Goal: Task Accomplishment & Management: Manage account settings

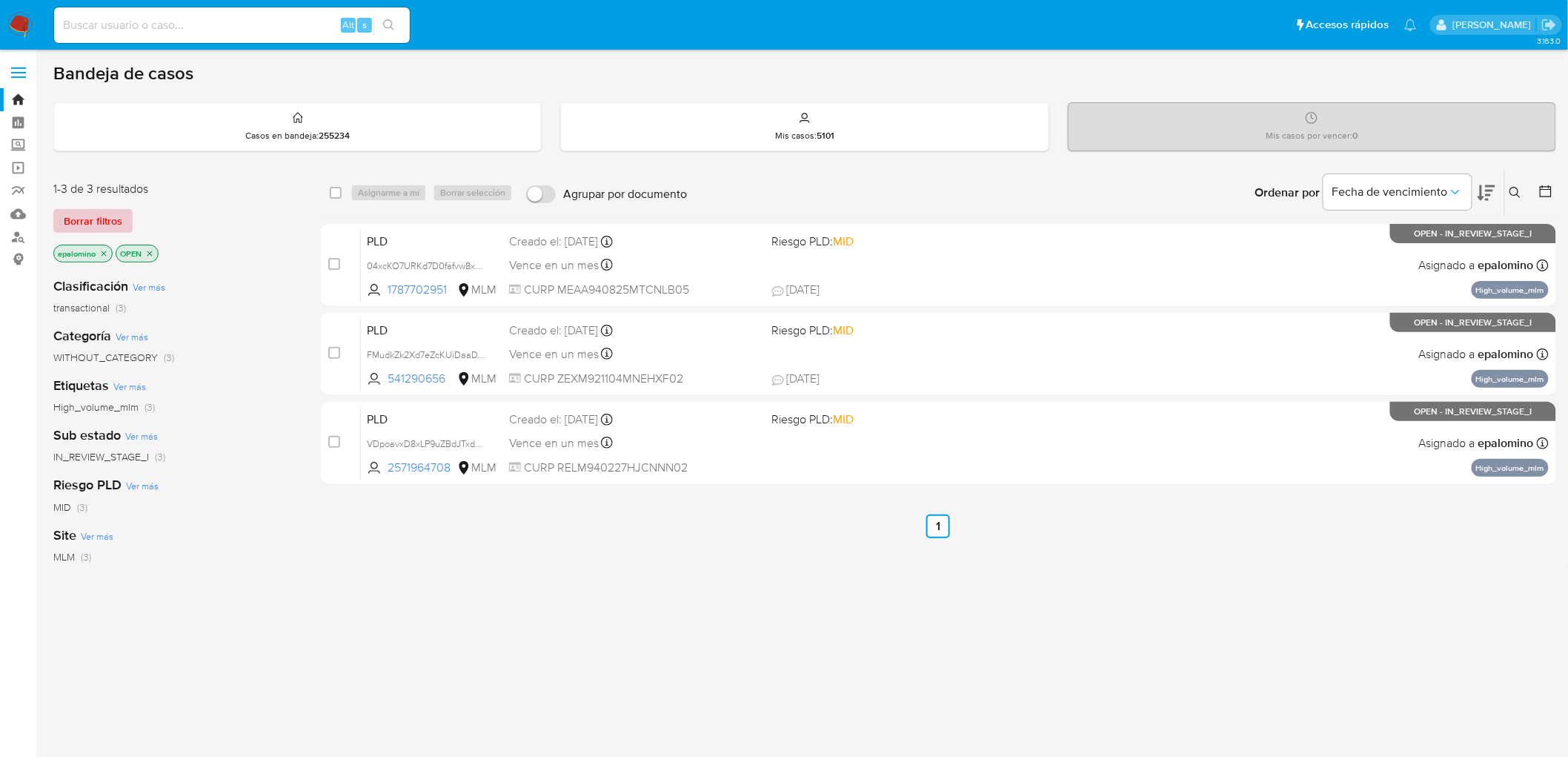
click at [69, 217] on span "Borrar filtros" at bounding box center [93, 221] width 59 height 21
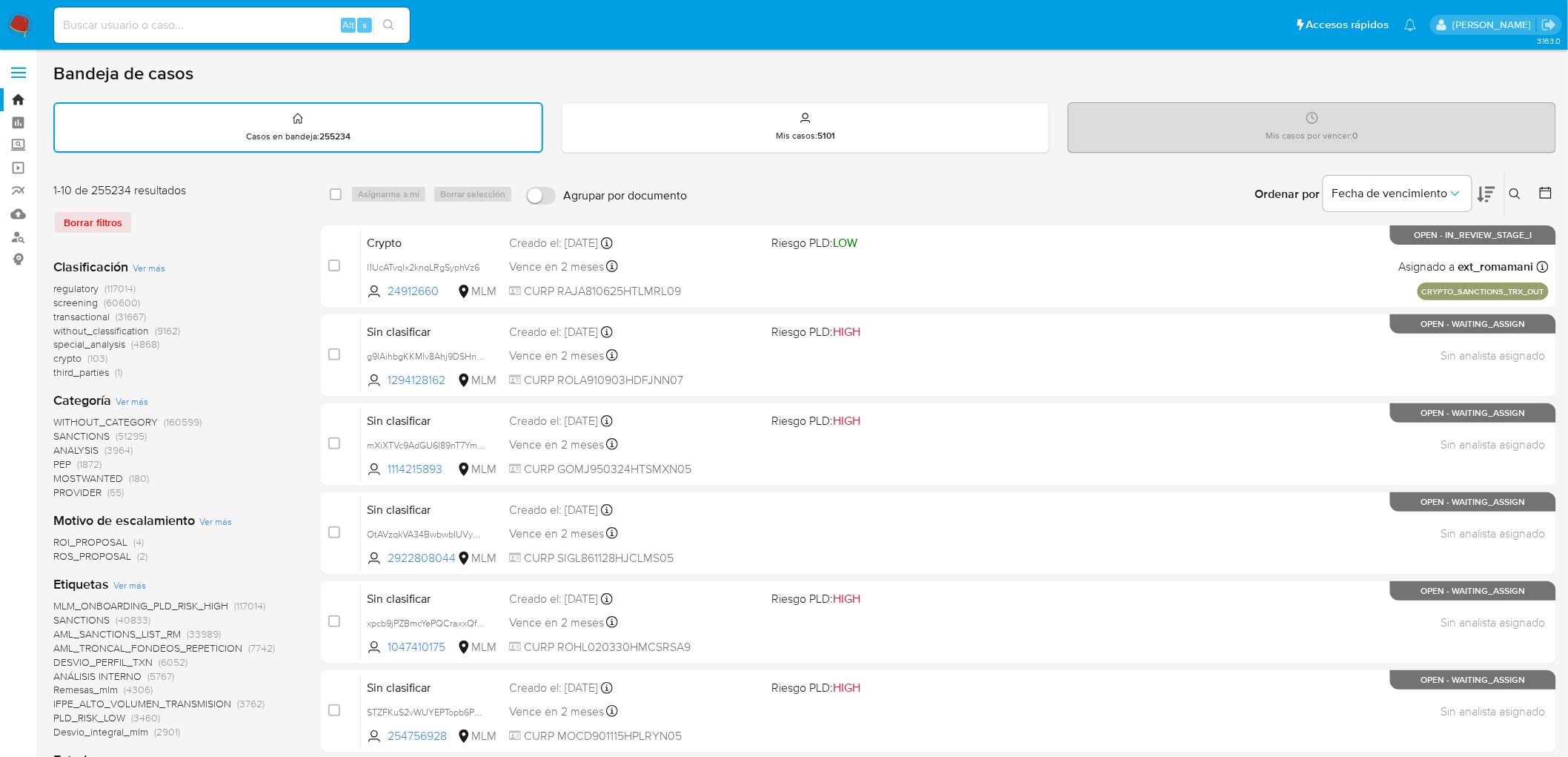
click at [25, 27] on img at bounding box center [20, 25] width 25 height 25
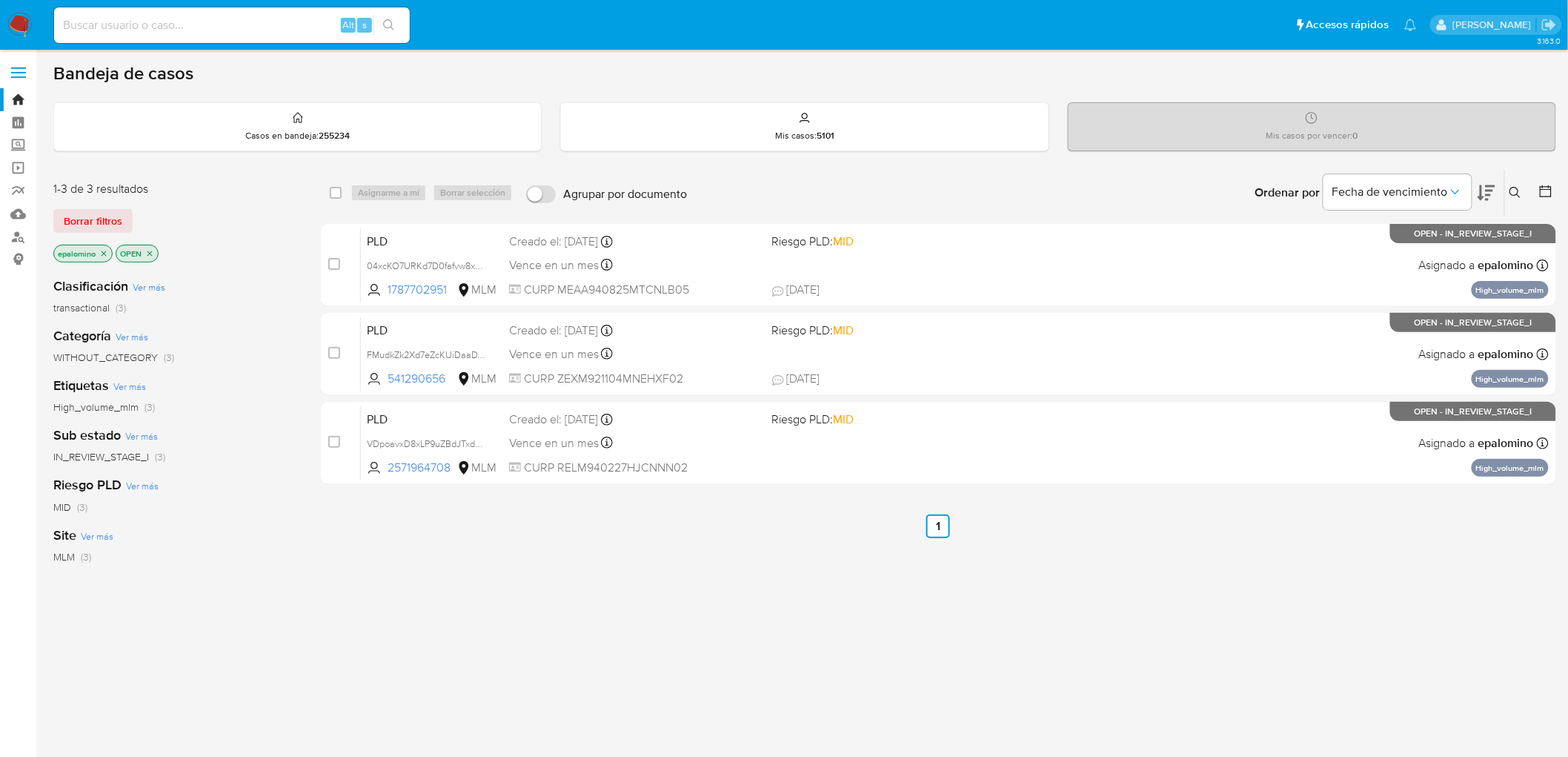
click at [16, 18] on img at bounding box center [20, 25] width 25 height 25
click at [81, 212] on span "Borrar filtros" at bounding box center [93, 221] width 59 height 21
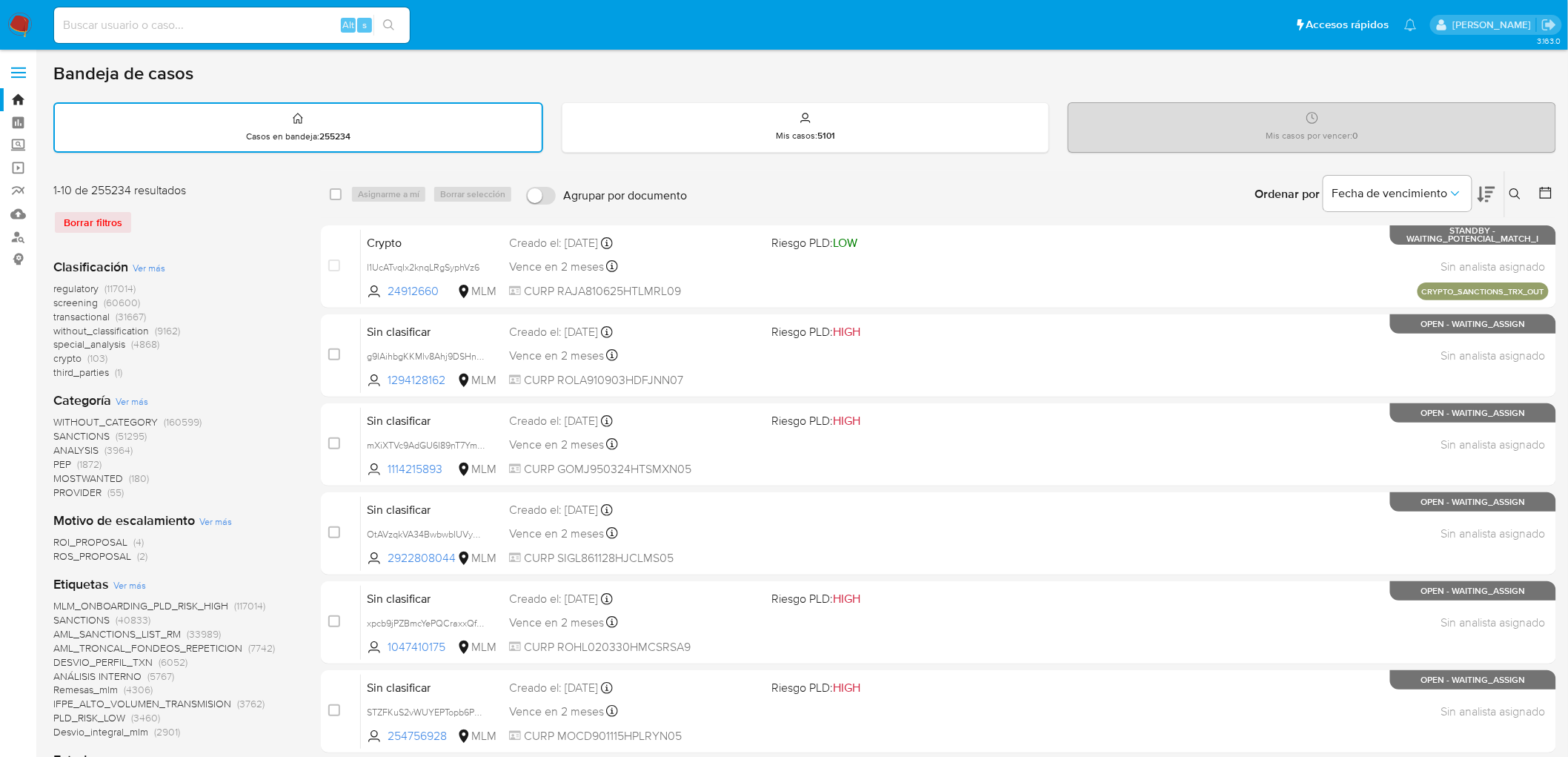
click at [14, 26] on img at bounding box center [20, 25] width 25 height 25
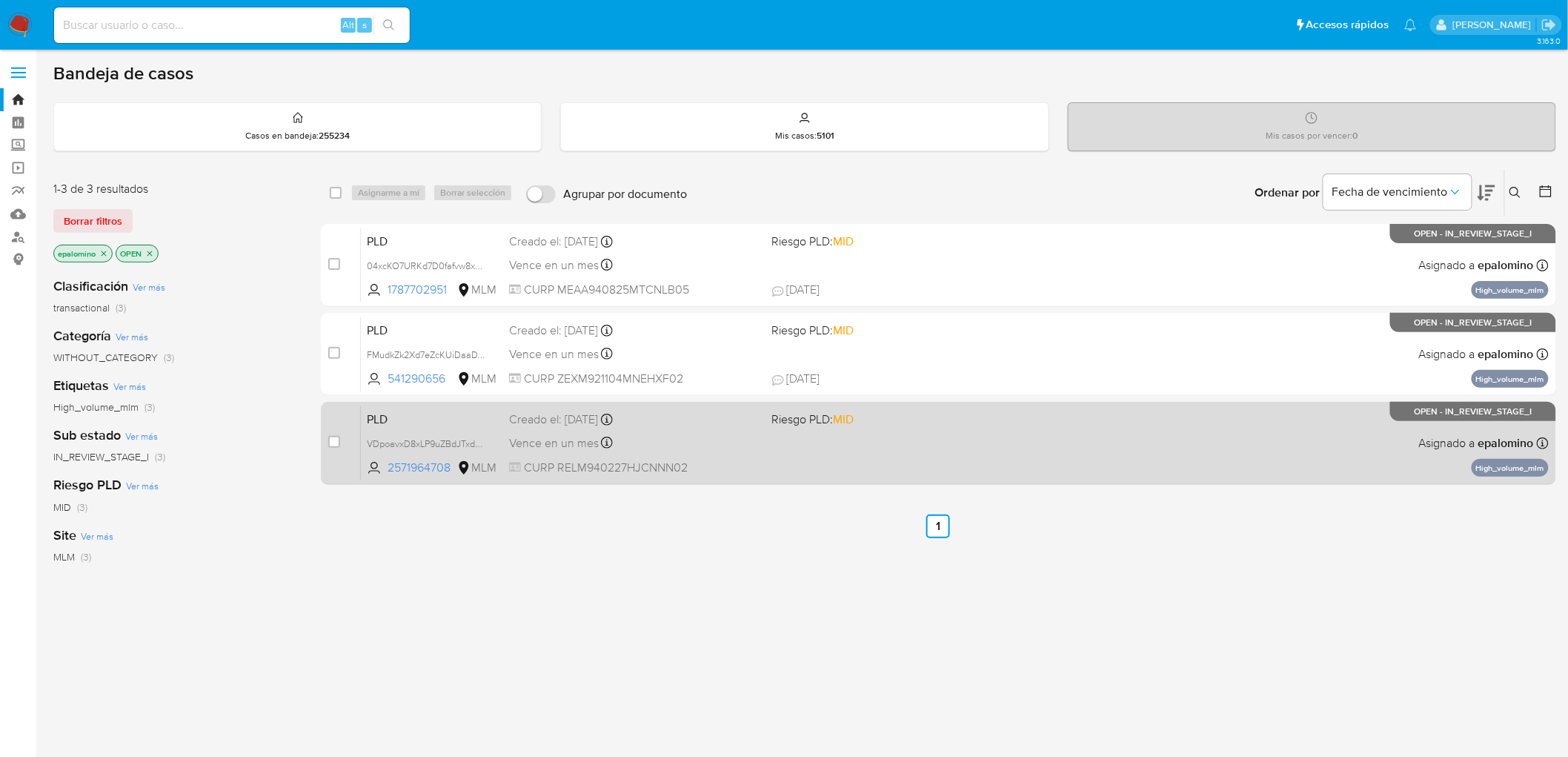
click at [383, 418] on span "PLD" at bounding box center [432, 418] width 130 height 19
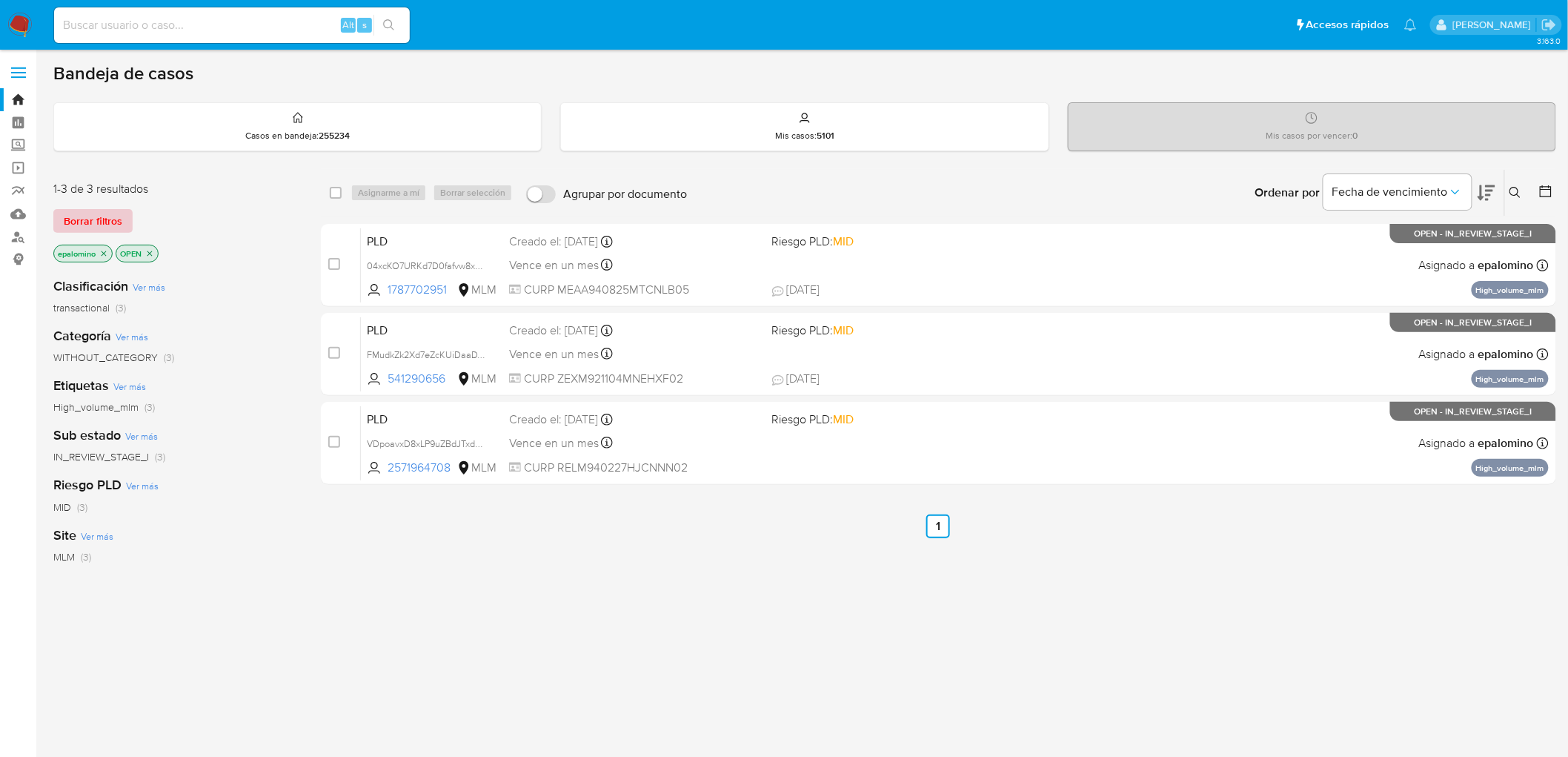
click at [108, 218] on span "Borrar filtros" at bounding box center [93, 221] width 59 height 21
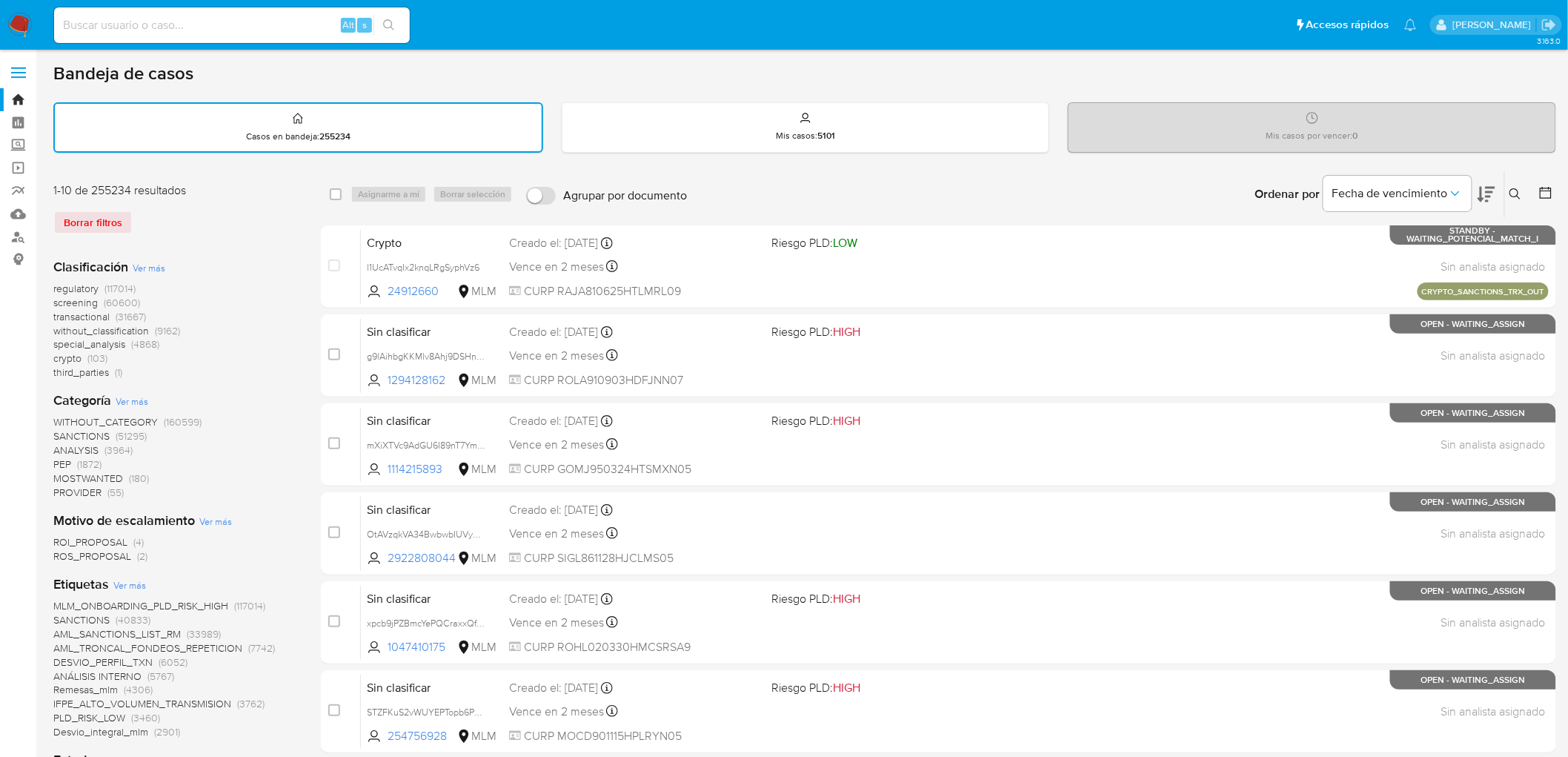
click at [1514, 189] on icon at bounding box center [1515, 194] width 11 height 11
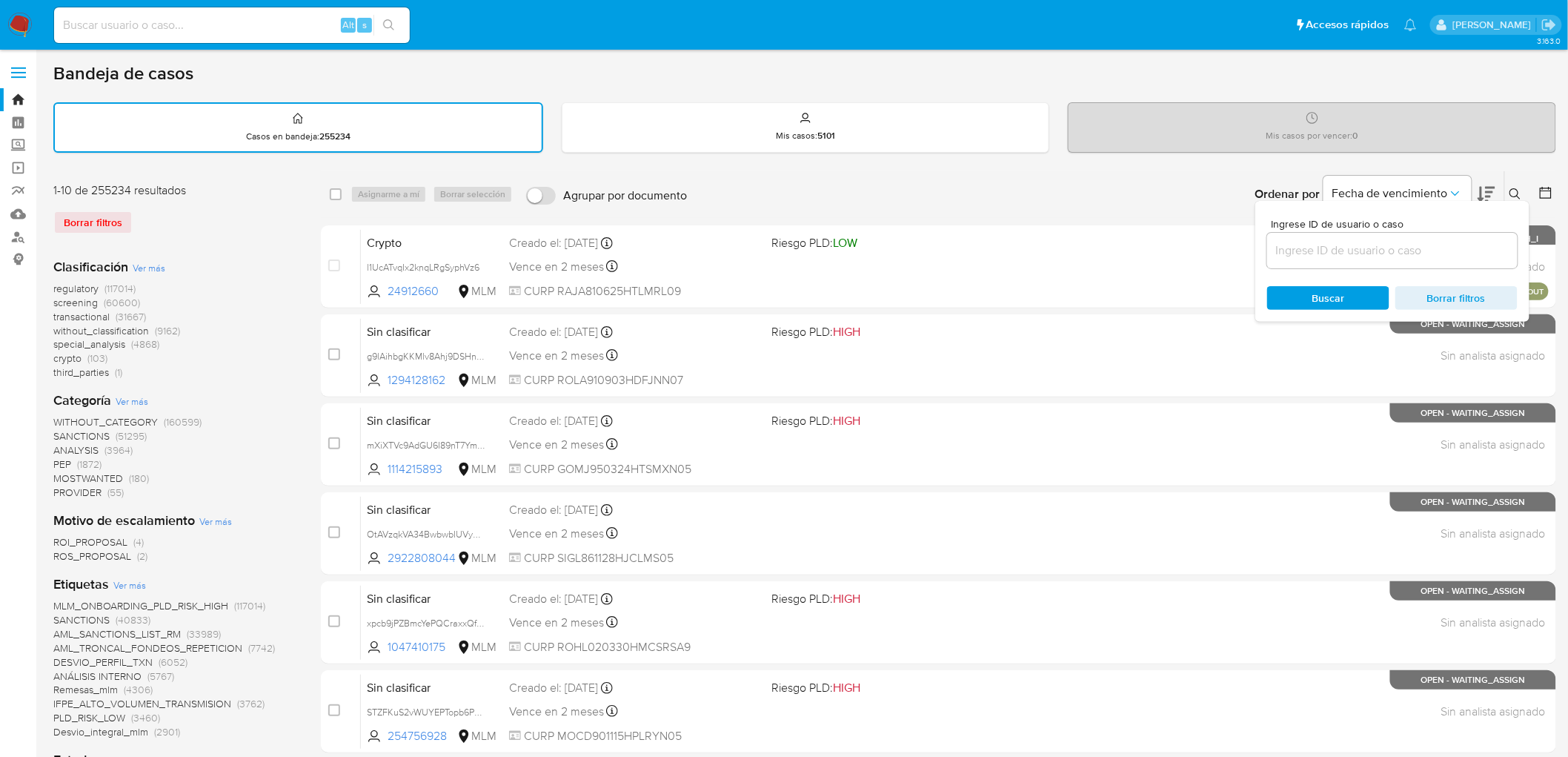
drag, startPoint x: 1287, startPoint y: 275, endPoint x: 1293, endPoint y: 259, distance: 17.1
click at [1286, 275] on div "Ingrese ID de usuario o caso Buscar Borrar filtros" at bounding box center [1392, 261] width 274 height 121
click at [1296, 253] on input at bounding box center [1392, 251] width 251 height 19
paste input "2571964708"
type input "2571964708"
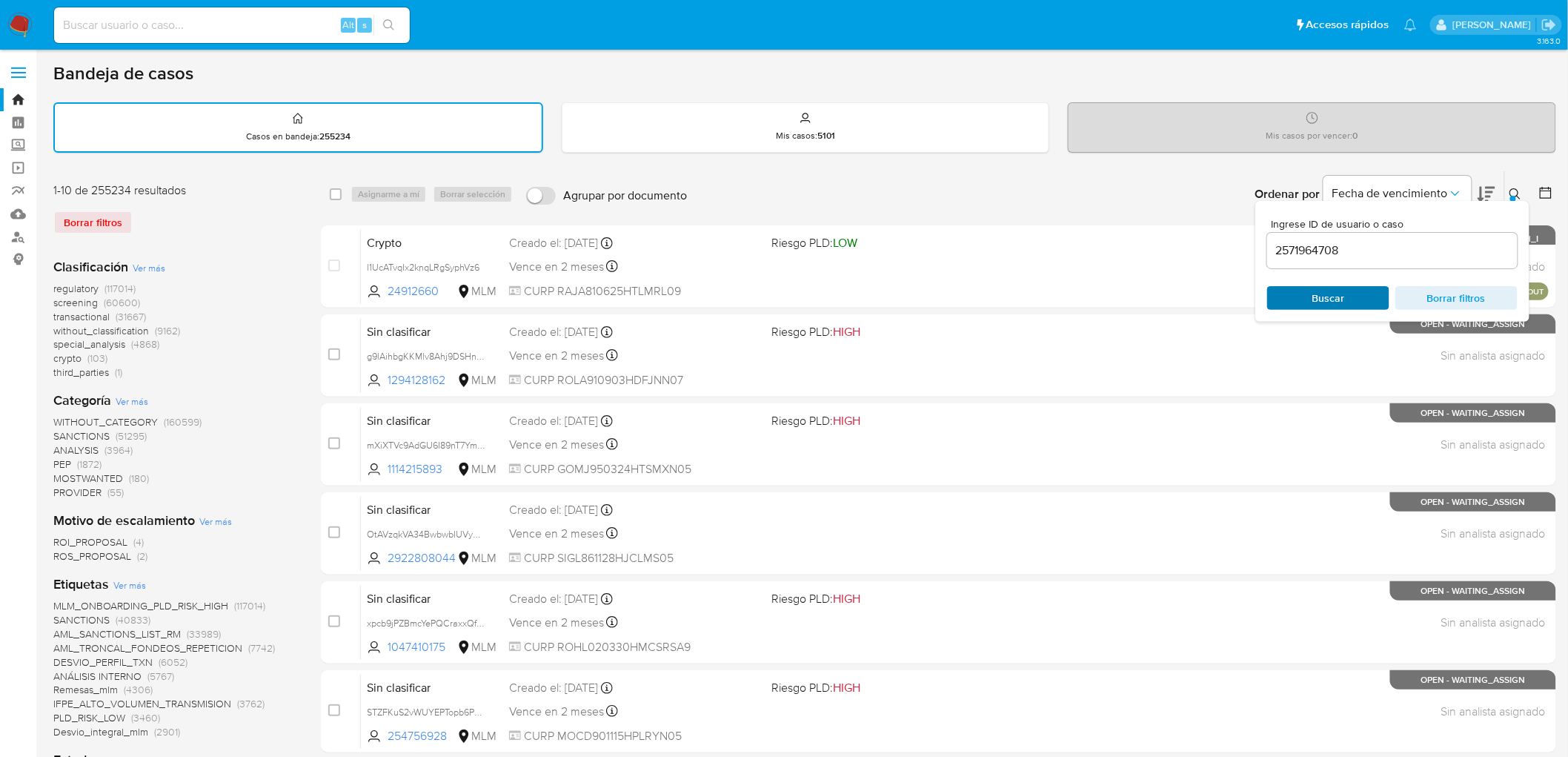
drag, startPoint x: 1300, startPoint y: 290, endPoint x: 1323, endPoint y: 290, distance: 23.0
click at [1300, 290] on span "Buscar" at bounding box center [1329, 298] width 102 height 21
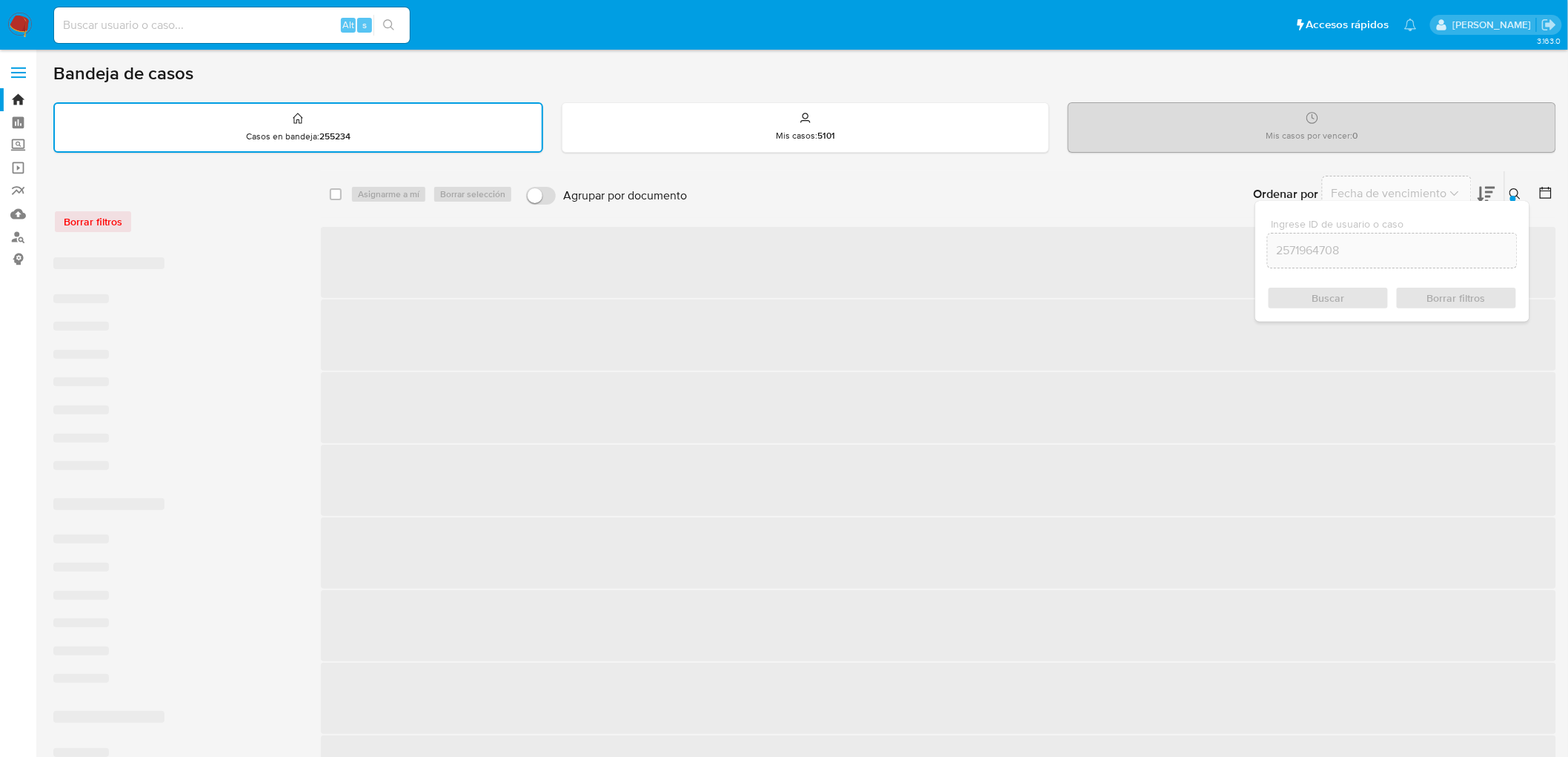
click at [1517, 193] on icon at bounding box center [1515, 194] width 11 height 11
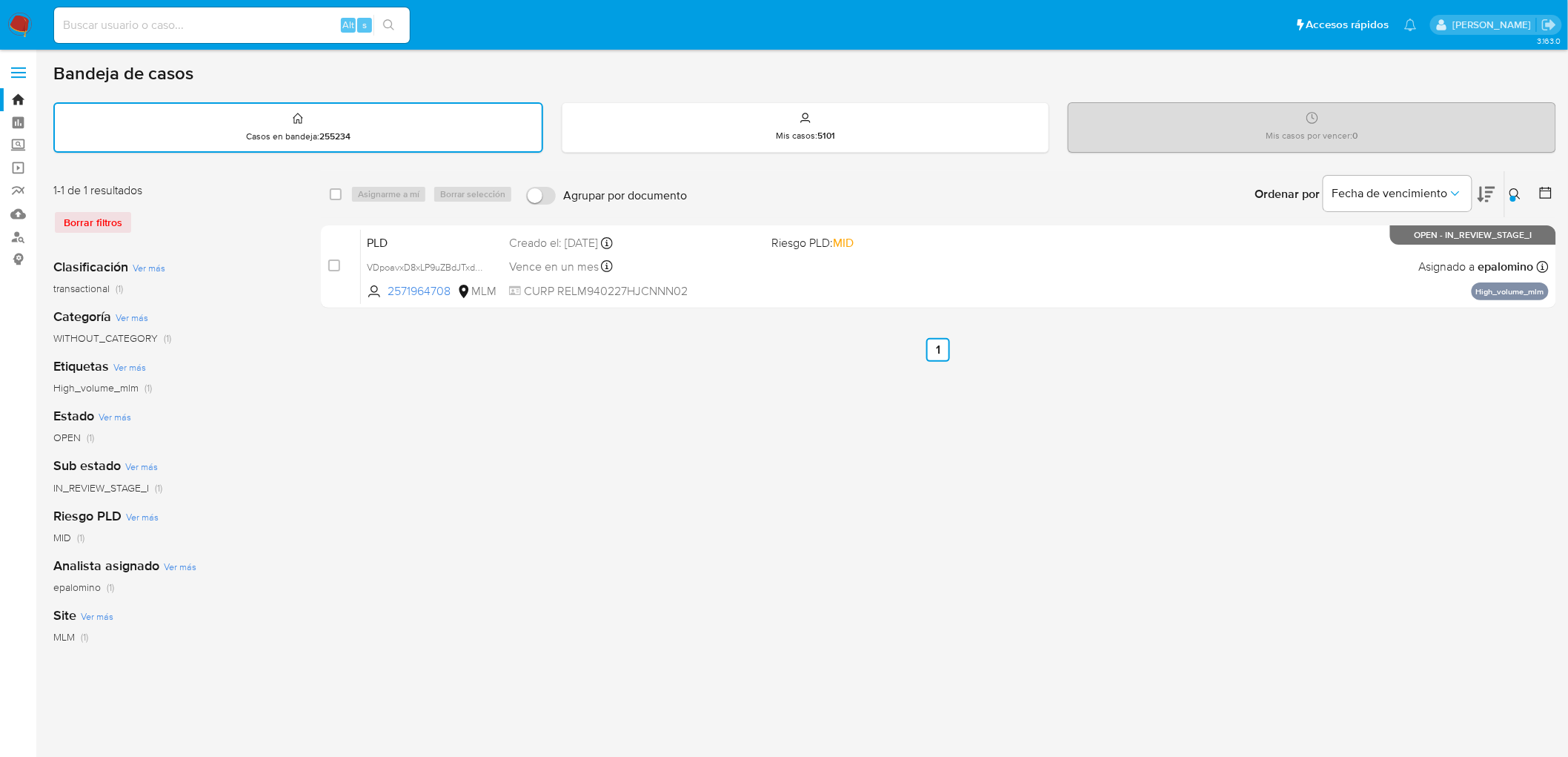
click at [795, 477] on div "select-all-cases-checkbox Asignarme a mí Borrar selección Agrupar por documento…" at bounding box center [938, 496] width 1235 height 651
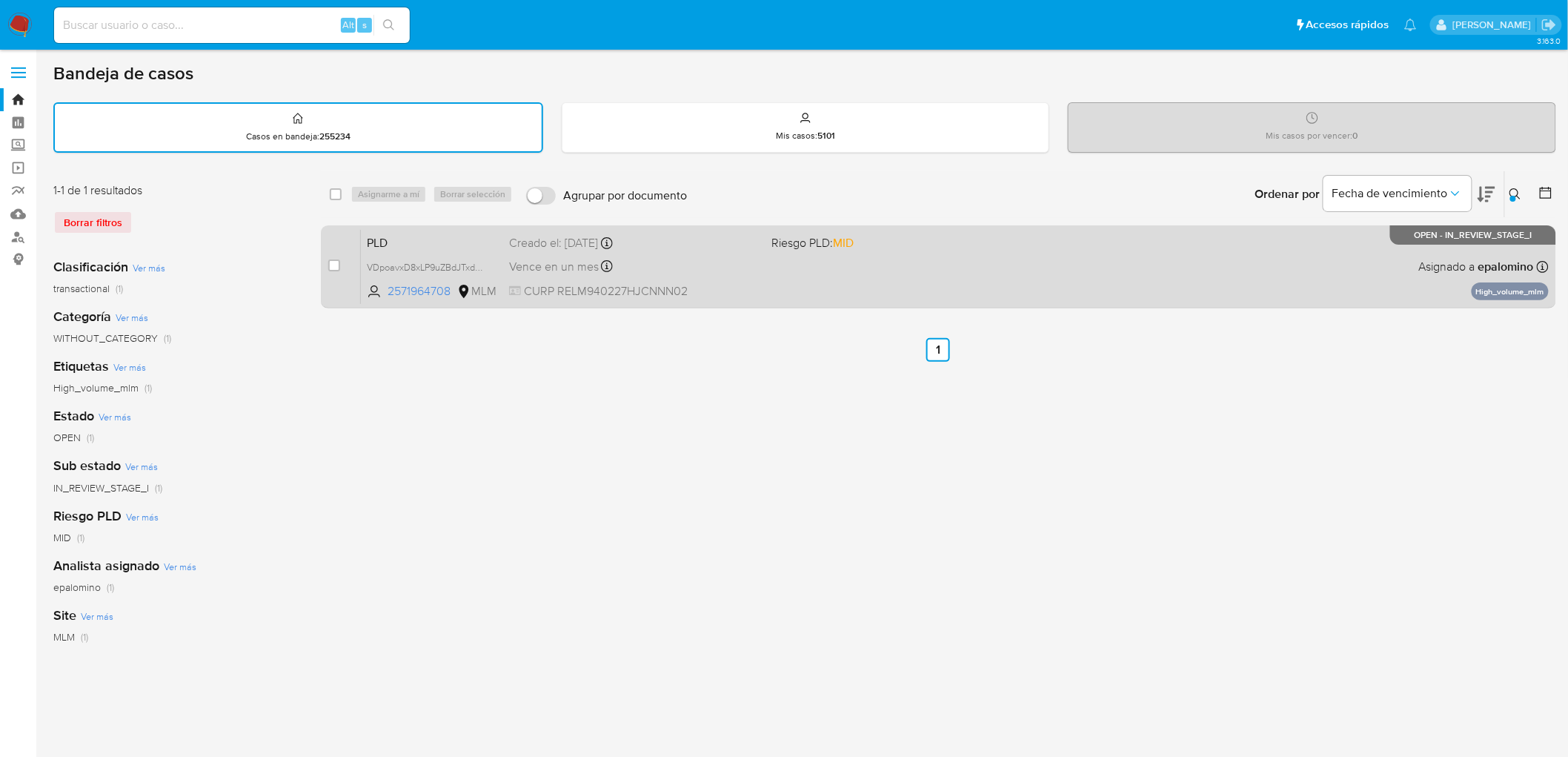
click at [402, 244] on span "PLD" at bounding box center [432, 242] width 130 height 19
click at [375, 232] on span "PLD" at bounding box center [432, 242] width 130 height 19
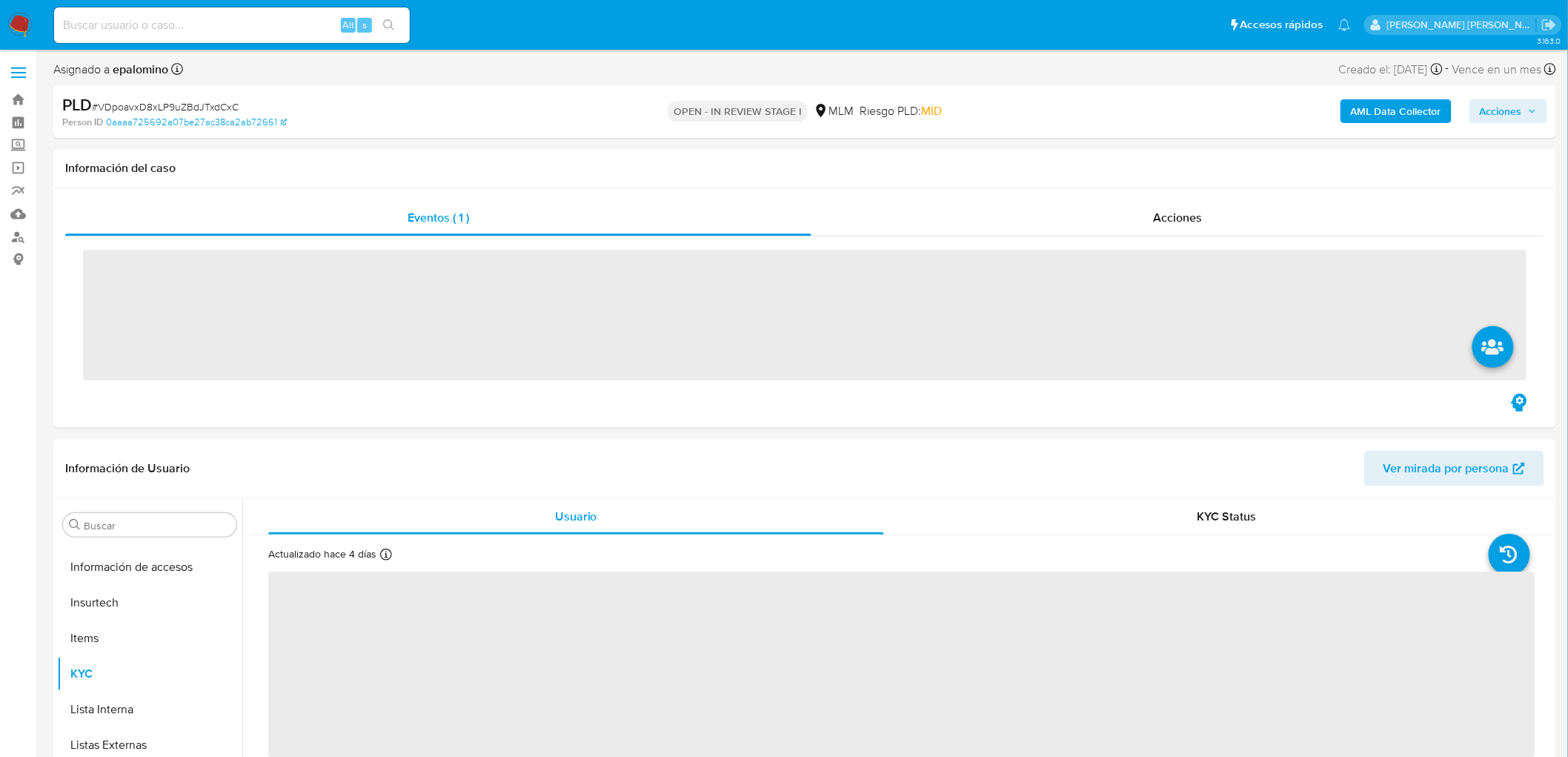
scroll to position [733, 0]
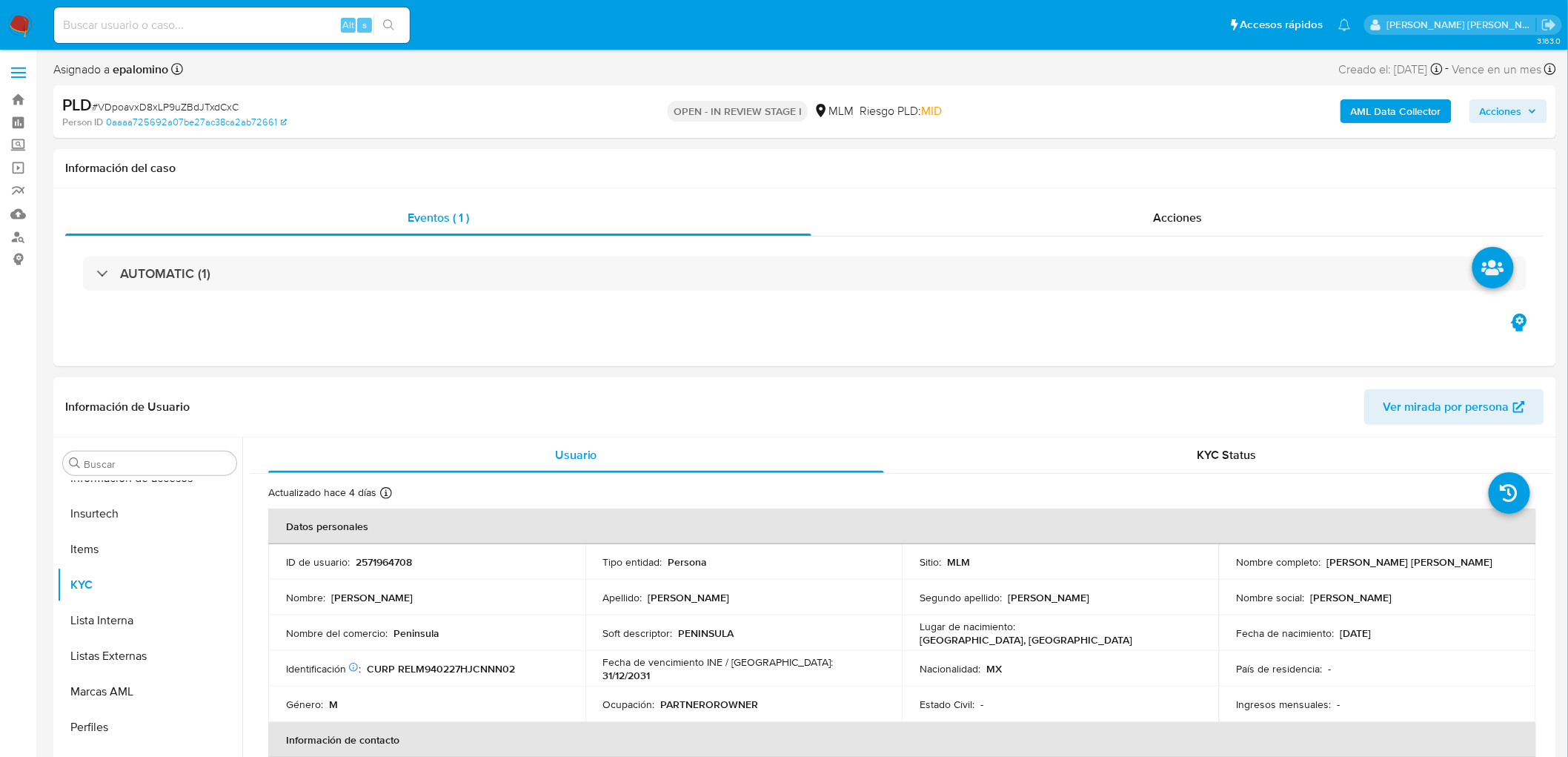
select select "10"
click at [371, 552] on td "ID de usuario : 2571964708" at bounding box center [426, 562] width 317 height 36
click at [397, 560] on p "2571964708" at bounding box center [383, 562] width 56 height 14
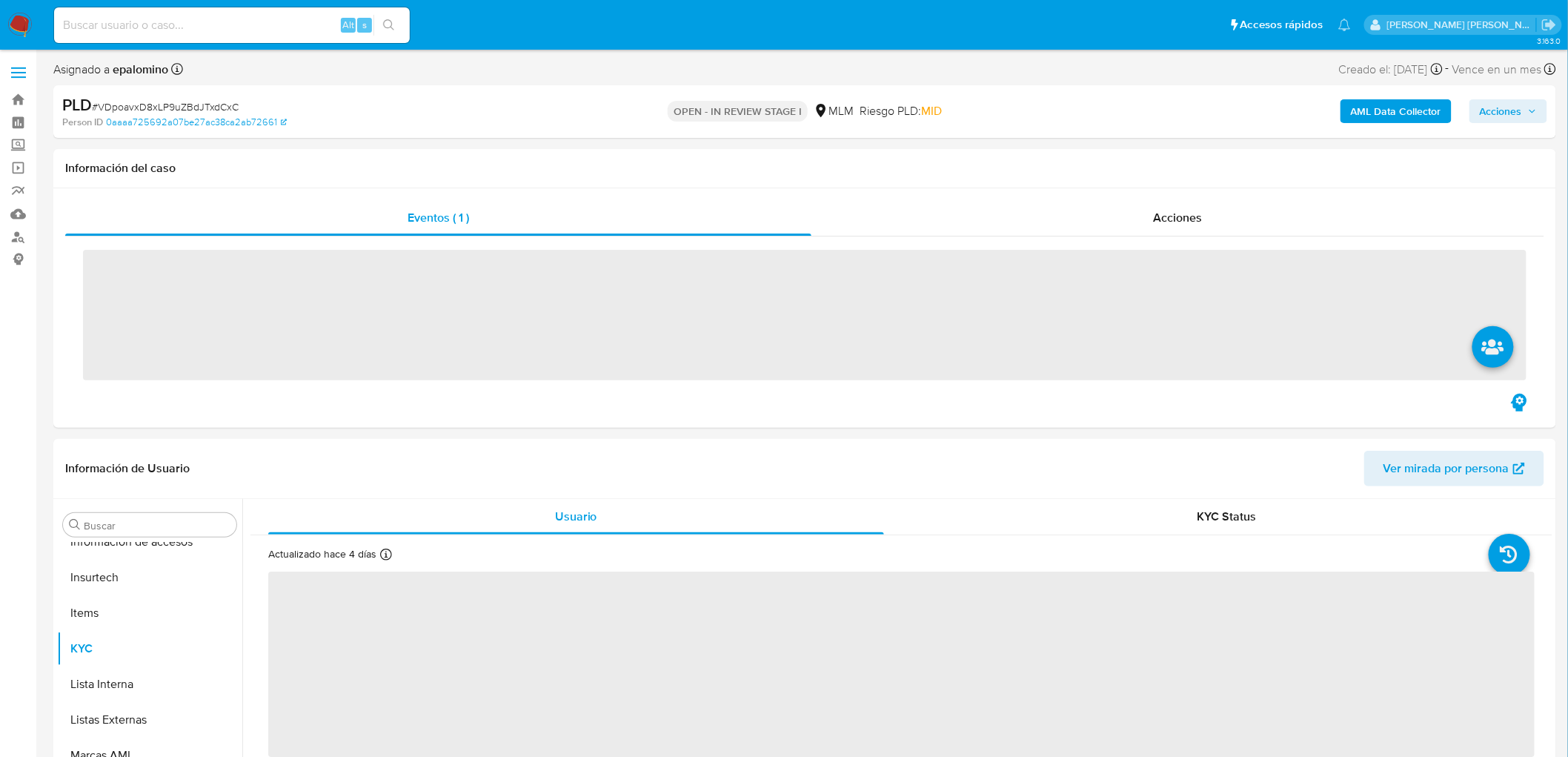
scroll to position [733, 0]
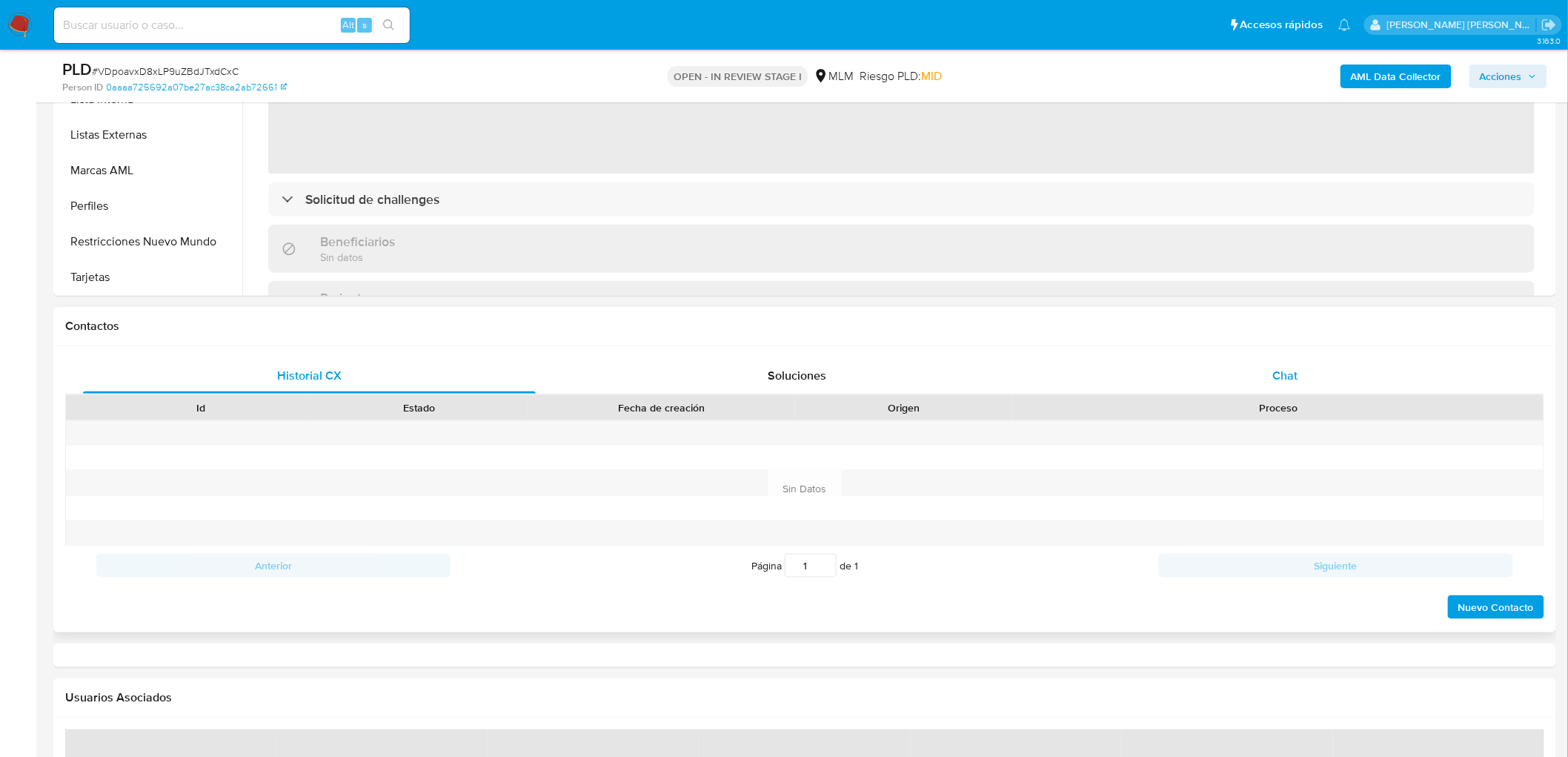
select select "10"
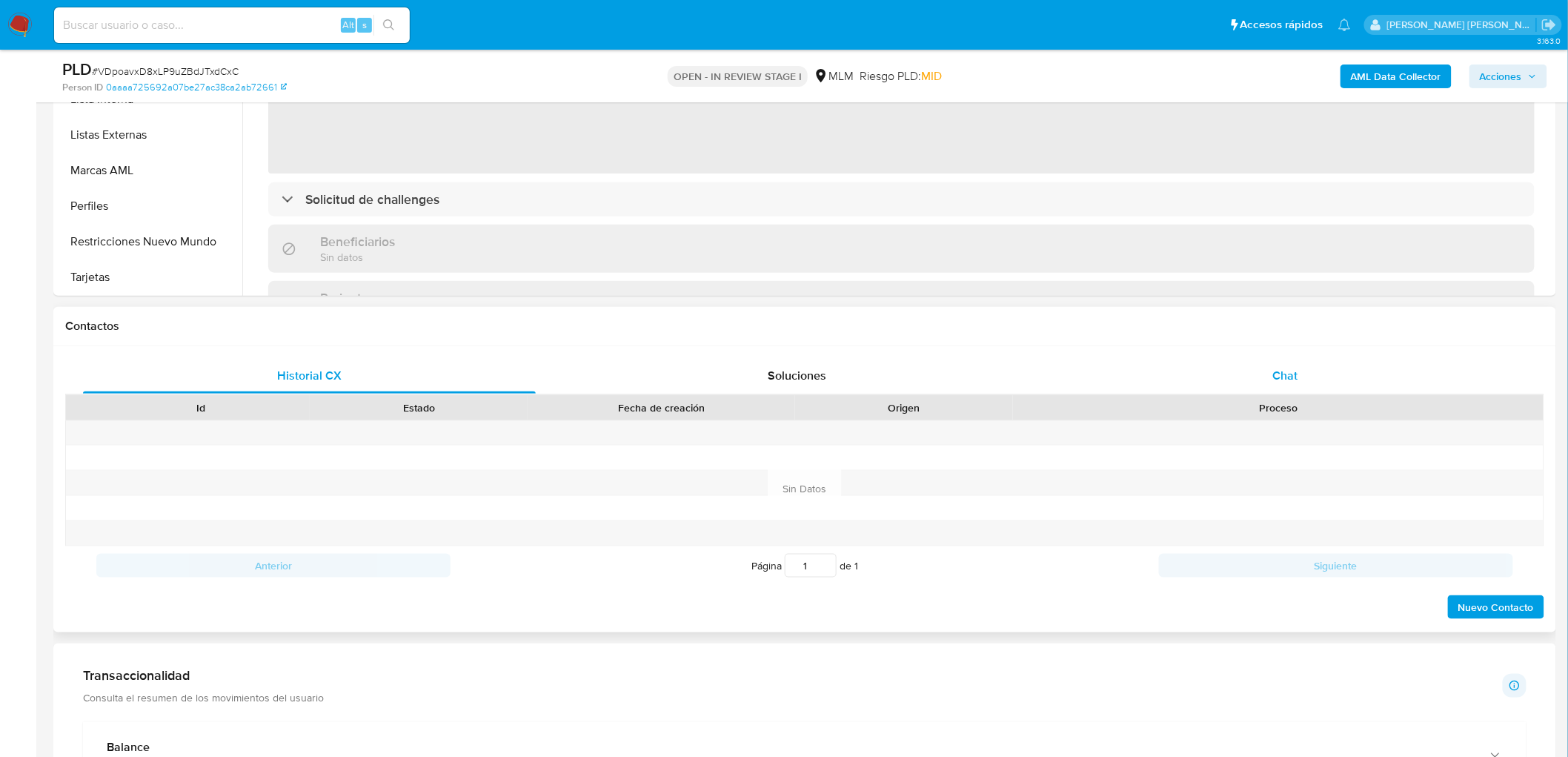
click at [1333, 374] on div "Chat" at bounding box center [1285, 376] width 453 height 36
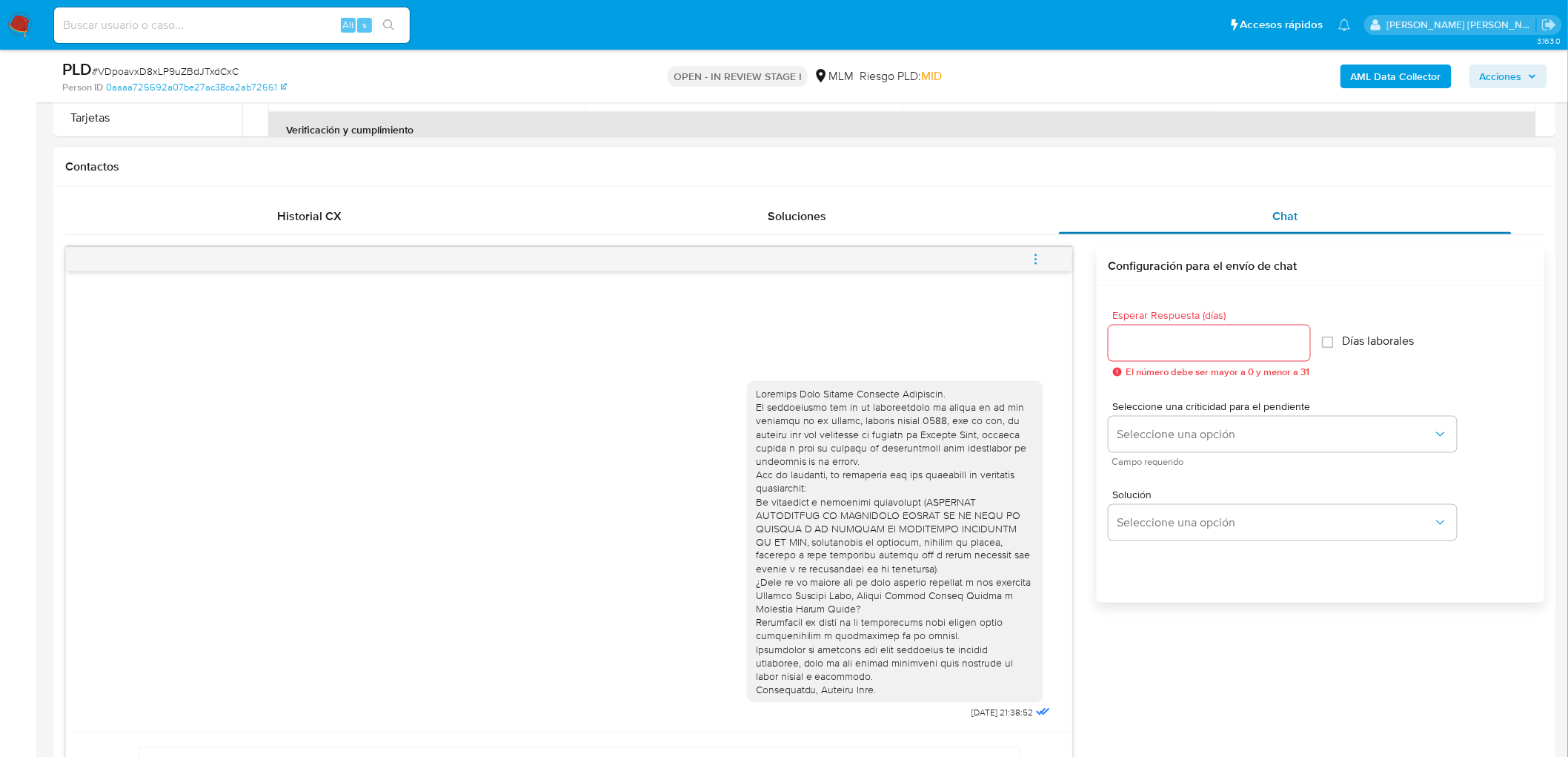
scroll to position [634, 0]
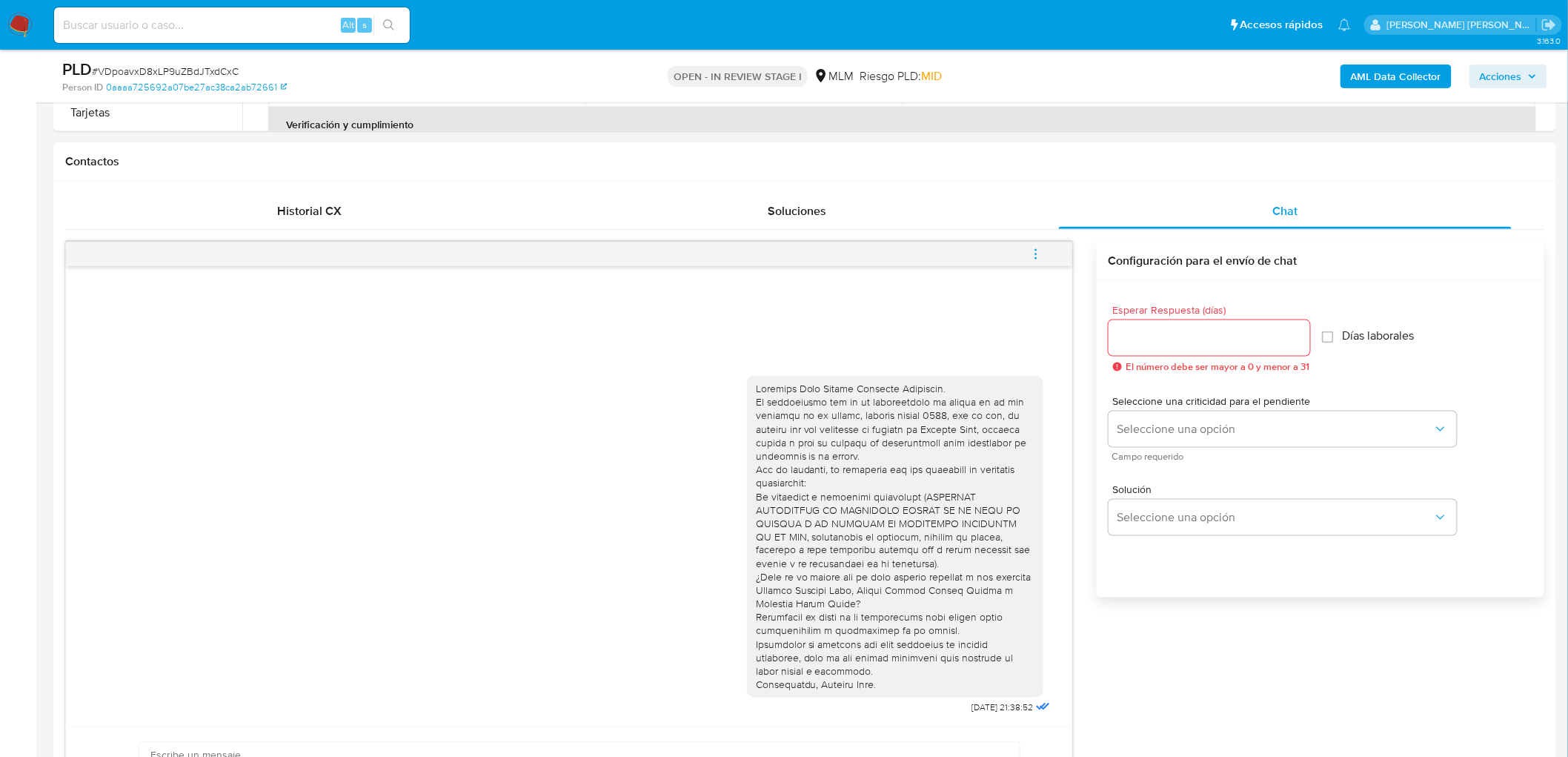
click at [1037, 248] on icon "menu-action" at bounding box center [1036, 254] width 14 height 14
click at [952, 226] on li "Cerrar conversación" at bounding box center [936, 226] width 152 height 27
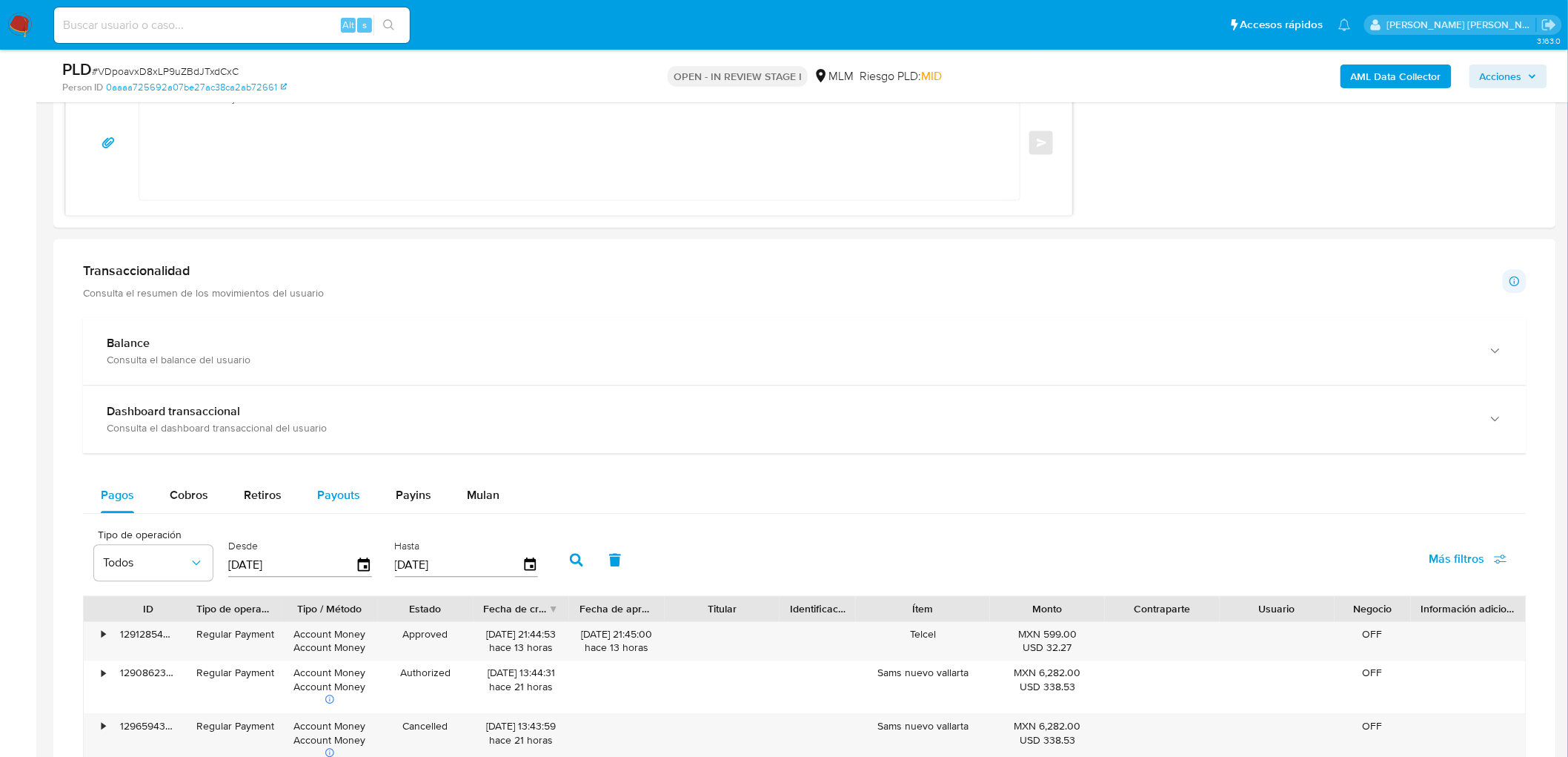
scroll to position [1293, 0]
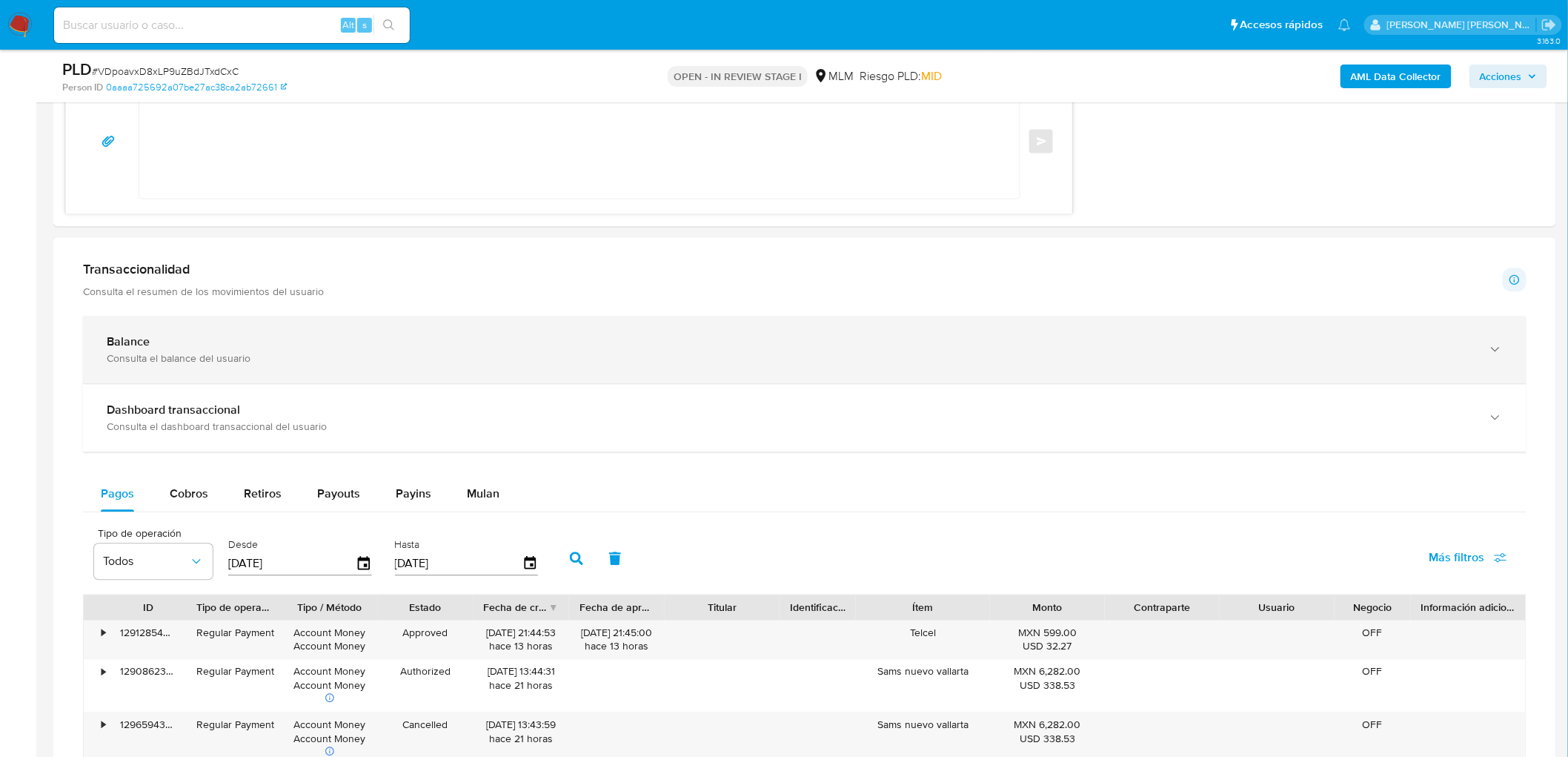
click at [199, 334] on div "Balance" at bounding box center [790, 341] width 1367 height 15
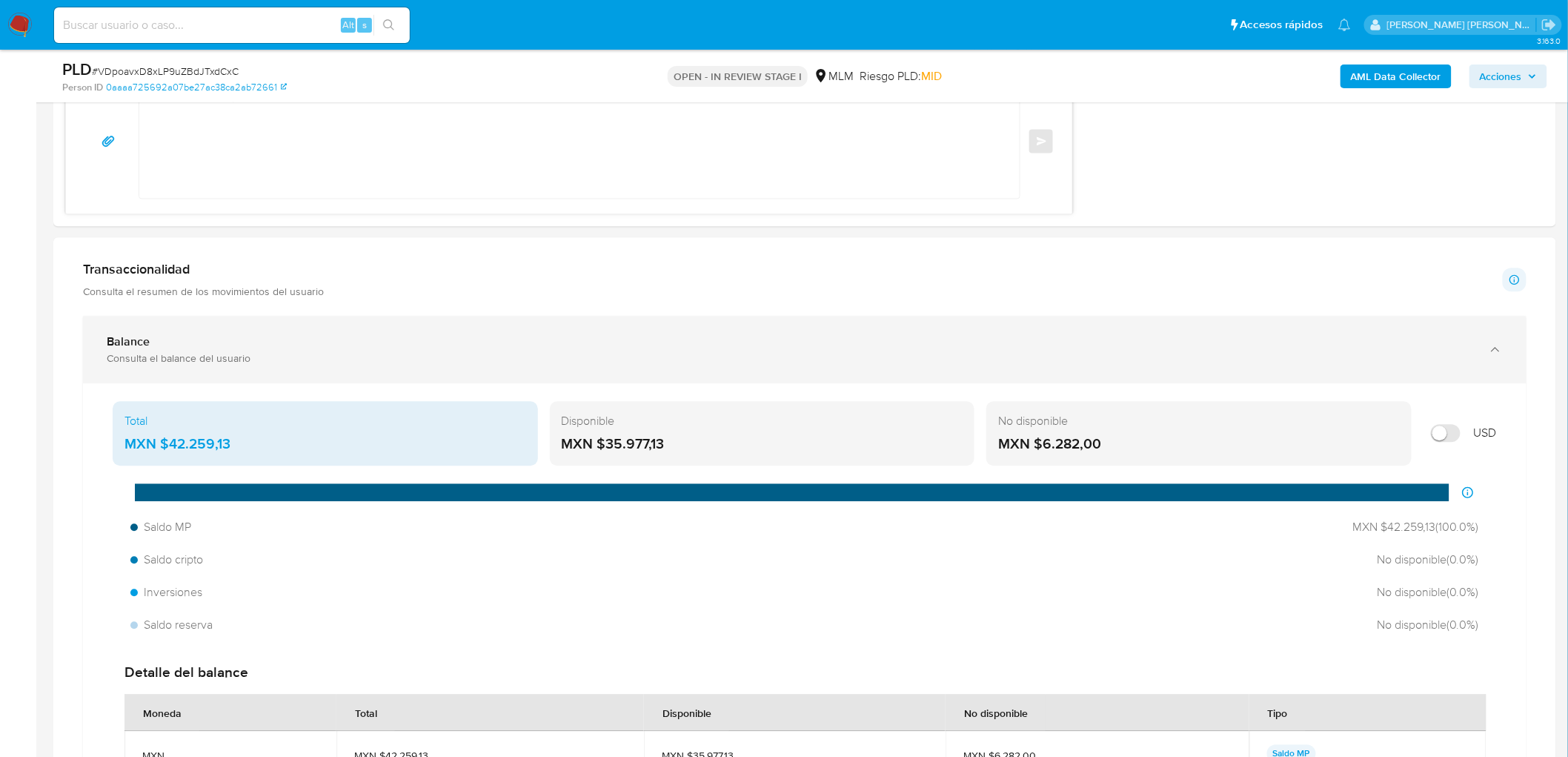
click at [199, 334] on div "Balance" at bounding box center [790, 341] width 1367 height 15
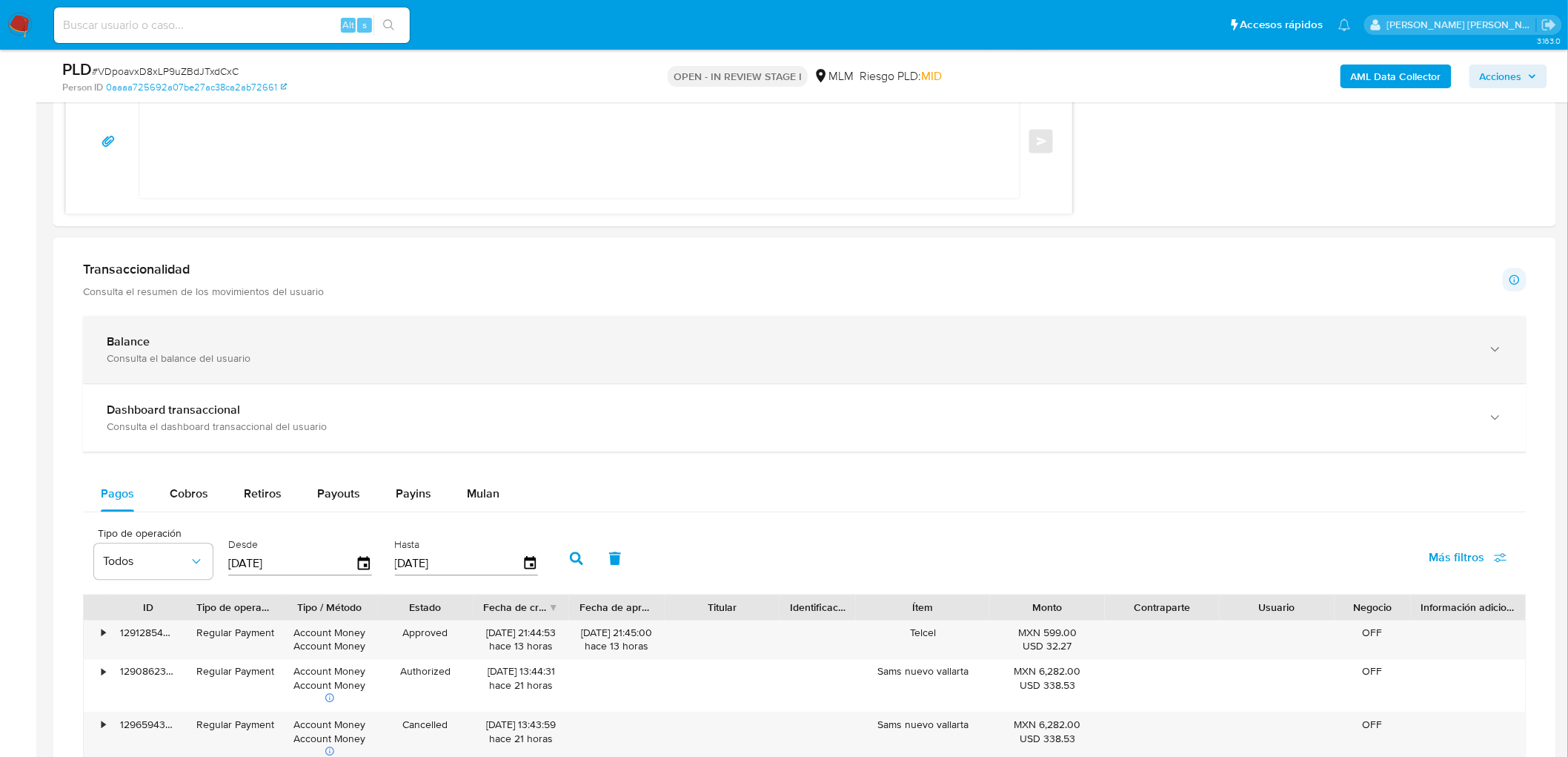
click at [201, 334] on div "Balance" at bounding box center [790, 341] width 1367 height 15
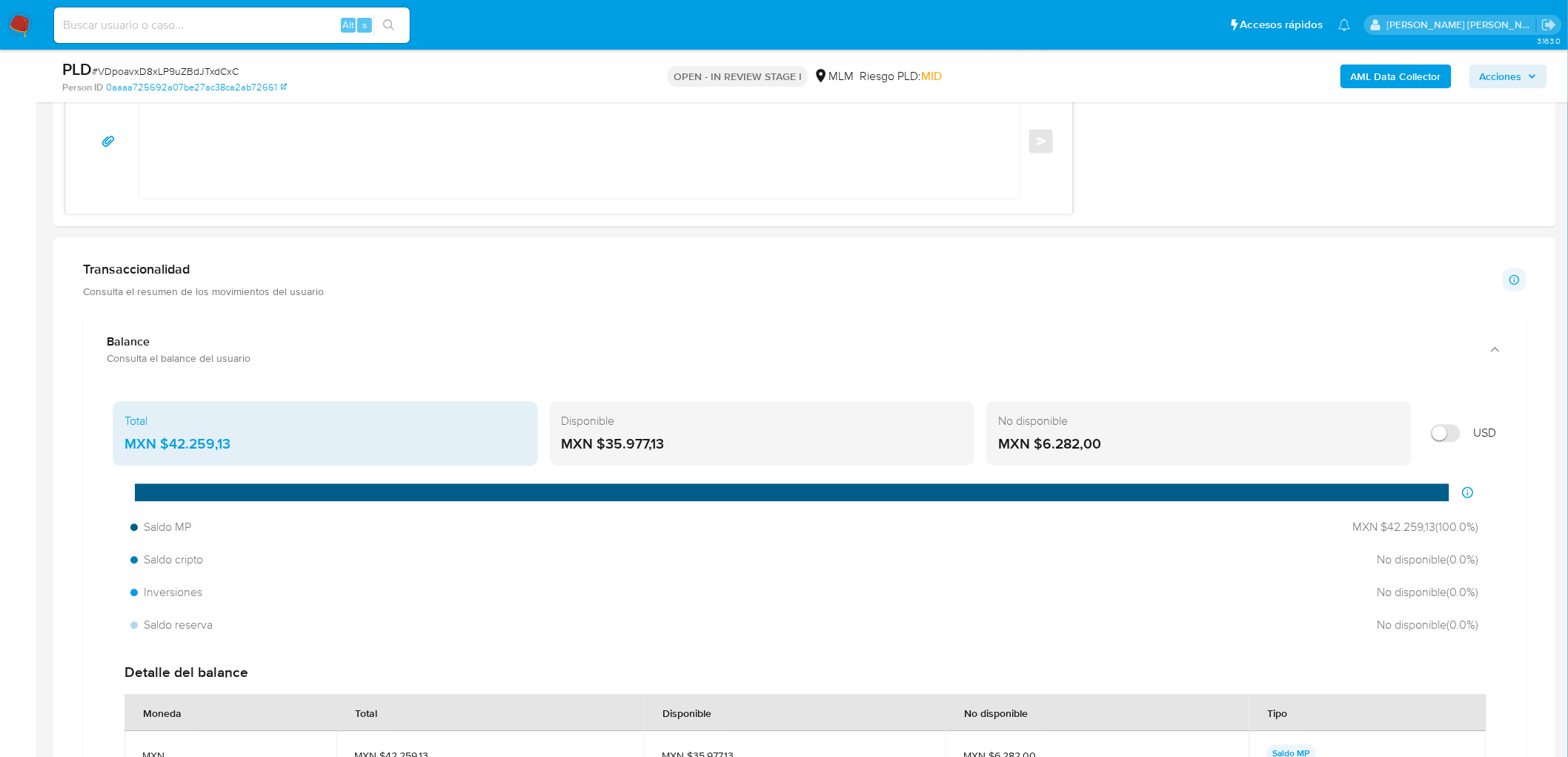
drag, startPoint x: 663, startPoint y: 449, endPoint x: 605, endPoint y: 447, distance: 58.0
click at [605, 447] on div "MXN $35.977,13" at bounding box center [762, 444] width 402 height 19
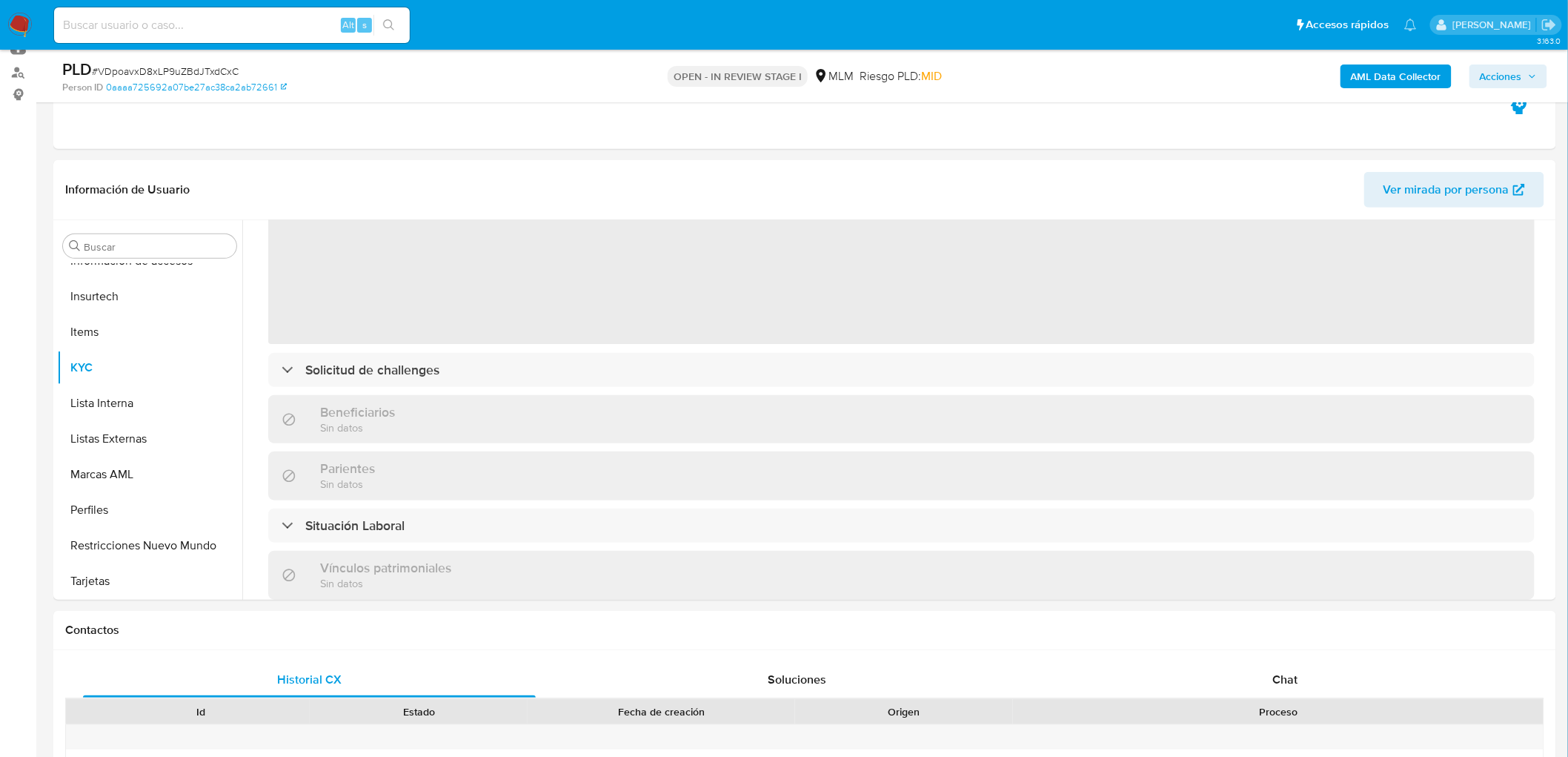
scroll to position [165, 0]
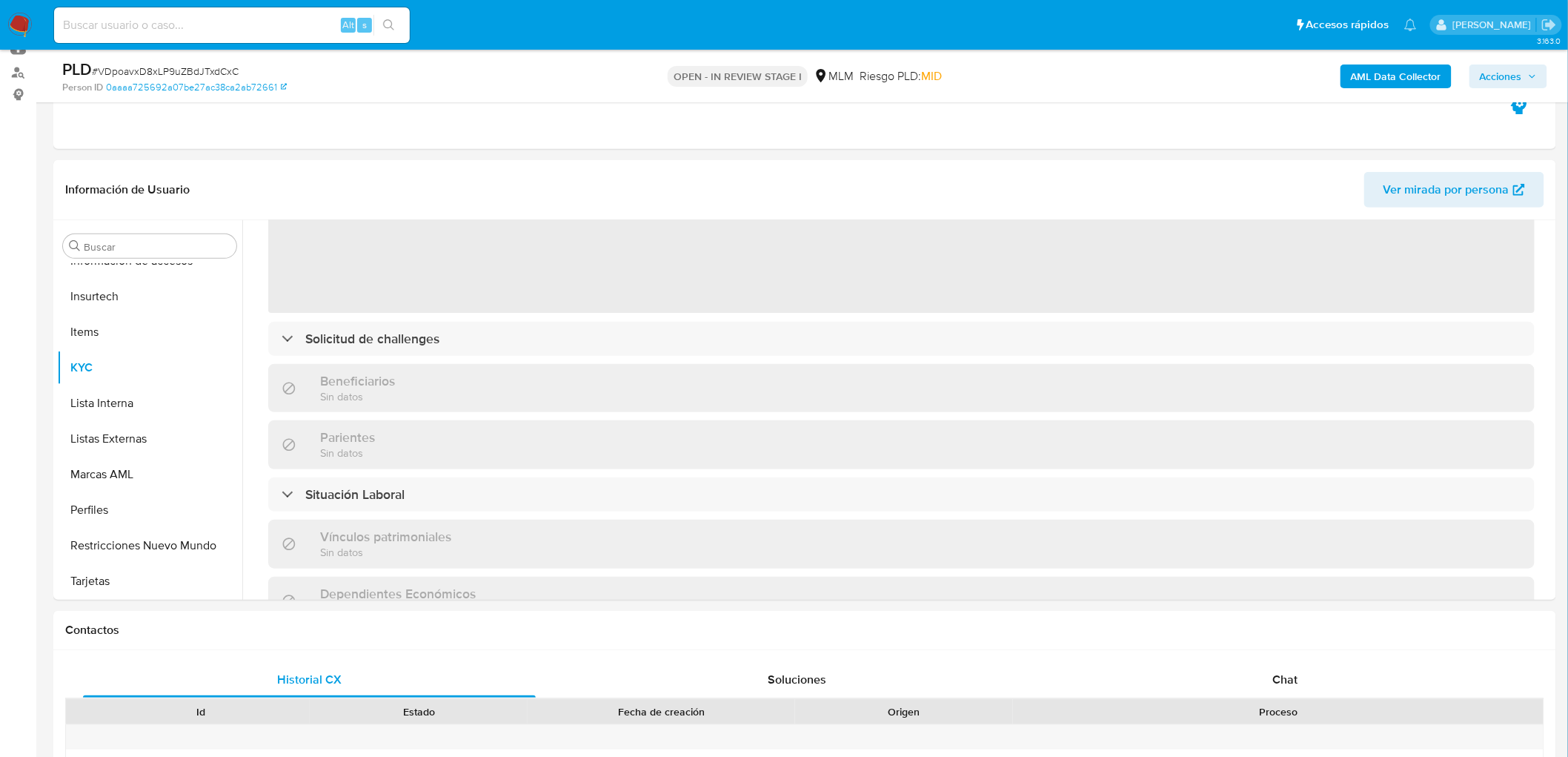
select select "10"
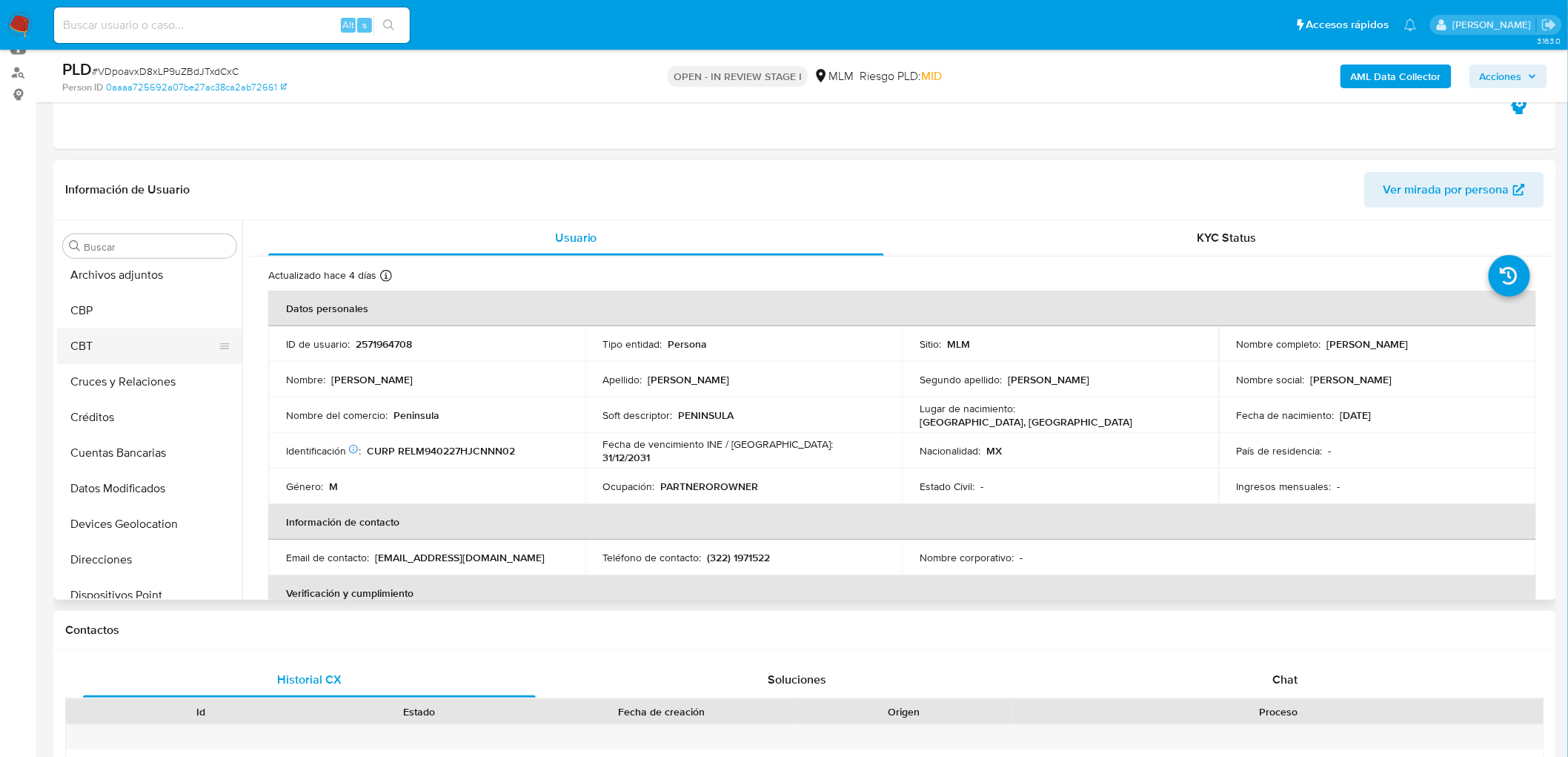
scroll to position [74, 0]
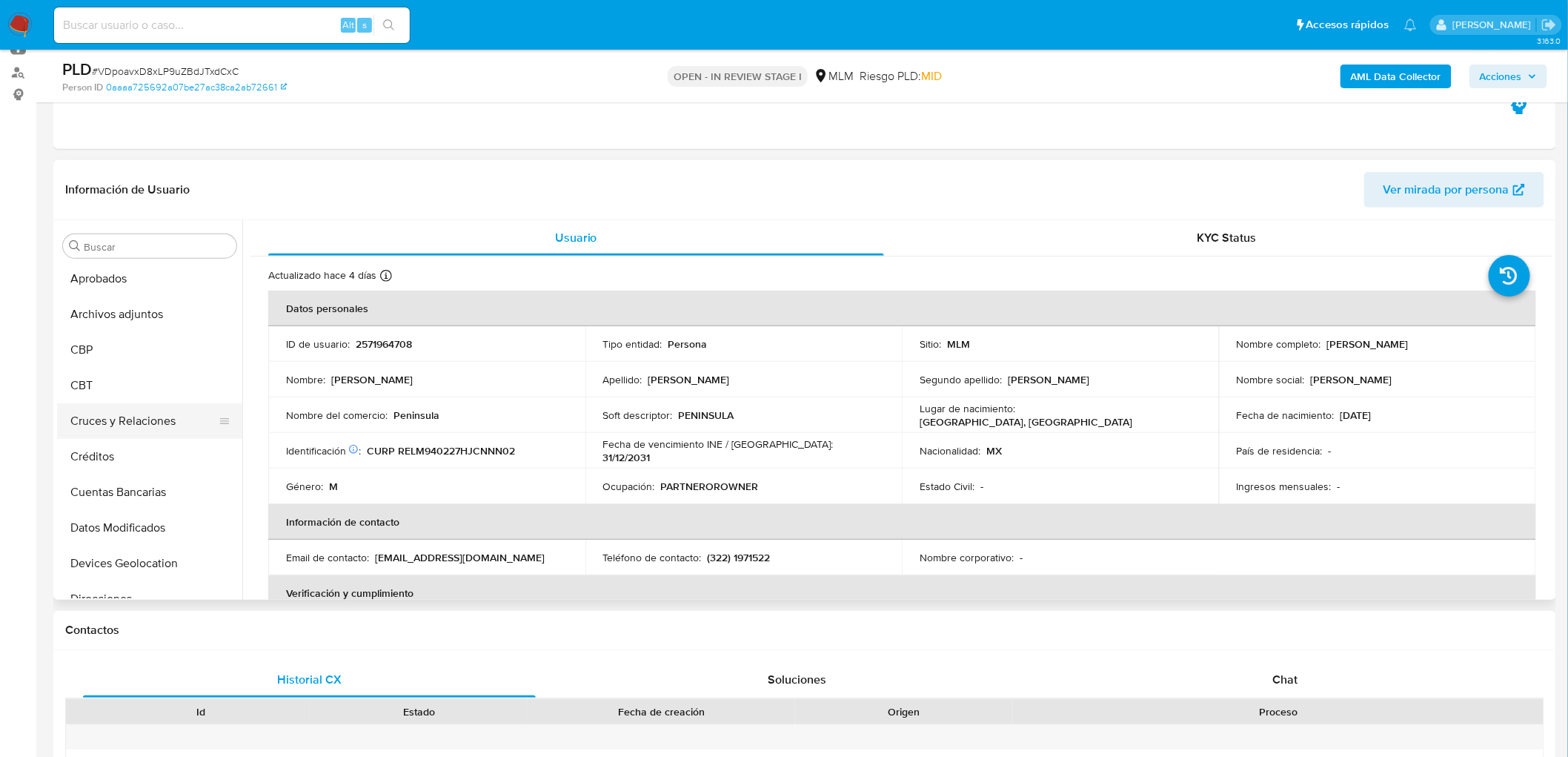
click at [154, 416] on button "Cruces y Relaciones" at bounding box center [144, 421] width 173 height 36
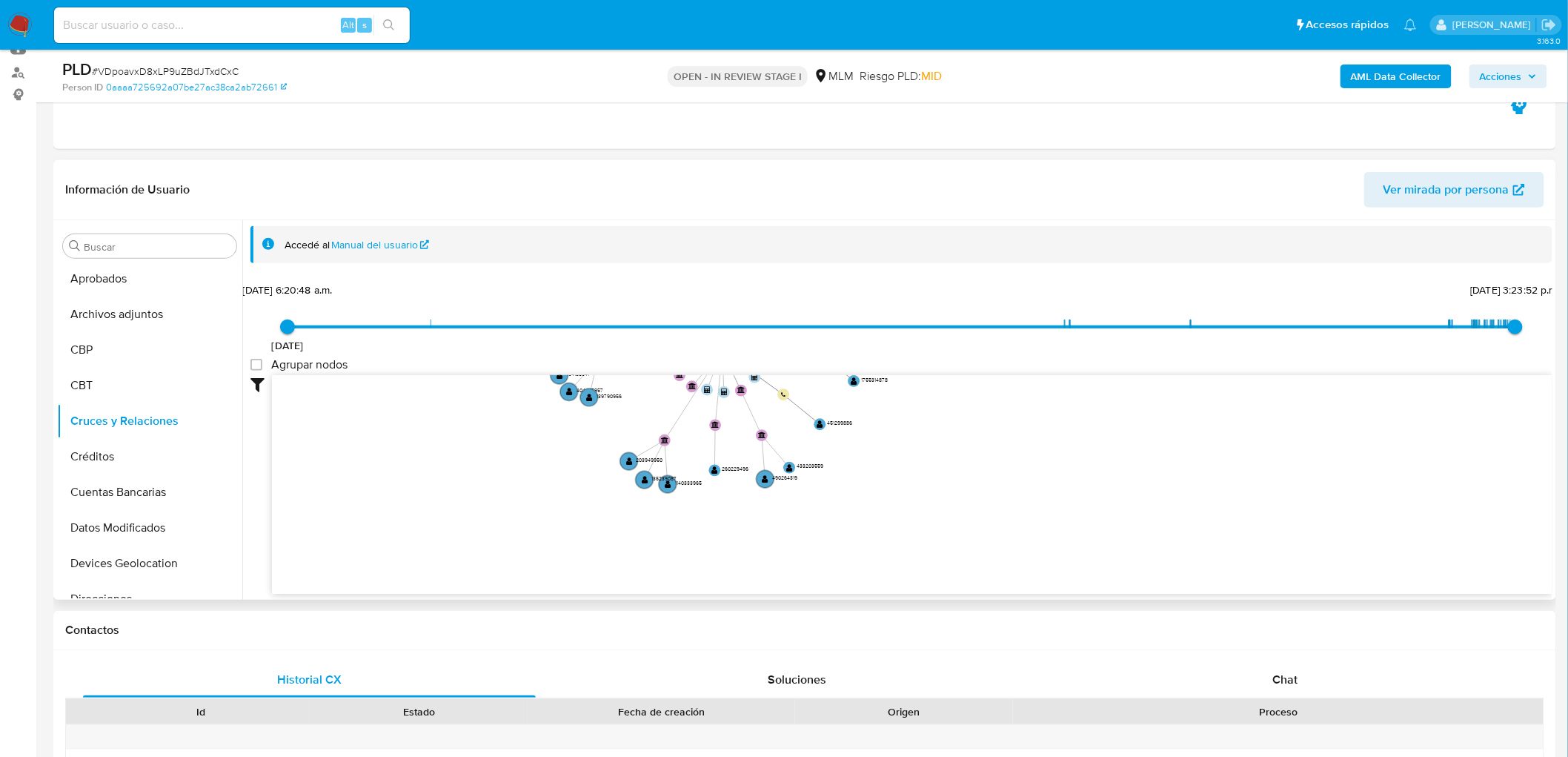
drag, startPoint x: 631, startPoint y: 514, endPoint x: 571, endPoint y: 349, distance: 175.6
click at [570, 349] on div "20/8/2021 20/8/2021, 6:20:48 a.m. 8/10/2025, 3:23:52 p.m. Agrupar nodos Filtros…" at bounding box center [901, 462] width 1302 height 369
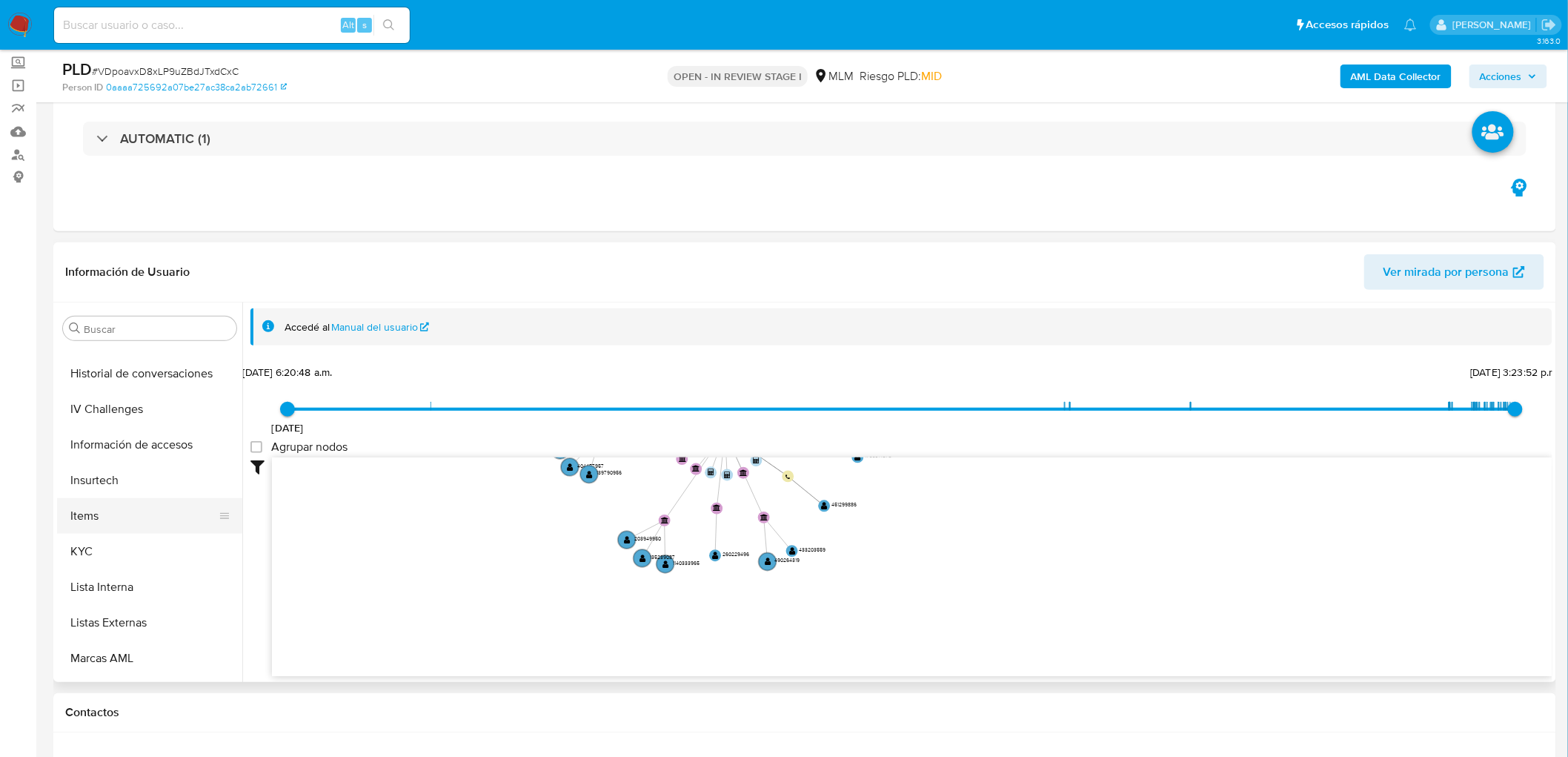
scroll to position [658, 0]
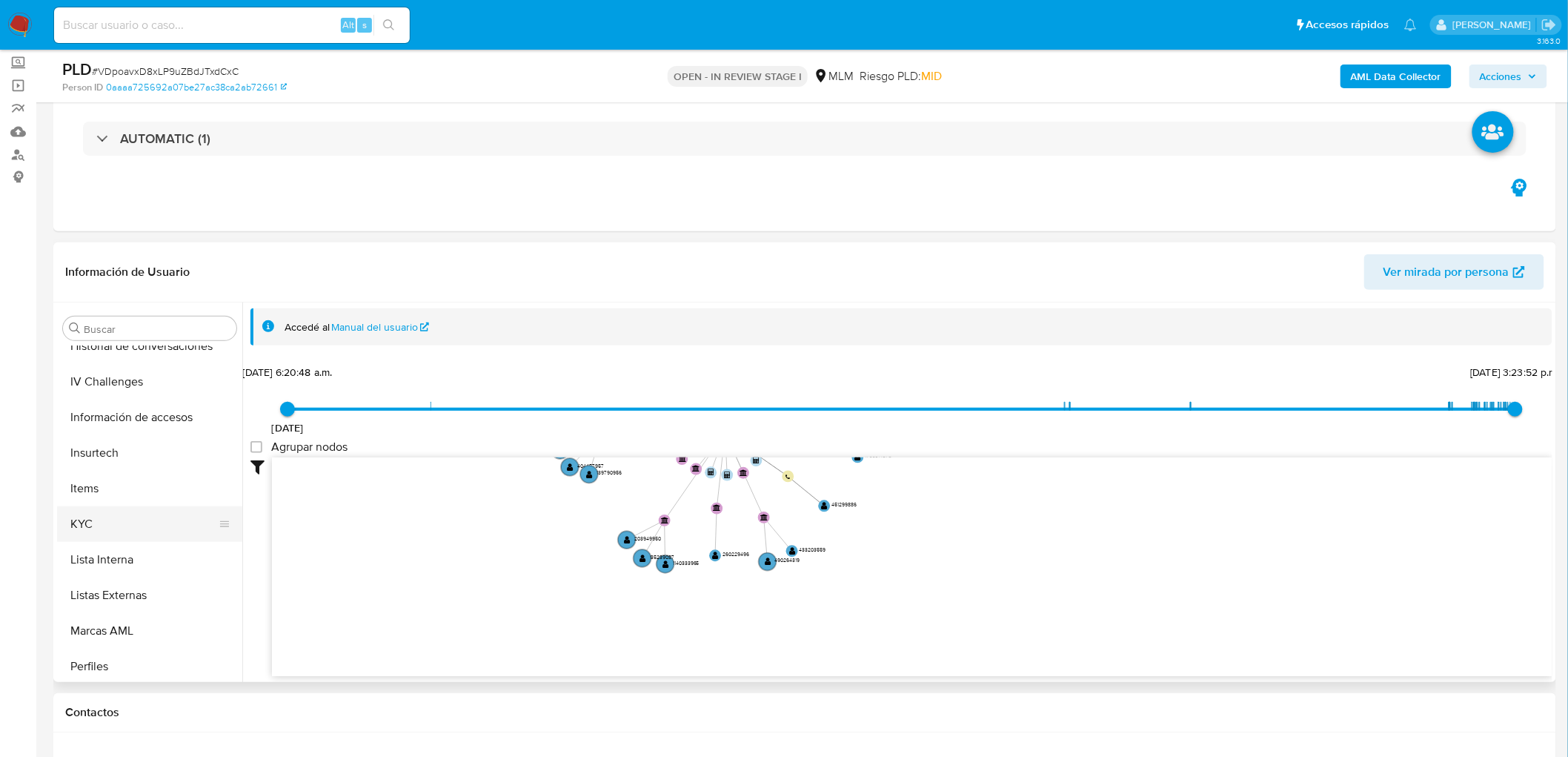
click at [148, 520] on button "KYC" at bounding box center [144, 524] width 173 height 36
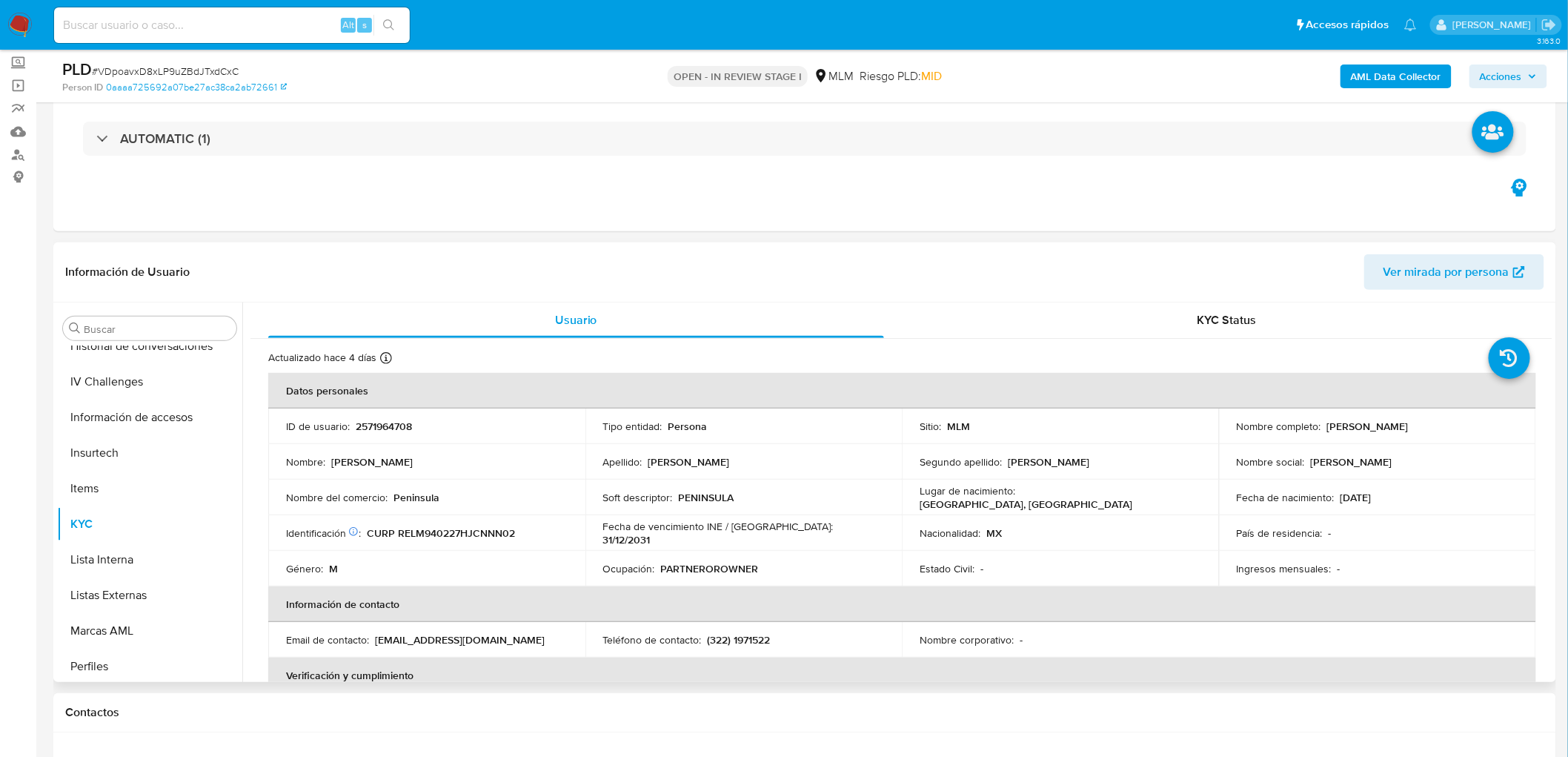
drag, startPoint x: 1487, startPoint y: 427, endPoint x: 1334, endPoint y: 417, distance: 153.3
click at [1334, 417] on td "Nombre completo : Jose Manuel Renteria Langarica" at bounding box center [1378, 426] width 317 height 36
copy p "Jose Manuel Renteria Langarica"
click at [547, 416] on td "ID de usuario : 2571964708" at bounding box center [426, 426] width 317 height 36
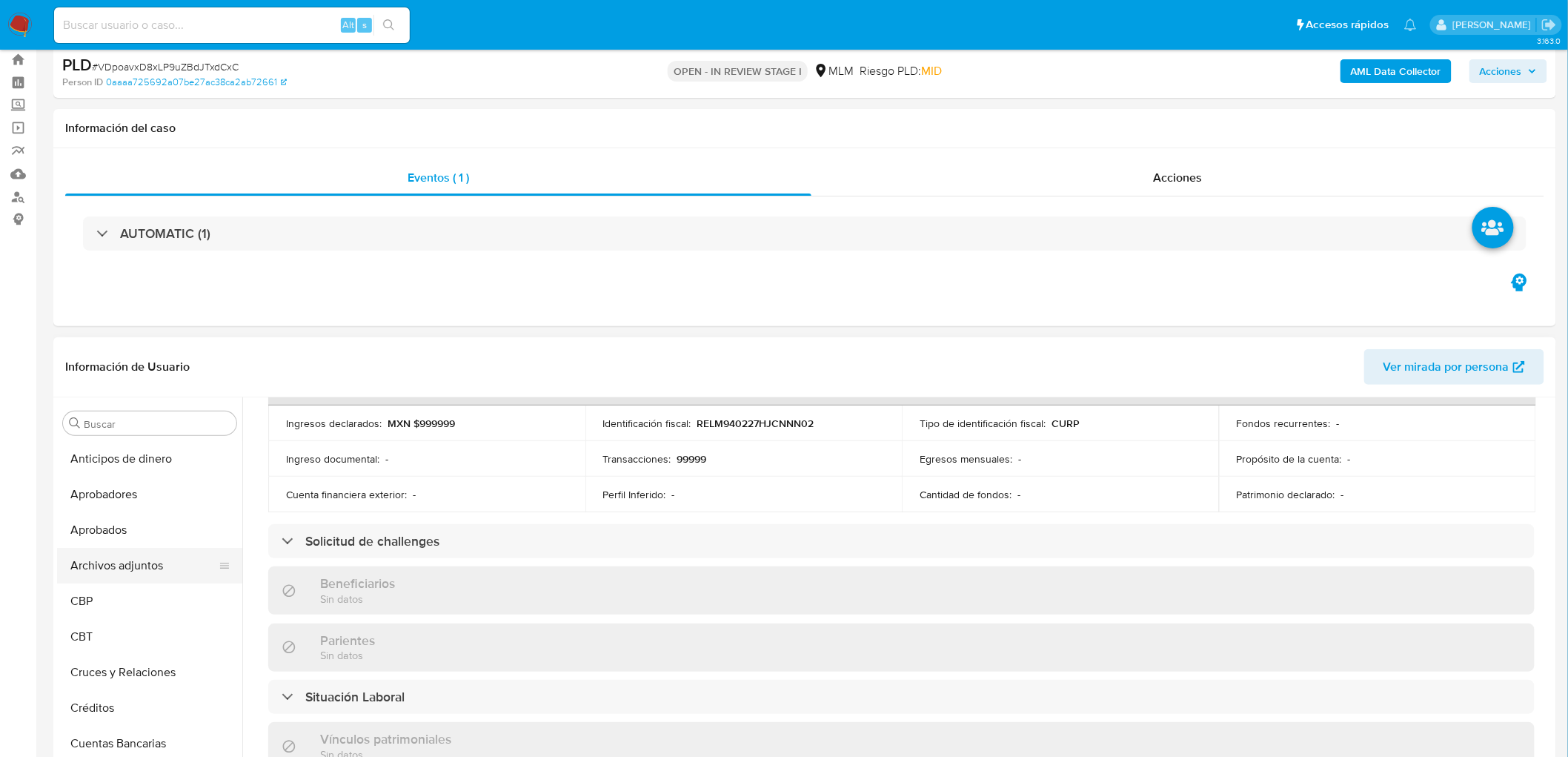
scroll to position [0, 0]
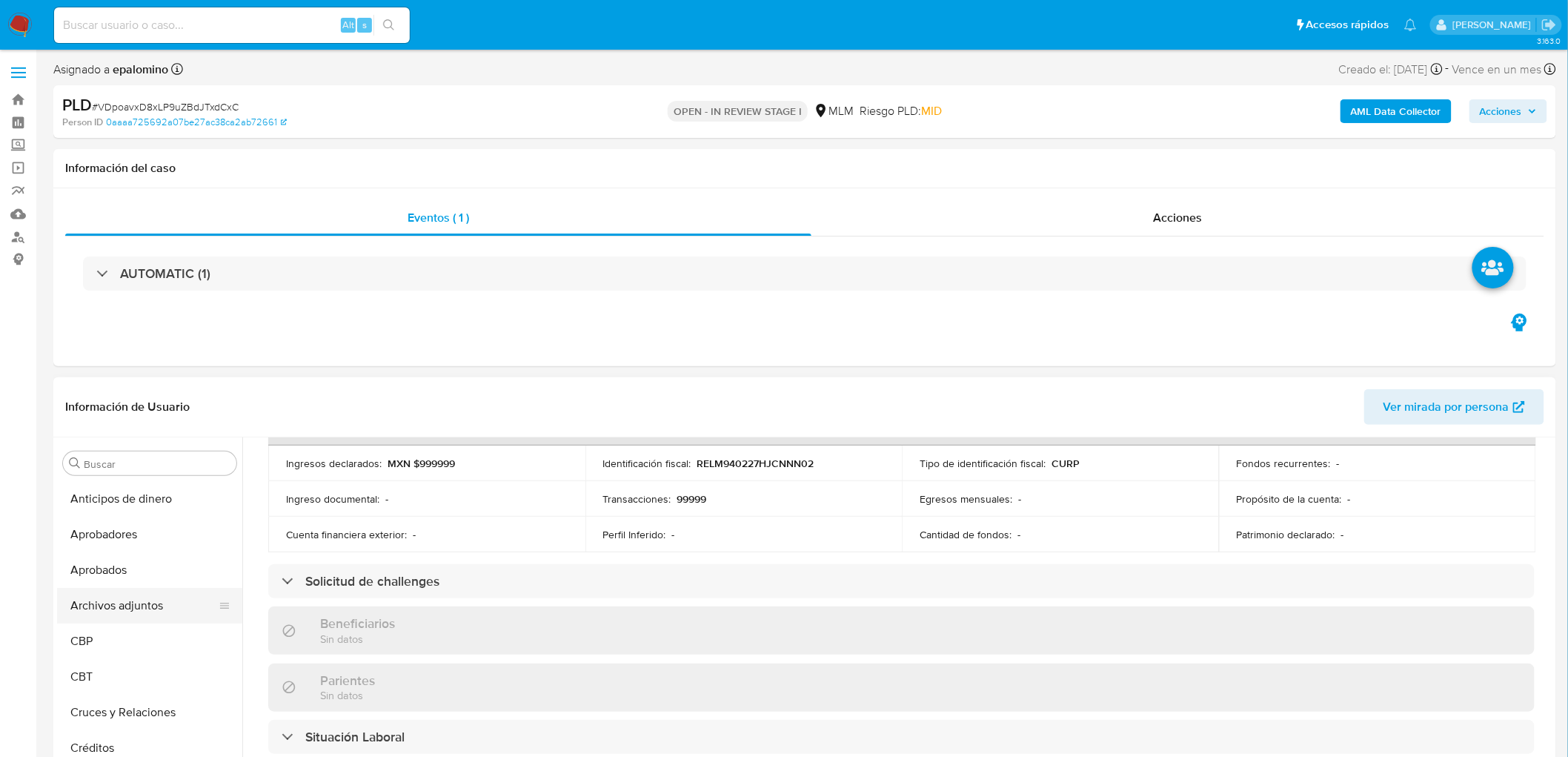
click at [134, 602] on button "Archivos adjuntos" at bounding box center [144, 606] width 173 height 36
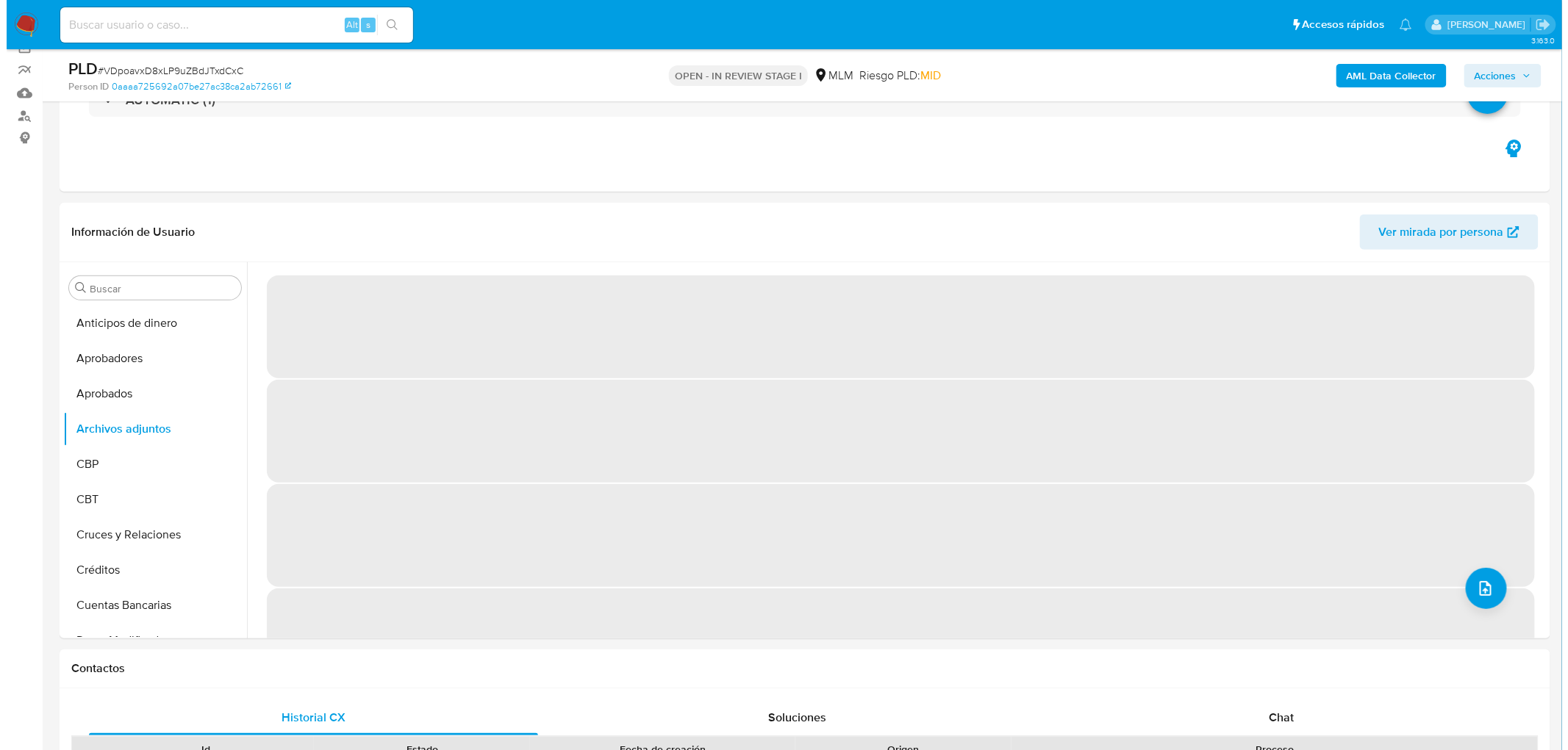
scroll to position [147, 0]
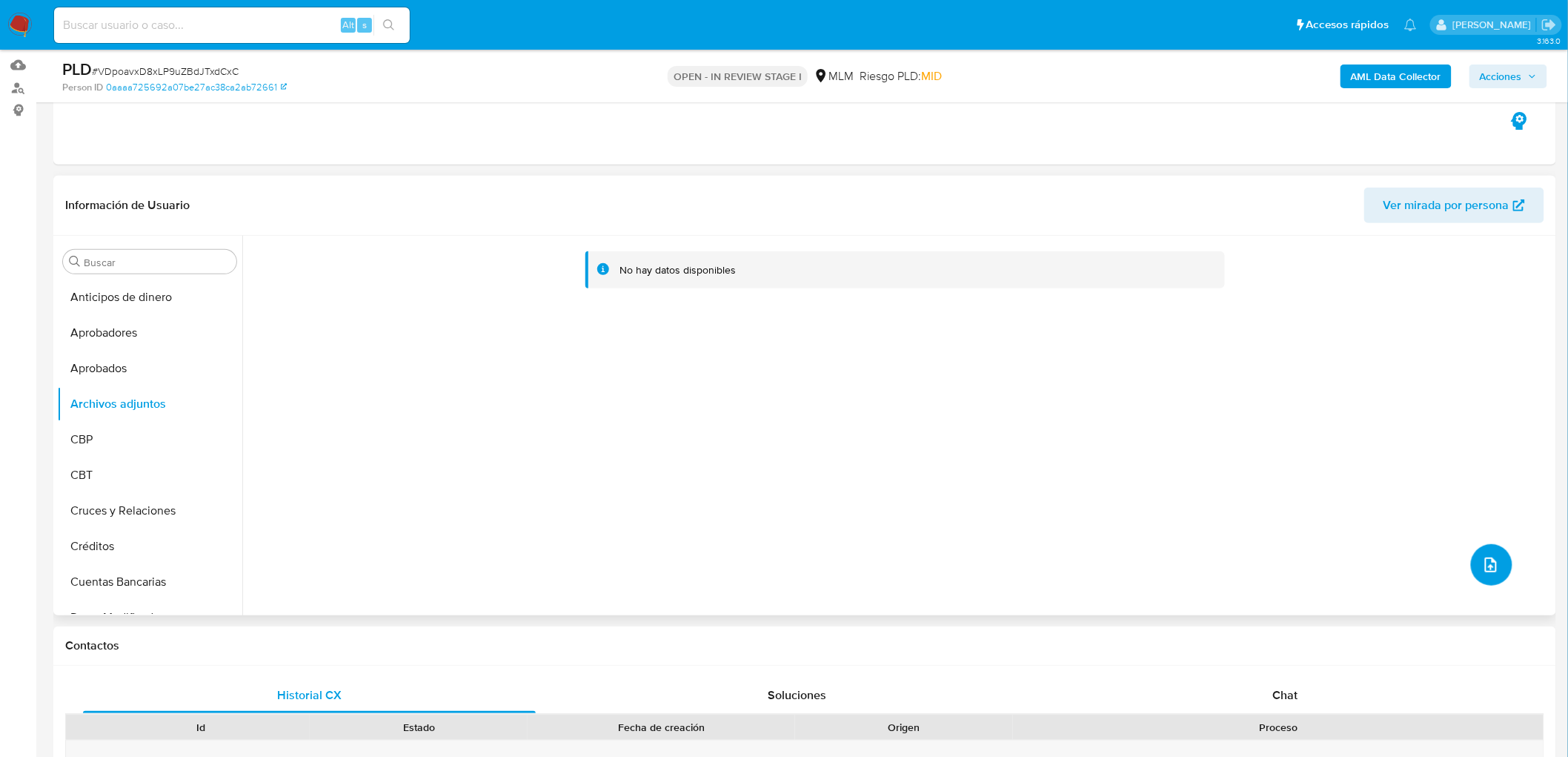
click at [1488, 559] on icon "upload-file" at bounding box center [1491, 565] width 12 height 15
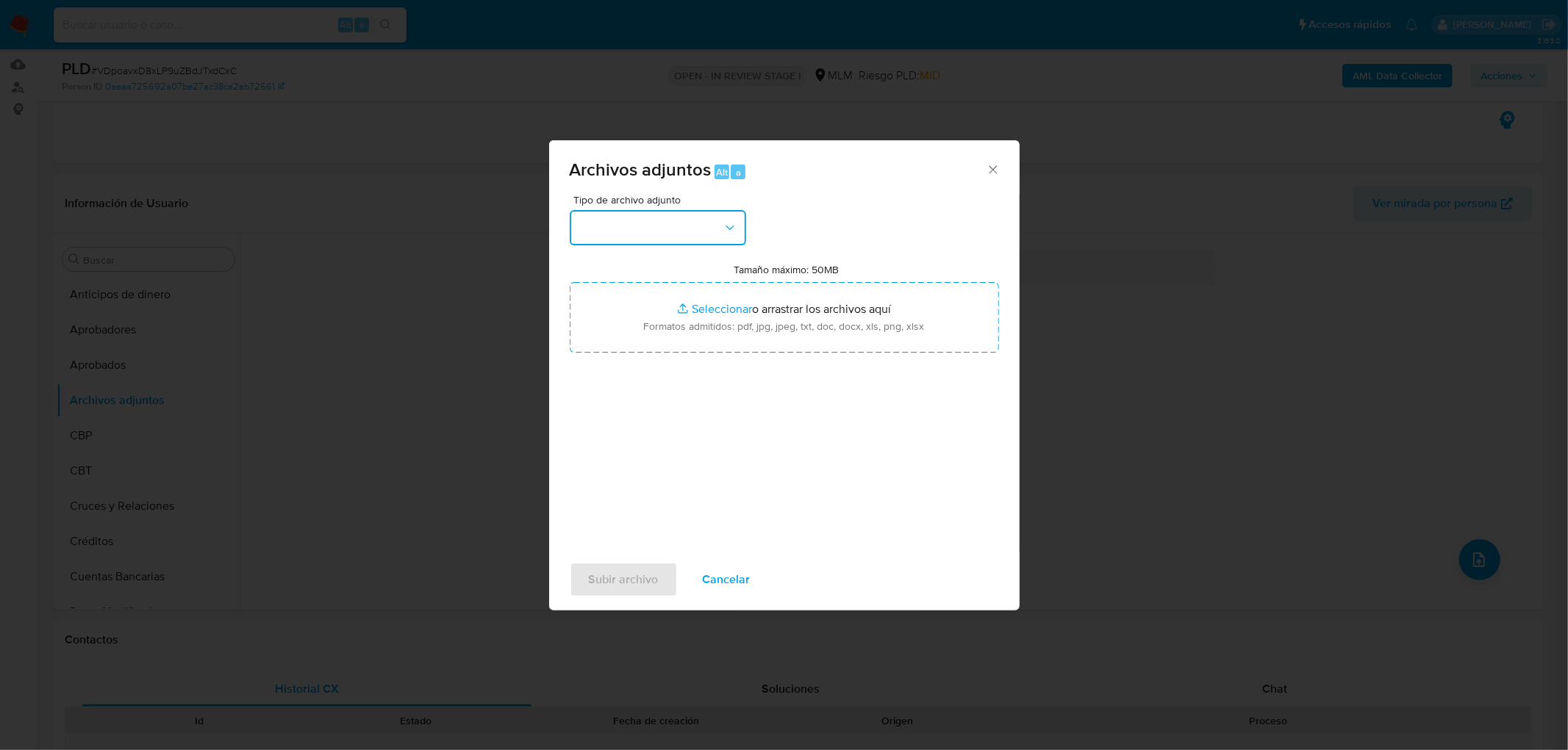
click at [717, 233] on button "button" at bounding box center [658, 227] width 177 height 35
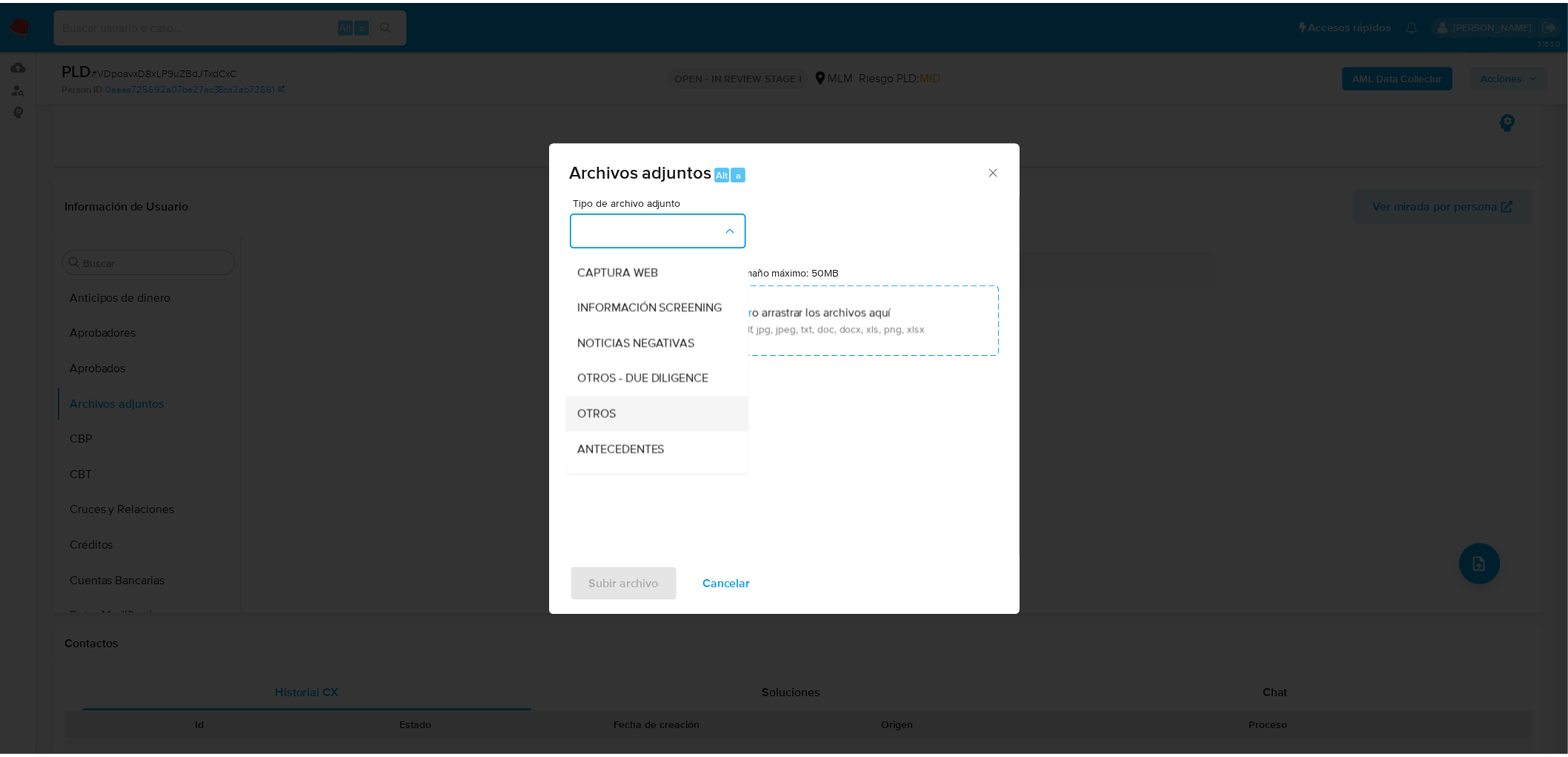
scroll to position [247, 0]
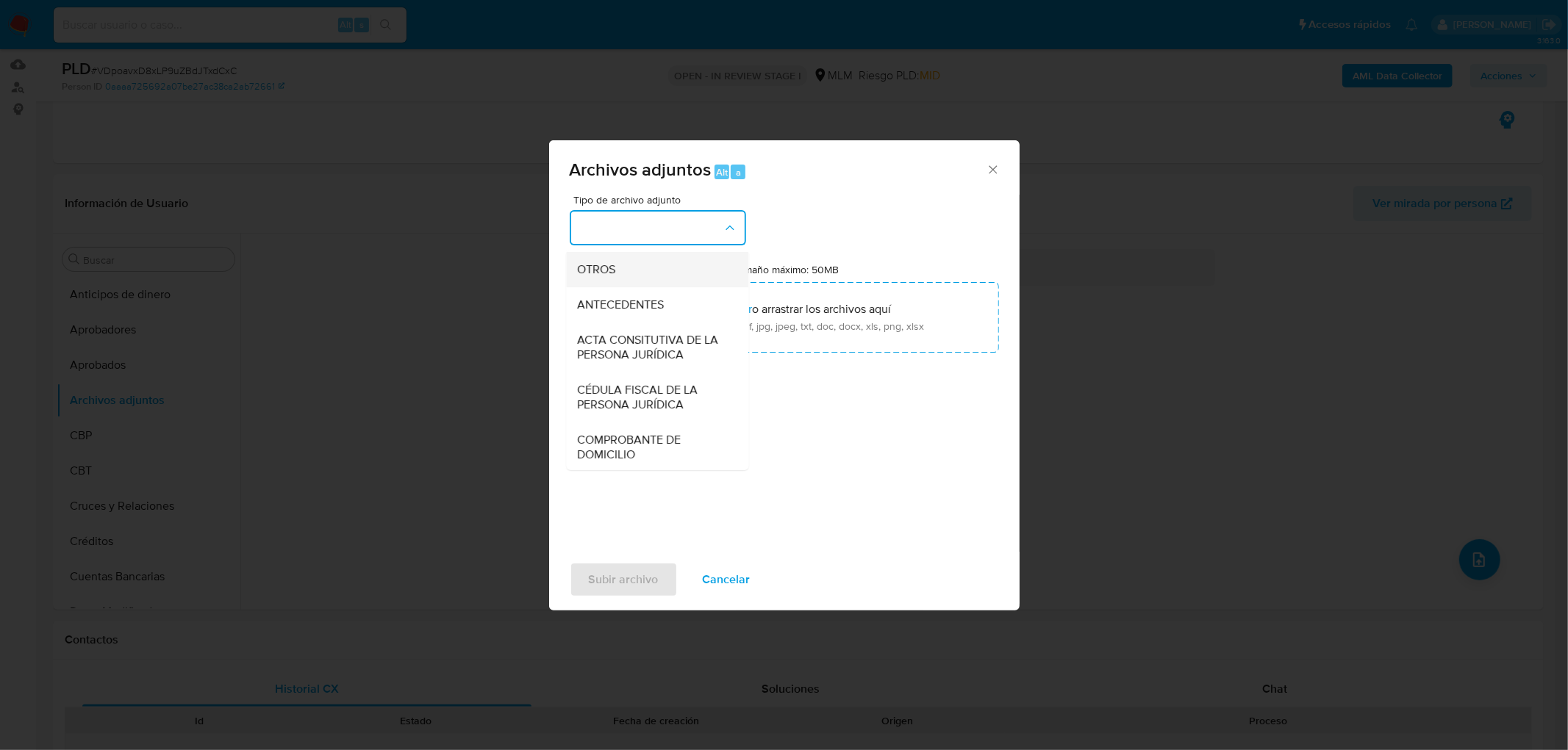
click at [665, 287] on div "OTROS" at bounding box center [653, 270] width 150 height 35
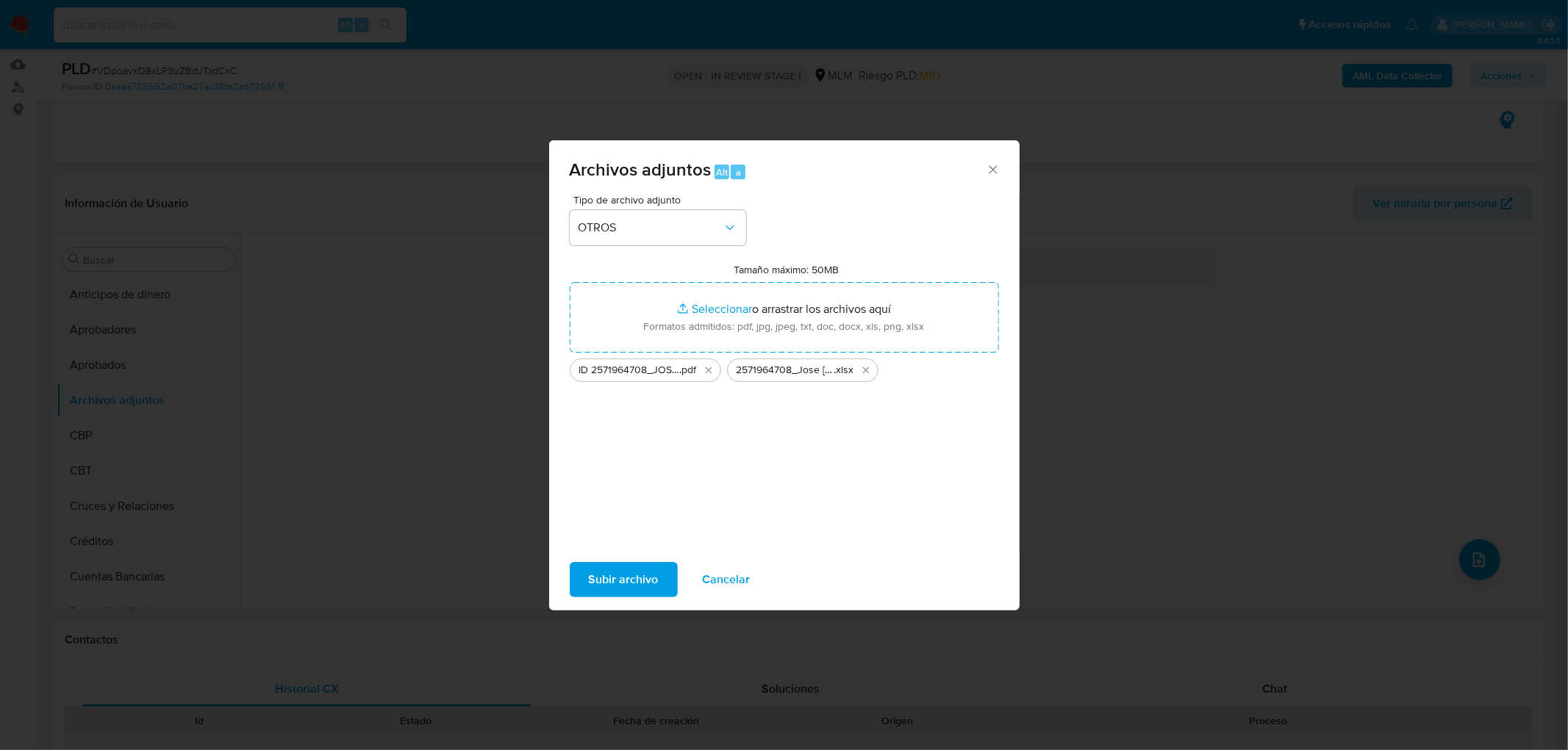
click at [615, 565] on span "Subir archivo" at bounding box center [623, 580] width 70 height 32
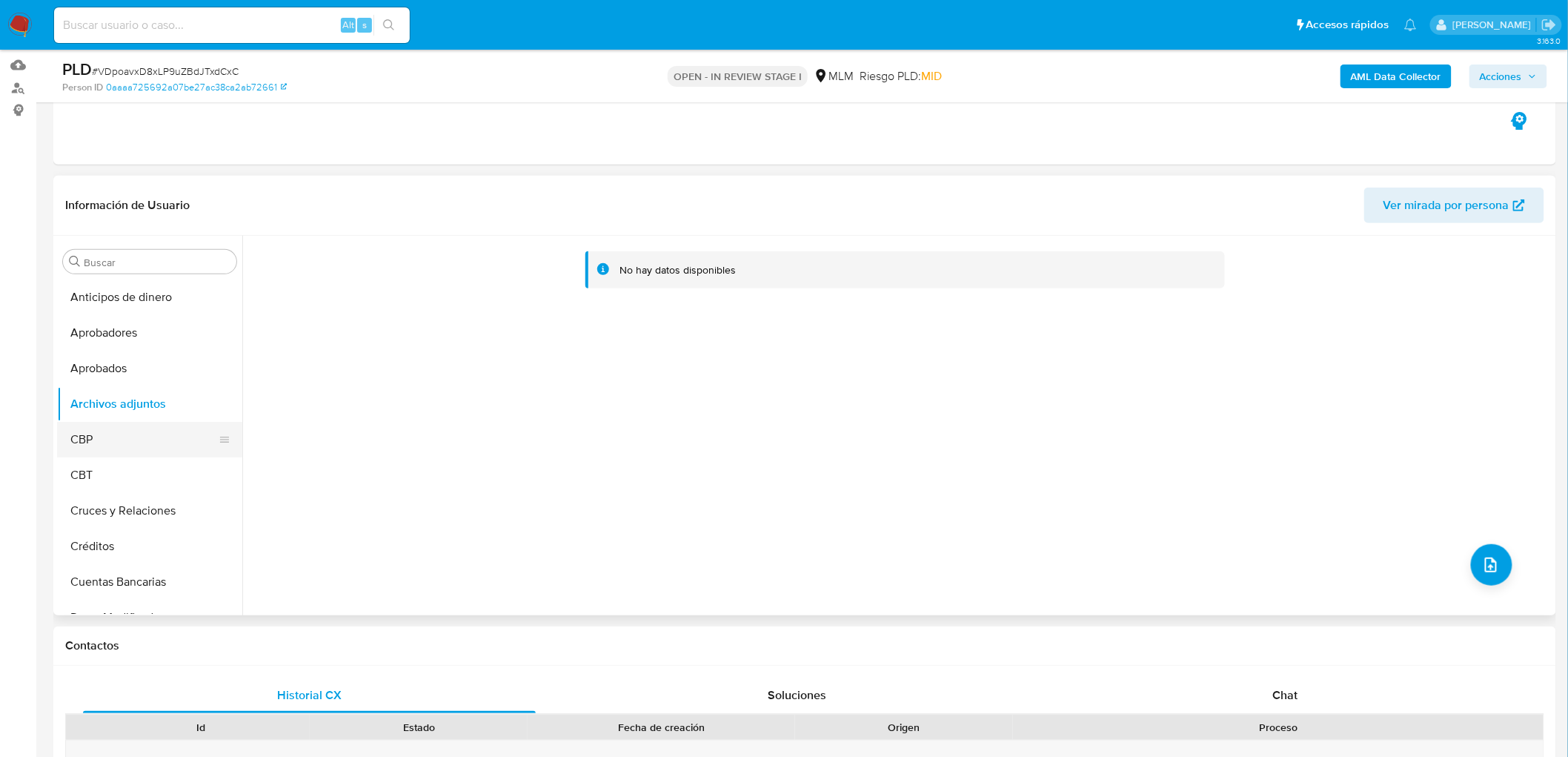
click at [132, 423] on button "CBP" at bounding box center [144, 439] width 173 height 36
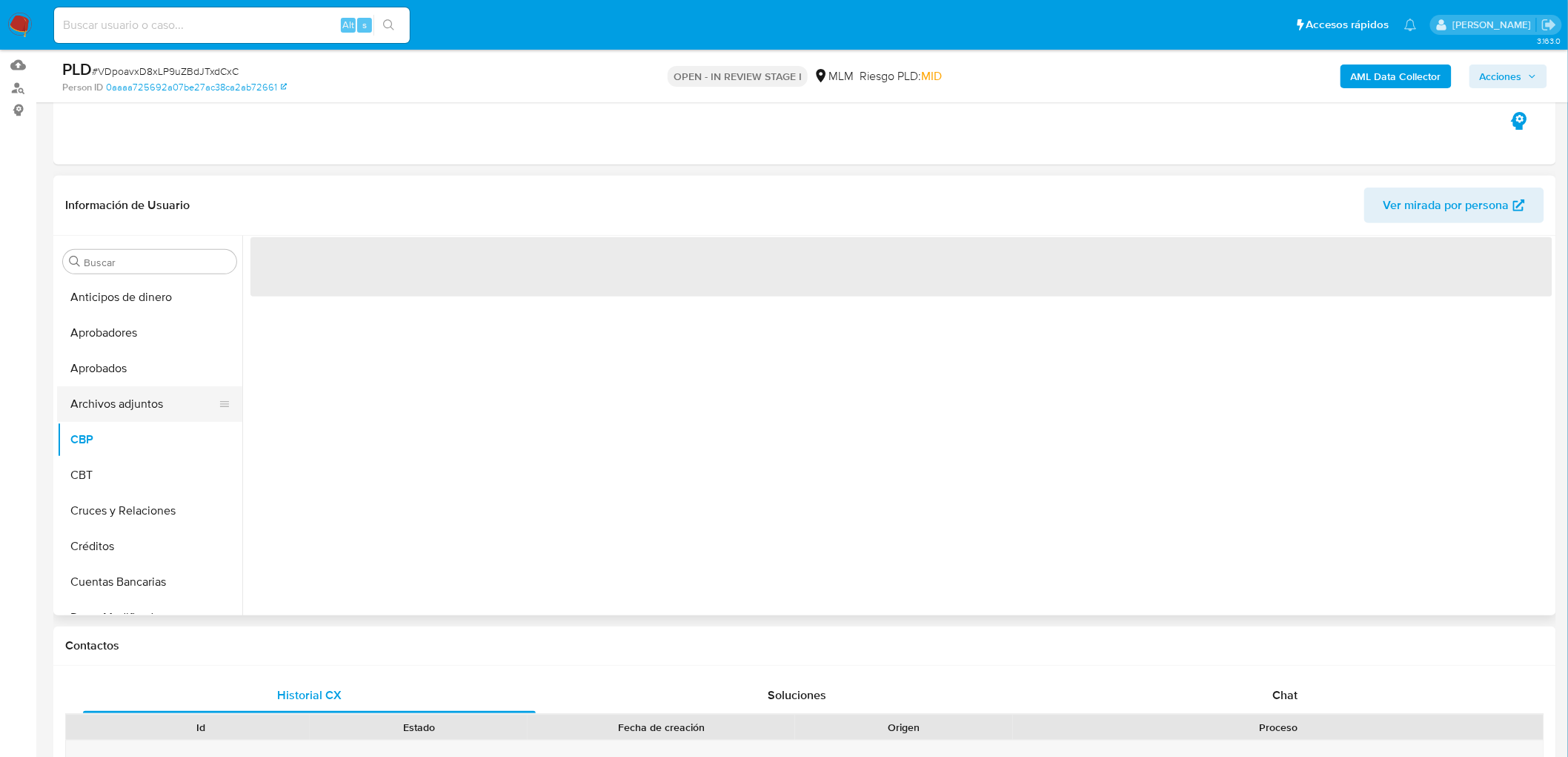
click at [139, 405] on button "Archivos adjuntos" at bounding box center [144, 404] width 173 height 36
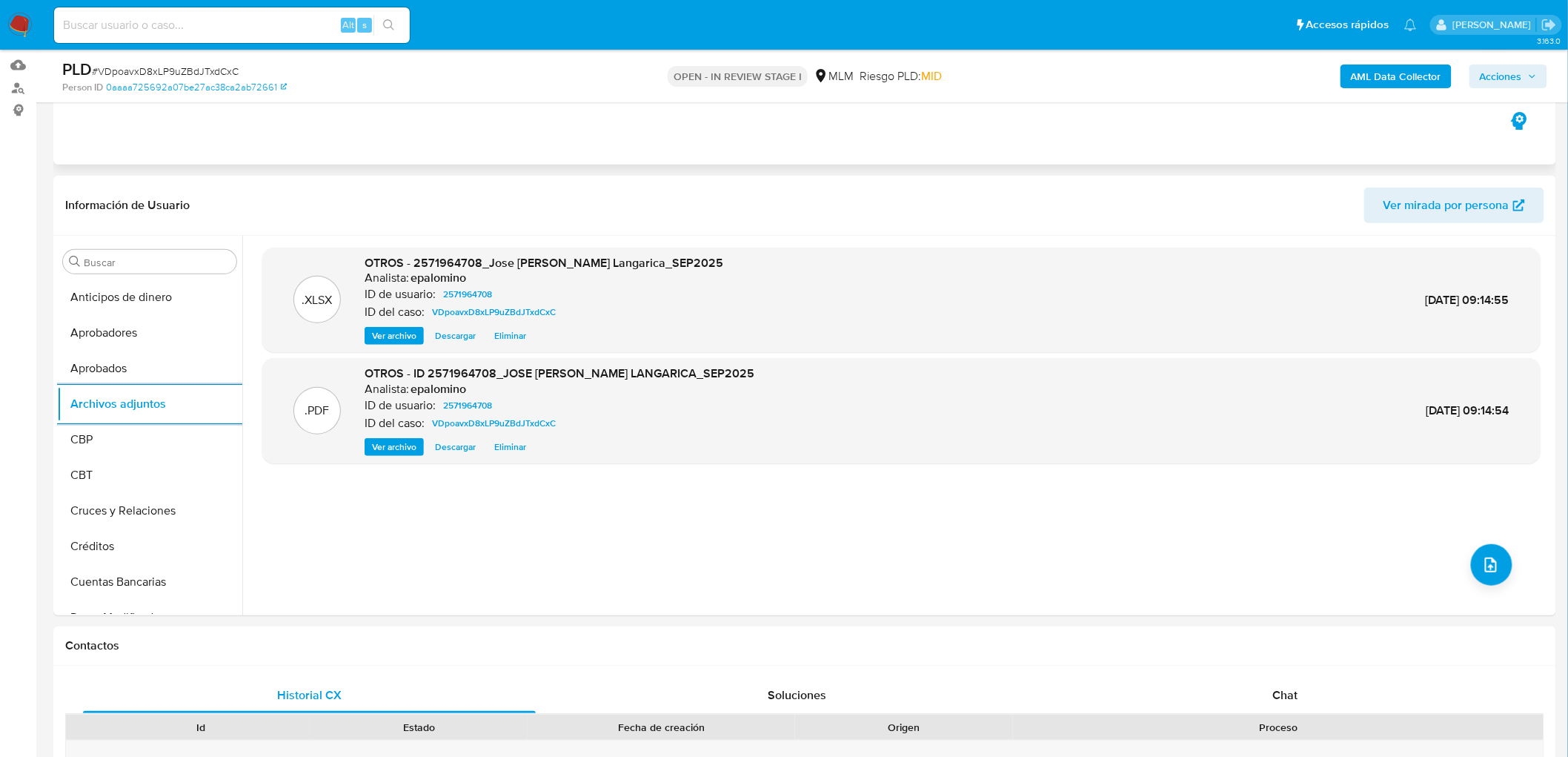
scroll to position [0, 0]
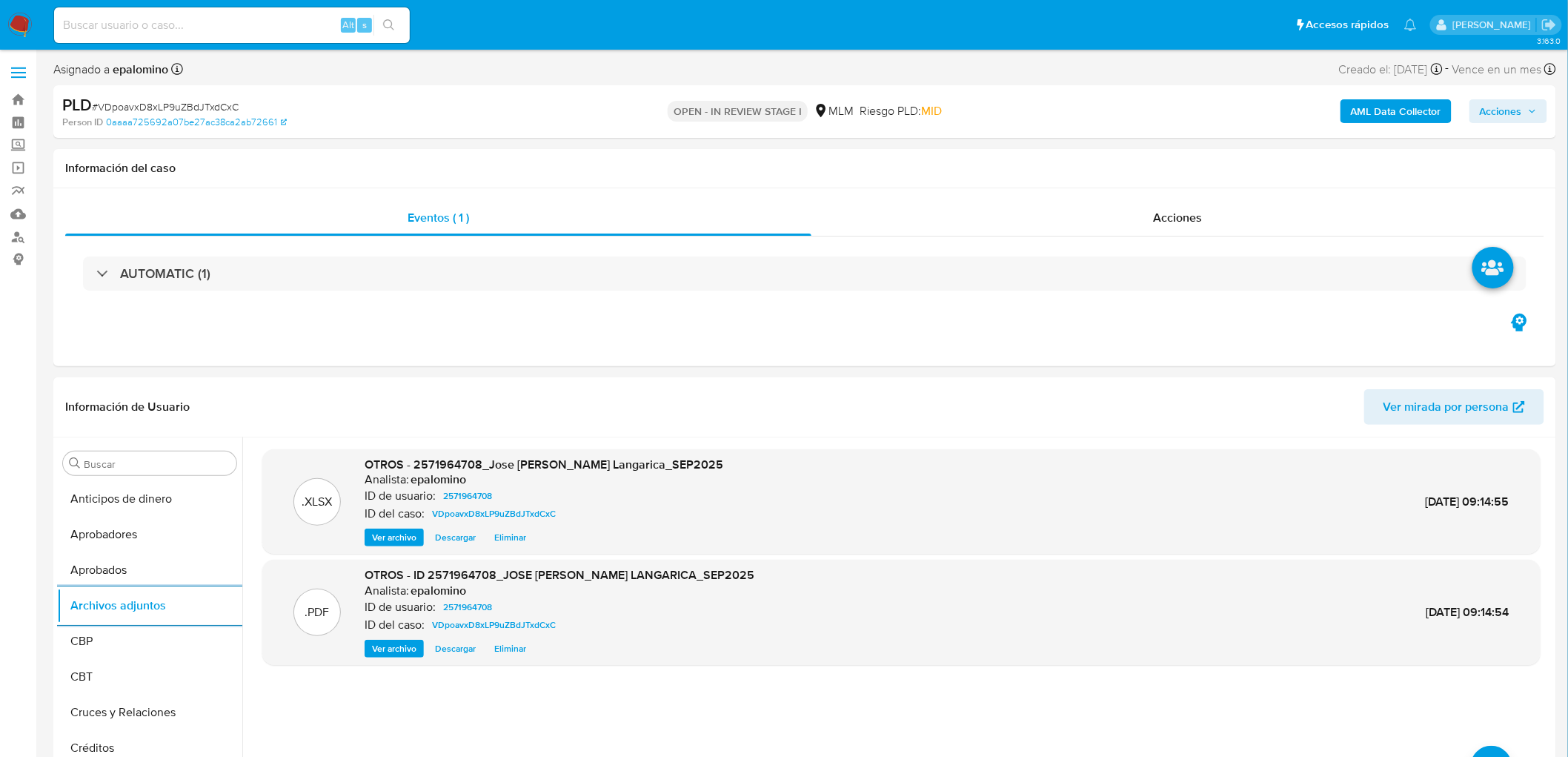
click at [1519, 103] on span "Acciones" at bounding box center [1501, 111] width 42 height 24
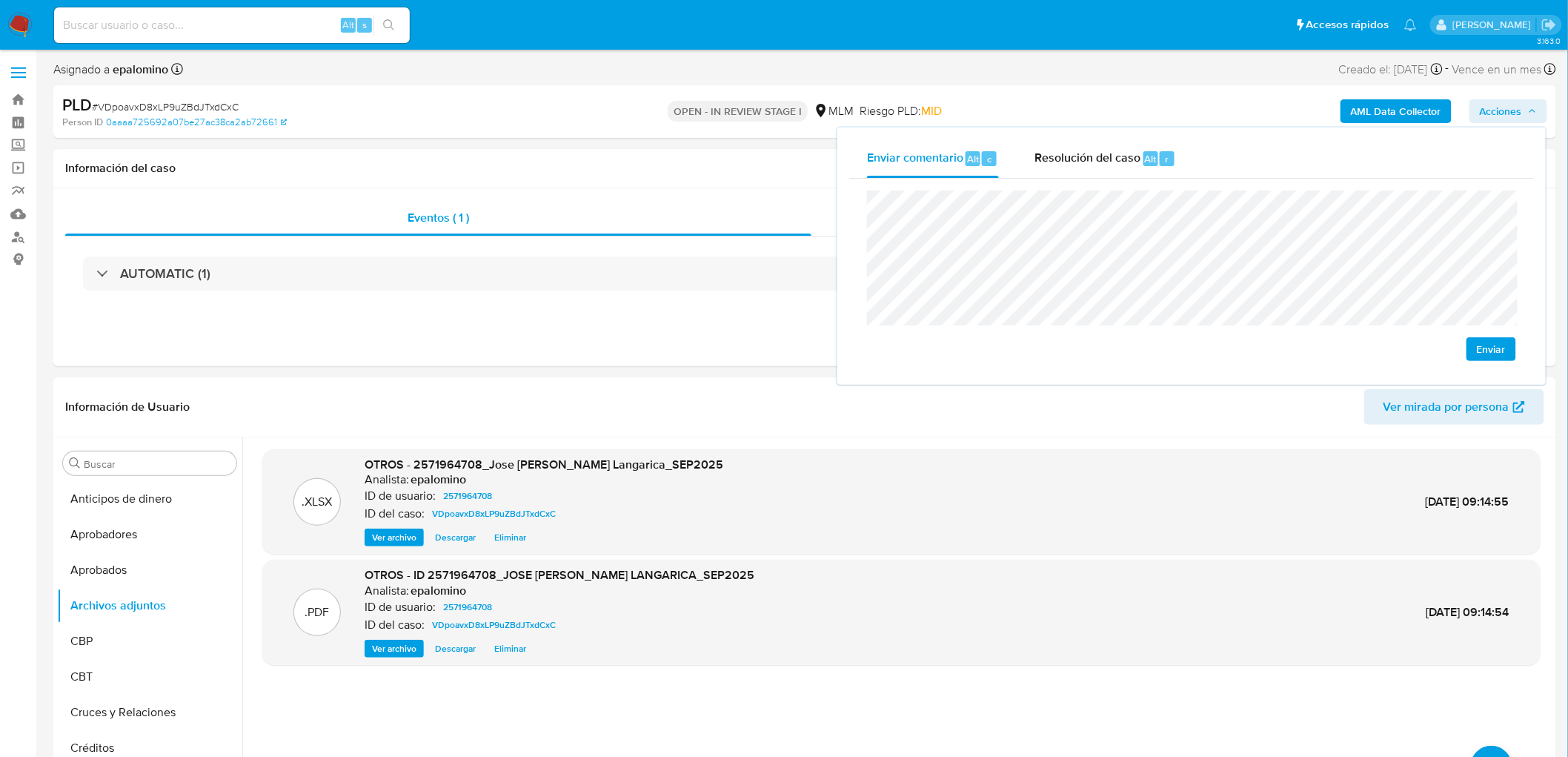
click at [1500, 344] on span "Enviar" at bounding box center [1492, 349] width 29 height 21
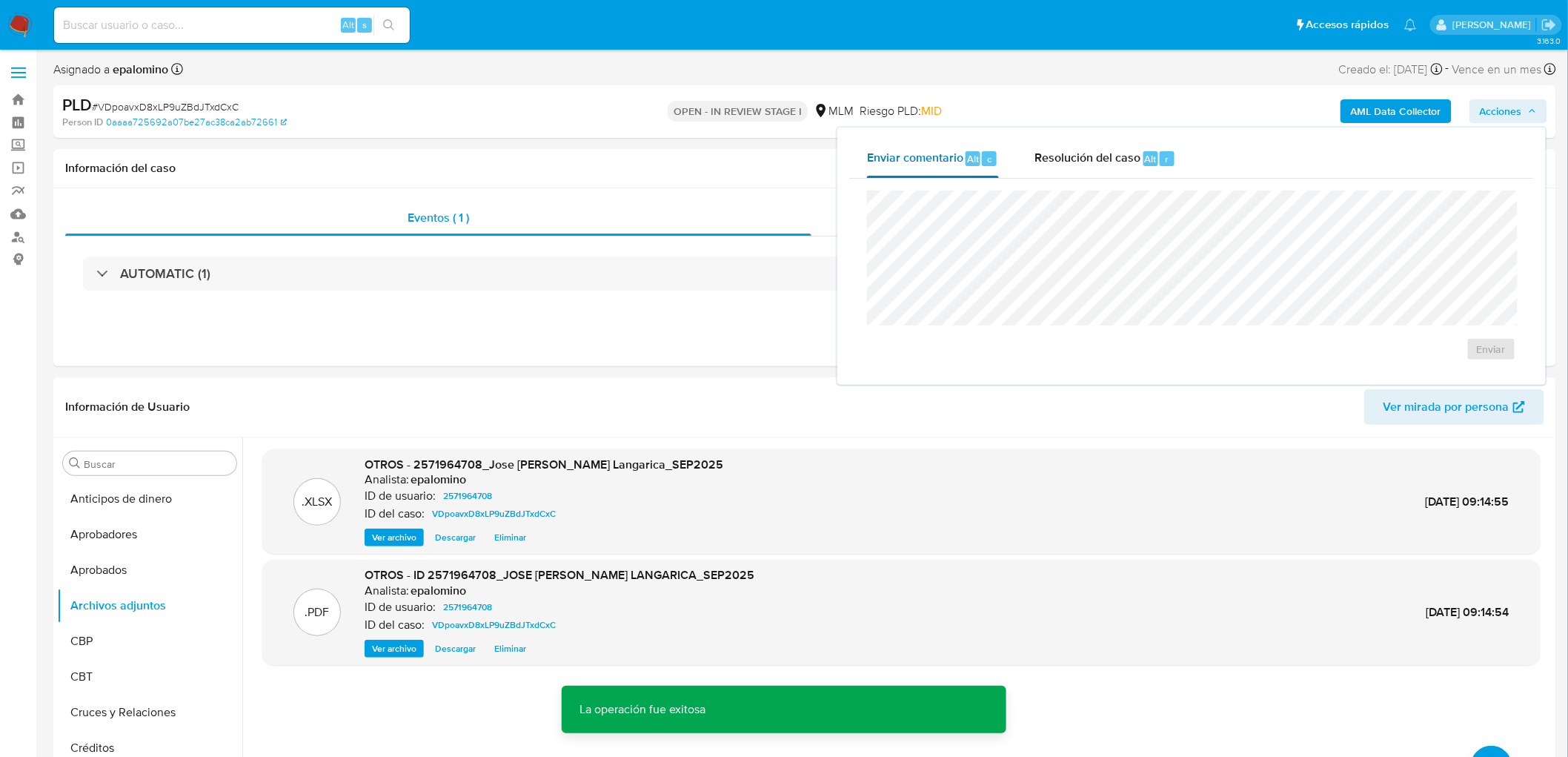
click at [981, 169] on div "Enviar comentario Alt c" at bounding box center [933, 158] width 132 height 38
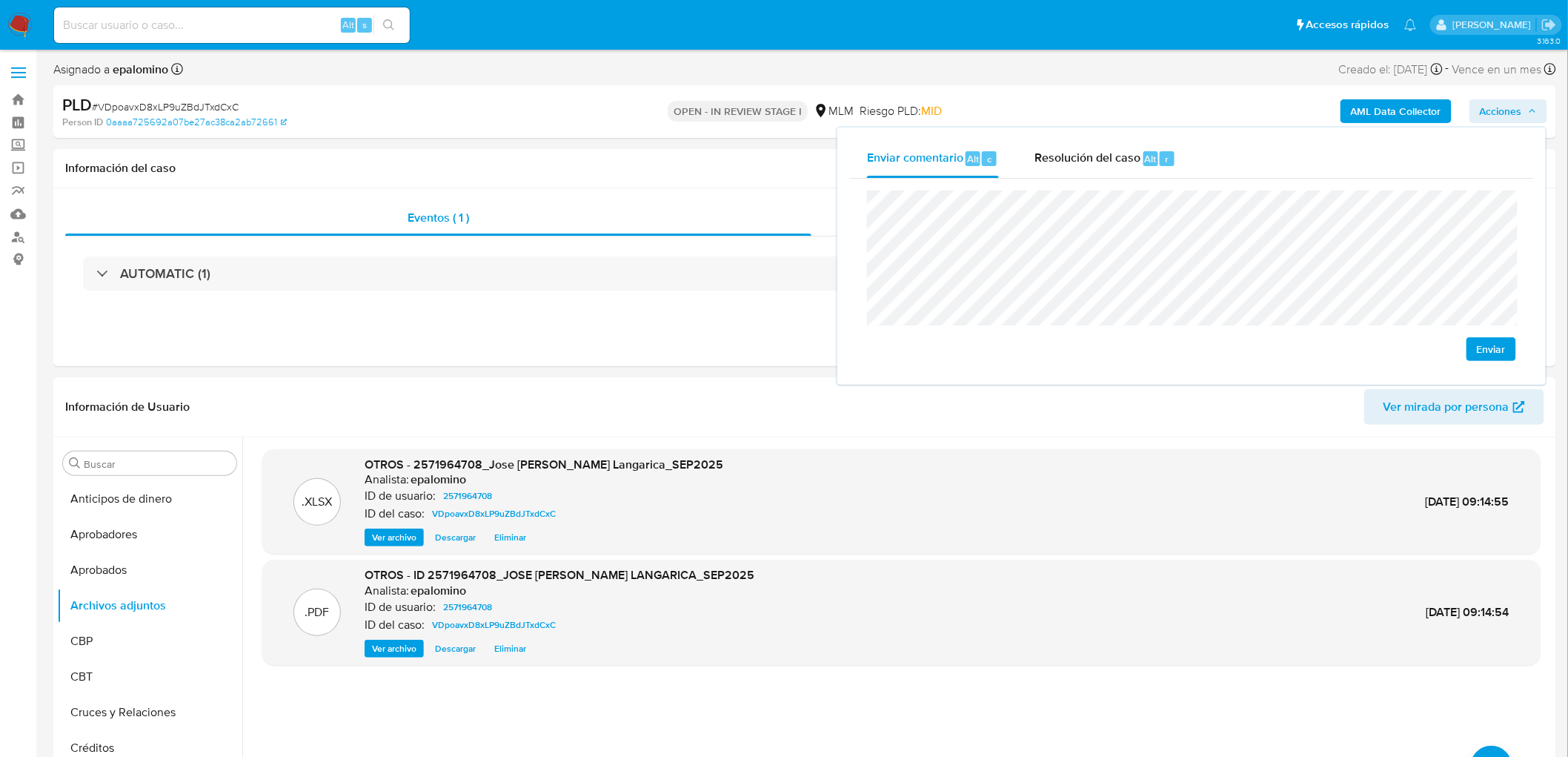
click at [1480, 353] on span "Enviar" at bounding box center [1492, 349] width 29 height 21
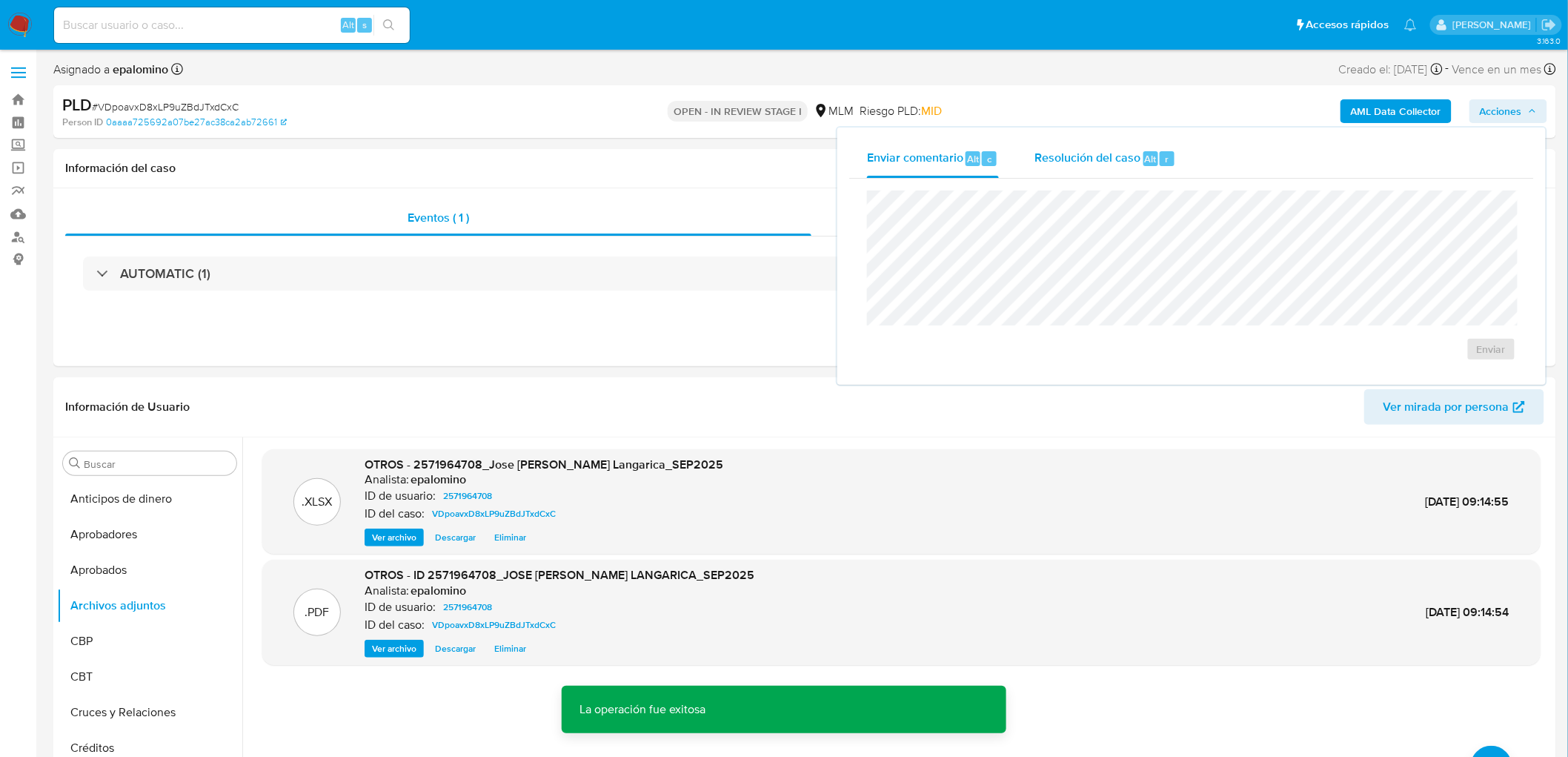
click at [1100, 157] on span "Resolución del caso" at bounding box center [1087, 158] width 106 height 17
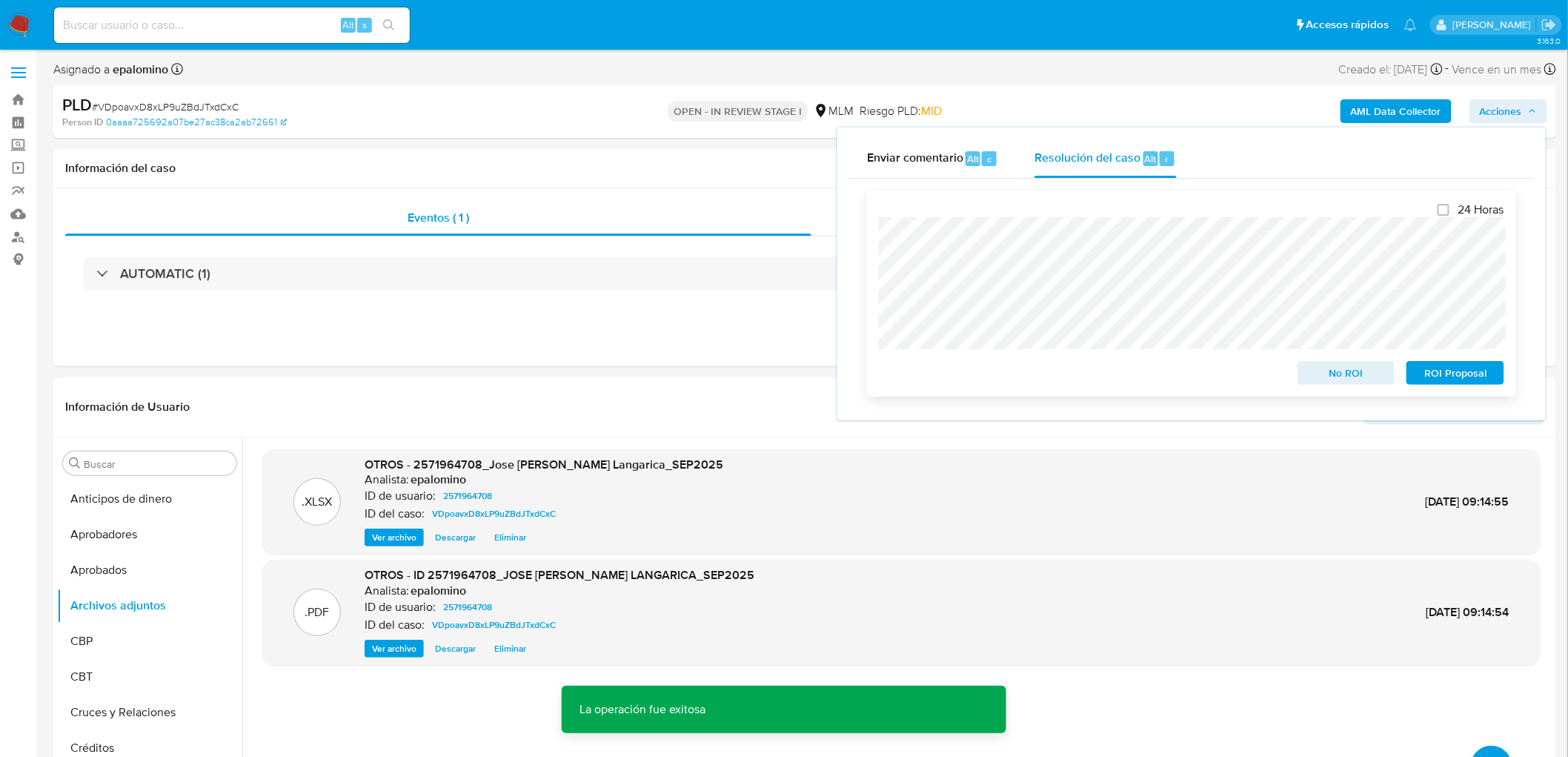
click at [1310, 376] on span "No ROI" at bounding box center [1346, 373] width 77 height 21
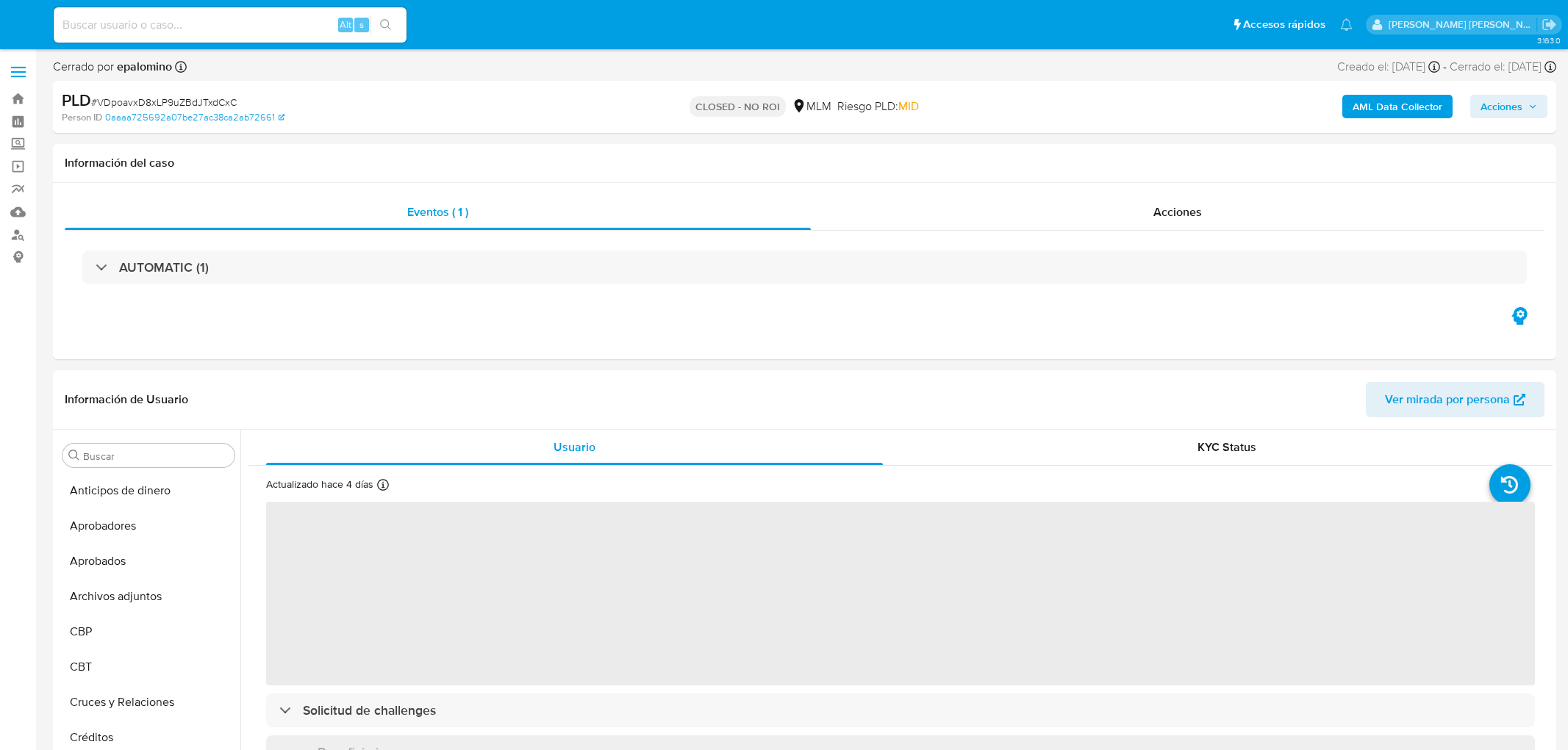
select select "10"
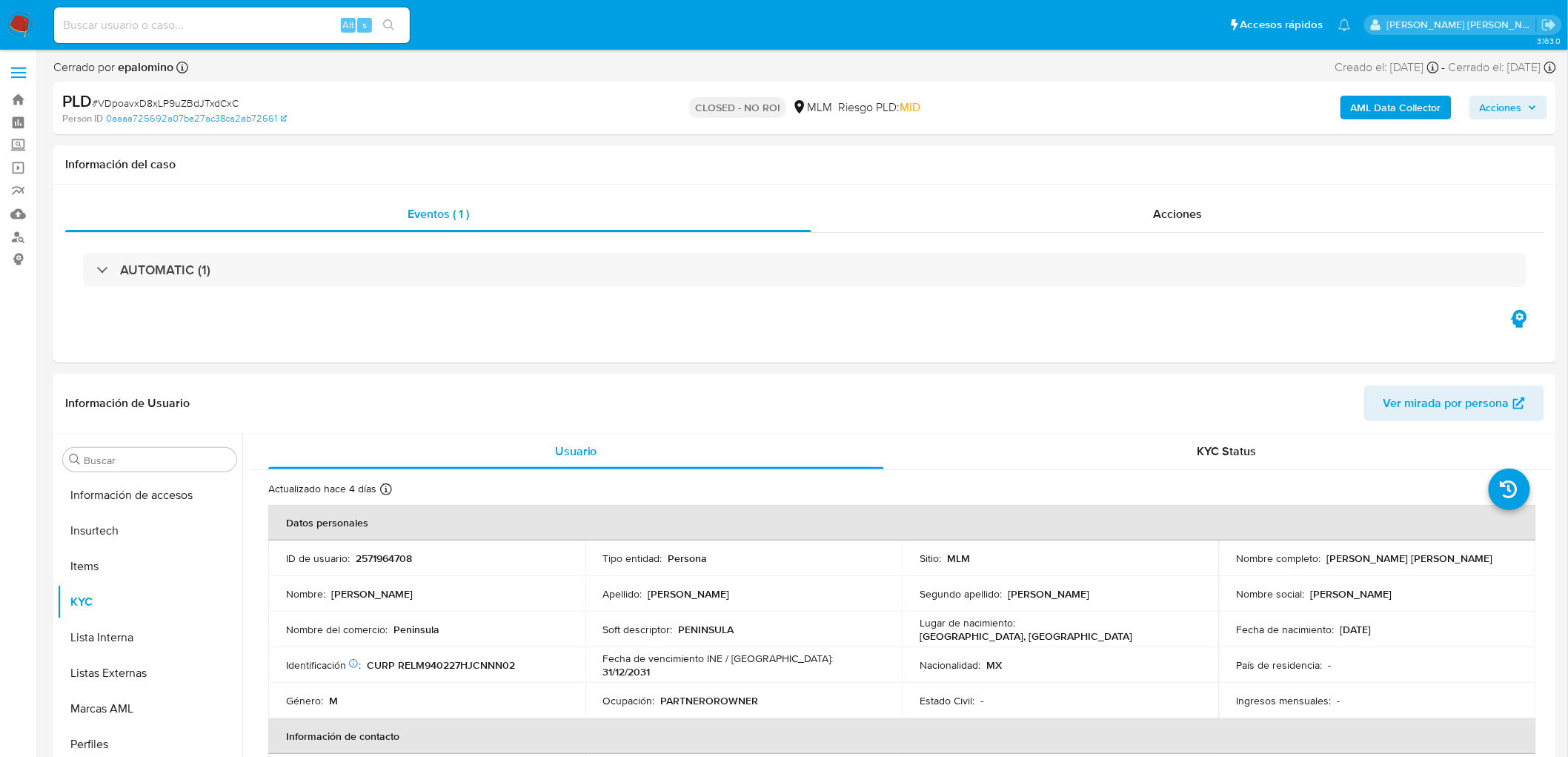
scroll to position [733, 0]
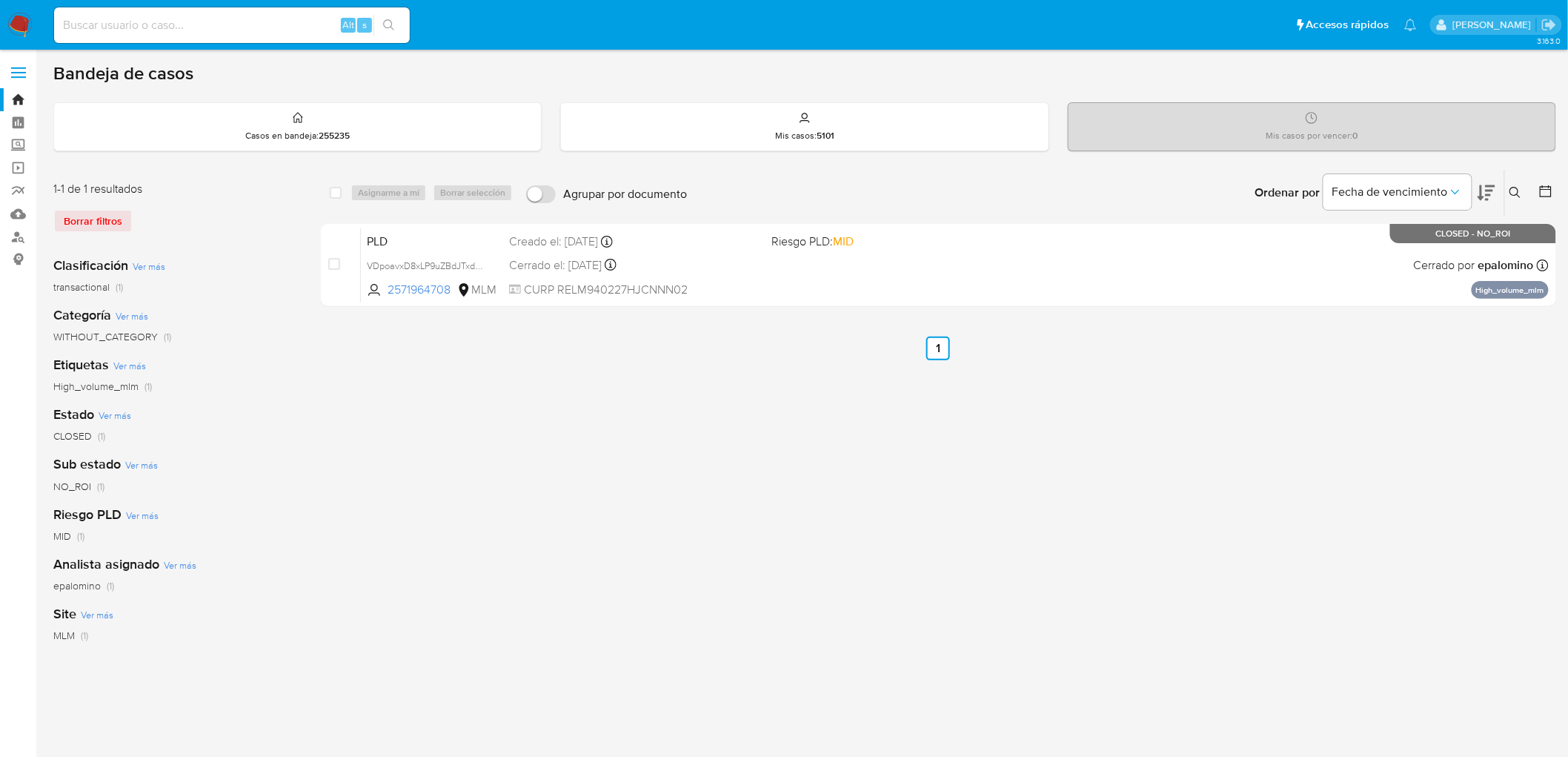
click at [13, 27] on img at bounding box center [20, 25] width 25 height 25
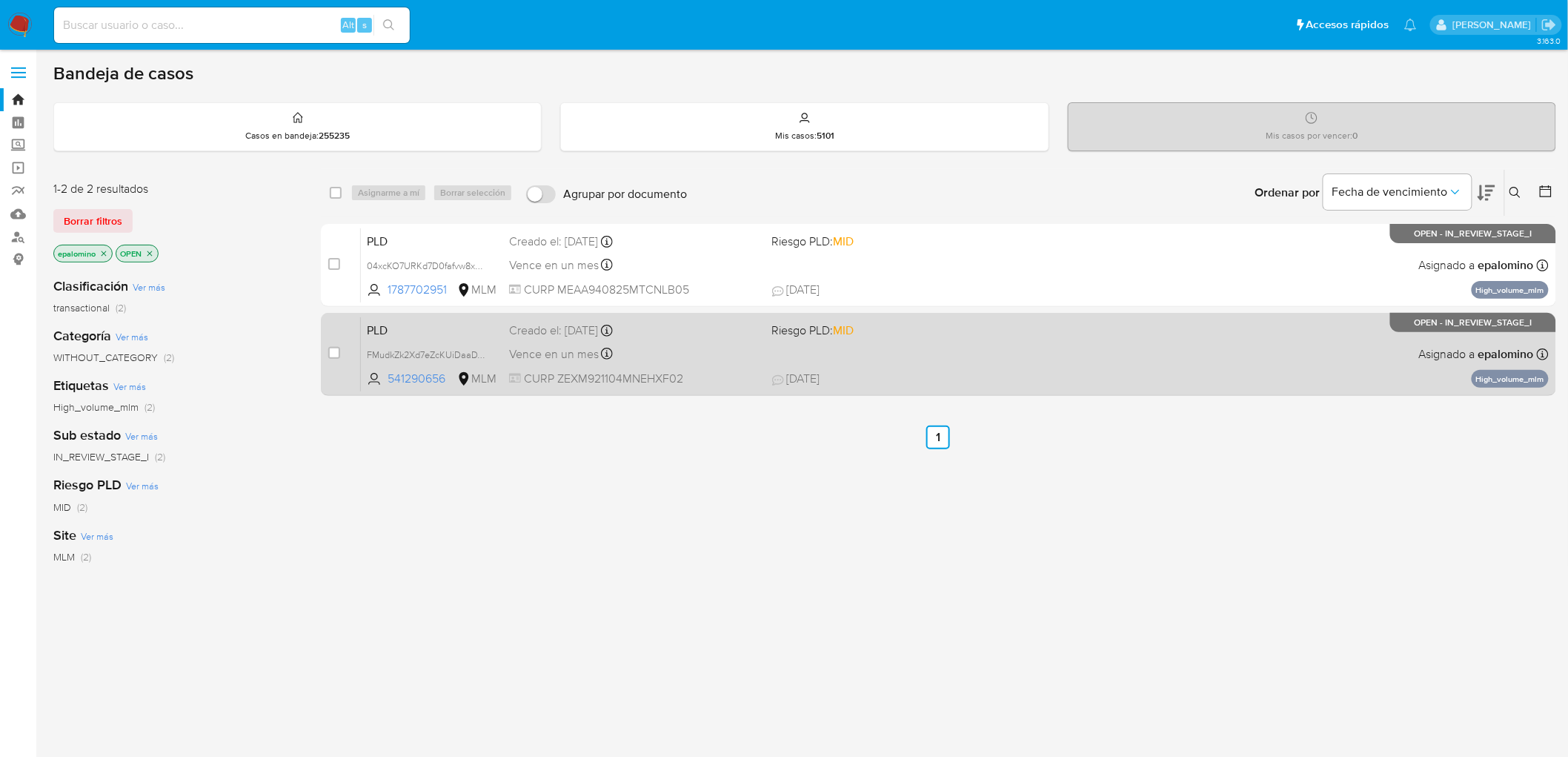
click at [410, 330] on span "PLD" at bounding box center [432, 330] width 130 height 19
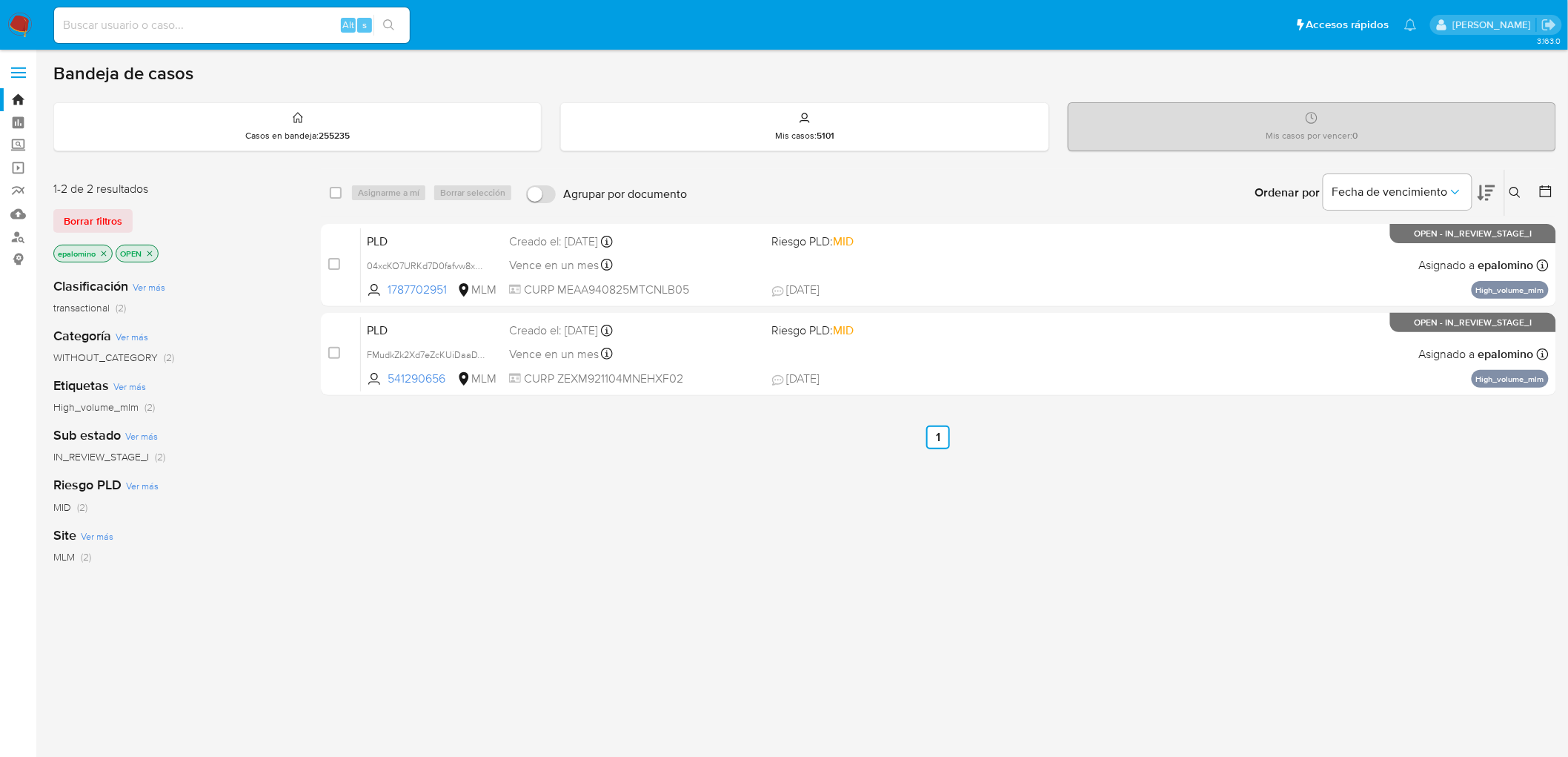
click at [18, 25] on img at bounding box center [20, 25] width 25 height 25
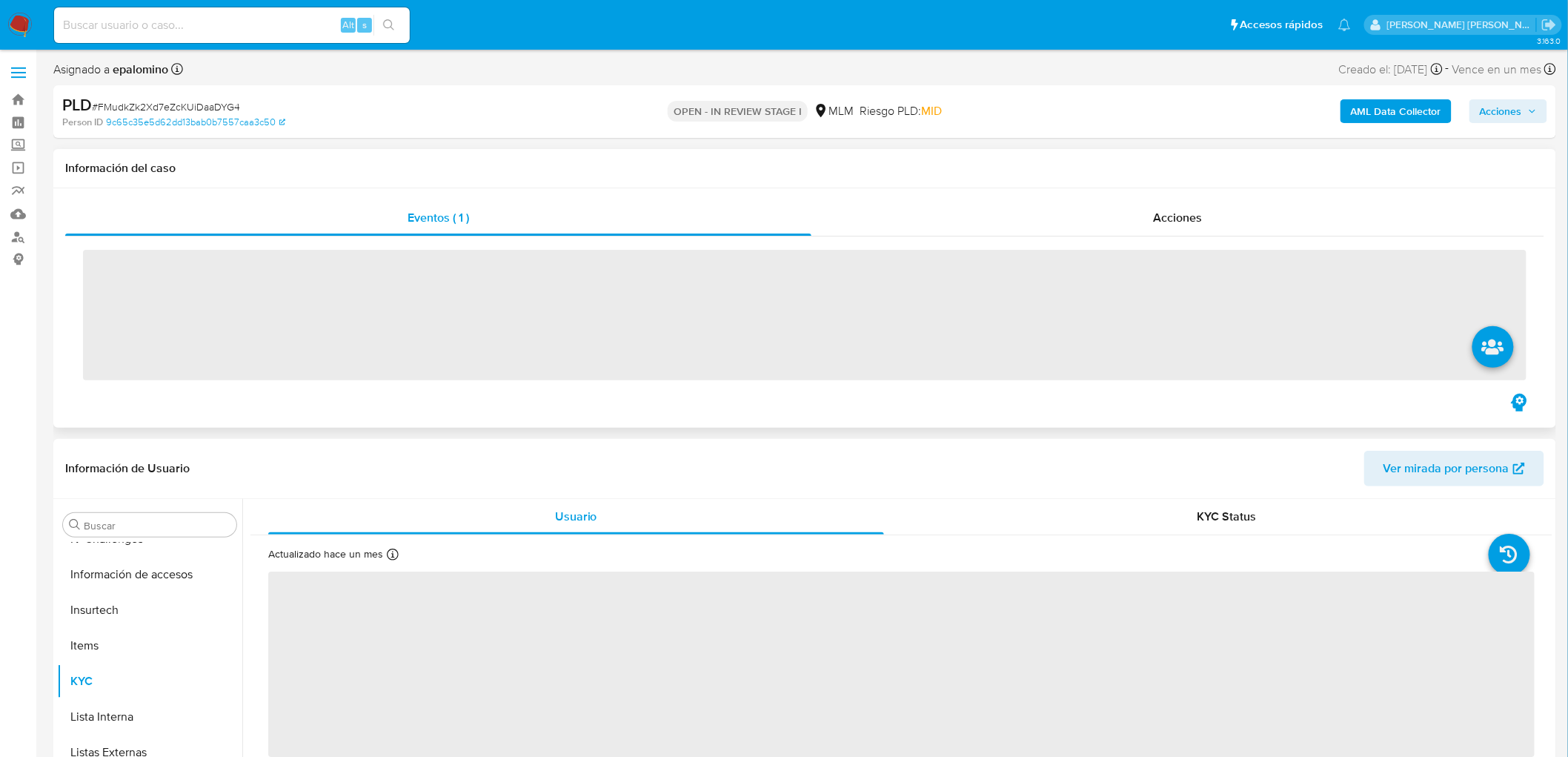
scroll to position [733, 0]
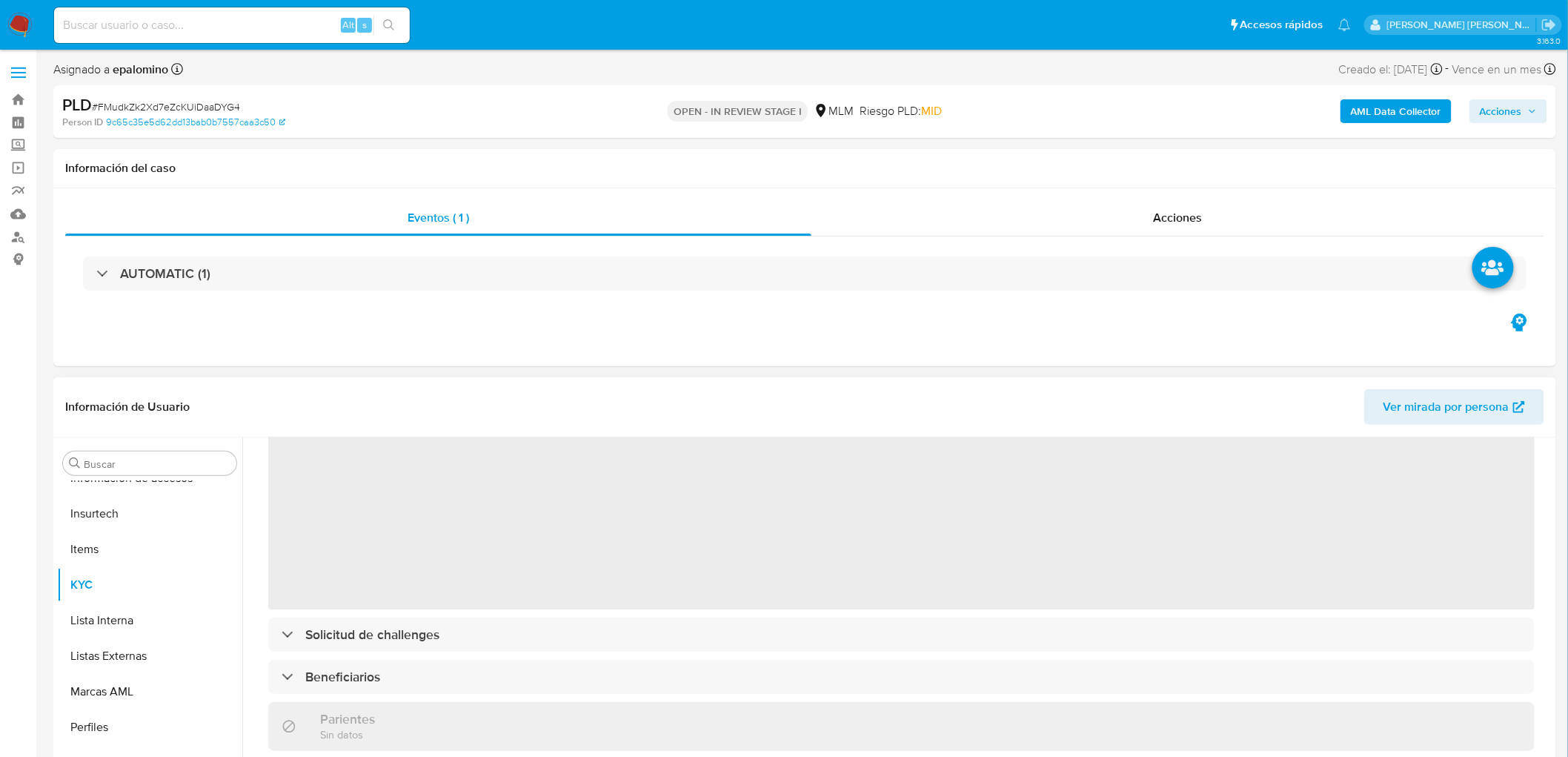
select select "10"
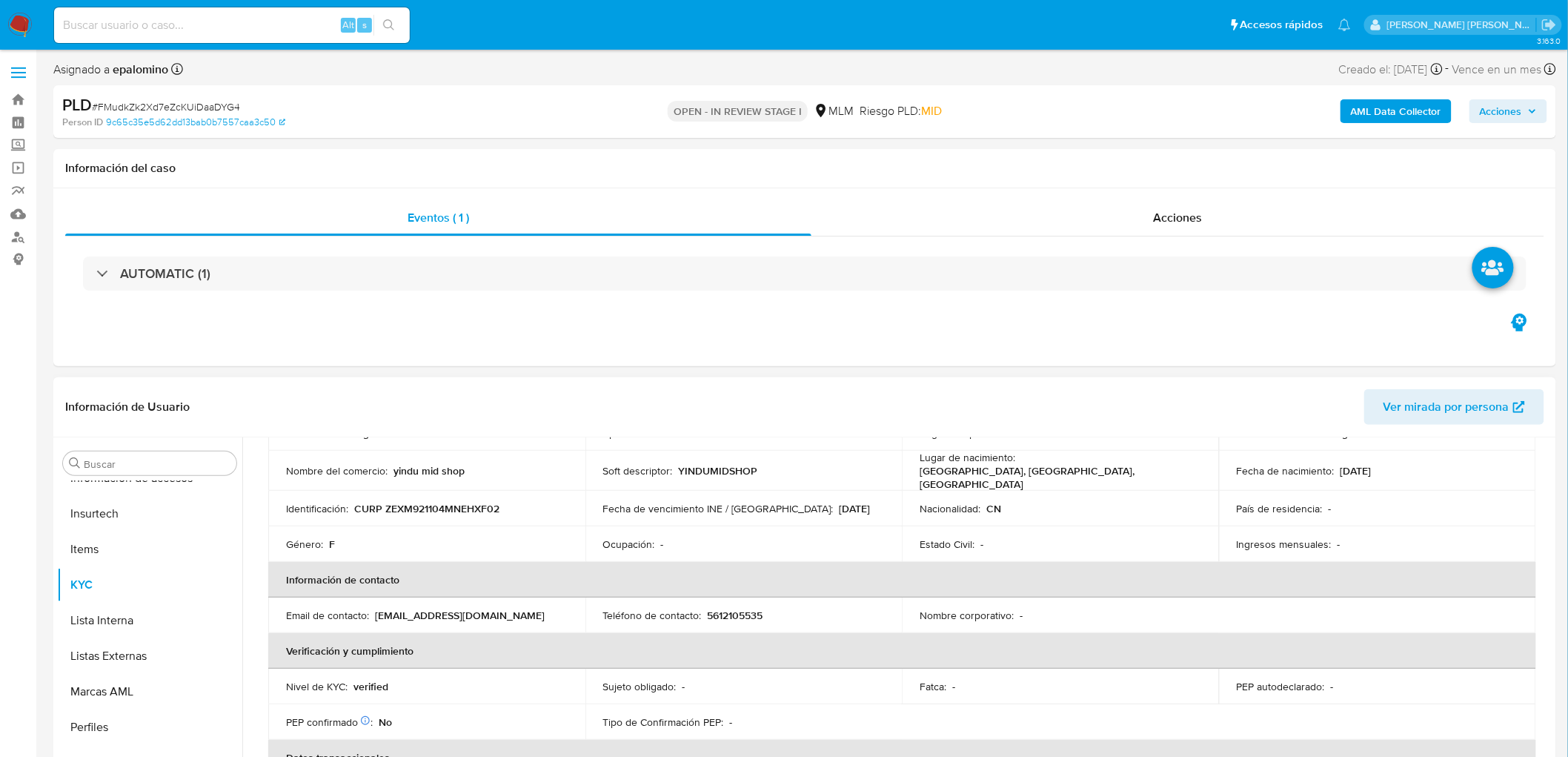
scroll to position [0, 0]
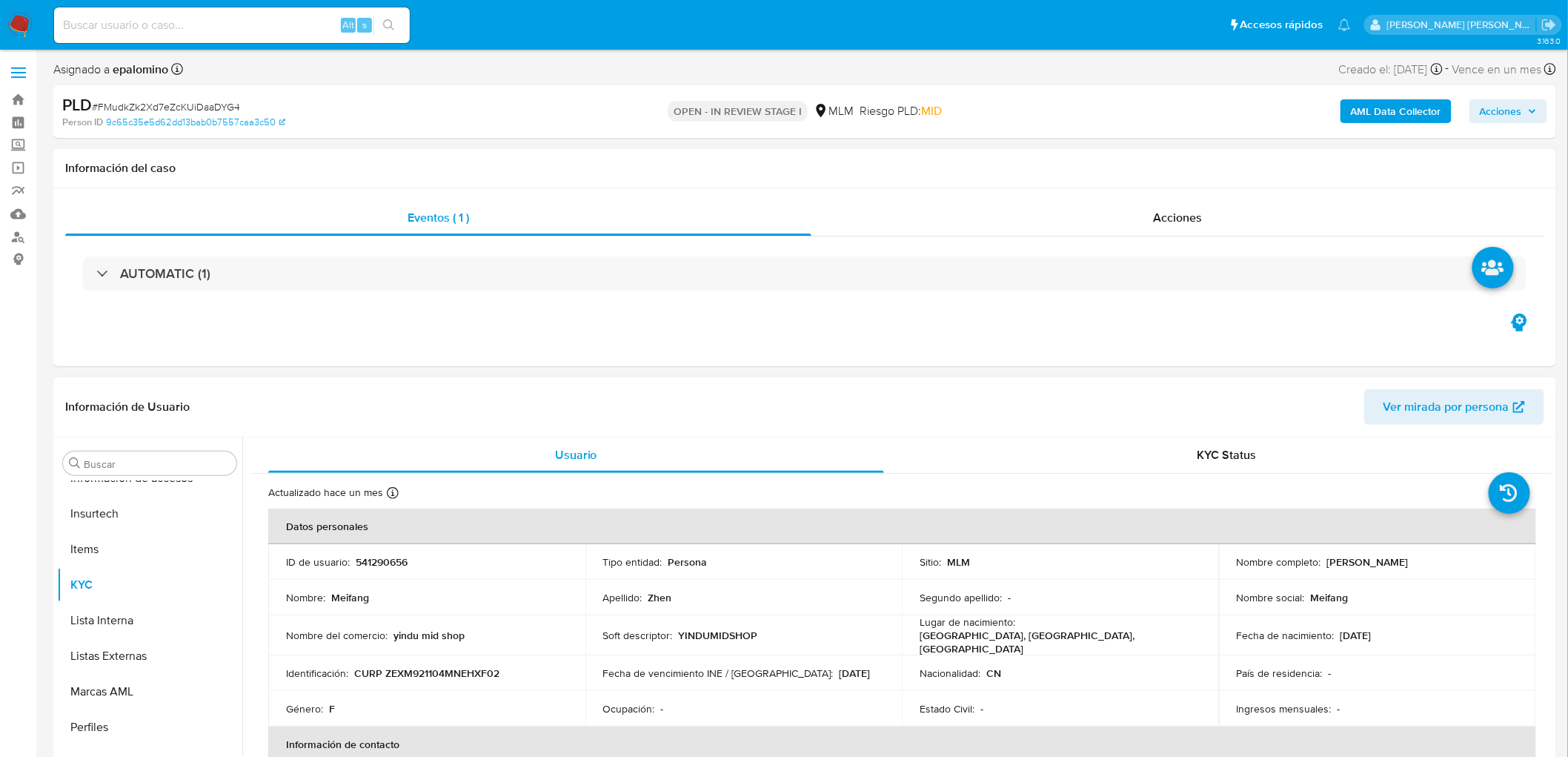
click at [401, 561] on p "541290656" at bounding box center [381, 562] width 52 height 14
copy p "541290656"
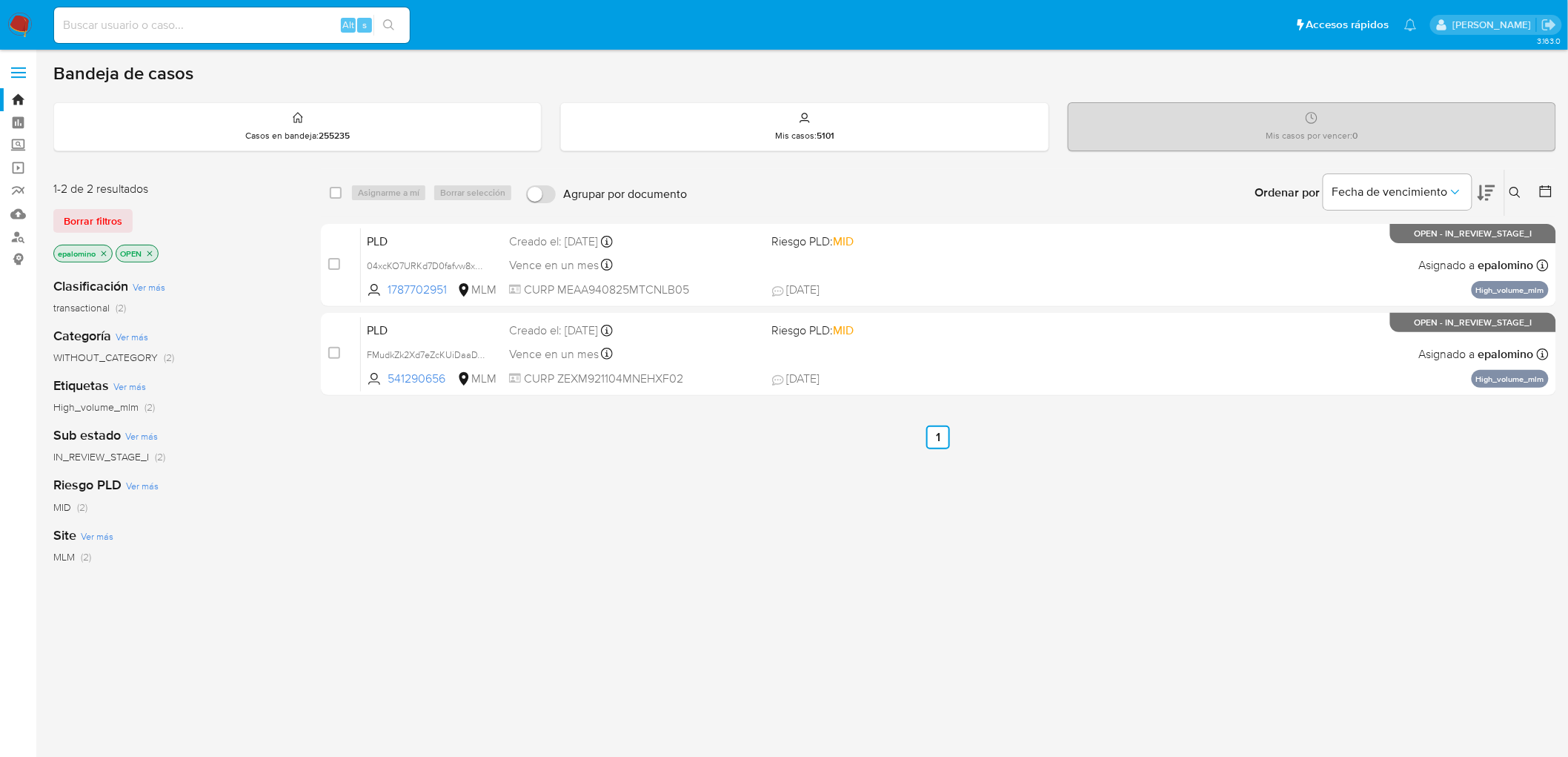
click at [99, 211] on span "Borrar filtros" at bounding box center [93, 221] width 59 height 21
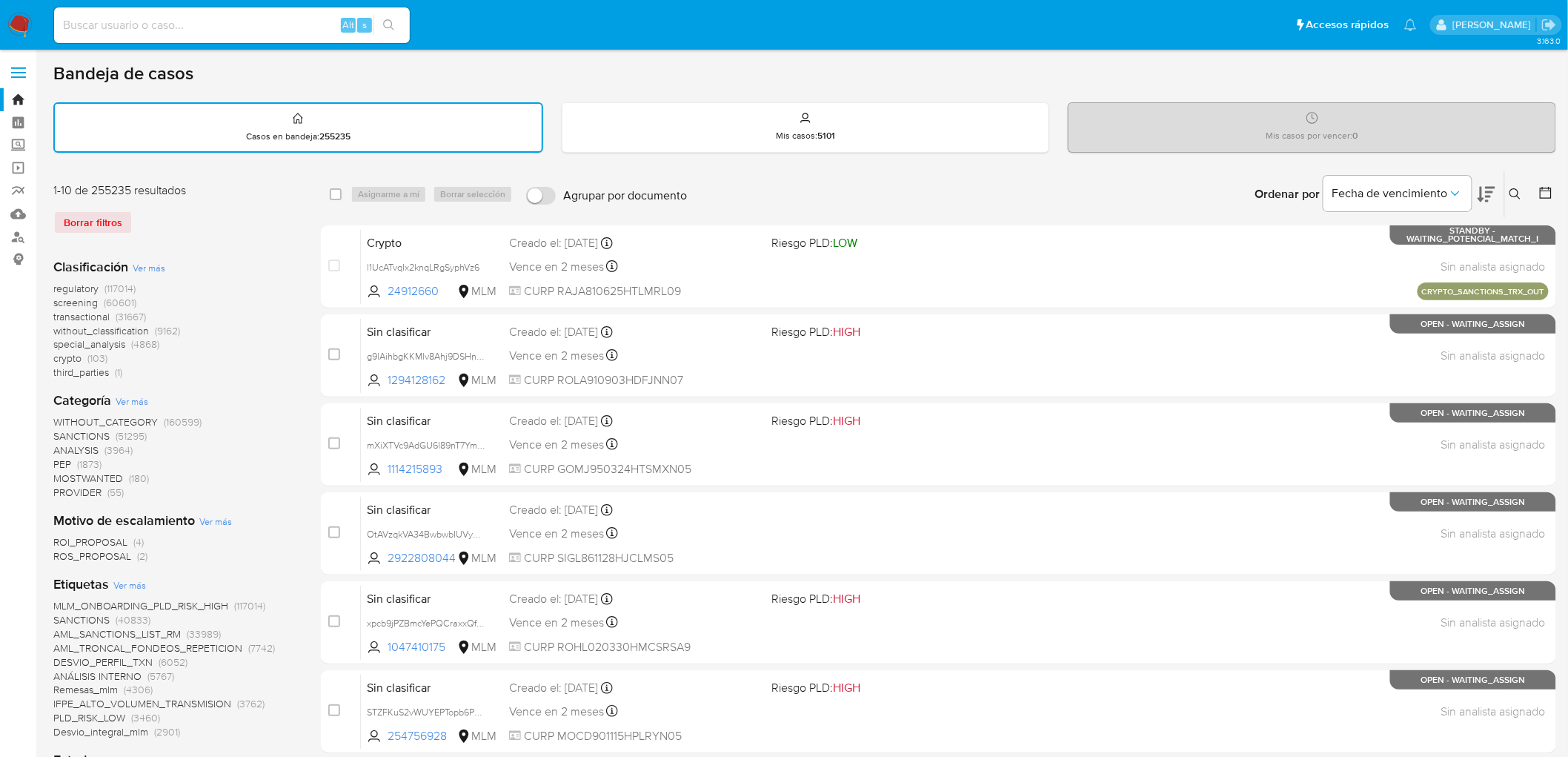
click at [1511, 185] on button at bounding box center [1517, 194] width 25 height 18
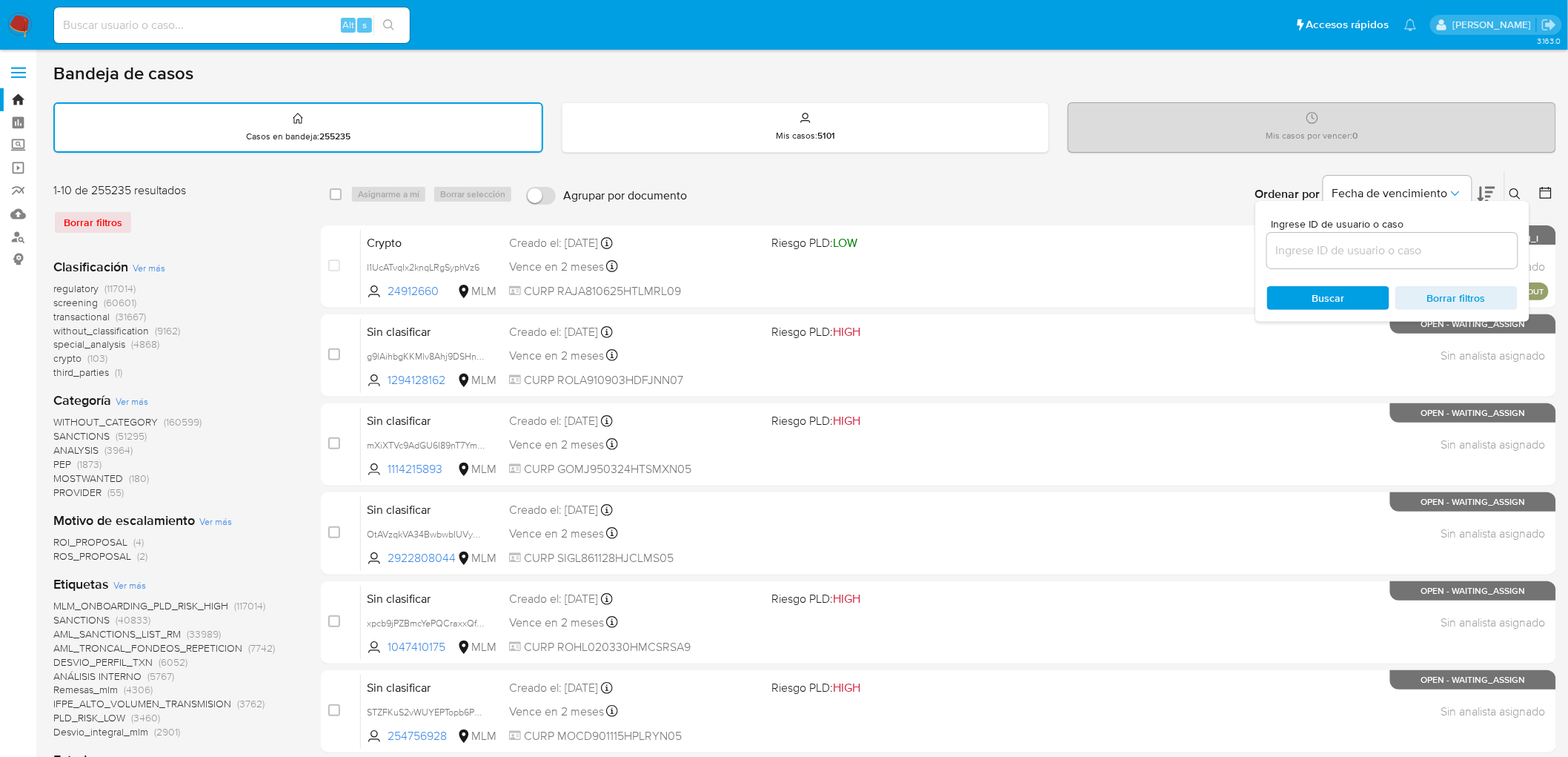
click at [1333, 237] on div at bounding box center [1392, 251] width 251 height 36
click at [1332, 248] on input at bounding box center [1392, 251] width 251 height 19
paste input "541290656"
type input "541290656"
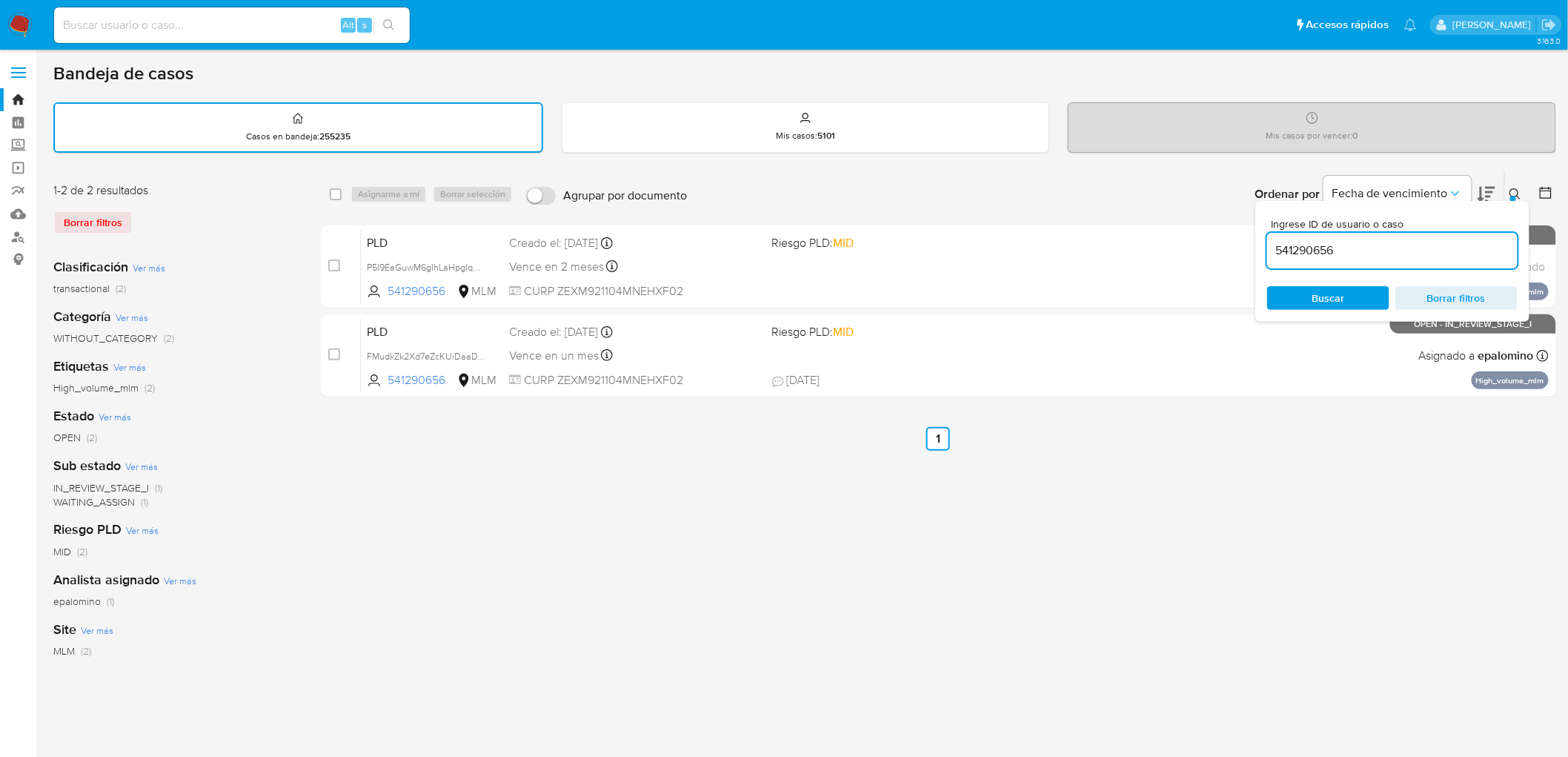
click at [1524, 189] on button at bounding box center [1517, 194] width 25 height 18
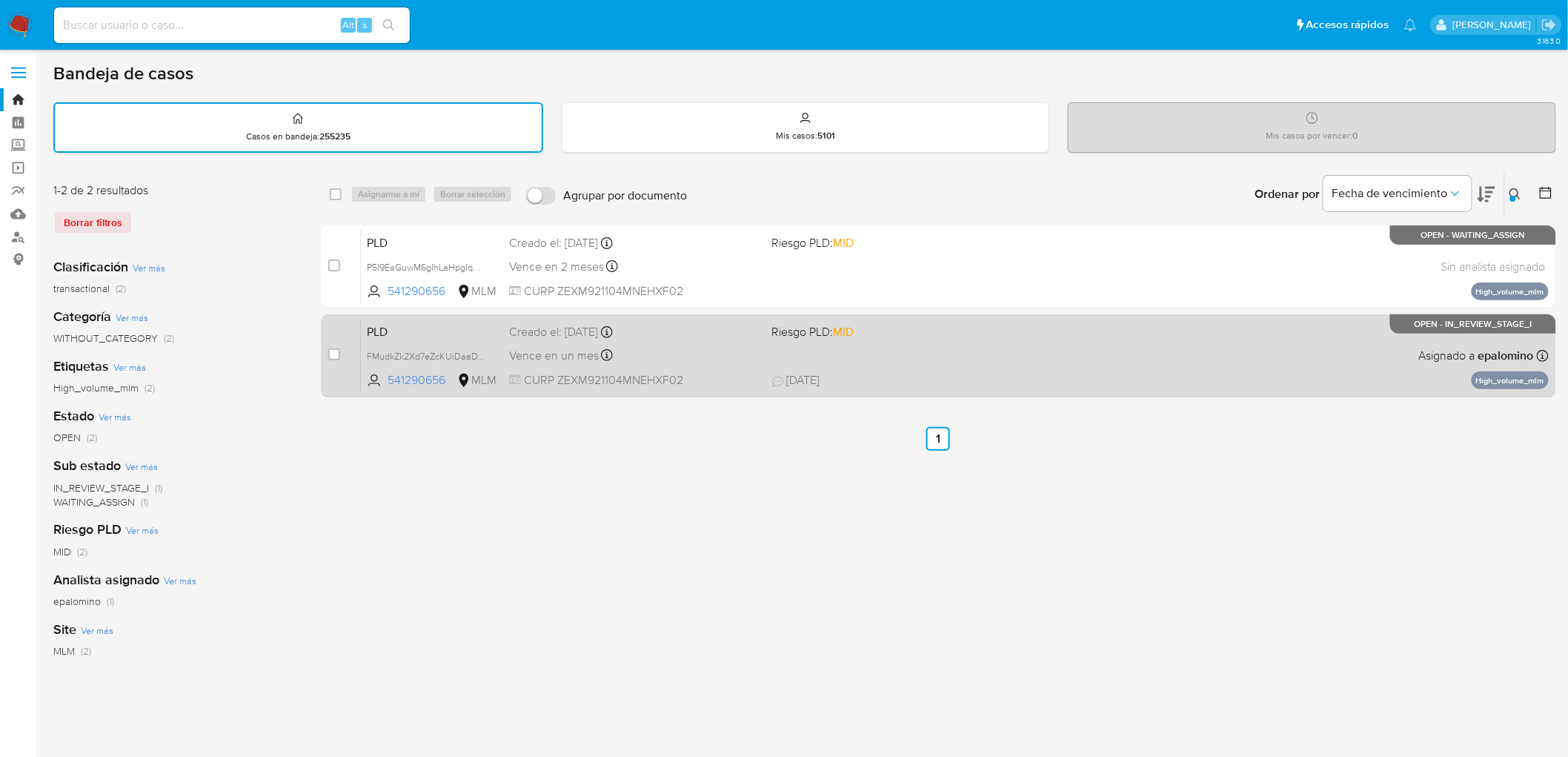
click at [386, 334] on span "PLD" at bounding box center [432, 330] width 130 height 19
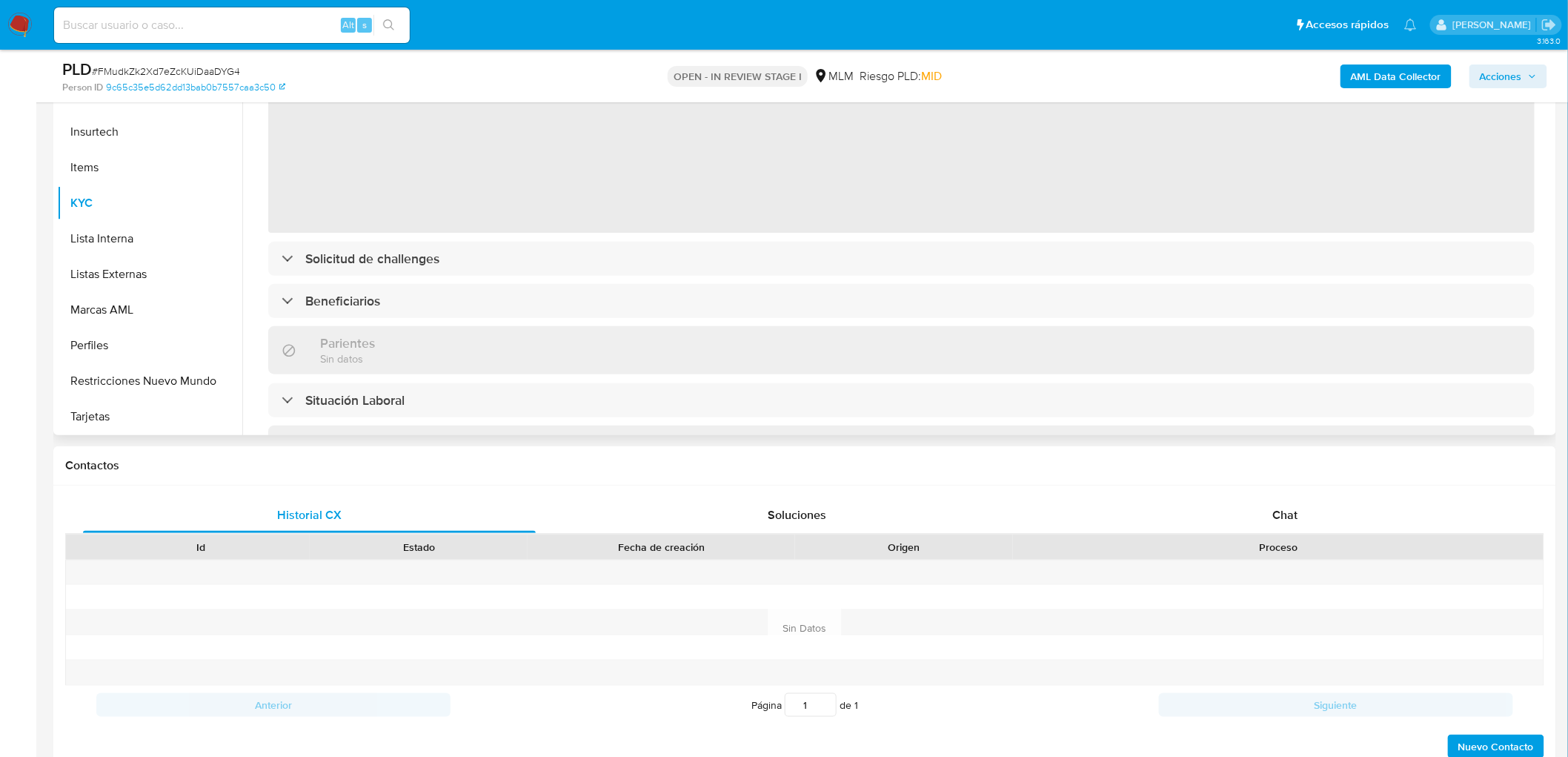
scroll to position [165, 0]
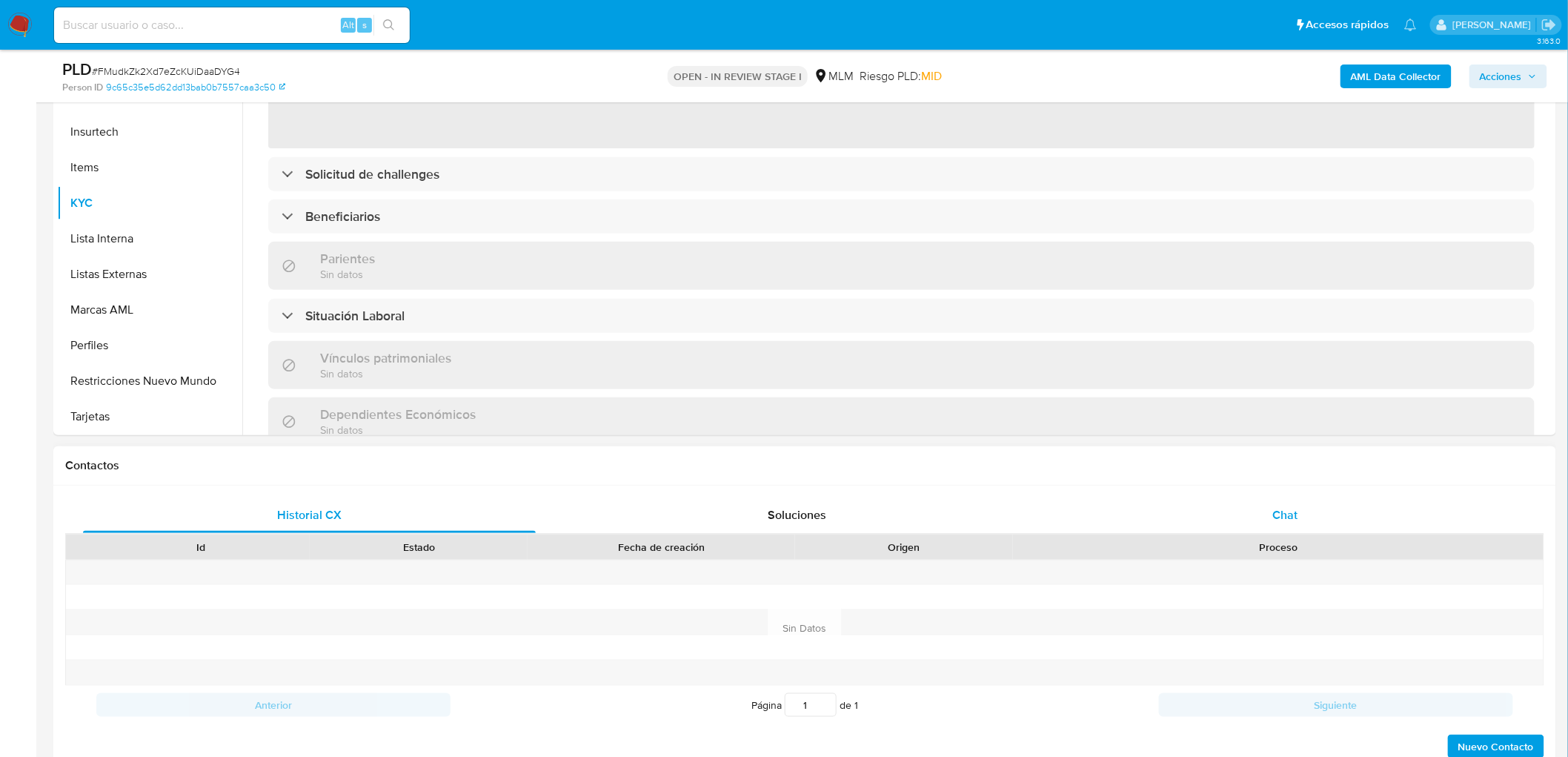
select select "10"
click at [1272, 498] on div "Chat" at bounding box center [1285, 515] width 453 height 36
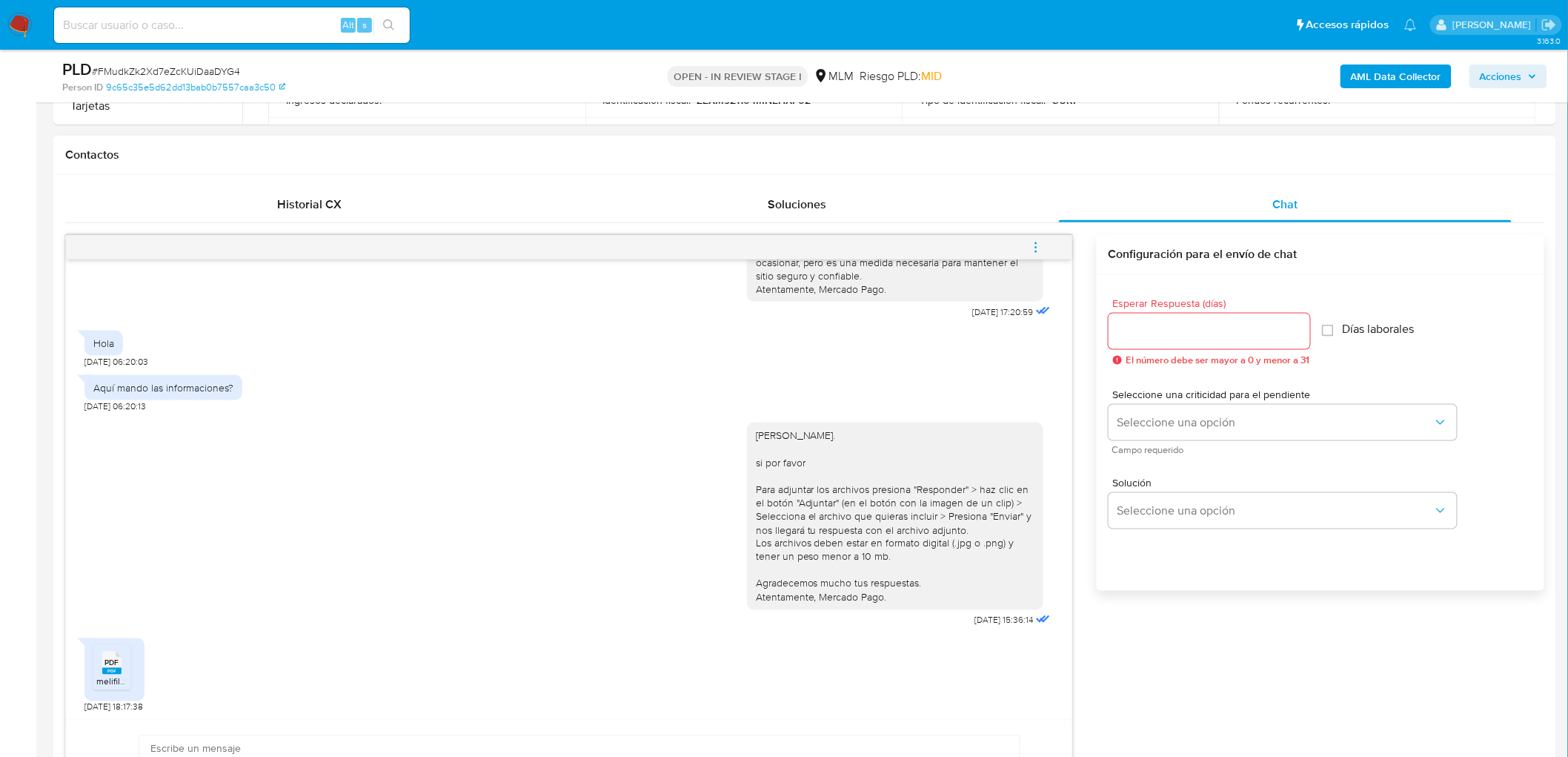
scroll to position [658, 0]
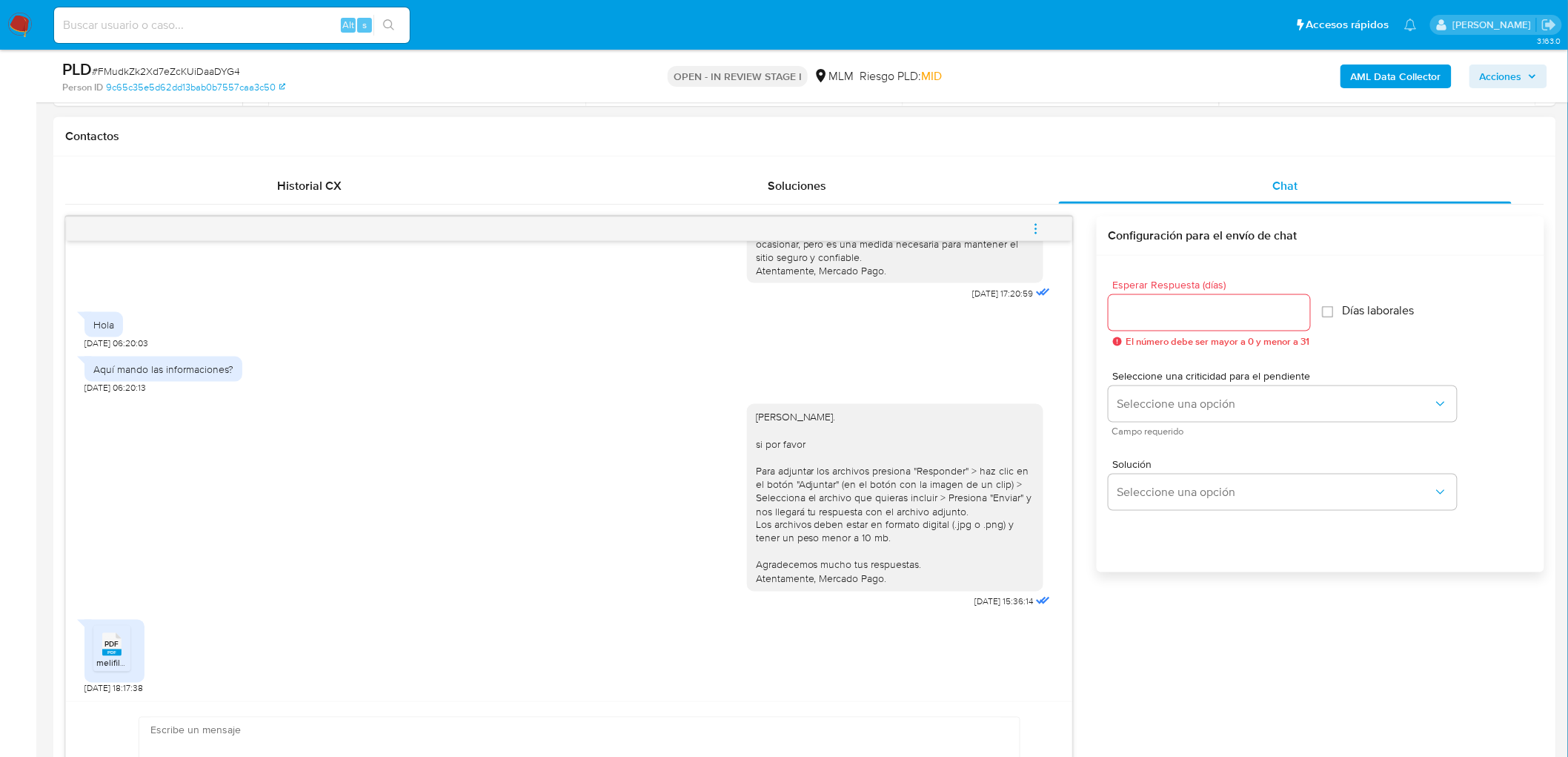
click at [120, 650] on rect at bounding box center [112, 653] width 19 height 6
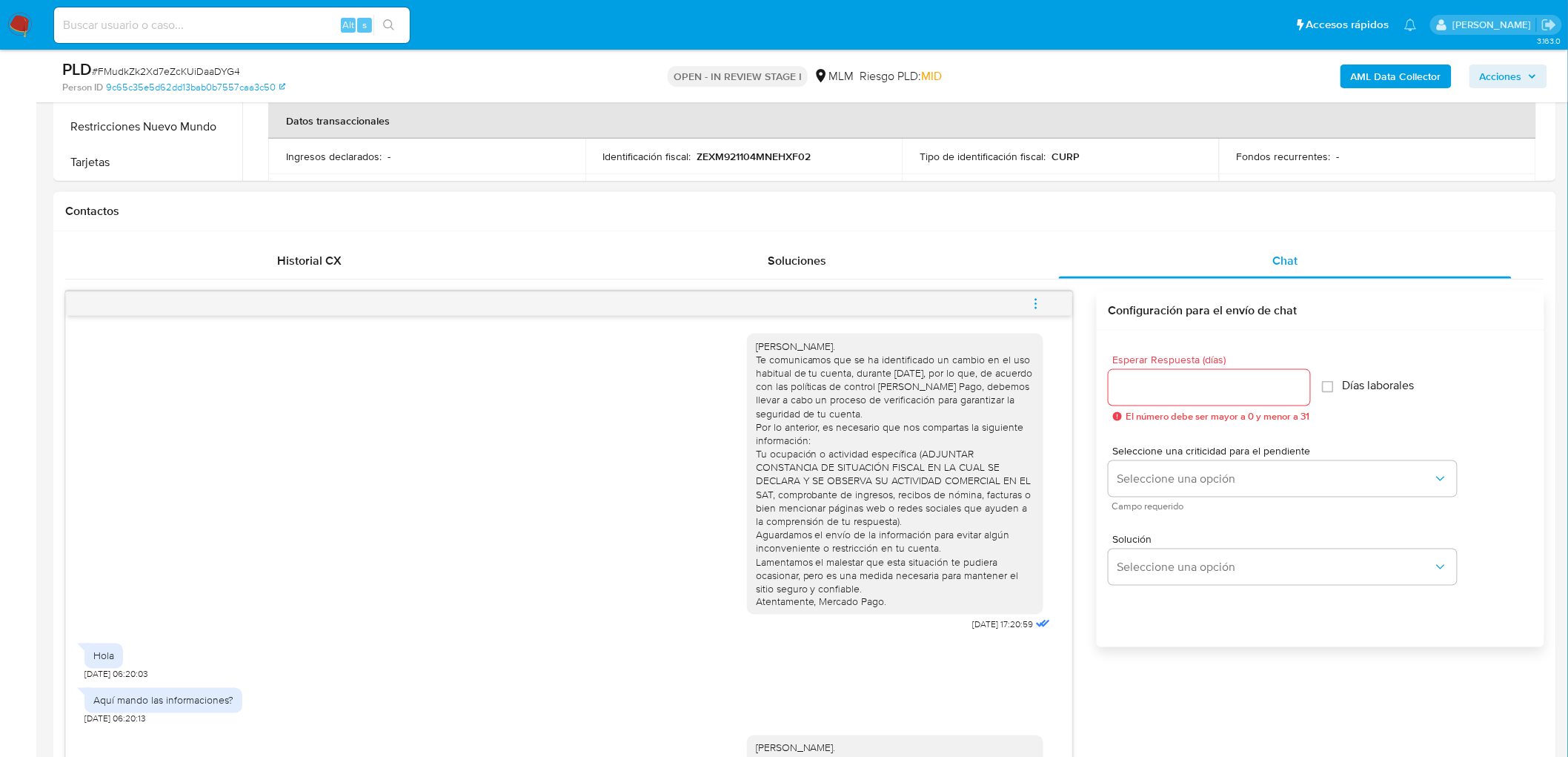
scroll to position [576, 0]
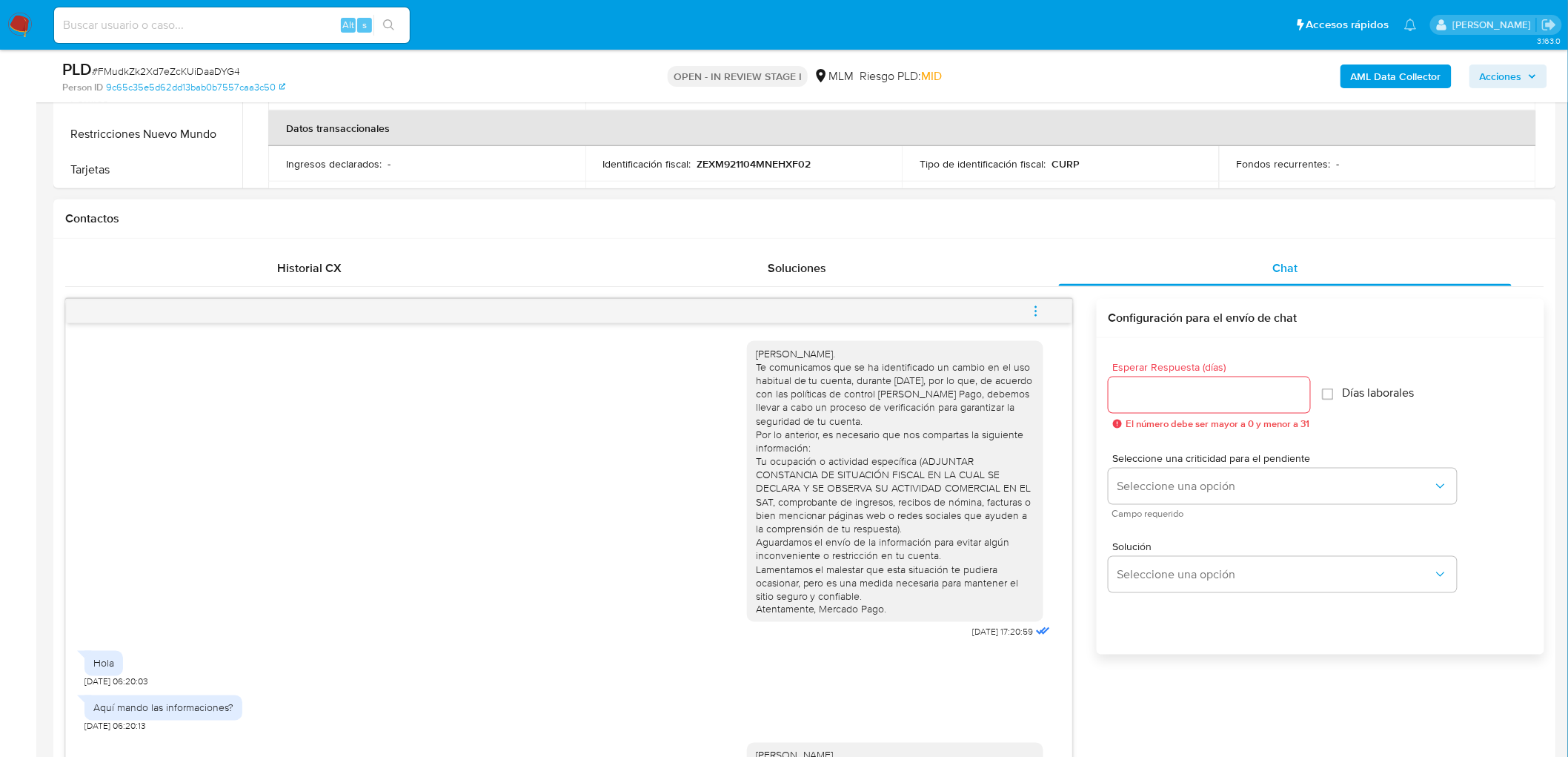
drag, startPoint x: 1166, startPoint y: 414, endPoint x: 1157, endPoint y: 412, distance: 9.2
click at [1161, 414] on div "Esperar Respuesta (días) El número debe ser mayor a 0 y menor a 31" at bounding box center [1209, 396] width 201 height 68
click at [1154, 397] on input "Esperar Respuesta (días)" at bounding box center [1209, 395] width 201 height 19
type input "0"
click at [1161, 586] on div "Solución Seleccione una opción" at bounding box center [1321, 563] width 424 height 81
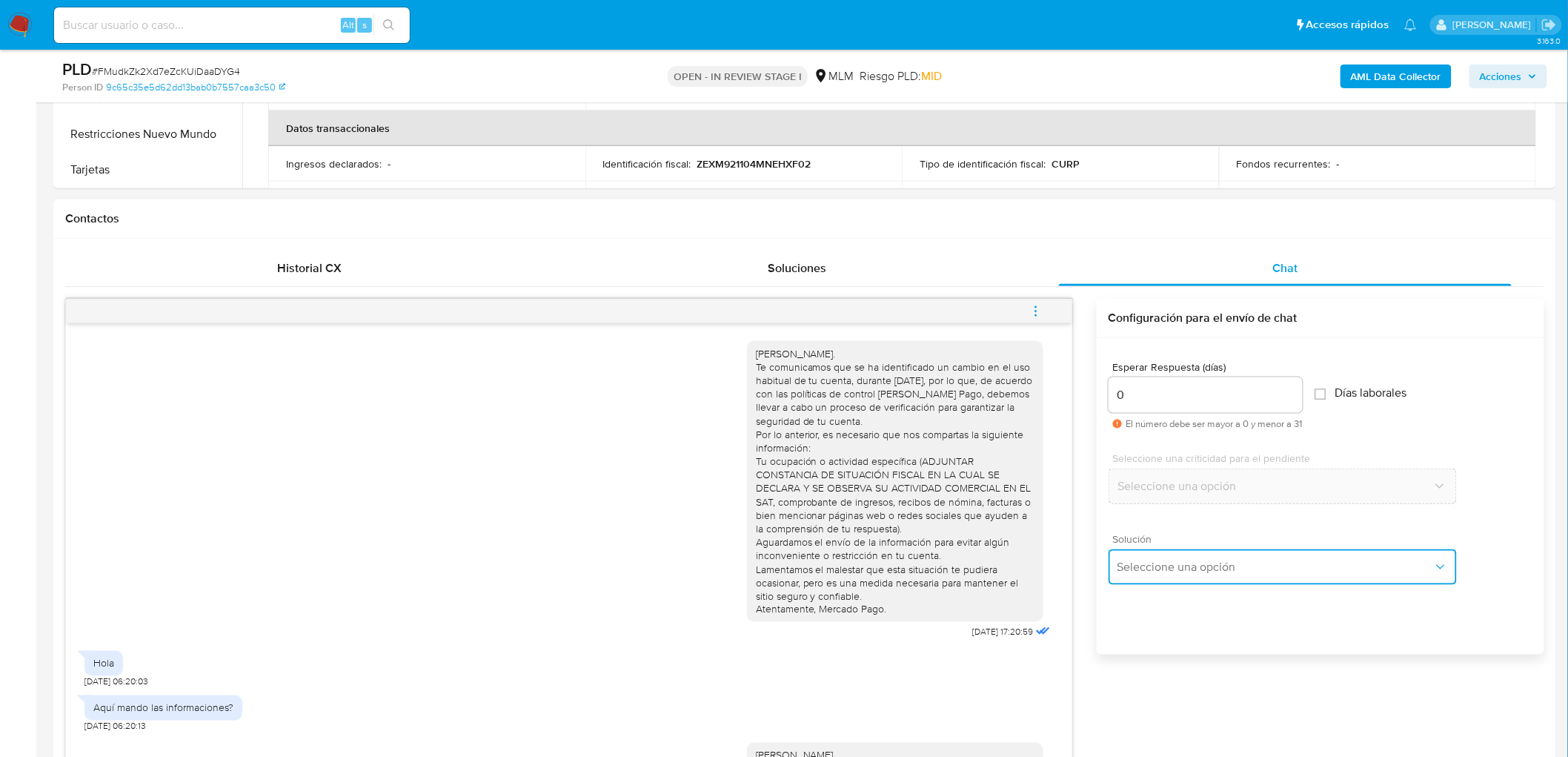
click at [1161, 581] on button "Seleccione una opción" at bounding box center [1283, 567] width 348 height 36
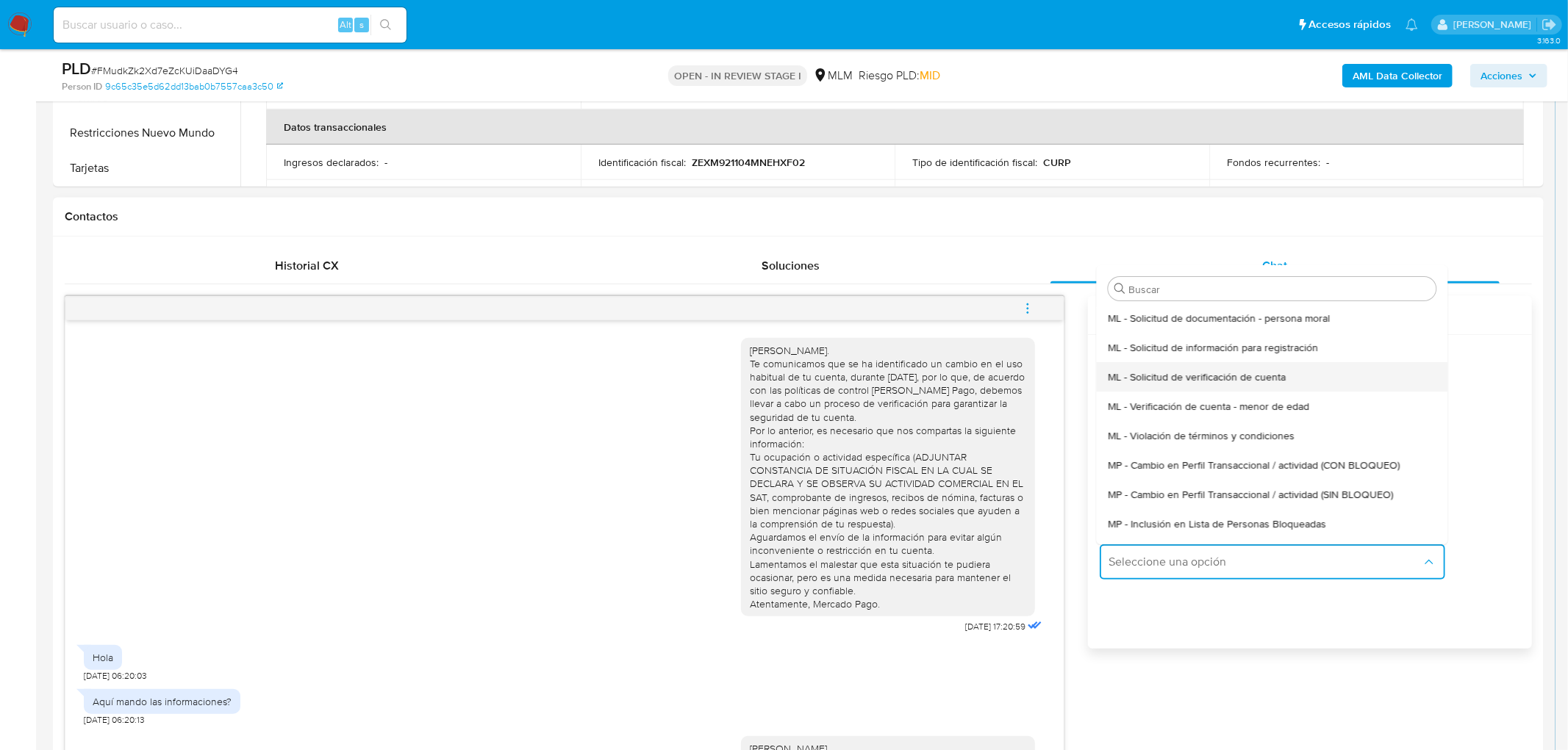
click at [1209, 382] on span "ML - Solicitud de verificación de cuenta" at bounding box center [1196, 377] width 178 height 13
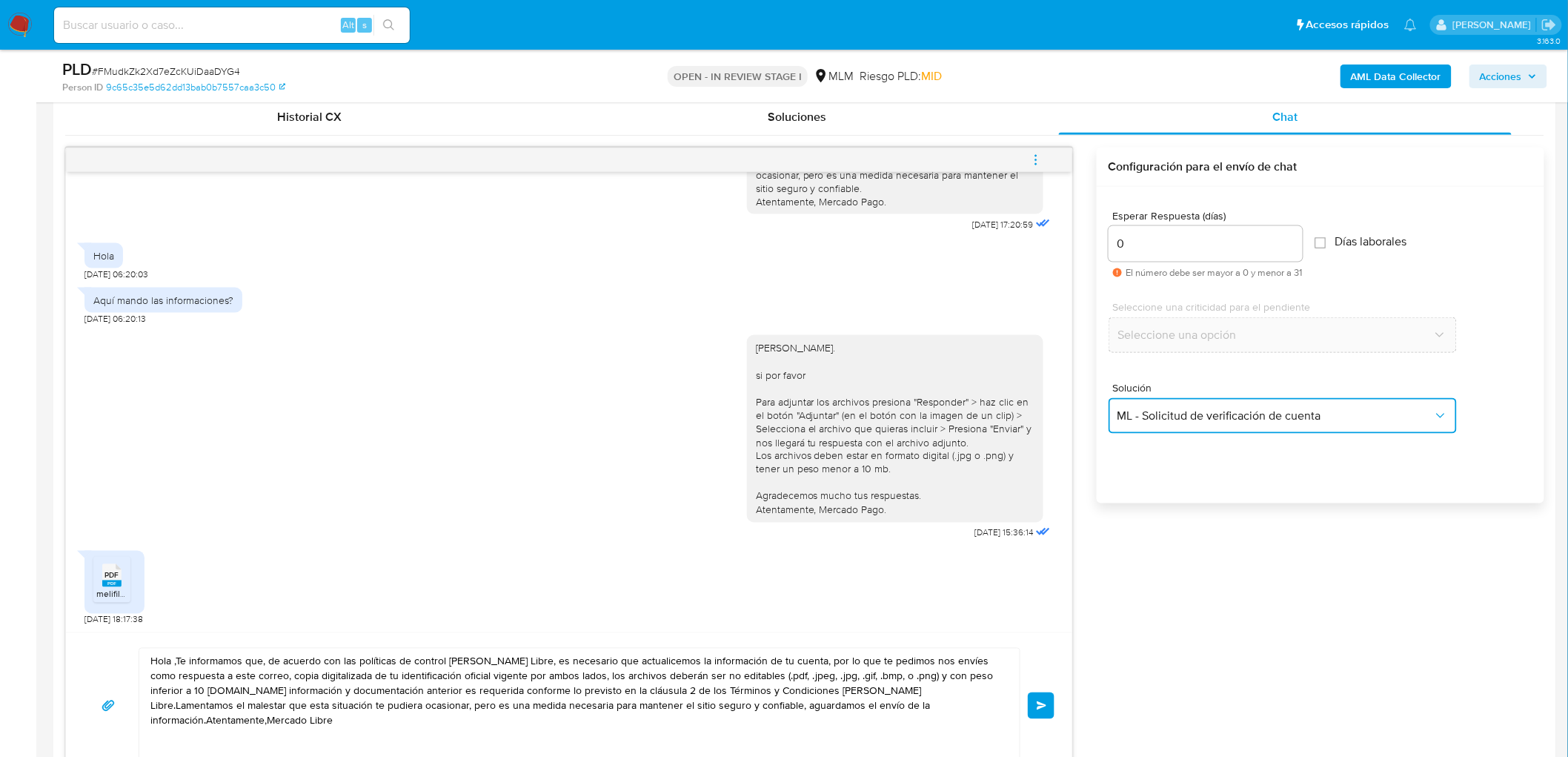
scroll to position [907, 0]
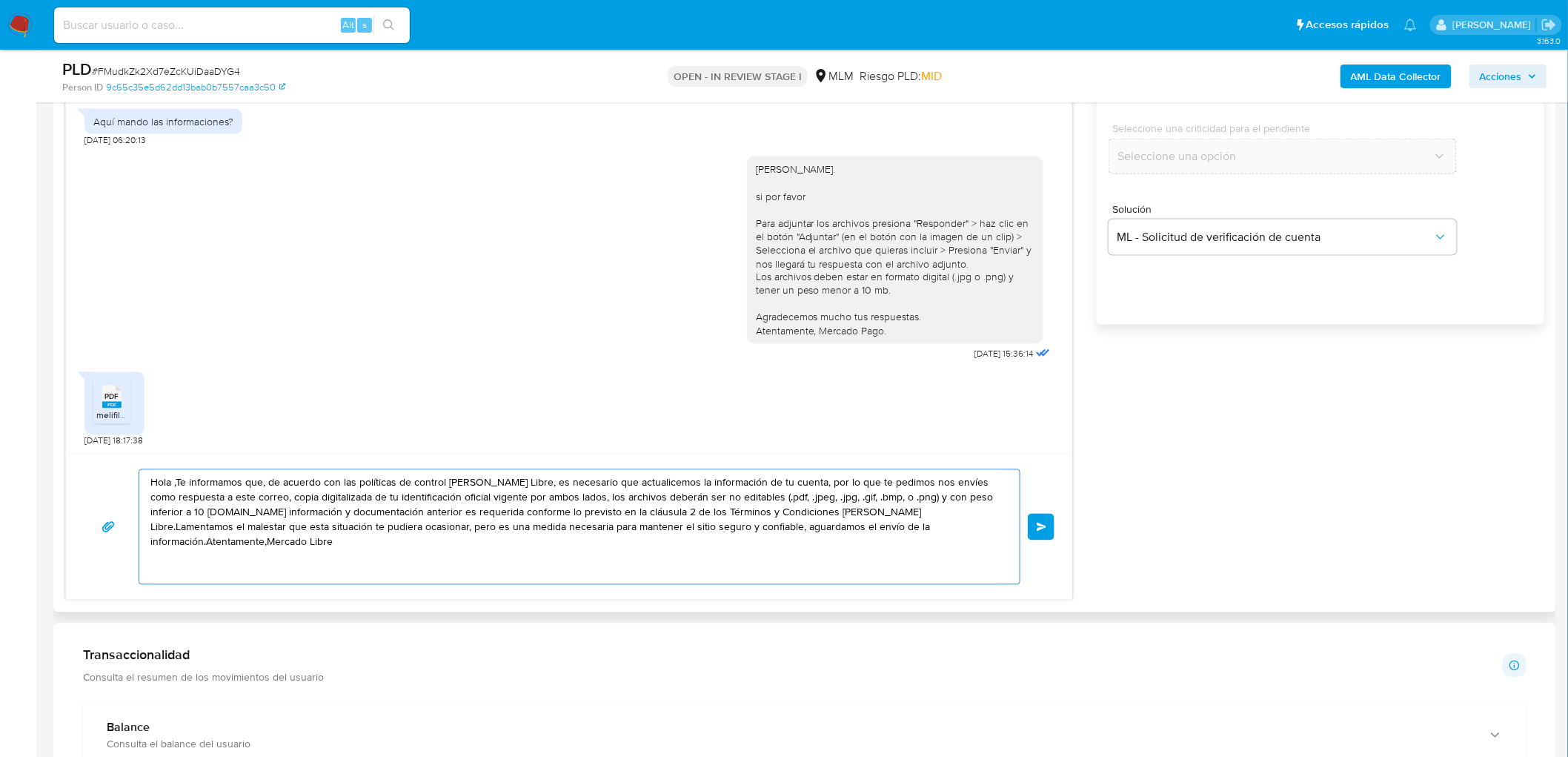
drag, startPoint x: 949, startPoint y: 535, endPoint x: 130, endPoint y: 418, distance: 827.3
click at [126, 416] on div "[PERSON_NAME]. Te comunicamos que se ha identificado un cambio en el uso habitu…" at bounding box center [569, 285] width 1008 height 632
paste textarea "Agradecemos mucho tus respuestas. Para la institución es importante conocer a s…"
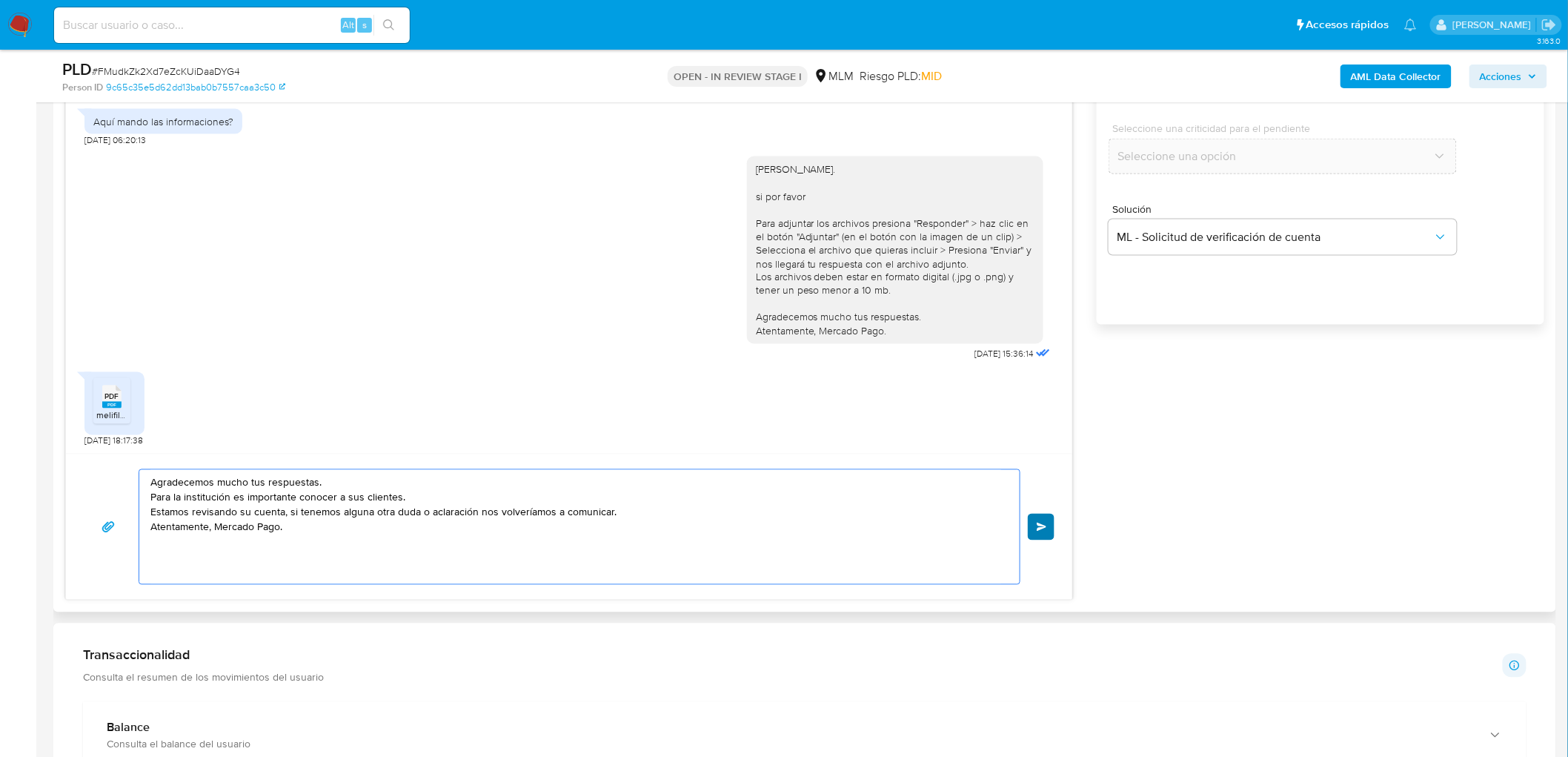
type textarea "Agradecemos mucho tus respuestas. Para la institución es importante conocer a s…"
click at [1053, 523] on button "Enviar" at bounding box center [1041, 528] width 27 height 27
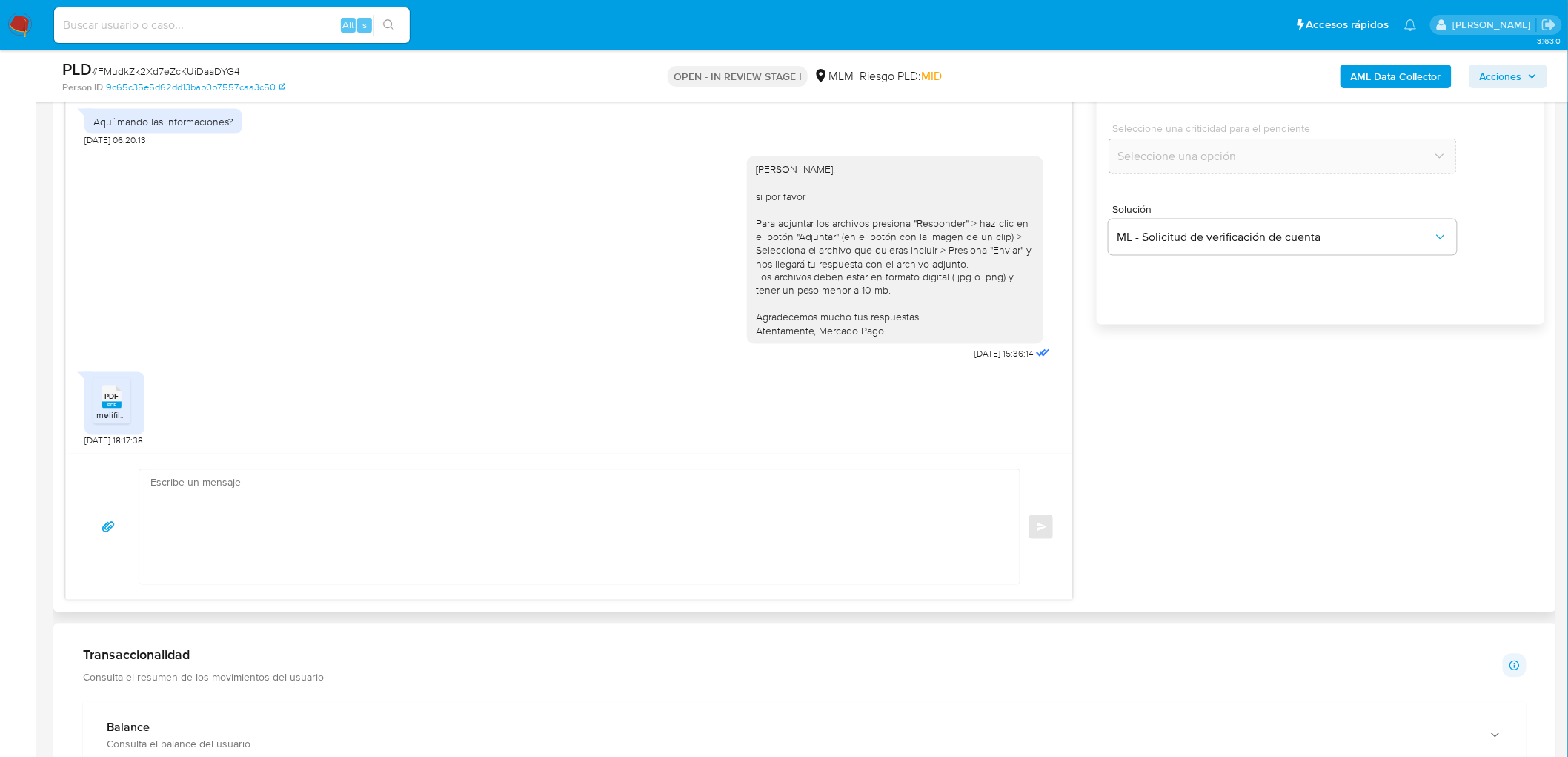
scroll to position [367, 0]
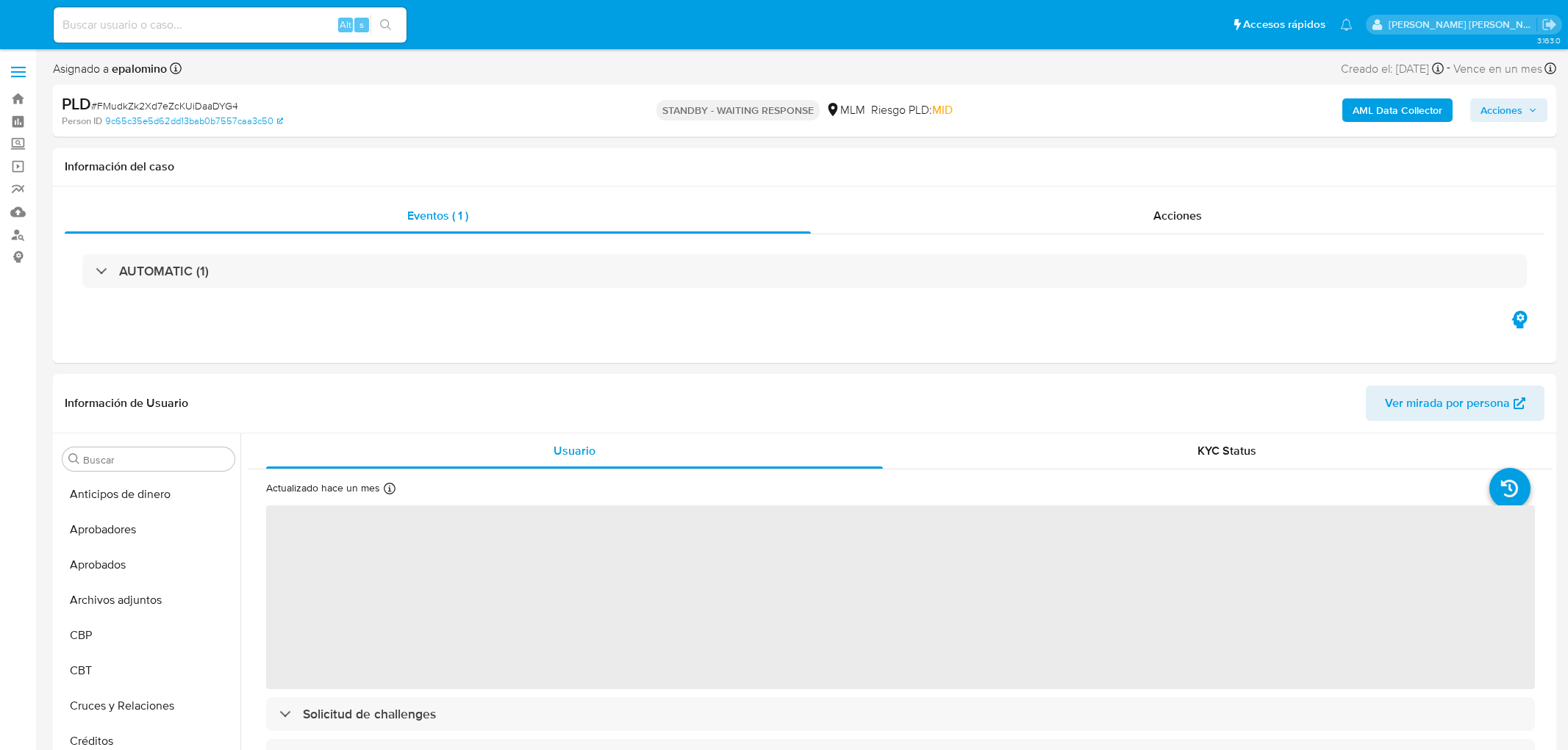
select select "10"
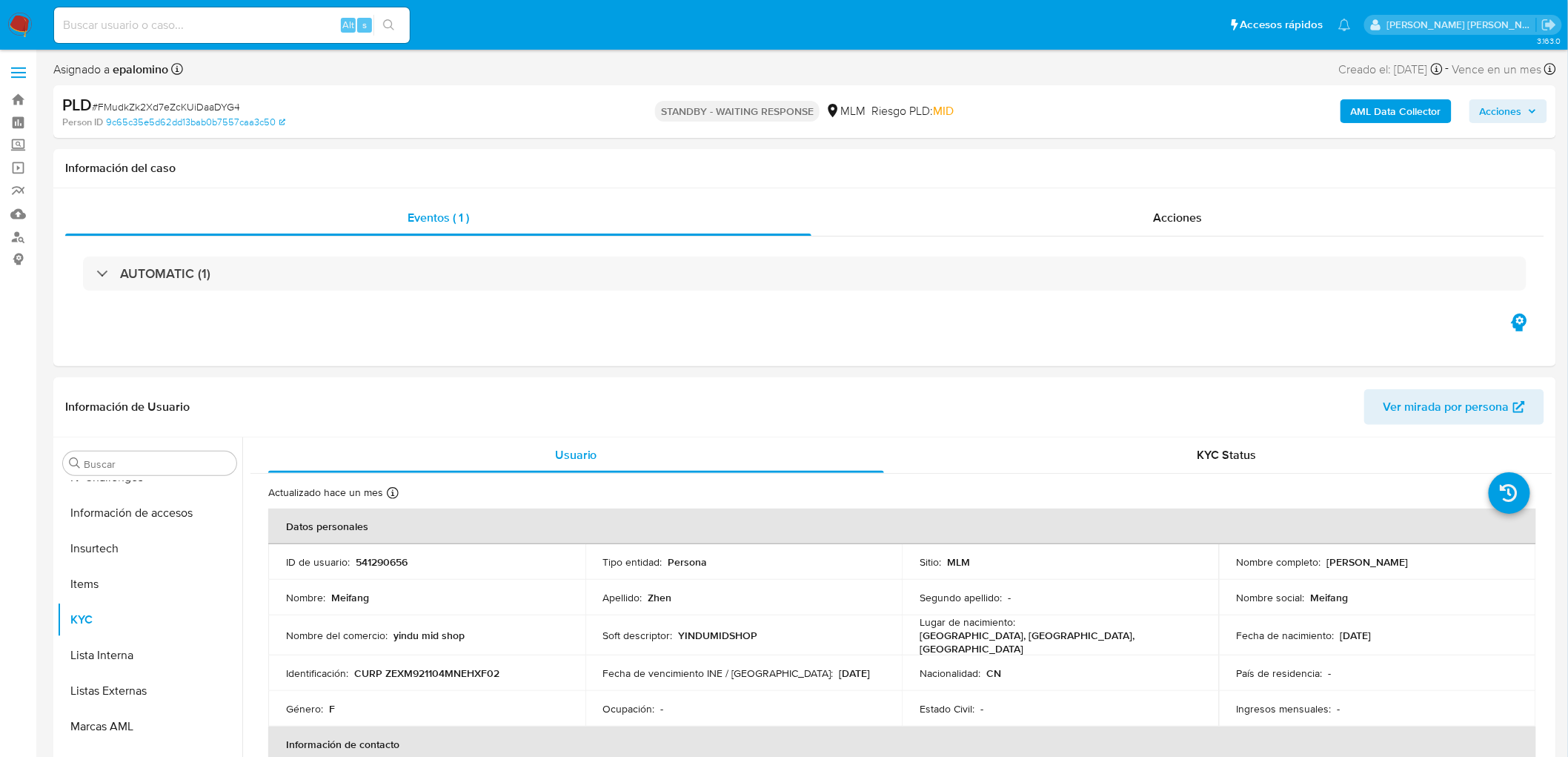
scroll to position [733, 0]
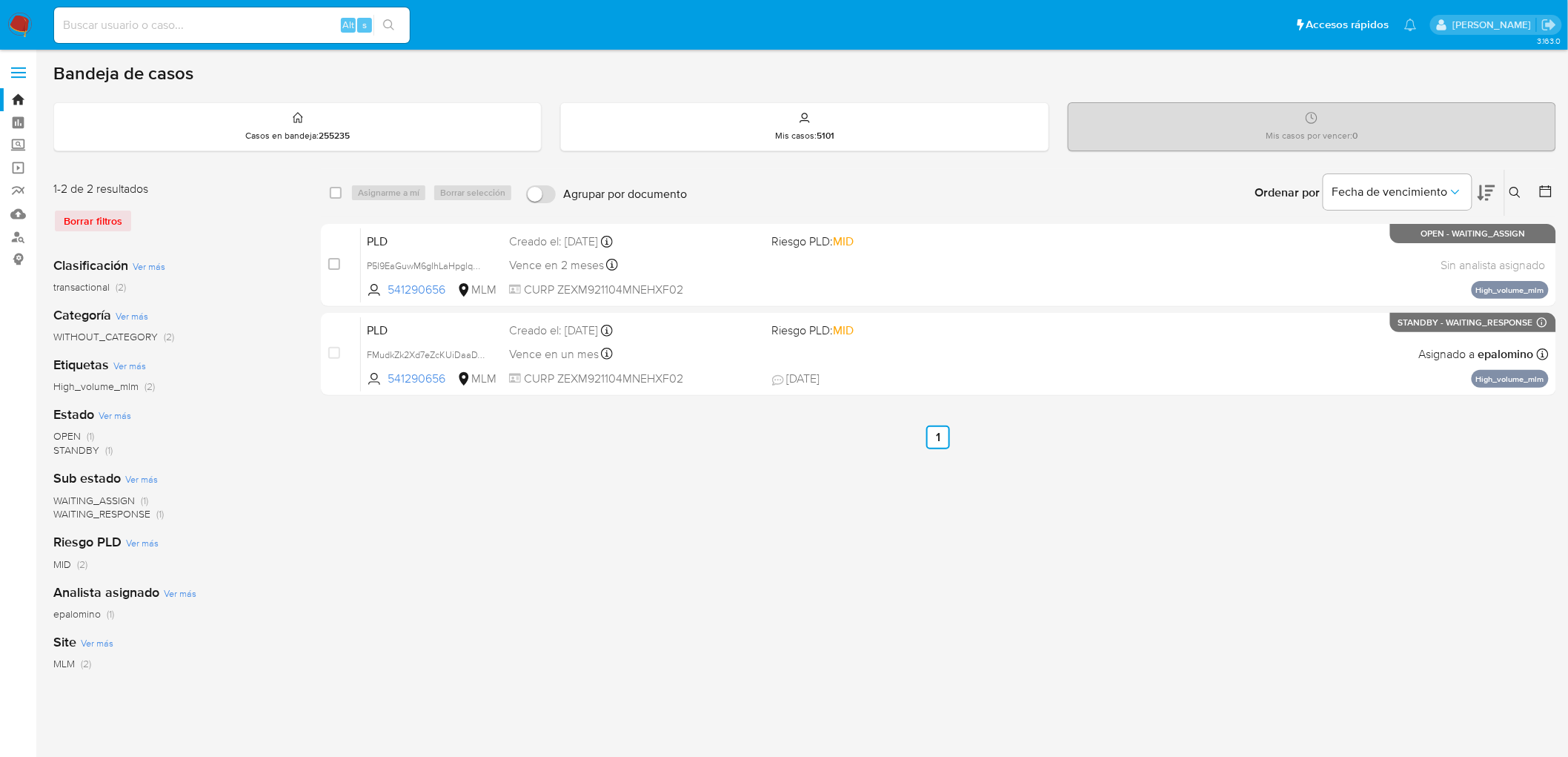
click at [22, 24] on img at bounding box center [20, 25] width 25 height 25
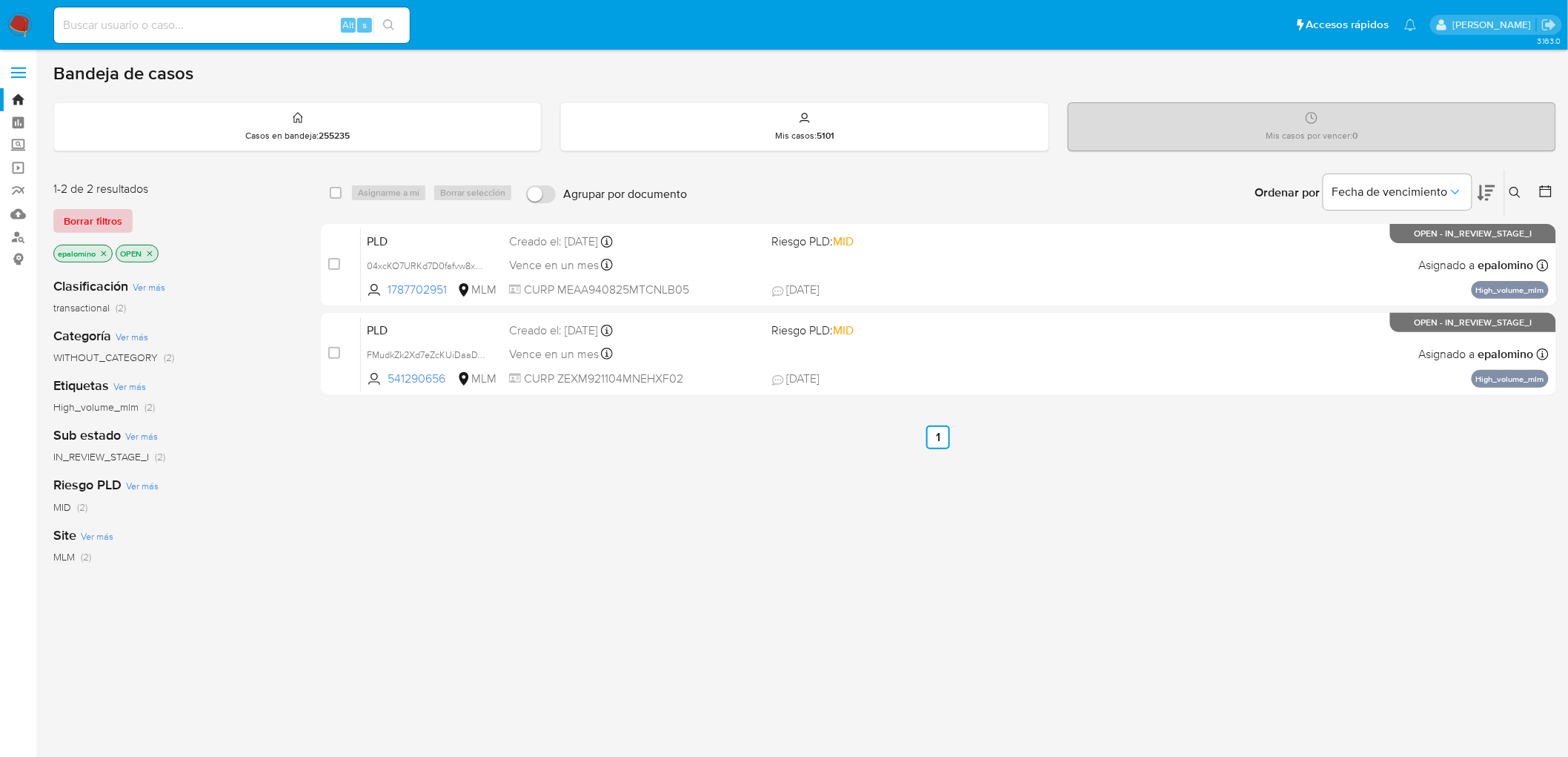
click at [84, 224] on span "Borrar filtros" at bounding box center [93, 221] width 59 height 21
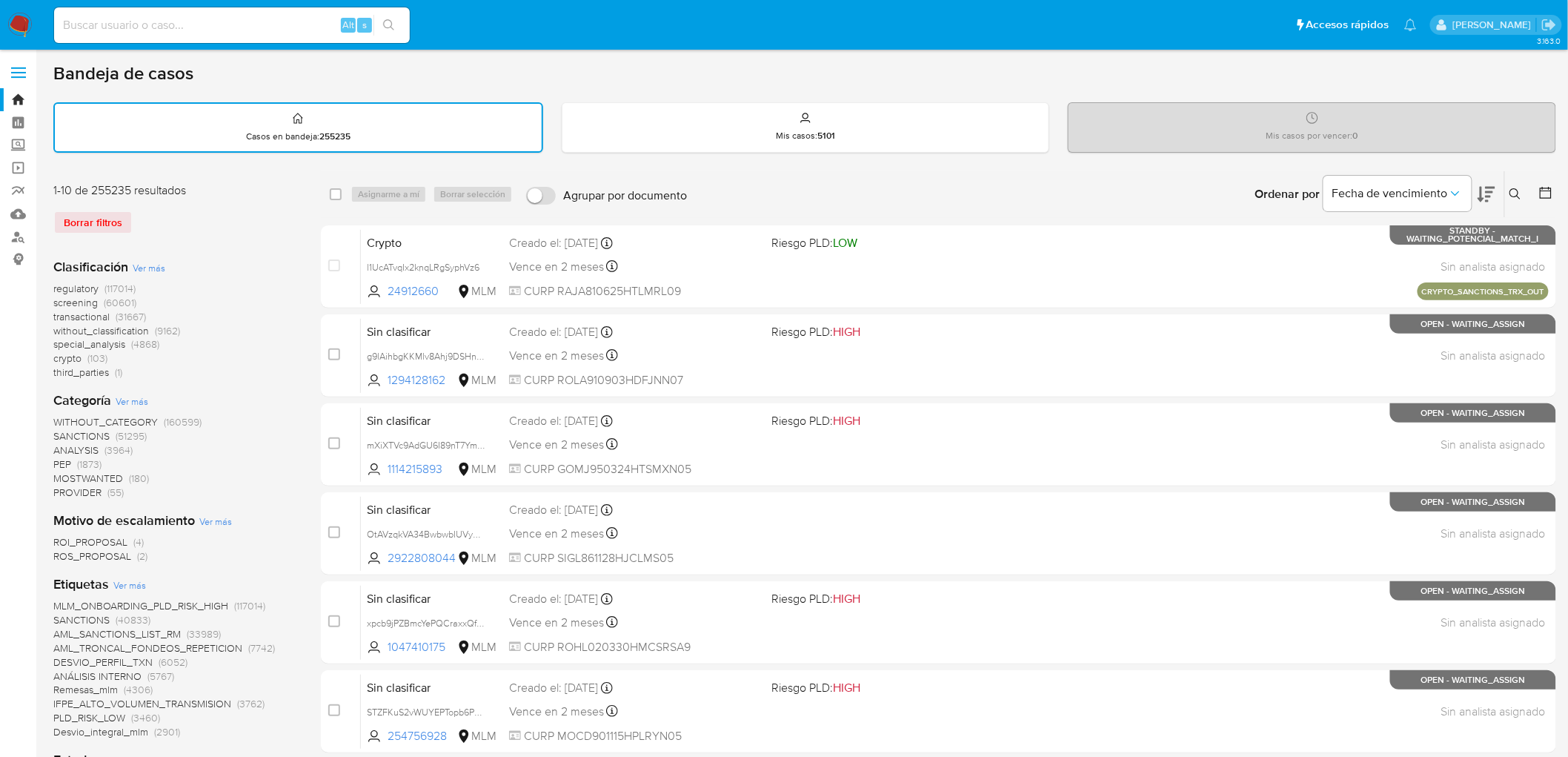
click at [1515, 195] on icon at bounding box center [1515, 194] width 12 height 12
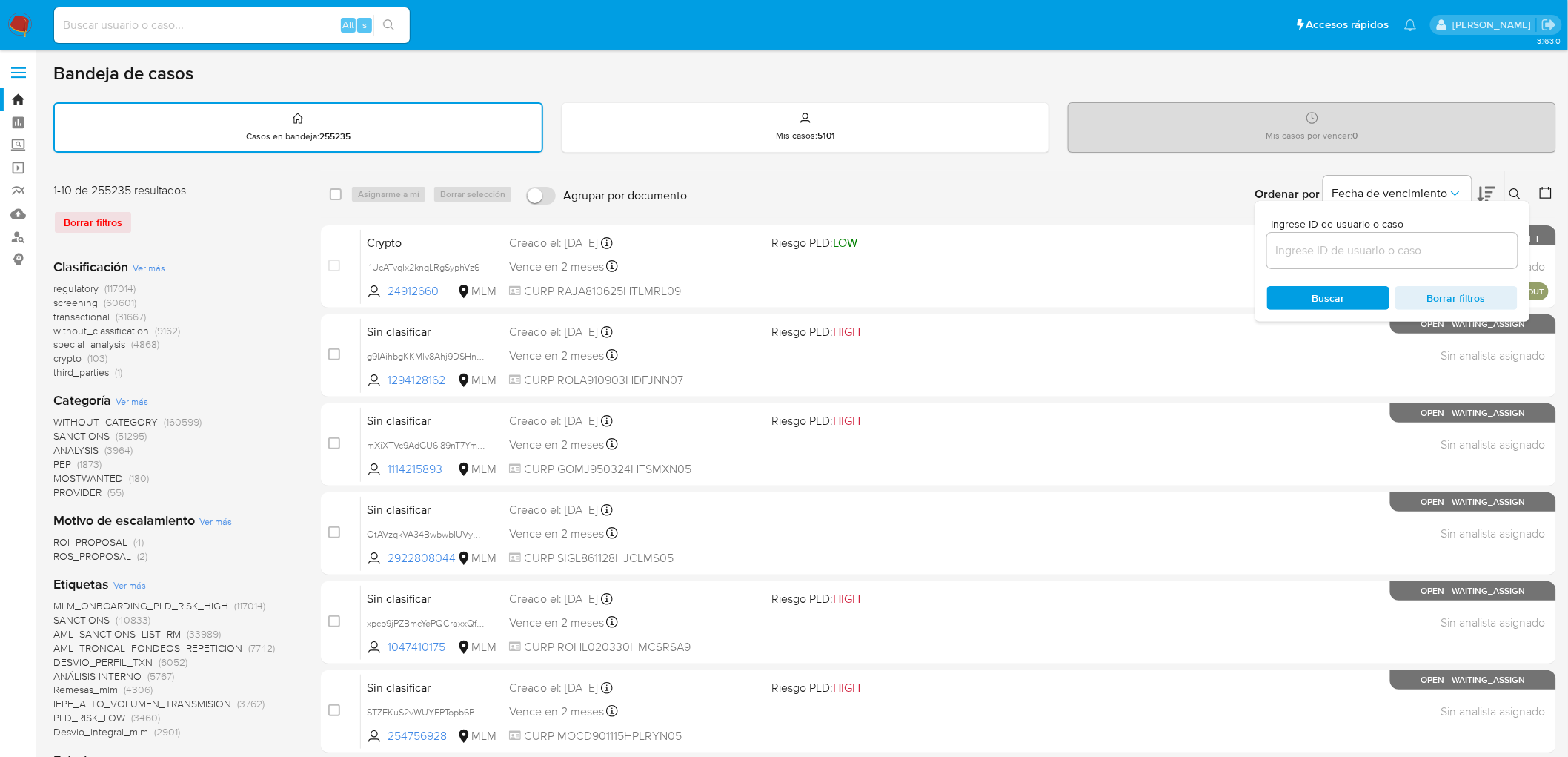
click at [1310, 256] on input at bounding box center [1392, 251] width 251 height 19
type input "541290656"
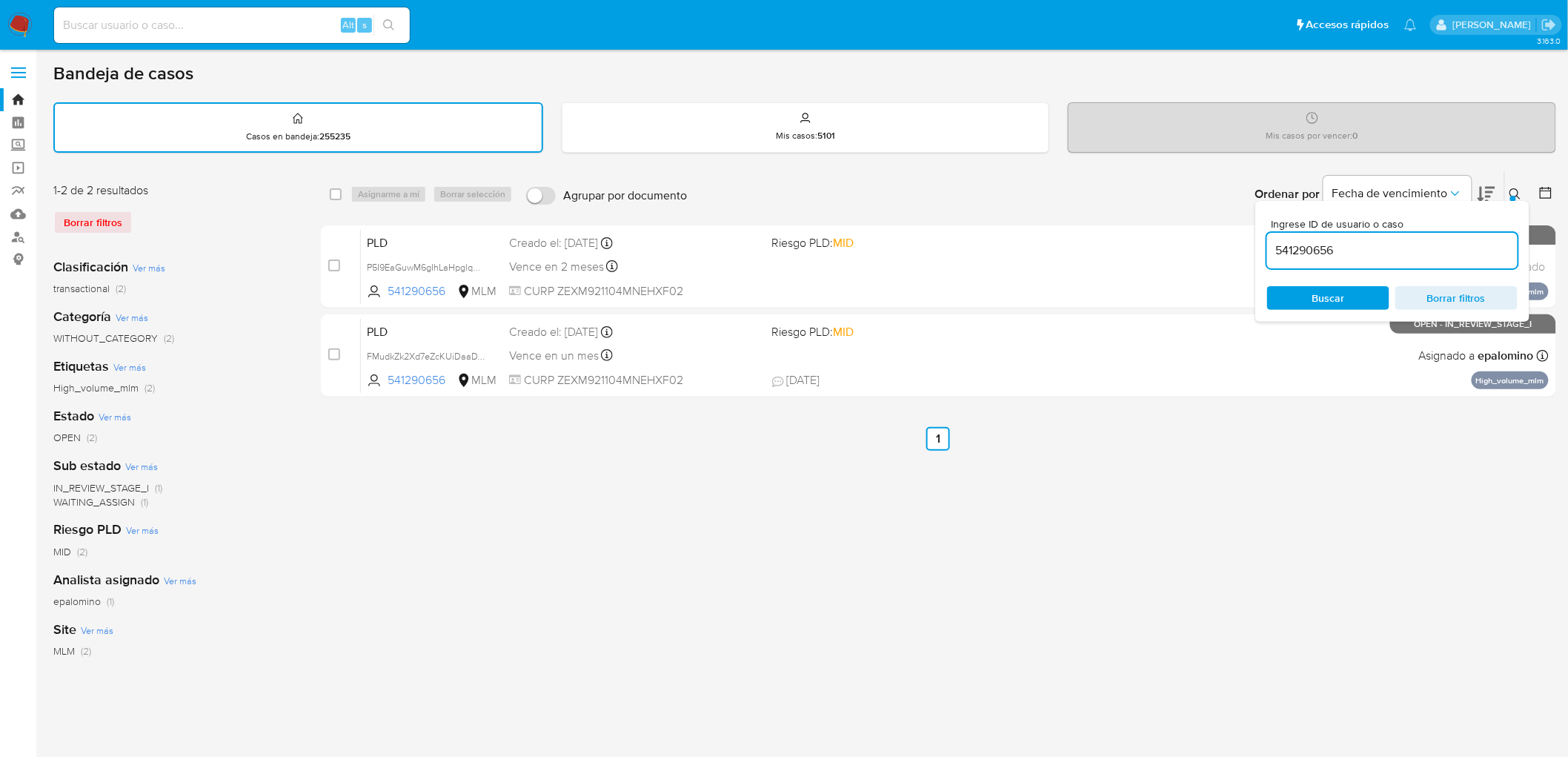
click at [1519, 193] on icon at bounding box center [1515, 194] width 12 height 12
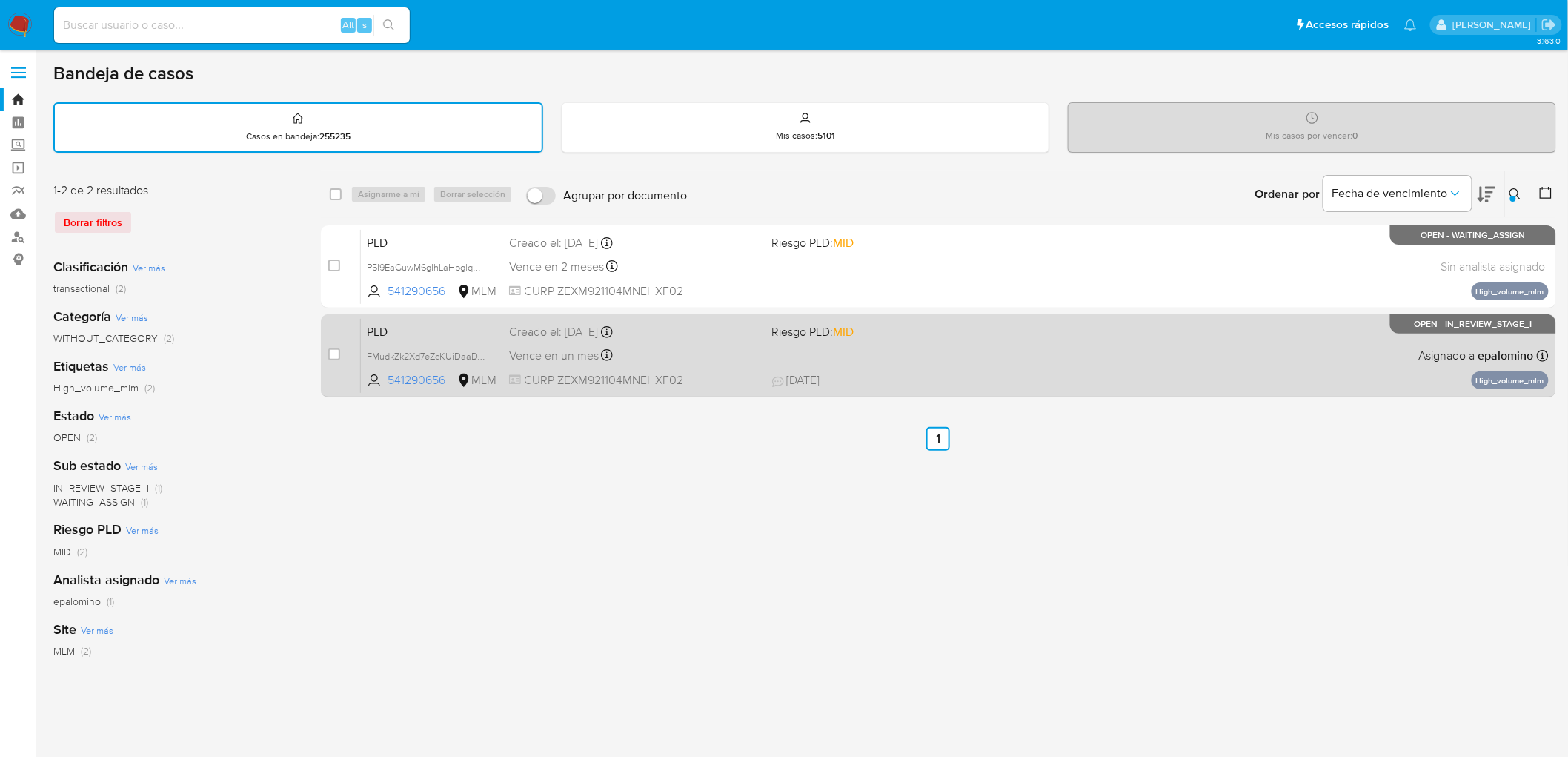
click at [387, 322] on span "PLD" at bounding box center [432, 330] width 130 height 19
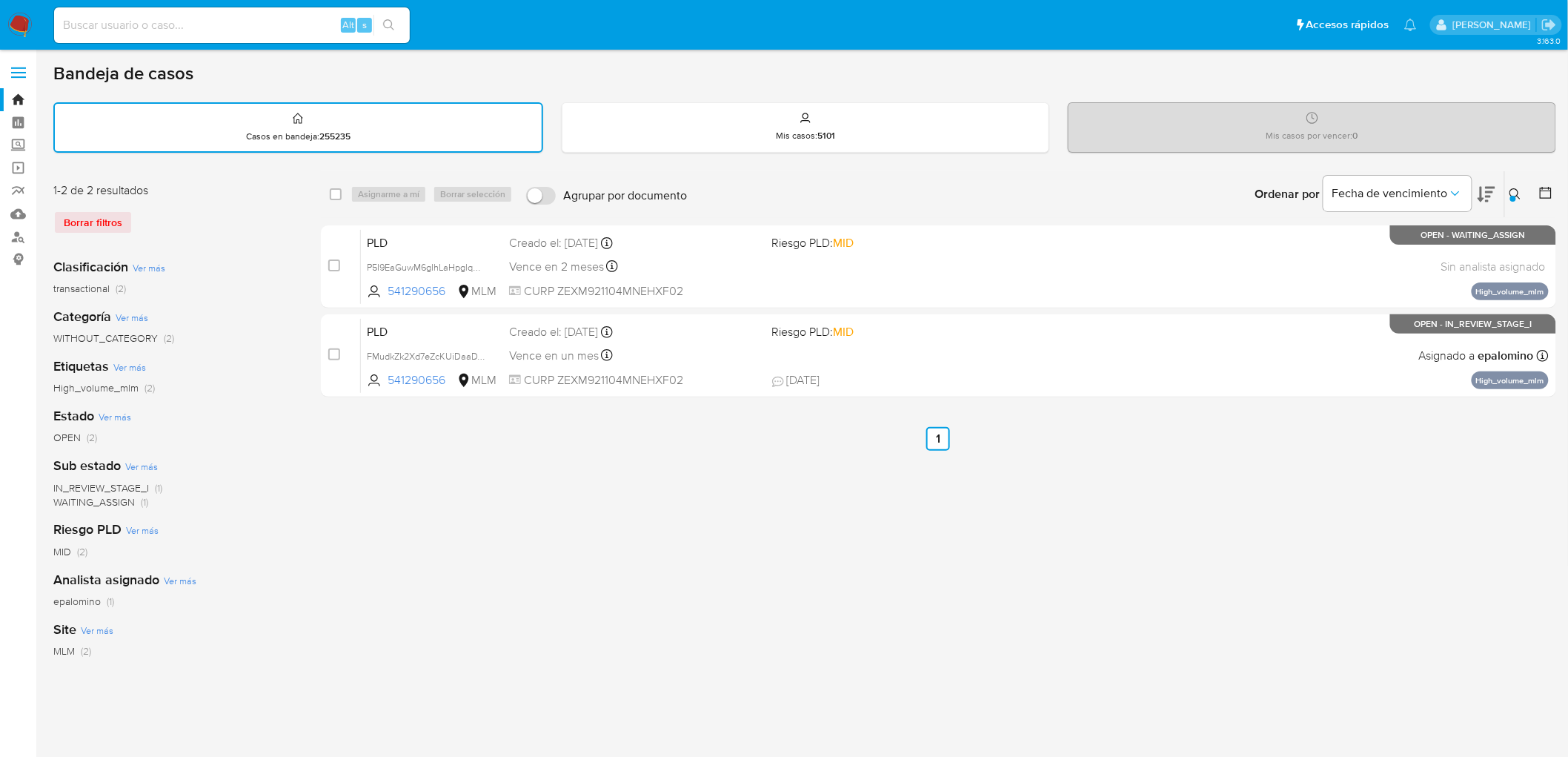
click at [21, 23] on img at bounding box center [20, 25] width 25 height 25
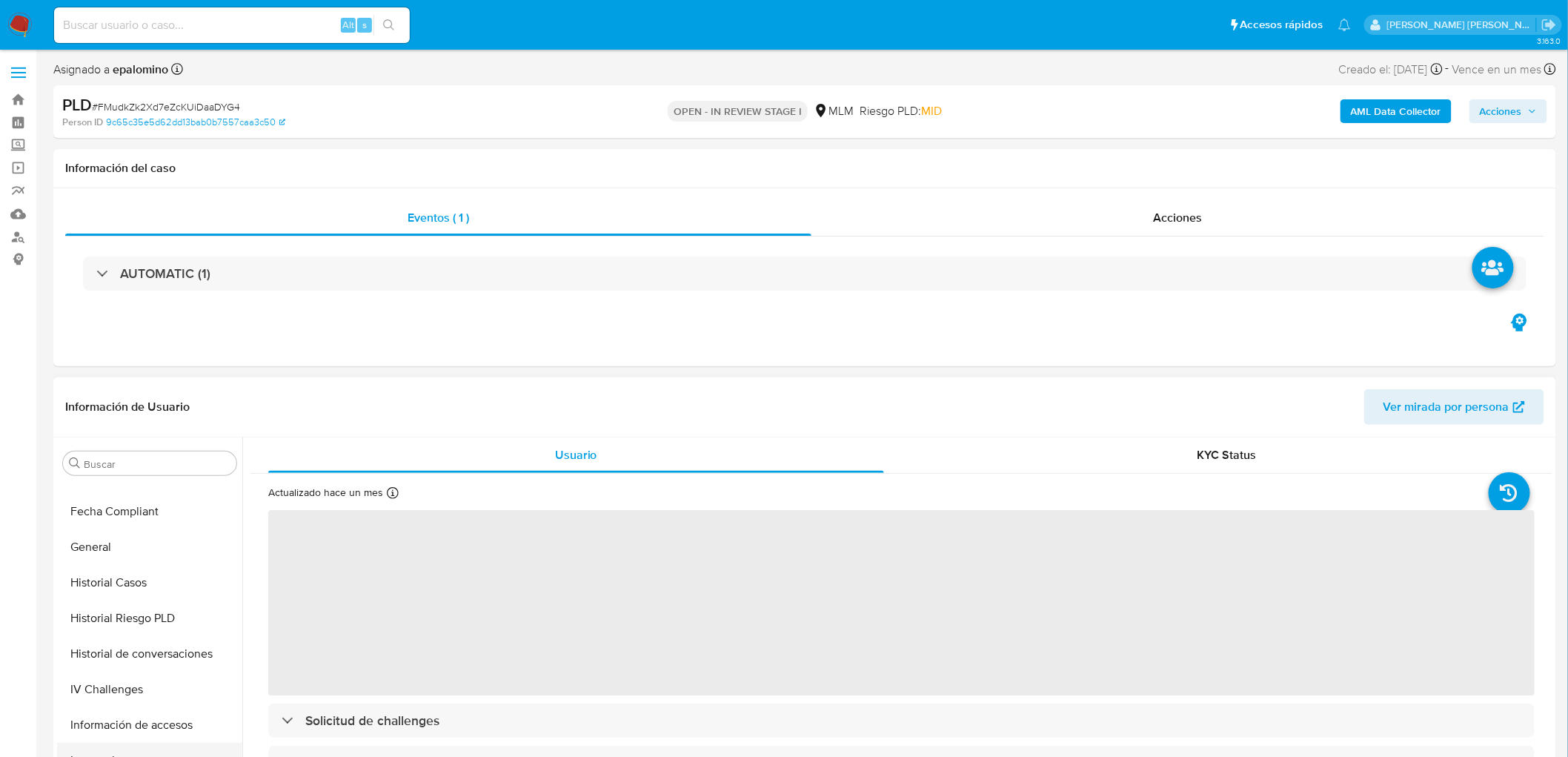
select select "10"
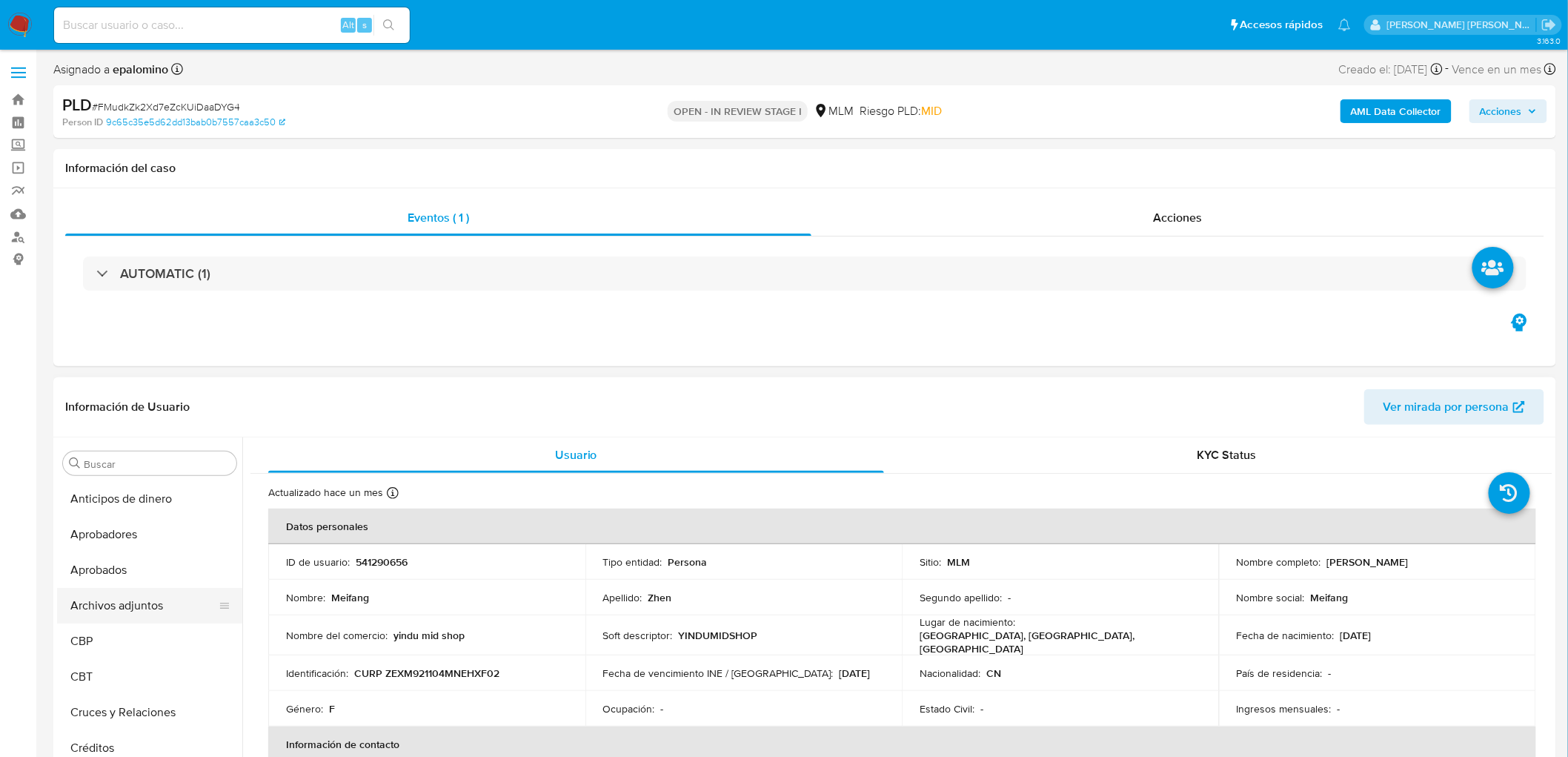
click at [161, 595] on button "Archivos adjuntos" at bounding box center [144, 606] width 173 height 36
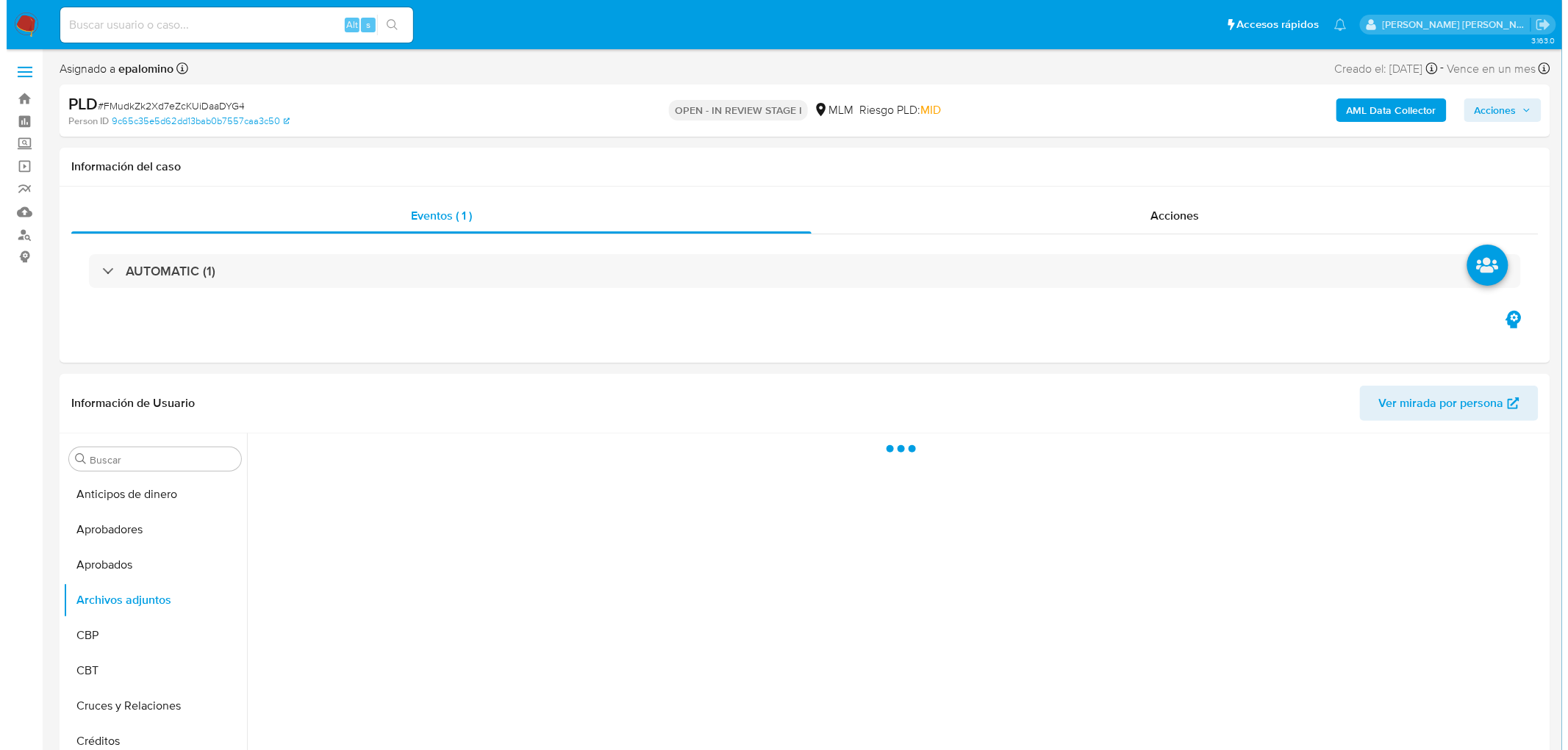
scroll to position [105, 0]
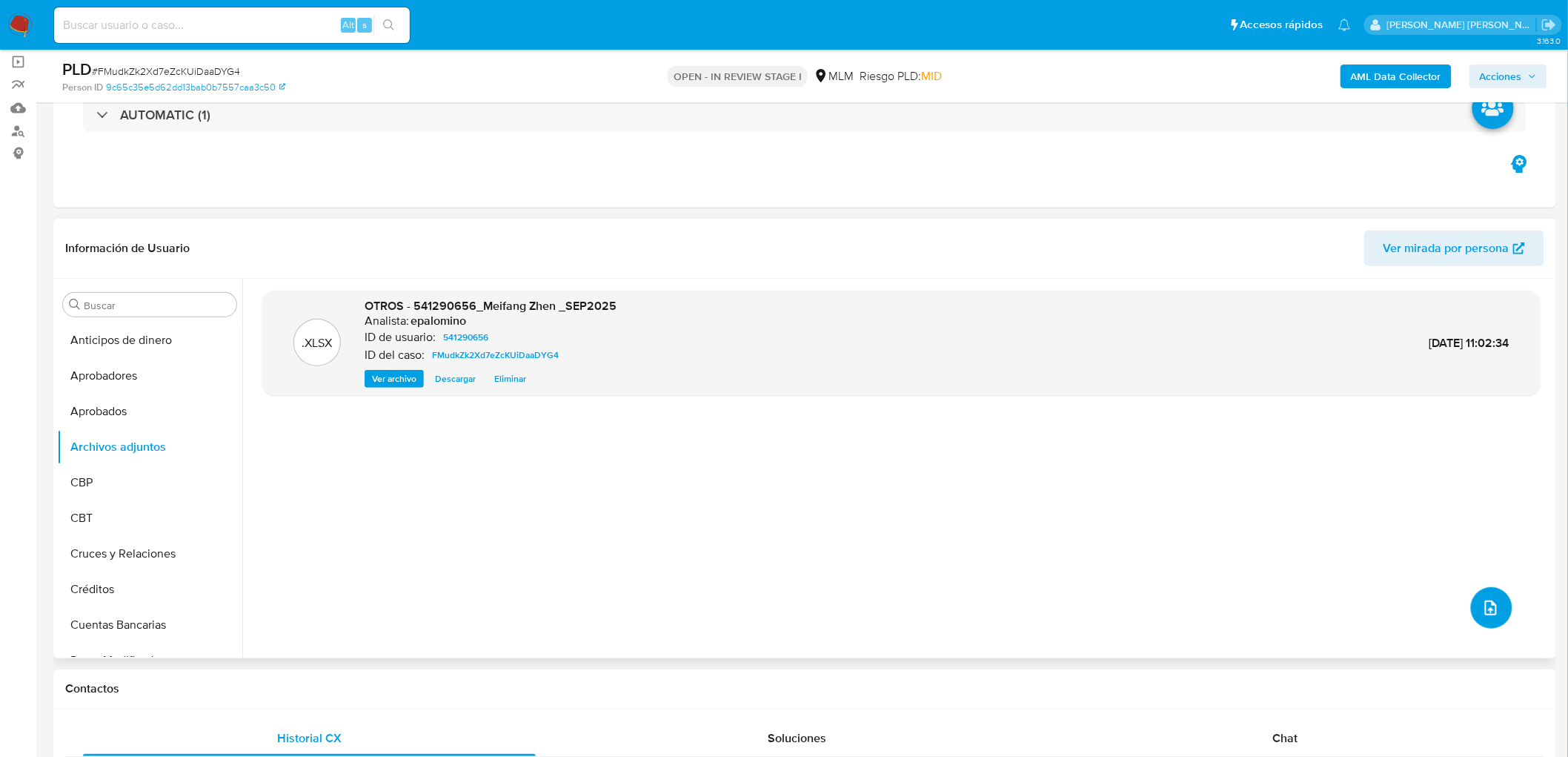
click at [1482, 607] on icon "upload-file" at bounding box center [1491, 608] width 18 height 18
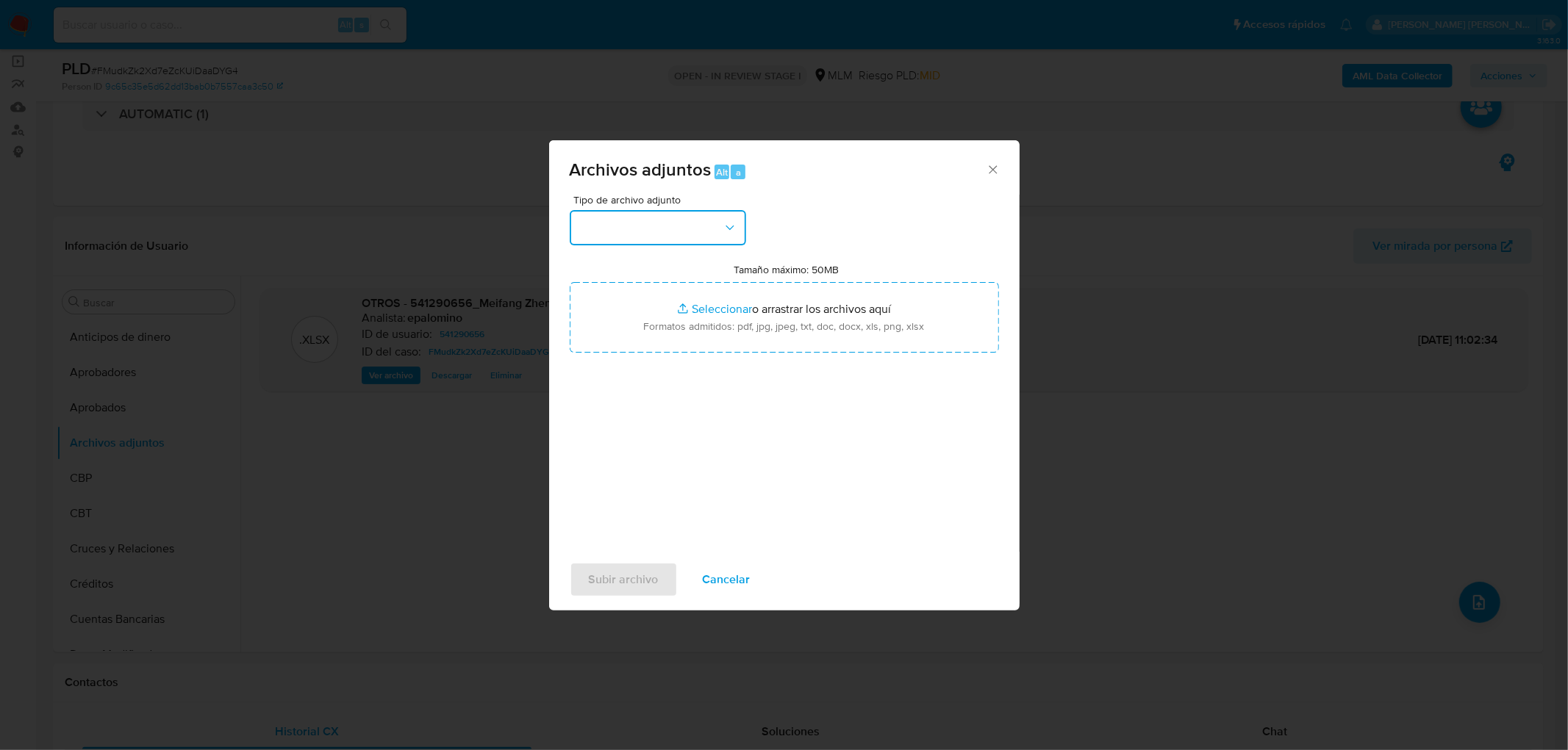
click at [723, 230] on icon "button" at bounding box center [730, 228] width 15 height 15
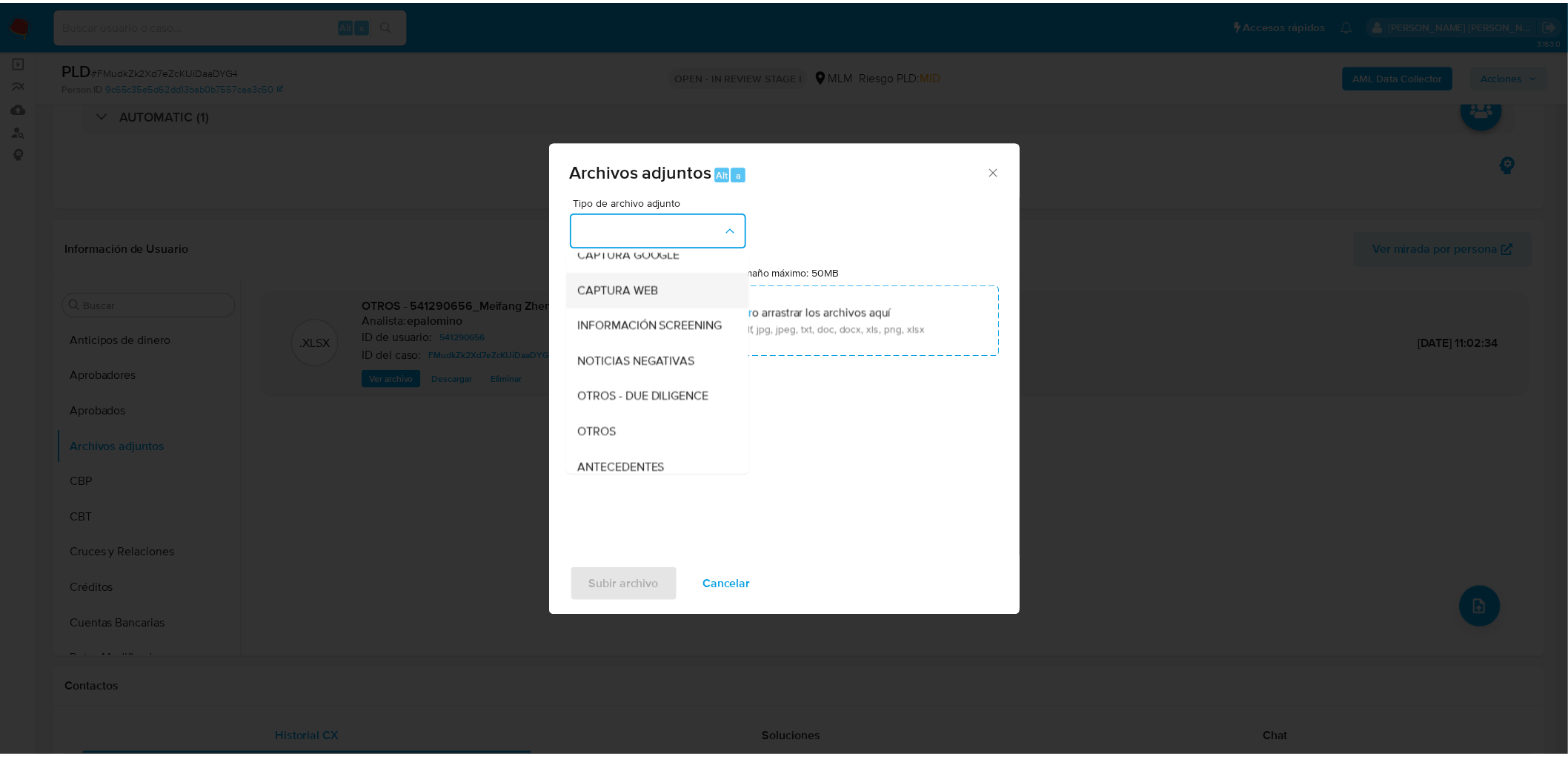
scroll to position [247, 0]
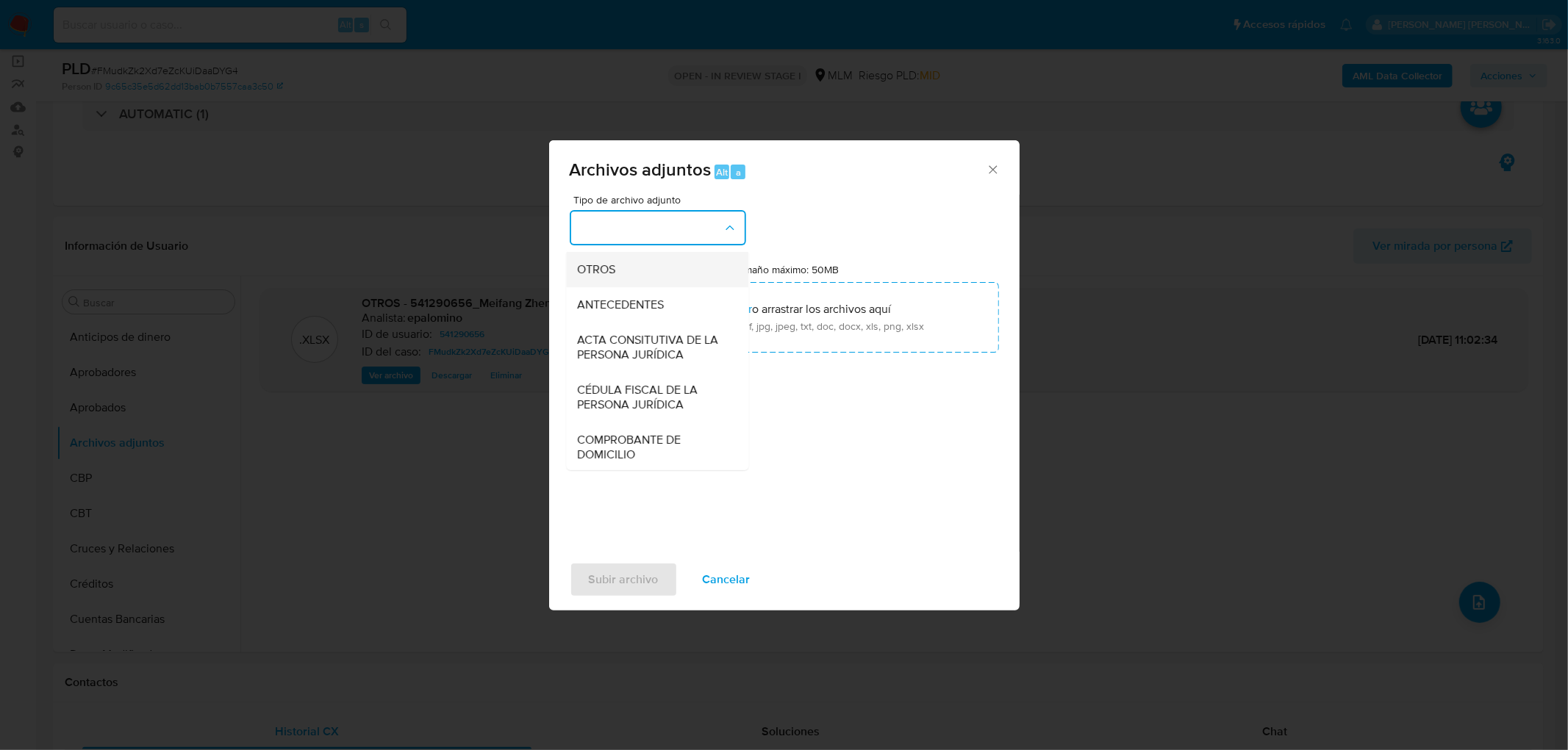
click at [643, 287] on div "OTROS" at bounding box center [653, 270] width 150 height 35
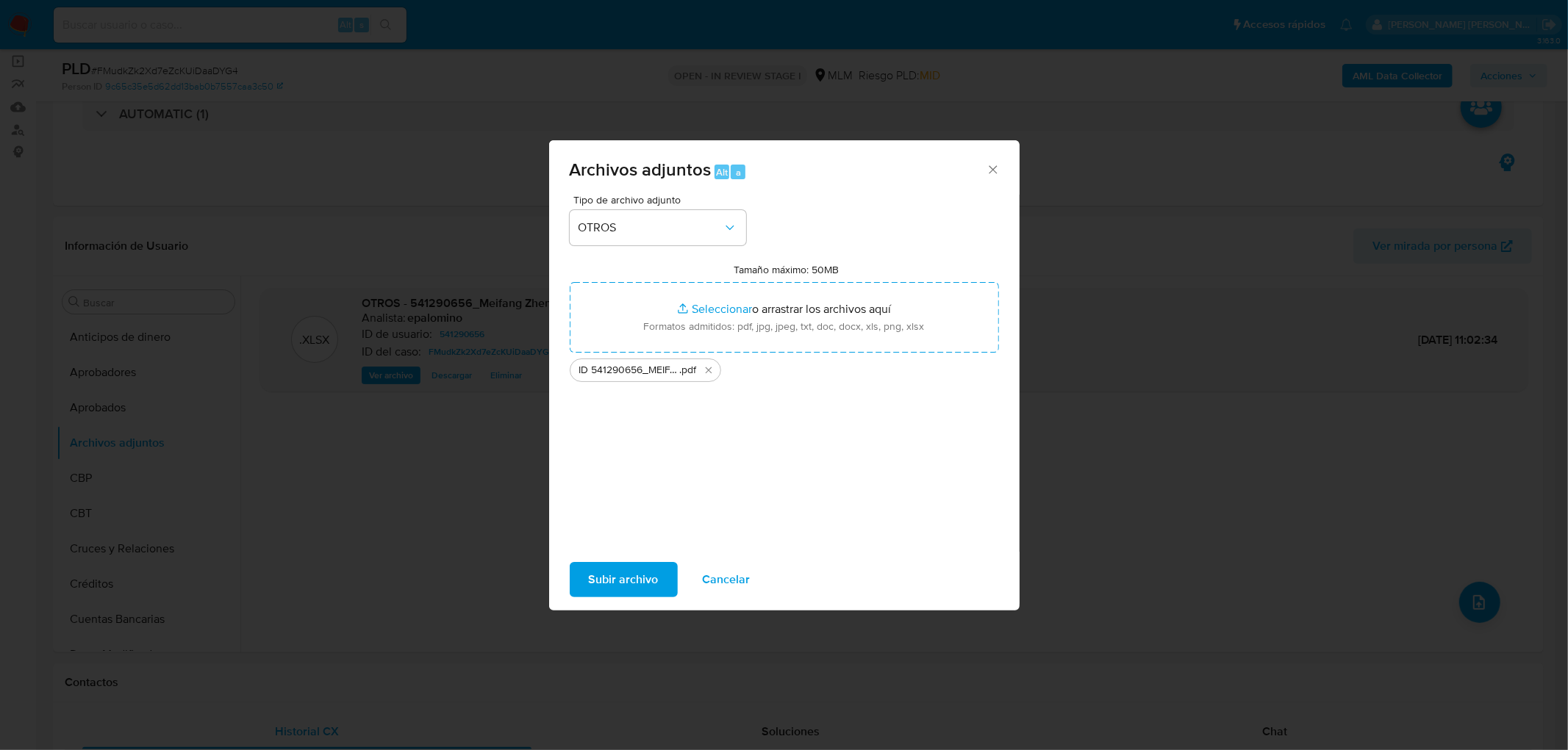
click at [618, 579] on span "Subir archivo" at bounding box center [623, 580] width 70 height 32
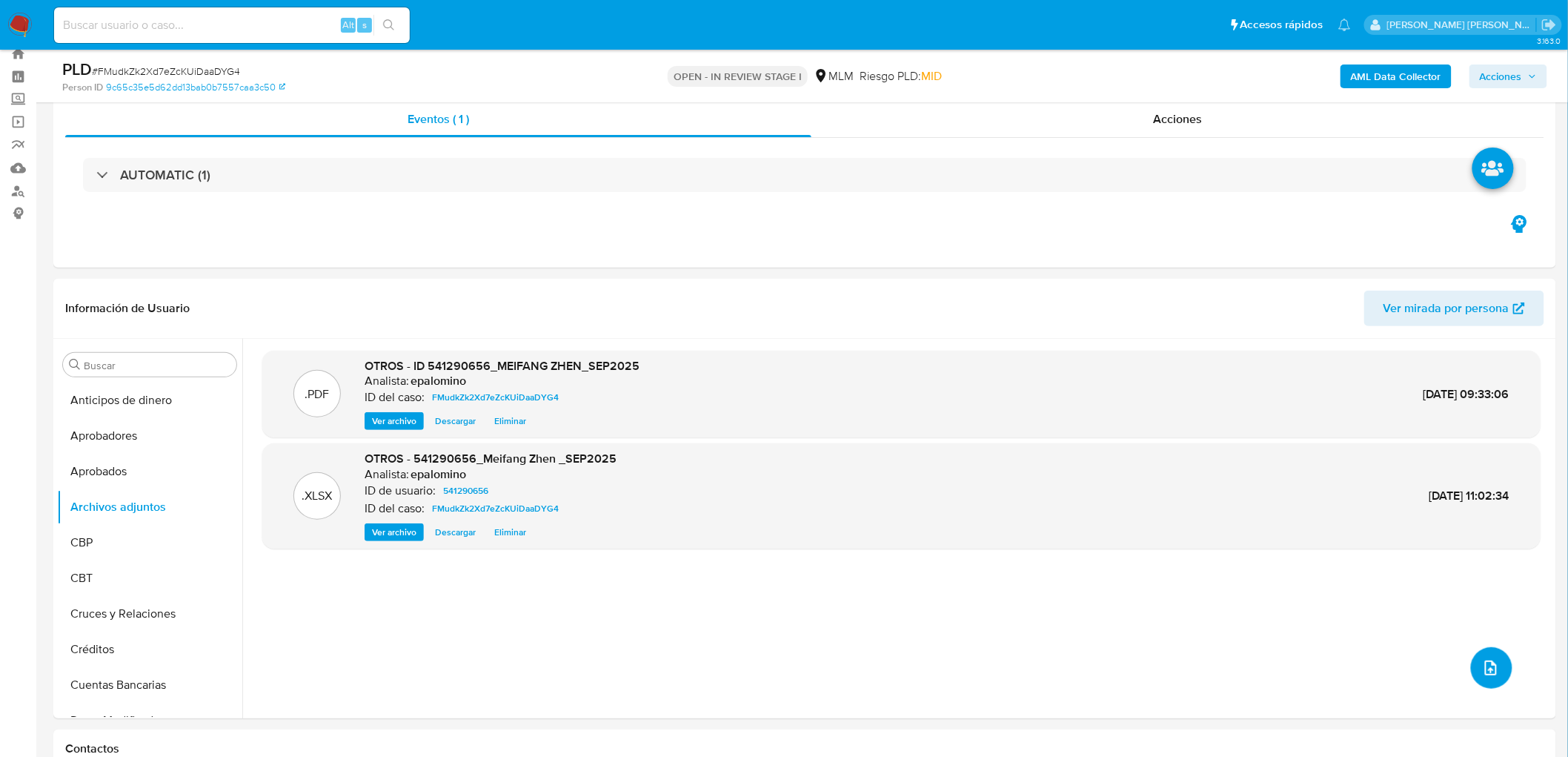
scroll to position [0, 0]
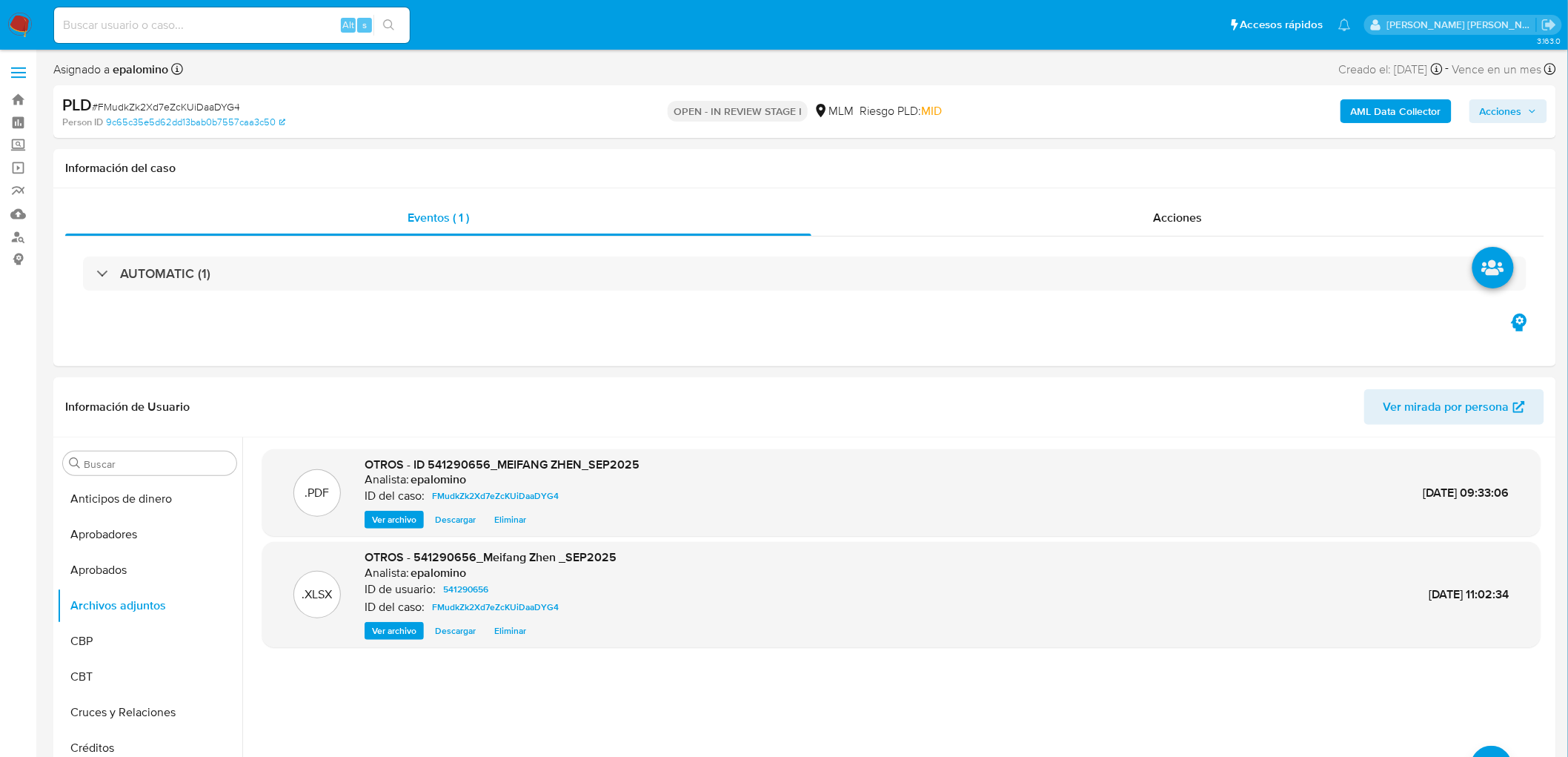
click at [1492, 104] on span "Acciones" at bounding box center [1501, 111] width 42 height 24
click at [1482, 347] on span "Enviar" at bounding box center [1492, 349] width 29 height 21
click at [1098, 175] on div "Resolución del caso Alt r" at bounding box center [1106, 158] width 142 height 38
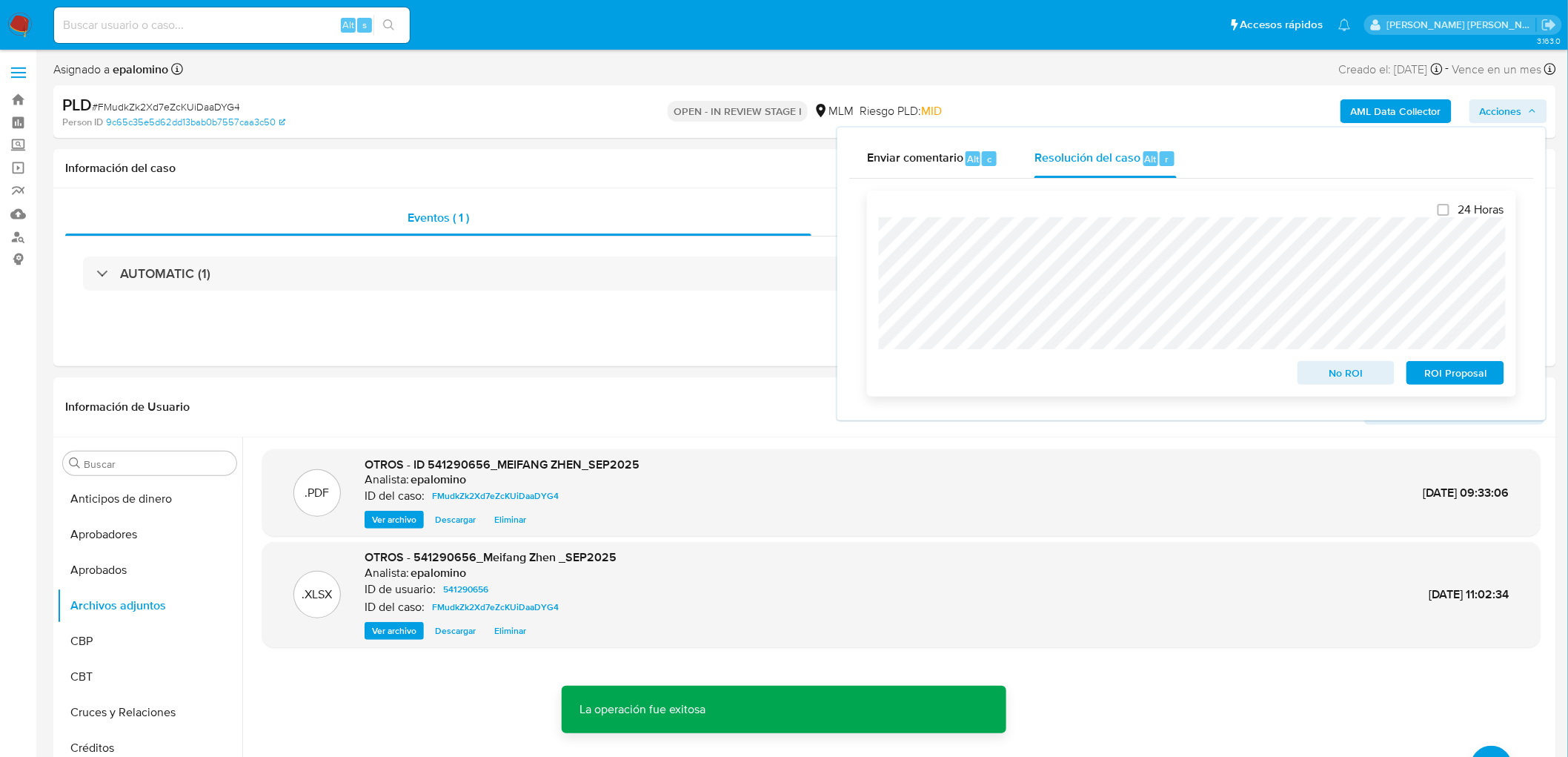
click at [1310, 374] on span "No ROI" at bounding box center [1346, 373] width 77 height 21
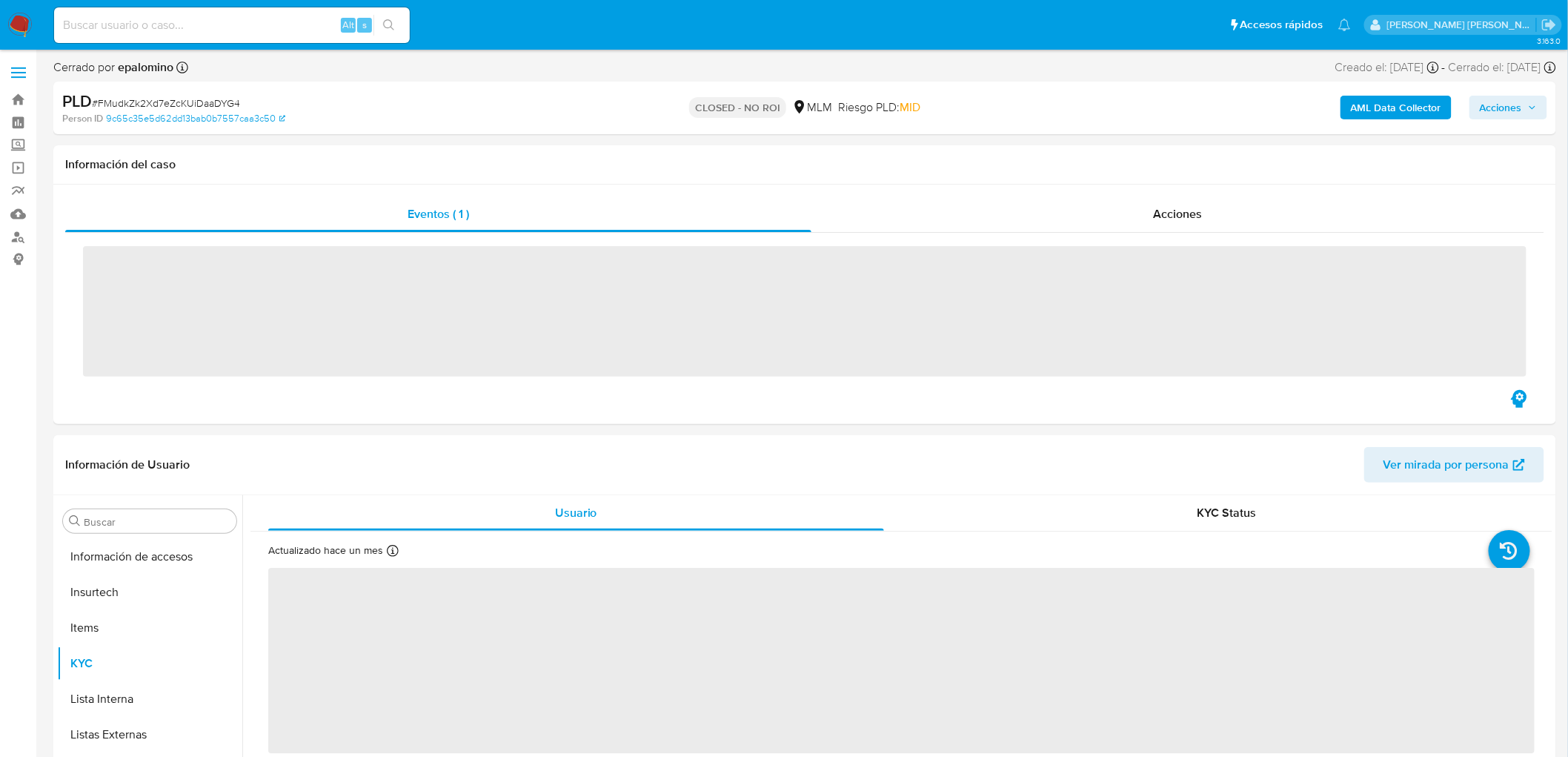
scroll to position [733, 0]
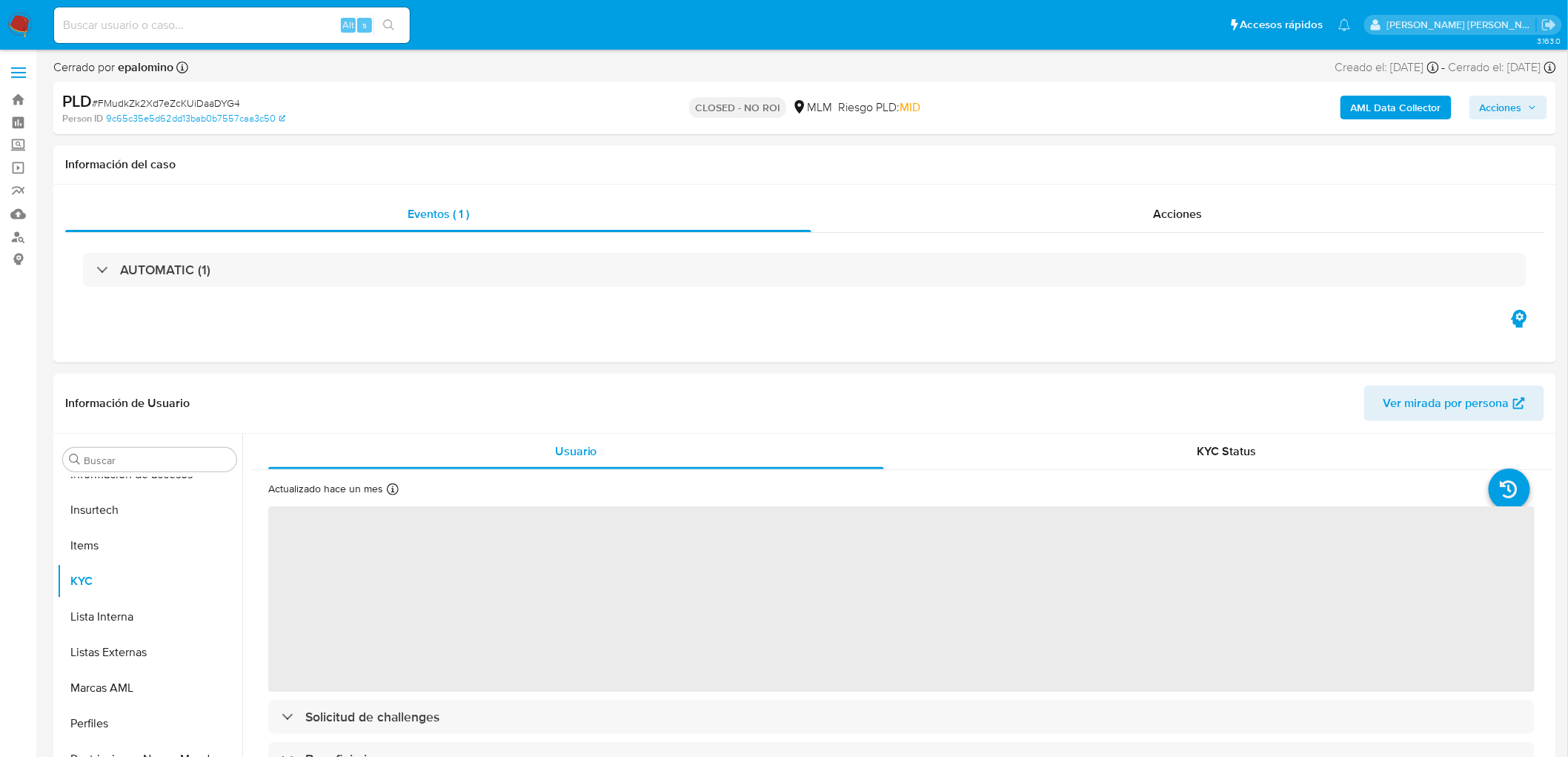
select select "10"
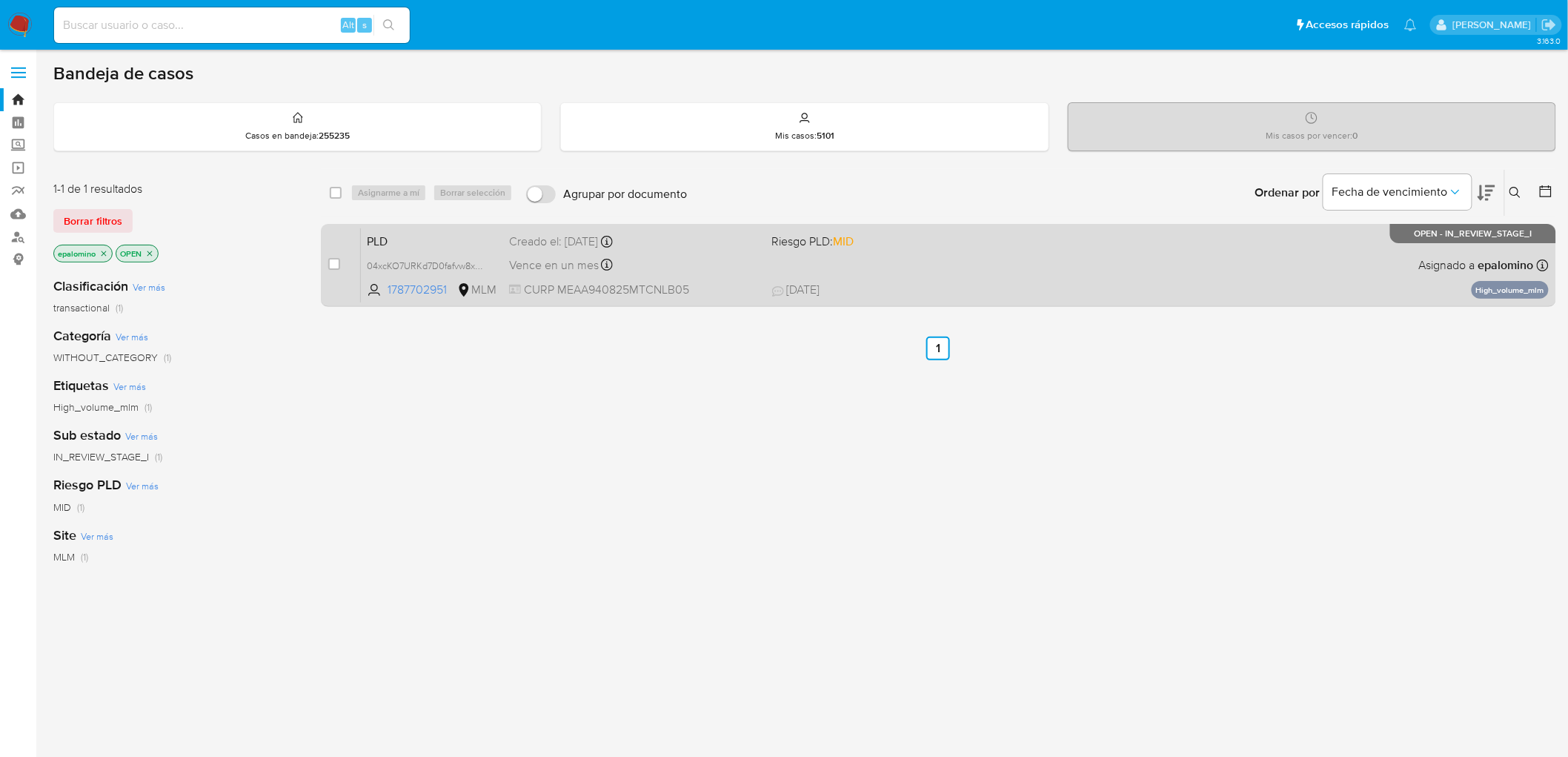
click at [383, 240] on span "PLD" at bounding box center [432, 240] width 130 height 19
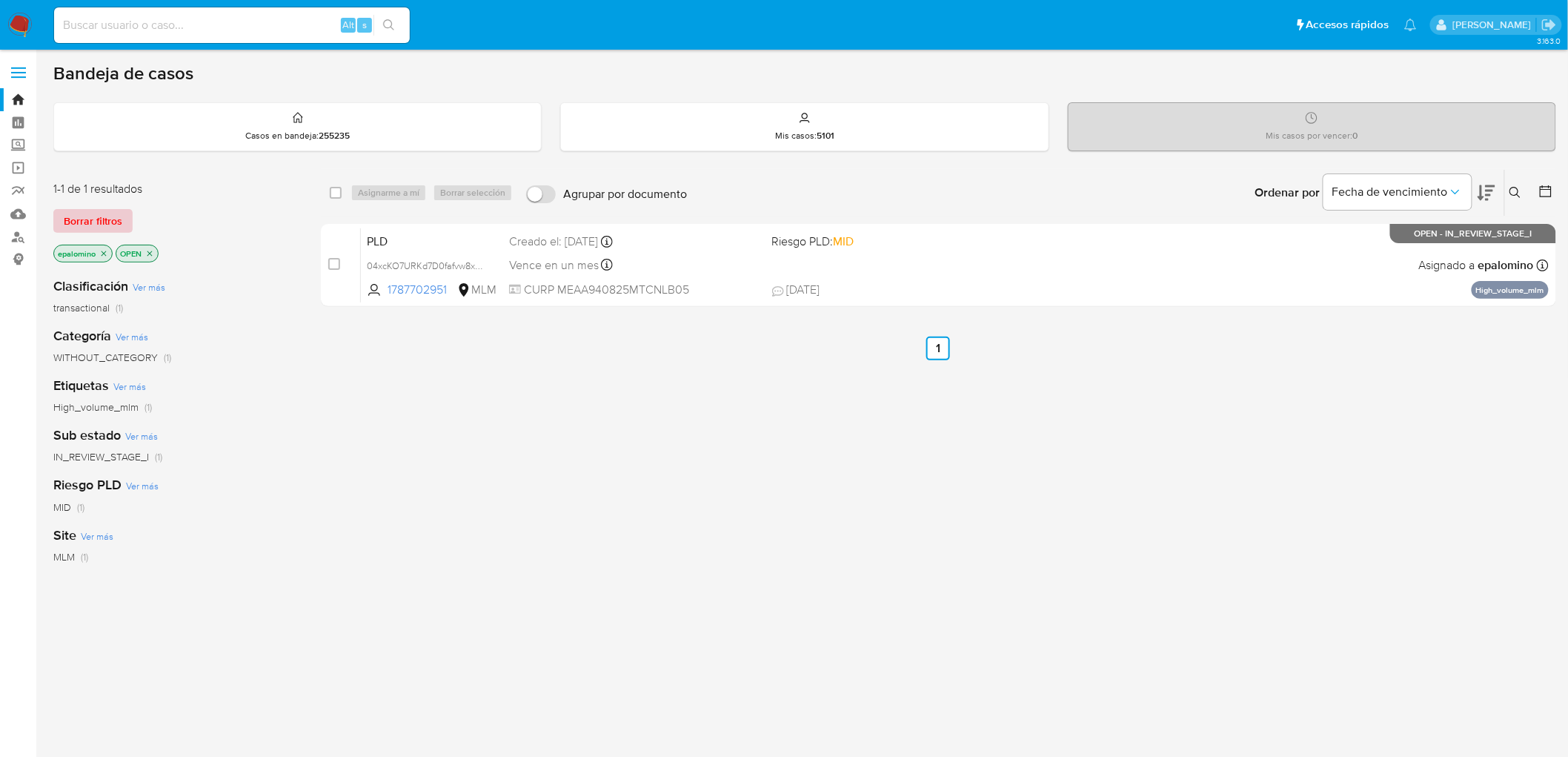
click at [97, 213] on span "Borrar filtros" at bounding box center [93, 221] width 59 height 21
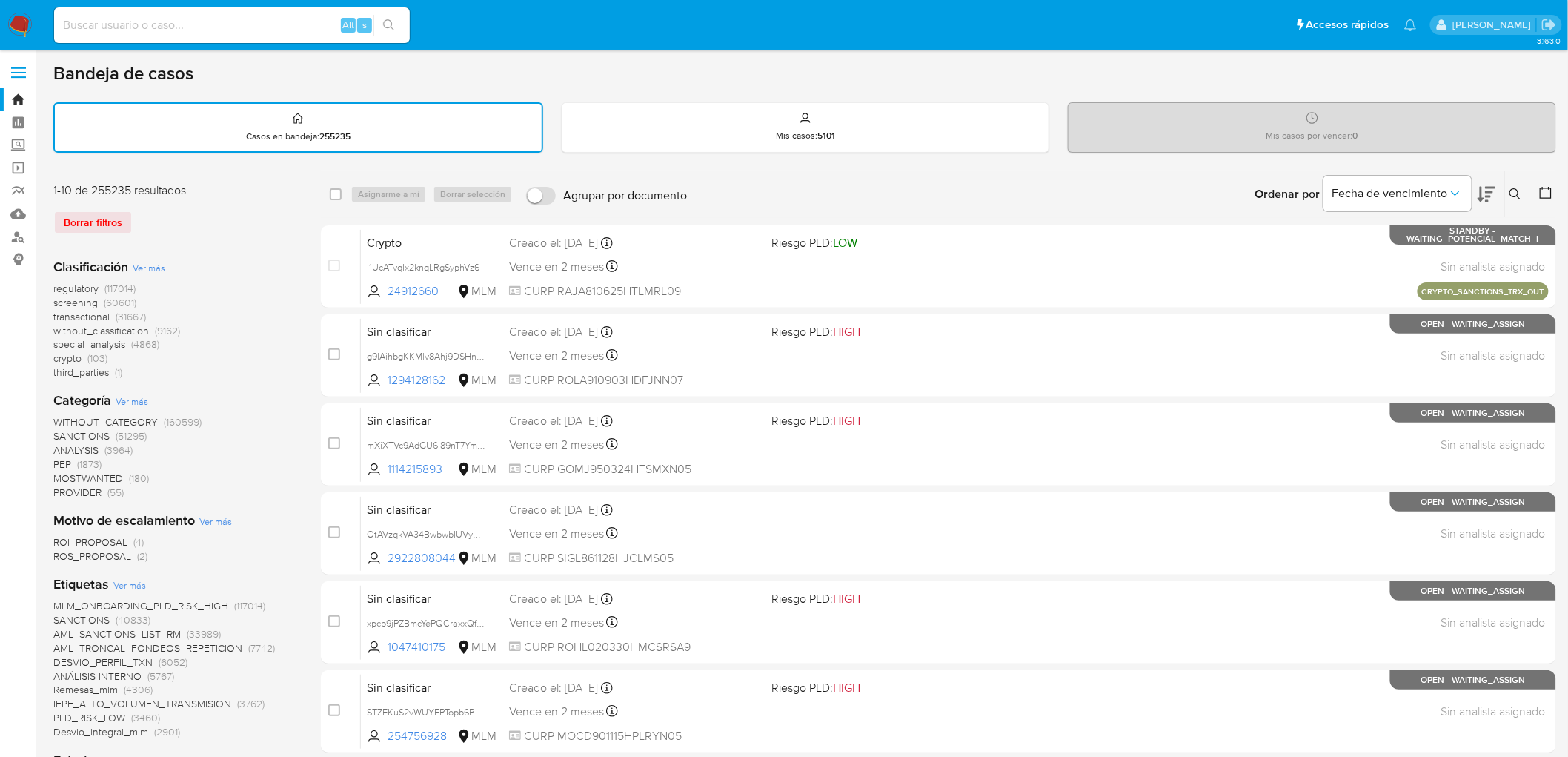
click at [1516, 195] on icon at bounding box center [1515, 194] width 12 height 12
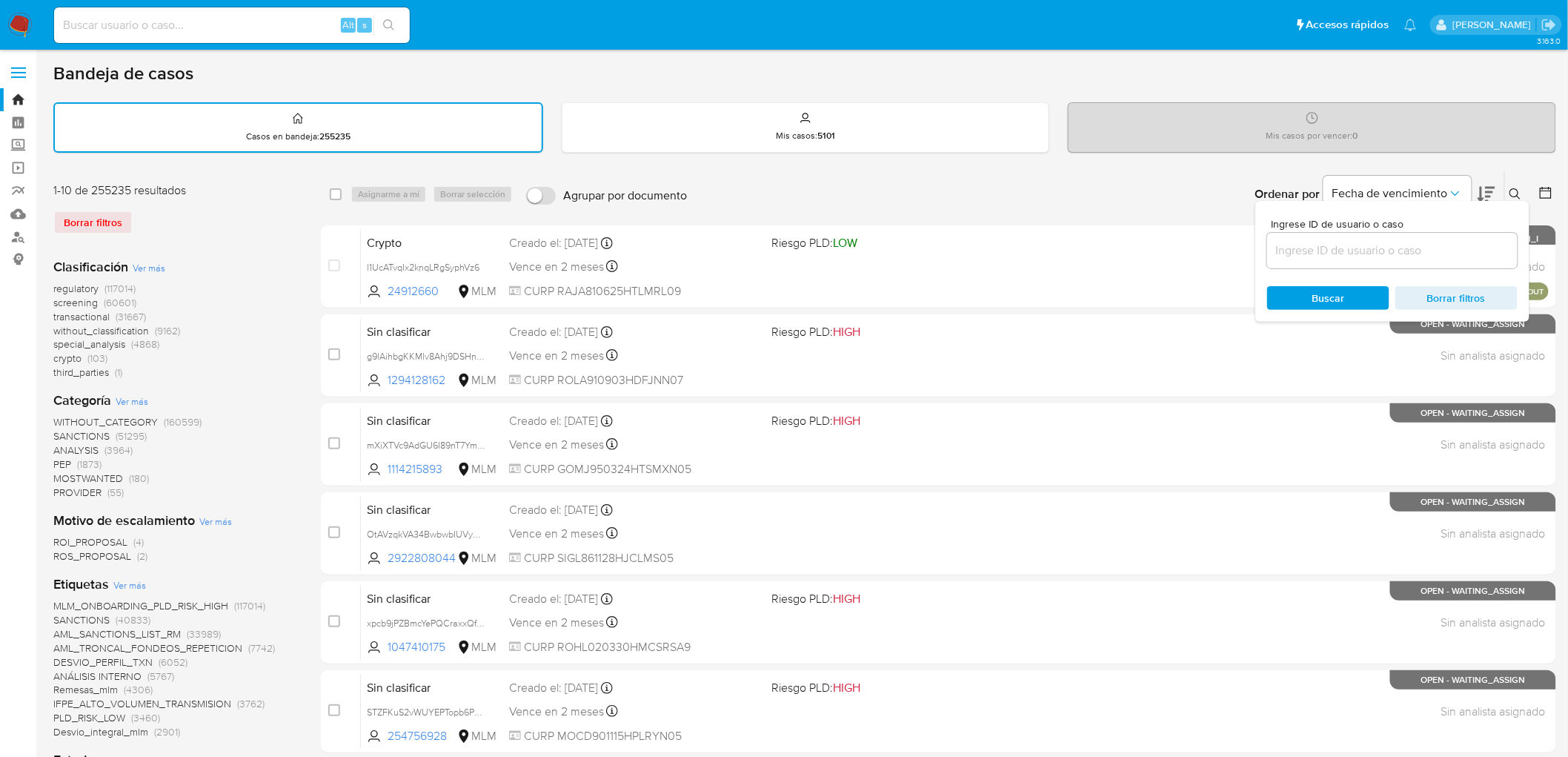
click at [1283, 271] on div "Ingrese ID de usuario o caso Buscar Borrar filtros" at bounding box center [1392, 261] width 274 height 121
drag, startPoint x: 1300, startPoint y: 249, endPoint x: 1302, endPoint y: 266, distance: 17.1
click at [1300, 248] on input at bounding box center [1392, 251] width 251 height 19
paste input "1787702951"
type input "1787702951"
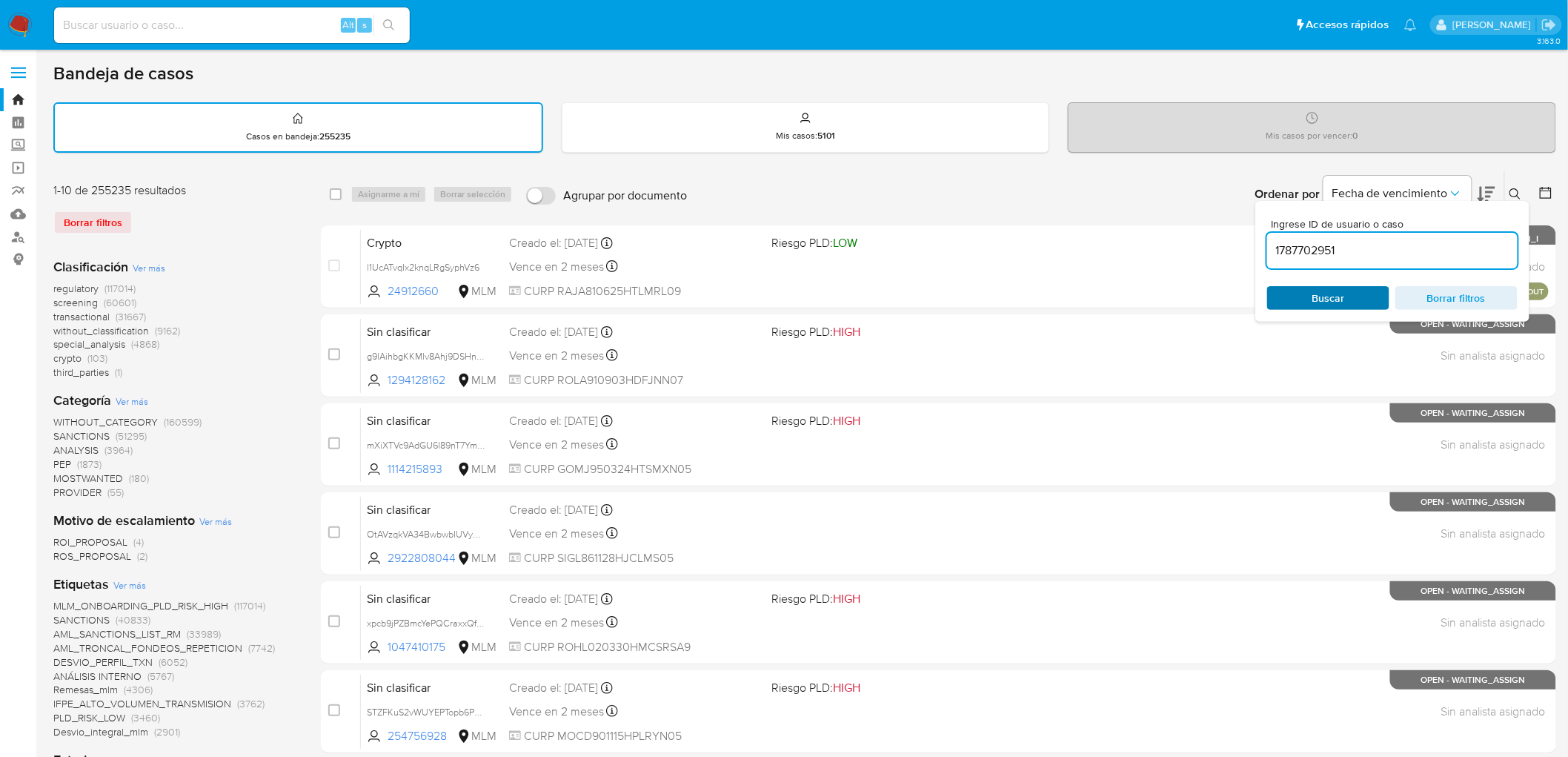
click at [1309, 287] on span "Buscar" at bounding box center [1329, 298] width 102 height 21
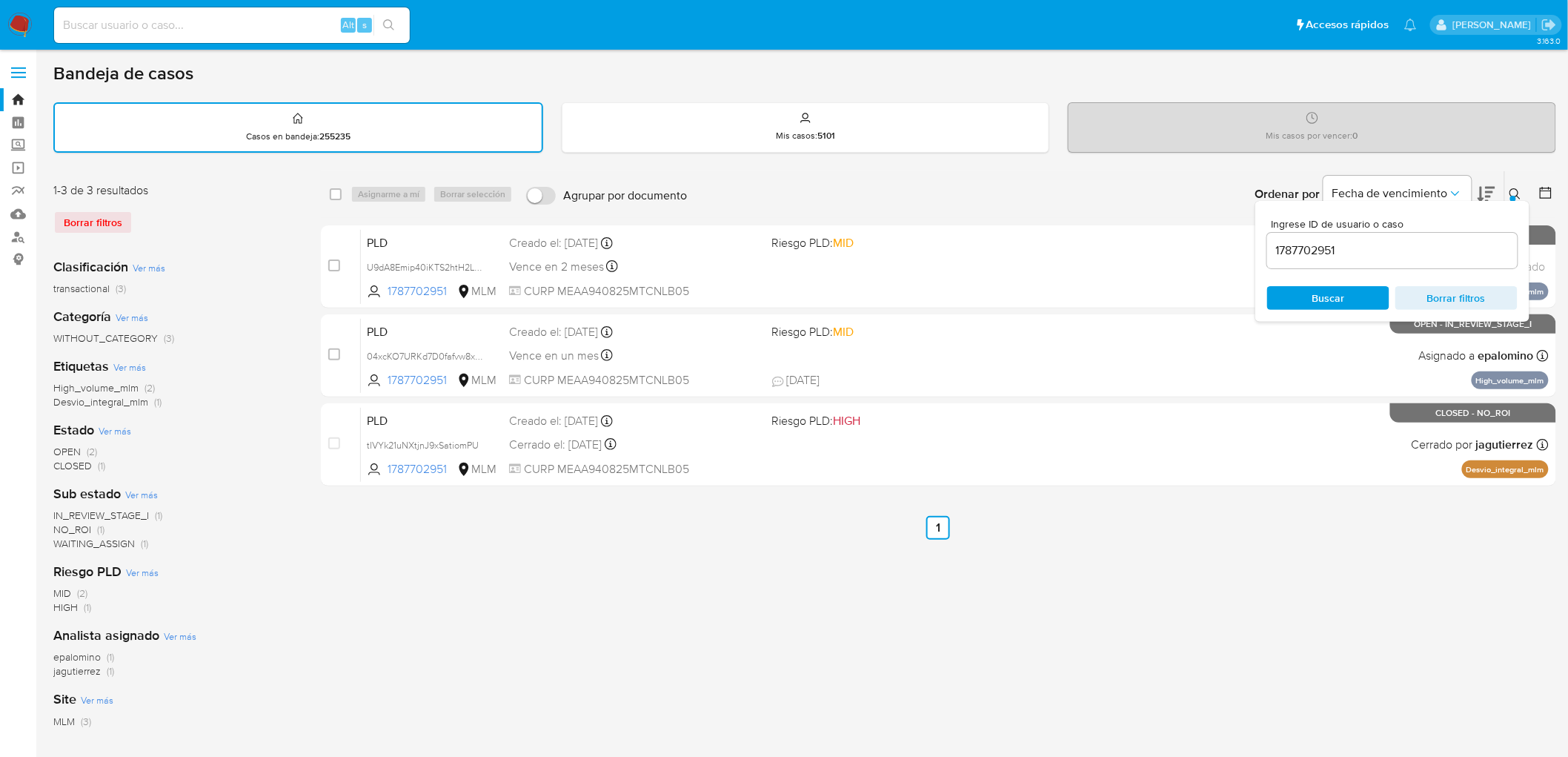
click at [1510, 197] on icon at bounding box center [1515, 194] width 12 height 12
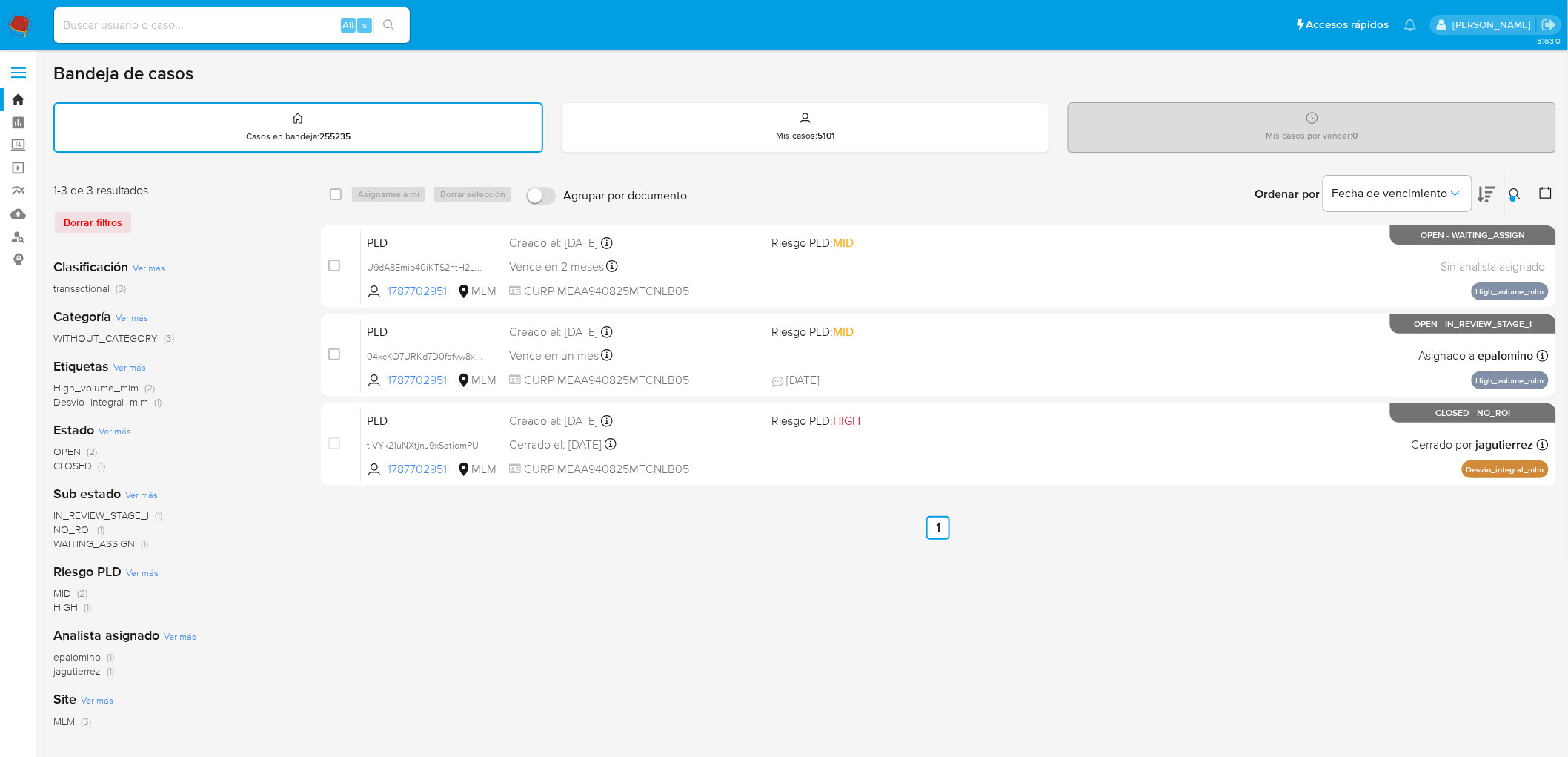
click at [1516, 193] on icon at bounding box center [1515, 194] width 12 height 12
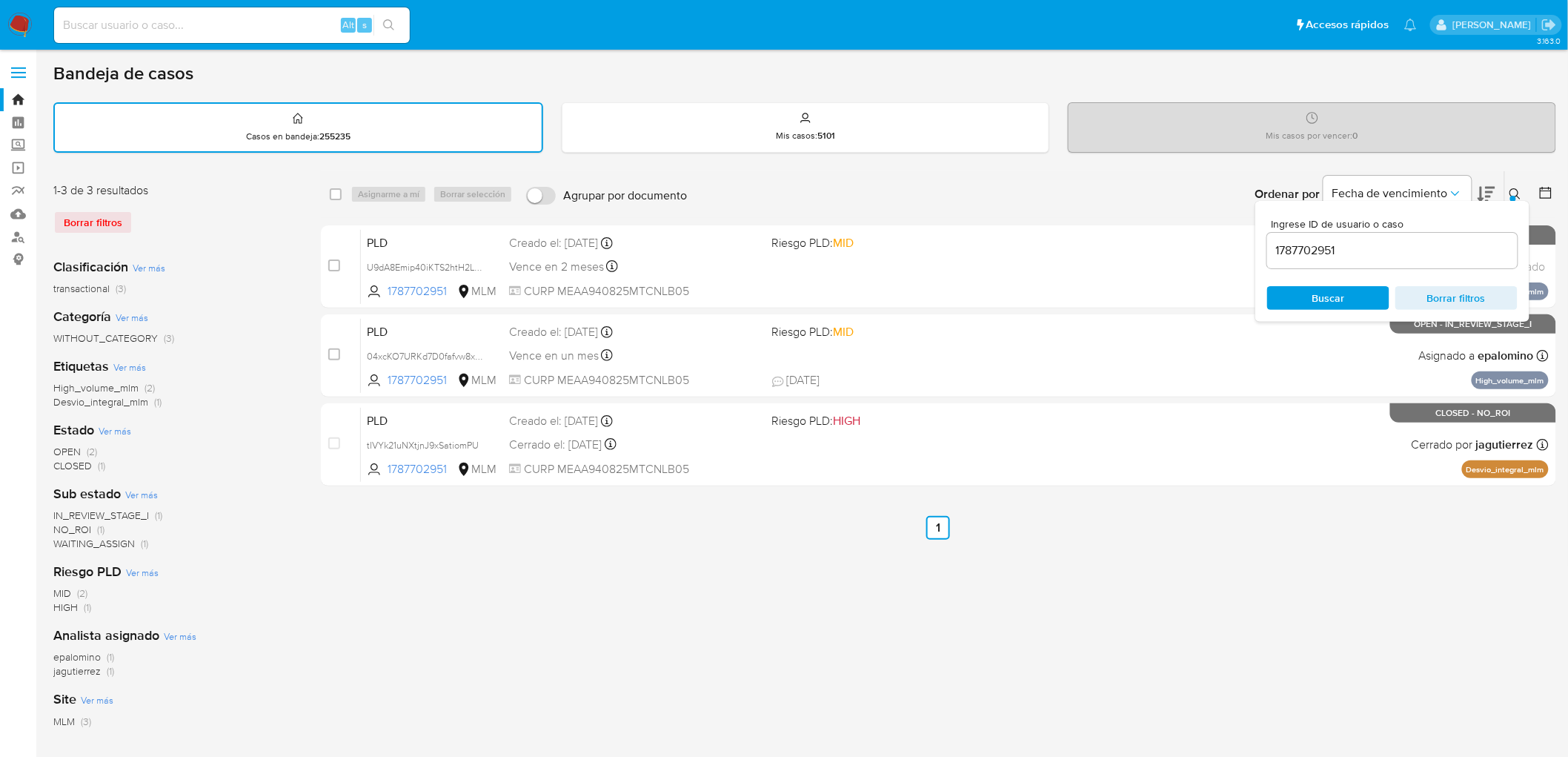
click at [1513, 201] on div "Ingrese ID de usuario o caso 1787702951 Buscar Borrar filtros" at bounding box center [1392, 261] width 274 height 121
click at [1514, 189] on icon at bounding box center [1515, 194] width 12 height 12
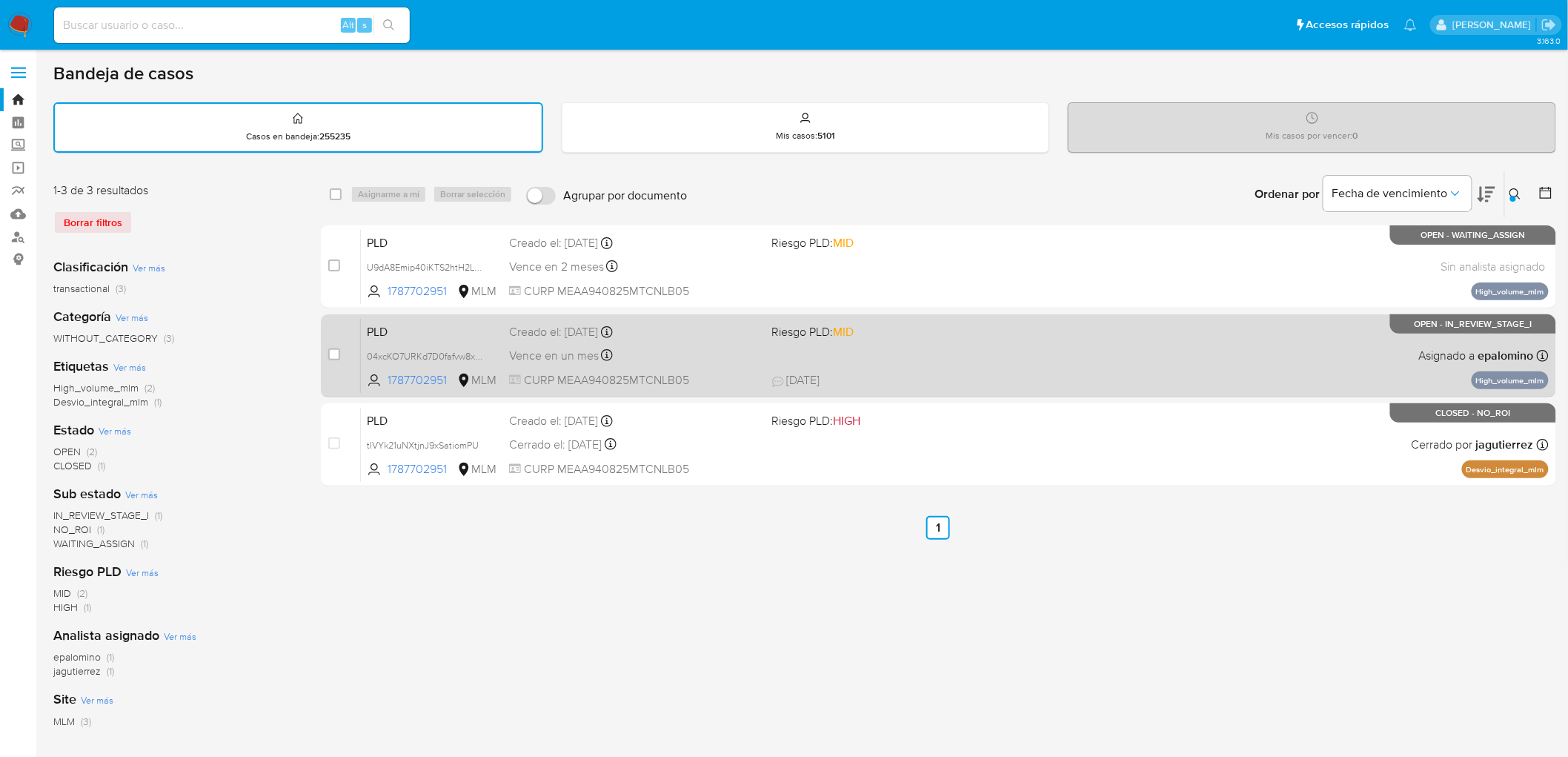
click at [390, 330] on span "PLD" at bounding box center [432, 330] width 130 height 19
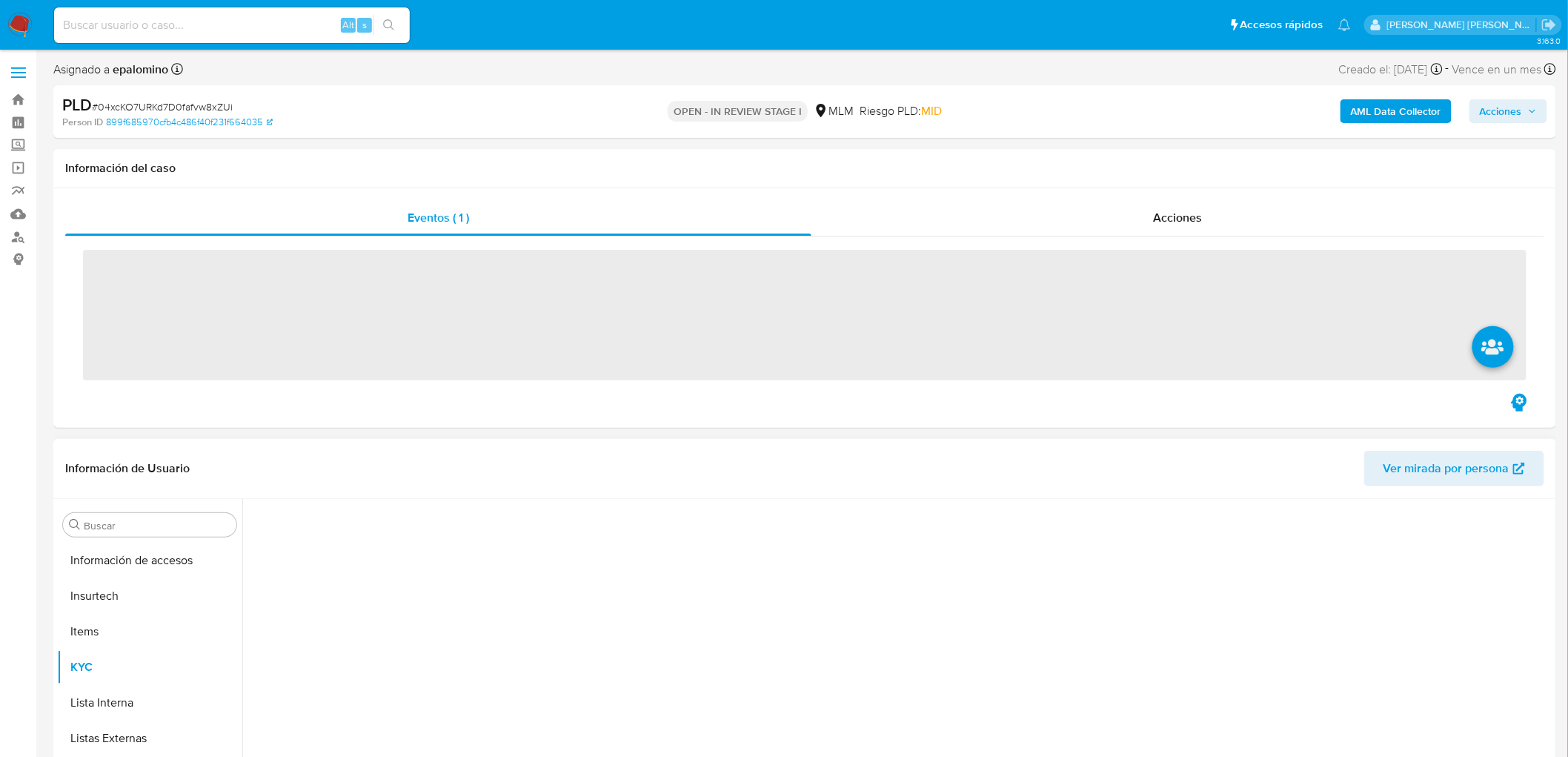
scroll to position [733, 0]
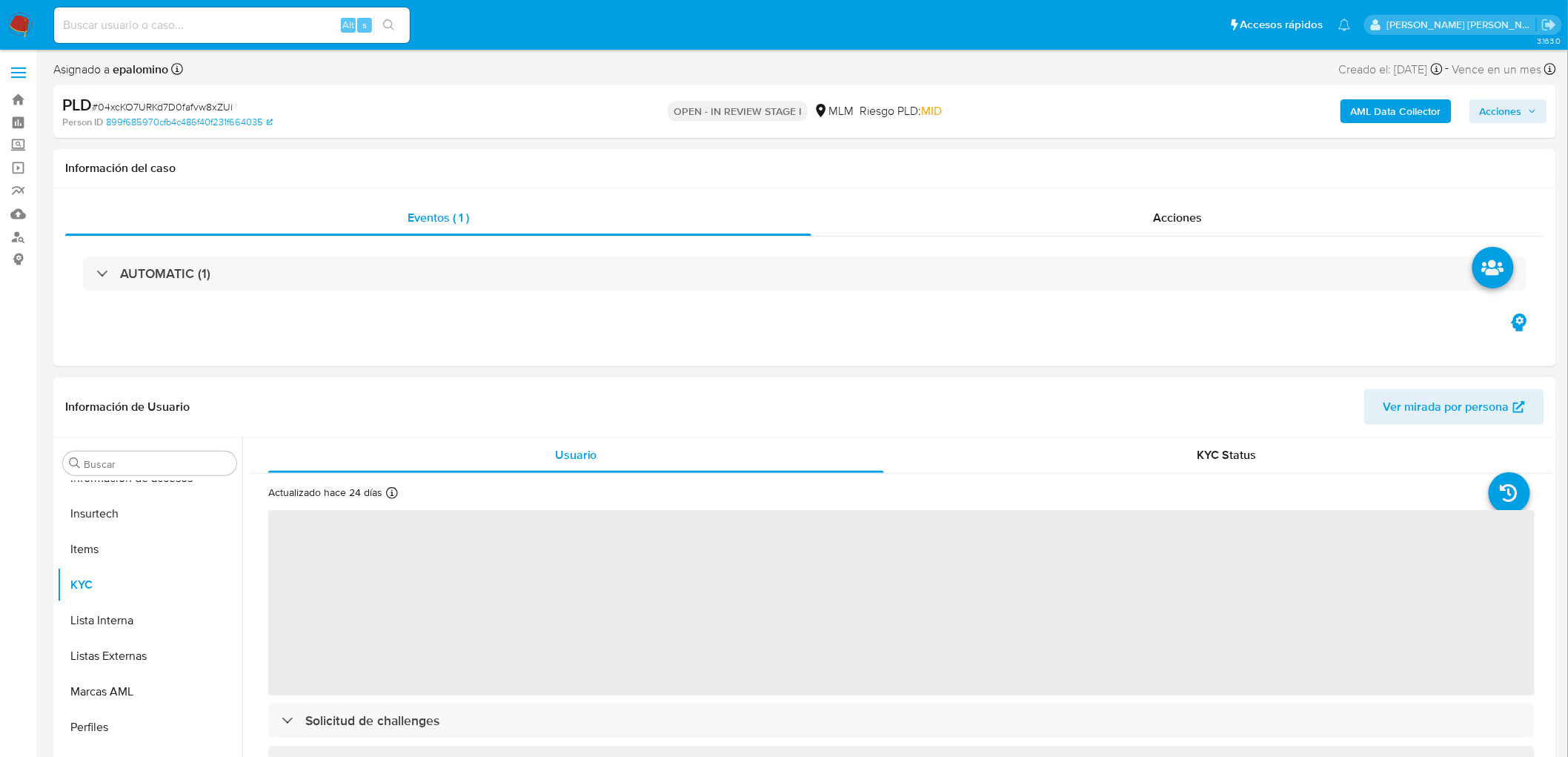
select select "10"
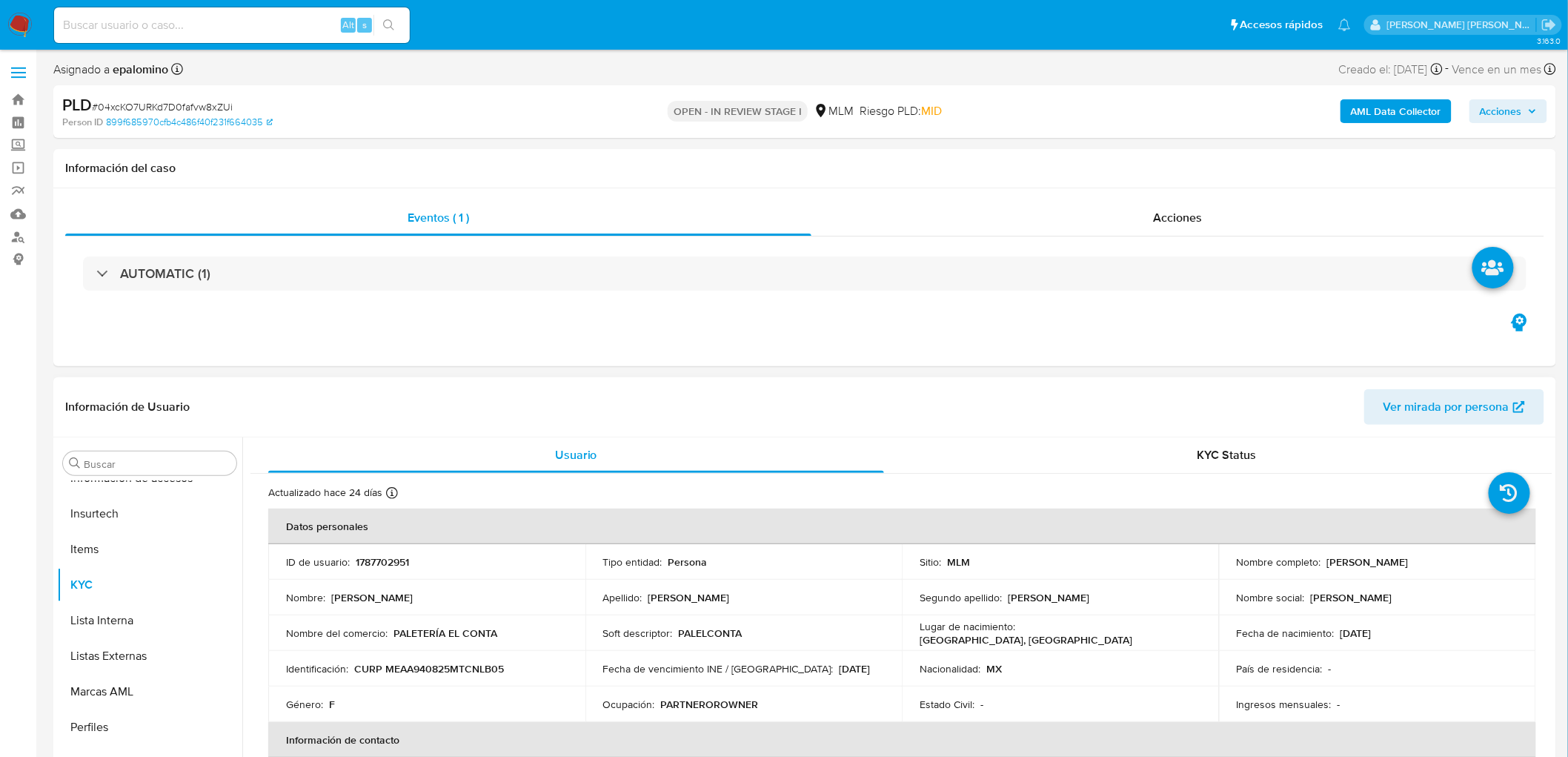
click at [396, 568] on p "1787702951" at bounding box center [382, 562] width 53 height 14
copy p "1787702951"
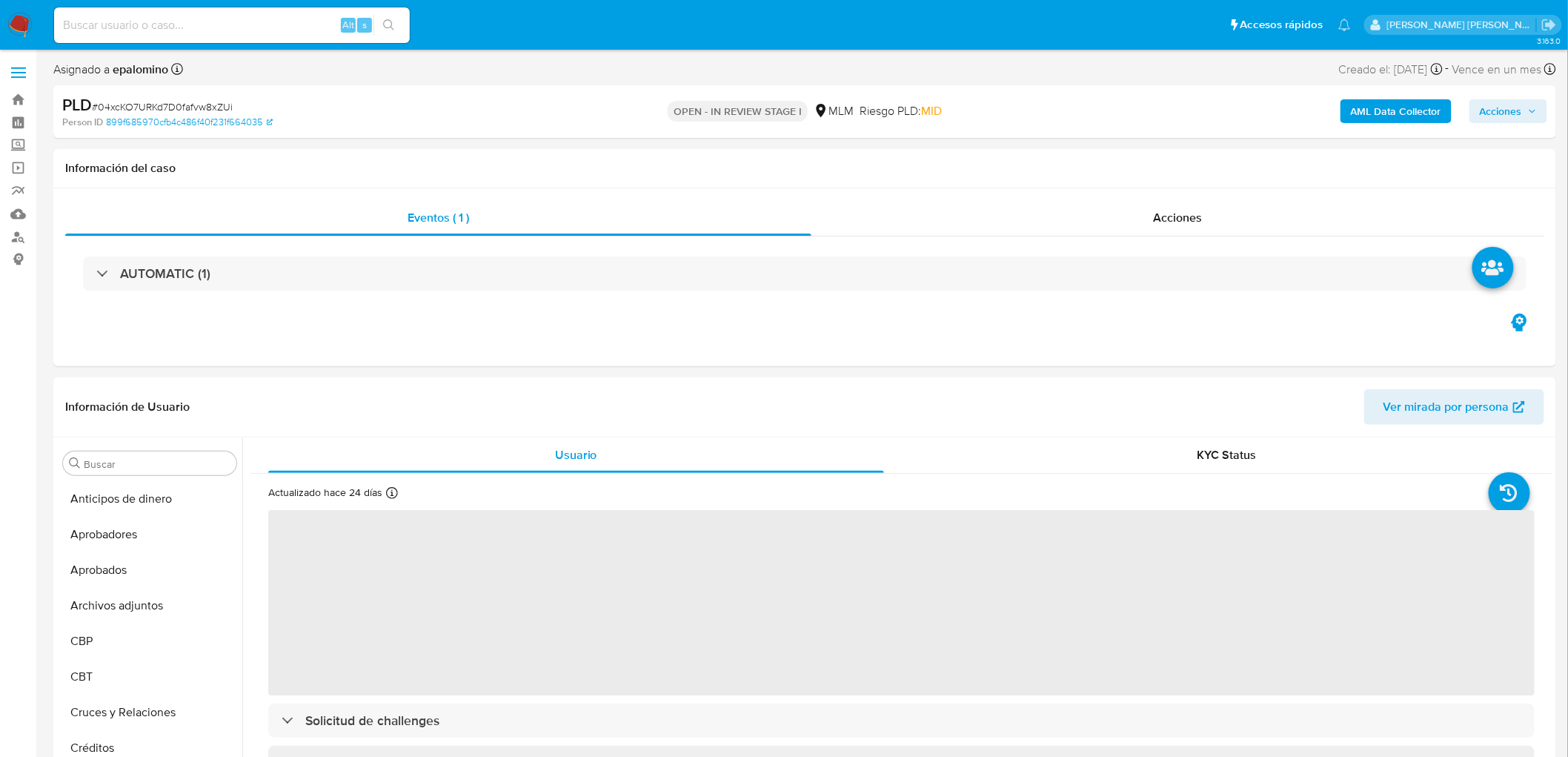
select select "10"
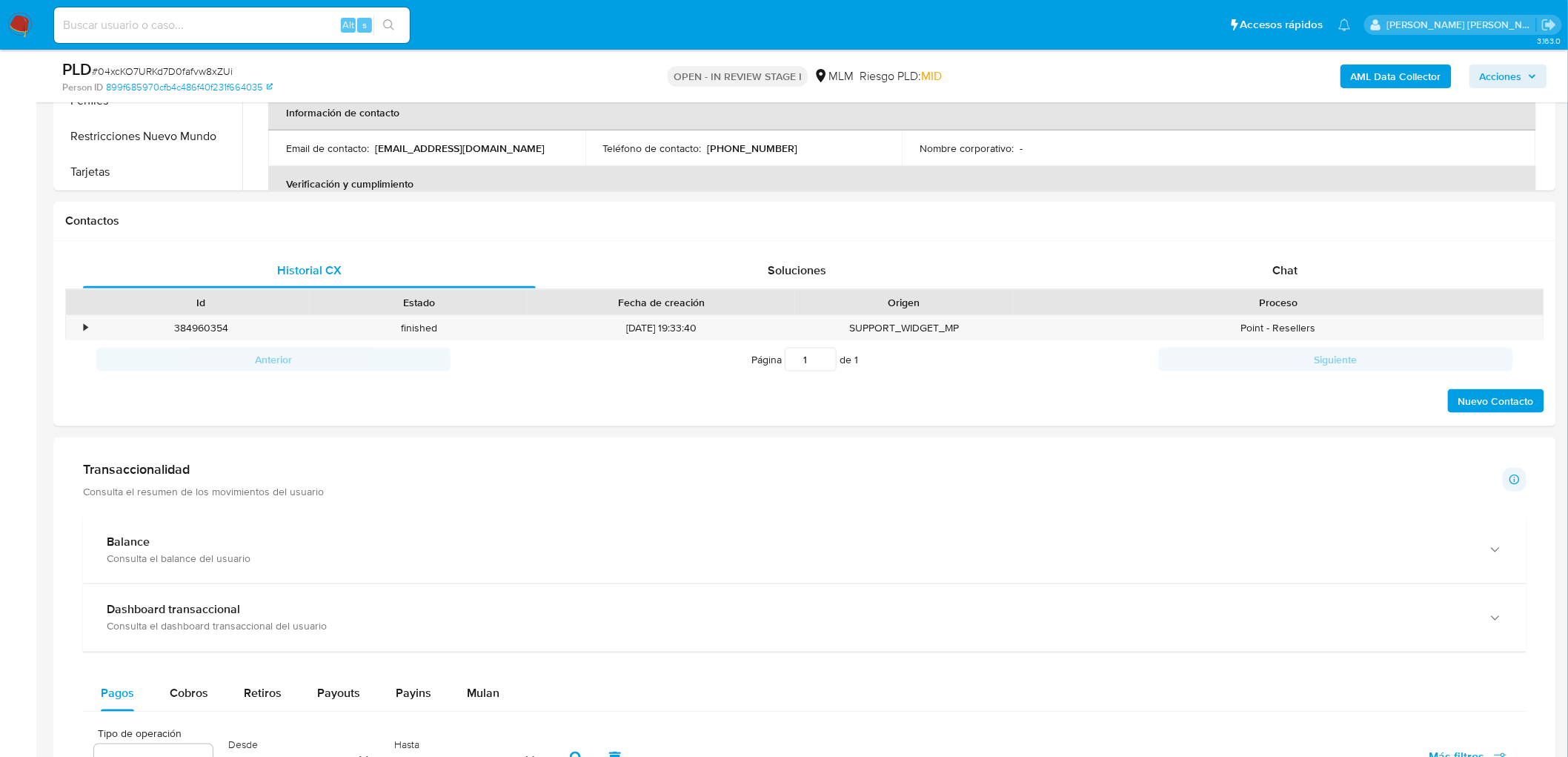
scroll to position [576, 0]
click at [1305, 254] on div "Chat" at bounding box center [1285, 268] width 453 height 36
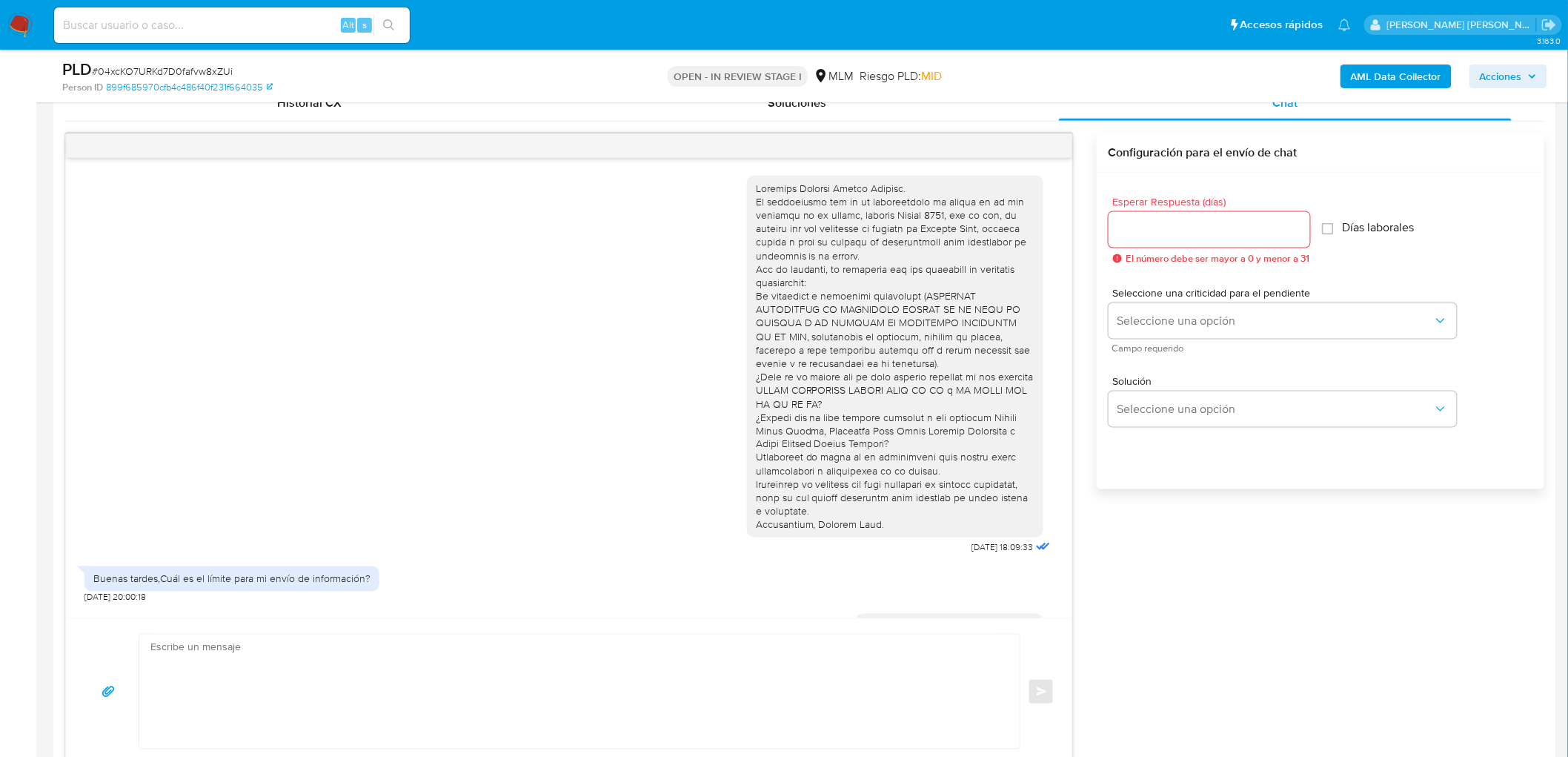
scroll to position [160, 0]
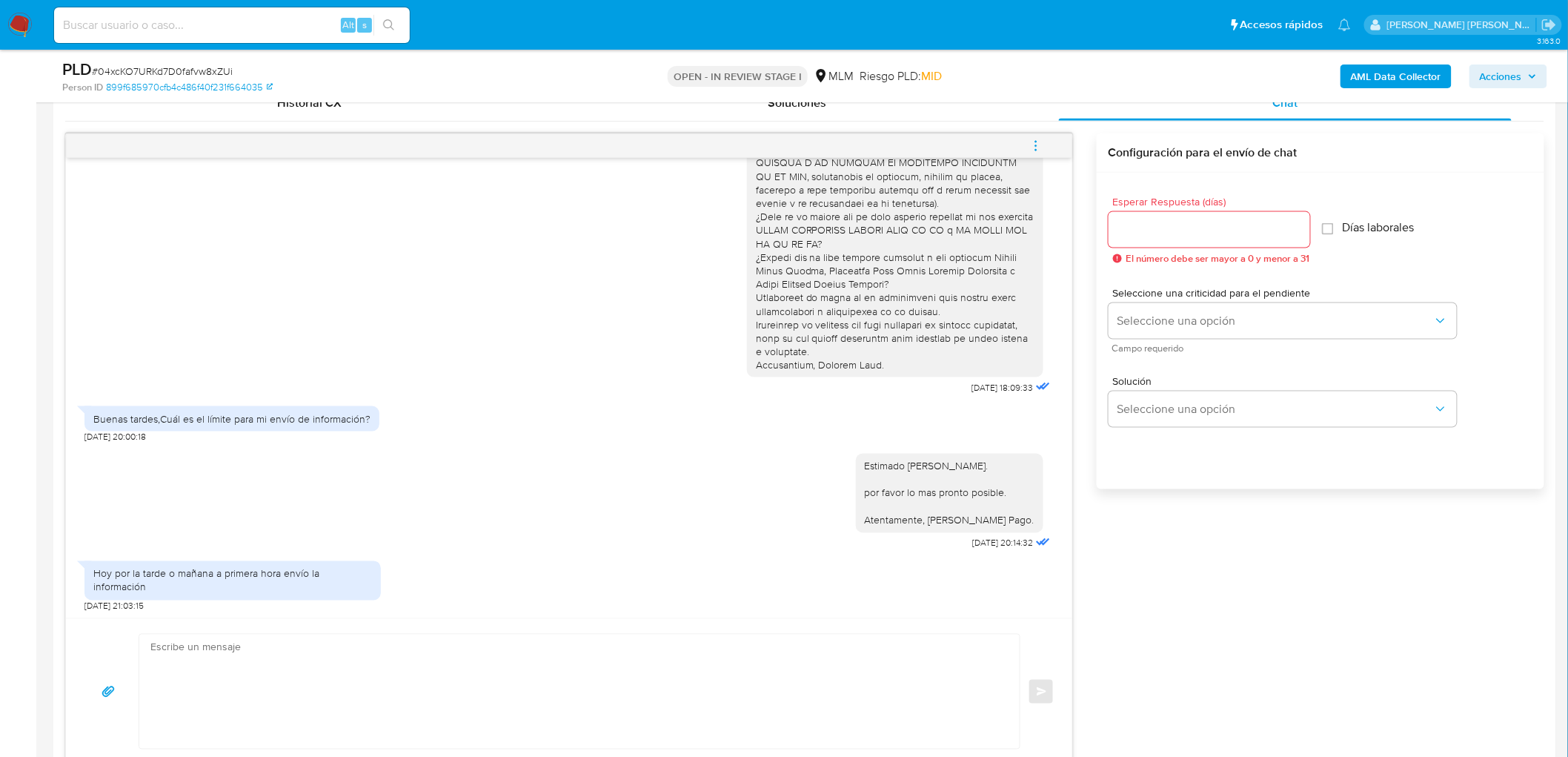
click at [1030, 145] on icon "menu-action" at bounding box center [1036, 146] width 14 height 14
click at [913, 120] on li "Cerrar conversación" at bounding box center [936, 118] width 152 height 27
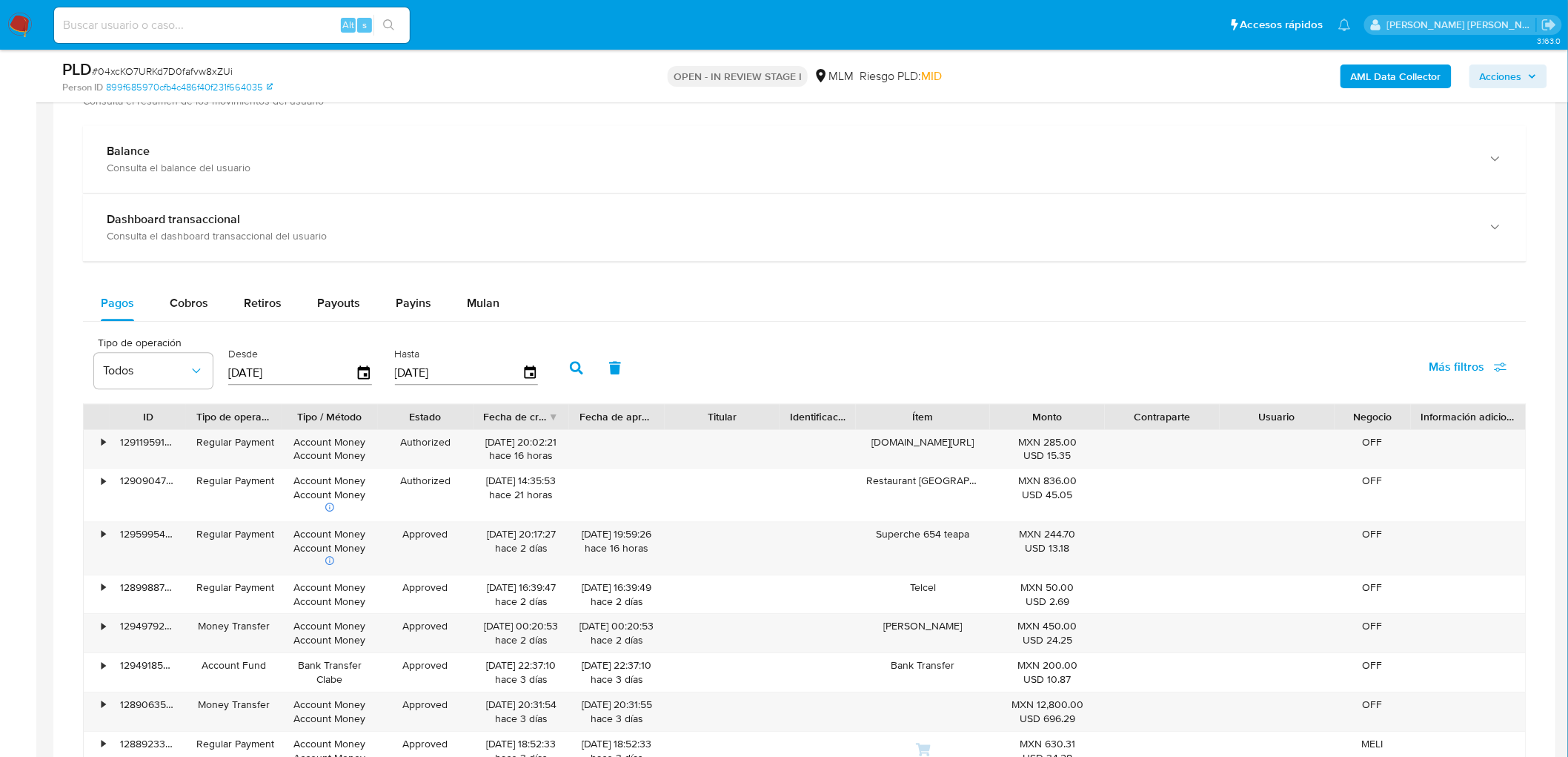
scroll to position [1400, 0]
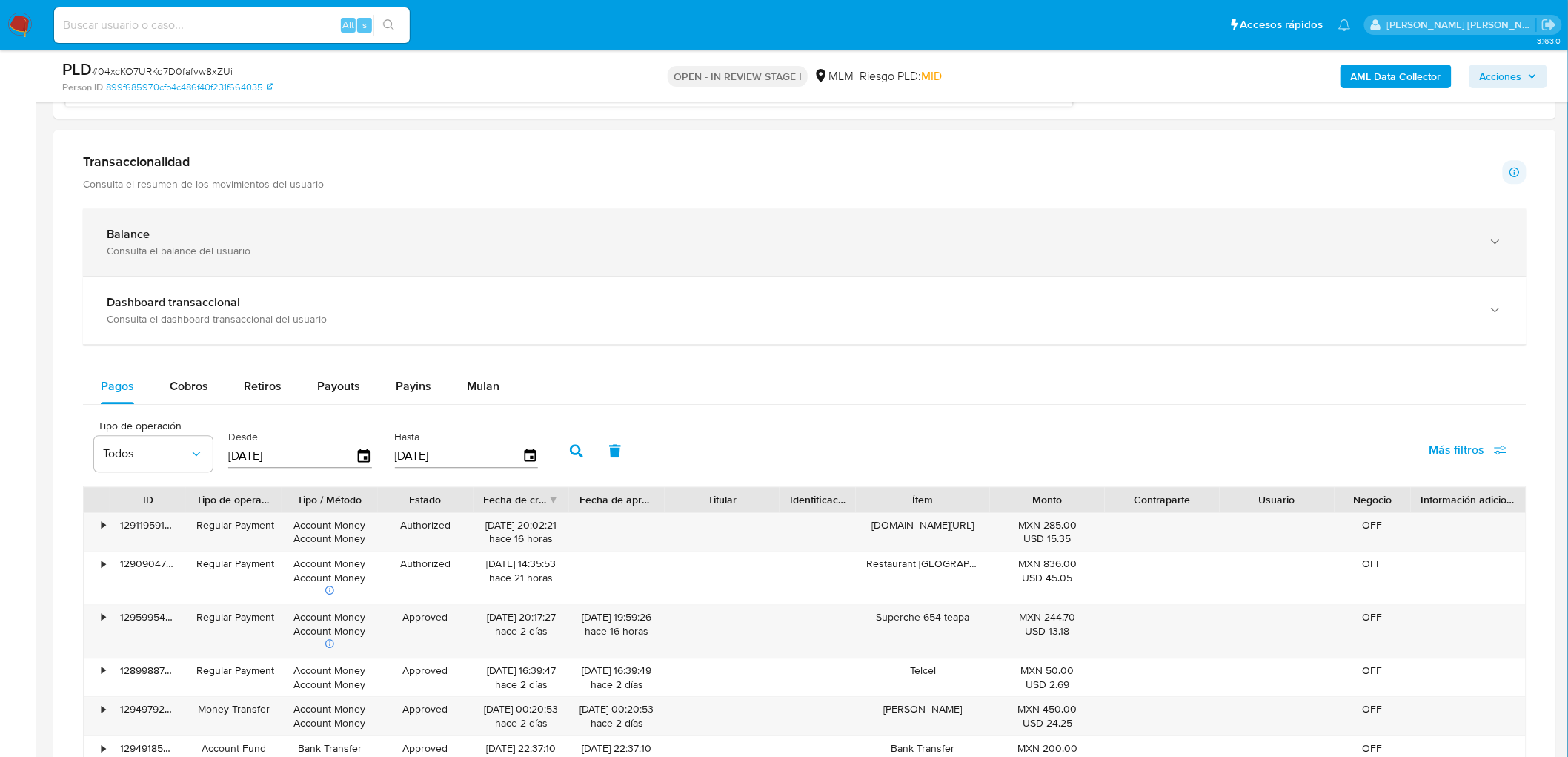
click at [204, 212] on div "Balance Consulta el balance del usuario" at bounding box center [804, 242] width 1444 height 68
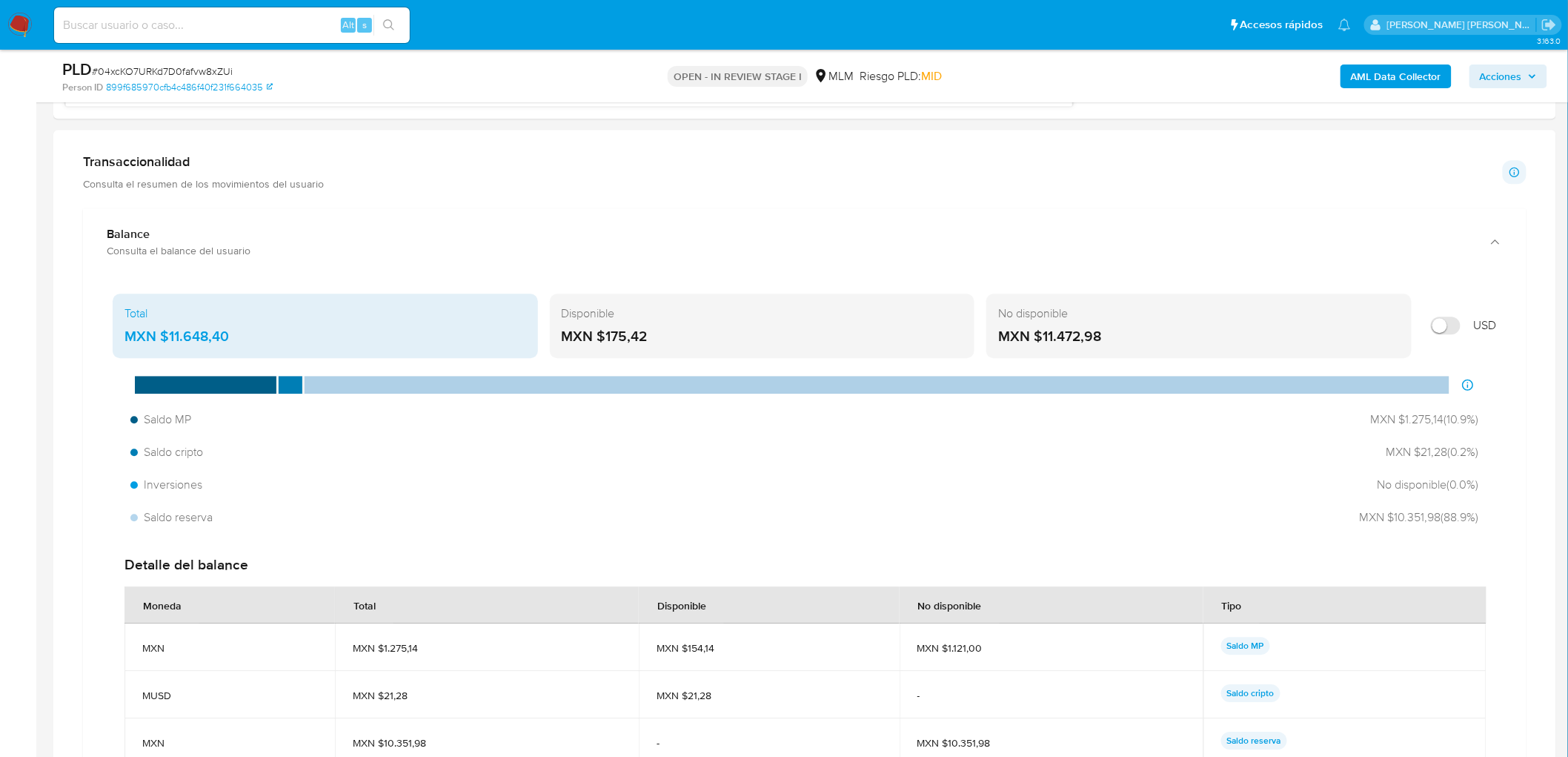
drag, startPoint x: 648, startPoint y: 335, endPoint x: 604, endPoint y: 336, distance: 44.0
click at [604, 336] on div "MXN $175,42" at bounding box center [762, 337] width 402 height 19
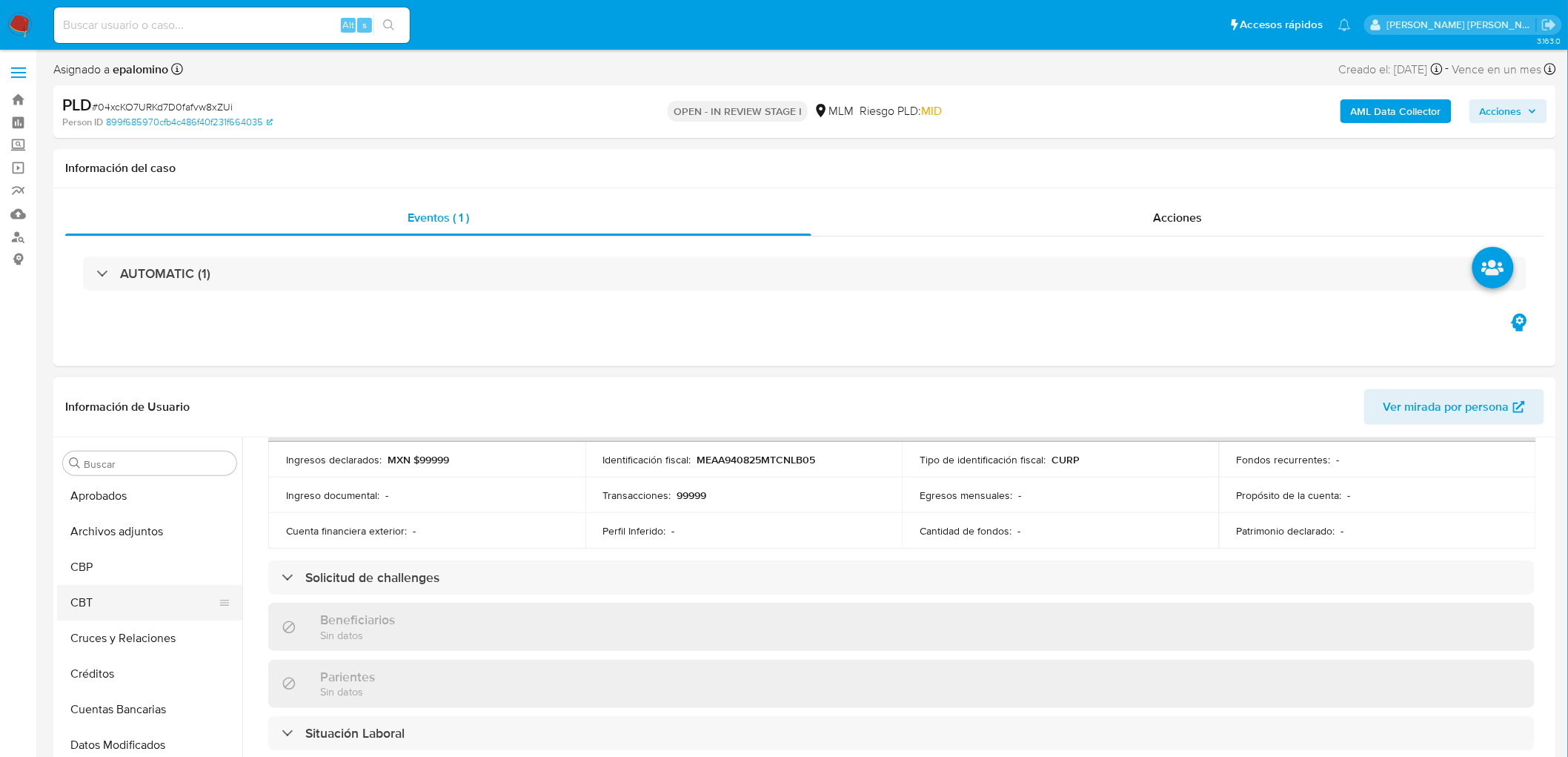
scroll to position [0, 0]
click at [188, 618] on button "Archivos adjuntos" at bounding box center [144, 606] width 173 height 36
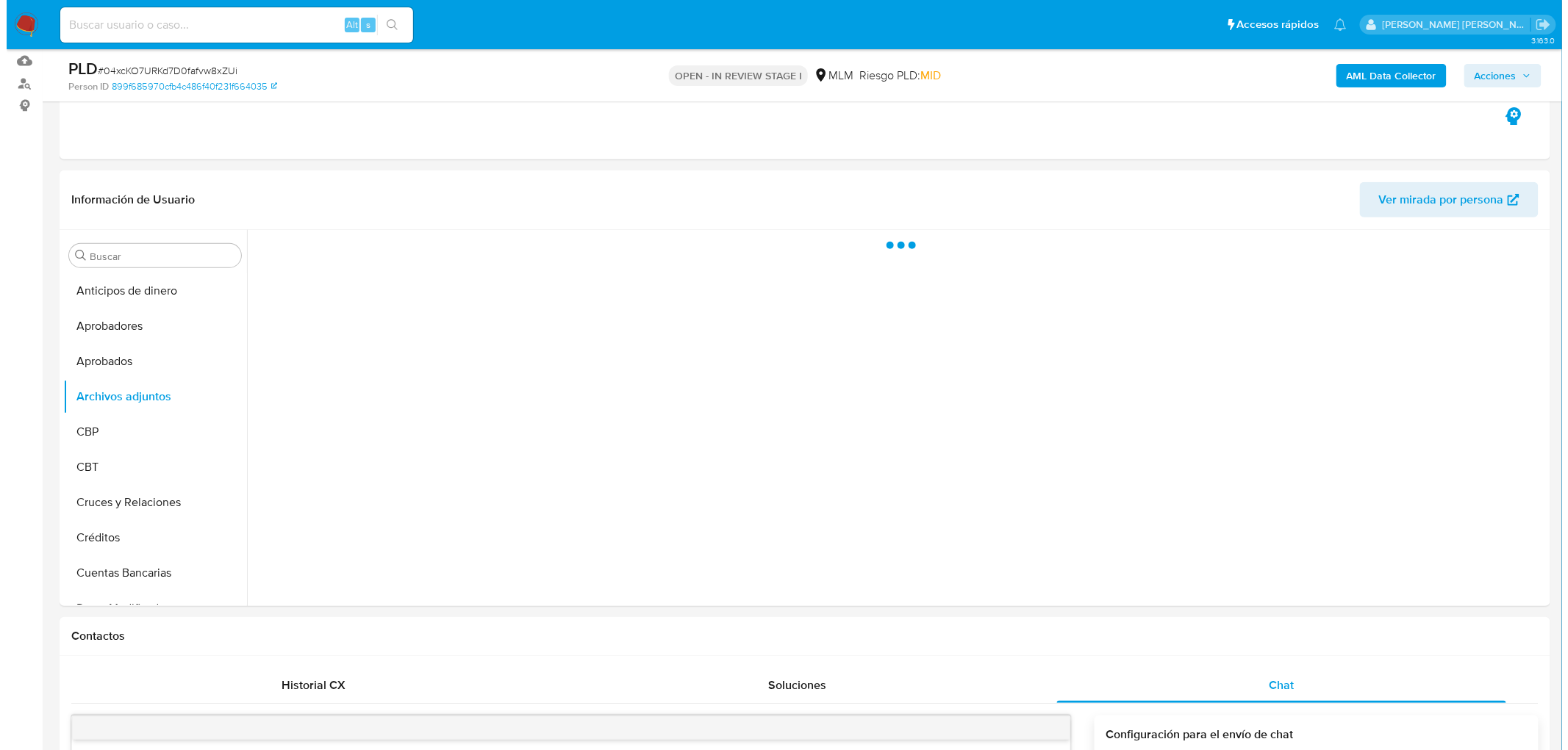
scroll to position [221, 0]
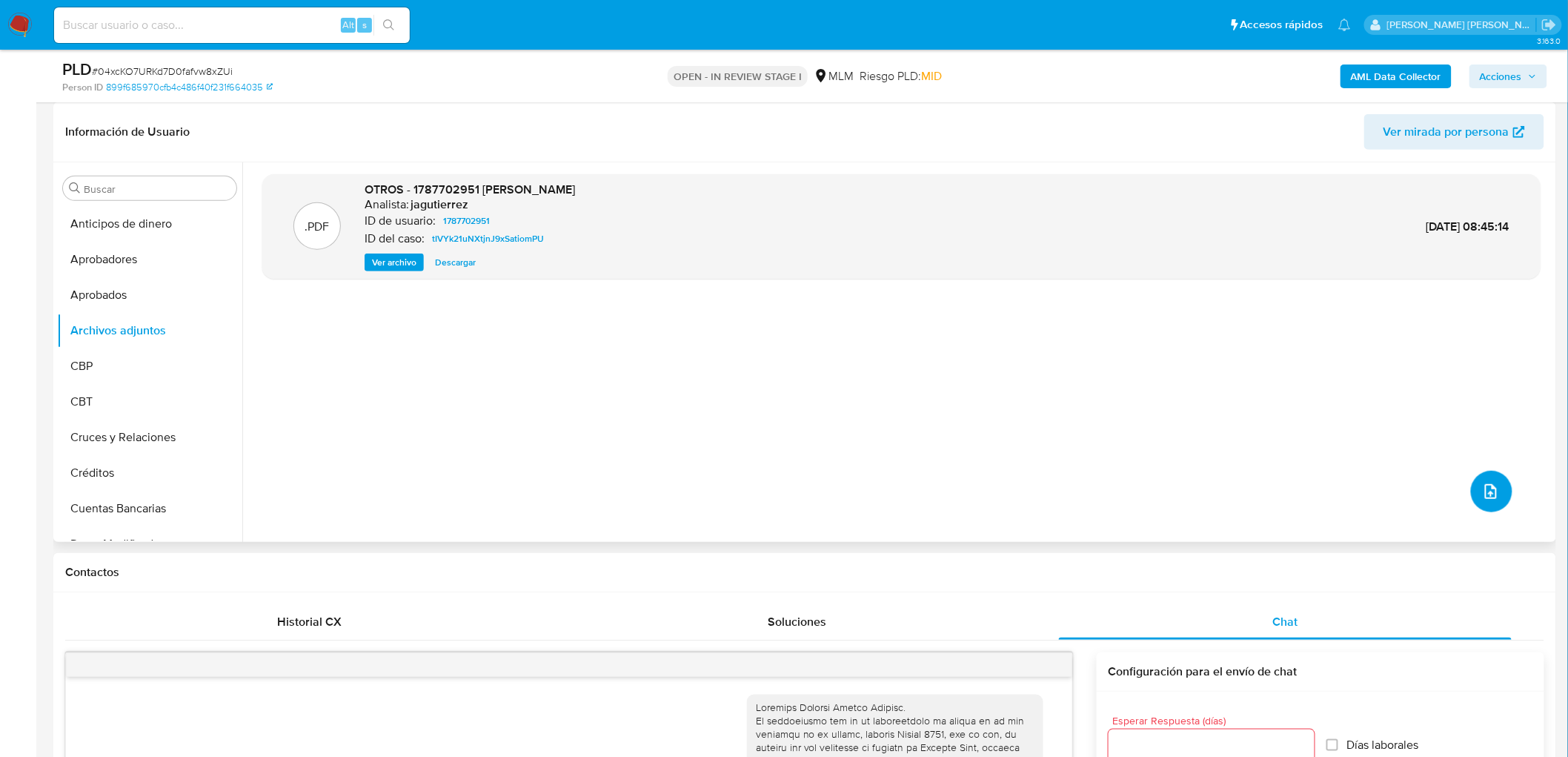
click at [1486, 490] on icon "upload-file" at bounding box center [1491, 492] width 18 height 18
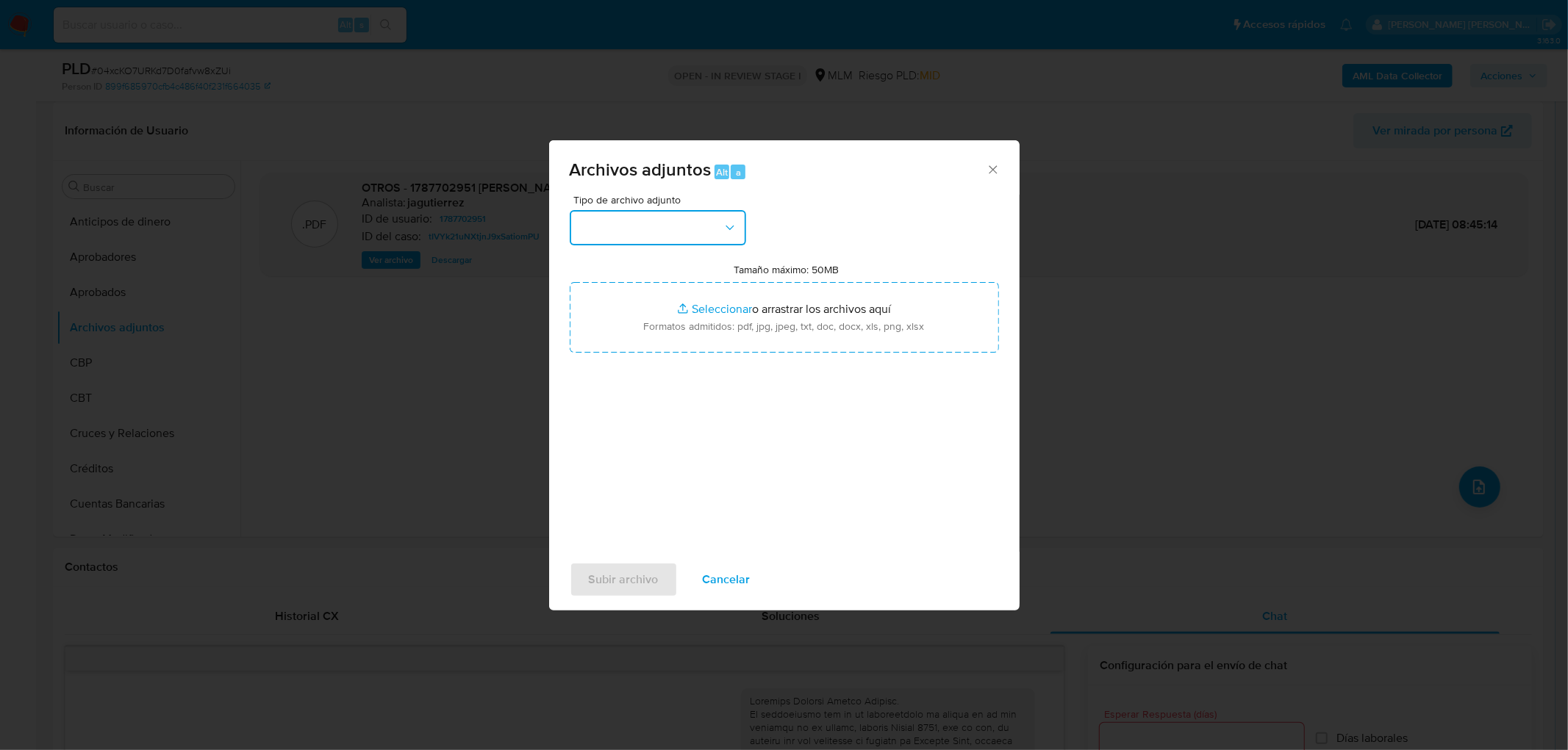
click at [698, 233] on button "button" at bounding box center [658, 227] width 177 height 35
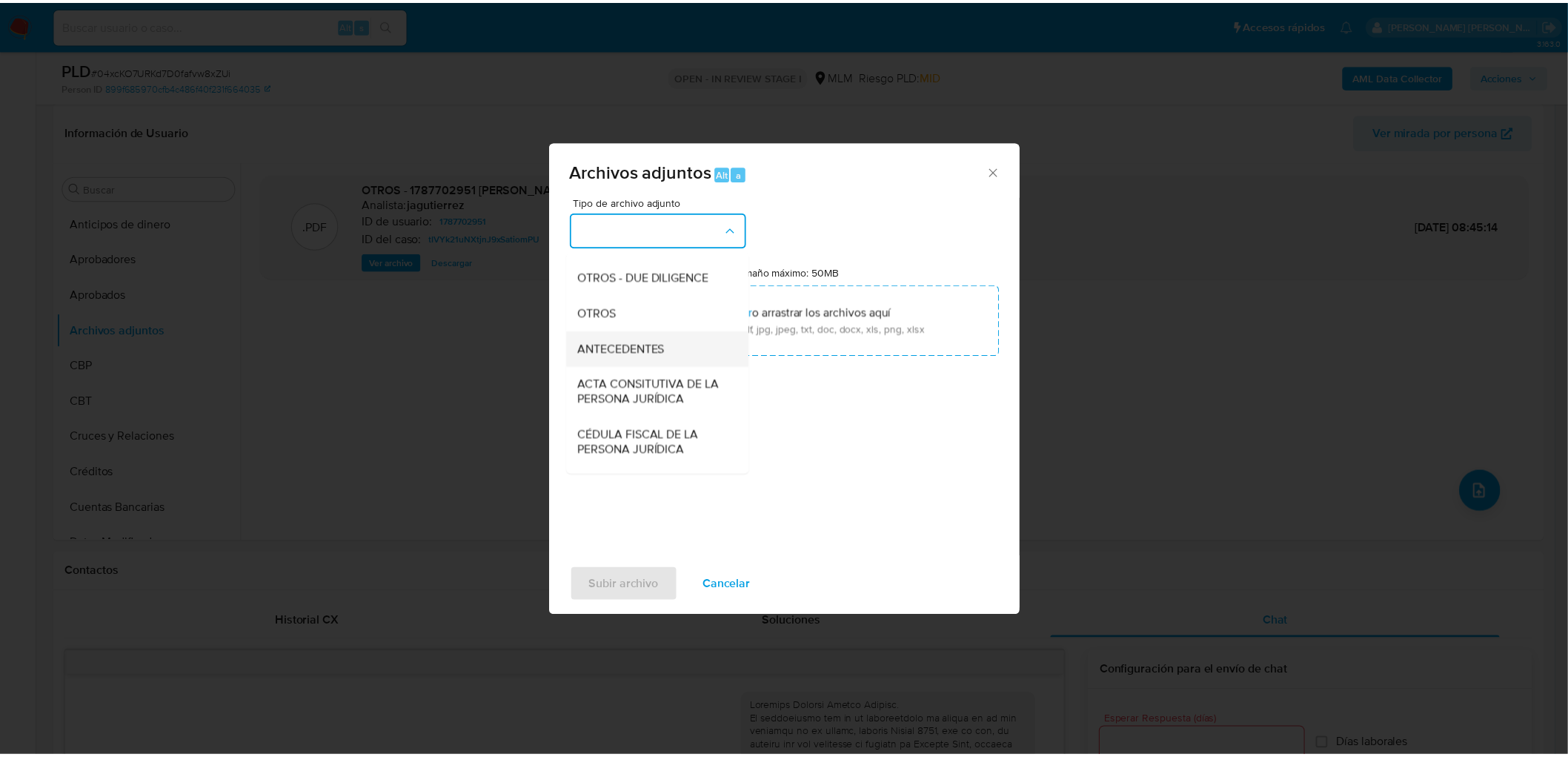
scroll to position [247, 0]
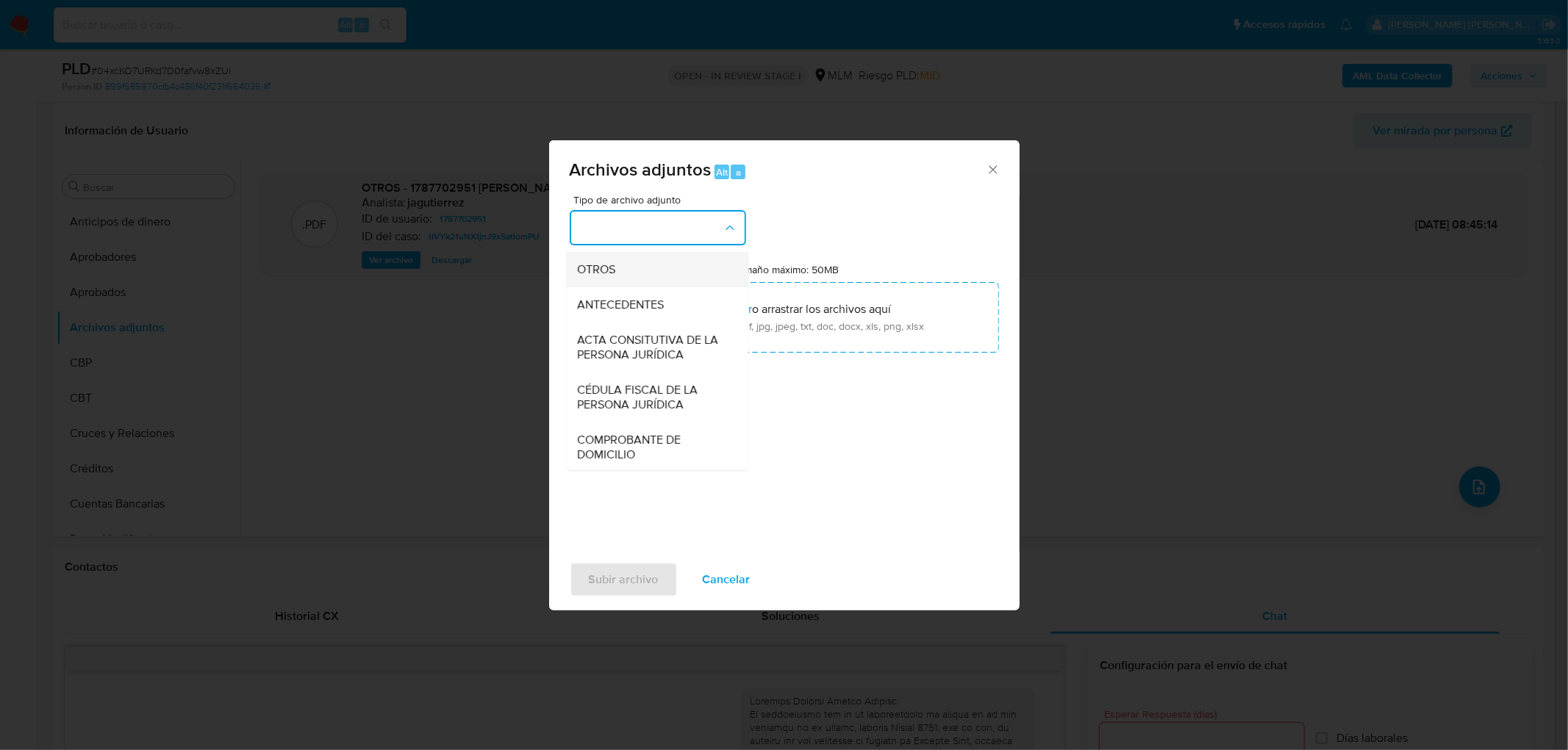
click at [660, 287] on div "OTROS" at bounding box center [653, 270] width 150 height 35
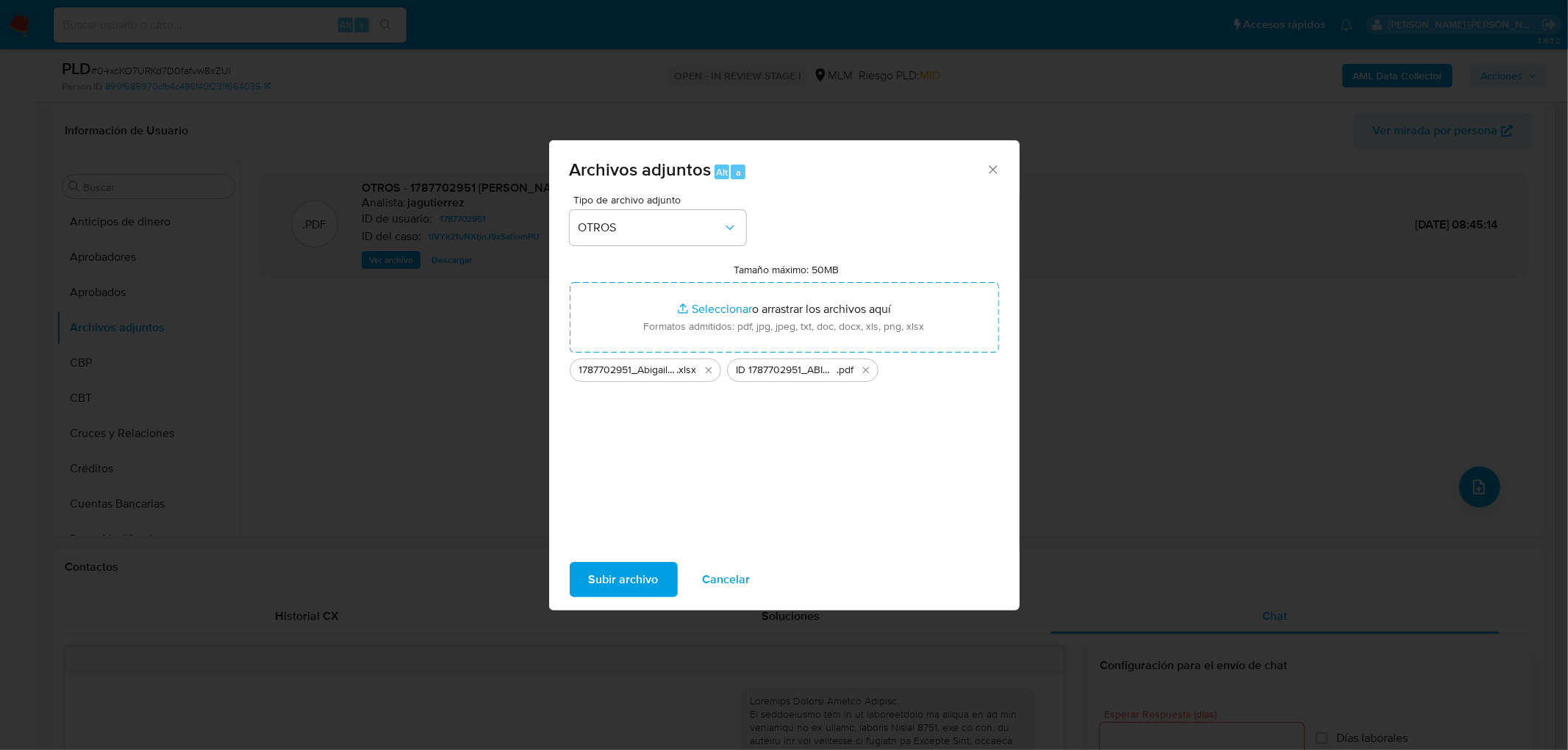
click at [584, 584] on button "Subir archivo" at bounding box center [623, 580] width 108 height 35
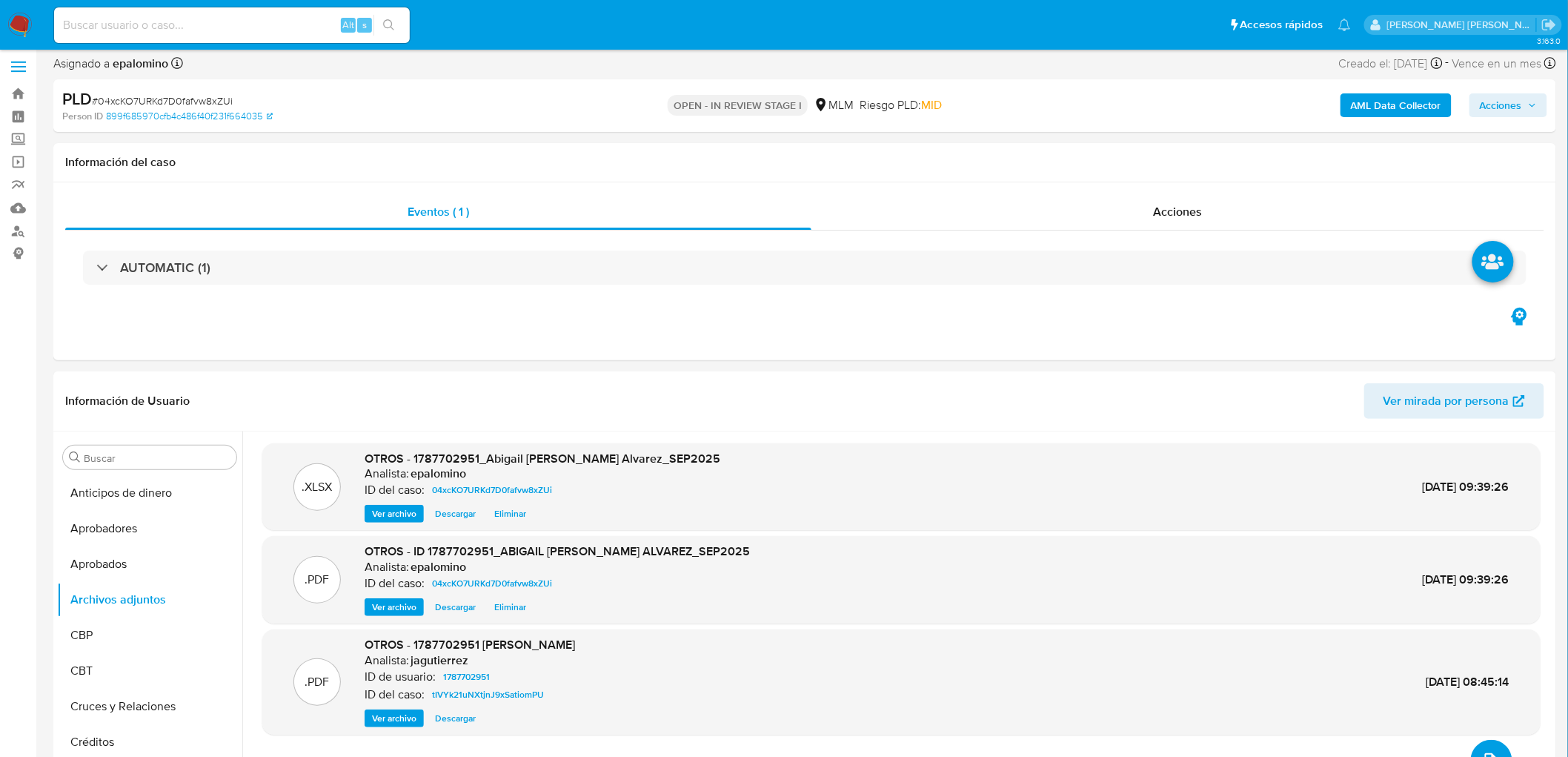
scroll to position [0, 0]
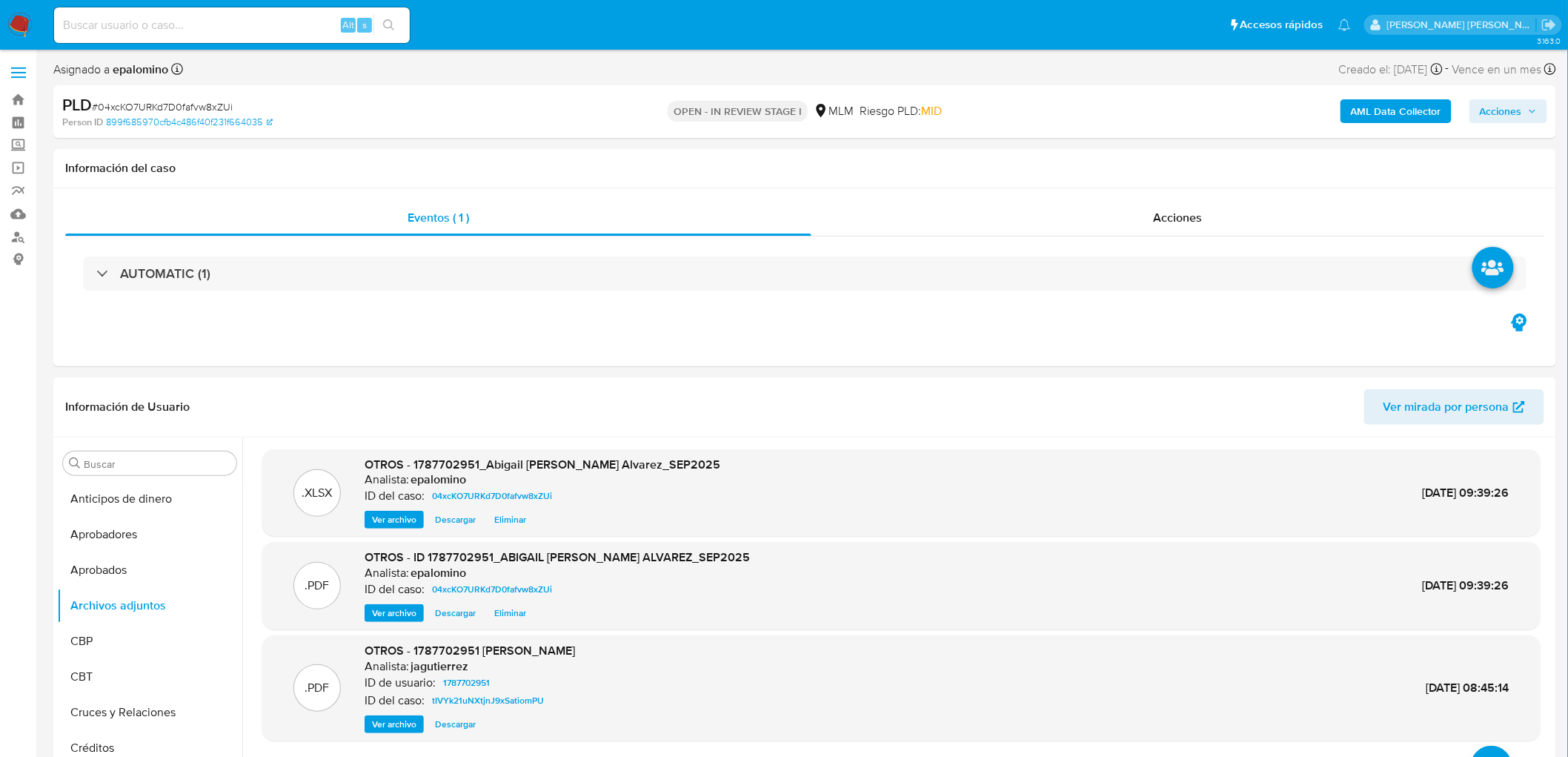
click at [1495, 119] on span "Acciones" at bounding box center [1501, 111] width 42 height 24
click at [1513, 361] on div "Enviar" at bounding box center [1192, 276] width 685 height 194
click at [1502, 353] on span "Enviar" at bounding box center [1492, 349] width 29 height 21
click at [1117, 158] on span "Resolución del caso" at bounding box center [1087, 158] width 106 height 17
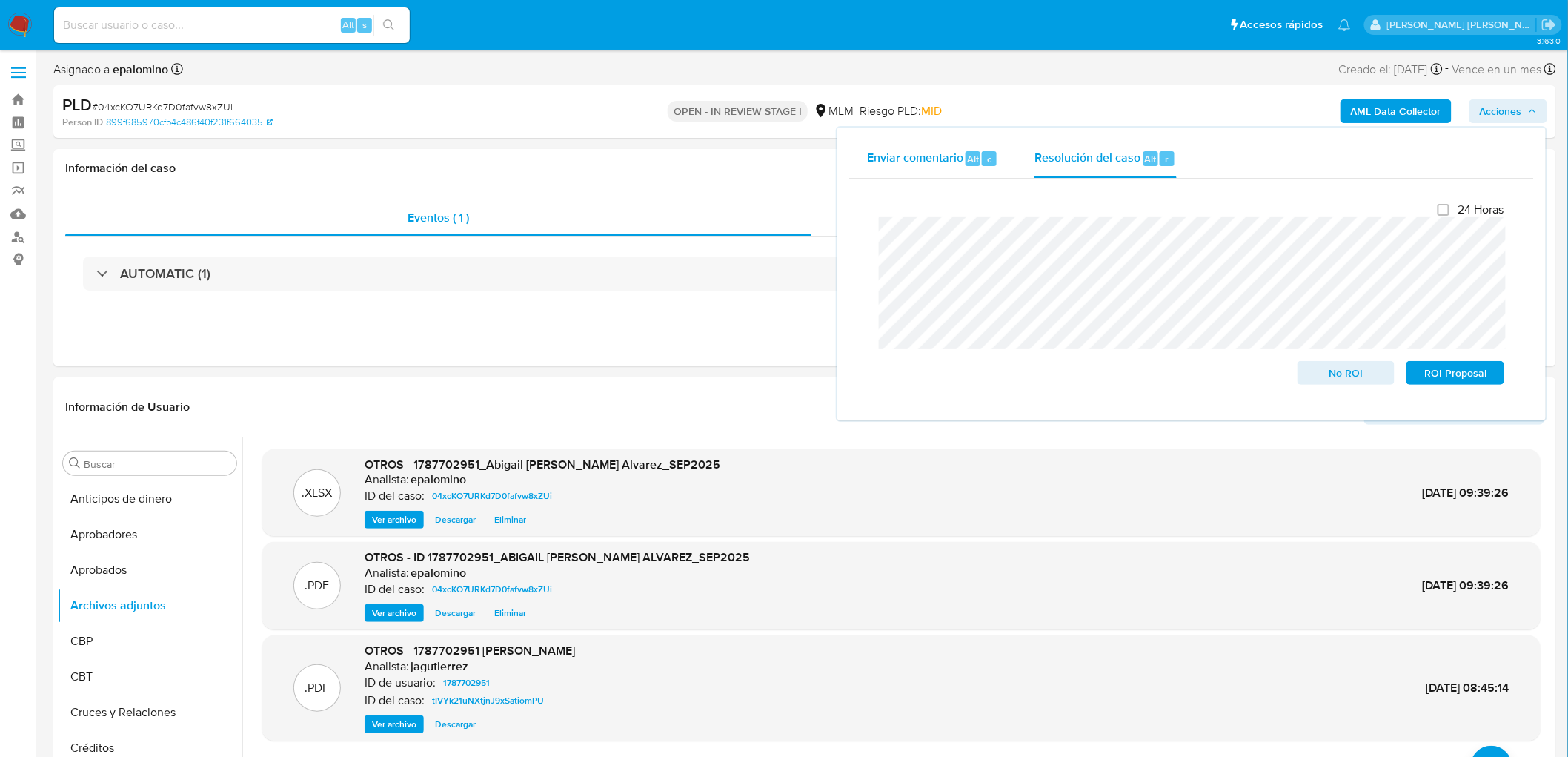
click at [947, 150] on span "Enviar comentario" at bounding box center [915, 158] width 96 height 17
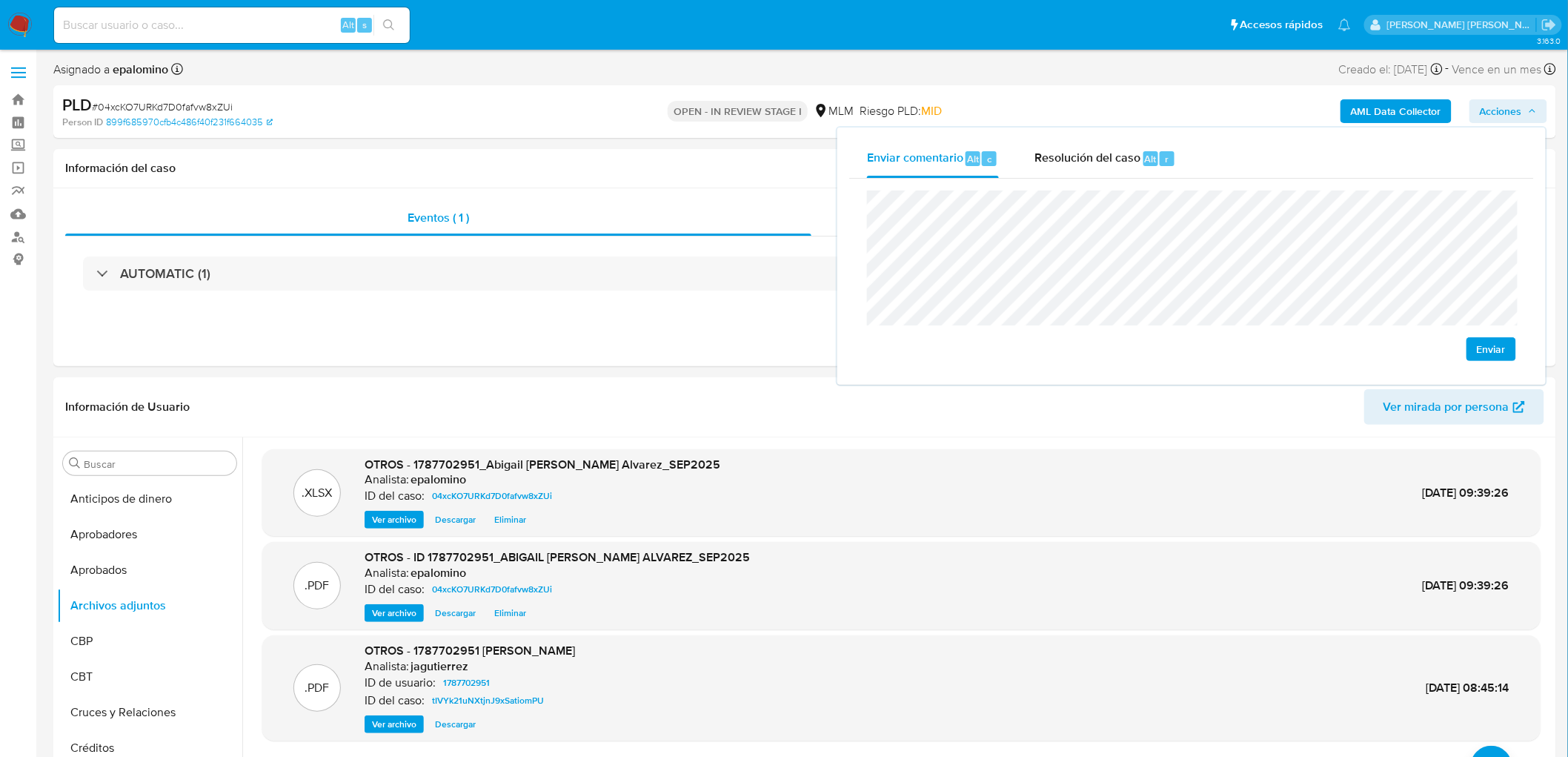
click at [1487, 341] on span "Enviar" at bounding box center [1492, 349] width 29 height 21
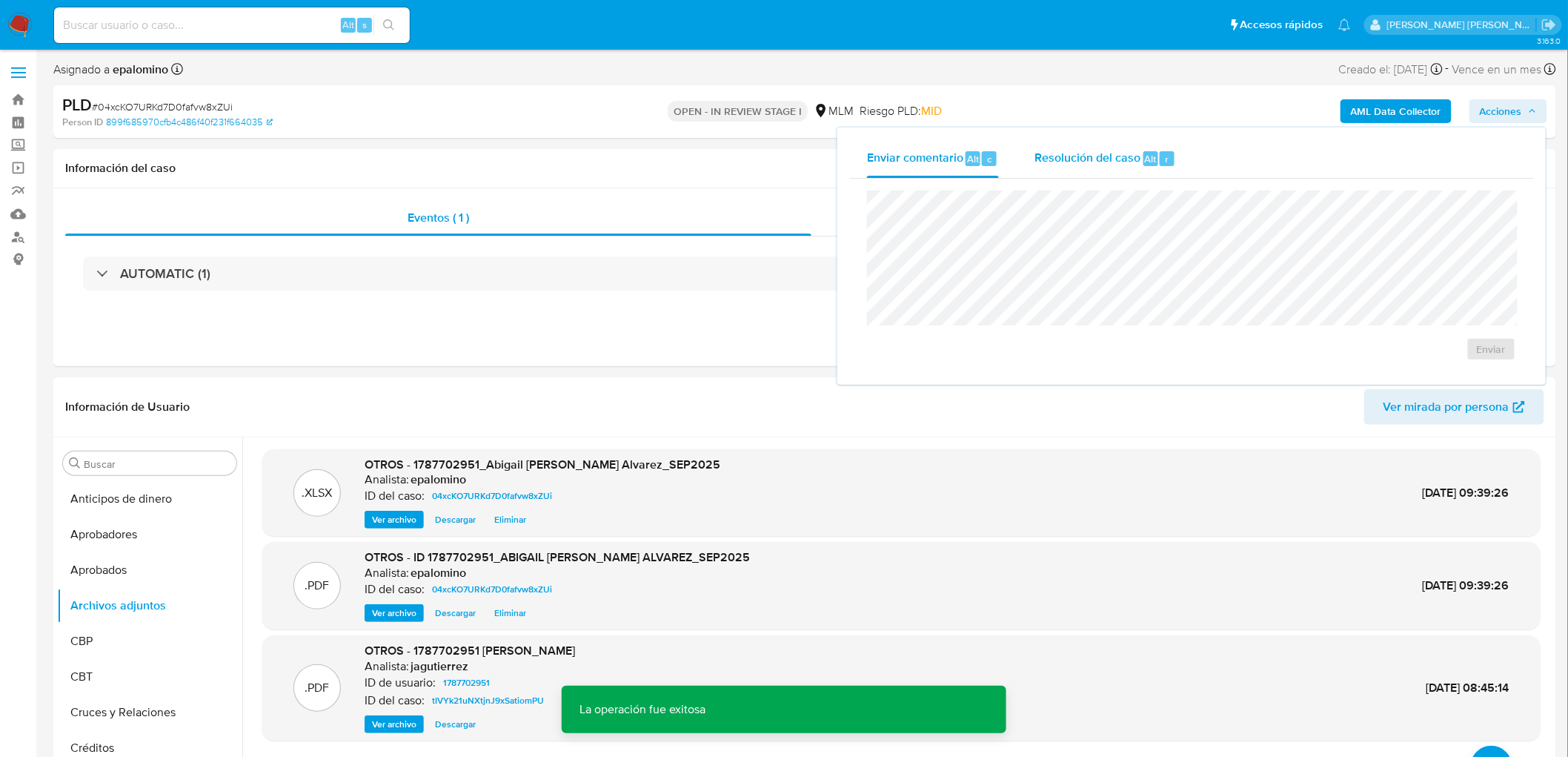
click at [1079, 158] on span "Resolución del caso" at bounding box center [1087, 158] width 106 height 17
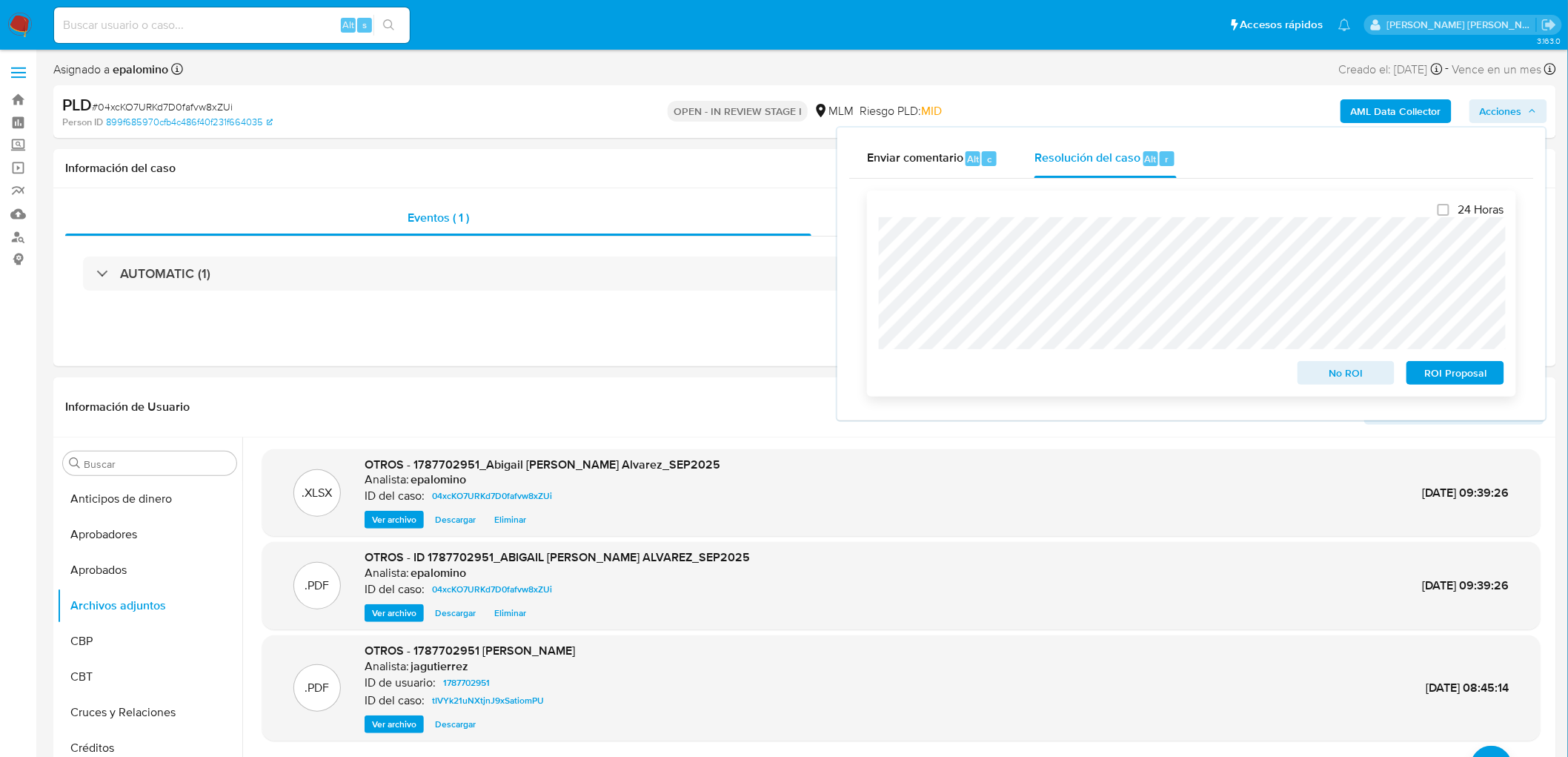
click at [1443, 374] on span "ROI Proposal" at bounding box center [1455, 373] width 77 height 21
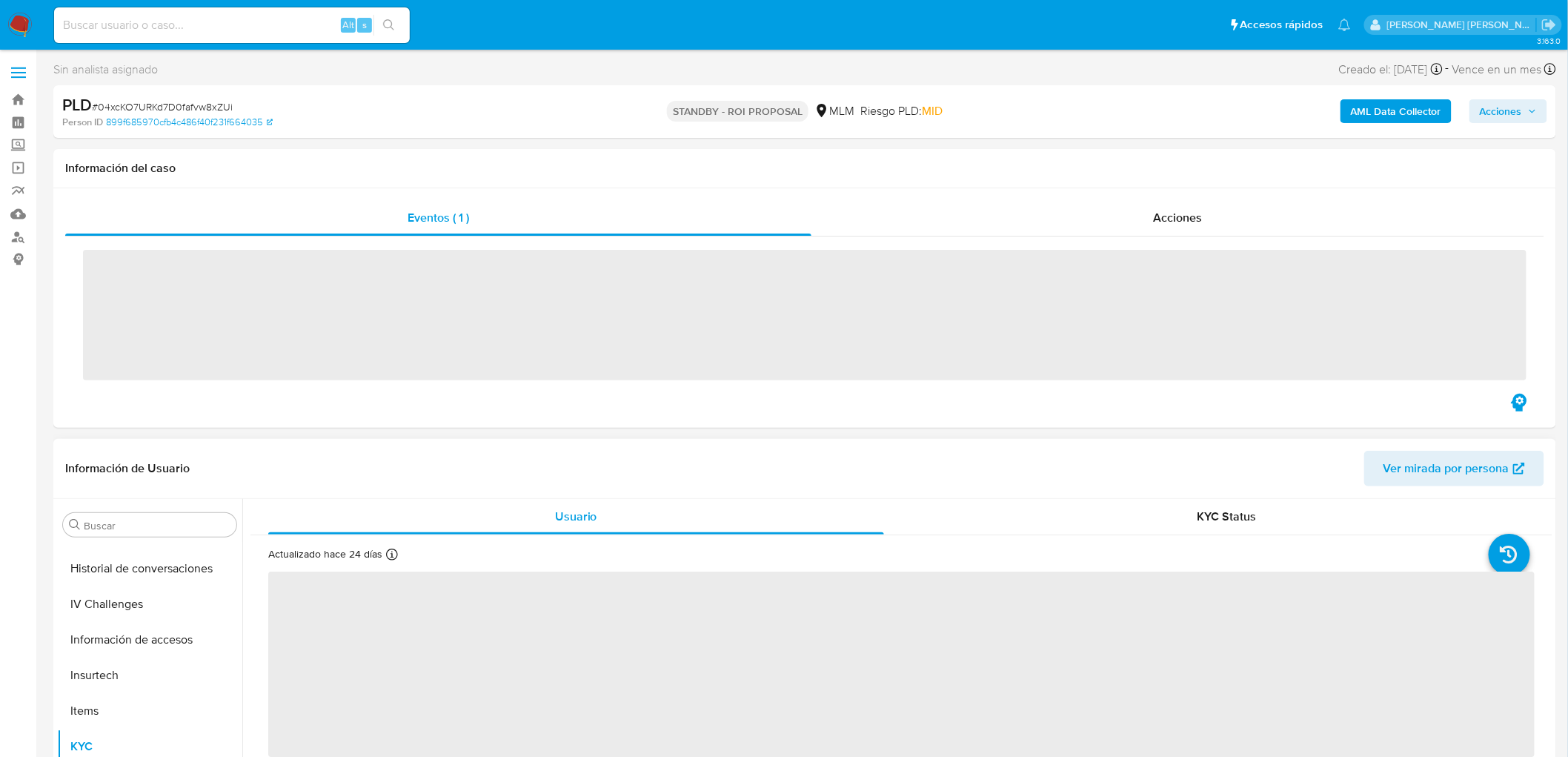
scroll to position [733, 0]
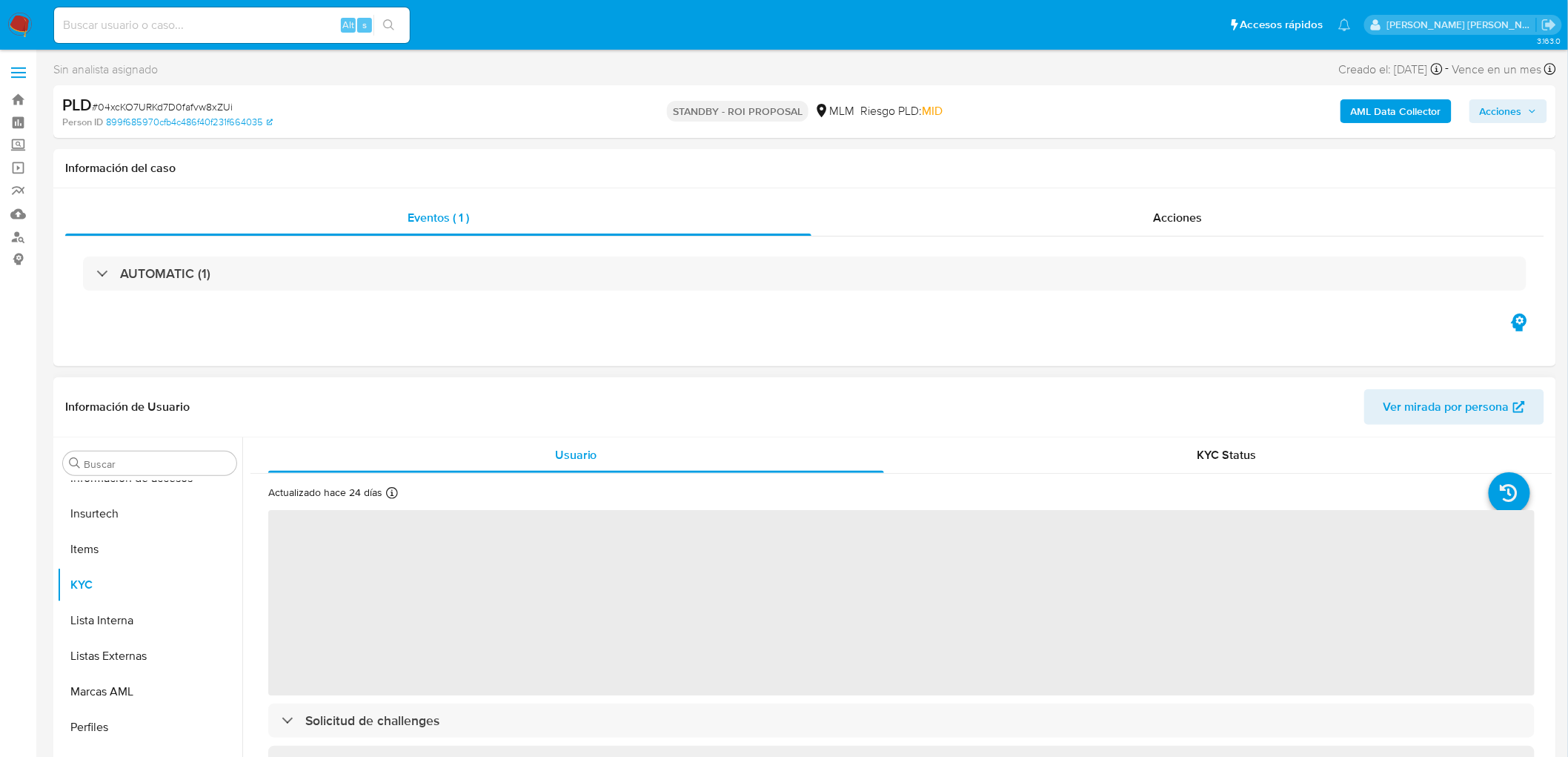
select select "10"
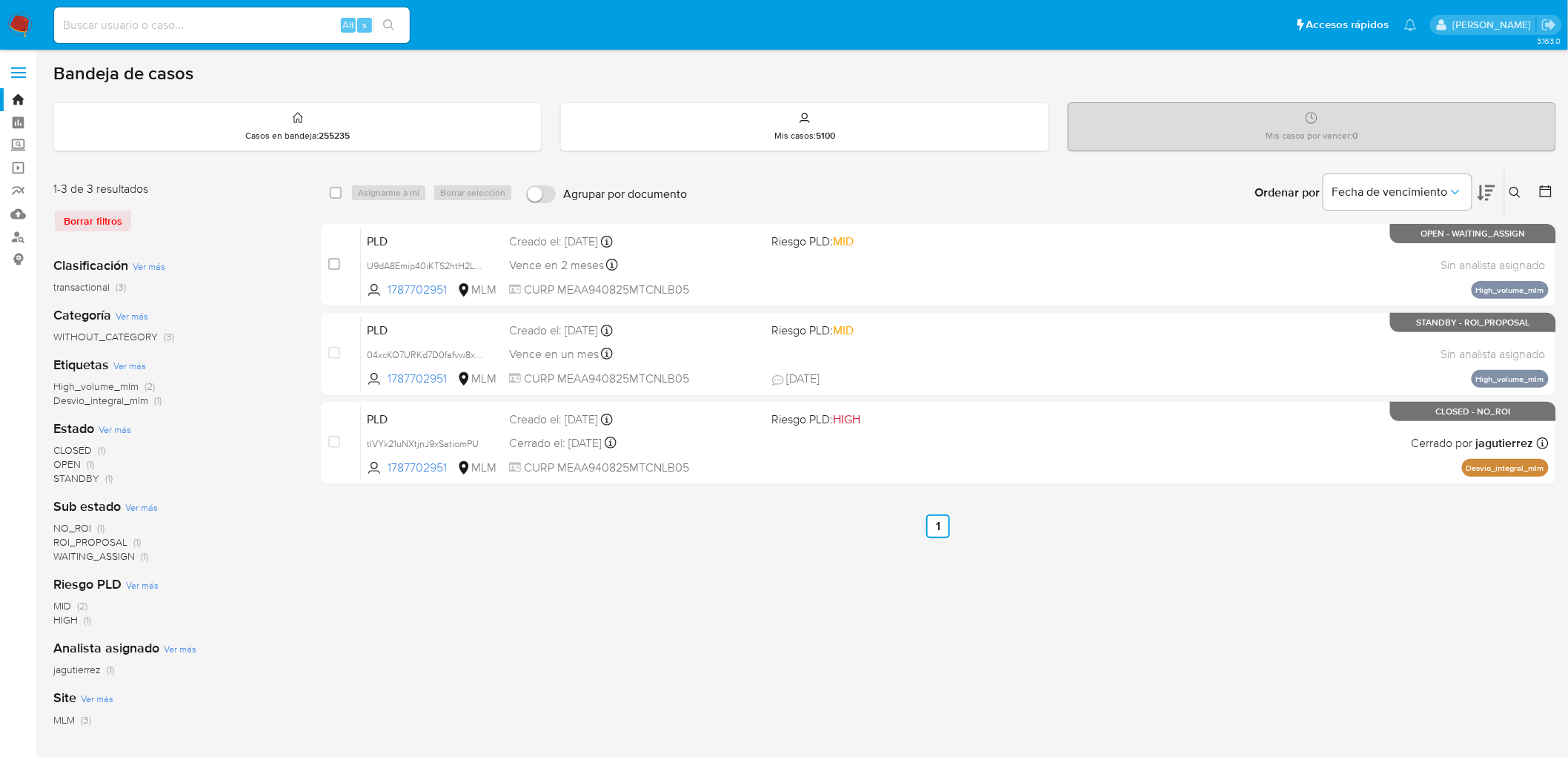
click at [16, 27] on img at bounding box center [20, 25] width 25 height 25
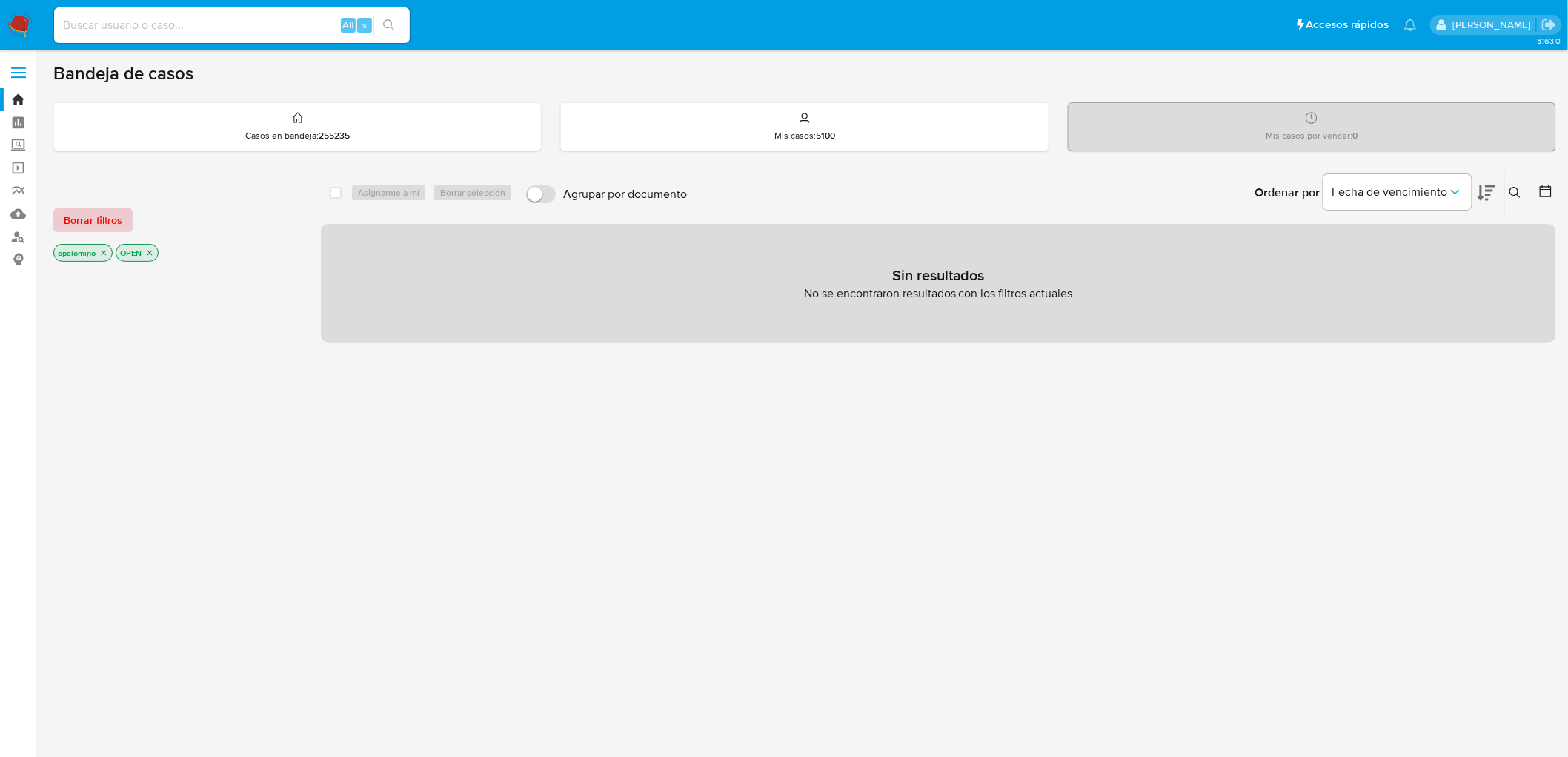
click at [93, 219] on span "Borrar filtros" at bounding box center [93, 220] width 59 height 21
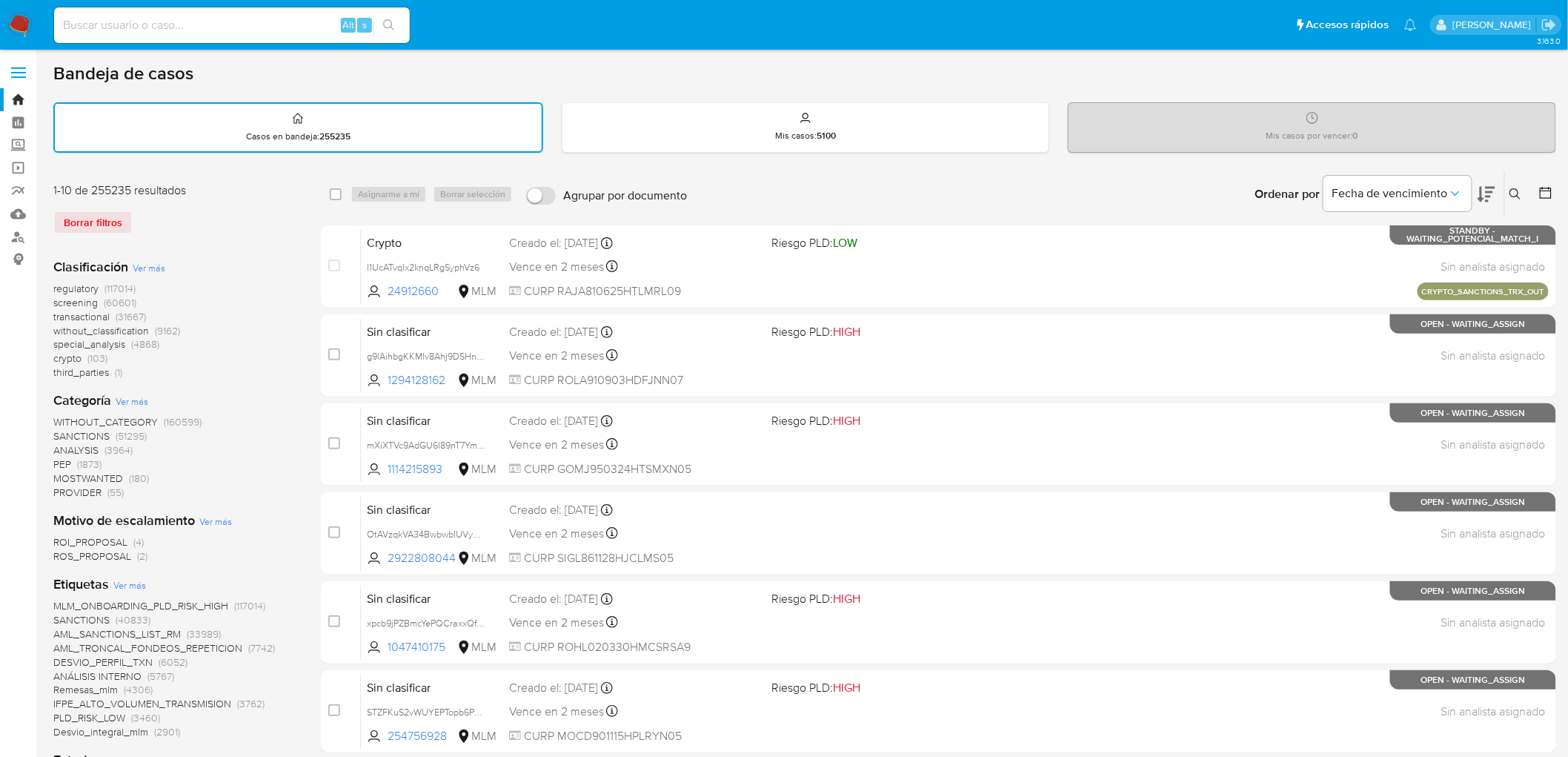
click at [1515, 190] on icon at bounding box center [1515, 194] width 12 height 12
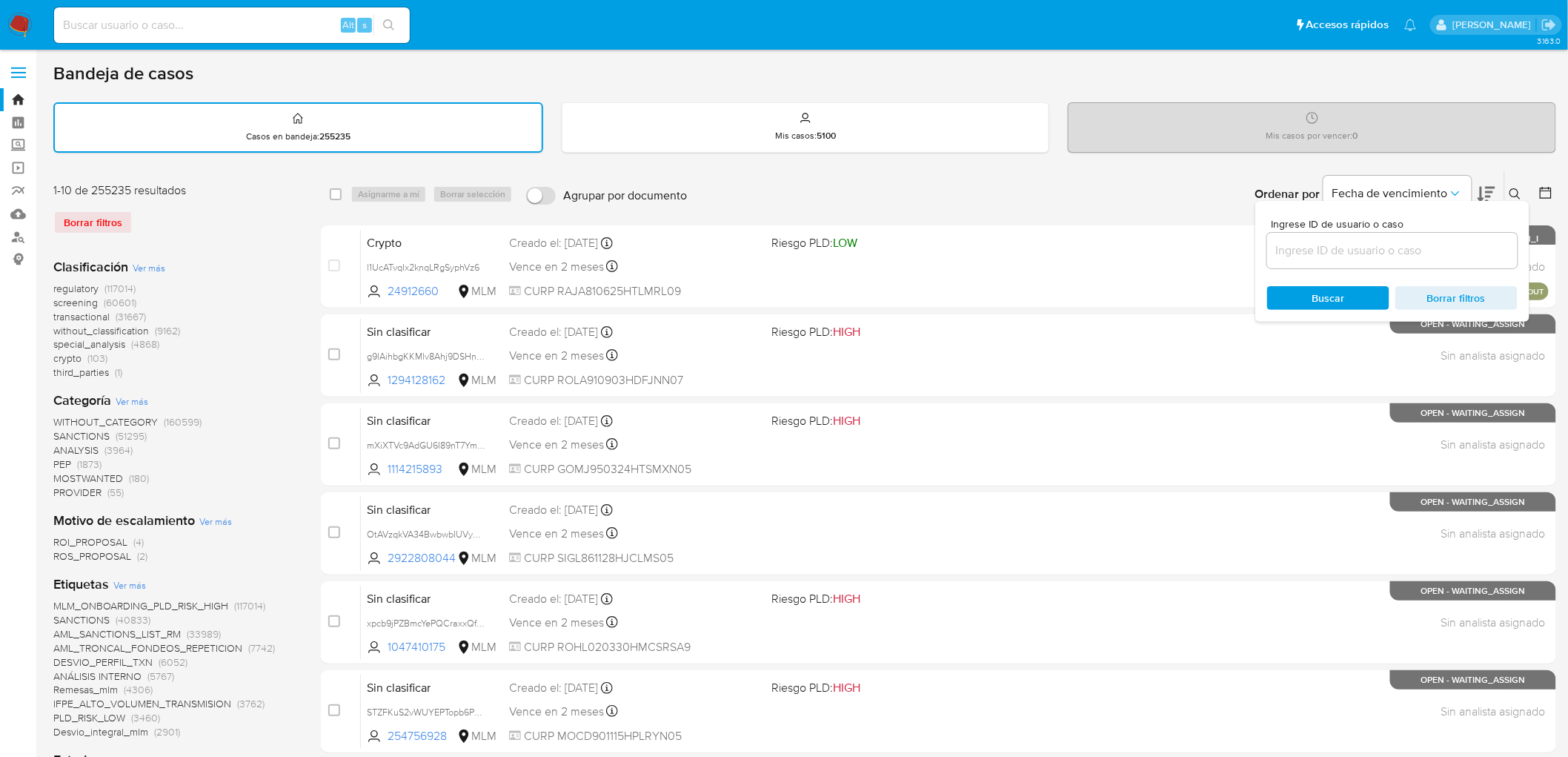
click at [1364, 261] on div at bounding box center [1392, 251] width 251 height 36
click at [1360, 259] on div at bounding box center [1392, 251] width 251 height 36
click at [1354, 244] on input at bounding box center [1392, 251] width 251 height 19
paste input "1355649473"
type input "1355649473"
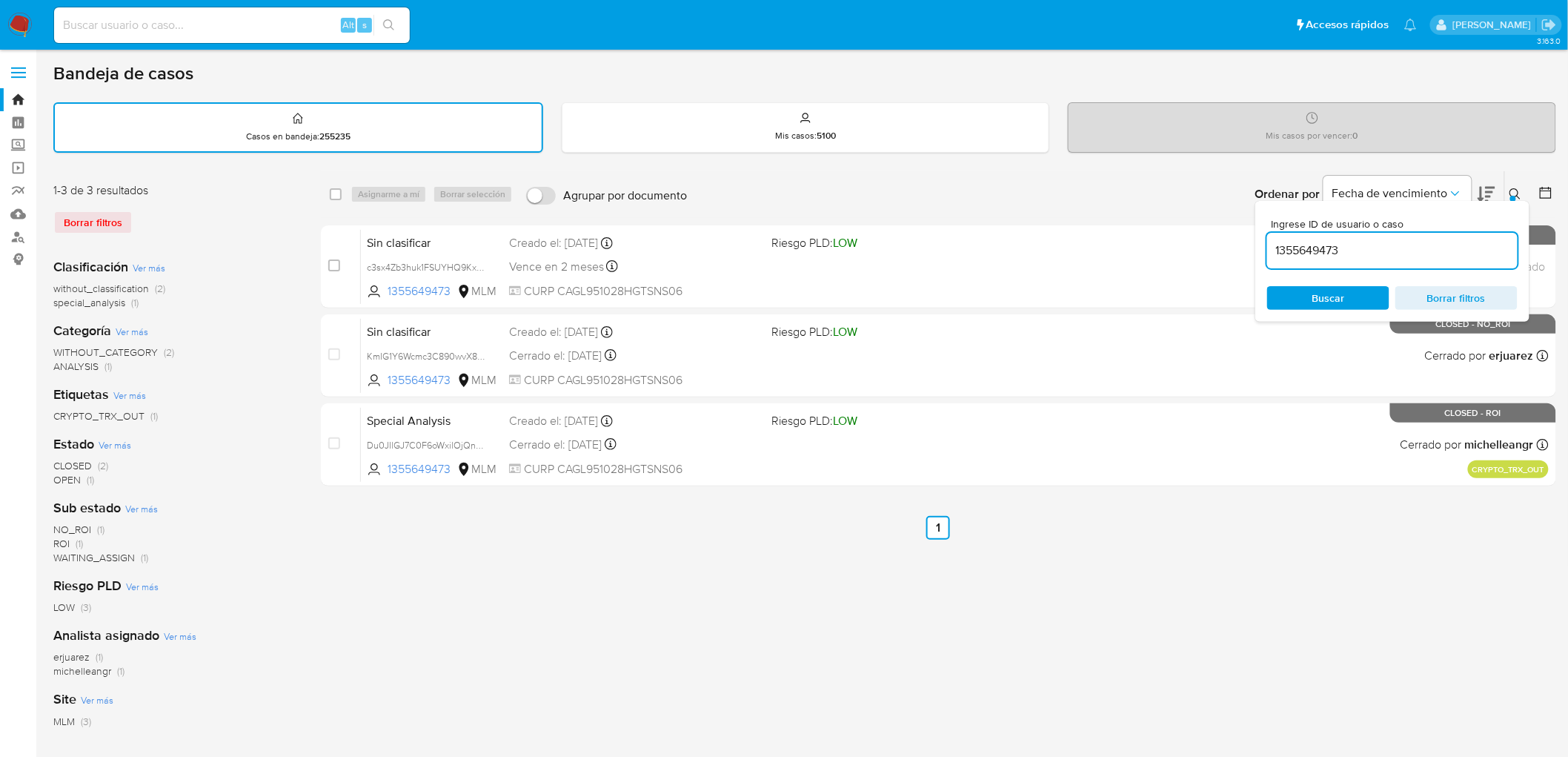
click at [1520, 191] on icon at bounding box center [1515, 194] width 12 height 12
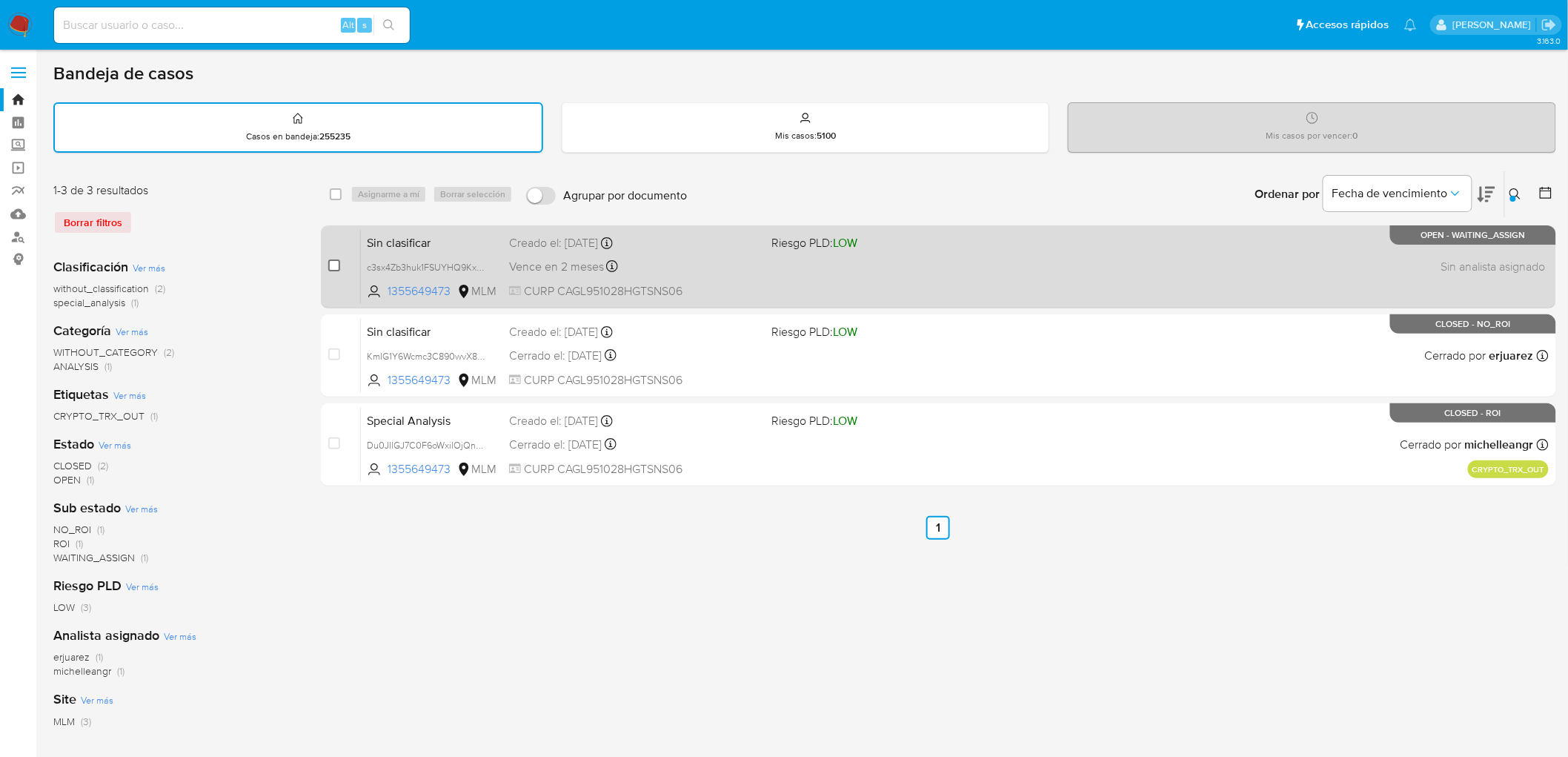
click at [331, 262] on input "checkbox" at bounding box center [334, 265] width 12 height 12
checkbox input "true"
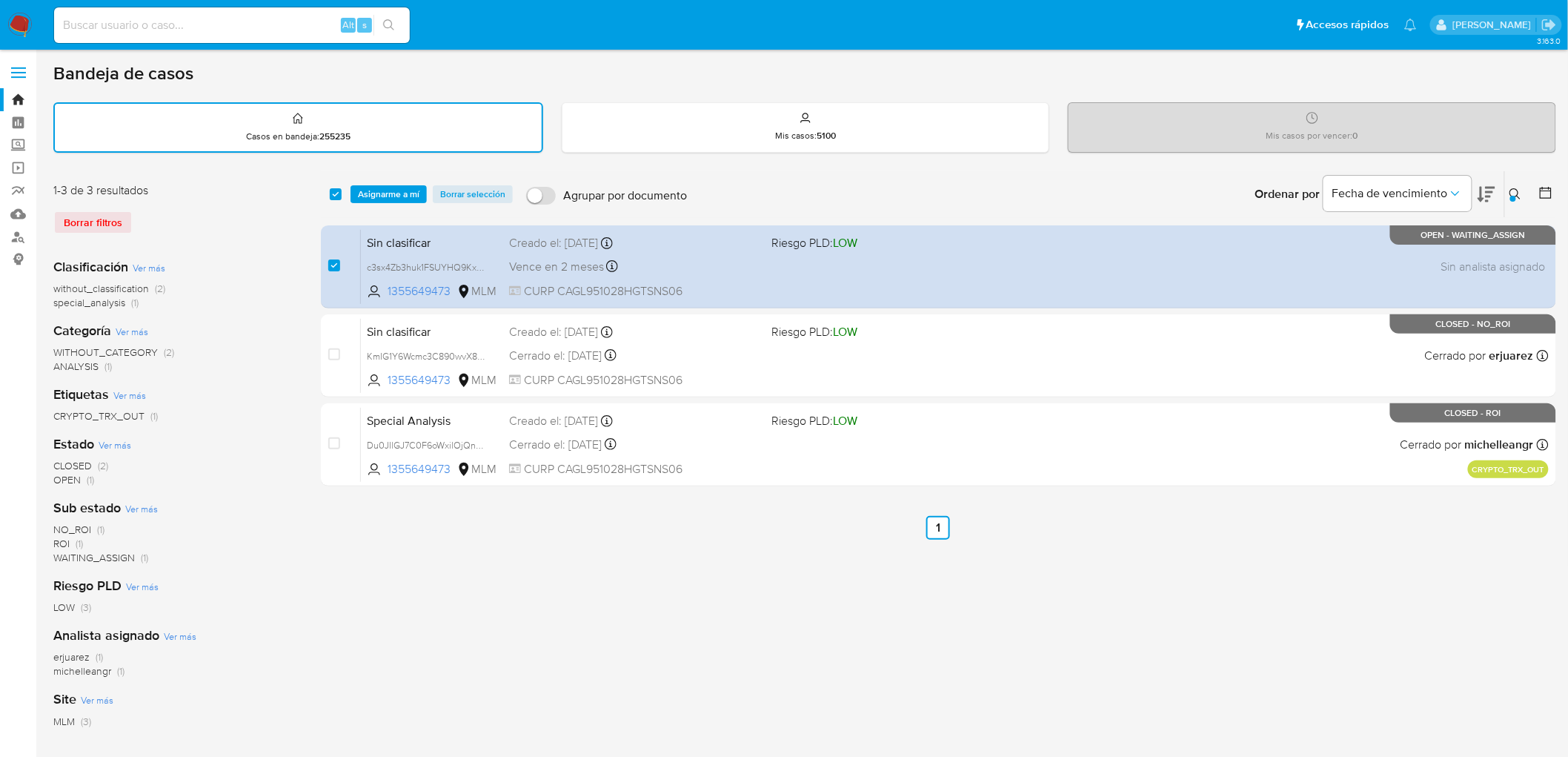
click at [376, 201] on div "select-all-cases-checkbox Asignarme a mí Borrar selección Agrupar por documento…" at bounding box center [938, 194] width 1235 height 46
click at [401, 190] on span "Asignarme a mí" at bounding box center [388, 194] width 61 height 15
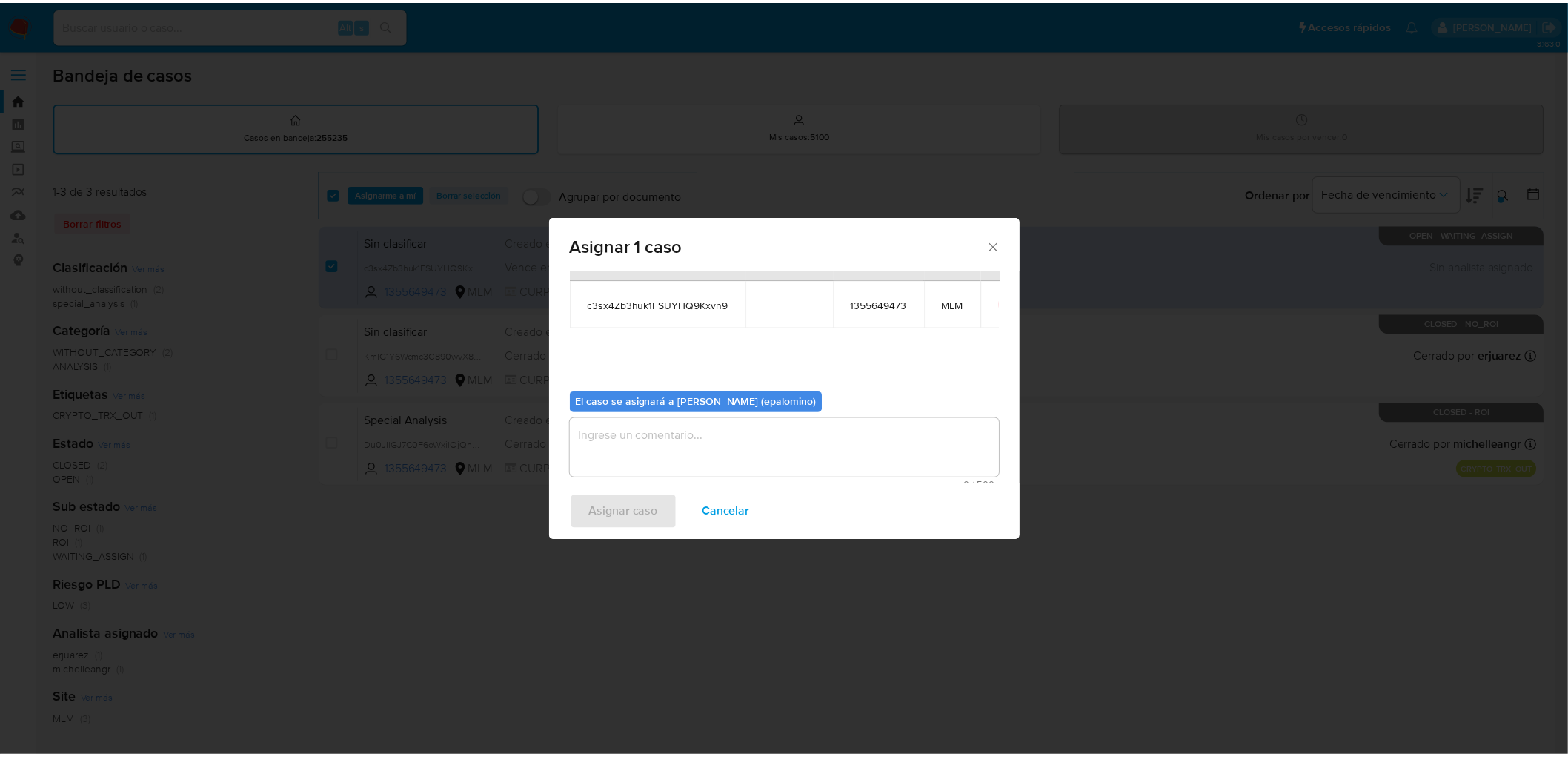
scroll to position [76, 0]
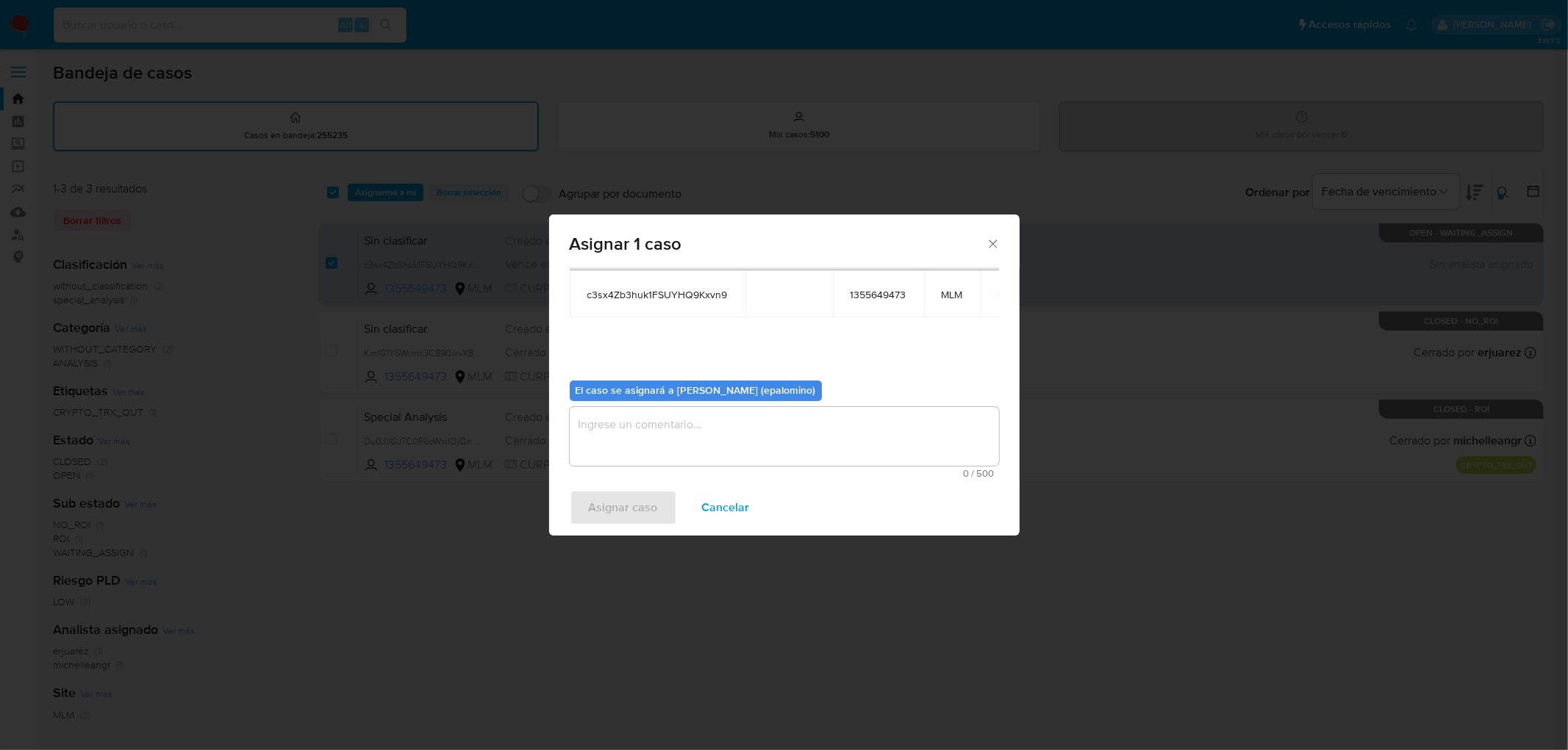
click at [659, 439] on textarea "assign-modal" at bounding box center [784, 436] width 429 height 59
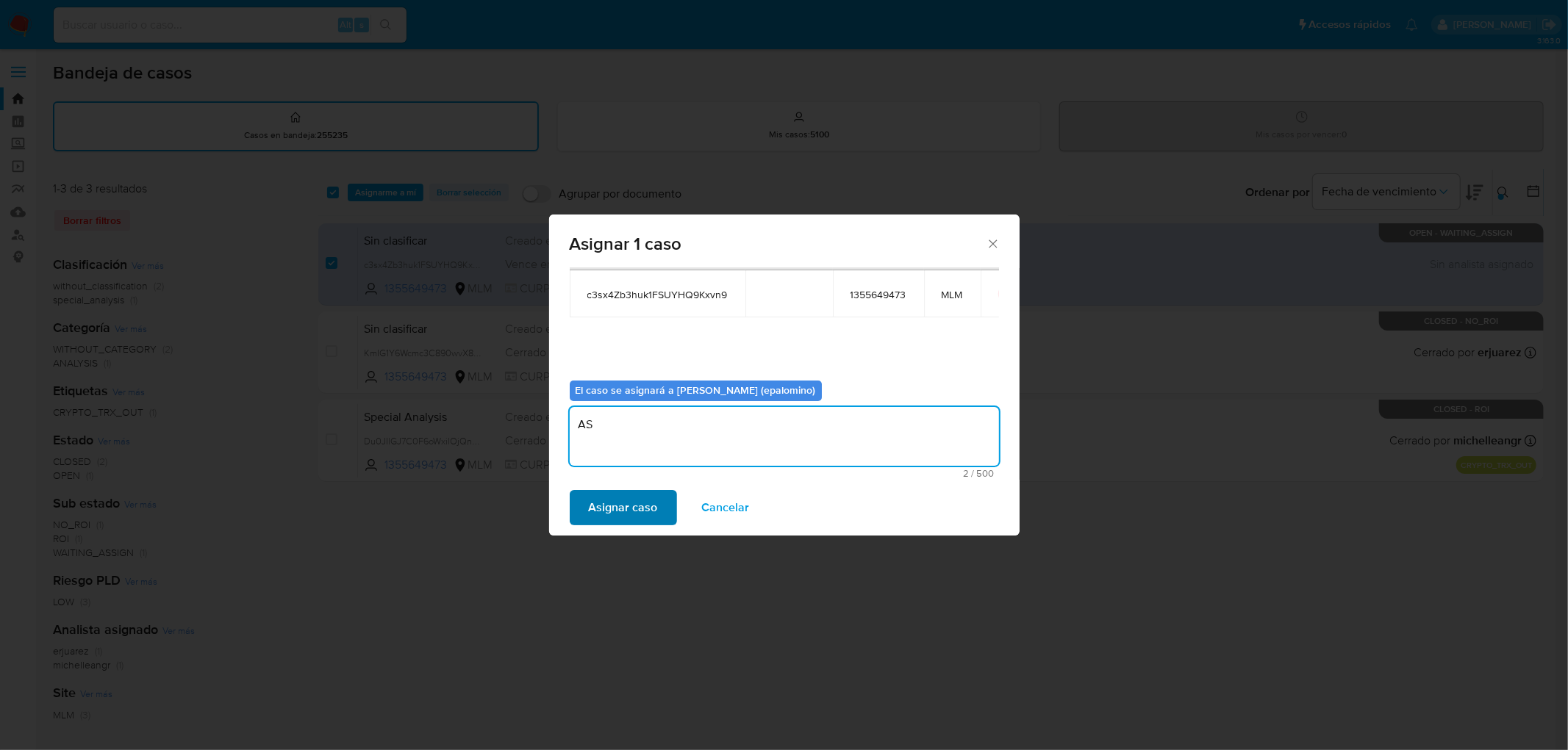
type textarea "AS"
click at [625, 494] on span "Asignar caso" at bounding box center [623, 507] width 69 height 32
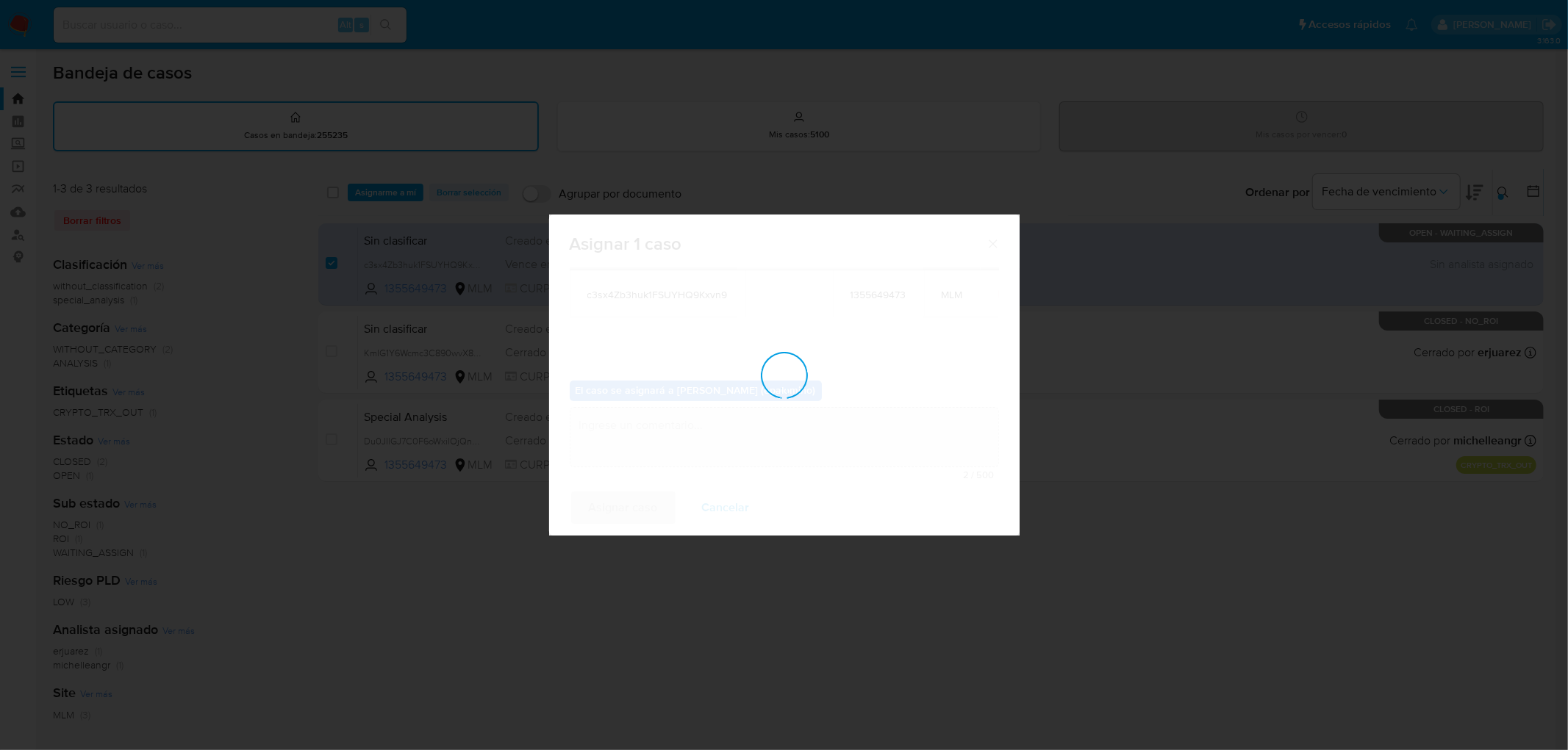
checkbox input "false"
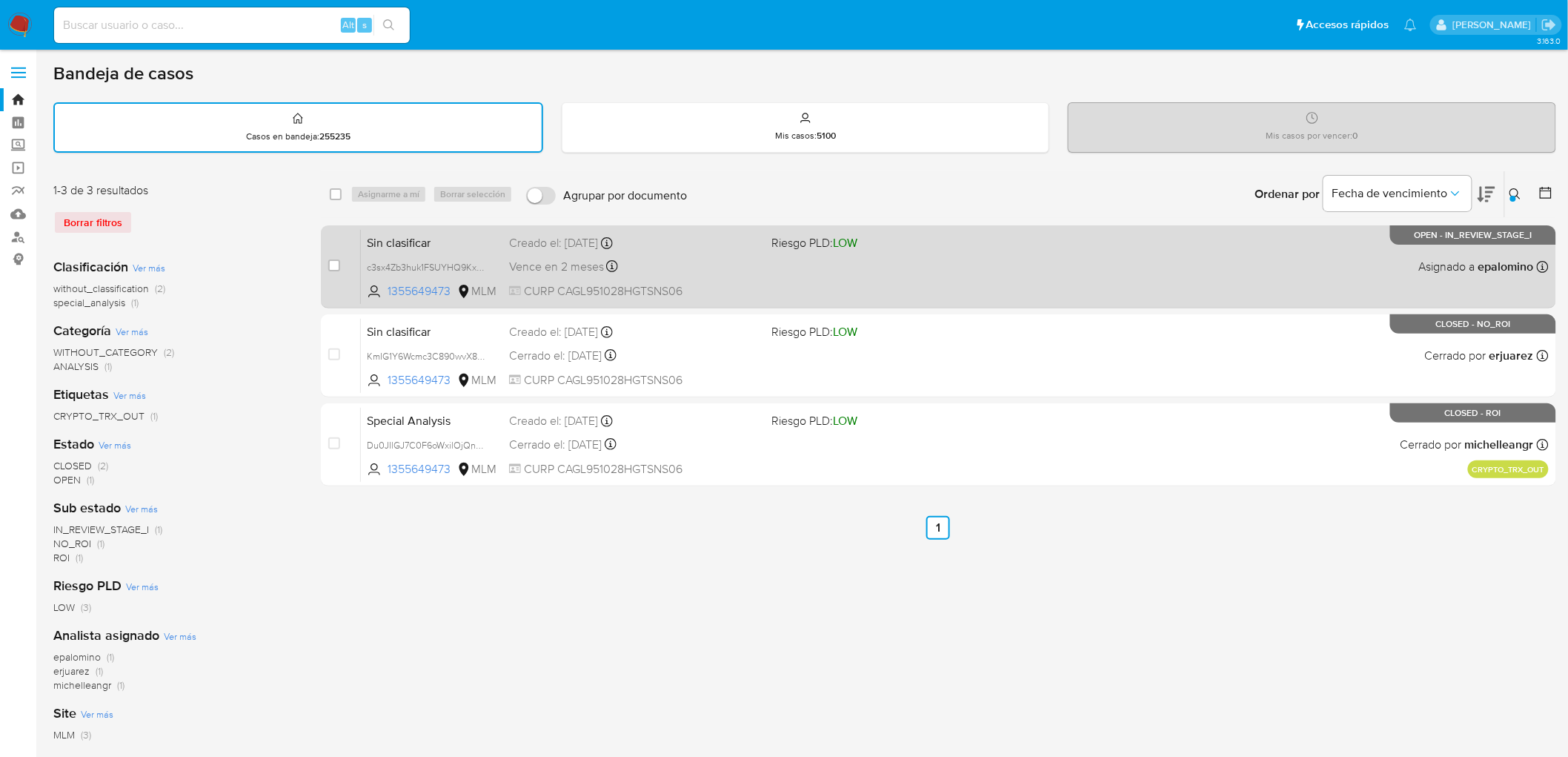
click at [412, 234] on span "Sin clasificar" at bounding box center [432, 242] width 130 height 19
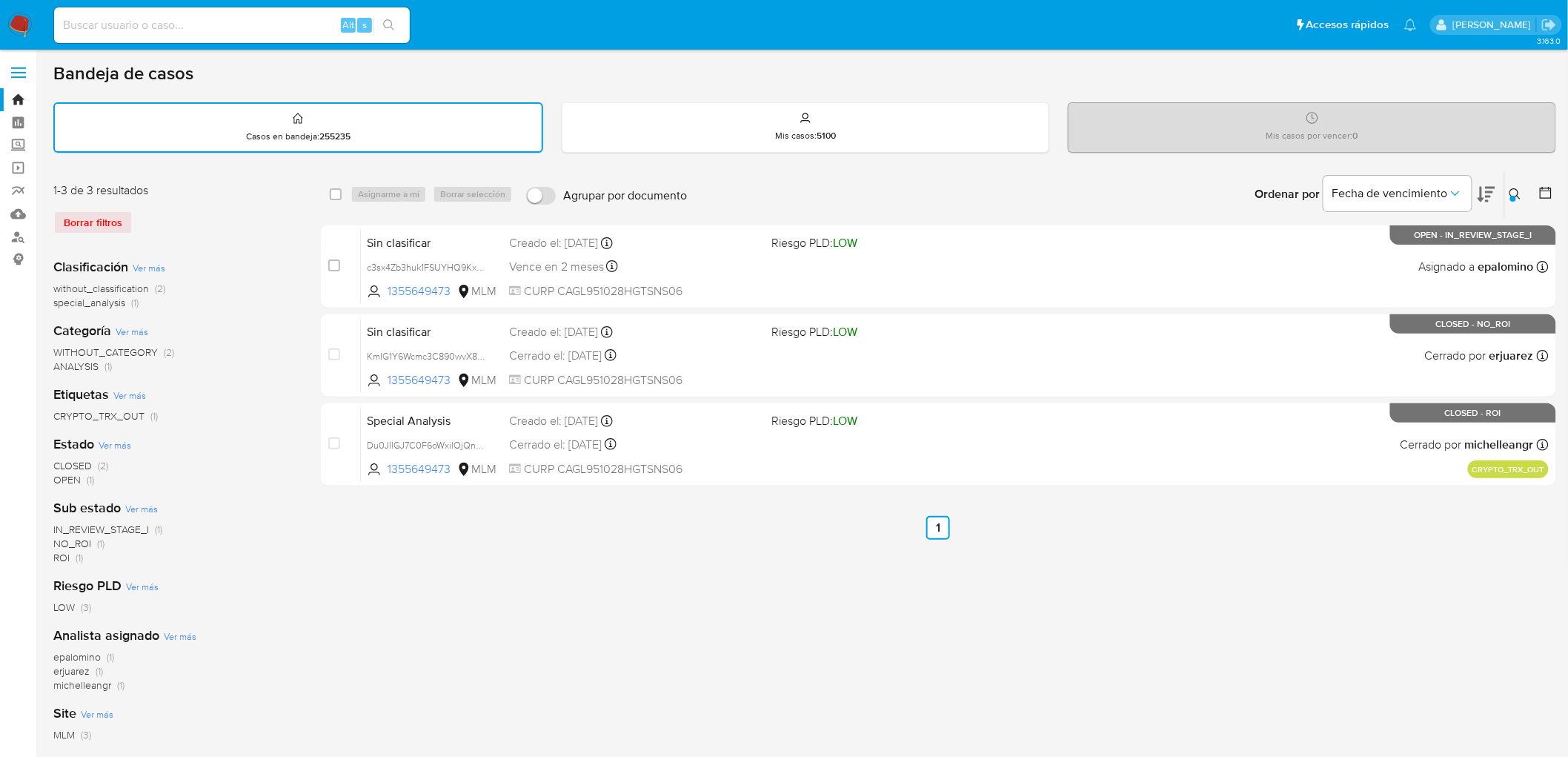
click at [29, 25] on img at bounding box center [20, 25] width 25 height 25
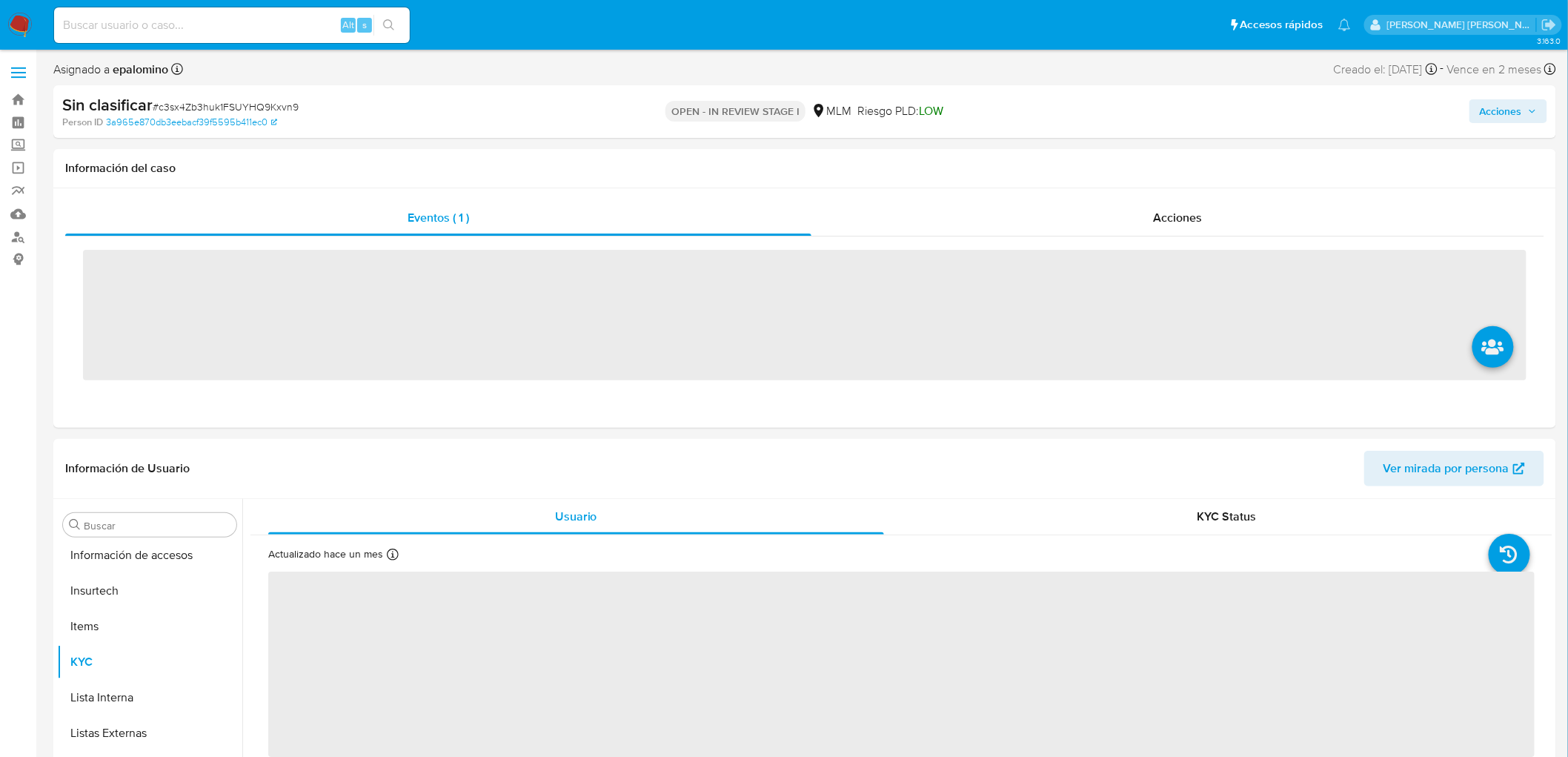
scroll to position [733, 0]
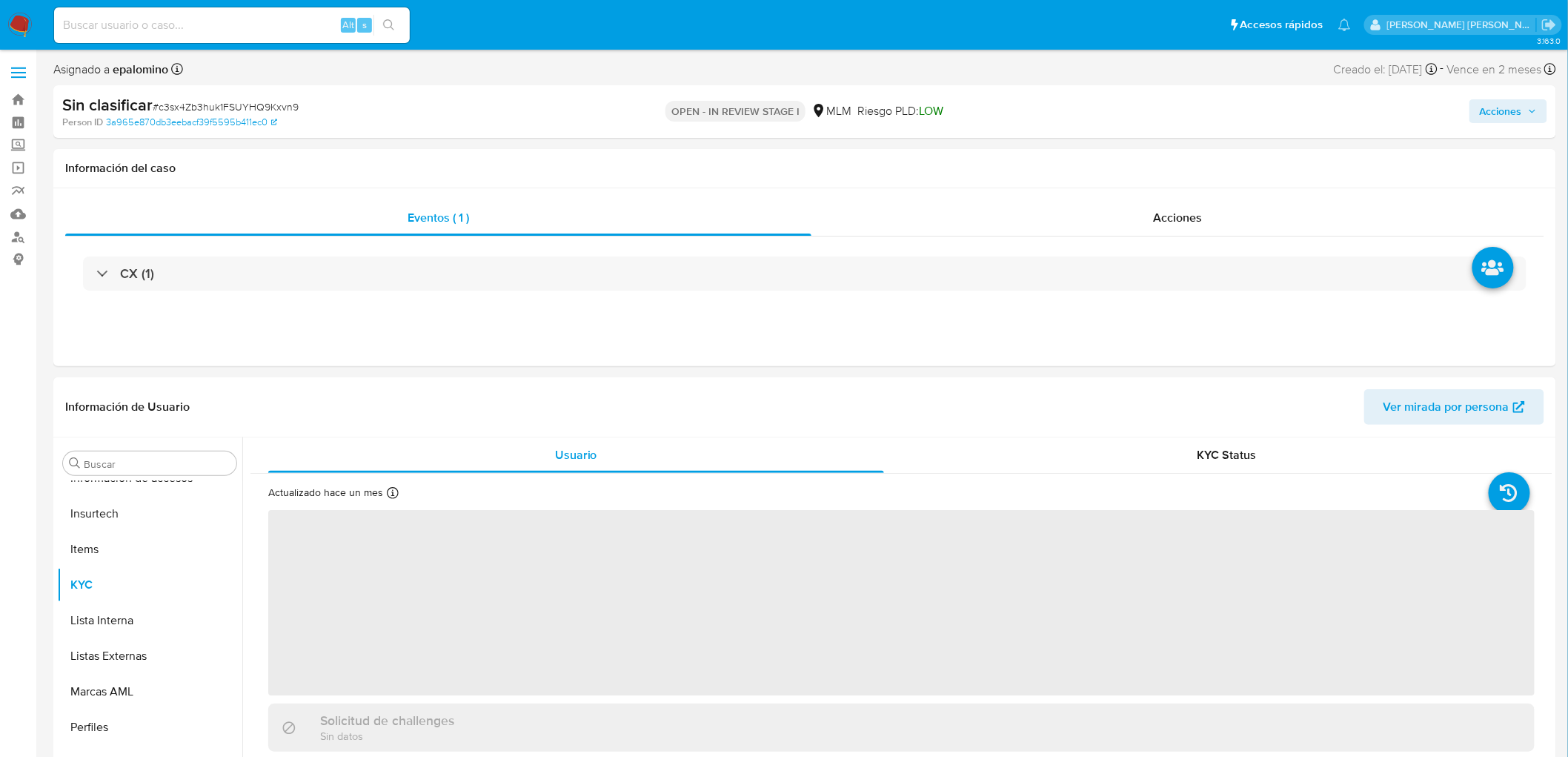
select select "10"
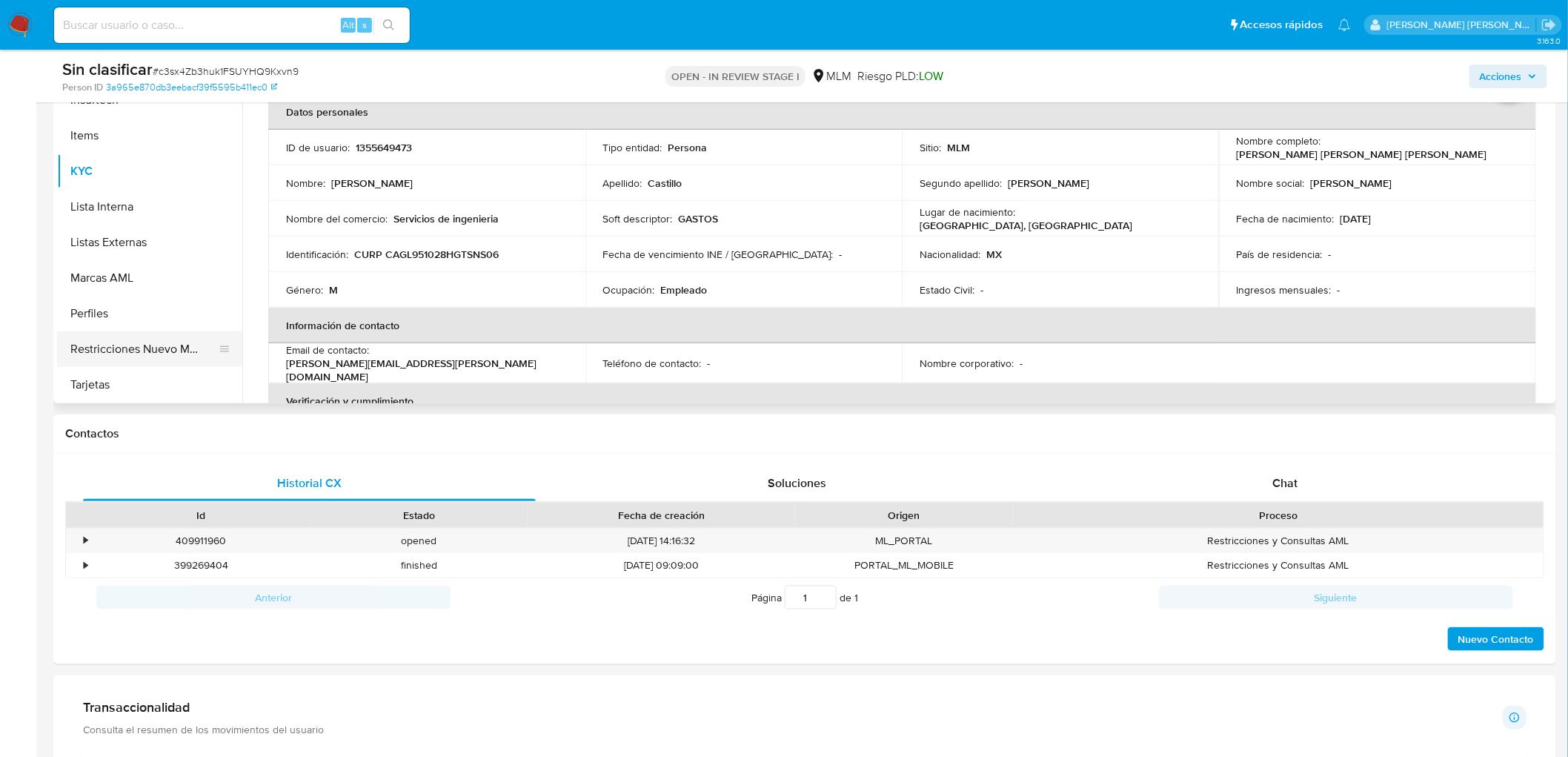
drag, startPoint x: 146, startPoint y: 335, endPoint x: 179, endPoint y: 337, distance: 33.1
click at [145, 335] on button "Restricciones Nuevo Mundo" at bounding box center [144, 349] width 173 height 36
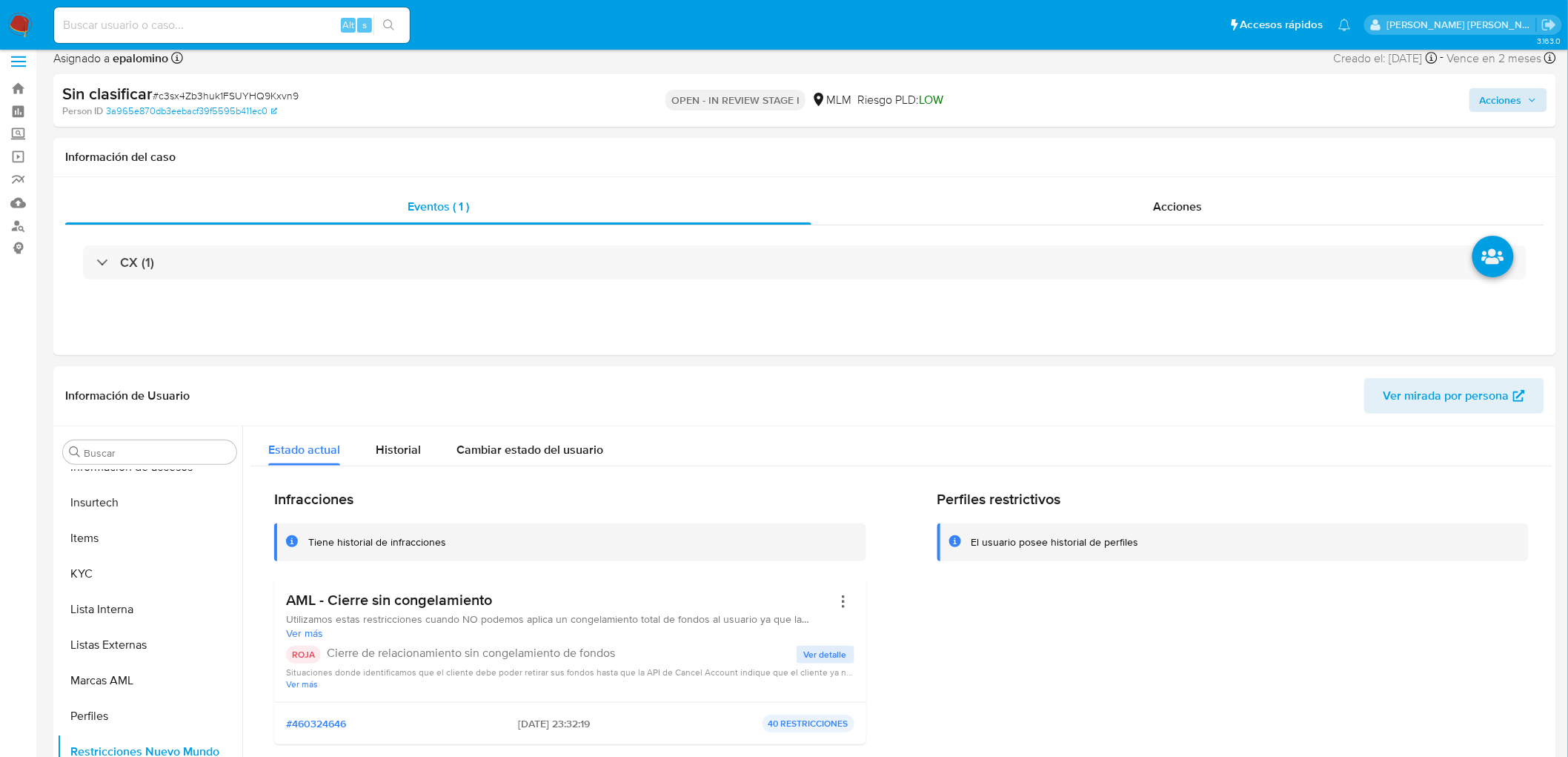
scroll to position [0, 0]
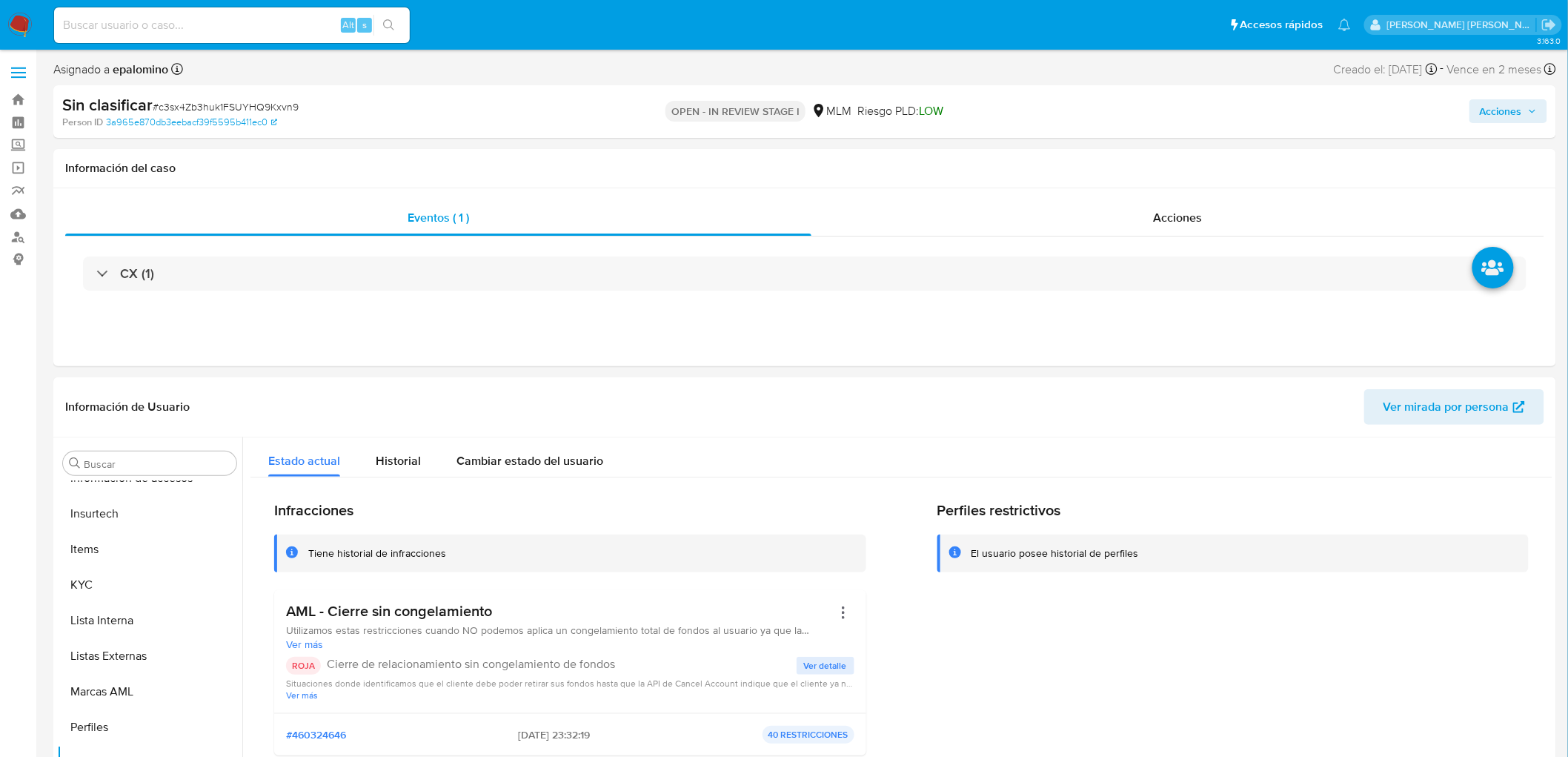
click at [1520, 111] on span "Acciones" at bounding box center [1501, 111] width 42 height 24
click at [1486, 354] on span "Enviar" at bounding box center [1492, 349] width 29 height 21
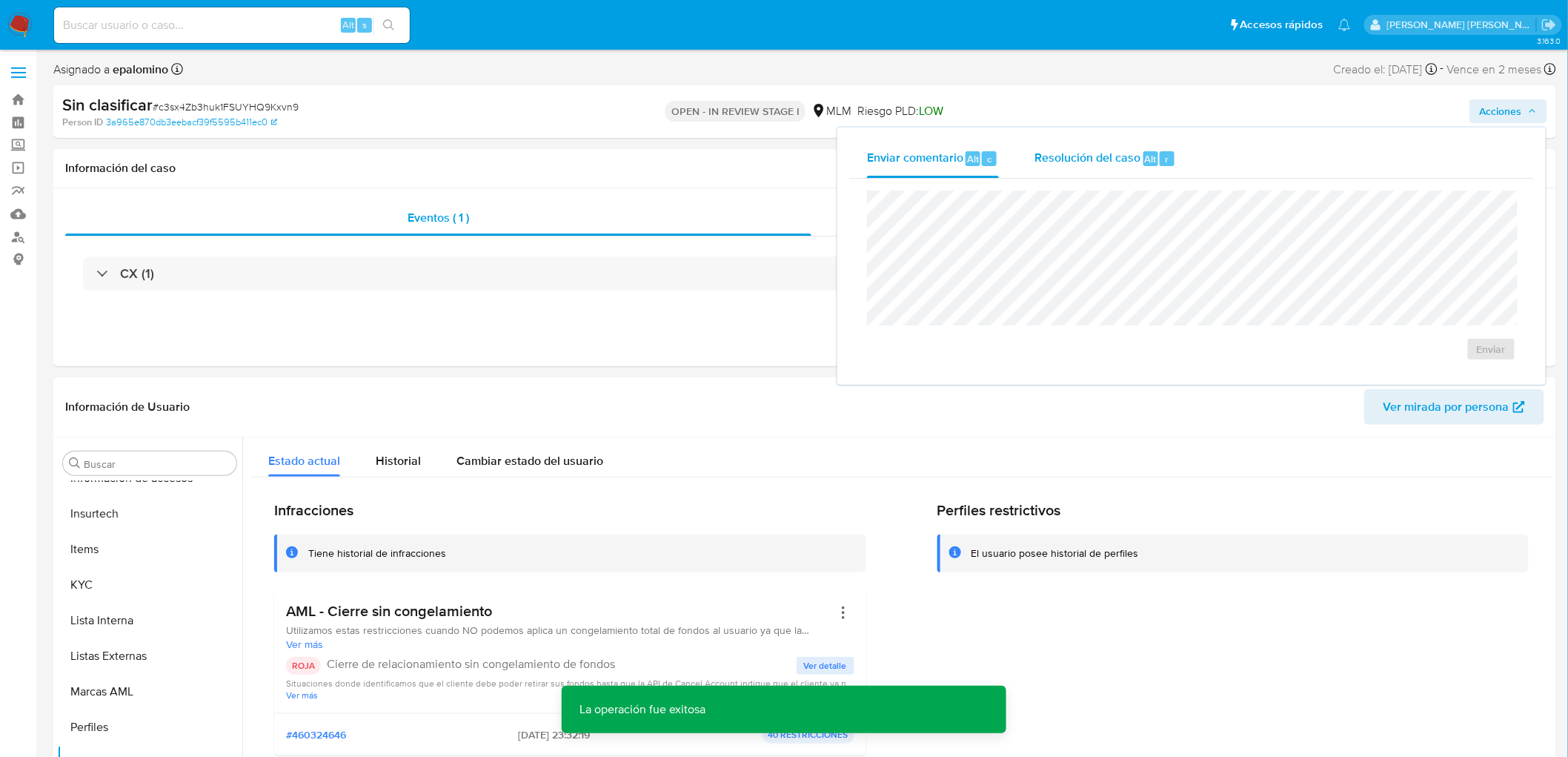
click at [1166, 173] on div "Resolución del caso Alt r" at bounding box center [1106, 158] width 142 height 38
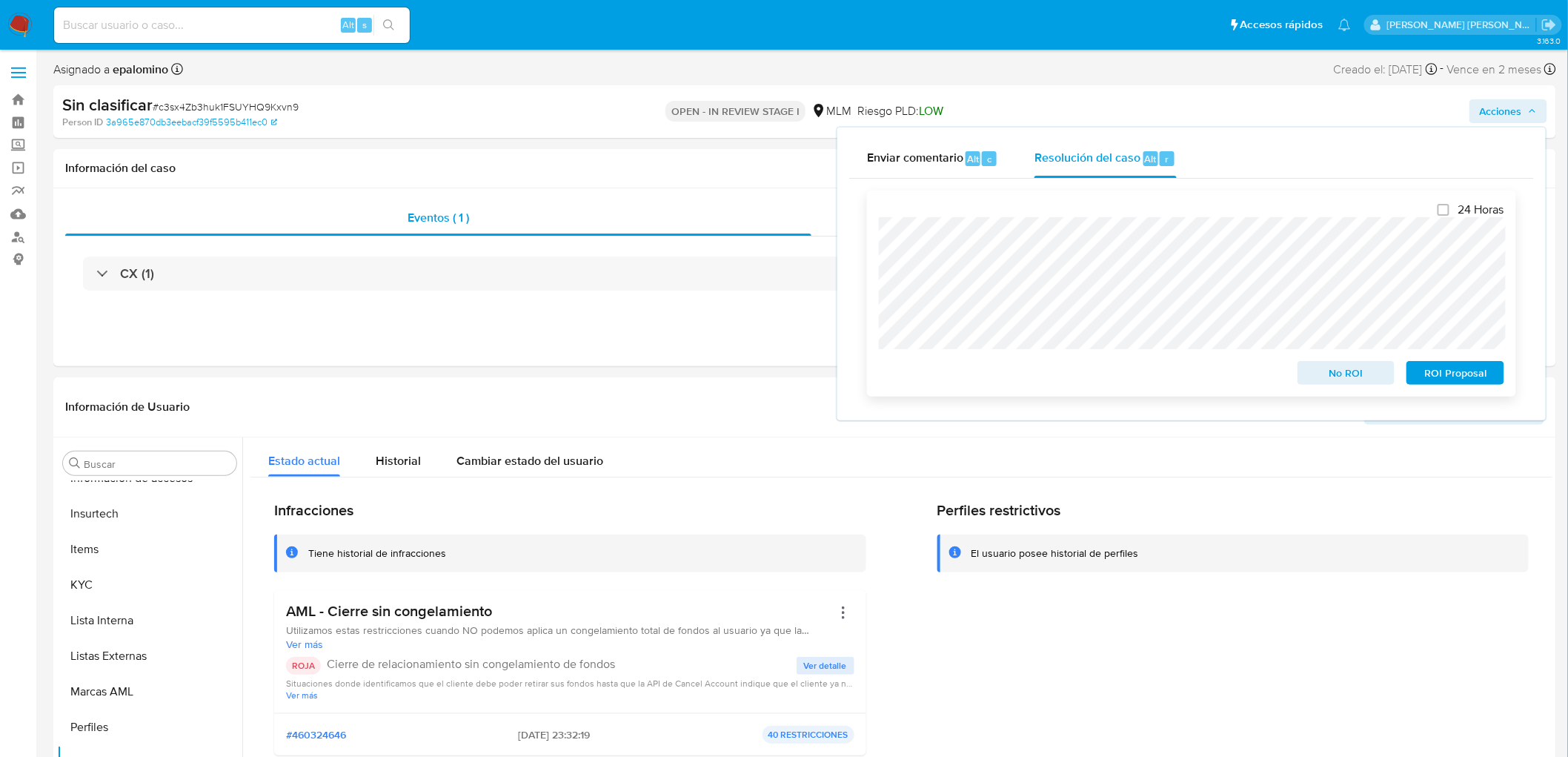
click at [1325, 354] on div "24 Horas No ROI ROI Proposal" at bounding box center [1192, 293] width 625 height 182
click at [1324, 368] on span "No ROI" at bounding box center [1346, 373] width 77 height 21
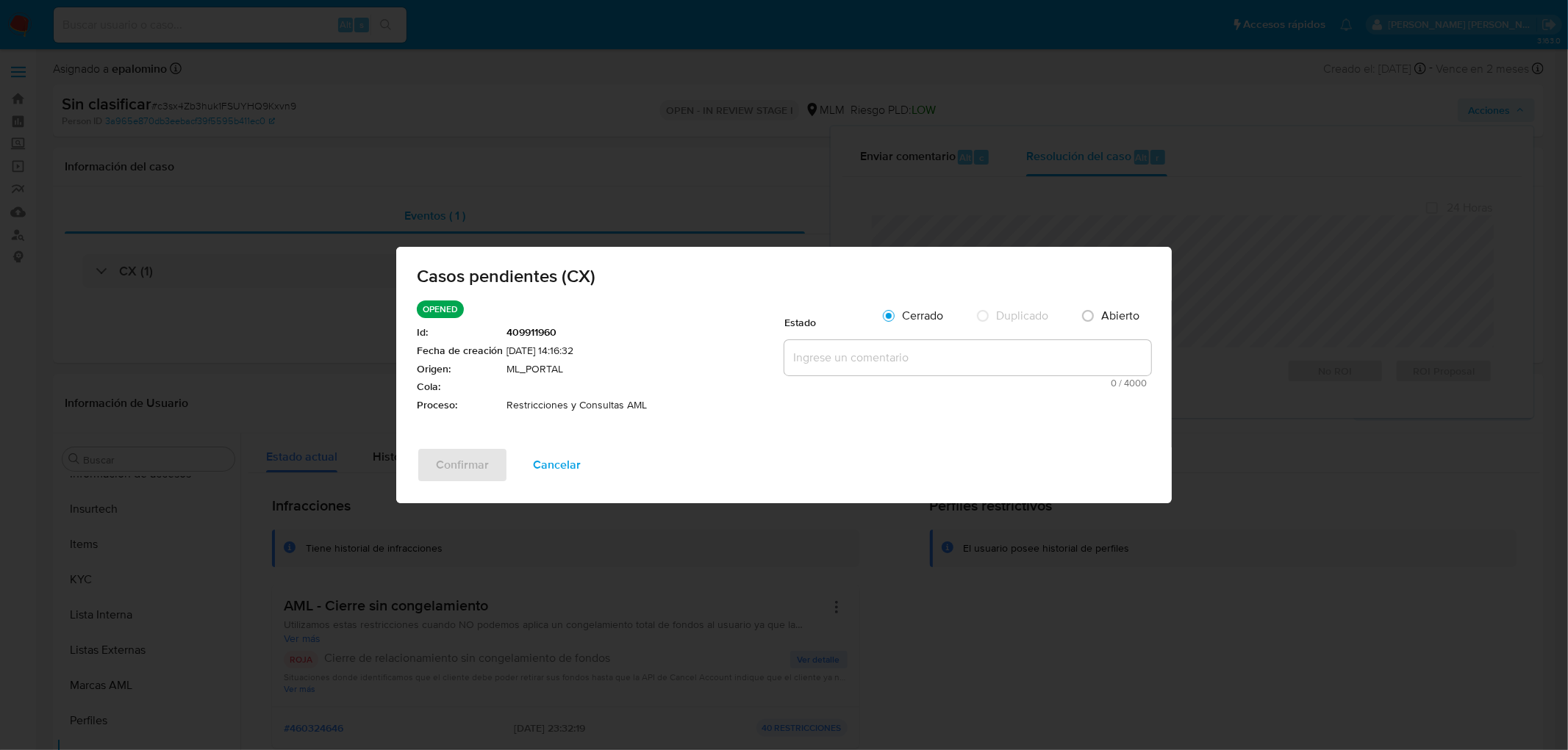
click at [841, 361] on textarea at bounding box center [967, 357] width 367 height 35
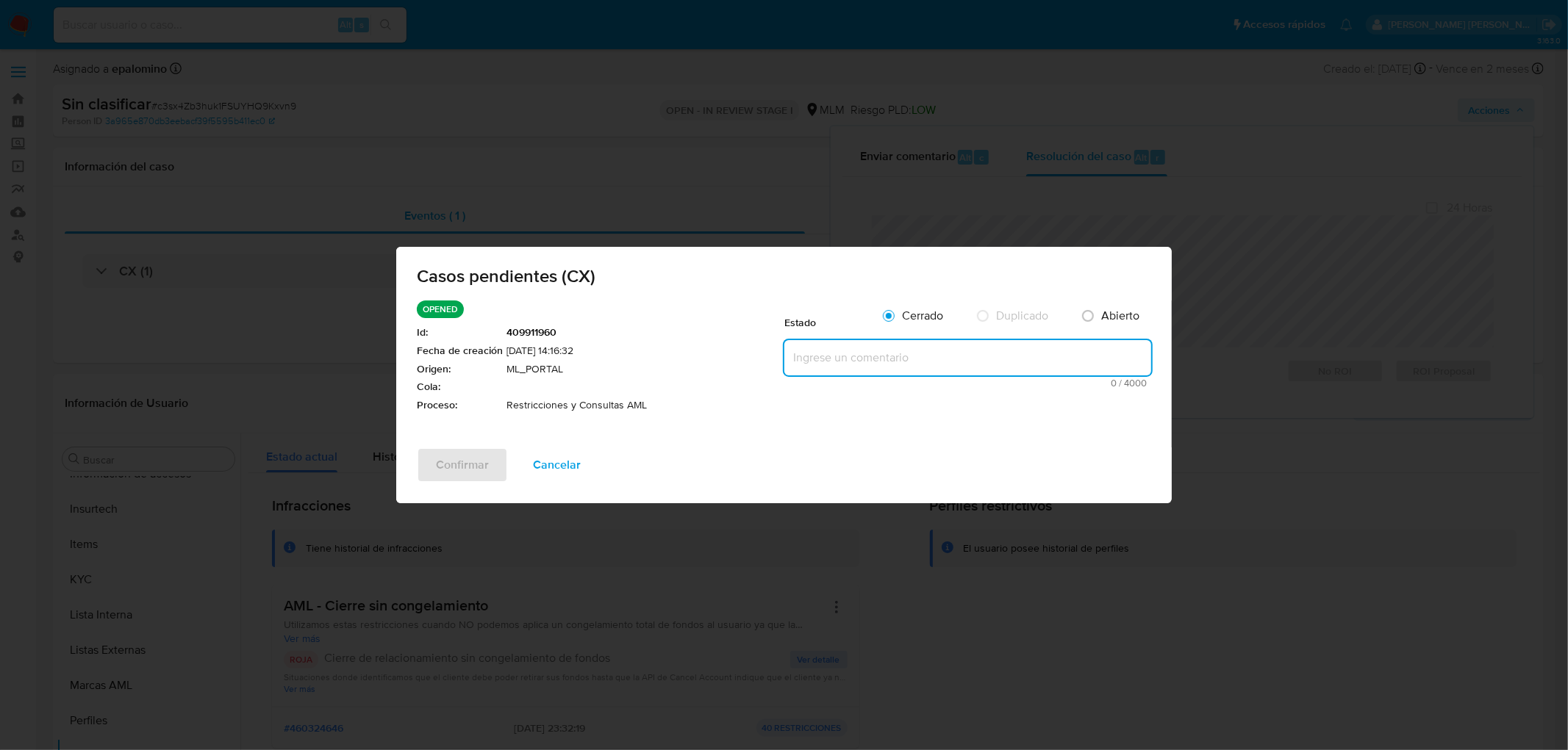
paste textarea "no se realizará reactivación de la cuenta"
type textarea "no se realizará reactivación de la cuenta"
click at [450, 463] on span "Confirmar" at bounding box center [462, 465] width 53 height 32
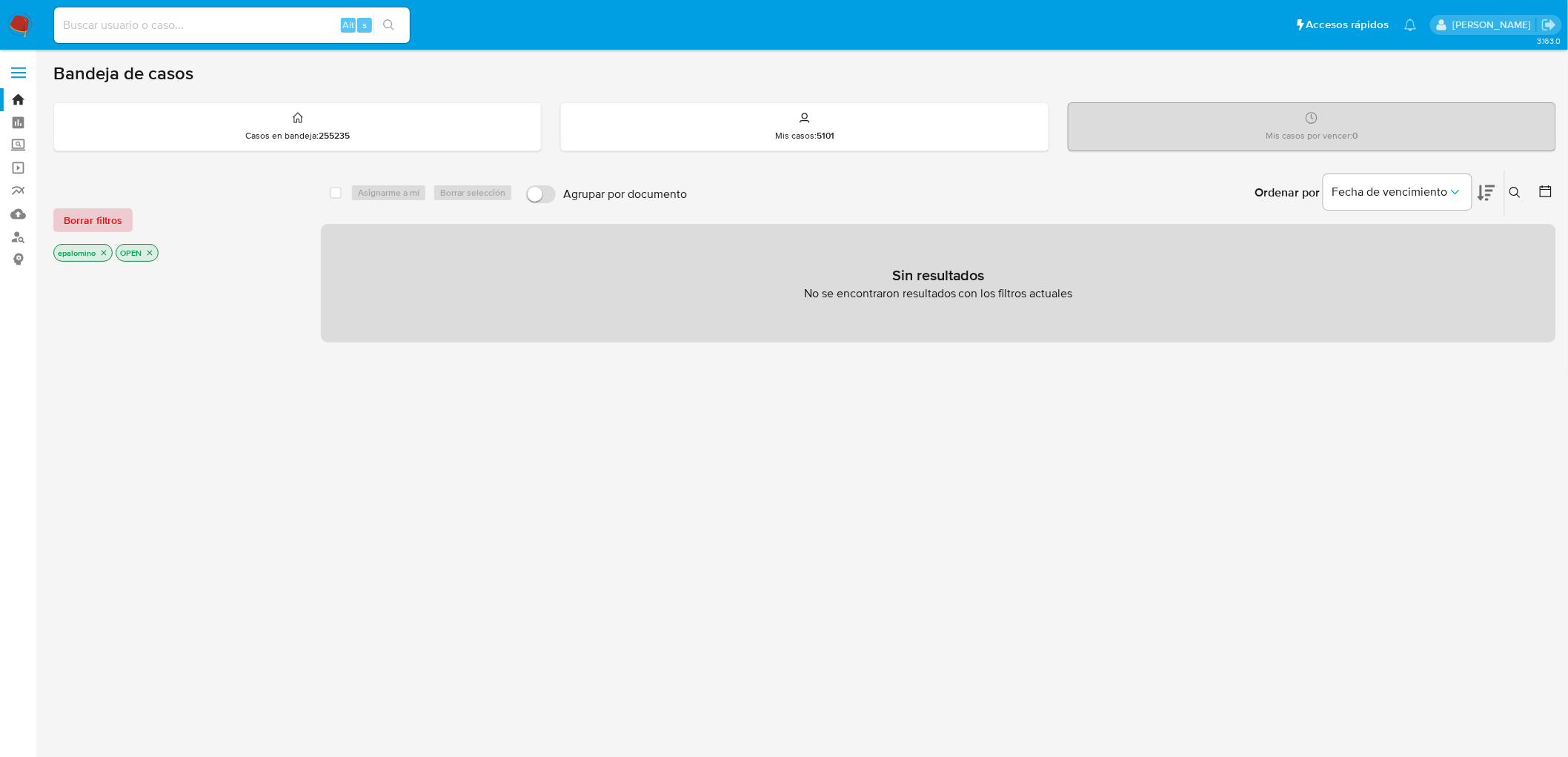
click at [60, 209] on button "Borrar filtros" at bounding box center [93, 220] width 80 height 24
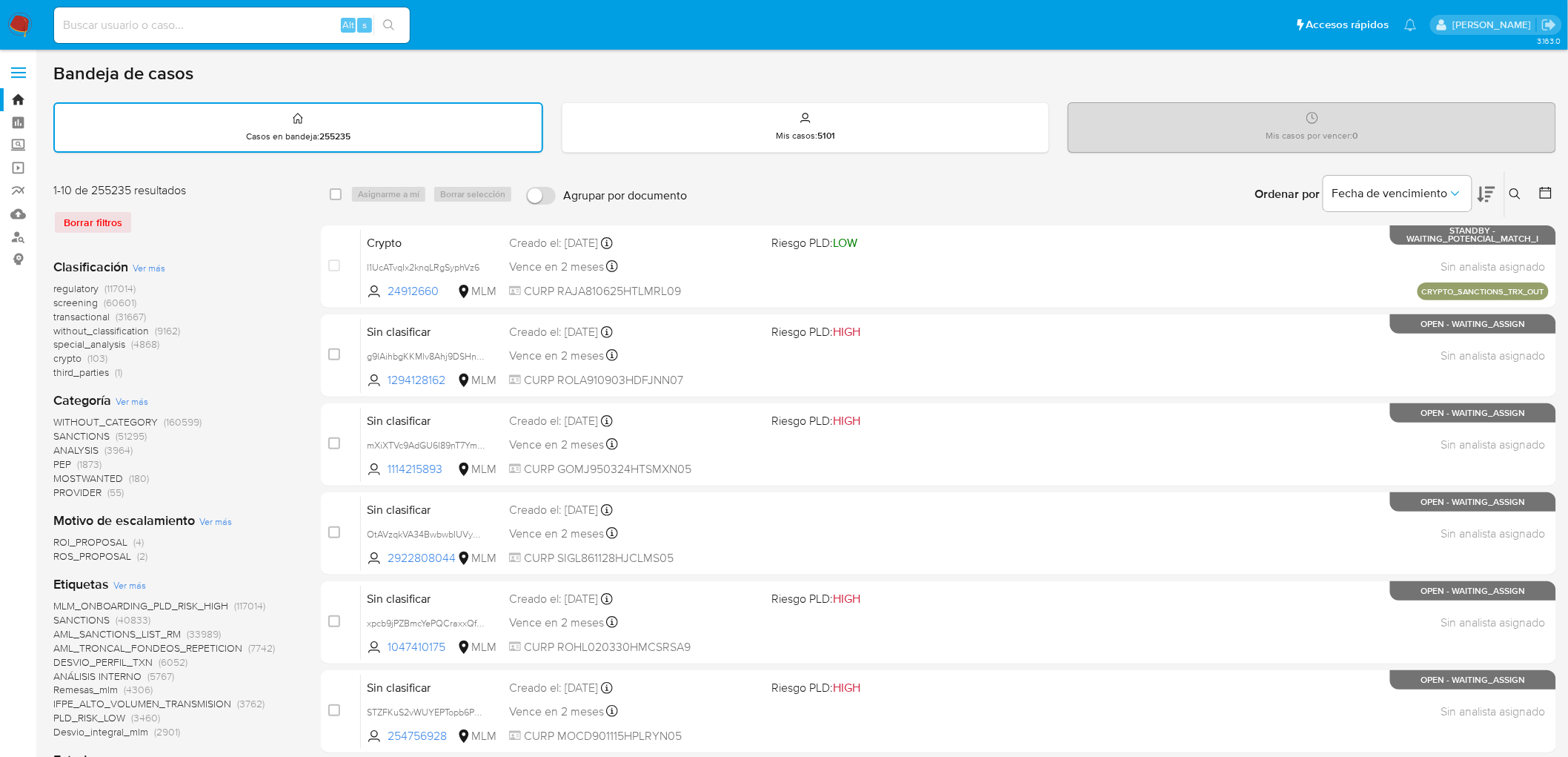
click at [1517, 194] on icon at bounding box center [1515, 194] width 12 height 12
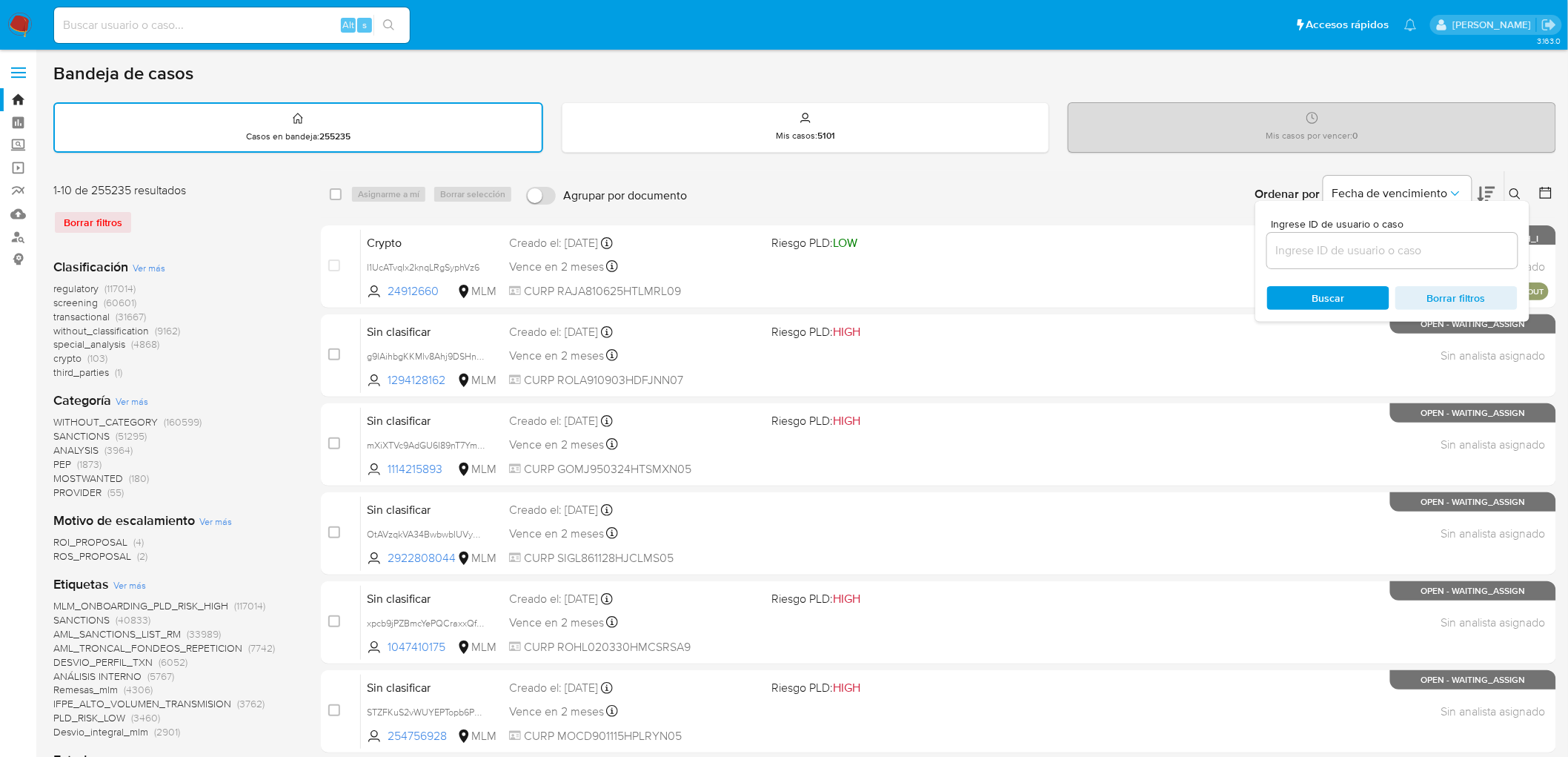
click at [1321, 250] on input at bounding box center [1392, 251] width 251 height 19
type input "497128394"
click at [1314, 292] on span "Buscar" at bounding box center [1329, 299] width 33 height 24
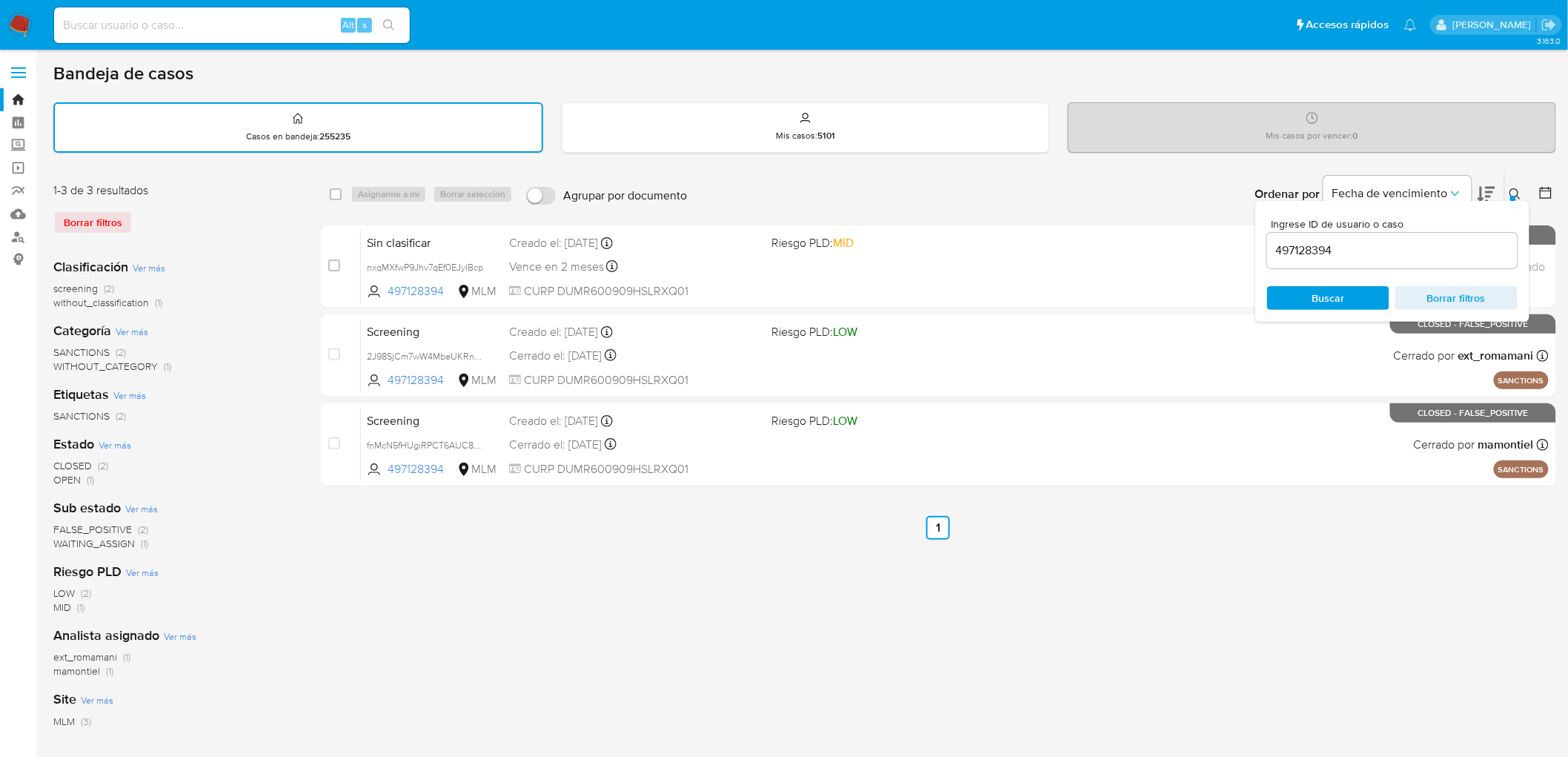
click at [1510, 189] on icon at bounding box center [1515, 194] width 12 height 12
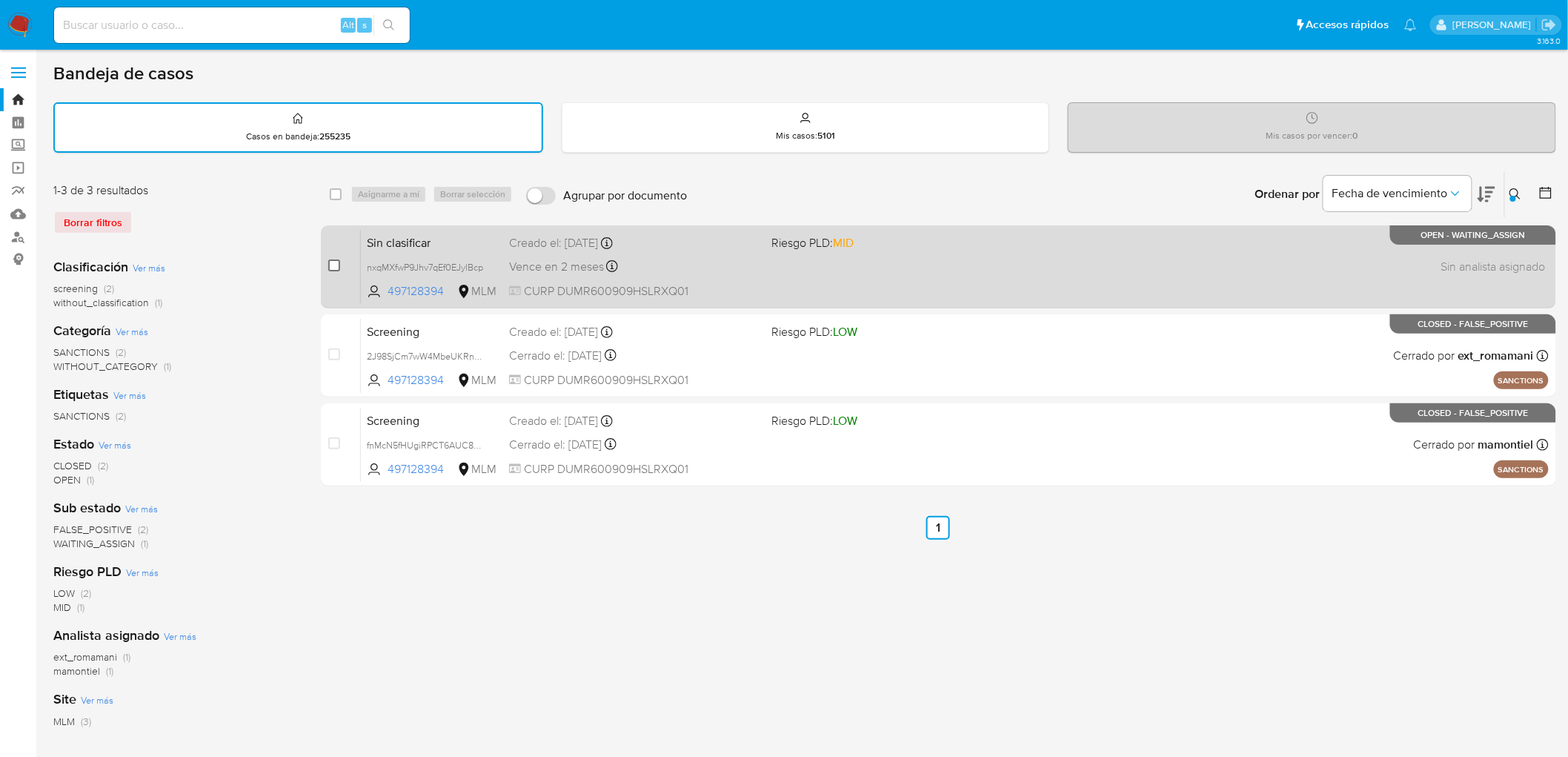
click at [332, 259] on input "checkbox" at bounding box center [334, 265] width 12 height 12
checkbox input "true"
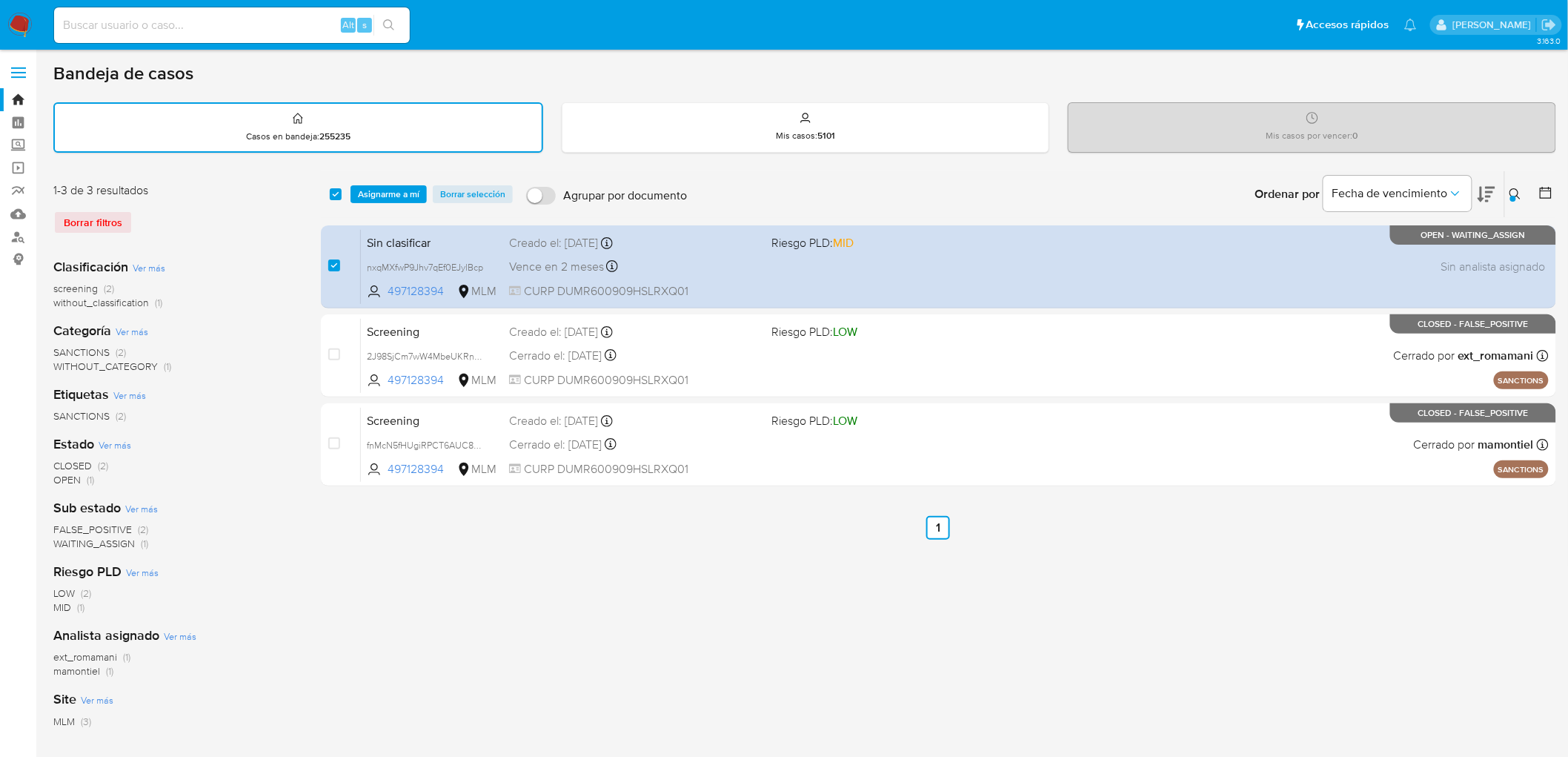
click at [395, 179] on div "select-all-cases-checkbox Asignarme a mí Borrar selección Agrupar por documento…" at bounding box center [938, 194] width 1235 height 46
click at [394, 196] on span "Asignarme a mí" at bounding box center [388, 194] width 61 height 15
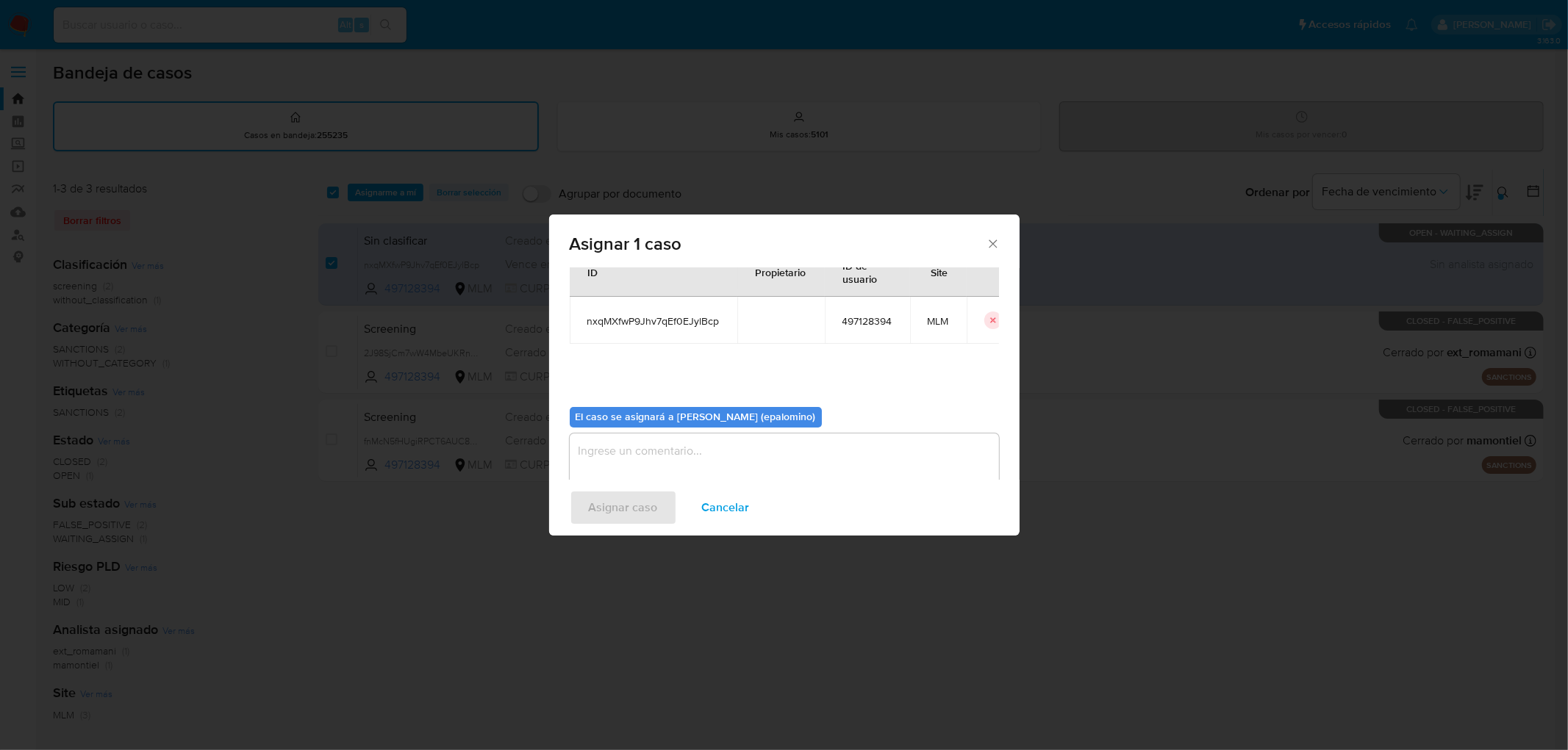
scroll to position [76, 0]
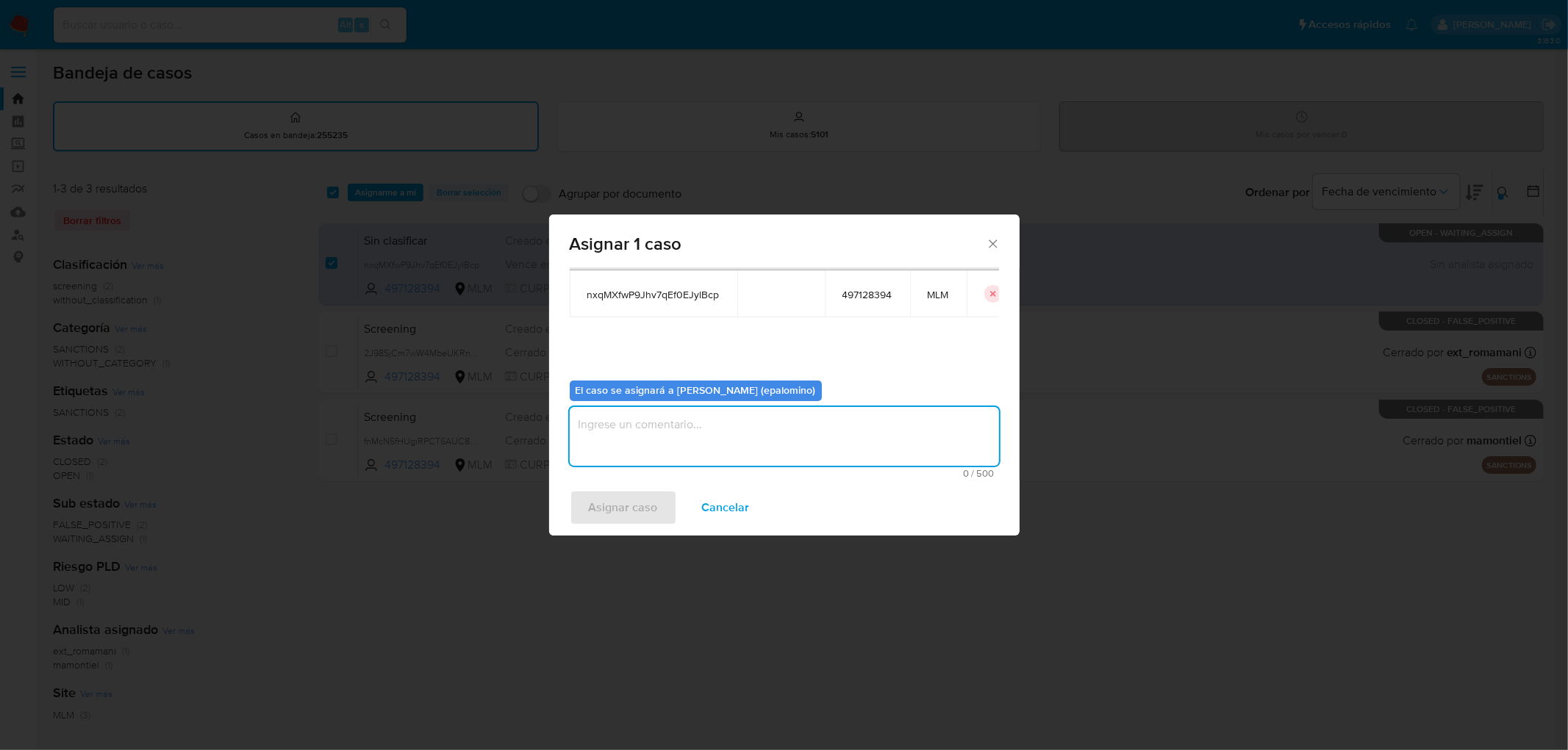
drag, startPoint x: 630, startPoint y: 422, endPoint x: 620, endPoint y: 490, distance: 68.7
click at [630, 422] on textarea "assign-modal" at bounding box center [784, 436] width 429 height 59
type textarea "AS"
click at [616, 501] on span "Asignar caso" at bounding box center [623, 507] width 69 height 32
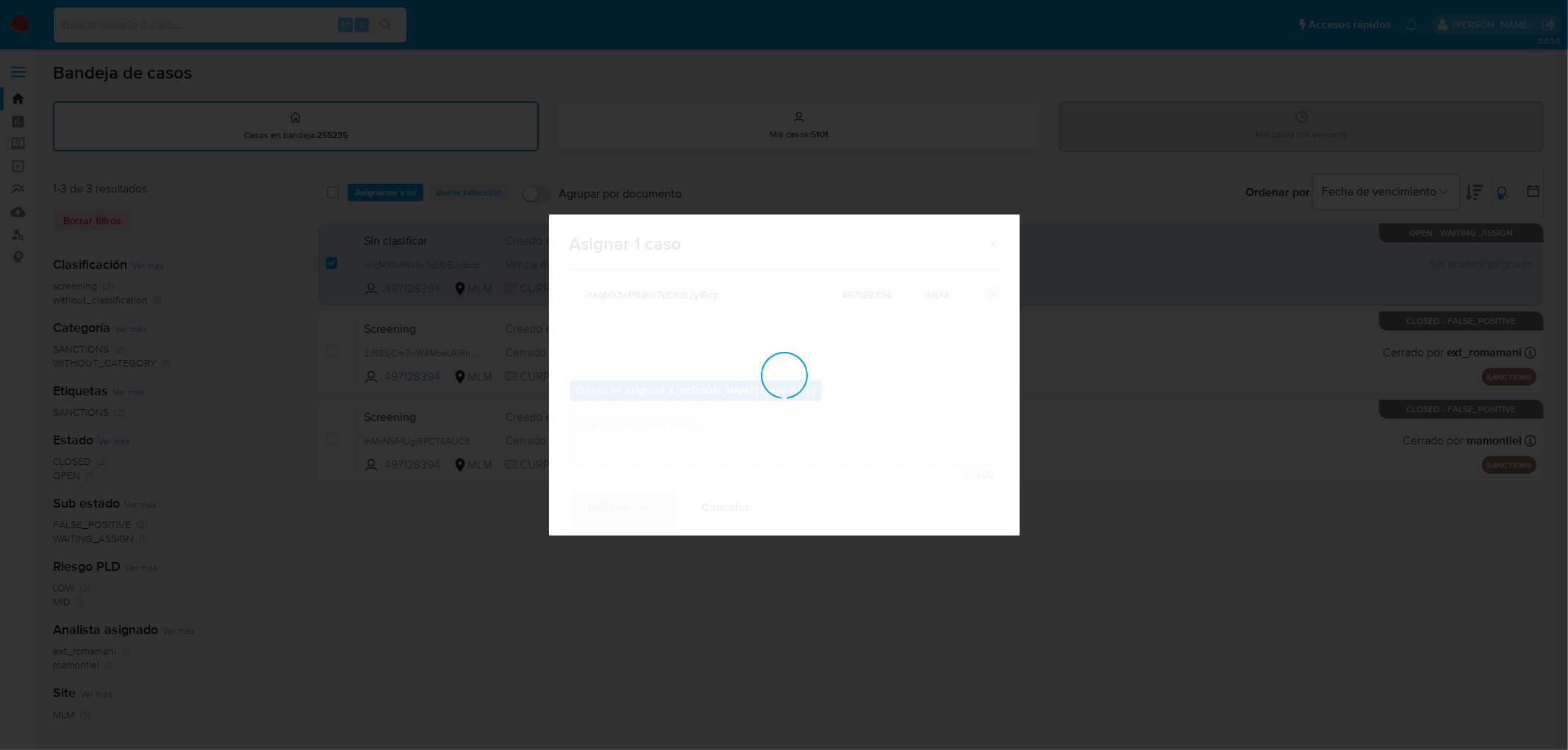
checkbox input "false"
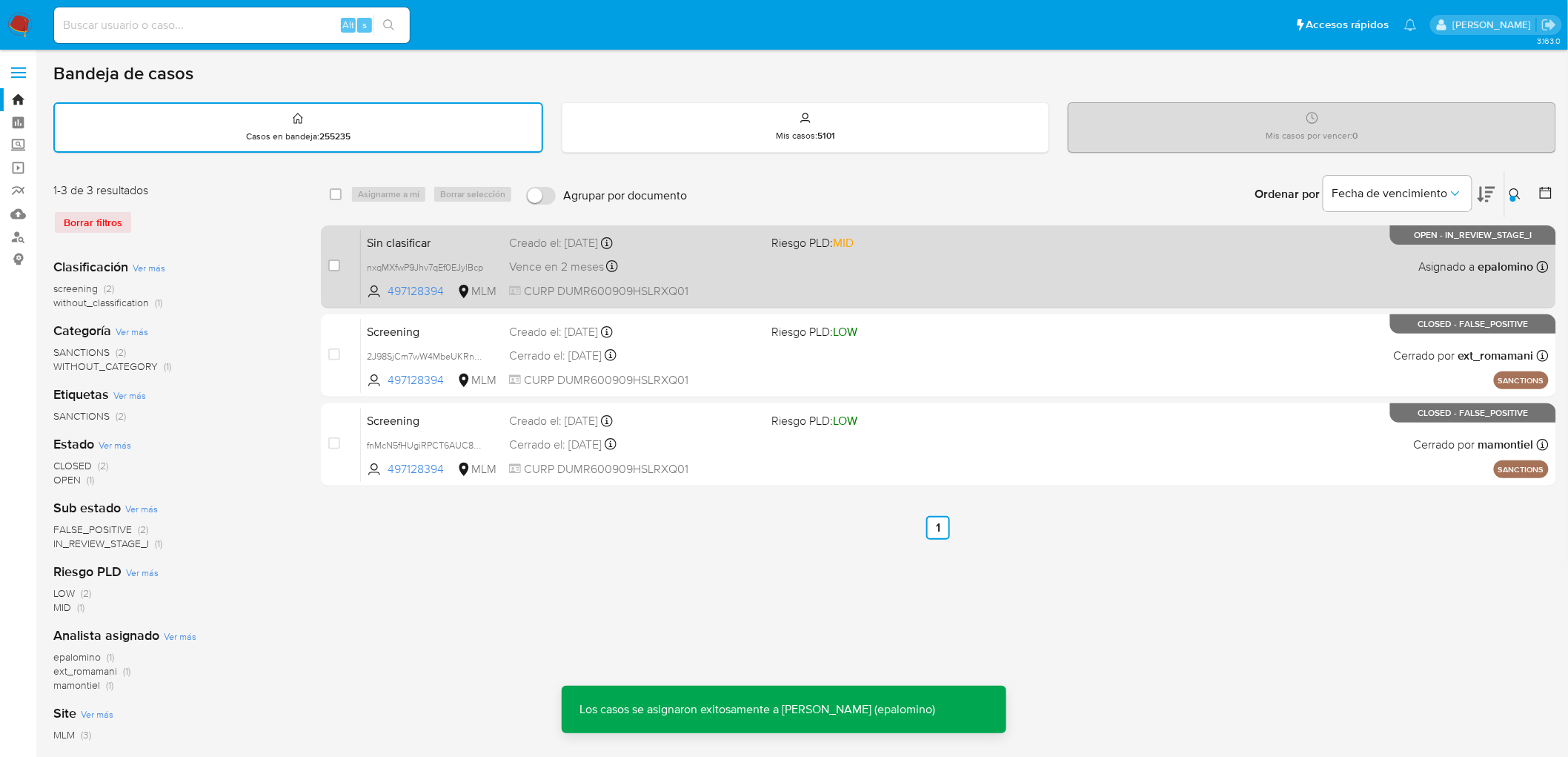
click at [426, 244] on span "Sin clasificar" at bounding box center [432, 242] width 130 height 19
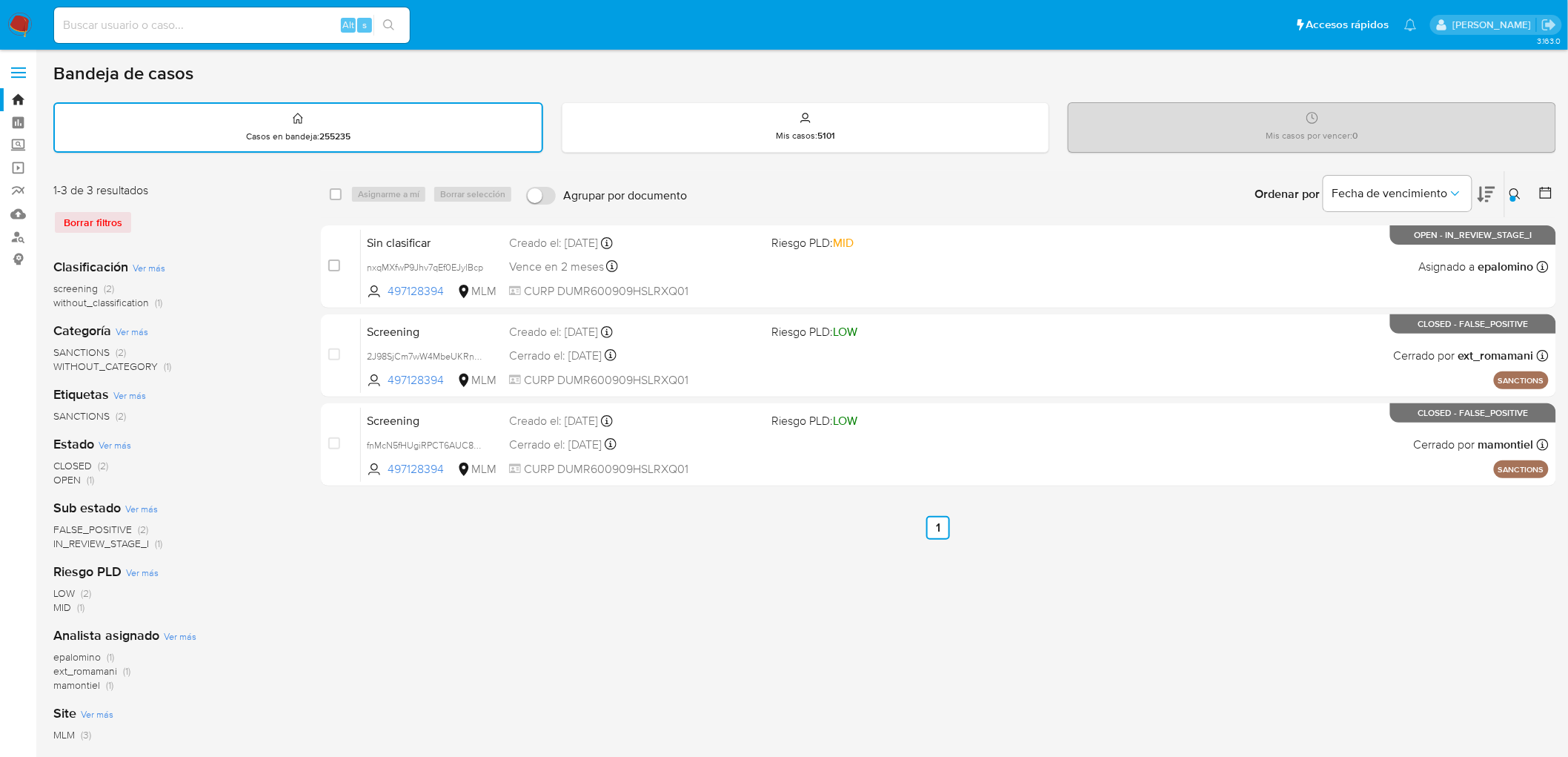
click at [1515, 189] on icon at bounding box center [1515, 194] width 12 height 12
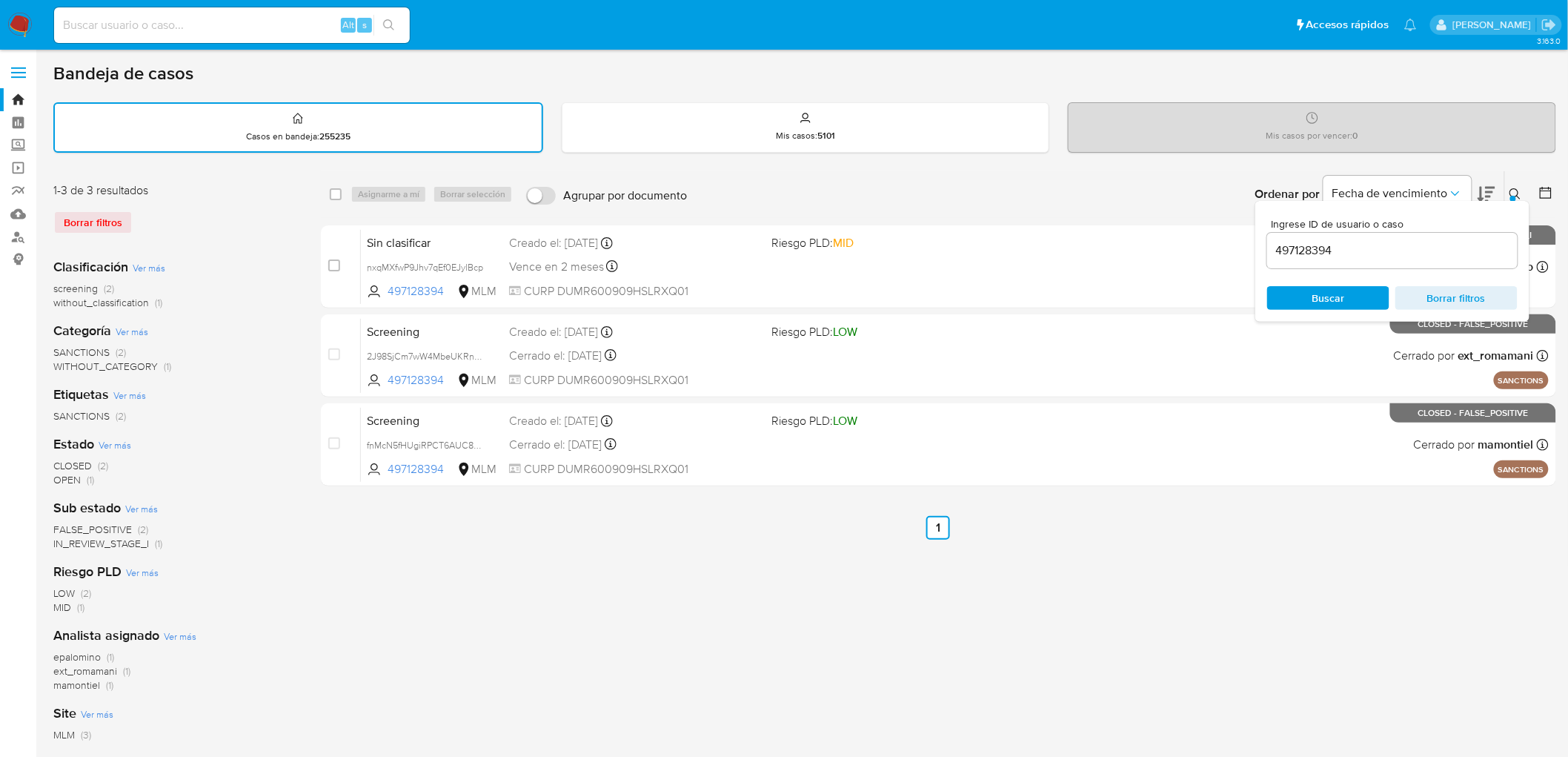
click at [1300, 245] on input "497128394" at bounding box center [1392, 251] width 251 height 19
type input "2918668796"
click at [1303, 287] on span "Buscar" at bounding box center [1329, 298] width 102 height 21
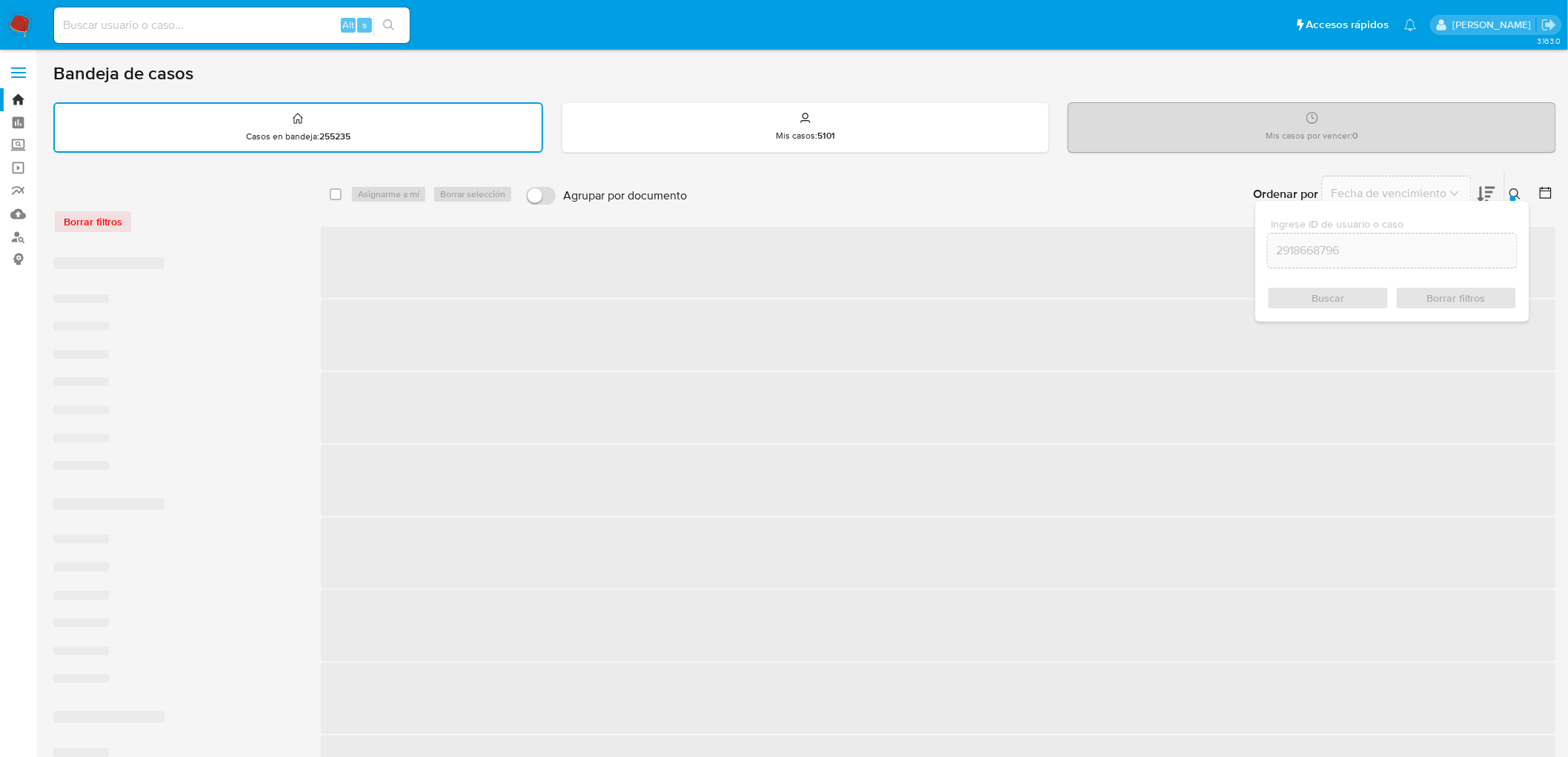
click at [1521, 191] on icon at bounding box center [1515, 194] width 12 height 12
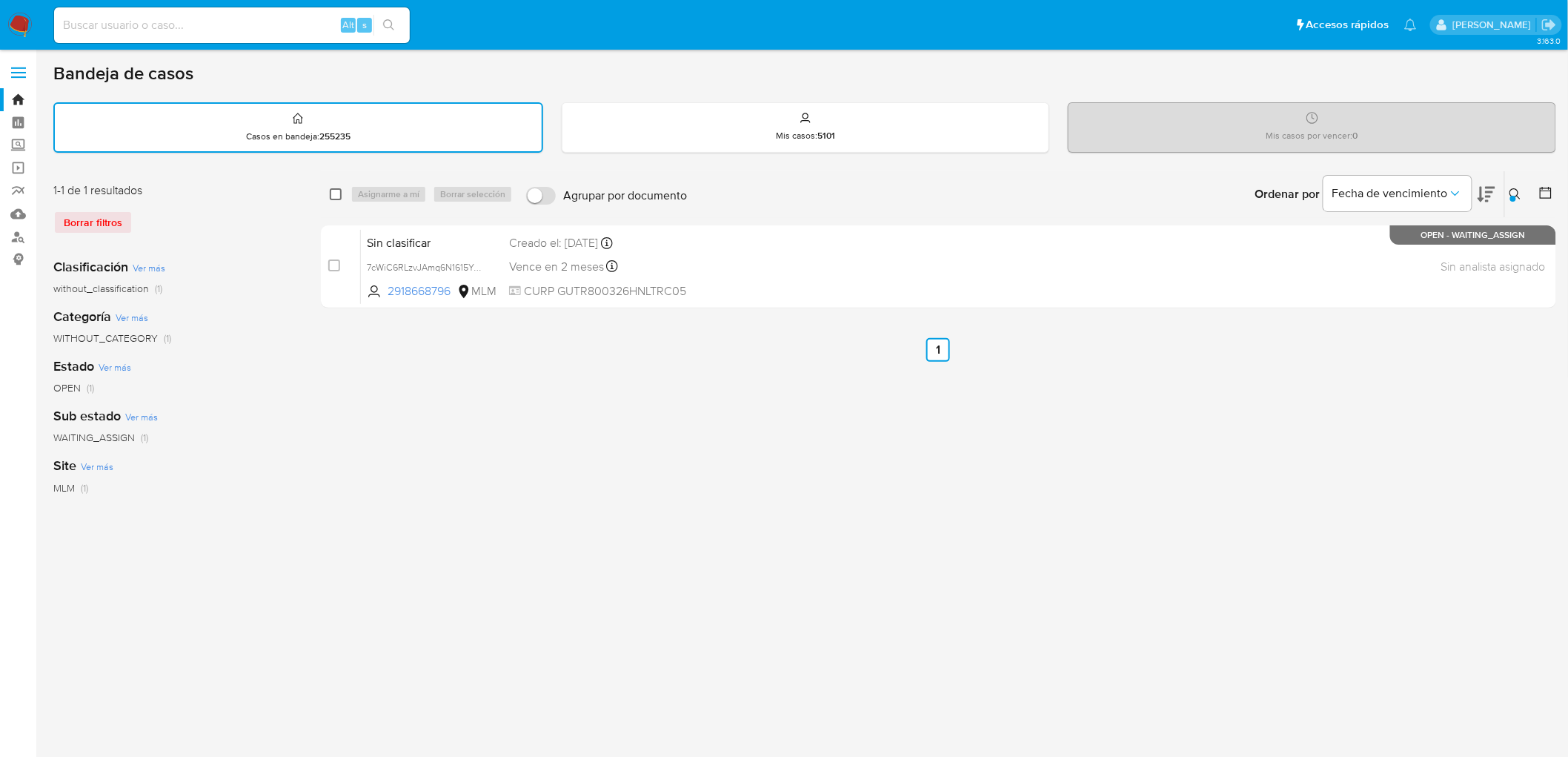
click at [336, 193] on input "checkbox" at bounding box center [336, 194] width 12 height 12
checkbox input "true"
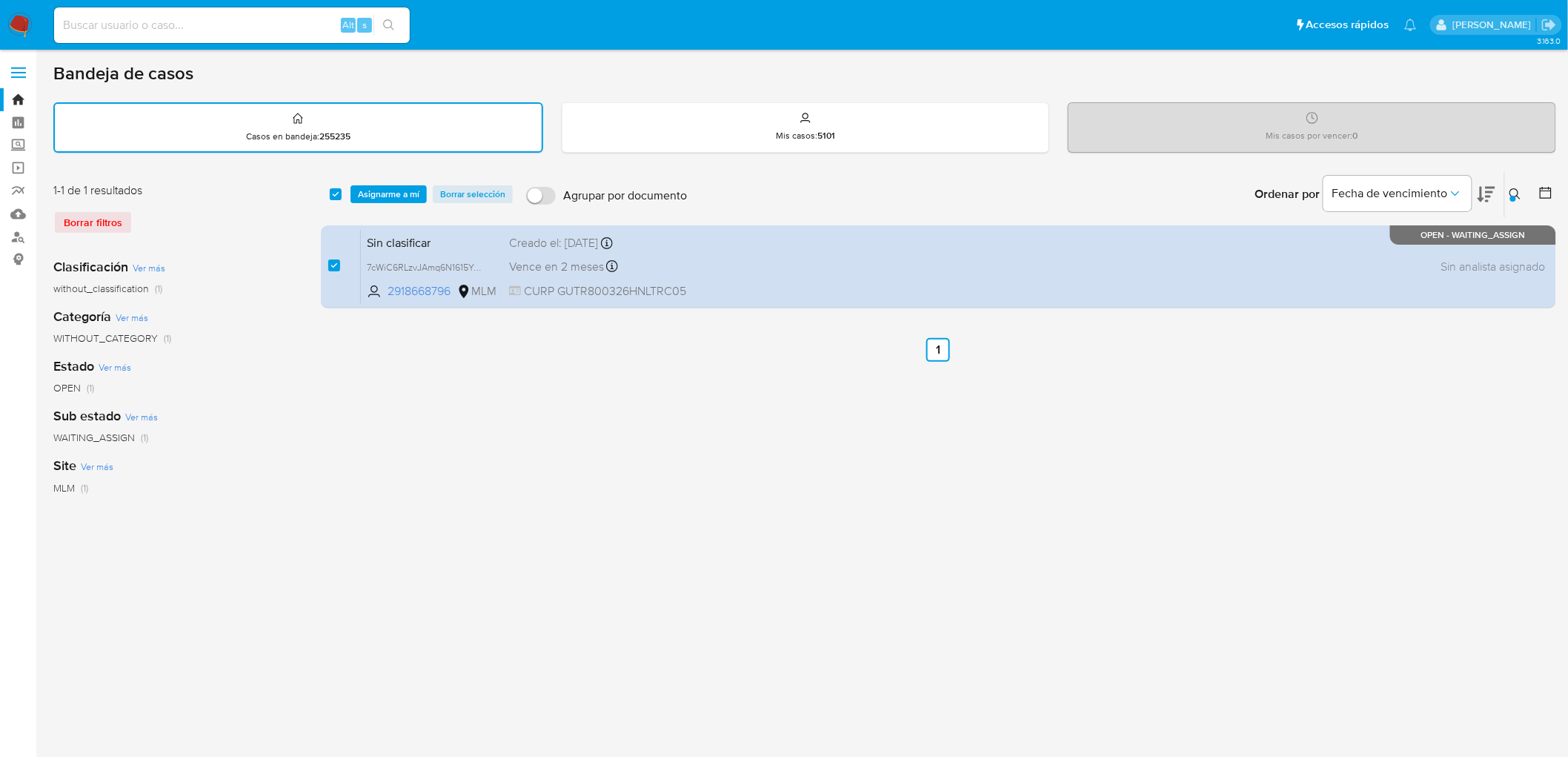
click at [381, 201] on div "select-all-cases-checkbox Asignarme a mí Borrar selección Agrupar por documento…" at bounding box center [938, 194] width 1235 height 46
click at [391, 188] on span "Asignarme a mí" at bounding box center [388, 194] width 61 height 15
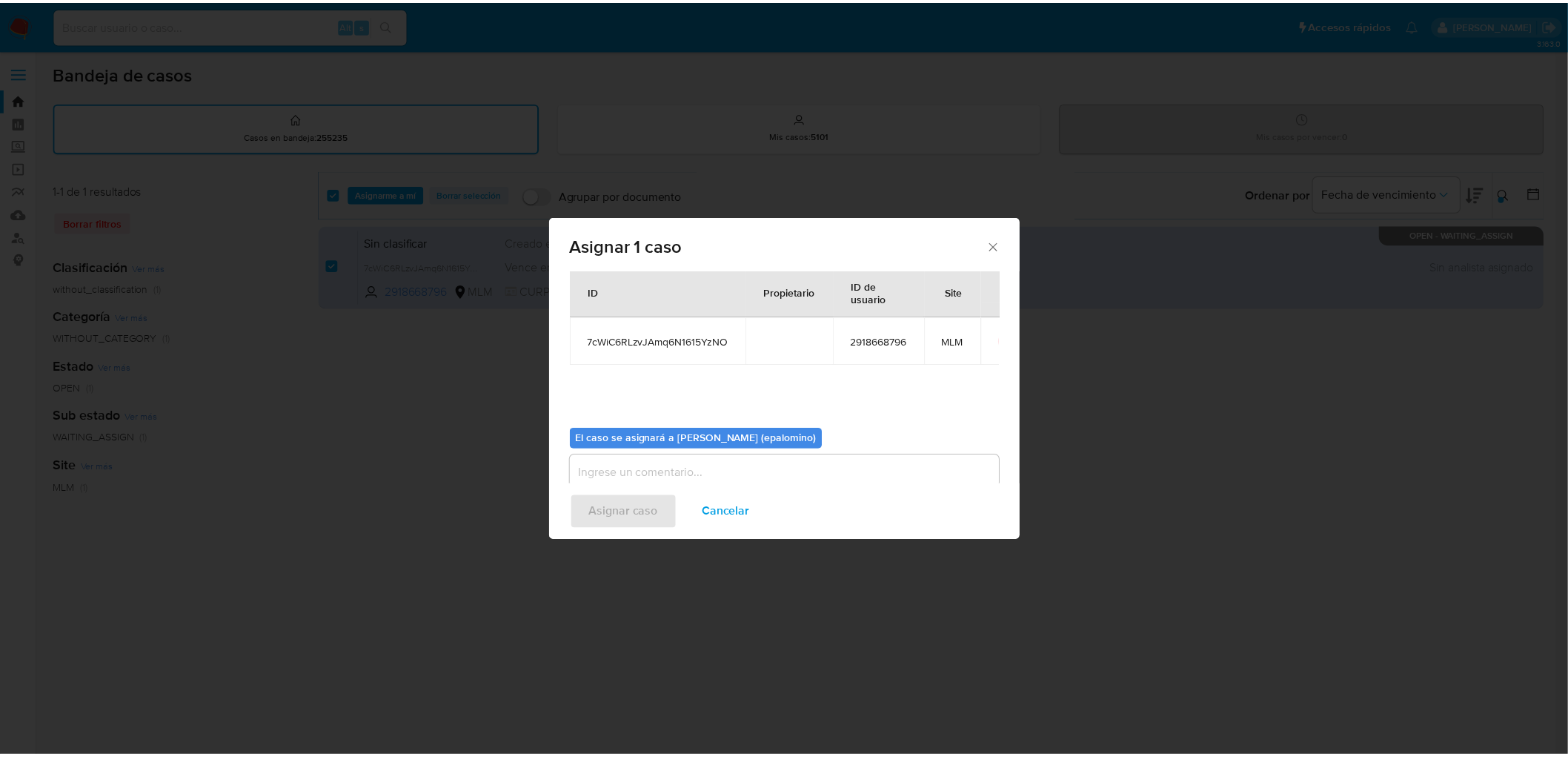
scroll to position [76, 0]
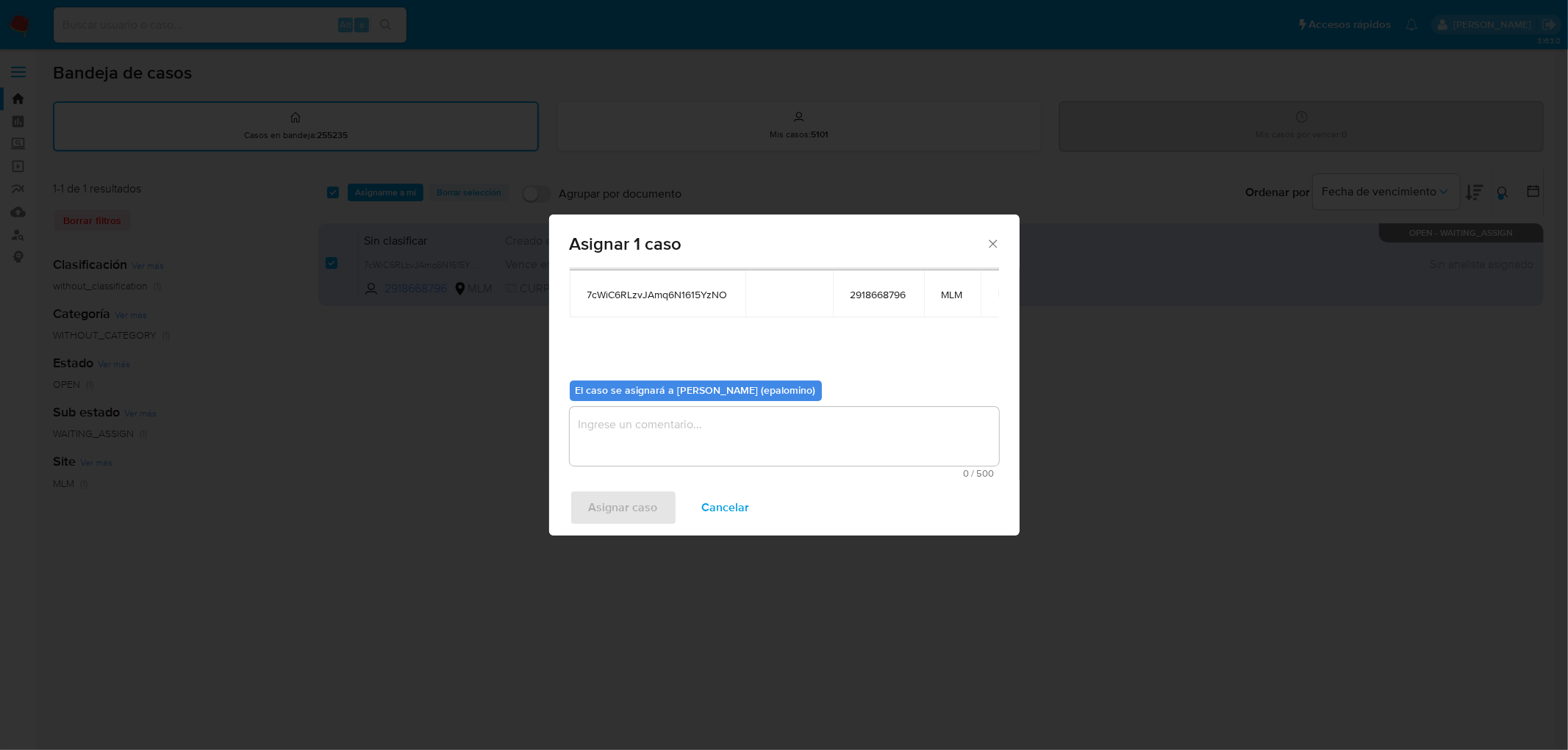
click at [640, 416] on textarea "assign-modal" at bounding box center [784, 436] width 429 height 59
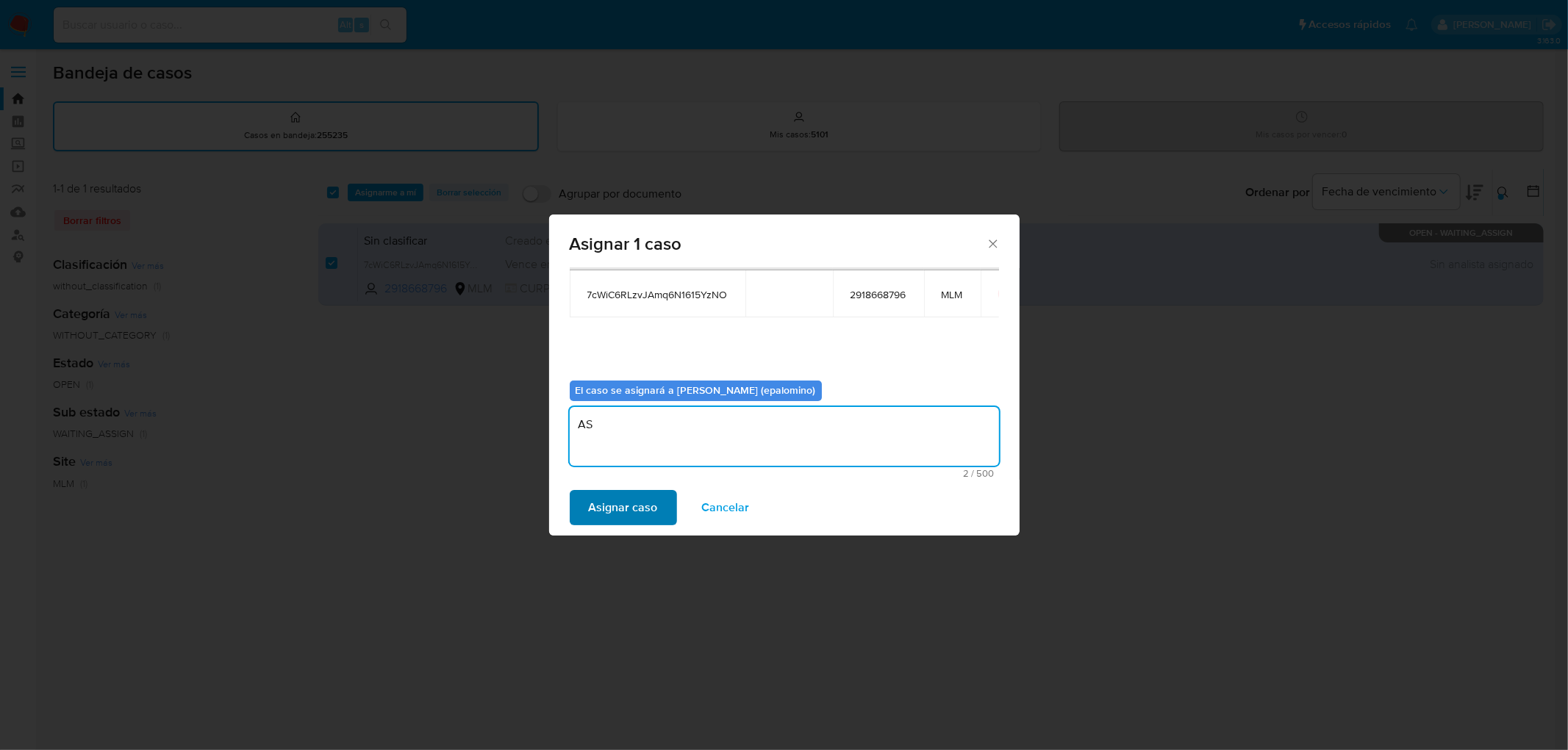
type textarea "AS"
click at [630, 491] on span "Asignar caso" at bounding box center [623, 507] width 69 height 32
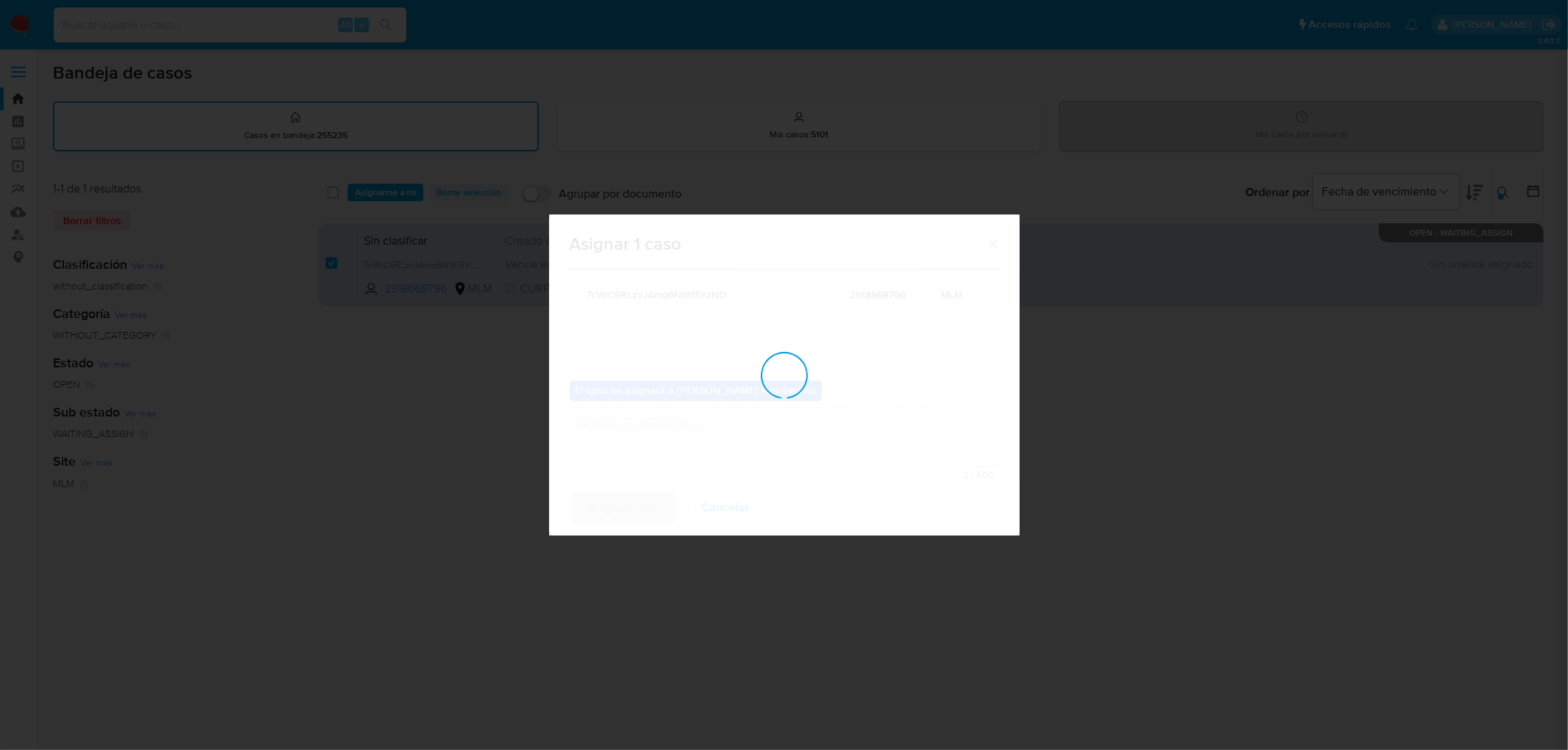
checkbox input "false"
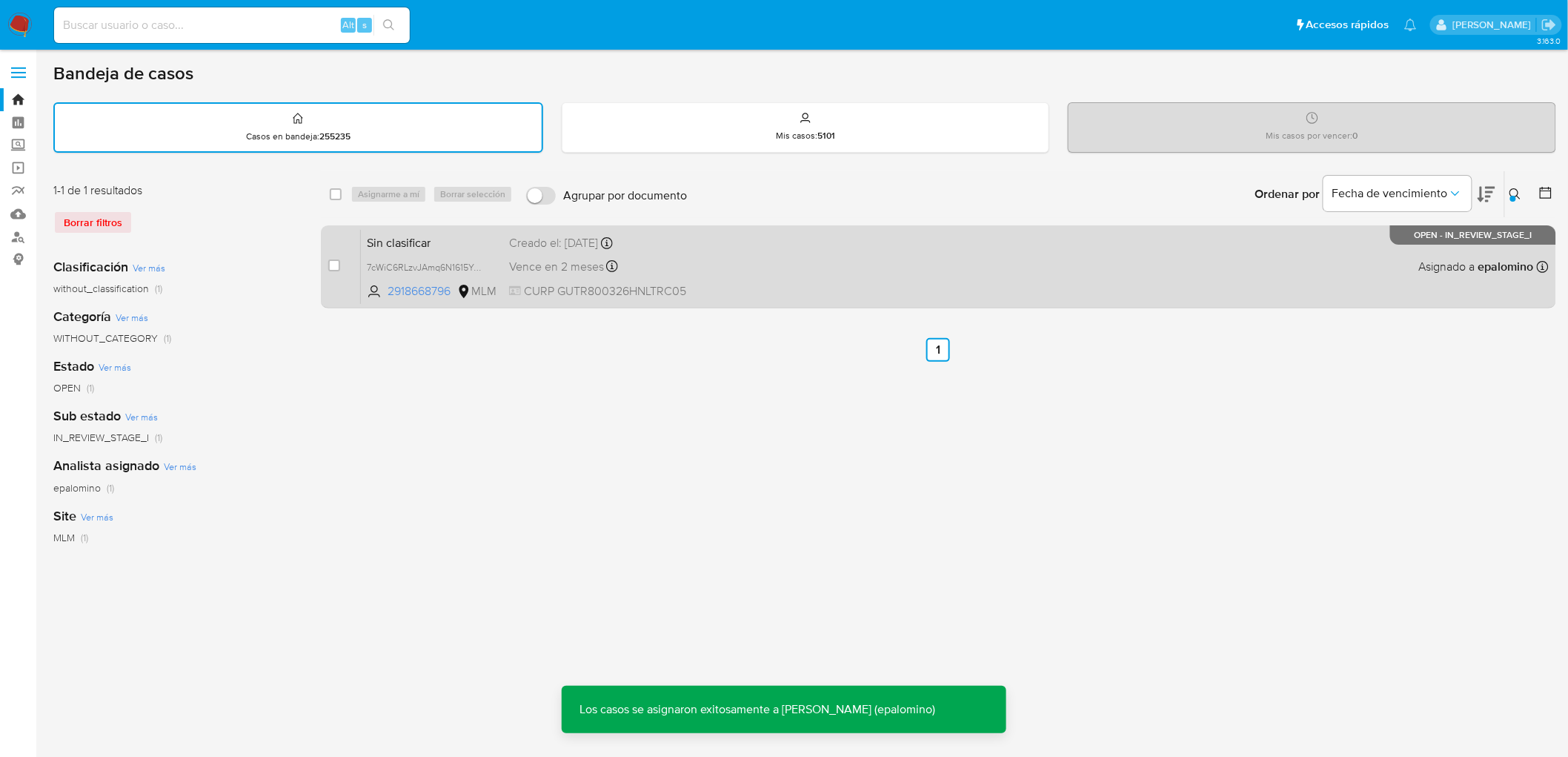
click at [381, 240] on span "Sin clasificar" at bounding box center [432, 242] width 130 height 19
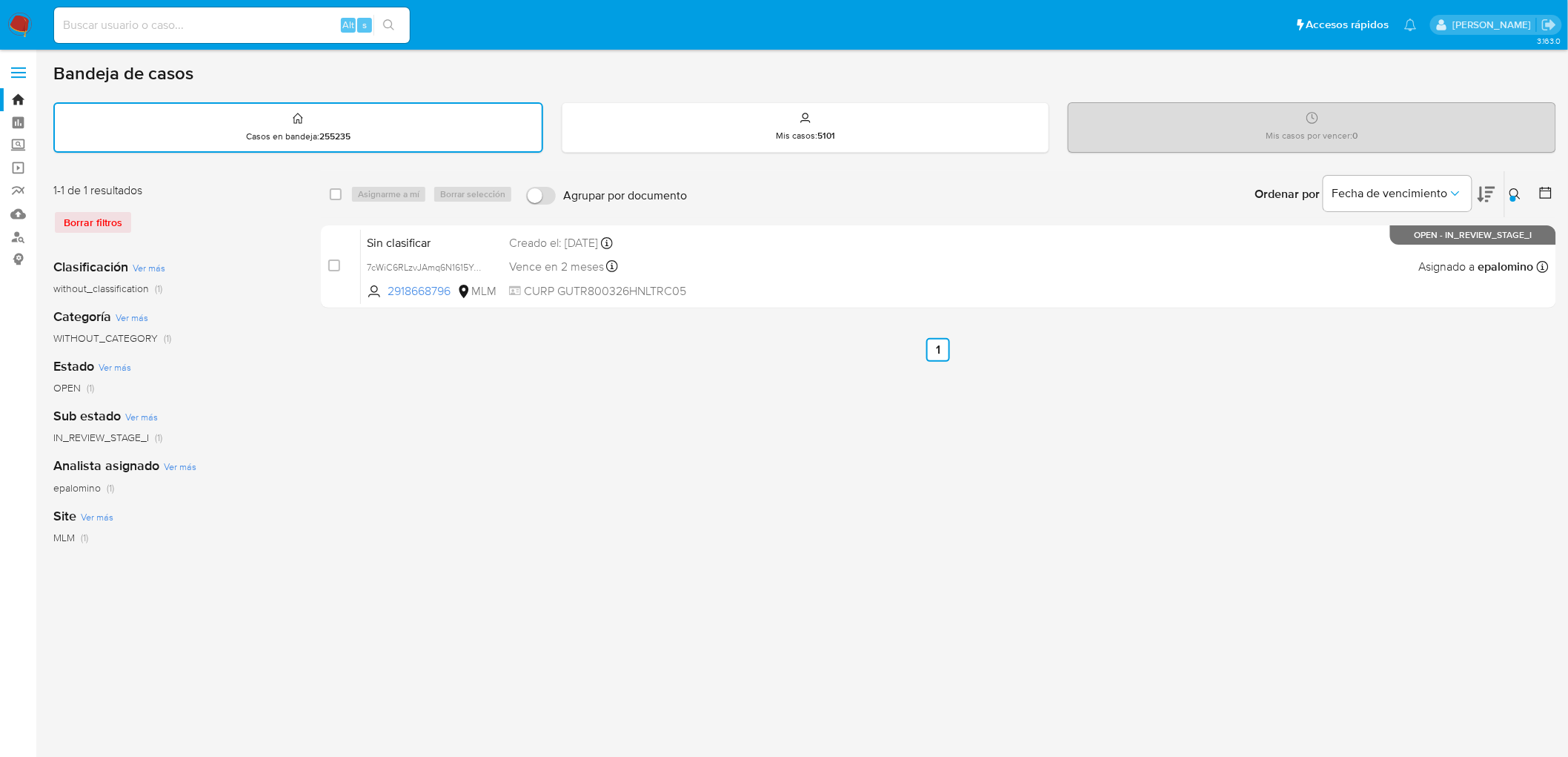
click at [10, 25] on img at bounding box center [20, 25] width 25 height 25
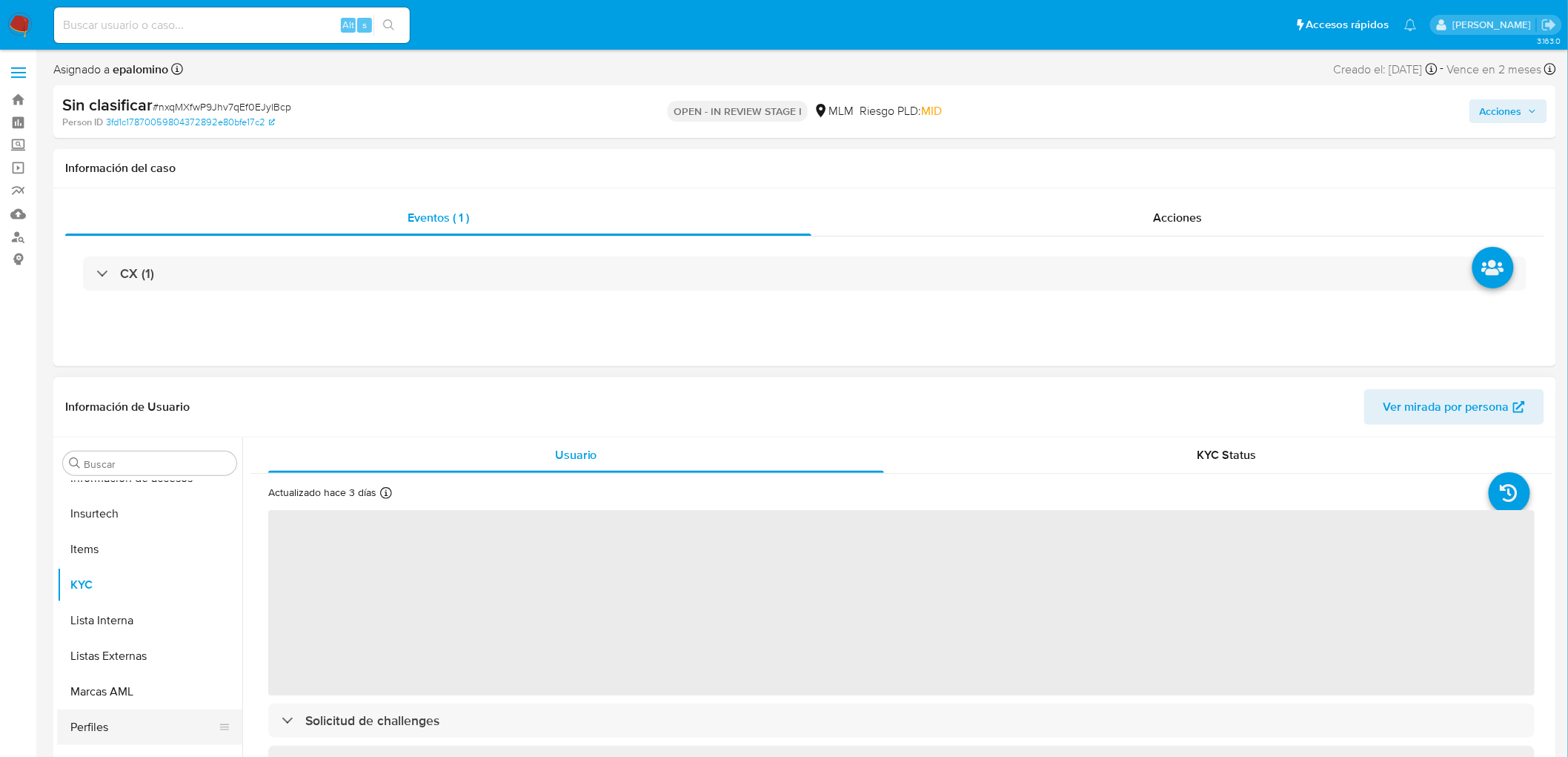
scroll to position [82, 0]
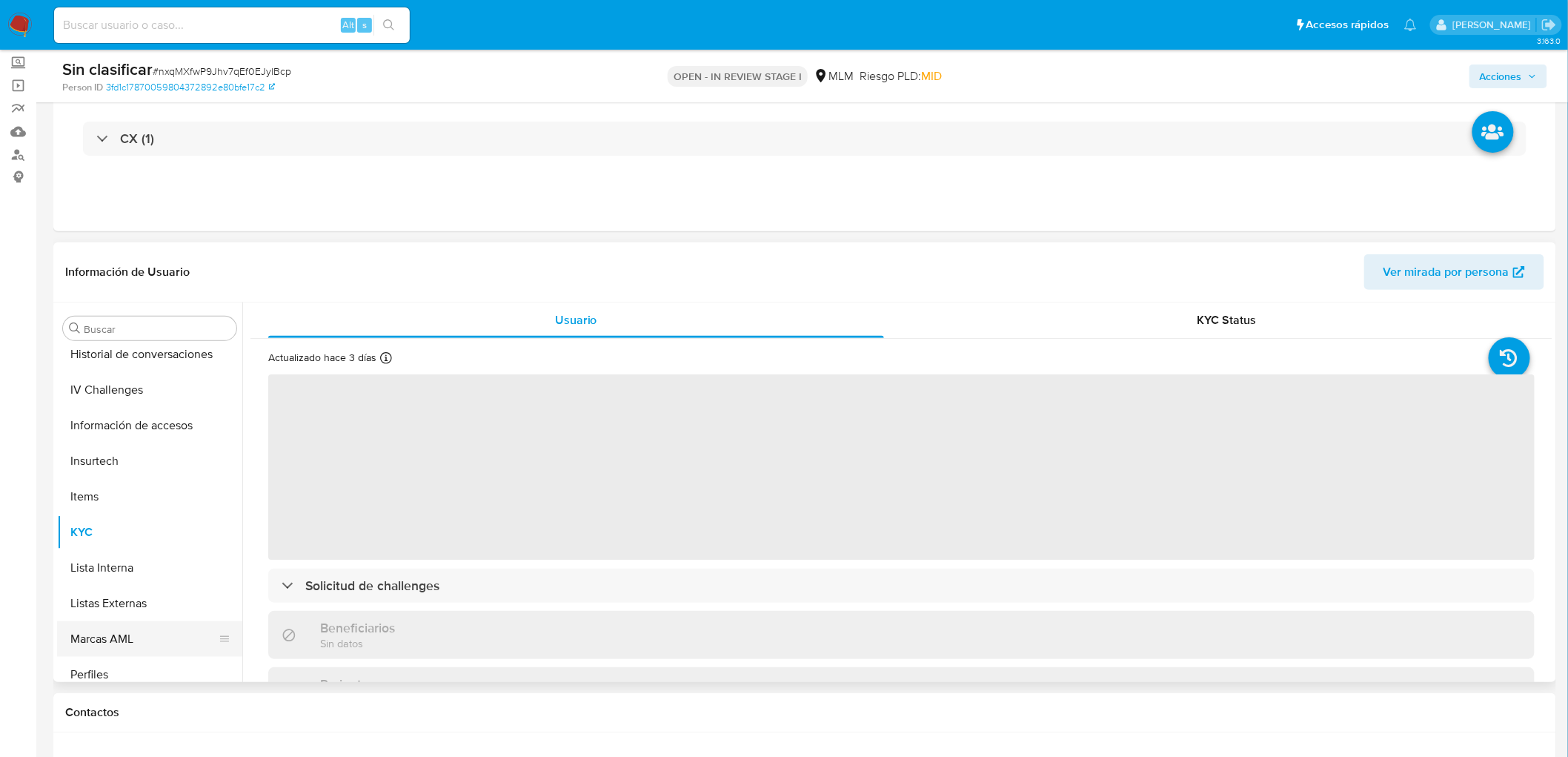
select select "10"
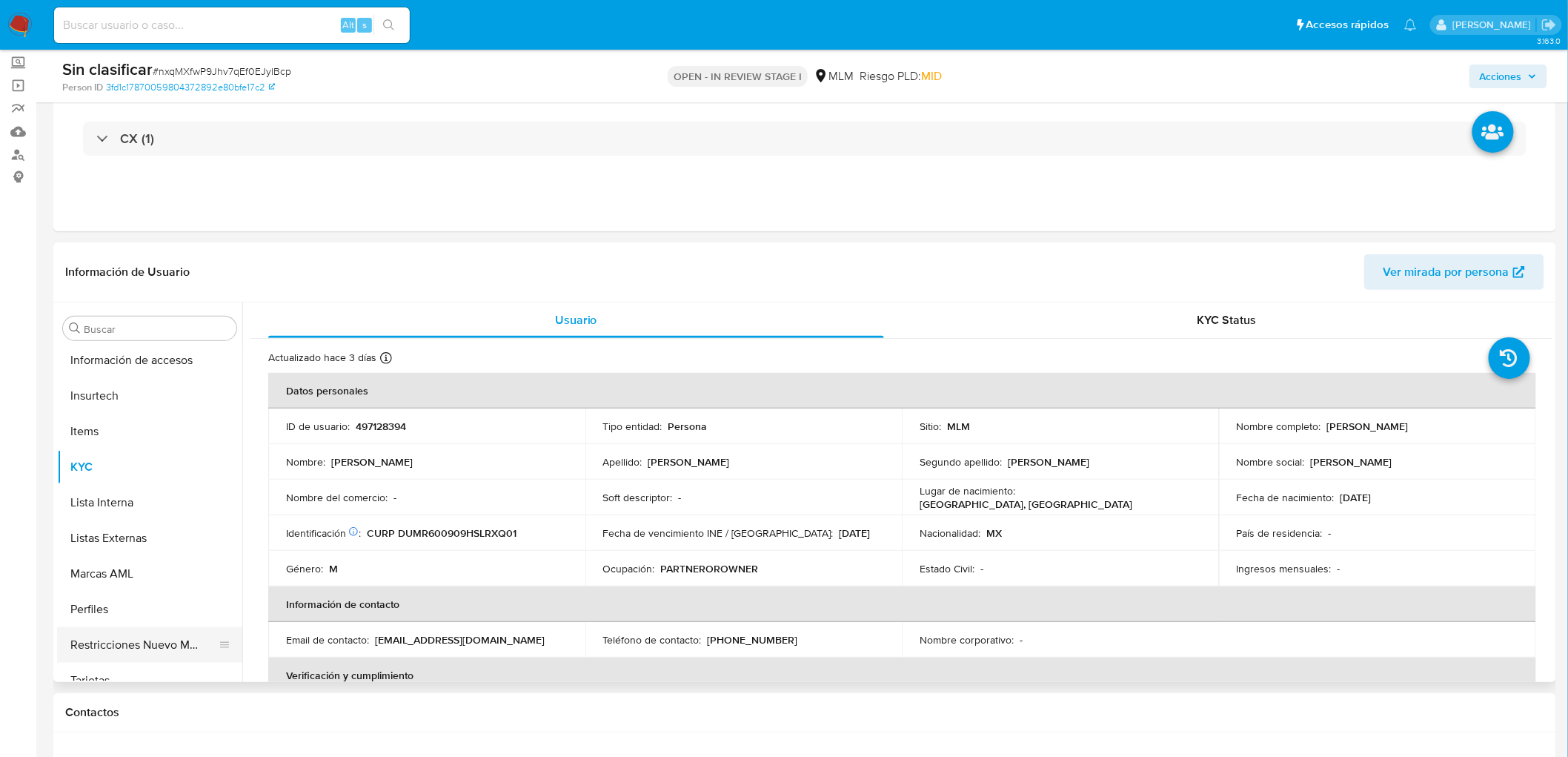
scroll to position [733, 0]
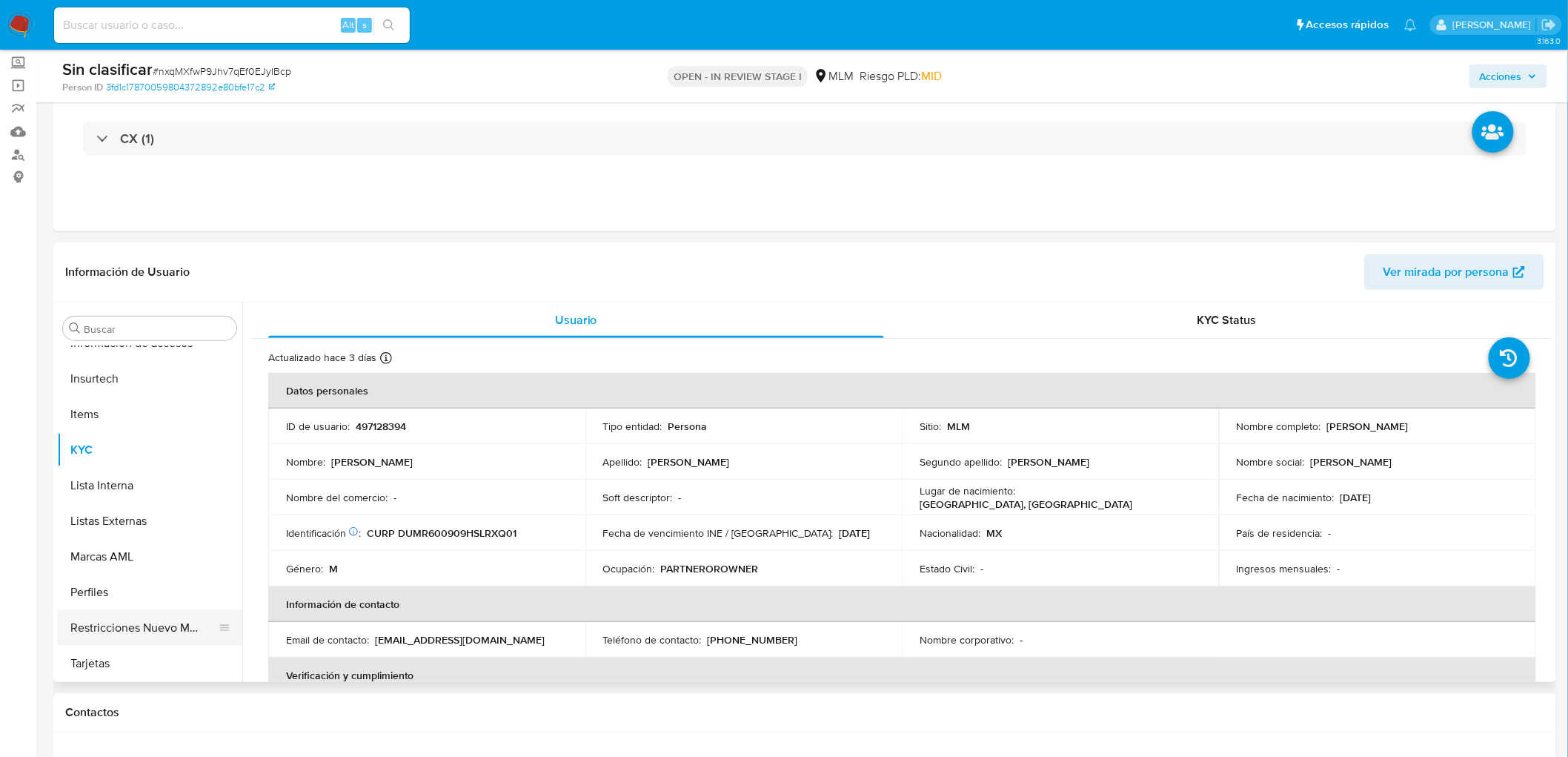
click at [146, 618] on button "Restricciones Nuevo Mundo" at bounding box center [144, 628] width 173 height 36
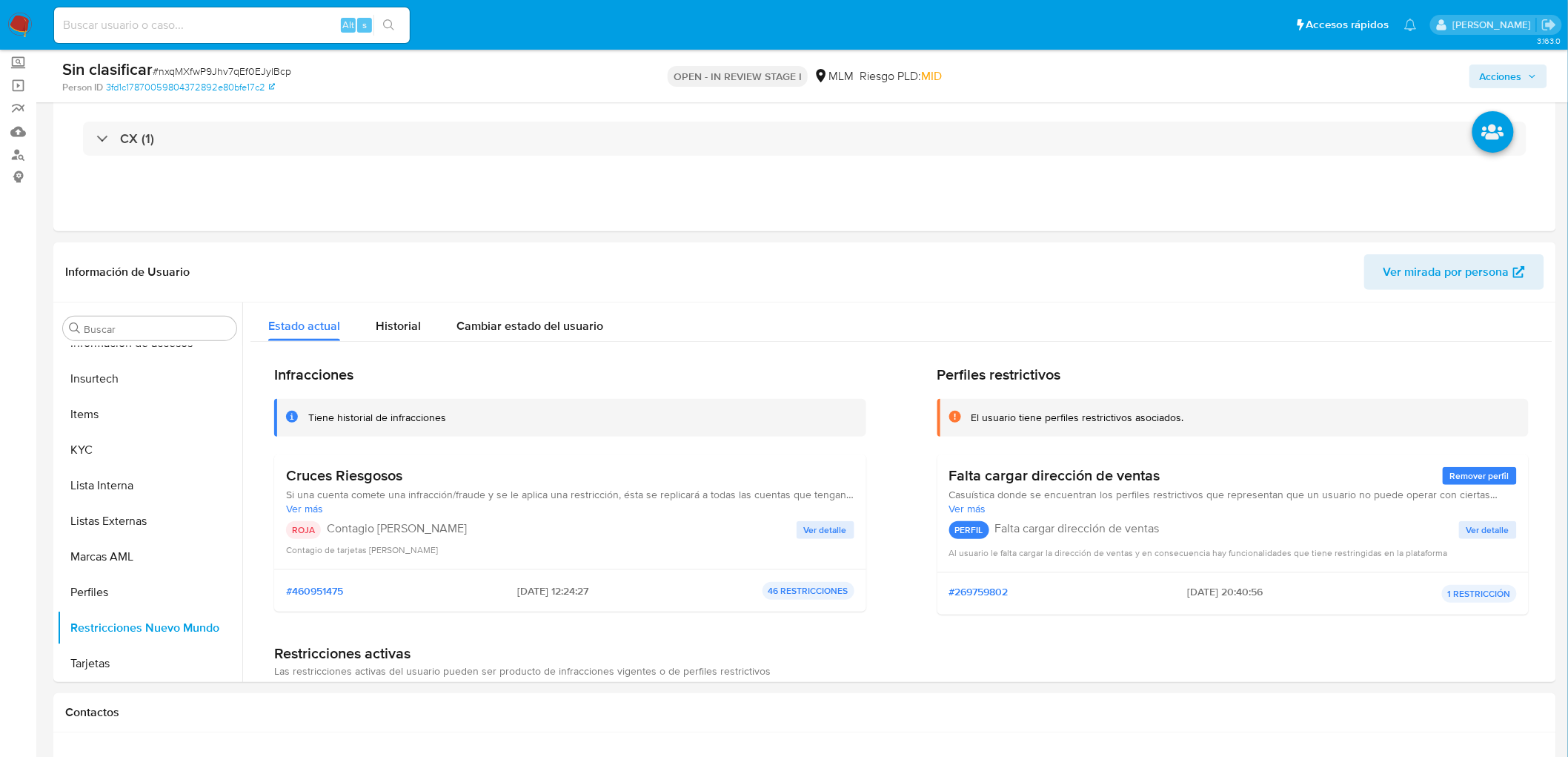
click at [1525, 79] on span "Acciones" at bounding box center [1509, 76] width 57 height 21
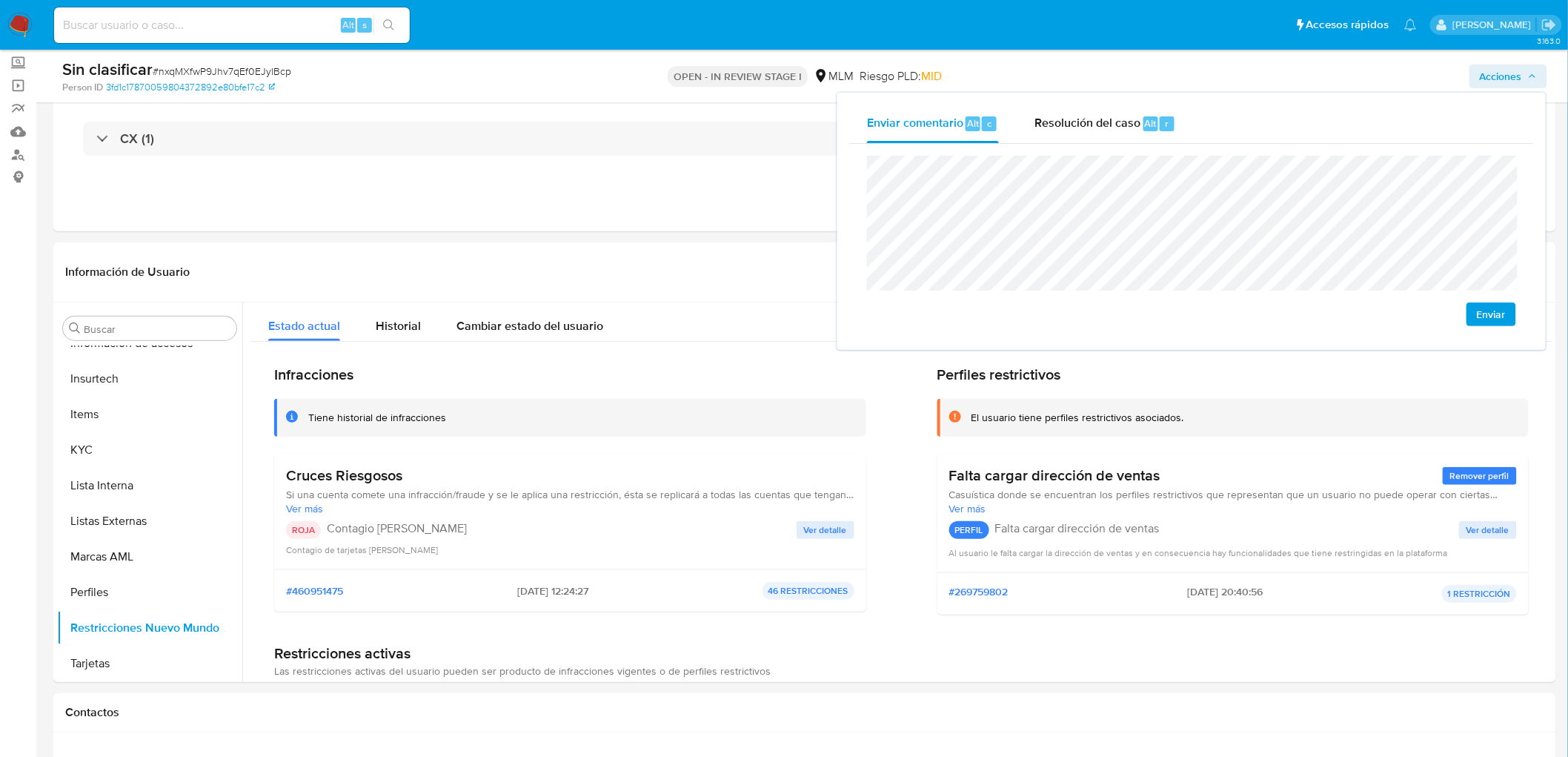
click at [1488, 314] on span "Enviar" at bounding box center [1492, 314] width 29 height 21
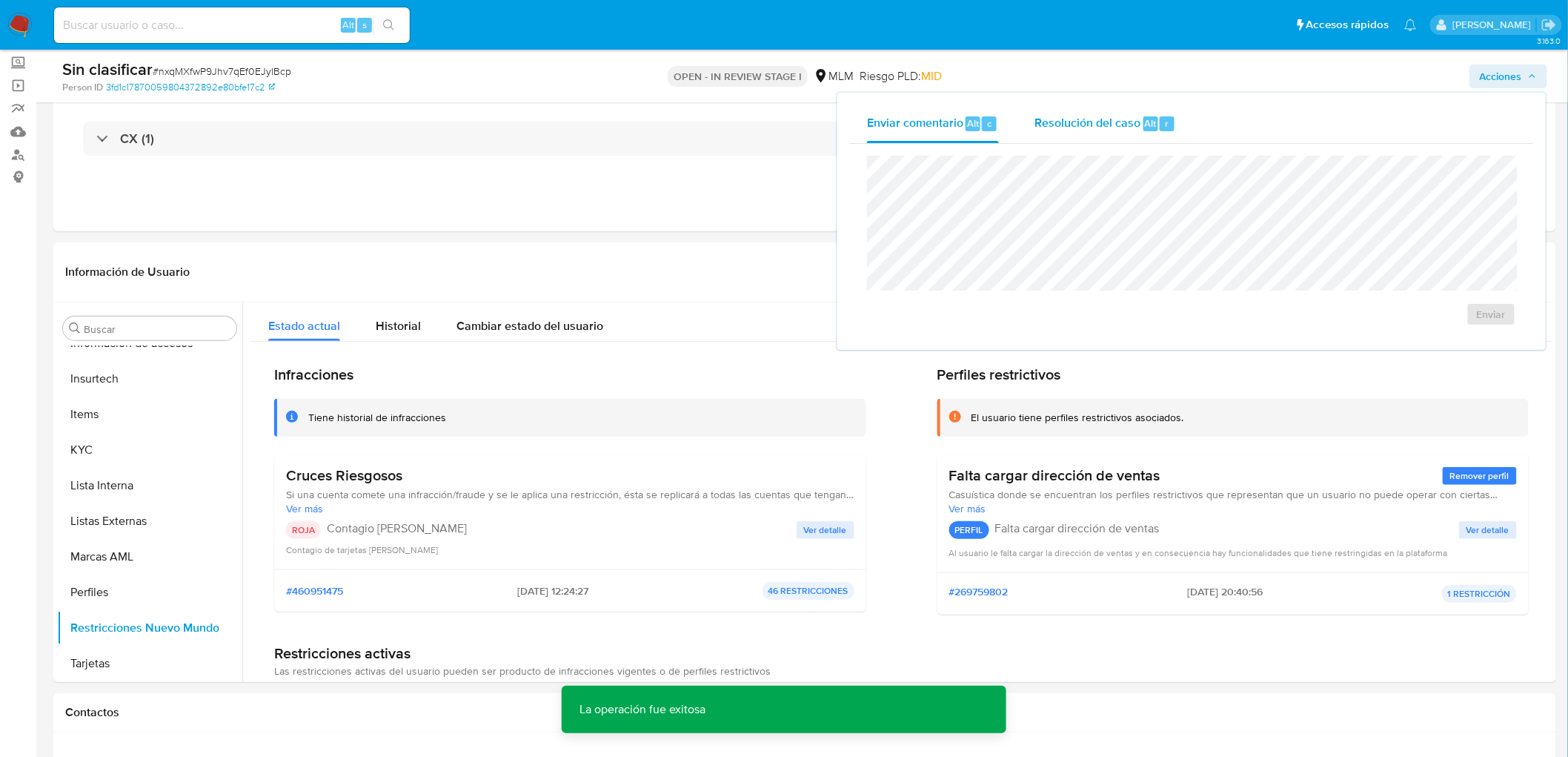
click at [1112, 127] on span "Resolución del caso" at bounding box center [1087, 122] width 106 height 17
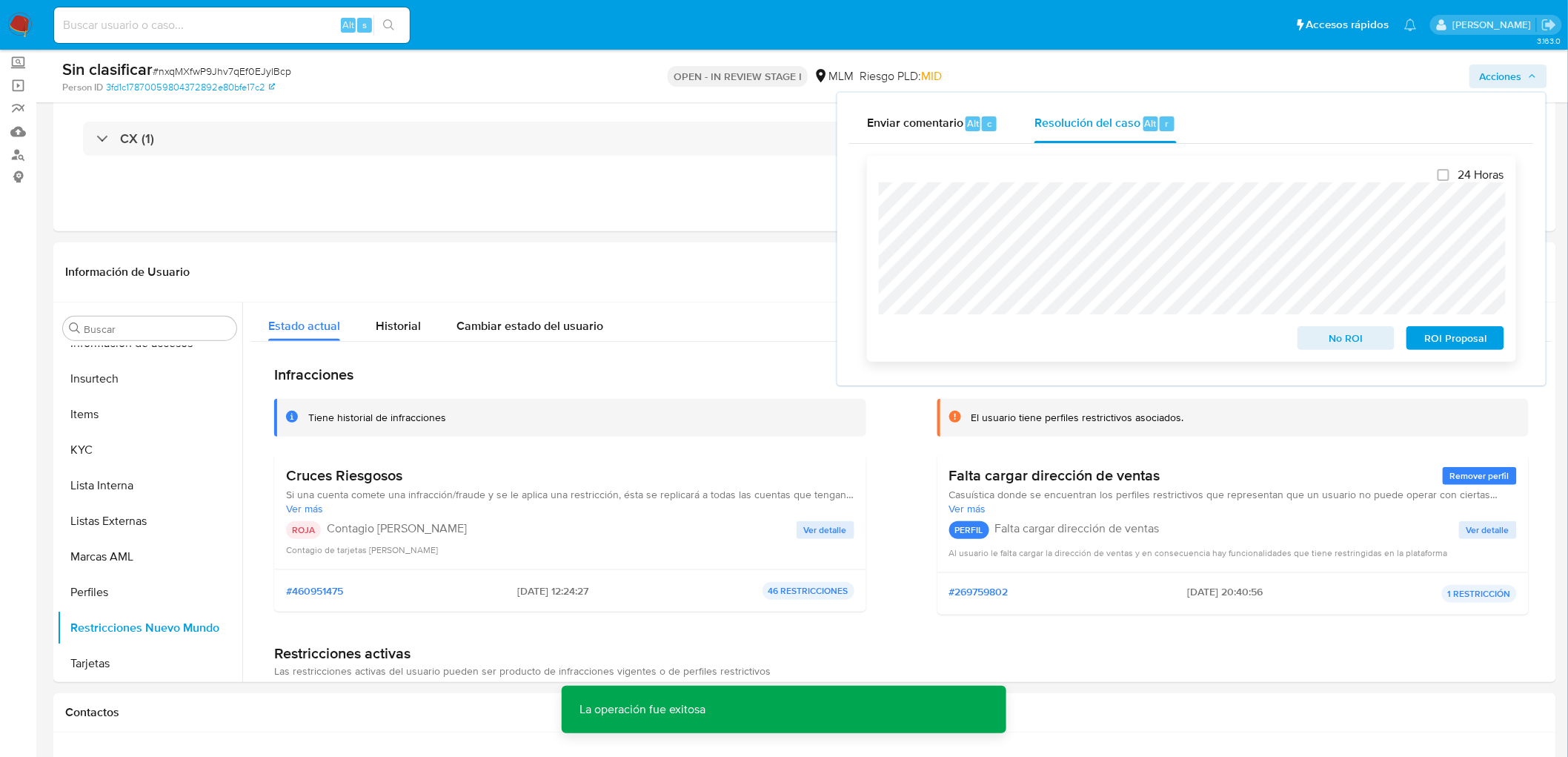
click at [1323, 330] on span "No ROI" at bounding box center [1346, 338] width 77 height 21
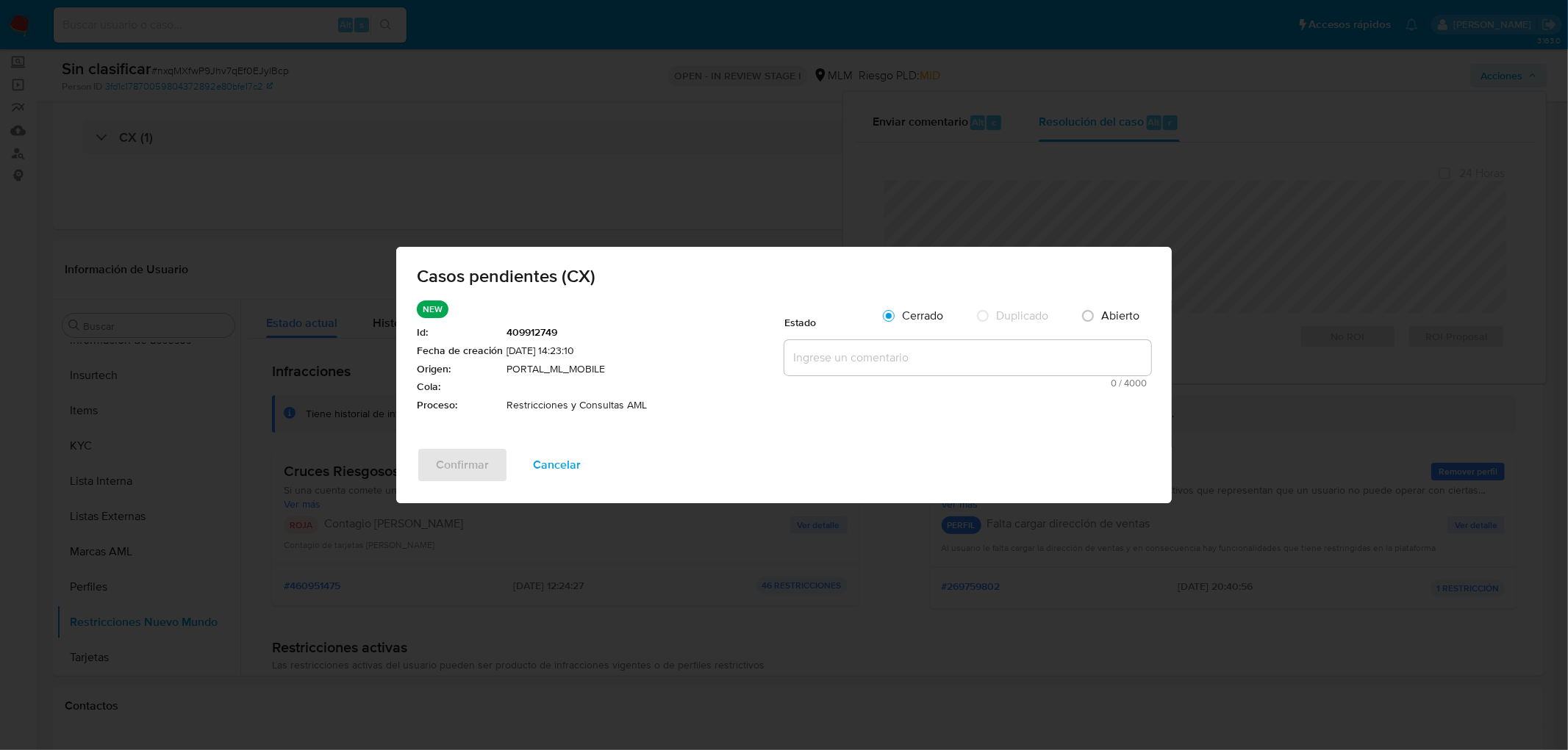
click at [889, 372] on textarea at bounding box center [967, 357] width 367 height 35
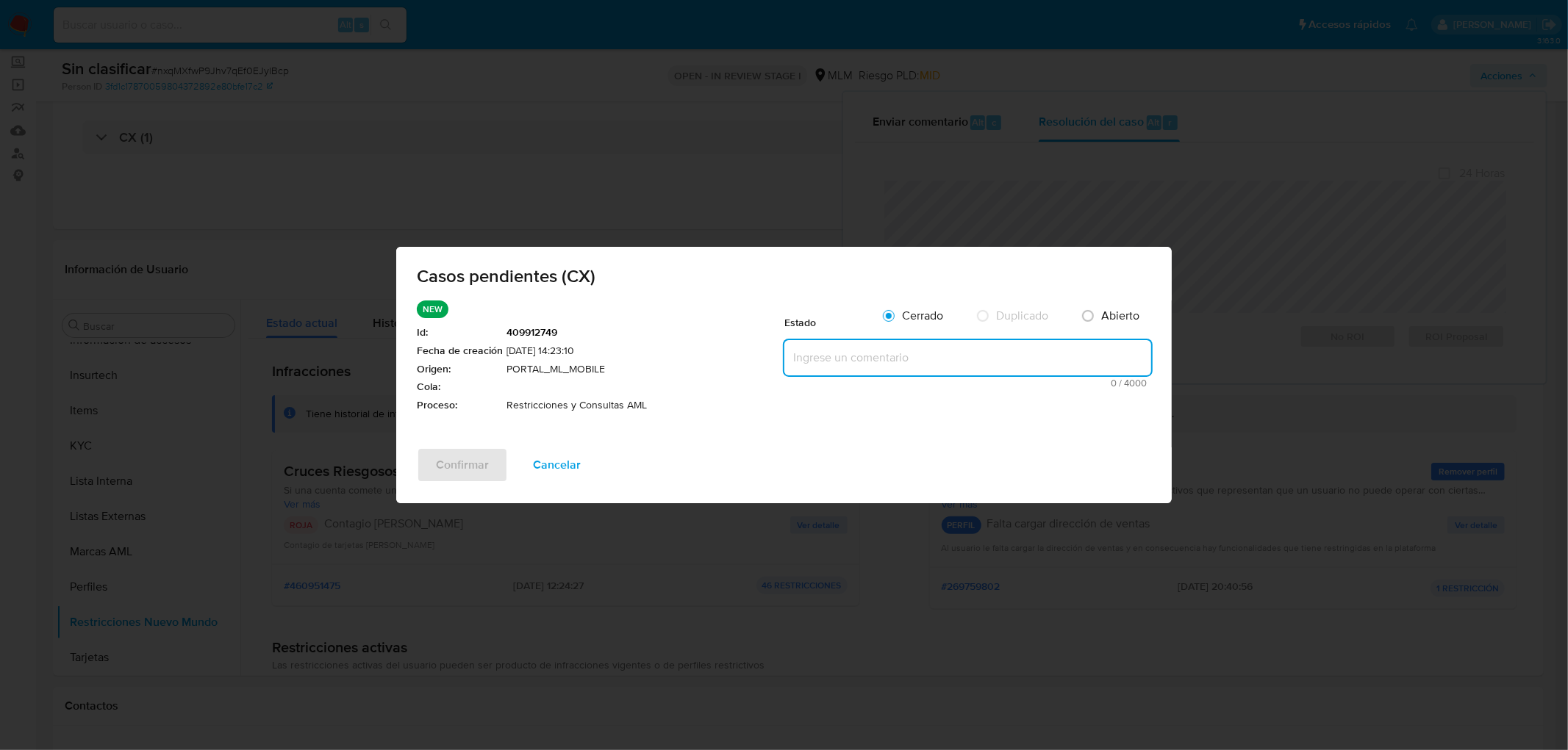
paste textarea "no se realizará reactivación de la cuenta"
type textarea "no se realizará reactivación de la cuenta"
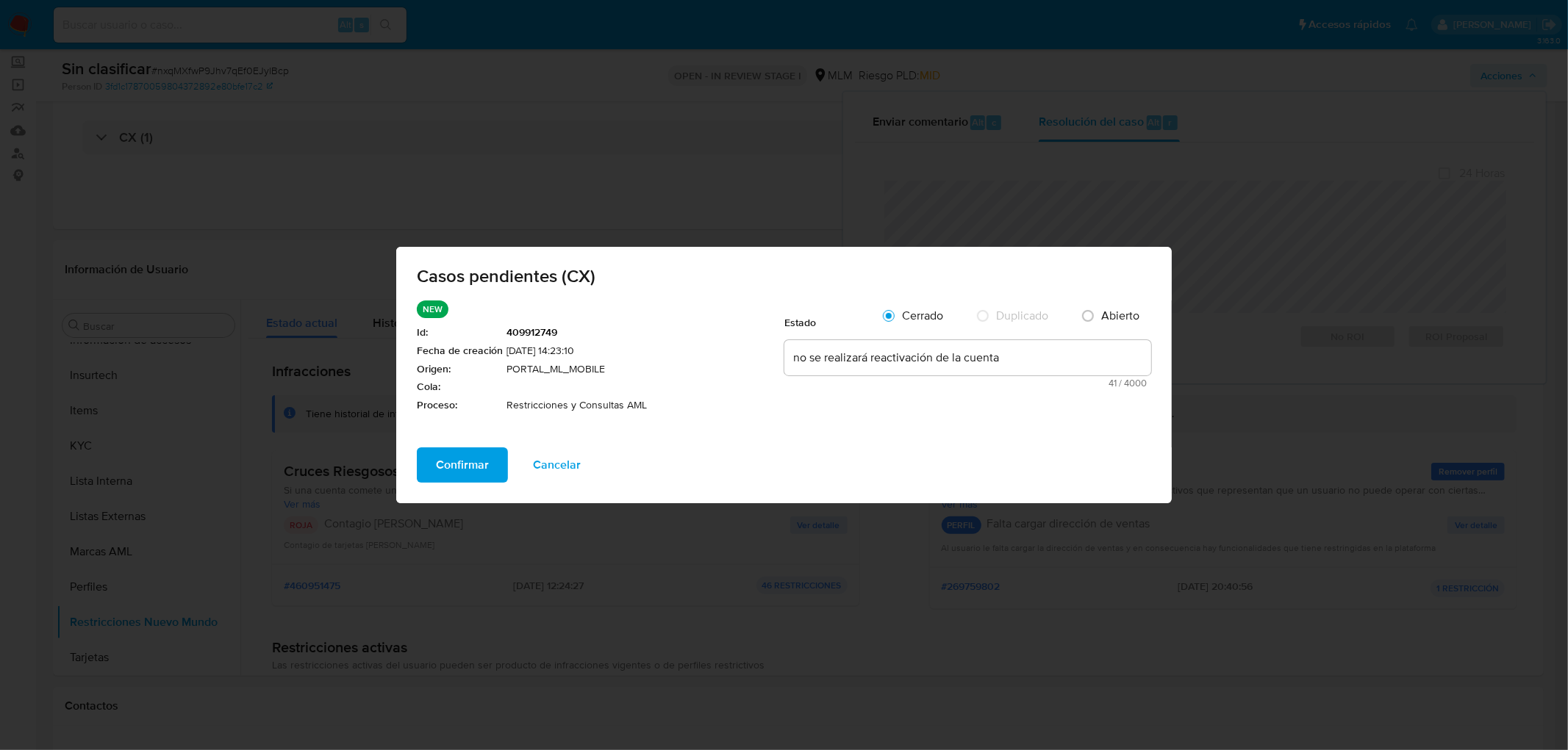
click at [475, 464] on span "Confirmar" at bounding box center [462, 465] width 53 height 32
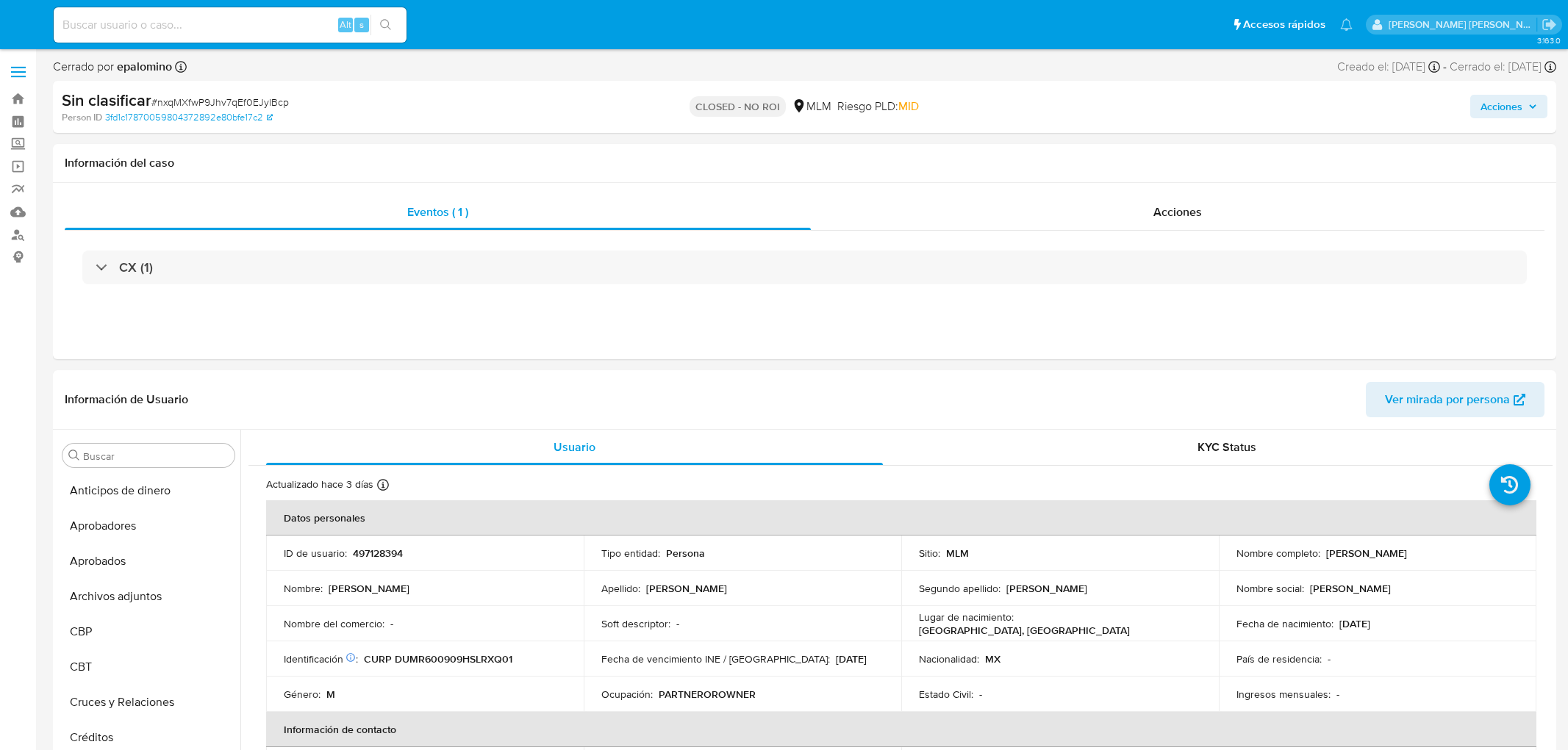
select select "10"
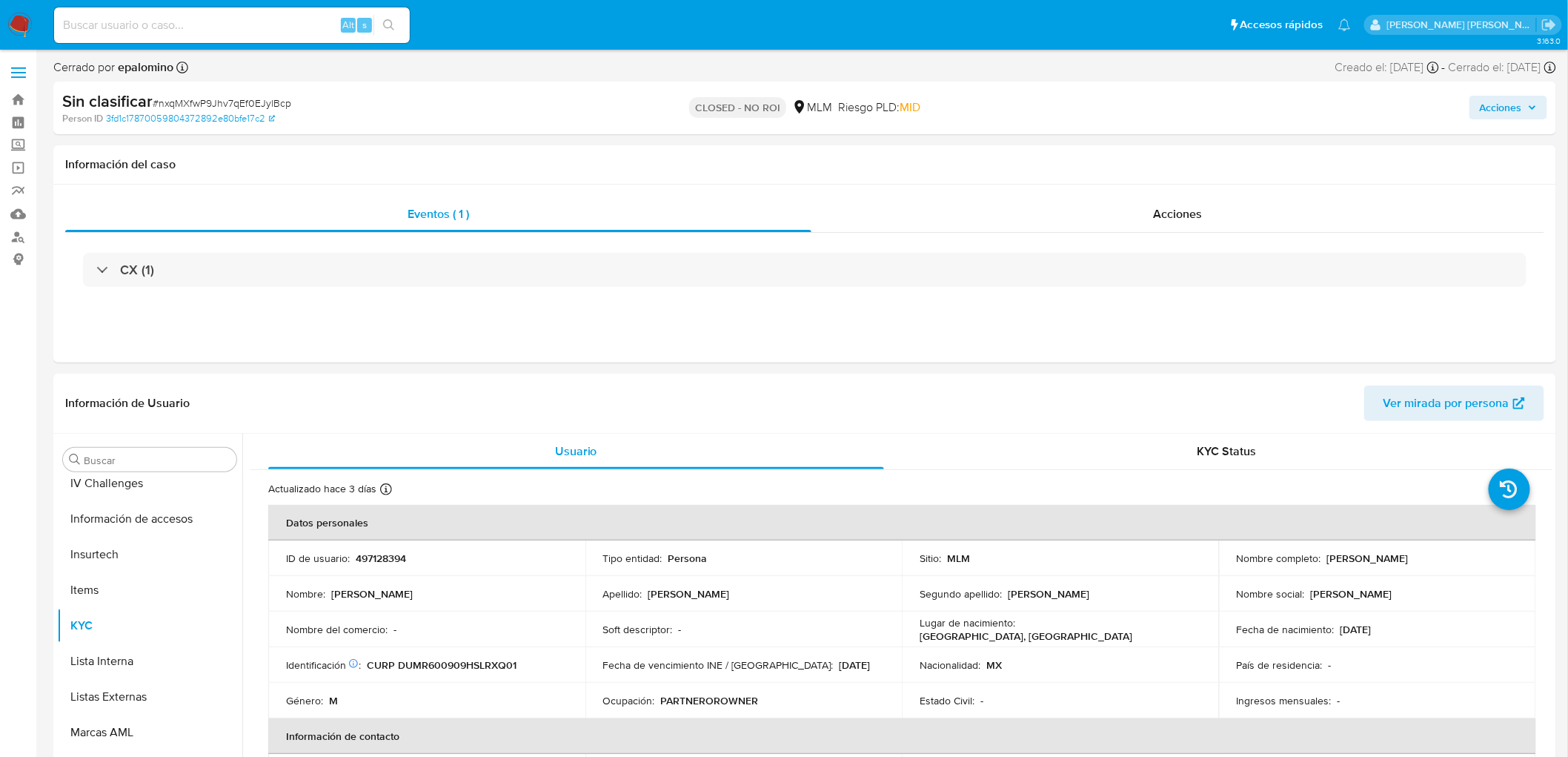
scroll to position [733, 0]
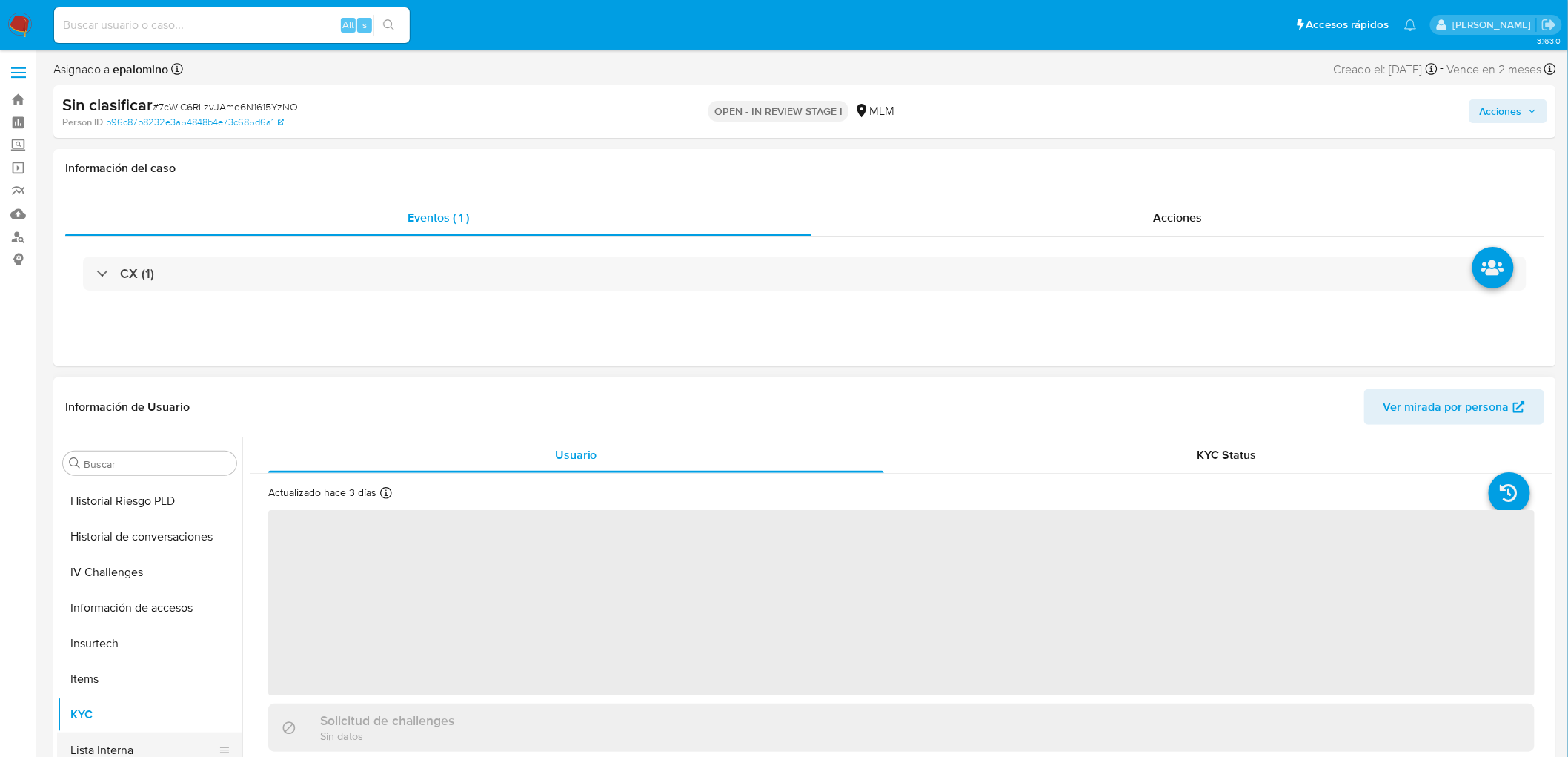
select select "10"
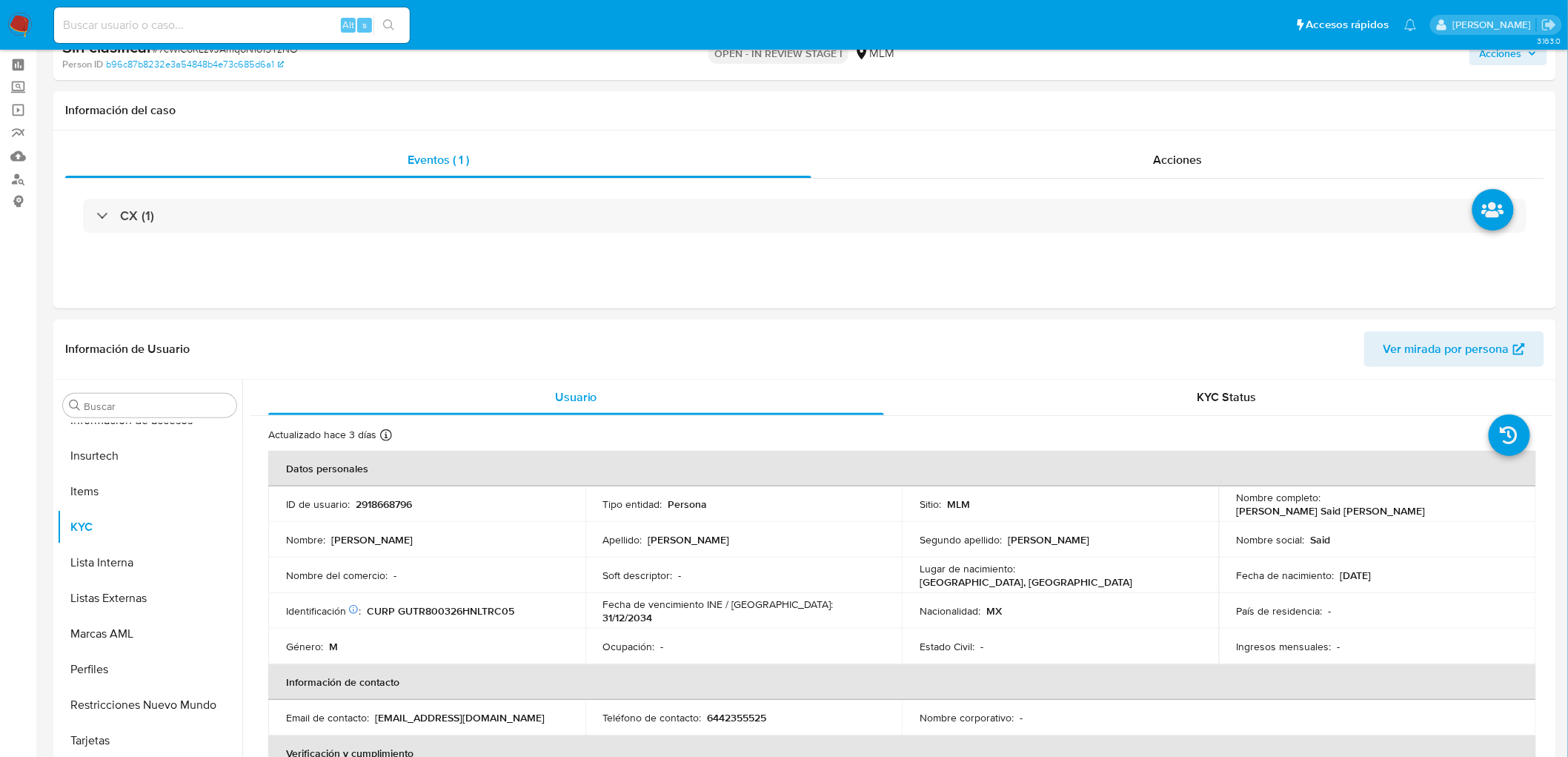
scroll to position [82, 0]
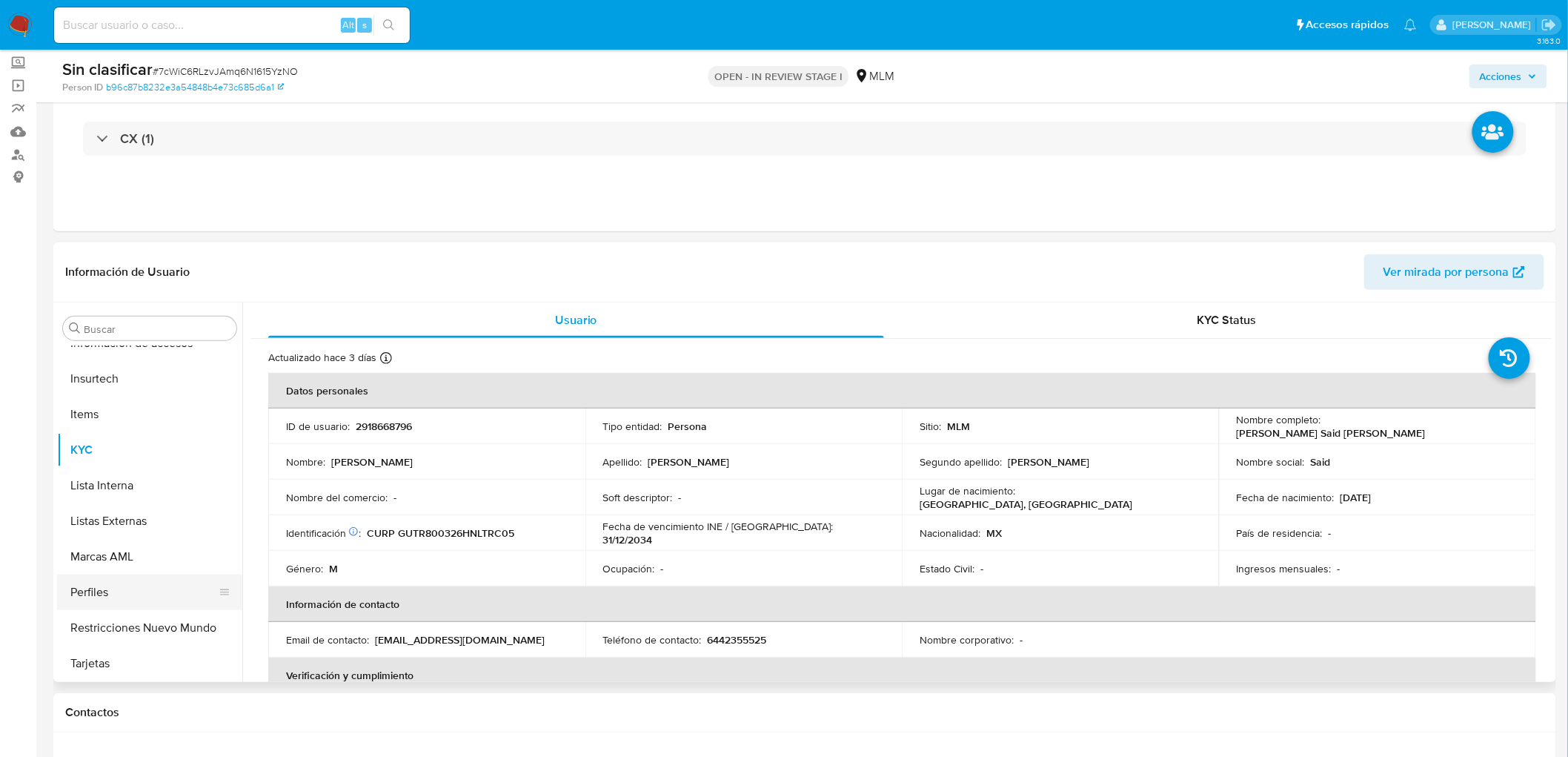
click at [146, 608] on button "Perfiles" at bounding box center [144, 592] width 173 height 36
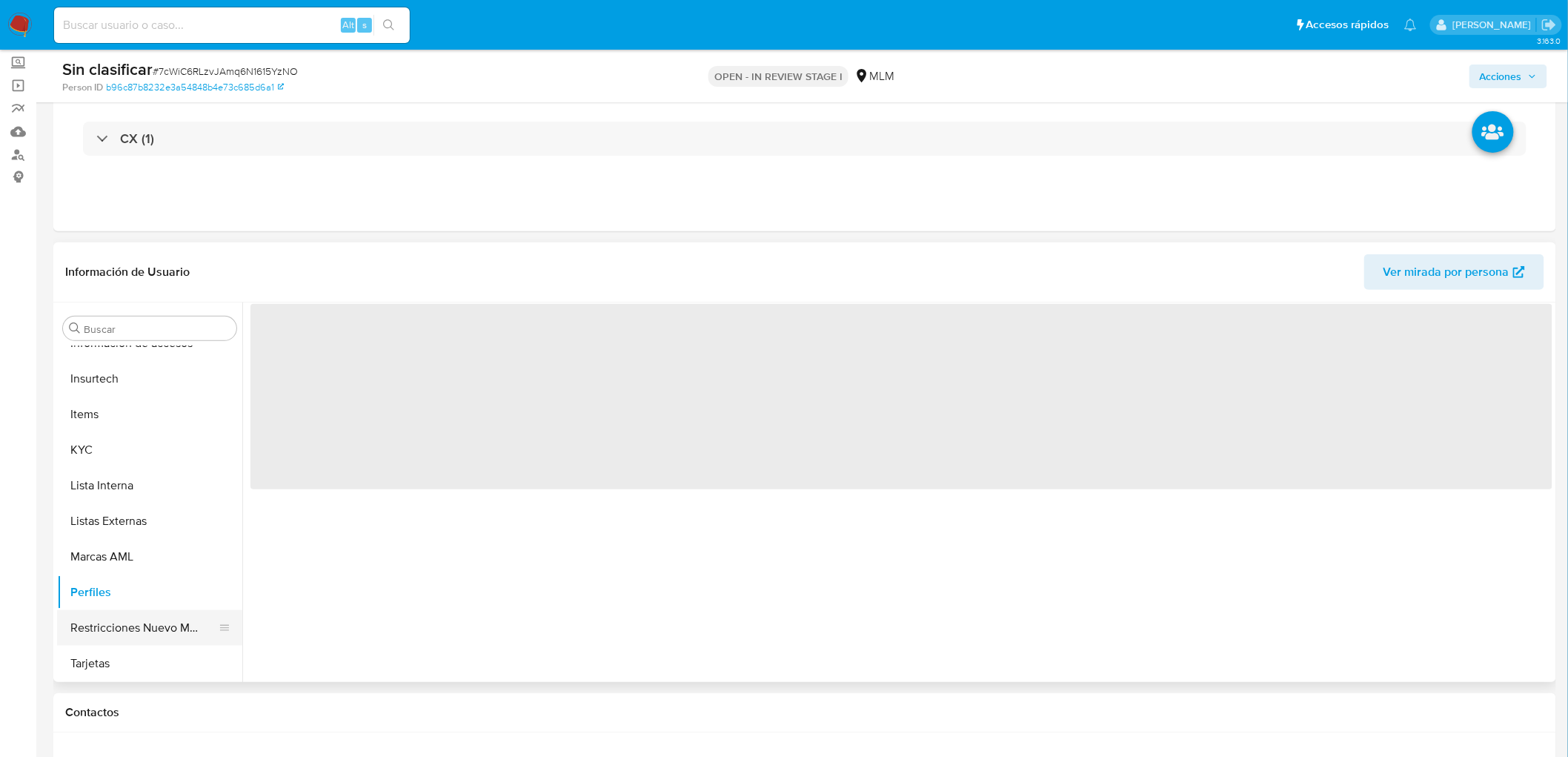
click at [146, 620] on button "Restricciones Nuevo Mundo" at bounding box center [144, 628] width 173 height 36
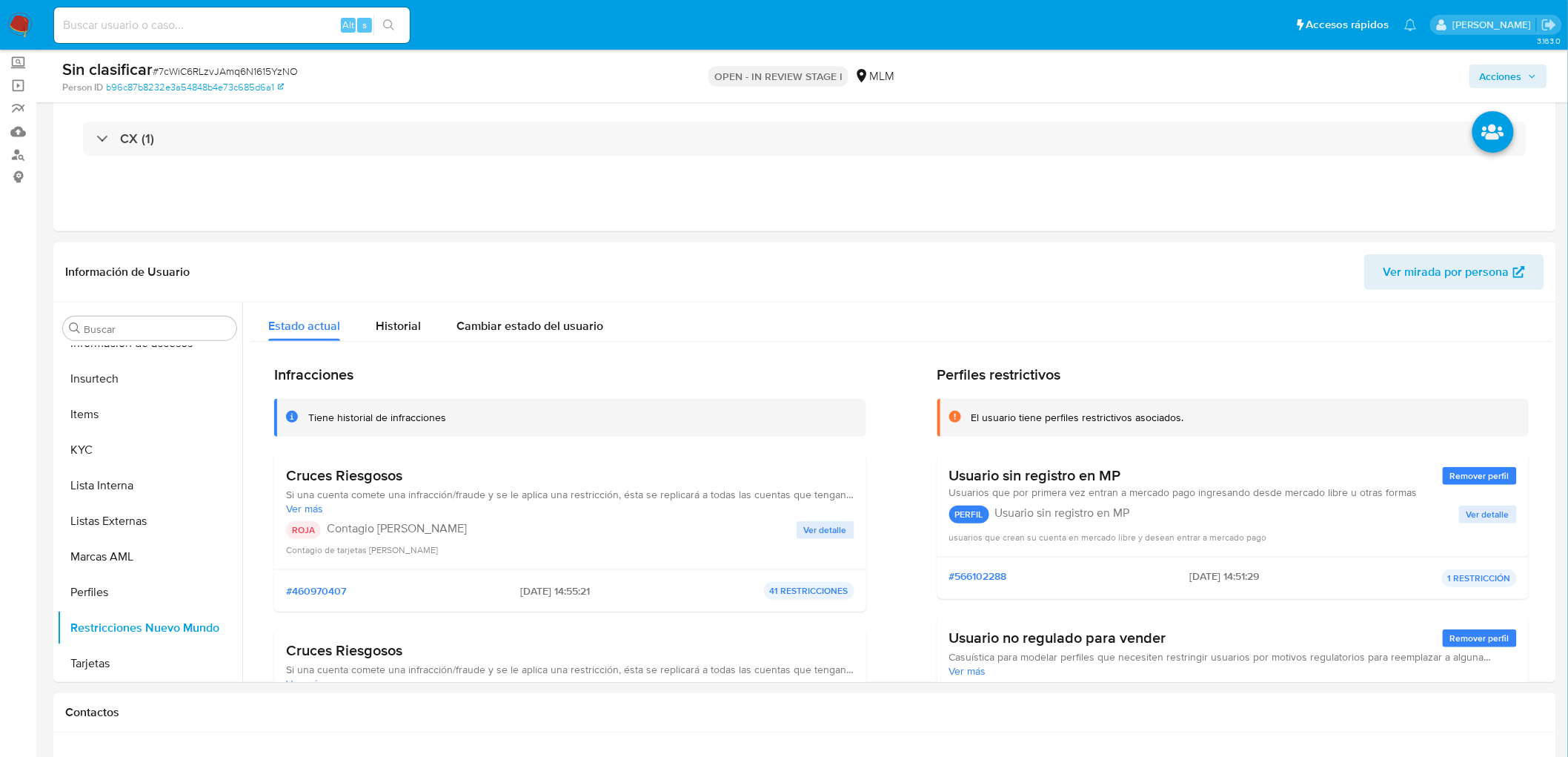
click at [1506, 68] on span "Acciones" at bounding box center [1501, 76] width 42 height 24
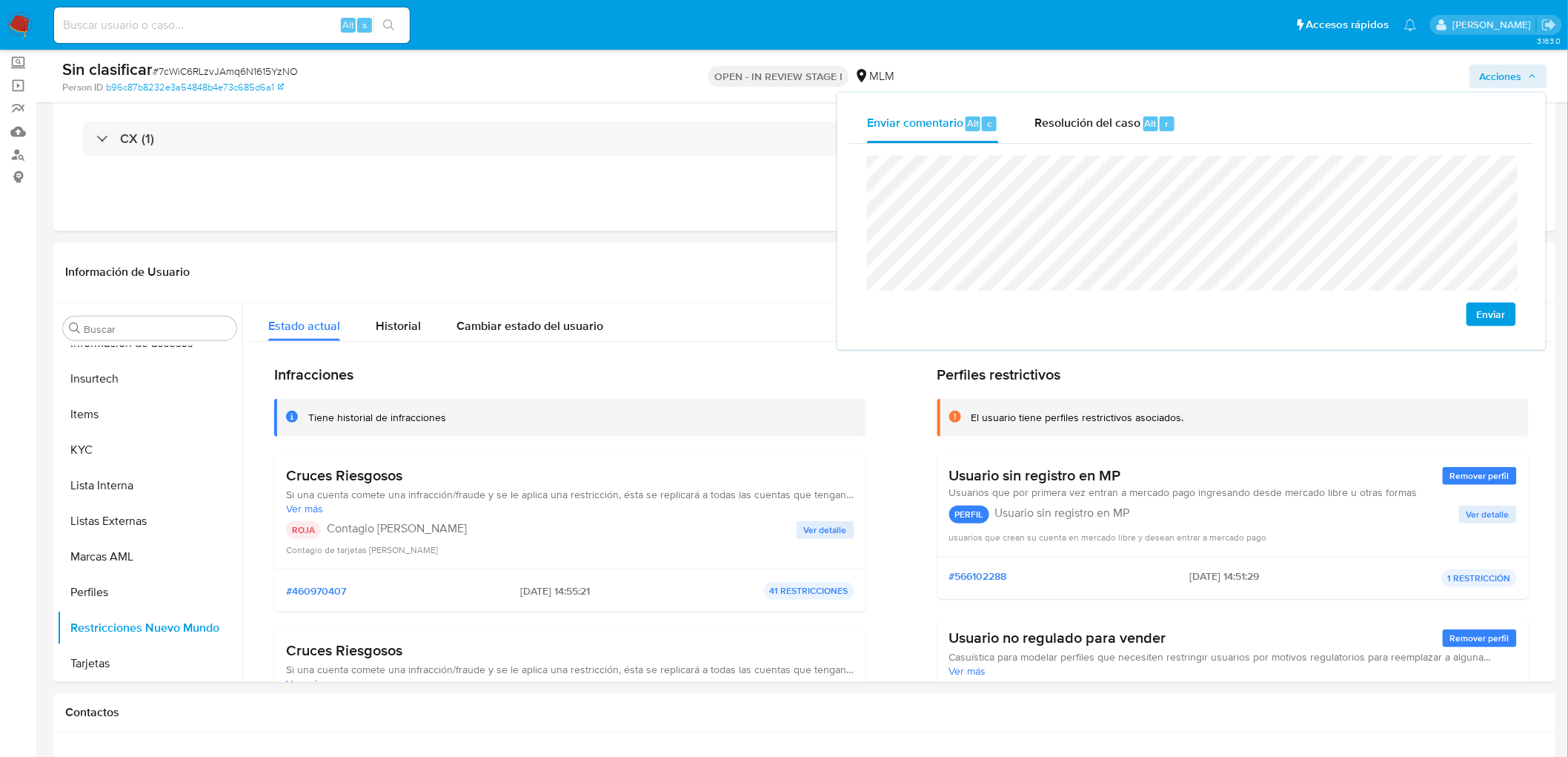
click at [1501, 314] on span "Enviar" at bounding box center [1492, 314] width 29 height 21
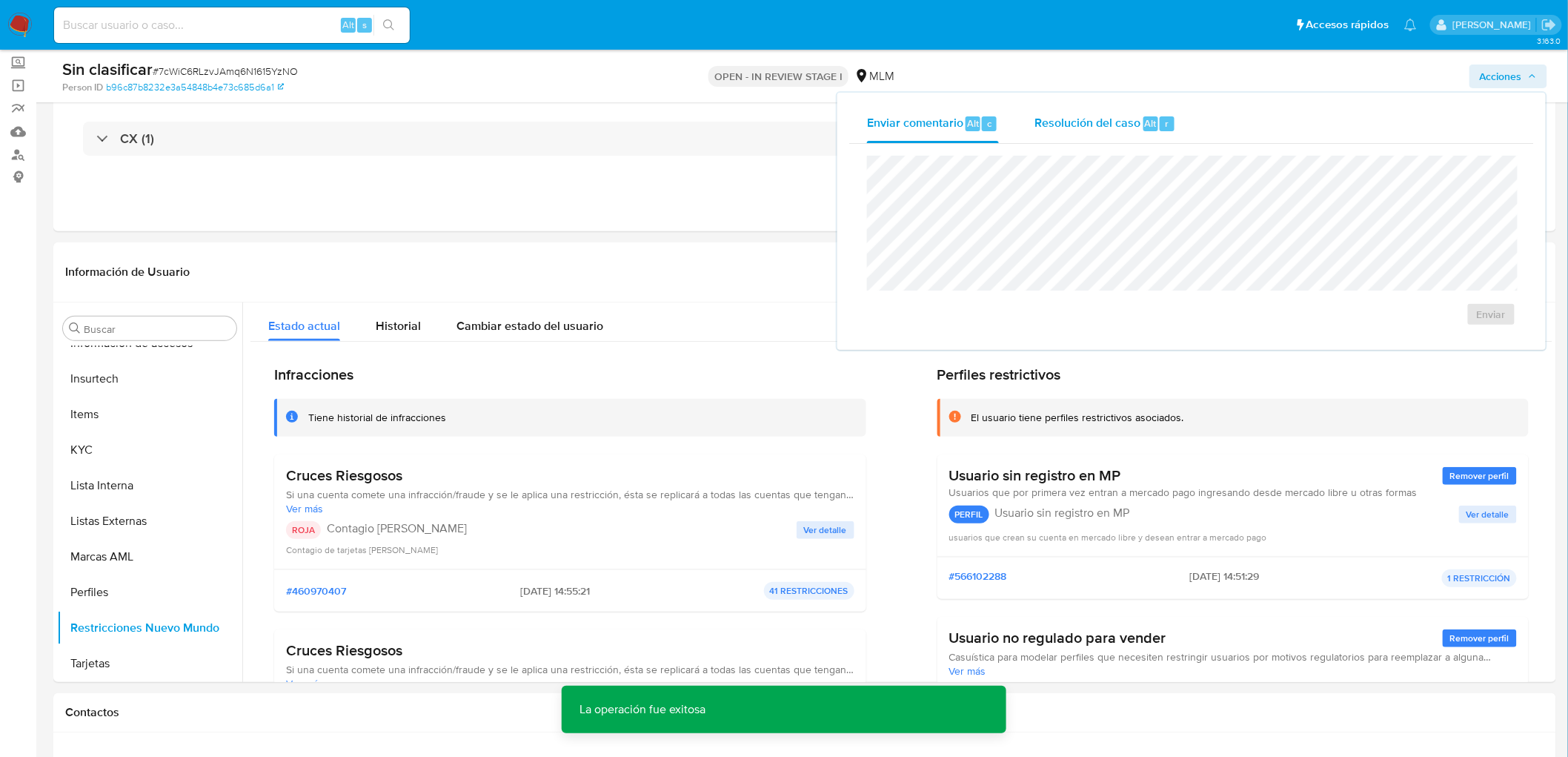
click at [1137, 108] on div "Resolución del caso Alt r" at bounding box center [1106, 123] width 142 height 38
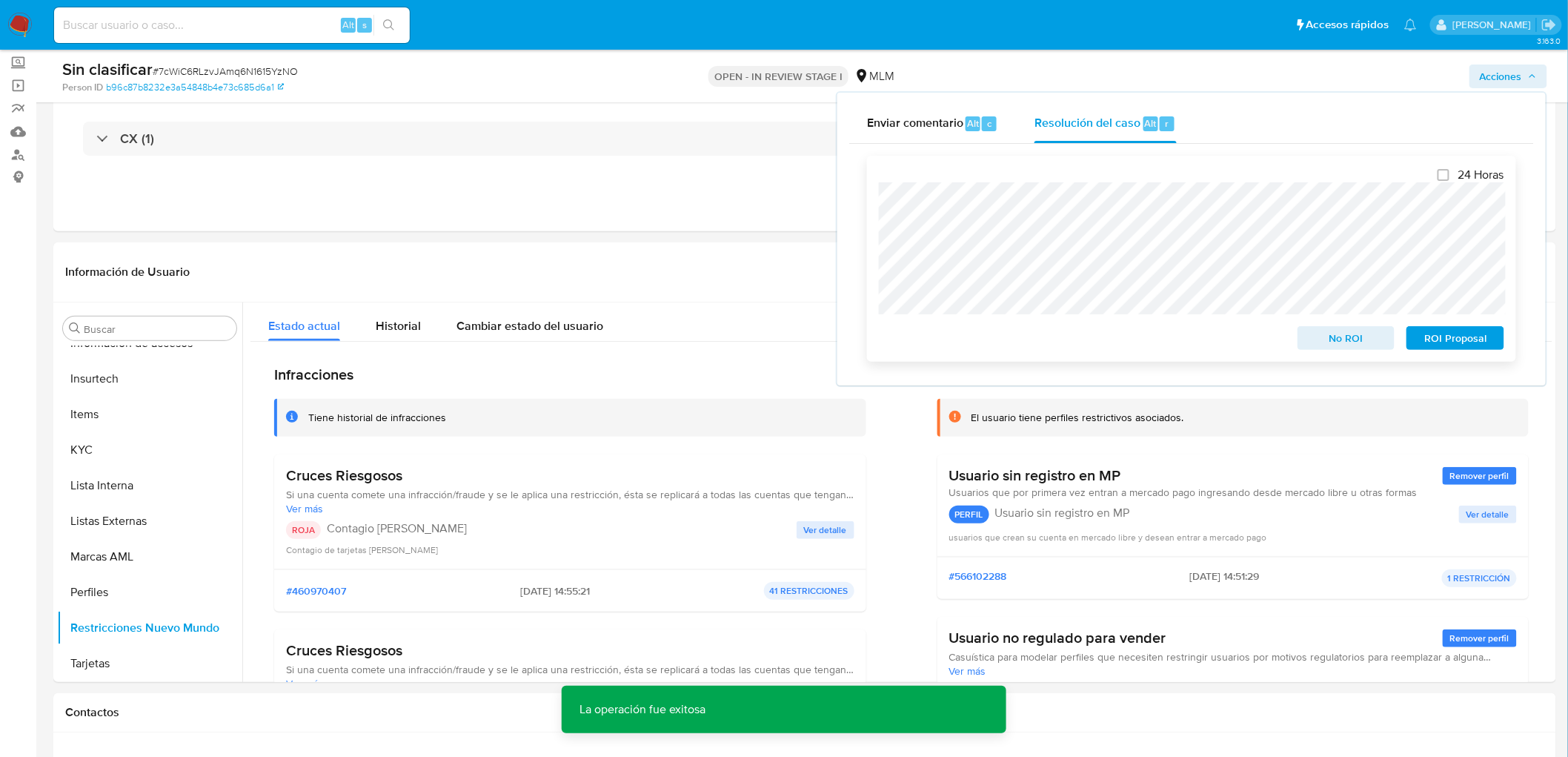
click at [1331, 327] on div "No ROI" at bounding box center [1347, 334] width 110 height 29
click at [1329, 341] on span "No ROI" at bounding box center [1346, 338] width 77 height 21
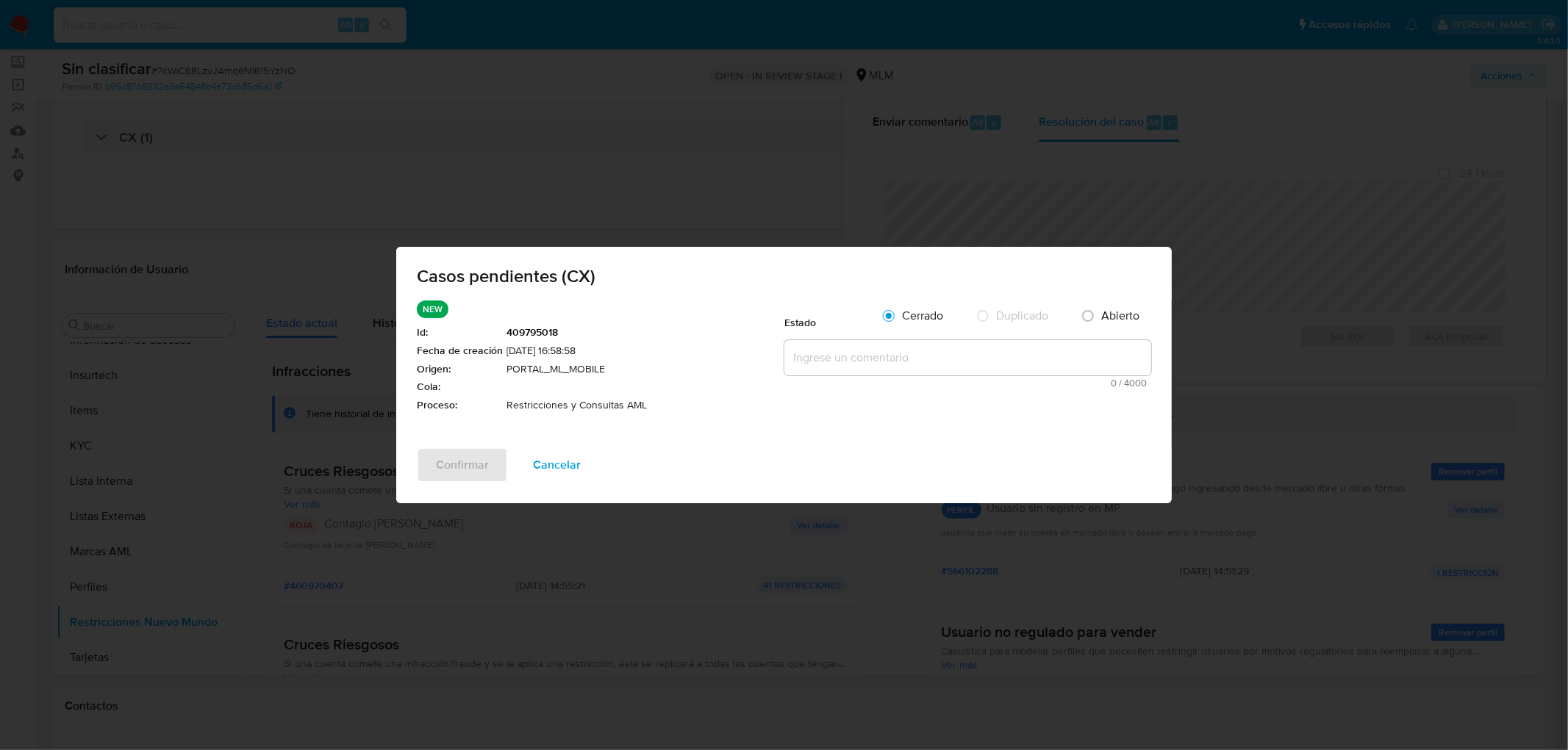
click at [914, 379] on span "0 / 4000" at bounding box center [968, 383] width 358 height 9
click at [914, 368] on textarea at bounding box center [967, 357] width 367 height 35
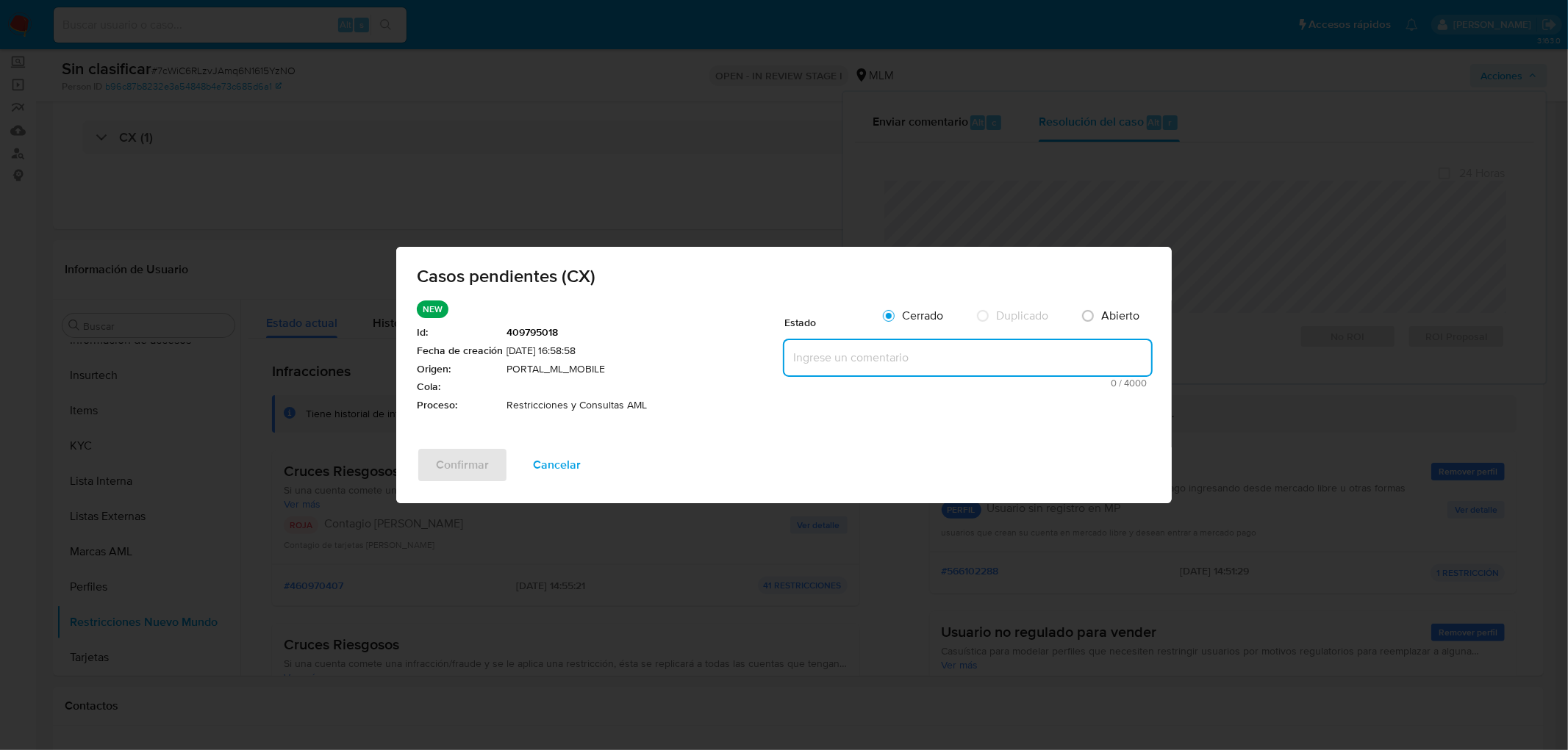
paste textarea "no se realizará reactivación de la cuenta"
type textarea "no se realizará reactivación de la cuenta"
click at [461, 472] on span "Confirmar" at bounding box center [462, 465] width 53 height 32
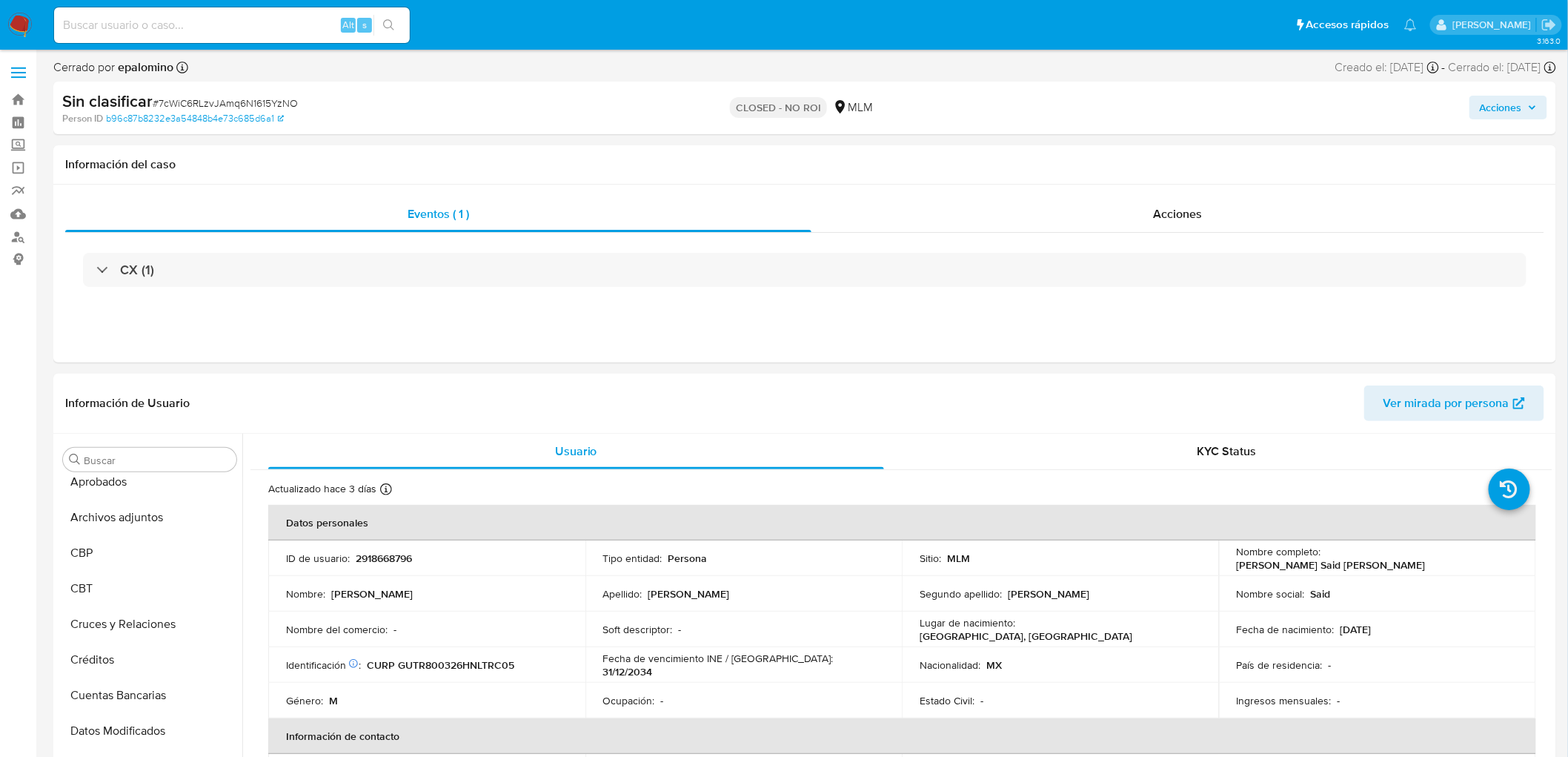
select select "10"
click at [394, 554] on p "2918668796" at bounding box center [383, 558] width 56 height 14
copy p "2918668796"
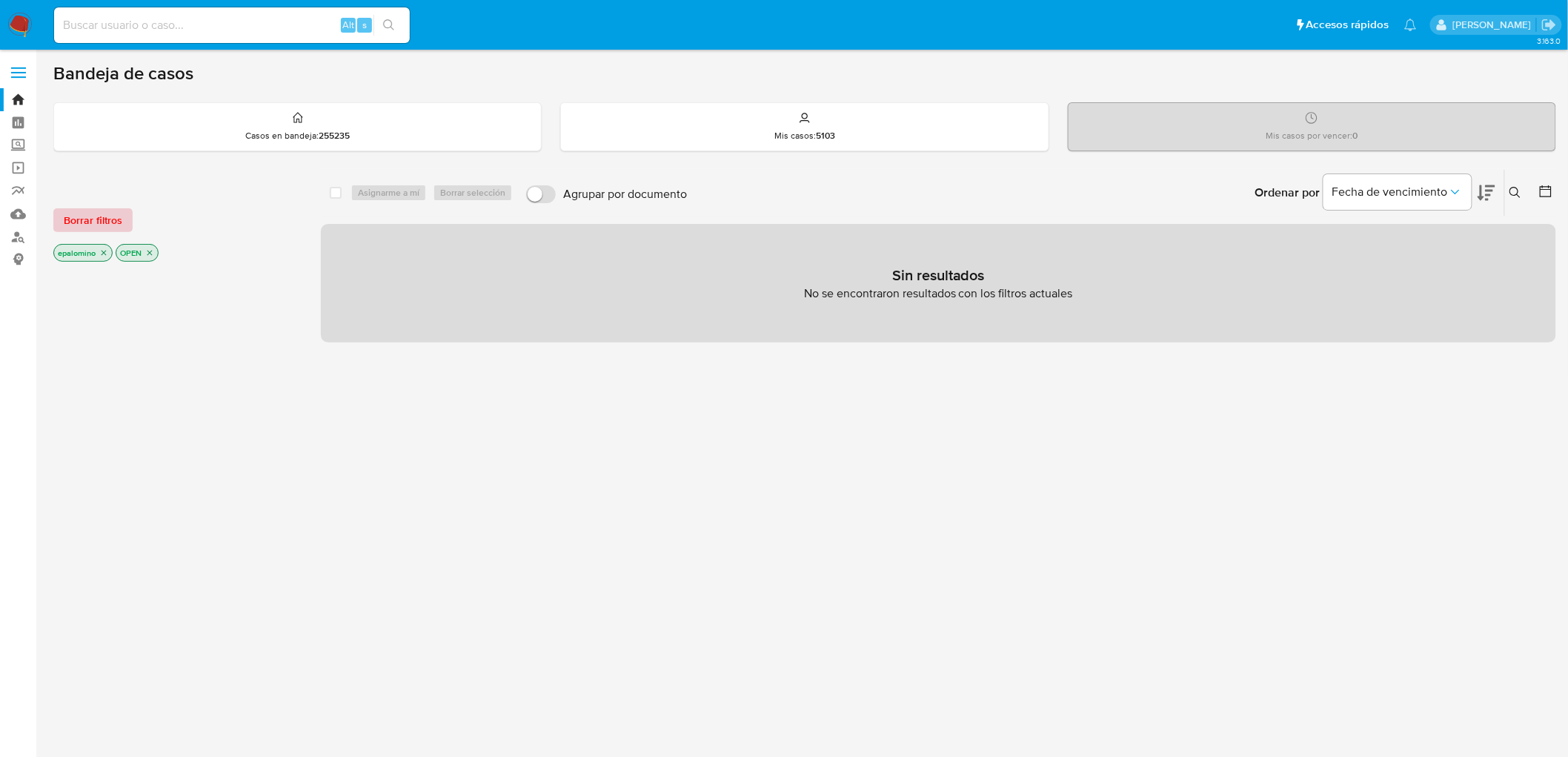
click at [82, 228] on span "Borrar filtros" at bounding box center [93, 220] width 59 height 21
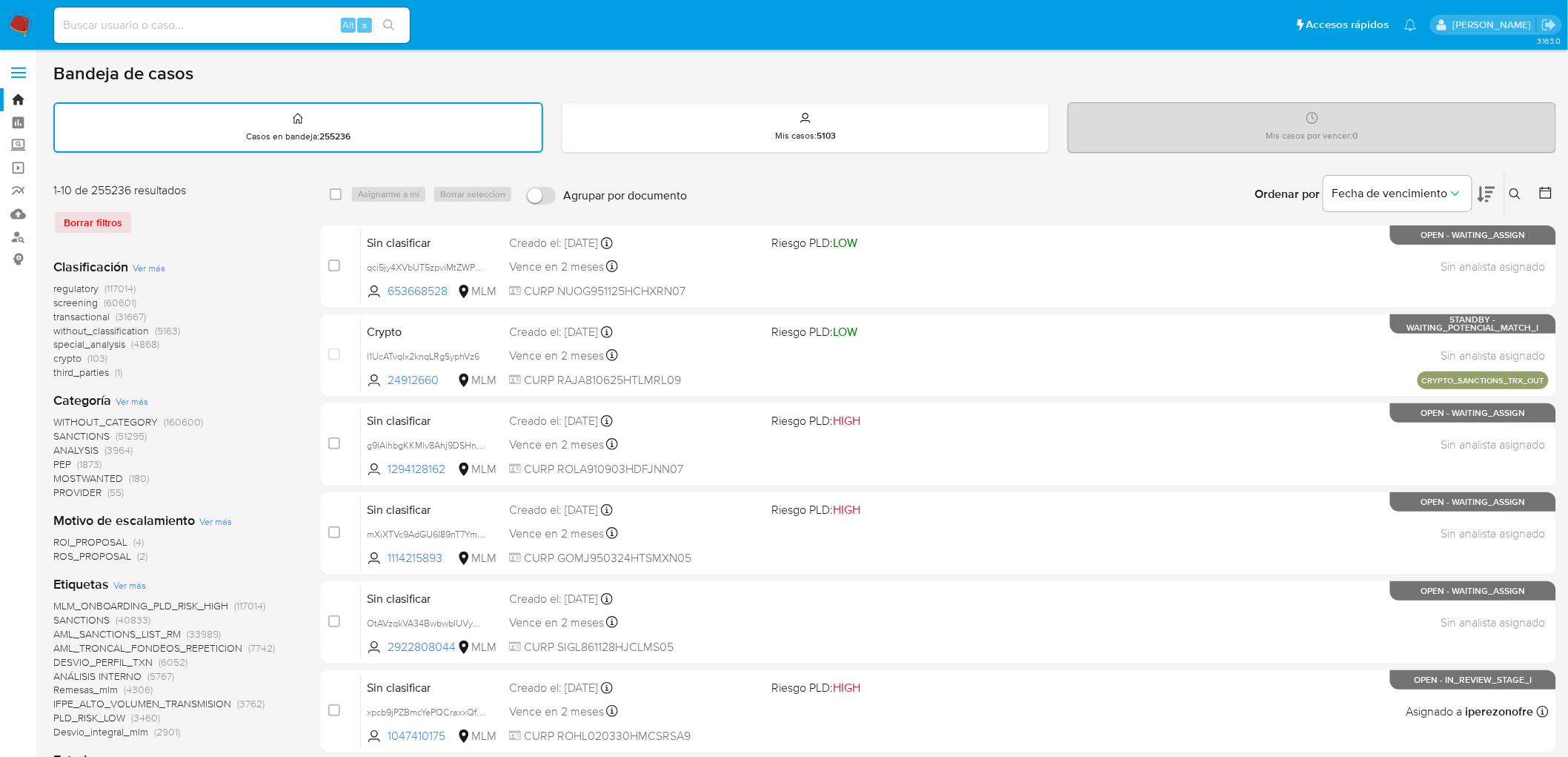
click at [18, 34] on img at bounding box center [20, 25] width 25 height 25
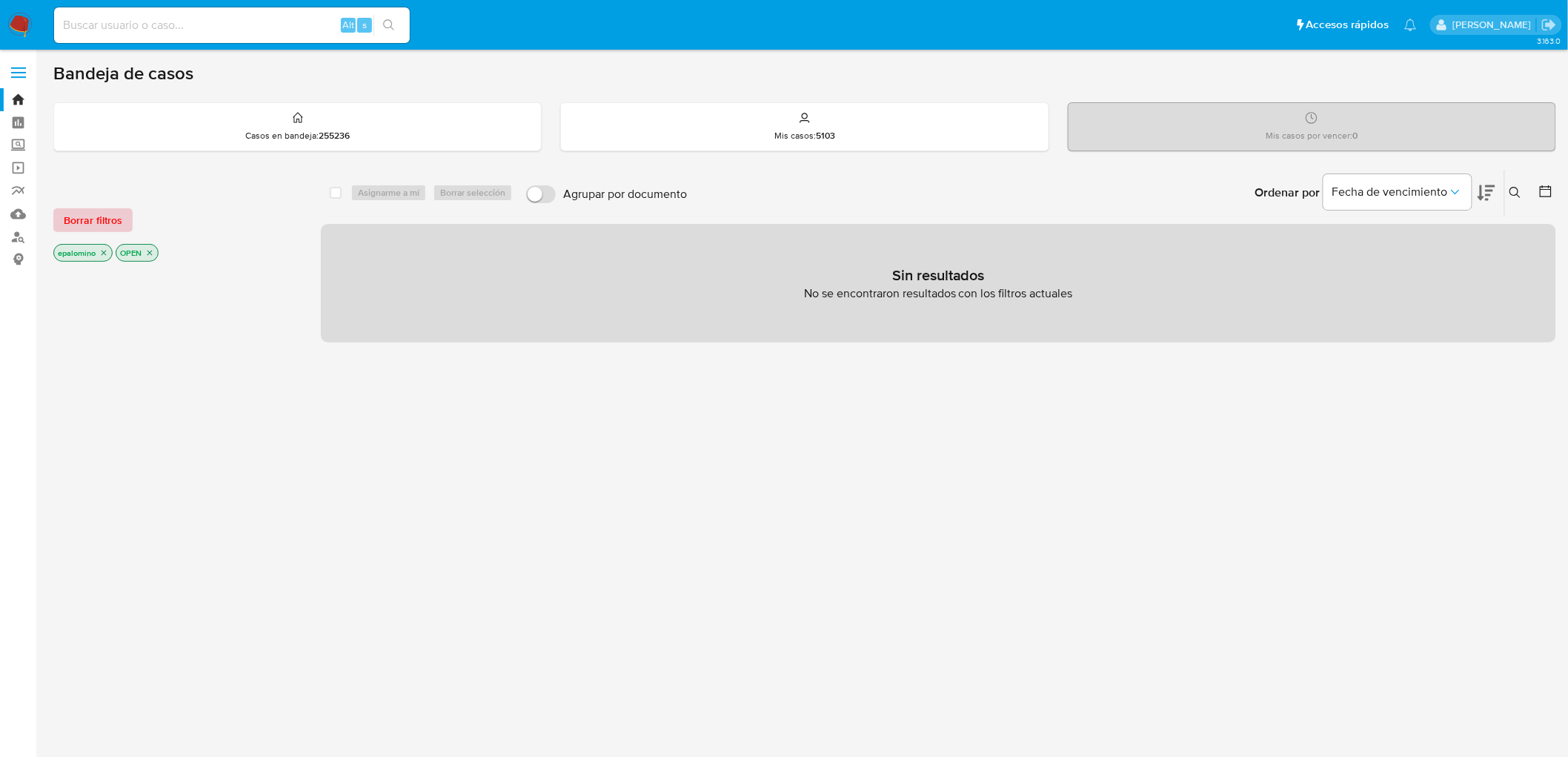
click at [96, 213] on span "Borrar filtros" at bounding box center [93, 220] width 59 height 21
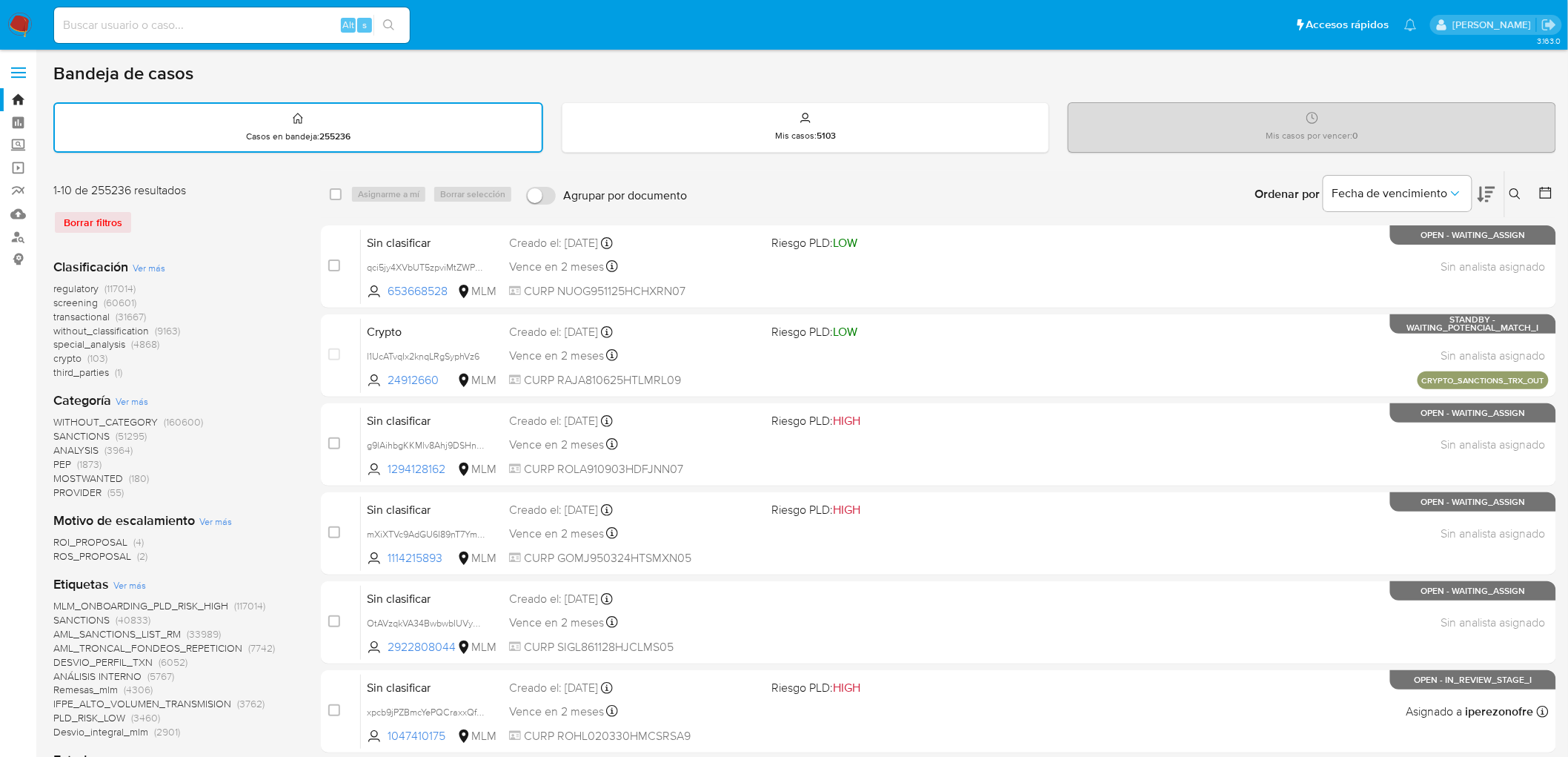
click at [13, 22] on img at bounding box center [20, 25] width 25 height 25
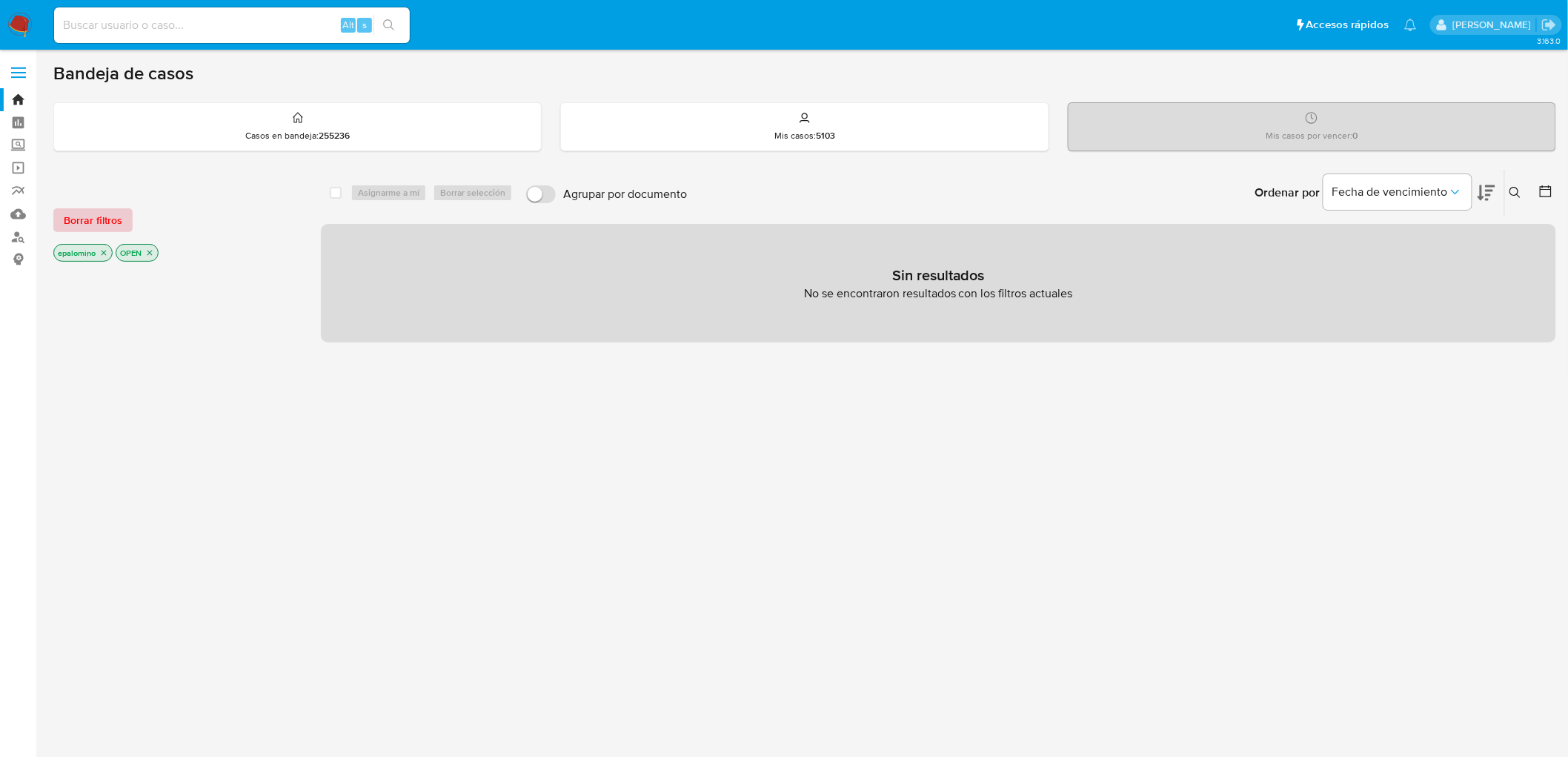
click at [93, 220] on span "Borrar filtros" at bounding box center [93, 220] width 59 height 21
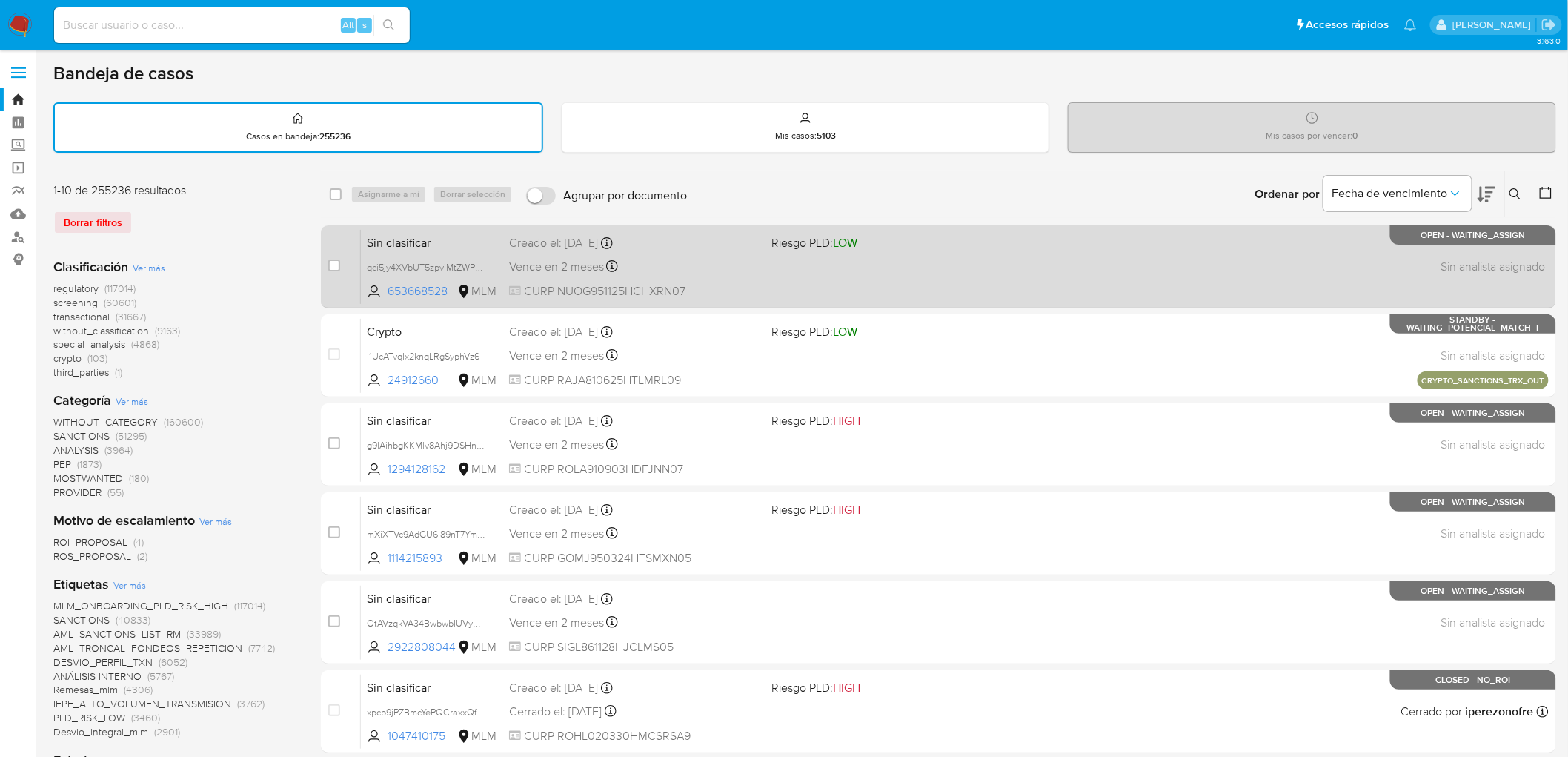
click at [449, 235] on span "Sin clasificar" at bounding box center [432, 242] width 130 height 19
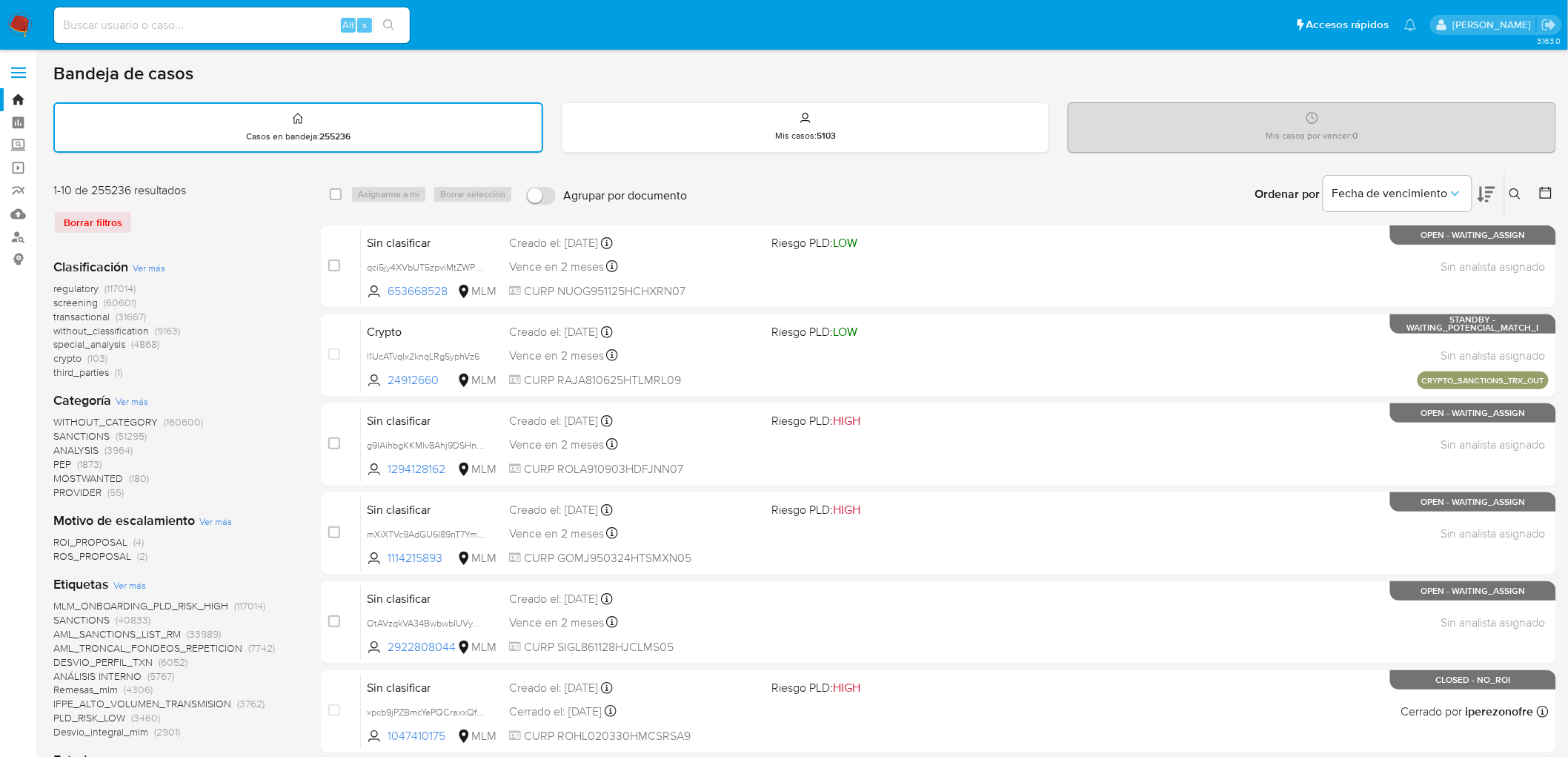
click at [14, 68] on span at bounding box center [18, 68] width 15 height 2
click at [0, 0] on input "checkbox" at bounding box center [0, 0] width 0 height 0
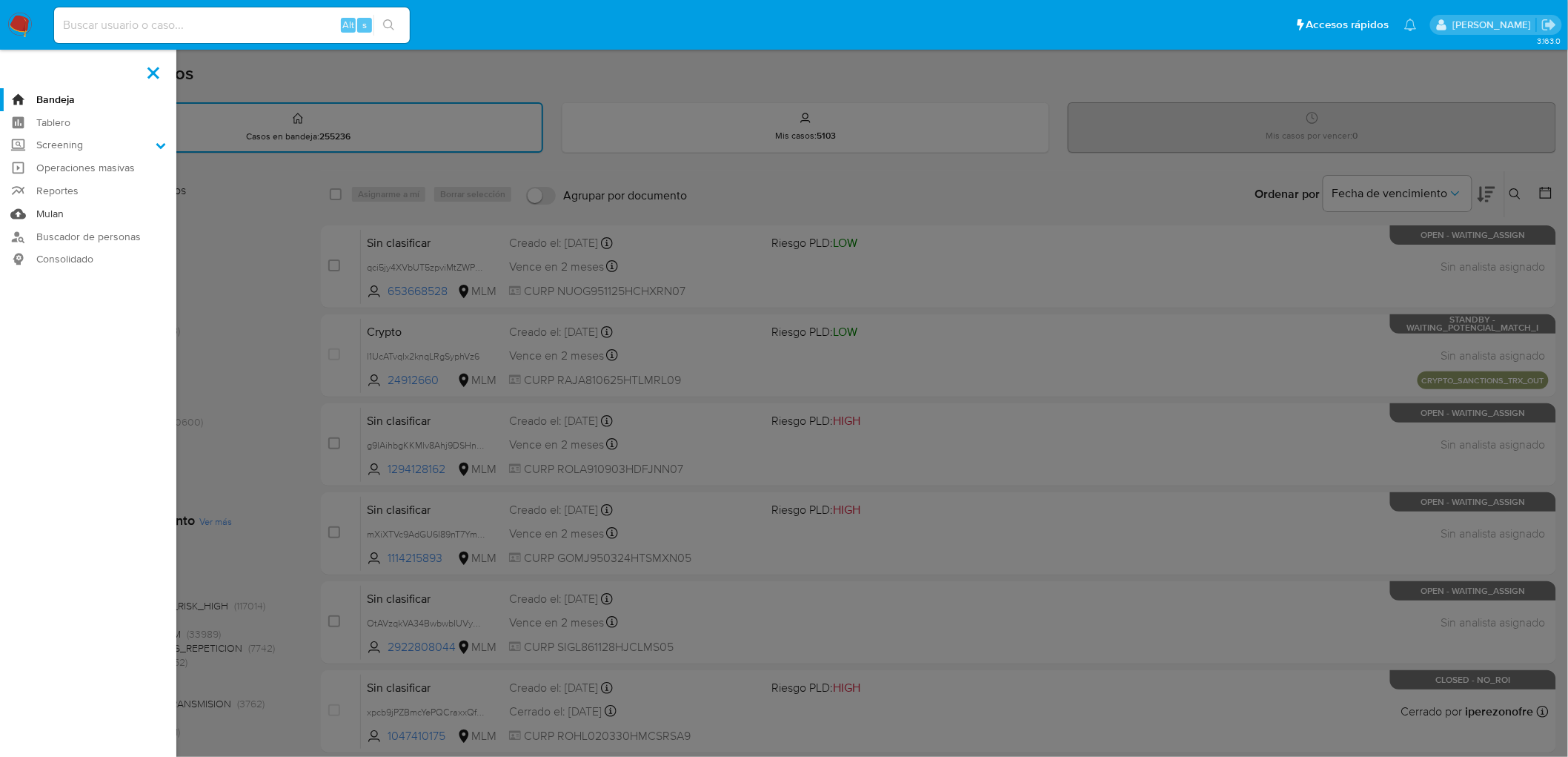
click at [67, 219] on link "Mulan" at bounding box center [88, 213] width 177 height 23
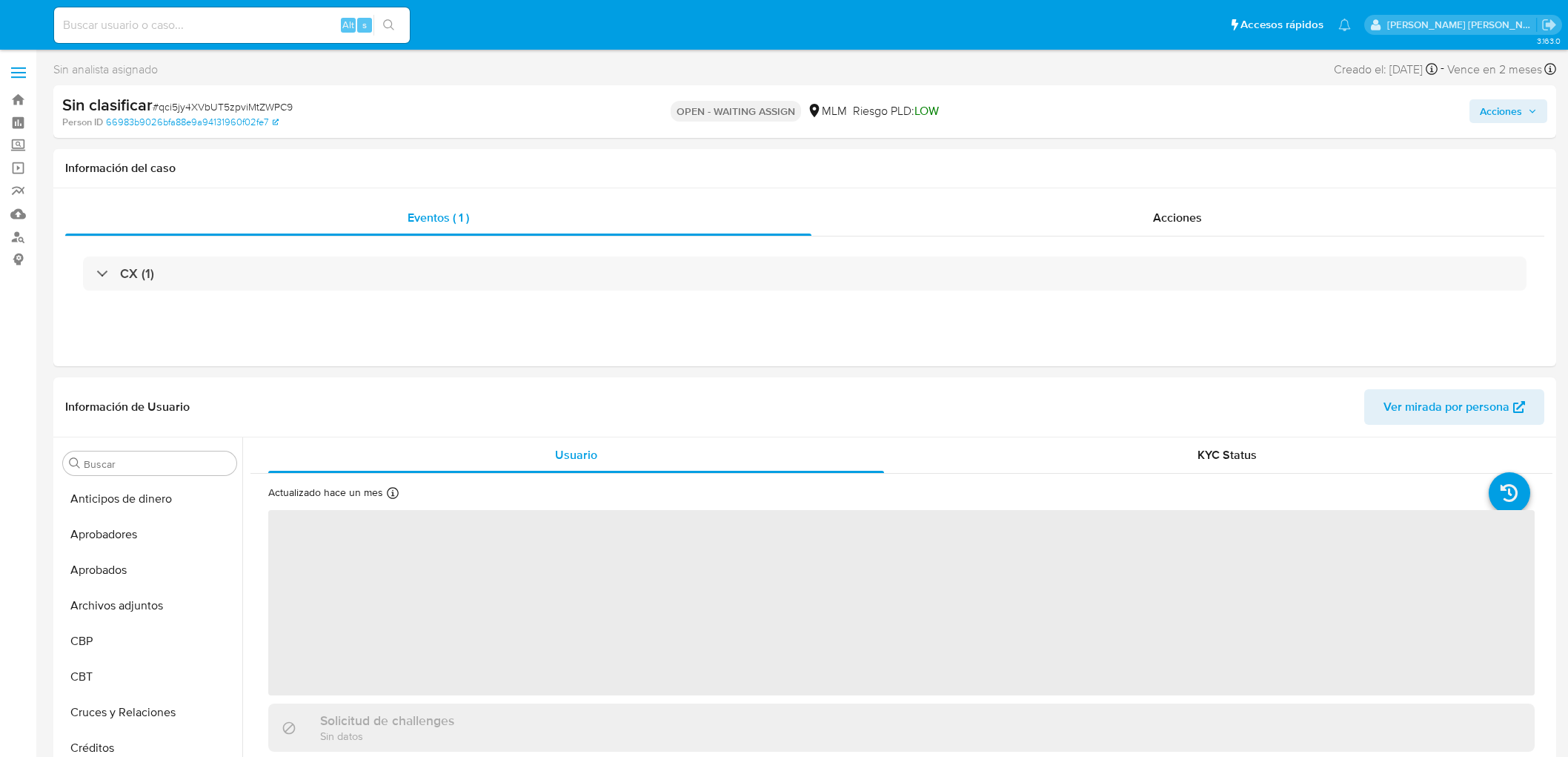
select select "10"
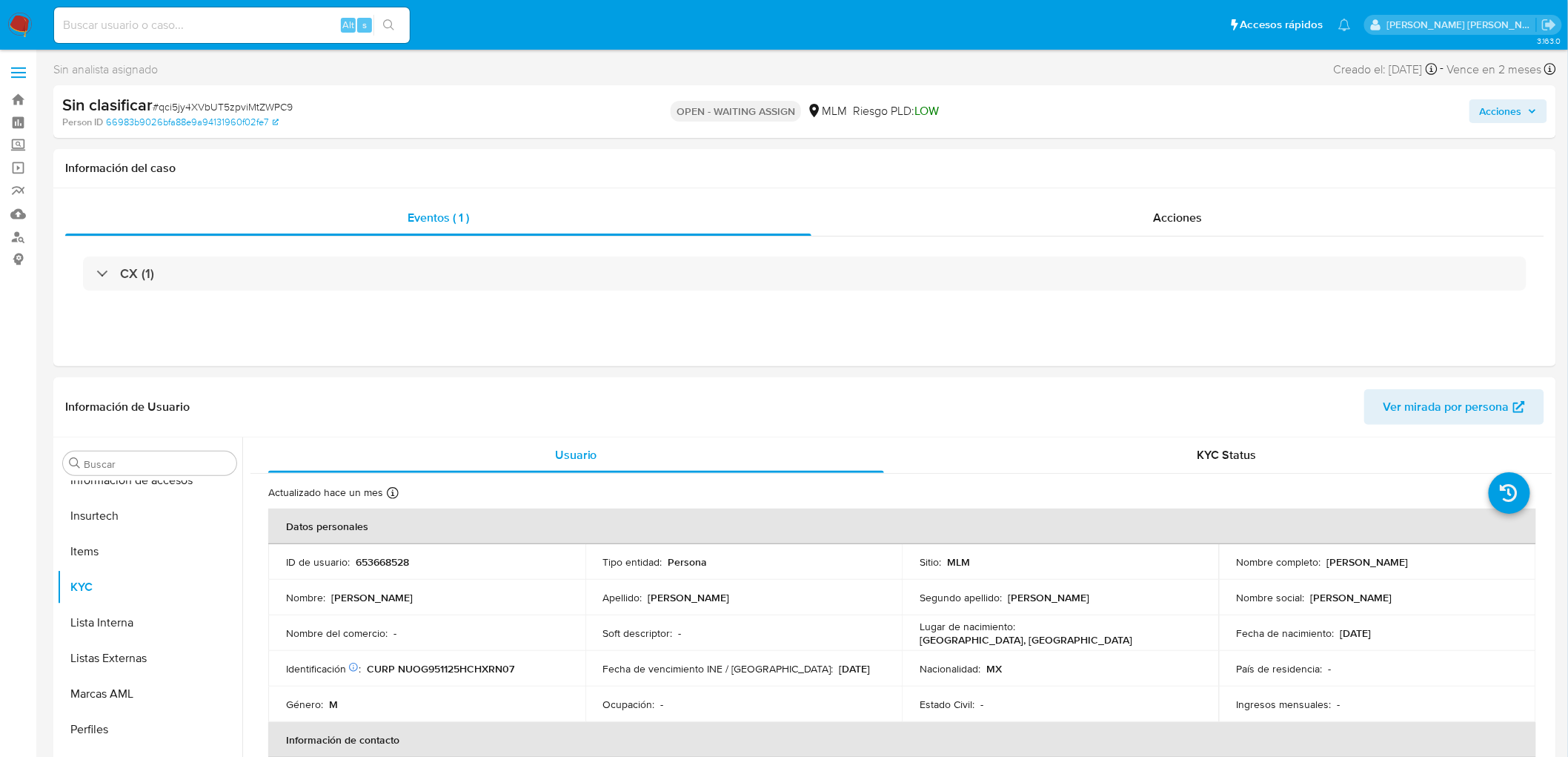
scroll to position [733, 0]
click at [16, 31] on img at bounding box center [20, 25] width 25 height 25
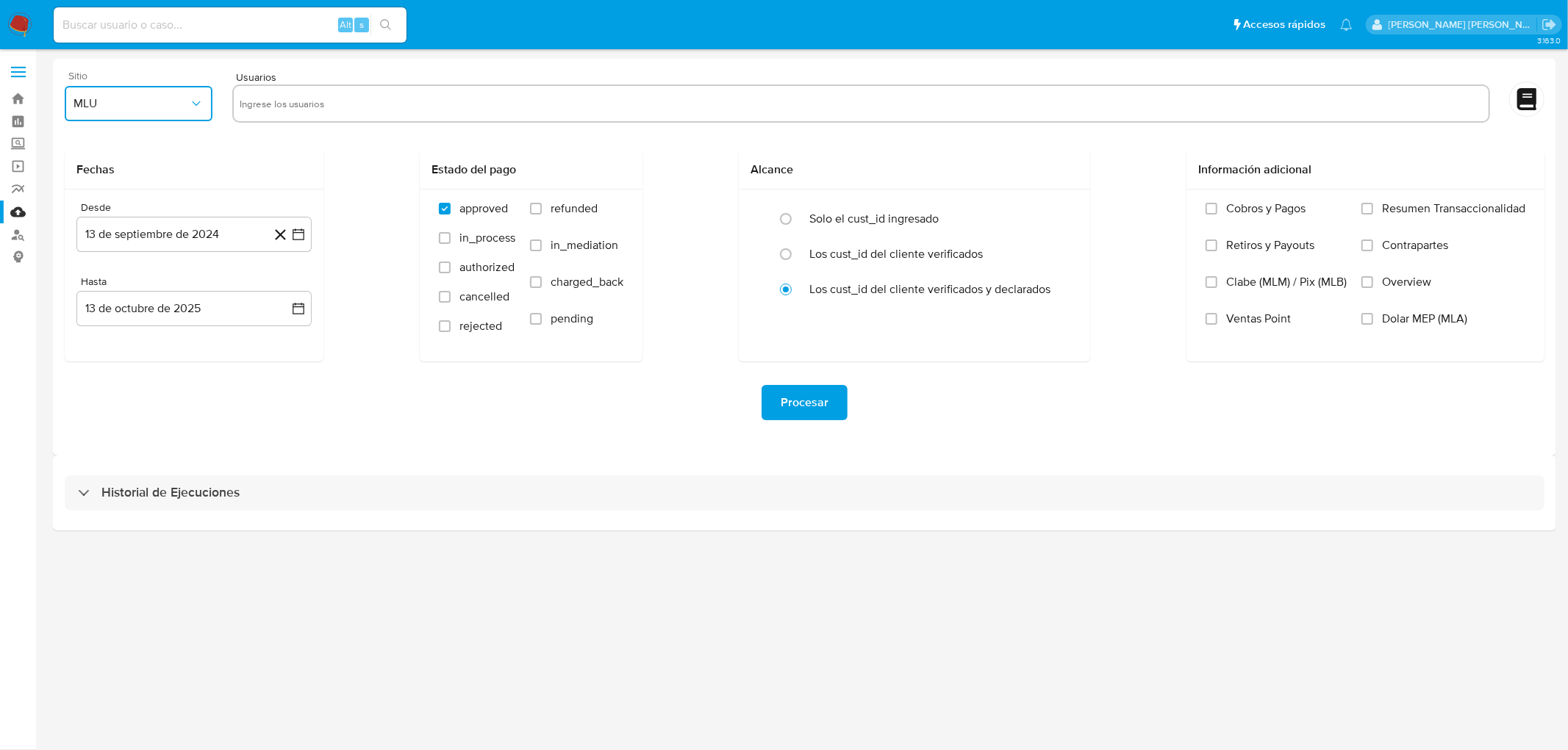
click at [189, 103] on icon "button" at bounding box center [196, 103] width 15 height 15
click at [120, 331] on div "MLM" at bounding box center [135, 319] width 122 height 35
click at [296, 141] on form "Sitio MLM Usuarios Fechas Desde 13 de septiembre de 2024 [DATE] Hasta 13 de oct…" at bounding box center [804, 256] width 1480 height 373
click at [296, 107] on input "text" at bounding box center [861, 103] width 1243 height 24
paste input "232941344"
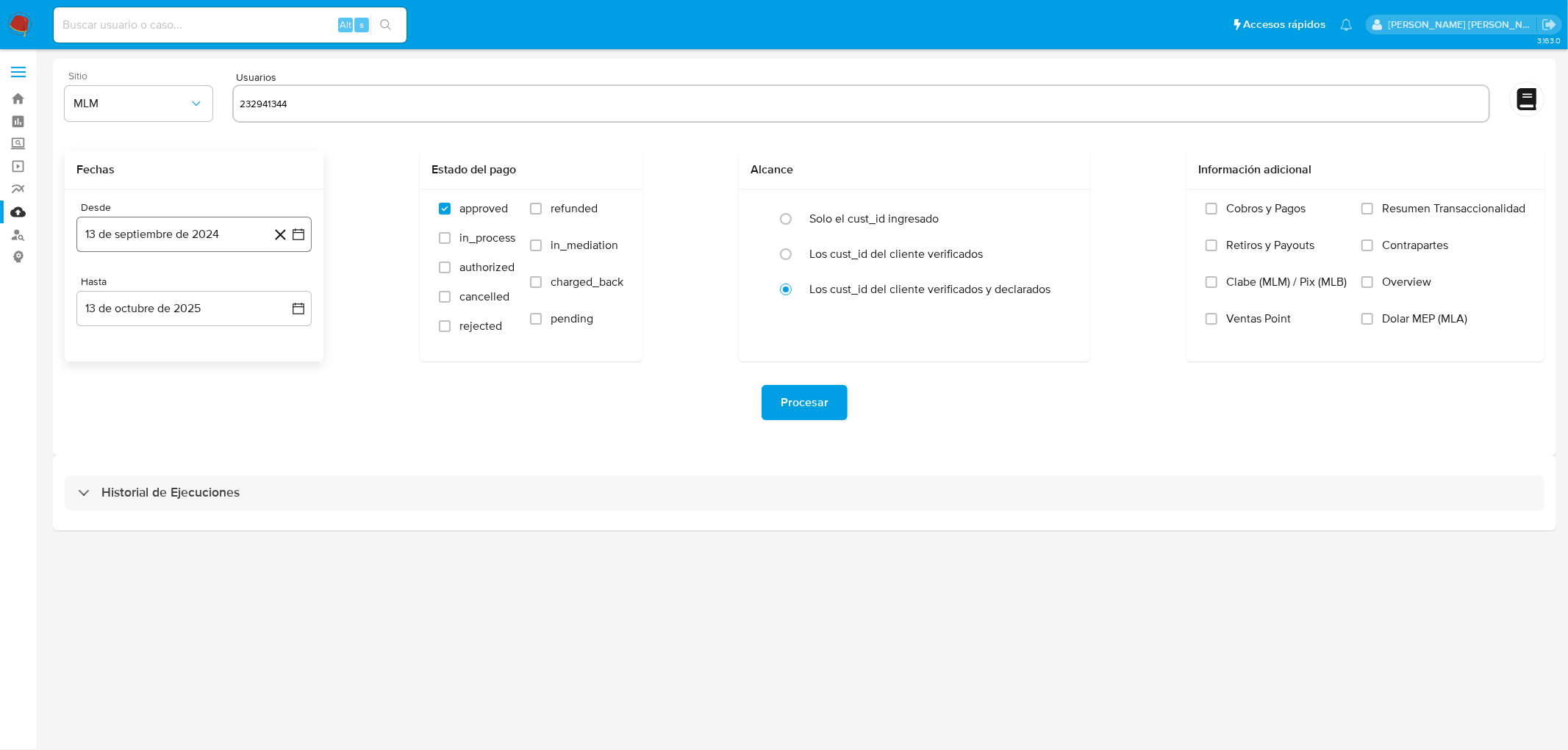
type input "232941344"
click at [229, 230] on button "13 de septiembre de 2024" at bounding box center [194, 234] width 235 height 35
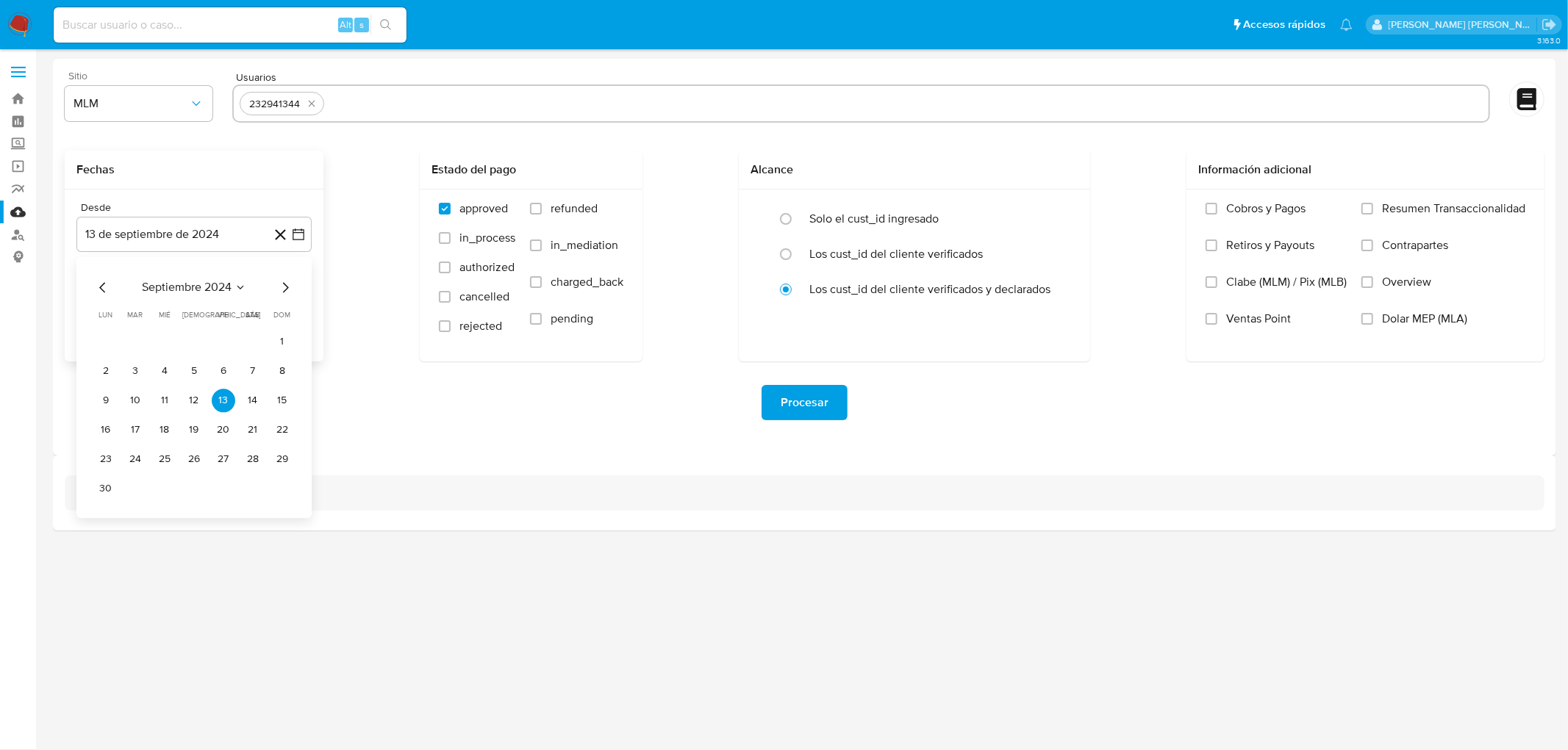
click at [215, 288] on span "septiembre 2024" at bounding box center [187, 287] width 90 height 15
click at [286, 287] on icon "Año siguiente" at bounding box center [283, 287] width 17 height 17
click at [196, 375] on button "may" at bounding box center [193, 382] width 41 height 24
click at [189, 334] on button "1" at bounding box center [194, 341] width 24 height 24
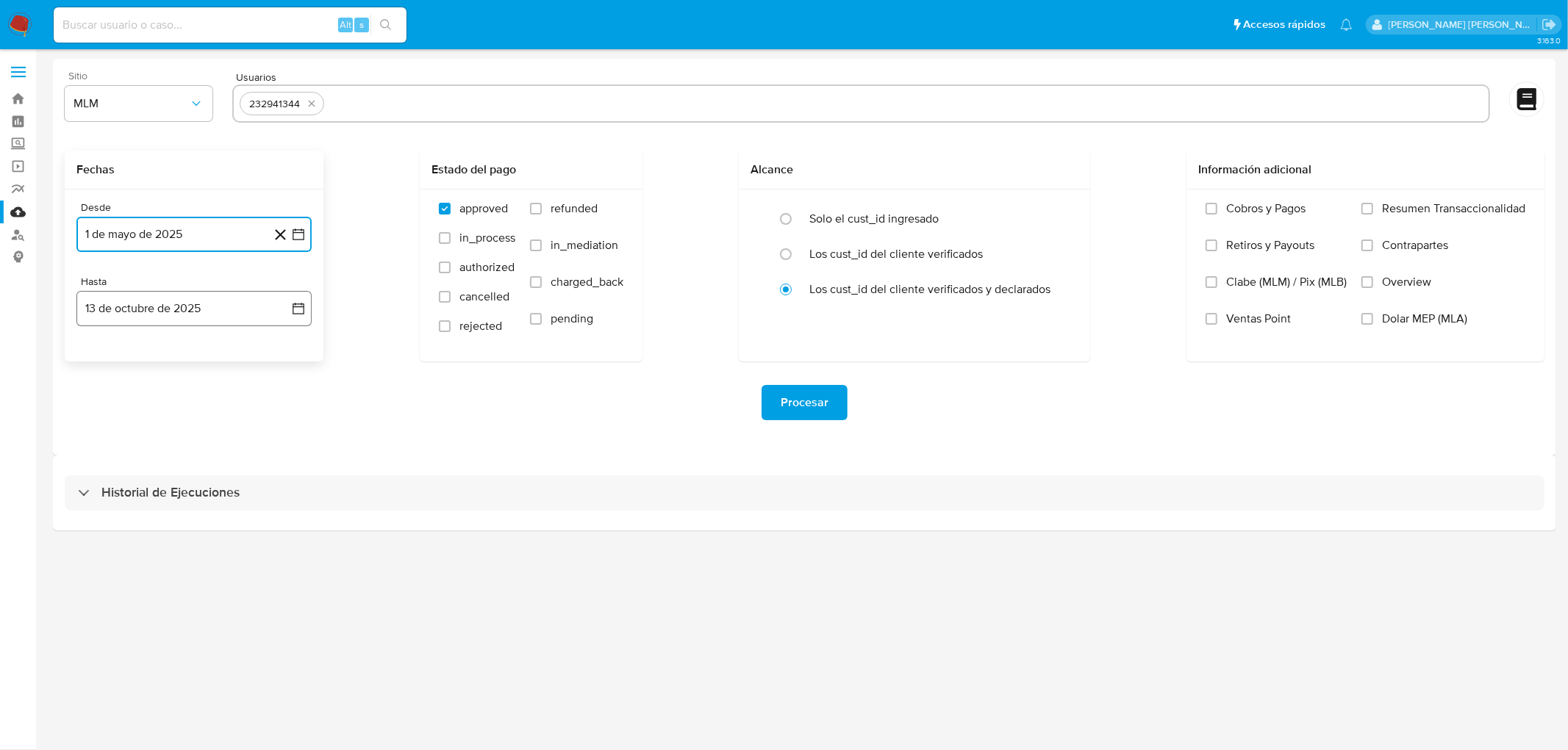
click at [193, 299] on button "13 de octubre de 2025" at bounding box center [194, 308] width 235 height 35
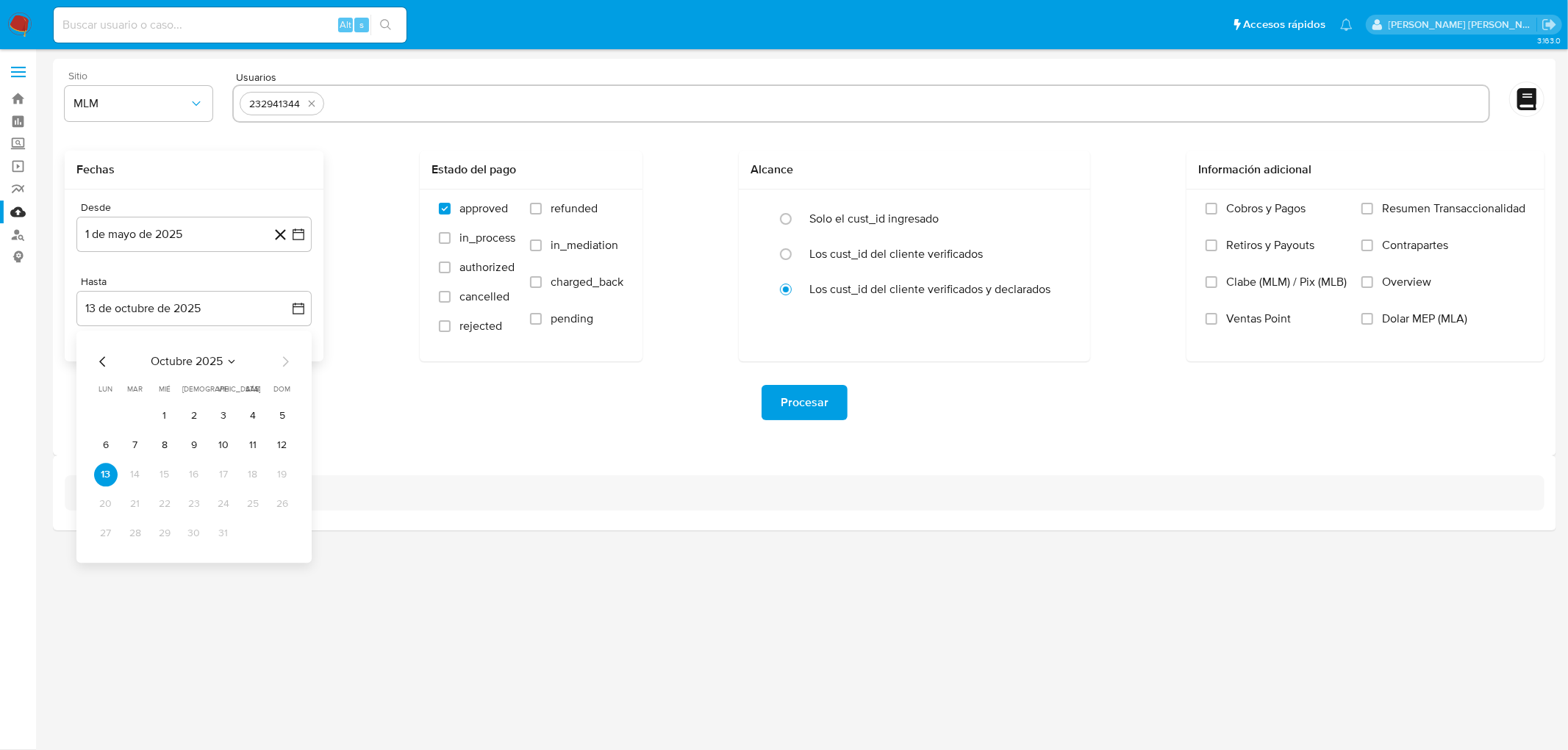
click at [93, 361] on div "octubre 2025 octubre 2025 lun lunes mar martes mié miércoles jue jueves vie vie…" at bounding box center [194, 446] width 235 height 232
click at [99, 361] on icon "Mes anterior" at bounding box center [102, 361] width 6 height 10
click at [283, 533] on button "31" at bounding box center [283, 533] width 24 height 24
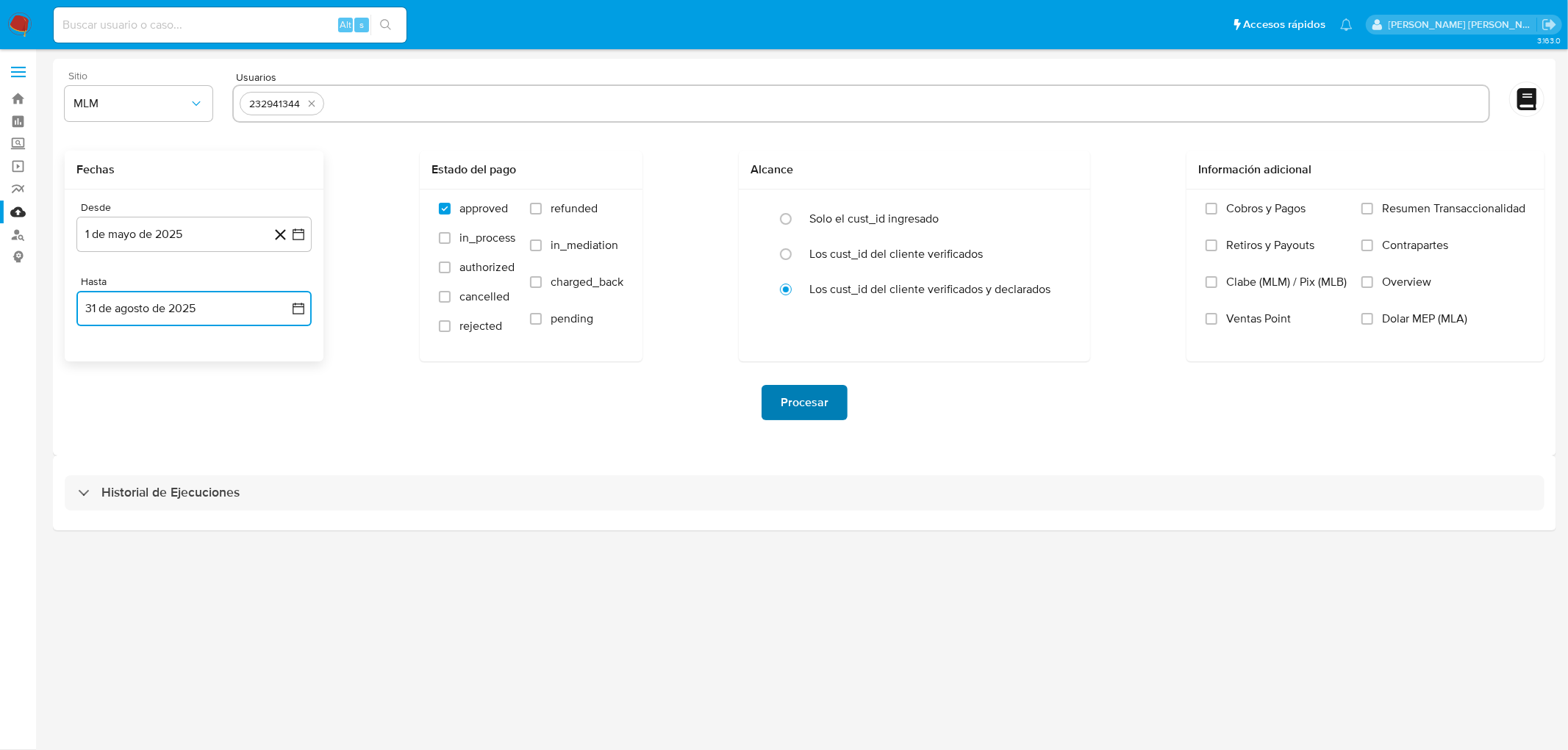
click at [796, 406] on span "Procesar" at bounding box center [804, 402] width 48 height 32
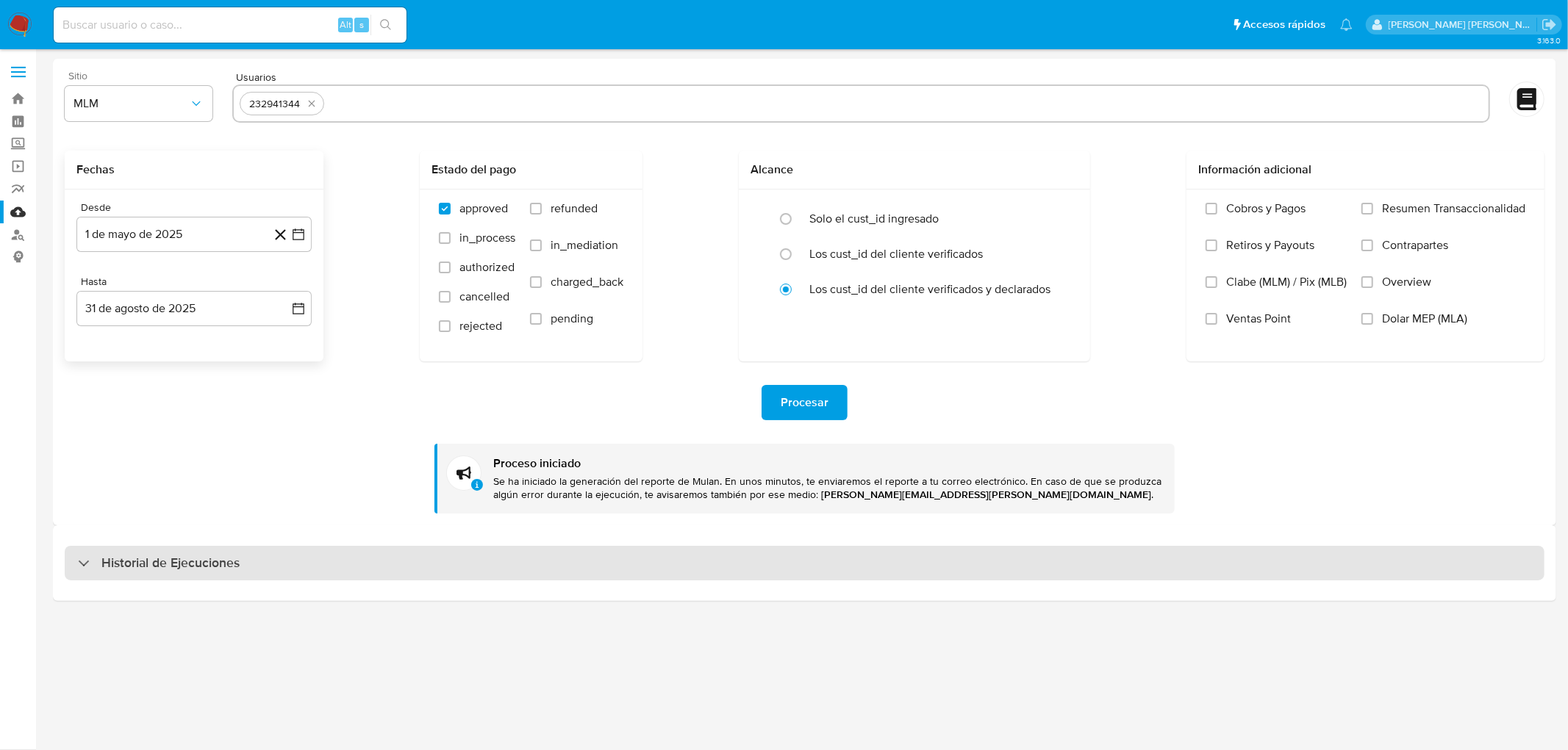
click at [228, 554] on h3 "Historial de Ejecuciones" at bounding box center [170, 563] width 138 height 17
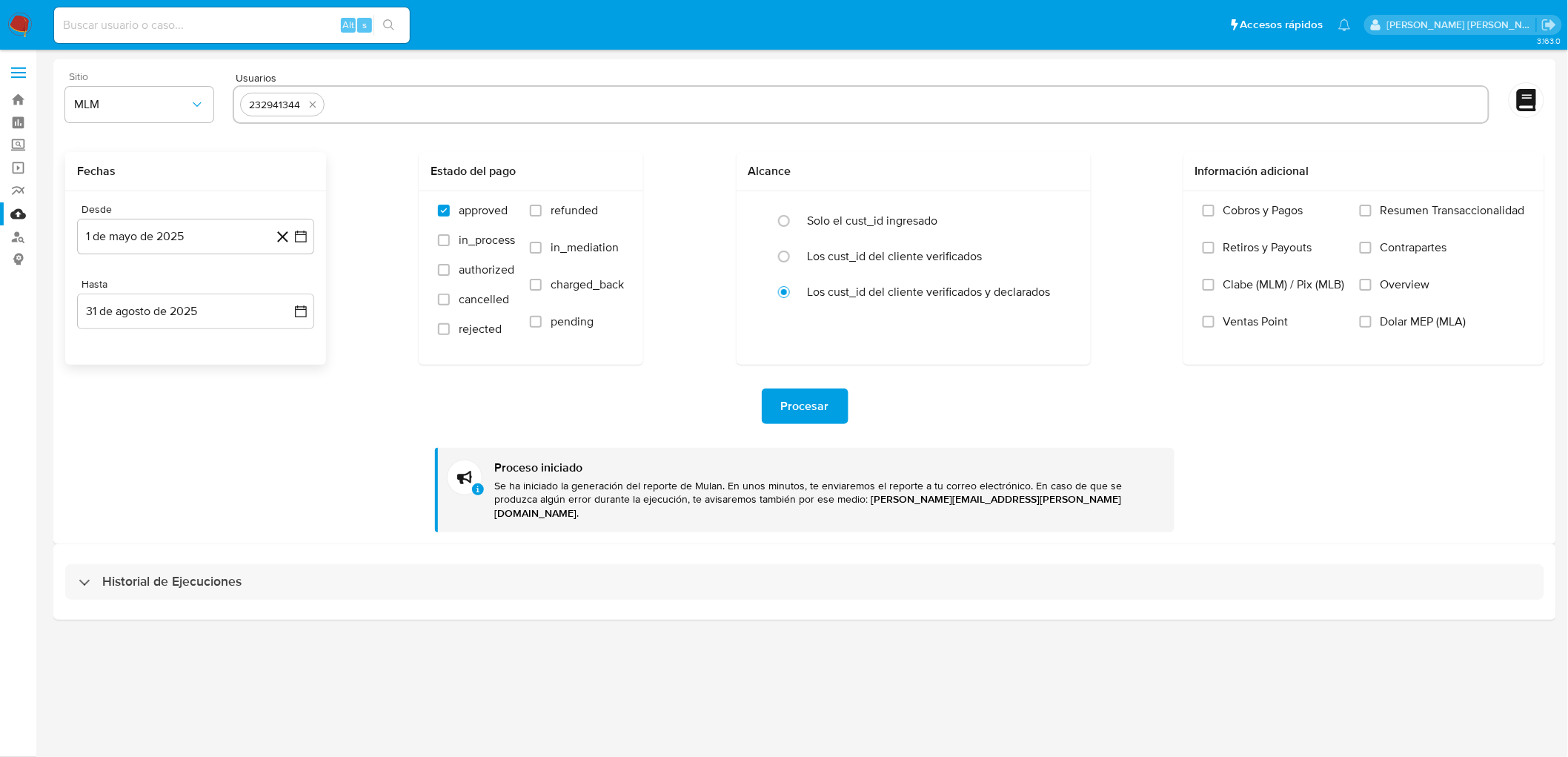
select select "10"
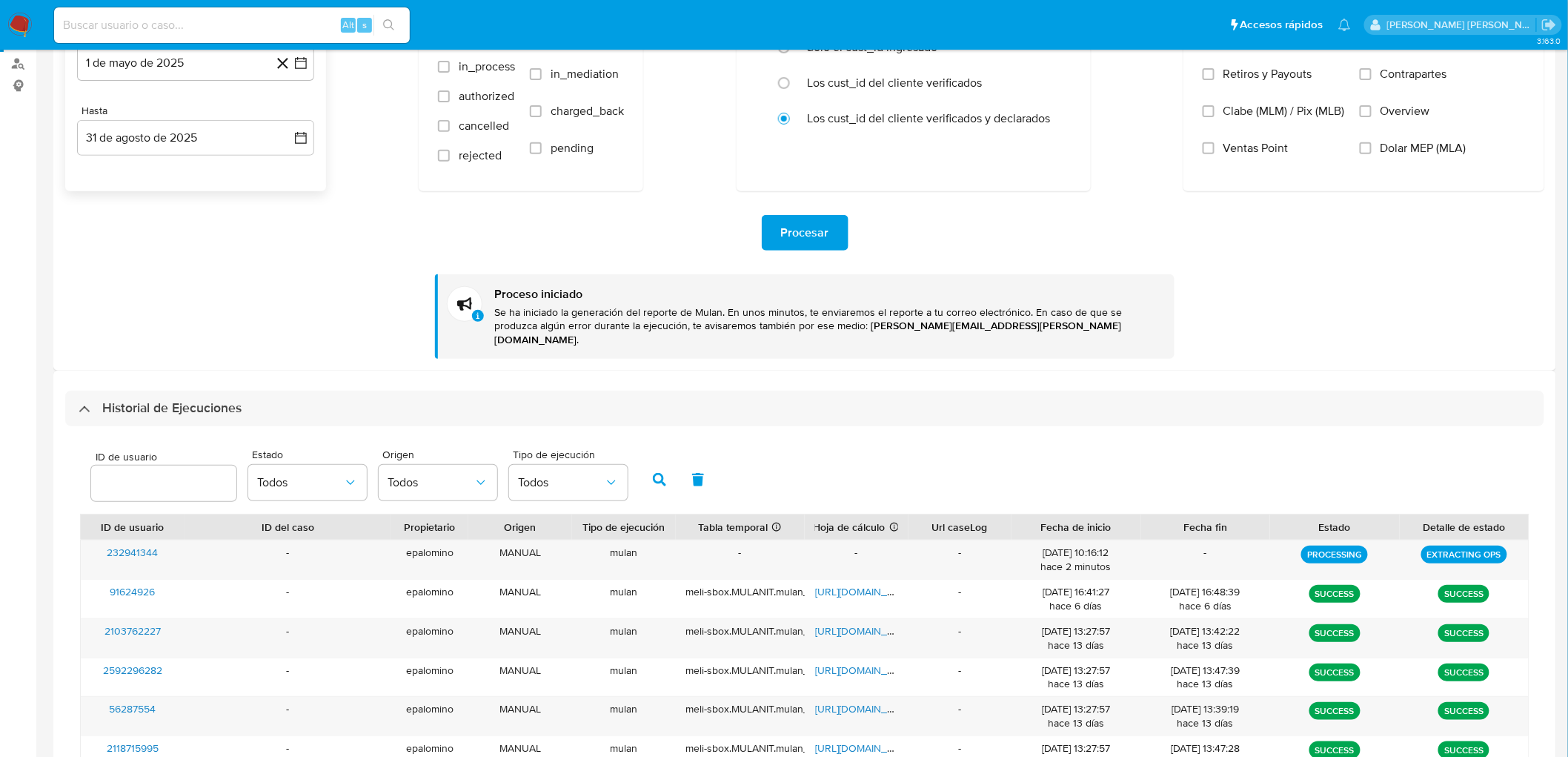
scroll to position [247, 0]
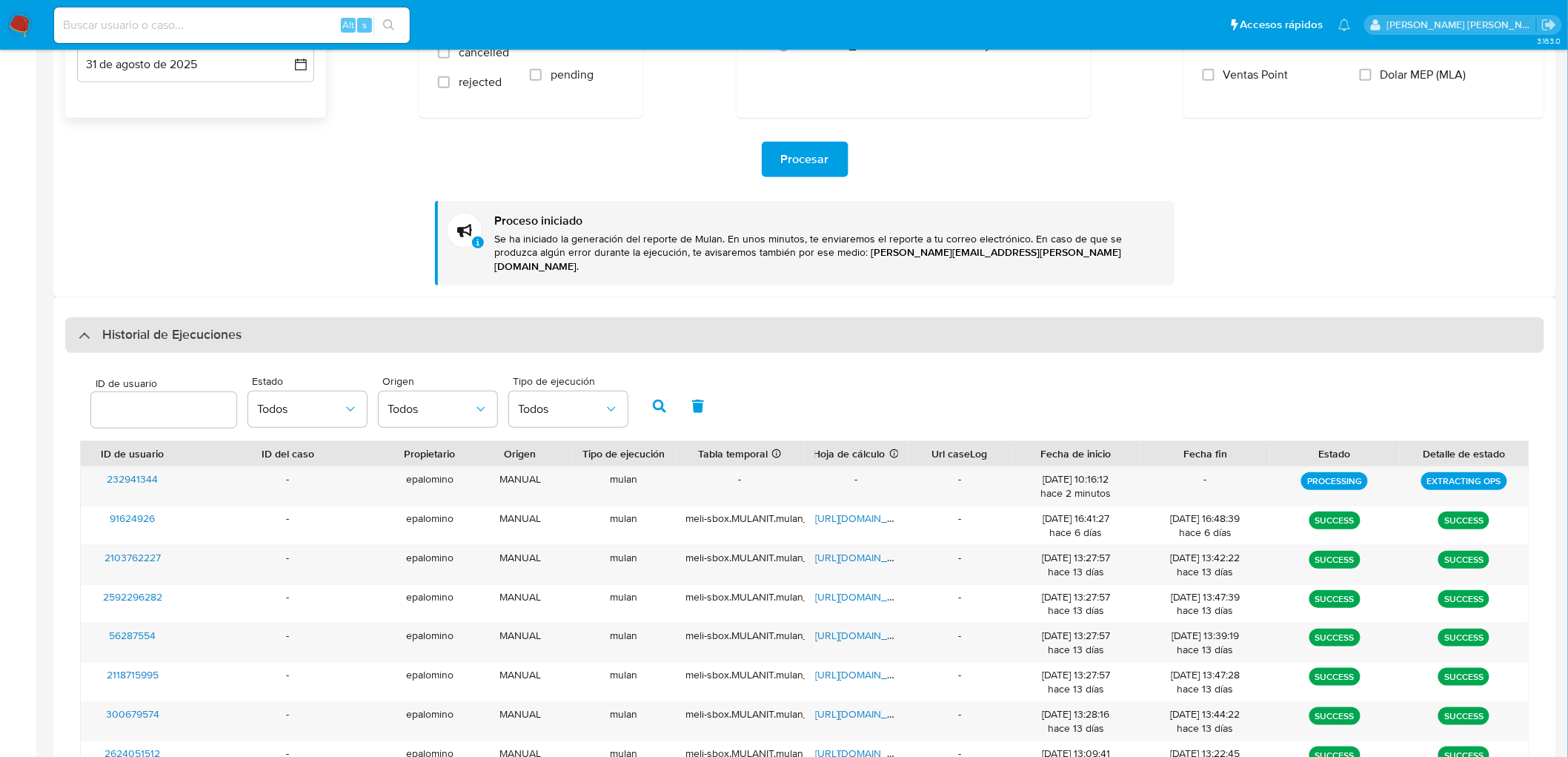
click at [116, 326] on h3 "Historial de Ejecuciones" at bounding box center [172, 335] width 139 height 18
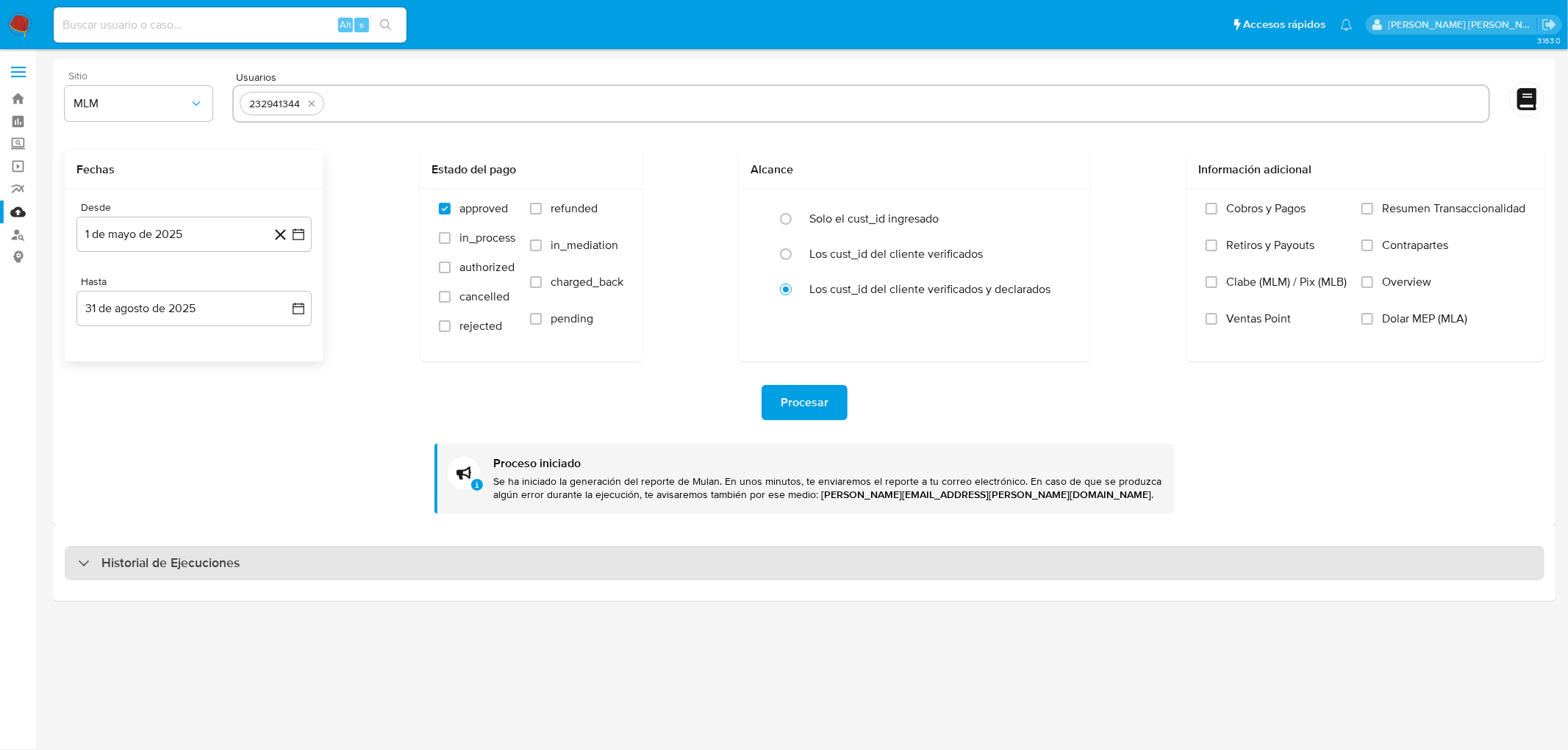
click at [156, 576] on div "Historial de Ejecuciones" at bounding box center [804, 563] width 1480 height 35
select select "10"
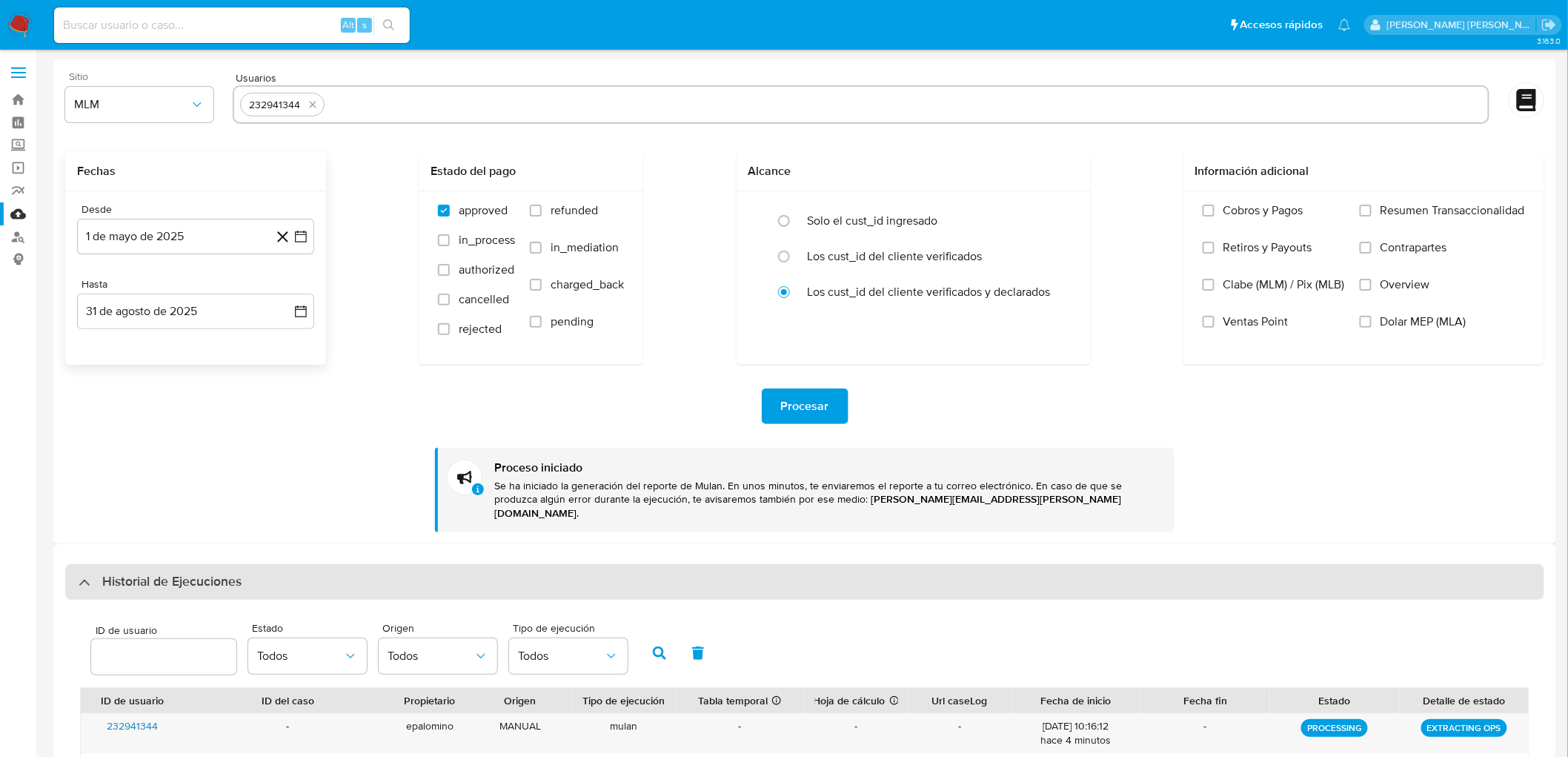
click at [158, 581] on div "Historial de Ejecuciones" at bounding box center [805, 582] width 1480 height 36
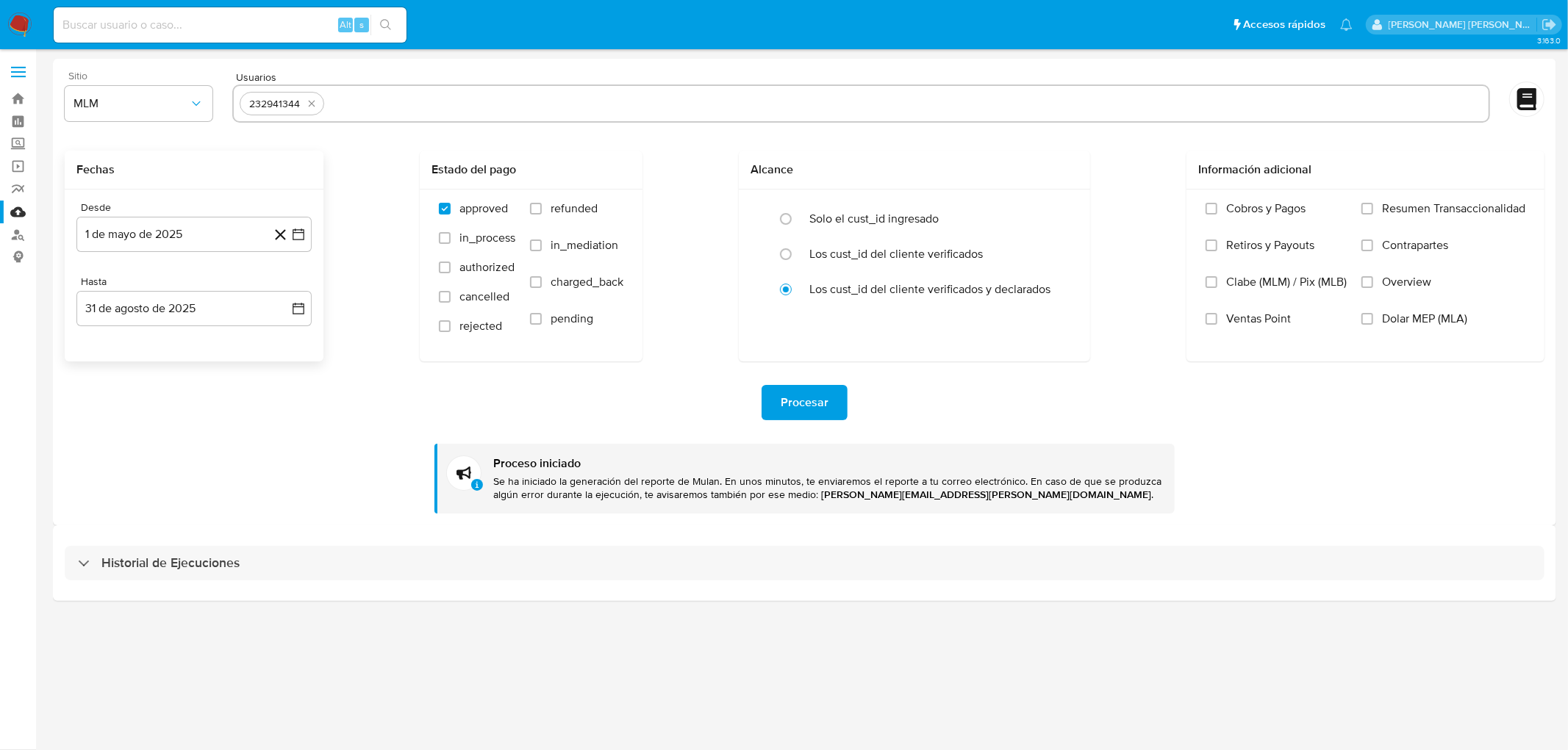
click at [166, 535] on div "Historial de Ejecuciones" at bounding box center [804, 562] width 1503 height 75
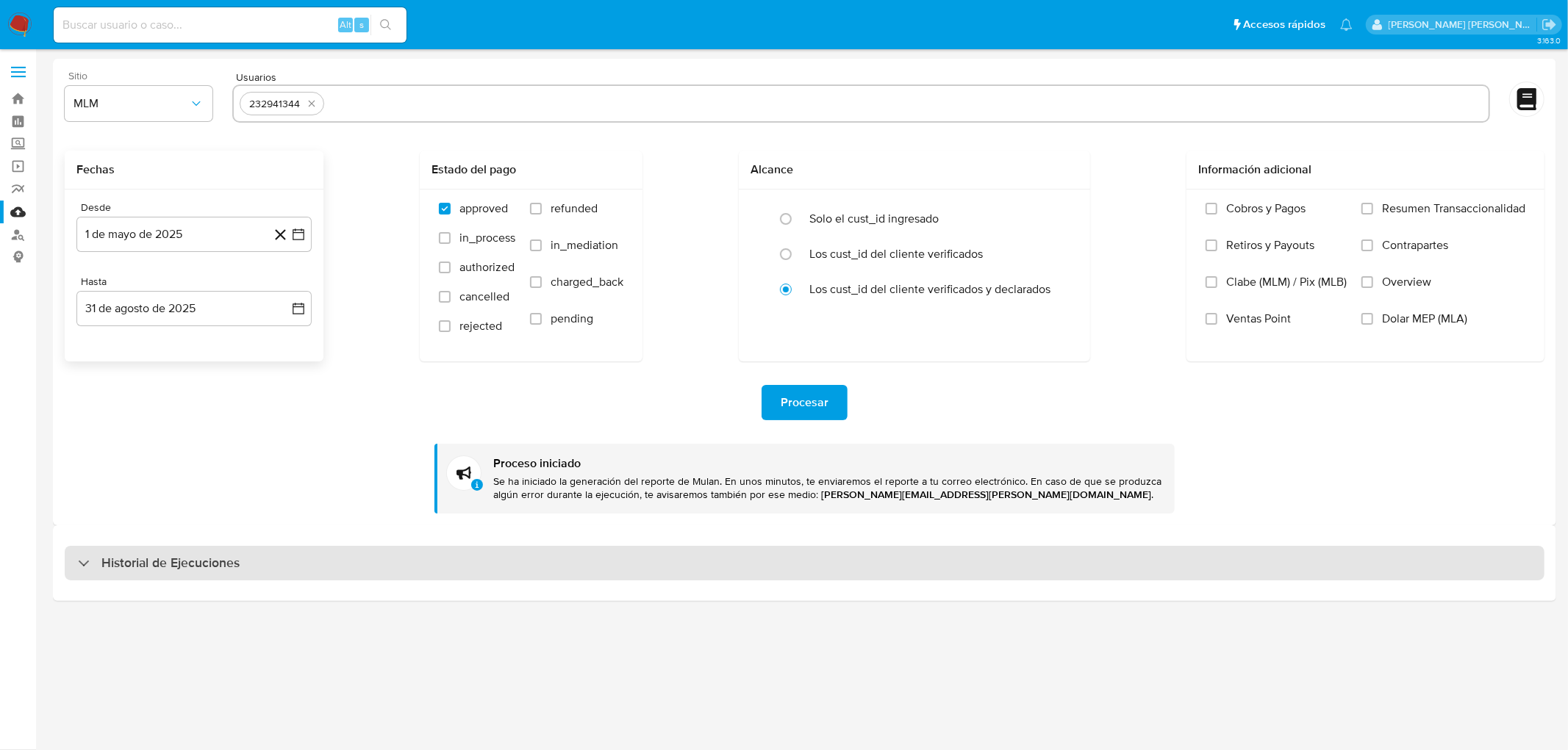
click at [166, 550] on div "Historial de Ejecuciones" at bounding box center [804, 563] width 1480 height 35
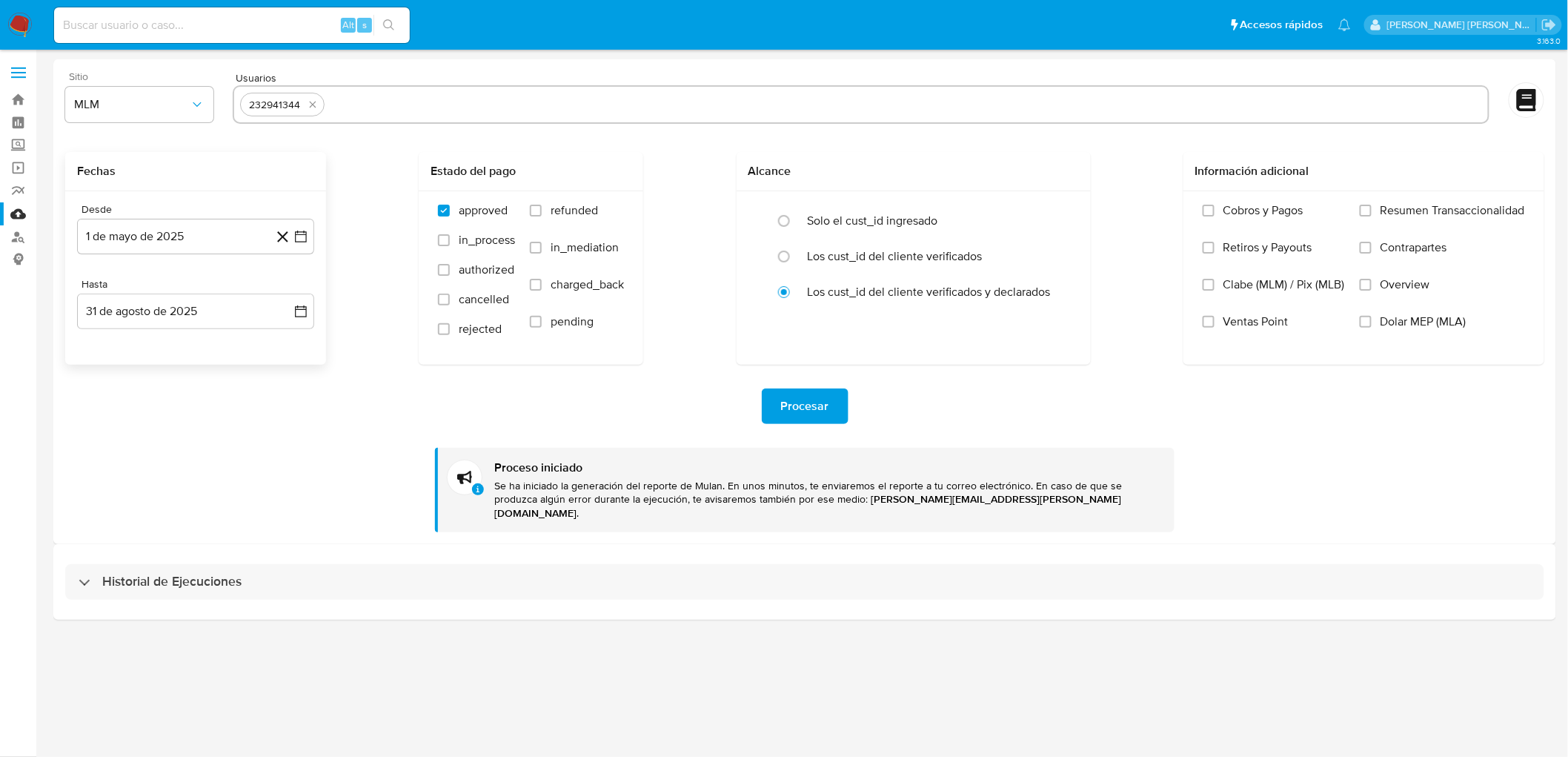
select select "10"
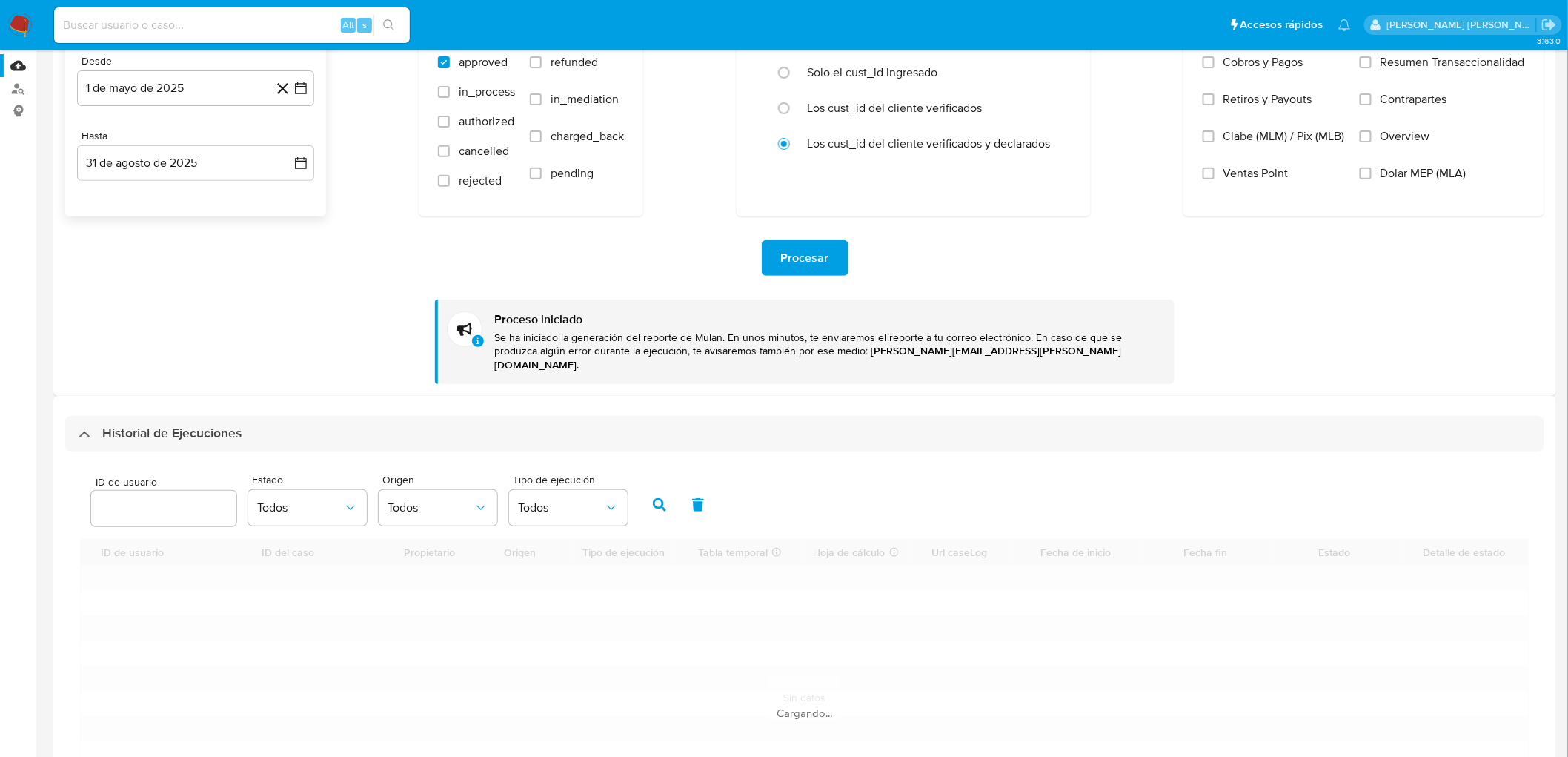
scroll to position [165, 0]
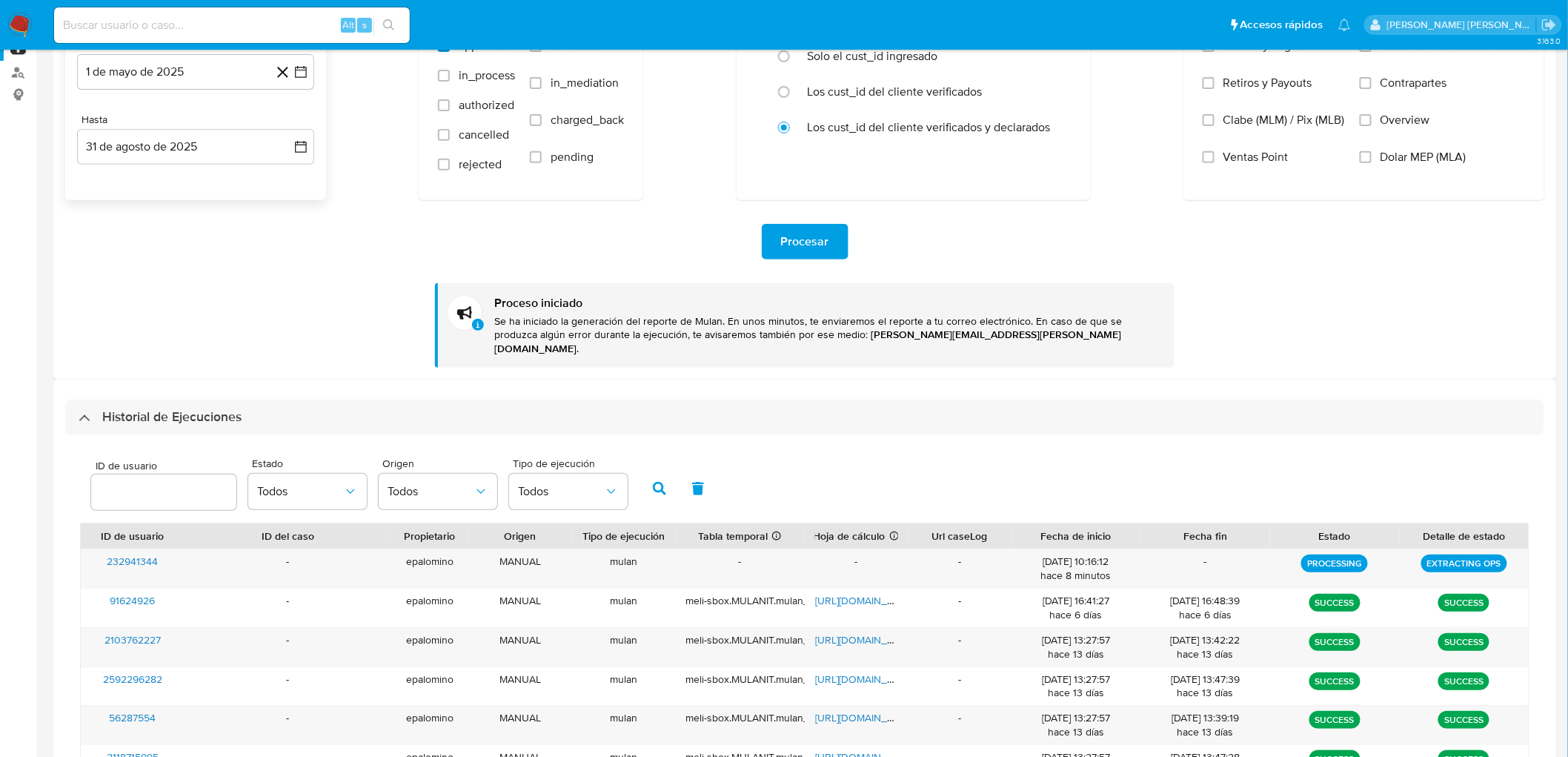
click at [186, 435] on div "ID de usuario Estado Todos Origen Todos Tipo de ejecución Todos ID de usuario I…" at bounding box center [805, 716] width 1480 height 560
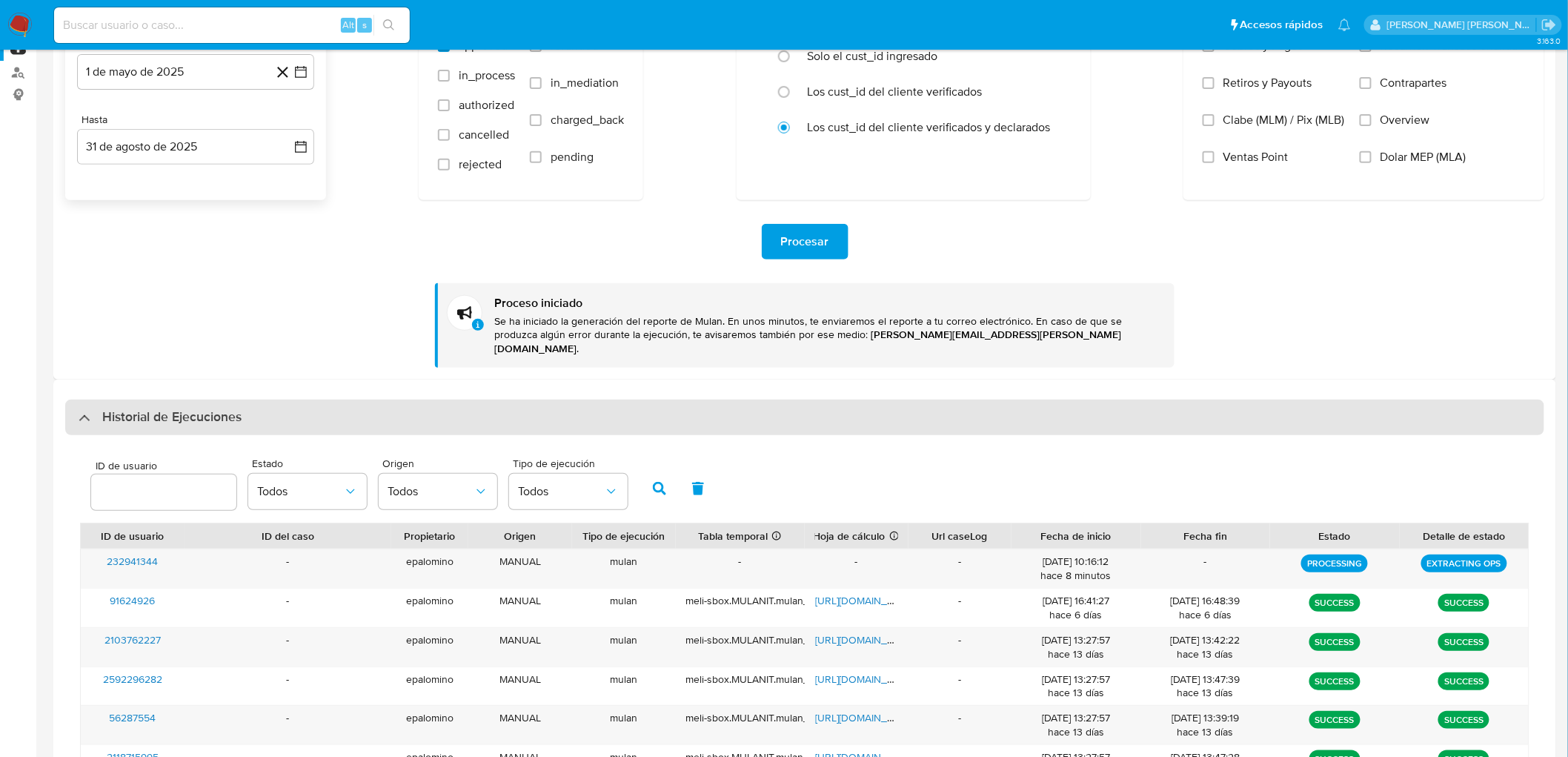
click at [184, 408] on h3 "Historial de Ejecuciones" at bounding box center [172, 417] width 139 height 18
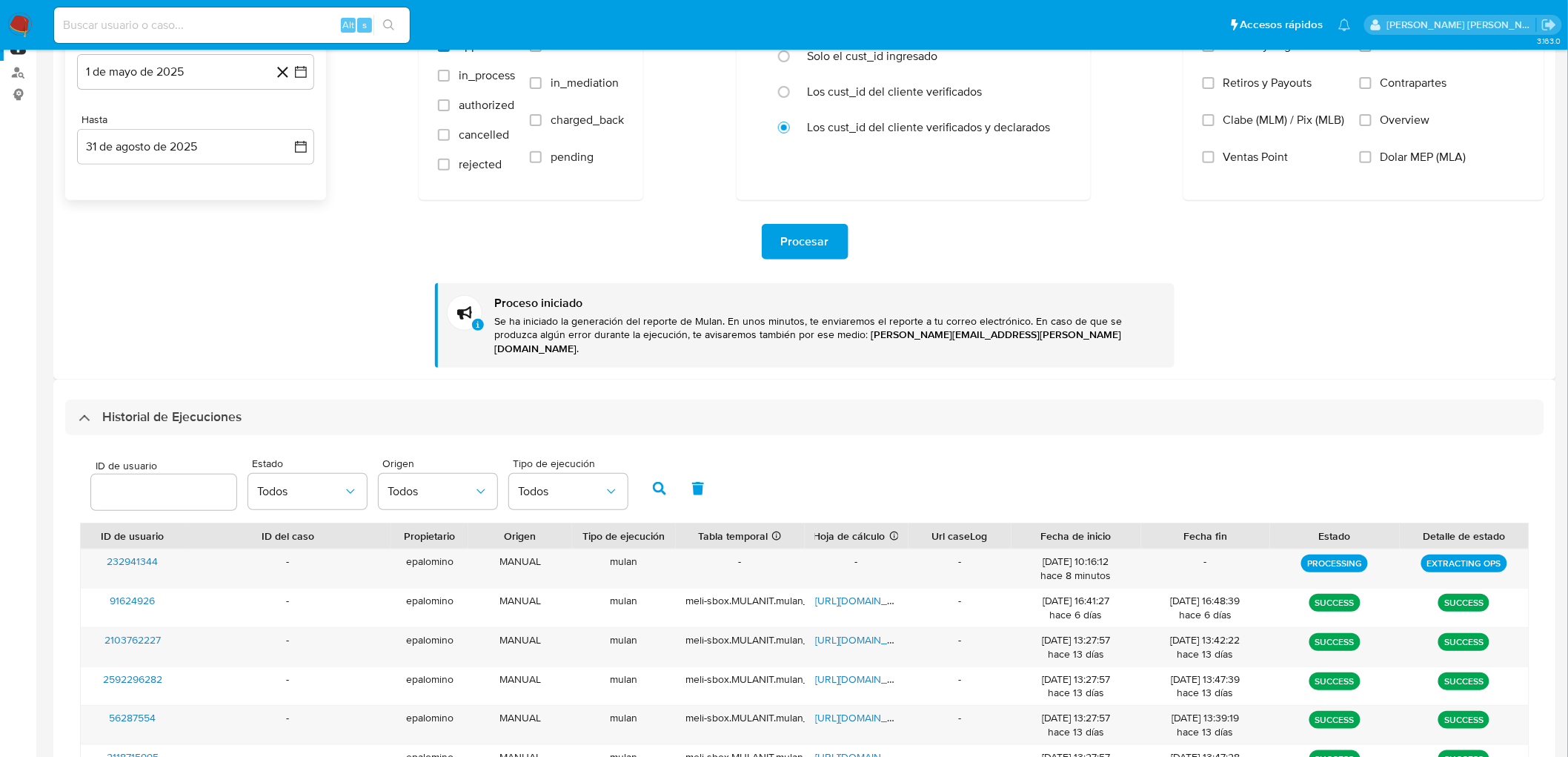
scroll to position [0, 0]
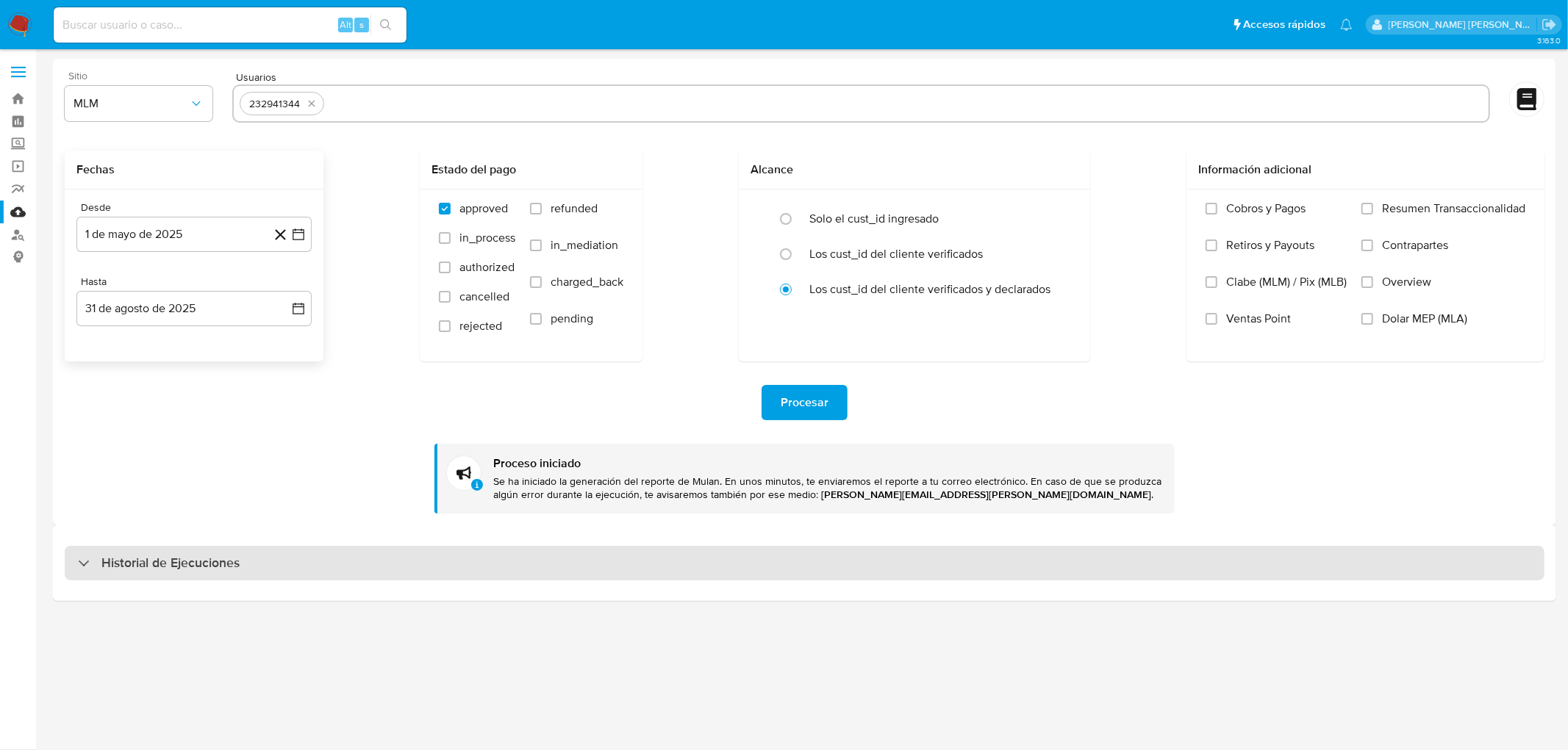
click at [258, 567] on div "Historial de Ejecuciones" at bounding box center [804, 563] width 1480 height 35
select select "10"
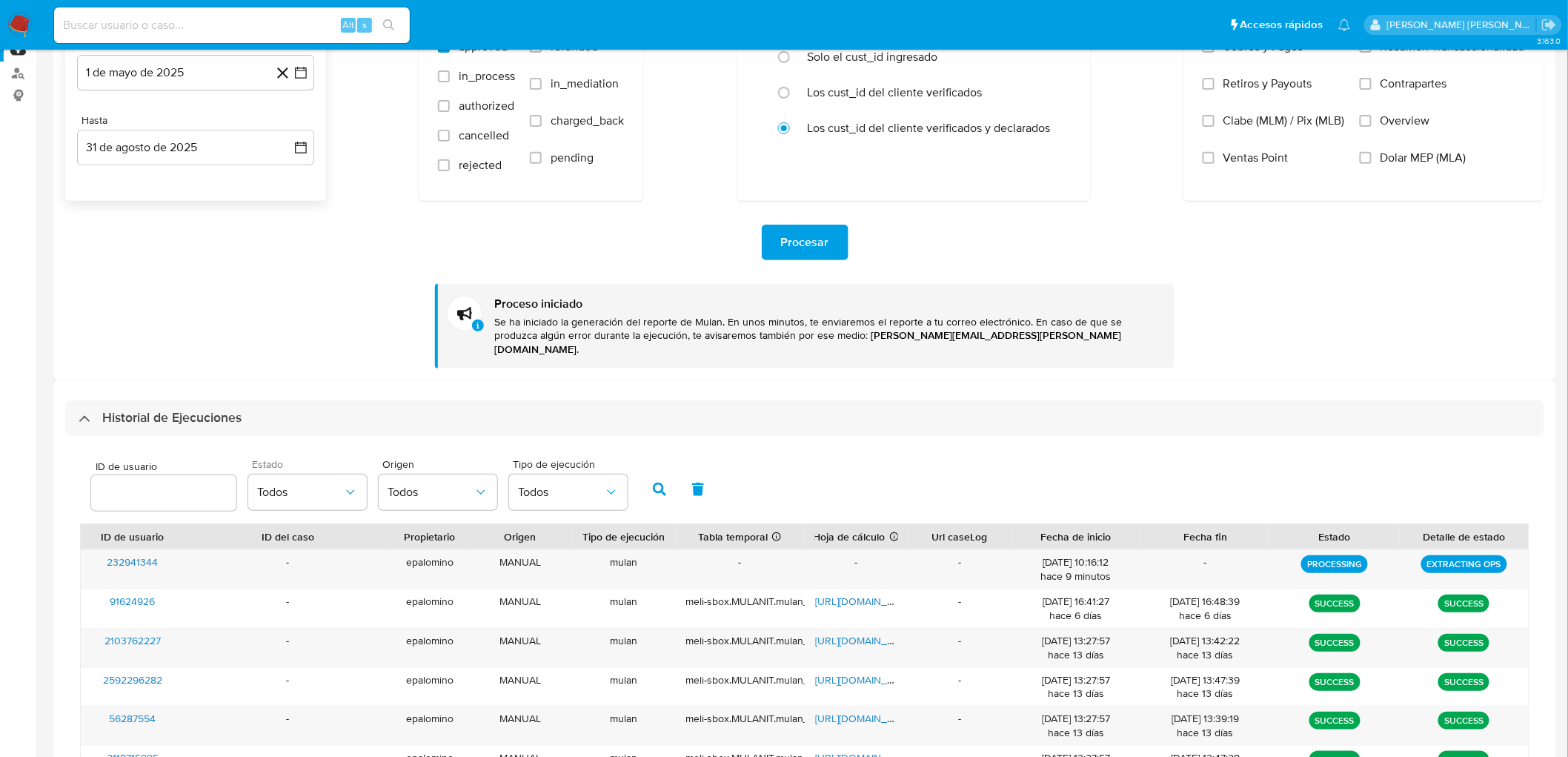
scroll to position [165, 0]
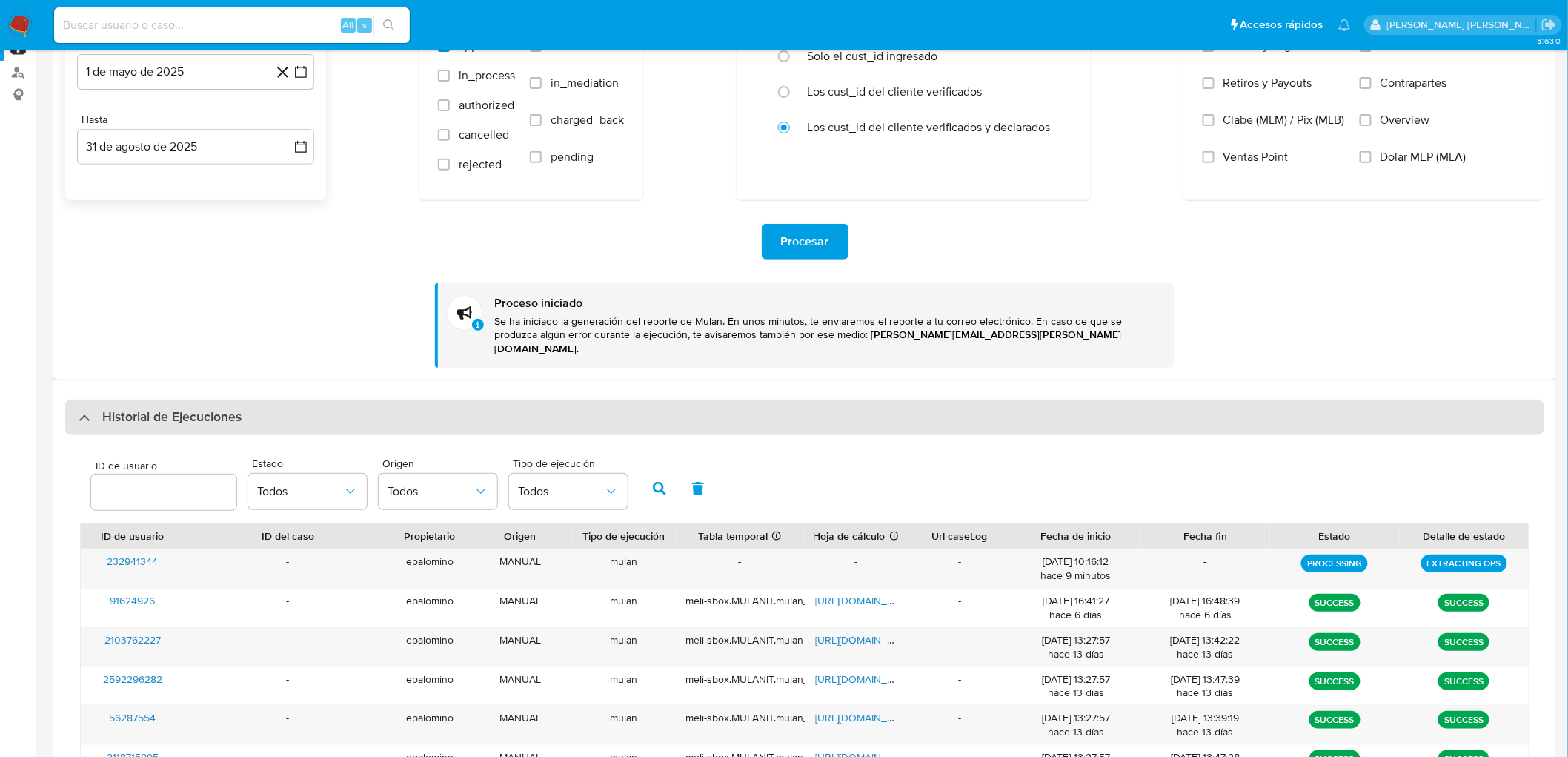
click at [219, 408] on h3 "Historial de Ejecuciones" at bounding box center [172, 417] width 139 height 18
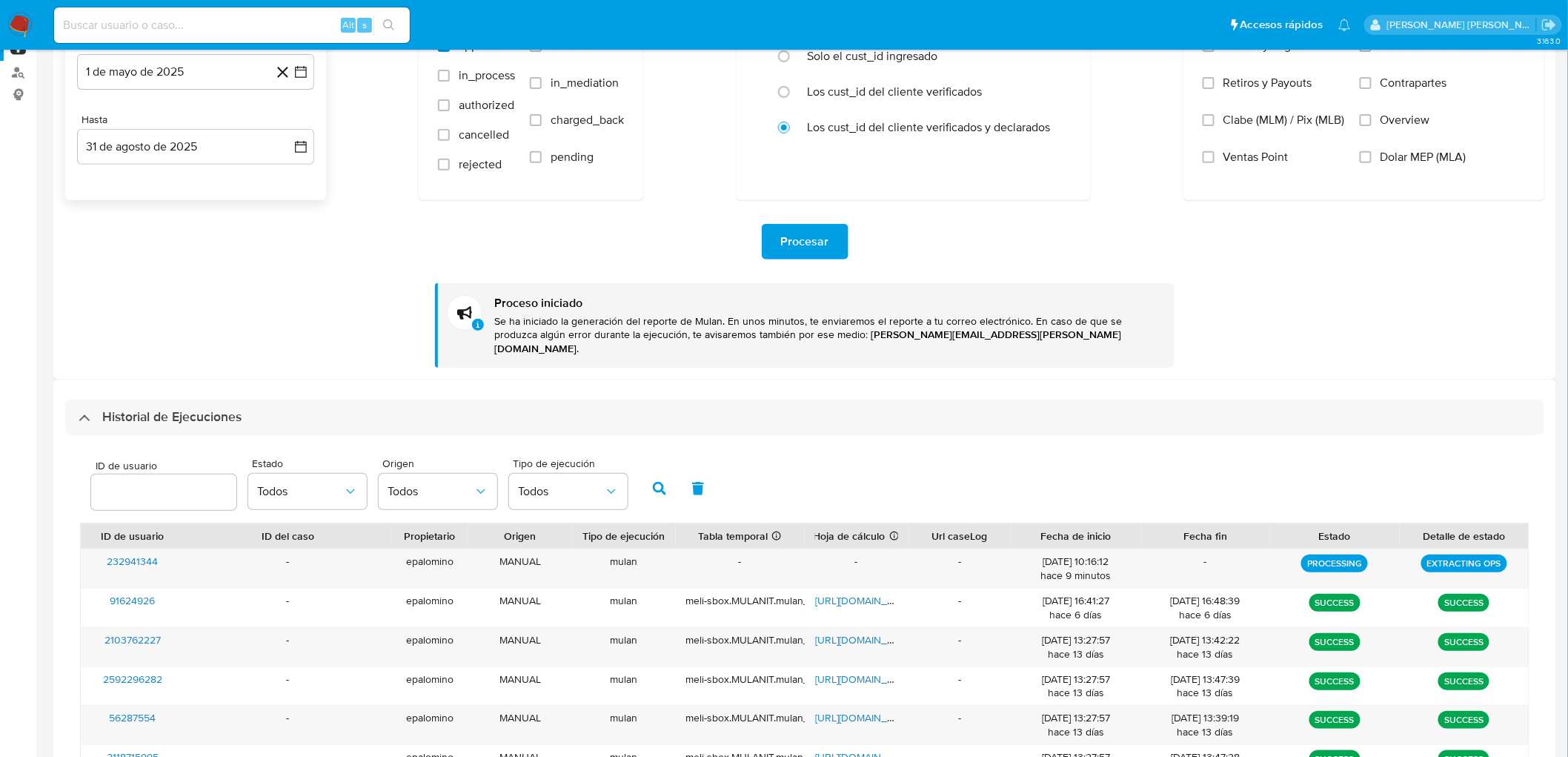
scroll to position [0, 0]
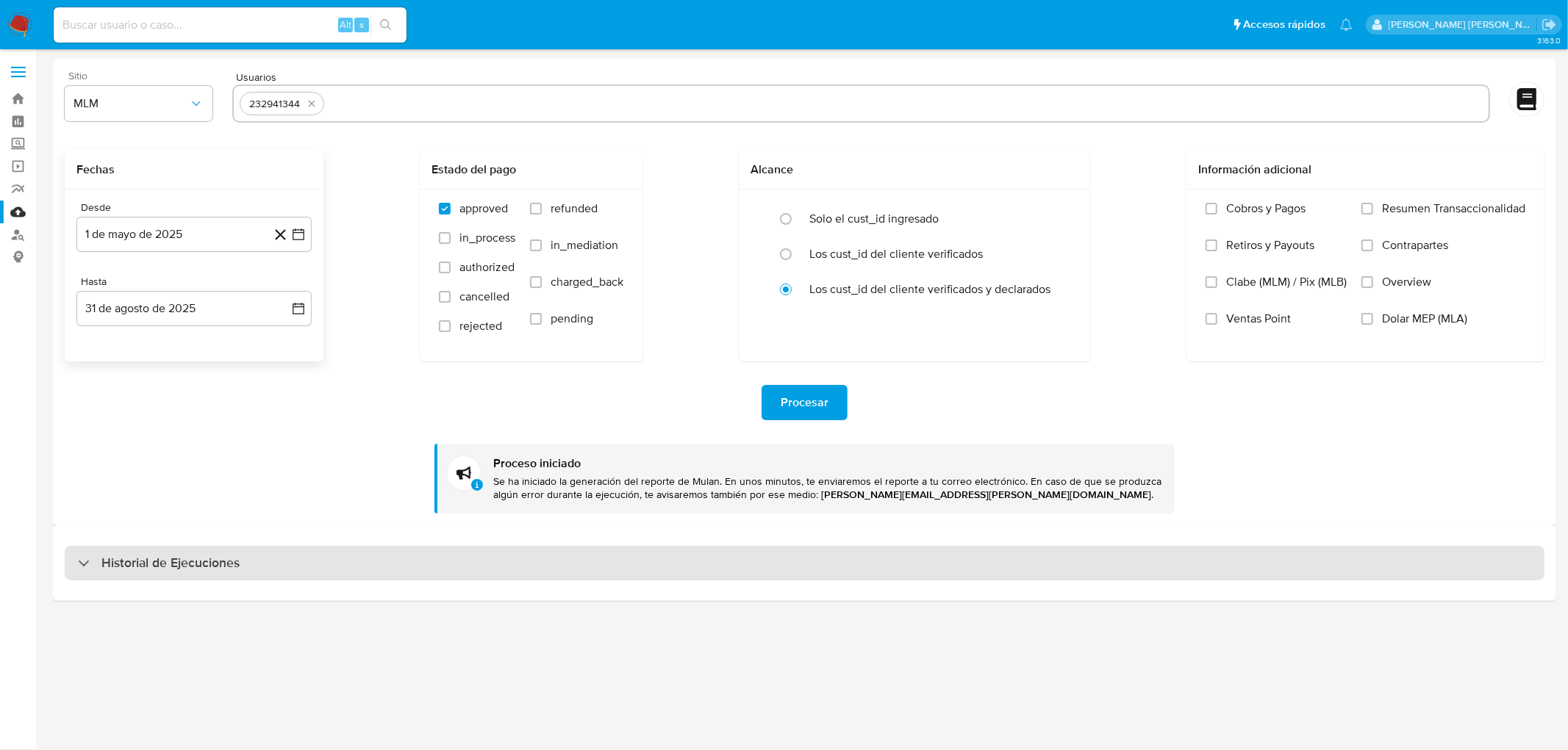
click at [145, 554] on h3 "Historial de Ejecuciones" at bounding box center [170, 563] width 138 height 17
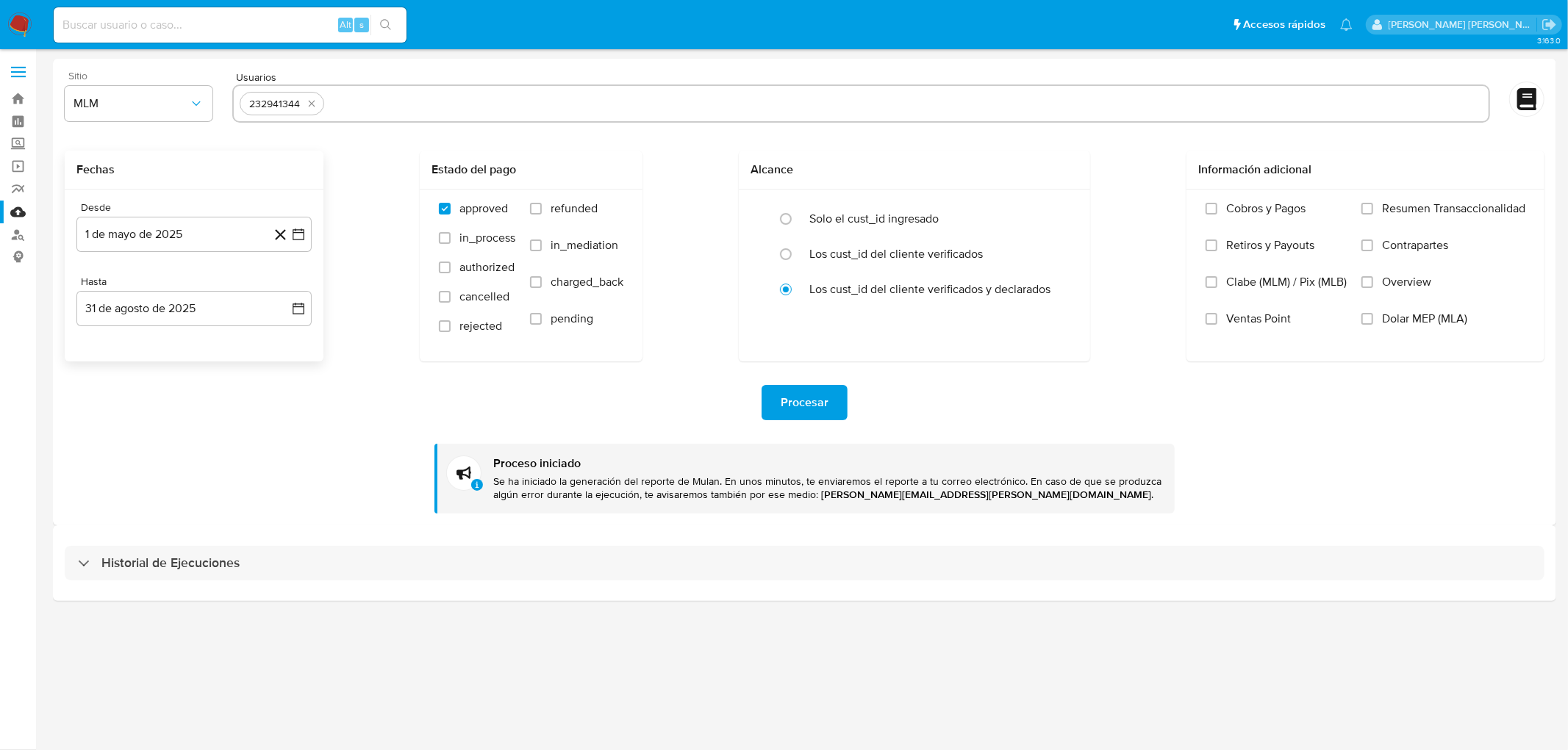
select select "10"
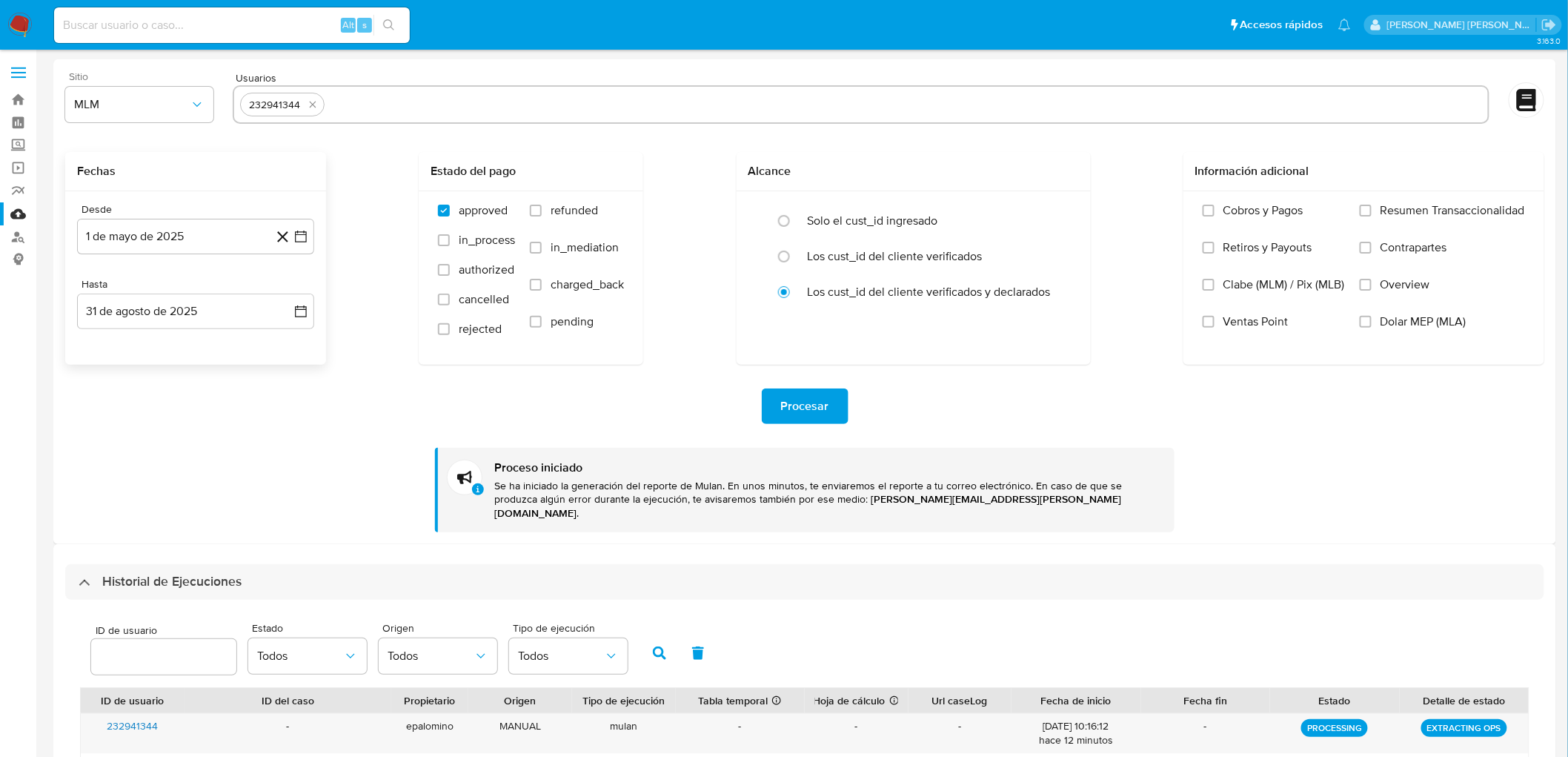
scroll to position [82, 0]
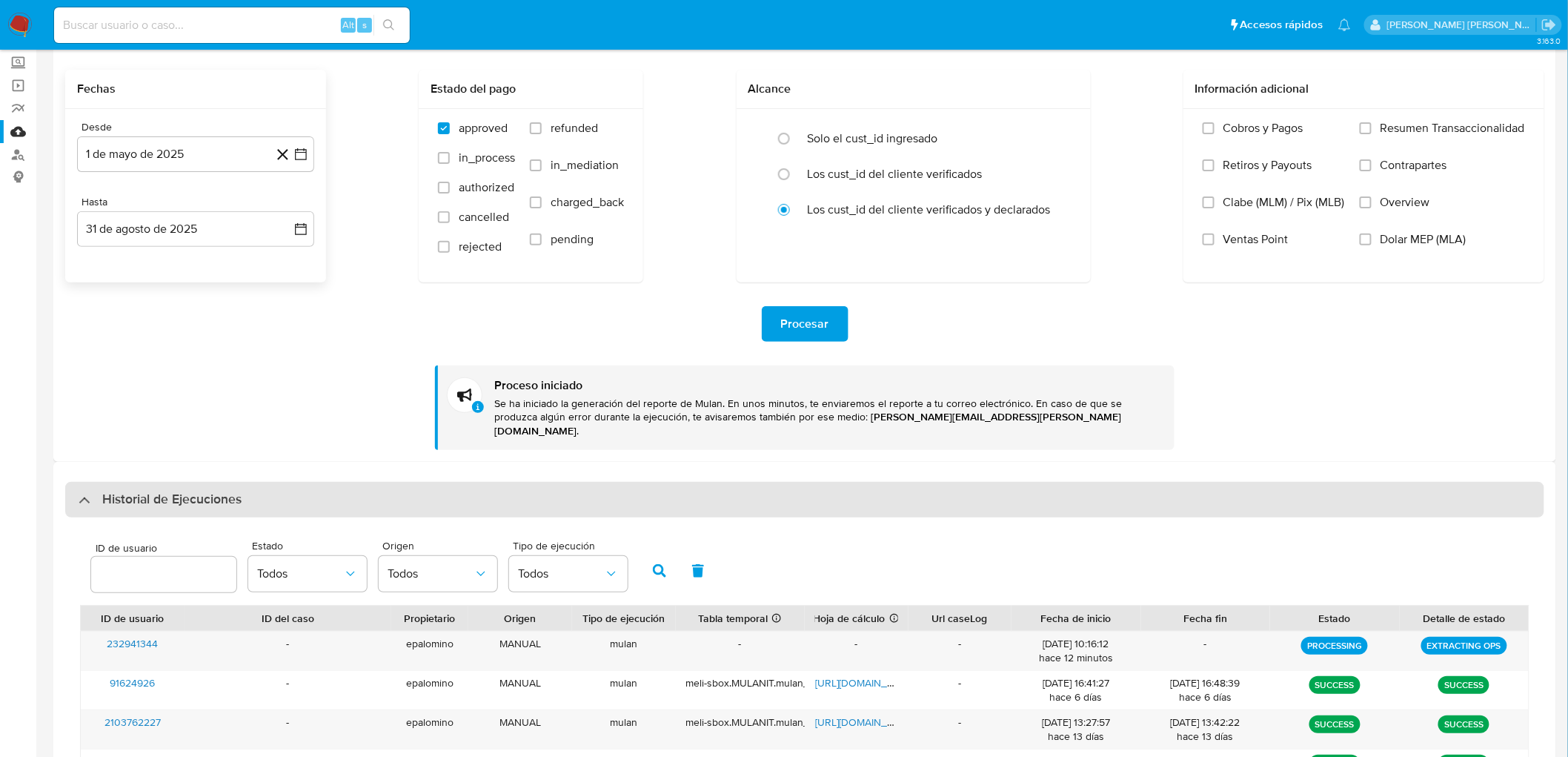
click at [191, 491] on h3 "Historial de Ejecuciones" at bounding box center [172, 500] width 139 height 18
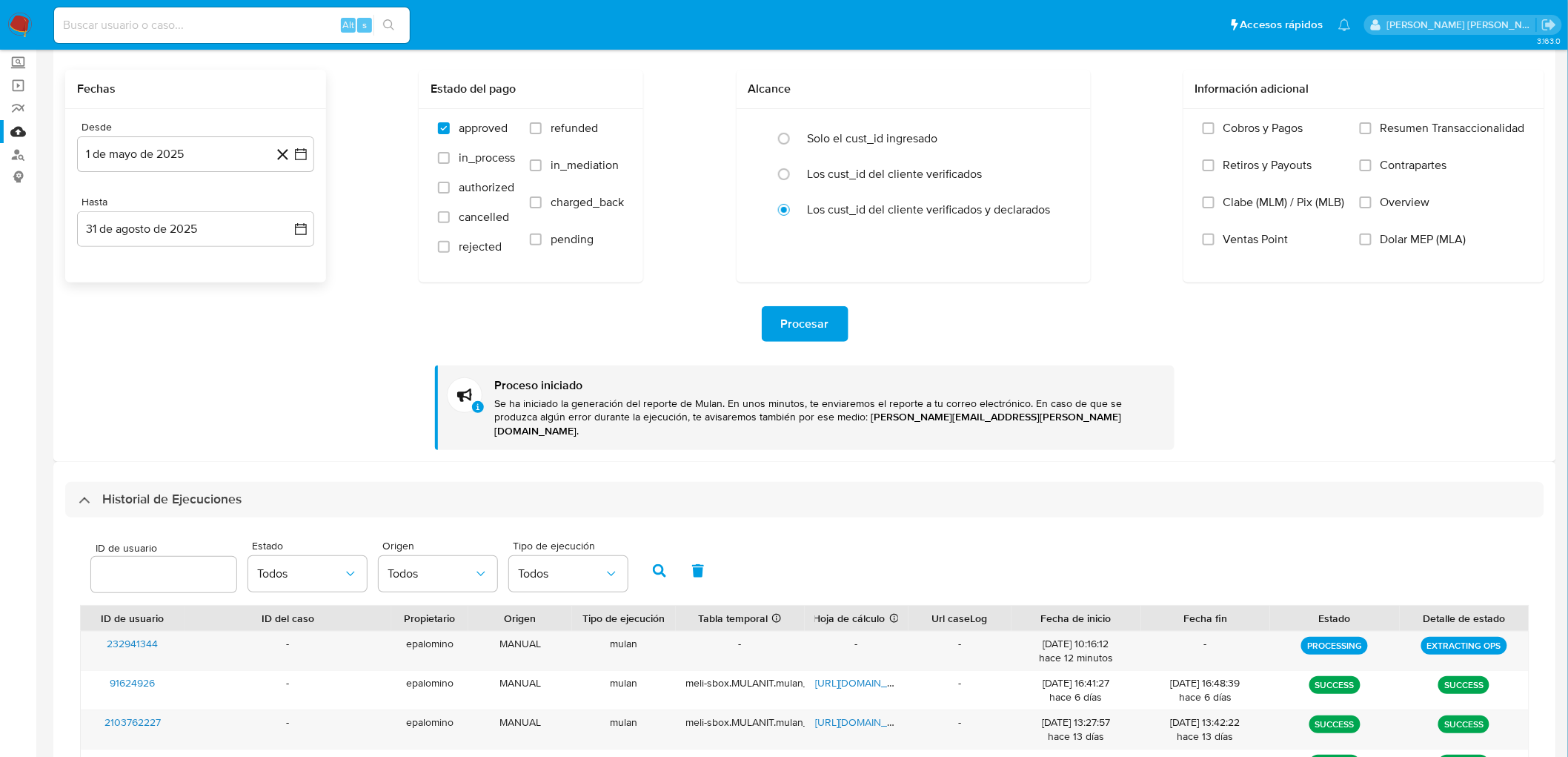
scroll to position [0, 0]
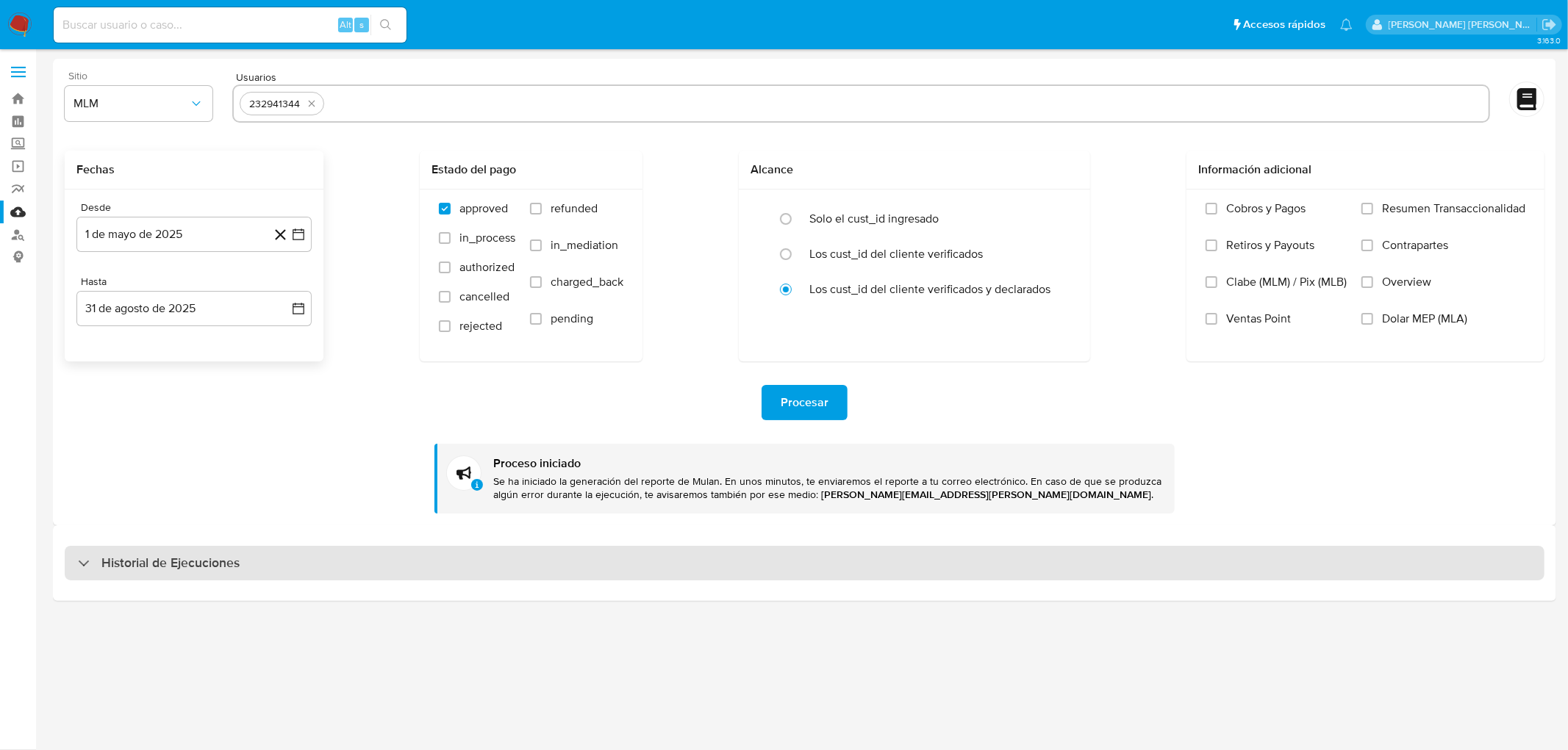
click at [200, 547] on div "Historial de Ejecuciones" at bounding box center [804, 563] width 1480 height 35
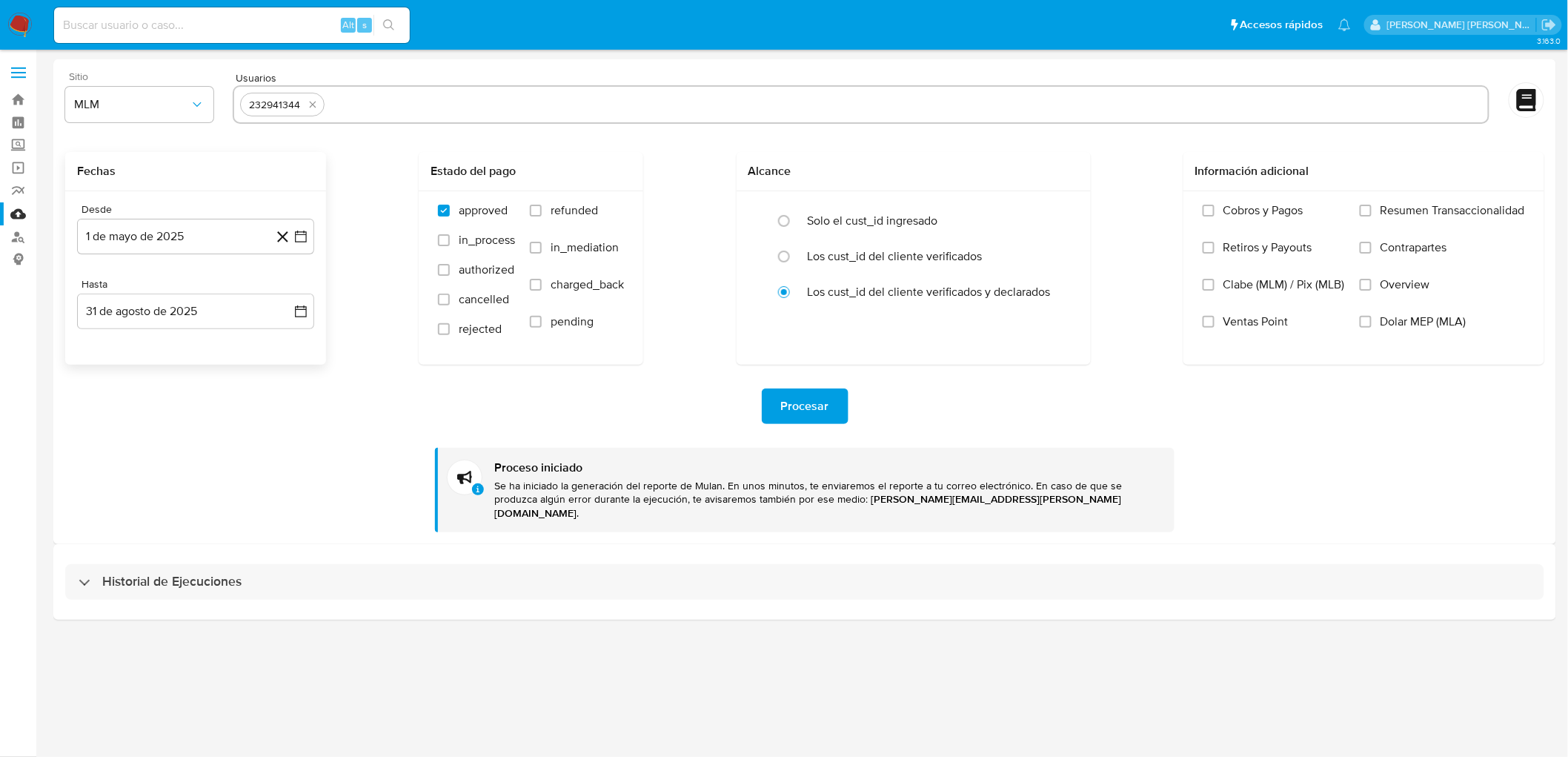
select select "10"
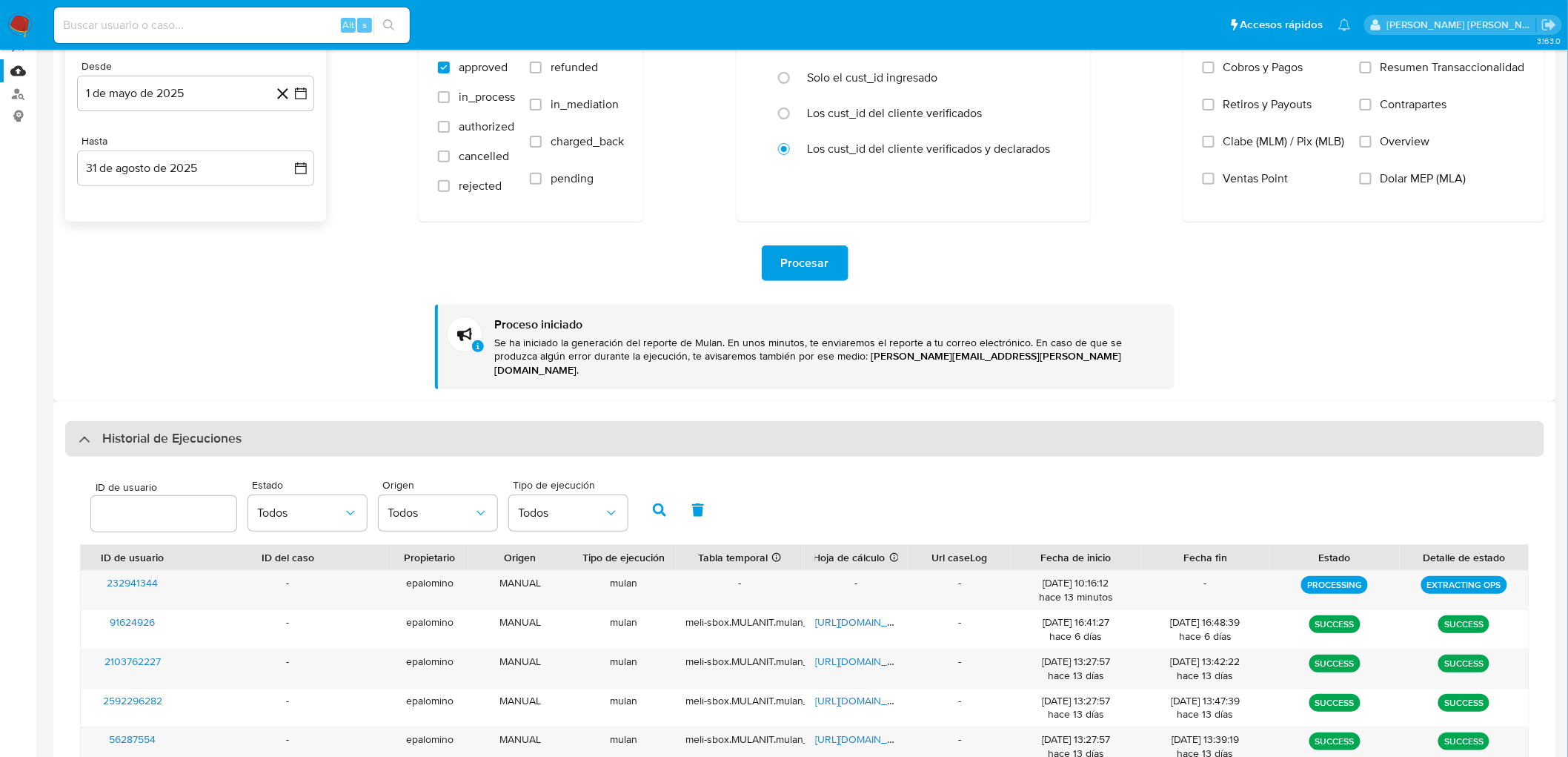
scroll to position [82, 0]
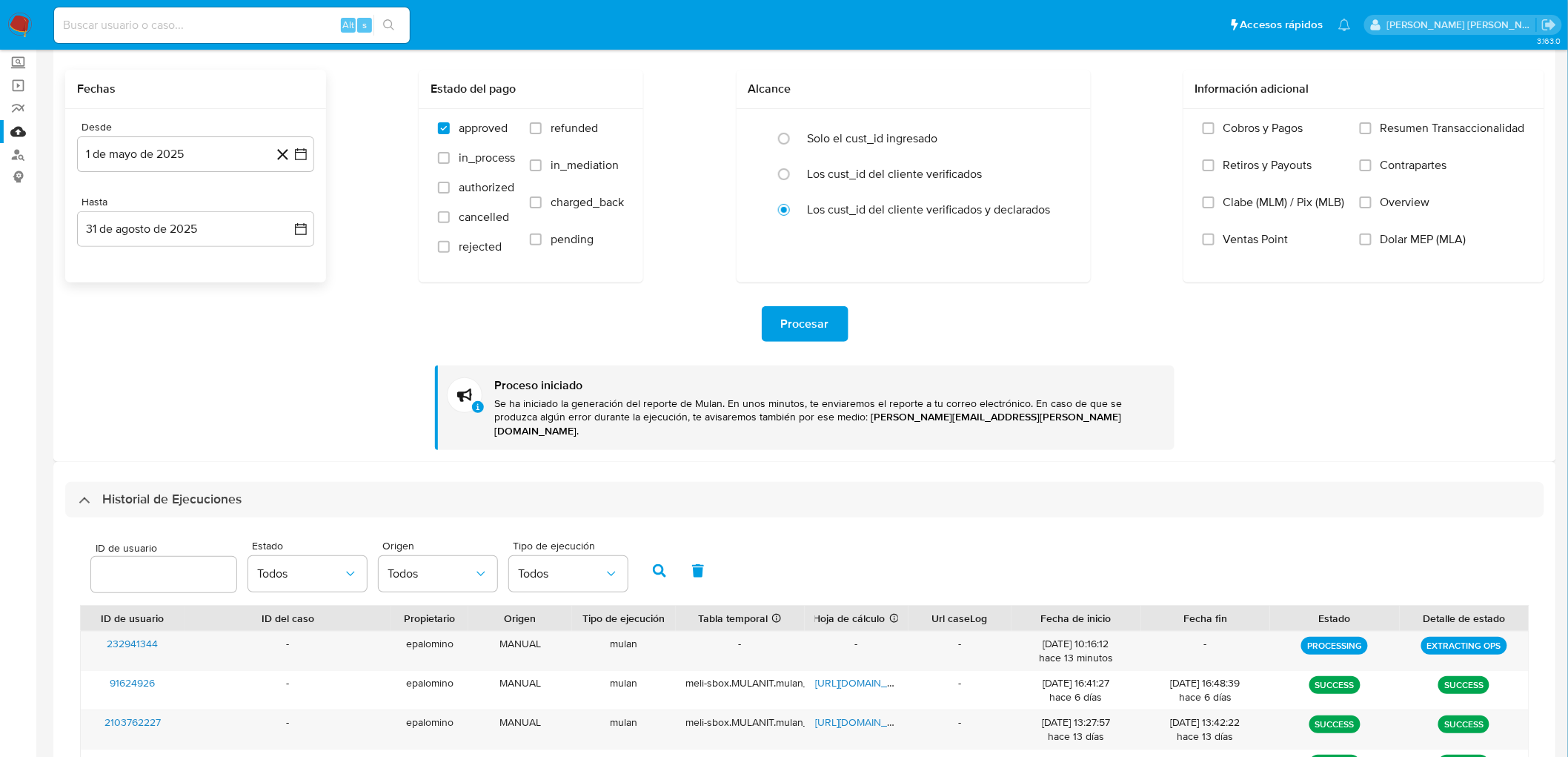
click at [177, 491] on h3 "Historial de Ejecuciones" at bounding box center [172, 500] width 139 height 18
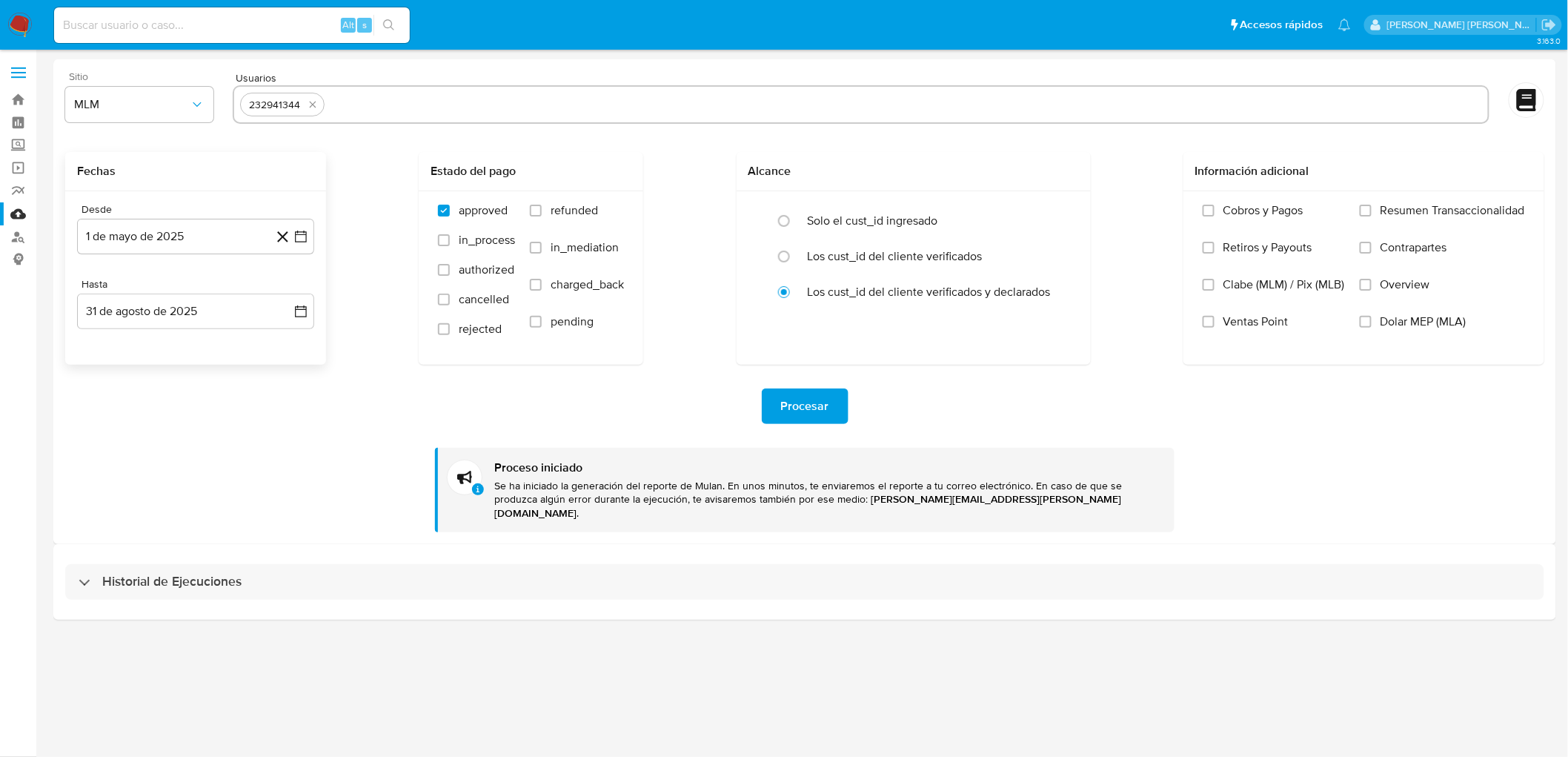
scroll to position [0, 0]
click at [170, 545] on div "Historial de Ejecuciones" at bounding box center [811, 568] width 1515 height 76
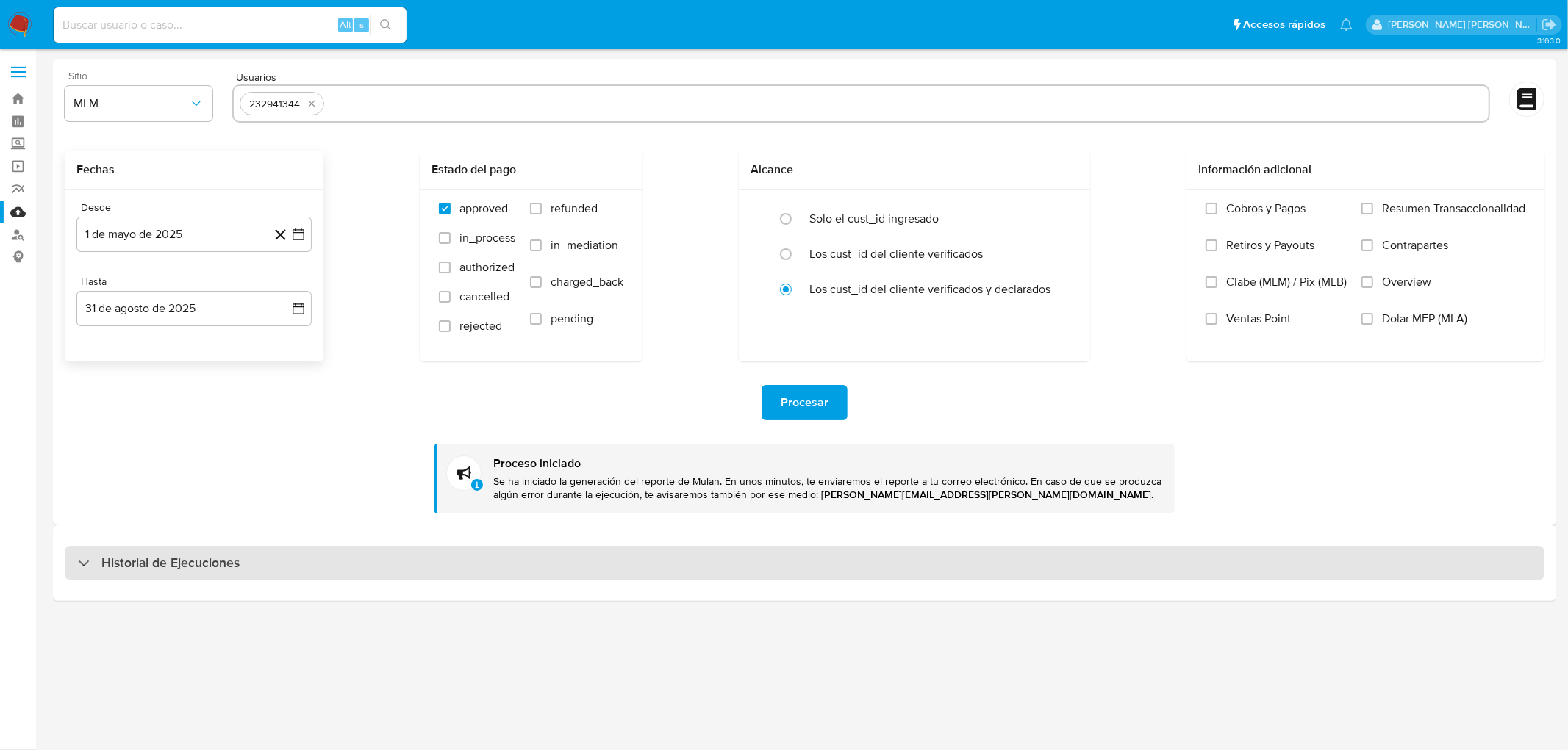
click at [172, 551] on div "Historial de Ejecuciones" at bounding box center [804, 563] width 1480 height 35
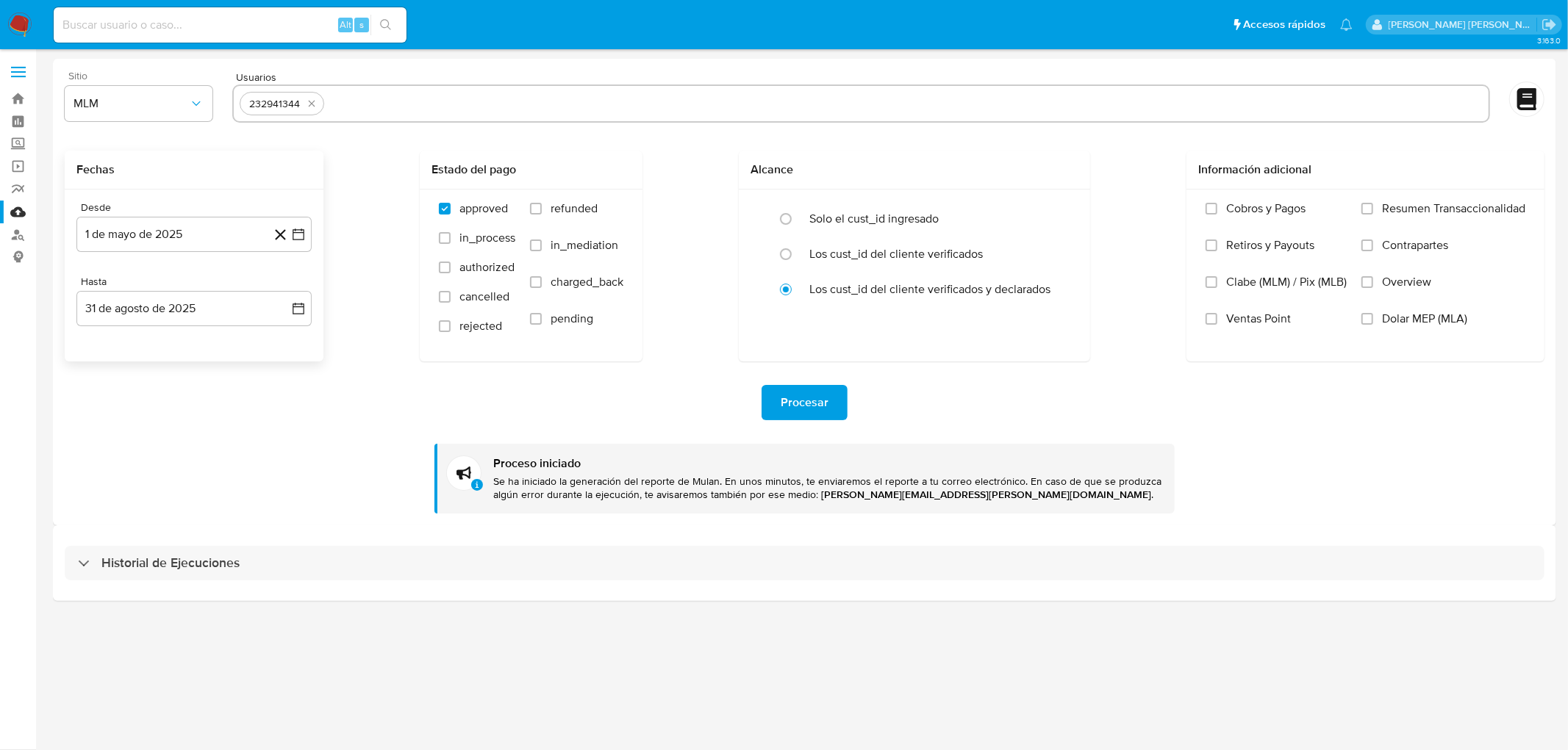
select select "10"
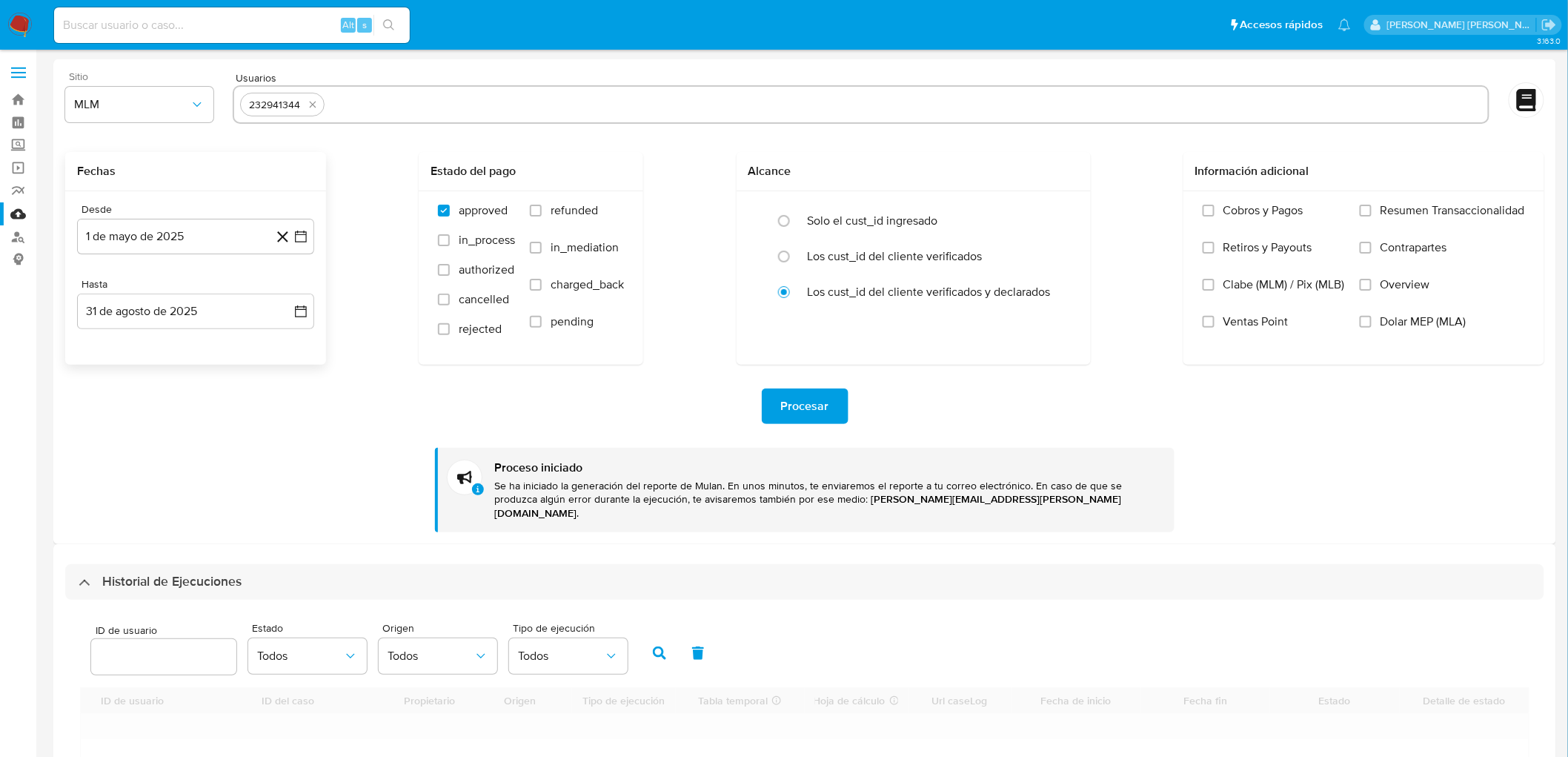
click at [235, 487] on div "Procesar Proceso iniciado Se ha iniciado la generación del reporte de Mulan. En…" at bounding box center [805, 448] width 1480 height 168
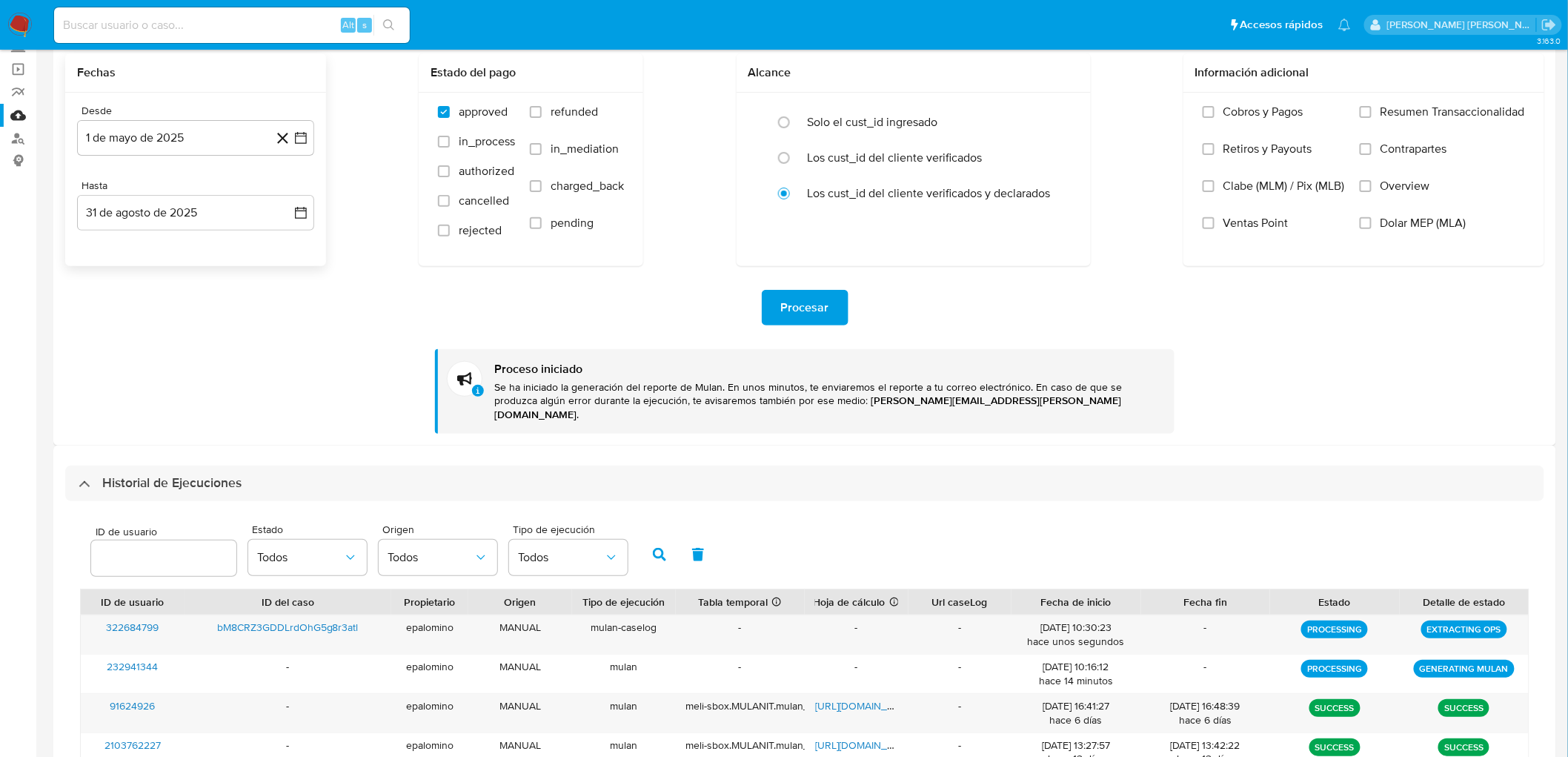
scroll to position [247, 0]
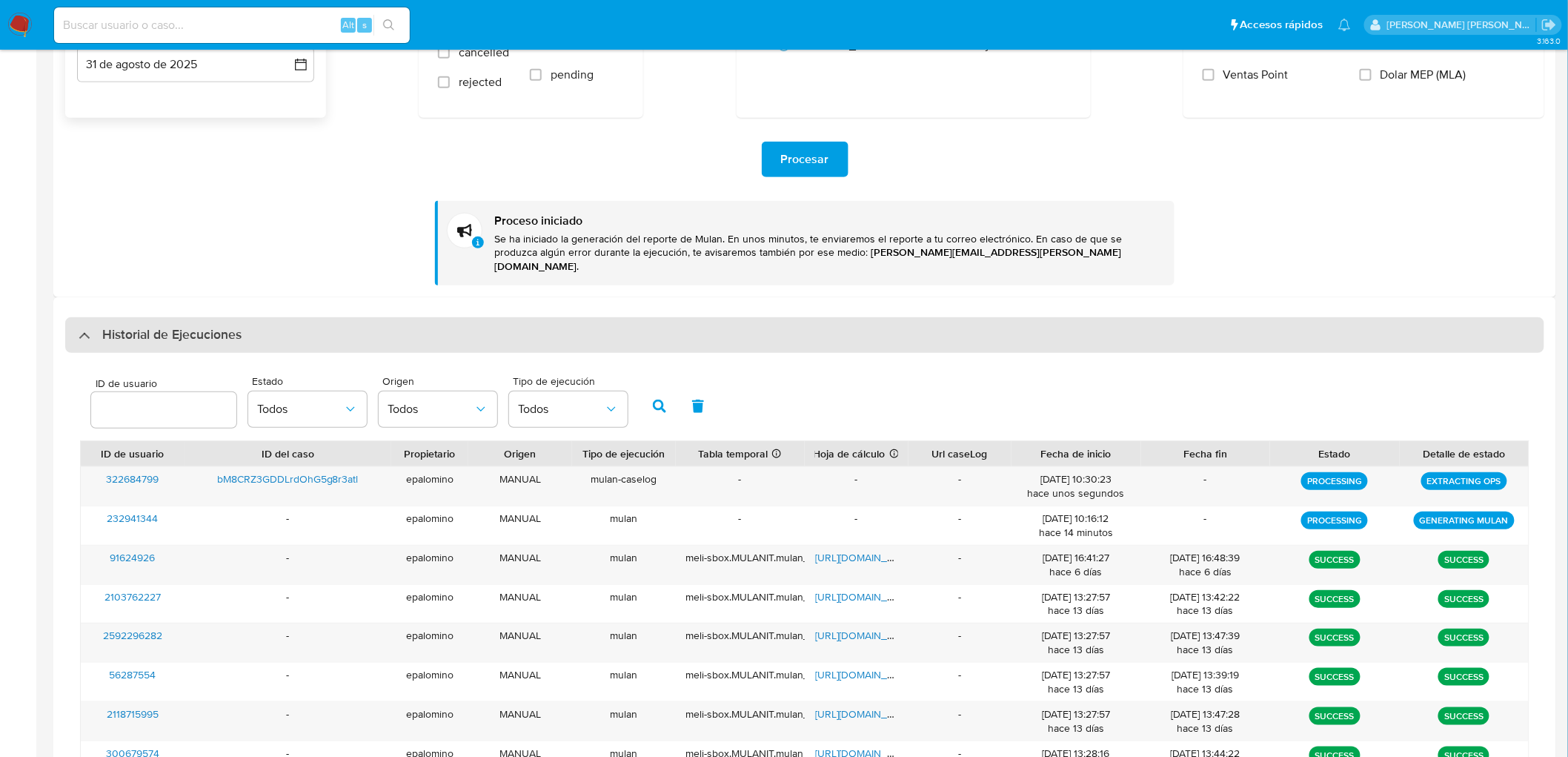
click at [203, 337] on div "Historial de Ejecuciones" at bounding box center [805, 335] width 1480 height 36
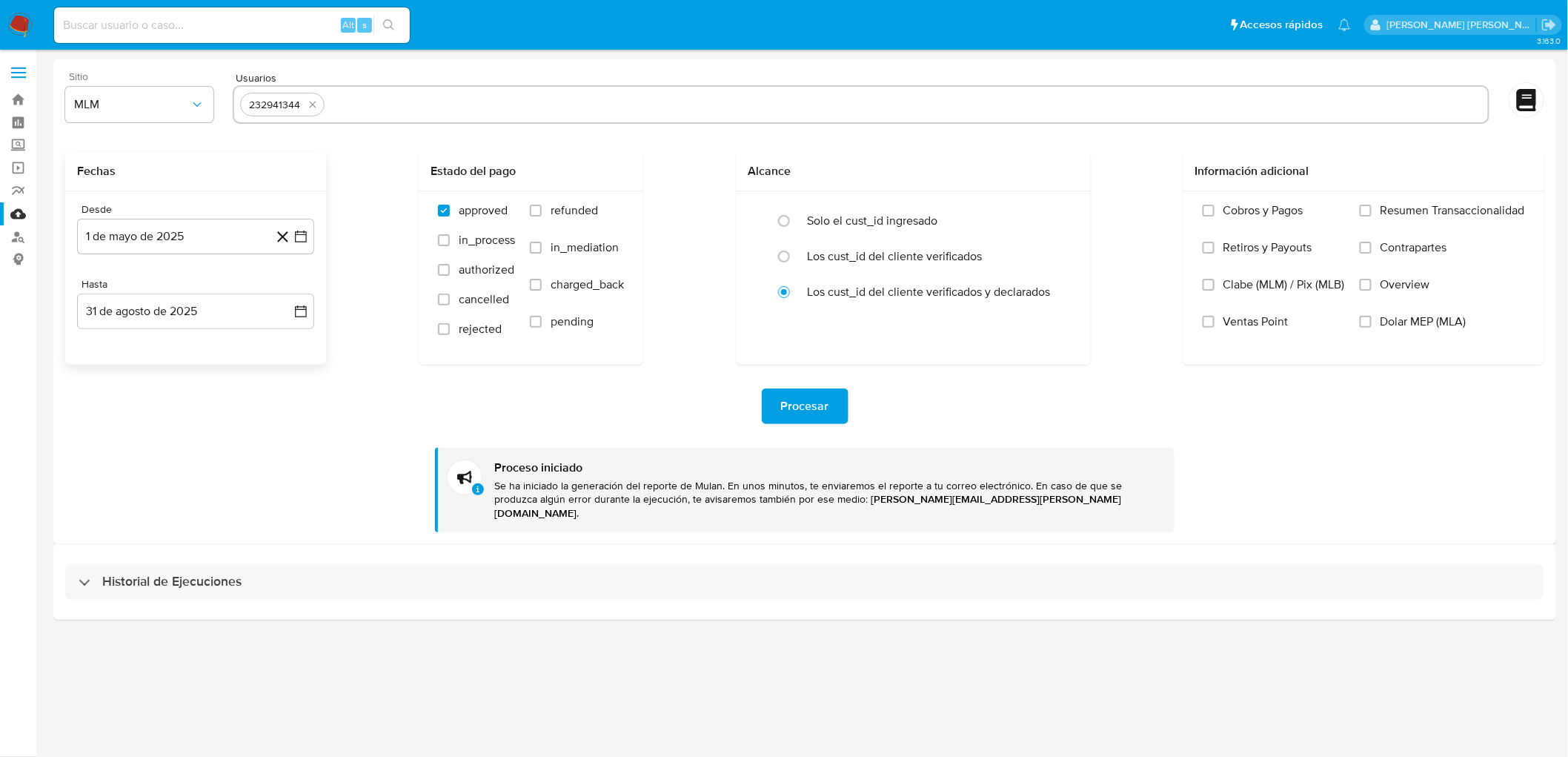
scroll to position [0, 0]
drag, startPoint x: 209, startPoint y: 549, endPoint x: 247, endPoint y: 521, distance: 47.2
click at [208, 550] on div "Historial de Ejecuciones" at bounding box center [811, 568] width 1515 height 76
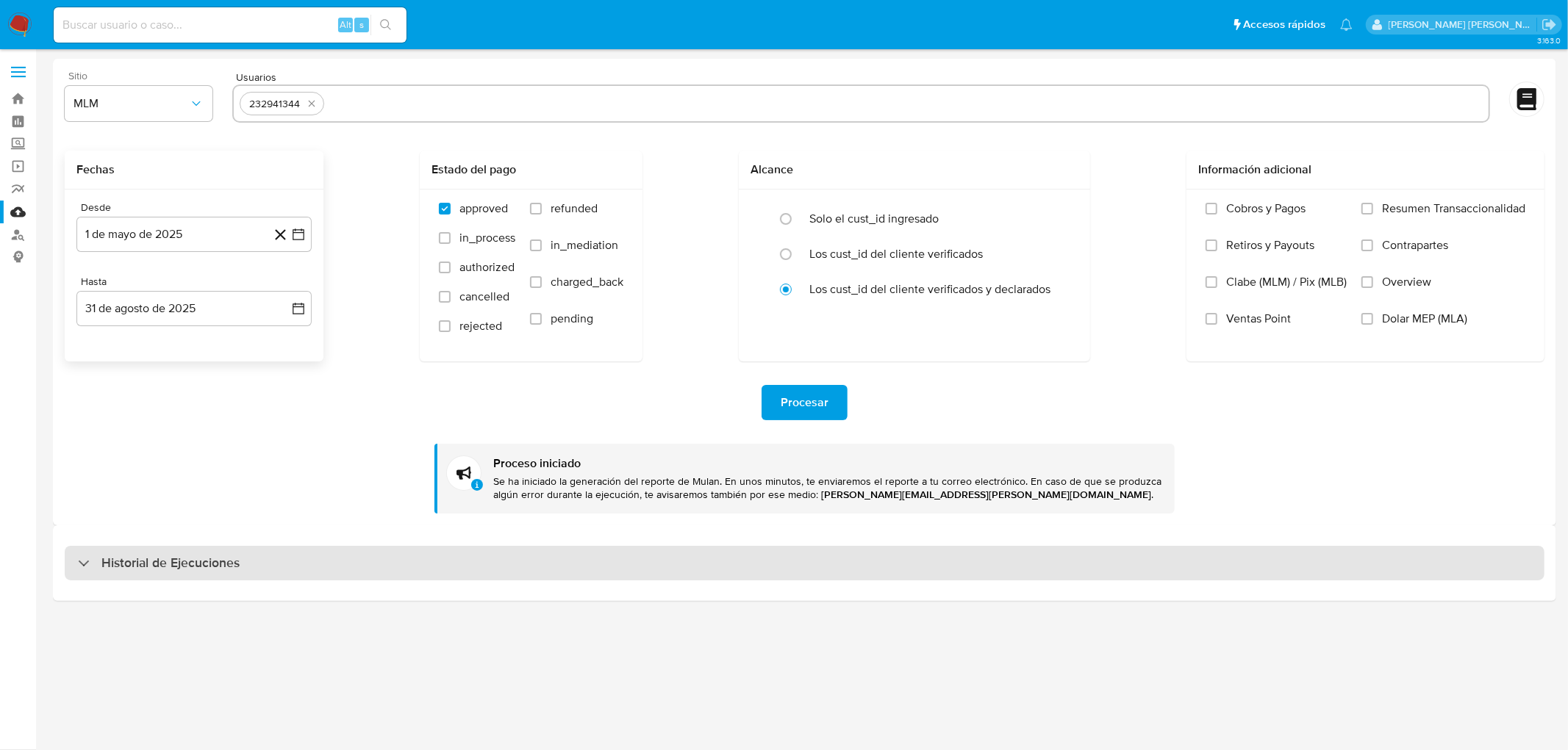
drag, startPoint x: 213, startPoint y: 554, endPoint x: 219, endPoint y: 545, distance: 10.8
click at [211, 554] on h3 "Historial de Ejecuciones" at bounding box center [170, 563] width 138 height 17
select select "10"
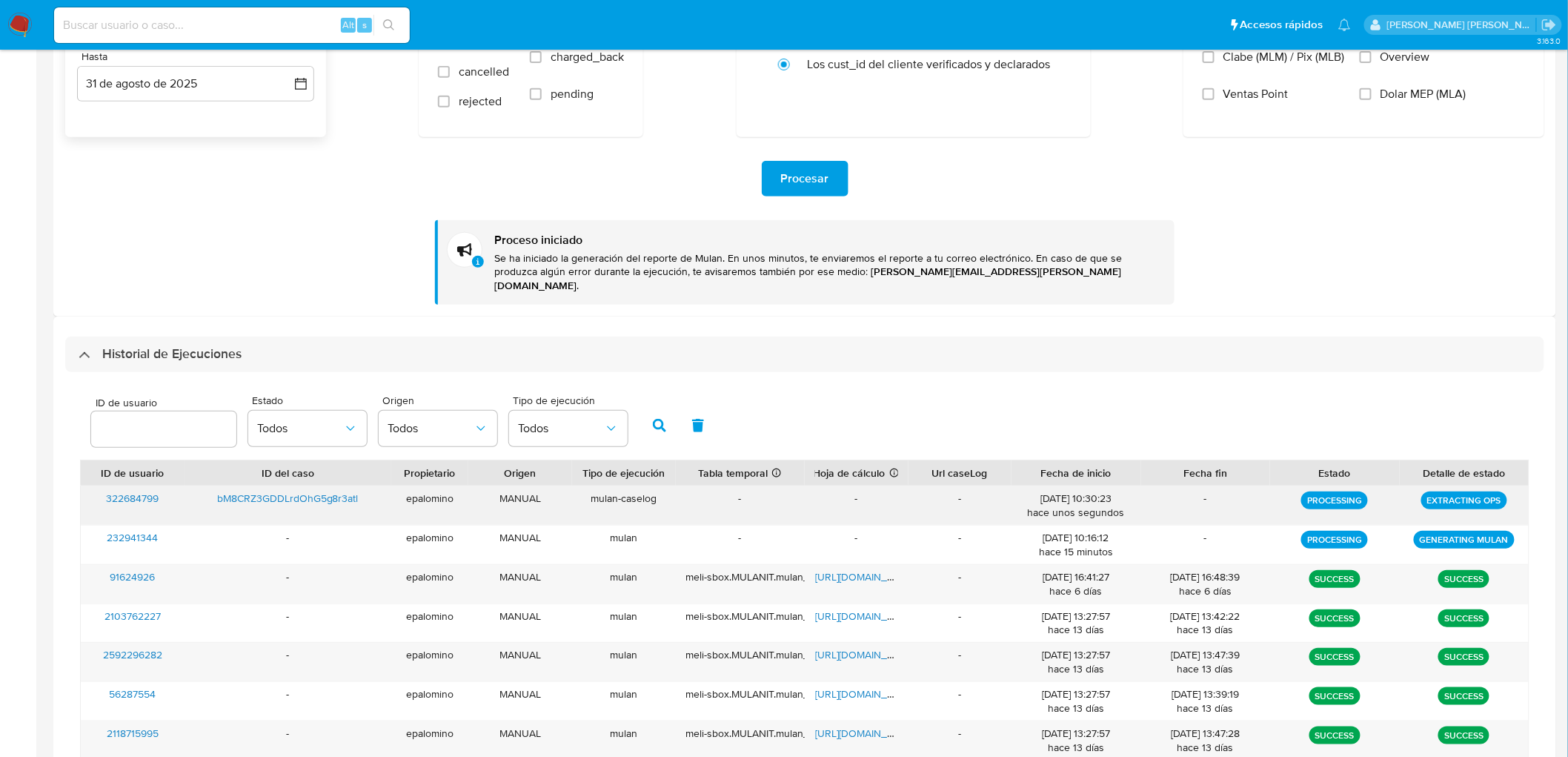
scroll to position [330, 0]
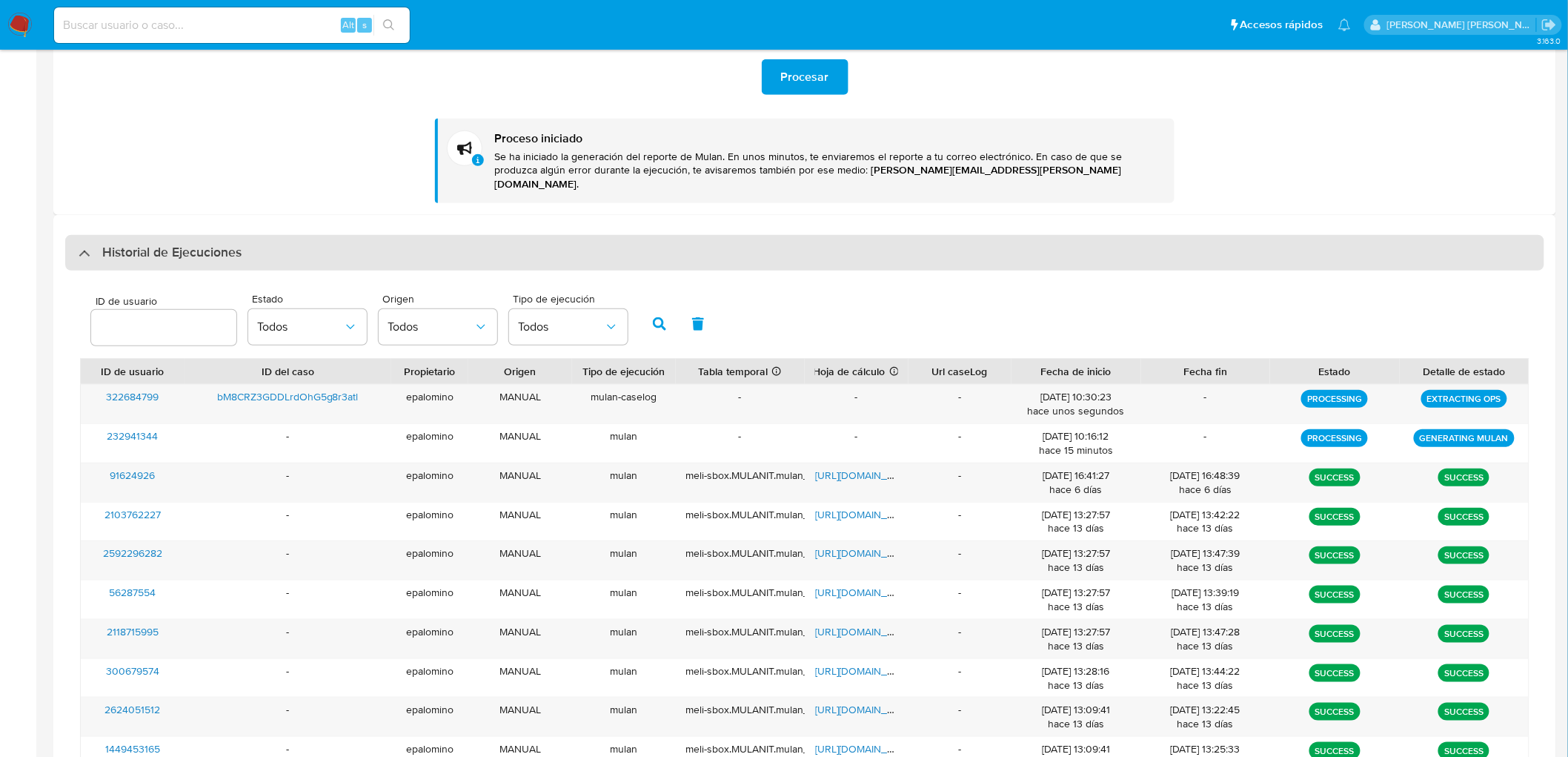
click at [164, 248] on div "Historial de Ejecuciones" at bounding box center [805, 252] width 1480 height 36
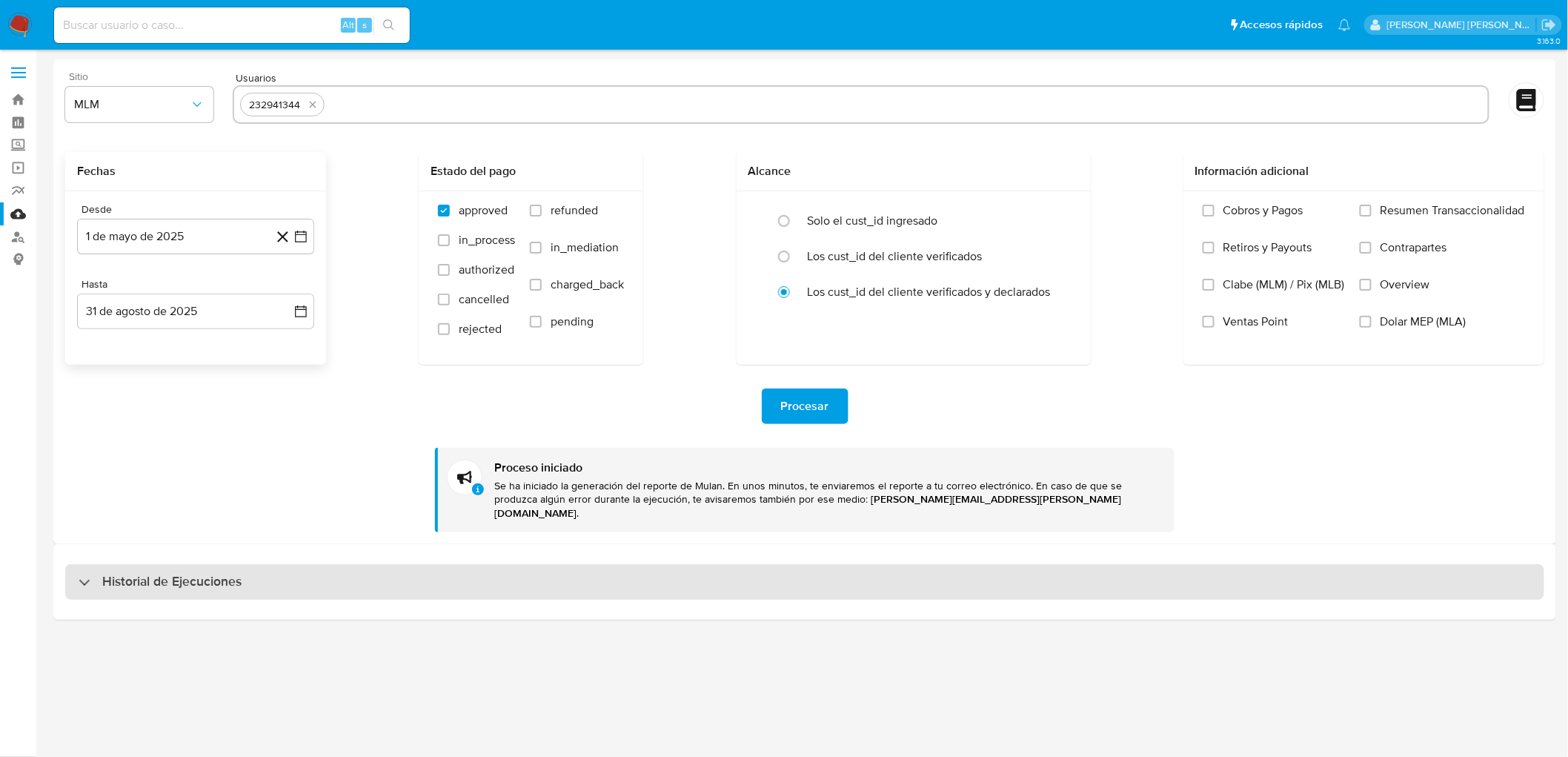
scroll to position [0, 0]
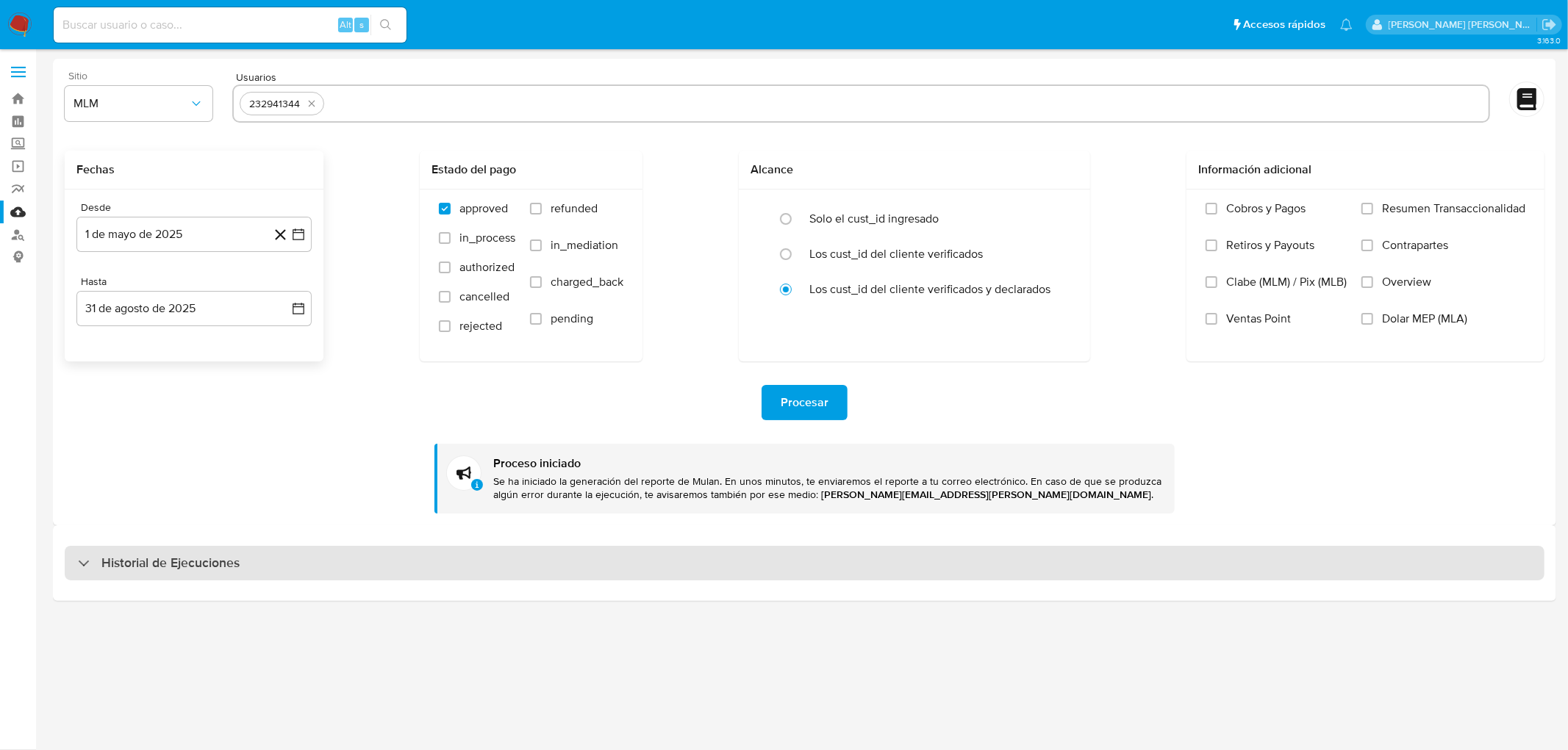
click at [204, 555] on h3 "Historial de Ejecuciones" at bounding box center [170, 563] width 138 height 17
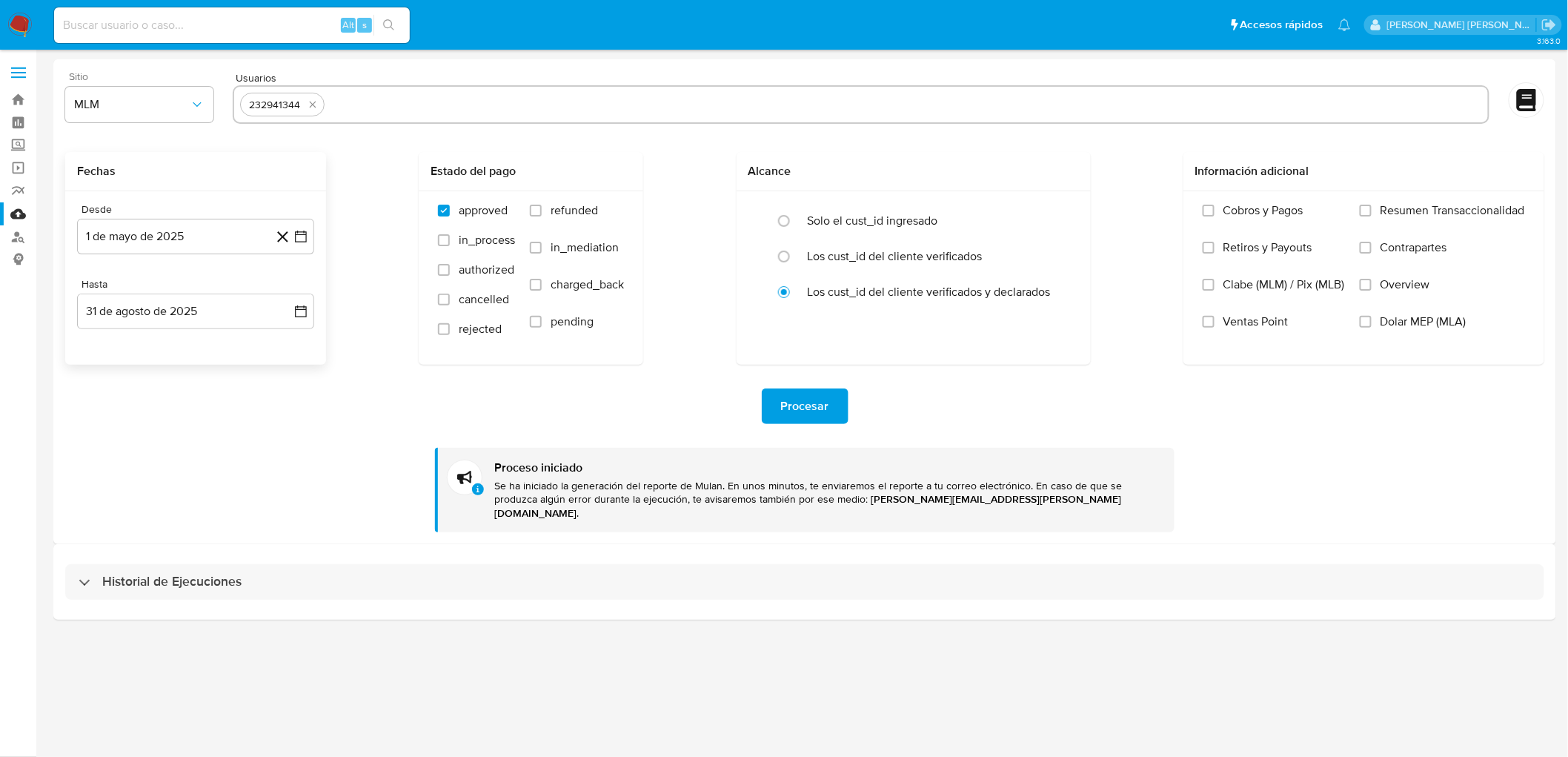
select select "10"
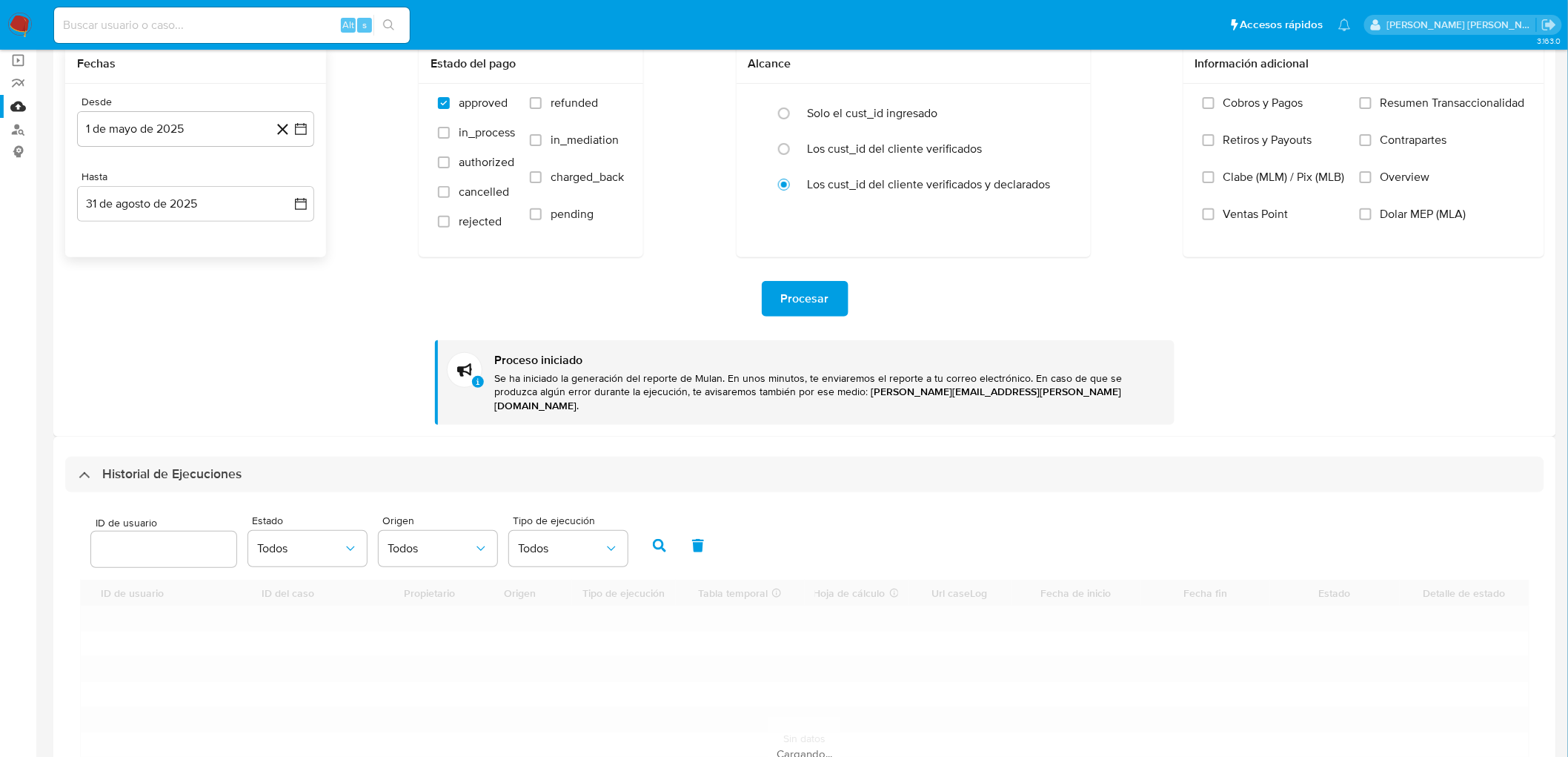
scroll to position [247, 0]
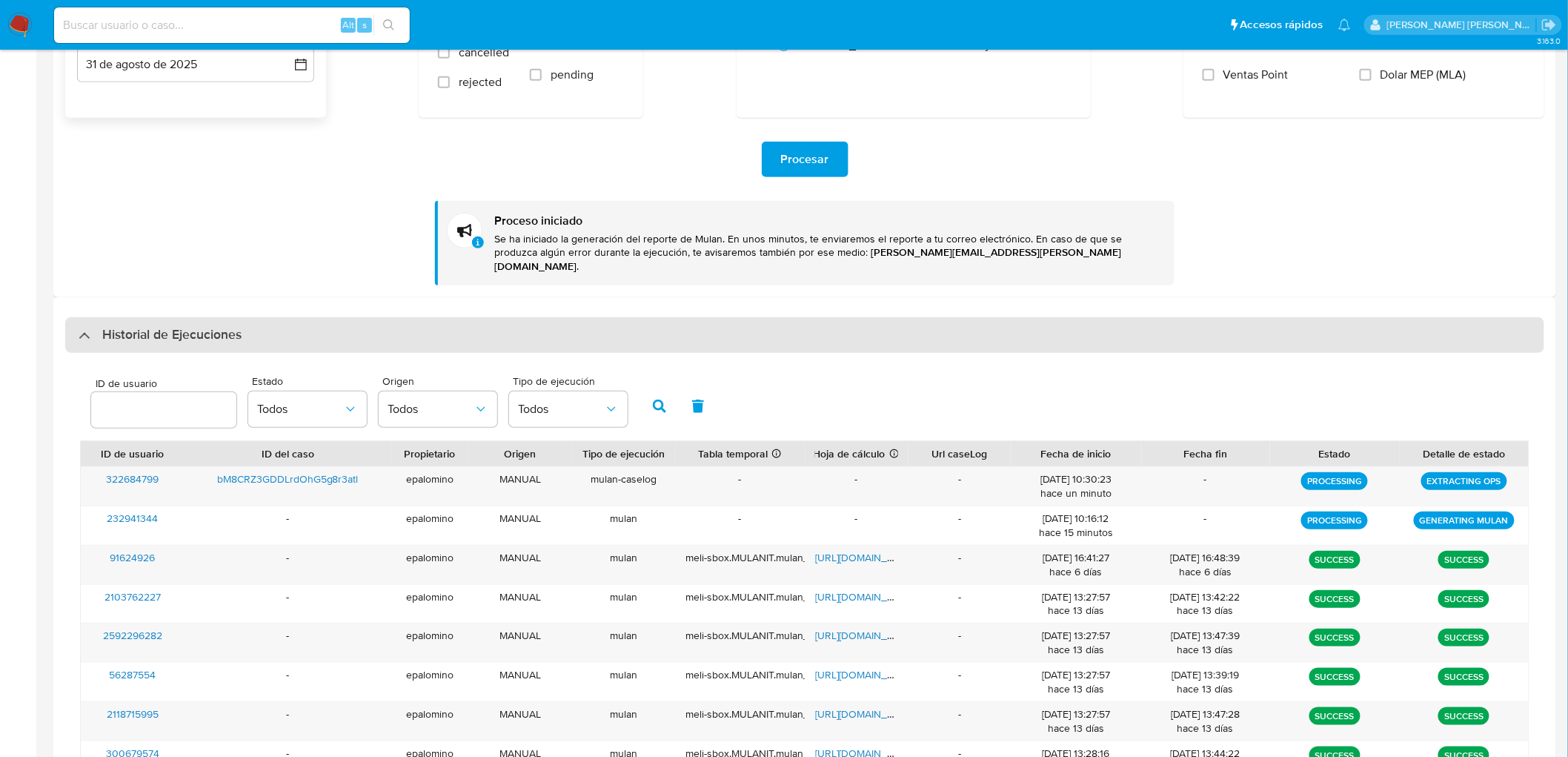
click at [141, 331] on div "Historial de Ejecuciones" at bounding box center [805, 335] width 1480 height 36
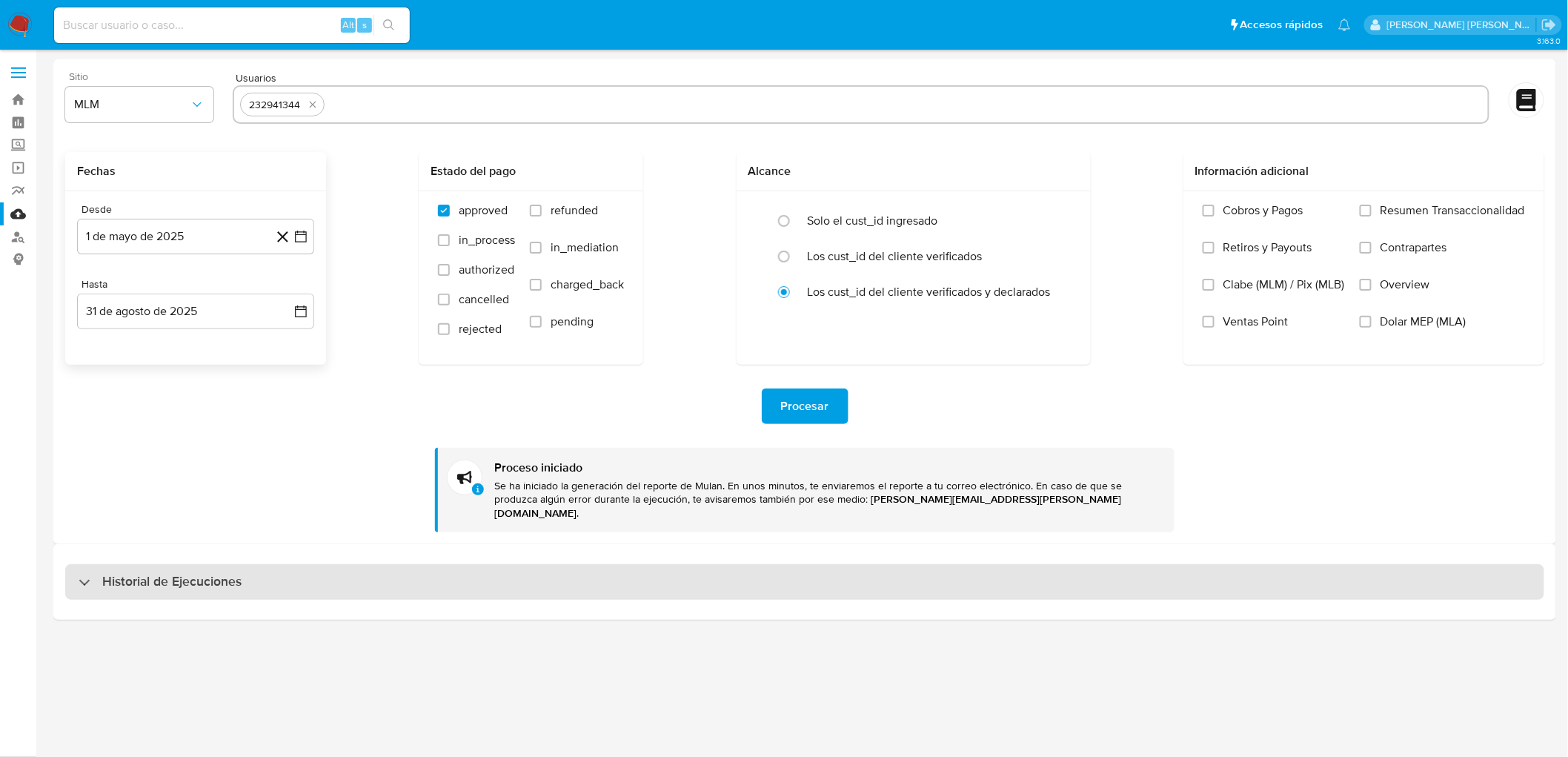
scroll to position [0, 0]
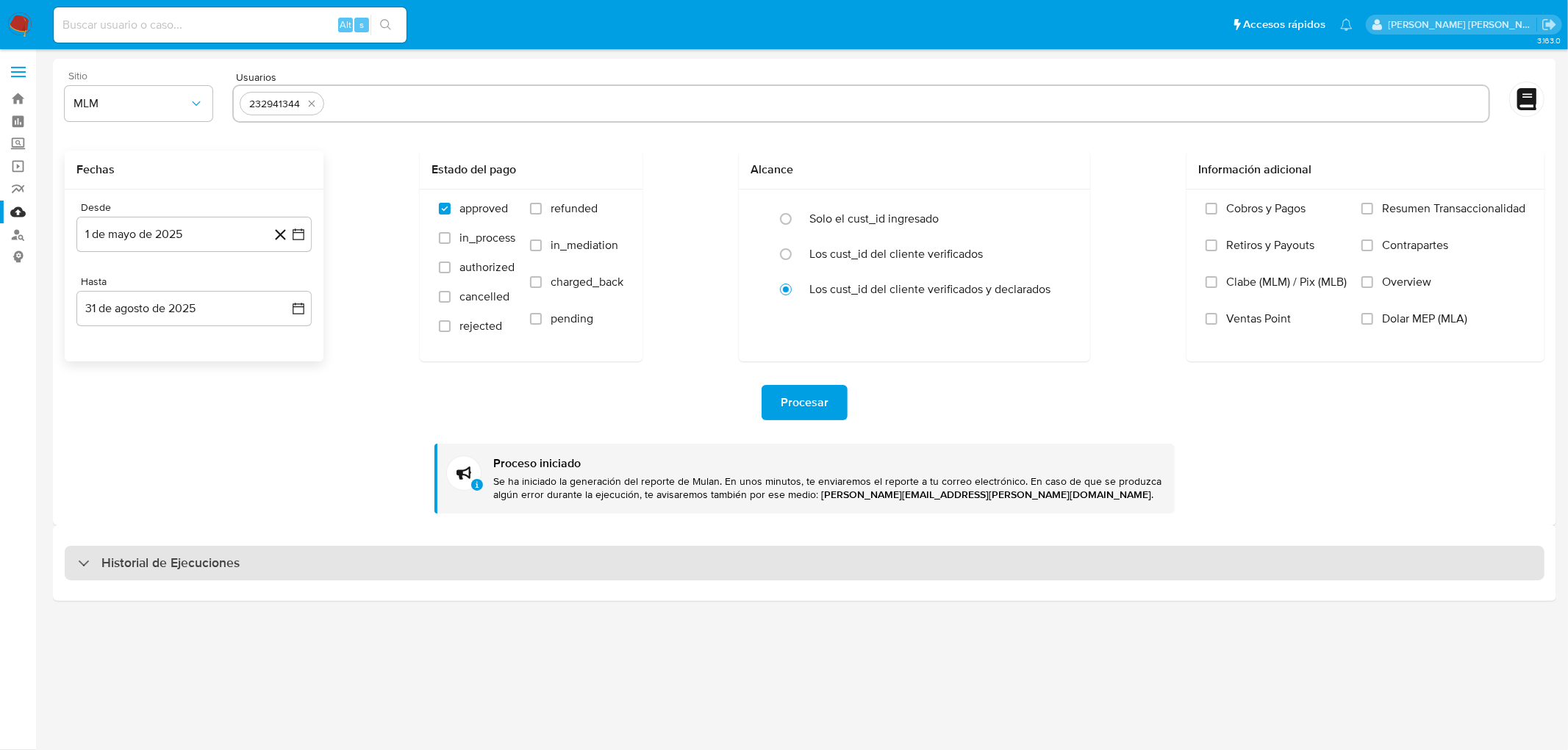
click at [184, 569] on h3 "Historial de Ejecuciones" at bounding box center [170, 563] width 138 height 17
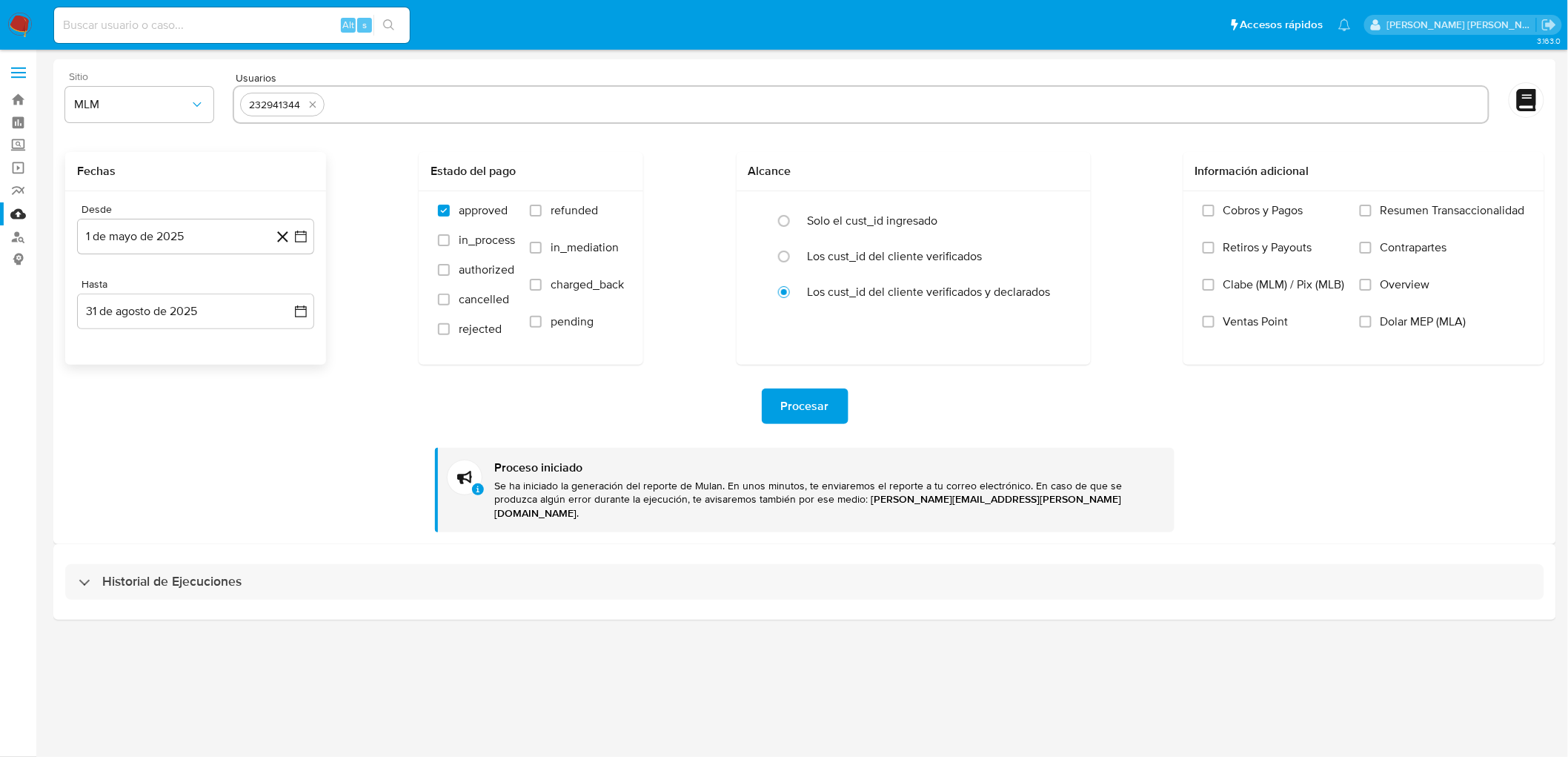
select select "10"
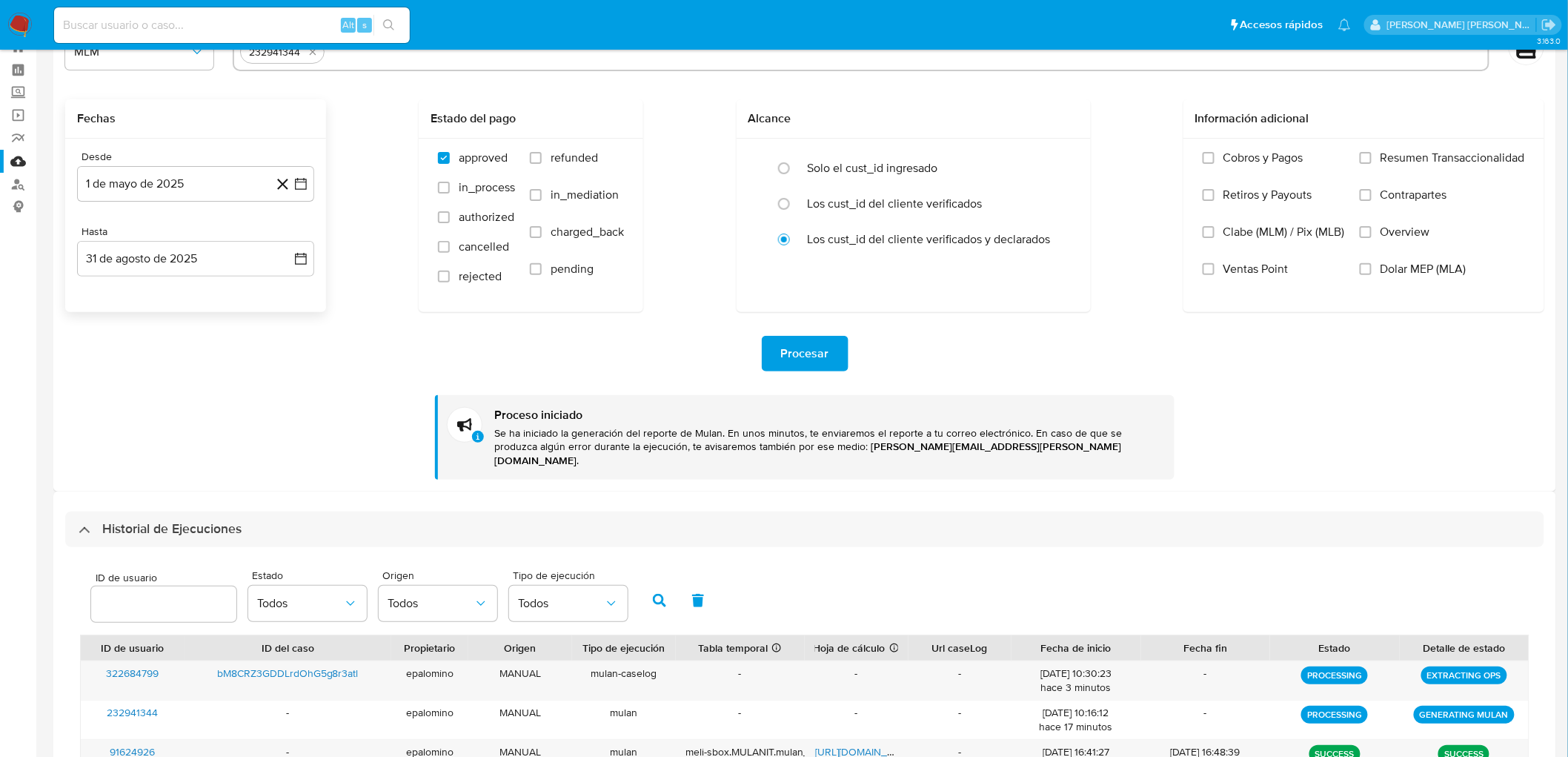
scroll to position [82, 0]
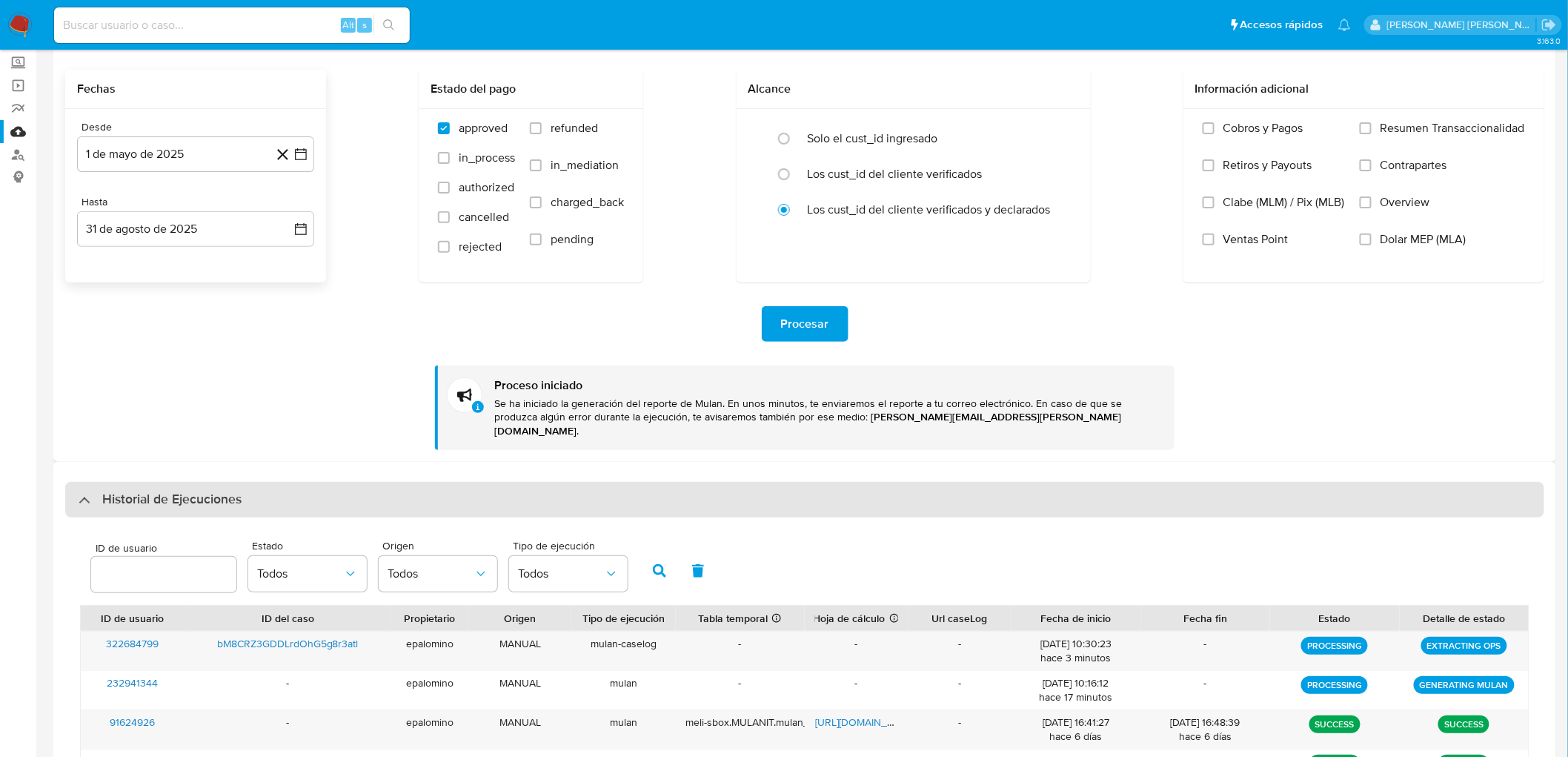
click at [178, 491] on h3 "Historial de Ejecuciones" at bounding box center [172, 500] width 139 height 18
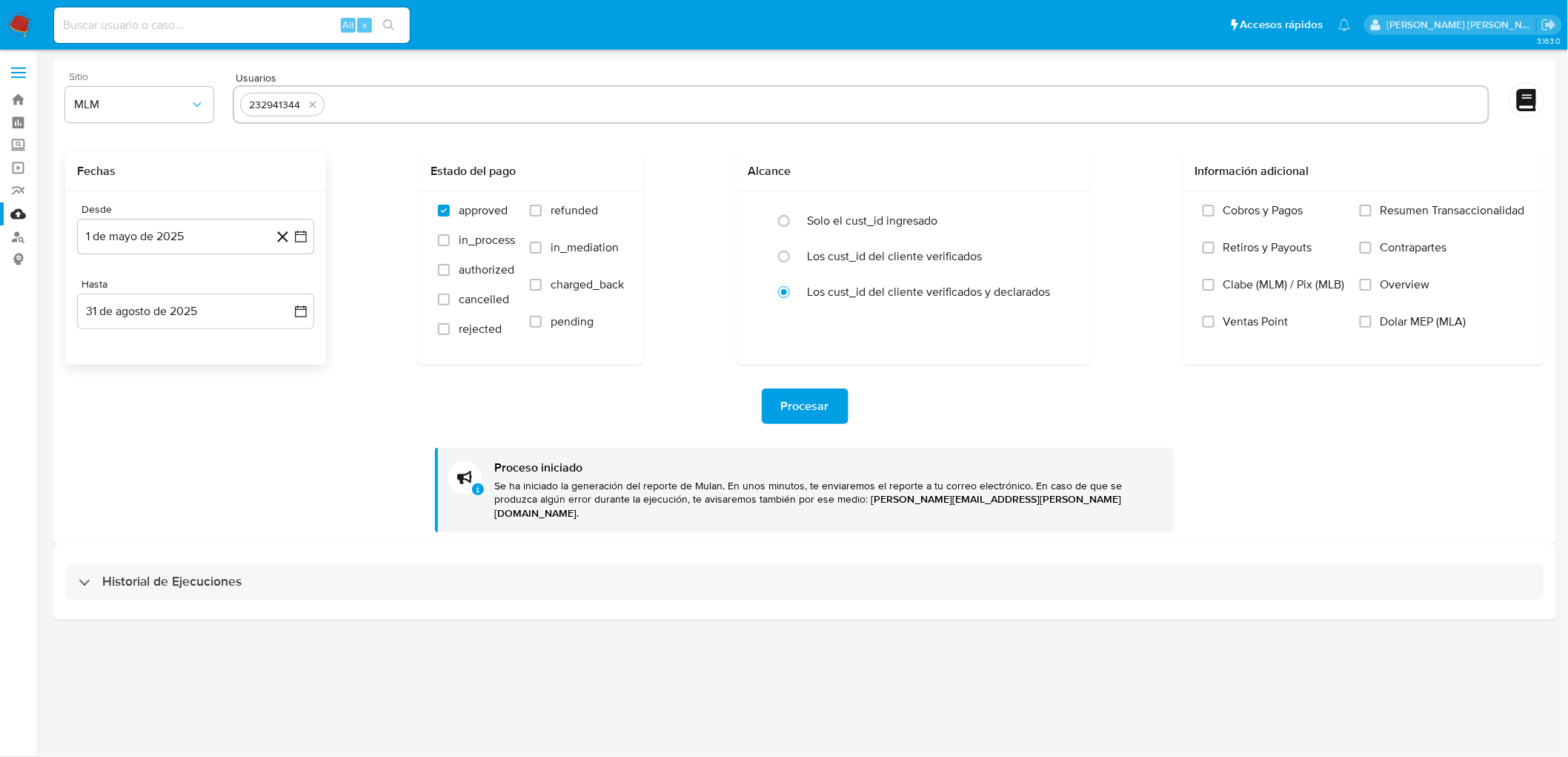
scroll to position [0, 0]
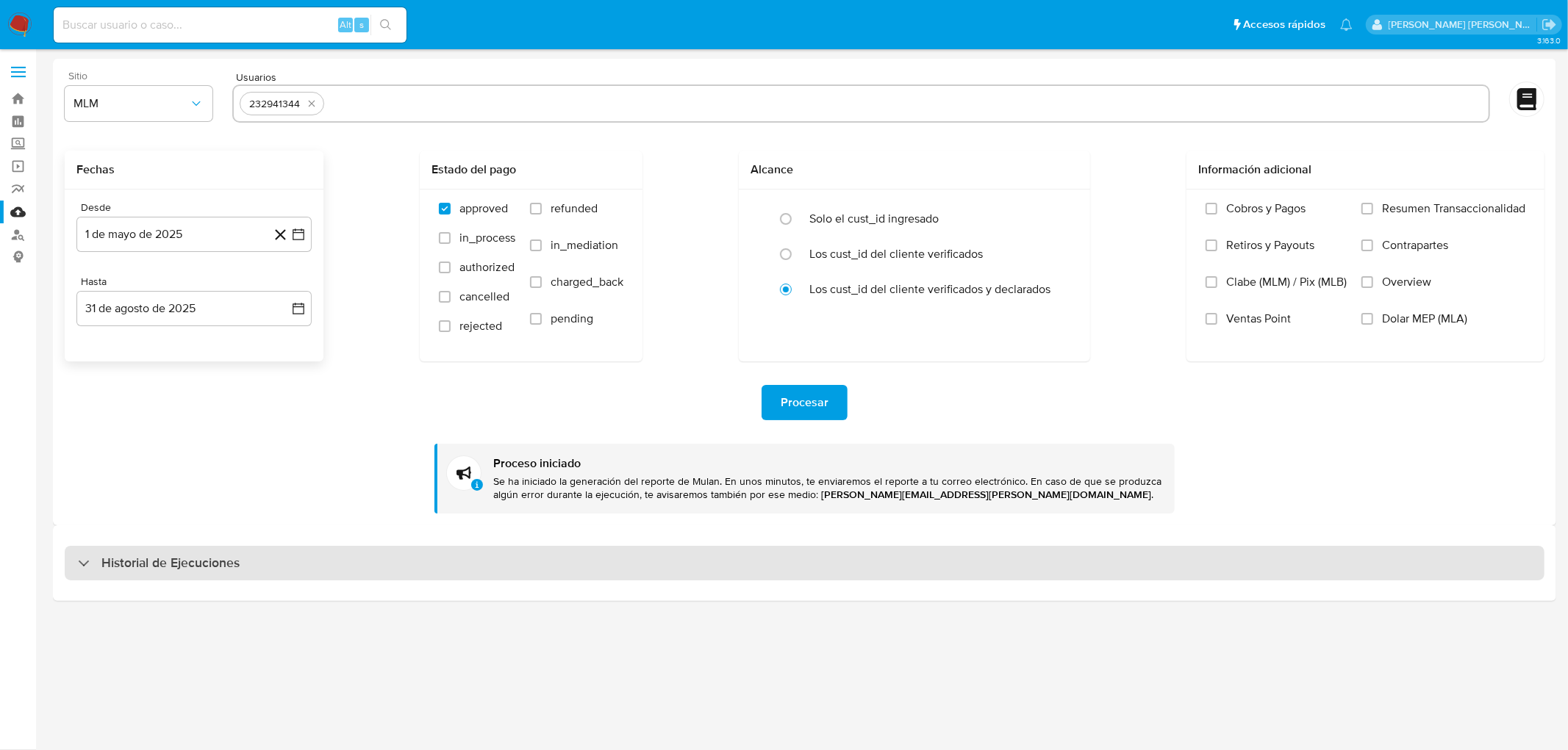
click at [202, 551] on div "Historial de Ejecuciones" at bounding box center [804, 563] width 1480 height 35
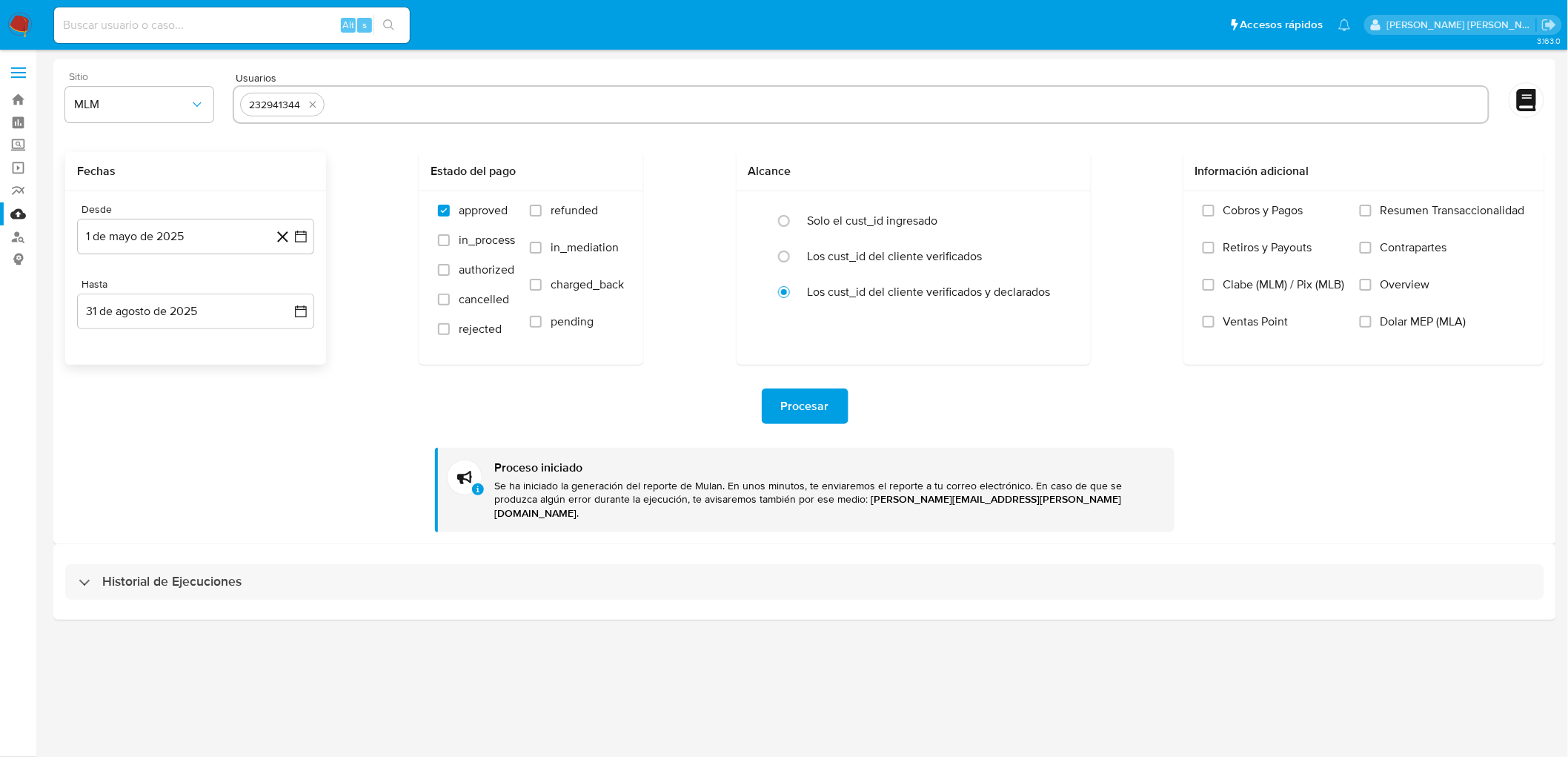
select select "10"
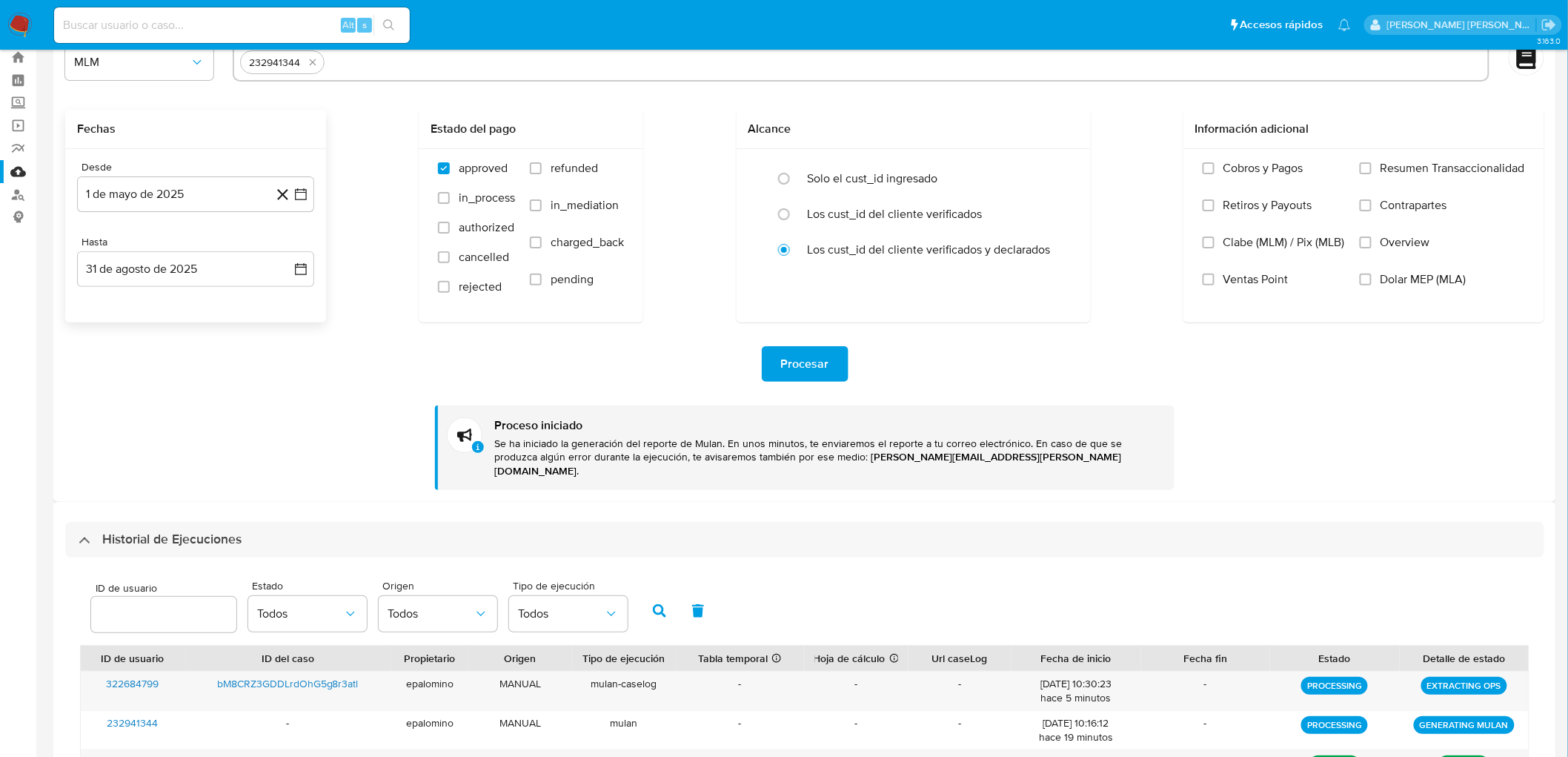
scroll to position [82, 0]
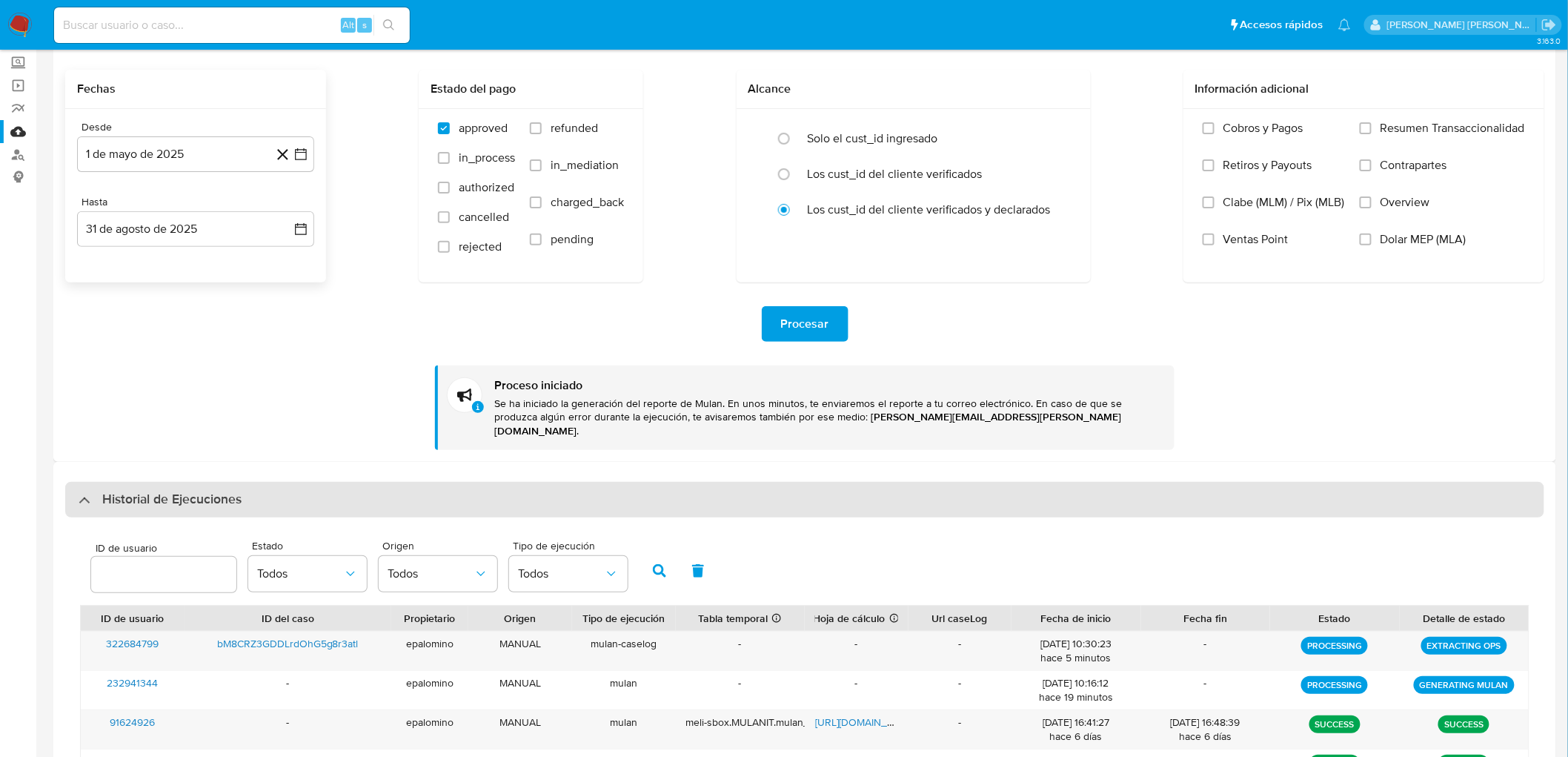
click at [185, 497] on div "Historial de Ejecuciones" at bounding box center [805, 500] width 1480 height 36
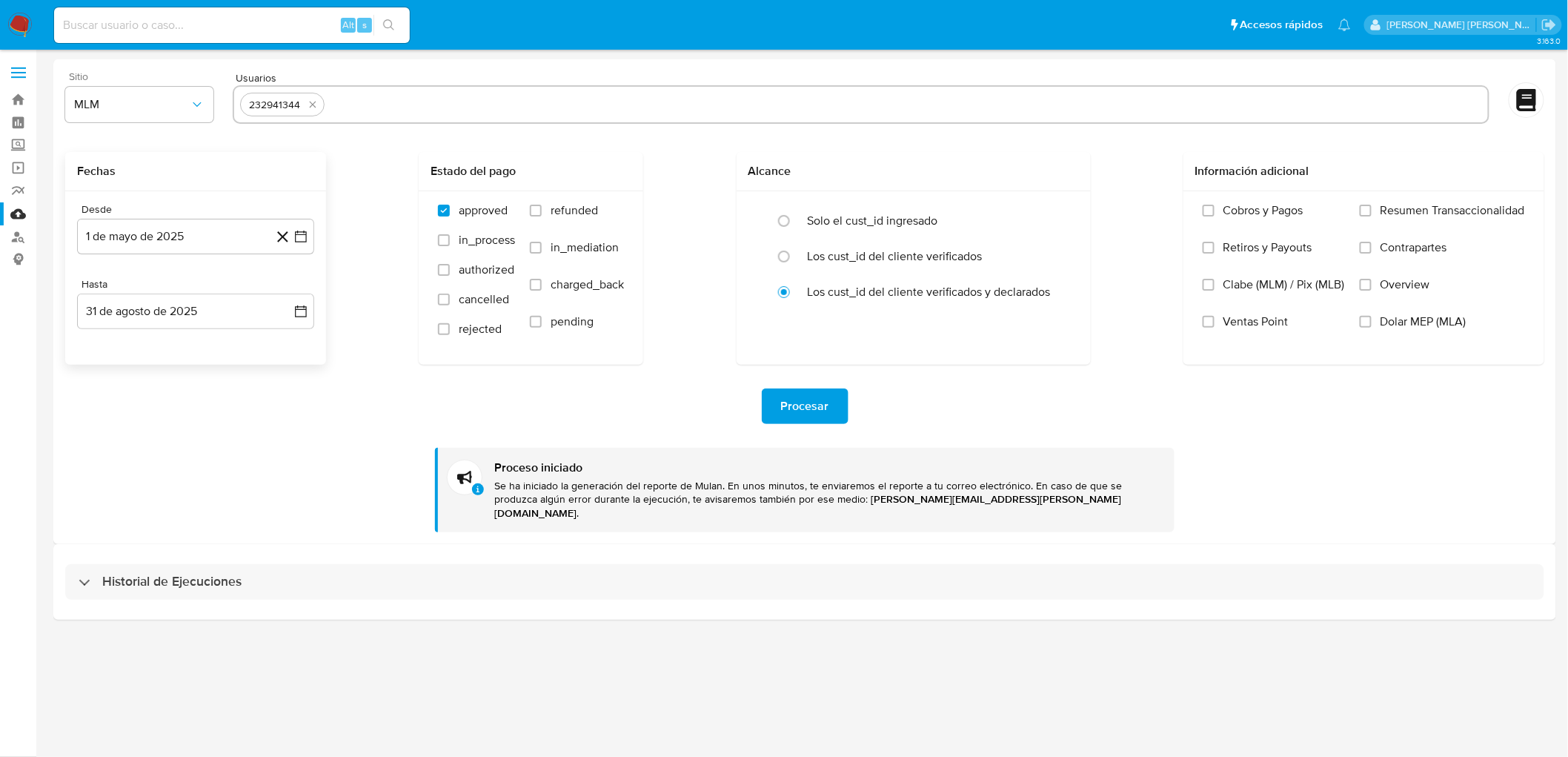
scroll to position [0, 0]
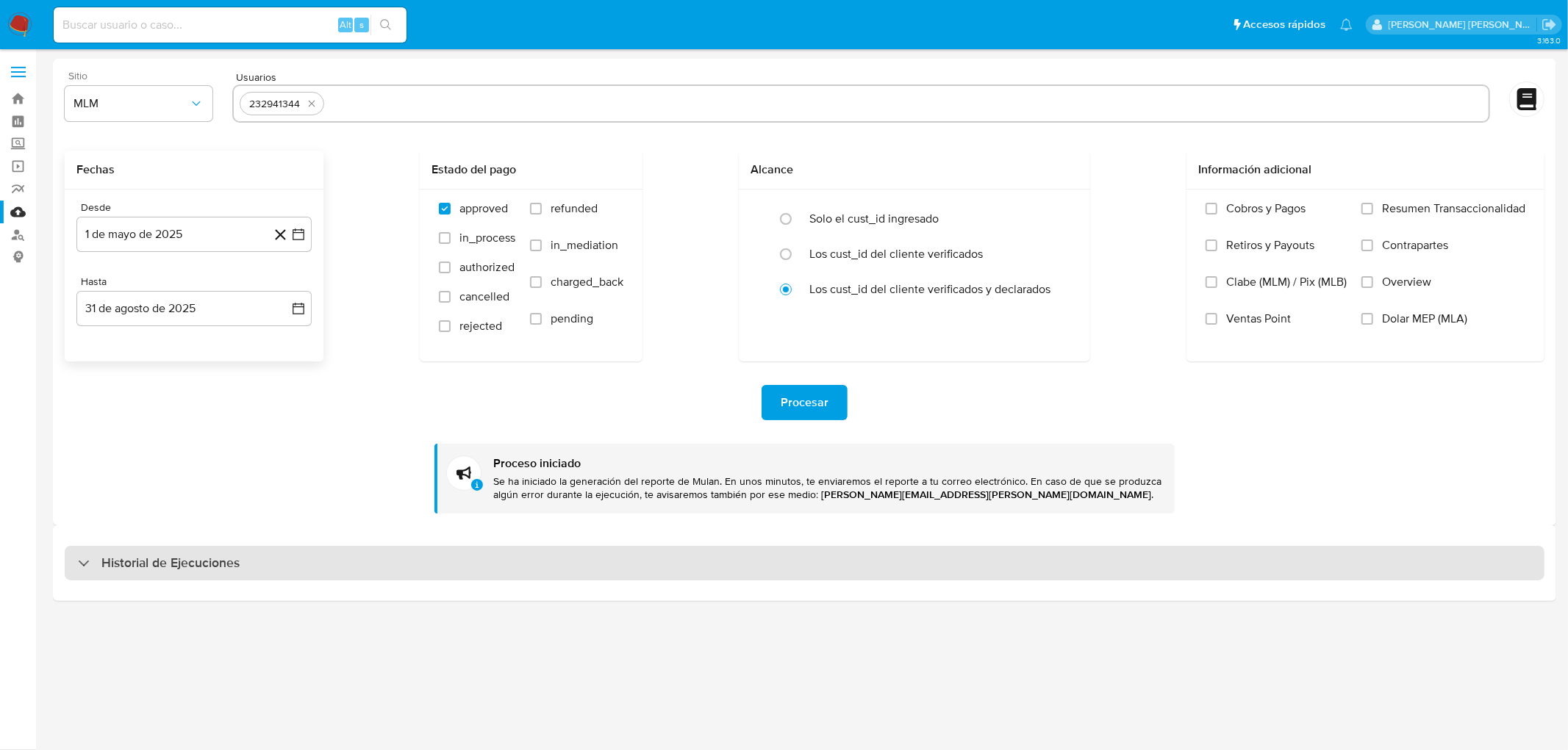
click at [200, 565] on h3 "Historial de Ejecuciones" at bounding box center [170, 563] width 138 height 17
select select "10"
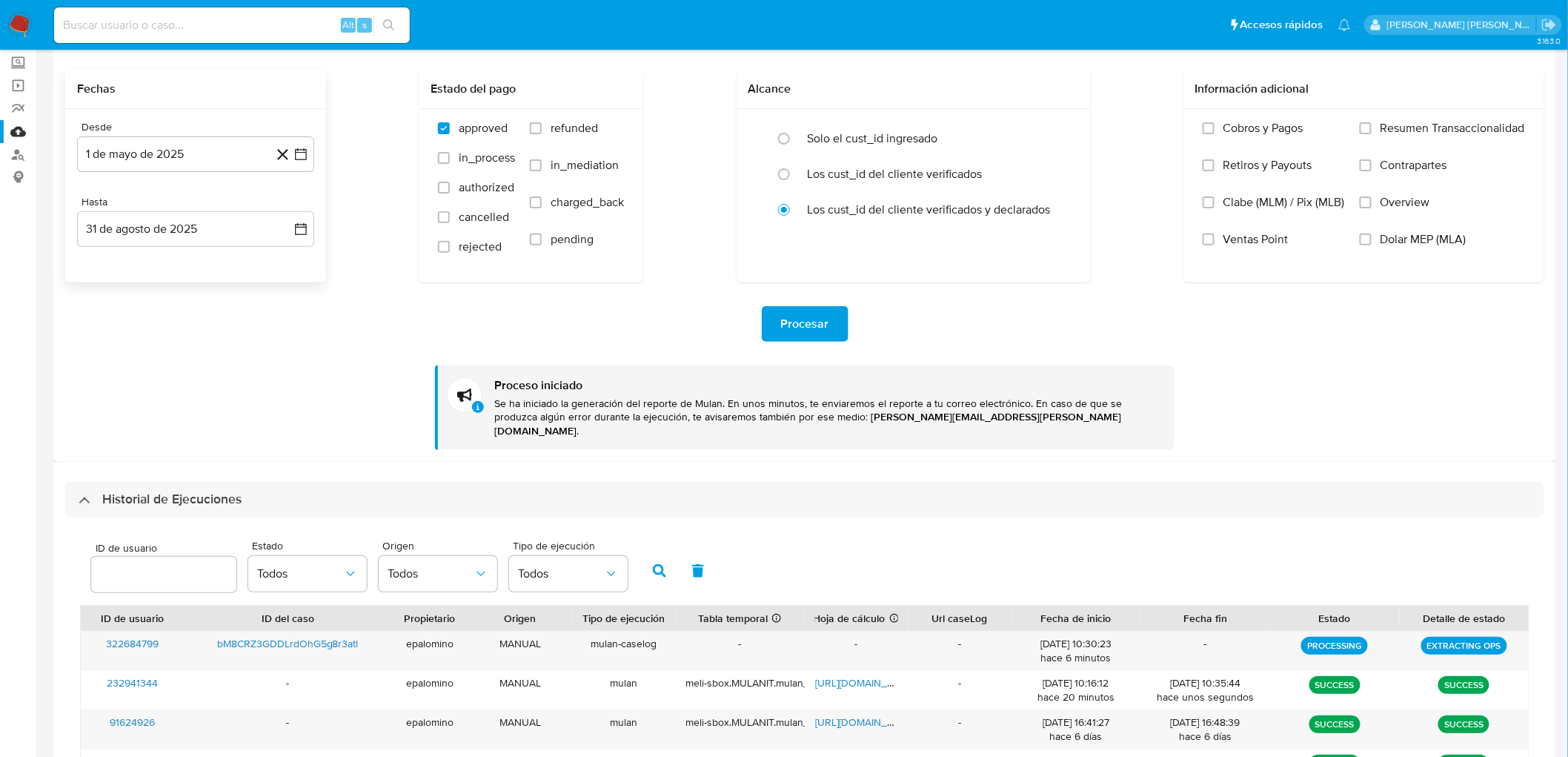
scroll to position [165, 0]
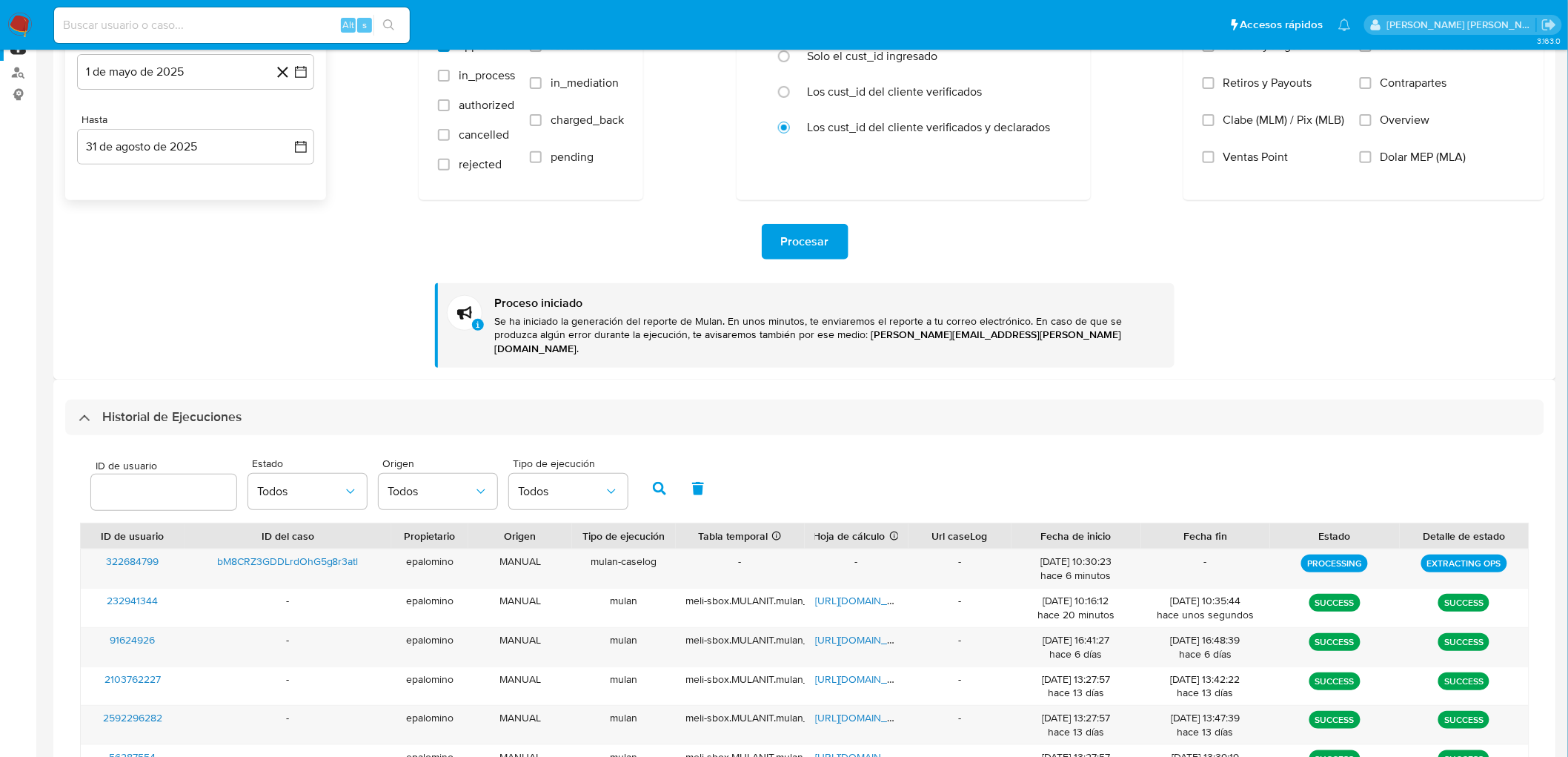
click at [187, 408] on h3 "Historial de Ejecuciones" at bounding box center [172, 417] width 139 height 18
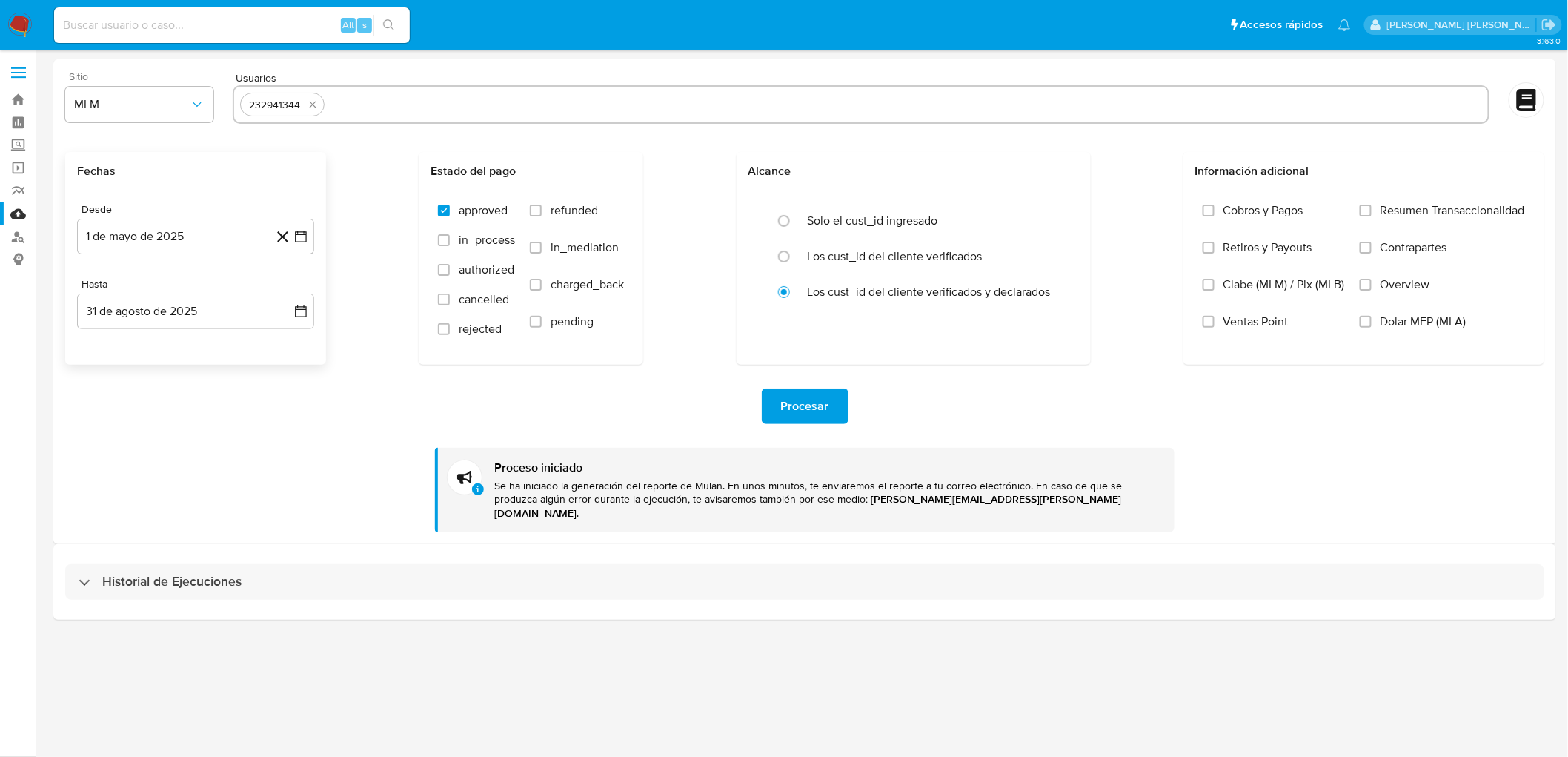
scroll to position [0, 0]
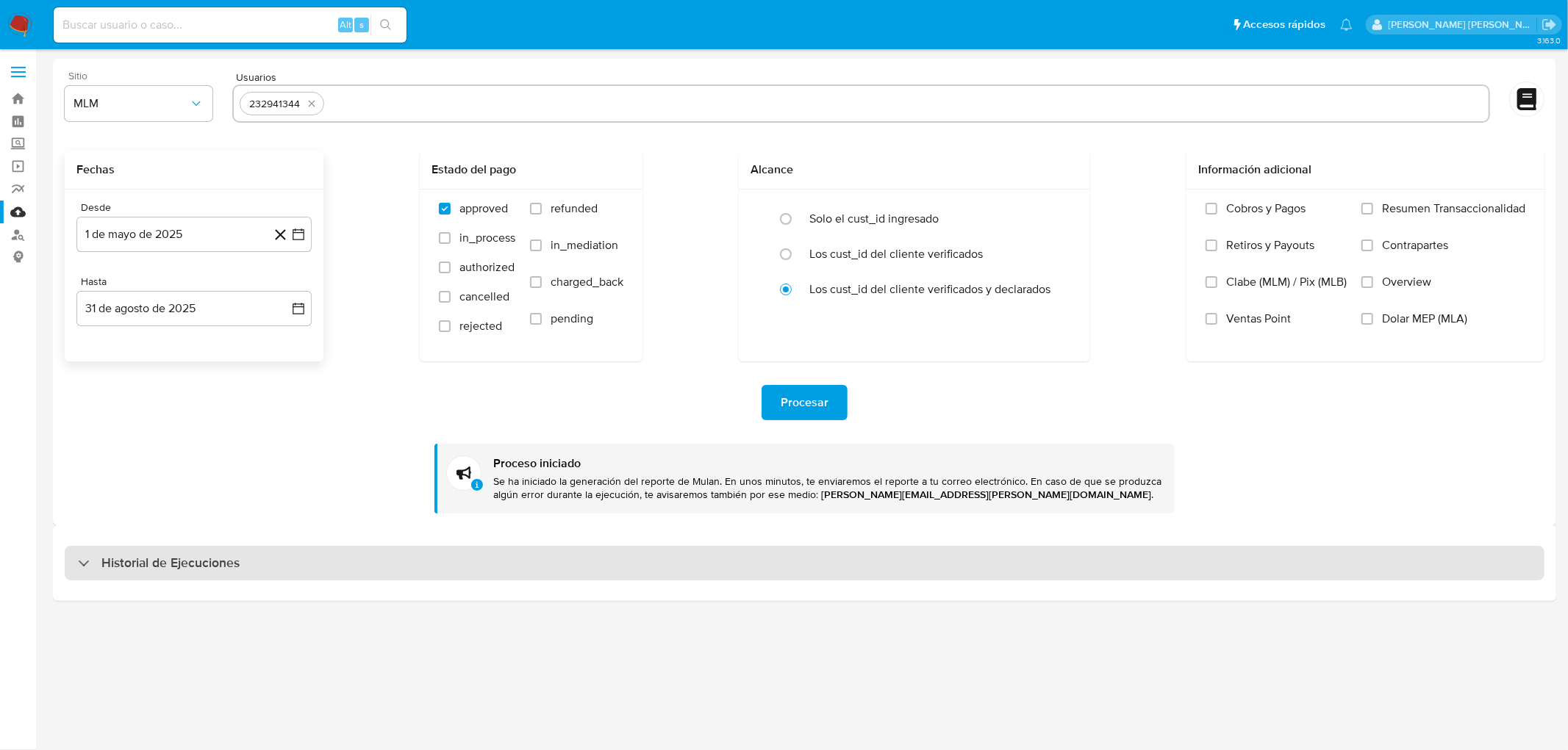
click at [138, 557] on h3 "Historial de Ejecuciones" at bounding box center [170, 563] width 138 height 17
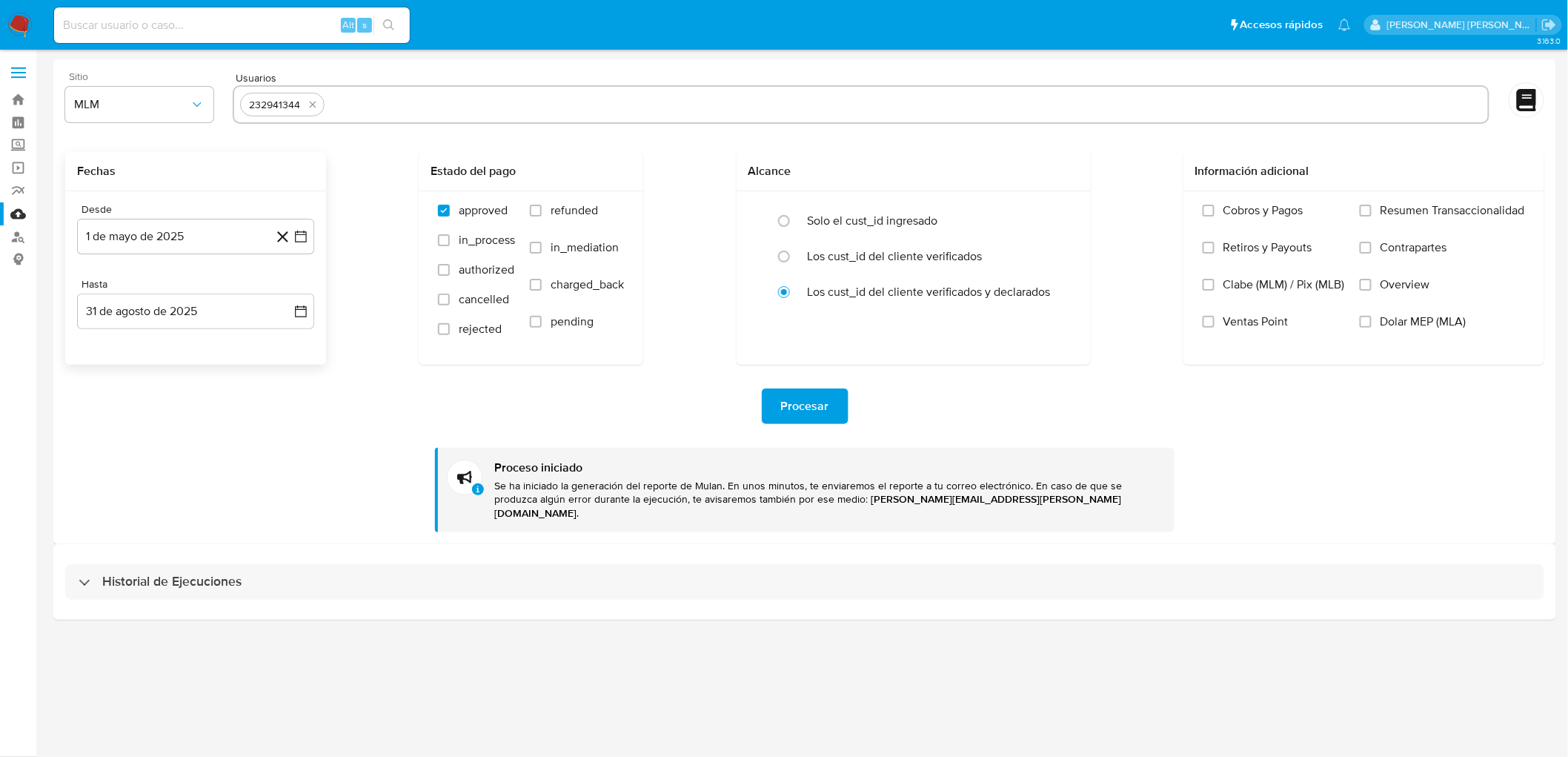
select select "10"
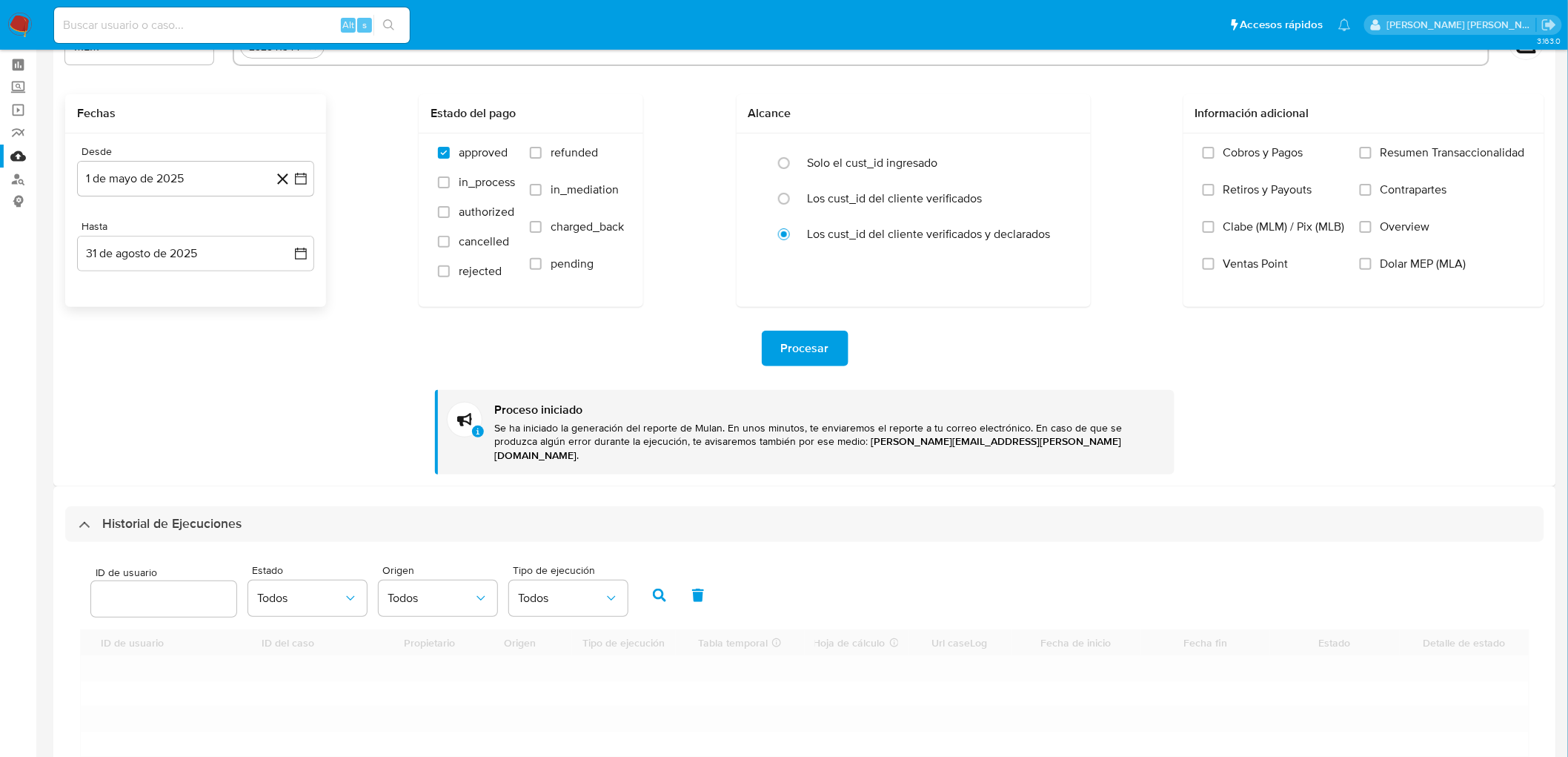
scroll to position [165, 0]
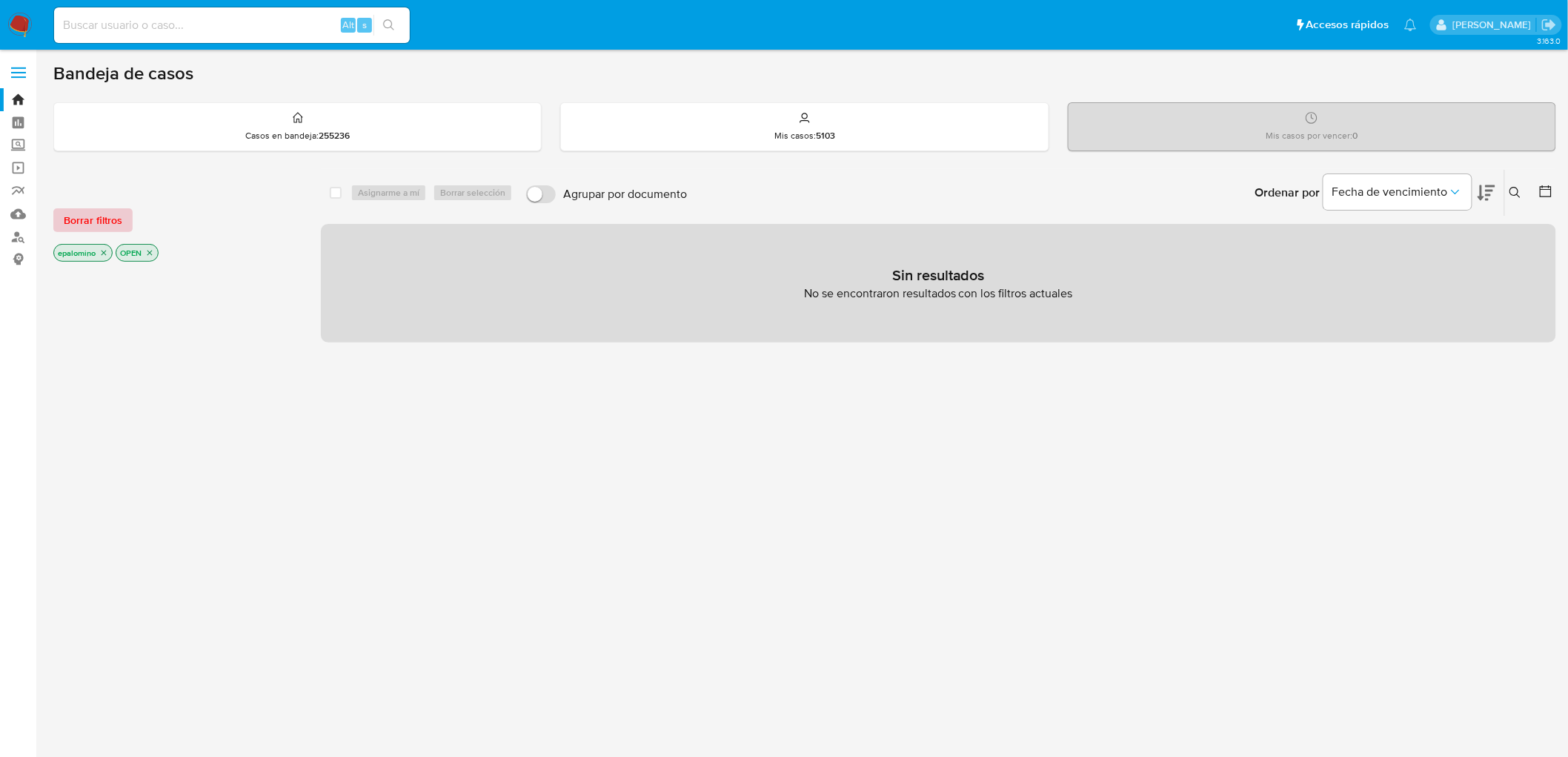
click at [91, 224] on span "Borrar filtros" at bounding box center [93, 220] width 59 height 21
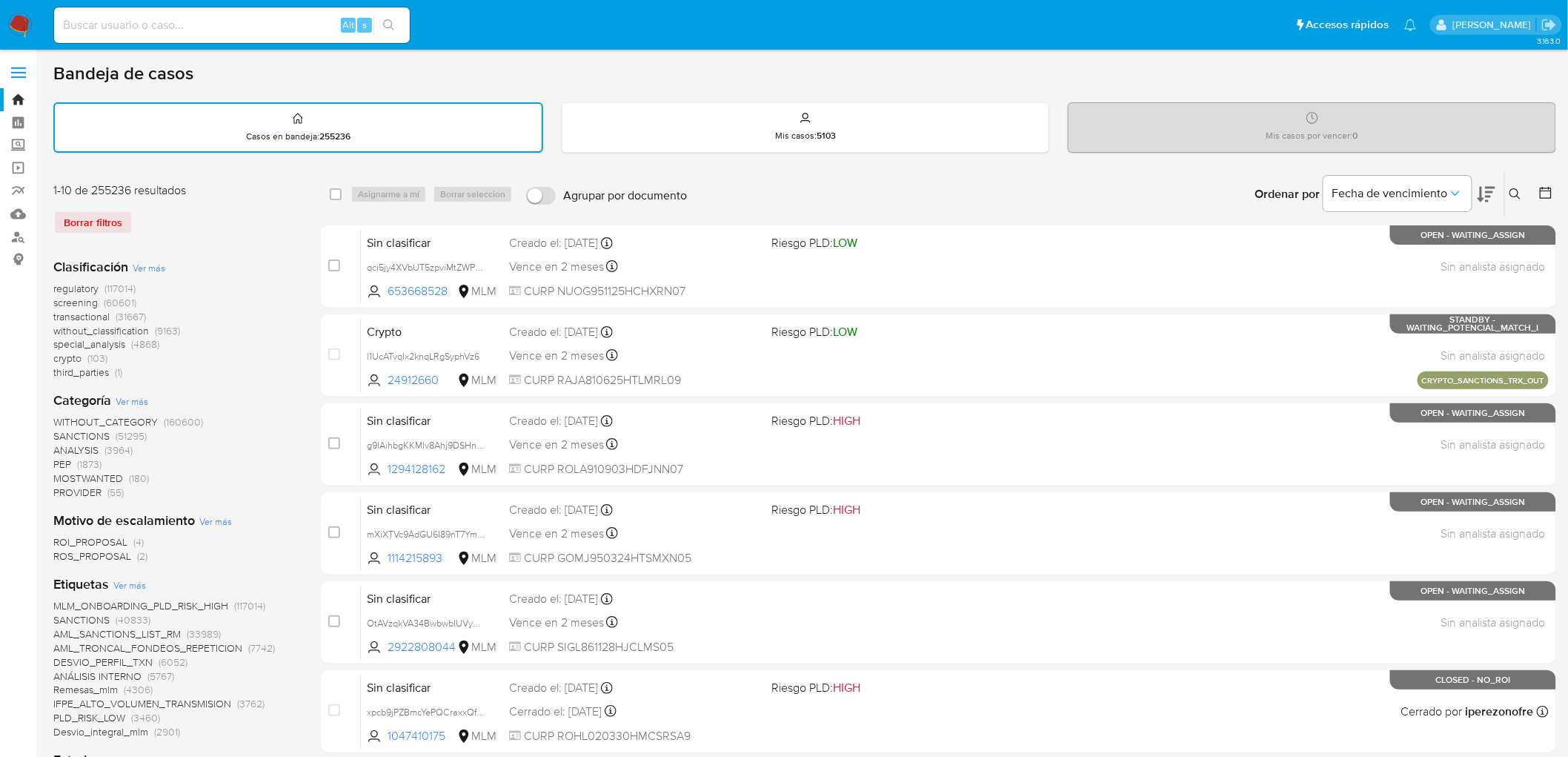
click at [32, 34] on img at bounding box center [20, 25] width 25 height 25
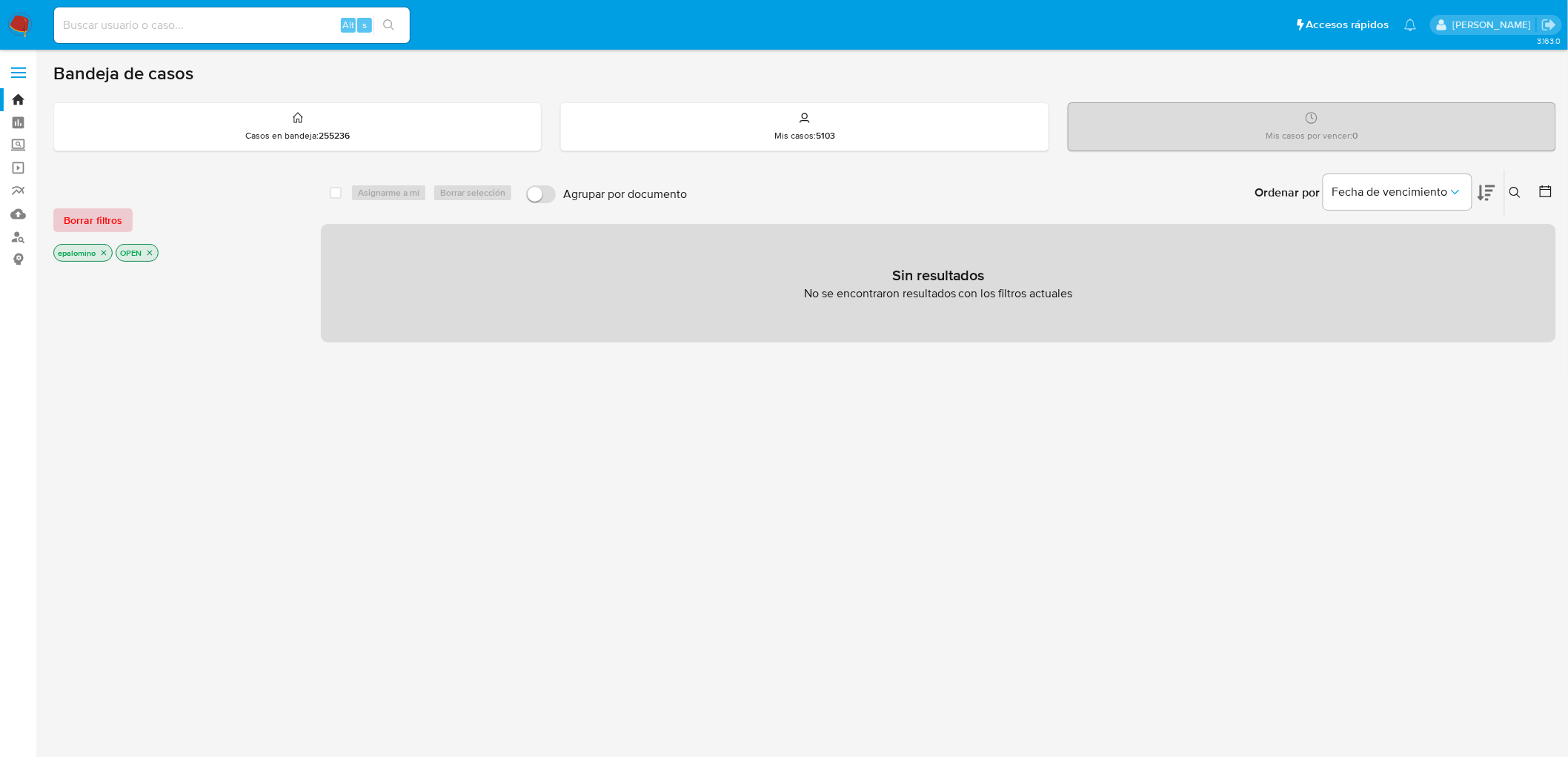
click at [80, 210] on span "Borrar filtros" at bounding box center [93, 220] width 59 height 21
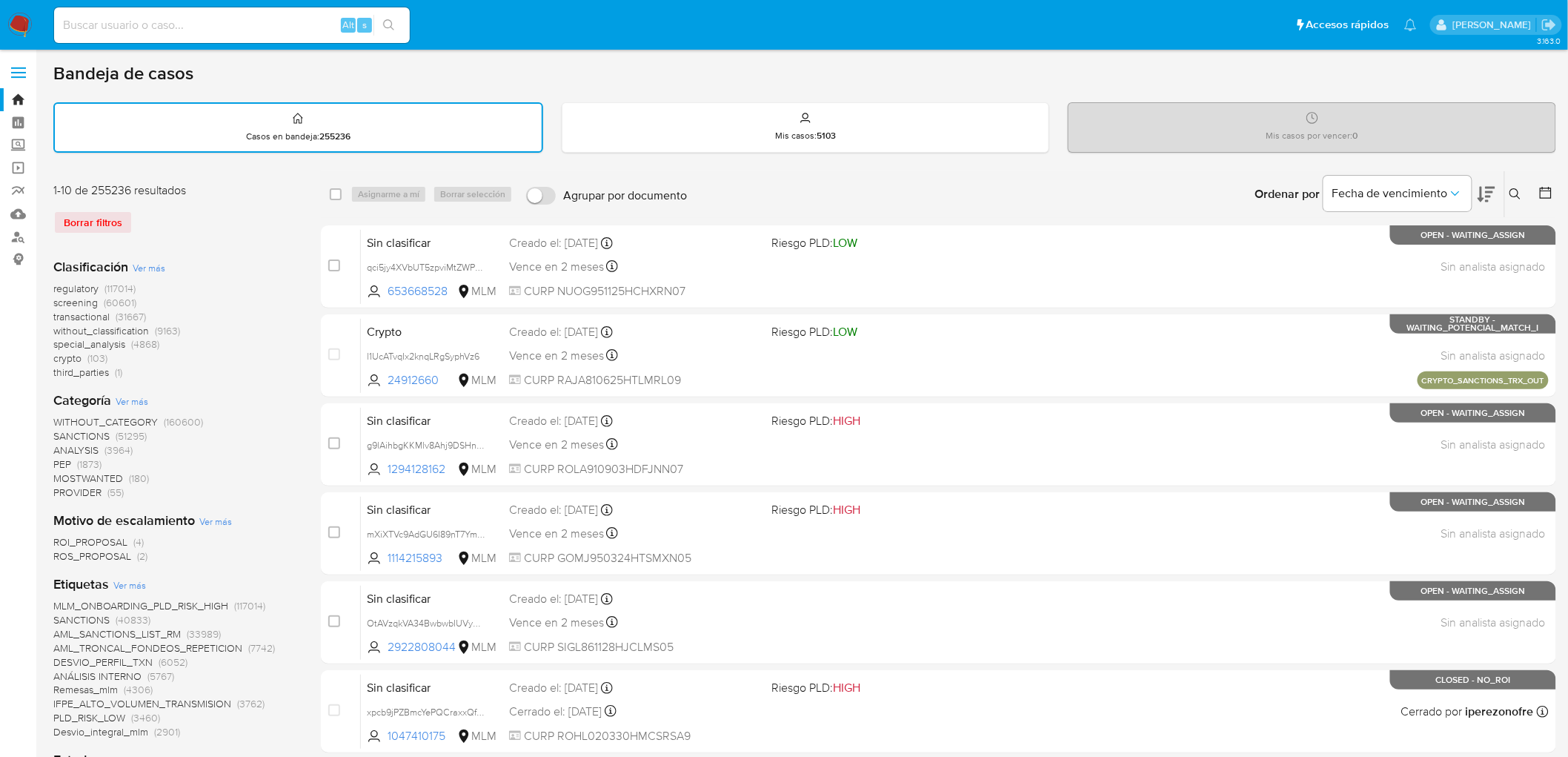
click at [172, 216] on div "Borrar filtros" at bounding box center [172, 223] width 237 height 24
click at [25, 20] on img at bounding box center [20, 25] width 25 height 25
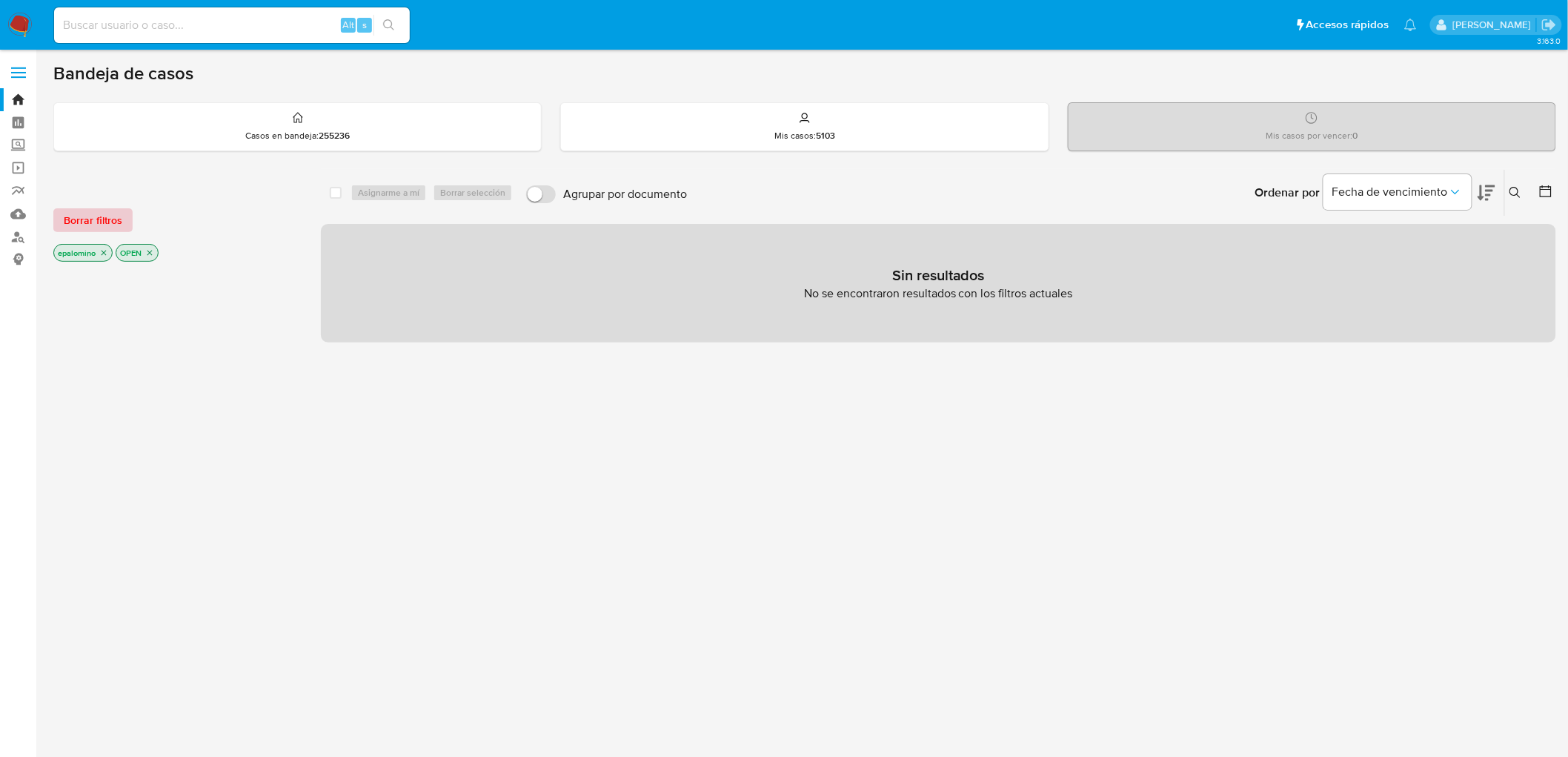
click at [76, 216] on span "Borrar filtros" at bounding box center [93, 220] width 59 height 21
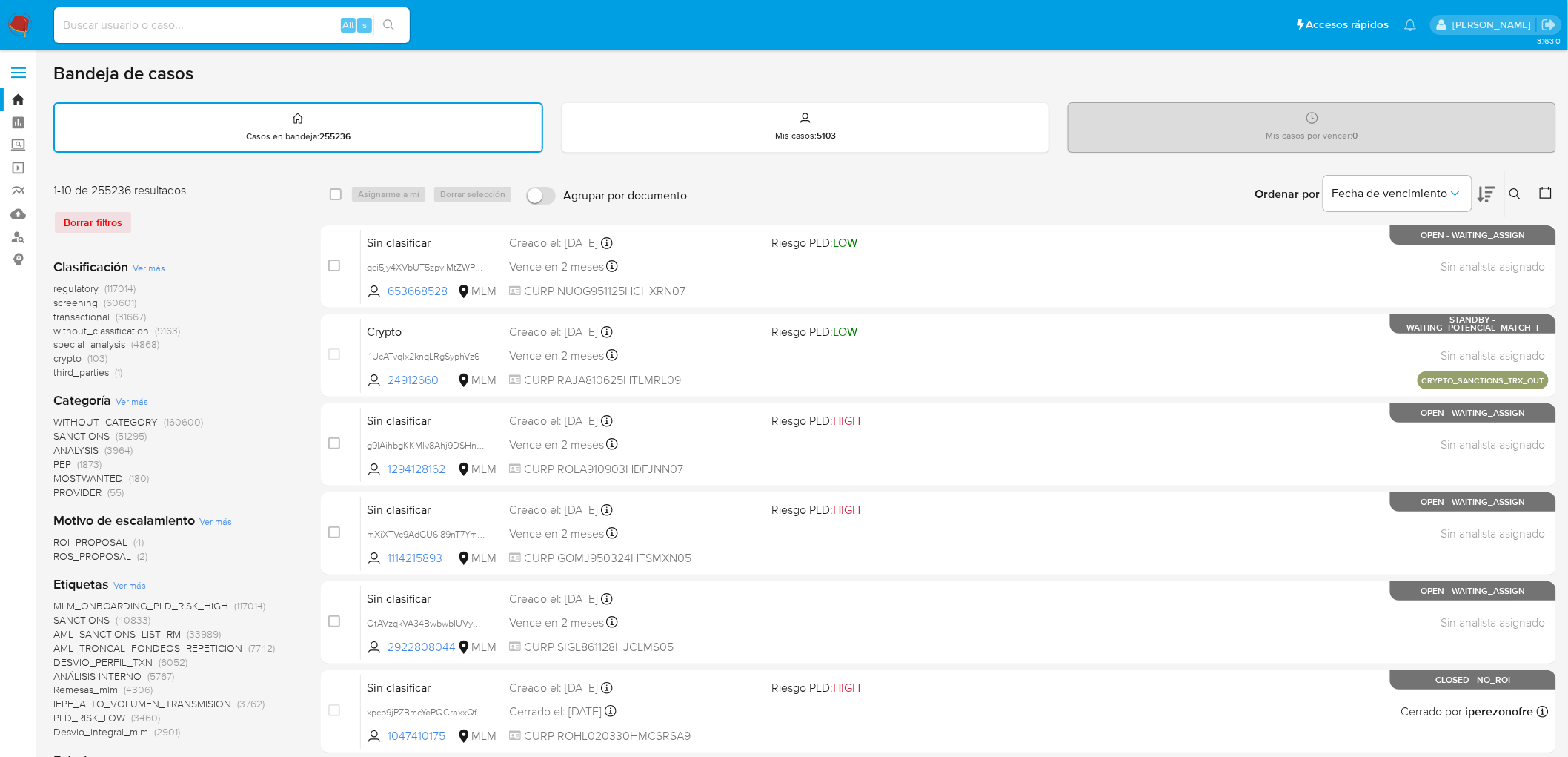
click at [9, 27] on img at bounding box center [20, 25] width 25 height 25
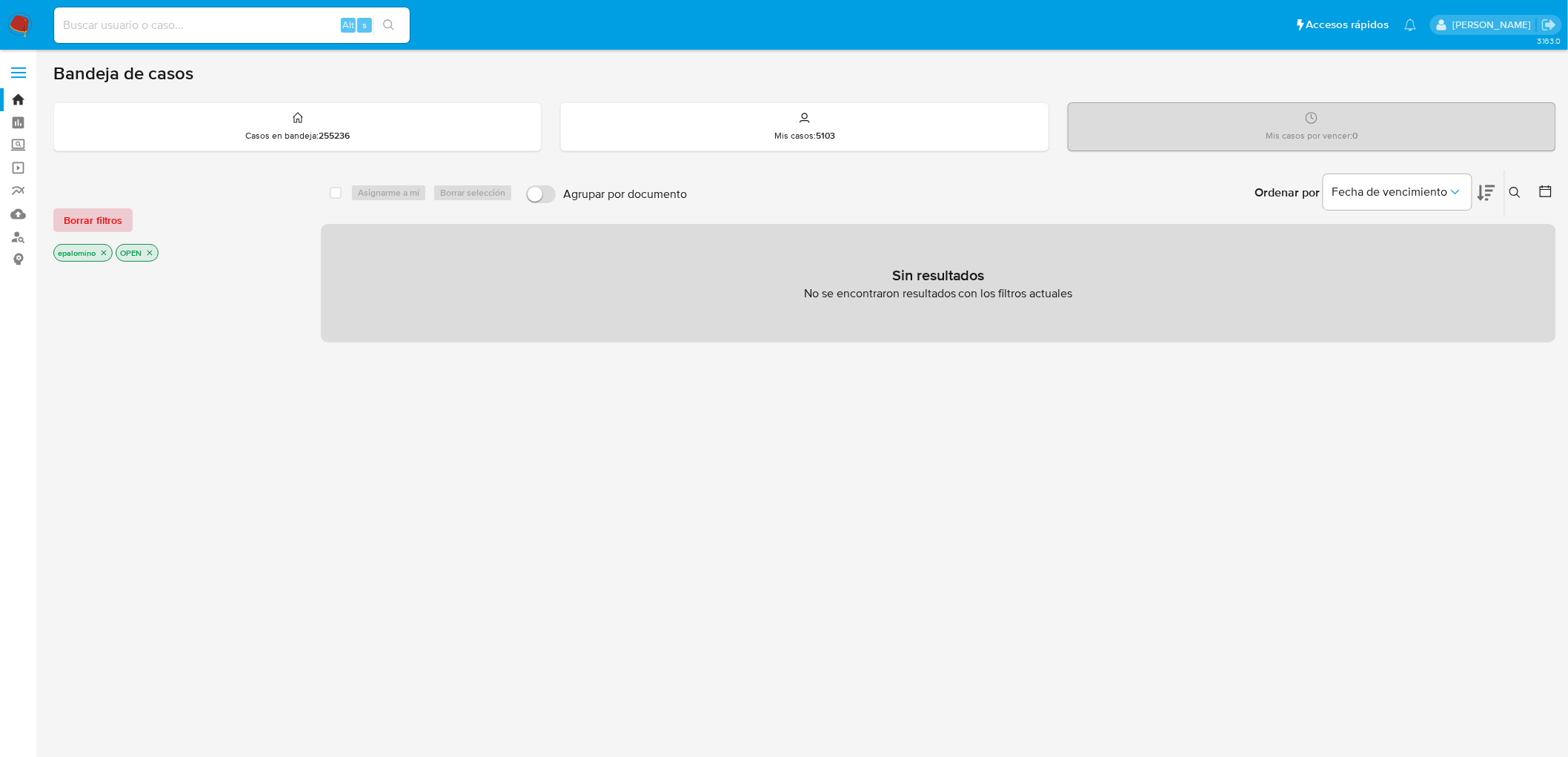
click at [64, 226] on span "Borrar filtros" at bounding box center [93, 220] width 59 height 21
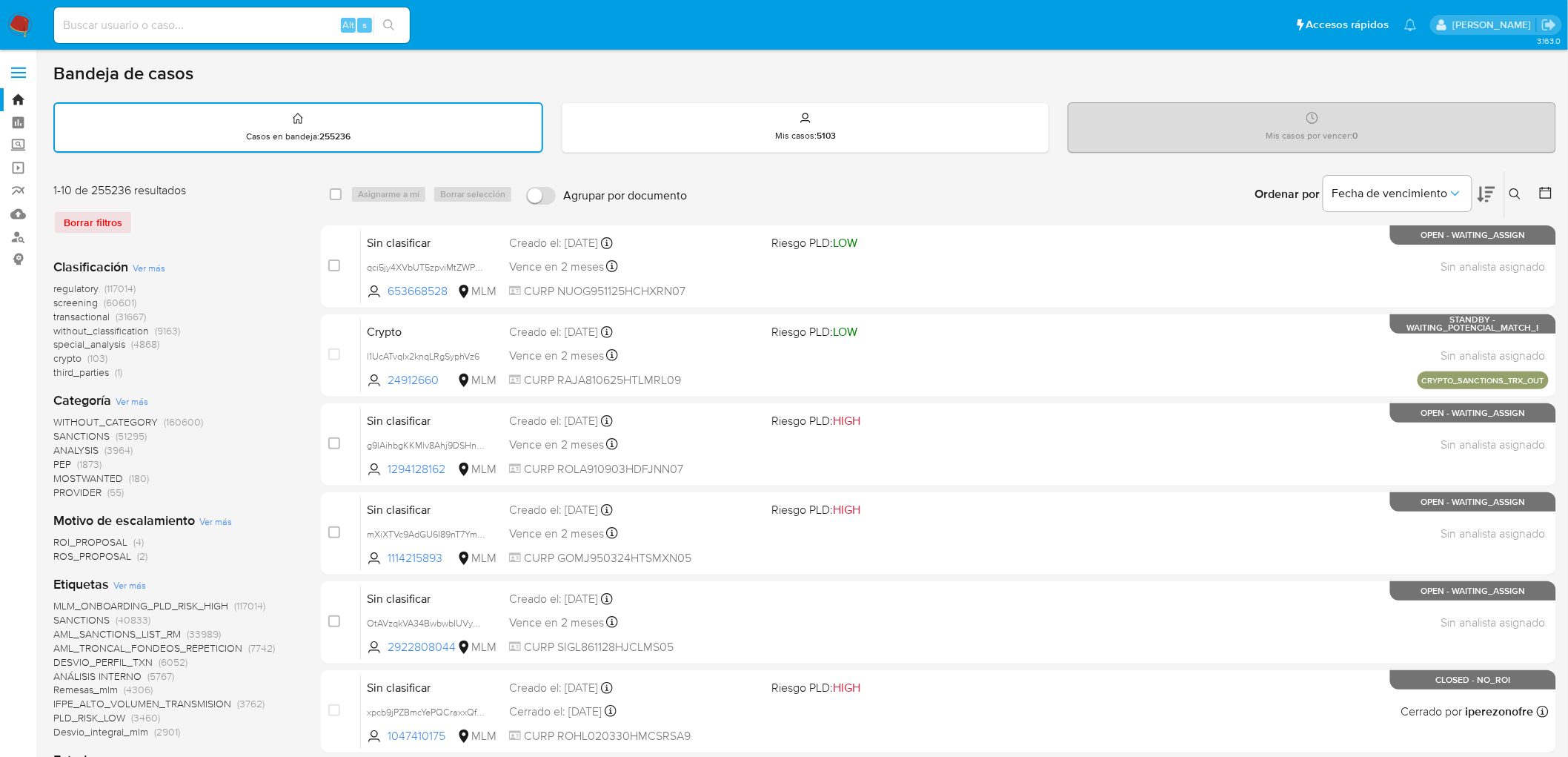
click at [270, 263] on div "Clasificación Ver más regulatory (117014) screening (60601) transactional (3166…" at bounding box center [175, 319] width 244 height 123
click at [16, 20] on img at bounding box center [20, 25] width 25 height 25
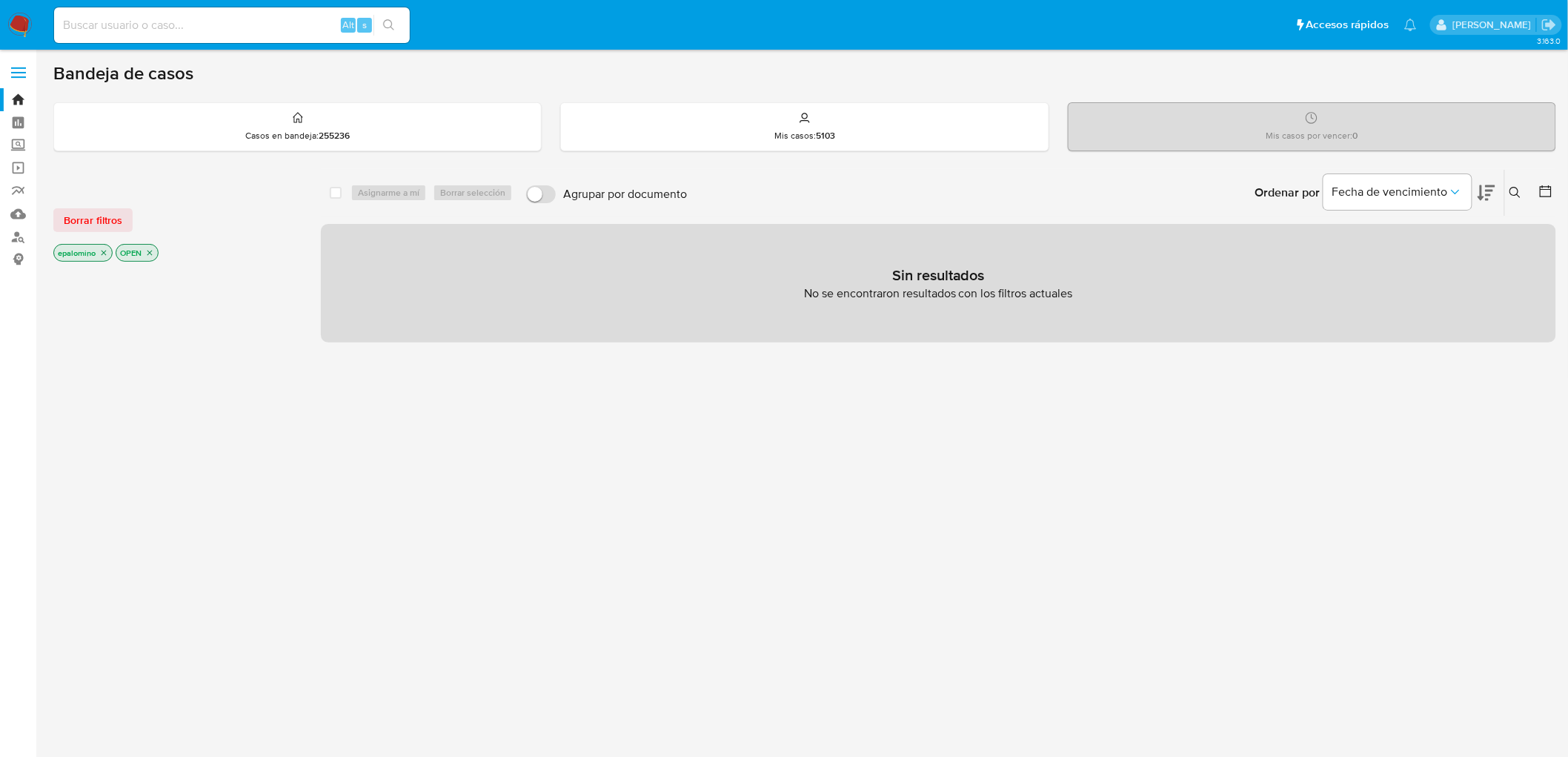
click at [125, 225] on button "Borrar filtros" at bounding box center [93, 220] width 80 height 24
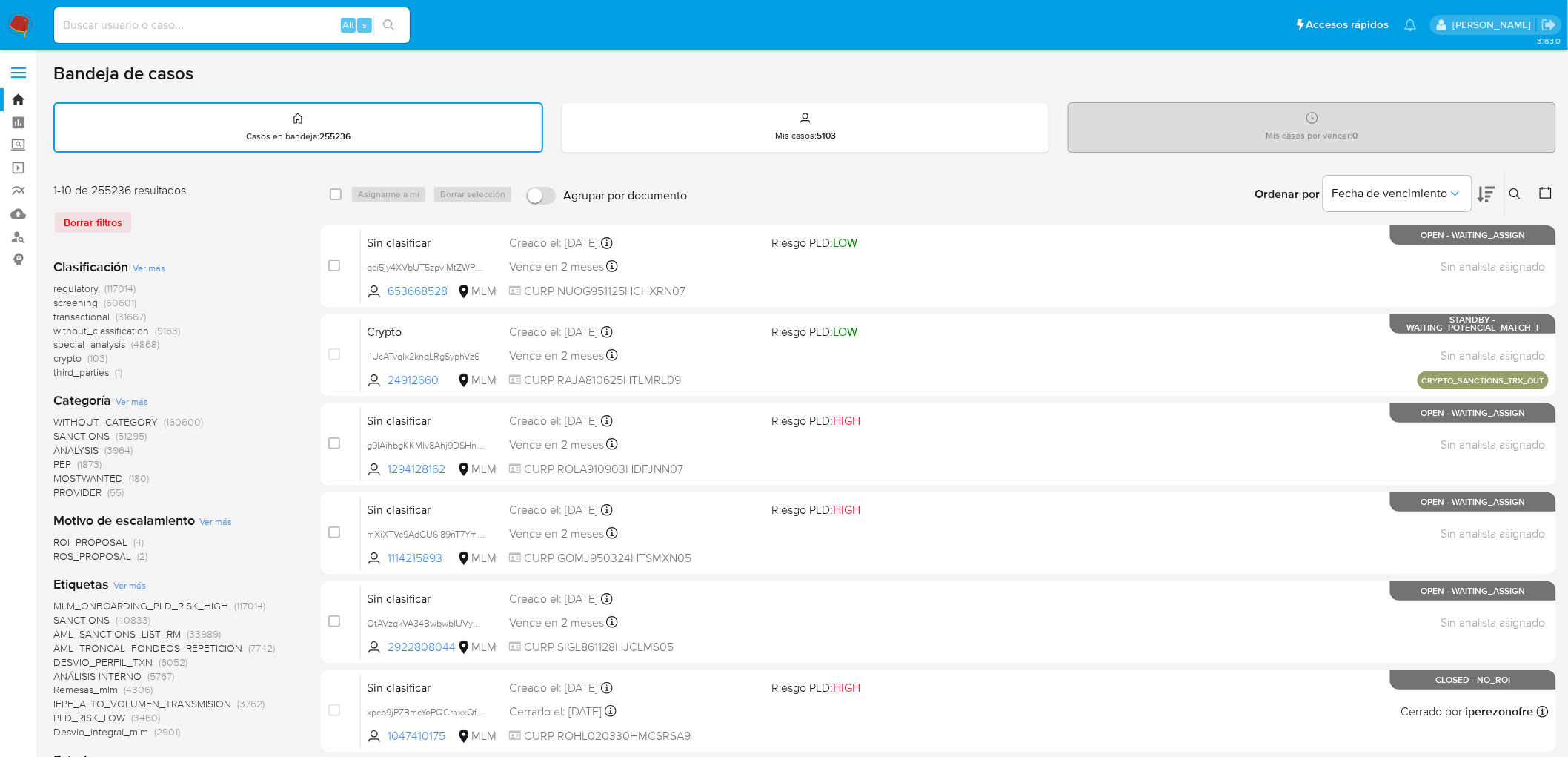
click at [14, 25] on img at bounding box center [20, 25] width 25 height 25
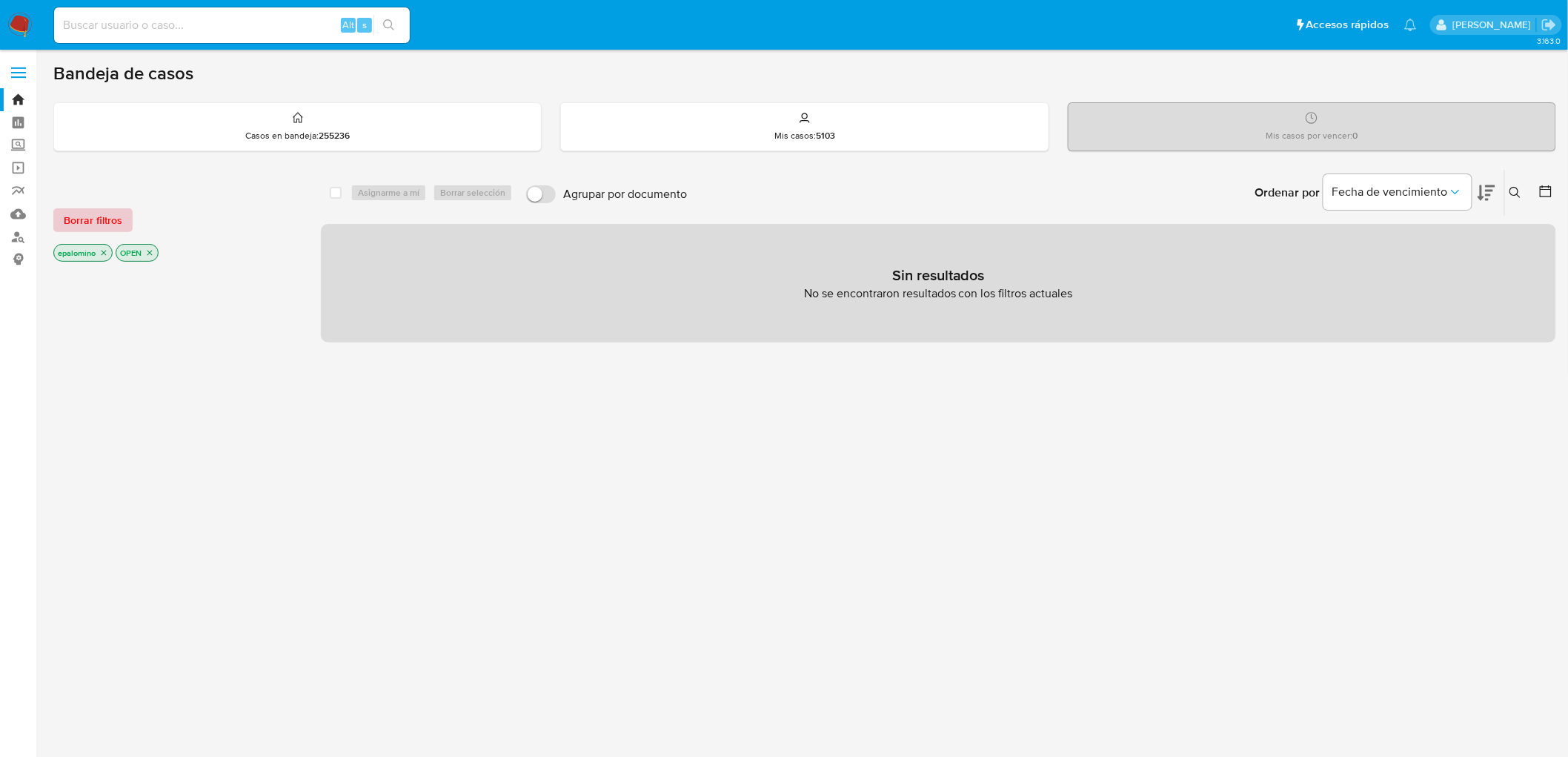
click at [92, 212] on span "Borrar filtros" at bounding box center [93, 220] width 59 height 21
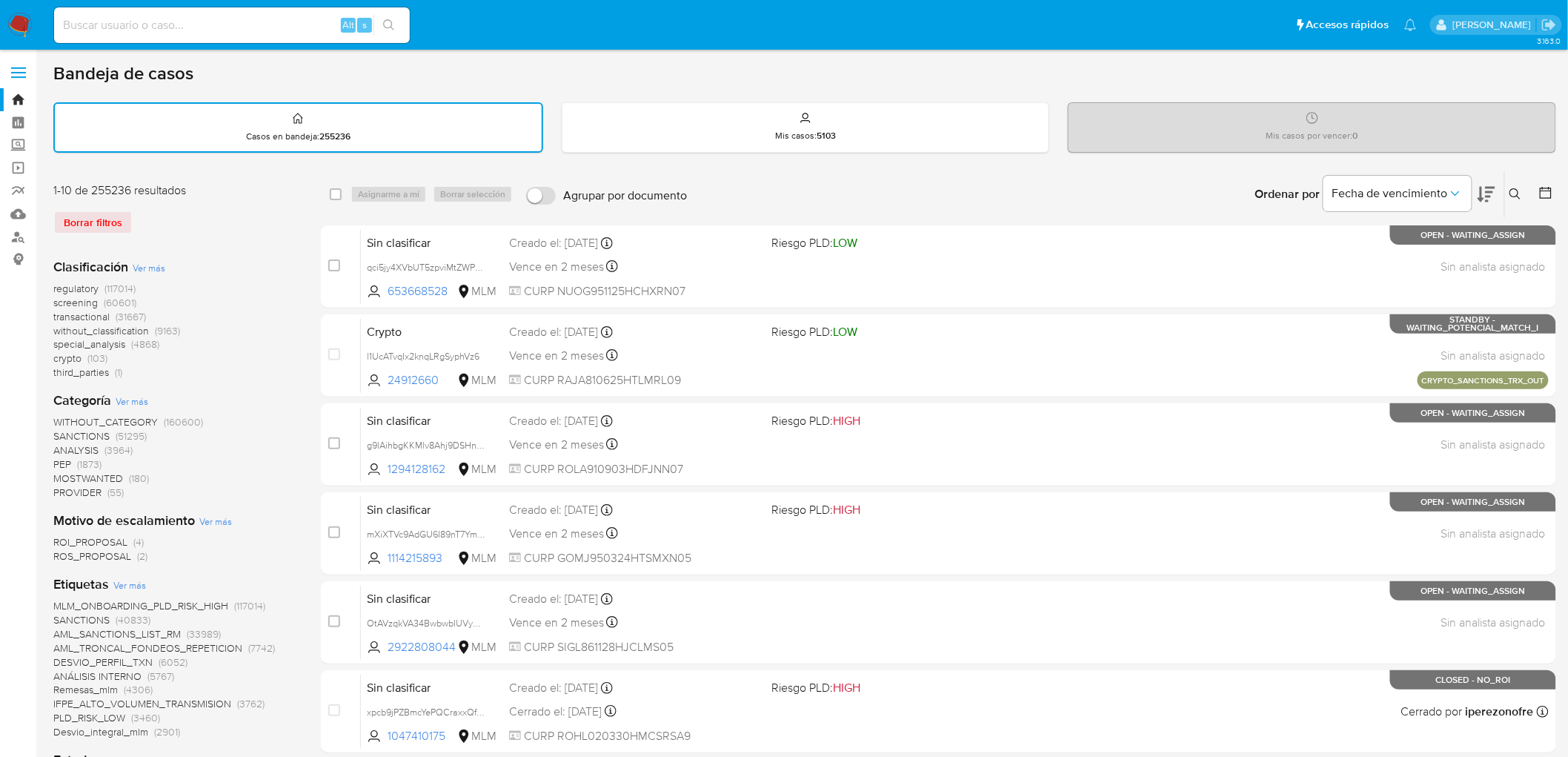
click at [23, 38] on nav "Pausado Ver notificaciones Alt s Accesos rápidos Presiona las siguientes teclas…" at bounding box center [784, 25] width 1568 height 49
click at [19, 21] on img at bounding box center [20, 25] width 25 height 25
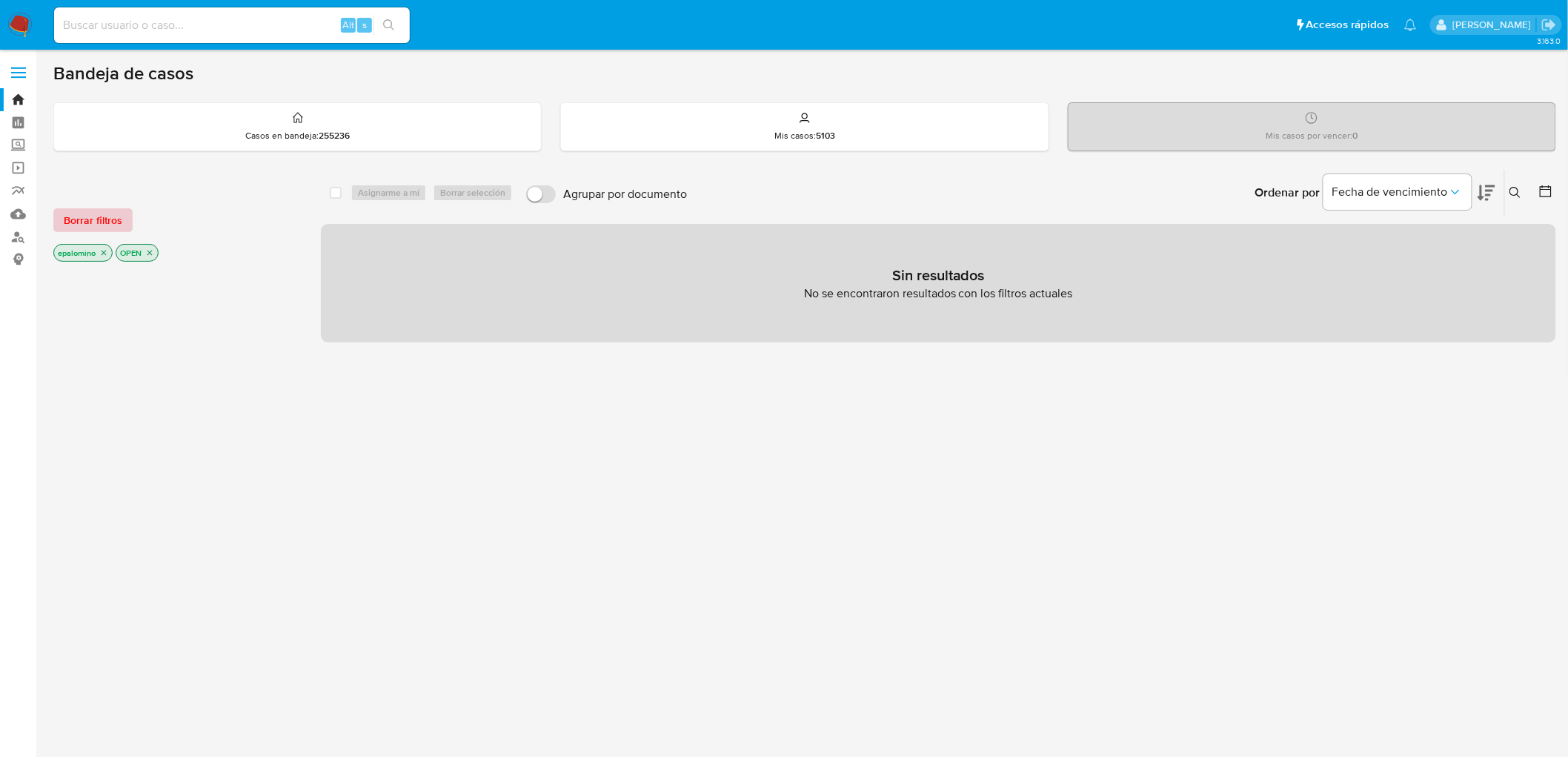
click at [119, 219] on span "Borrar filtros" at bounding box center [93, 220] width 59 height 21
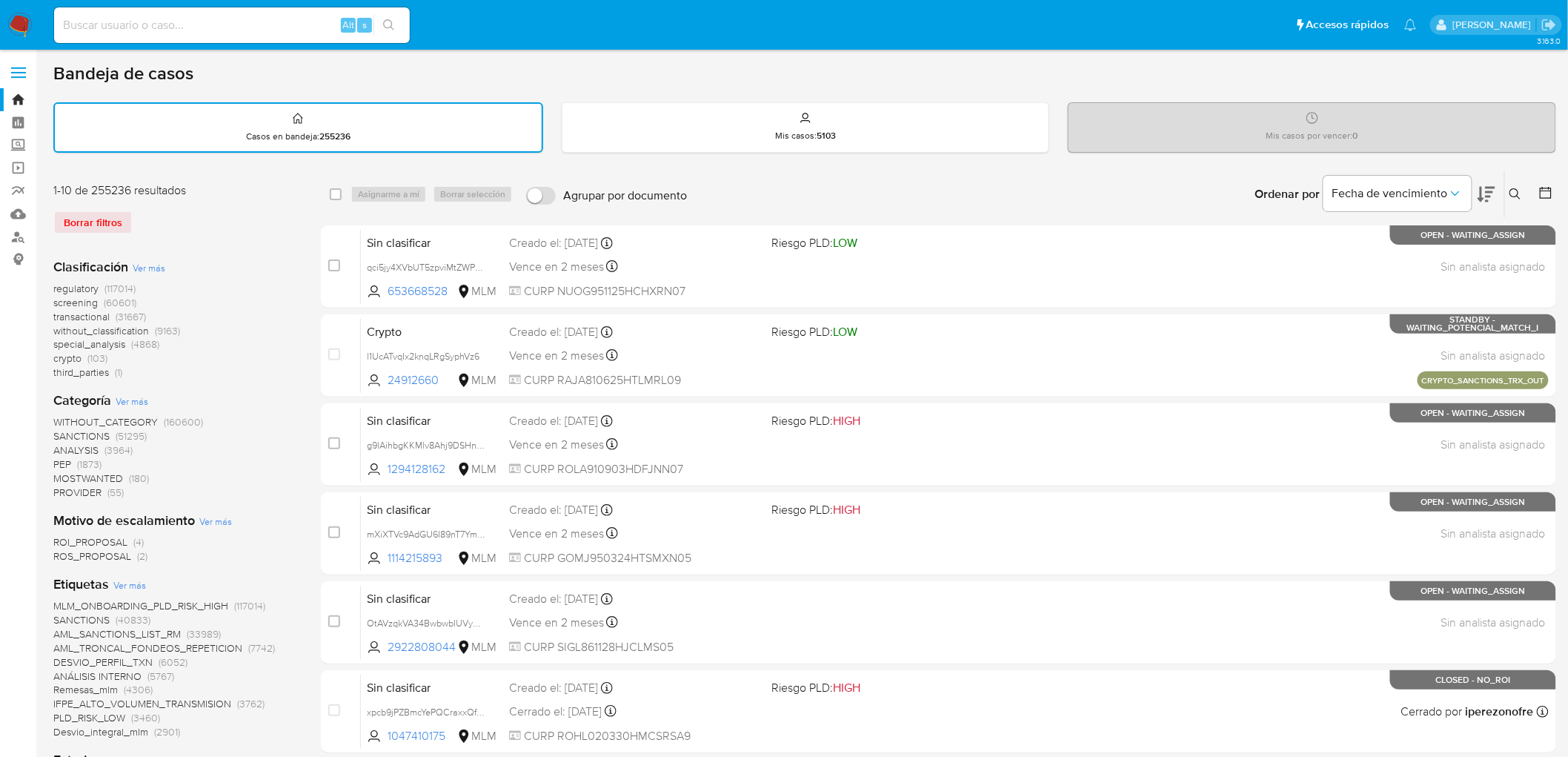
click at [12, 15] on img at bounding box center [20, 25] width 25 height 25
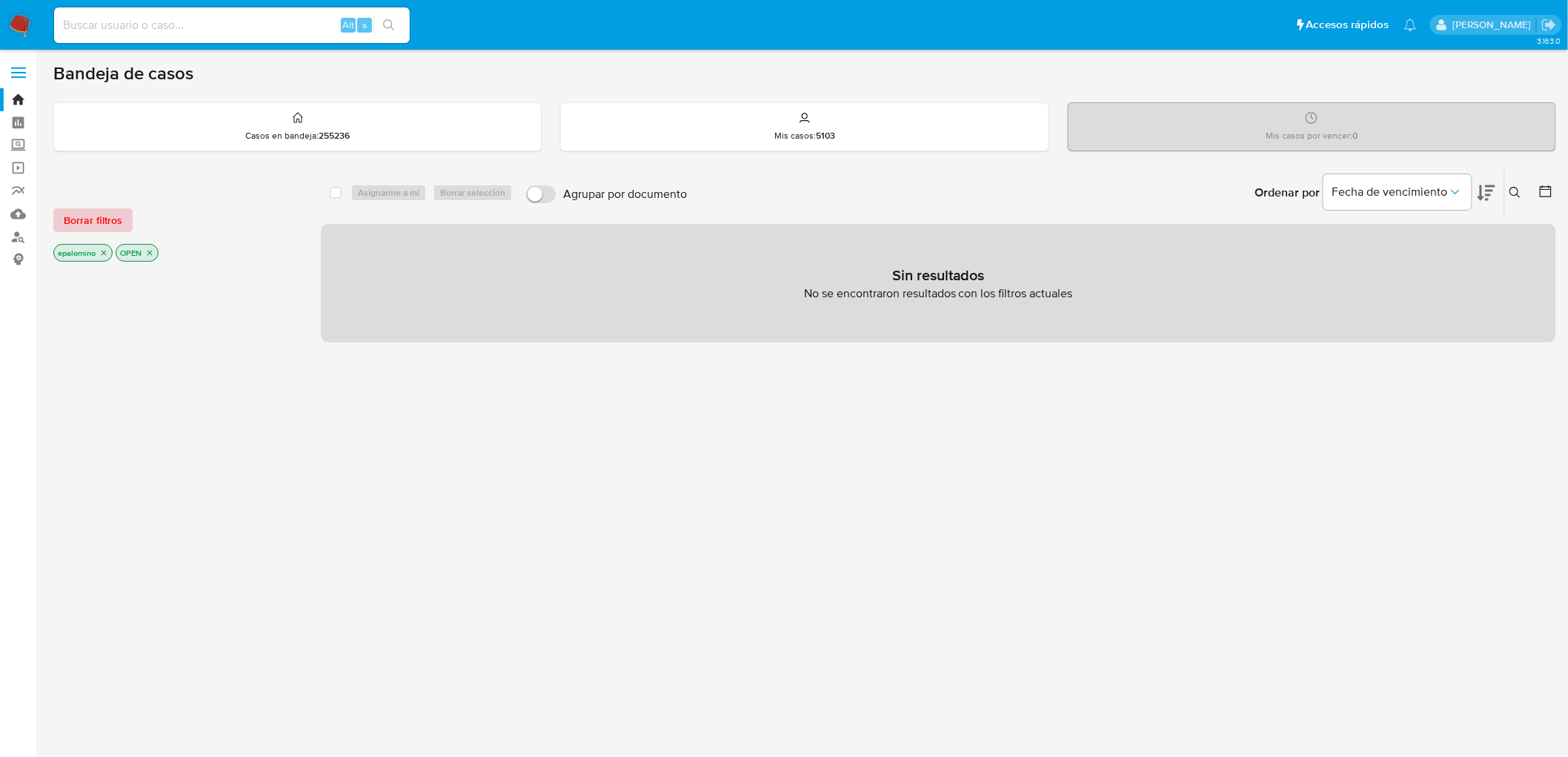
click at [70, 223] on span "Borrar filtros" at bounding box center [93, 220] width 59 height 21
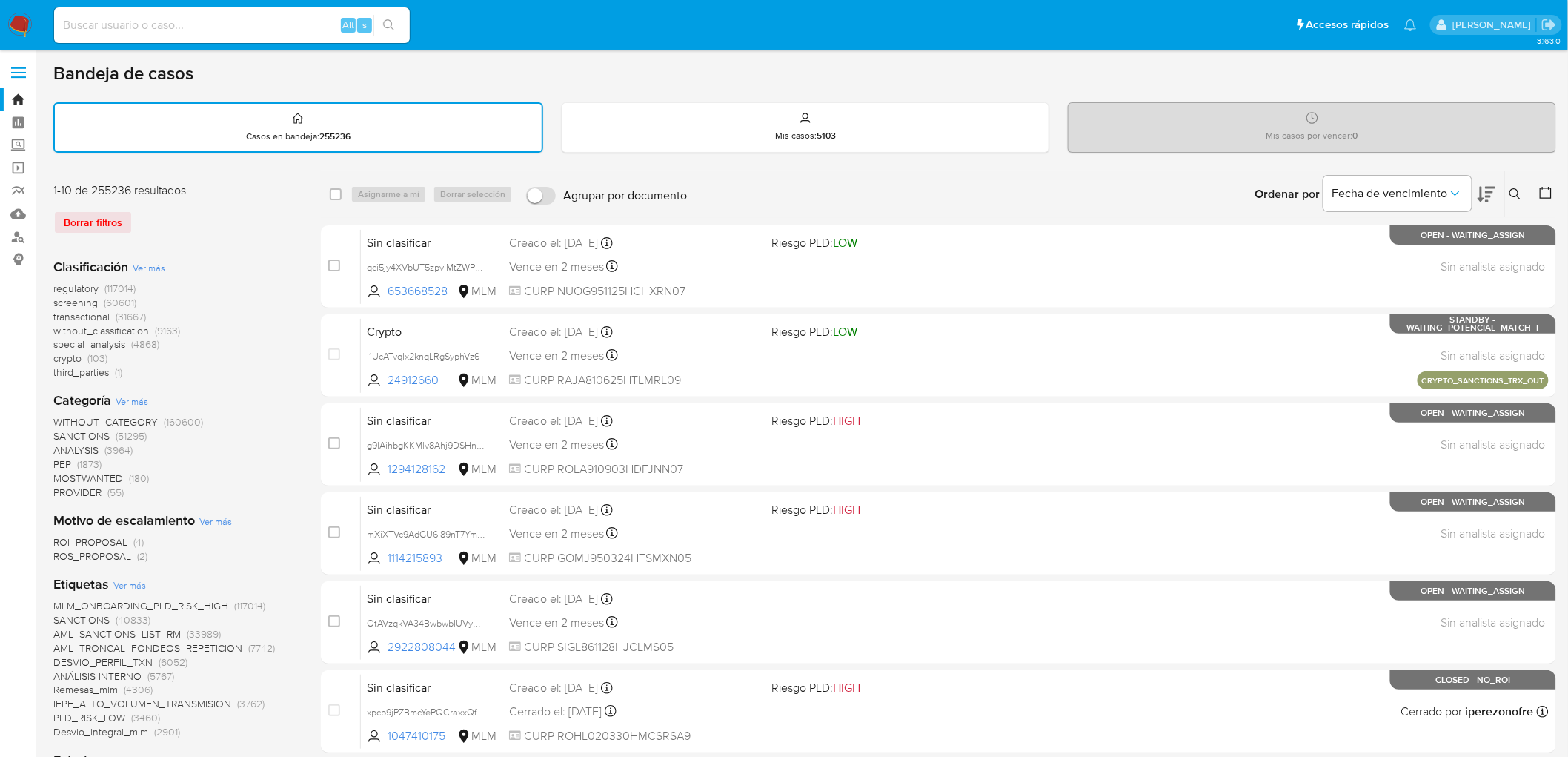
click at [16, 27] on img at bounding box center [20, 25] width 25 height 25
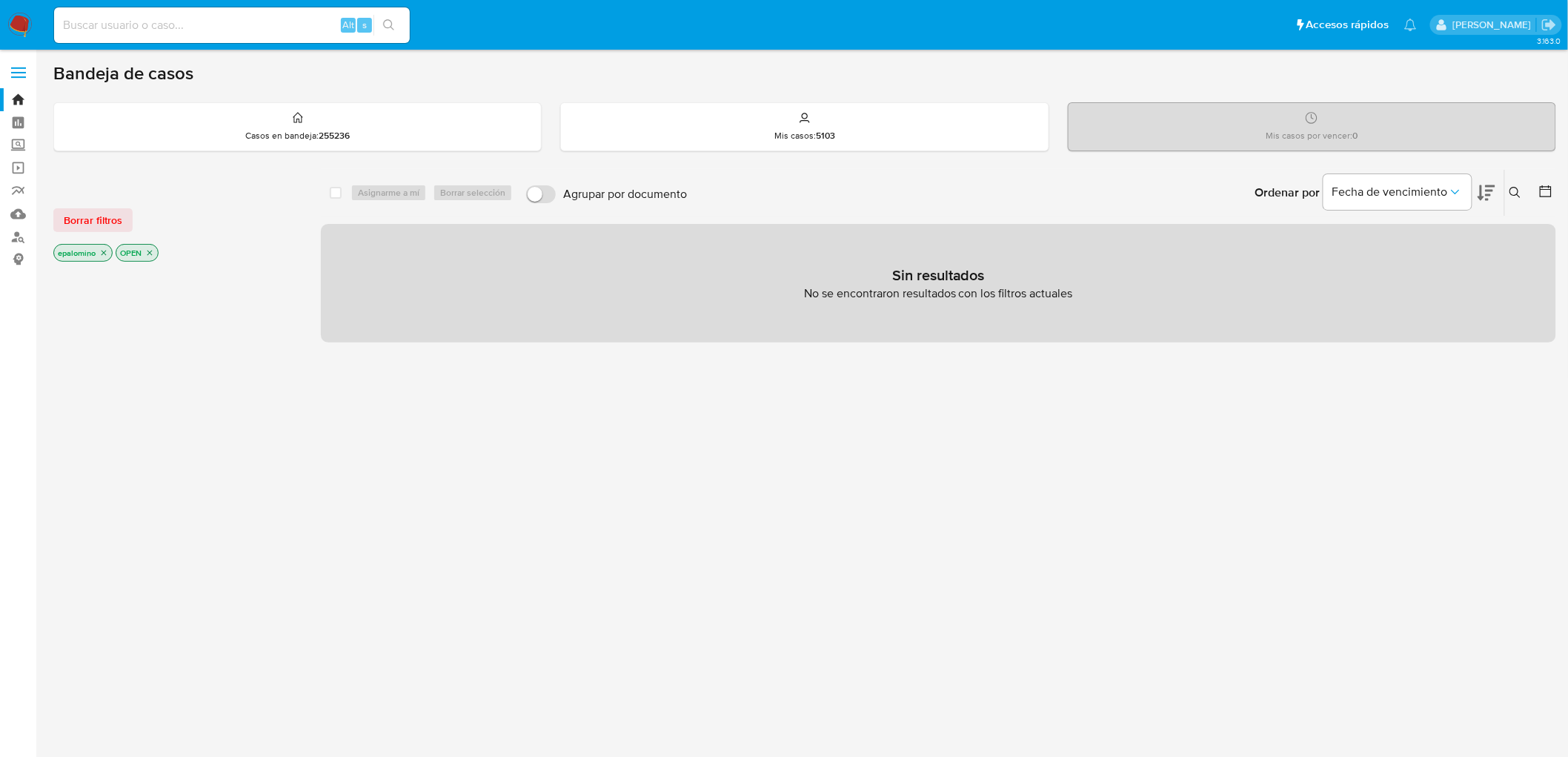
click at [92, 210] on span "Borrar filtros" at bounding box center [93, 220] width 59 height 21
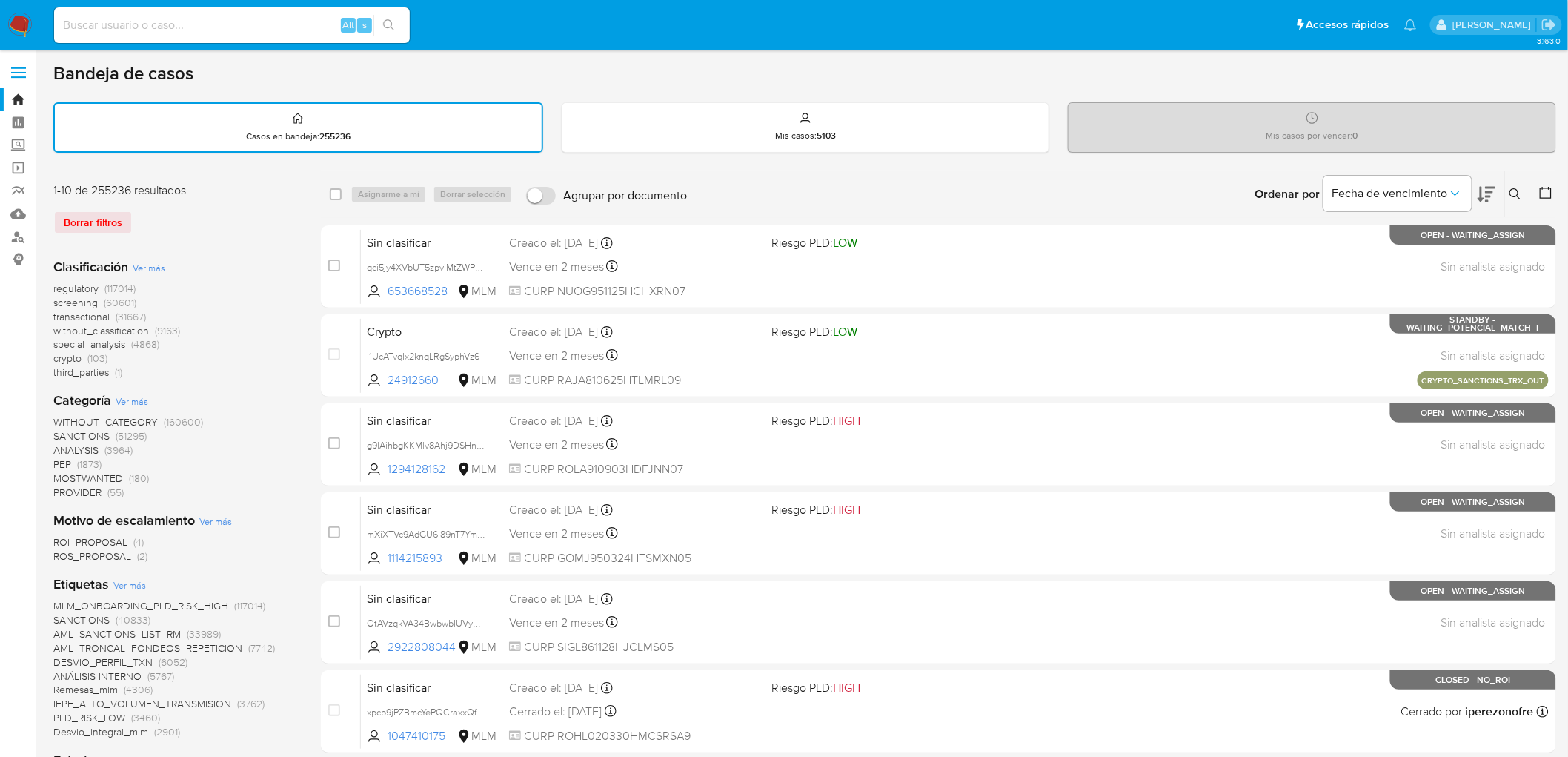
click at [19, 16] on img at bounding box center [20, 25] width 25 height 25
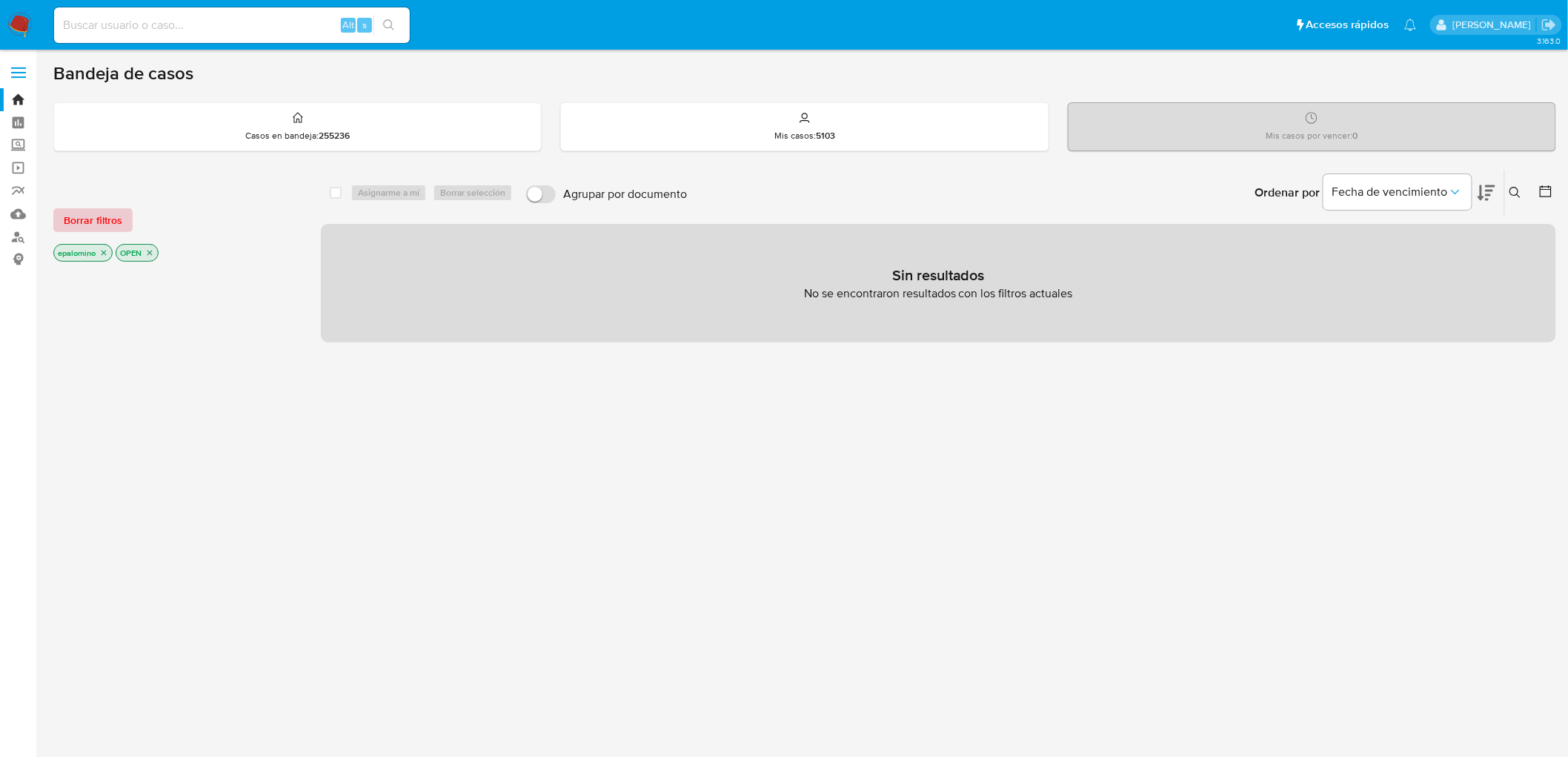
click at [96, 227] on span "Borrar filtros" at bounding box center [93, 220] width 59 height 21
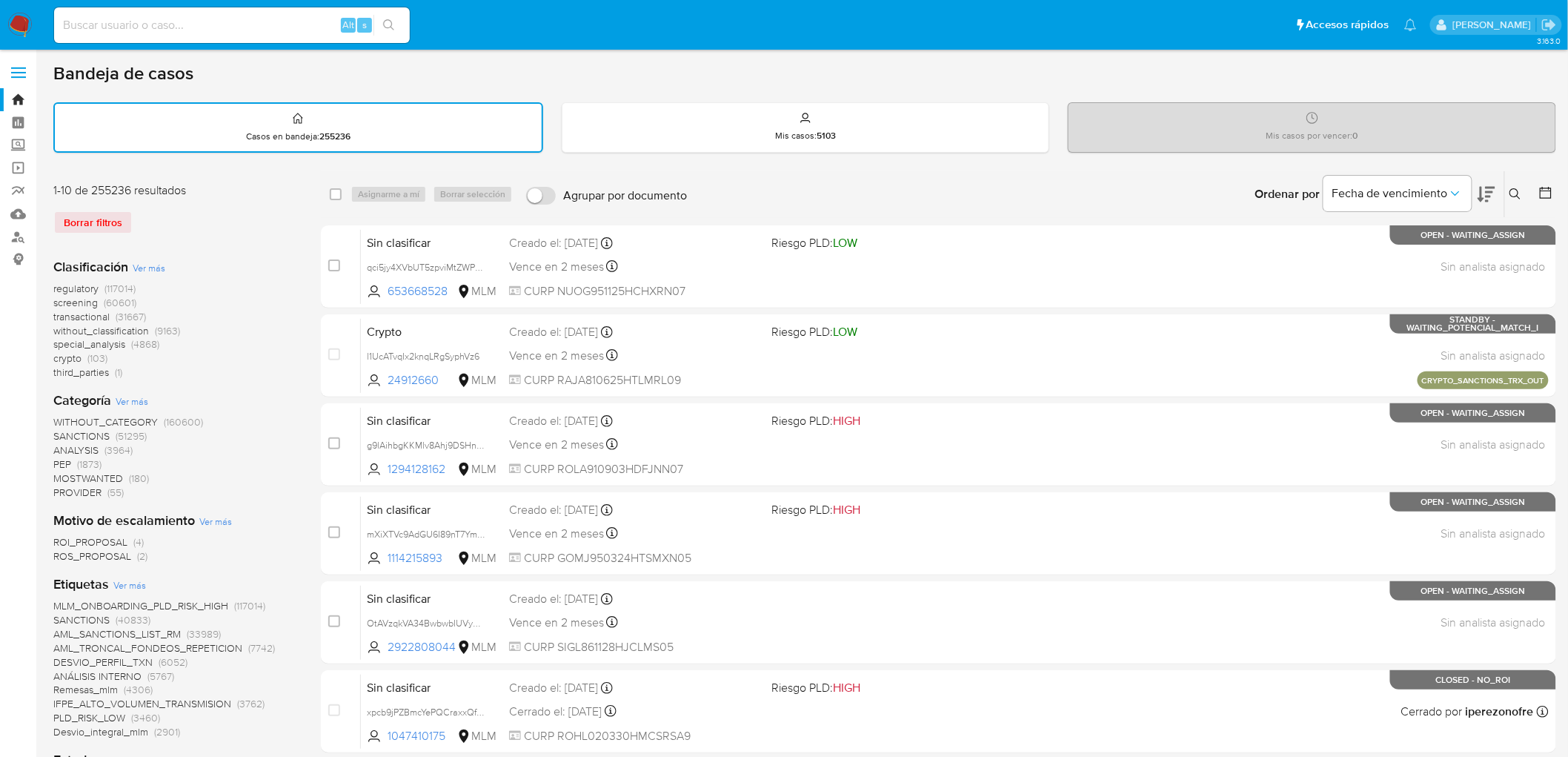
click at [173, 190] on div "1-10 de 255236 resultados" at bounding box center [172, 190] width 237 height 16
click at [18, 25] on img at bounding box center [20, 25] width 25 height 25
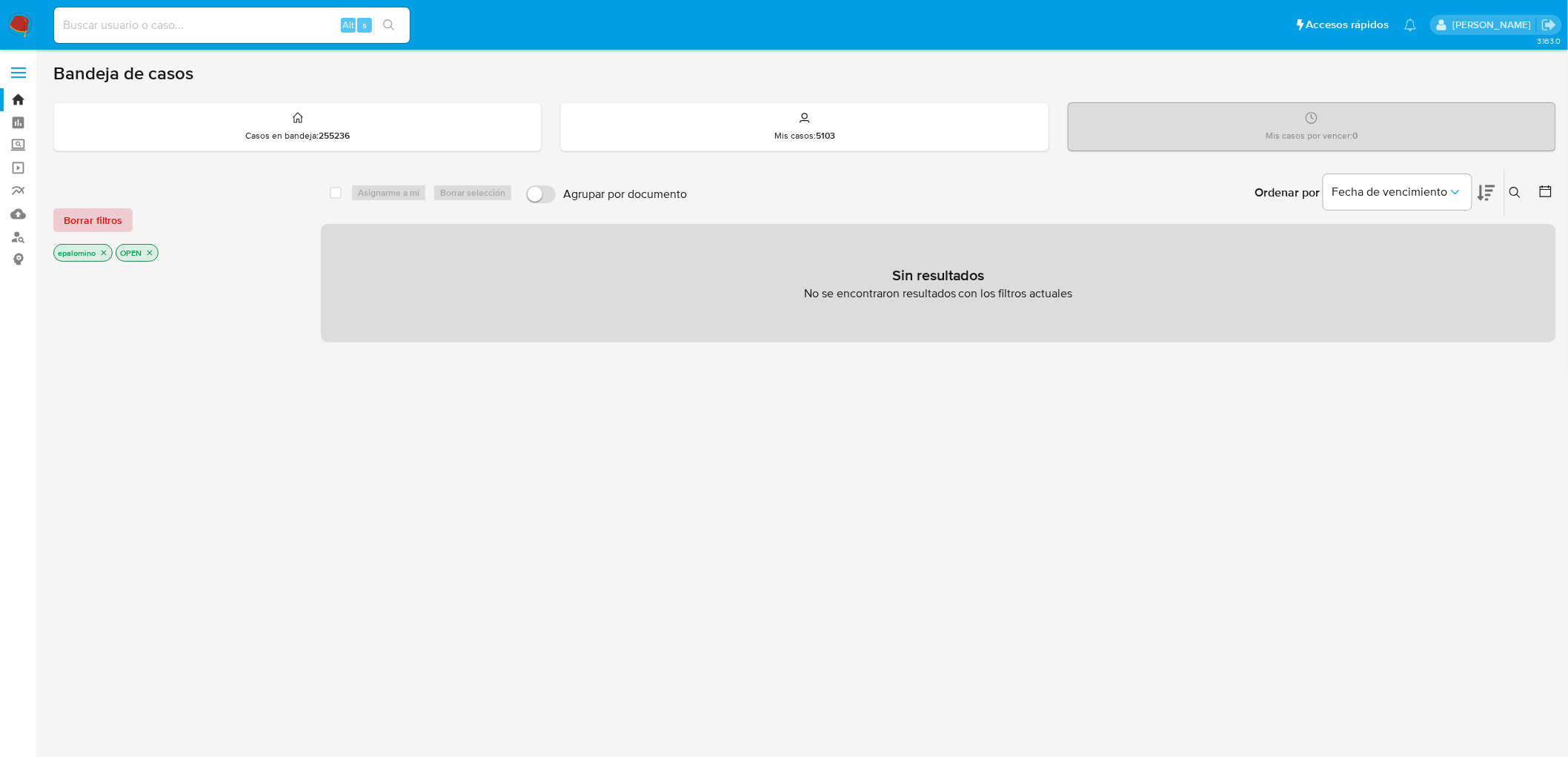
click at [99, 227] on span "Borrar filtros" at bounding box center [93, 220] width 59 height 21
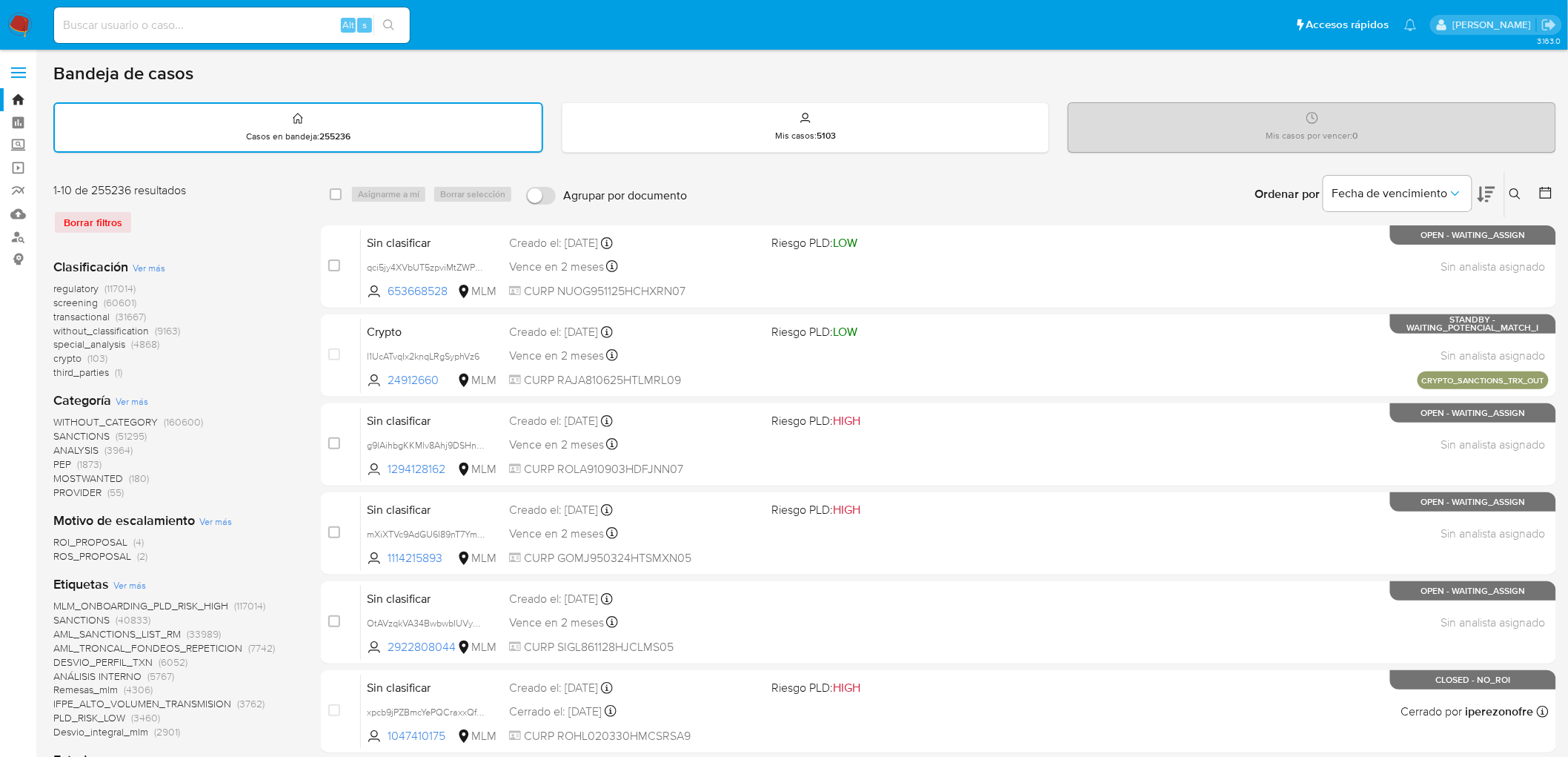
click at [223, 212] on div "Borrar filtros" at bounding box center [172, 223] width 237 height 24
click at [18, 21] on img at bounding box center [20, 25] width 25 height 25
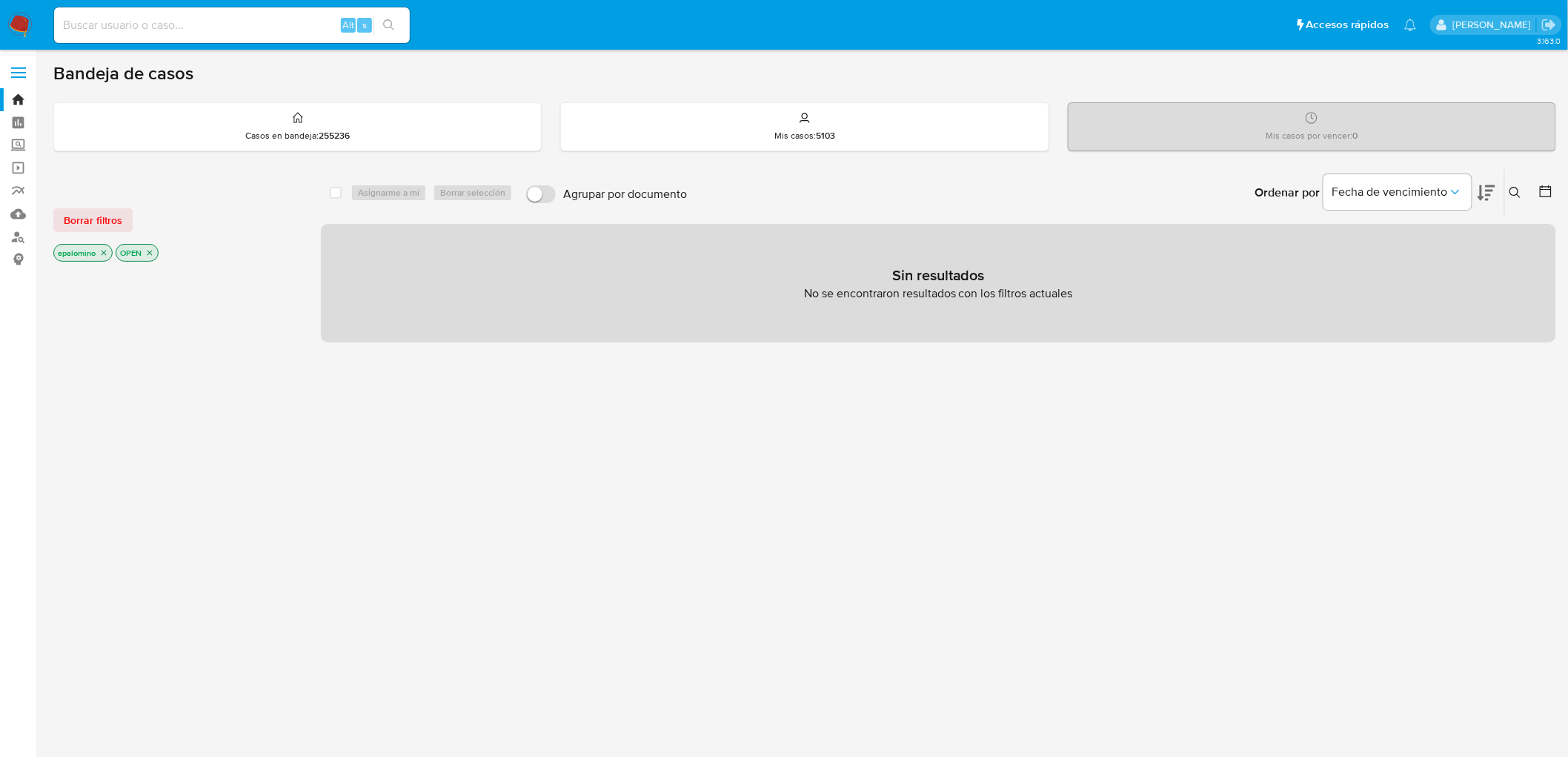
click at [107, 198] on div "Borrar filtros epalomino OPEN" at bounding box center [172, 222] width 237 height 84
click at [113, 211] on span "Borrar filtros" at bounding box center [93, 220] width 59 height 21
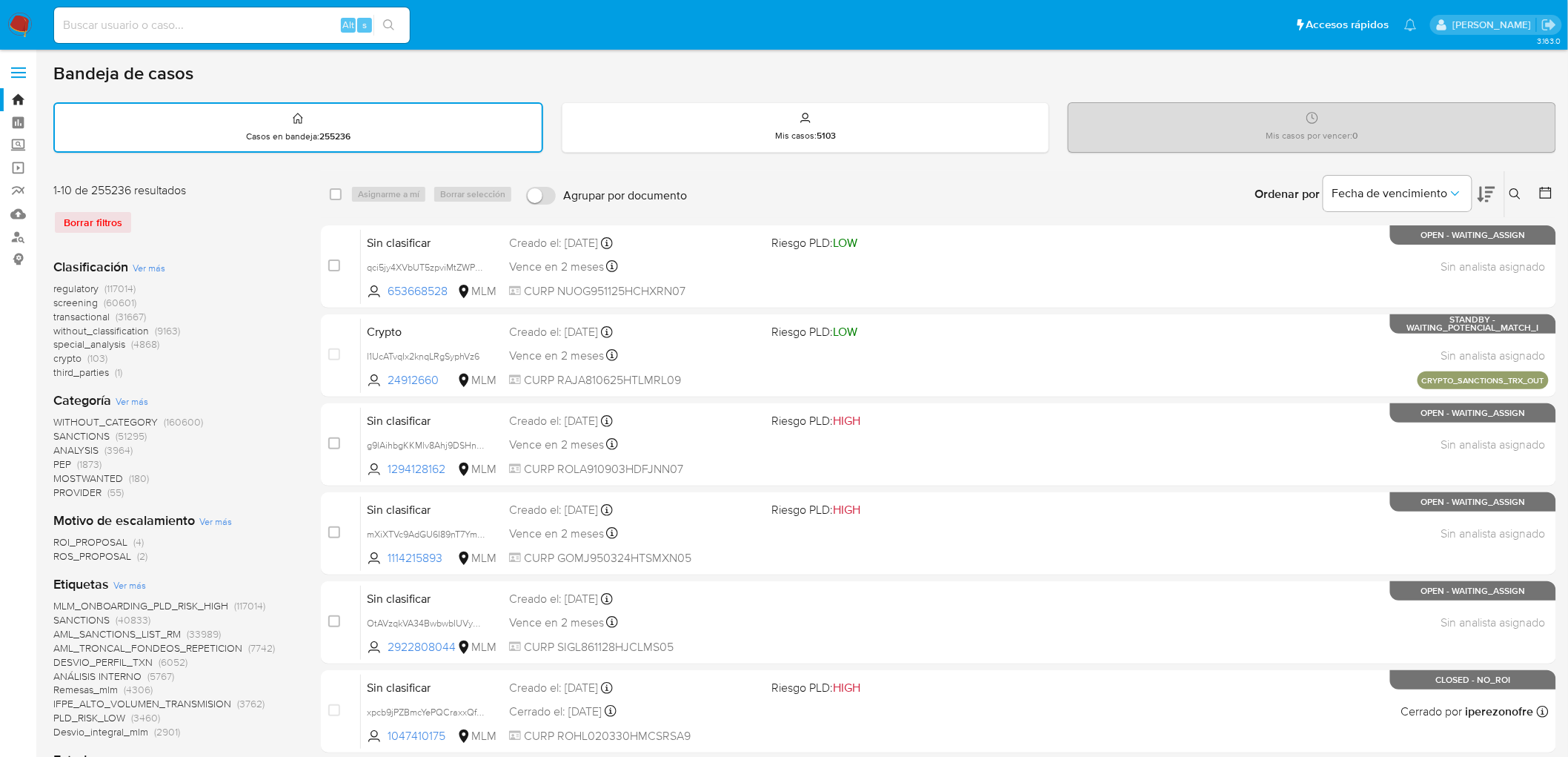
click at [173, 160] on div "Bandeja de casos Casos en bandeja : 255236 Mis casos : 5103 Mis casos por vence…" at bounding box center [804, 767] width 1503 height 1411
click at [20, 37] on img at bounding box center [20, 25] width 25 height 25
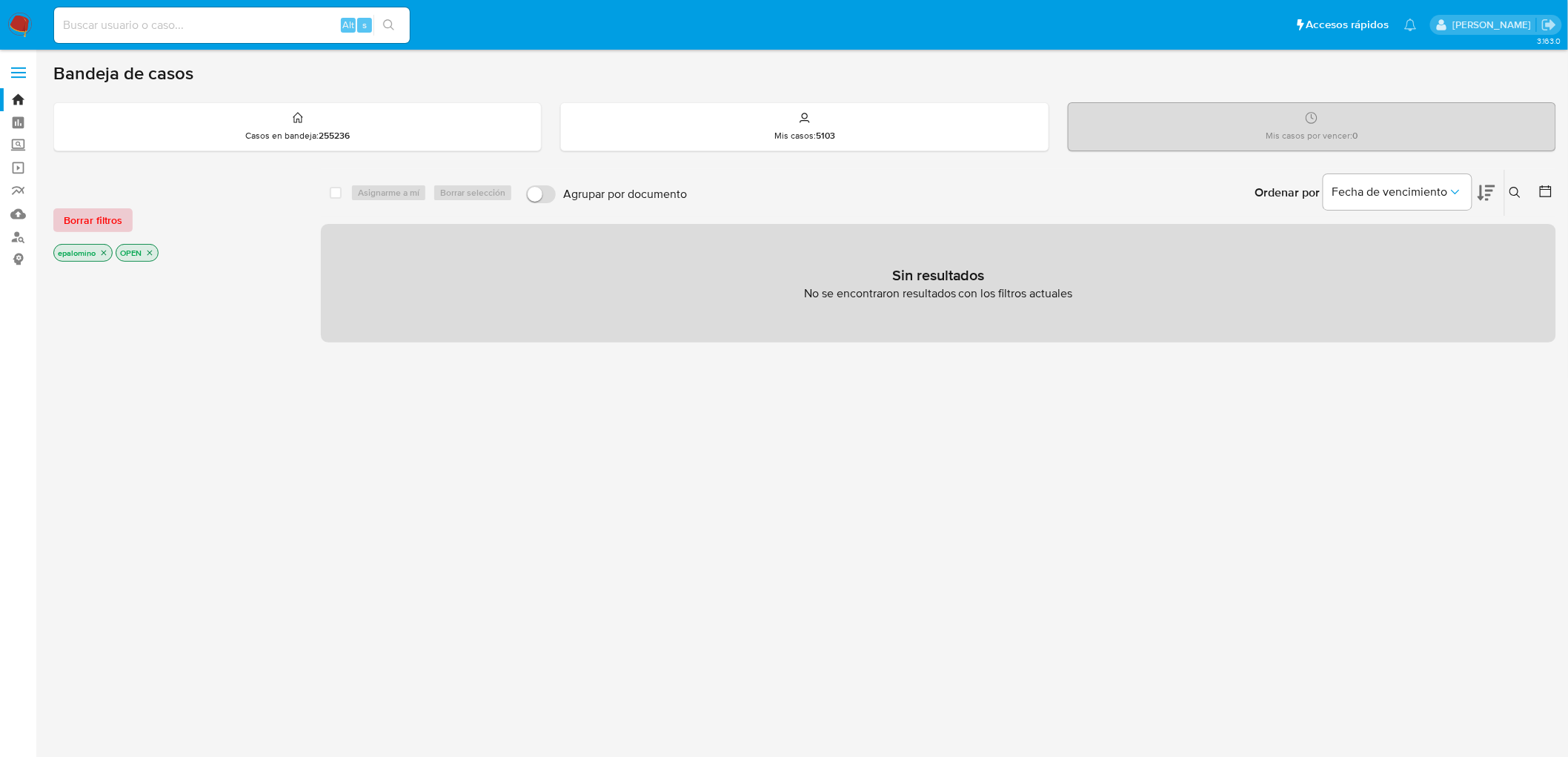
click at [79, 210] on span "Borrar filtros" at bounding box center [93, 220] width 59 height 21
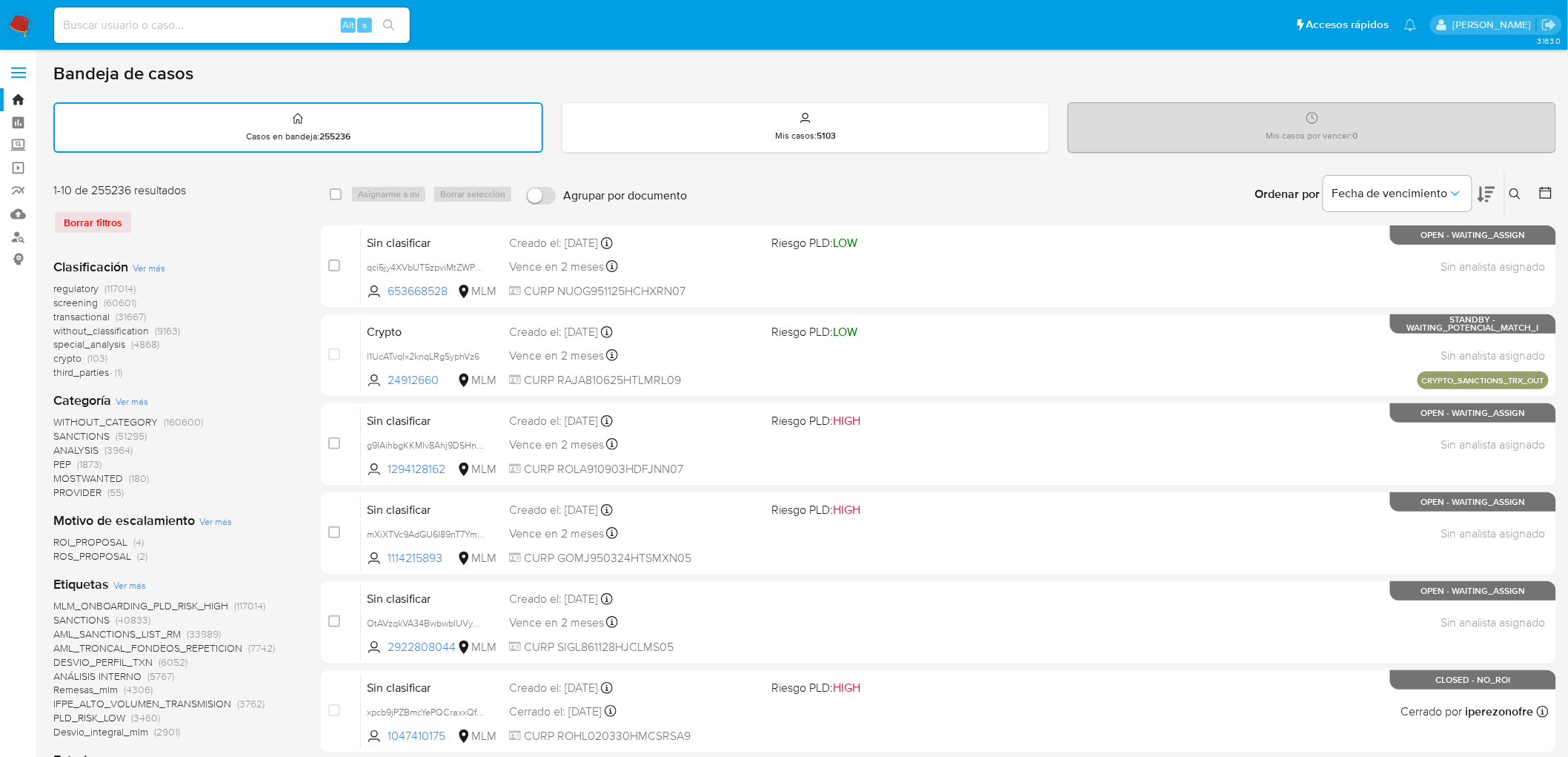
click at [18, 13] on img at bounding box center [20, 25] width 25 height 25
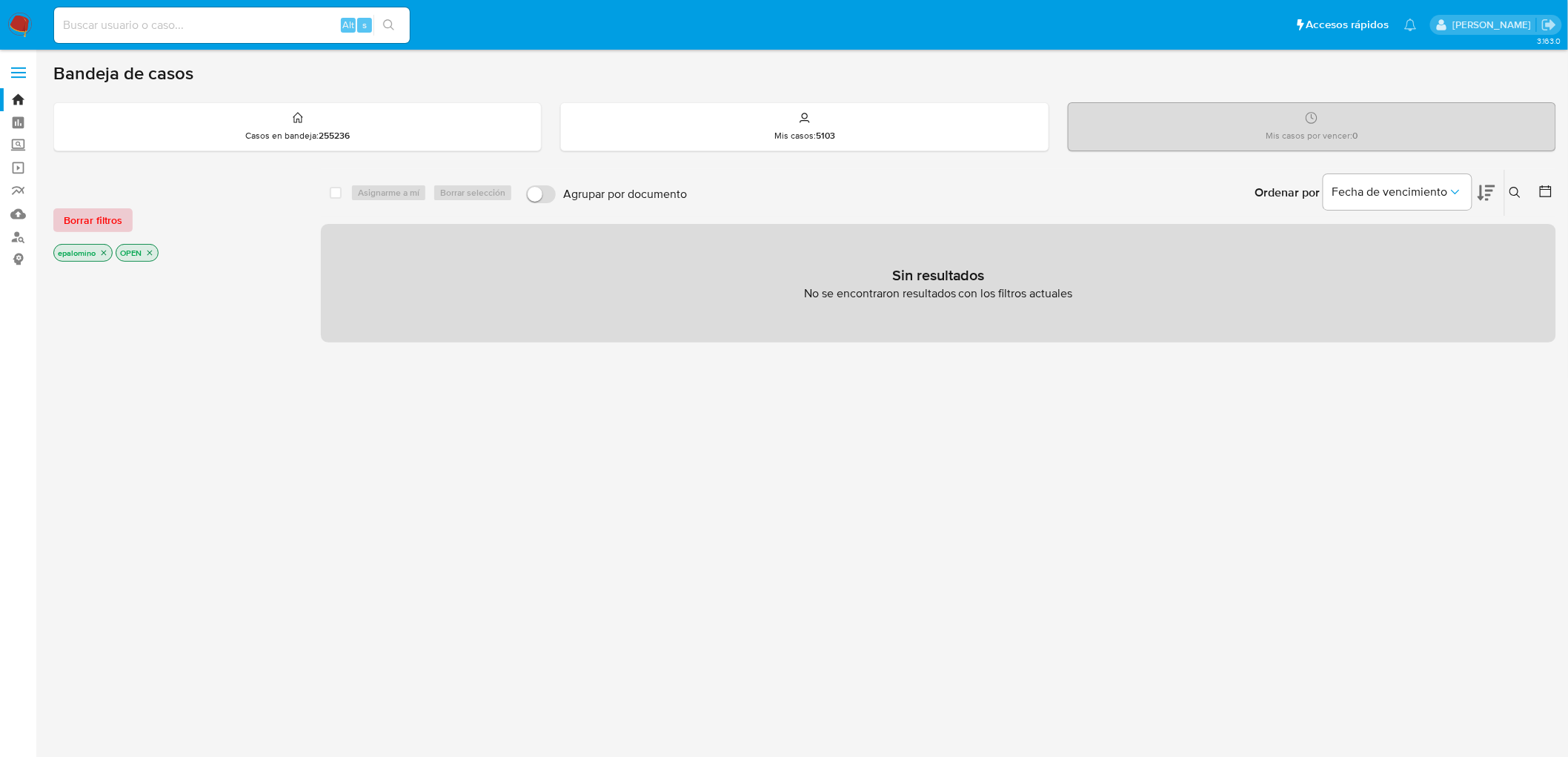
click at [121, 217] on button "Borrar filtros" at bounding box center [93, 220] width 80 height 24
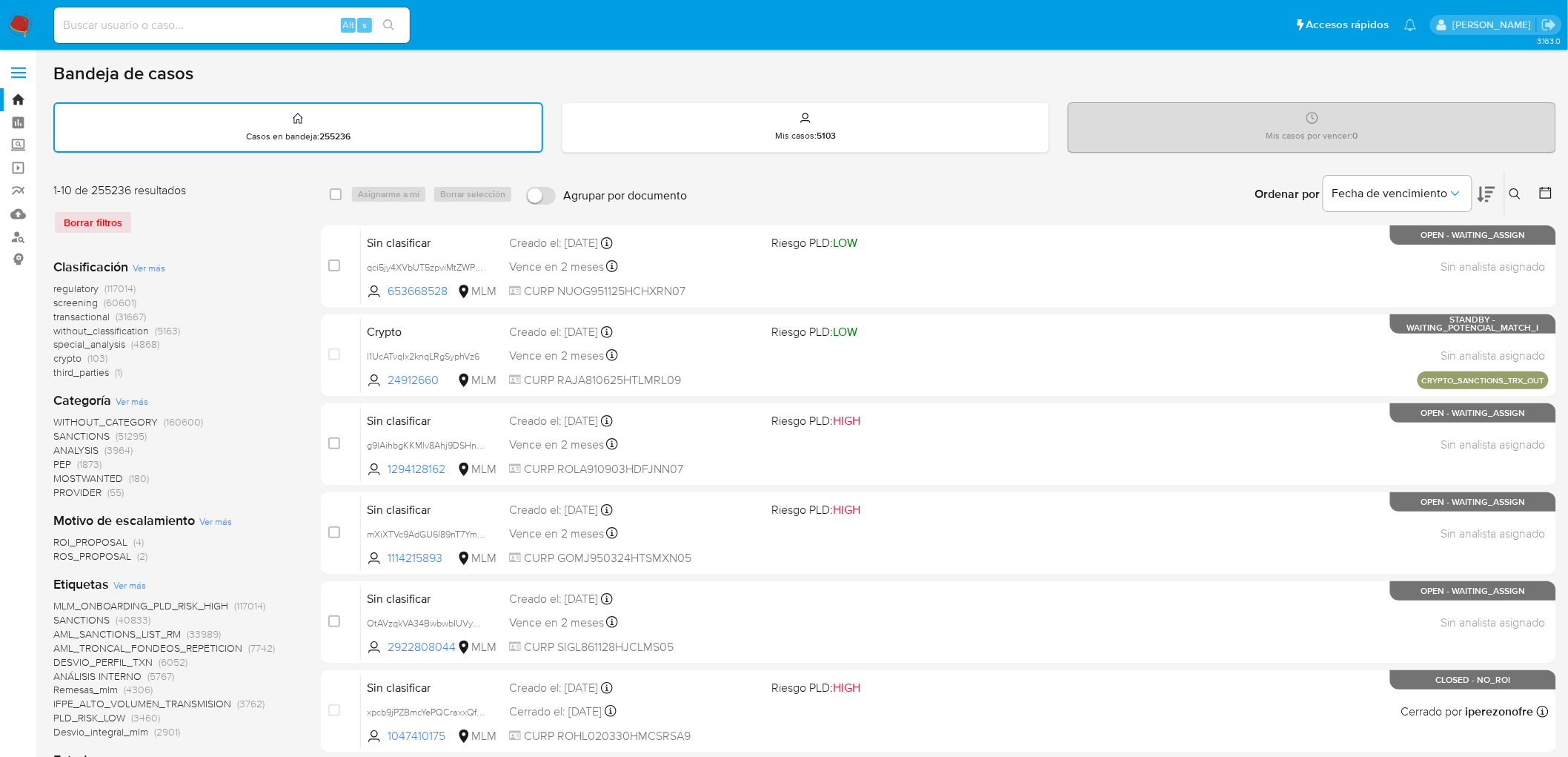
click at [14, 28] on img at bounding box center [20, 25] width 25 height 25
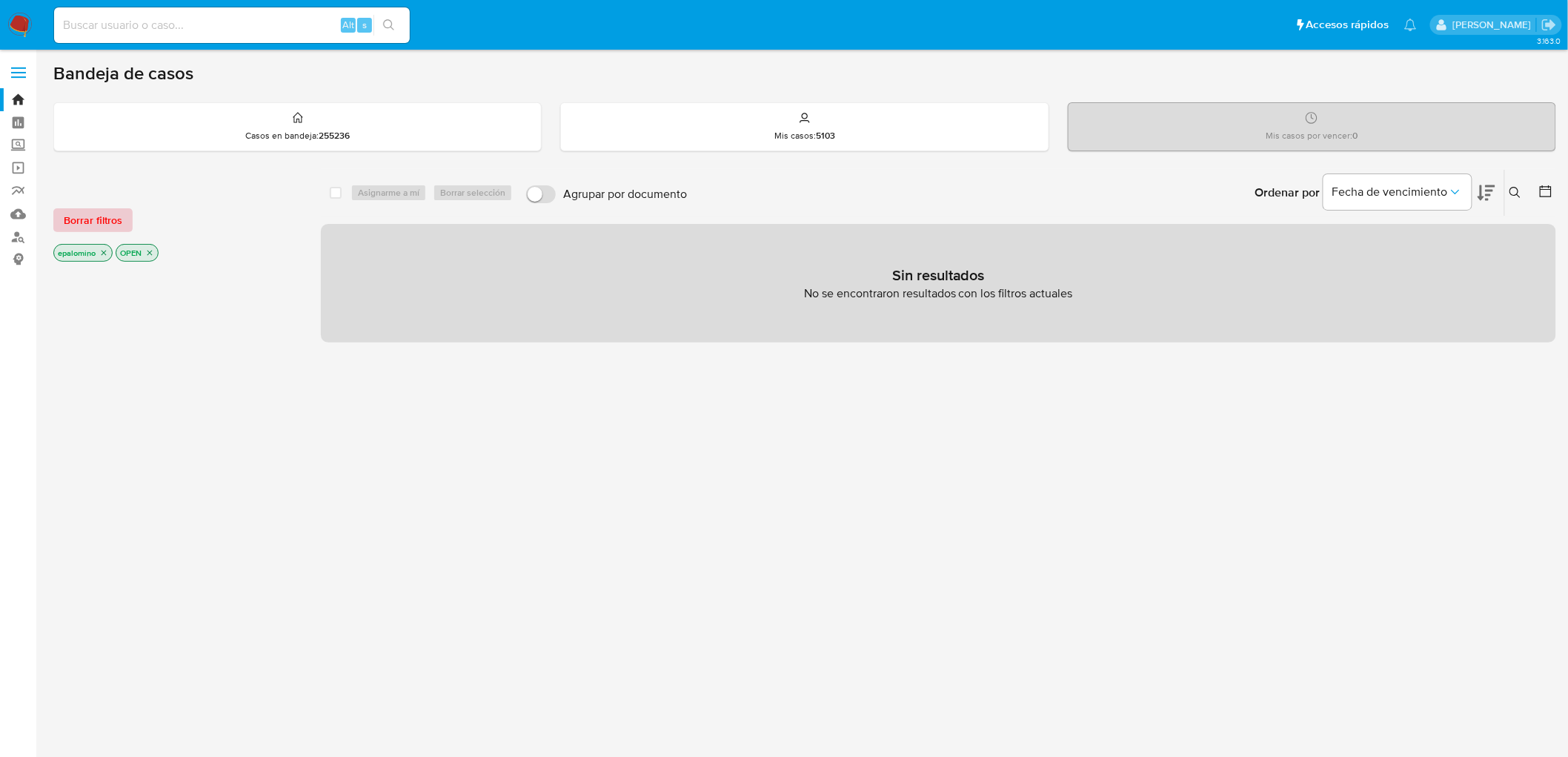
click at [80, 220] on span "Borrar filtros" at bounding box center [93, 220] width 59 height 21
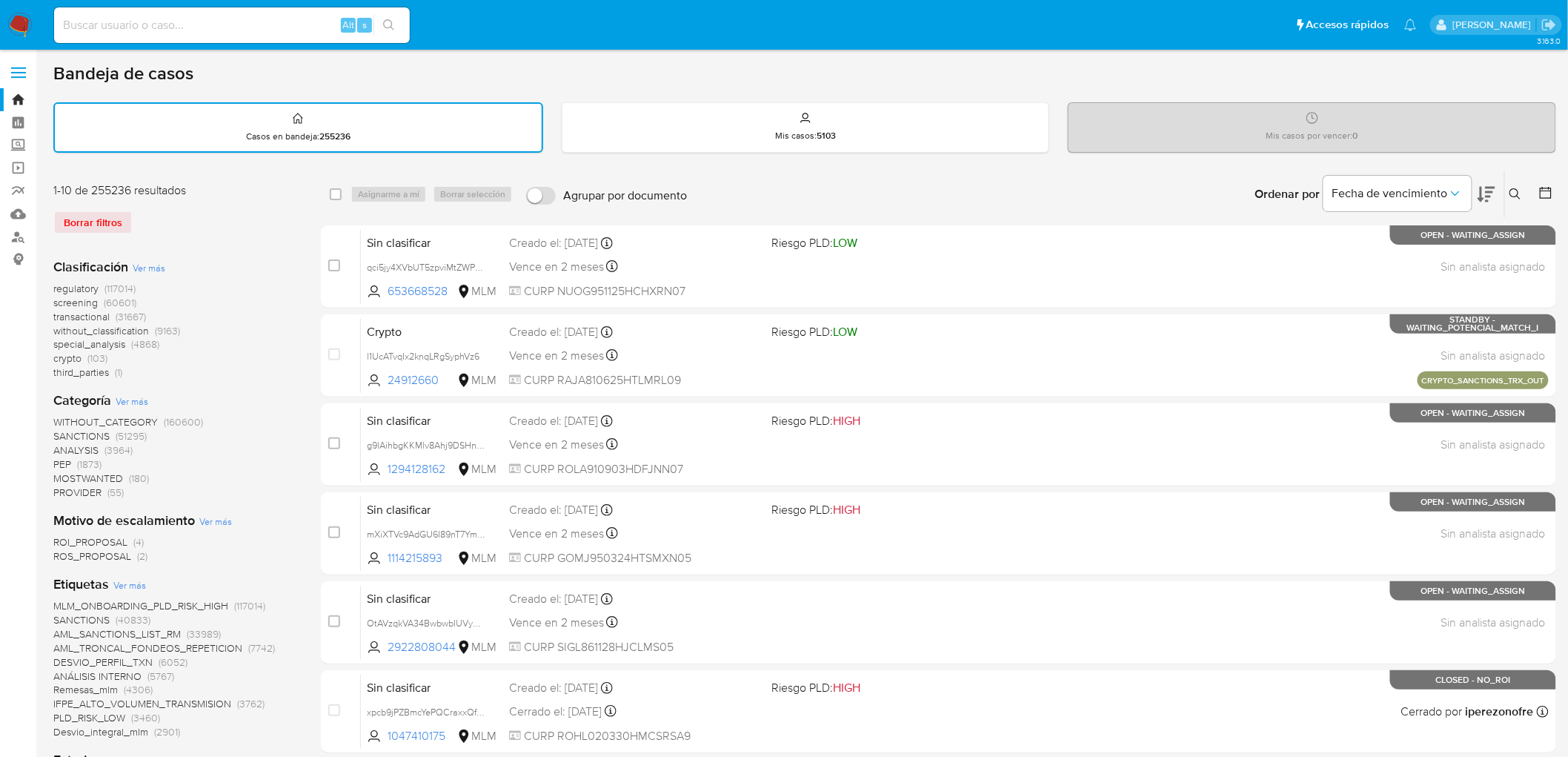
click at [25, 24] on img at bounding box center [20, 25] width 25 height 25
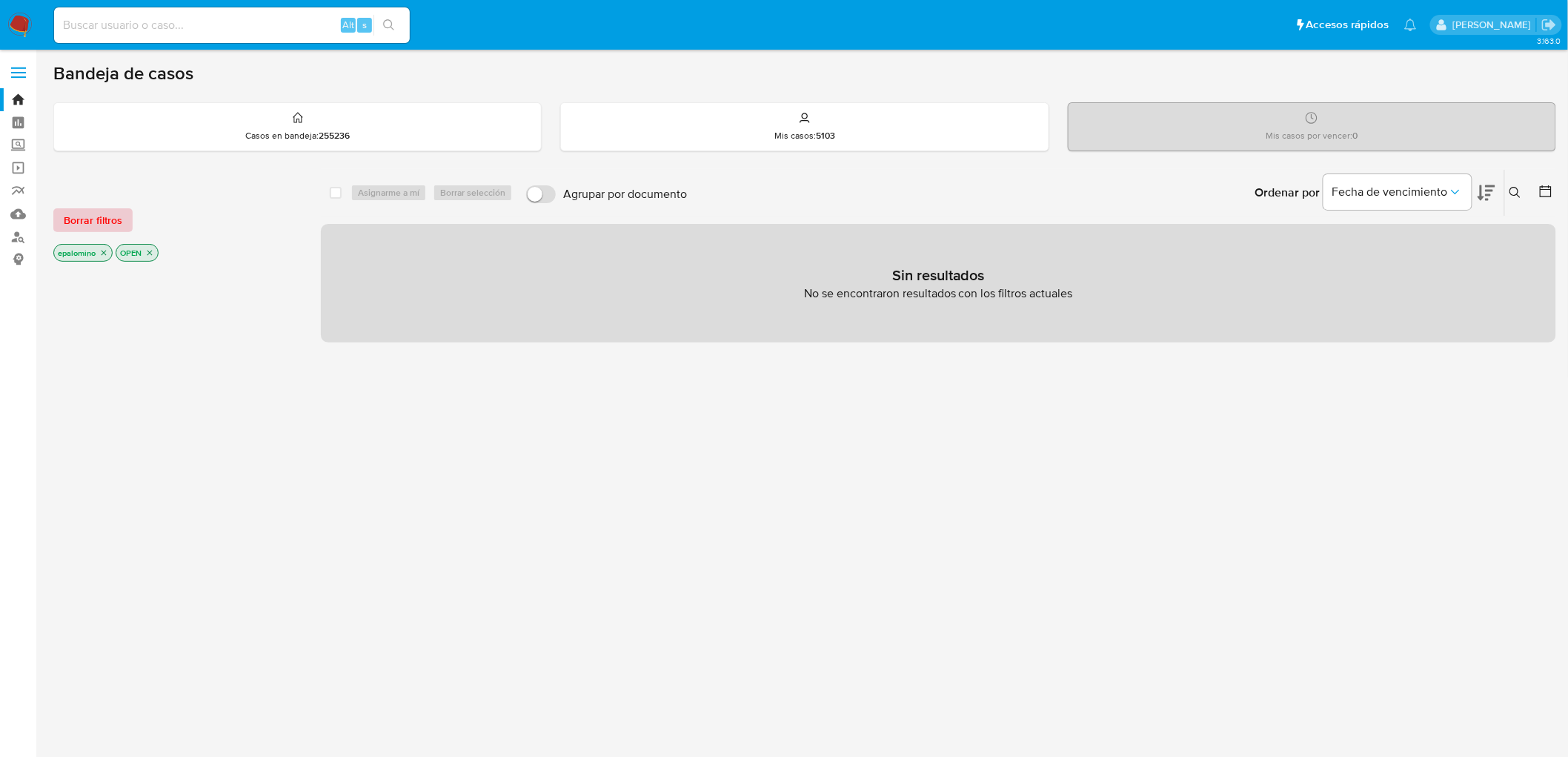
click at [104, 228] on span "Borrar filtros" at bounding box center [93, 220] width 59 height 21
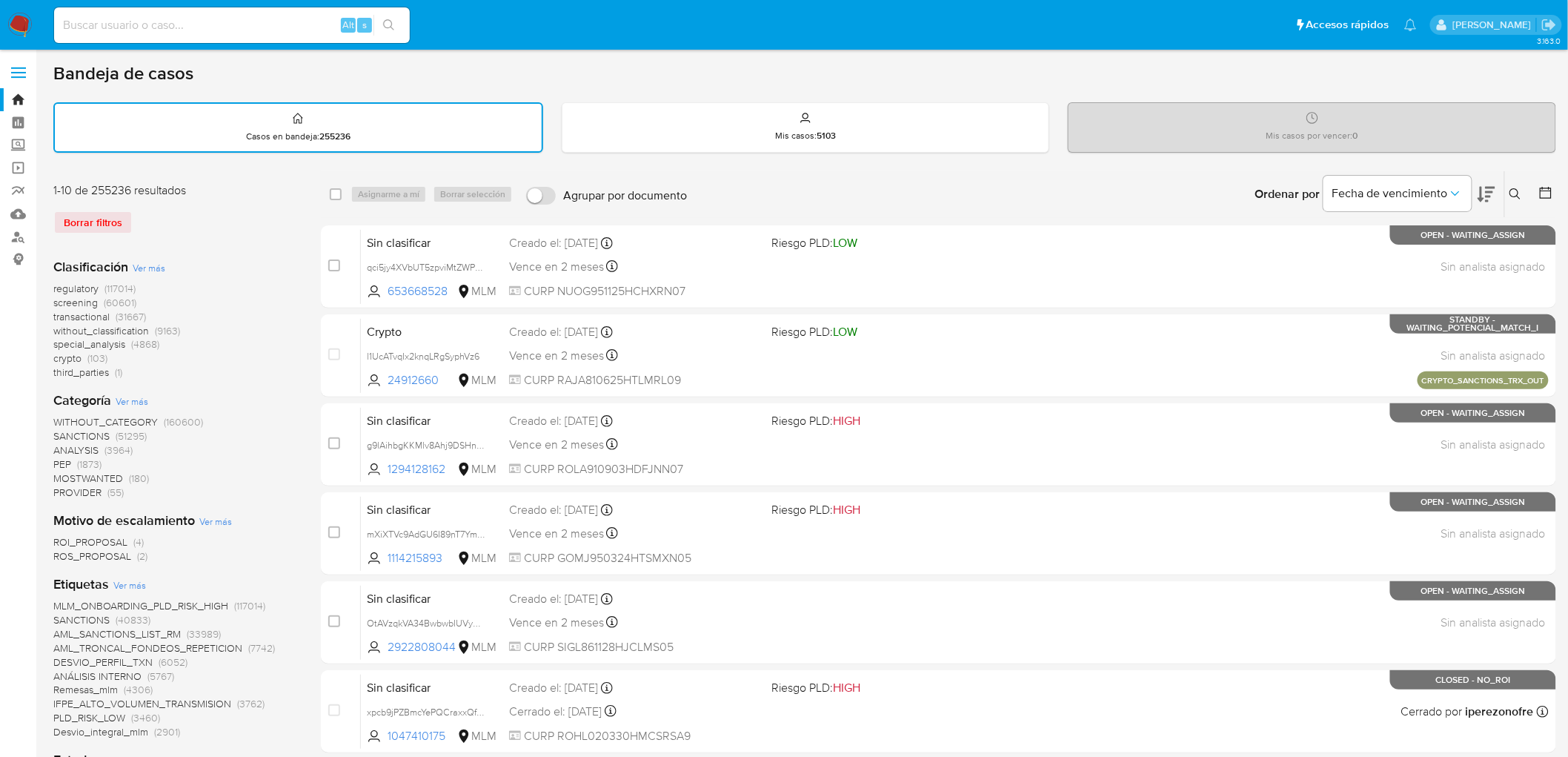
click at [26, 31] on img at bounding box center [20, 25] width 25 height 25
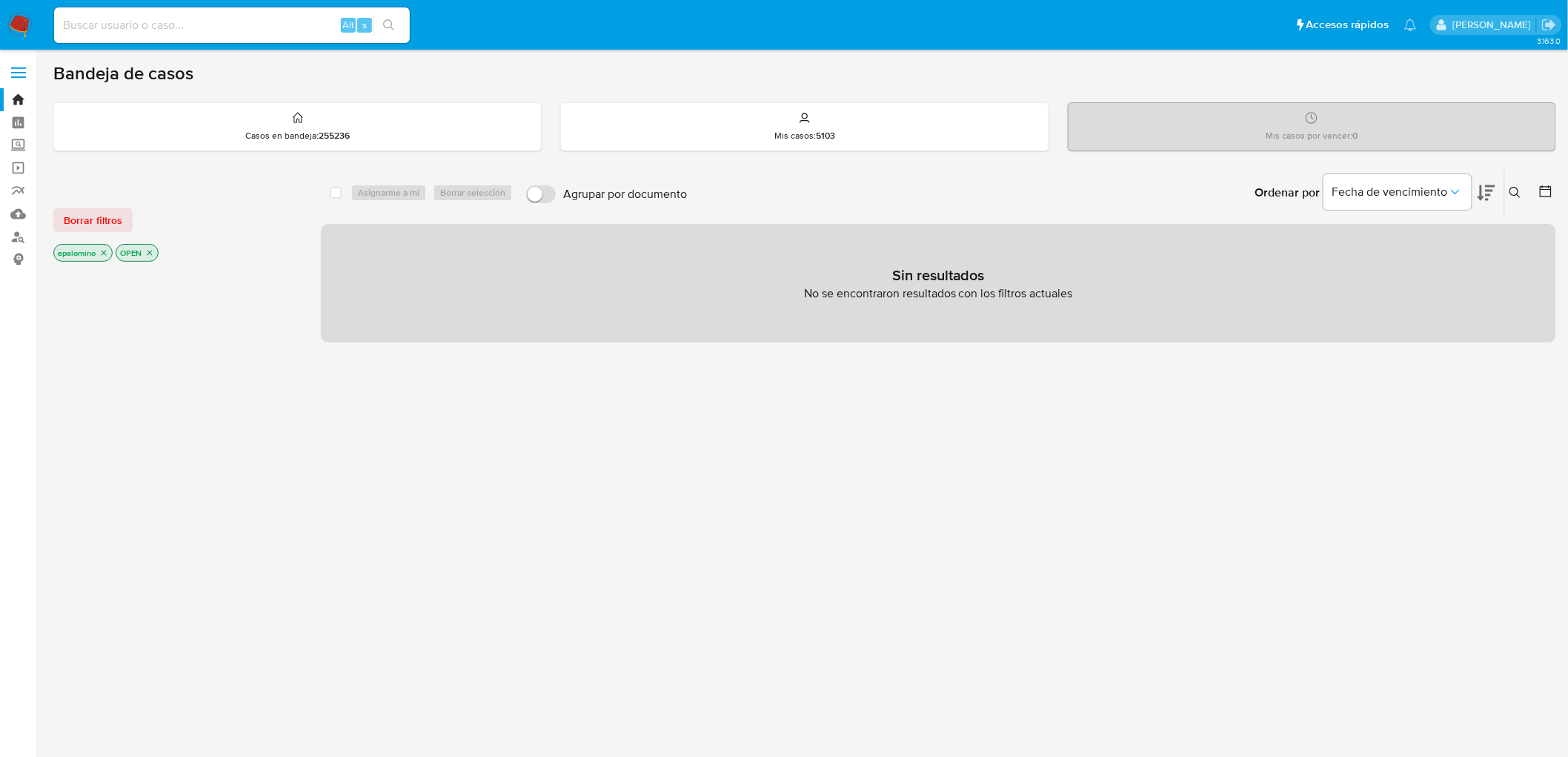
click at [91, 215] on span "Borrar filtros" at bounding box center [93, 220] width 59 height 21
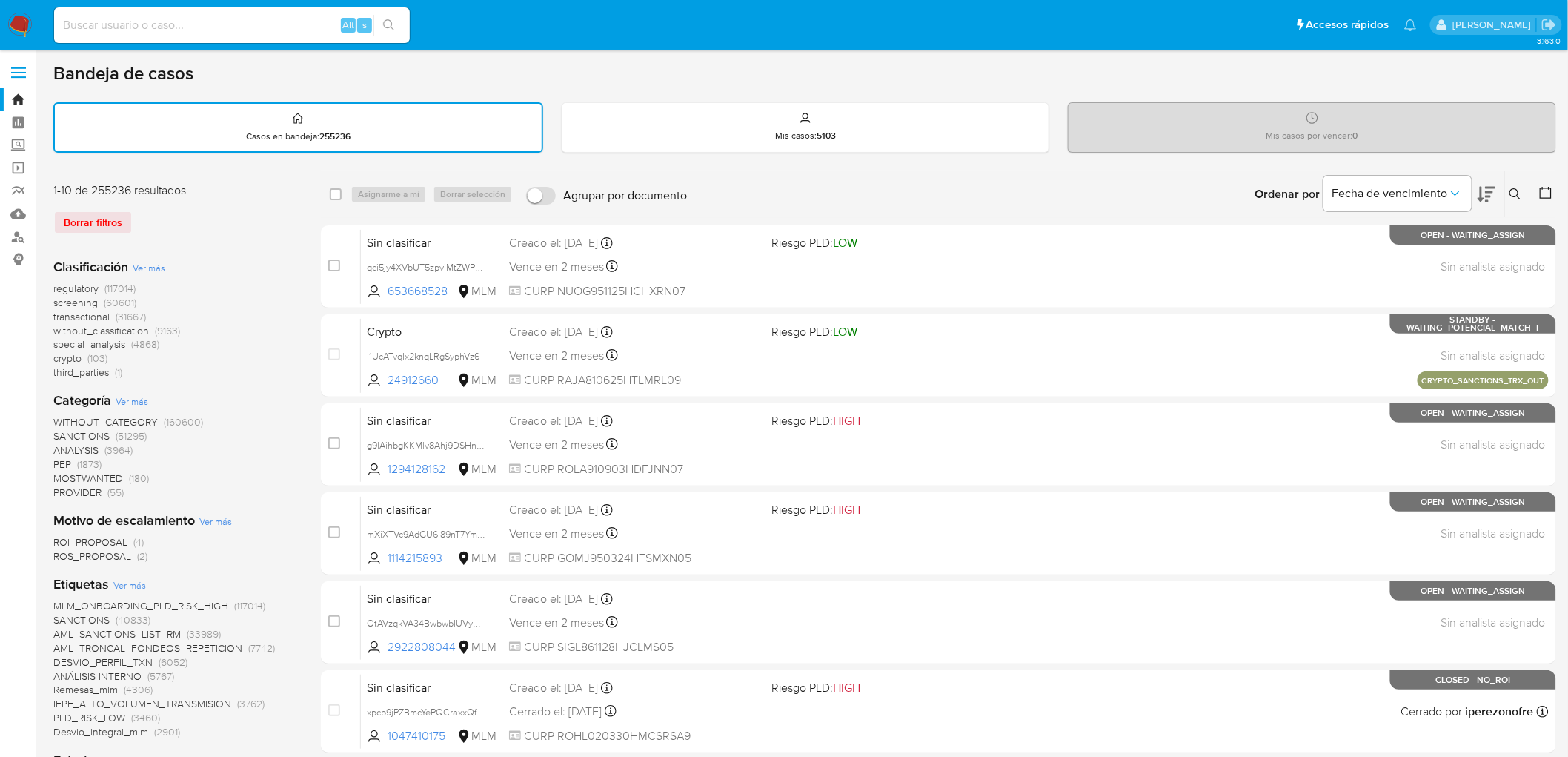
click at [19, 22] on img at bounding box center [20, 25] width 25 height 25
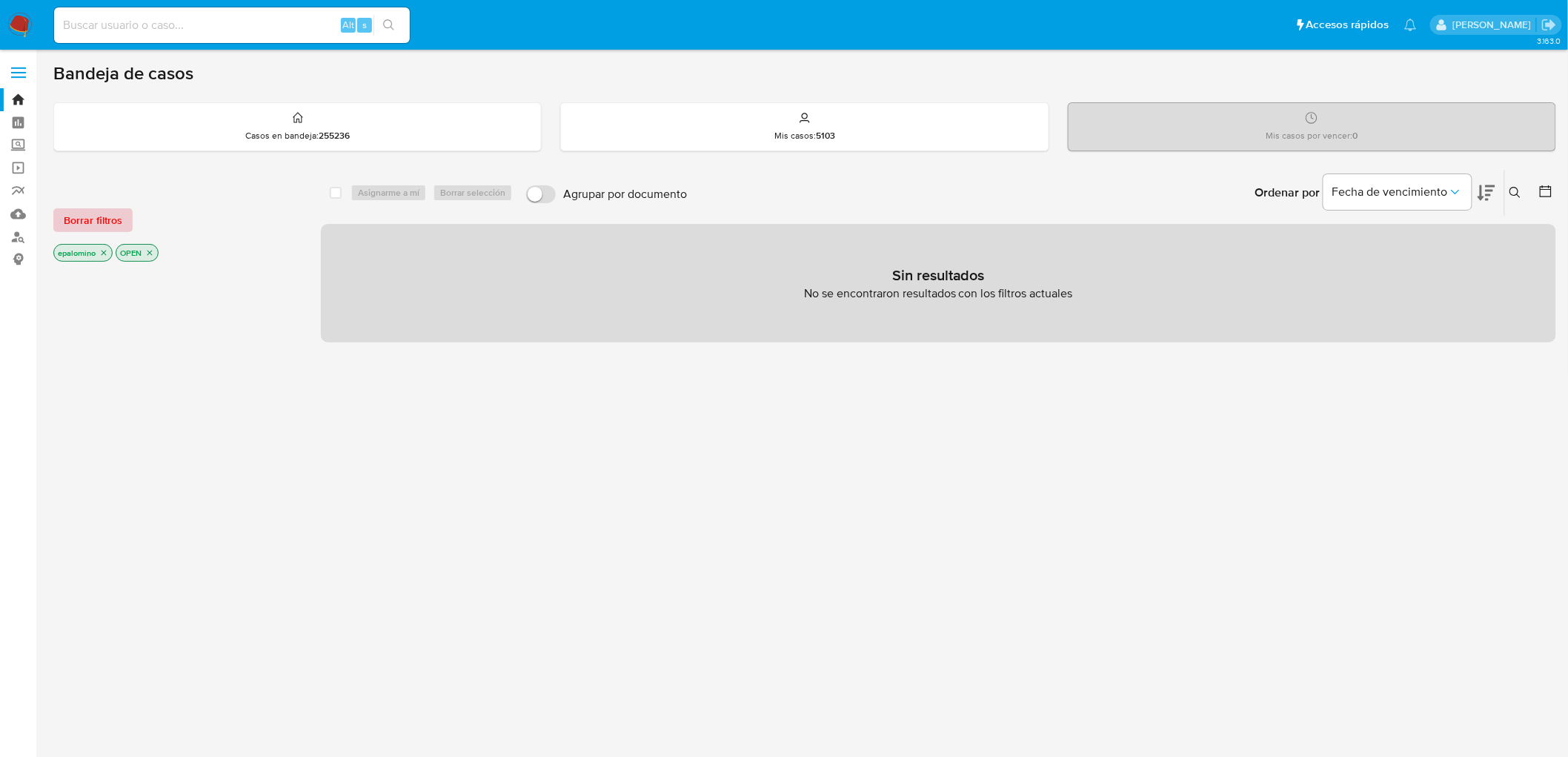
click at [86, 227] on span "Borrar filtros" at bounding box center [93, 220] width 59 height 21
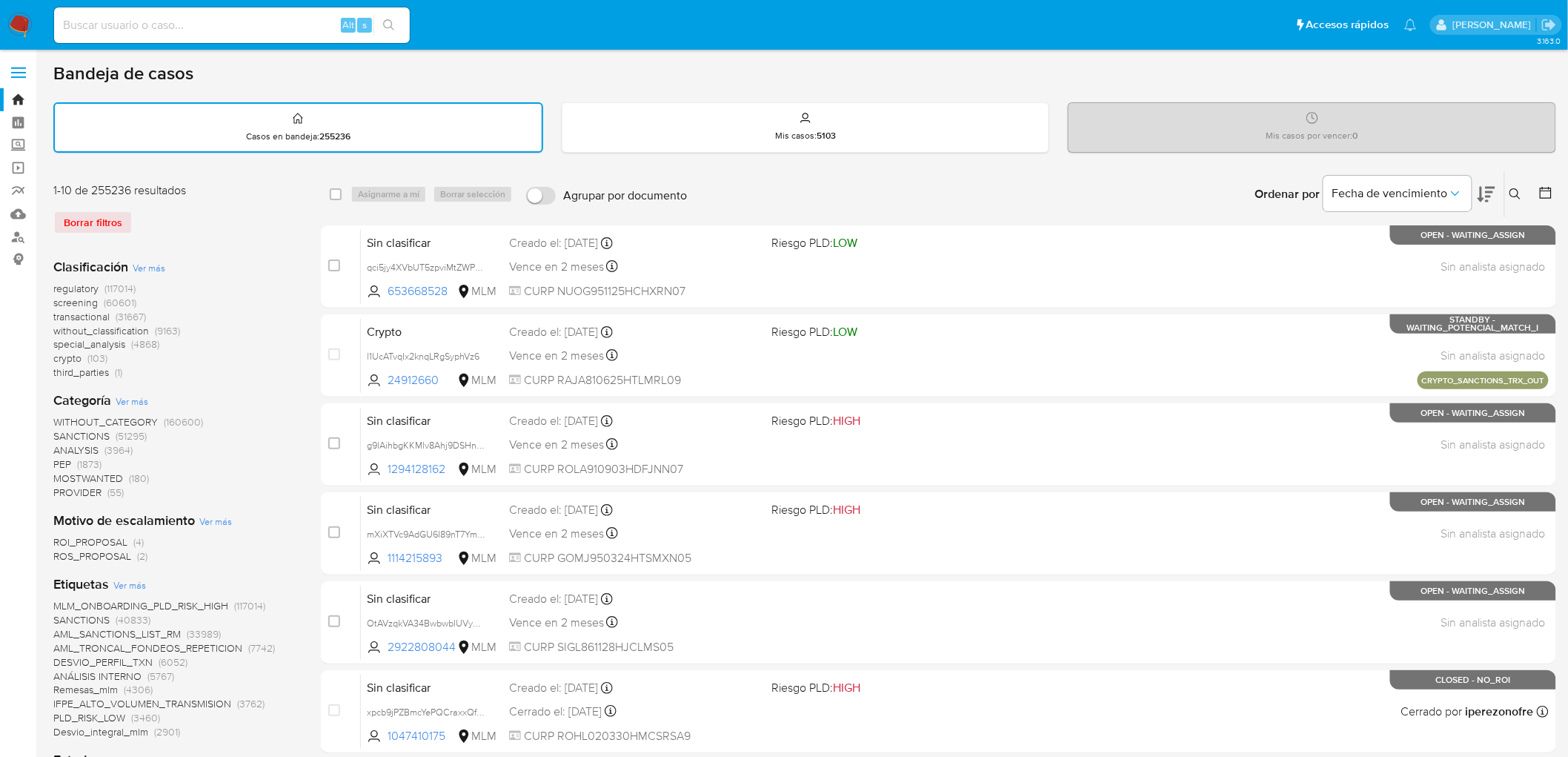
click at [1515, 189] on icon at bounding box center [1515, 194] width 12 height 12
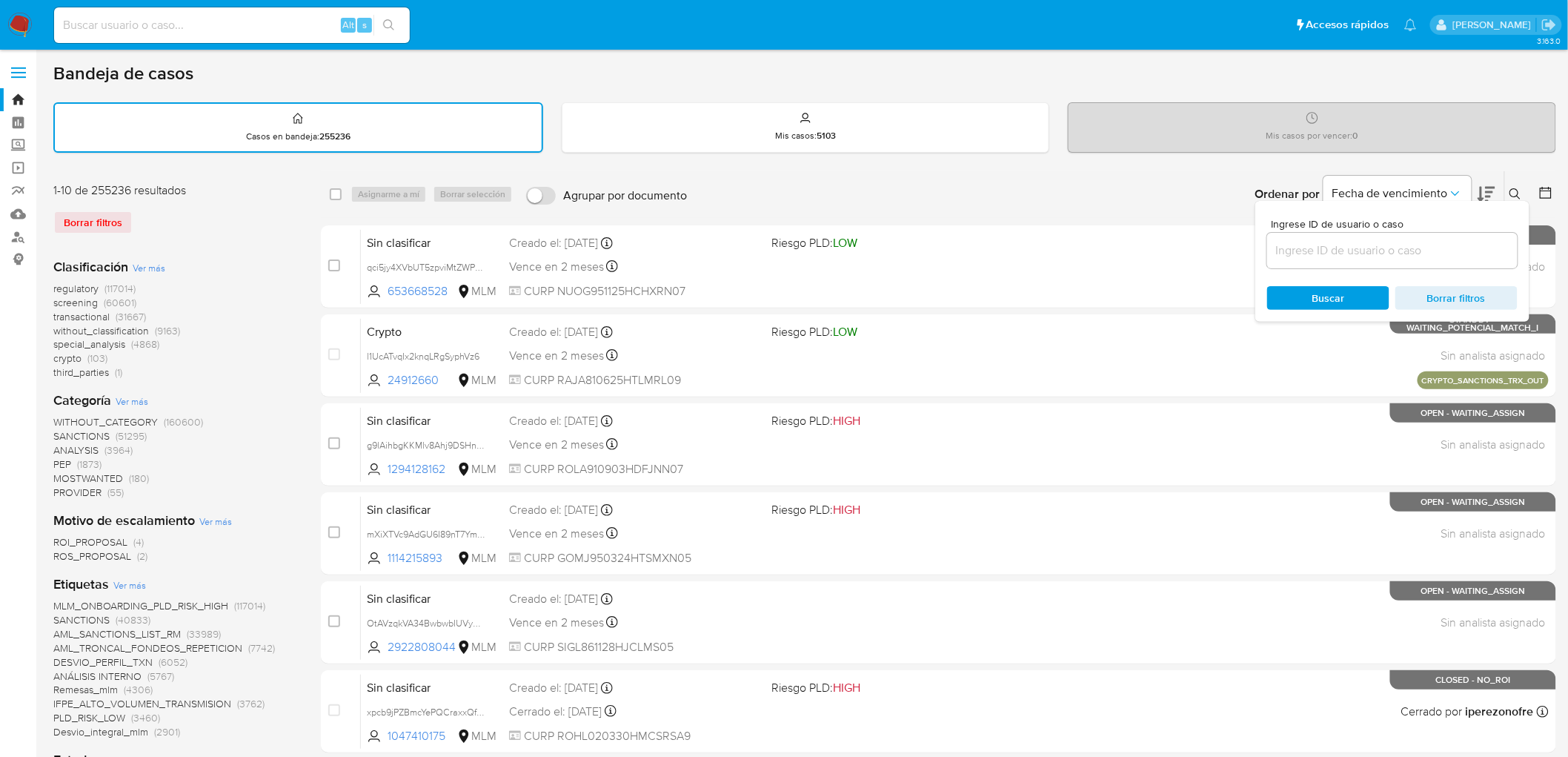
click at [1366, 237] on div at bounding box center [1392, 251] width 251 height 36
click at [1359, 242] on input at bounding box center [1392, 251] width 251 height 19
paste input "322684799"
type input "322684799"
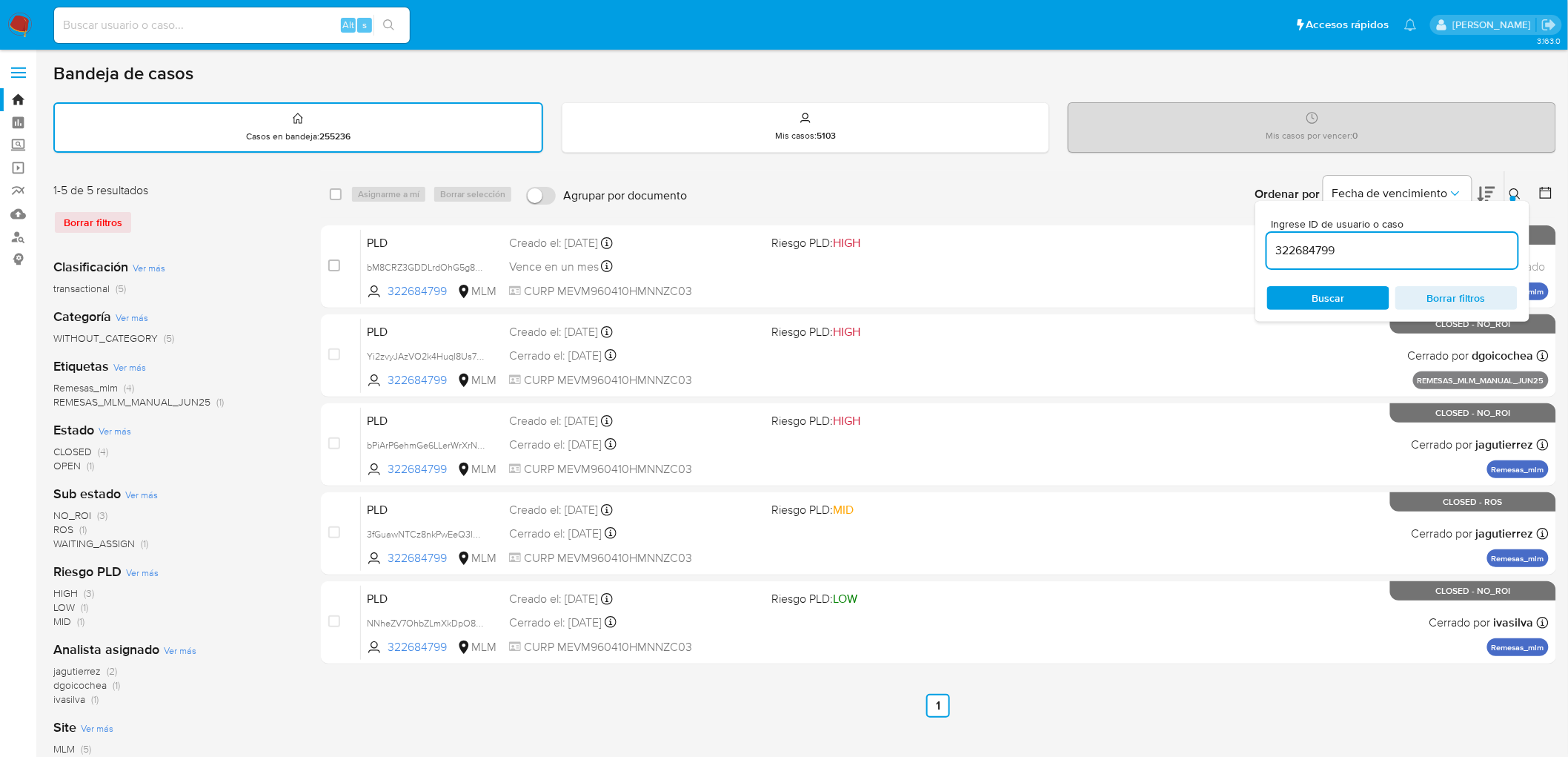
click at [1511, 189] on icon at bounding box center [1515, 194] width 11 height 11
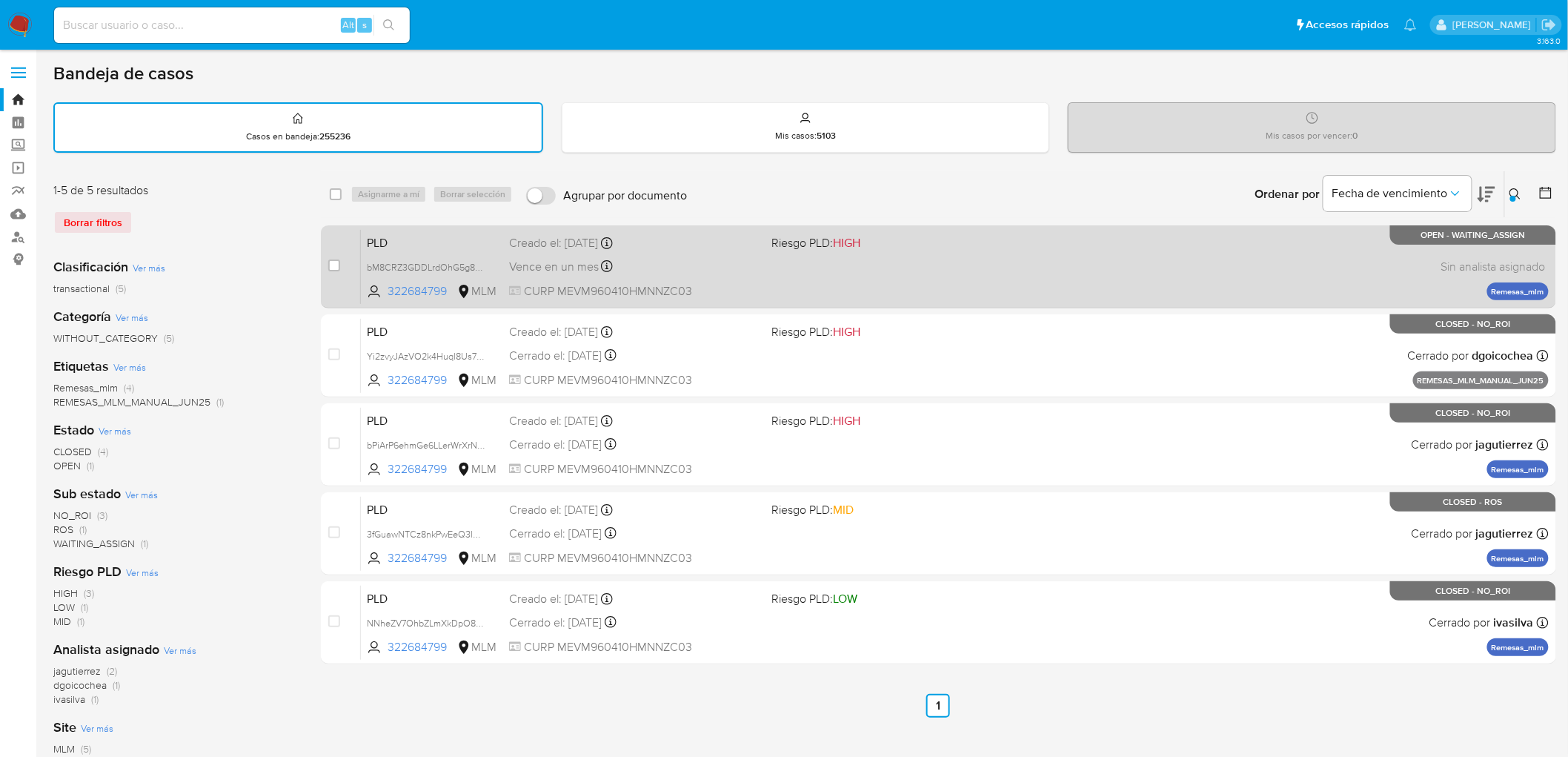
click at [391, 239] on span "PLD" at bounding box center [432, 242] width 130 height 19
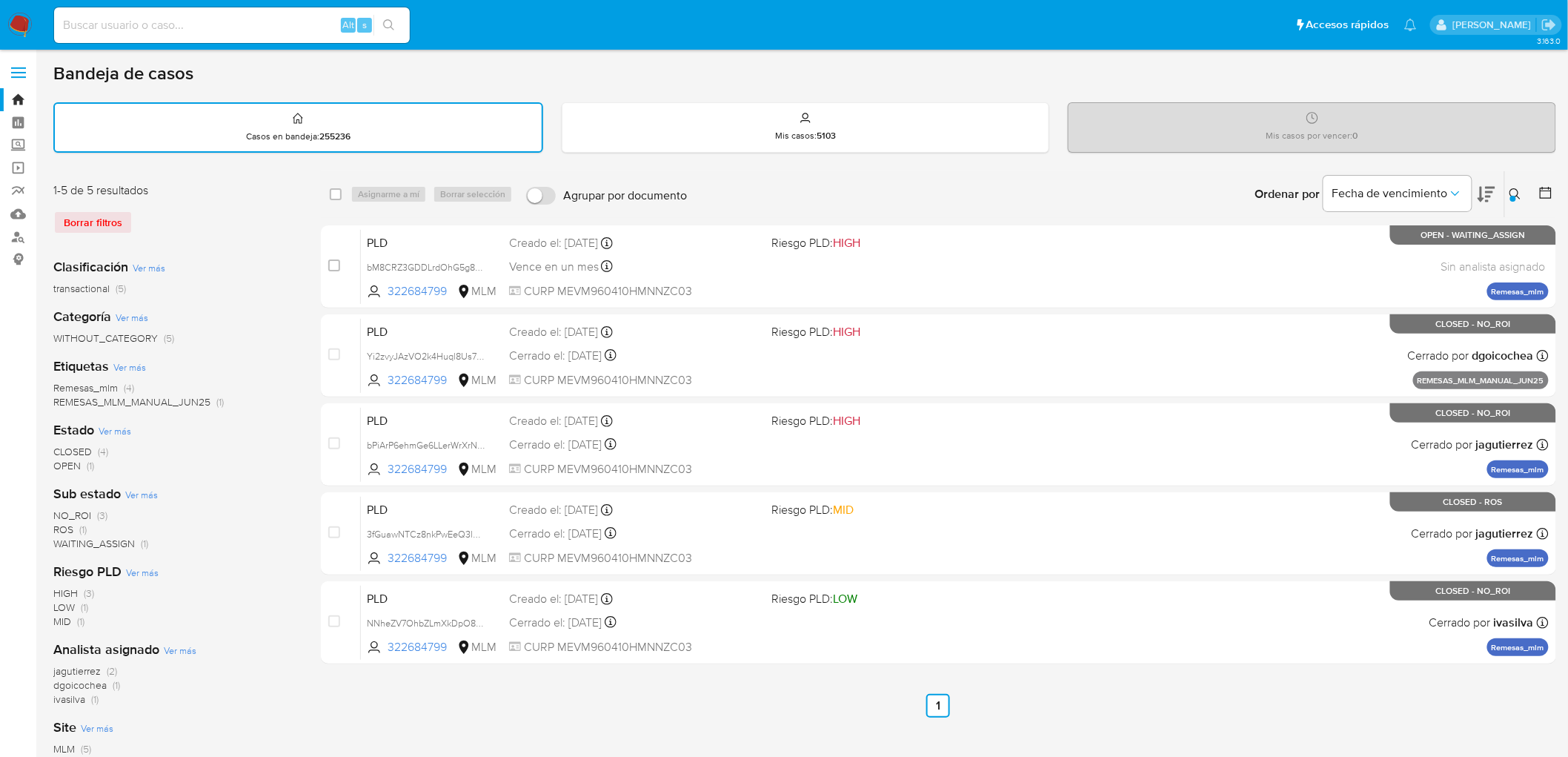
click at [23, 26] on img at bounding box center [20, 25] width 25 height 25
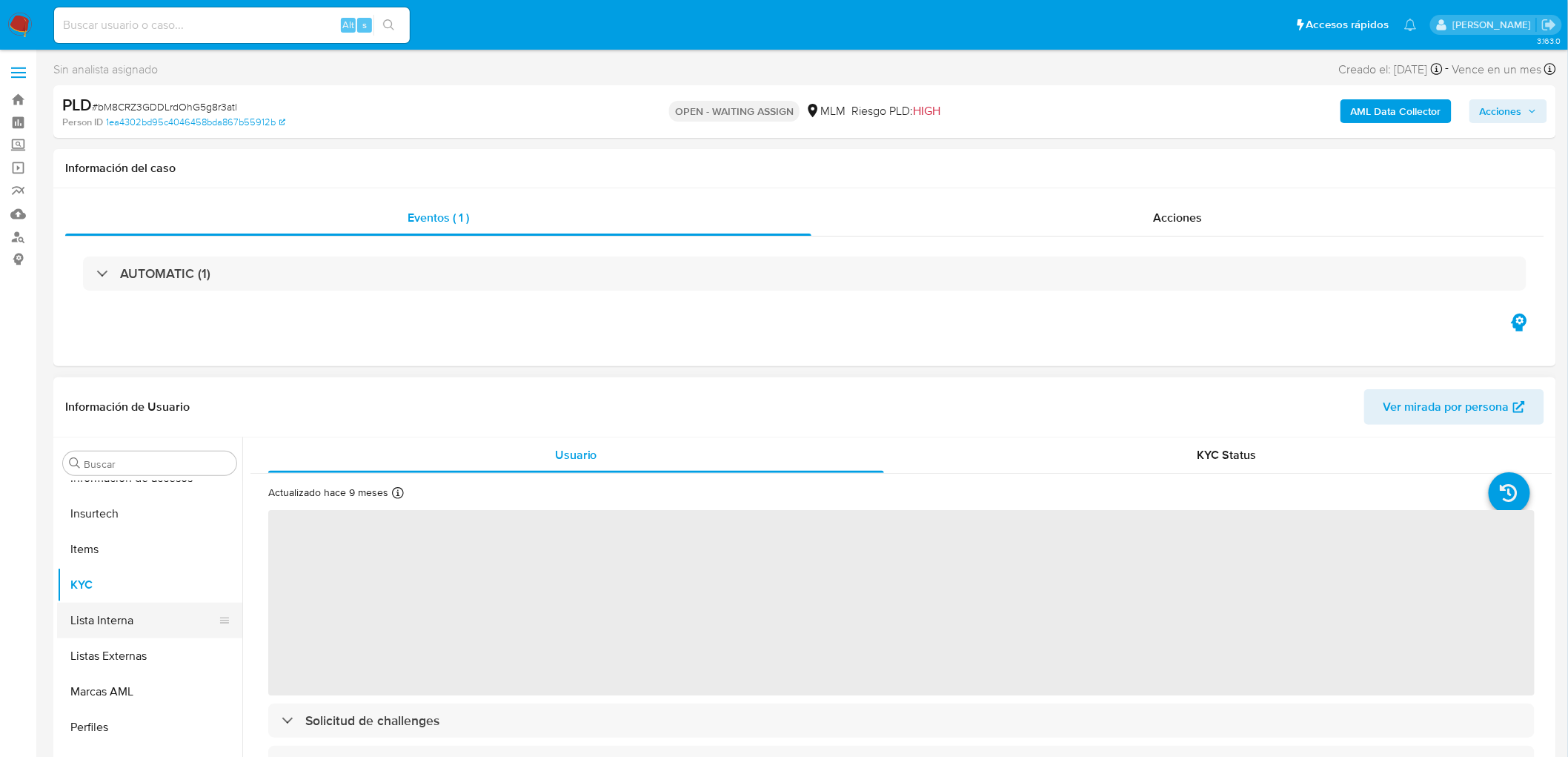
select select "10"
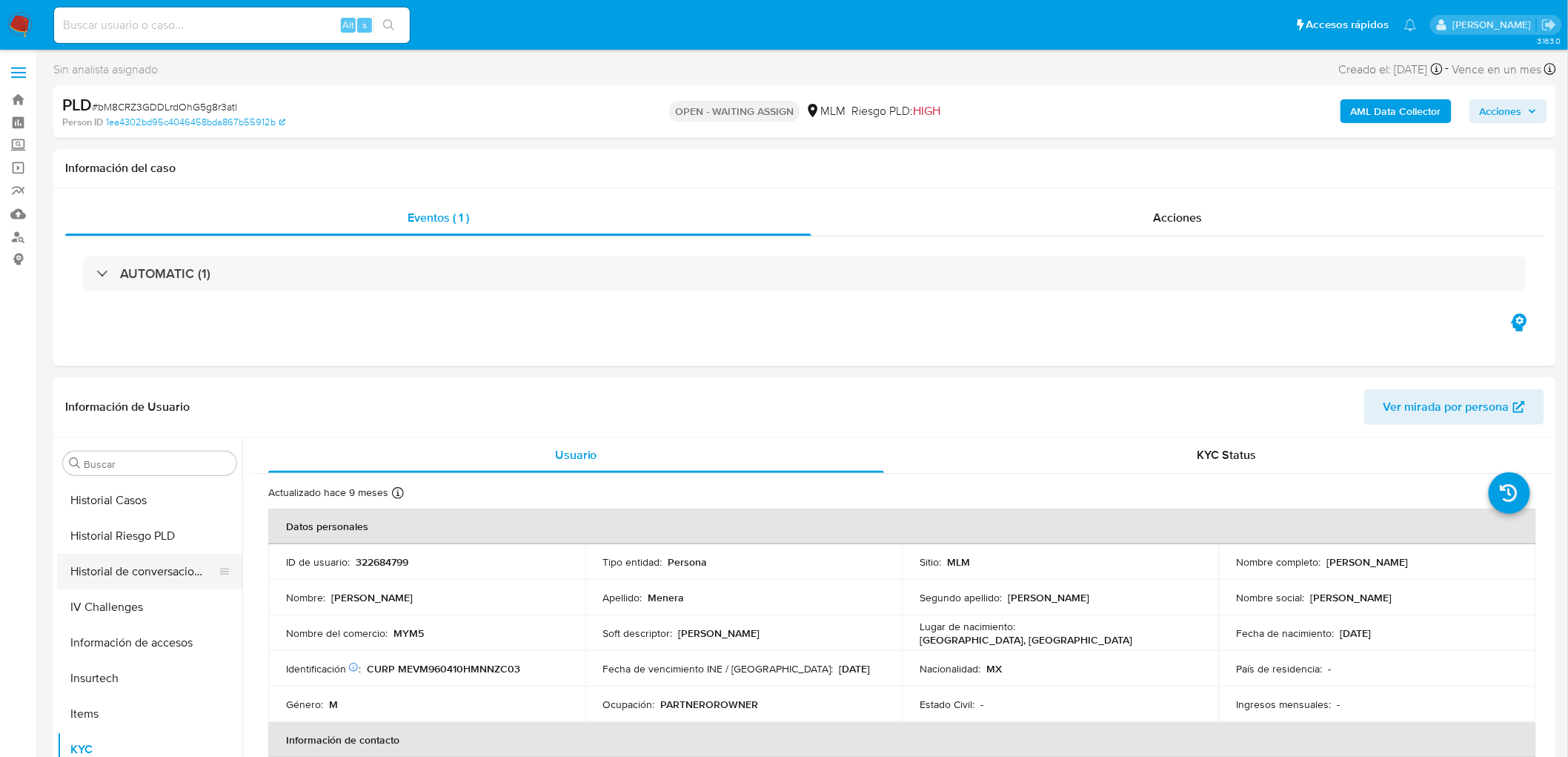
click at [180, 568] on button "Historial de conversaciones" at bounding box center [144, 572] width 173 height 36
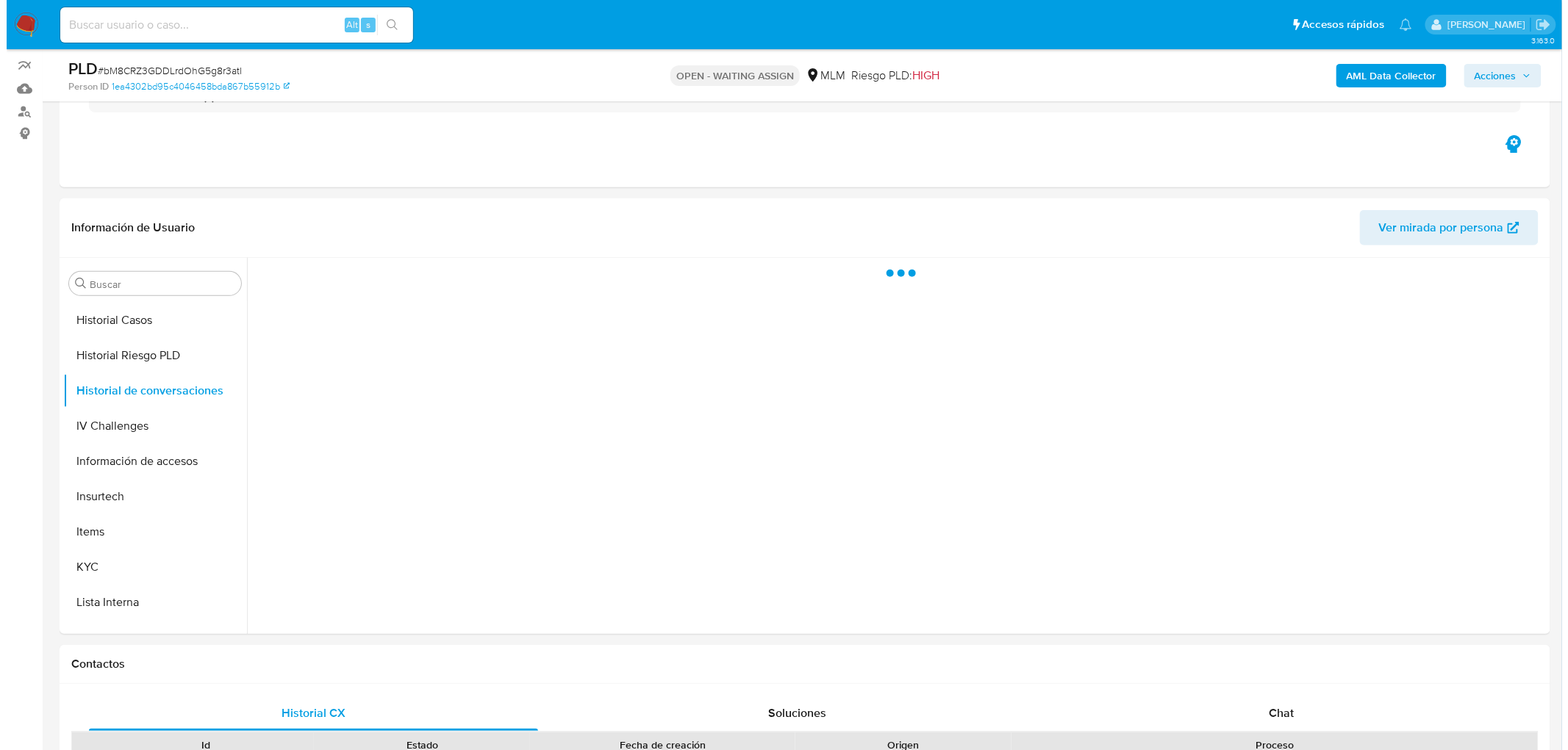
scroll to position [129, 0]
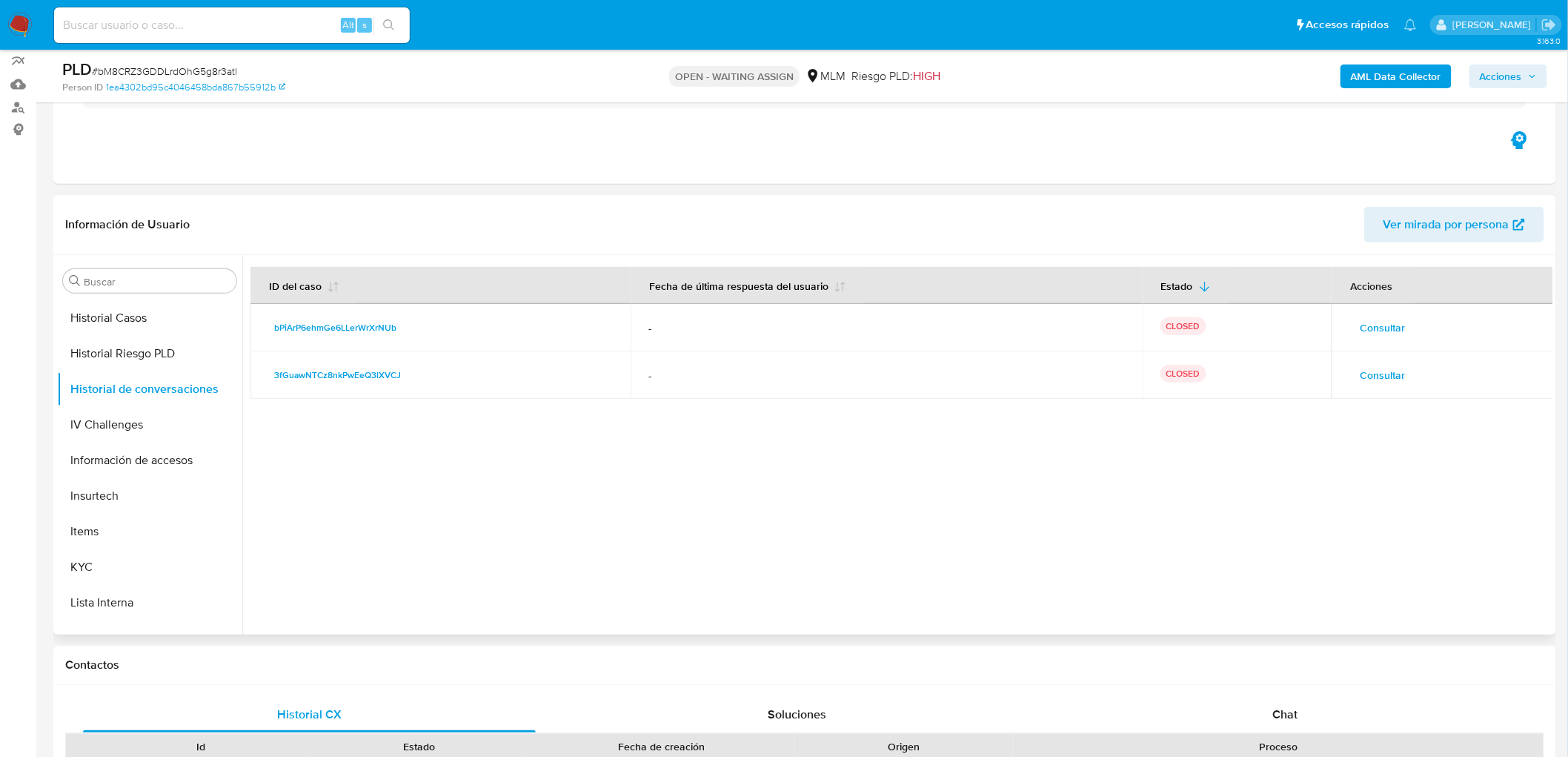
click at [1392, 375] on span "Consultar" at bounding box center [1383, 375] width 45 height 21
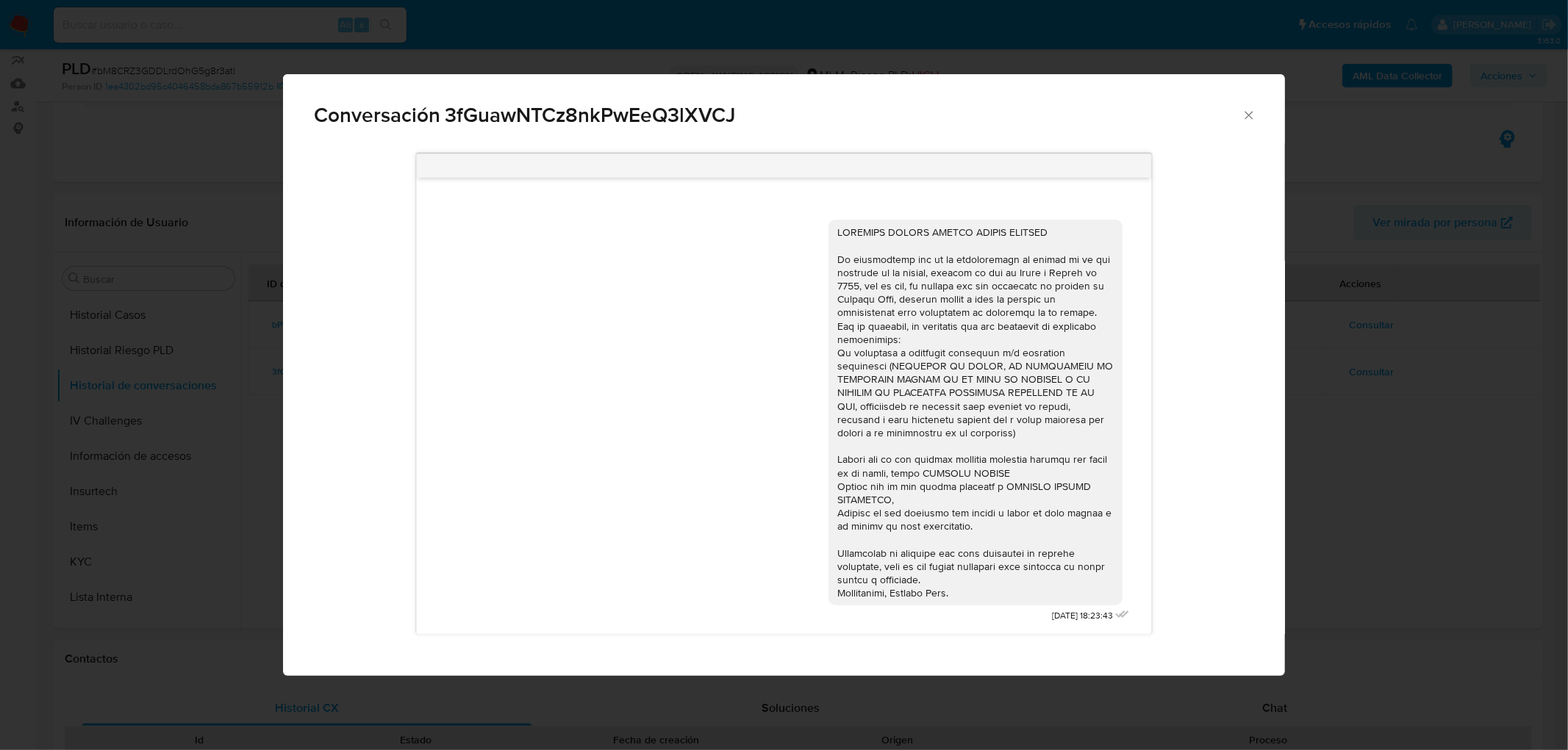
click at [1247, 120] on icon "Cerrar" at bounding box center [1249, 115] width 15 height 15
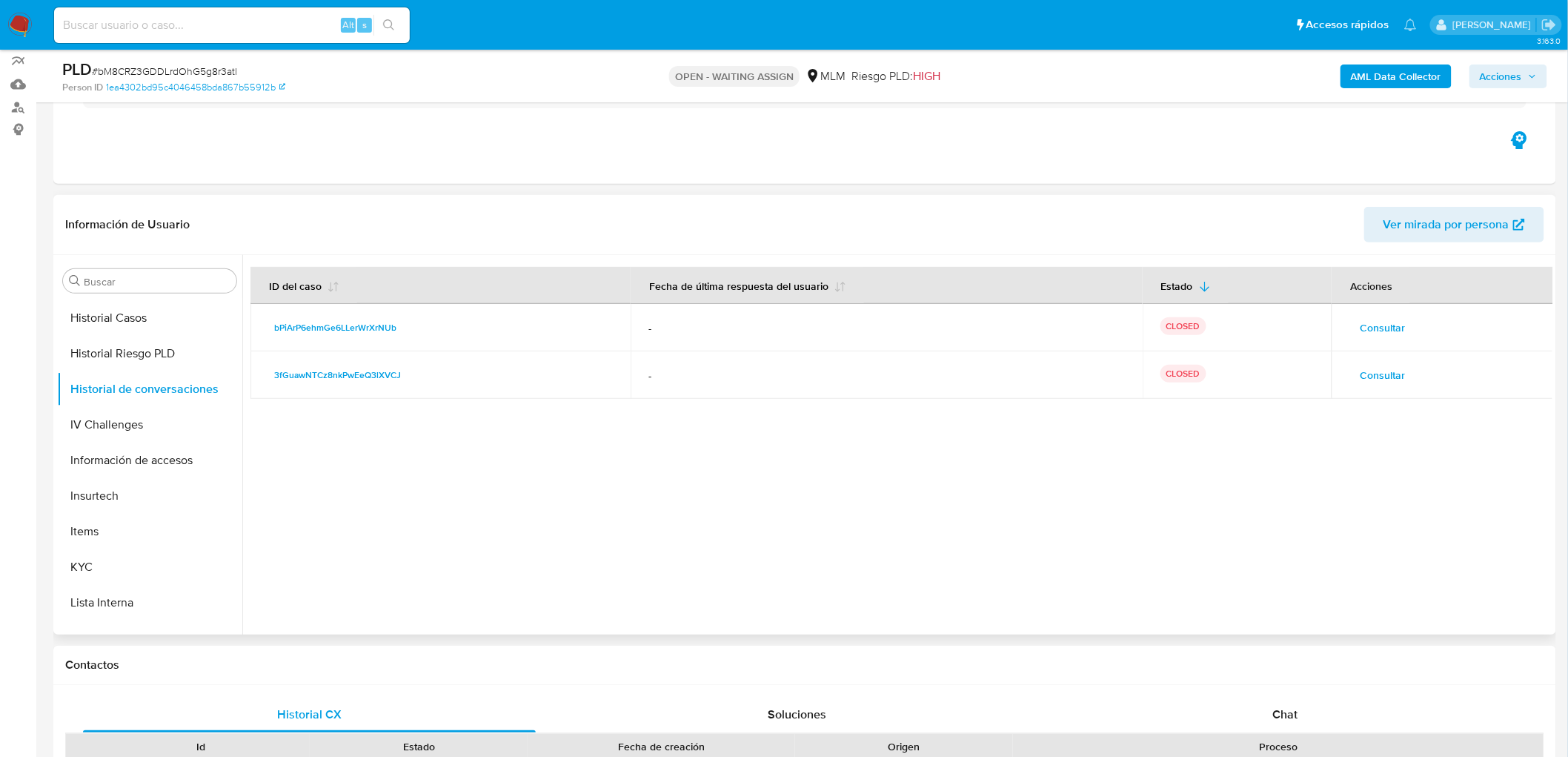
click at [1387, 325] on span "Consultar" at bounding box center [1383, 328] width 45 height 21
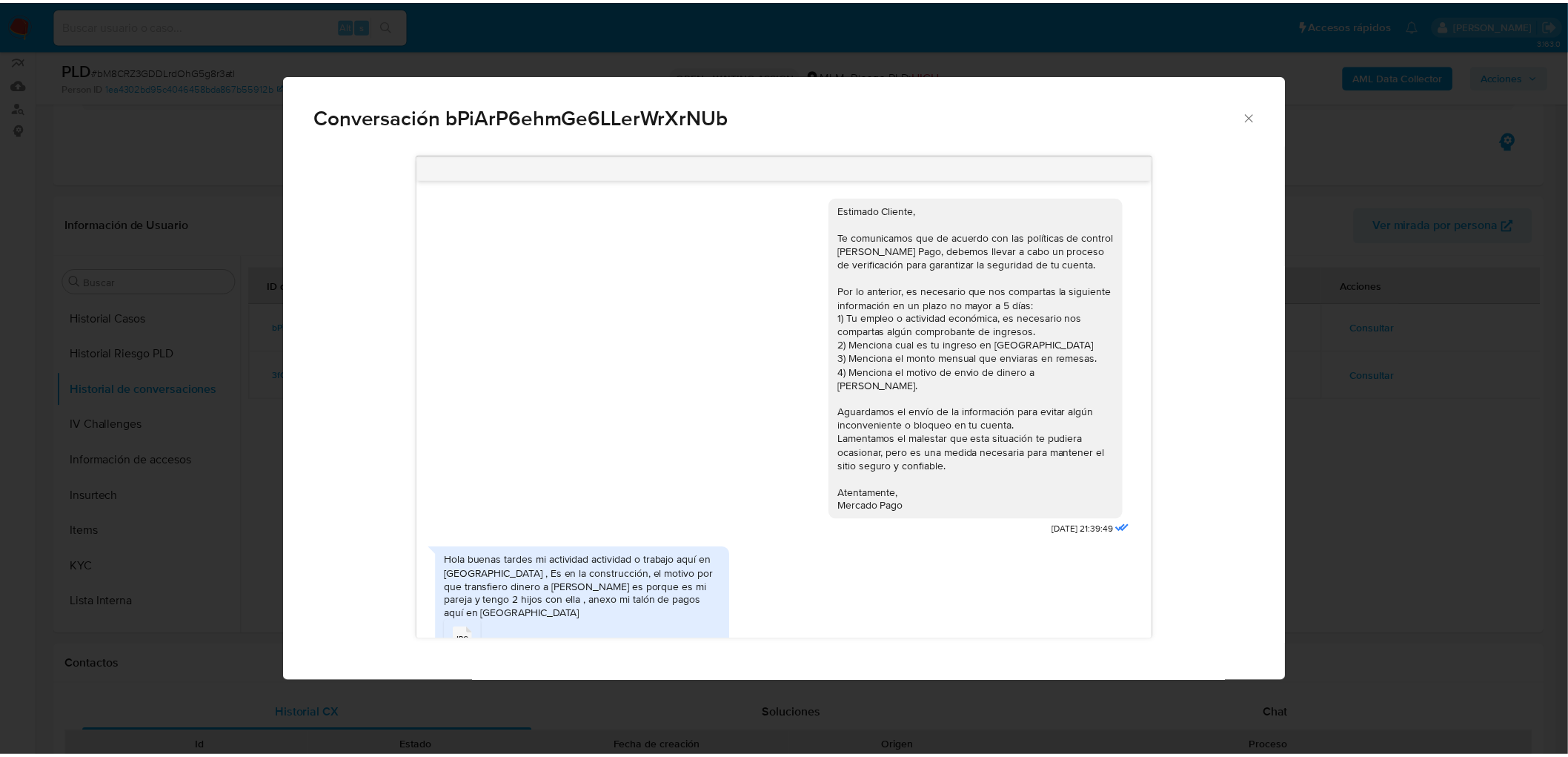
scroll to position [181, 0]
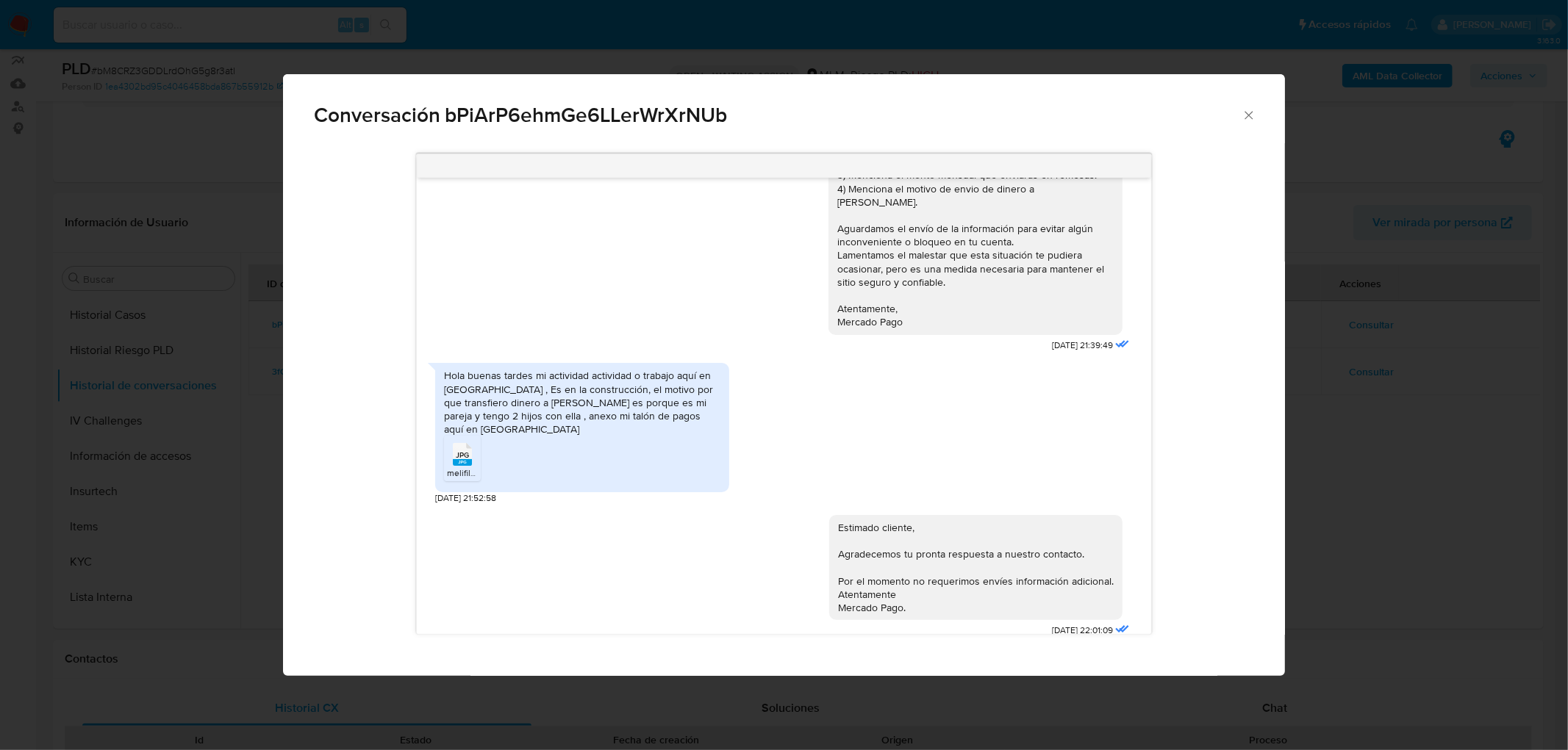
click at [1243, 113] on icon "Cerrar" at bounding box center [1249, 115] width 15 height 15
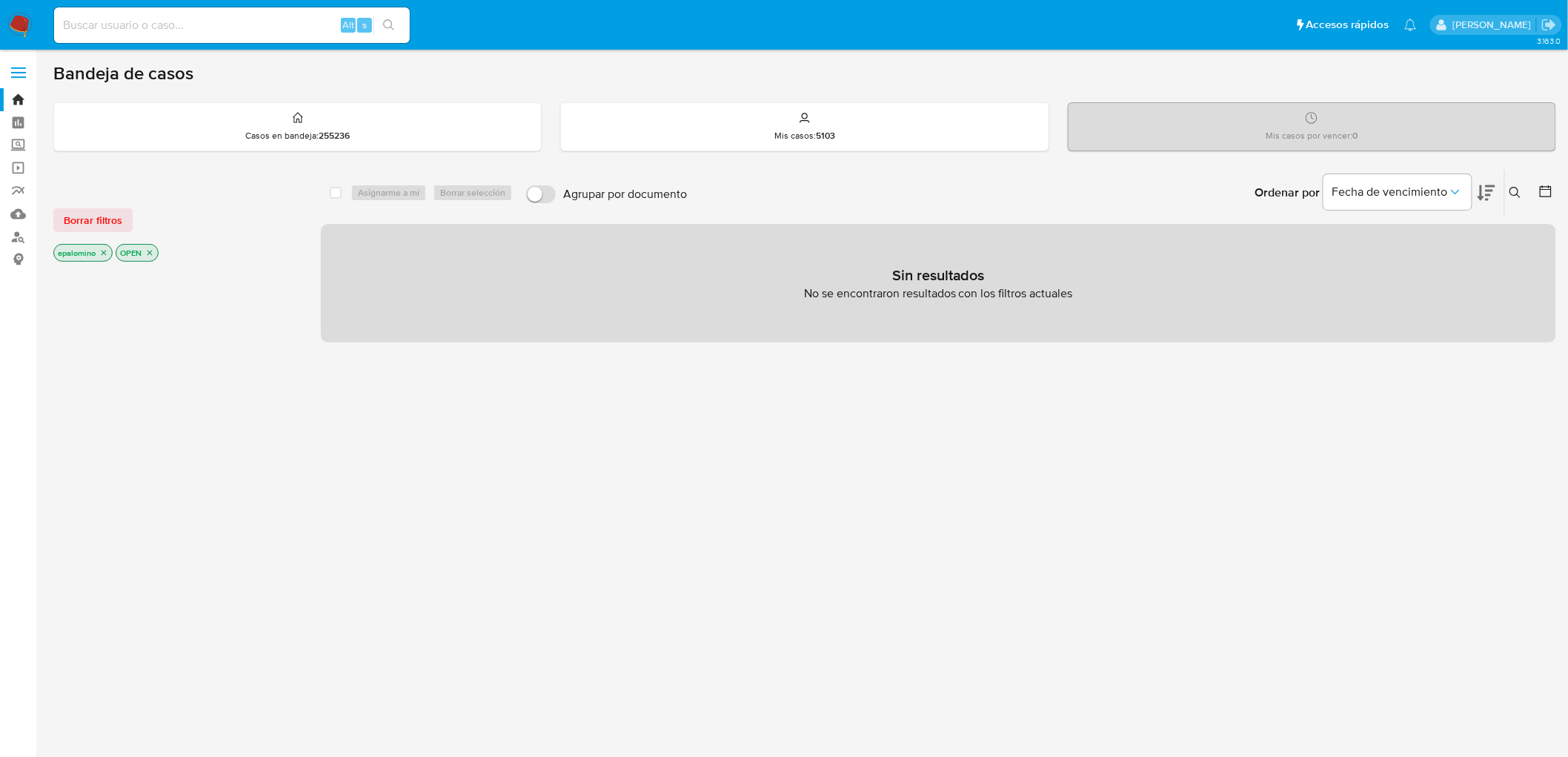
click at [113, 210] on span "Borrar filtros" at bounding box center [93, 220] width 59 height 21
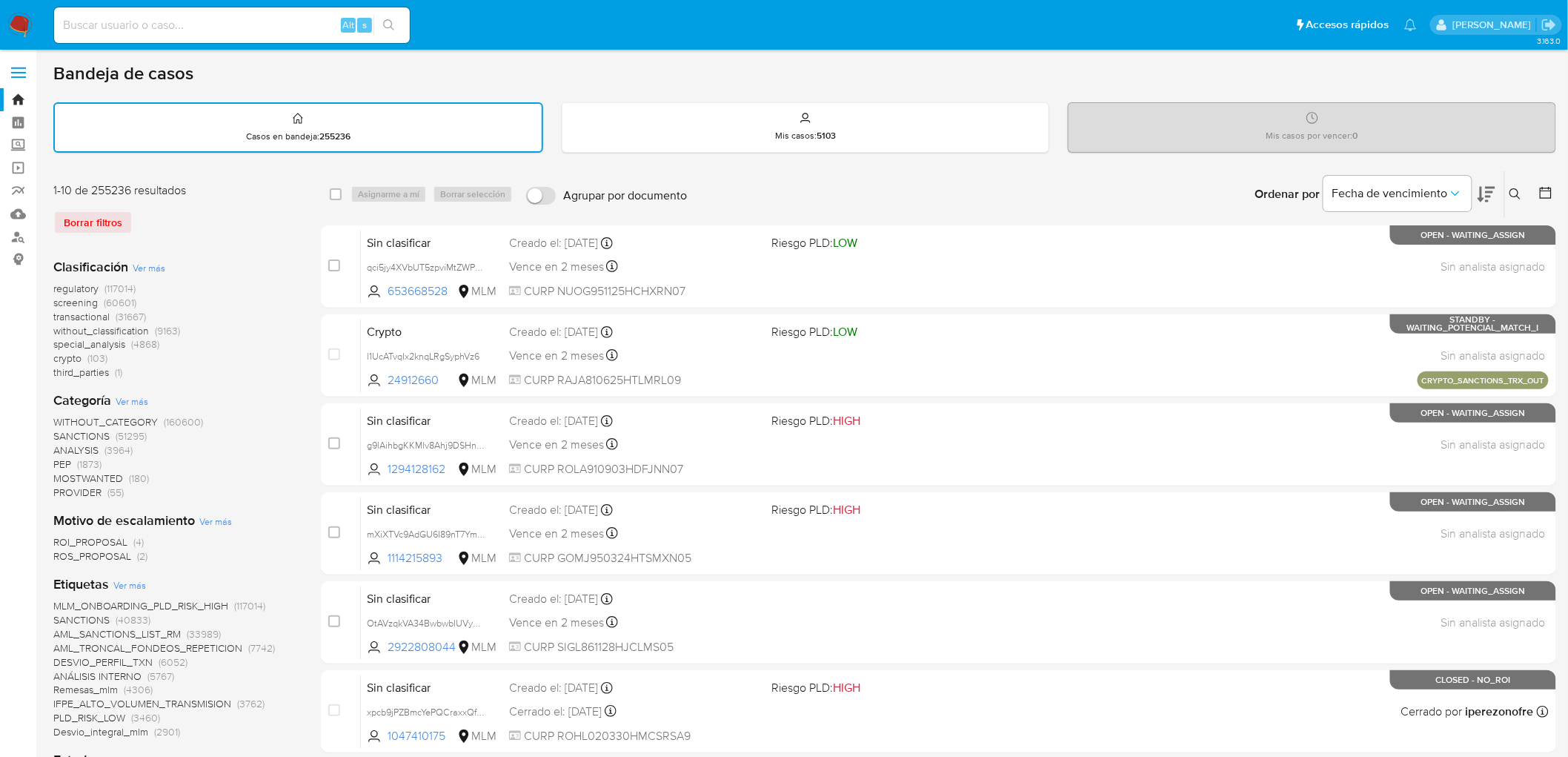
click at [16, 15] on img at bounding box center [20, 25] width 25 height 25
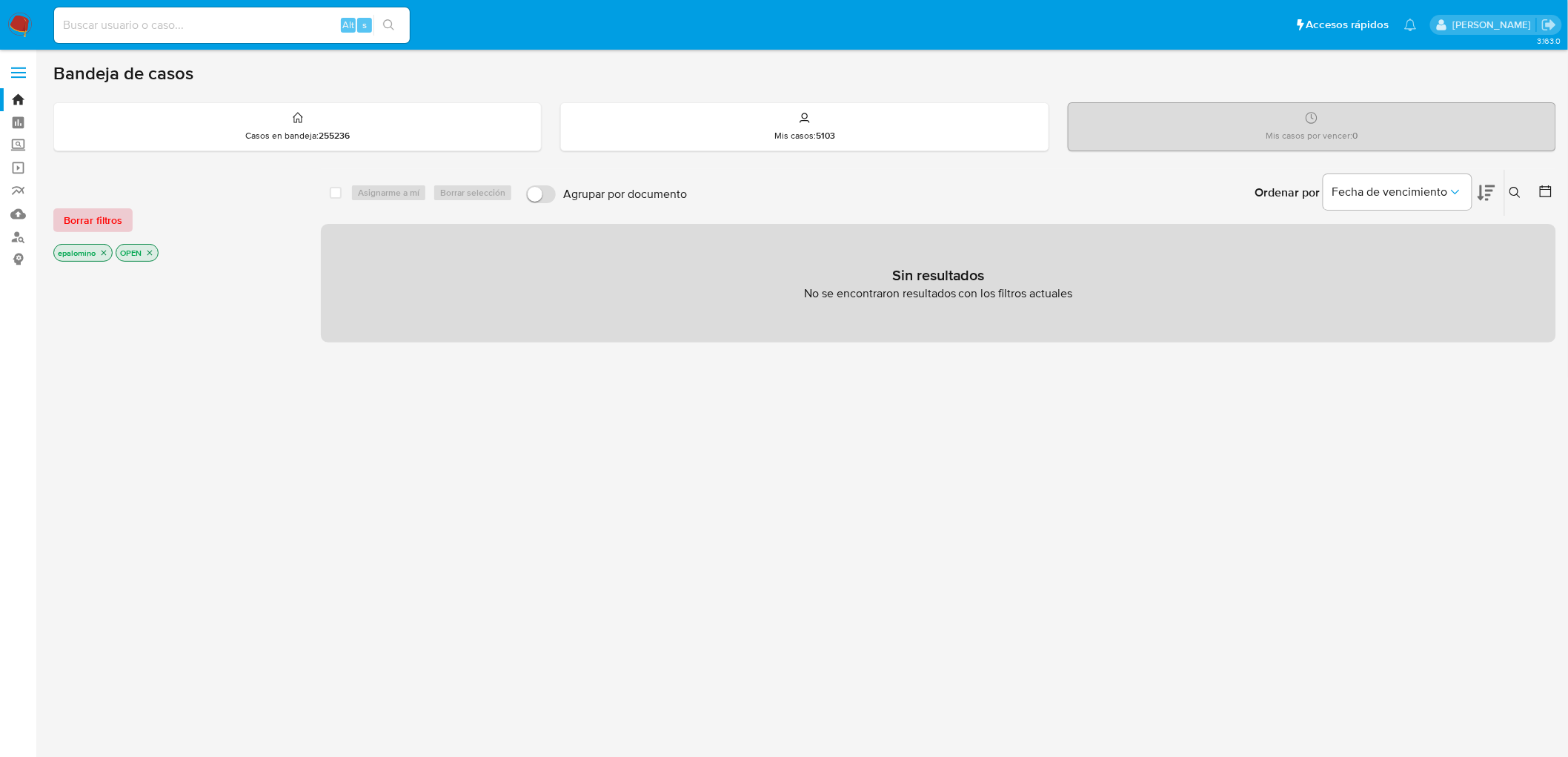
click at [88, 217] on span "Borrar filtros" at bounding box center [93, 220] width 59 height 21
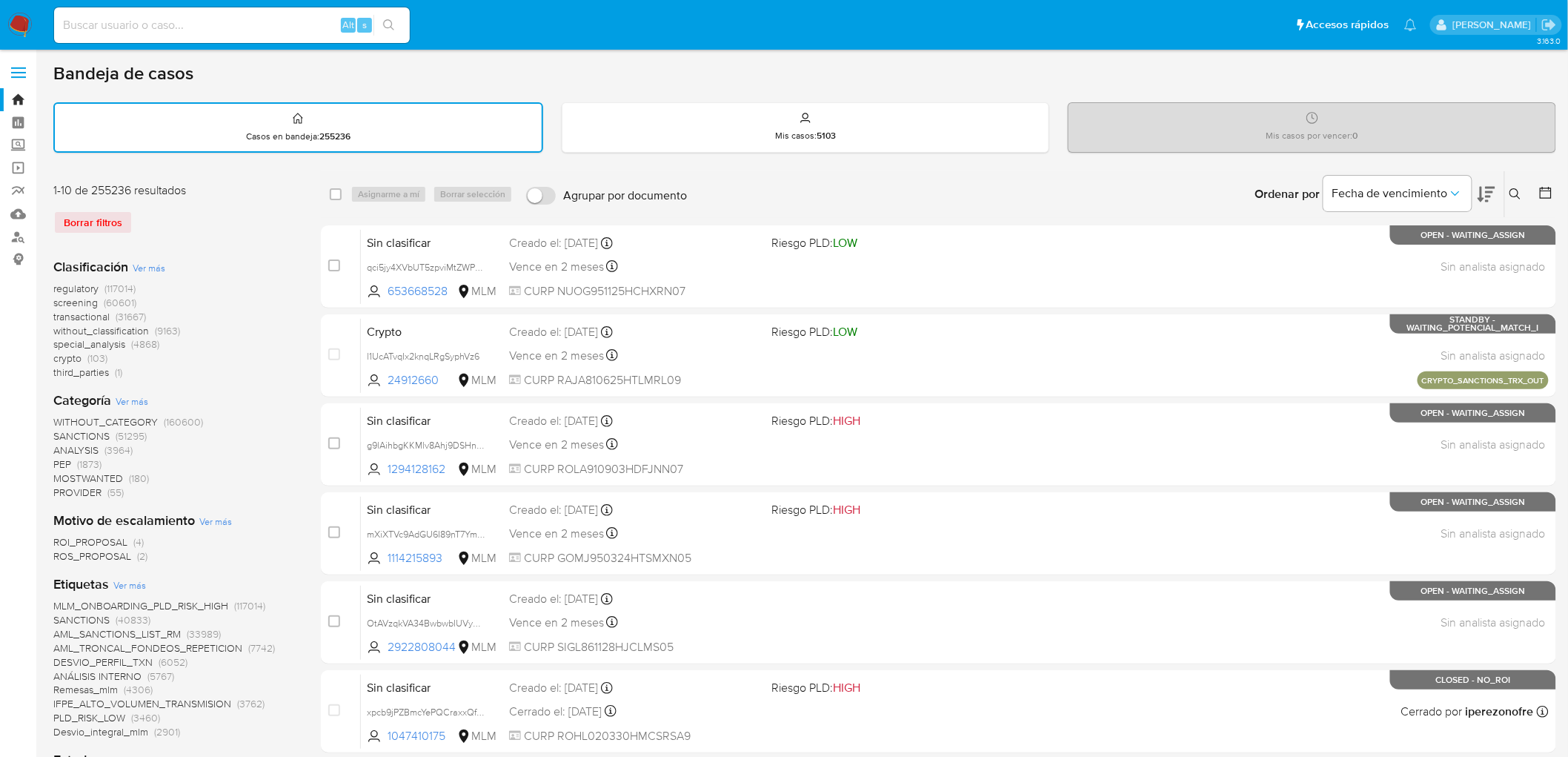
click at [18, 17] on img at bounding box center [20, 25] width 25 height 25
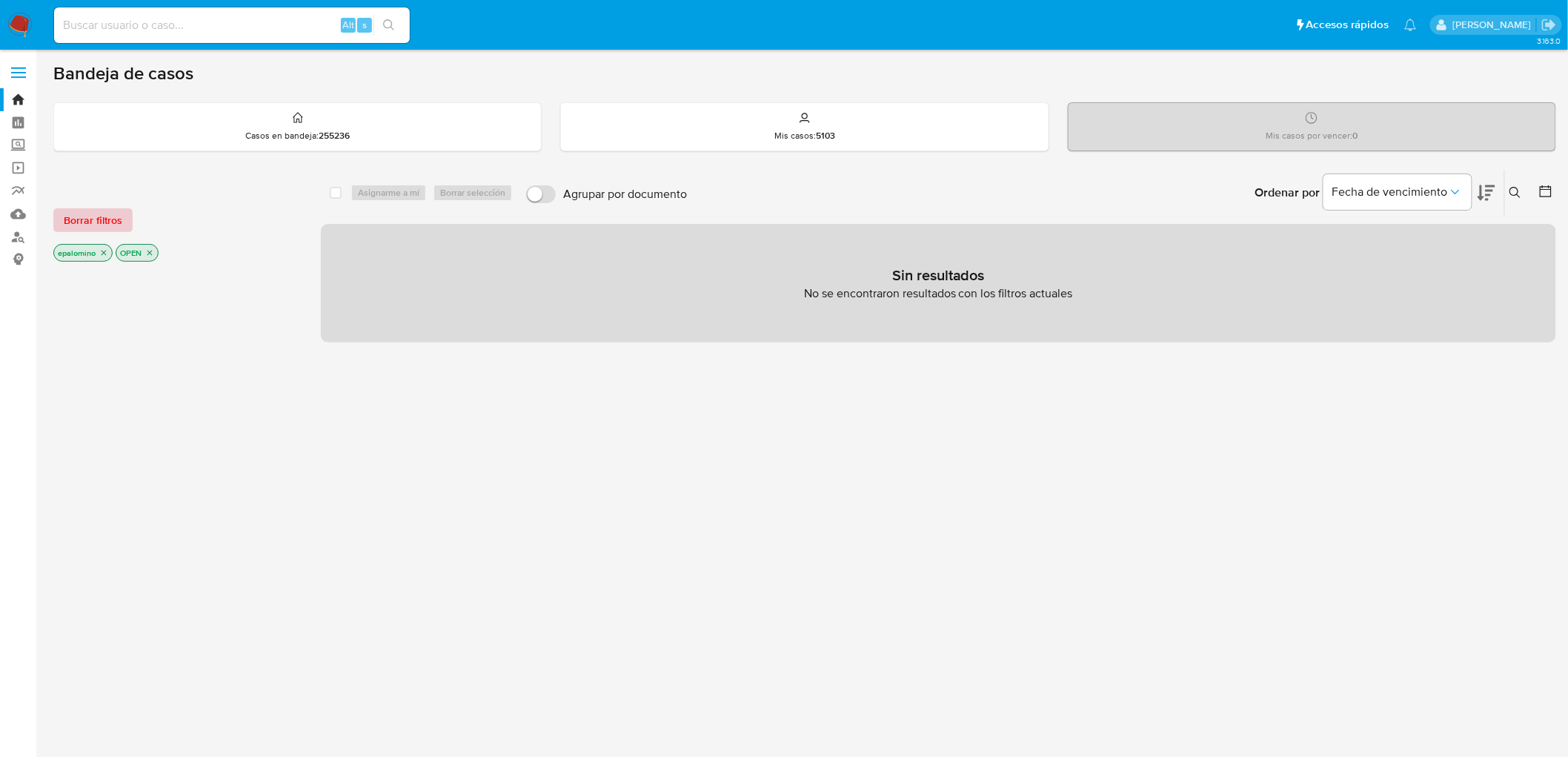
click at [105, 219] on span "Borrar filtros" at bounding box center [93, 220] width 59 height 21
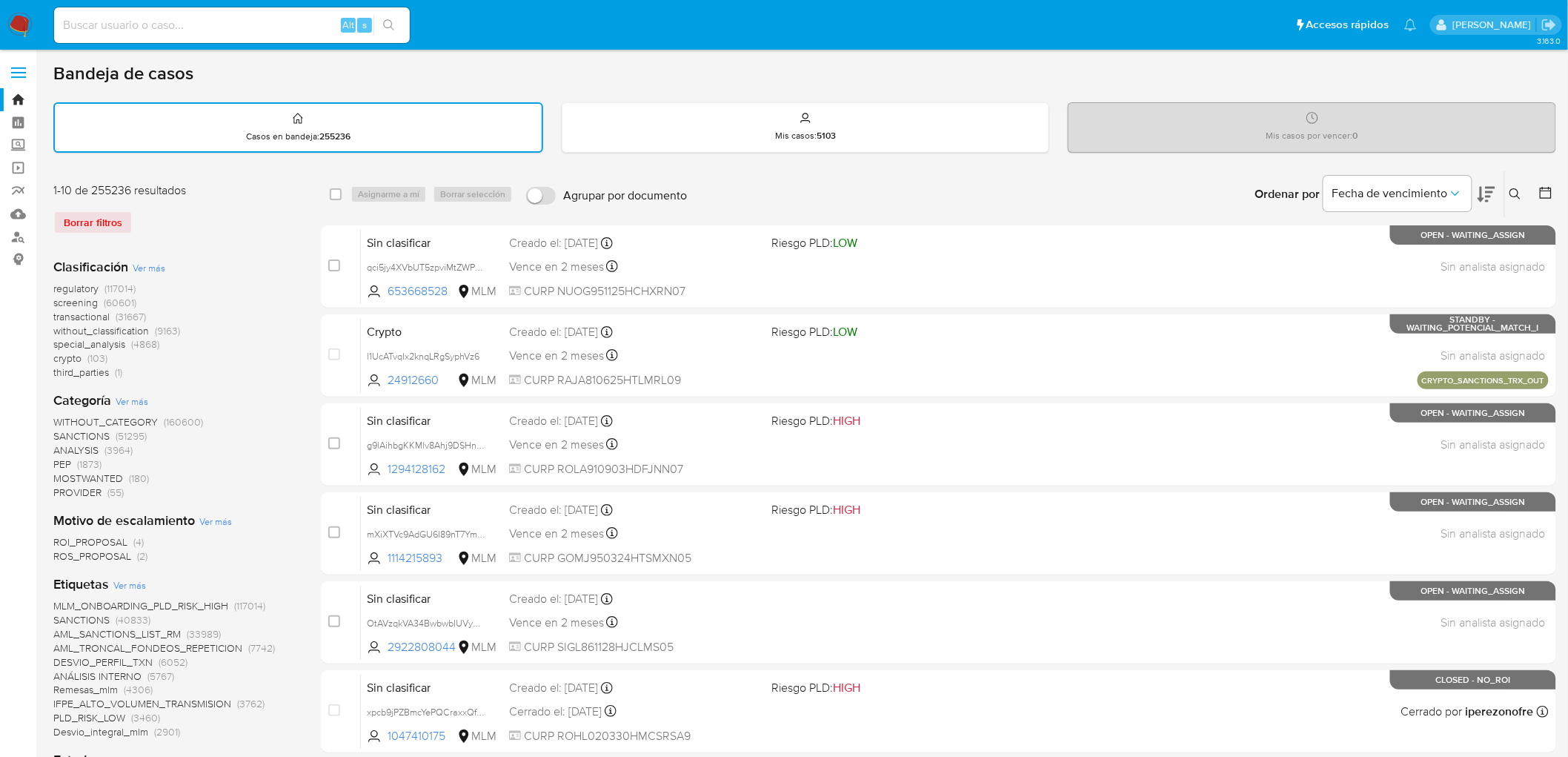
click at [28, 33] on img at bounding box center [20, 25] width 25 height 25
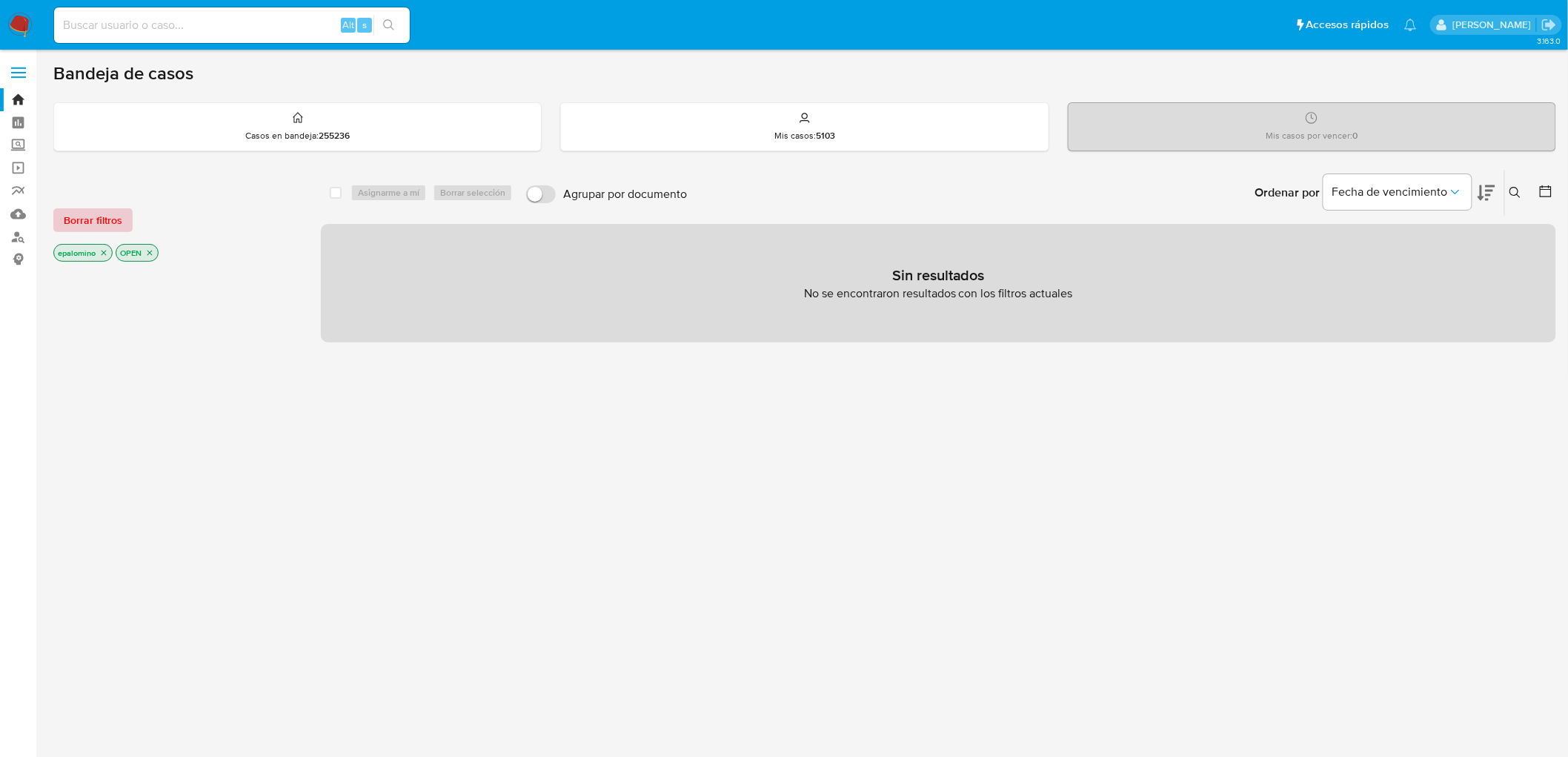
click at [97, 217] on span "Borrar filtros" at bounding box center [93, 220] width 59 height 21
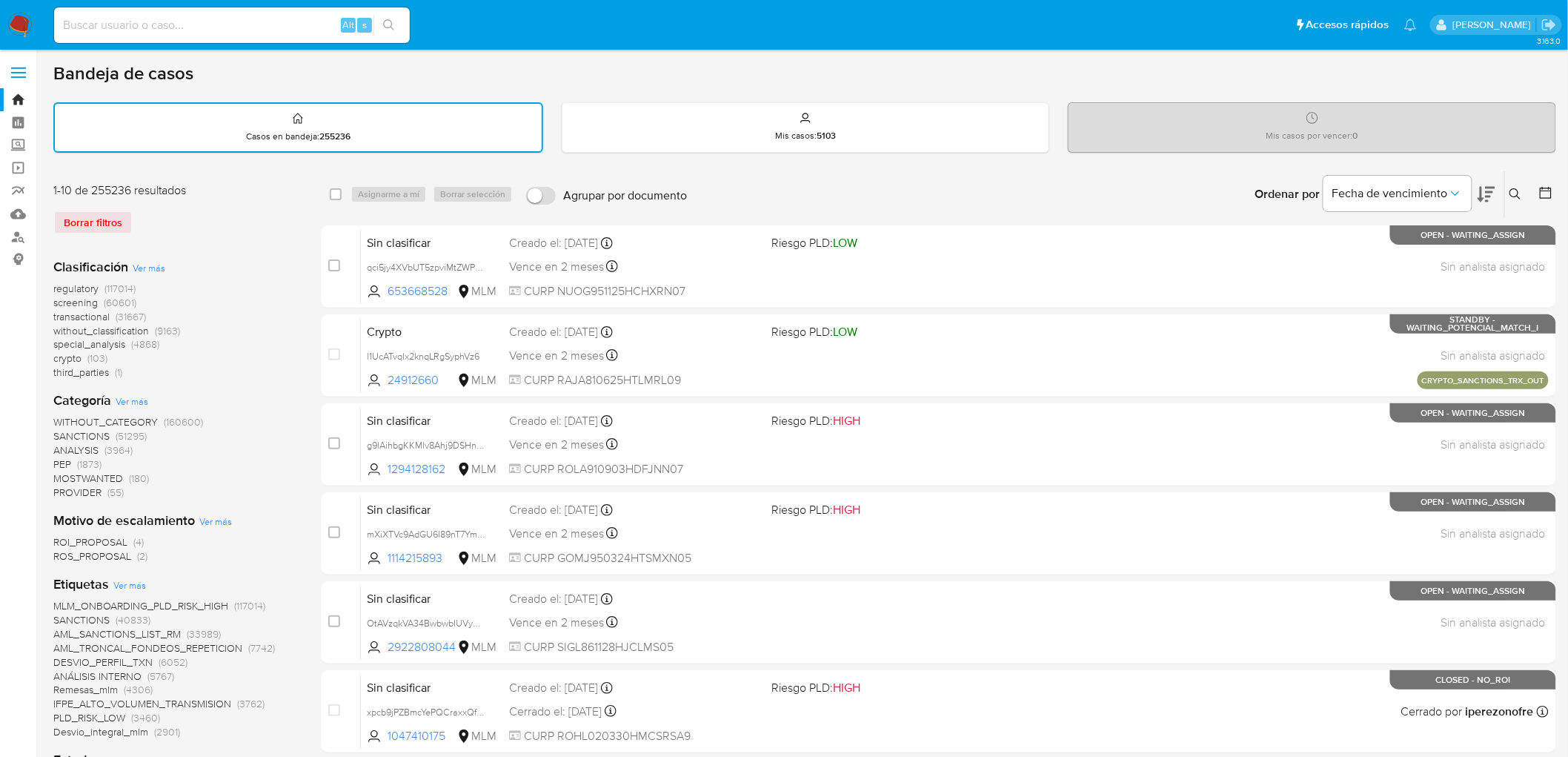
click at [21, 33] on img at bounding box center [20, 25] width 25 height 25
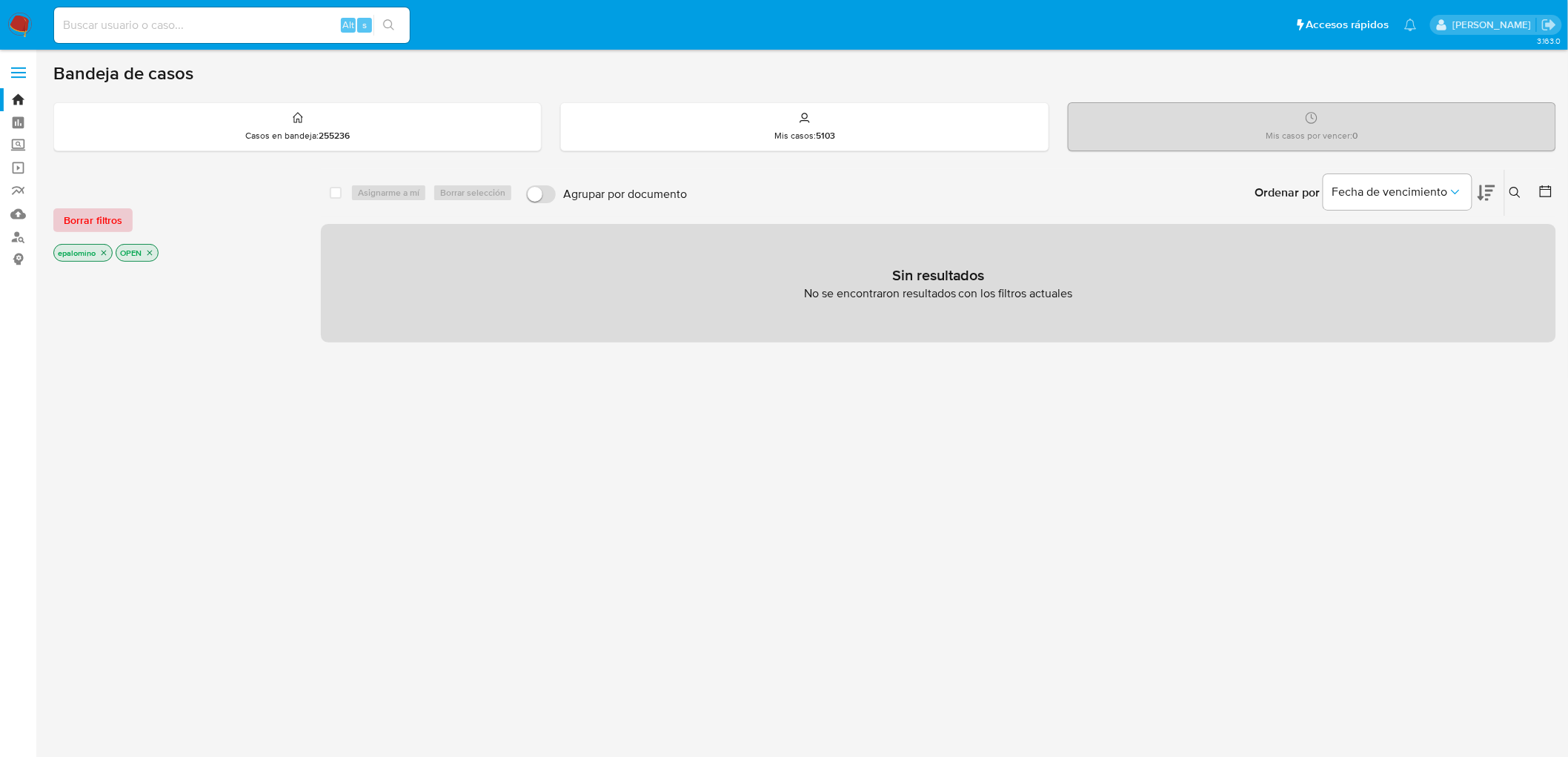
click at [71, 219] on span "Borrar filtros" at bounding box center [93, 220] width 59 height 21
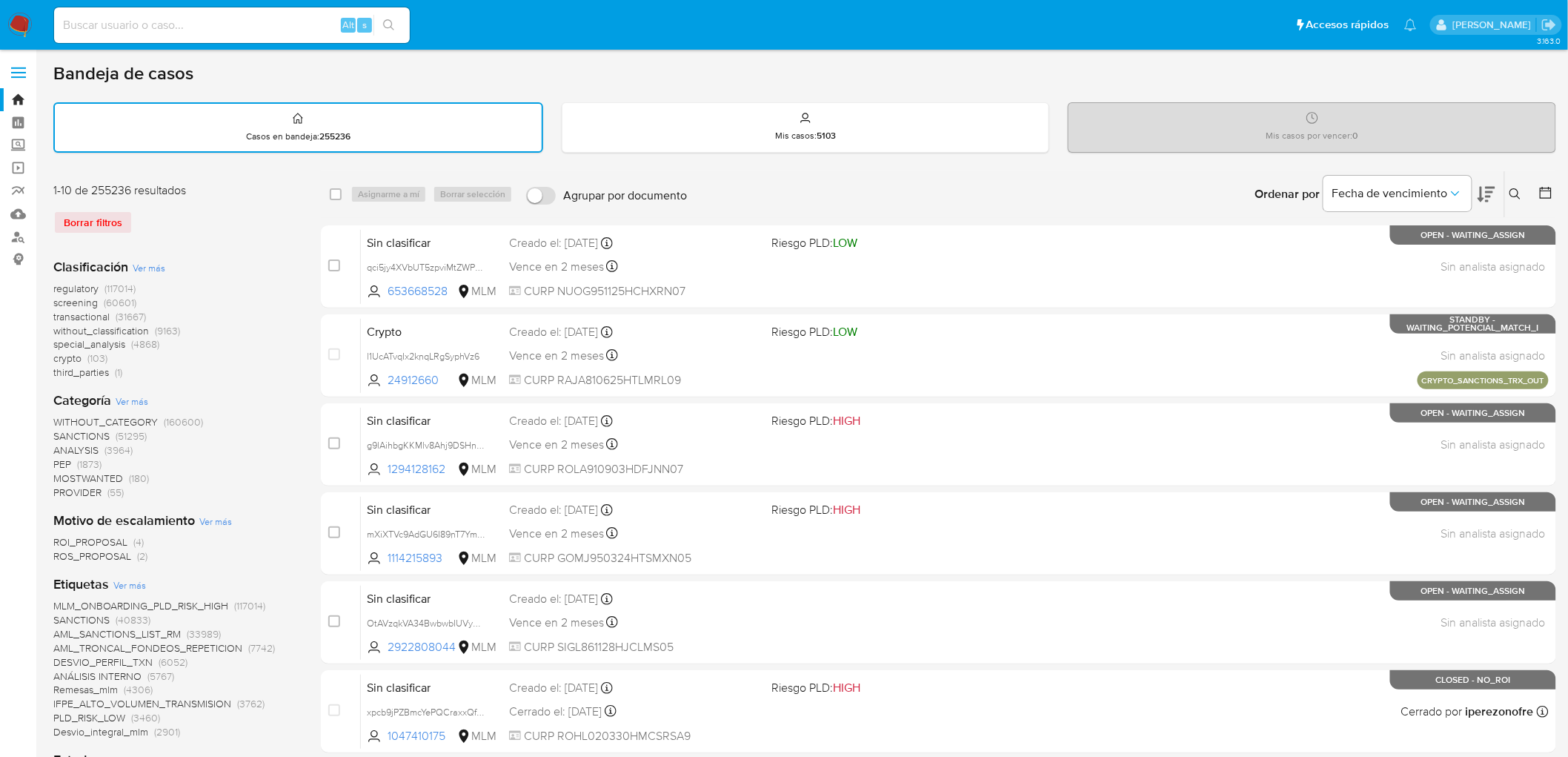
click at [11, 26] on img at bounding box center [20, 25] width 25 height 25
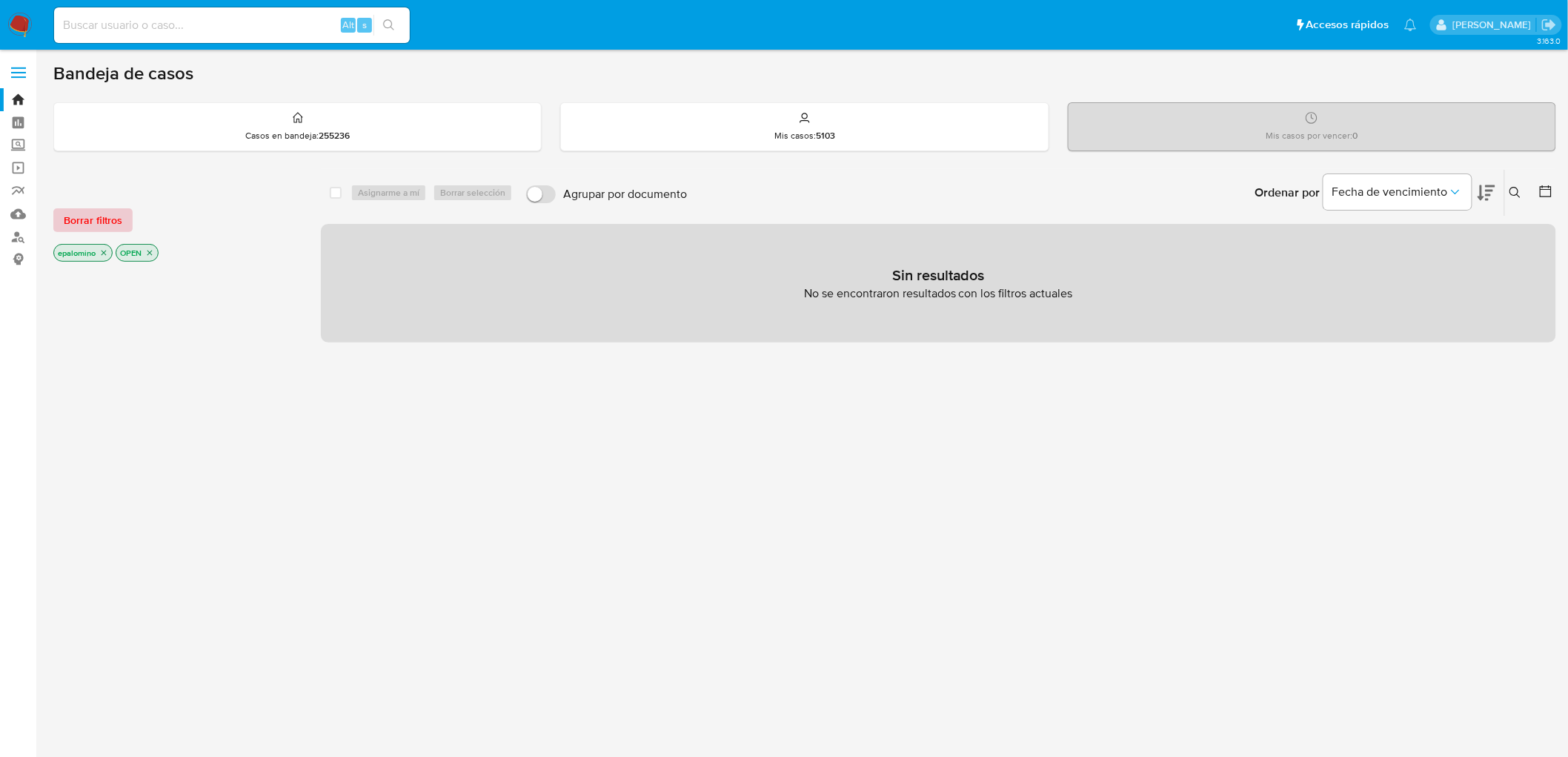
click at [97, 221] on span "Borrar filtros" at bounding box center [93, 220] width 59 height 21
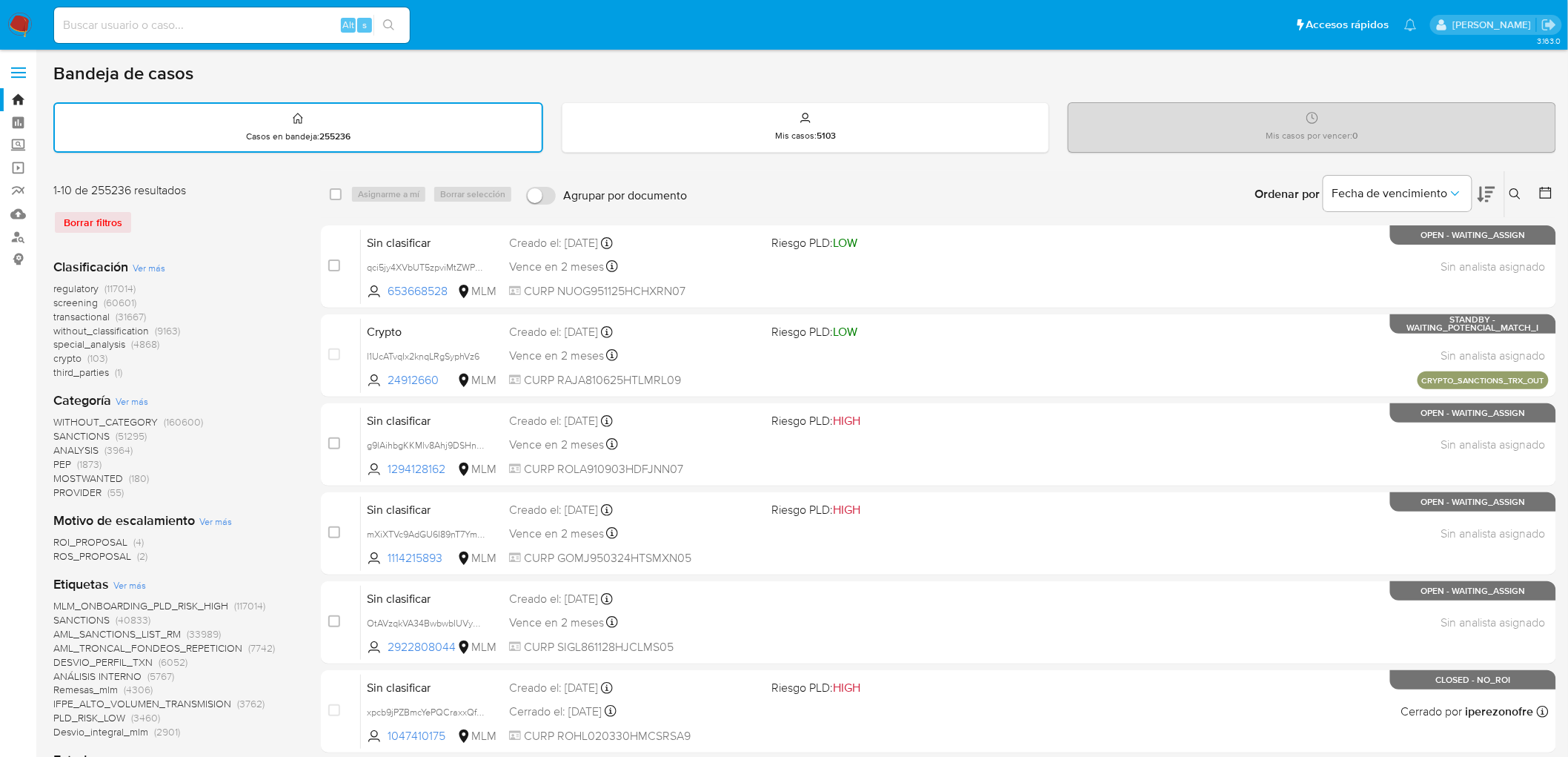
click at [22, 26] on img at bounding box center [20, 25] width 25 height 25
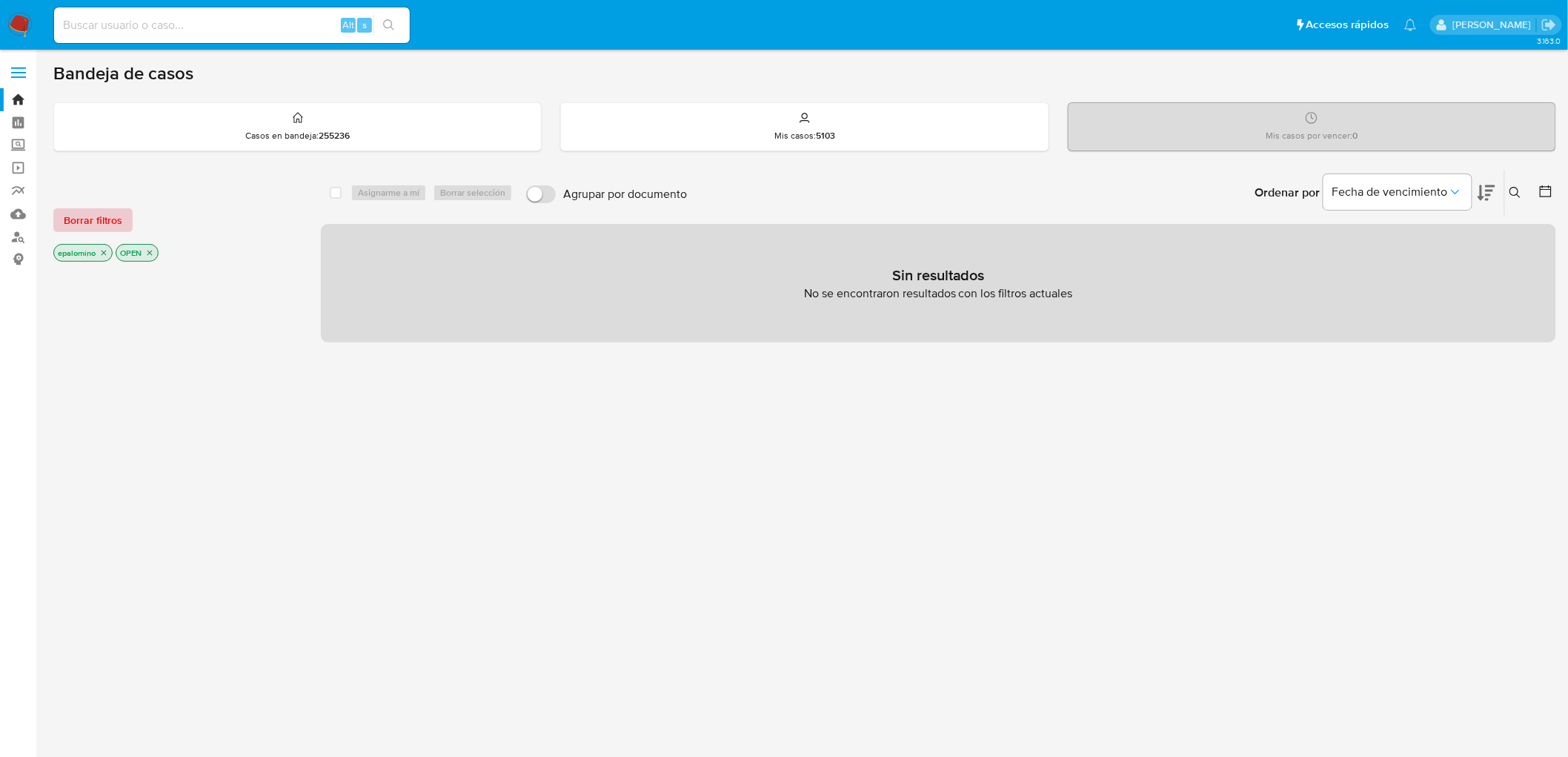
click at [115, 224] on span "Borrar filtros" at bounding box center [93, 220] width 59 height 21
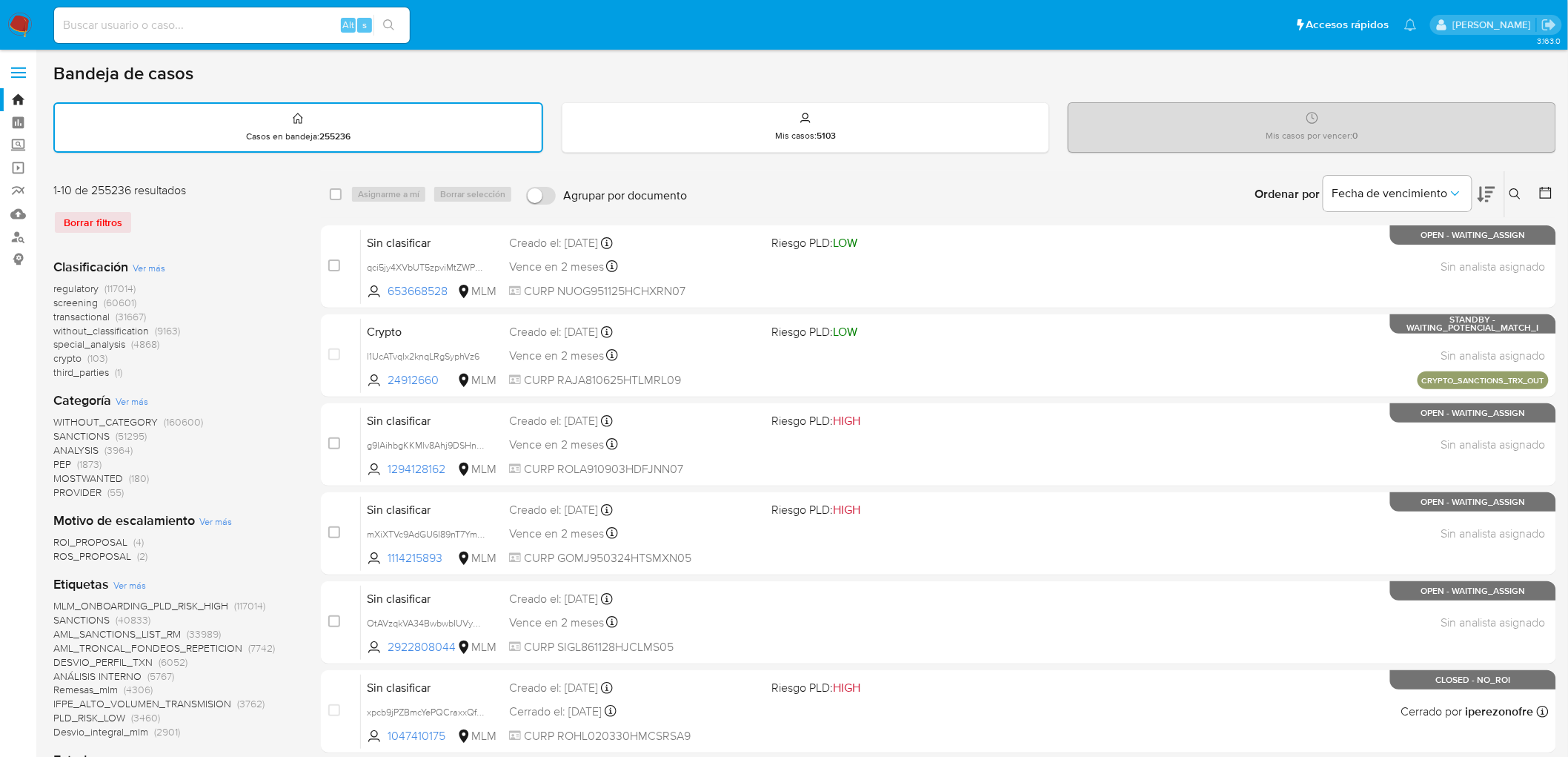
click at [1519, 193] on icon at bounding box center [1515, 194] width 12 height 12
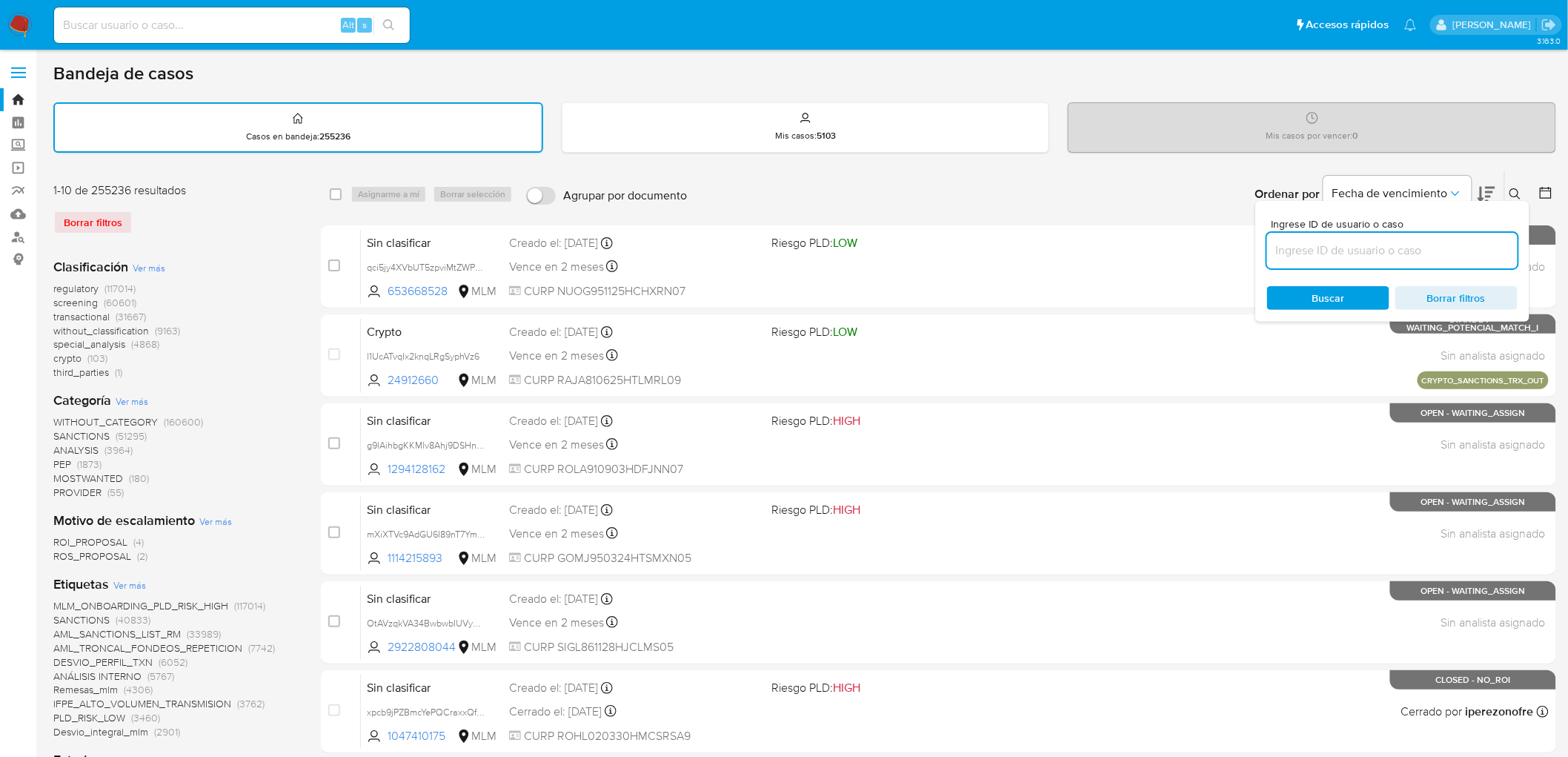
click at [1344, 244] on input at bounding box center [1392, 251] width 251 height 19
type input "322684799"
click at [1334, 278] on div "Ingrese ID de usuario o caso 322684799 Buscar Borrar filtros" at bounding box center [1392, 261] width 274 height 121
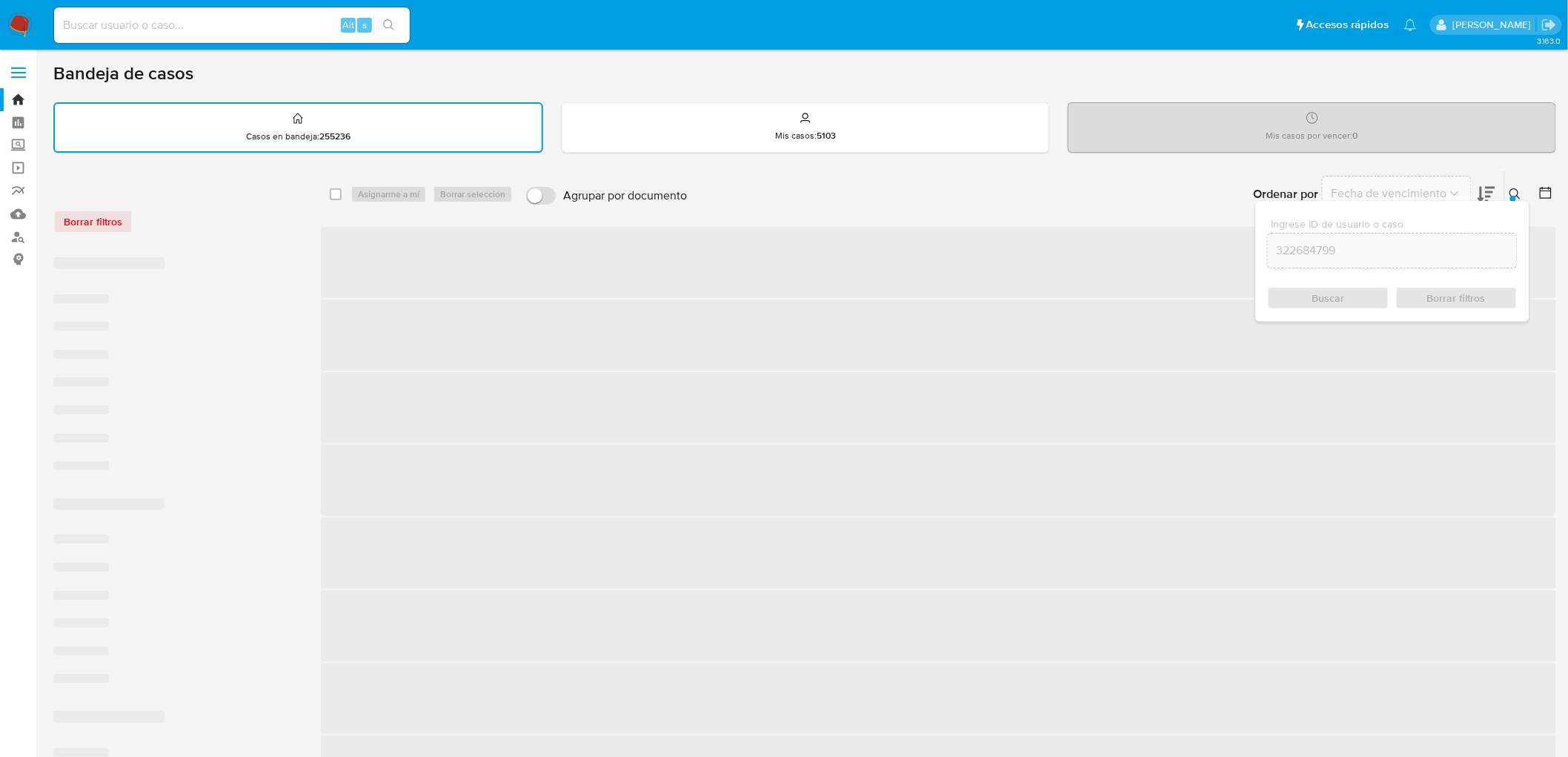
click at [1336, 299] on div "Buscar Borrar filtros" at bounding box center [1392, 299] width 251 height 24
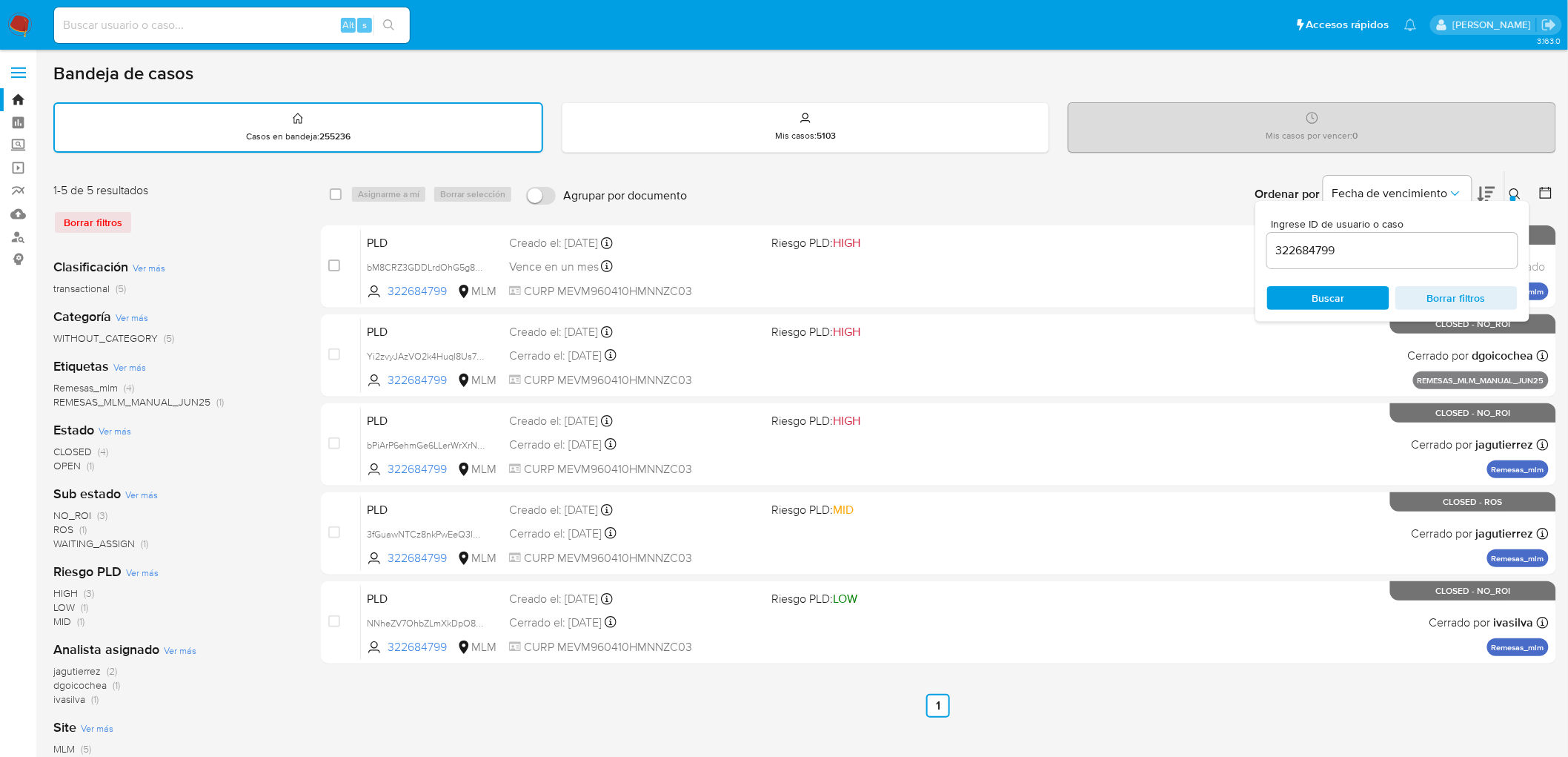
click at [1522, 190] on button at bounding box center [1517, 194] width 25 height 18
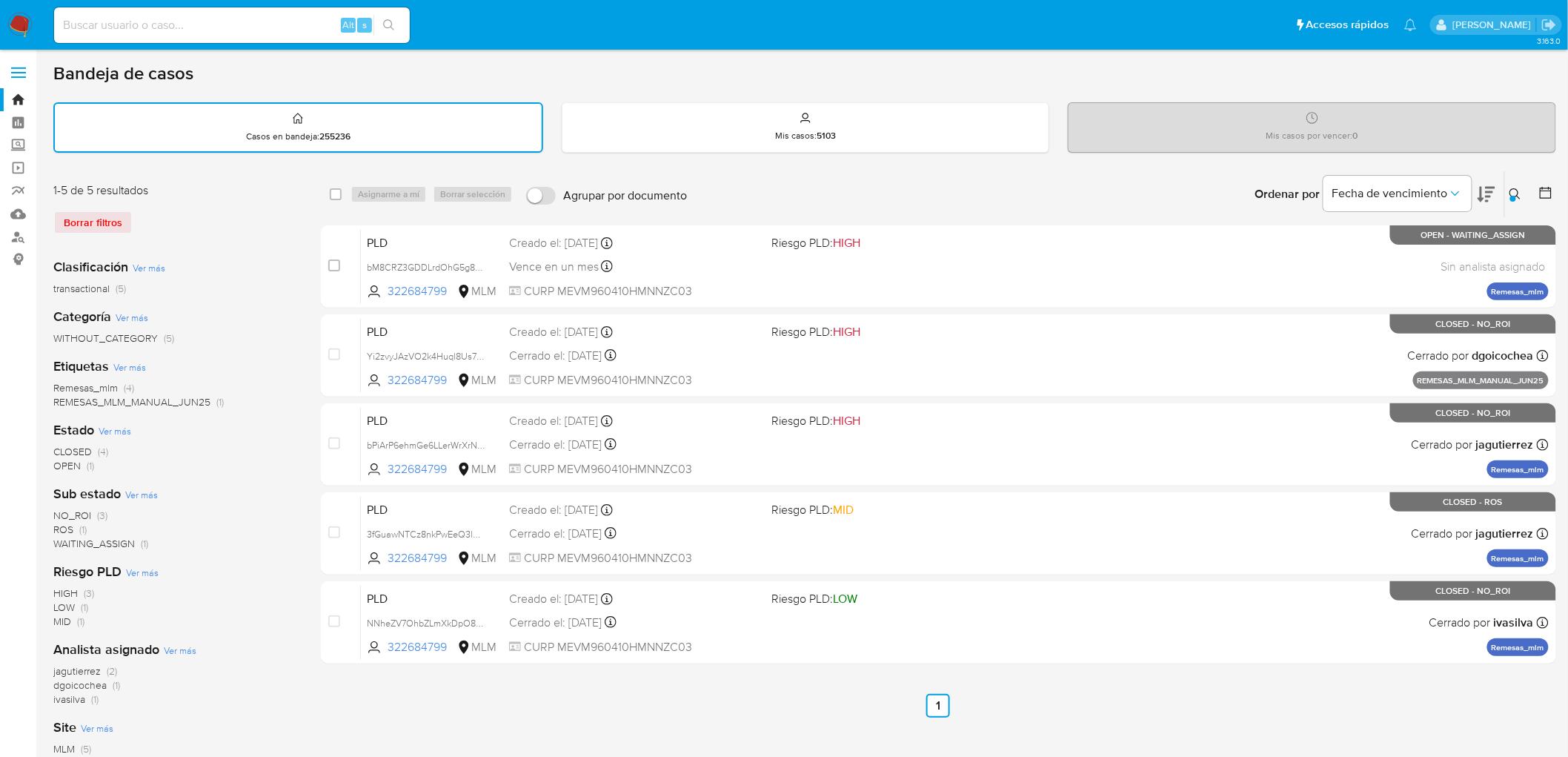
click at [335, 181] on div "select-all-cases-checkbox Asignarme a mí Borrar selección Agrupar por documento…" at bounding box center [938, 194] width 1235 height 46
click at [335, 190] on input "checkbox" at bounding box center [336, 194] width 12 height 12
checkbox input "true"
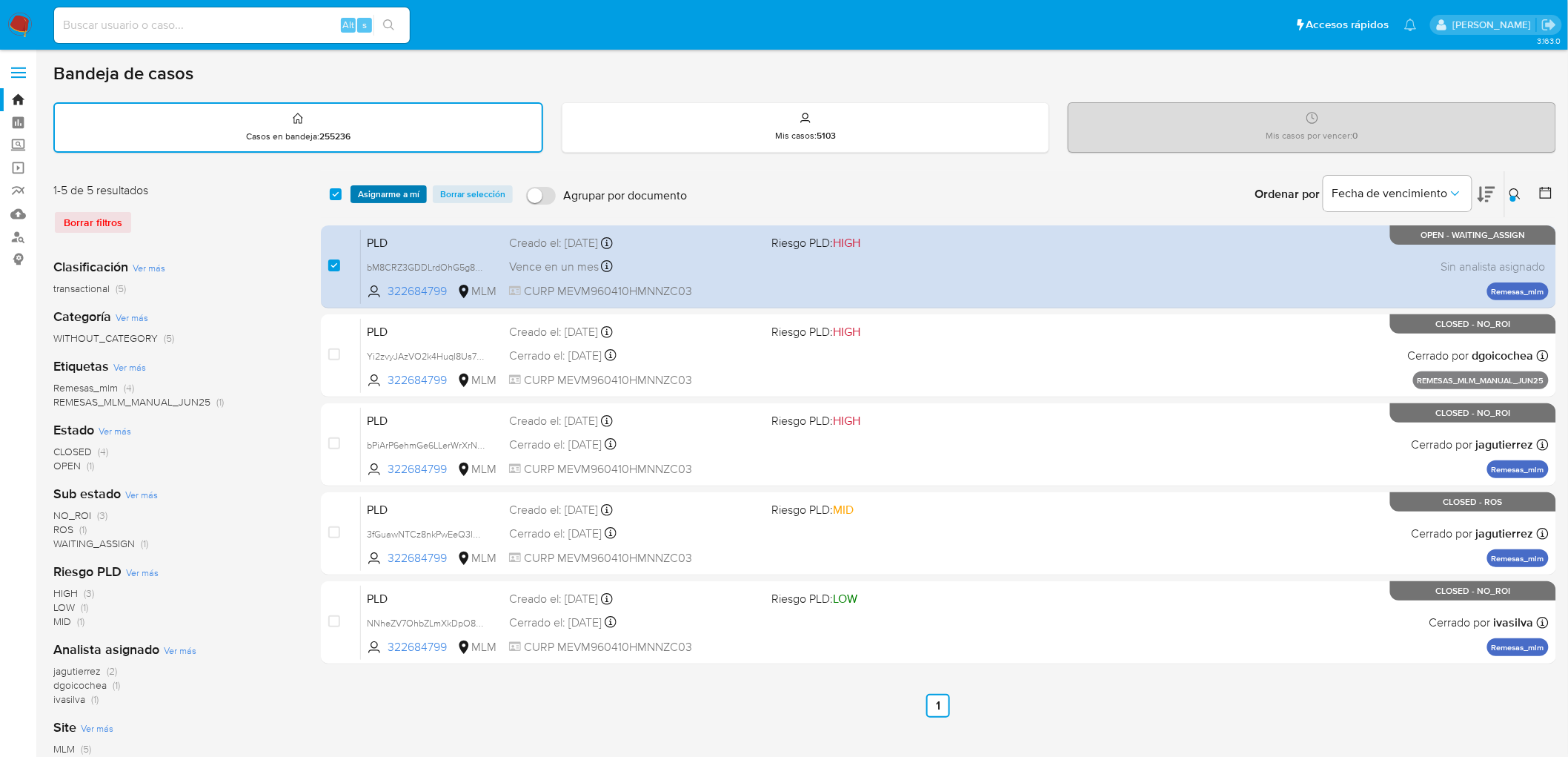
click at [365, 190] on span "Asignarme a mí" at bounding box center [388, 194] width 61 height 15
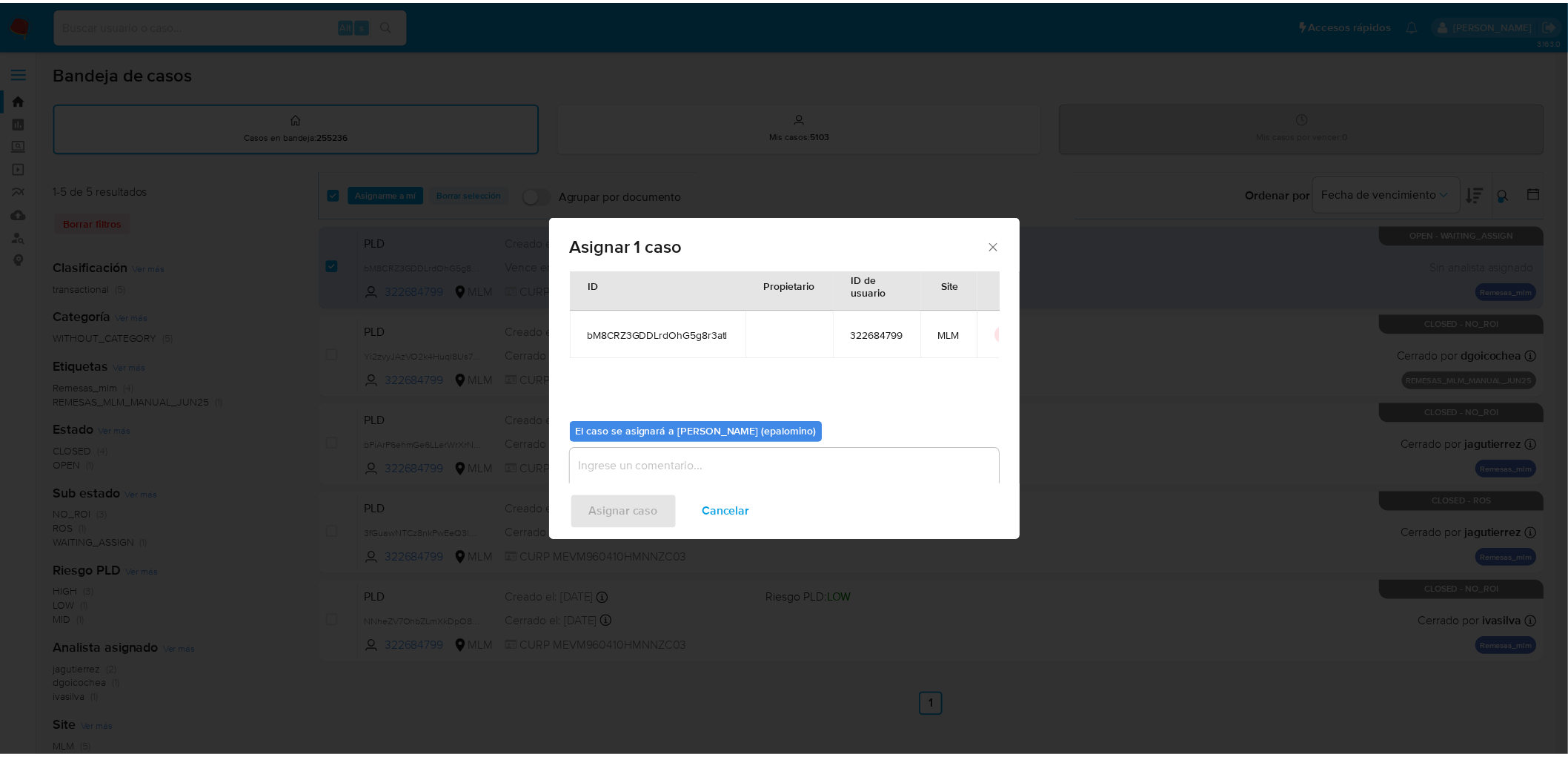
scroll to position [76, 0]
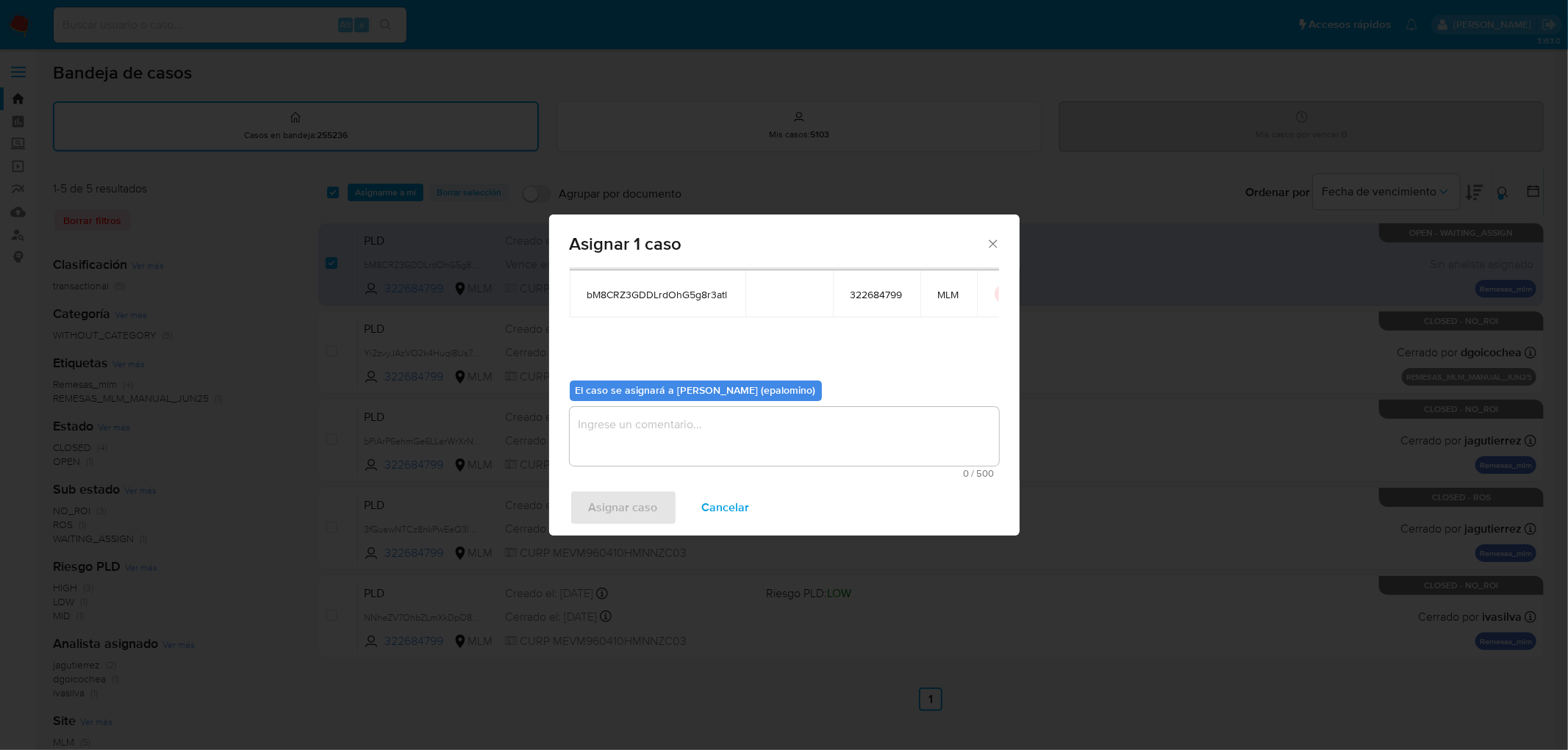
click at [662, 453] on textarea "assign-modal" at bounding box center [784, 436] width 429 height 59
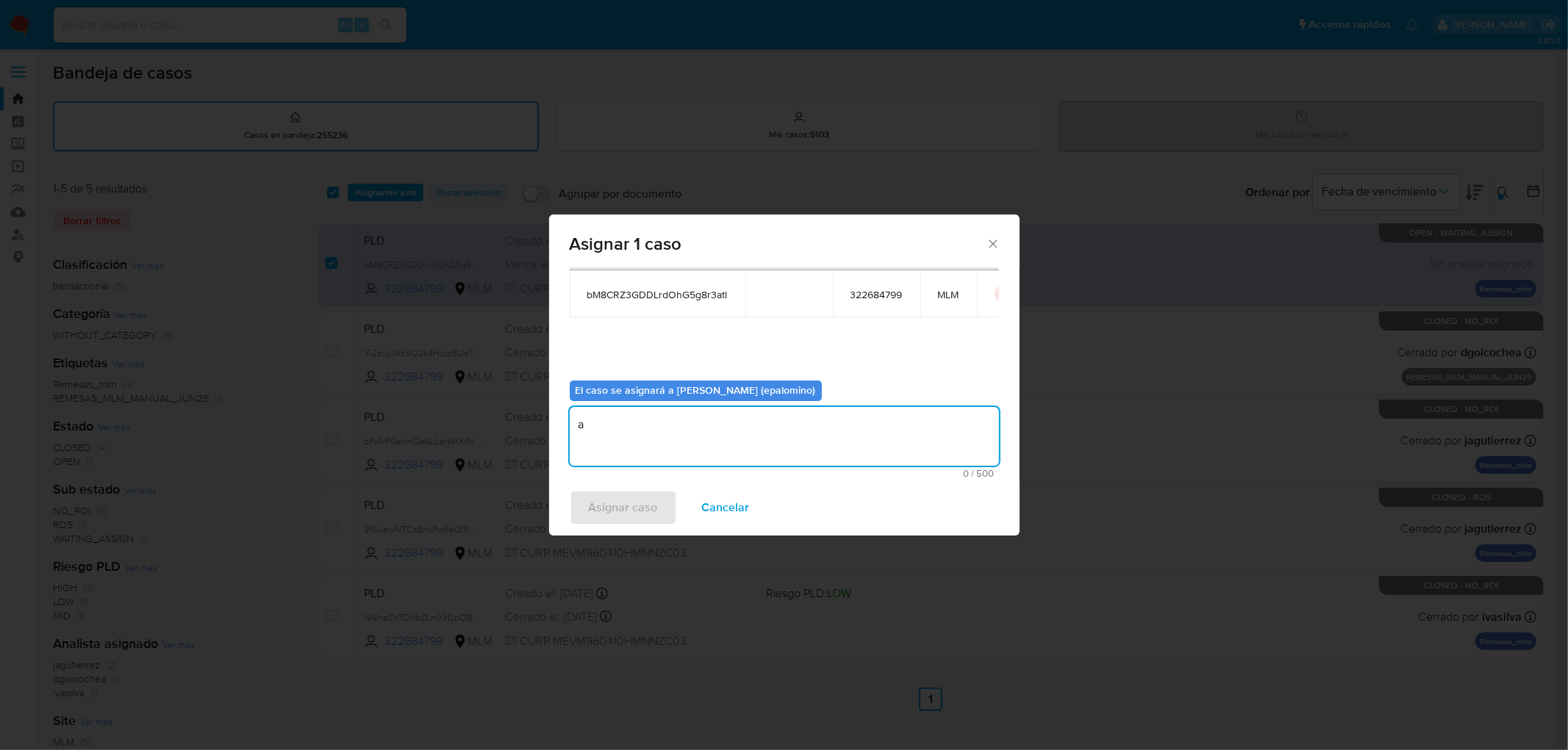
type textarea "a"
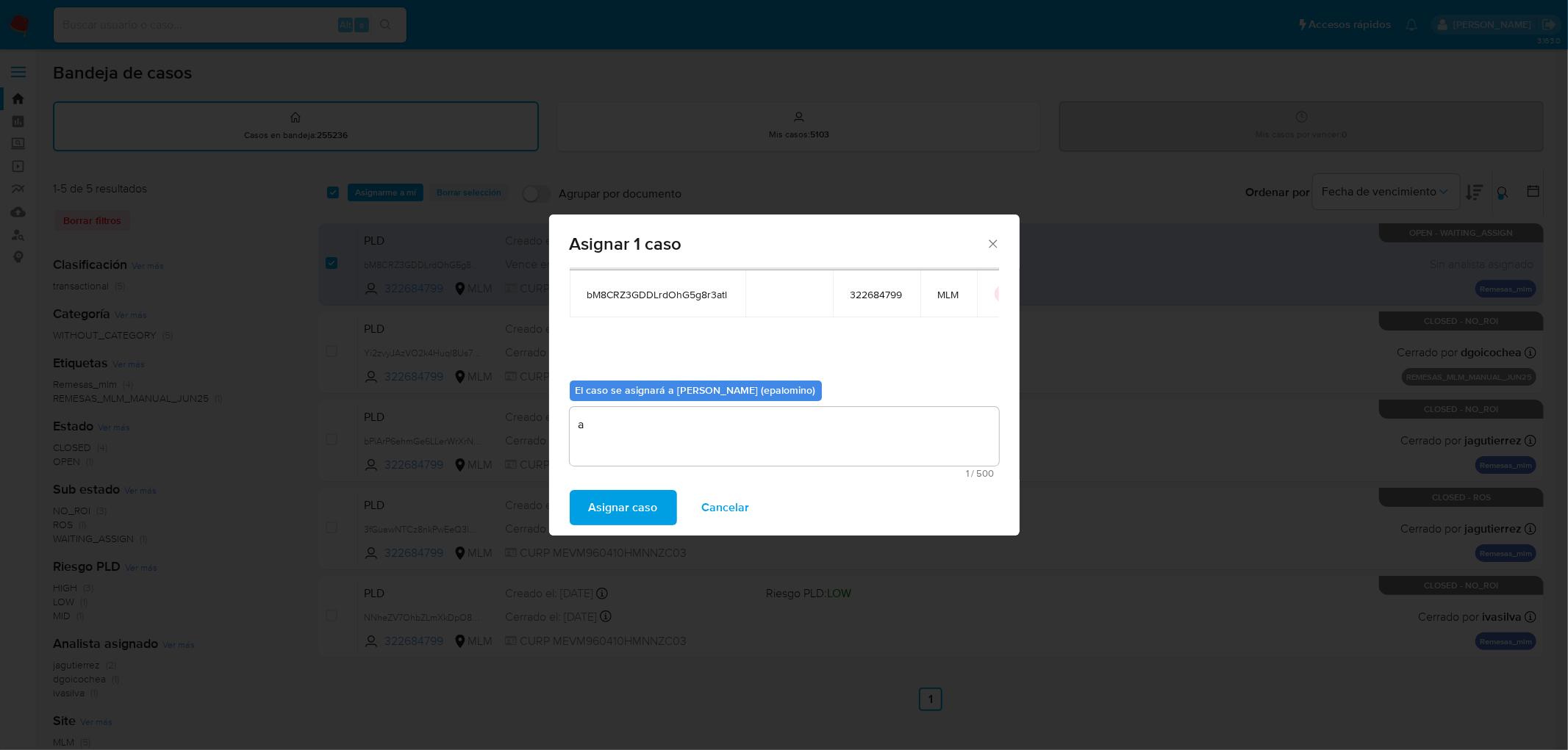
click at [641, 503] on span "Asignar caso" at bounding box center [623, 507] width 69 height 32
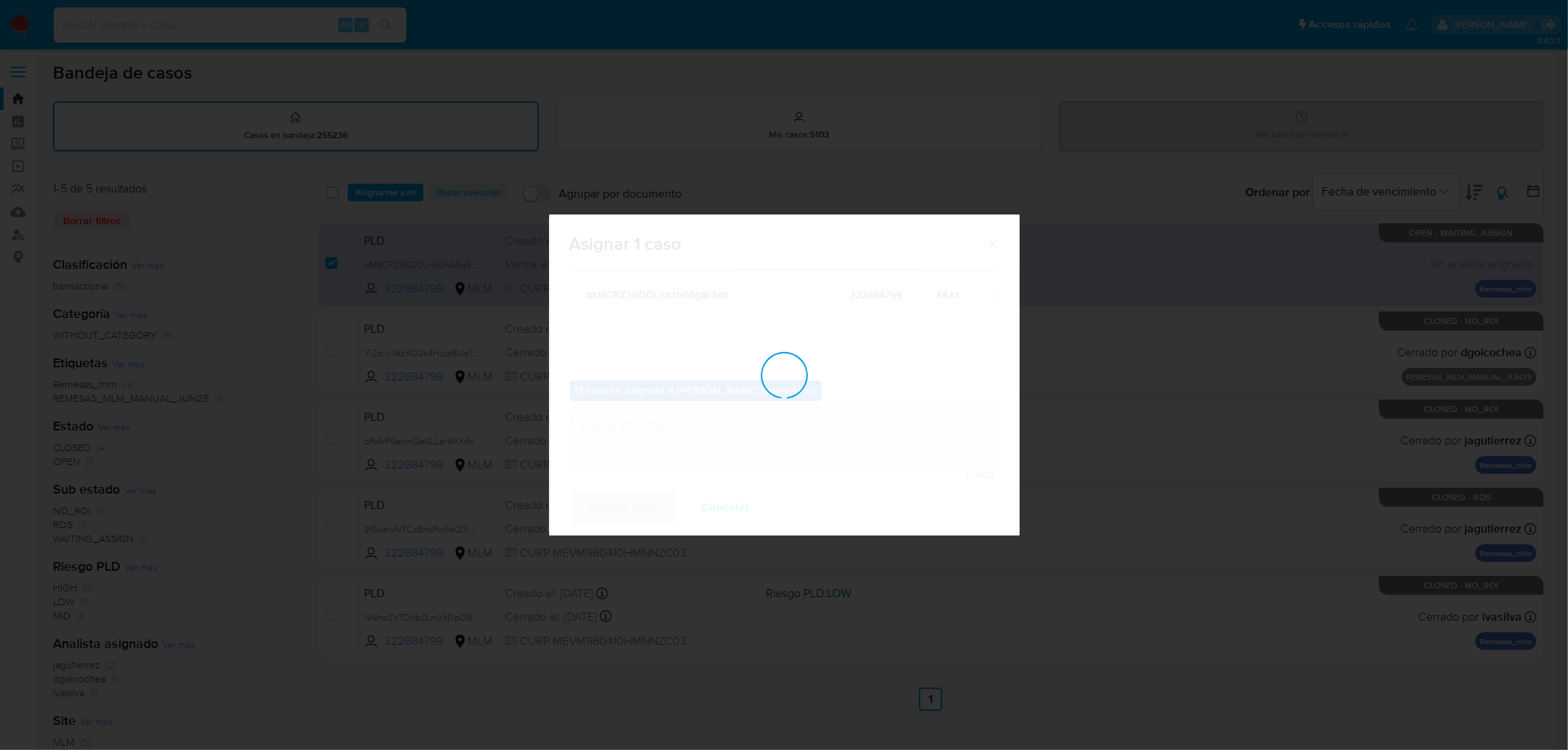
checkbox input "false"
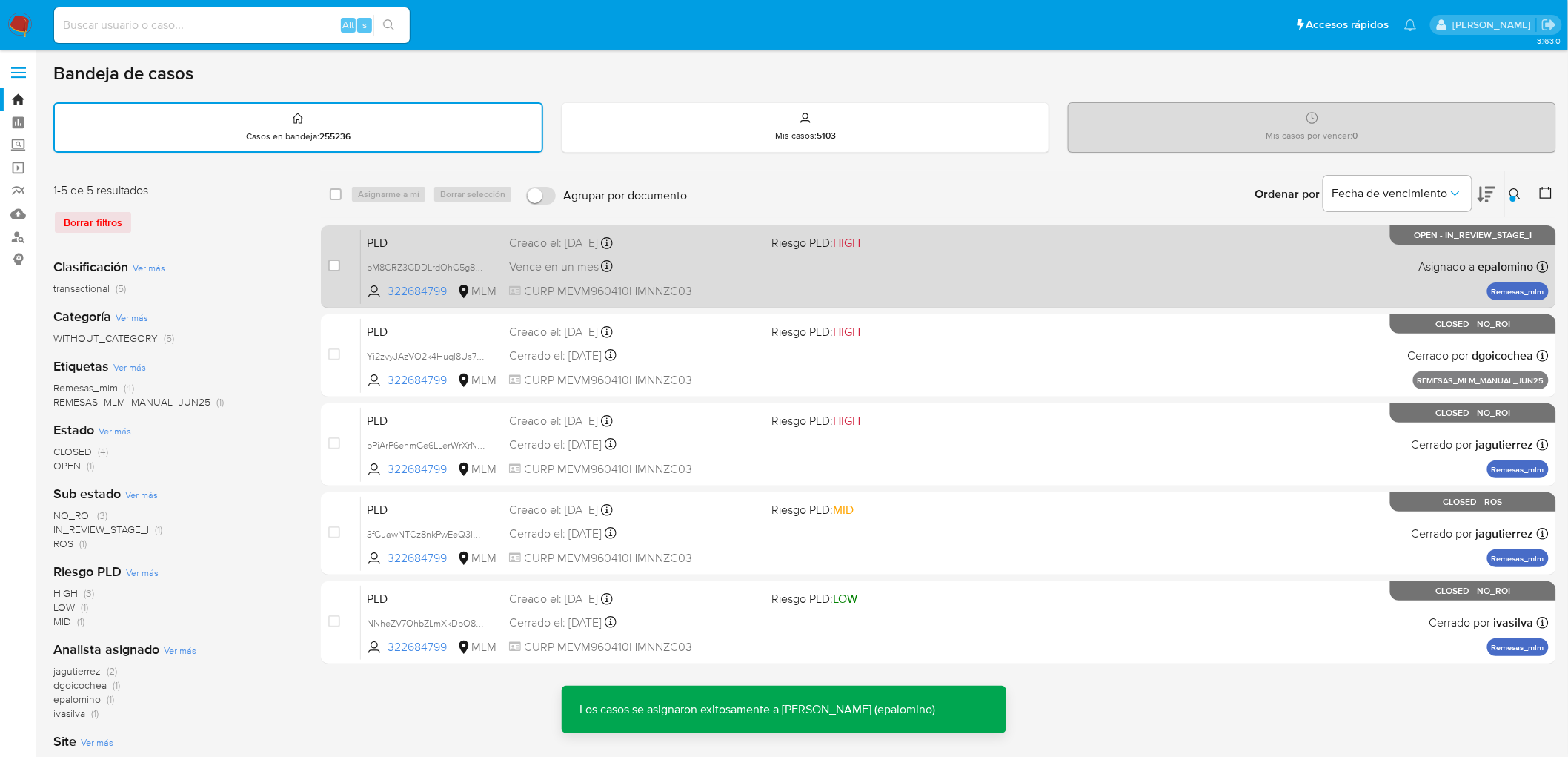
click at [389, 244] on span "PLD" at bounding box center [432, 242] width 130 height 19
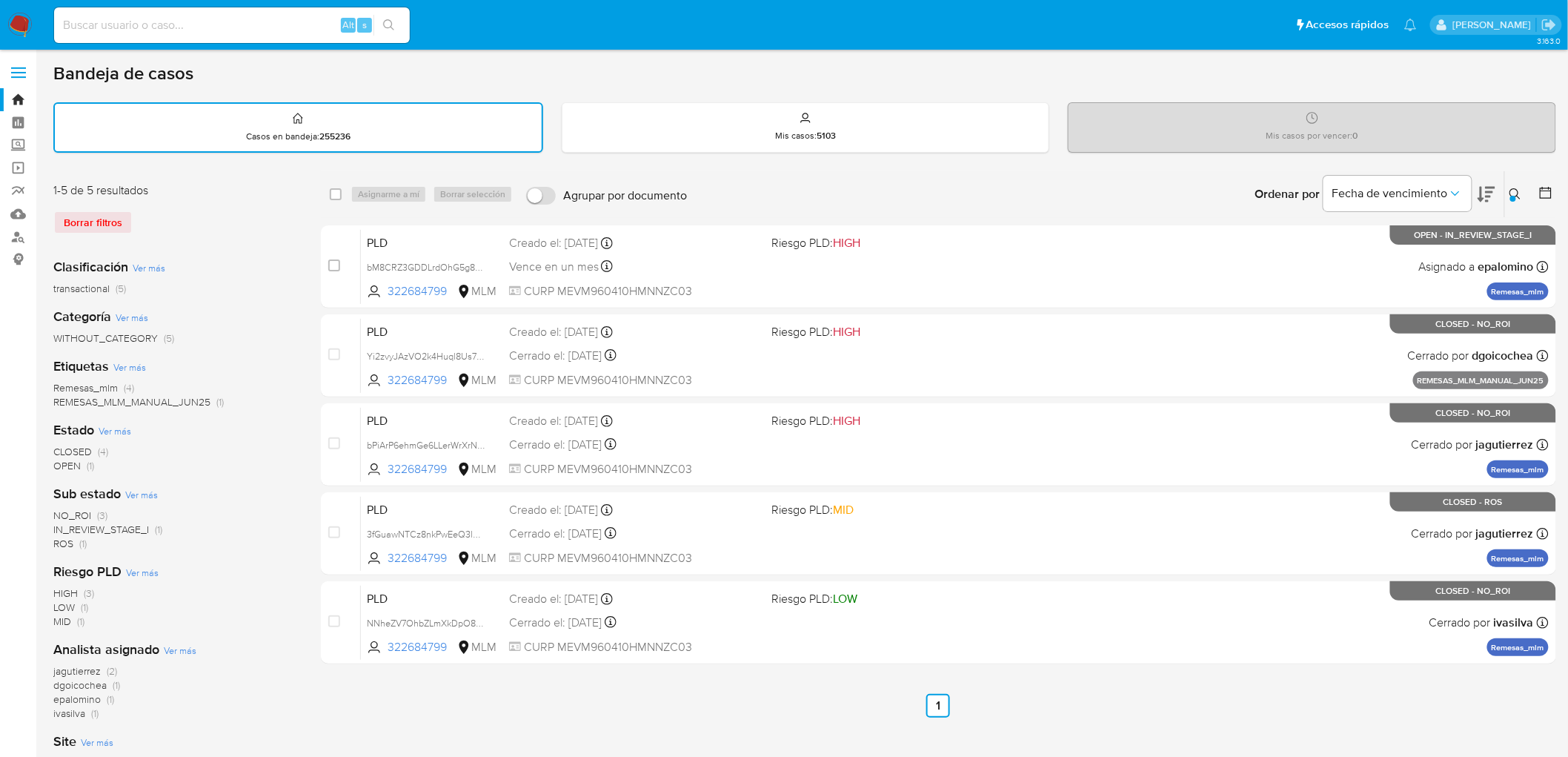
click at [16, 23] on img at bounding box center [20, 25] width 25 height 25
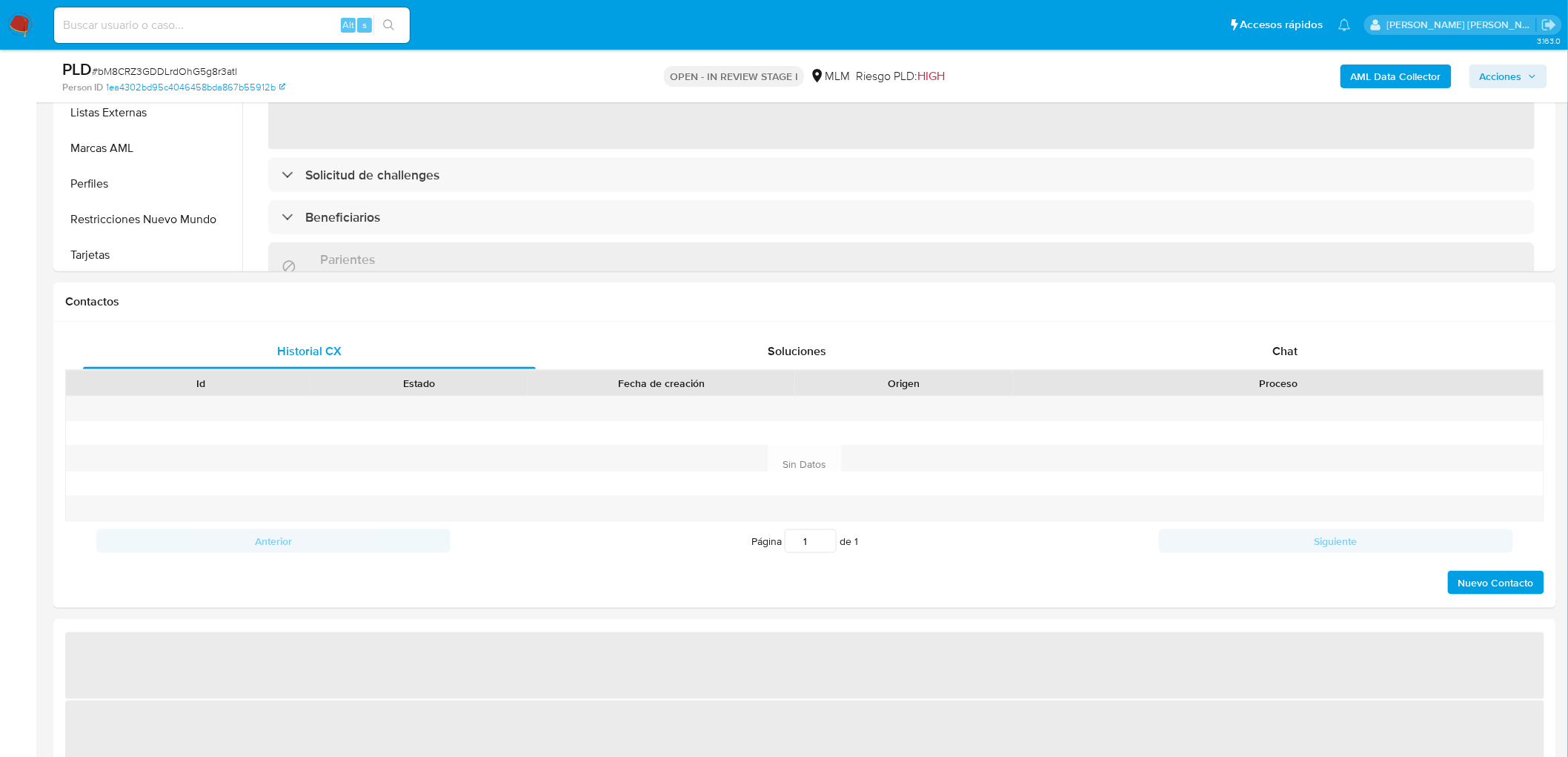
scroll to position [733, 0]
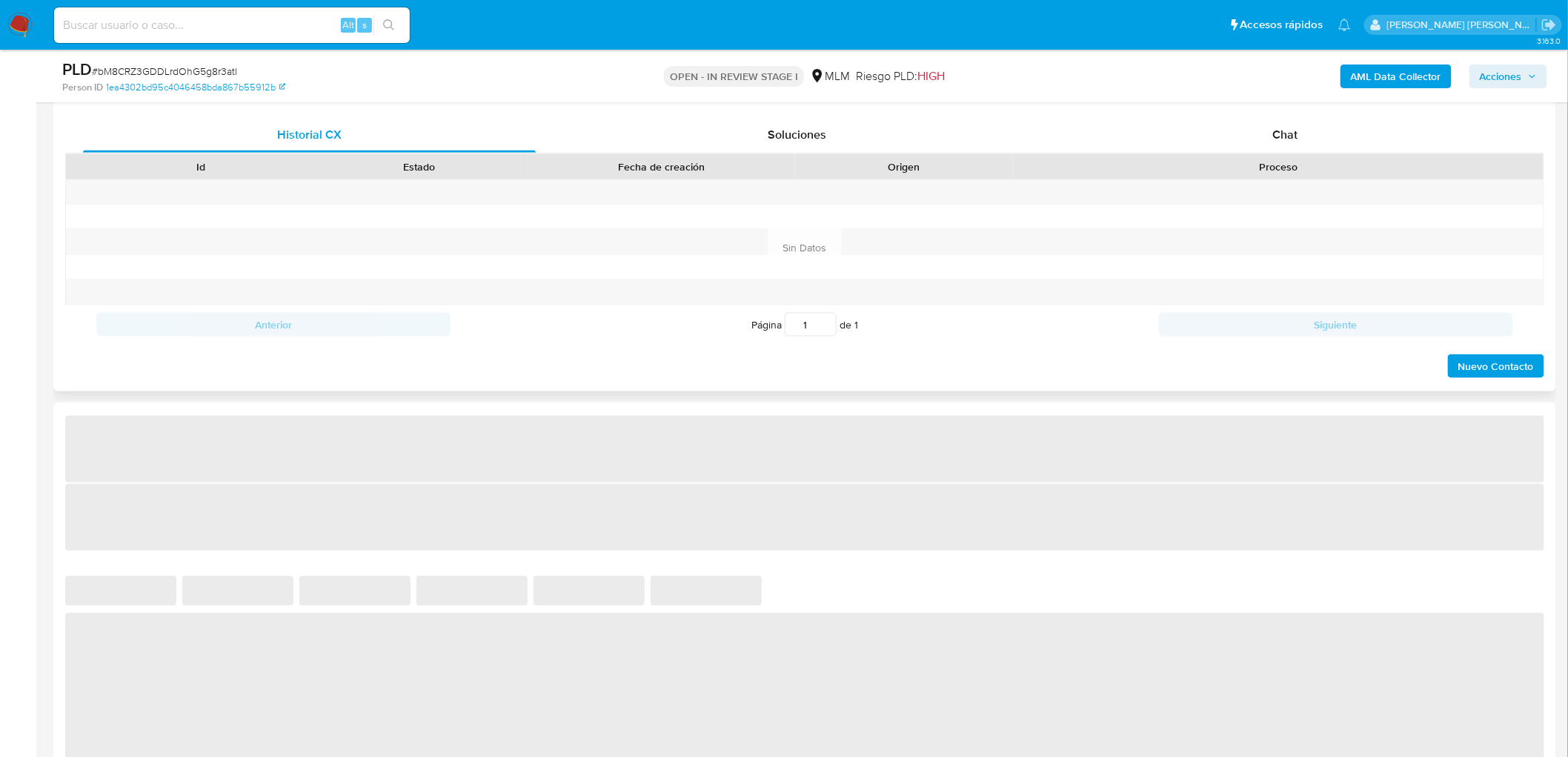
select select "10"
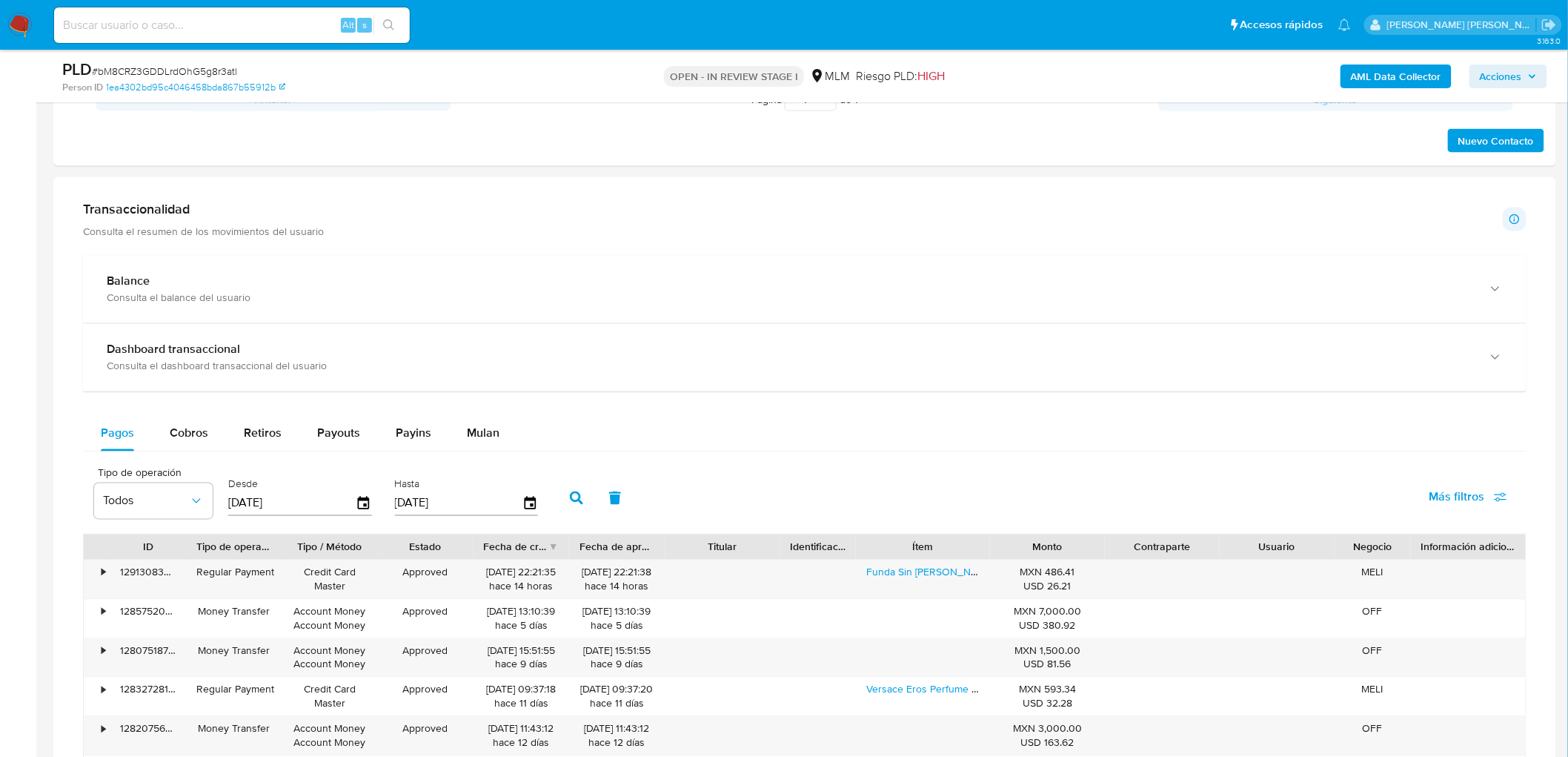
scroll to position [879, 0]
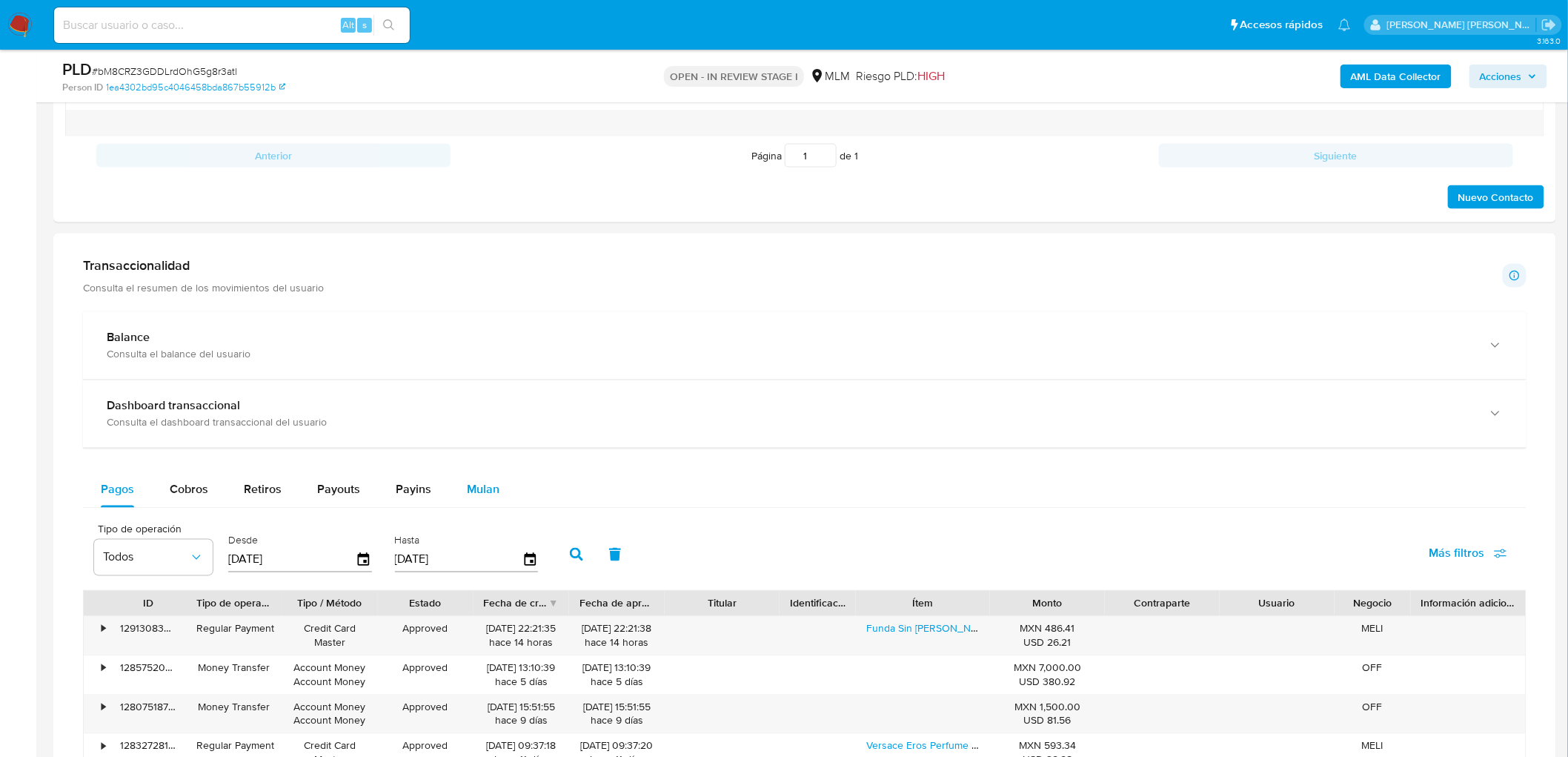
click at [476, 488] on span "Mulan" at bounding box center [483, 490] width 33 height 17
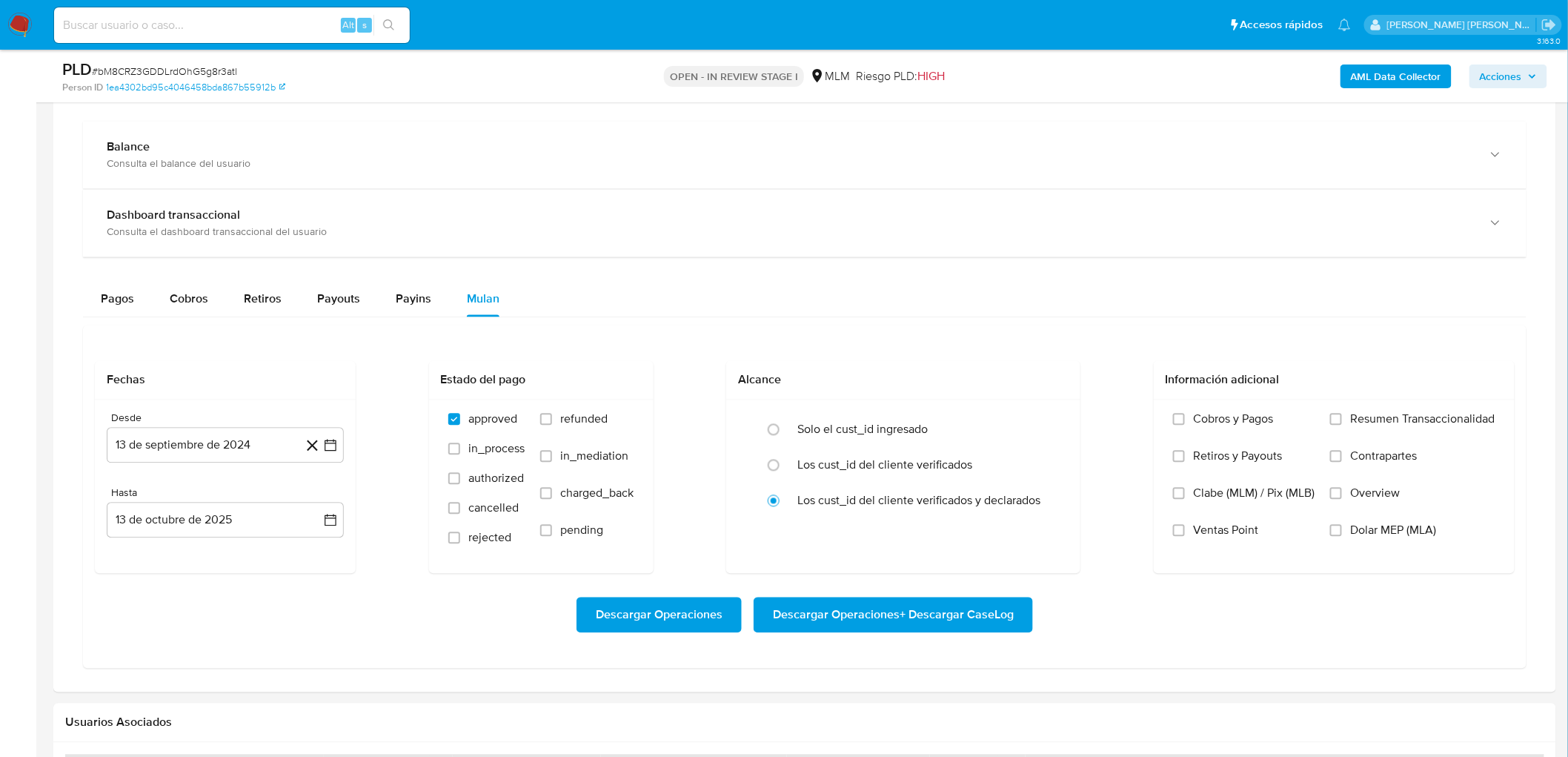
scroll to position [1209, 0]
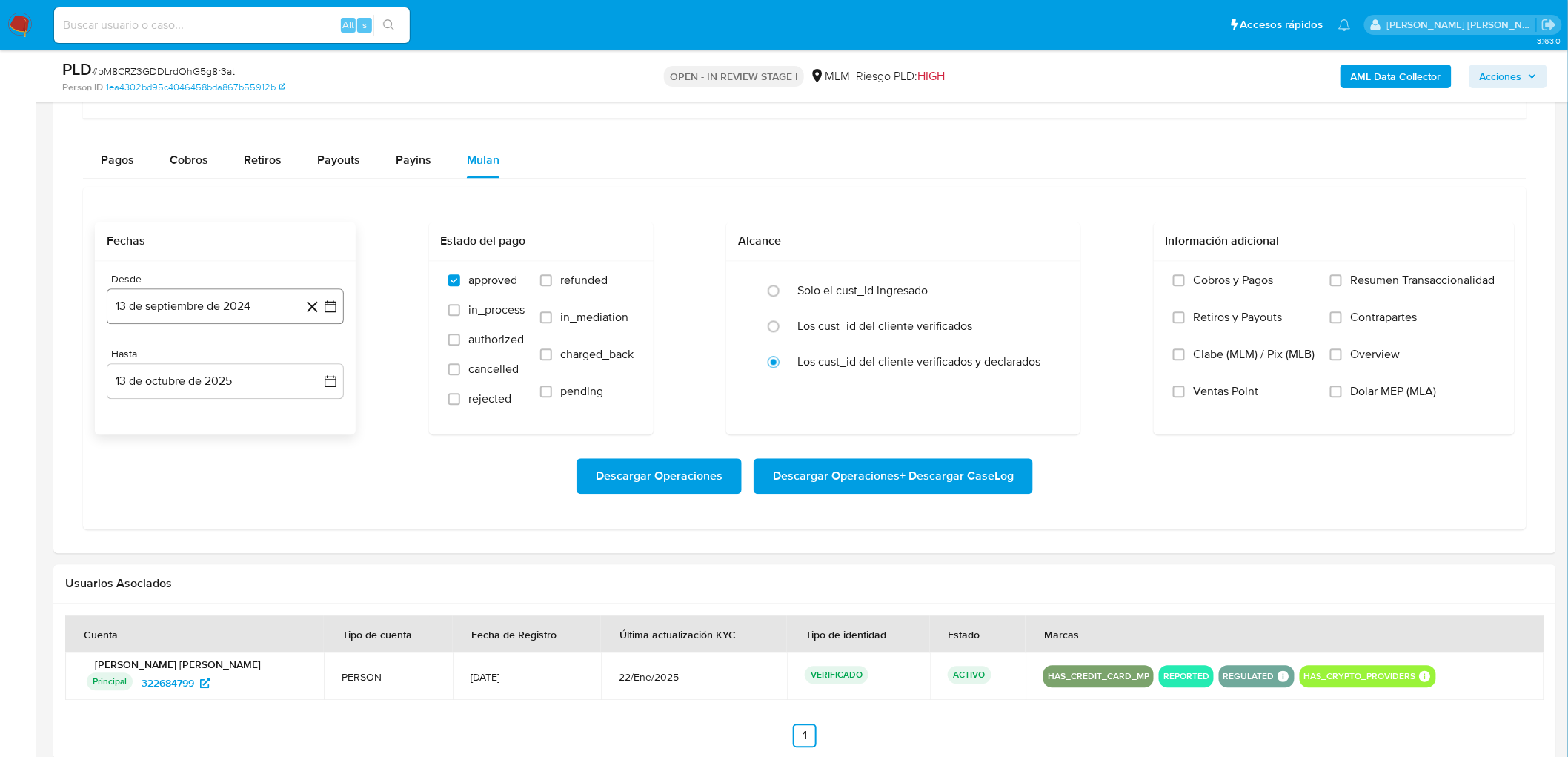
click at [235, 302] on button "13 de septiembre de 2024" at bounding box center [225, 306] width 237 height 36
click at [266, 364] on icon "Seleccionar mes y año" at bounding box center [271, 359] width 12 height 12
click at [309, 361] on icon "Año siguiente" at bounding box center [314, 360] width 18 height 18
click at [228, 455] on span "may" at bounding box center [224, 455] width 19 height 12
click at [228, 413] on button "1" at bounding box center [225, 415] width 24 height 24
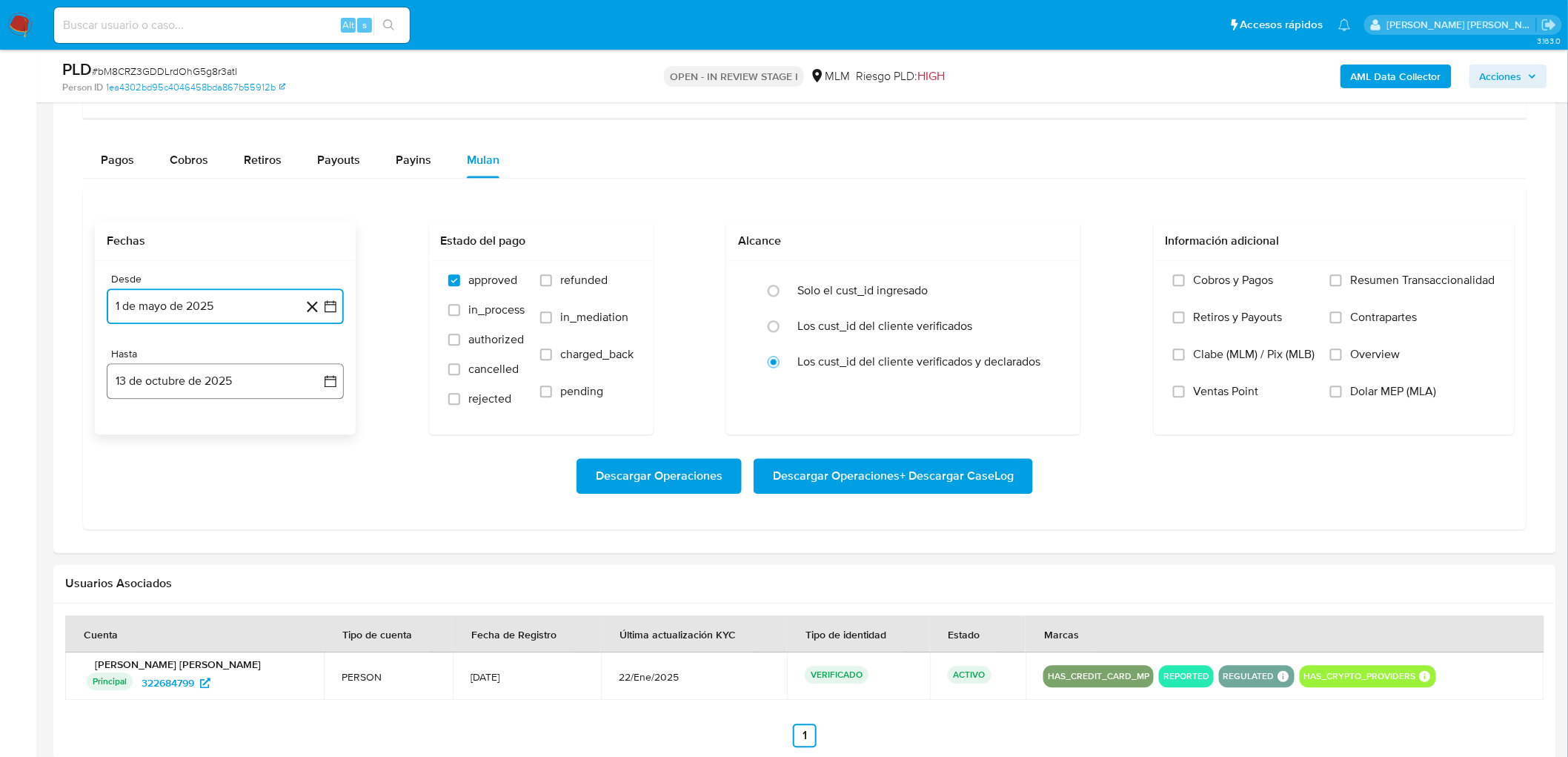
click at [228, 378] on button "13 de octubre de 2025" at bounding box center [225, 381] width 237 height 36
click at [131, 434] on icon "Mes anterior" at bounding box center [134, 435] width 18 height 18
click at [320, 610] on button "31" at bounding box center [314, 608] width 24 height 24
click at [360, 532] on div "Transaccionalidad Consulta el resumen de los movimientos del usuario Informació…" at bounding box center [805, 228] width 1480 height 626
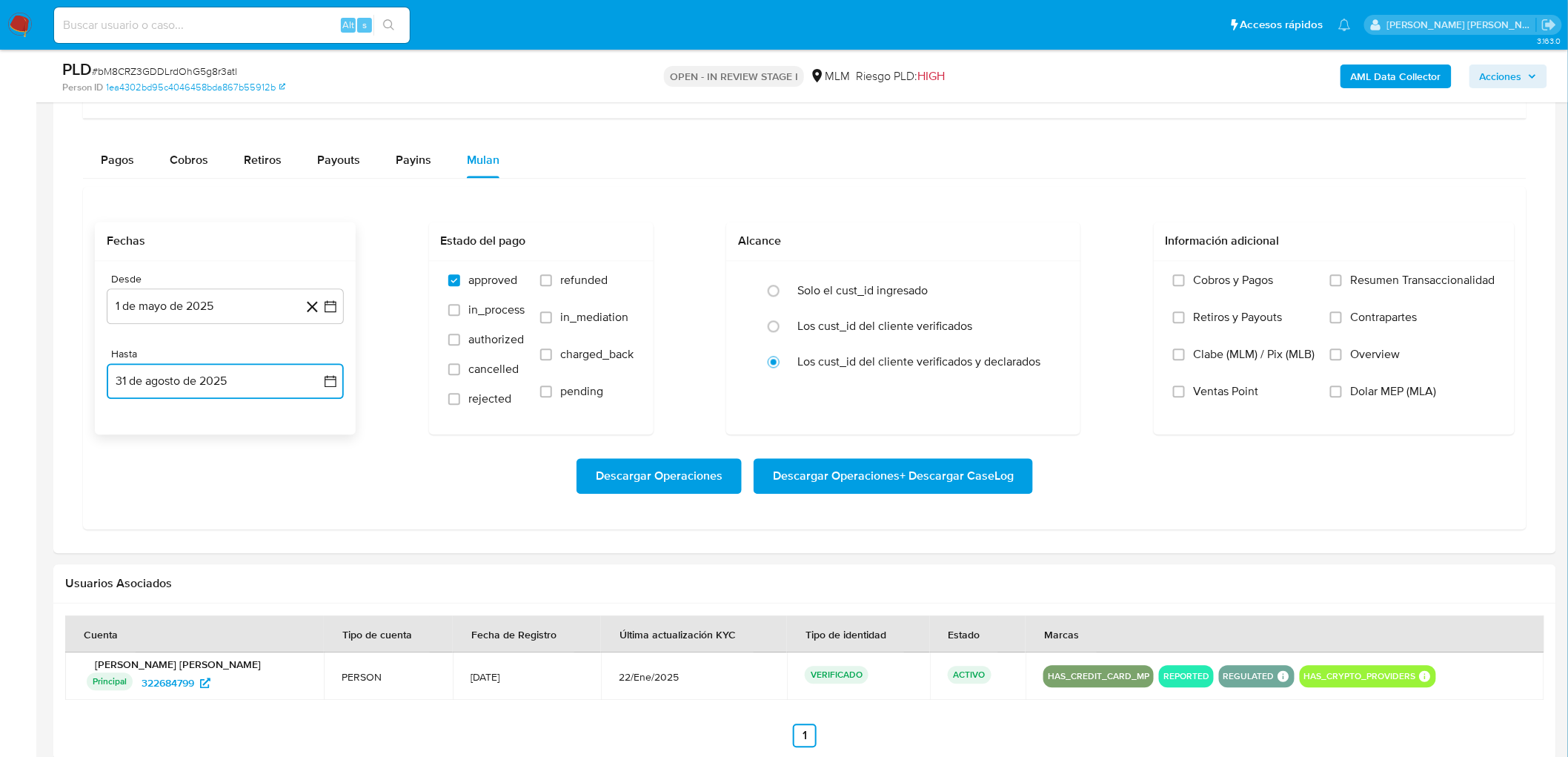
click at [277, 387] on button "31 de agosto de 2025" at bounding box center [225, 381] width 237 height 36
click at [311, 436] on icon "Mes siguiente" at bounding box center [317, 435] width 18 height 18
click at [165, 604] on button "30" at bounding box center [166, 608] width 24 height 24
click at [276, 490] on div "Descargar Operaciones Descargar Operaciones + Descargar CaseLog" at bounding box center [804, 476] width 1420 height 36
click at [863, 476] on span "Descargar Operaciones + Descargar CaseLog" at bounding box center [893, 476] width 241 height 33
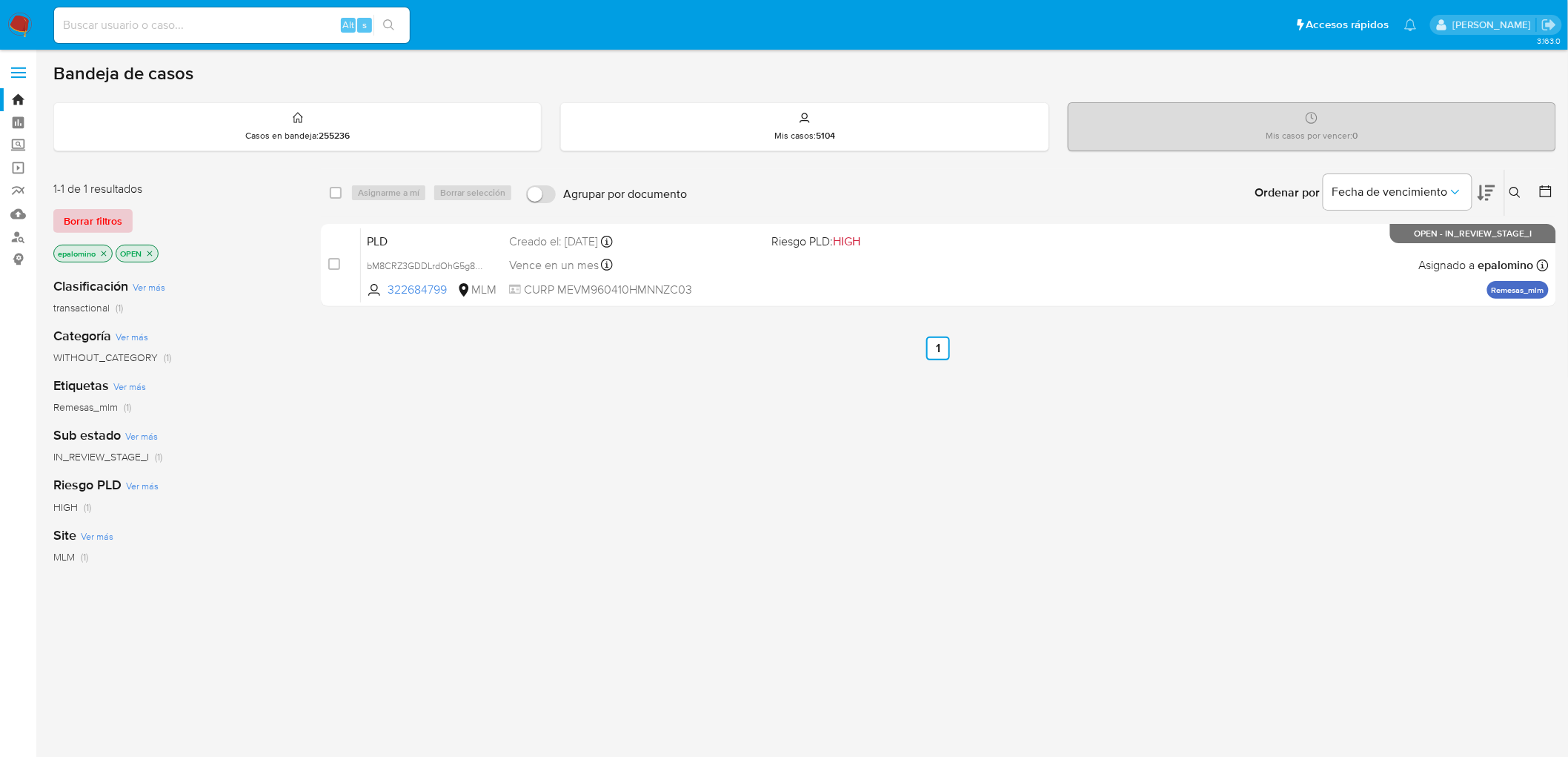
click at [84, 211] on span "Borrar filtros" at bounding box center [93, 221] width 59 height 21
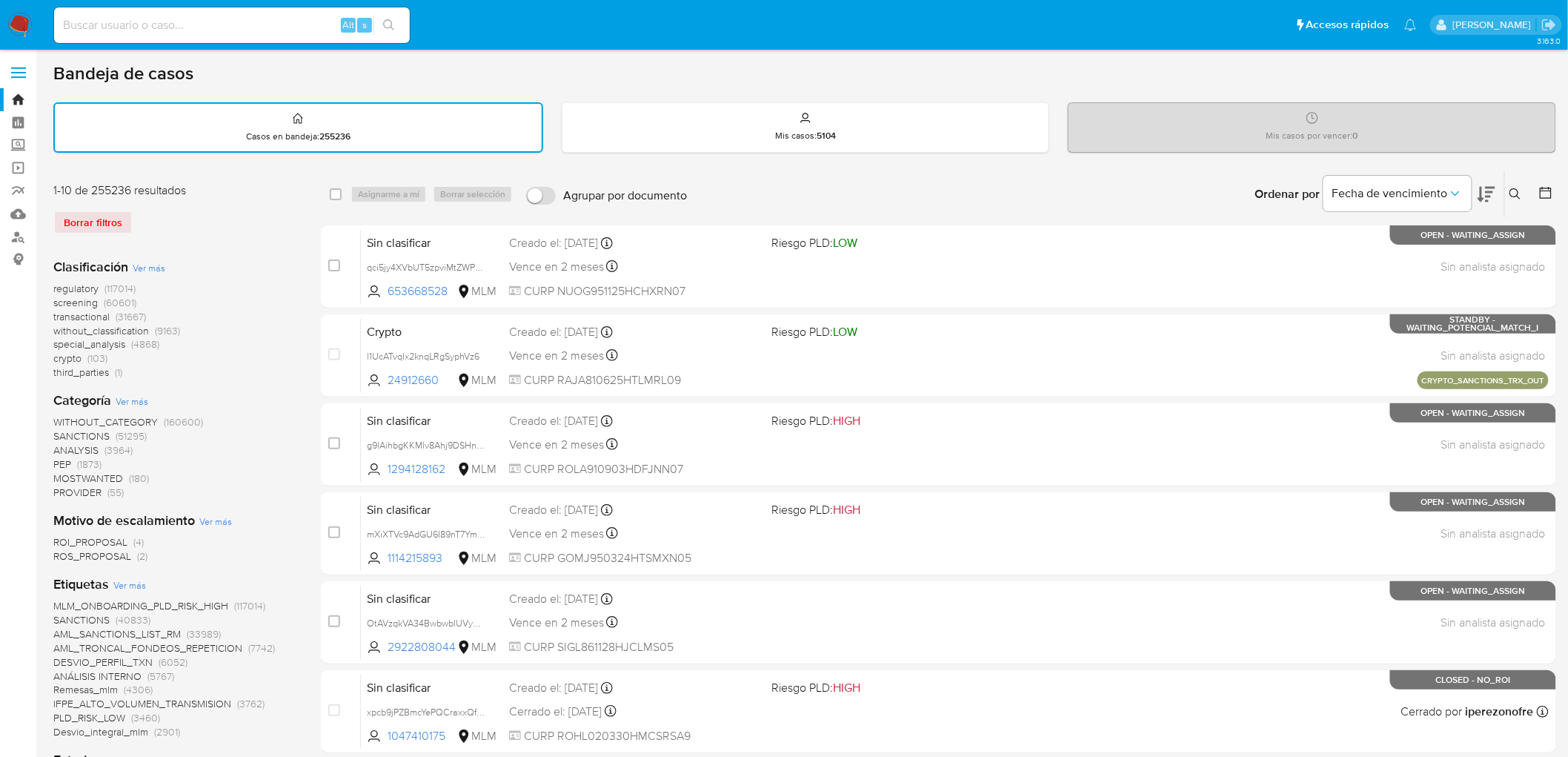
click at [16, 27] on img at bounding box center [20, 25] width 25 height 25
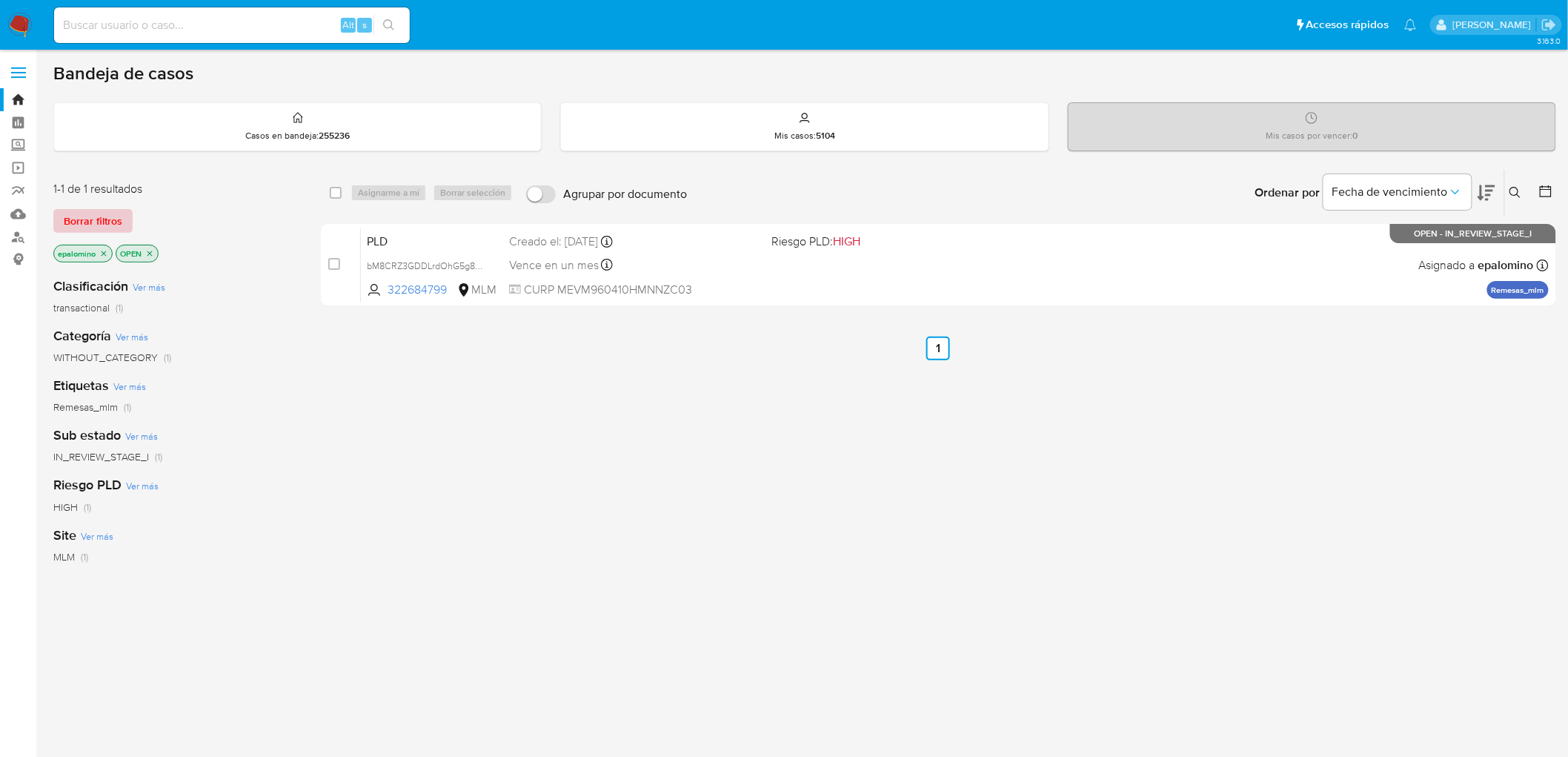
click at [61, 223] on button "Borrar filtros" at bounding box center [93, 221] width 80 height 24
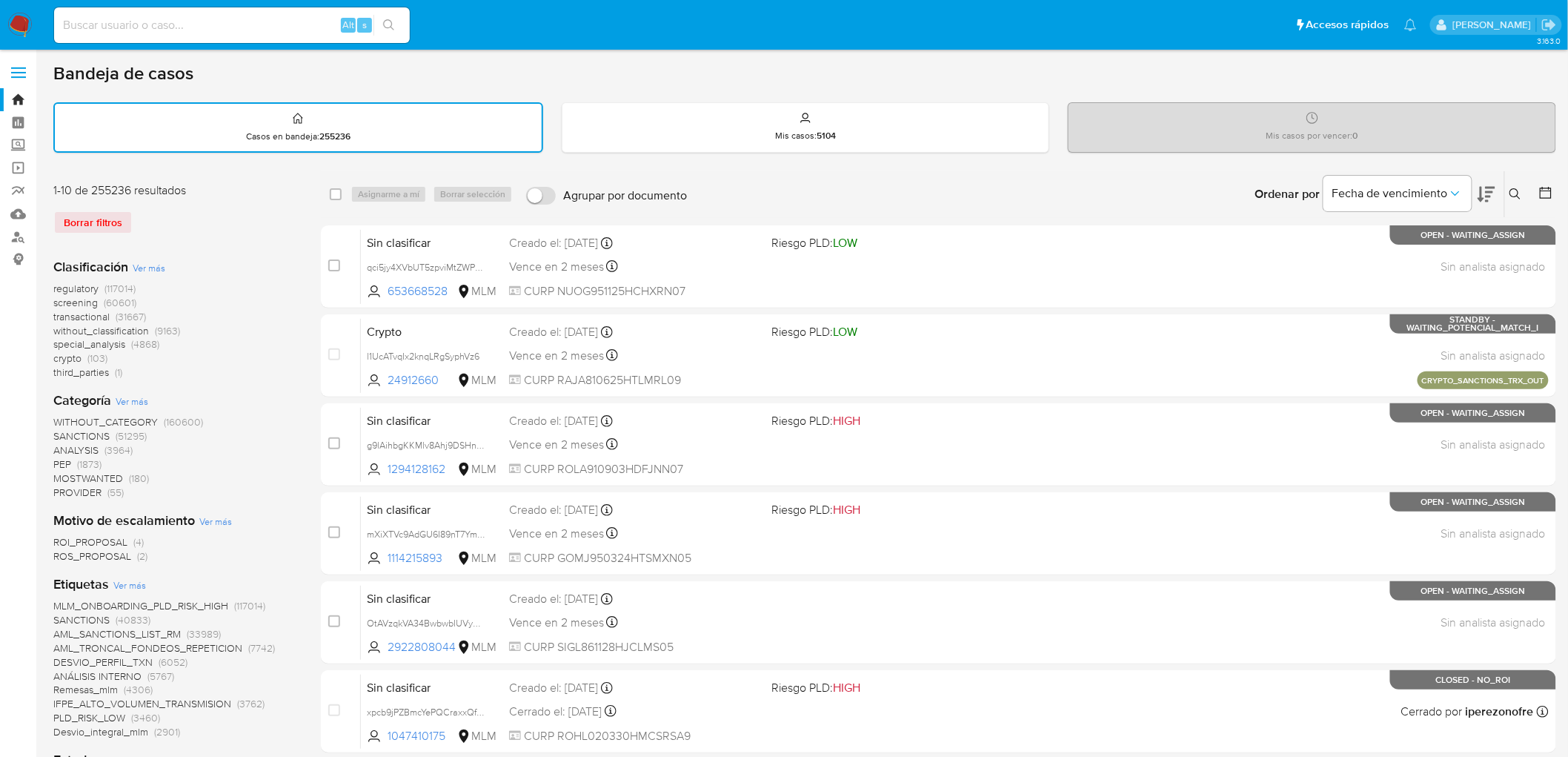
click at [20, 14] on img at bounding box center [20, 25] width 25 height 25
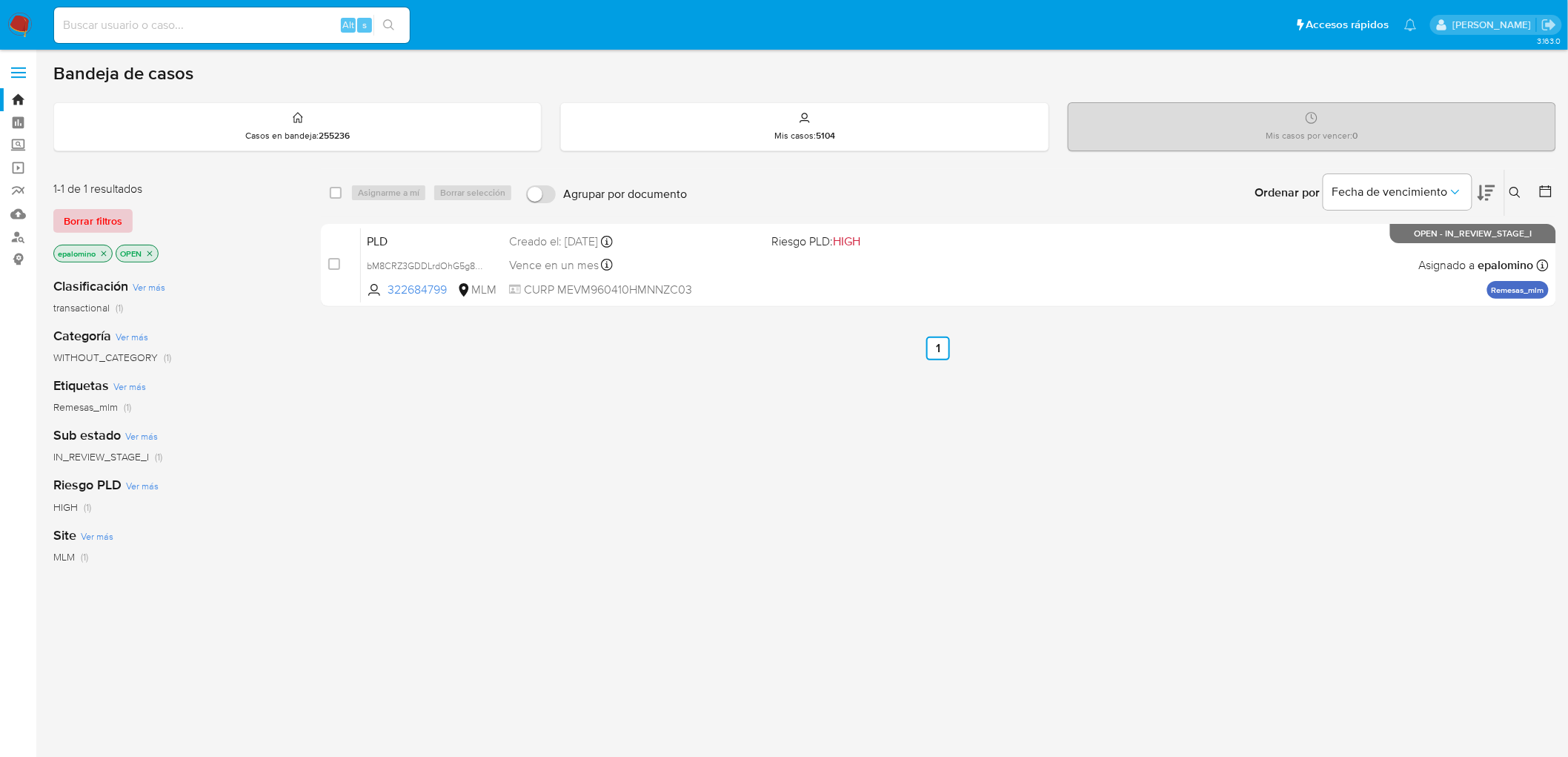
click at [84, 220] on span "Borrar filtros" at bounding box center [93, 221] width 59 height 21
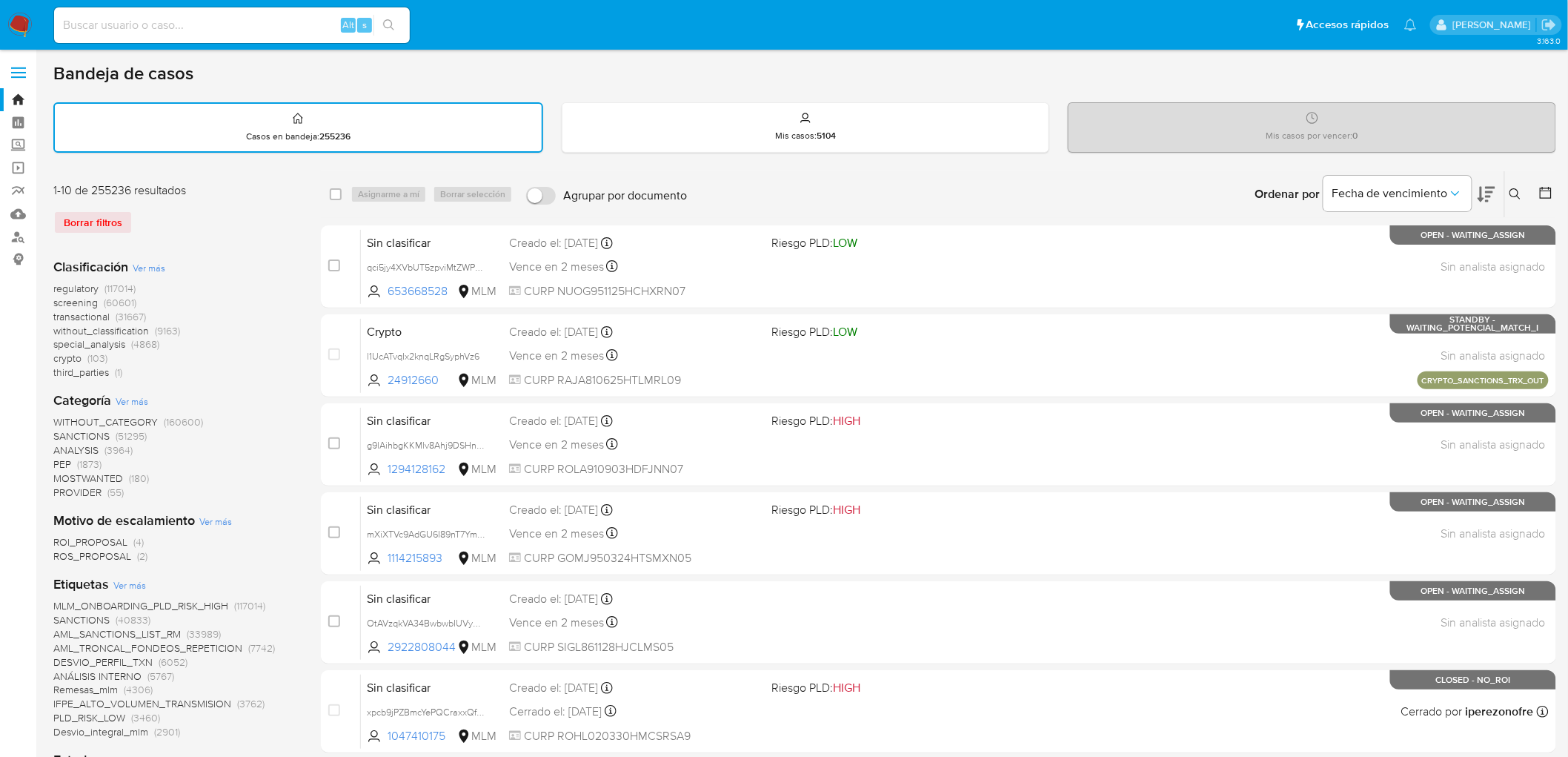
click at [23, 30] on img at bounding box center [20, 25] width 25 height 25
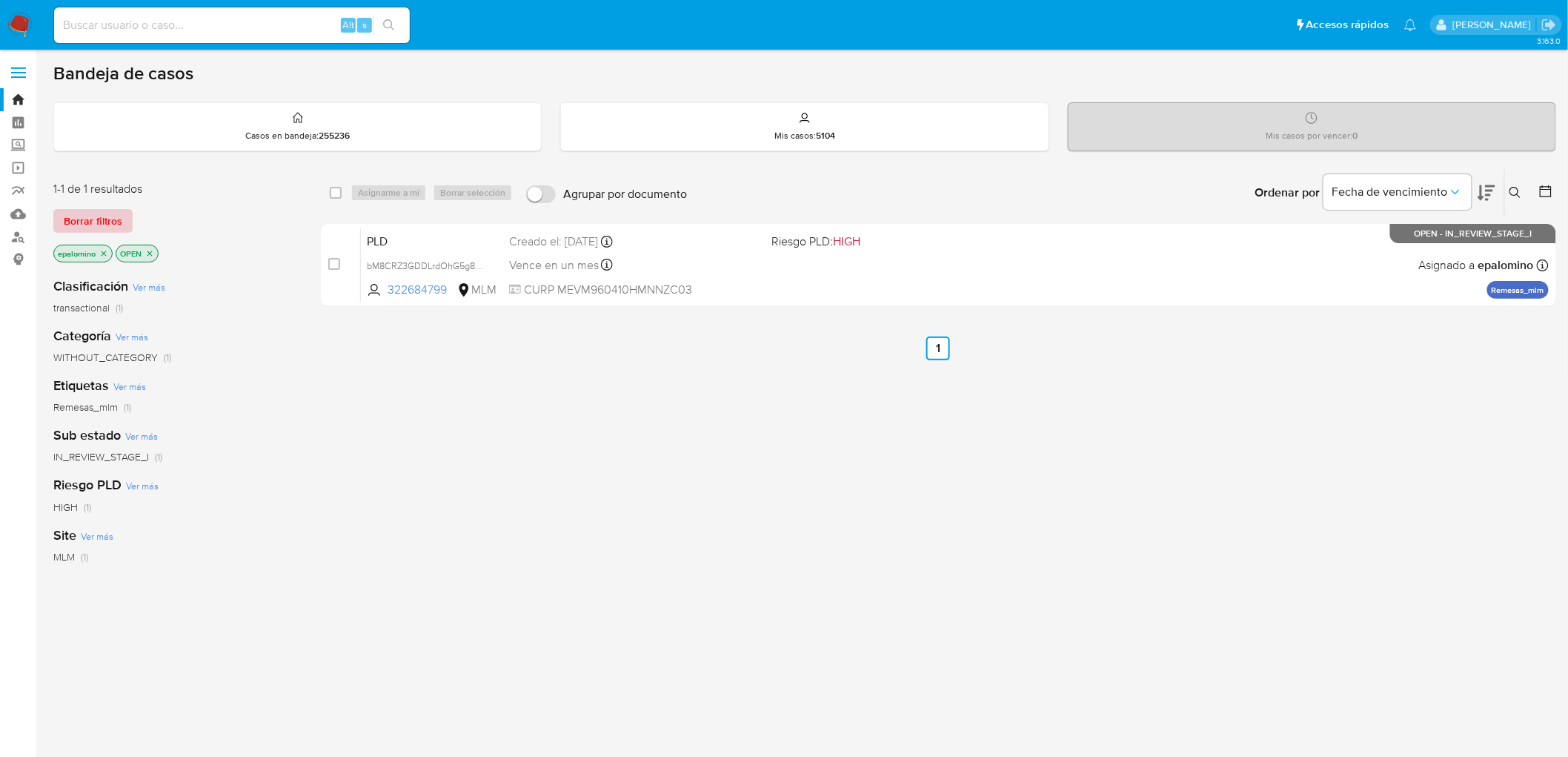
click at [80, 220] on span "Borrar filtros" at bounding box center [93, 221] width 59 height 21
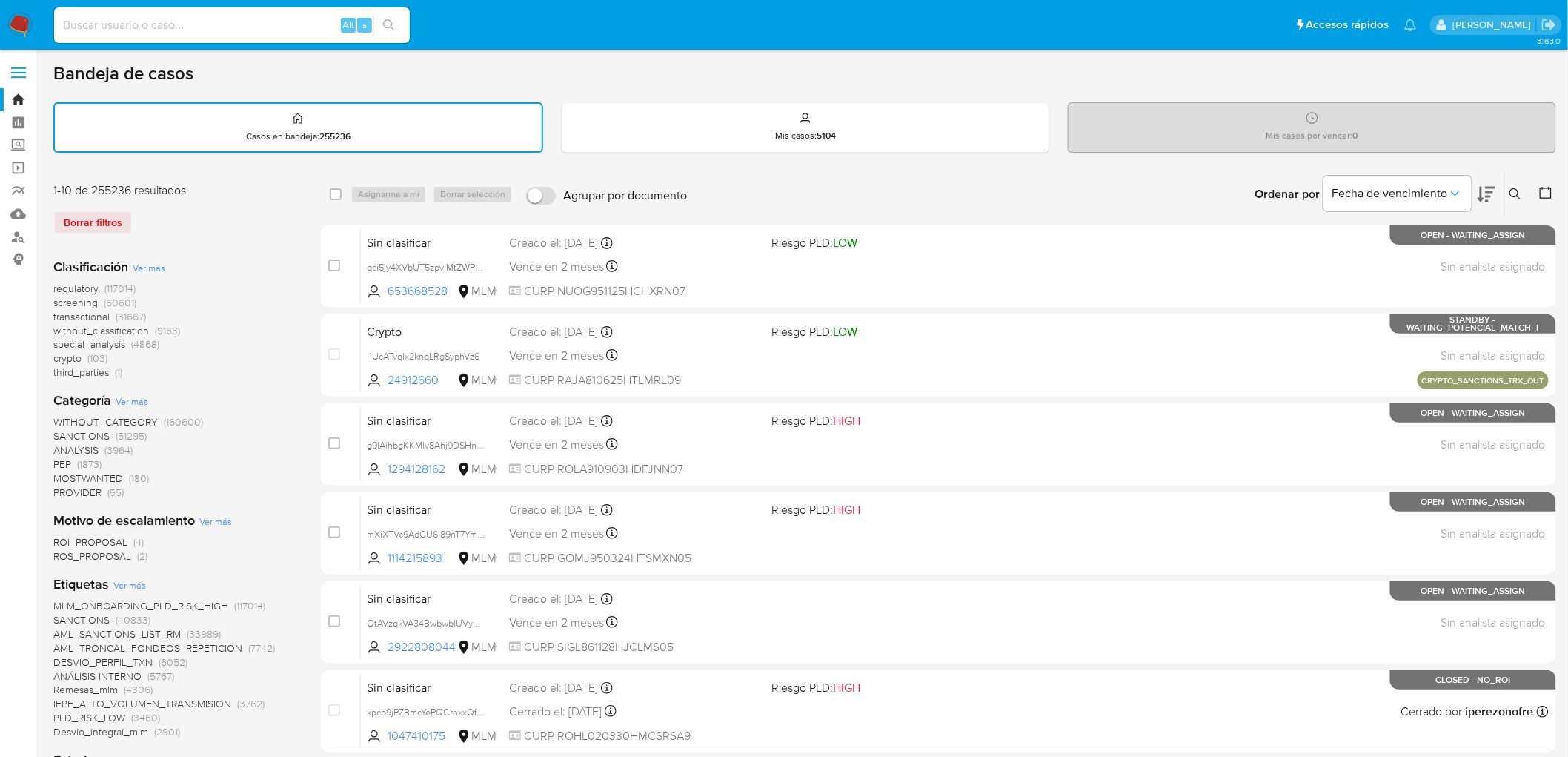
click at [16, 29] on img at bounding box center [20, 25] width 25 height 25
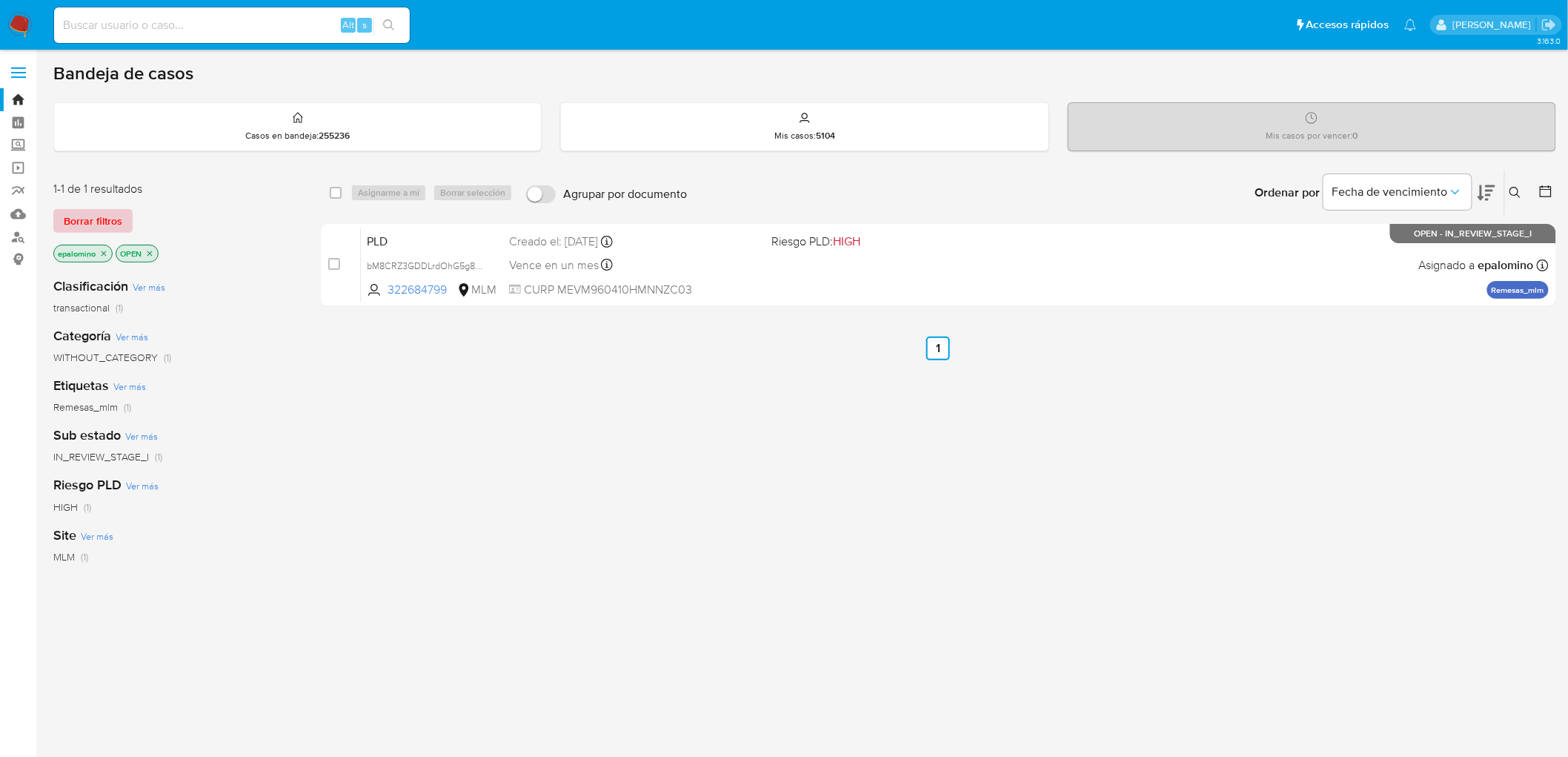
click at [100, 216] on span "Borrar filtros" at bounding box center [93, 221] width 59 height 21
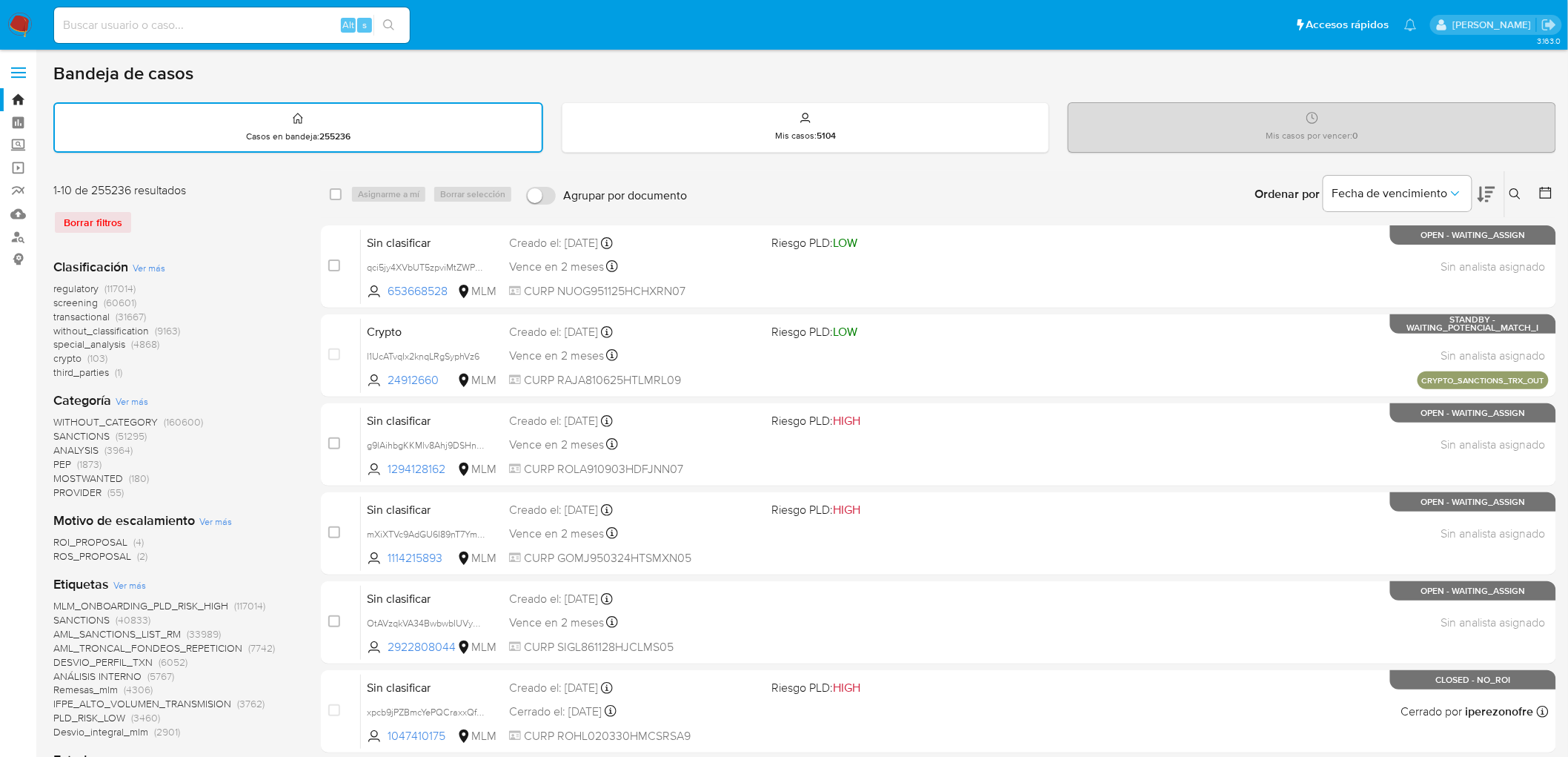
click at [24, 27] on img at bounding box center [20, 25] width 25 height 25
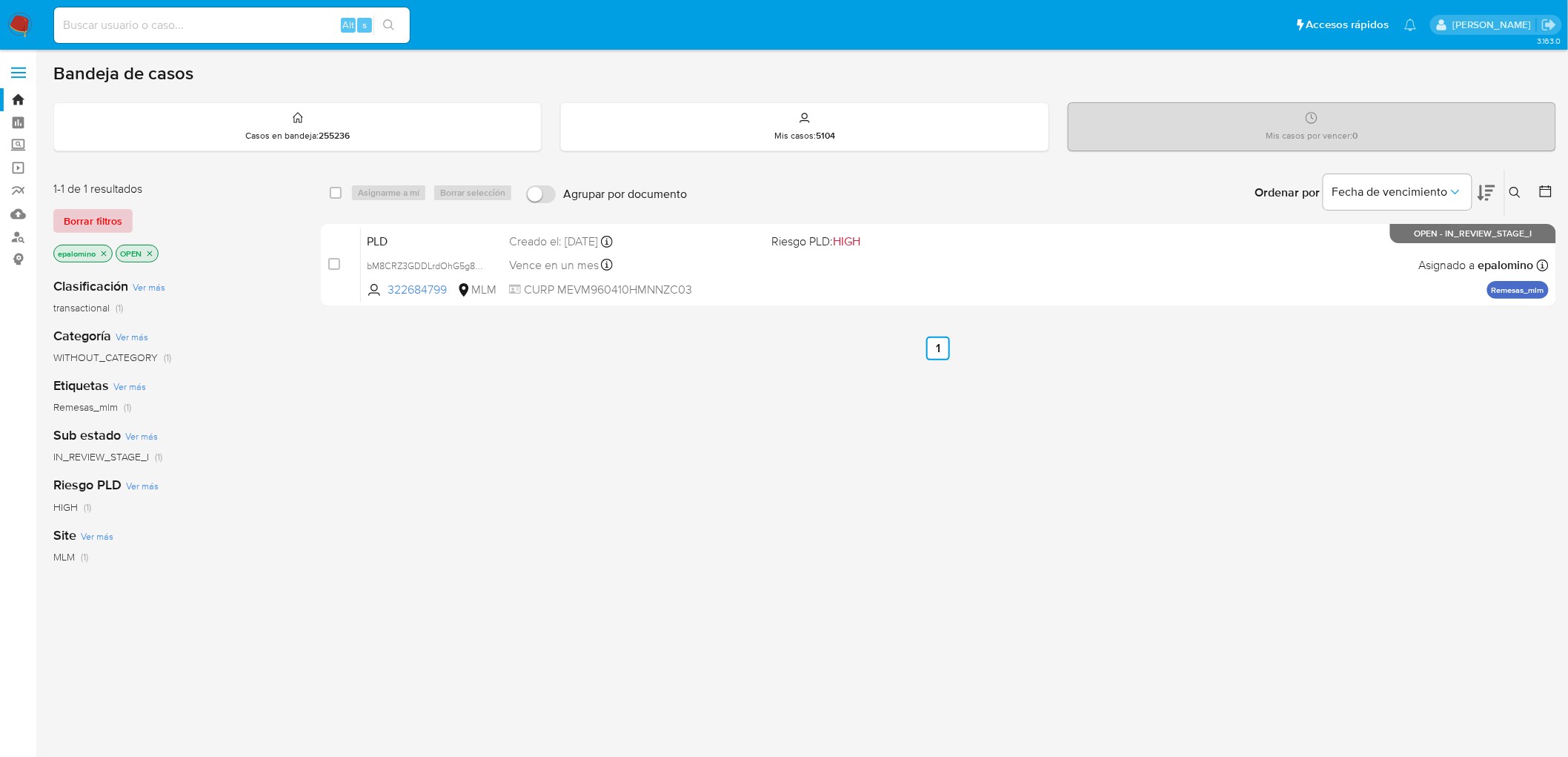
click at [72, 215] on span "Borrar filtros" at bounding box center [93, 221] width 59 height 21
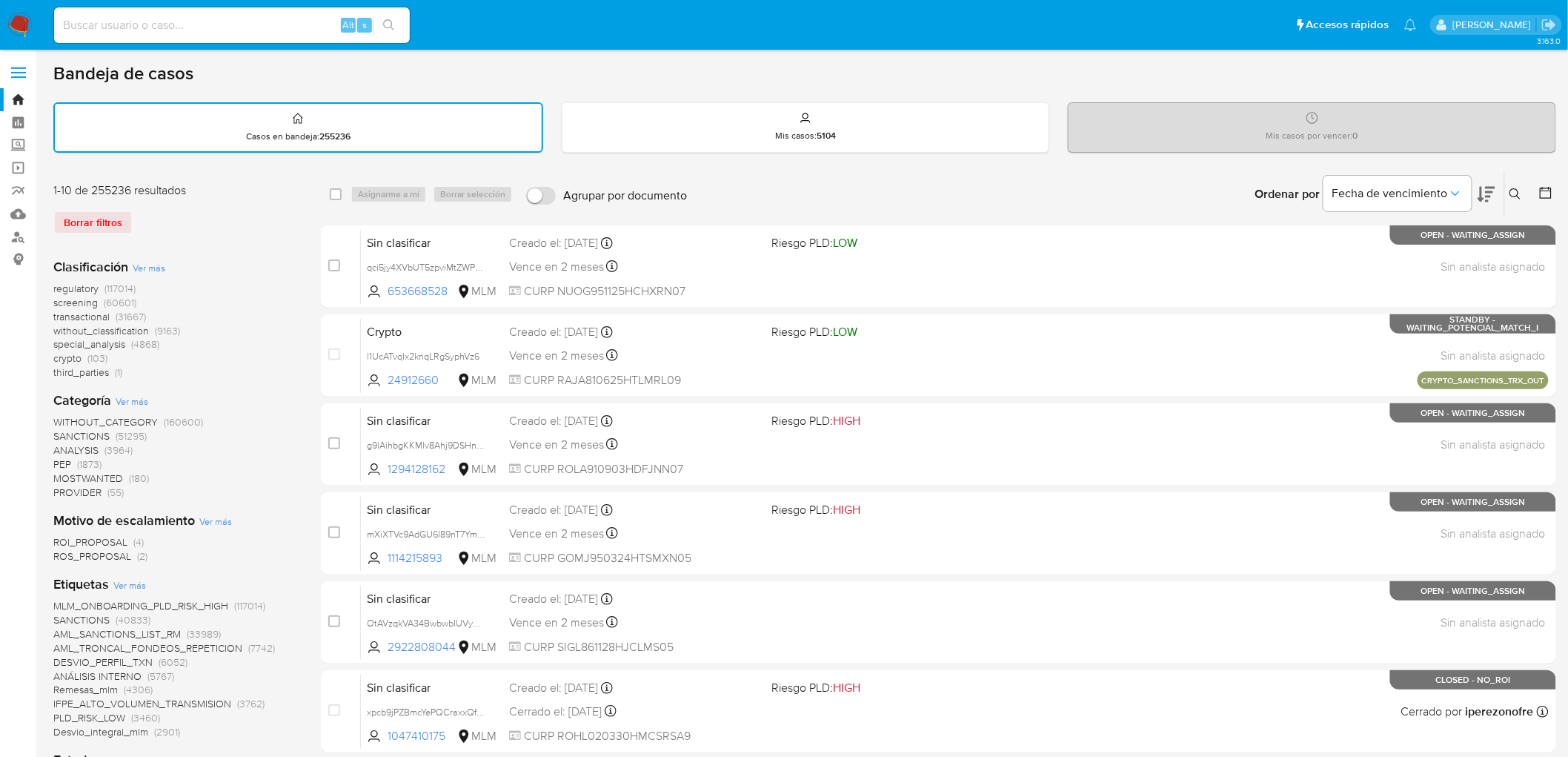
drag, startPoint x: 80, startPoint y: 404, endPoint x: 90, endPoint y: 401, distance: 10.4
click at [85, 400] on b "Categoría" at bounding box center [82, 400] width 58 height 19
click at [14, 24] on img at bounding box center [20, 25] width 25 height 25
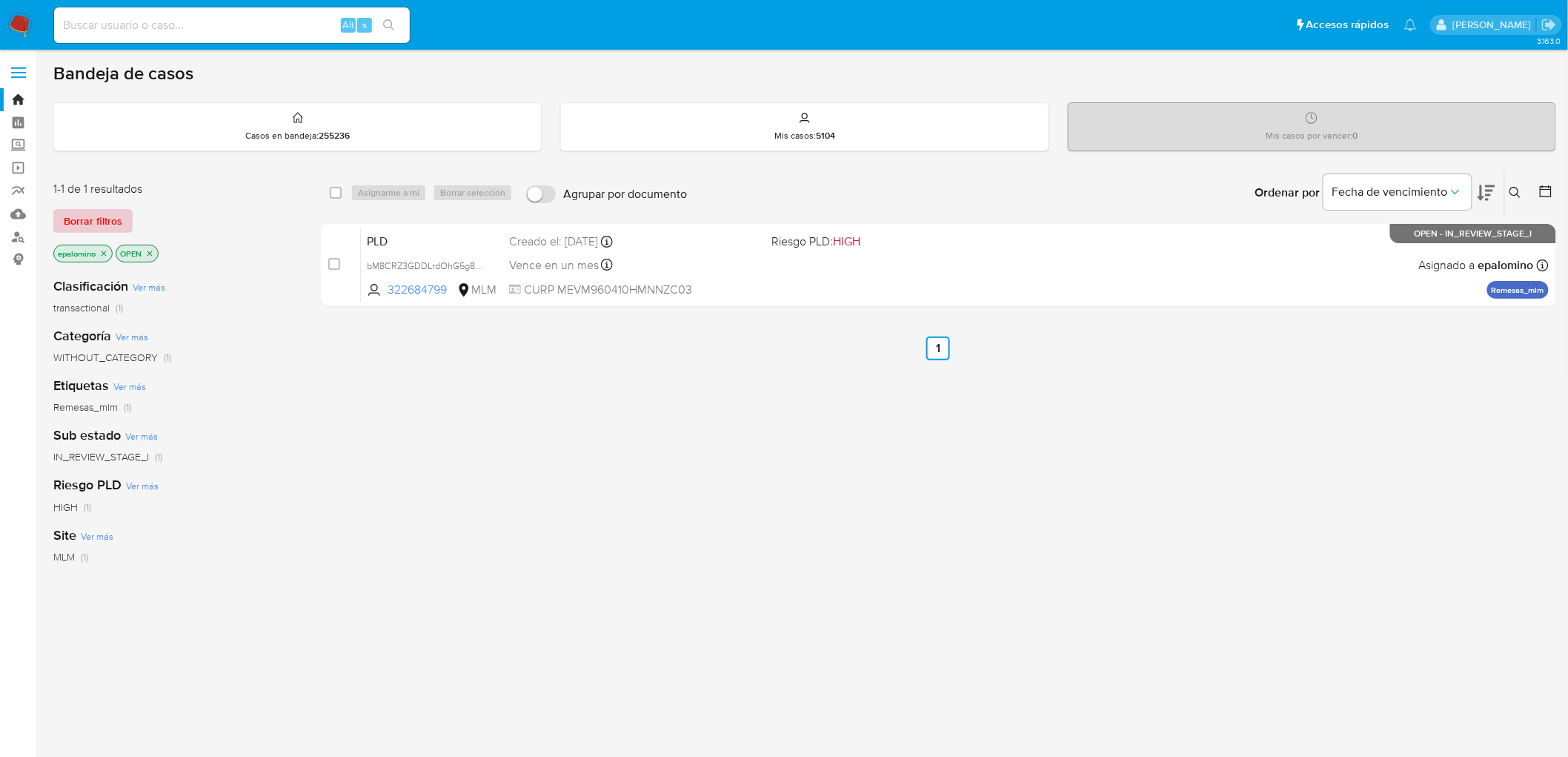
click at [97, 216] on span "Borrar filtros" at bounding box center [93, 221] width 59 height 21
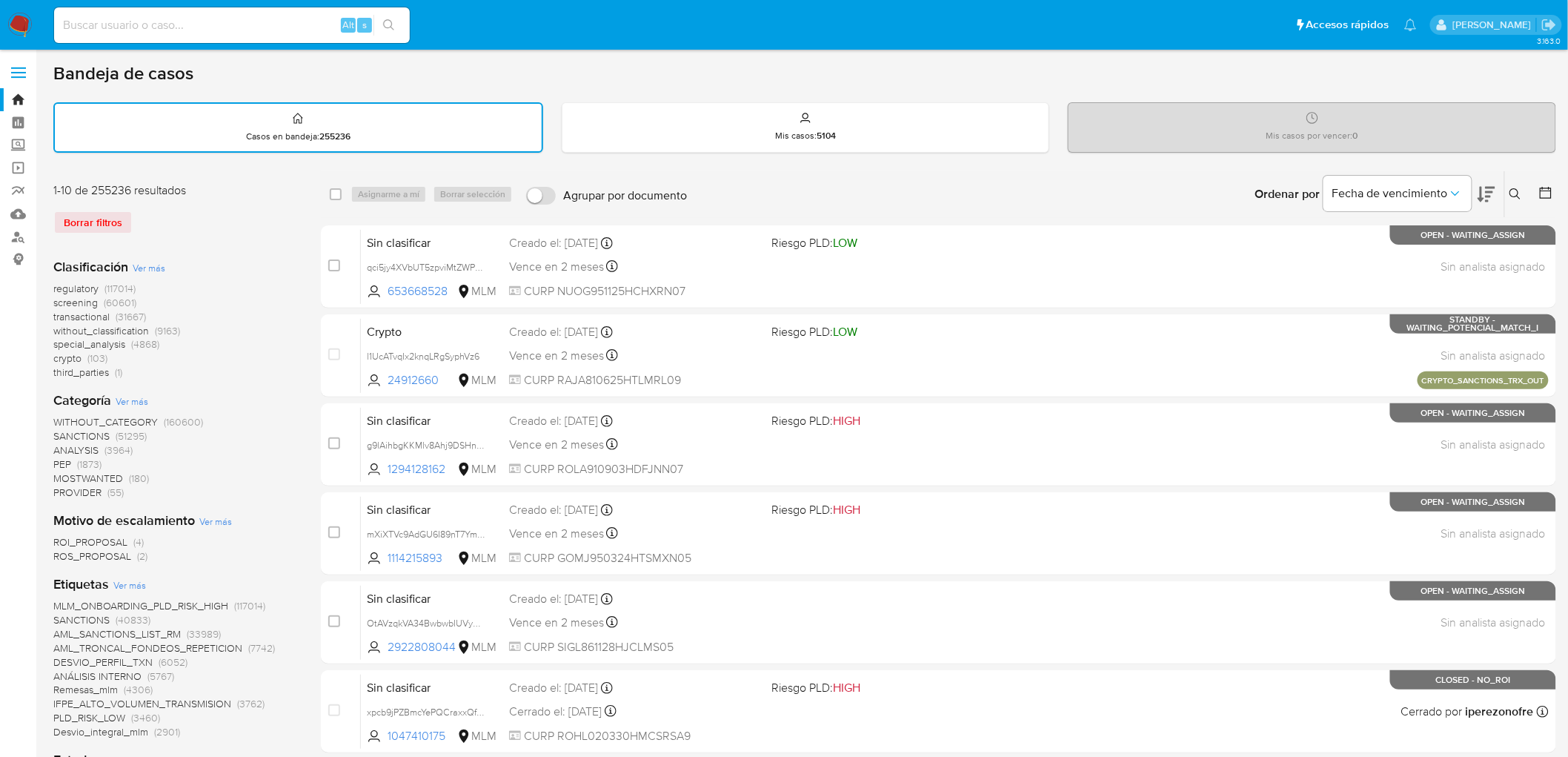
click at [16, 19] on img at bounding box center [20, 25] width 25 height 25
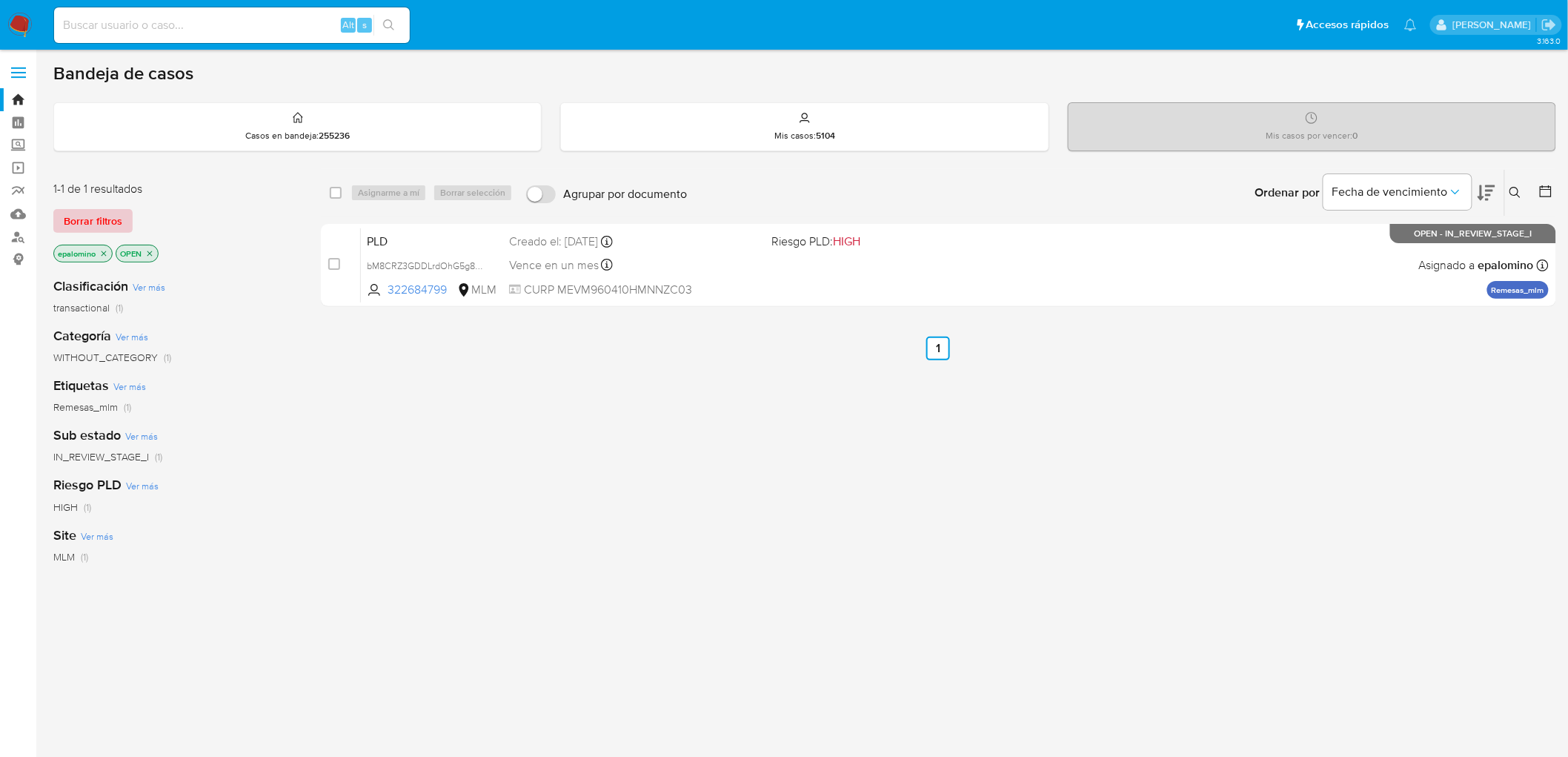
click at [75, 226] on span "Borrar filtros" at bounding box center [93, 221] width 59 height 21
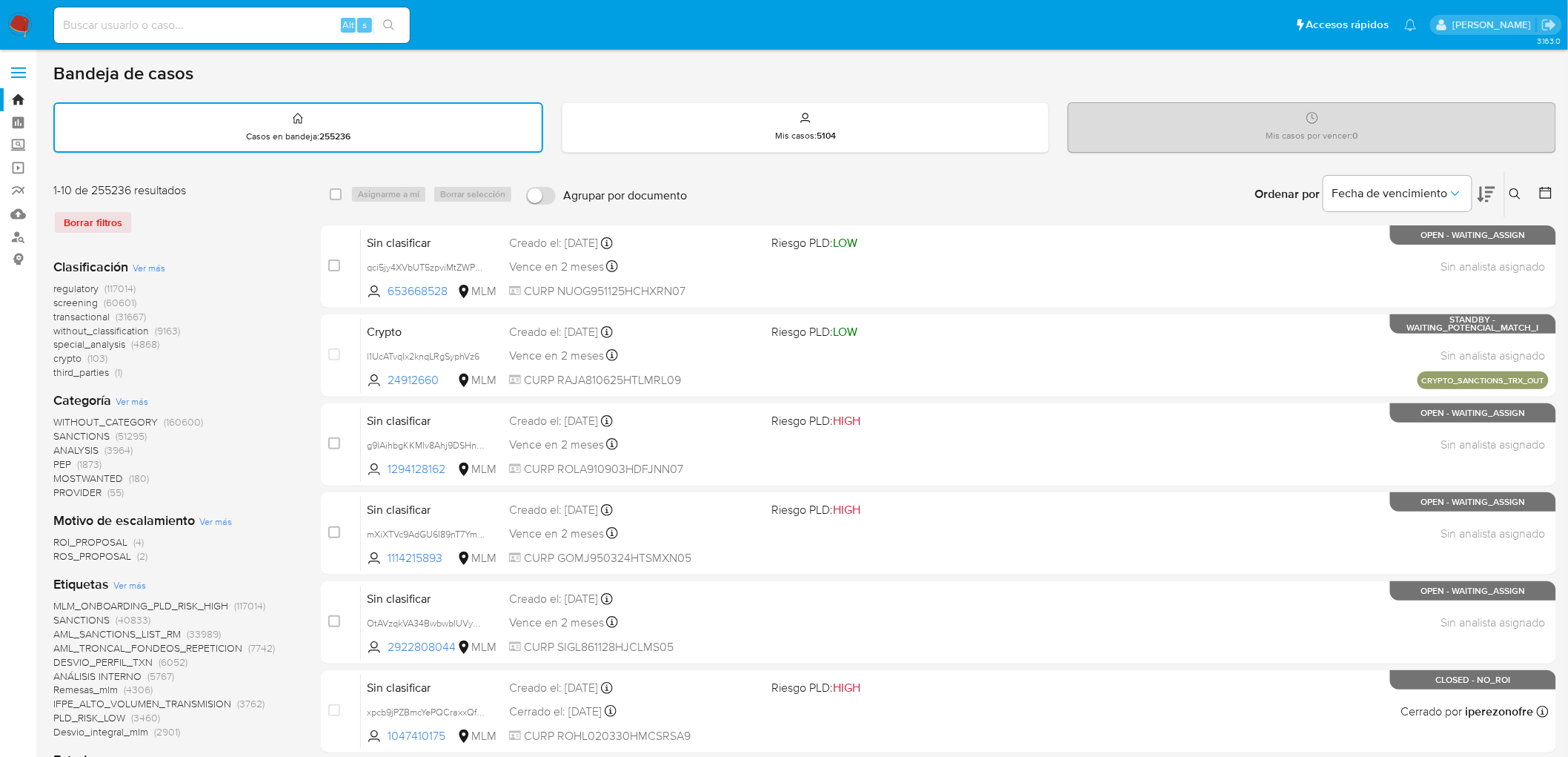
click at [18, 25] on img at bounding box center [20, 25] width 25 height 25
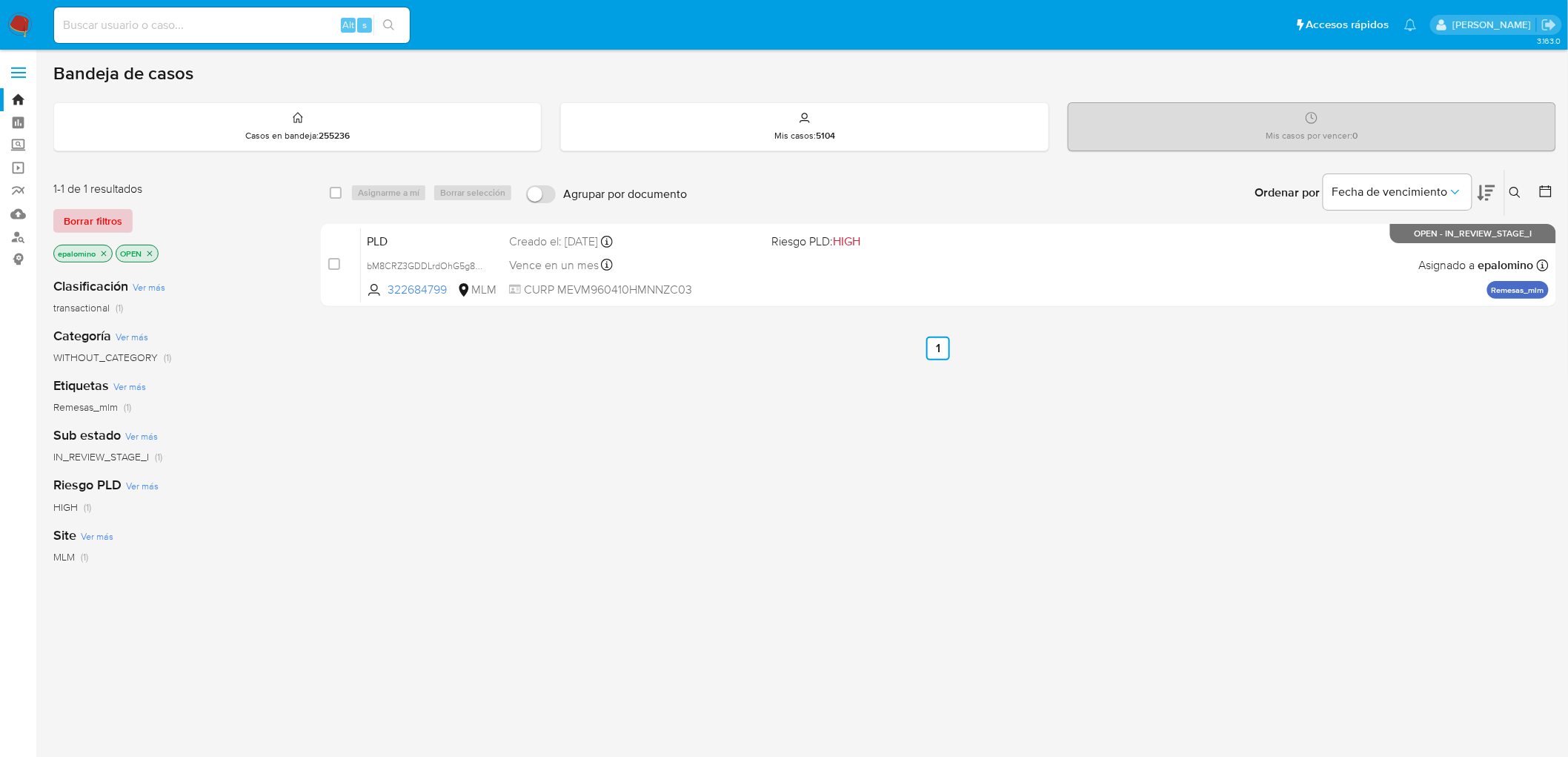
click at [107, 216] on span "Borrar filtros" at bounding box center [93, 221] width 59 height 21
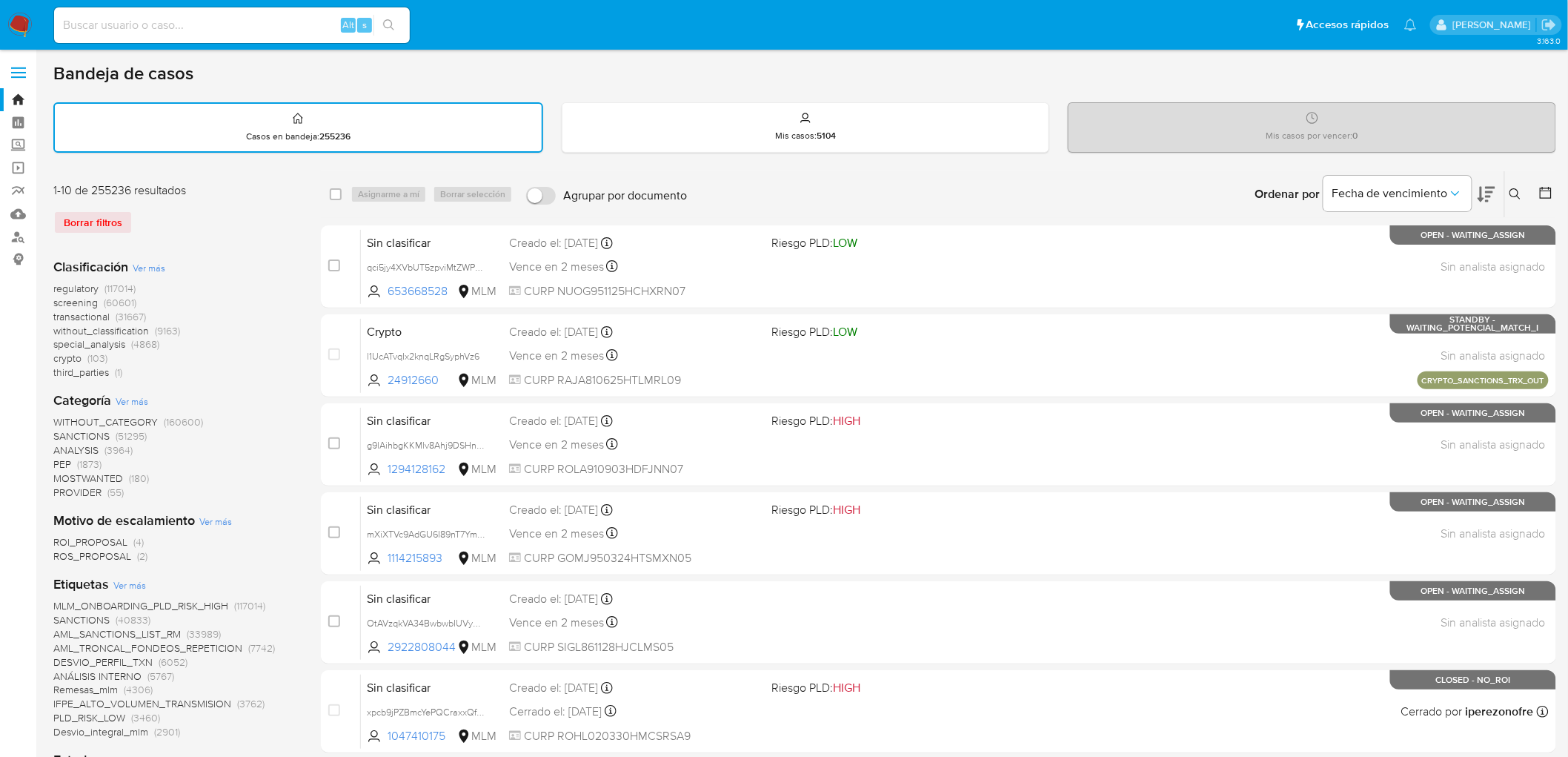
click at [181, 227] on div "Borrar filtros" at bounding box center [172, 223] width 237 height 24
click at [22, 27] on img at bounding box center [20, 25] width 25 height 25
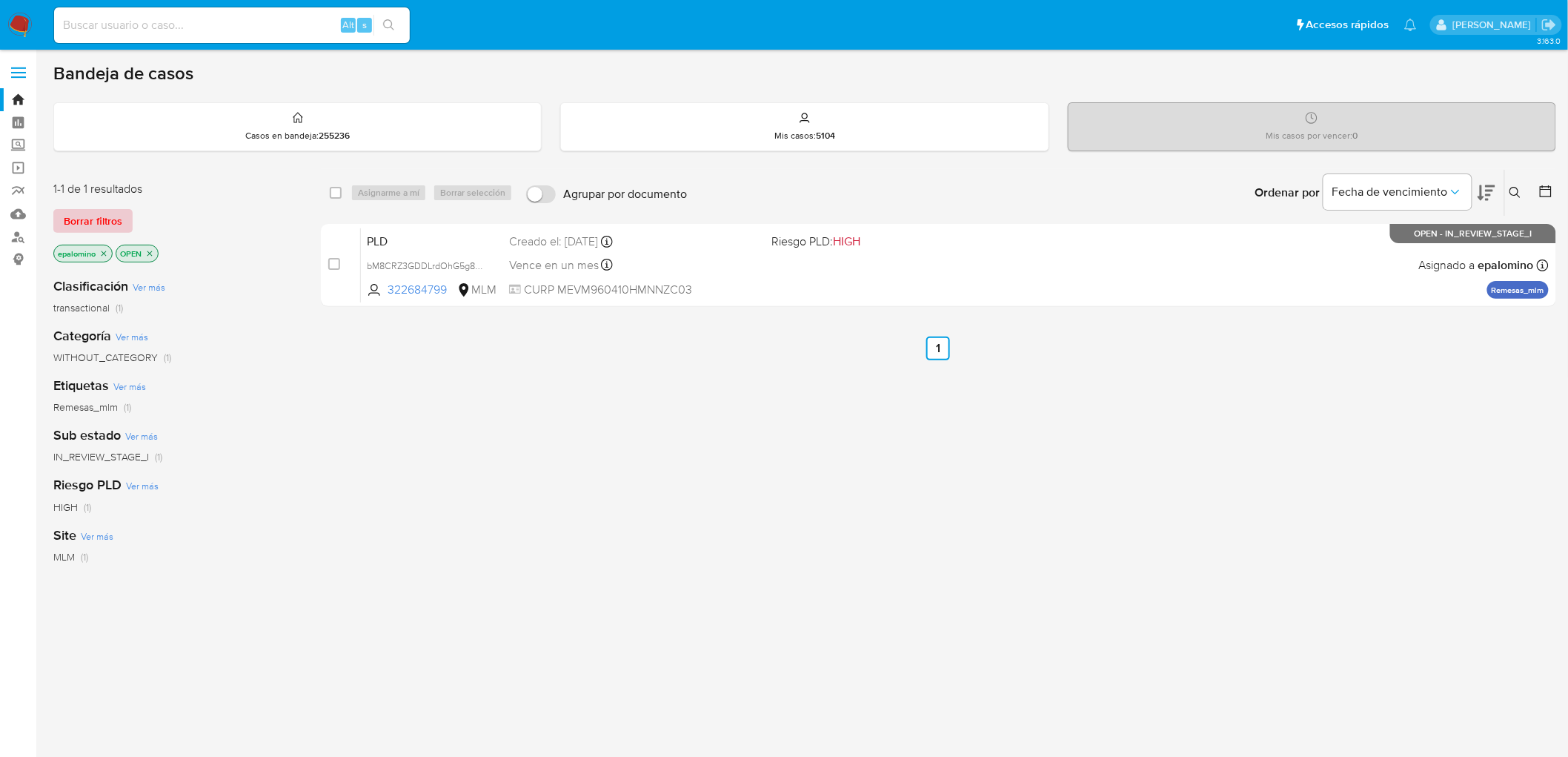
click at [107, 225] on span "Borrar filtros" at bounding box center [93, 221] width 59 height 21
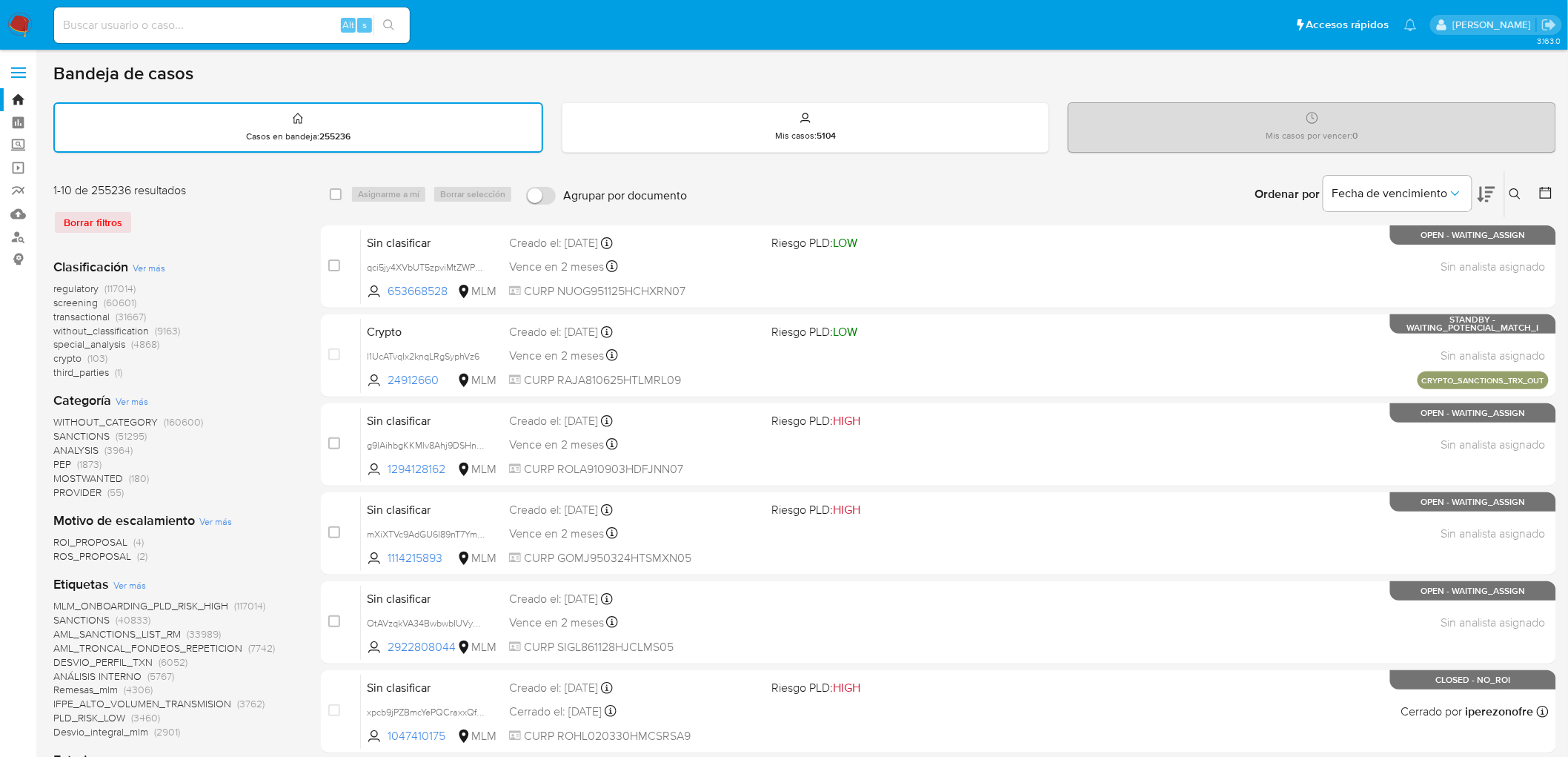
click at [25, 23] on img at bounding box center [20, 25] width 25 height 25
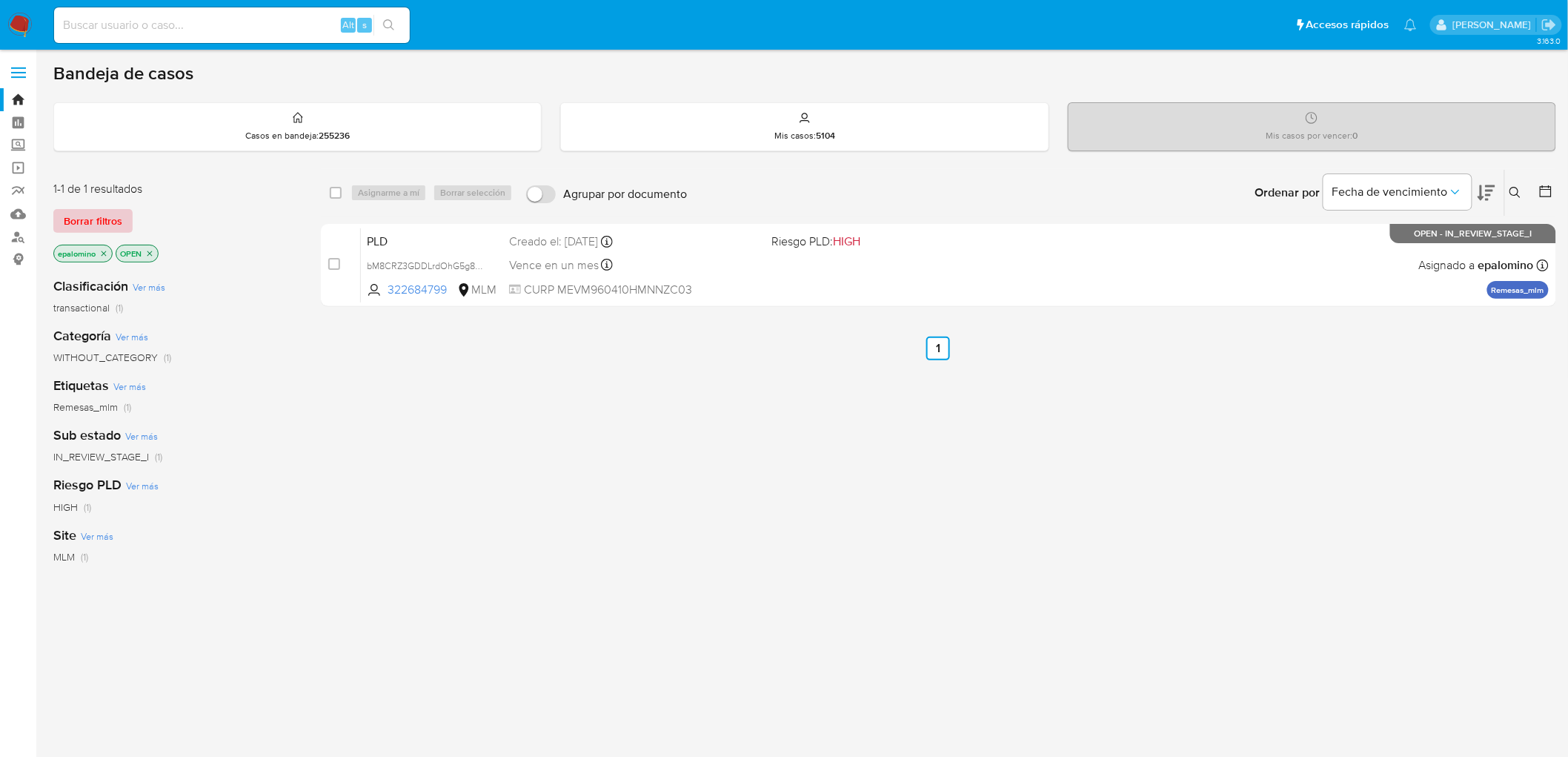
click at [103, 218] on span "Borrar filtros" at bounding box center [93, 221] width 59 height 21
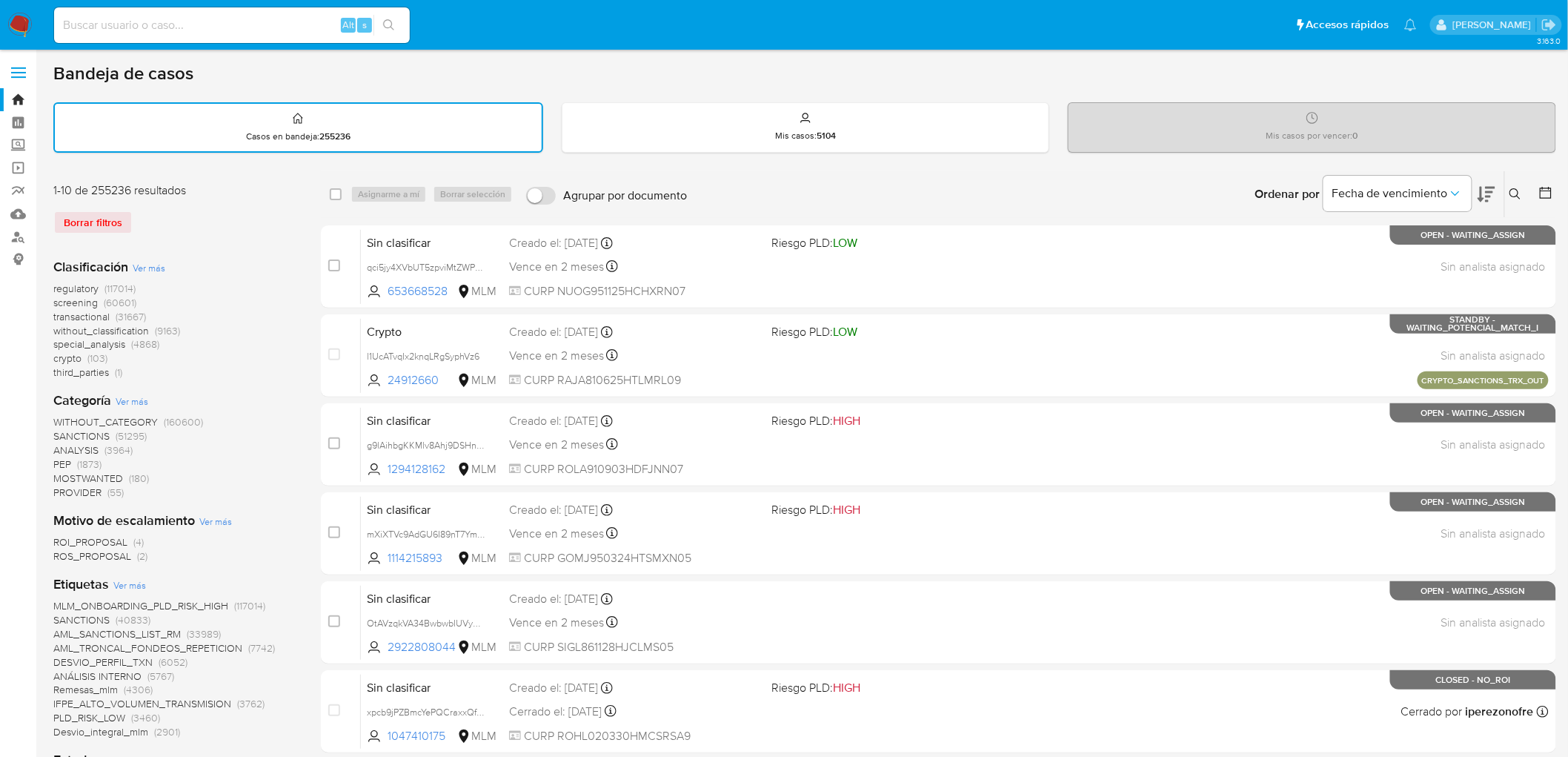
click at [18, 25] on img at bounding box center [20, 25] width 25 height 25
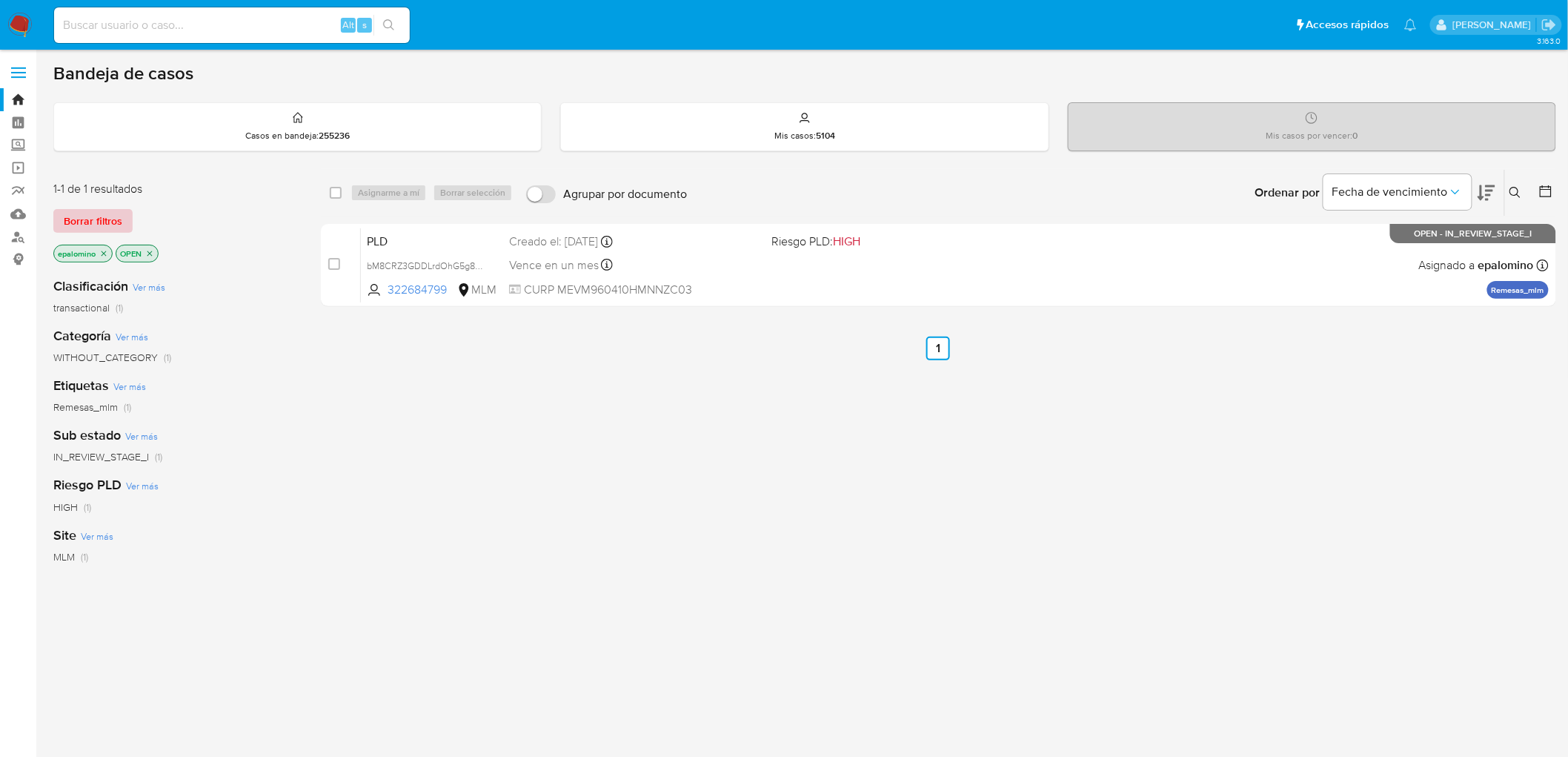
click at [126, 228] on button "Borrar filtros" at bounding box center [93, 221] width 80 height 24
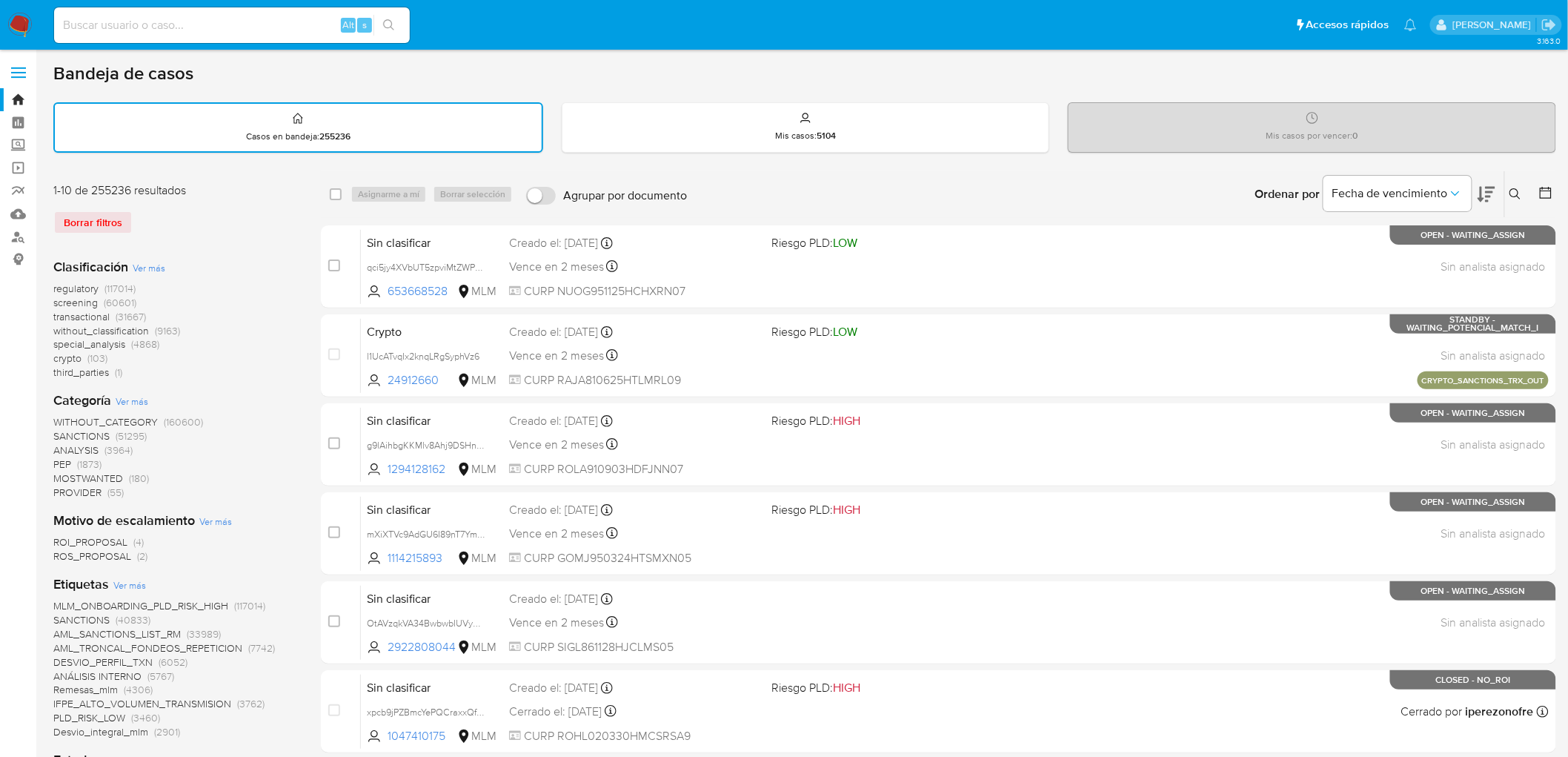
click at [233, 223] on div "Borrar filtros" at bounding box center [172, 223] width 237 height 24
click at [10, 29] on img at bounding box center [20, 25] width 25 height 25
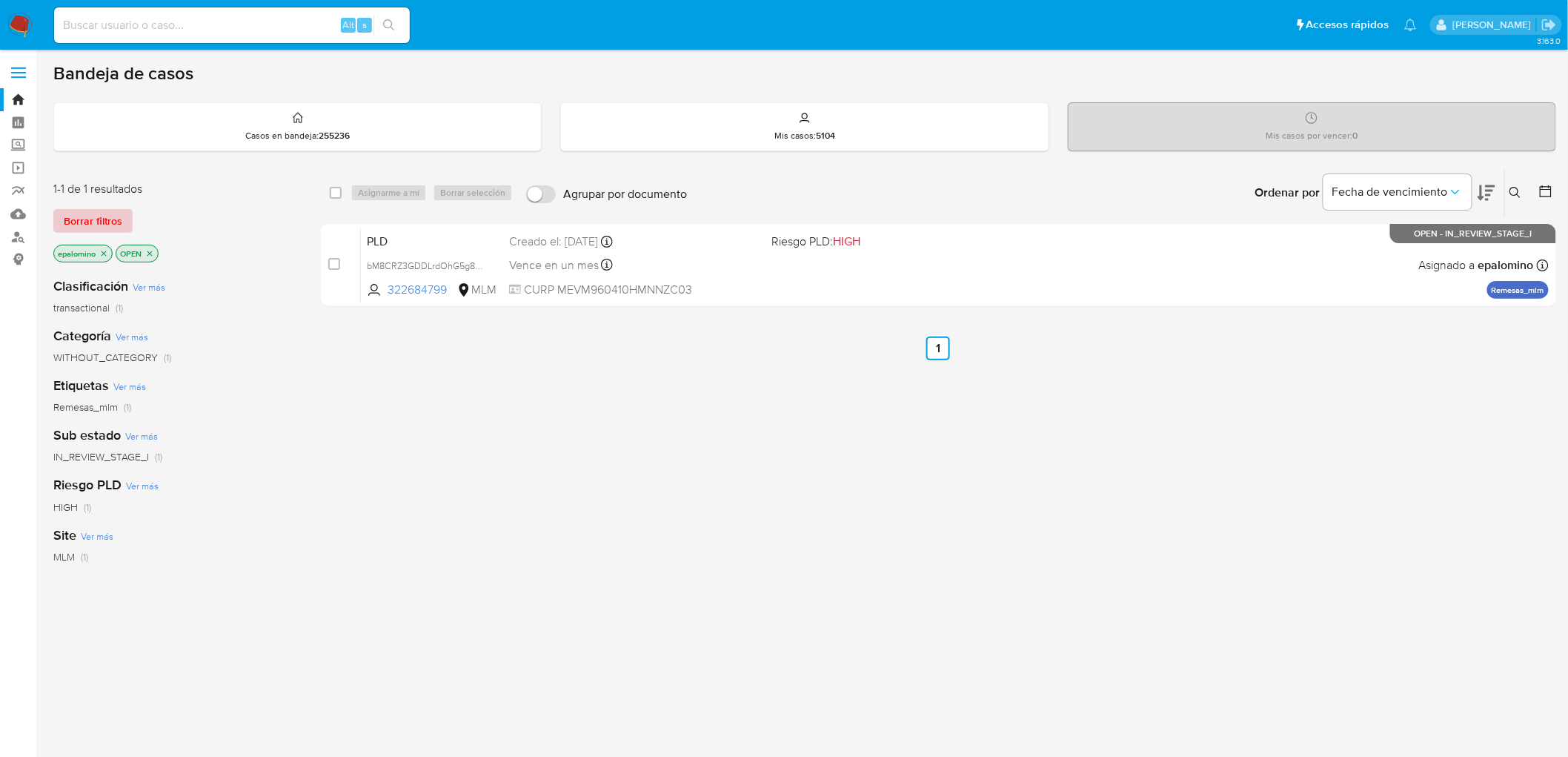
click at [84, 213] on span "Borrar filtros" at bounding box center [93, 221] width 59 height 21
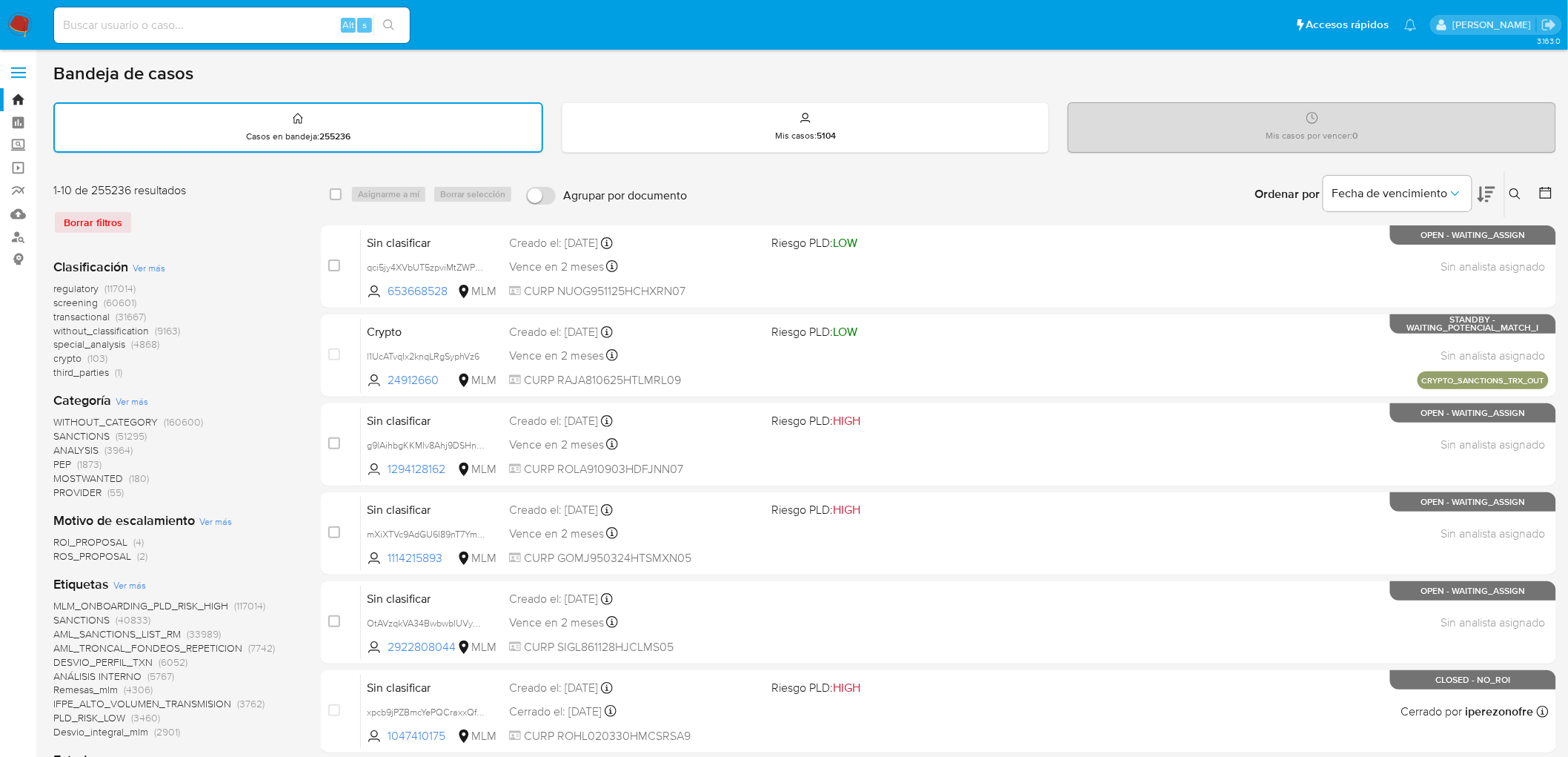
click at [16, 25] on img at bounding box center [20, 25] width 25 height 25
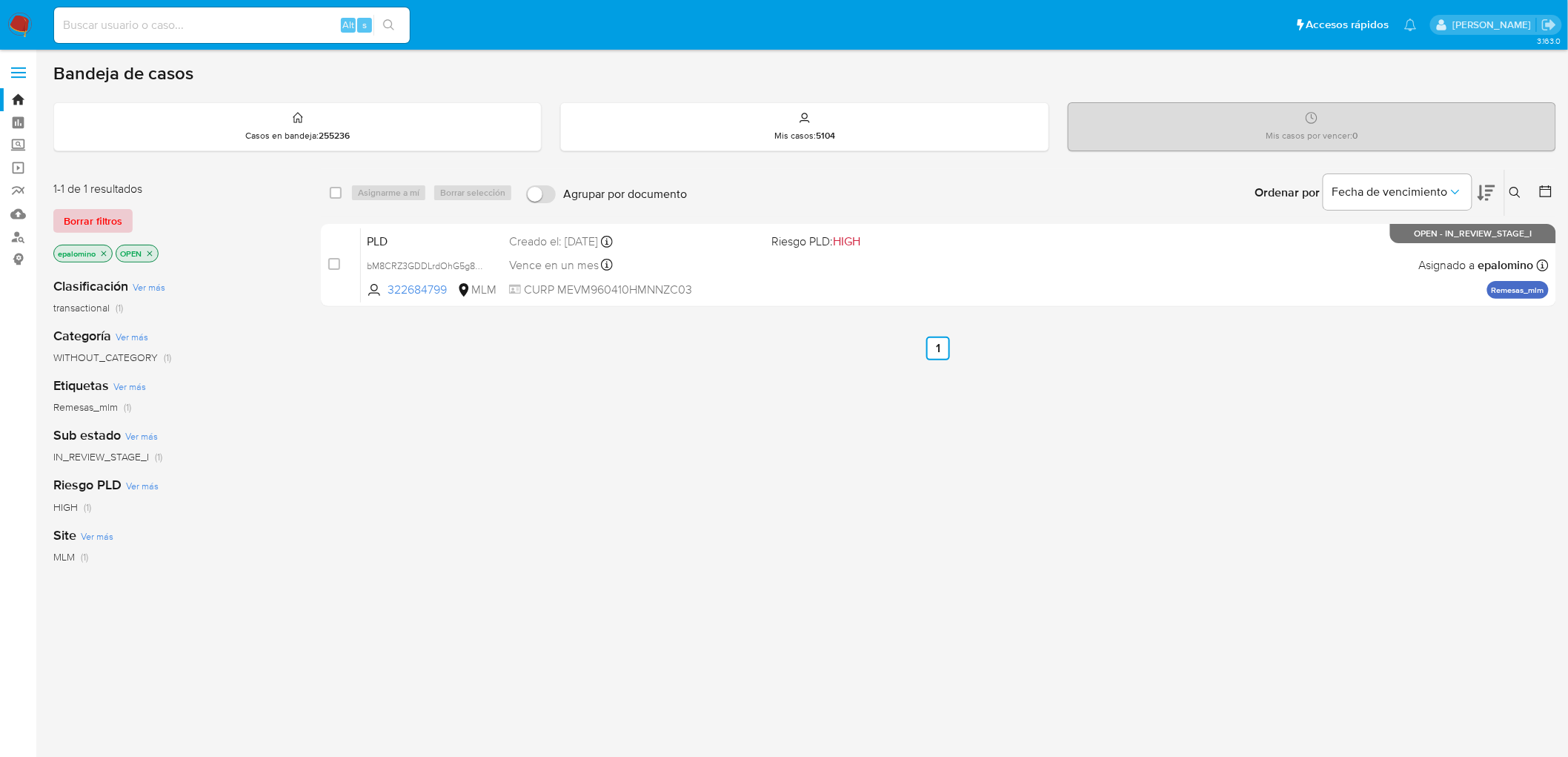
click at [80, 213] on span "Borrar filtros" at bounding box center [93, 221] width 59 height 21
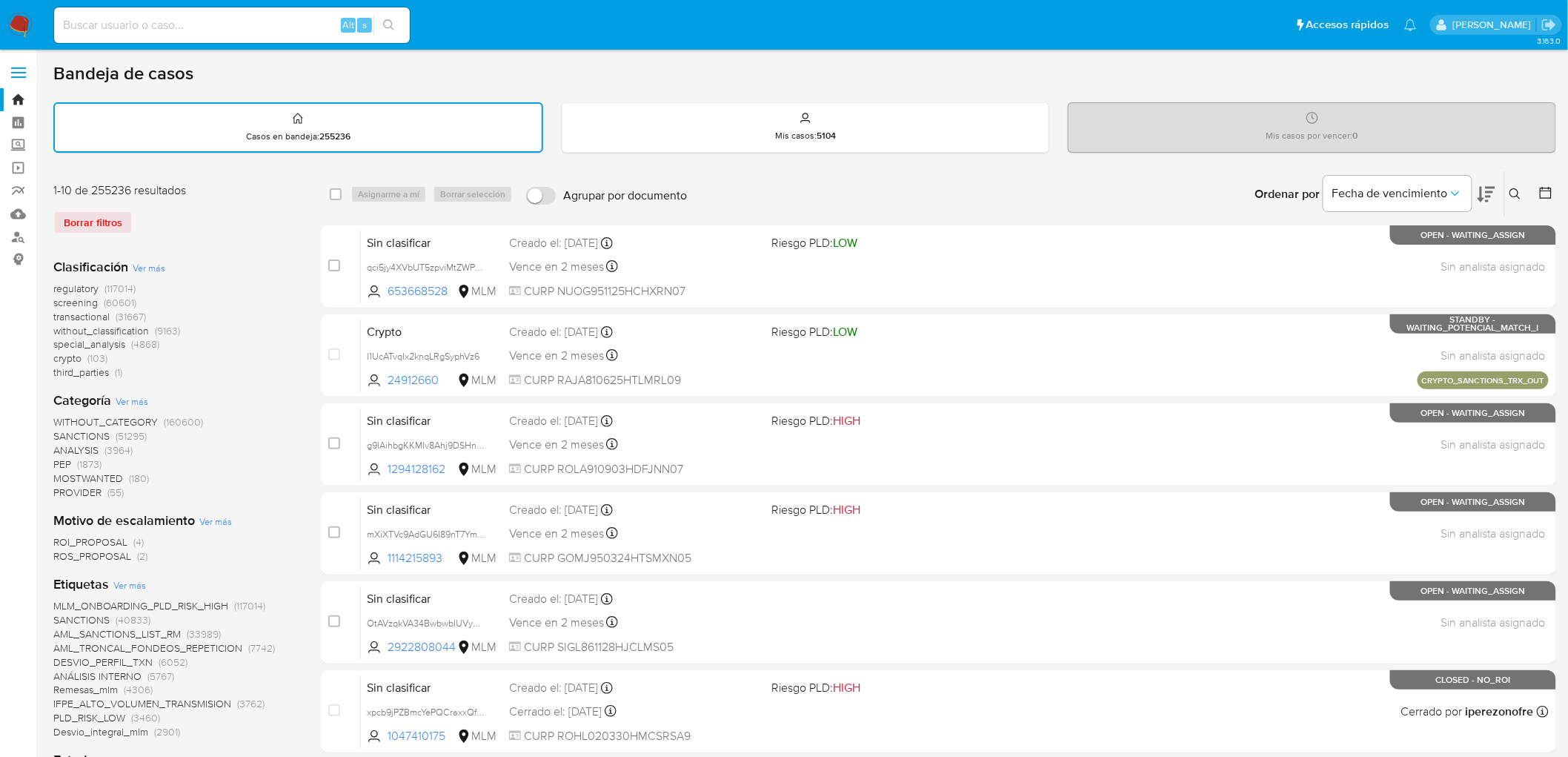
click at [12, 29] on img at bounding box center [20, 25] width 25 height 25
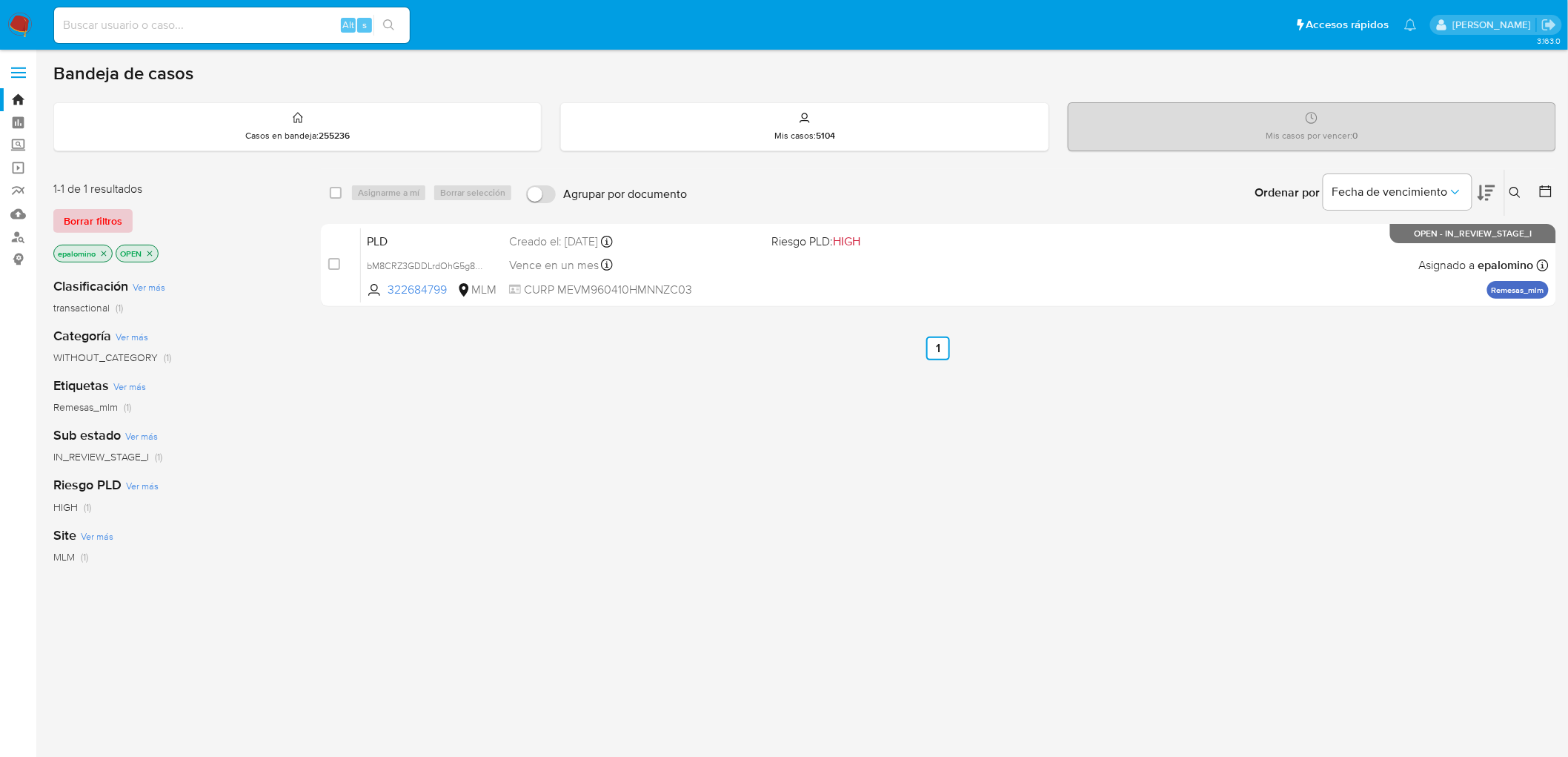
click at [99, 221] on span "Borrar filtros" at bounding box center [93, 221] width 59 height 21
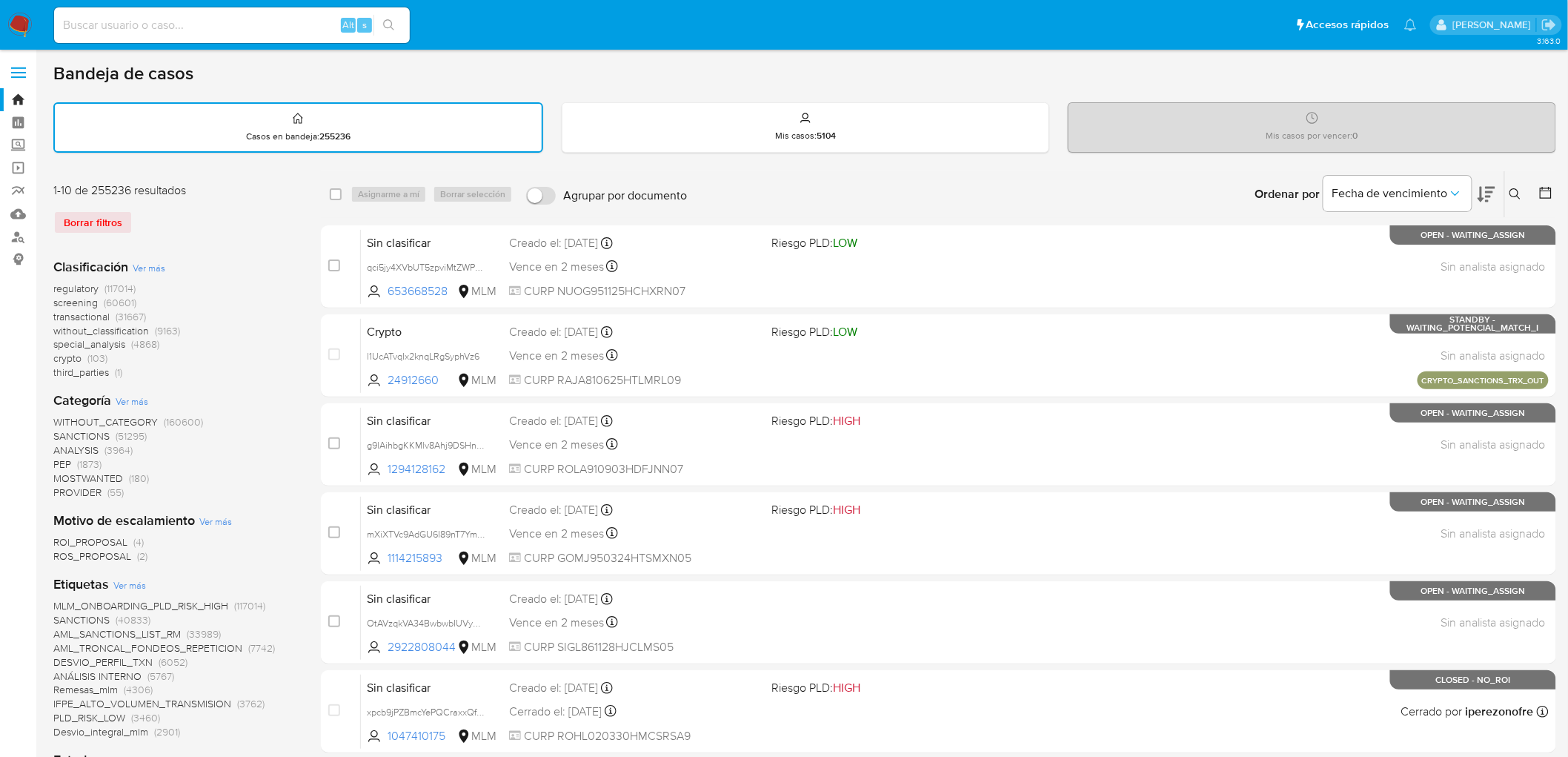
click at [17, 20] on img at bounding box center [20, 25] width 25 height 25
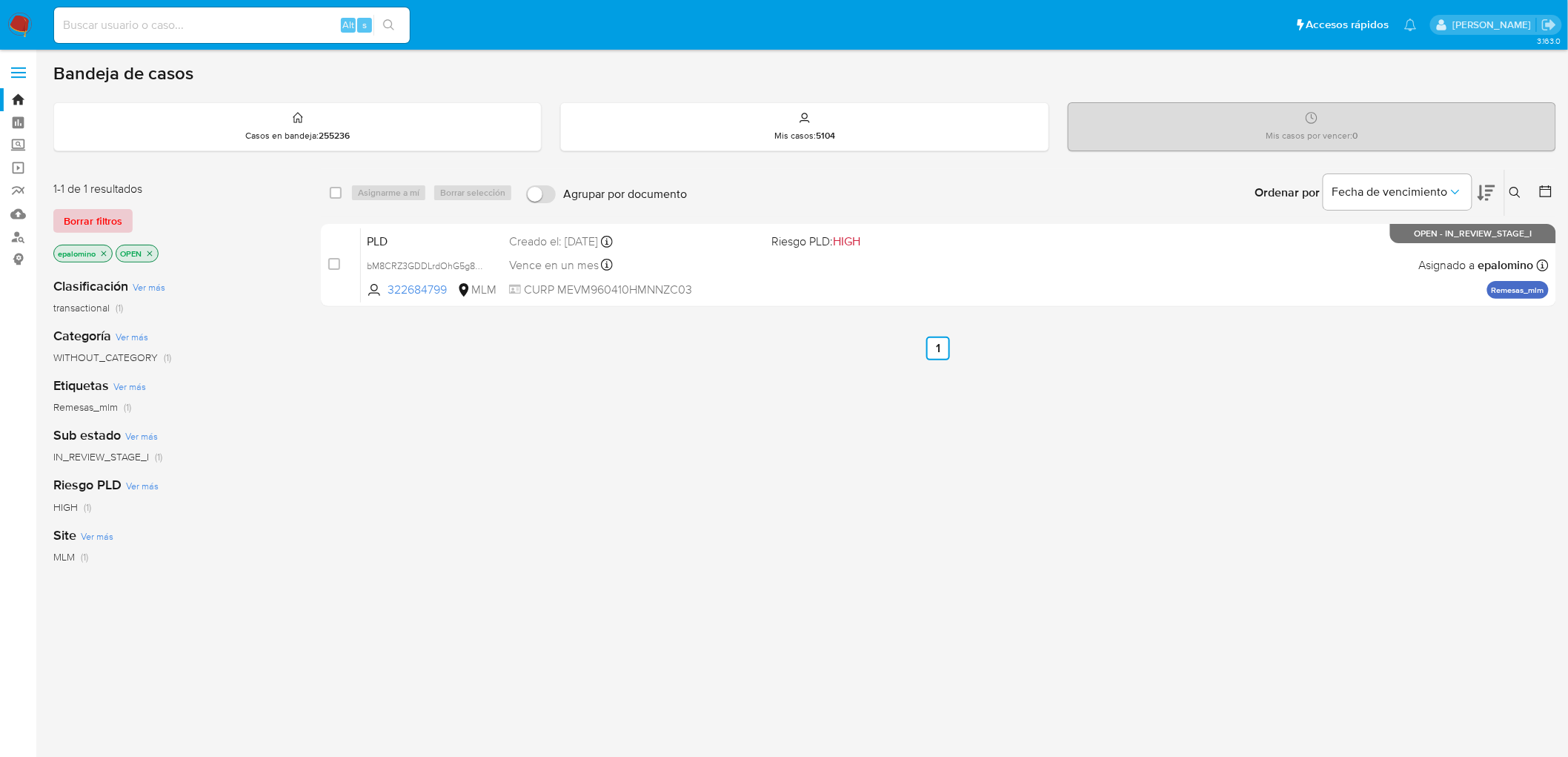
click at [114, 212] on span "Borrar filtros" at bounding box center [93, 221] width 59 height 21
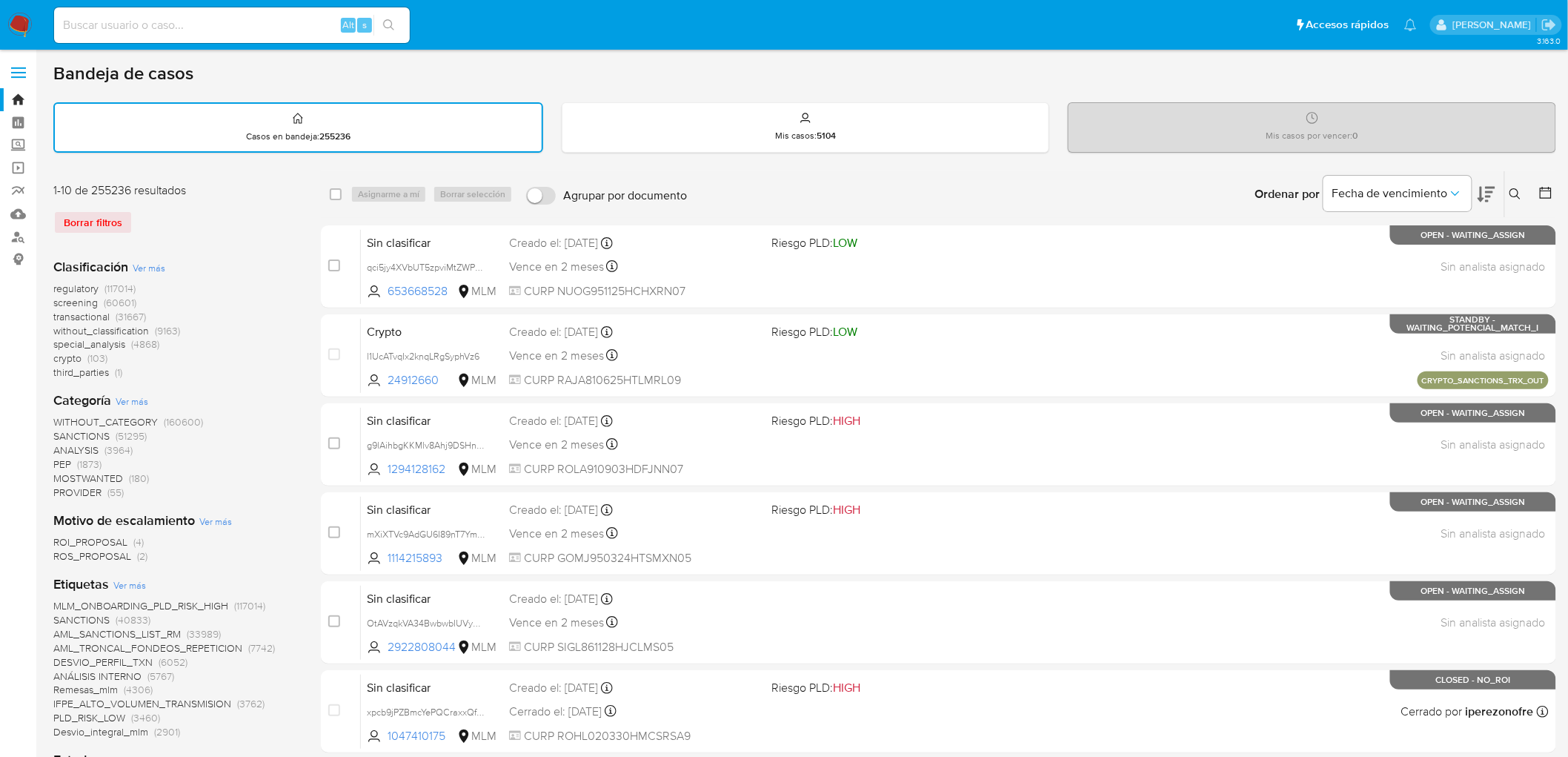
click at [1511, 185] on button at bounding box center [1517, 194] width 25 height 18
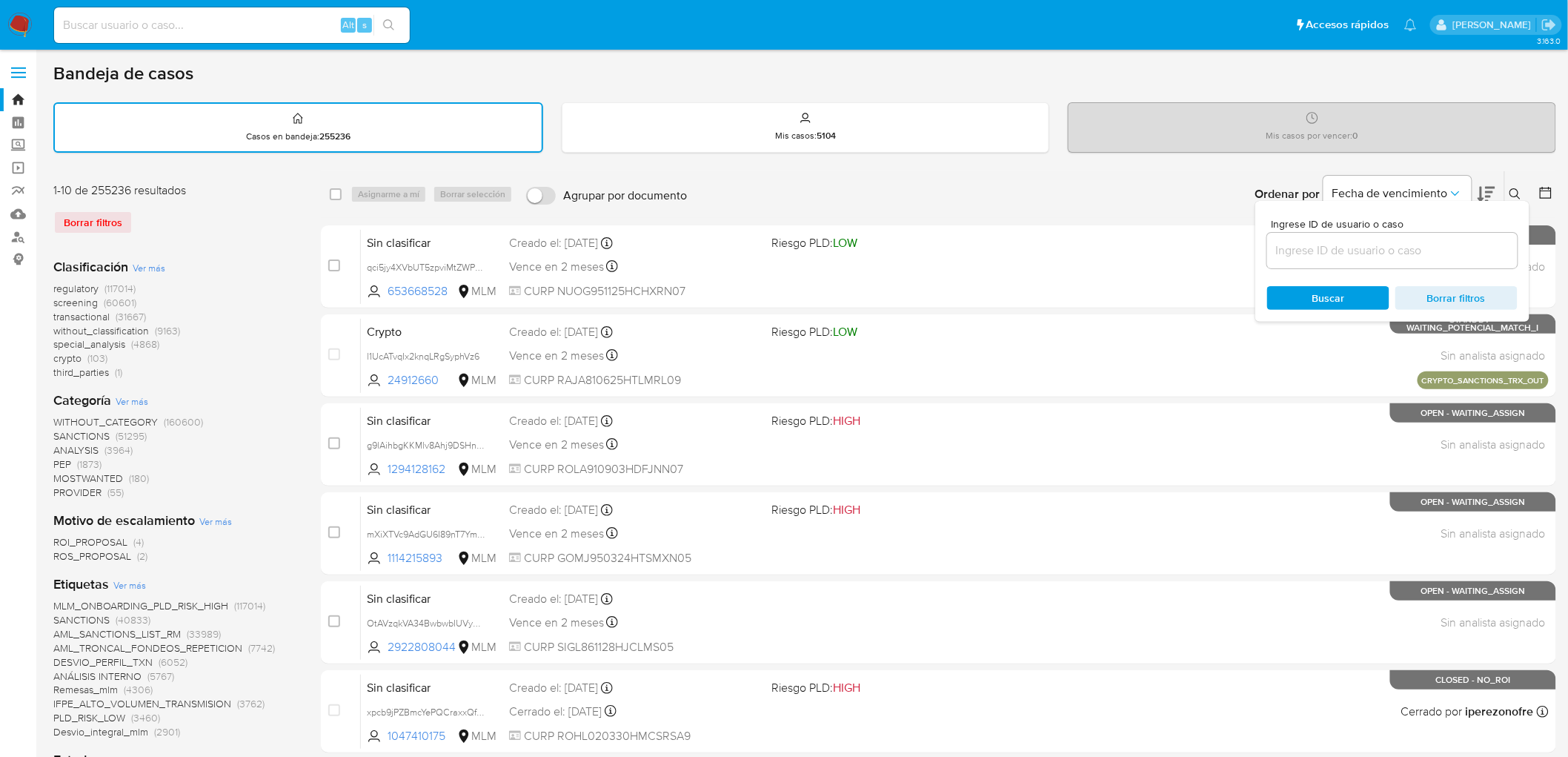
click at [1317, 255] on input at bounding box center [1392, 251] width 251 height 19
type input "232941344"
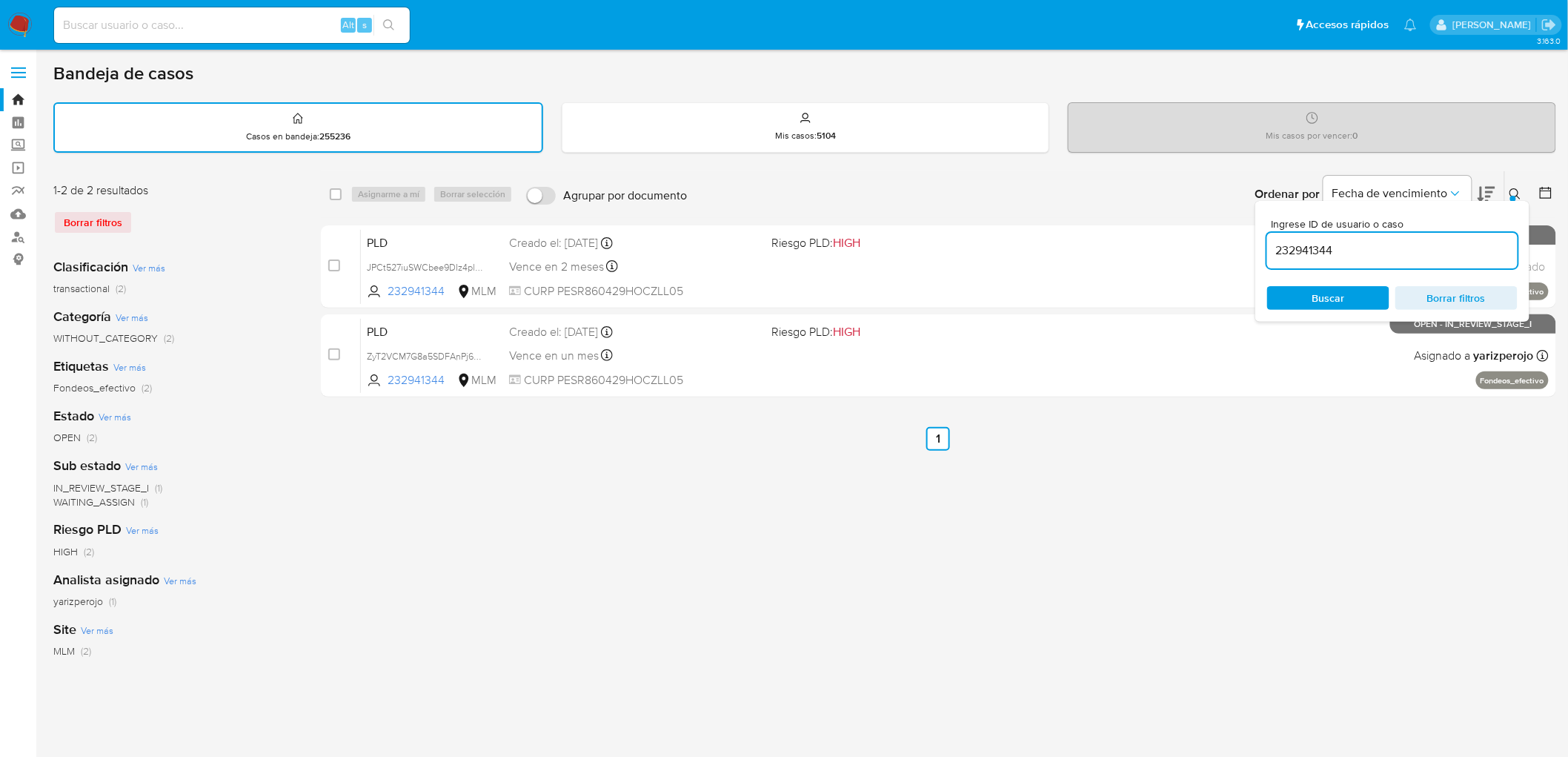
click at [1517, 189] on icon at bounding box center [1515, 194] width 12 height 12
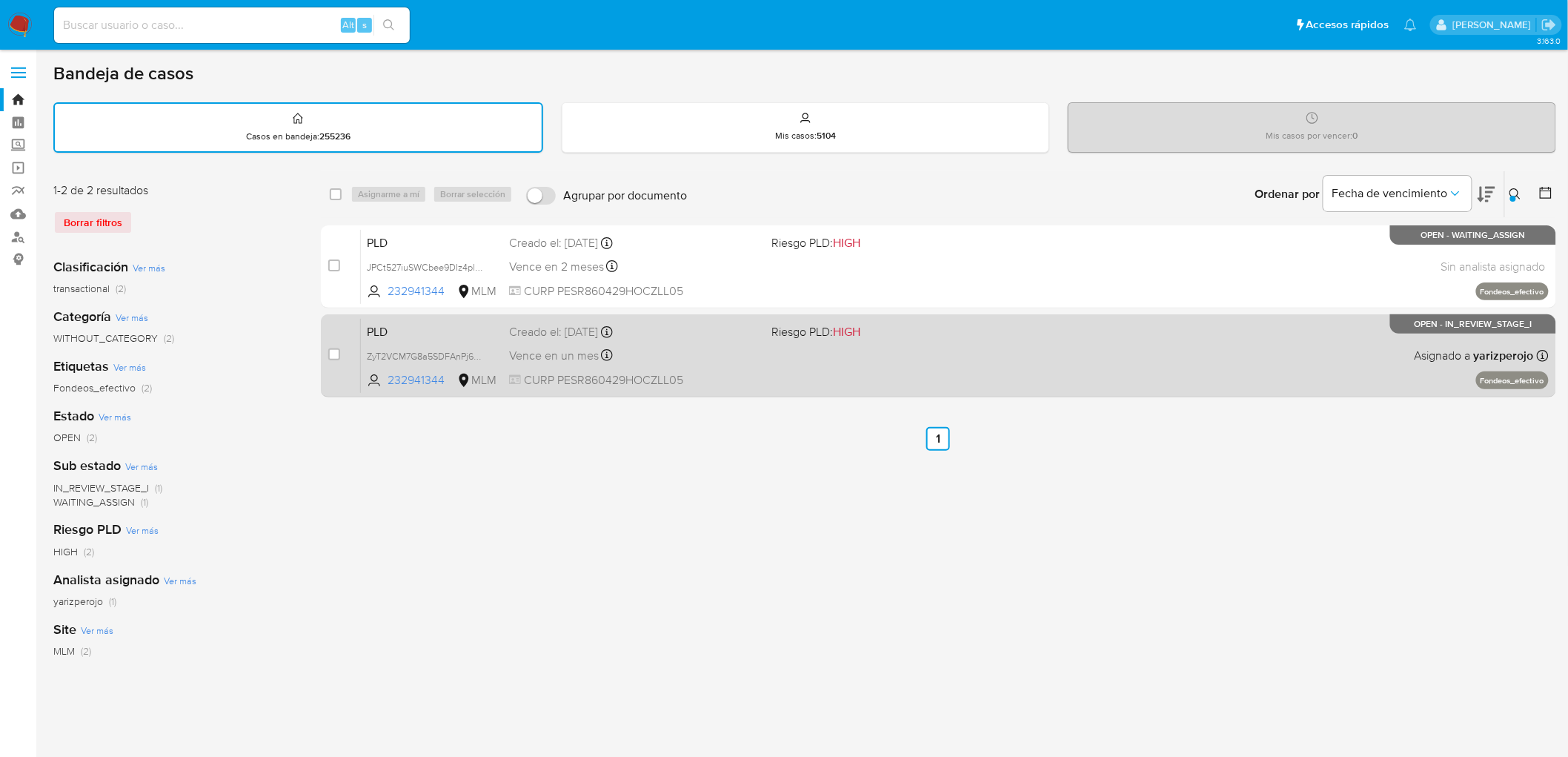
click at [391, 326] on span "PLD" at bounding box center [432, 330] width 130 height 19
click at [380, 330] on span "PLD" at bounding box center [432, 330] width 130 height 19
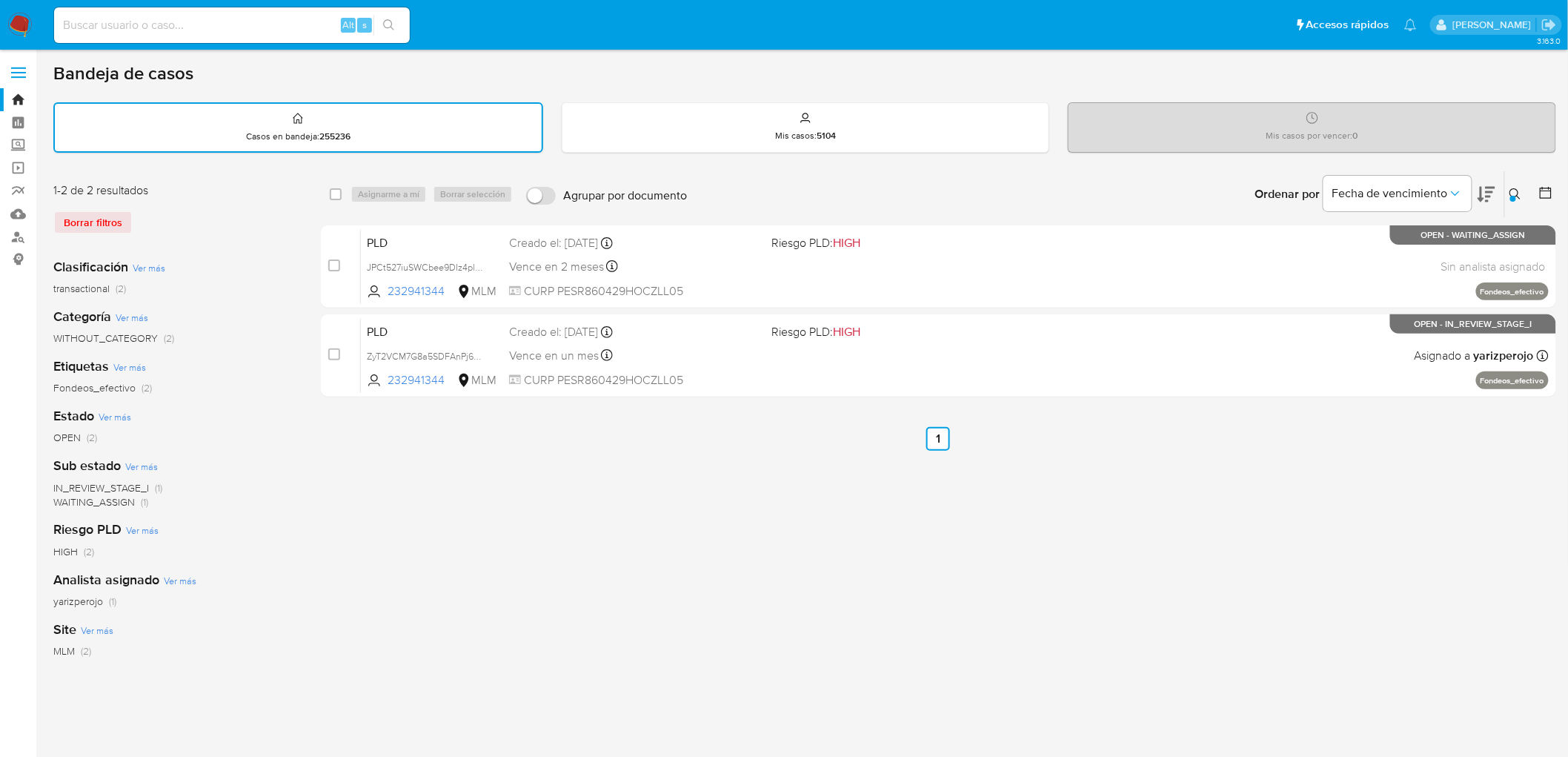
click at [21, 27] on img at bounding box center [20, 25] width 25 height 25
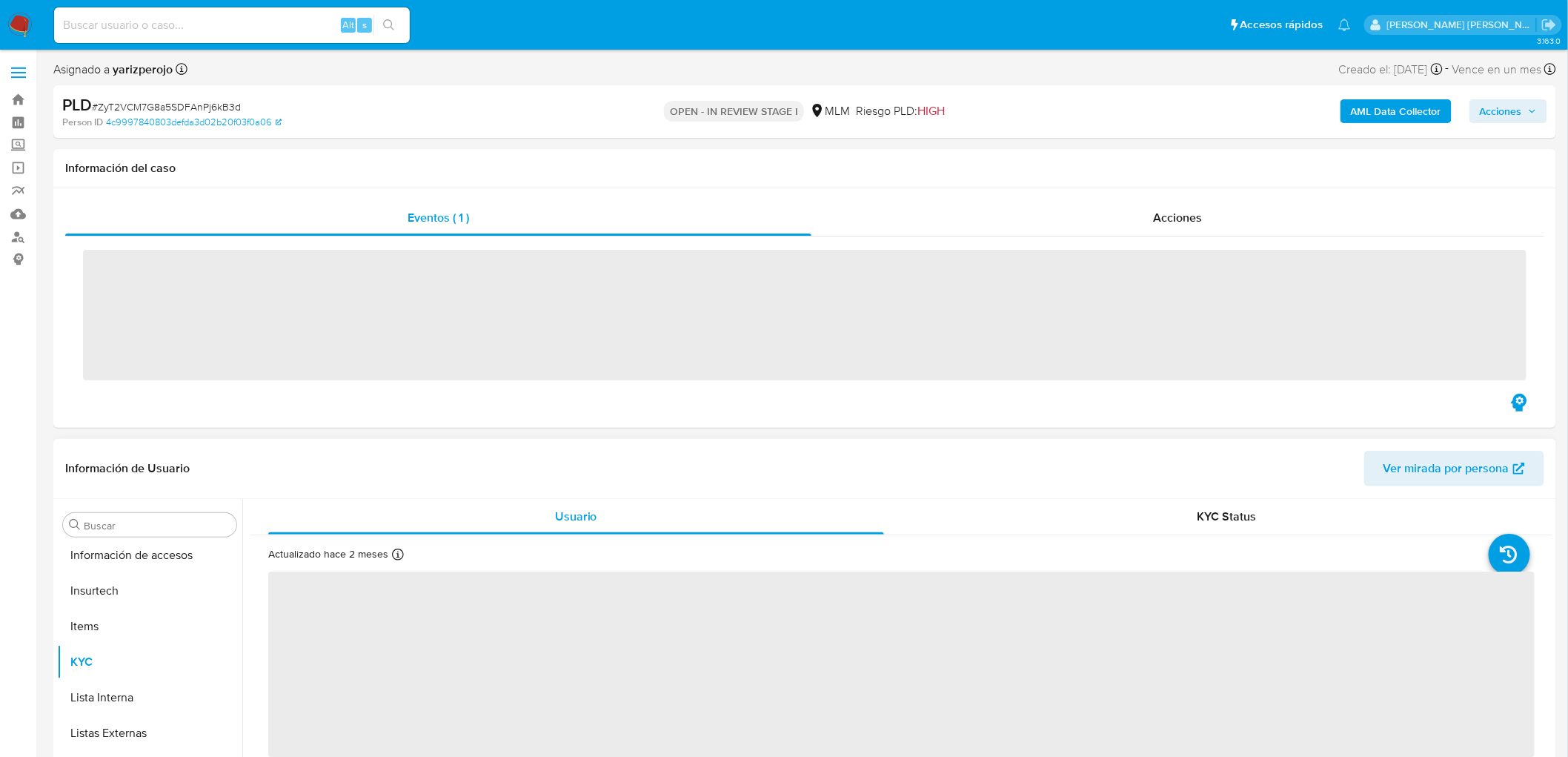
scroll to position [733, 0]
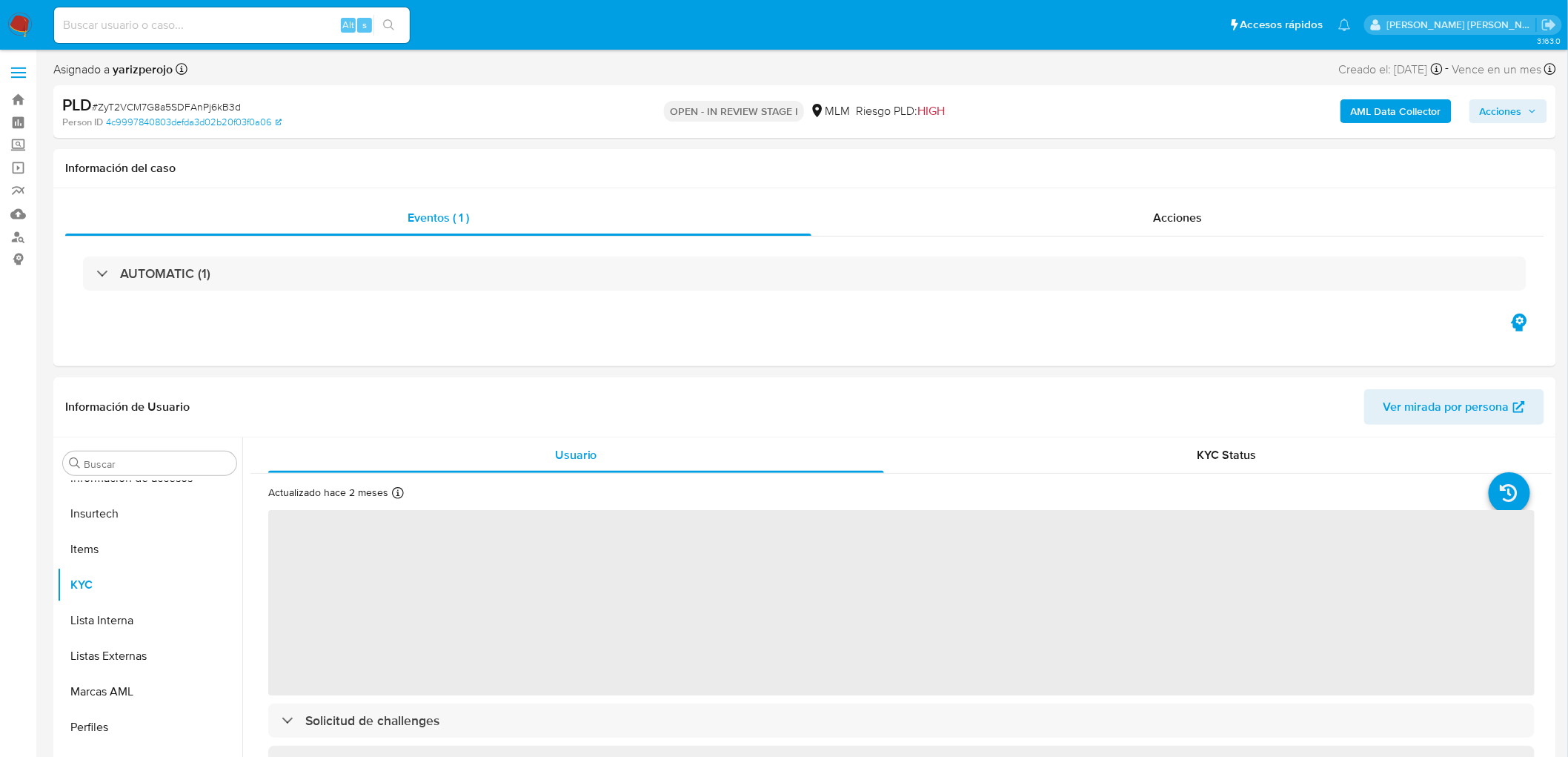
select select "10"
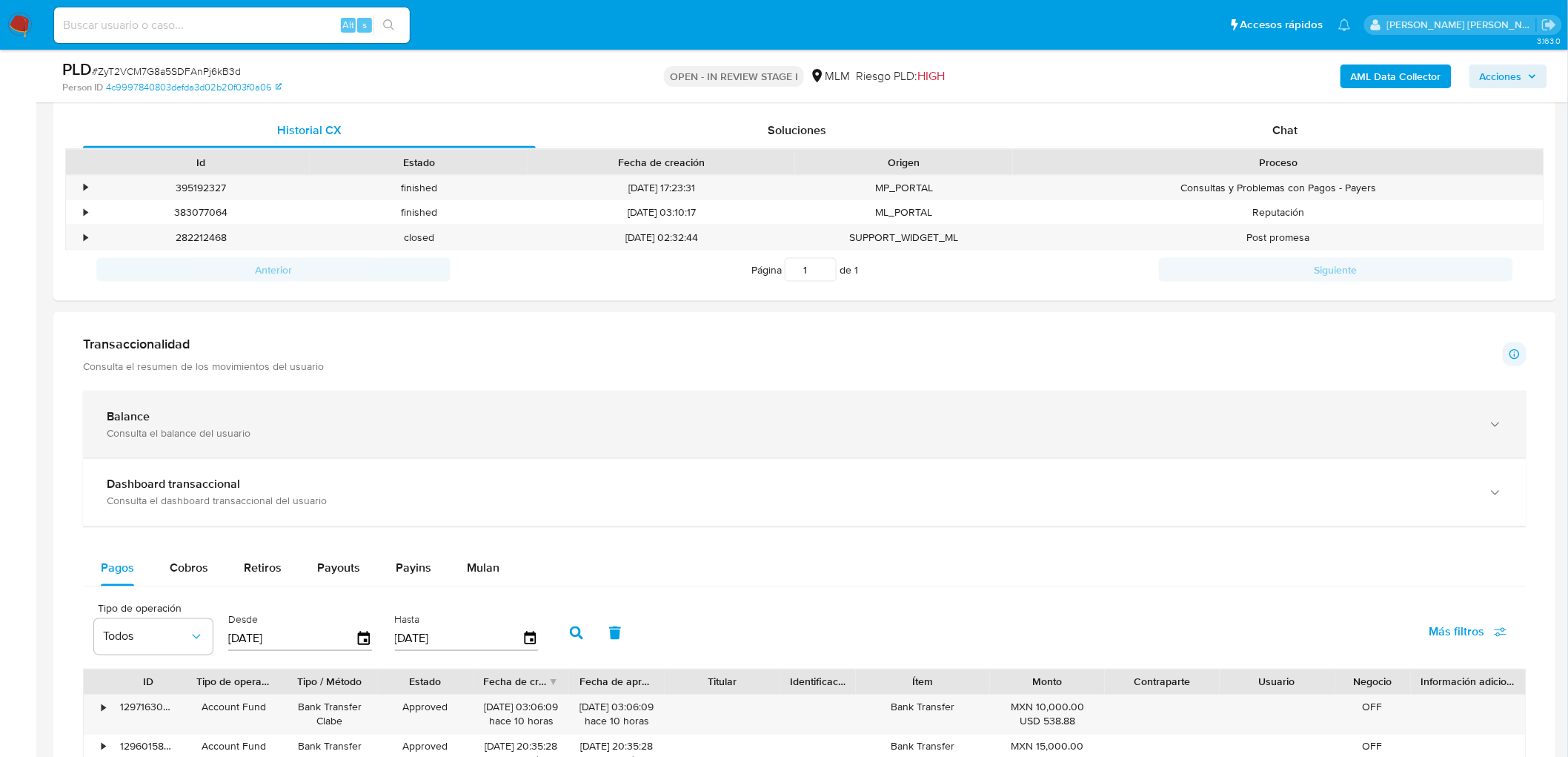
scroll to position [841, 0]
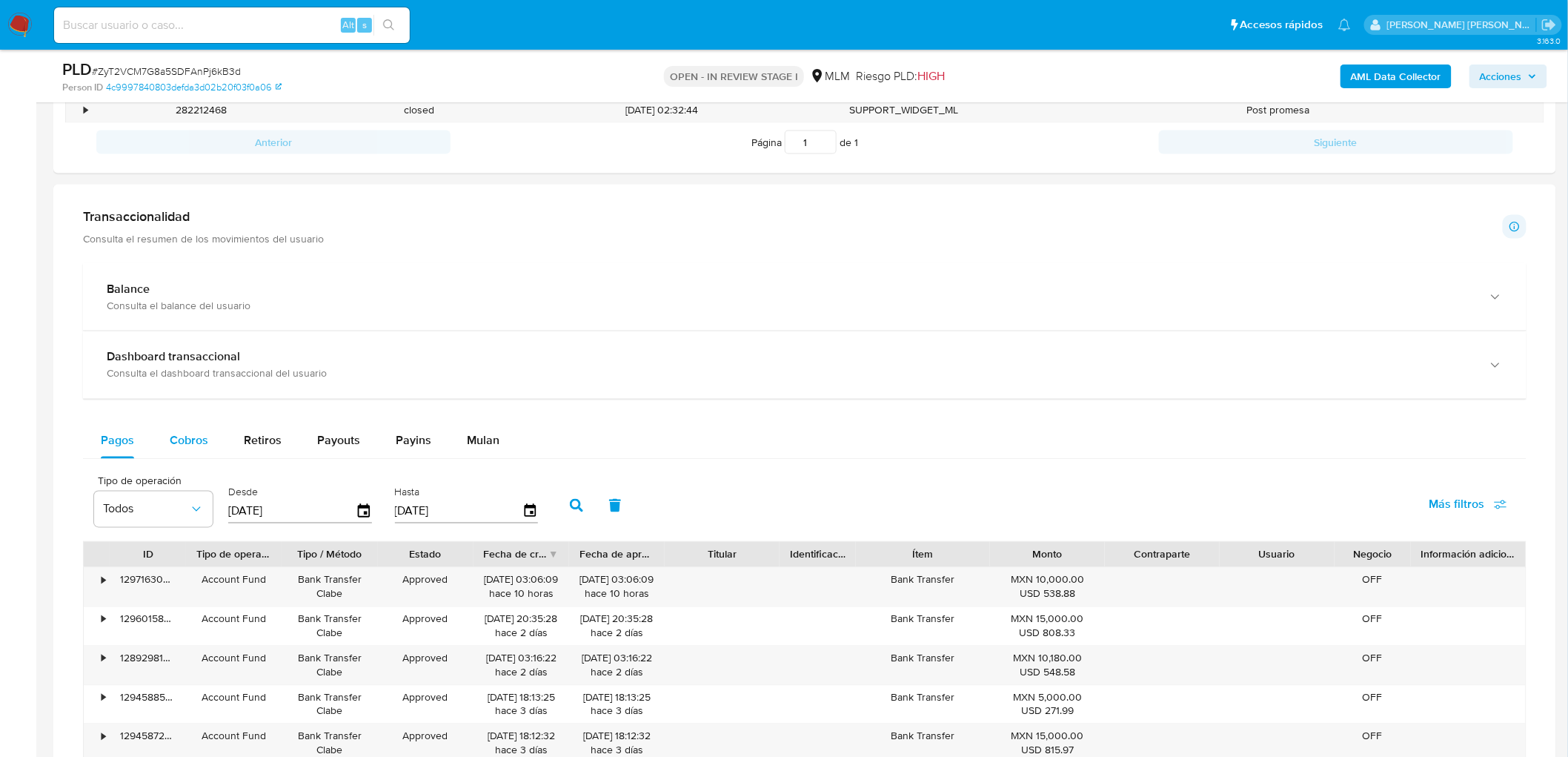
click at [203, 443] on span "Cobros" at bounding box center [189, 440] width 38 height 17
select select "10"
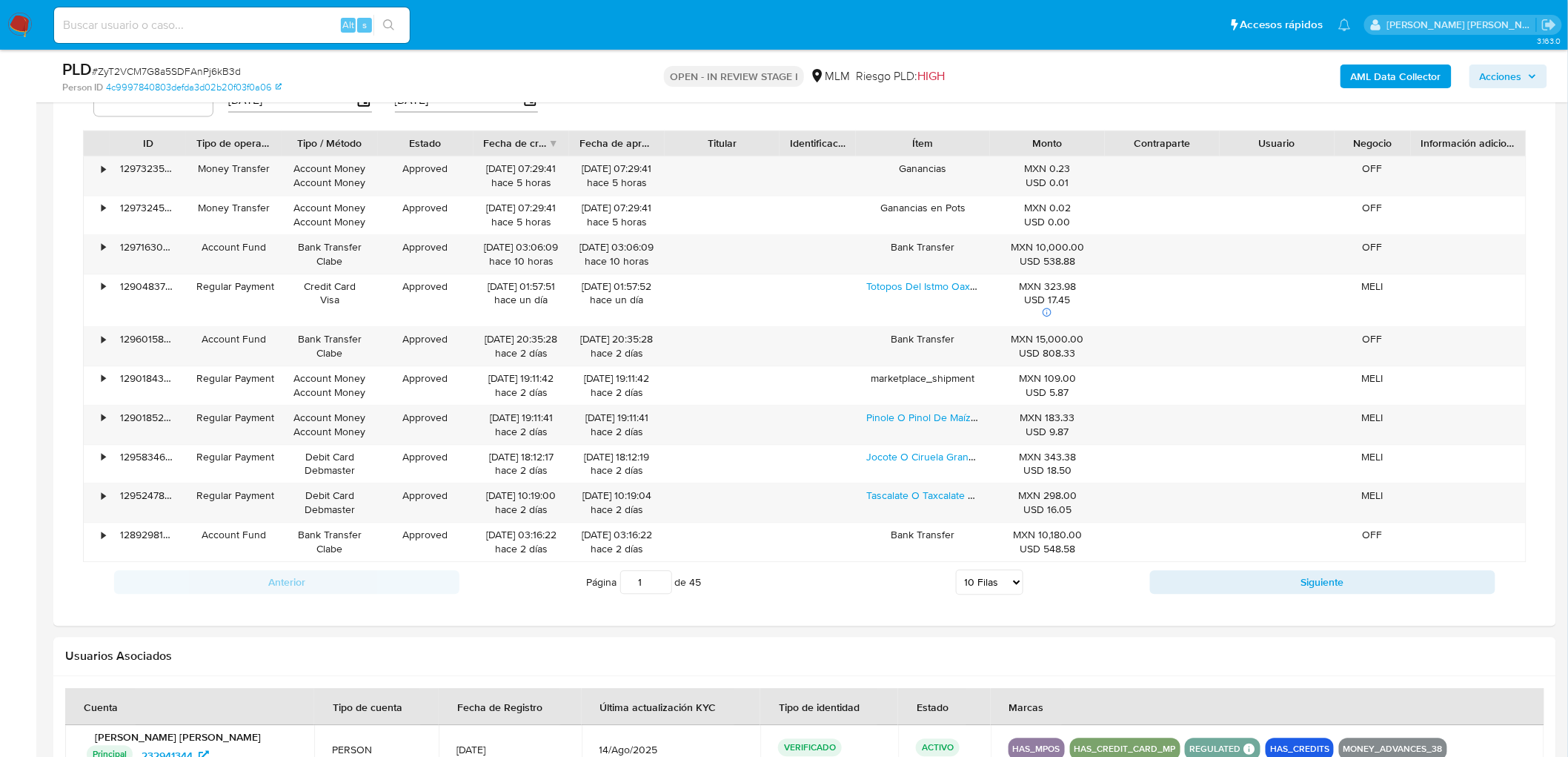
scroll to position [1254, 0]
click at [1224, 587] on button "Siguiente" at bounding box center [1323, 582] width 345 height 24
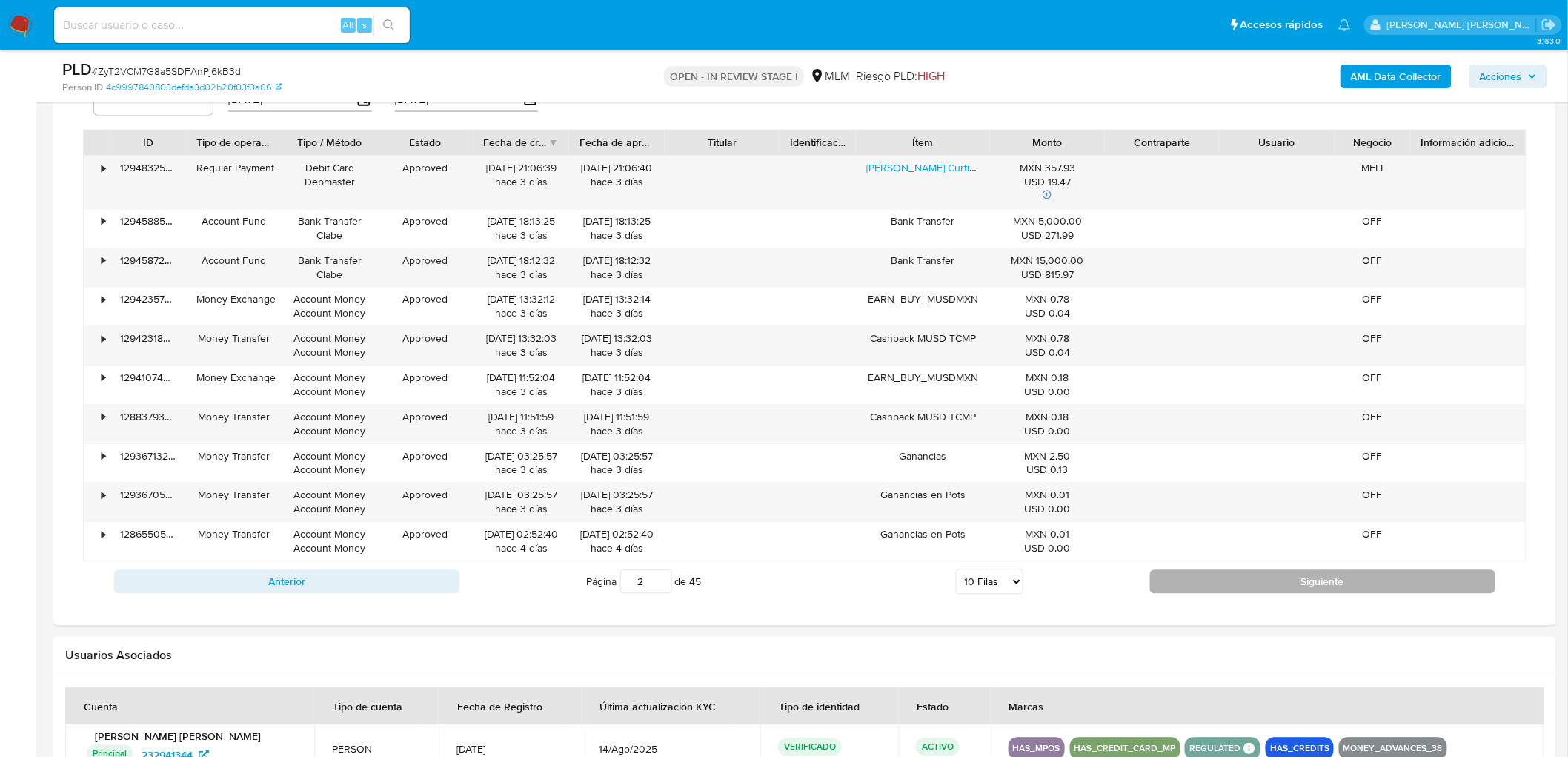
click at [1224, 587] on button "Siguiente" at bounding box center [1323, 582] width 345 height 24
type input "3"
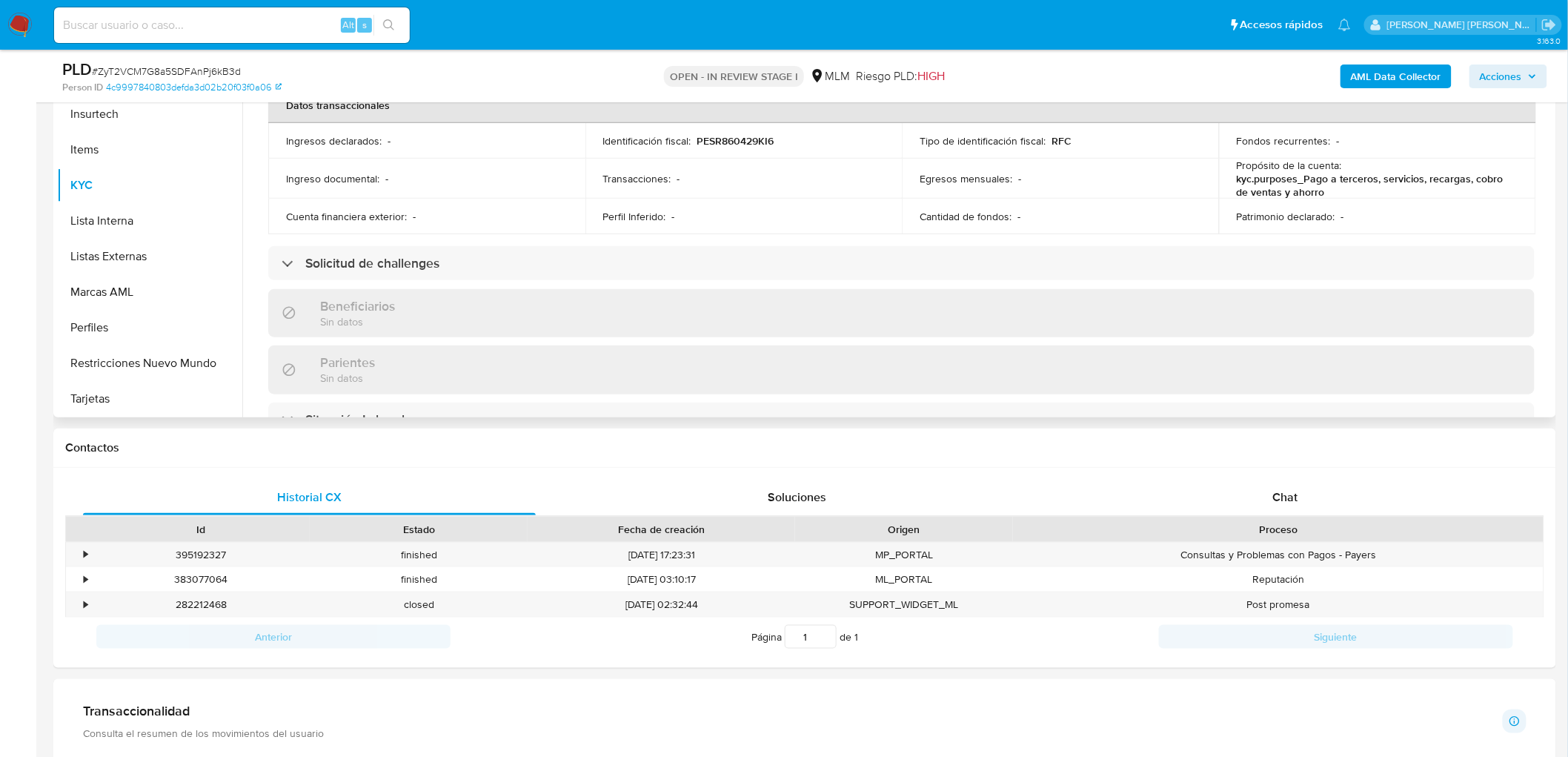
scroll to position [412, 0]
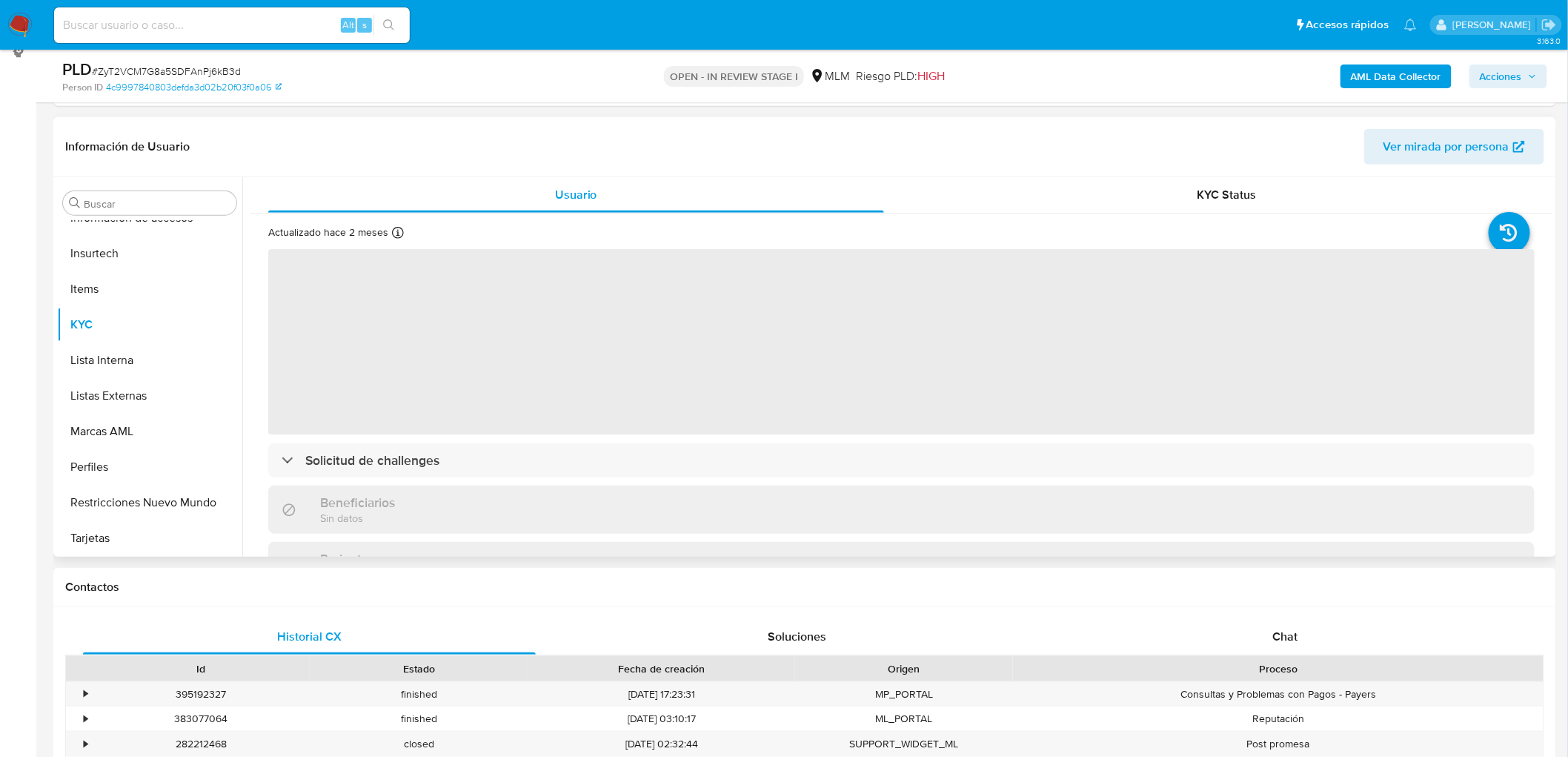
scroll to position [247, 0]
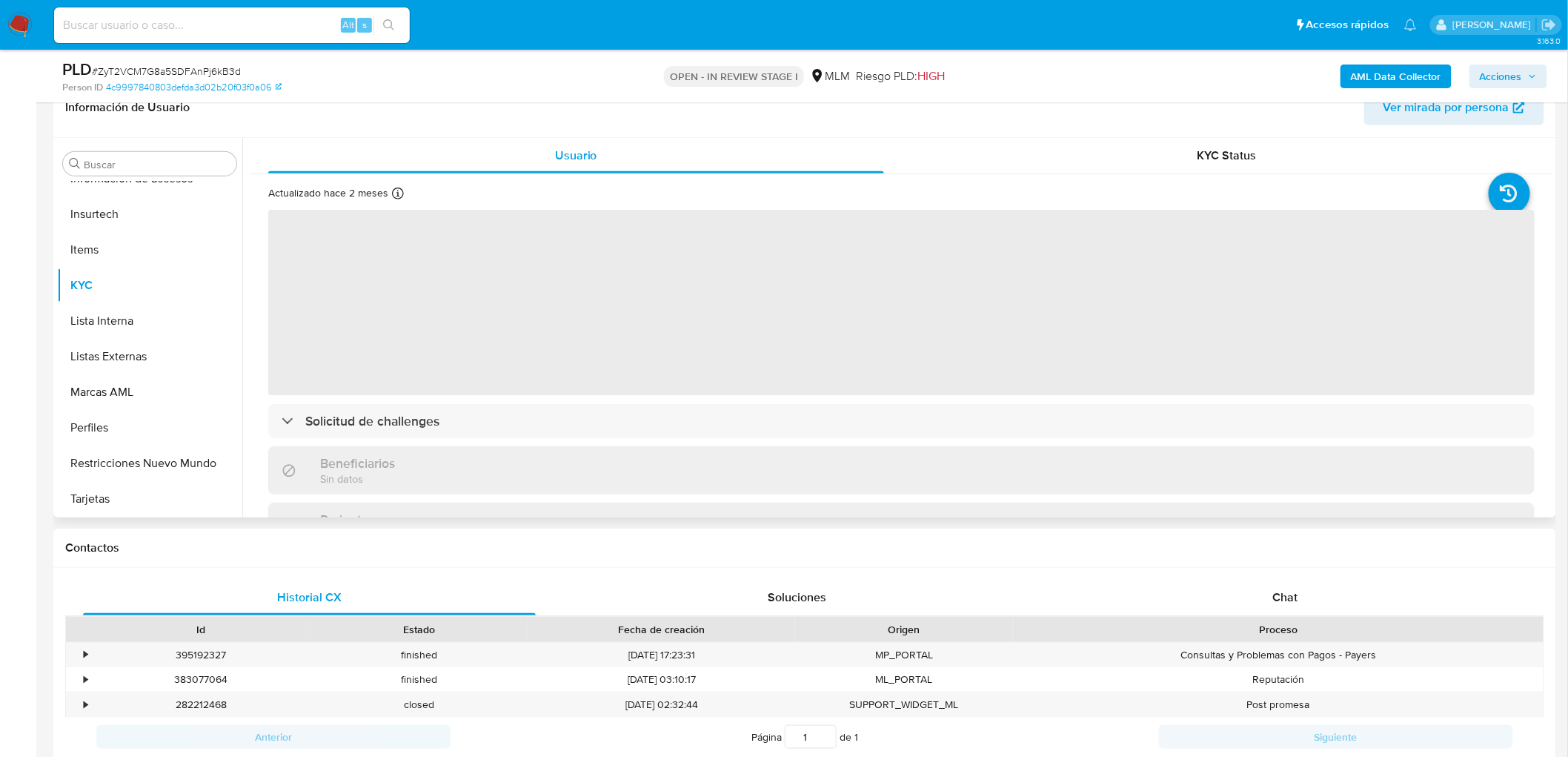
select select "10"
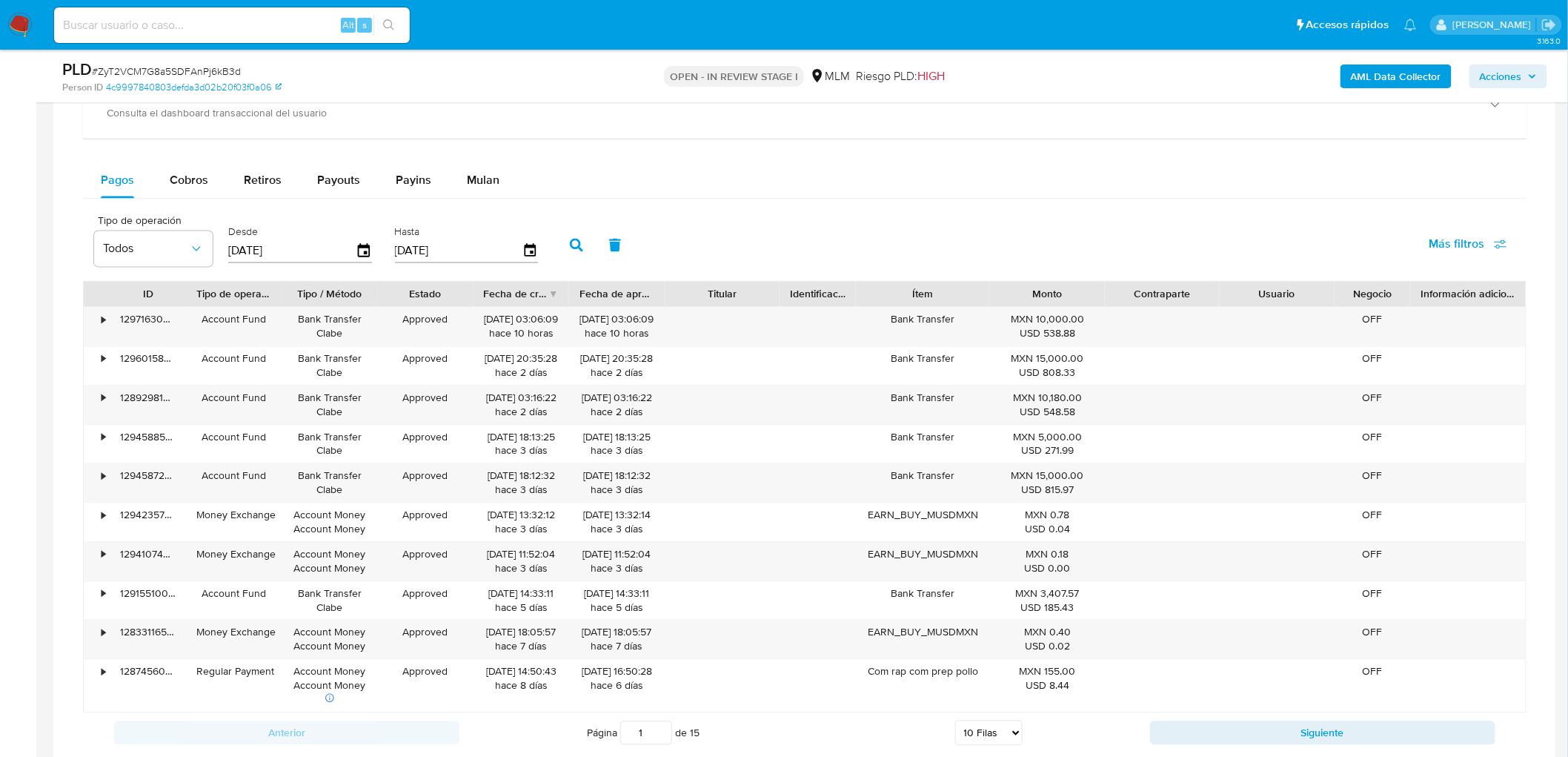
scroll to position [1086, 0]
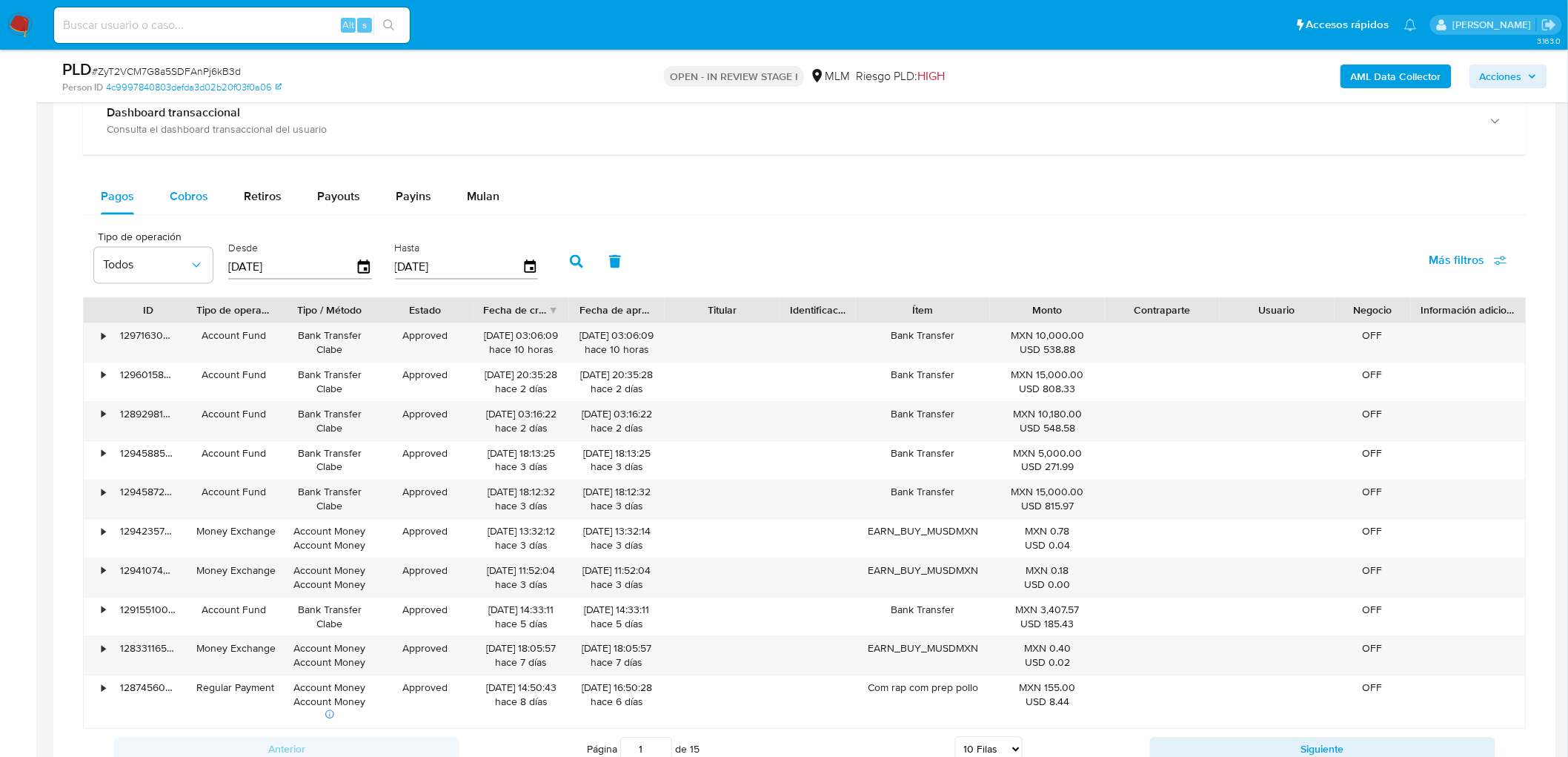
click at [180, 181] on div "Cobros" at bounding box center [189, 197] width 38 height 36
select select "10"
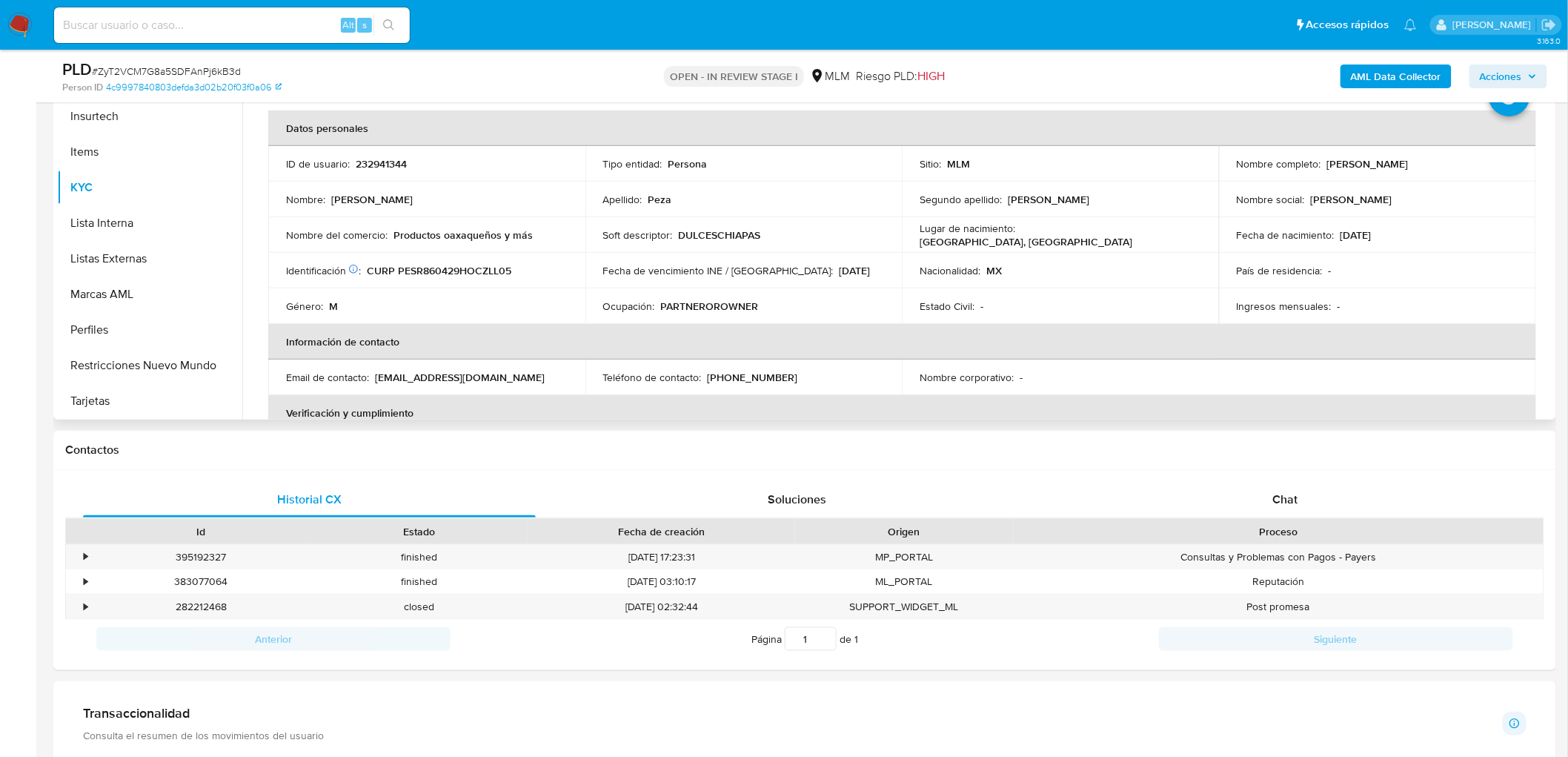
scroll to position [344, 0]
drag, startPoint x: 541, startPoint y: 234, endPoint x: 411, endPoint y: 240, distance: 130.1
click at [411, 237] on div "Nombre del comercio : Productos oaxaqueños y más" at bounding box center [427, 236] width 282 height 14
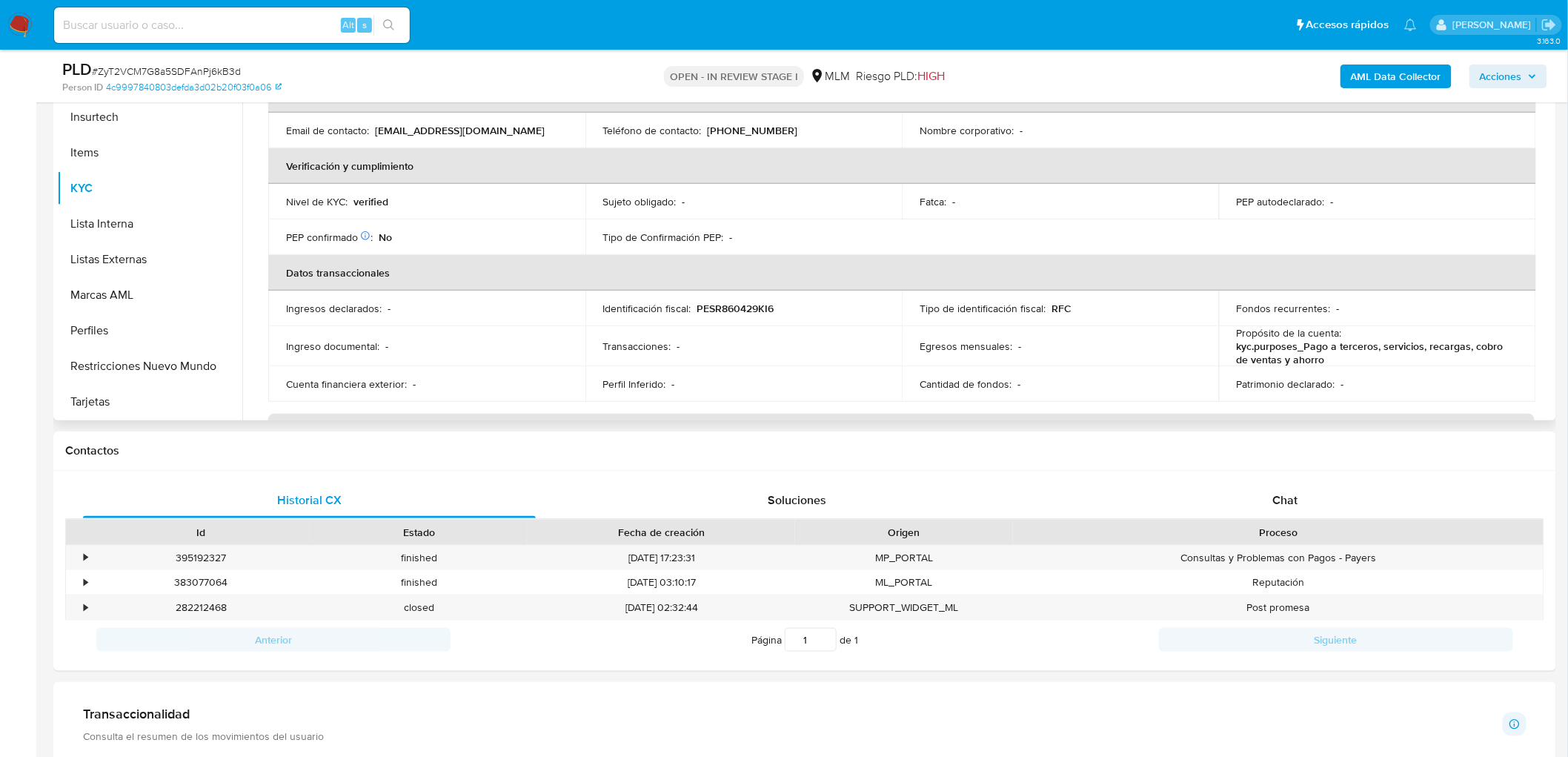
scroll to position [247, 0]
drag, startPoint x: 1343, startPoint y: 365, endPoint x: 1325, endPoint y: 357, distance: 19.7
click at [1325, 357] on p "kyc.purposes_Pago a terceros, servicios, recargas, cobro de ventas y ahorro" at bounding box center [1375, 354] width 276 height 27
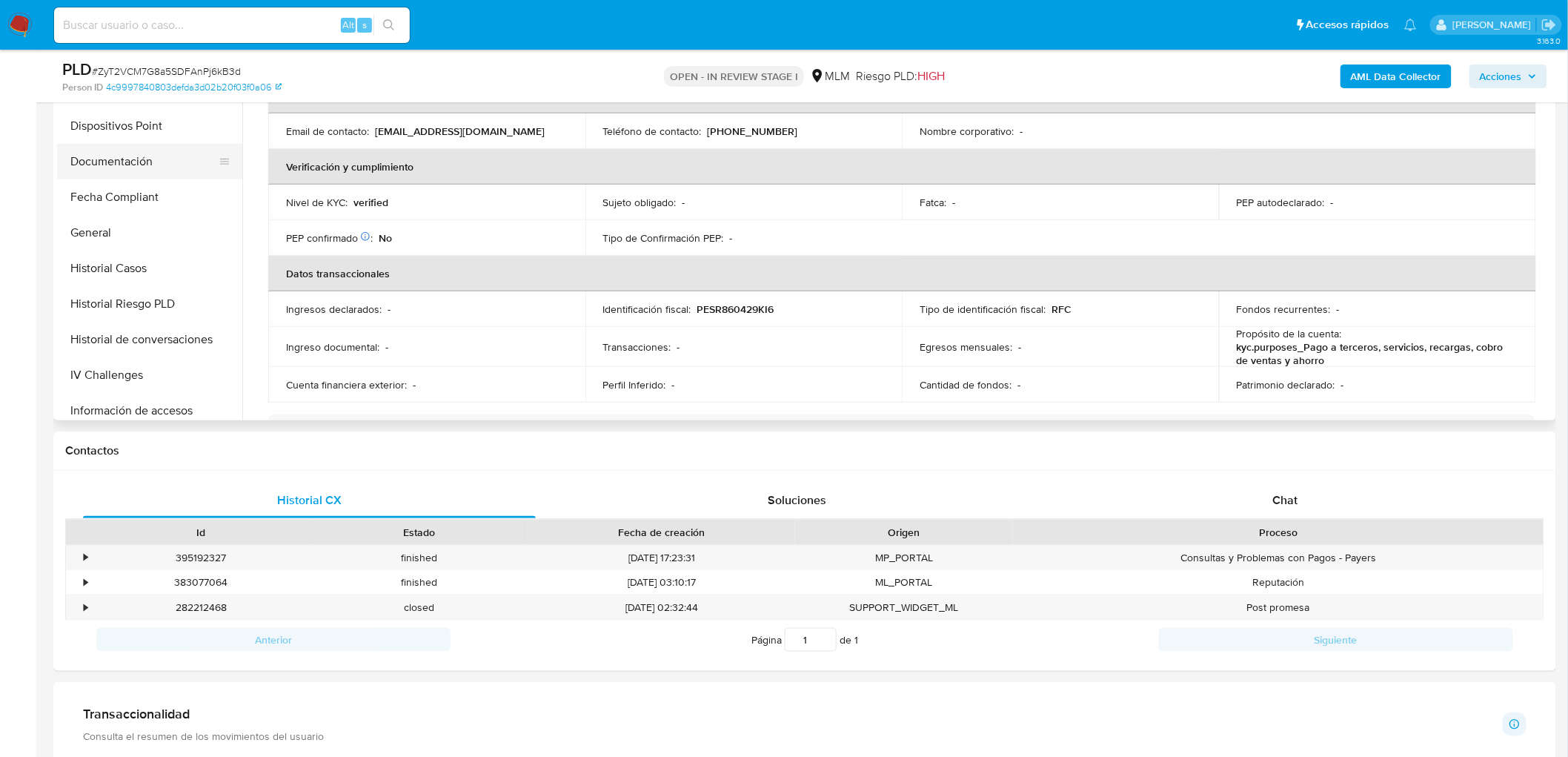
click at [161, 158] on button "Documentación" at bounding box center [144, 162] width 173 height 36
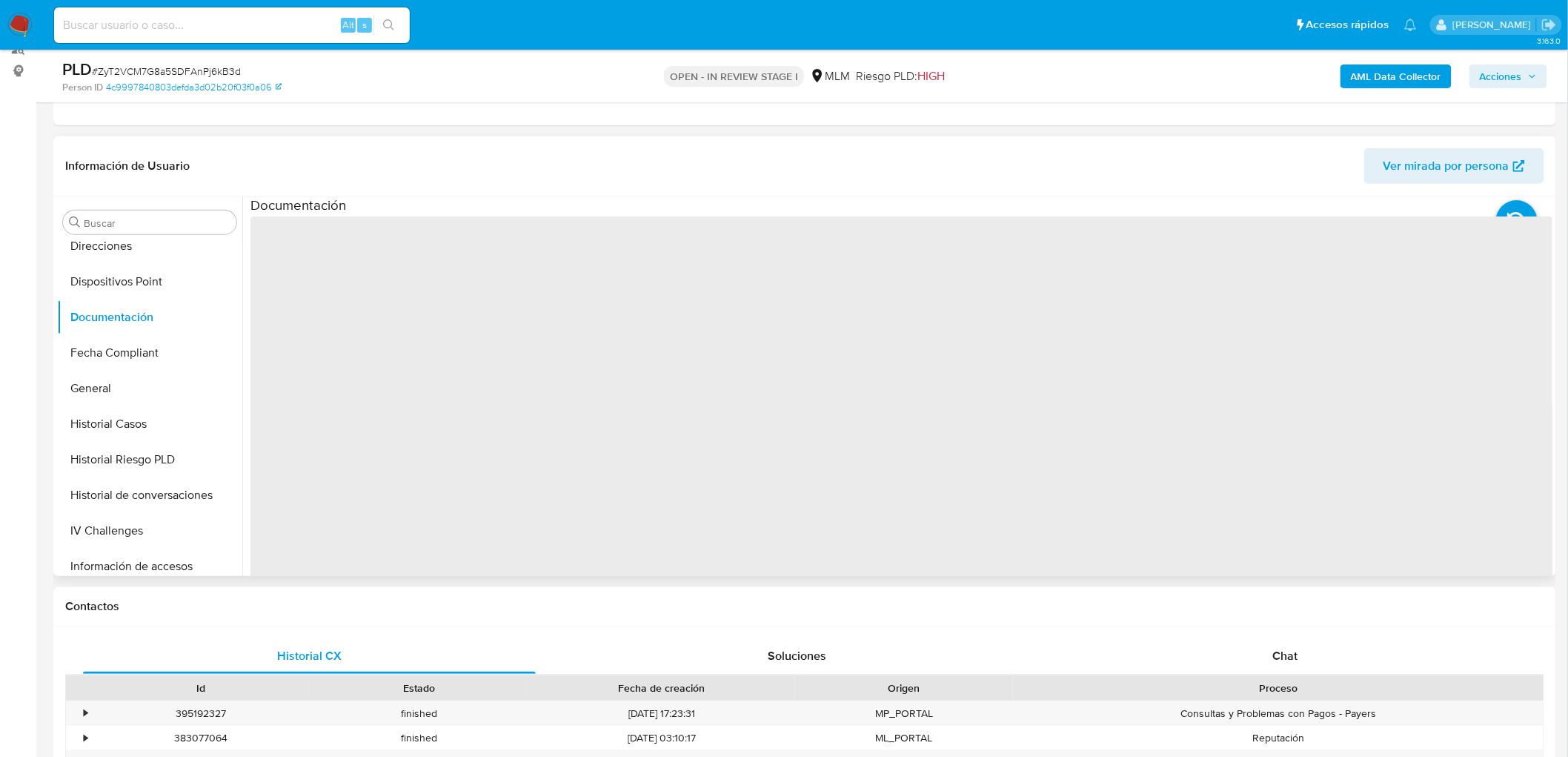
scroll to position [97, 0]
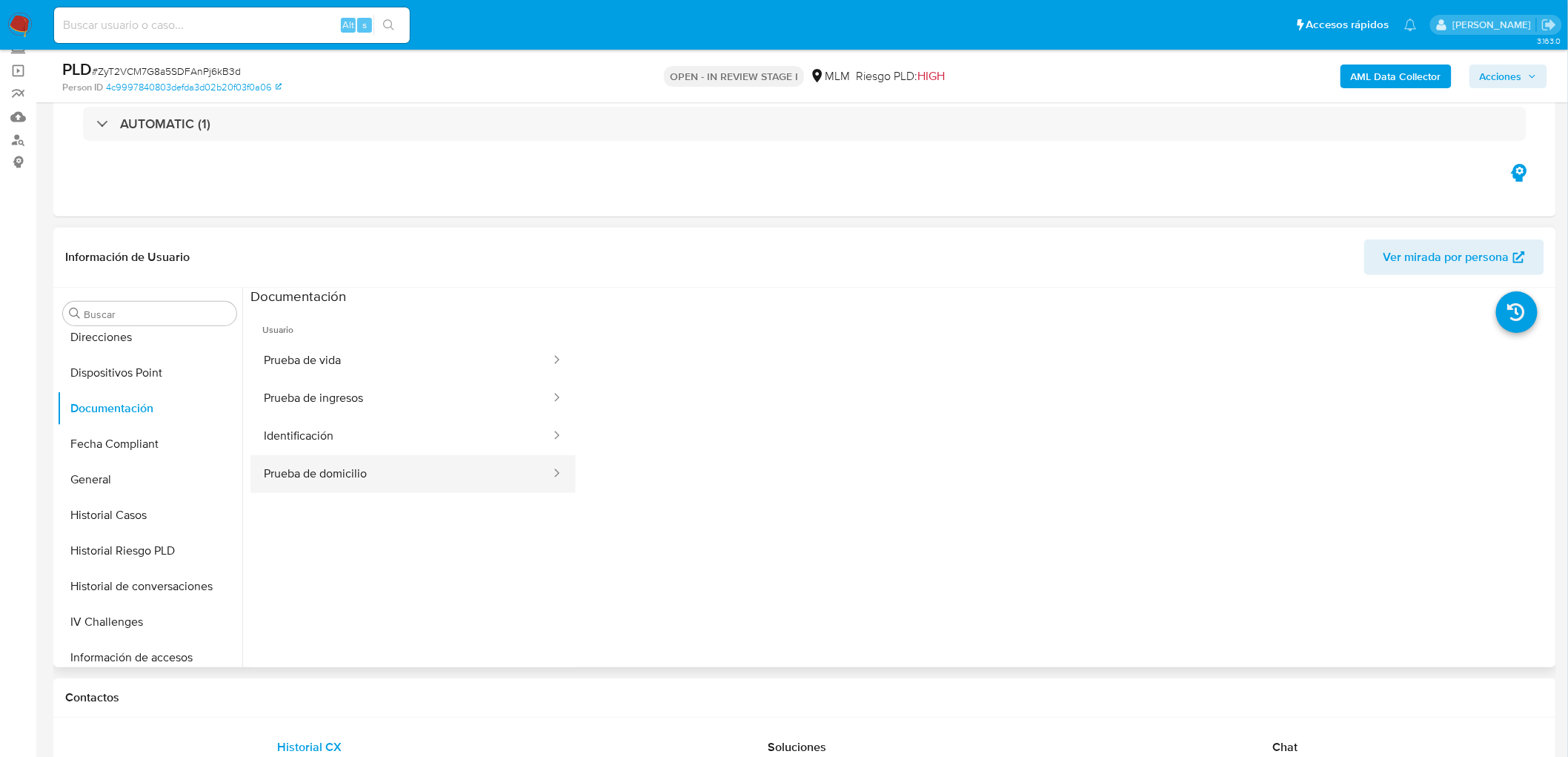
click at [418, 461] on button "Prueba de domicilio" at bounding box center [401, 474] width 302 height 38
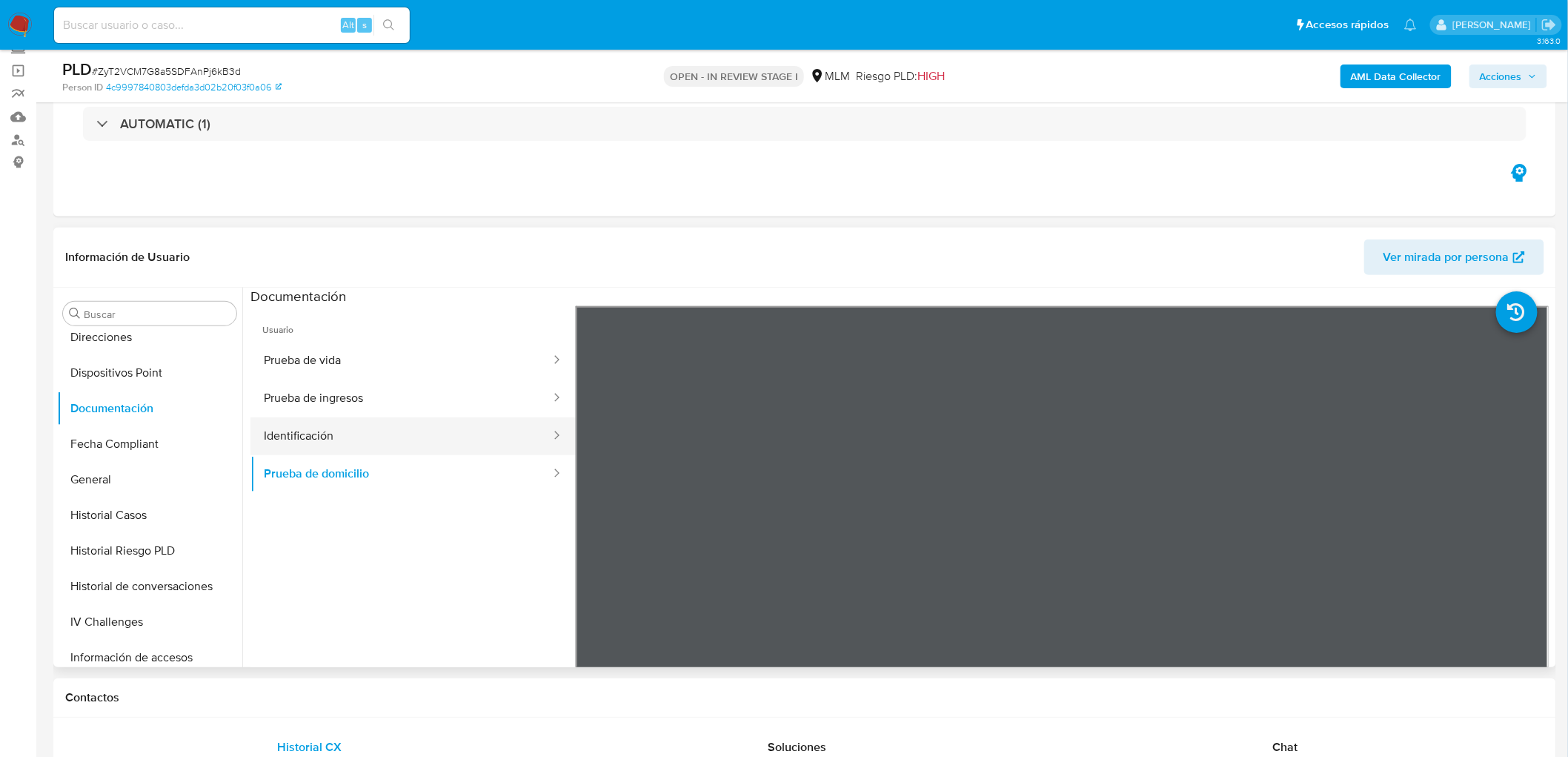
click at [391, 439] on button "Identificación" at bounding box center [401, 437] width 302 height 38
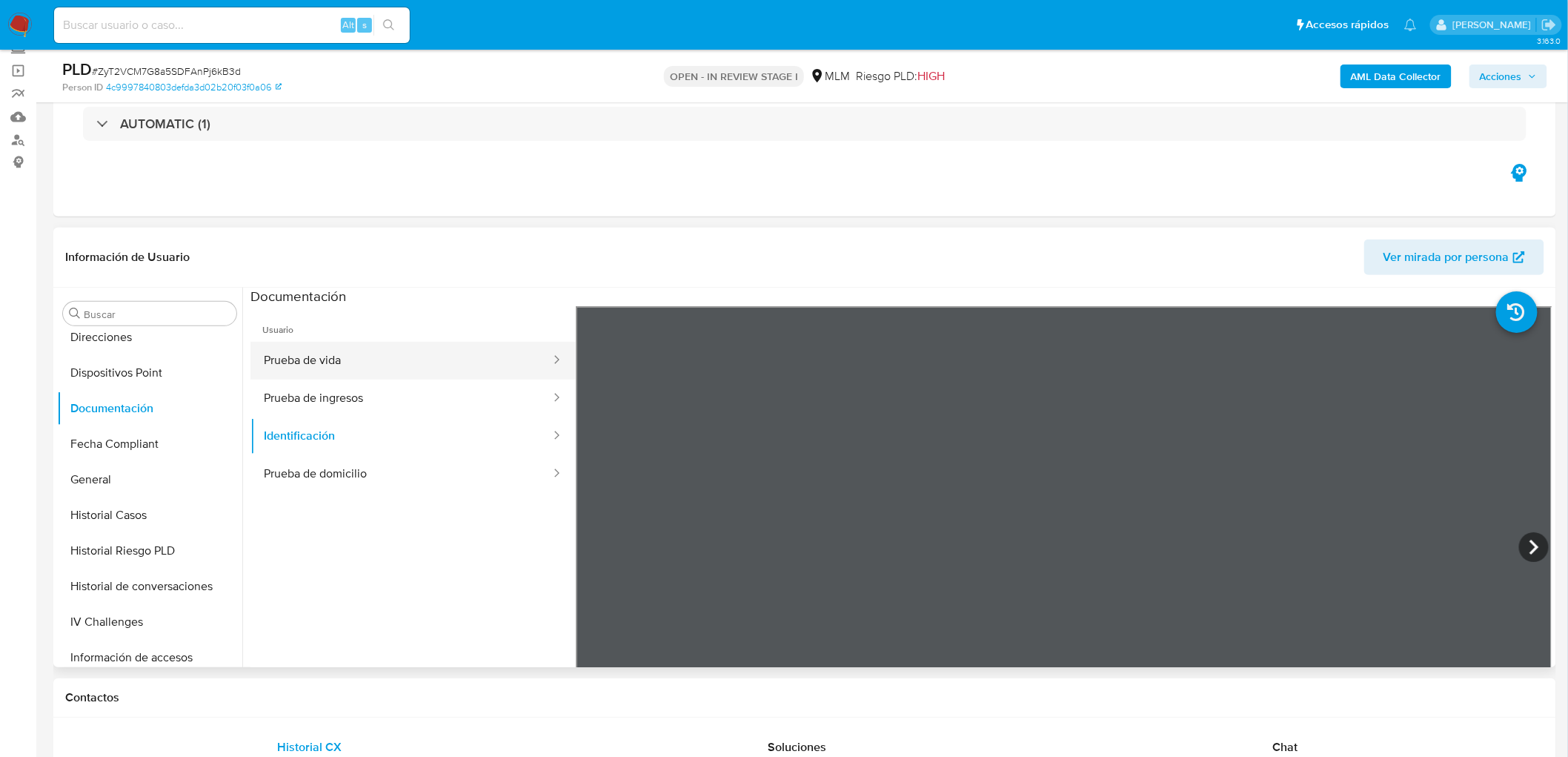
click at [525, 378] on button "Prueba de vida" at bounding box center [401, 361] width 302 height 38
click at [516, 392] on button "Prueba de ingresos" at bounding box center [401, 399] width 302 height 38
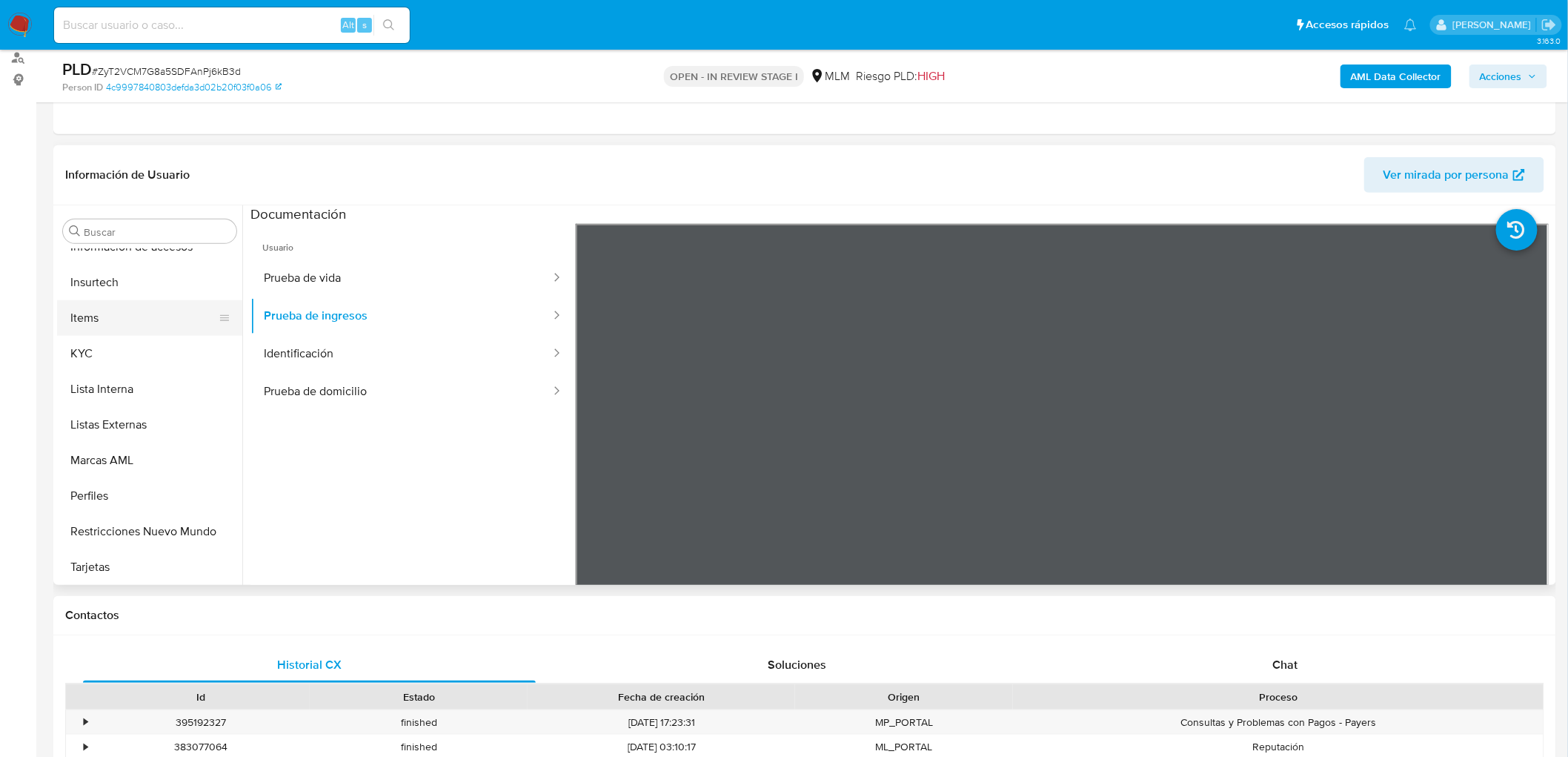
scroll to position [733, 0]
click at [123, 353] on button "KYC" at bounding box center [144, 353] width 173 height 36
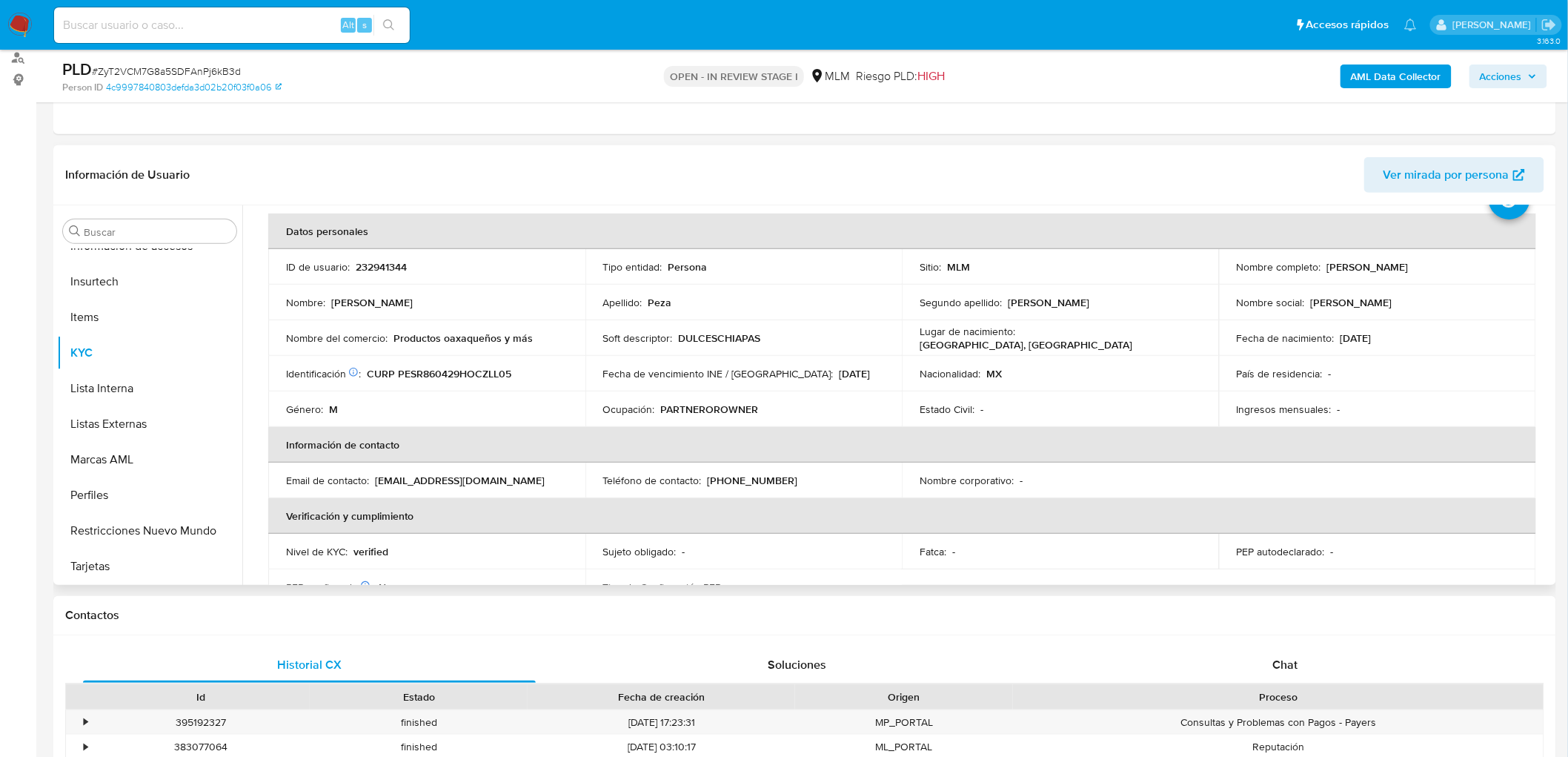
scroll to position [82, 0]
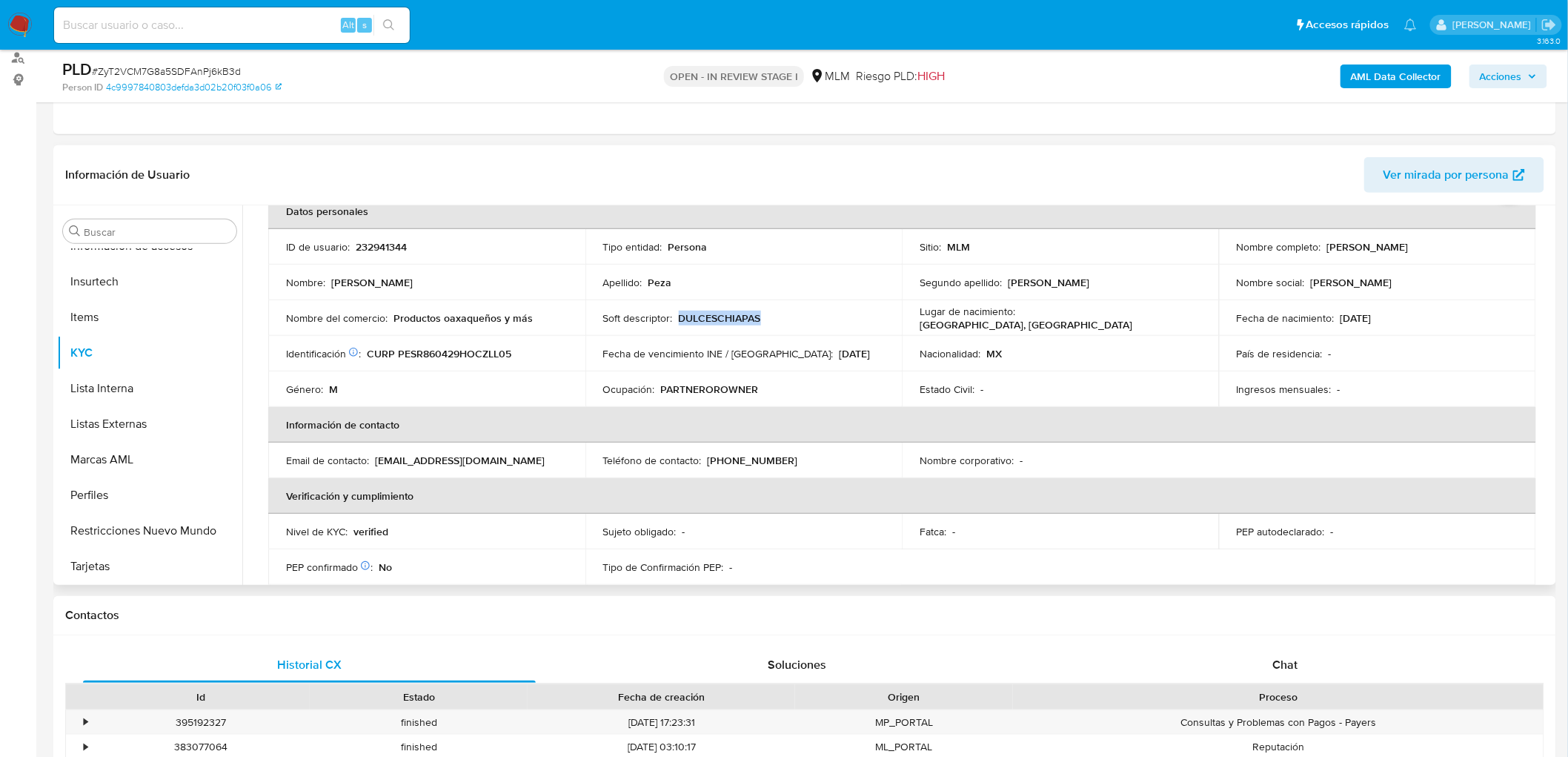
drag, startPoint x: 734, startPoint y: 319, endPoint x: 677, endPoint y: 314, distance: 57.2
click at [679, 314] on p "DULCESCHIAPAS" at bounding box center [719, 318] width 82 height 14
drag, startPoint x: 532, startPoint y: 322, endPoint x: 395, endPoint y: 322, distance: 137.0
click at [395, 322] on div "Nombre del comercio : Productos oaxaqueños y más" at bounding box center [427, 318] width 282 height 14
click at [722, 457] on p "(961) 2317008" at bounding box center [753, 460] width 91 height 14
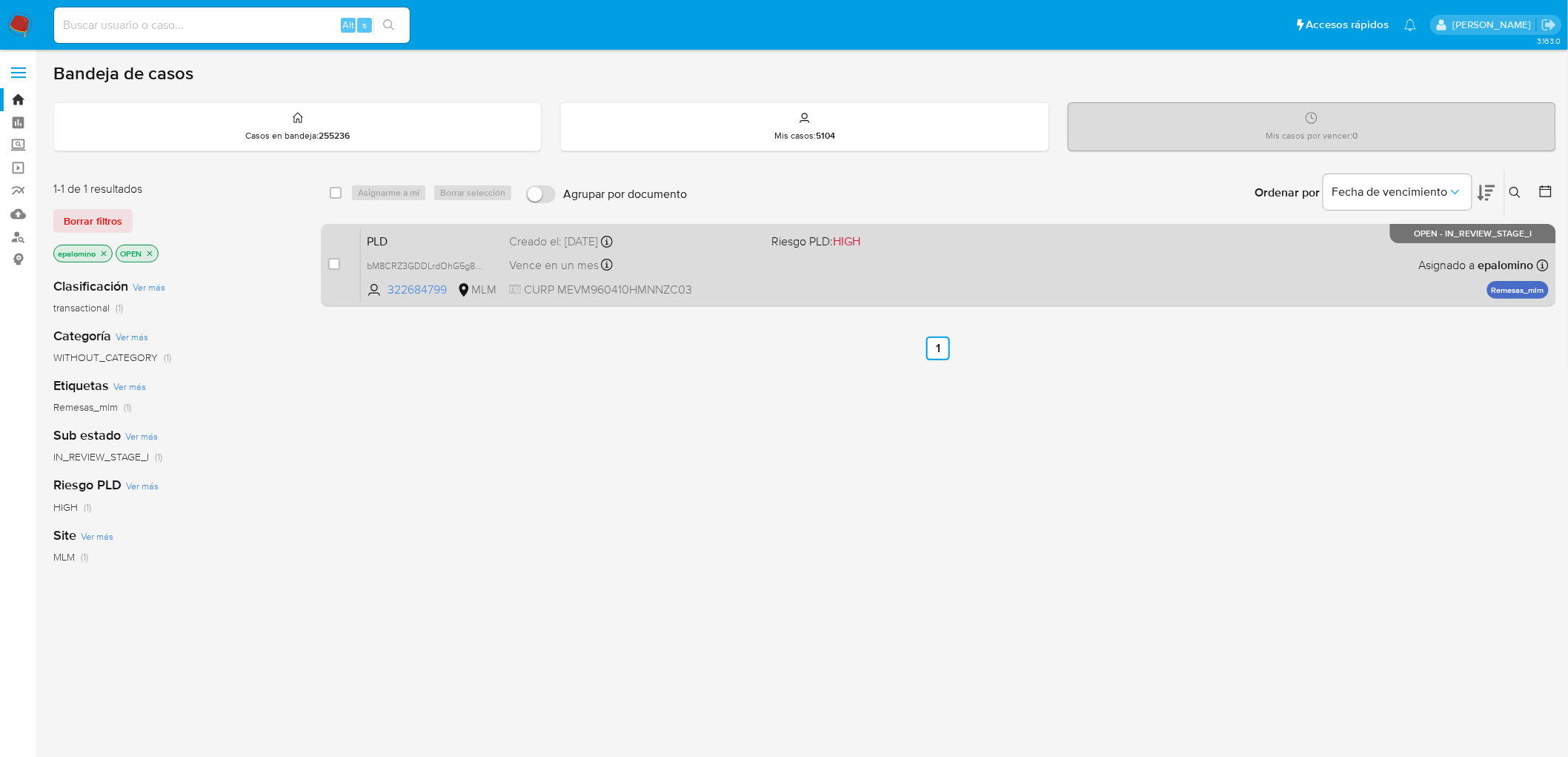
click at [425, 237] on span "PLD" at bounding box center [432, 240] width 130 height 19
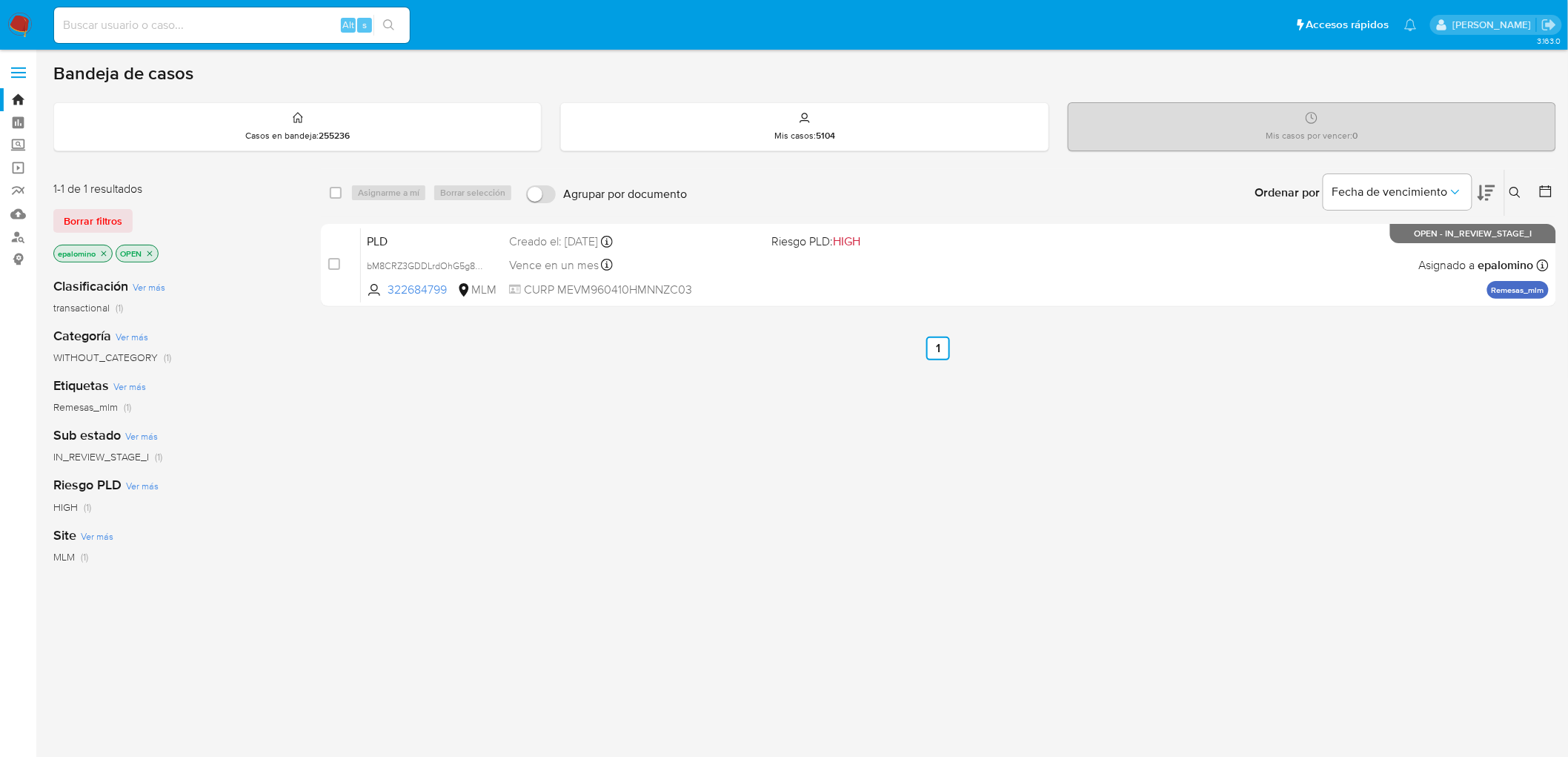
click at [100, 217] on span "Borrar filtros" at bounding box center [93, 221] width 59 height 21
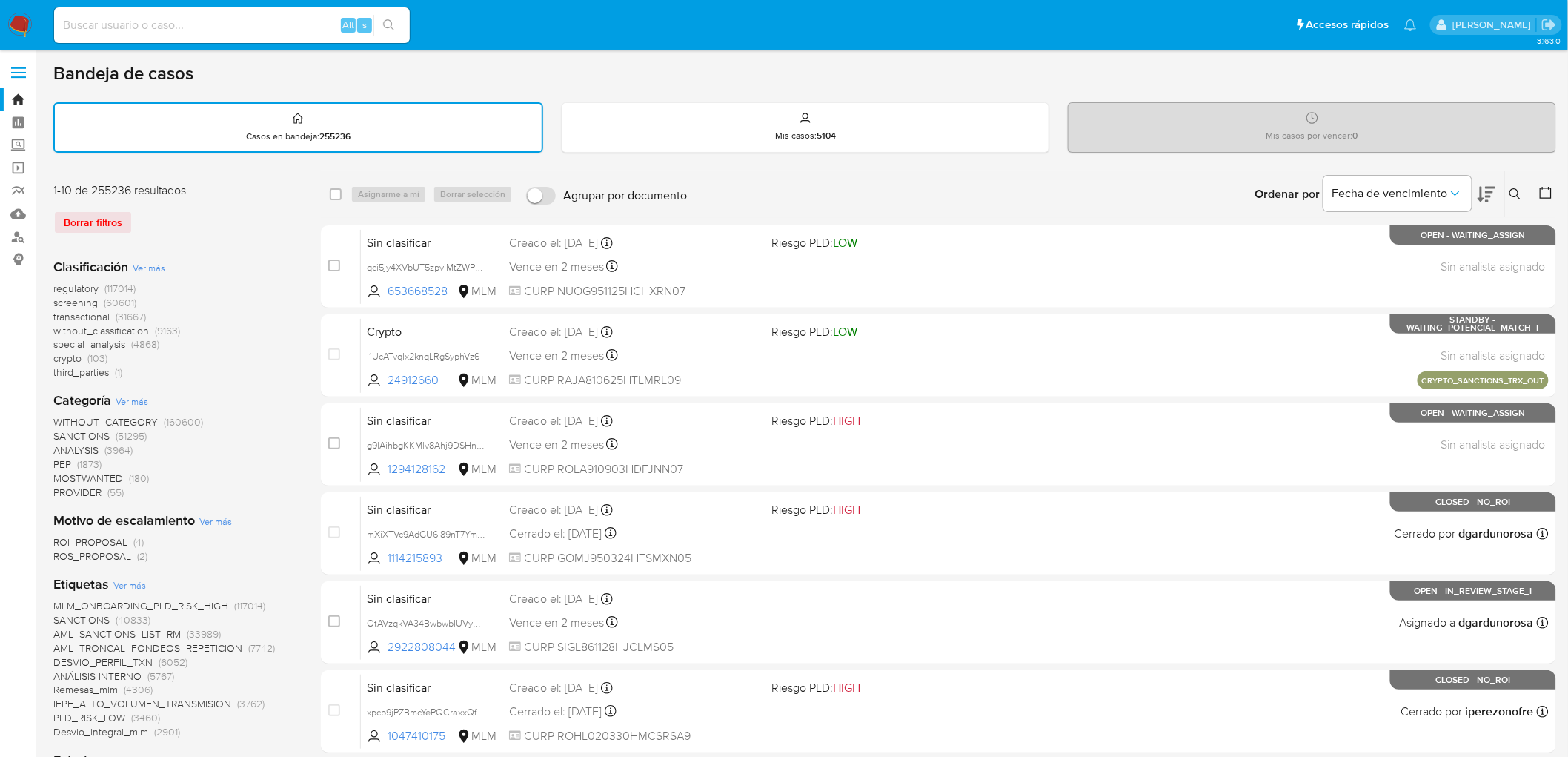
click at [1508, 187] on button at bounding box center [1517, 194] width 25 height 18
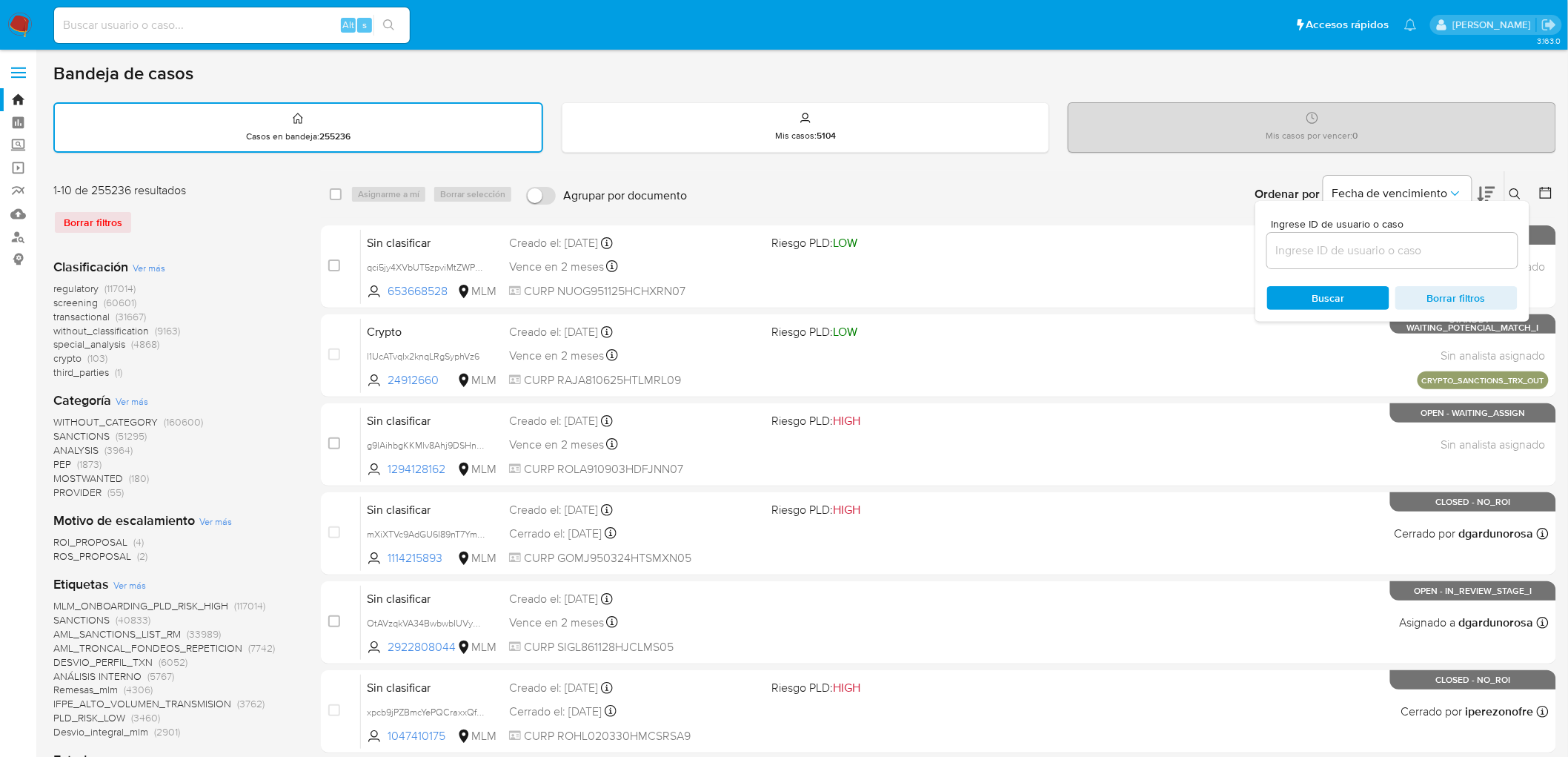
click at [1305, 260] on div at bounding box center [1392, 251] width 251 height 36
click at [1297, 250] on input at bounding box center [1392, 251] width 251 height 19
paste input "232941344"
type input "232941344"
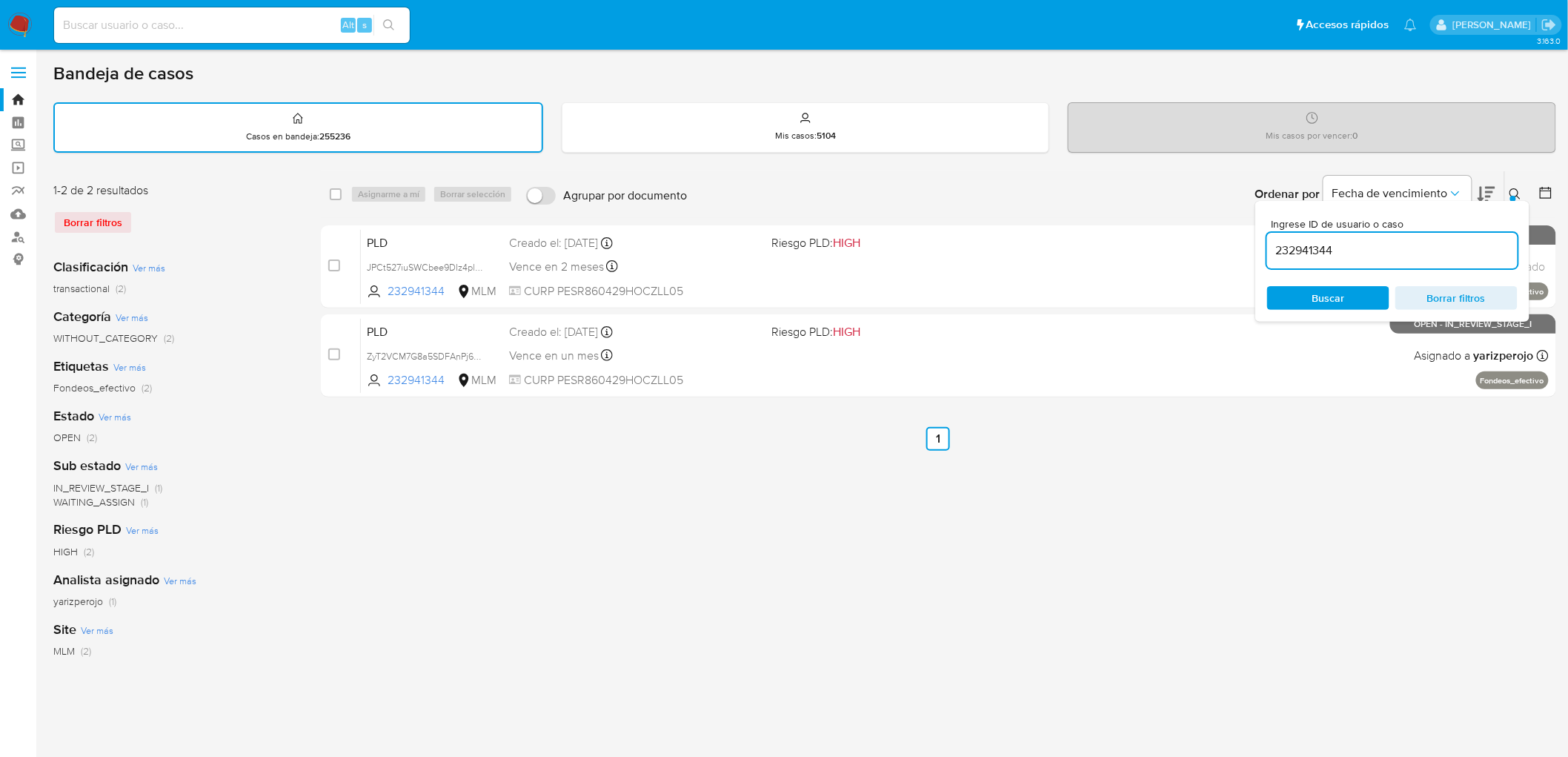
click at [1514, 189] on icon at bounding box center [1515, 194] width 12 height 12
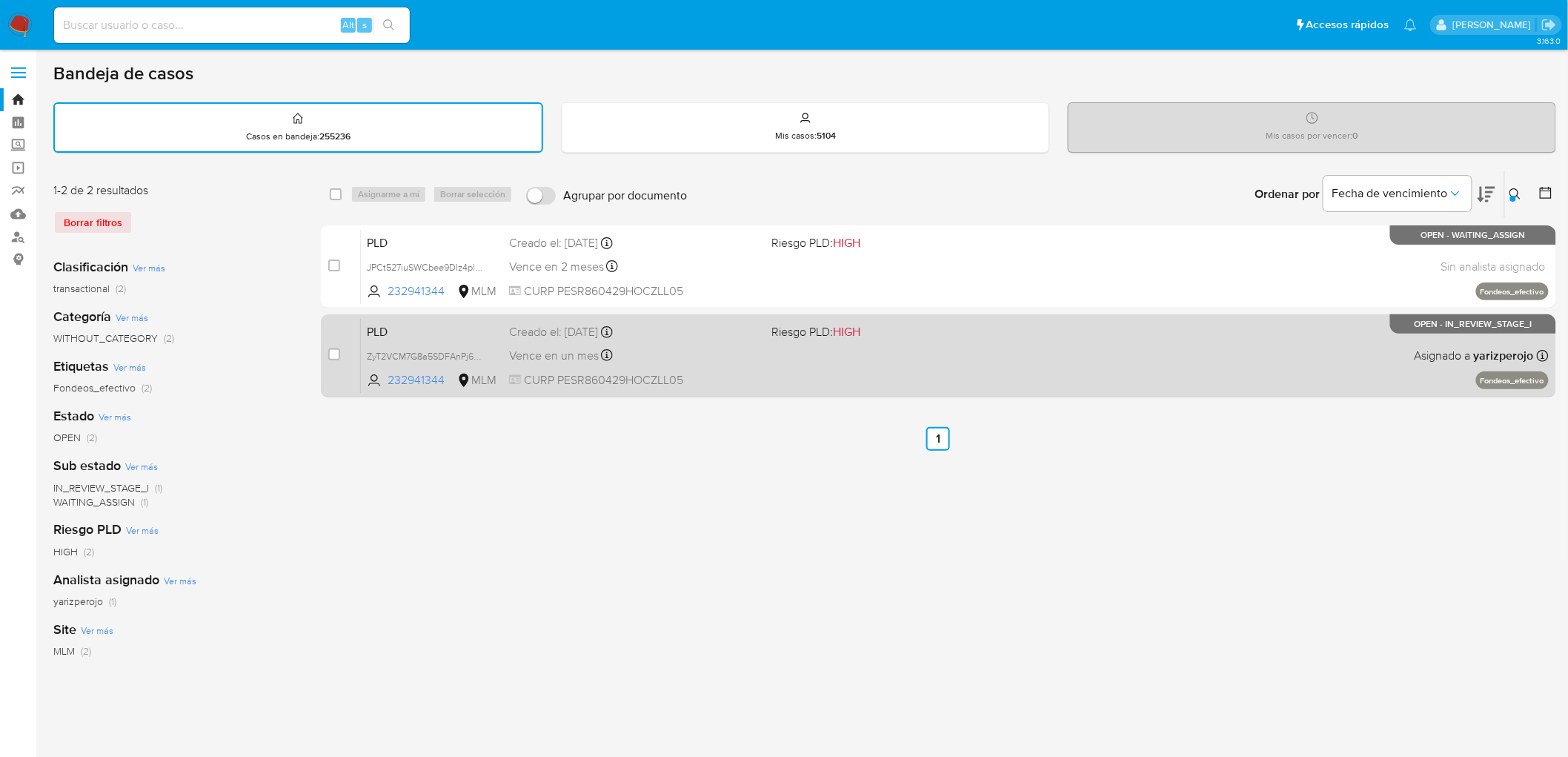
click at [378, 338] on div "PLD ZyT2VCM7G8a5SDFAnPj6kB3d 232941344 MLM Riesgo PLD: HIGH Creado el: 12/09/20…" at bounding box center [955, 356] width 1188 height 75
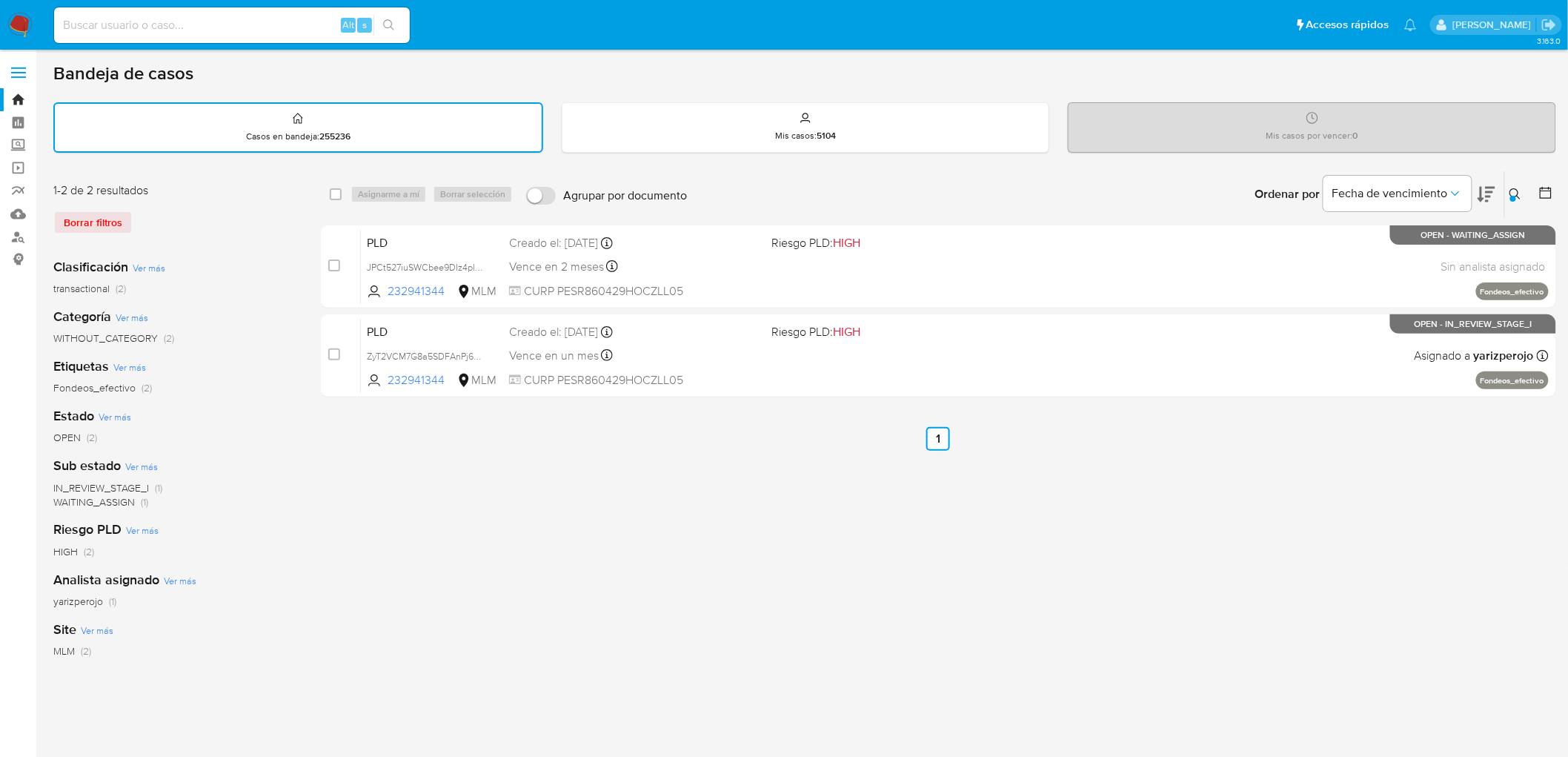
click at [16, 17] on img at bounding box center [20, 25] width 25 height 25
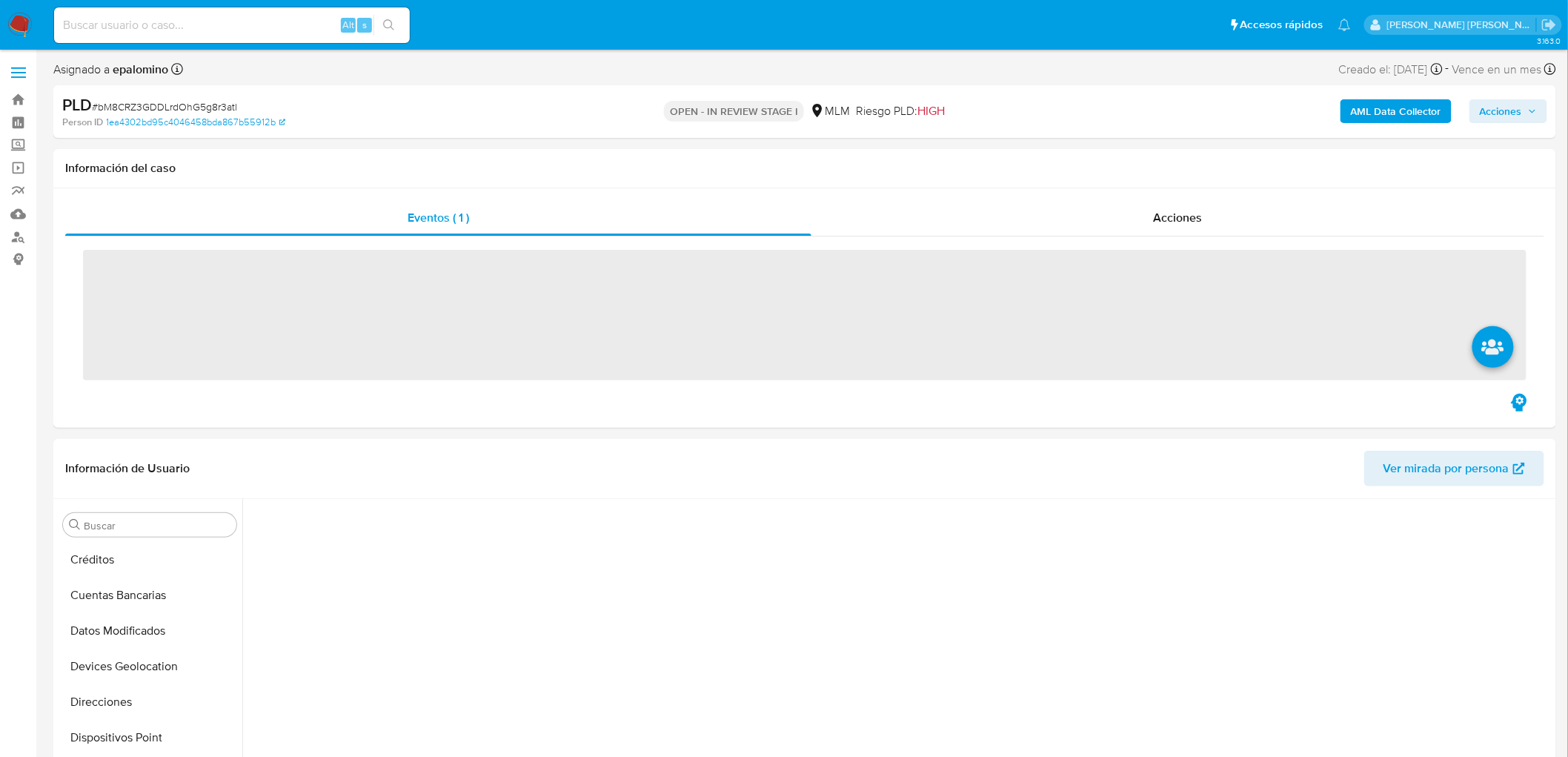
scroll to position [613, 0]
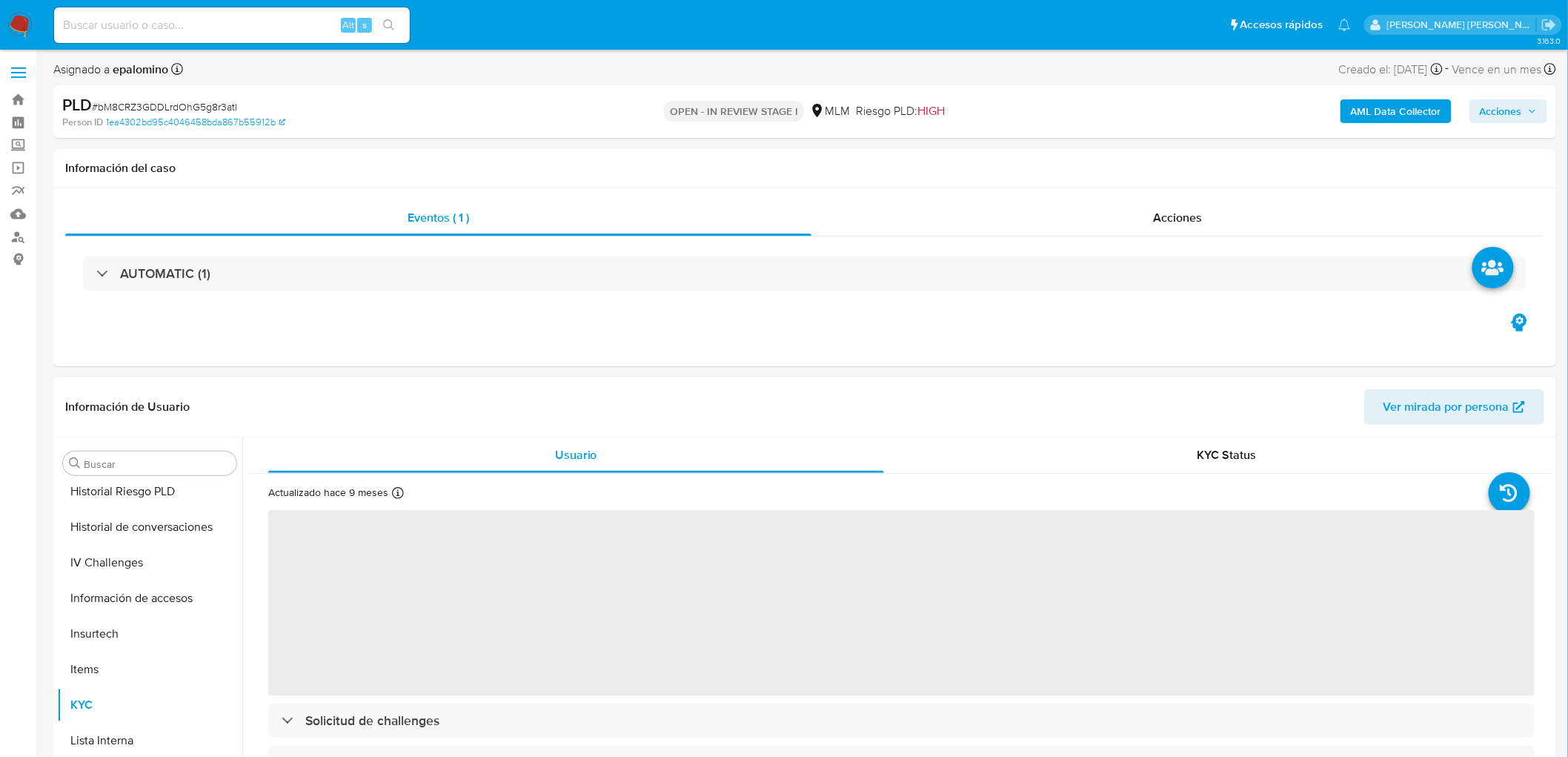
select select "10"
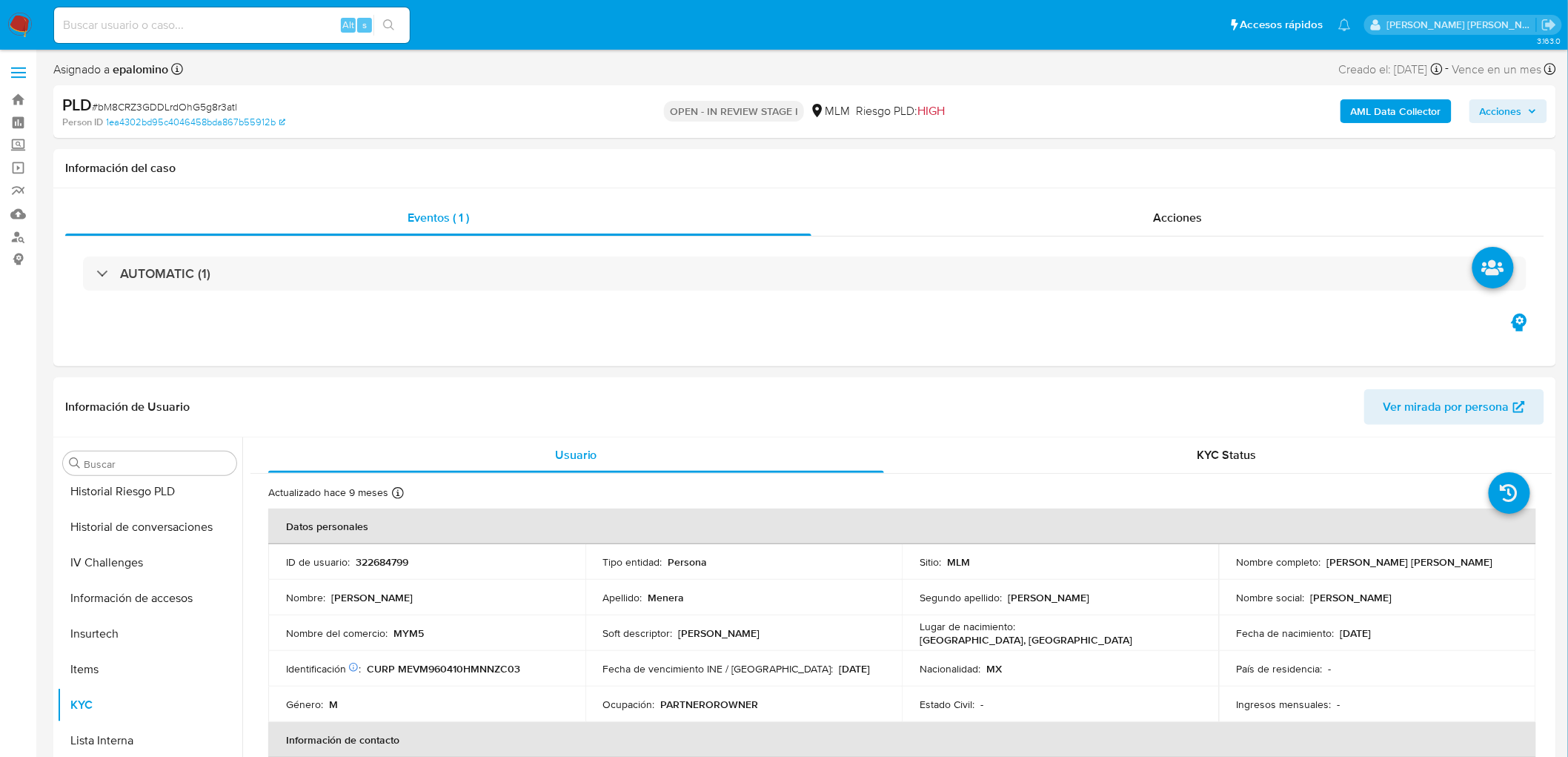
scroll to position [733, 0]
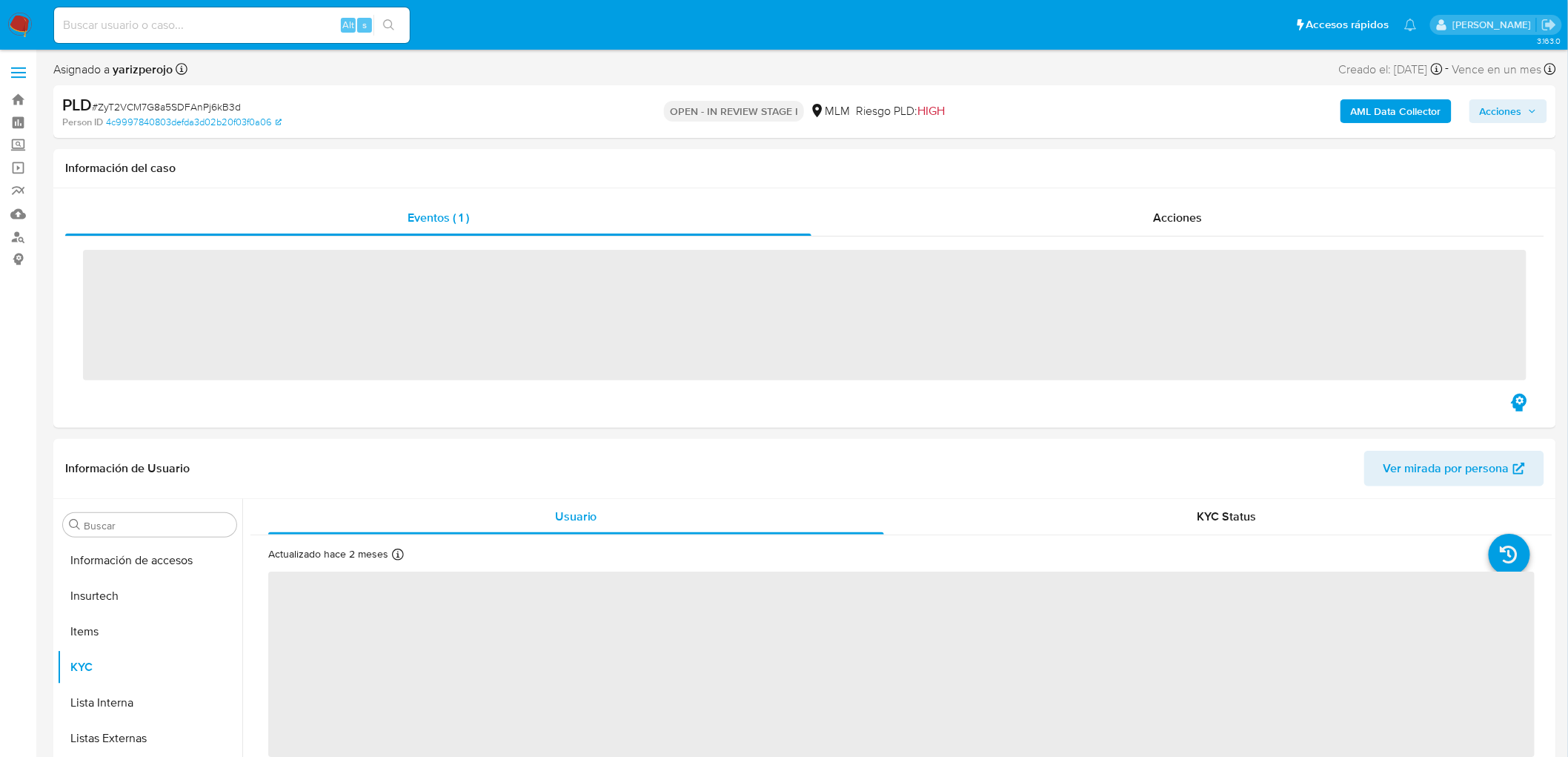
scroll to position [733, 0]
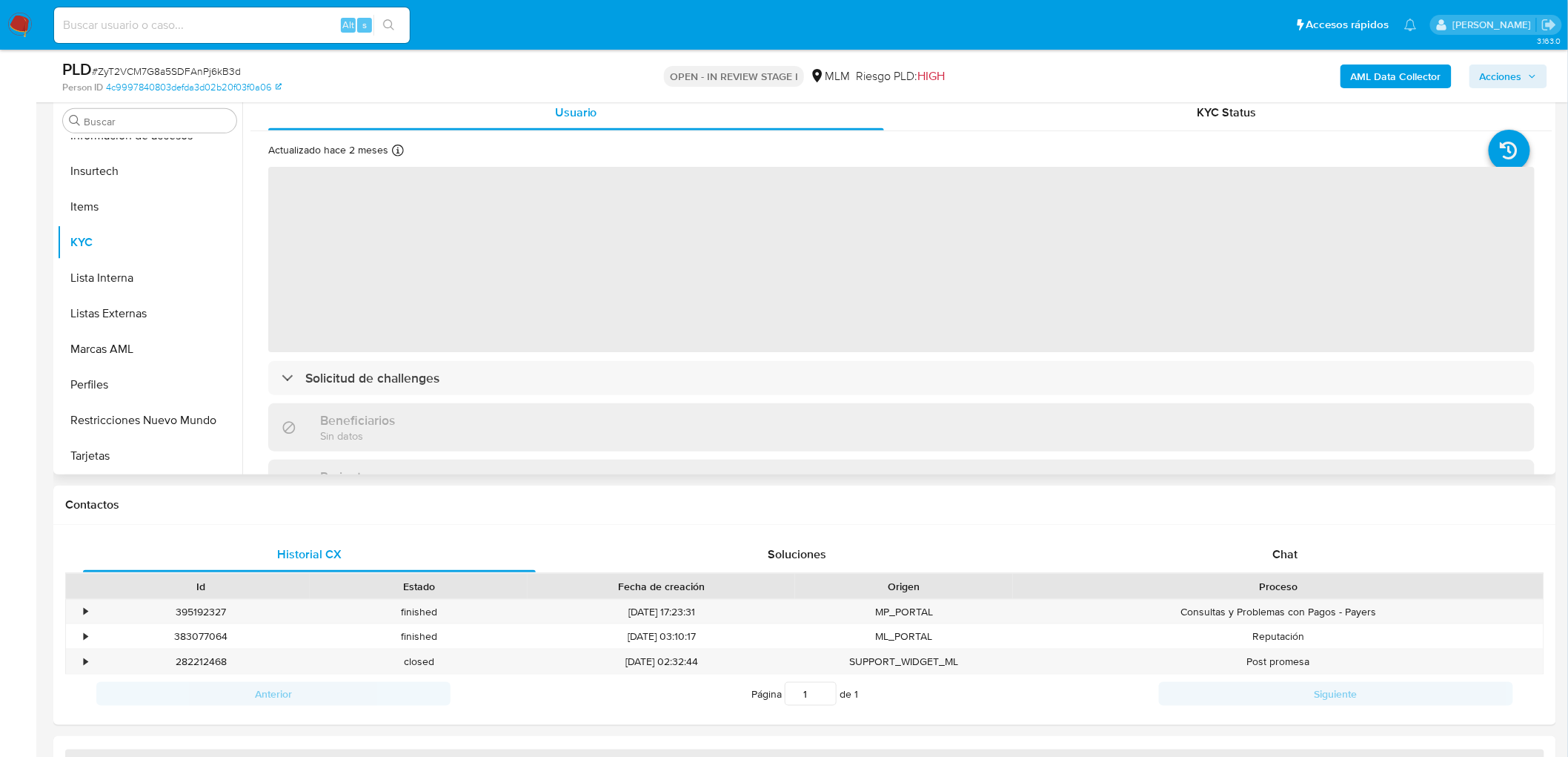
select select "10"
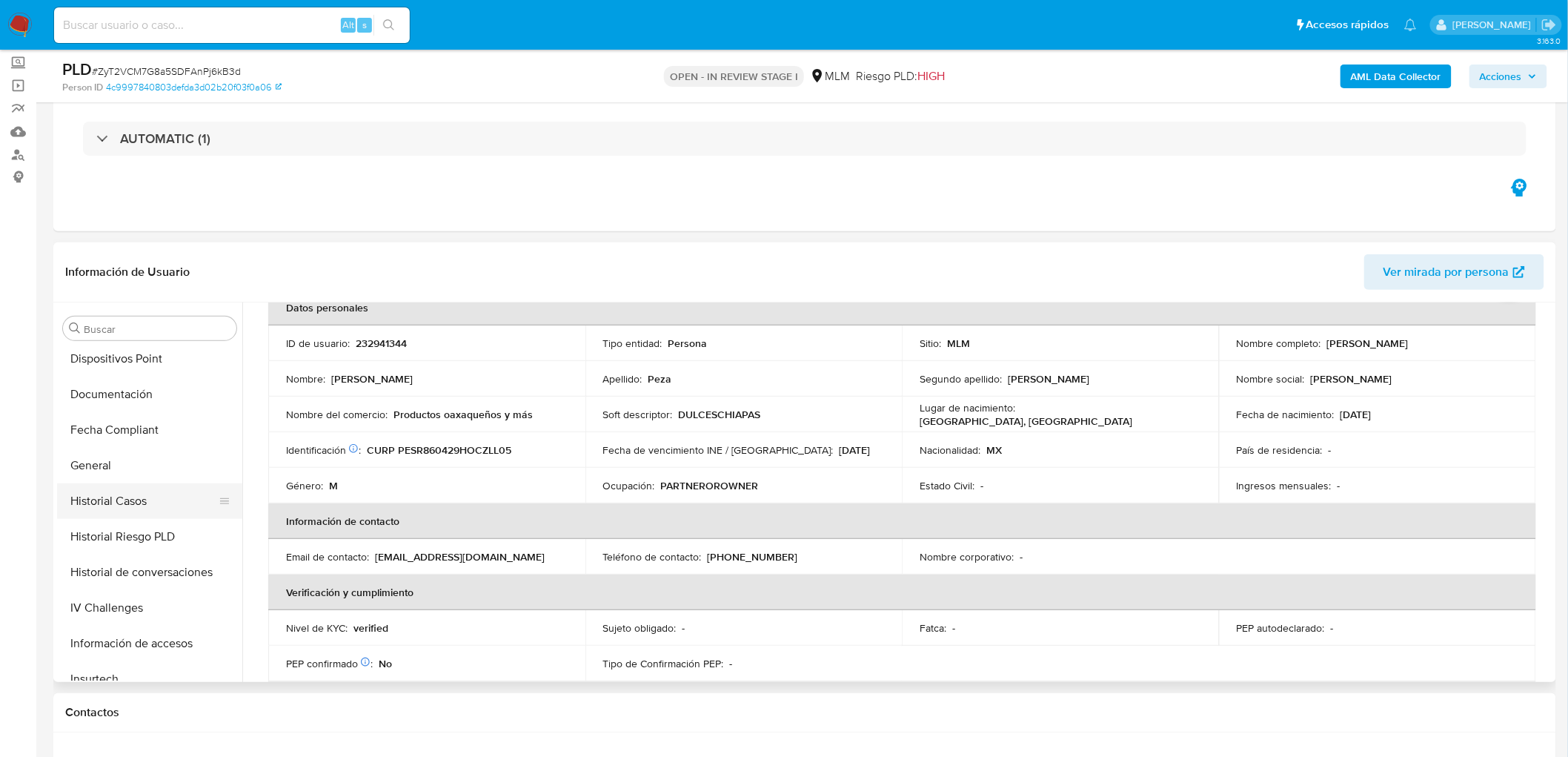
scroll to position [404, 0]
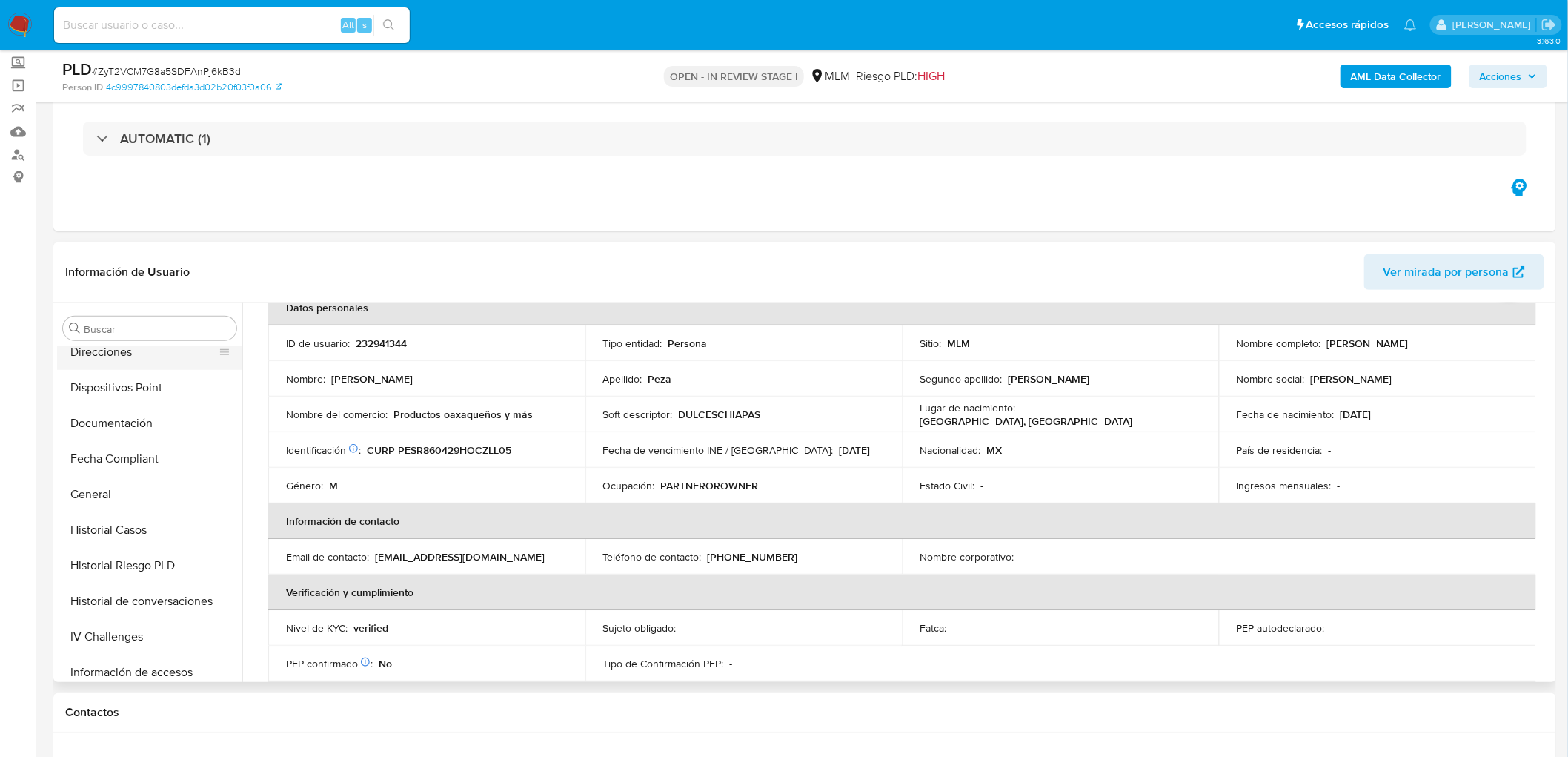
click at [125, 350] on button "Direcciones" at bounding box center [144, 352] width 173 height 36
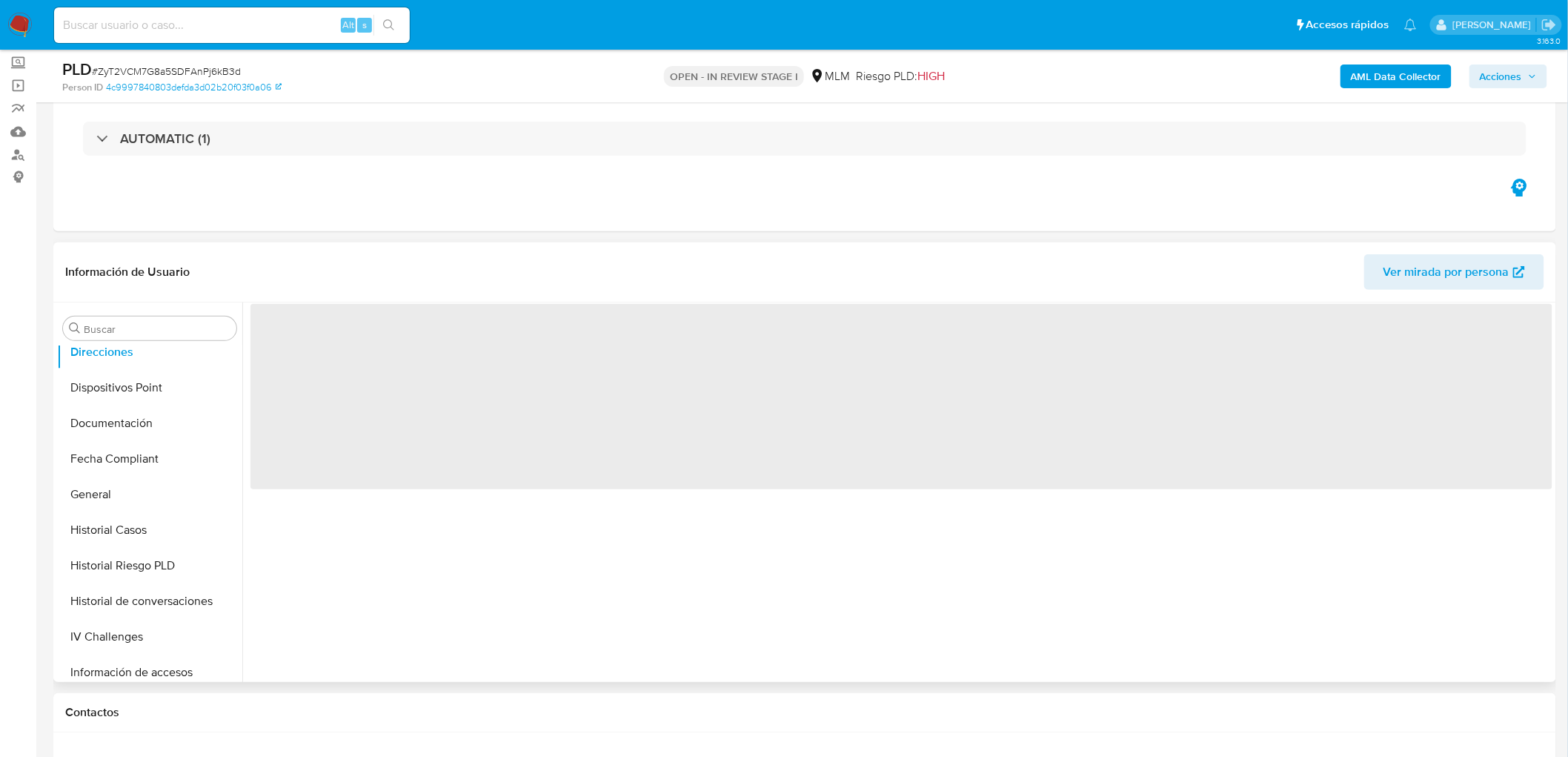
scroll to position [0, 0]
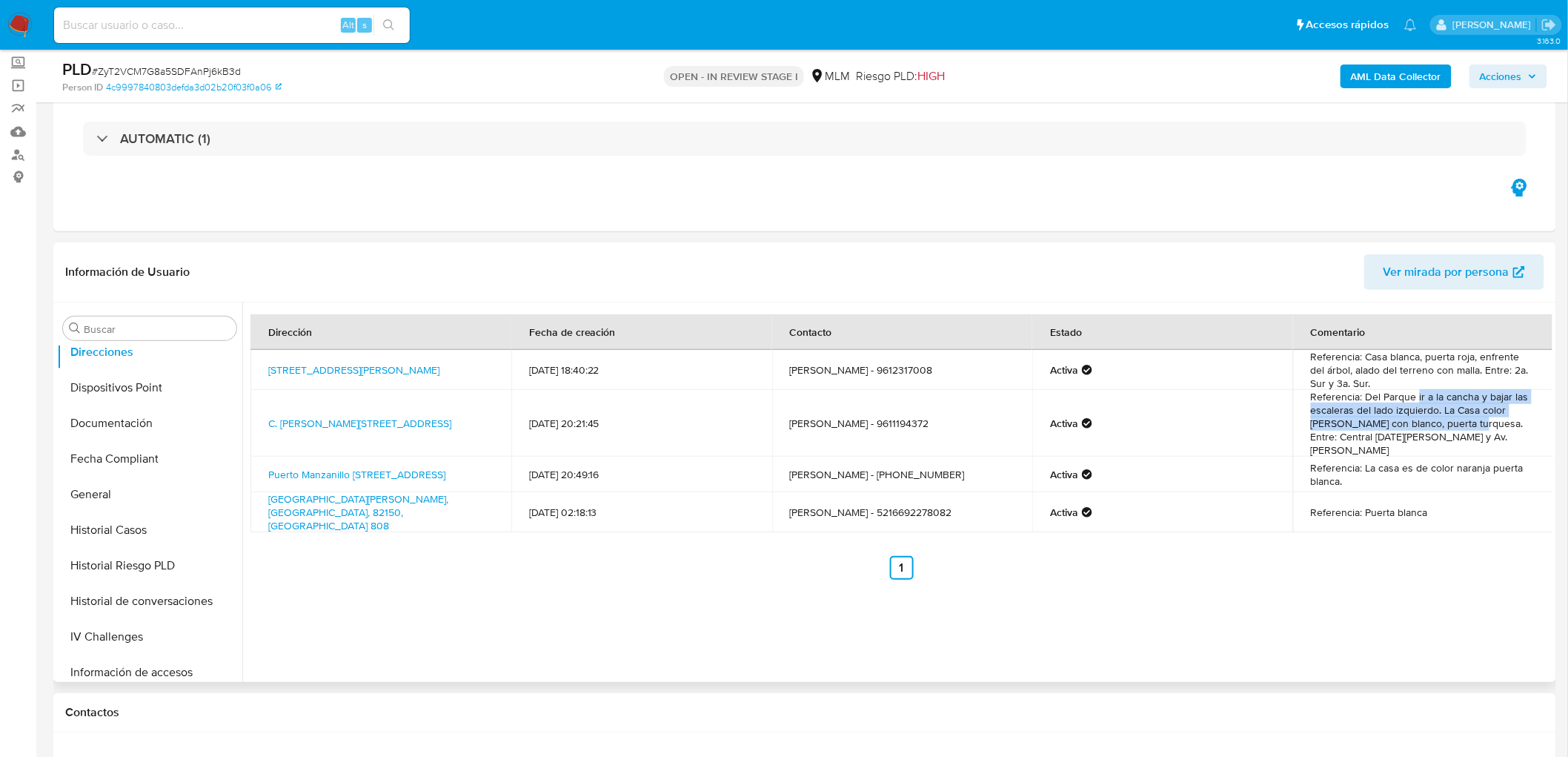
drag, startPoint x: 1414, startPoint y: 402, endPoint x: 1447, endPoint y: 419, distance: 37.1
click at [1447, 419] on td "Referencia: Del Parque ir a la cancha y bajar las escaleras del lado izquierdo.…" at bounding box center [1424, 423] width 261 height 67
drag, startPoint x: 1438, startPoint y: 364, endPoint x: 1455, endPoint y: 384, distance: 26.2
click at [1455, 384] on td "Referencia: Casa blanca, puerta roja, enfrente del árbol, alado del terreno con…" at bounding box center [1424, 370] width 261 height 40
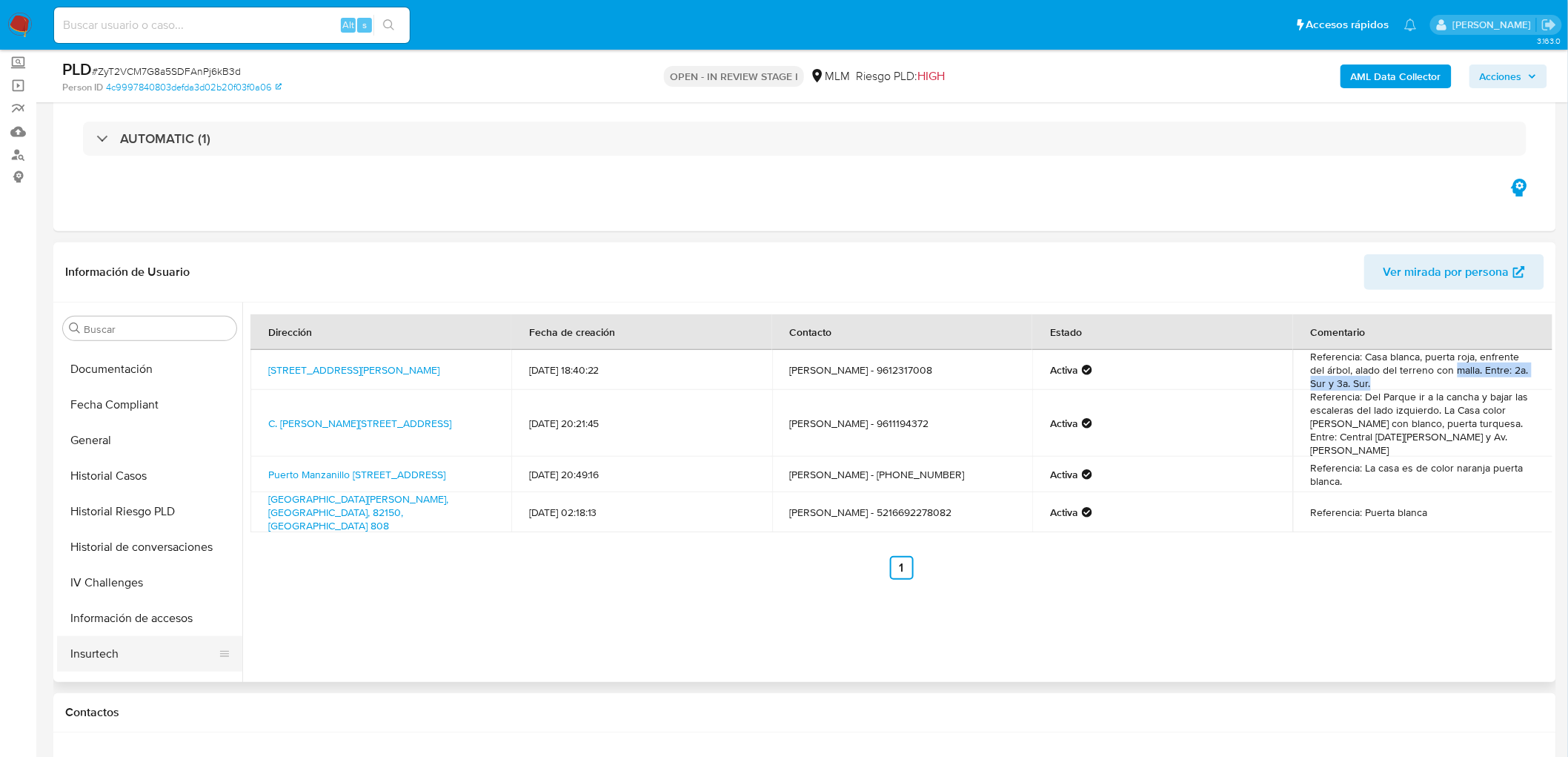
scroll to position [732, 0]
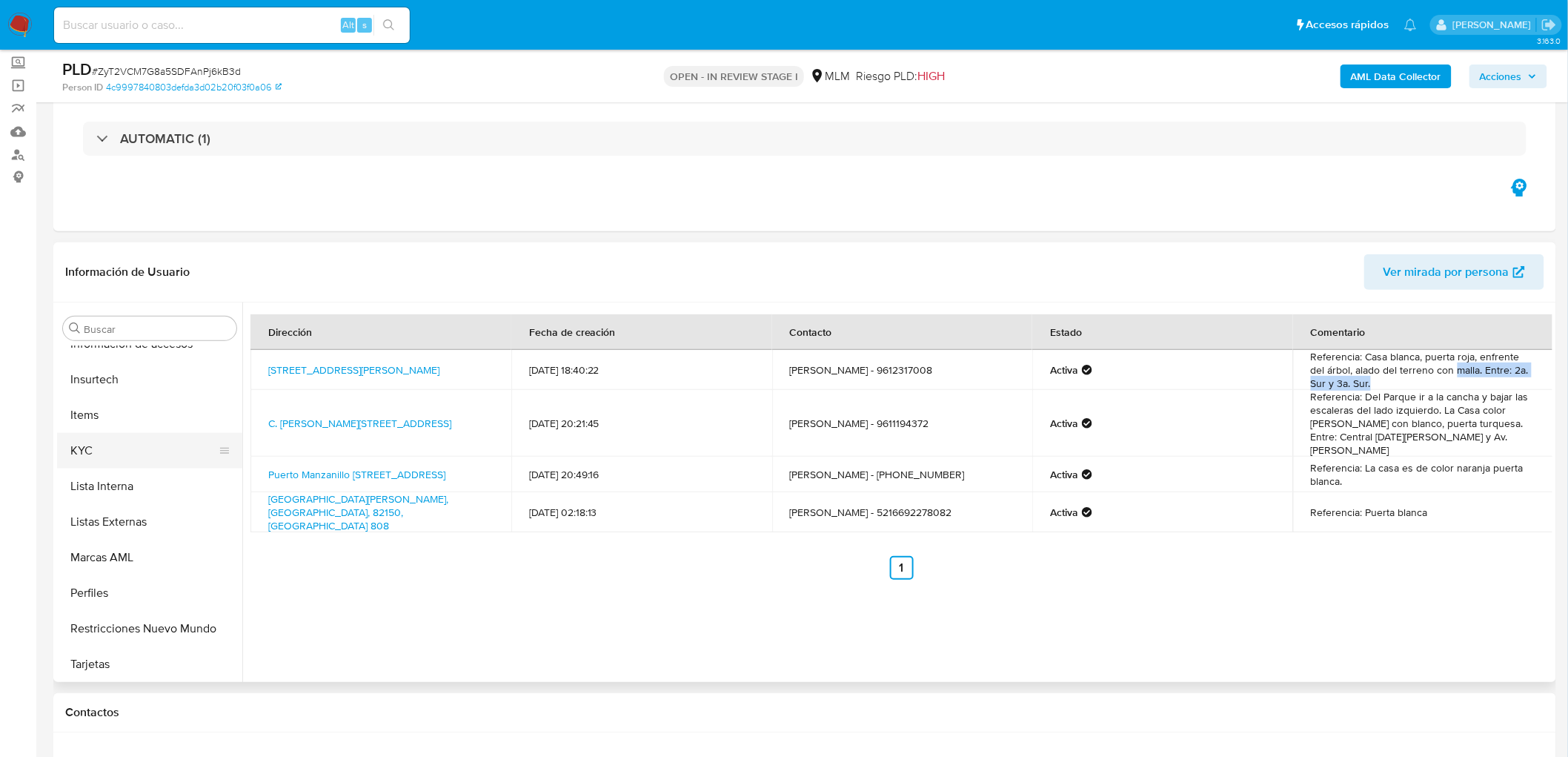
click at [99, 447] on button "KYC" at bounding box center [144, 451] width 173 height 36
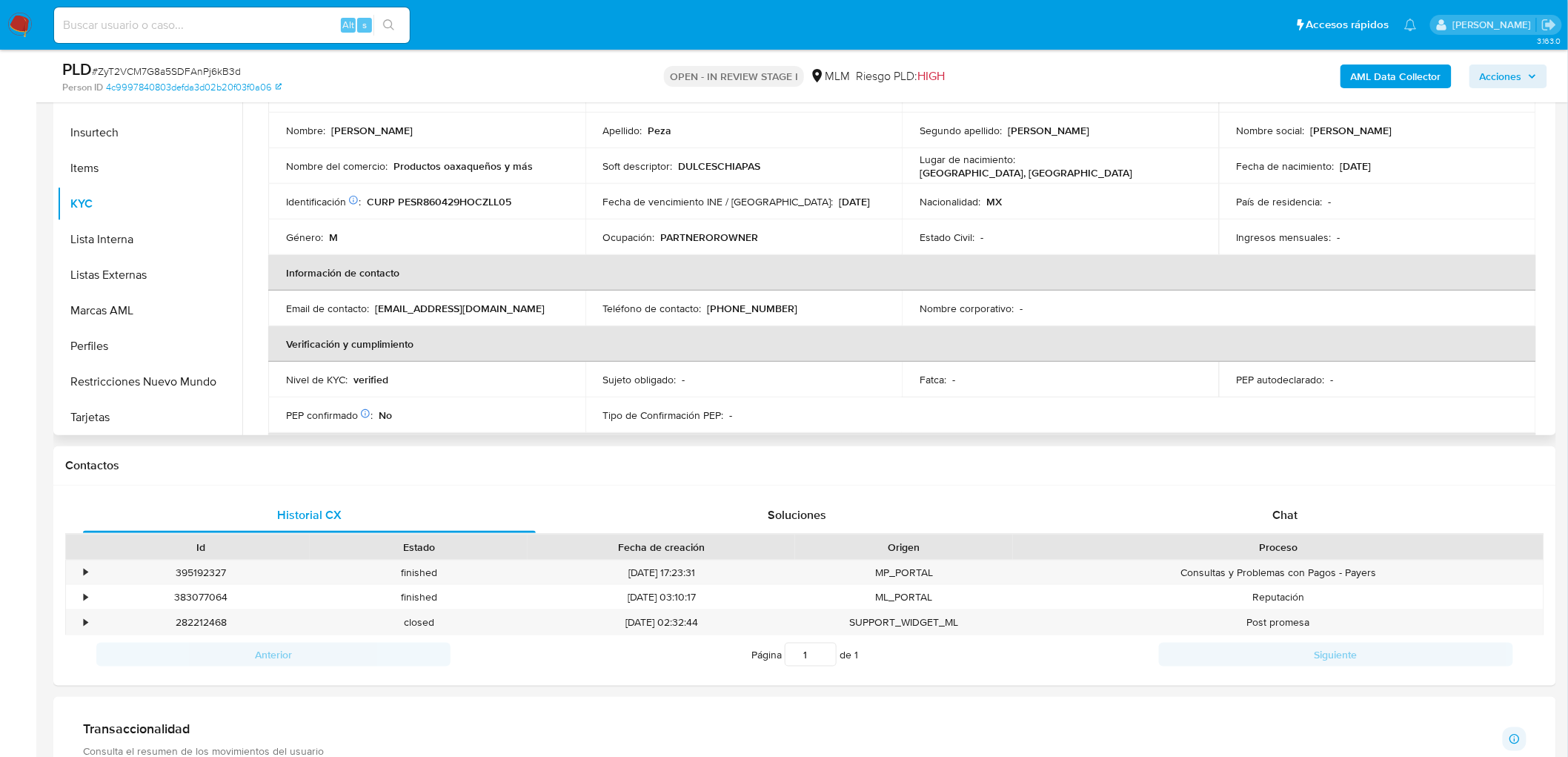
scroll to position [0, 0]
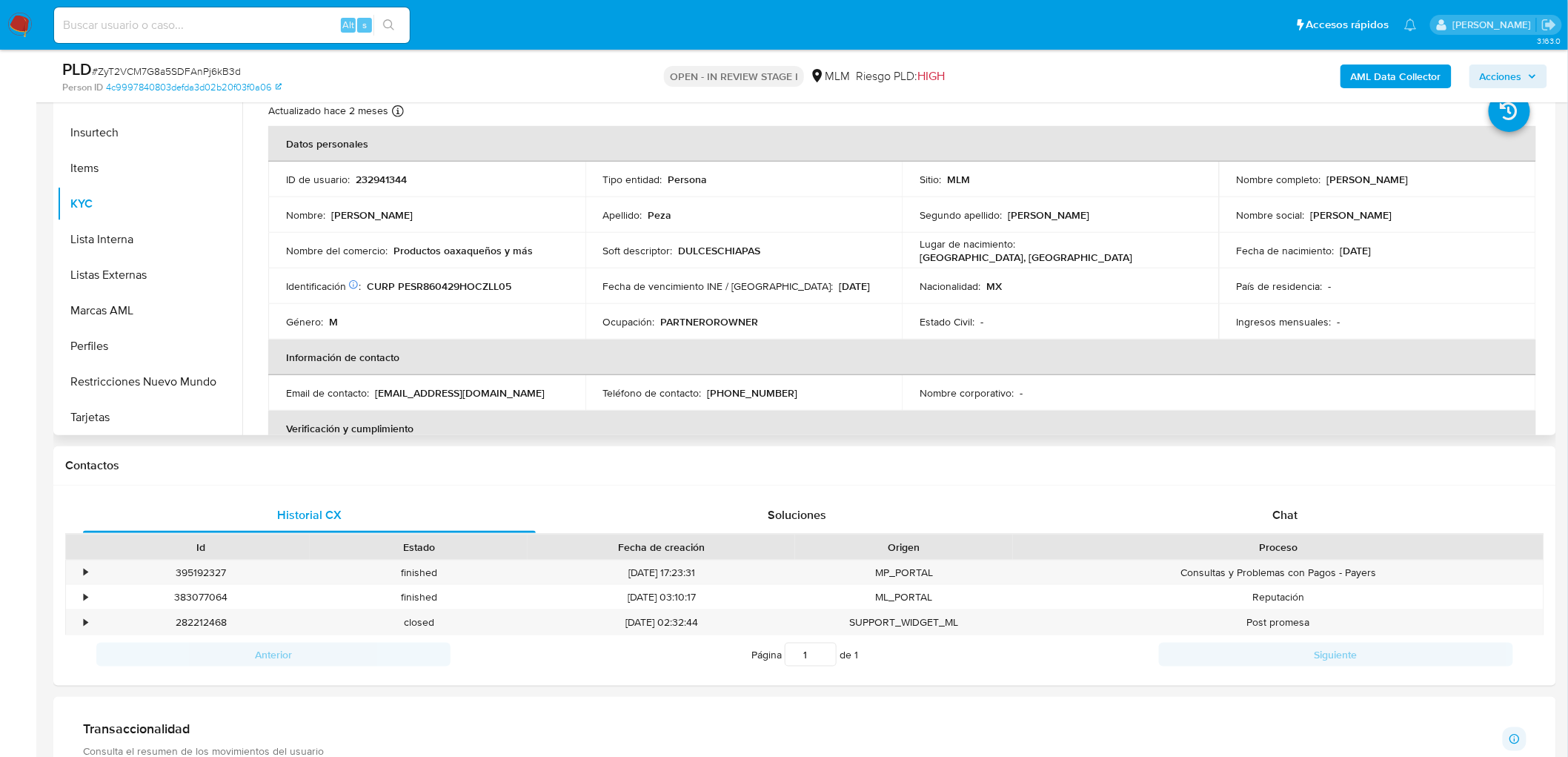
click at [731, 392] on p "(961) 2317008" at bounding box center [753, 392] width 91 height 14
click at [788, 399] on div "Teléfono de contacto : (961) 2317008" at bounding box center [744, 392] width 282 height 14
drag, startPoint x: 781, startPoint y: 393, endPoint x: 708, endPoint y: 393, distance: 73.0
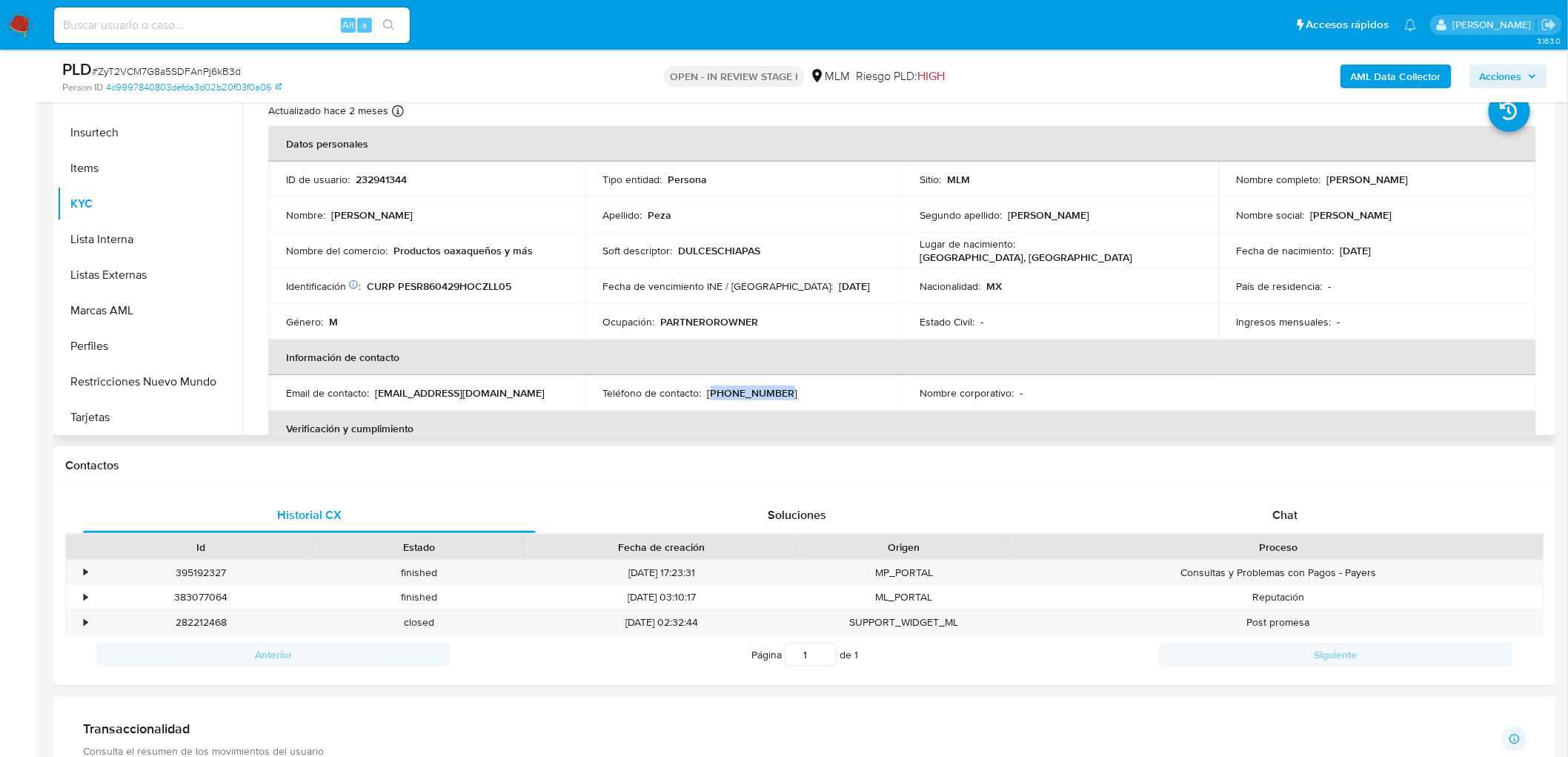
click at [708, 393] on div "Teléfono de contacto : (961) 2317008" at bounding box center [744, 392] width 282 height 14
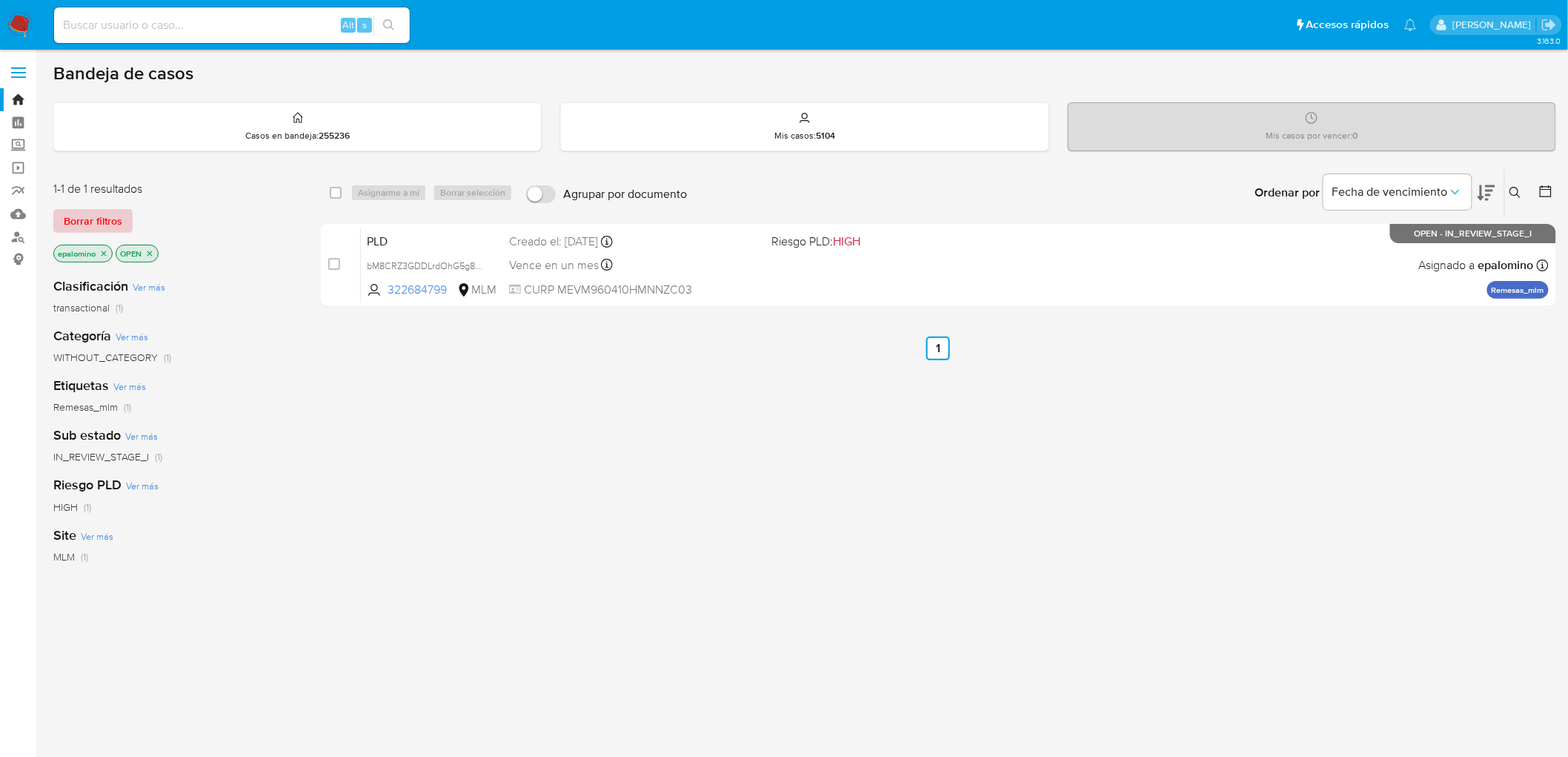
click at [106, 211] on span "Borrar filtros" at bounding box center [93, 221] width 59 height 21
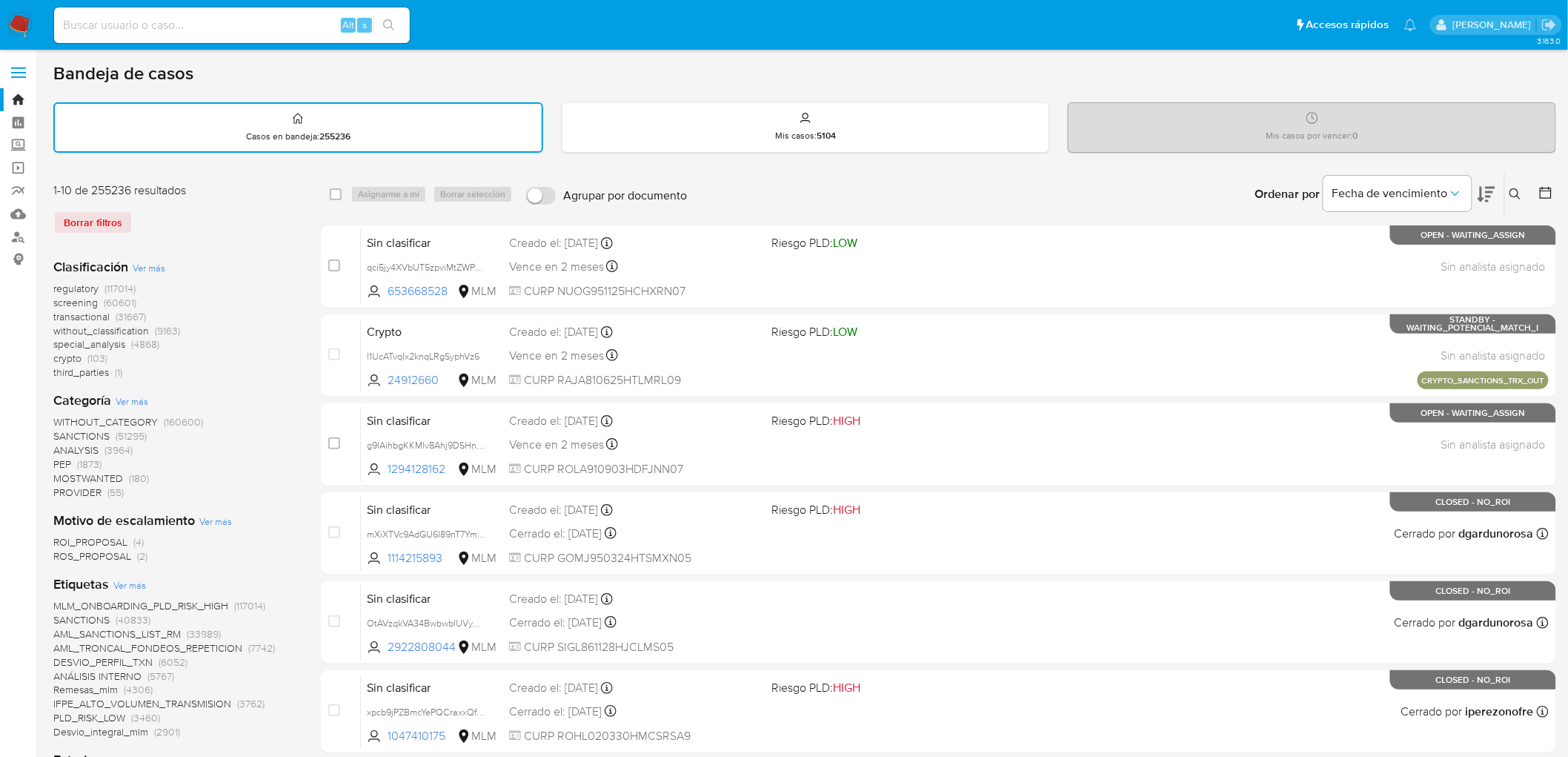
drag, startPoint x: 20, startPoint y: 24, endPoint x: 246, endPoint y: 254, distance: 322.5
click at [19, 24] on img at bounding box center [20, 25] width 25 height 25
click at [272, 273] on div "Clasificación Ver más regulatory (117014) screening (60601) transactional (3166…" at bounding box center [175, 319] width 244 height 123
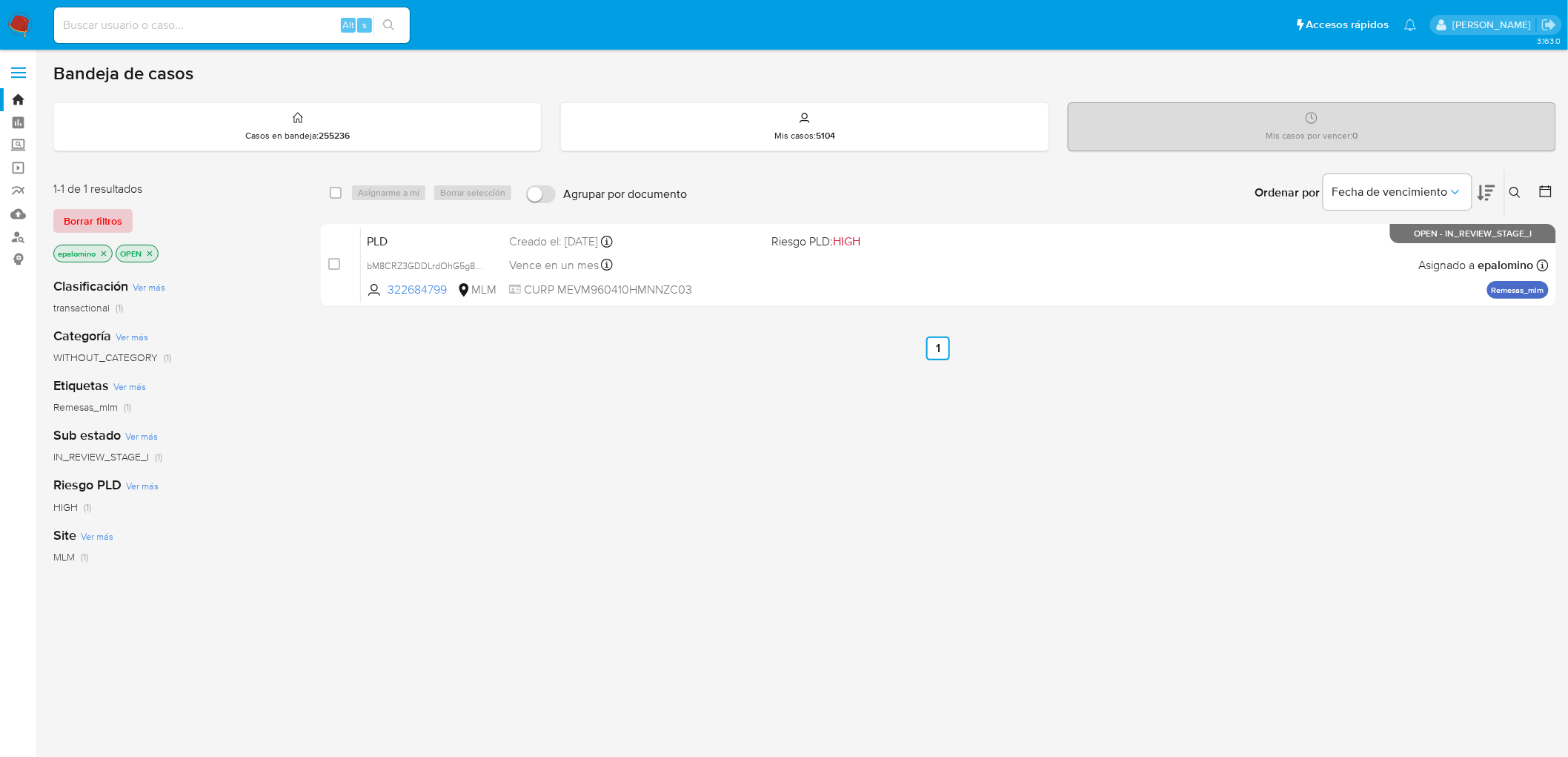
click at [88, 219] on span "Borrar filtros" at bounding box center [93, 221] width 59 height 21
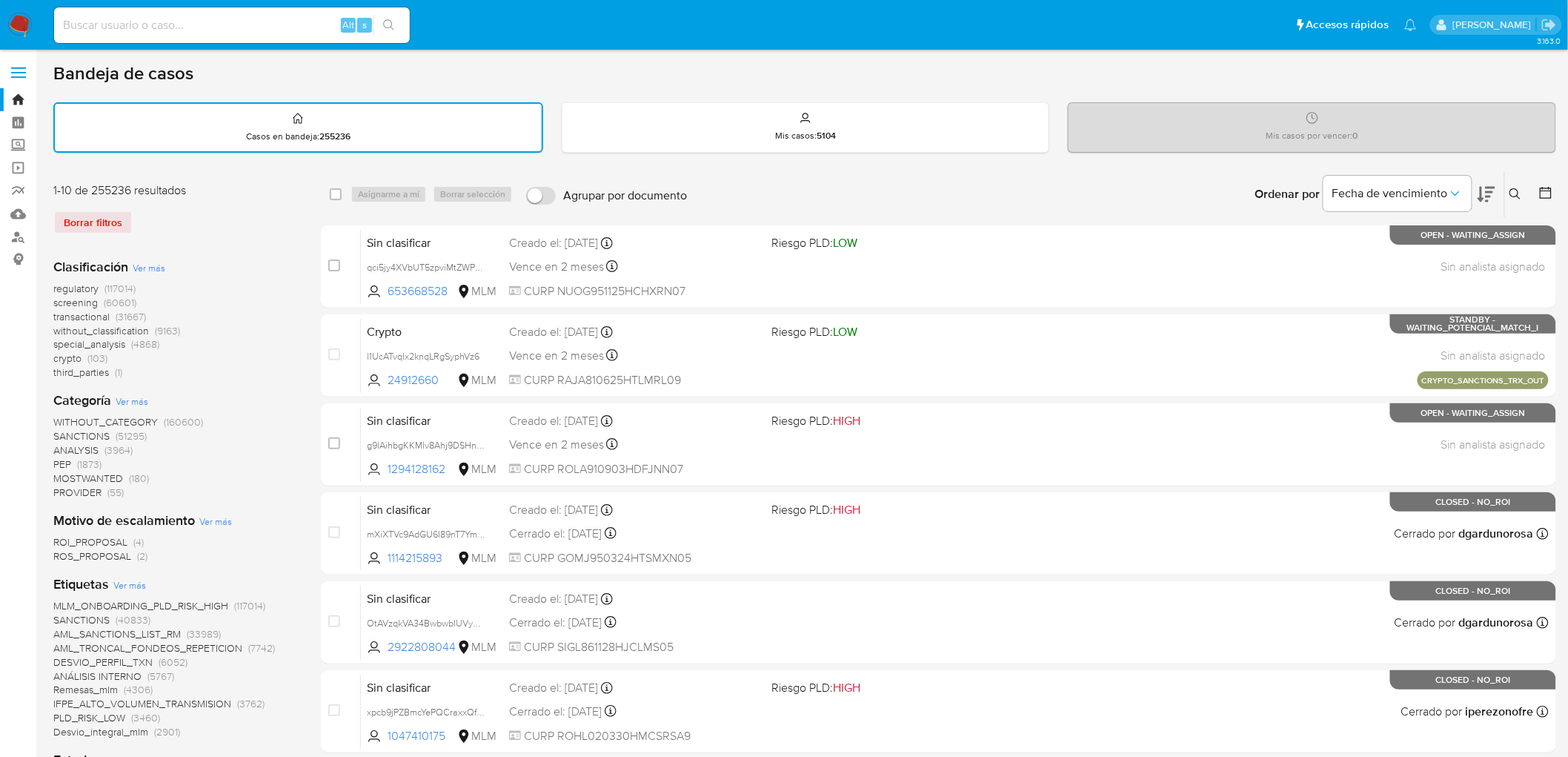
click at [26, 24] on img at bounding box center [20, 25] width 25 height 25
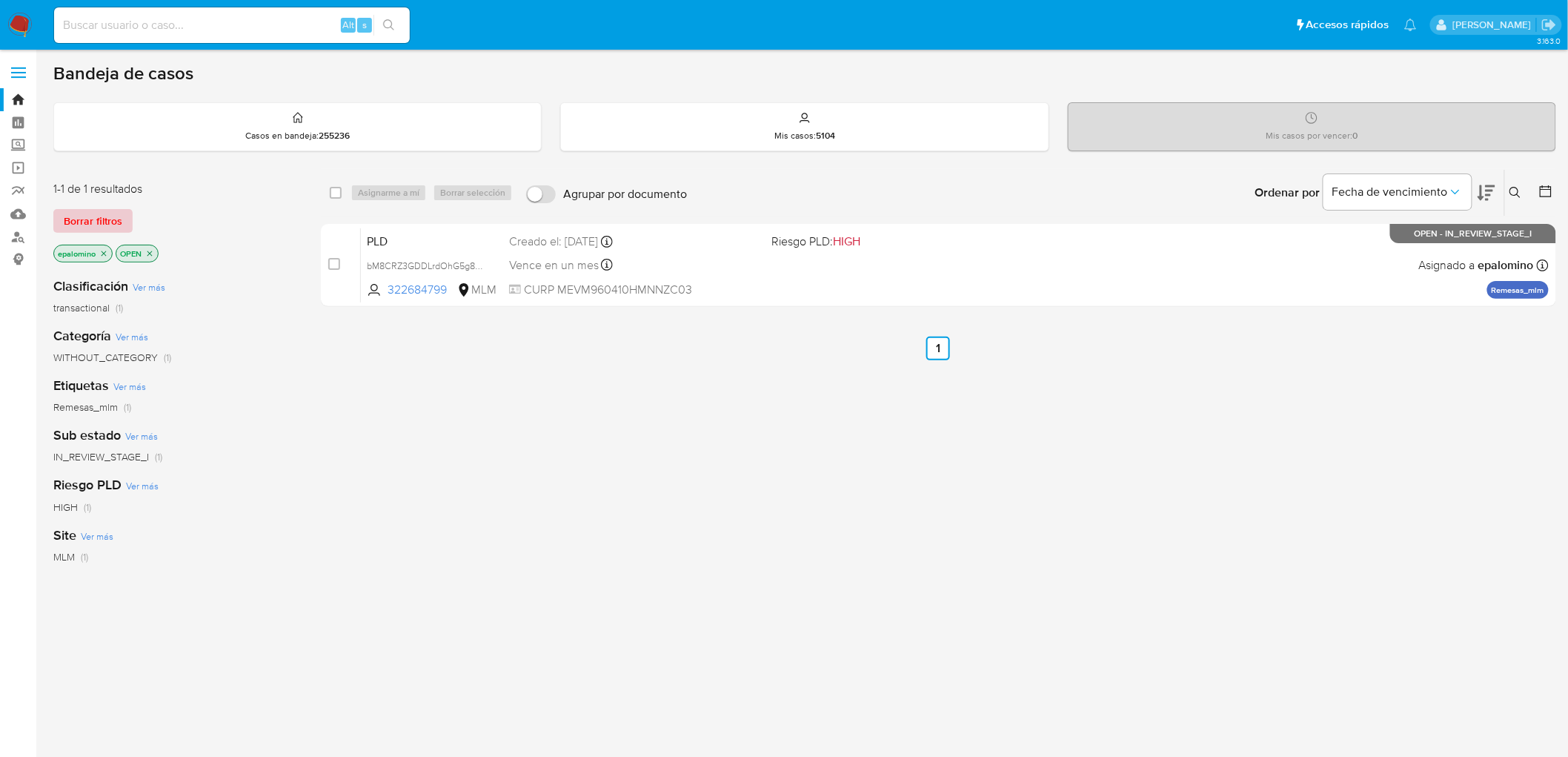
click at [76, 211] on span "Borrar filtros" at bounding box center [93, 221] width 59 height 21
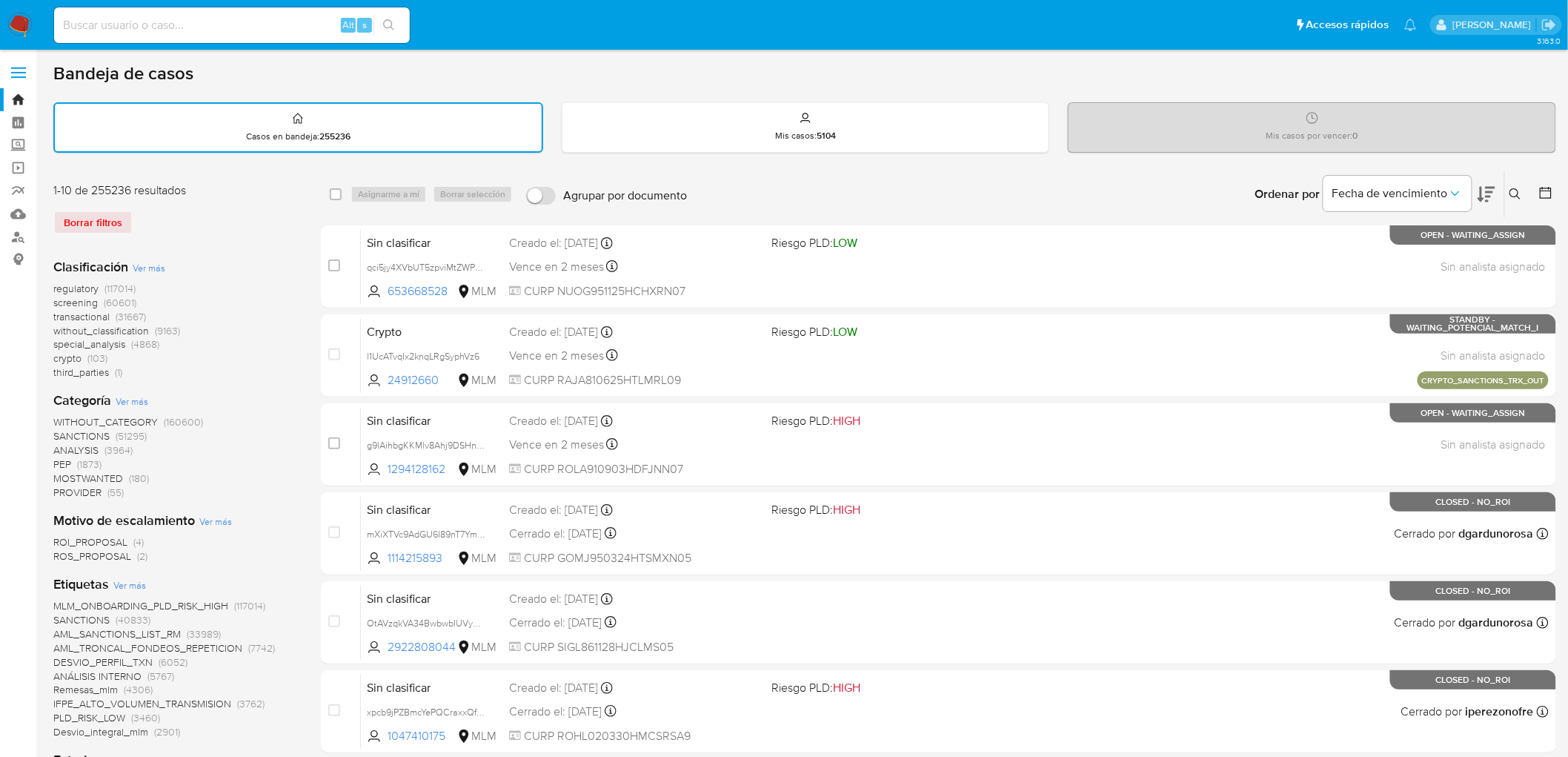
click at [27, 22] on img at bounding box center [20, 25] width 25 height 25
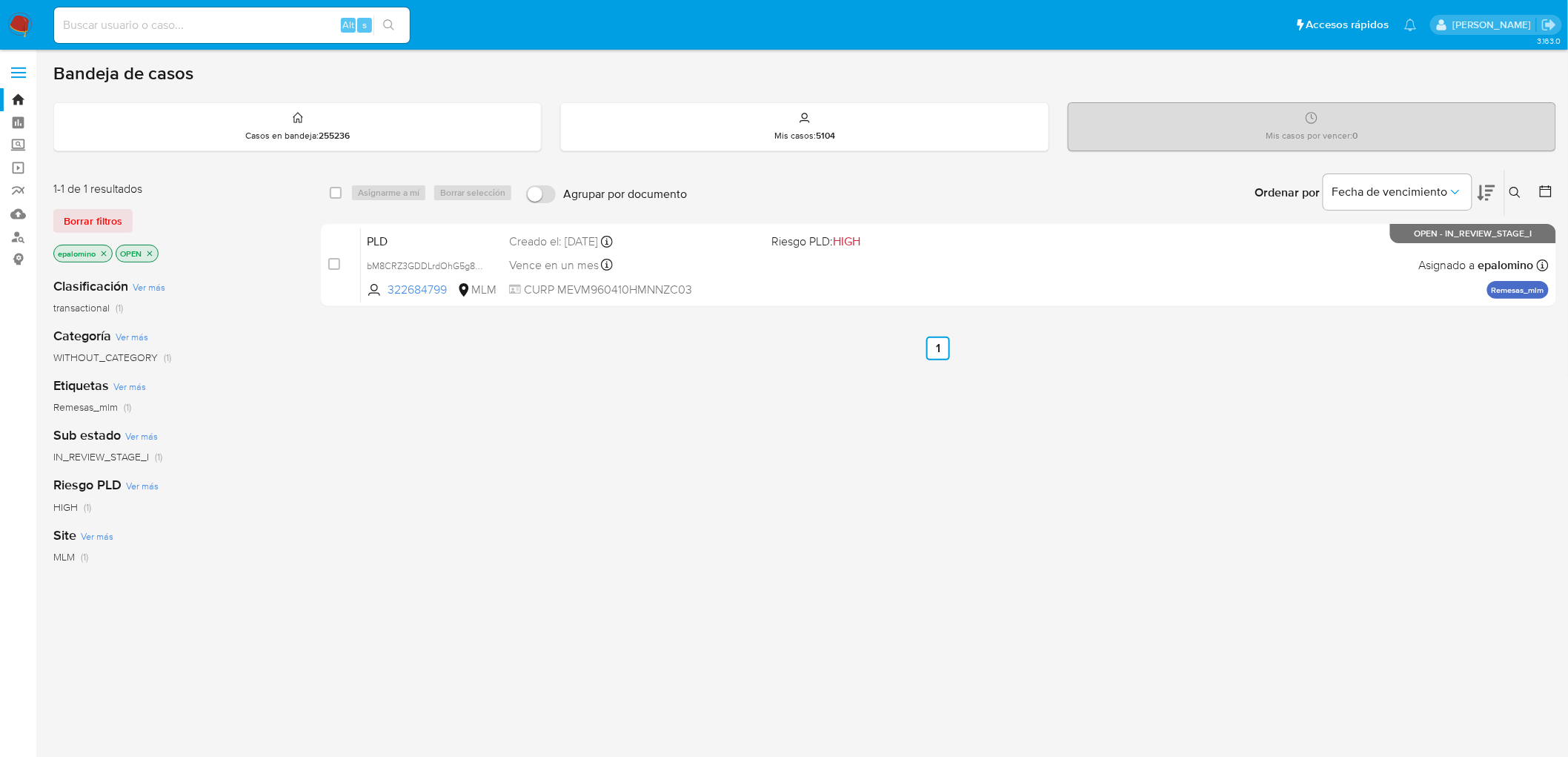
click at [114, 232] on div "1-1 de 1 resultados Borrar filtros epalomino OPEN" at bounding box center [172, 223] width 237 height 84
click at [115, 220] on span "Borrar filtros" at bounding box center [93, 221] width 59 height 21
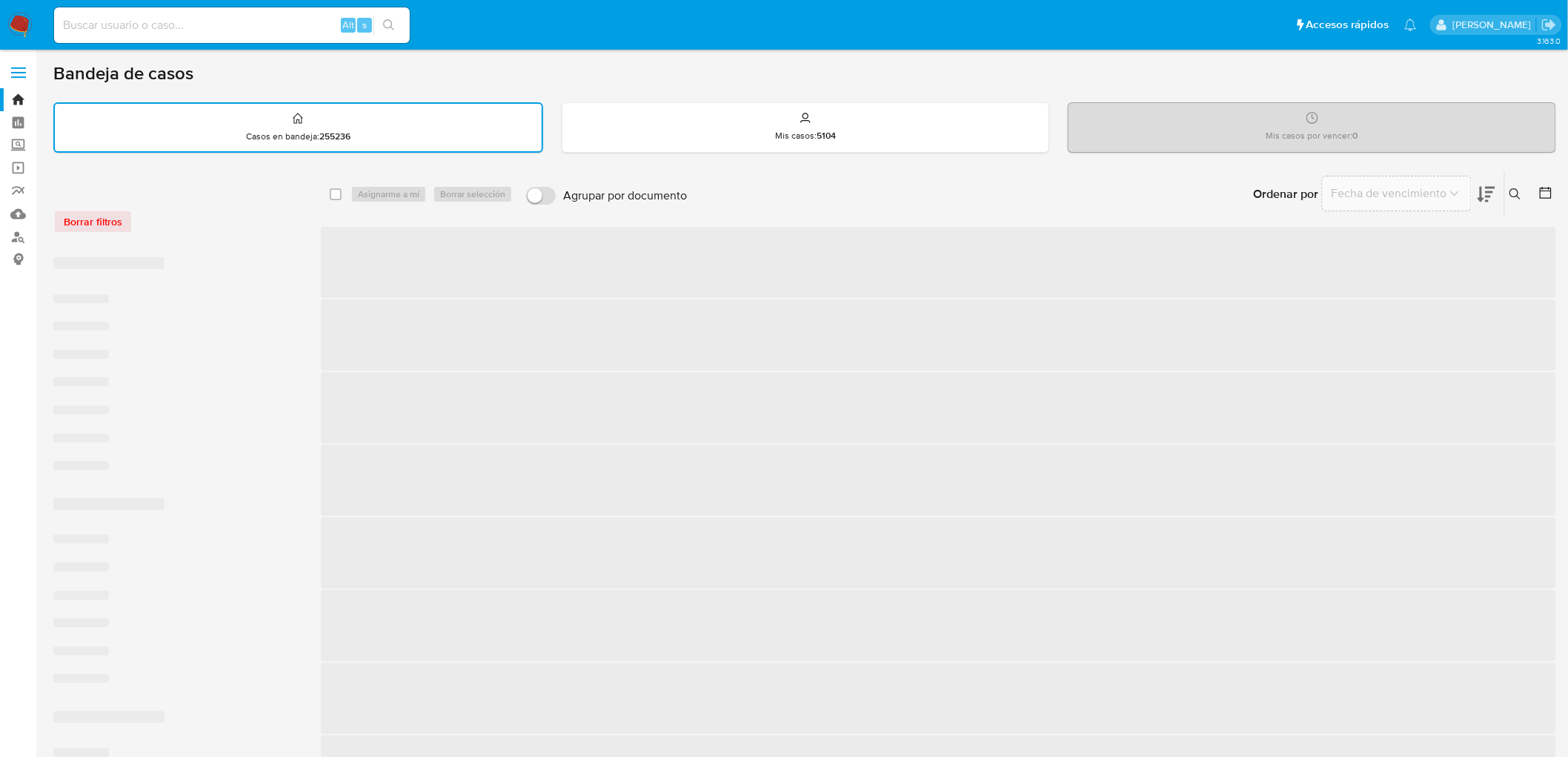
click at [188, 224] on div "Borrar filtros" at bounding box center [172, 222] width 237 height 24
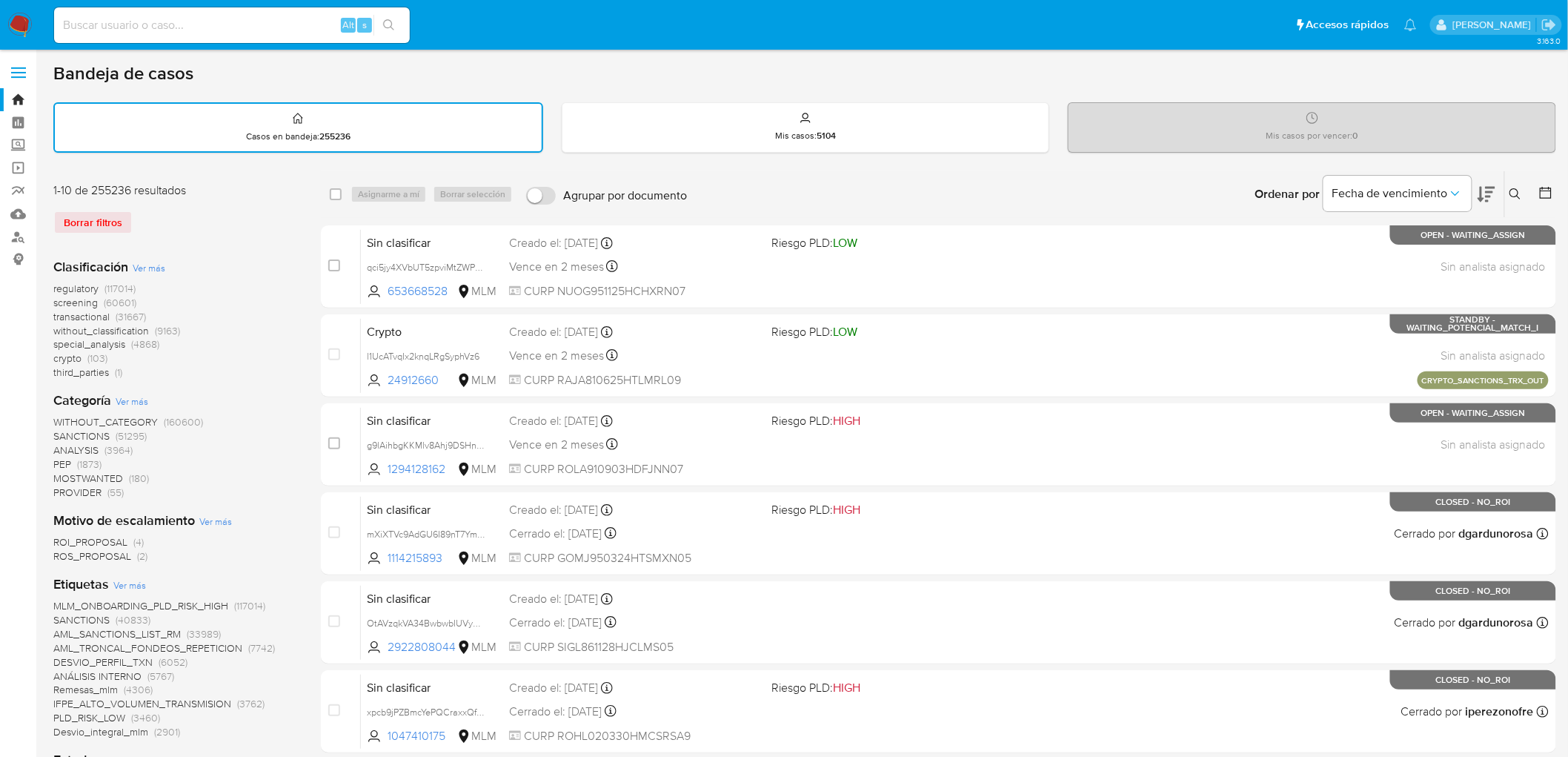
click at [11, 25] on img at bounding box center [20, 25] width 25 height 25
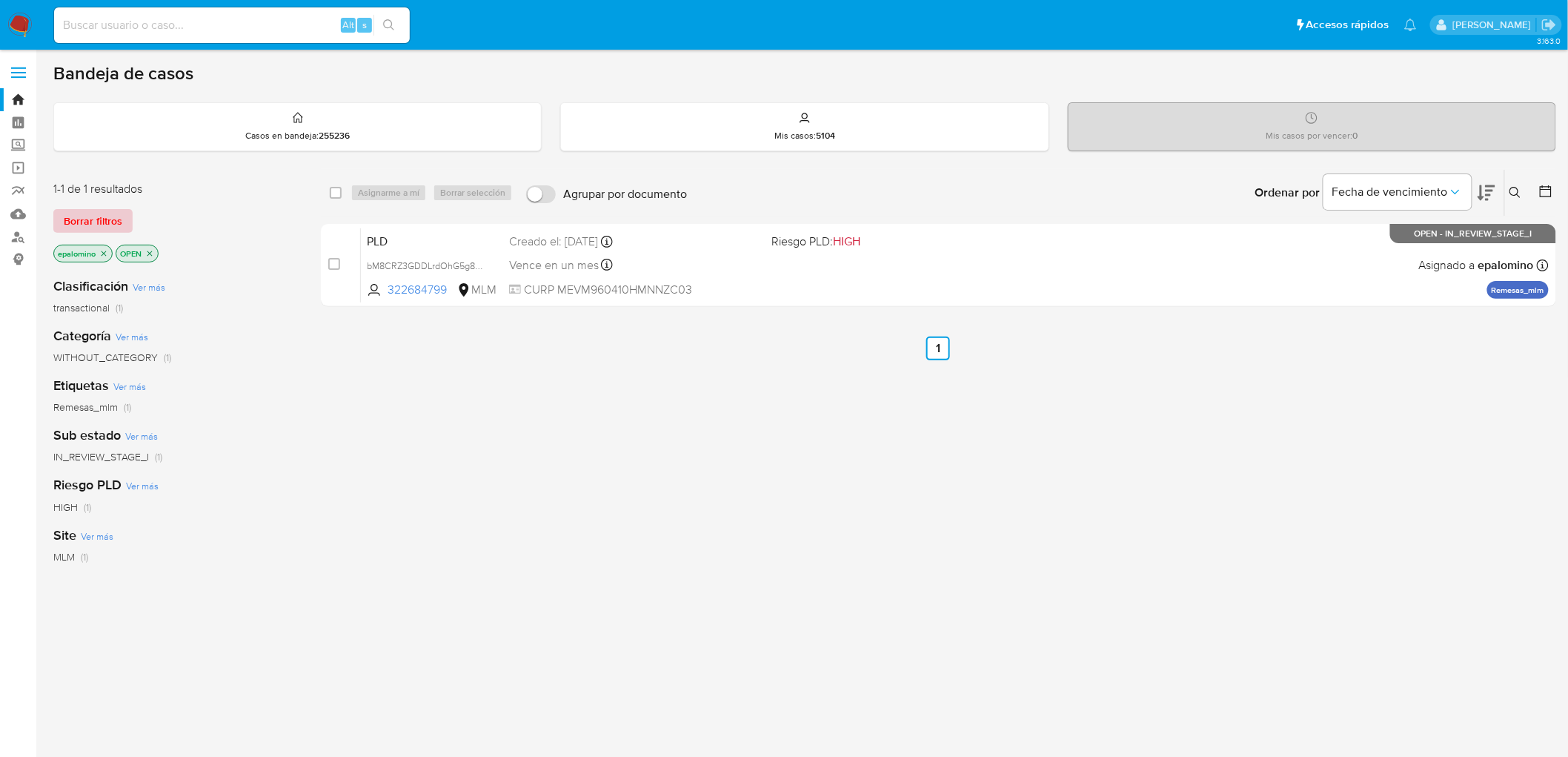
click at [78, 225] on span "Borrar filtros" at bounding box center [93, 221] width 59 height 21
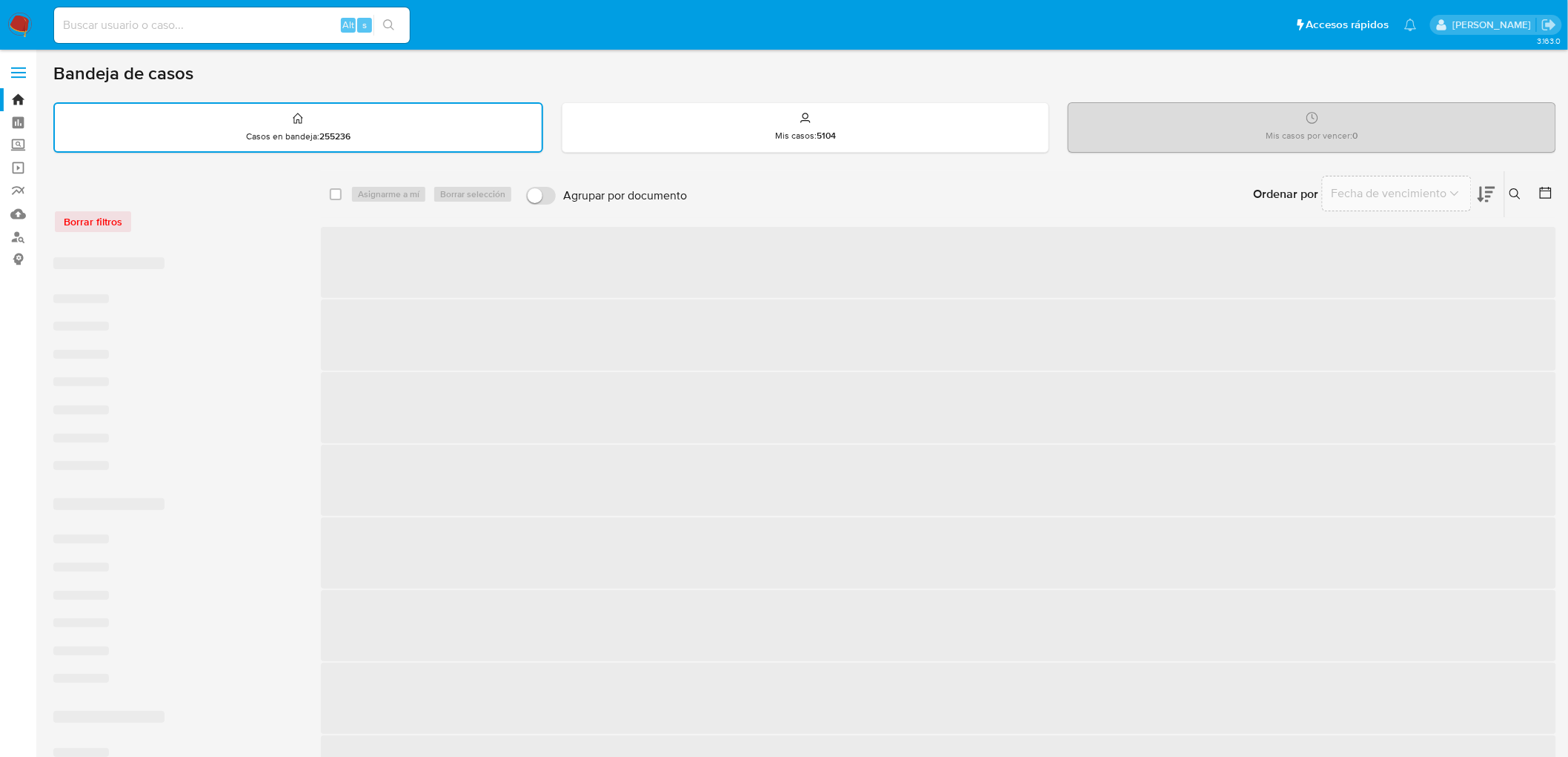
click at [180, 226] on div "Borrar filtros" at bounding box center [172, 222] width 237 height 24
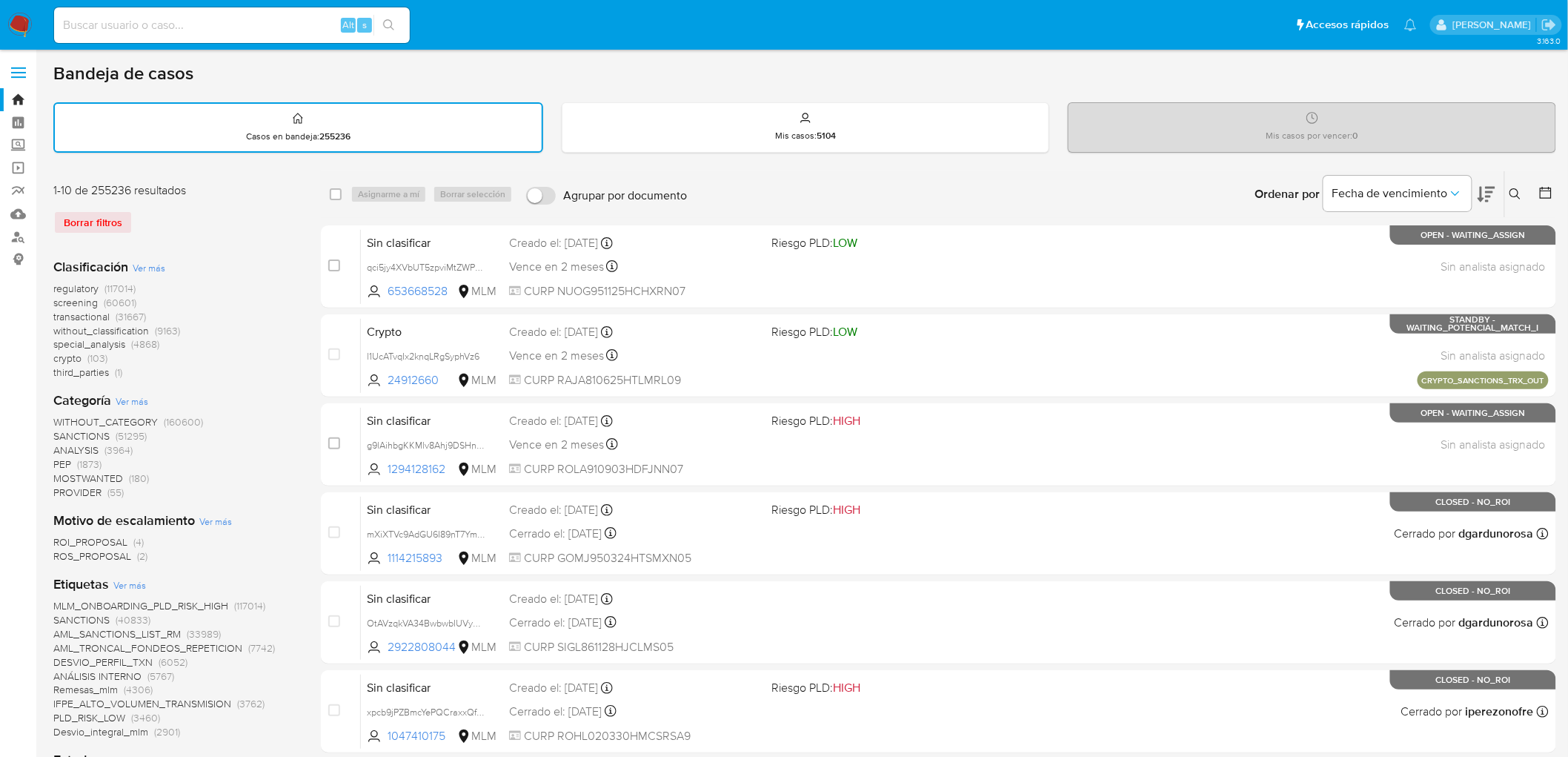
drag, startPoint x: 18, startPoint y: 18, endPoint x: 165, endPoint y: 263, distance: 285.7
click at [17, 18] on img at bounding box center [20, 25] width 25 height 25
click at [180, 278] on div "Clasificación Ver más regulatory (117014) screening (60601) transactional (3166…" at bounding box center [175, 319] width 244 height 123
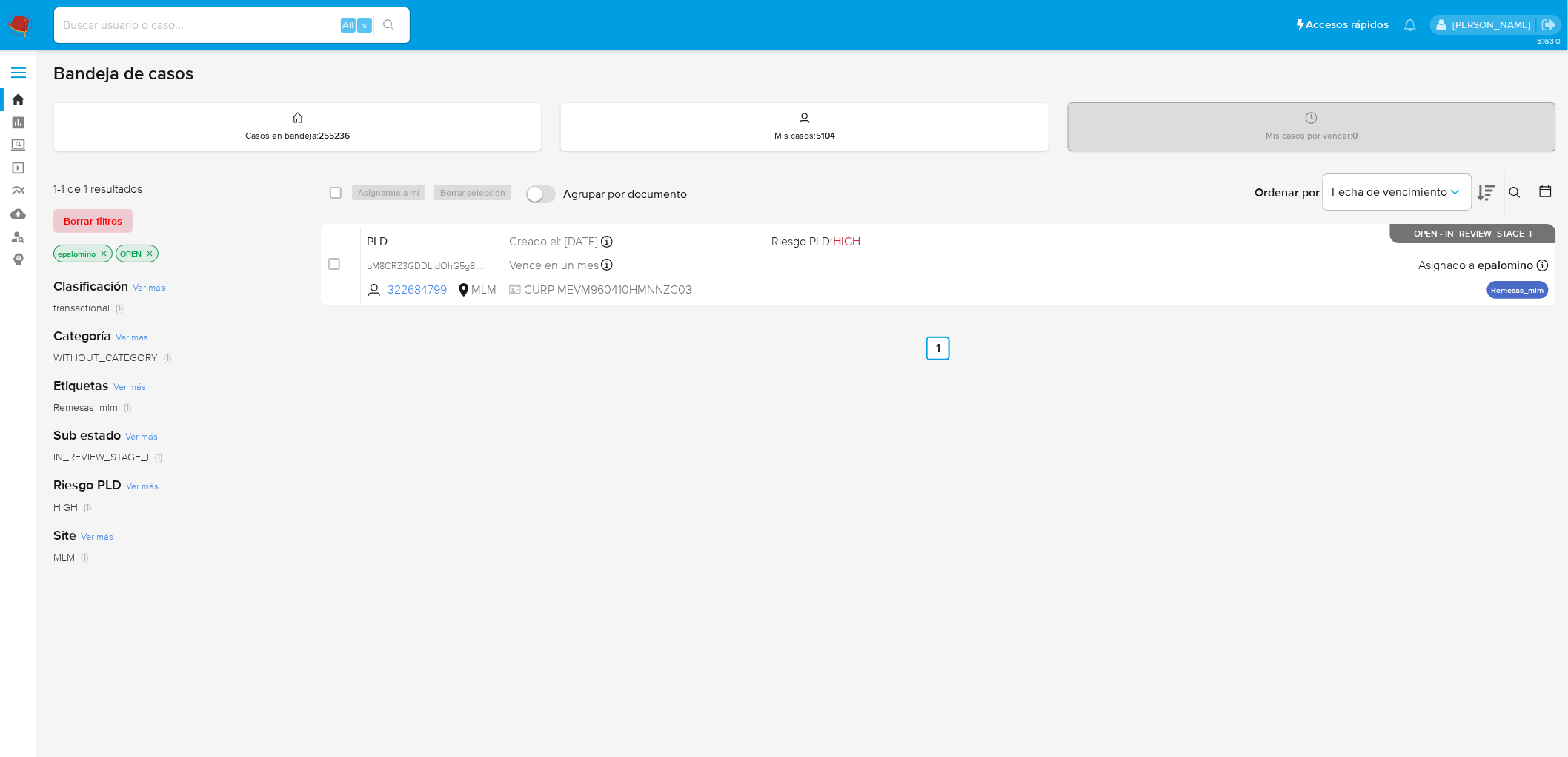
click at [104, 217] on span "Borrar filtros" at bounding box center [93, 221] width 59 height 21
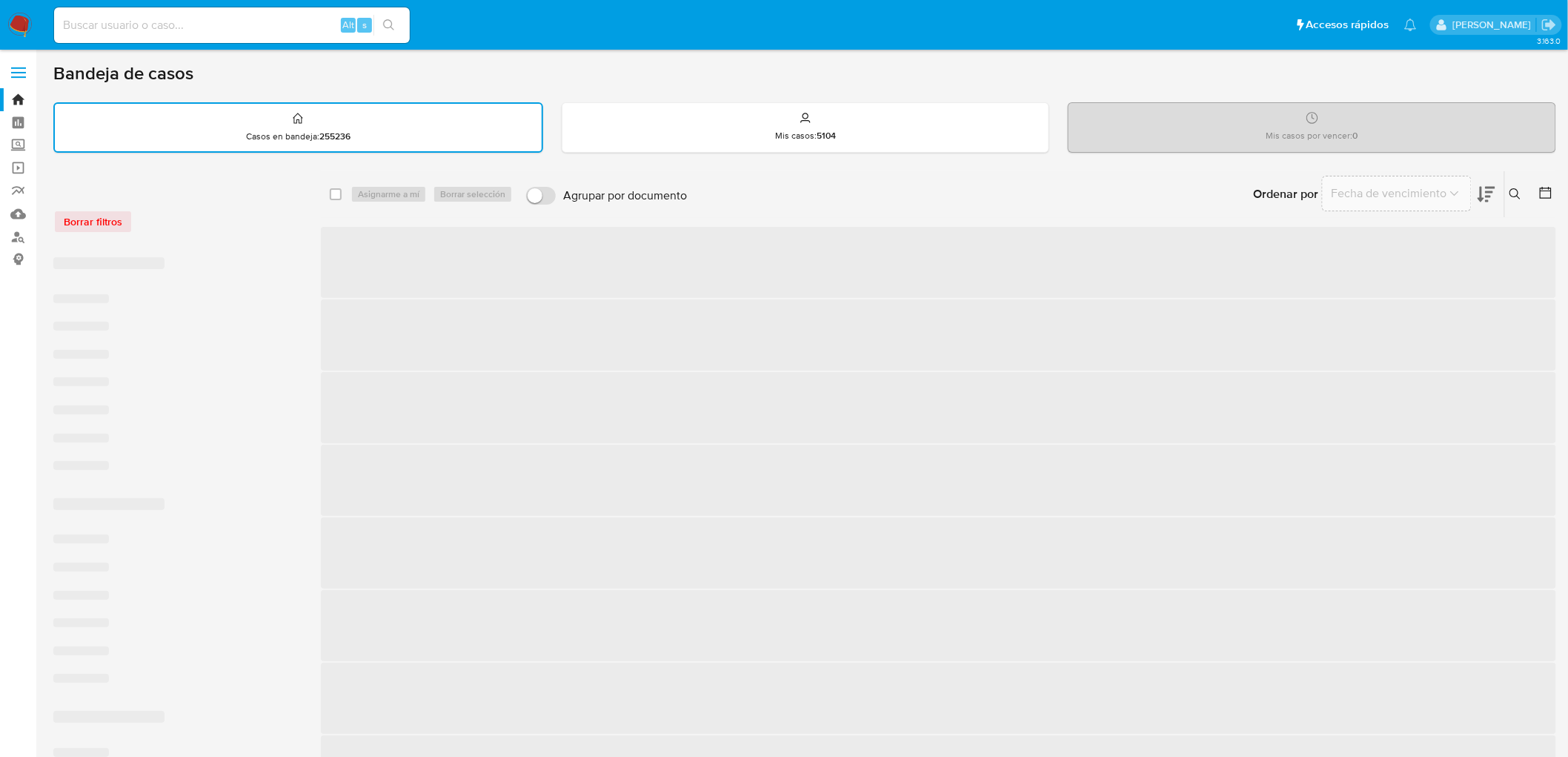
click at [220, 224] on div "Borrar filtros" at bounding box center [172, 222] width 237 height 24
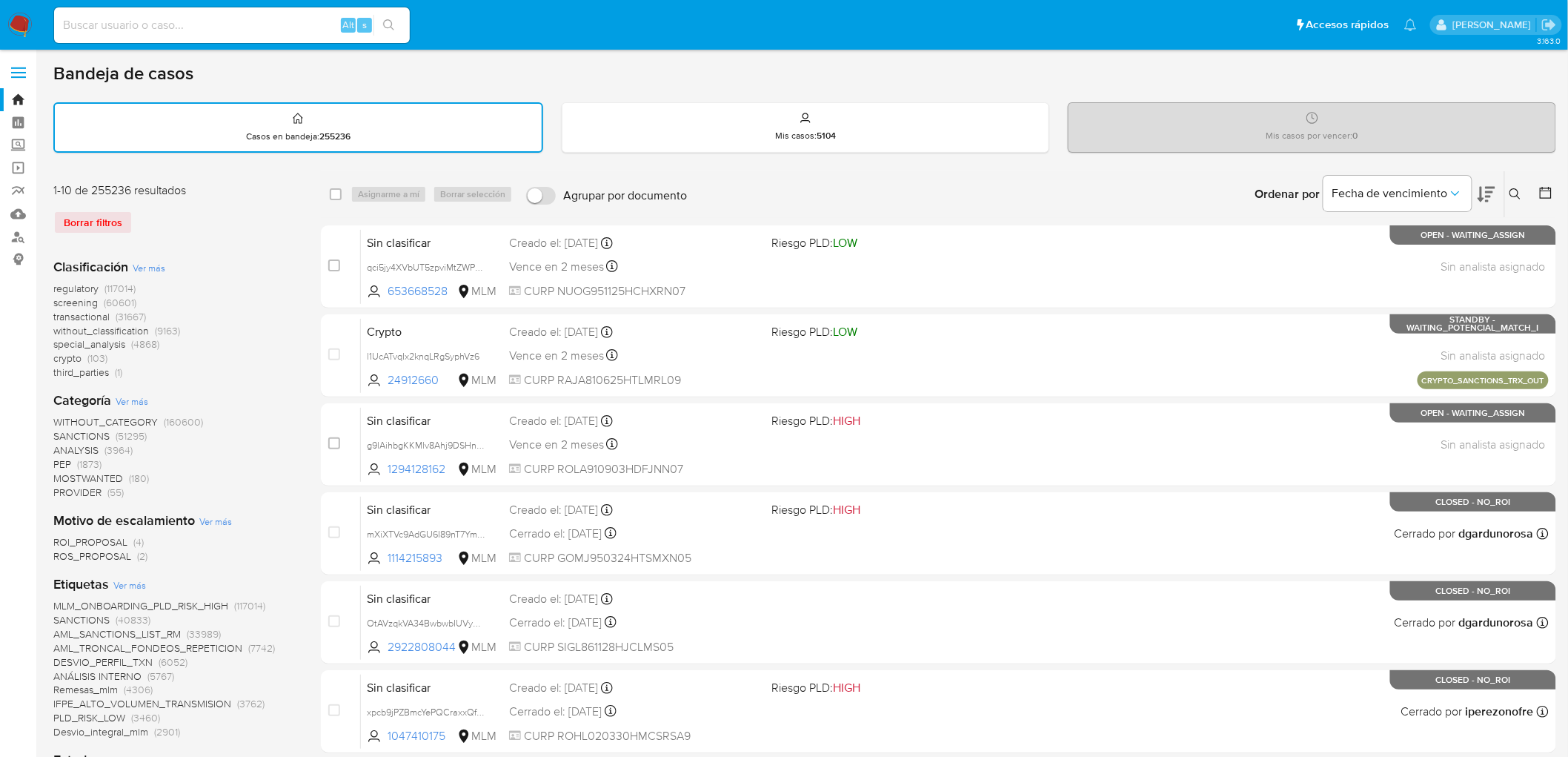
click at [25, 18] on img at bounding box center [20, 25] width 25 height 25
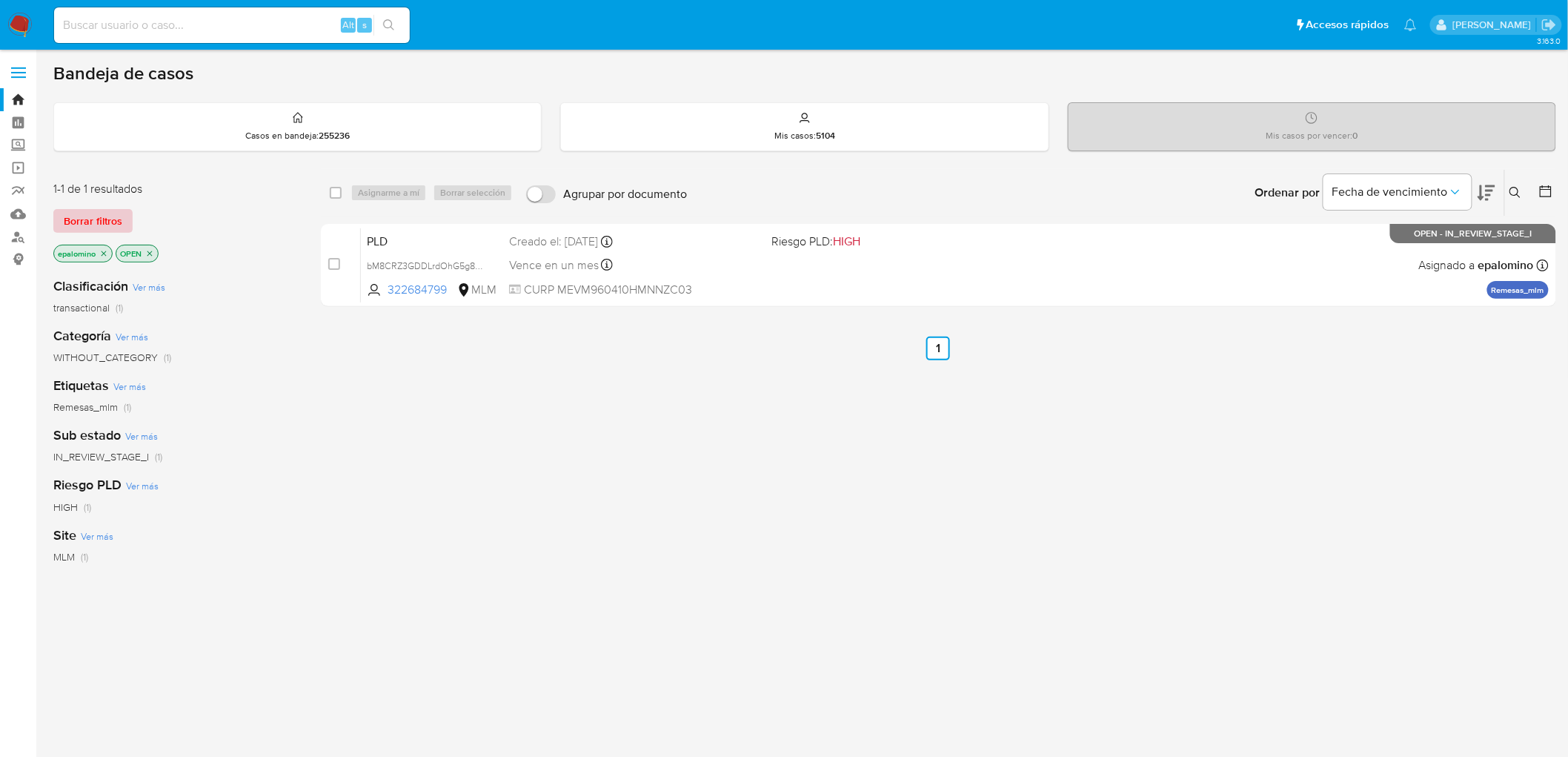
click at [116, 216] on span "Borrar filtros" at bounding box center [93, 221] width 59 height 21
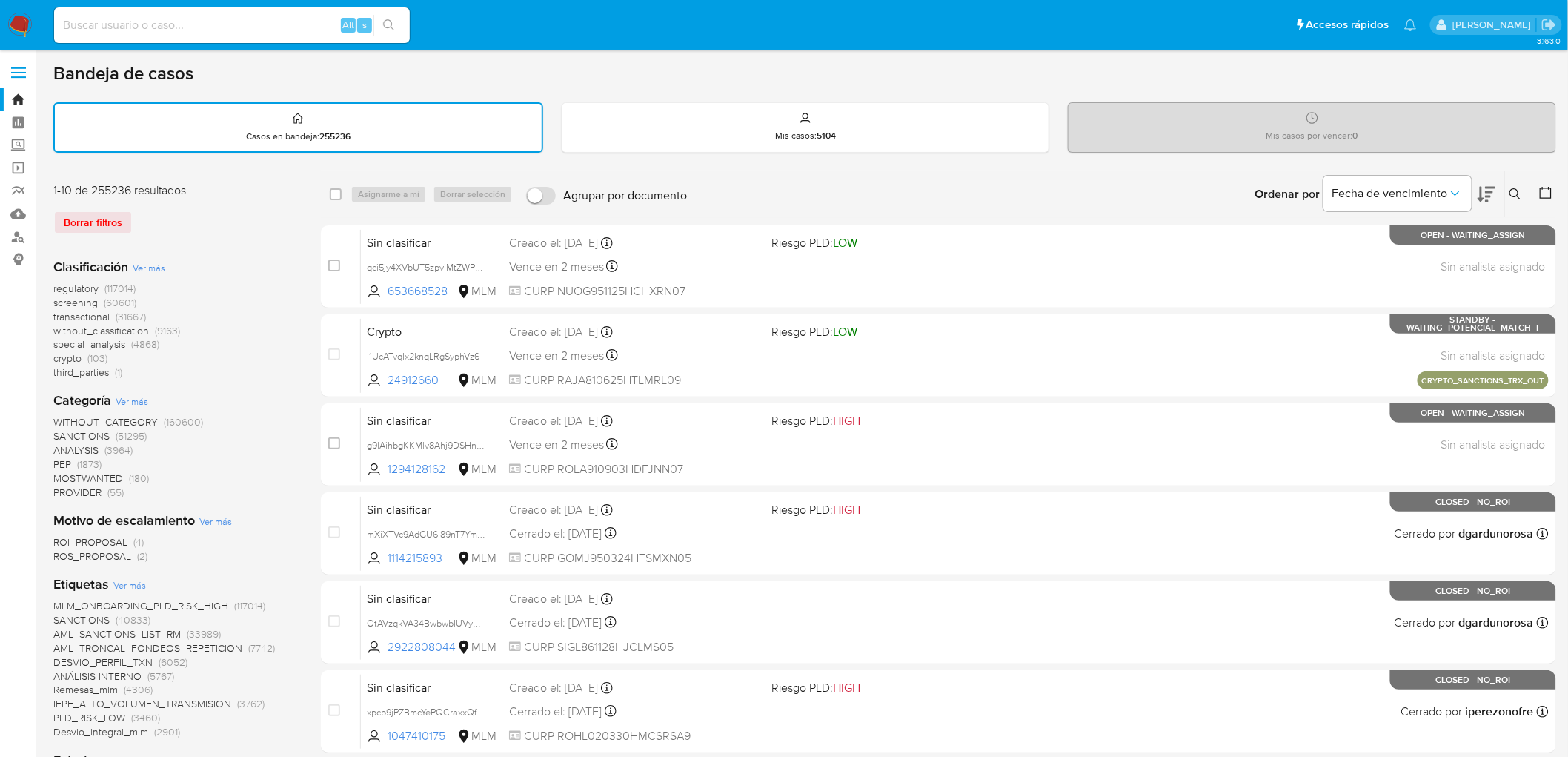
click at [1518, 193] on icon at bounding box center [1515, 194] width 11 height 11
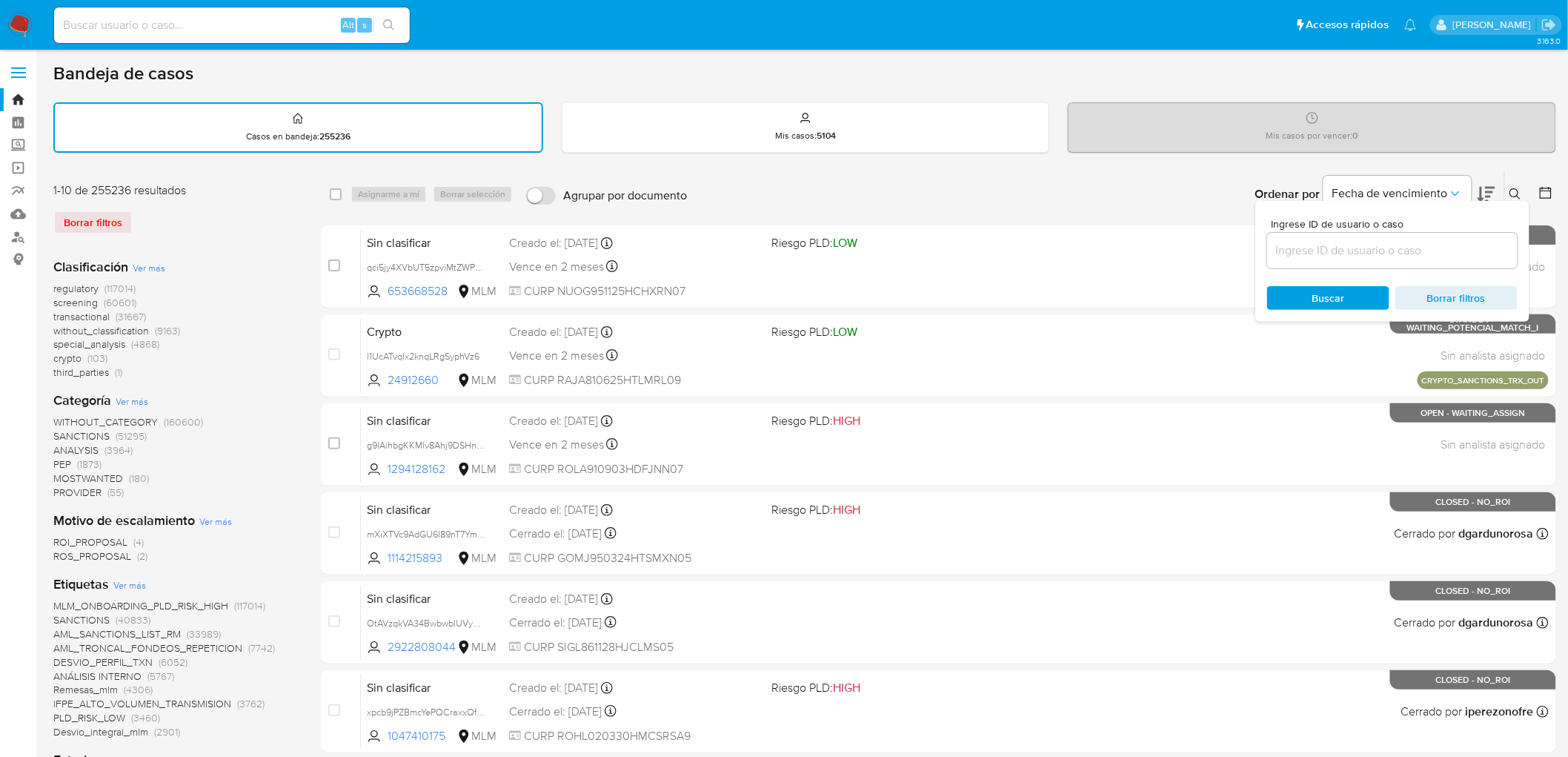
click at [1324, 248] on input at bounding box center [1392, 251] width 251 height 19
type input "232941344"
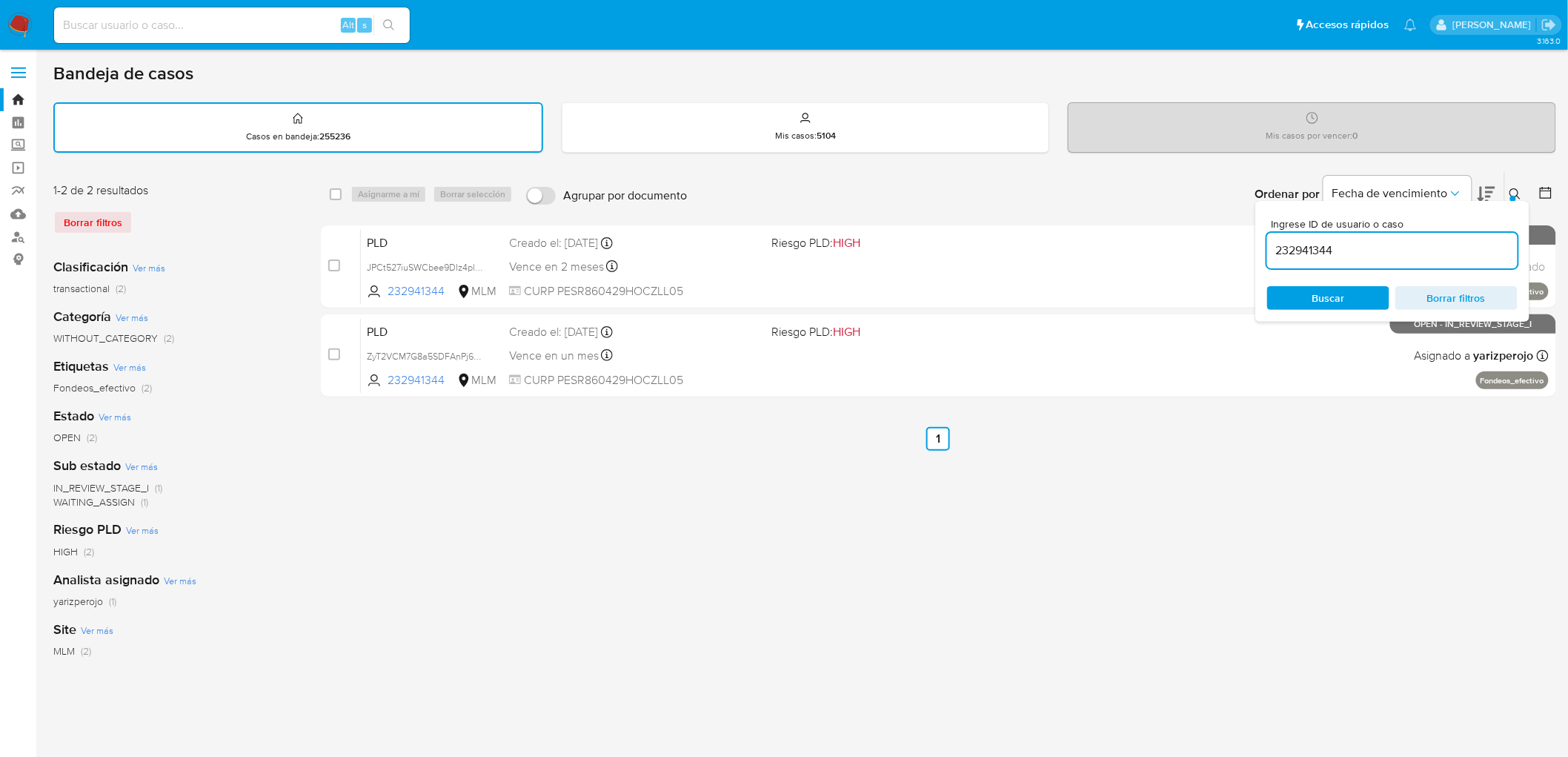
click at [1519, 190] on icon at bounding box center [1515, 194] width 12 height 12
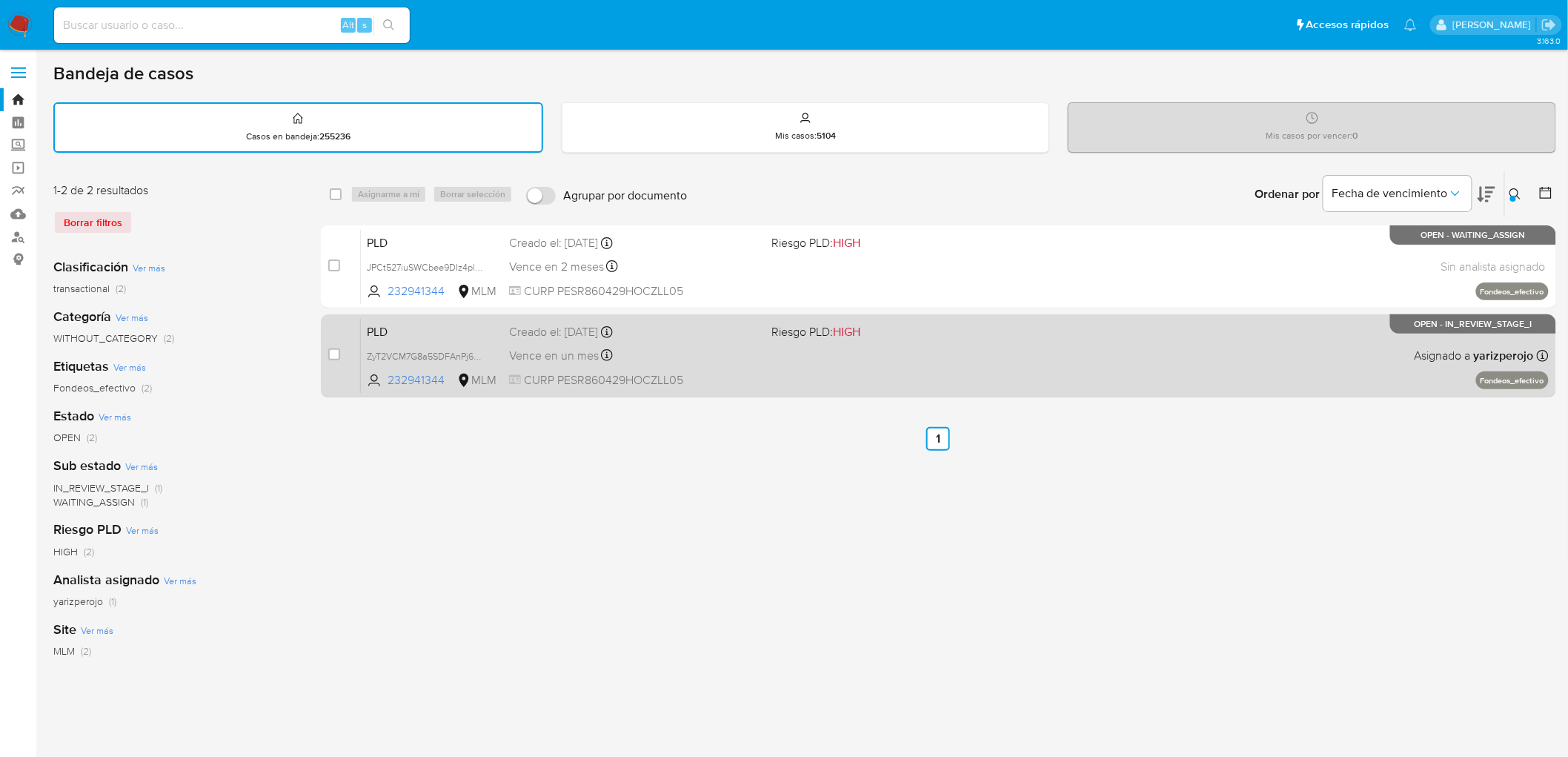
click at [387, 329] on span "PLD" at bounding box center [432, 330] width 130 height 19
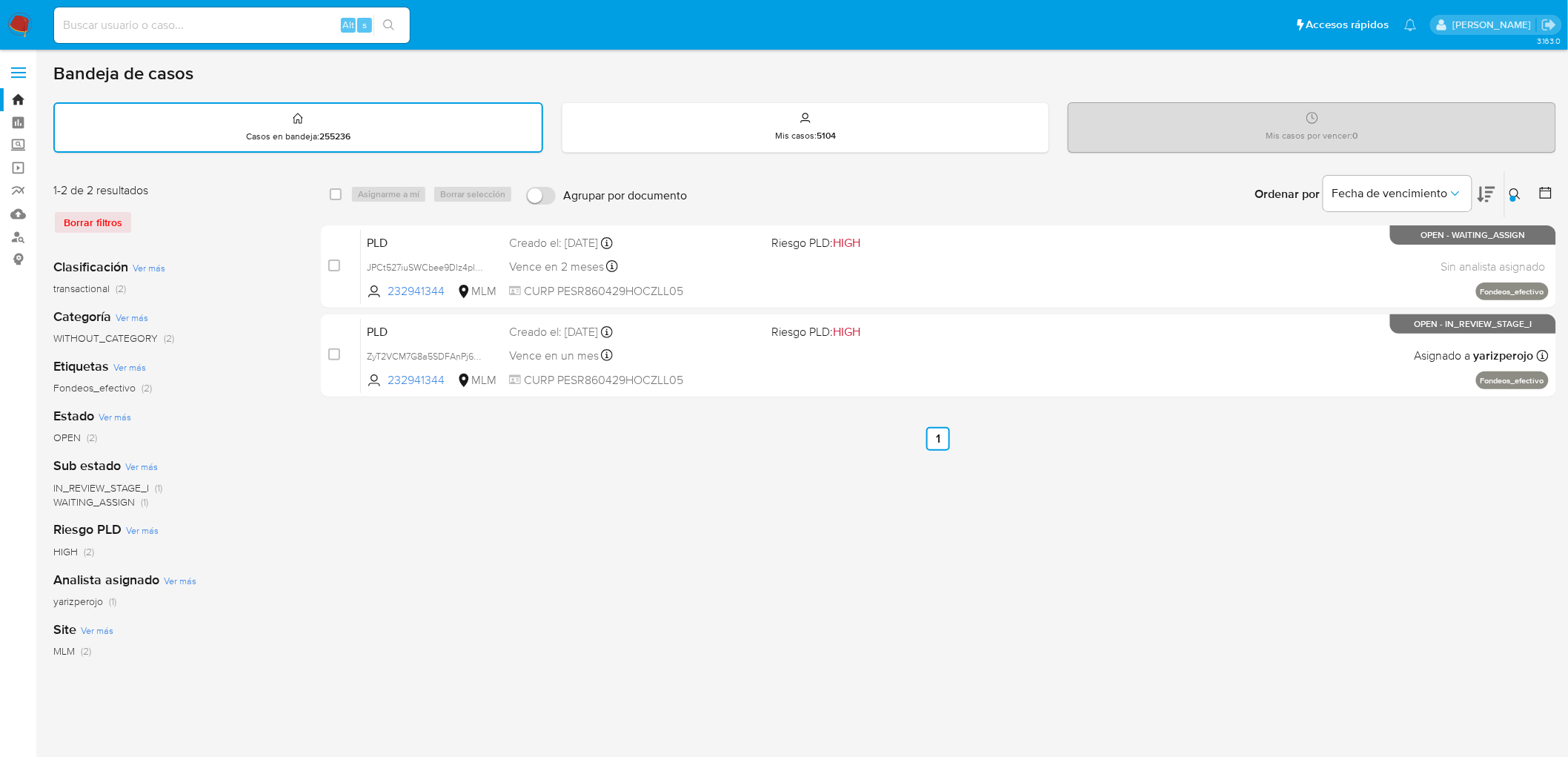
click at [14, 16] on img at bounding box center [20, 25] width 25 height 25
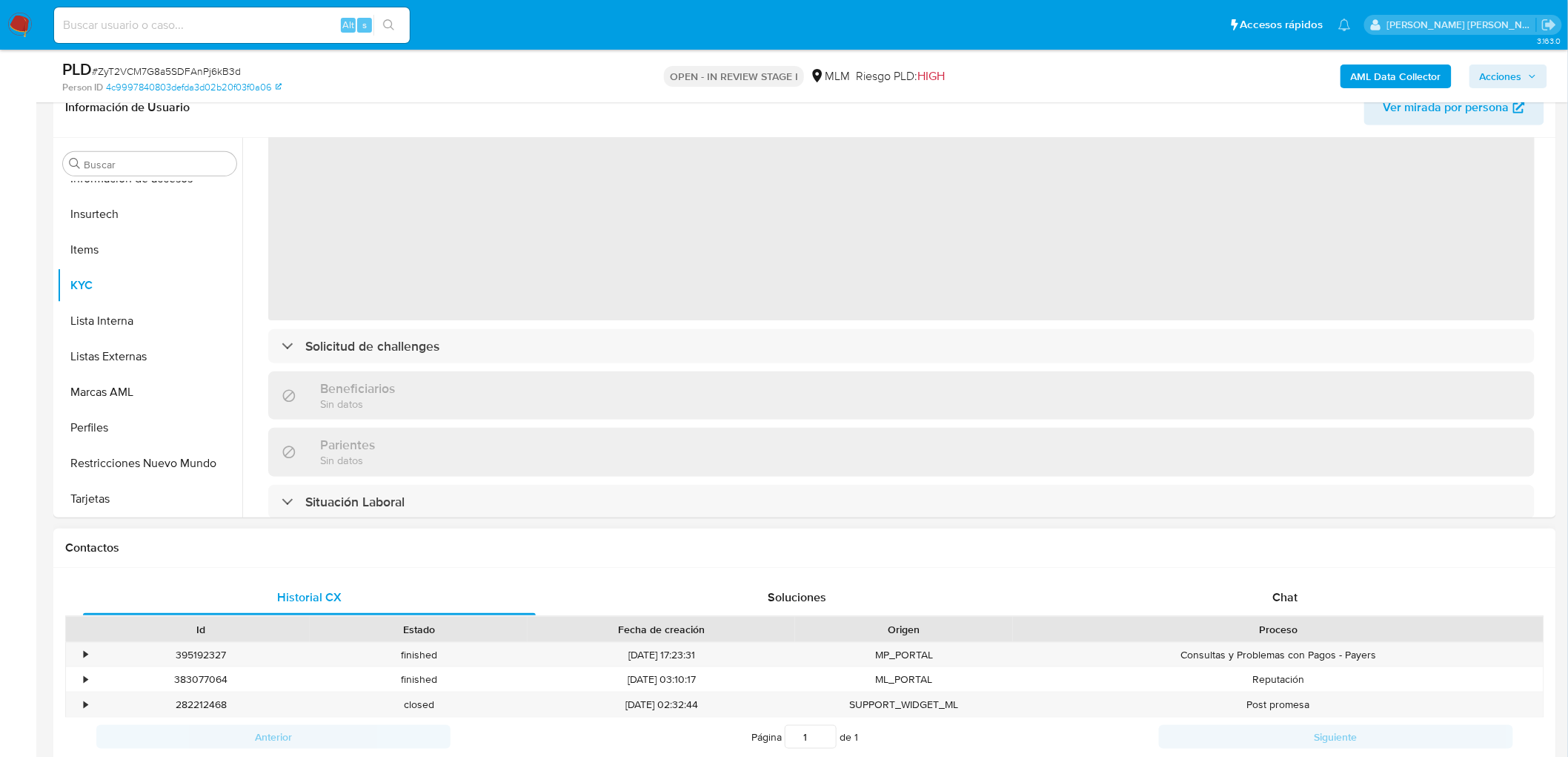
scroll to position [82, 0]
drag, startPoint x: 1294, startPoint y: 579, endPoint x: 1233, endPoint y: 451, distance: 141.8
click at [1293, 580] on div "Chat" at bounding box center [1285, 598] width 453 height 36
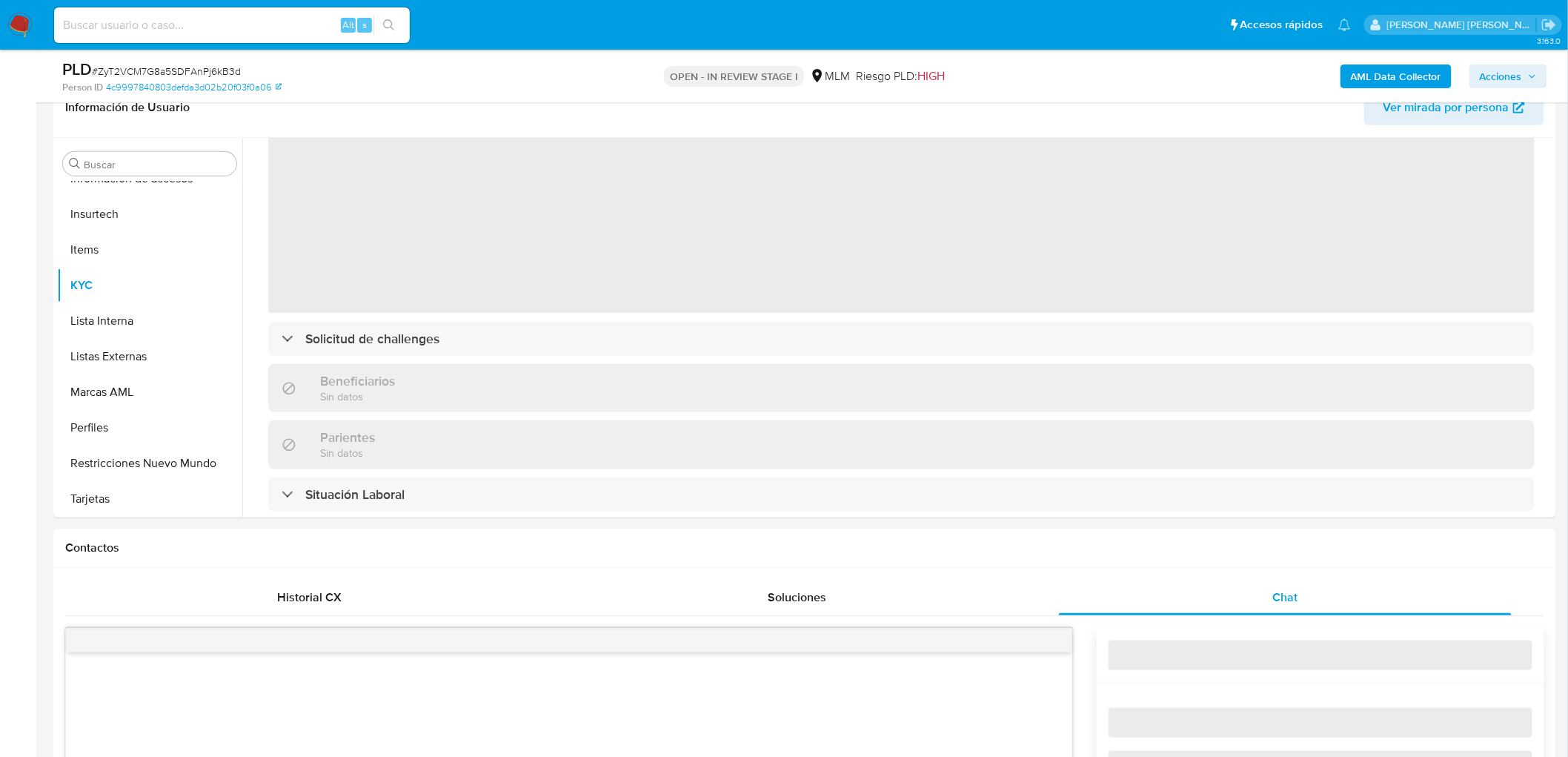
select select "10"
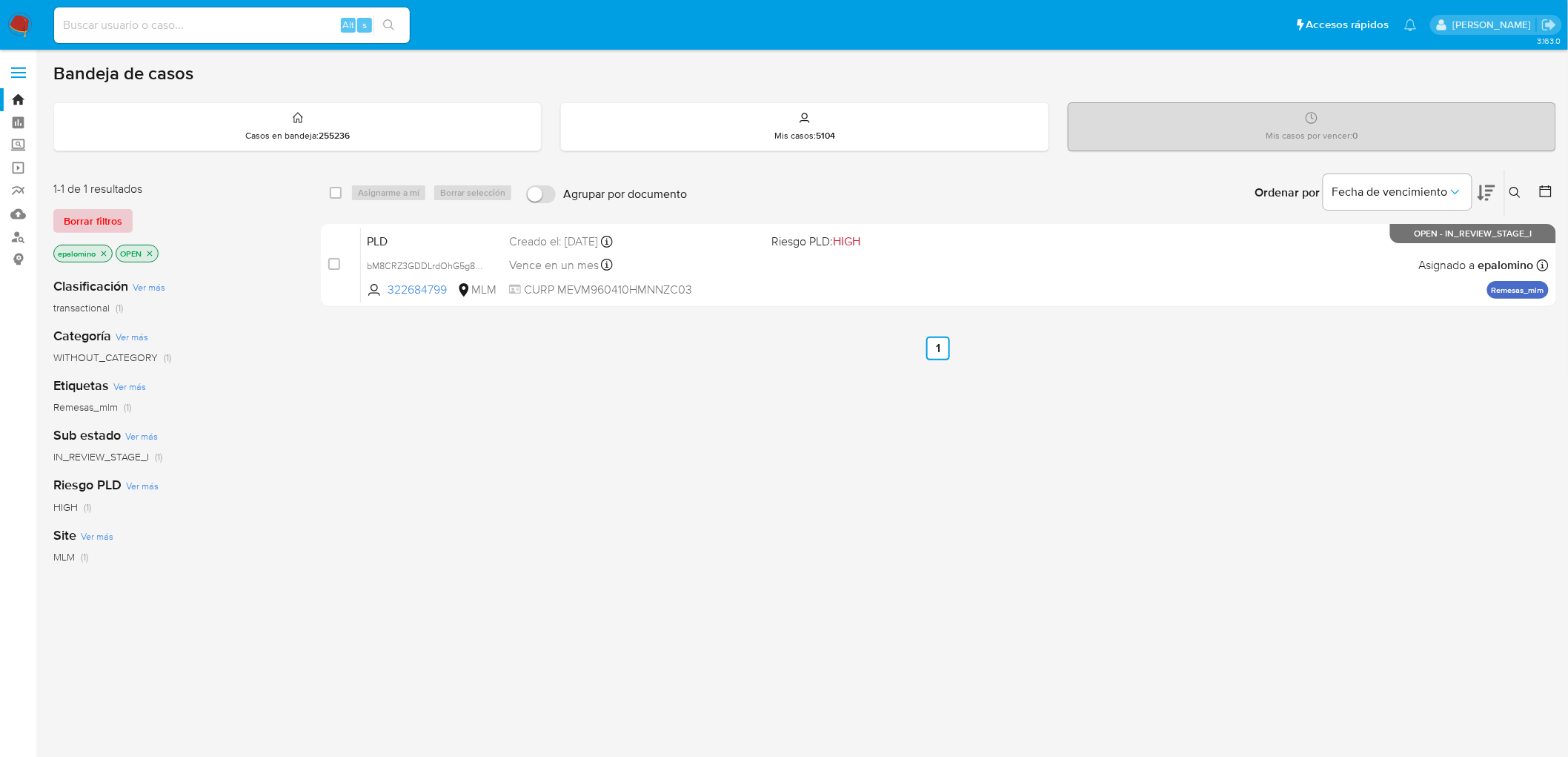
click at [111, 219] on span "Borrar filtros" at bounding box center [93, 221] width 59 height 21
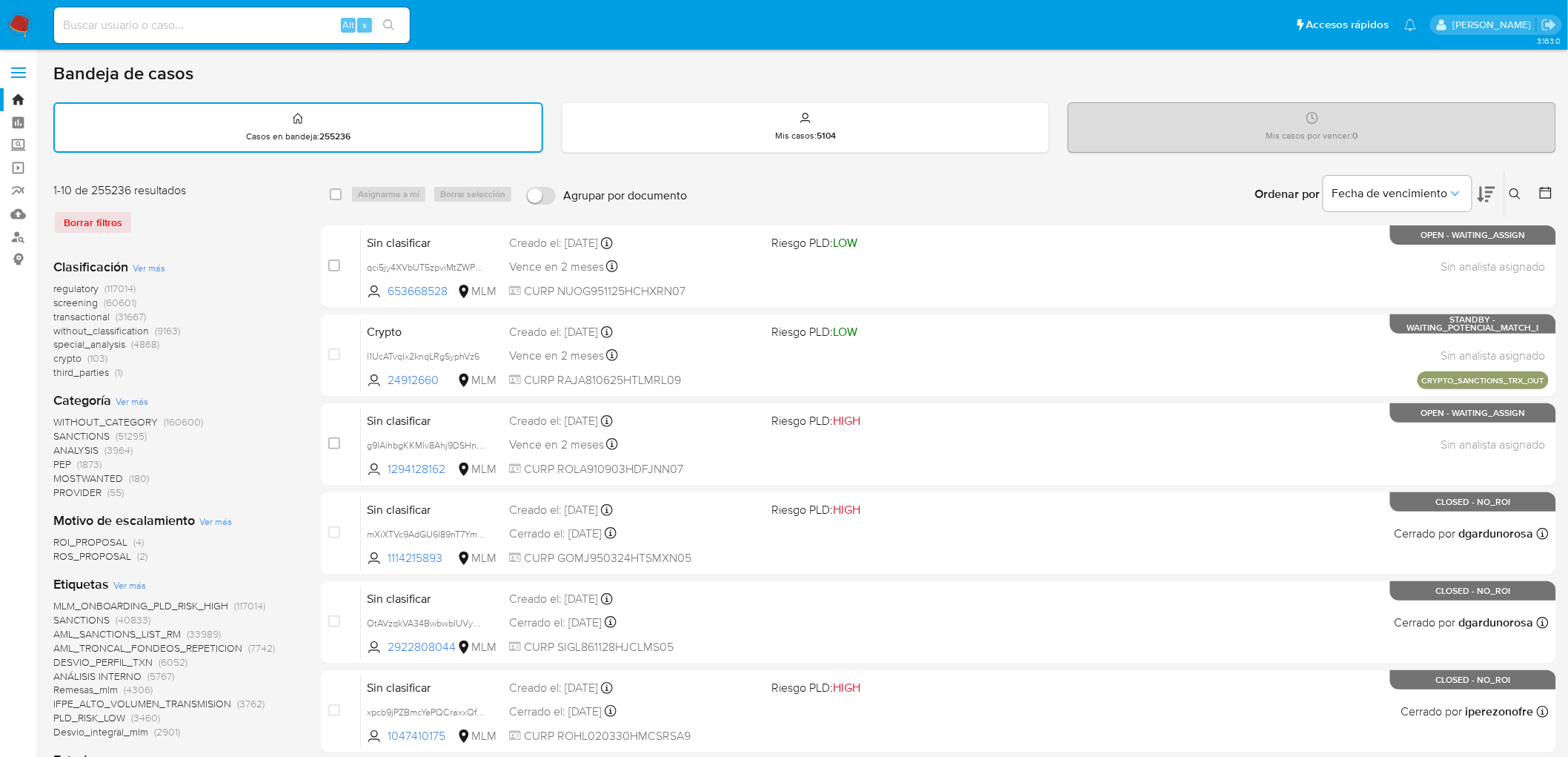
click at [20, 19] on img at bounding box center [20, 25] width 25 height 25
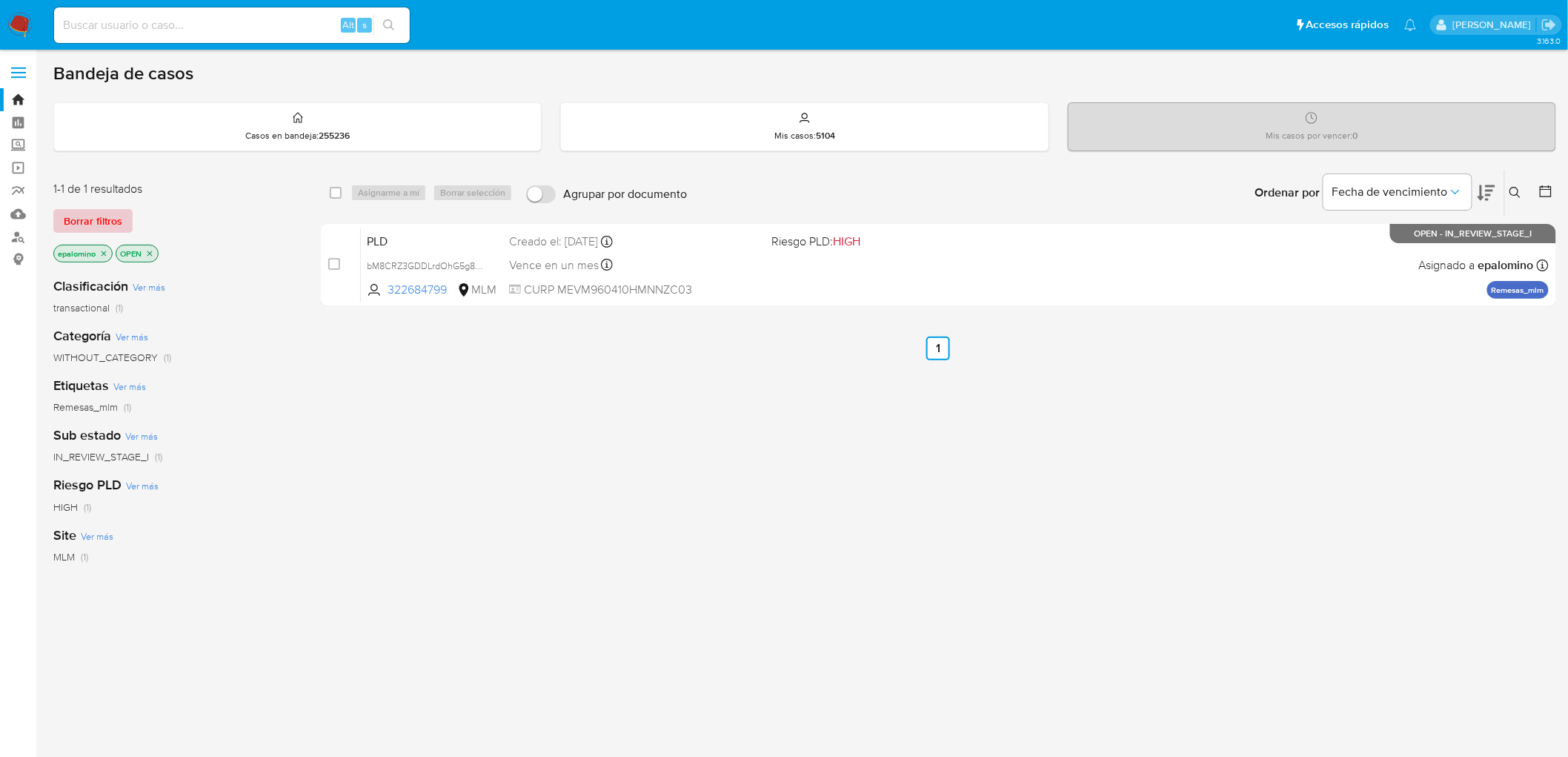
click at [91, 224] on span "Borrar filtros" at bounding box center [93, 221] width 59 height 21
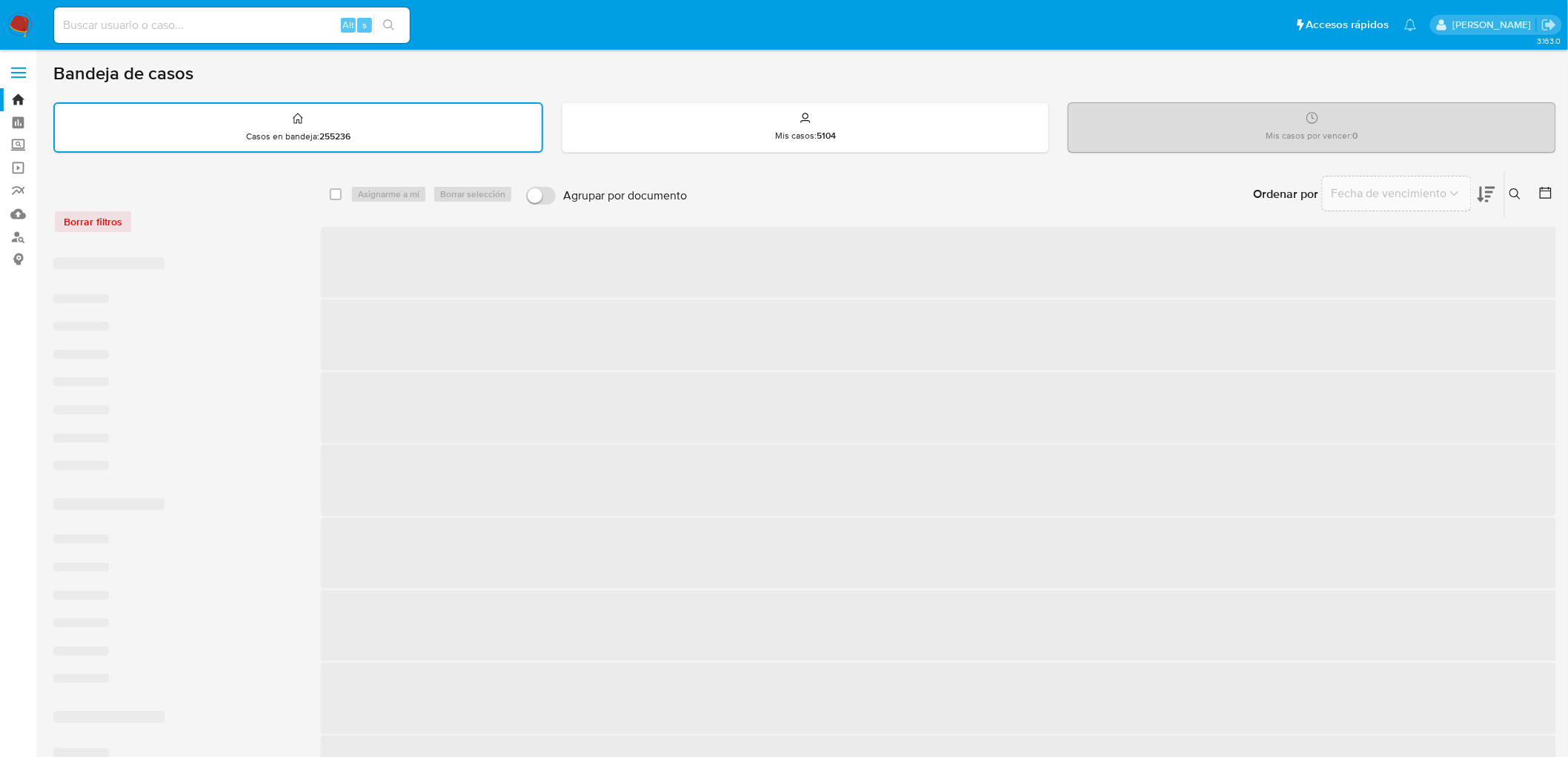
click at [255, 226] on div "Borrar filtros" at bounding box center [172, 222] width 237 height 24
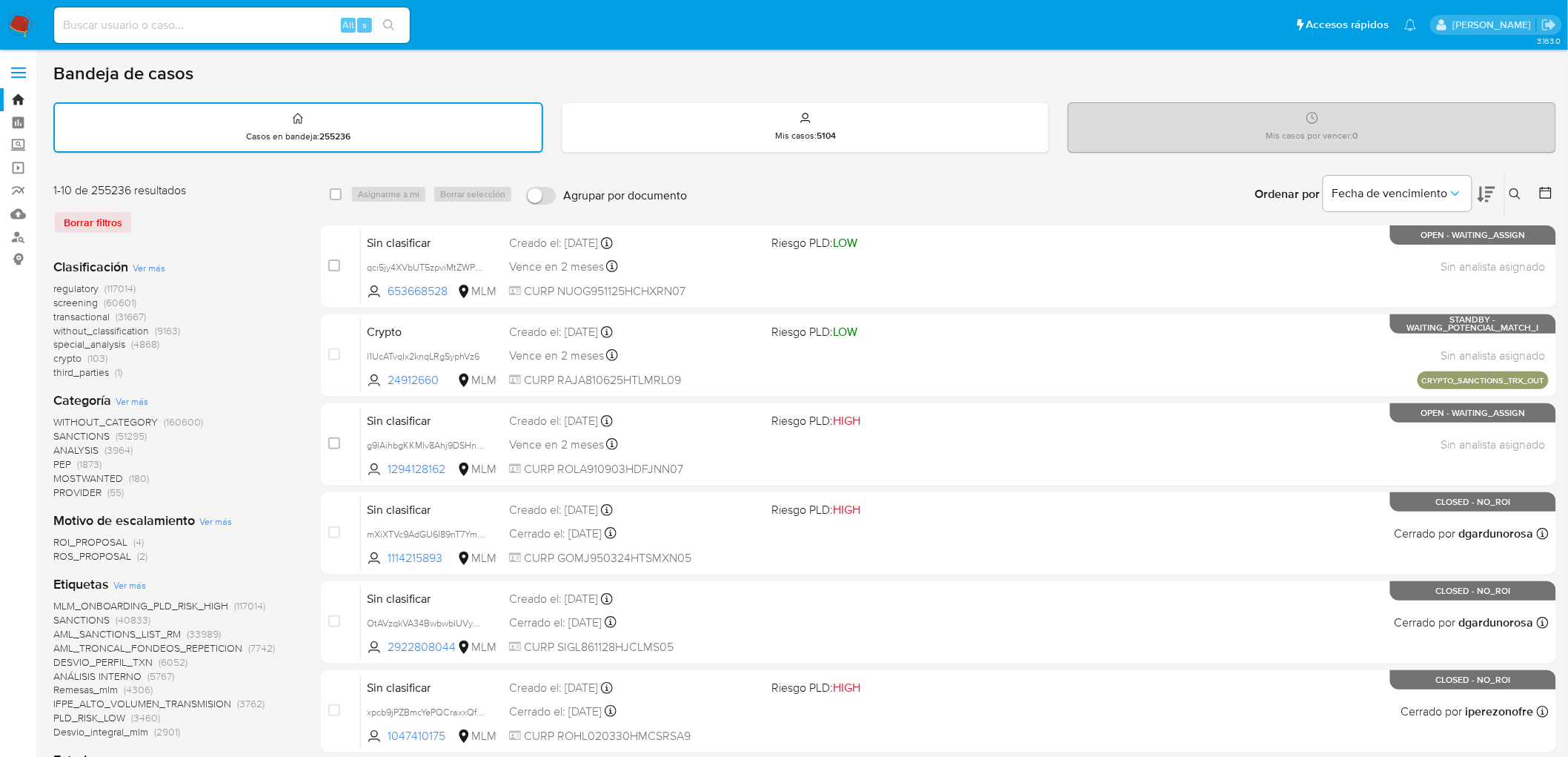
click at [16, 24] on img at bounding box center [20, 25] width 25 height 25
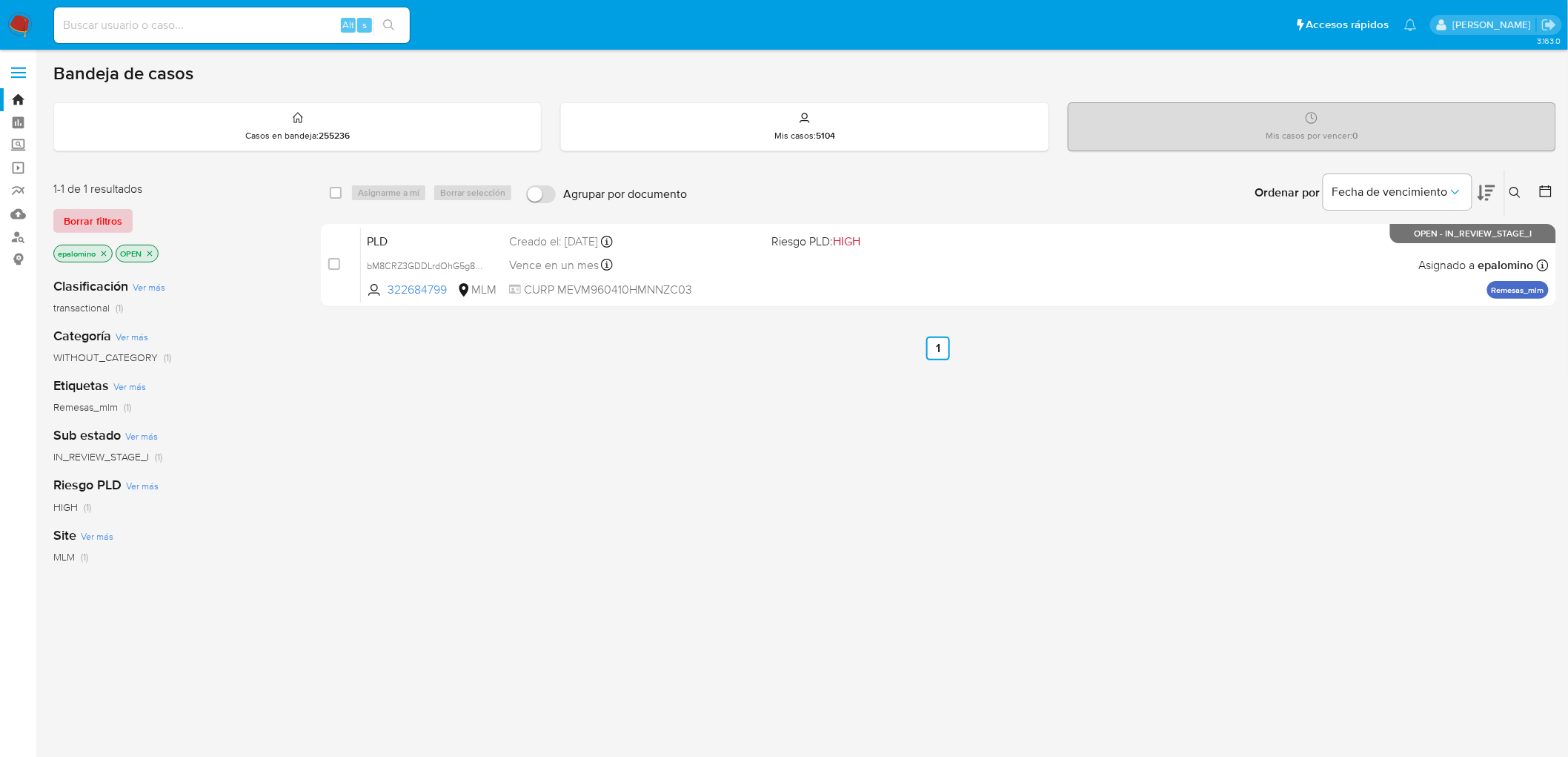
click at [112, 216] on span "Borrar filtros" at bounding box center [93, 221] width 59 height 21
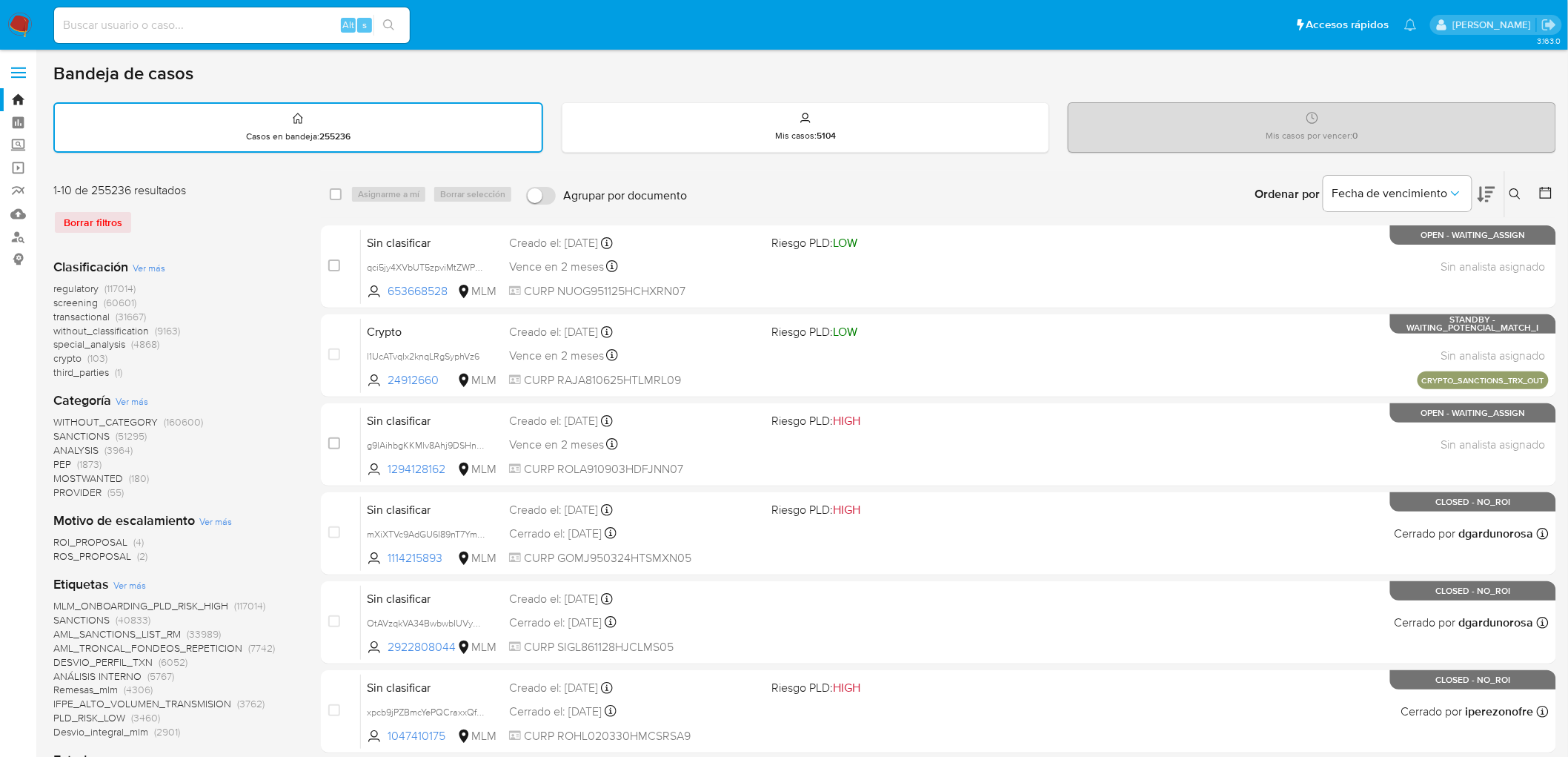
click at [26, 30] on img at bounding box center [20, 25] width 25 height 25
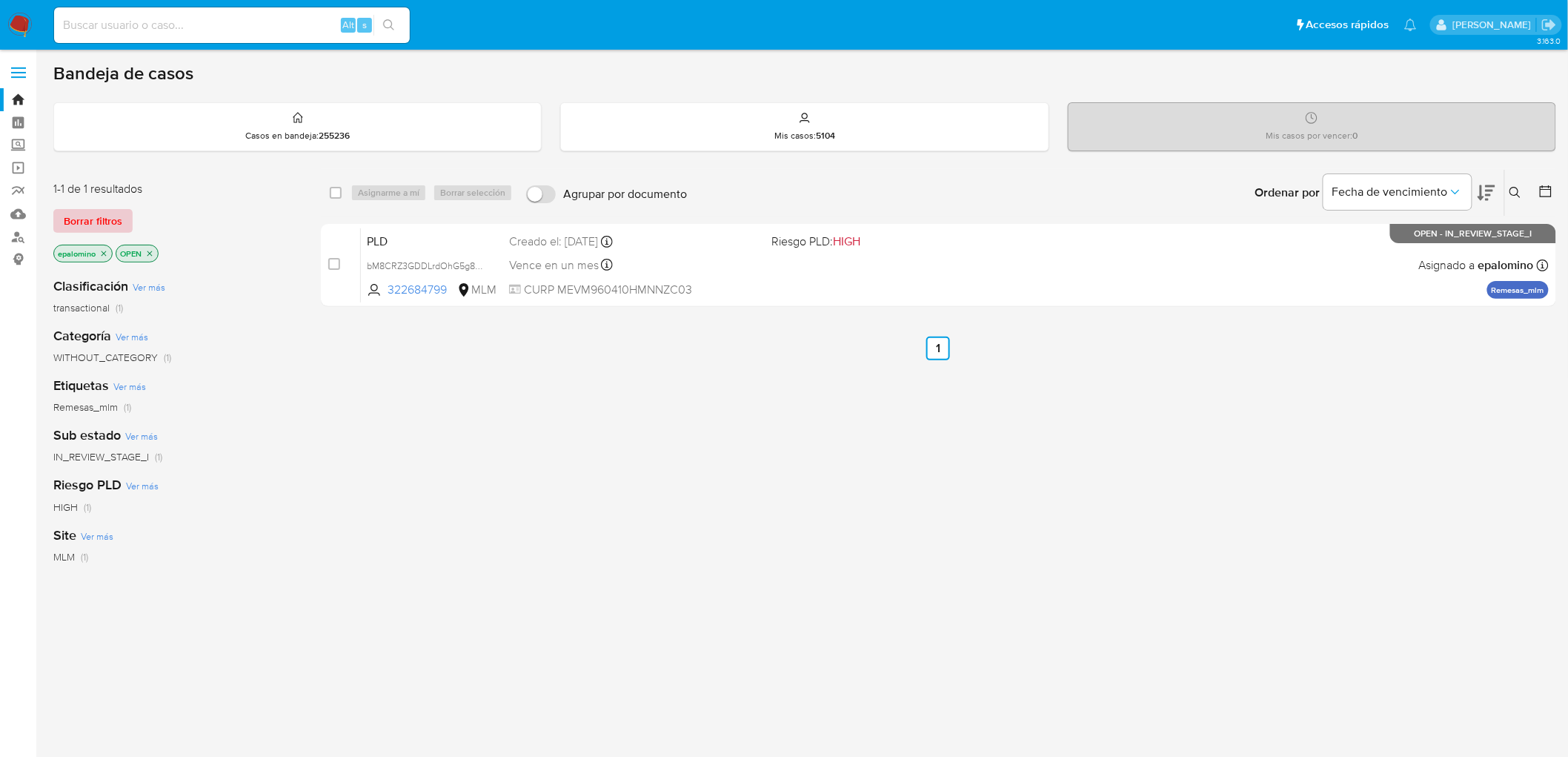
click at [95, 217] on span "Borrar filtros" at bounding box center [93, 221] width 59 height 21
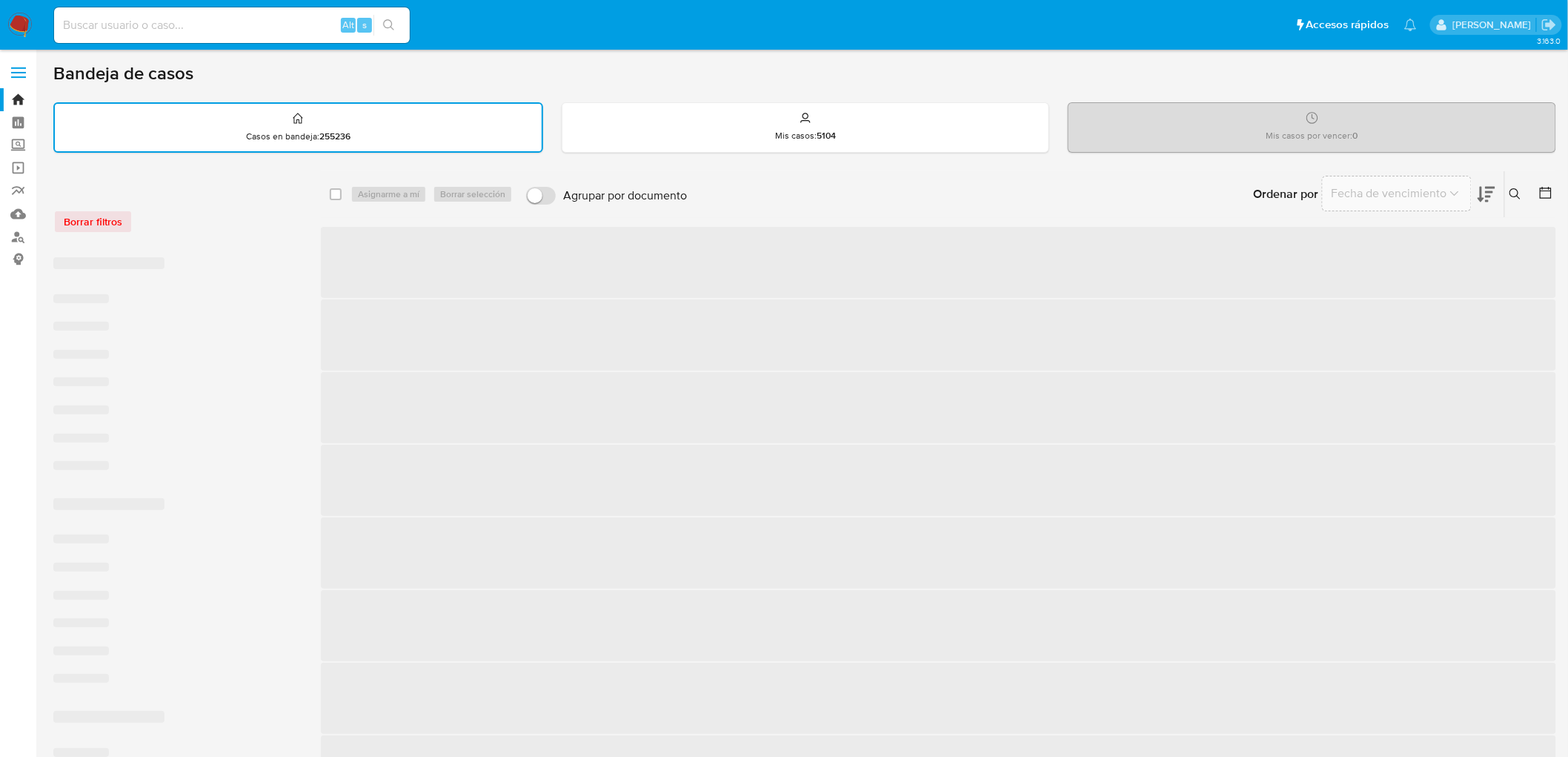
click at [265, 219] on div "Borrar filtros" at bounding box center [172, 222] width 237 height 24
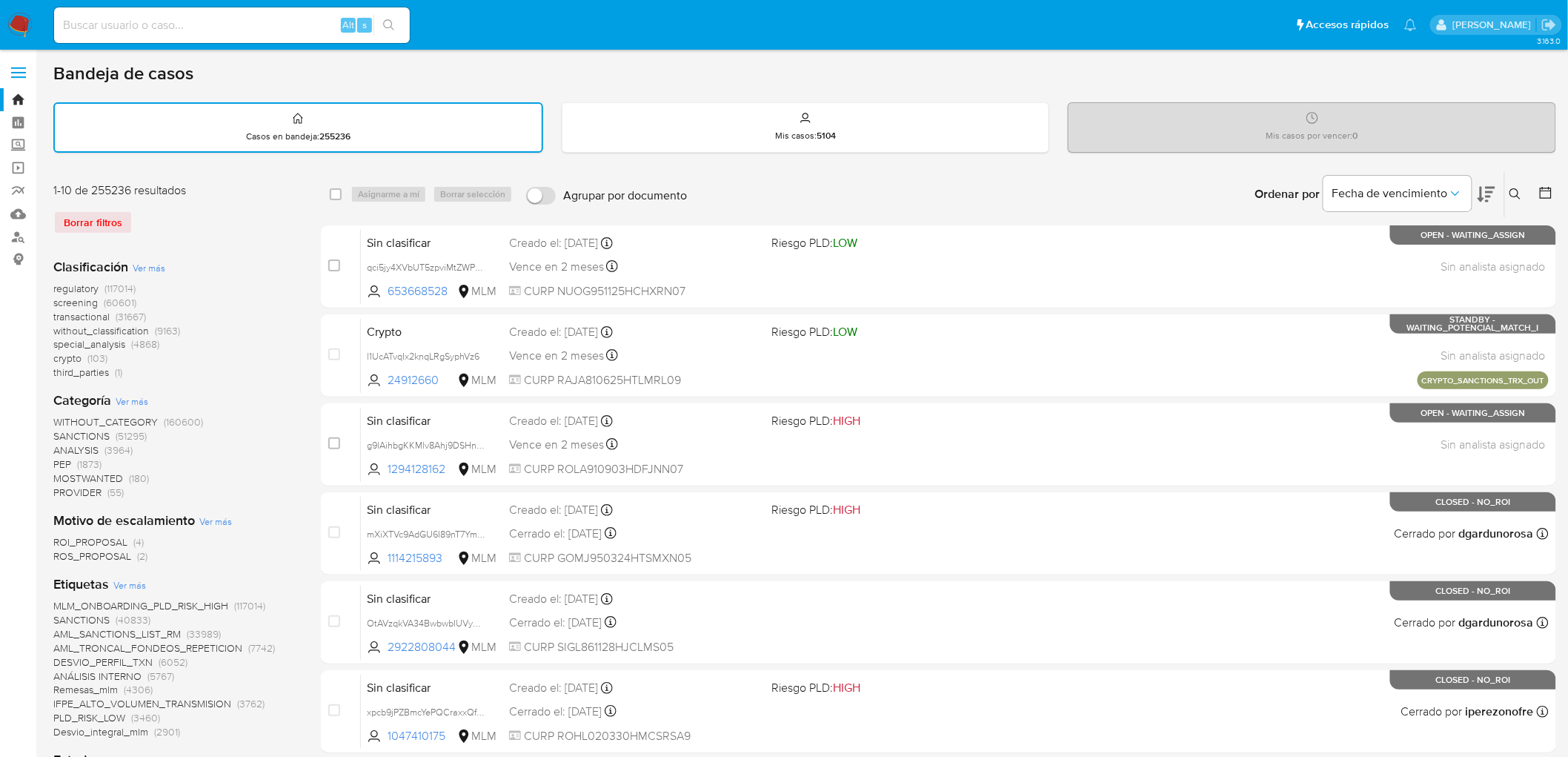
click at [9, 18] on img at bounding box center [20, 25] width 25 height 25
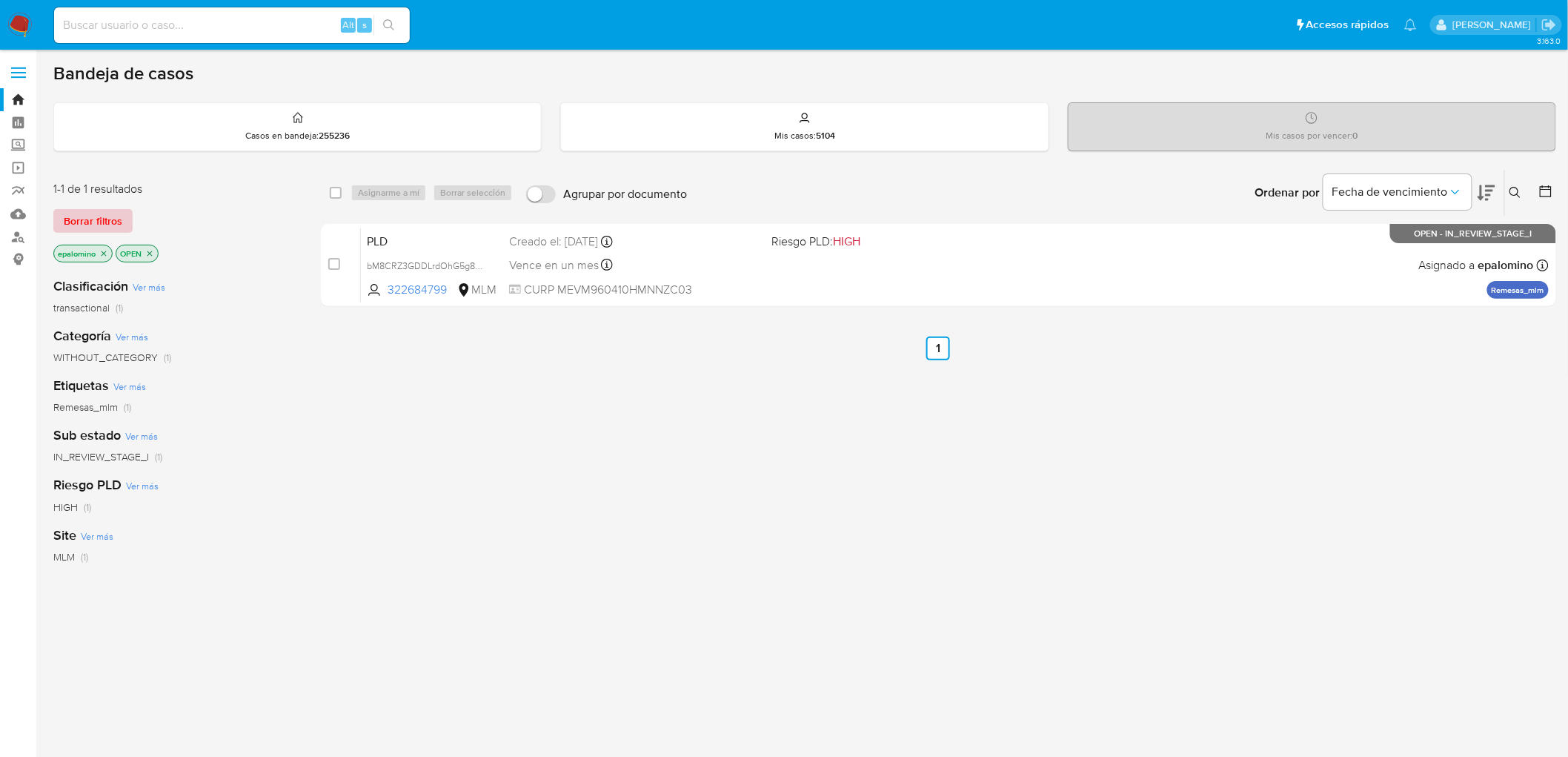
click at [103, 217] on span "Borrar filtros" at bounding box center [93, 221] width 59 height 21
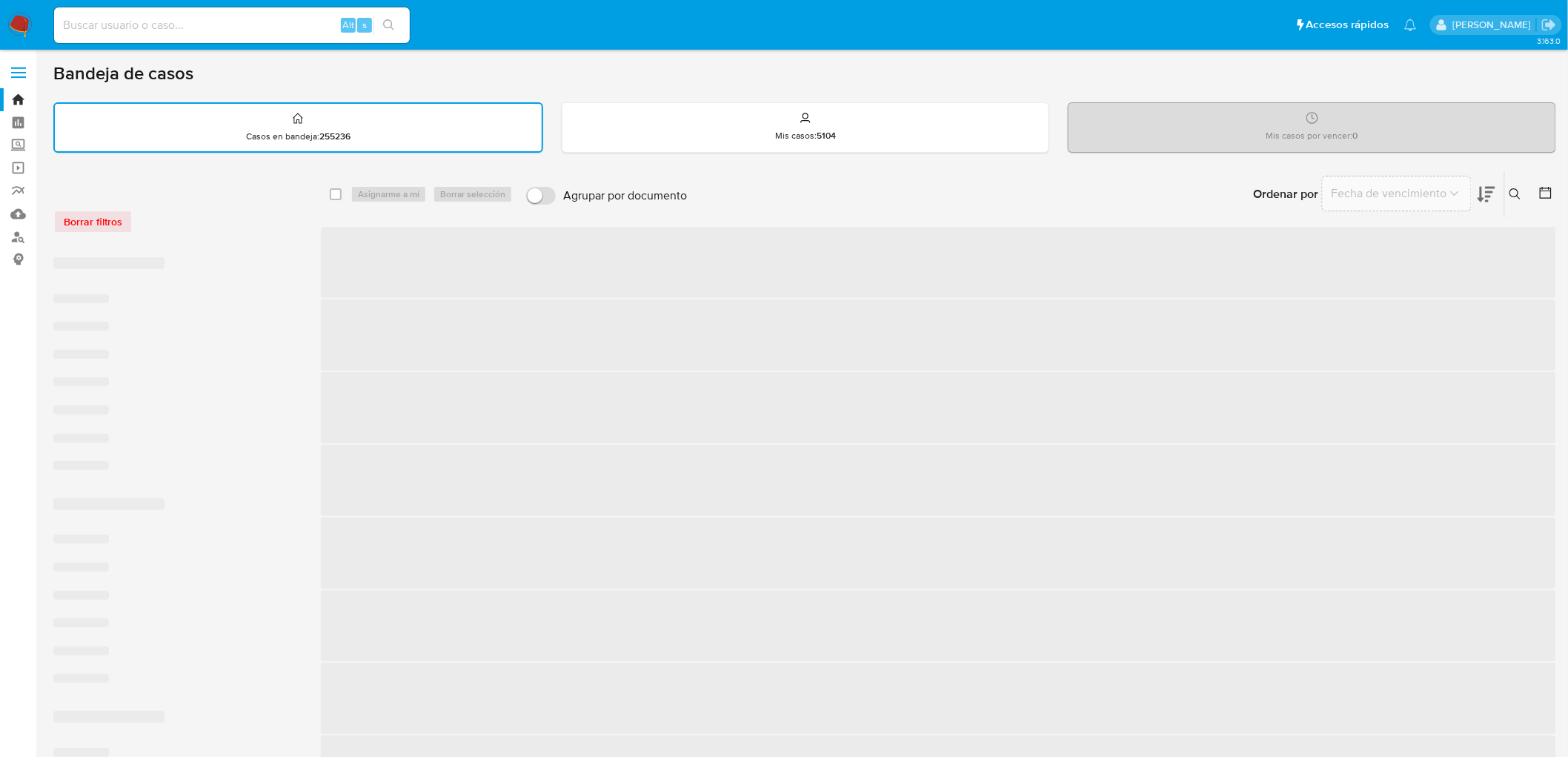
click at [252, 203] on div "Borrar filtros" at bounding box center [172, 213] width 237 height 63
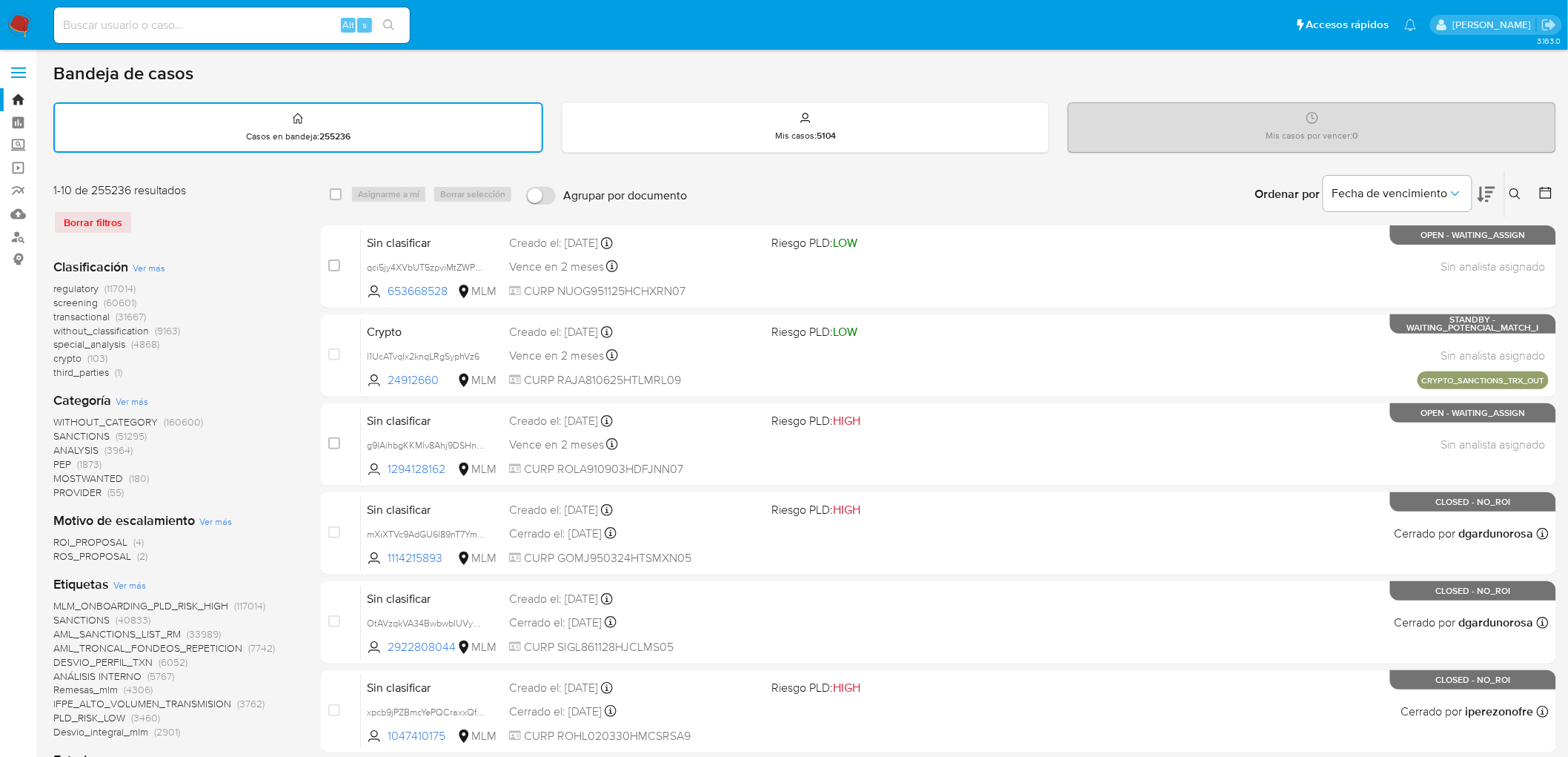
click at [27, 28] on img at bounding box center [20, 25] width 25 height 25
click at [170, 205] on div "1-10 de 255236 resultados Borrar filtros" at bounding box center [172, 214] width 237 height 64
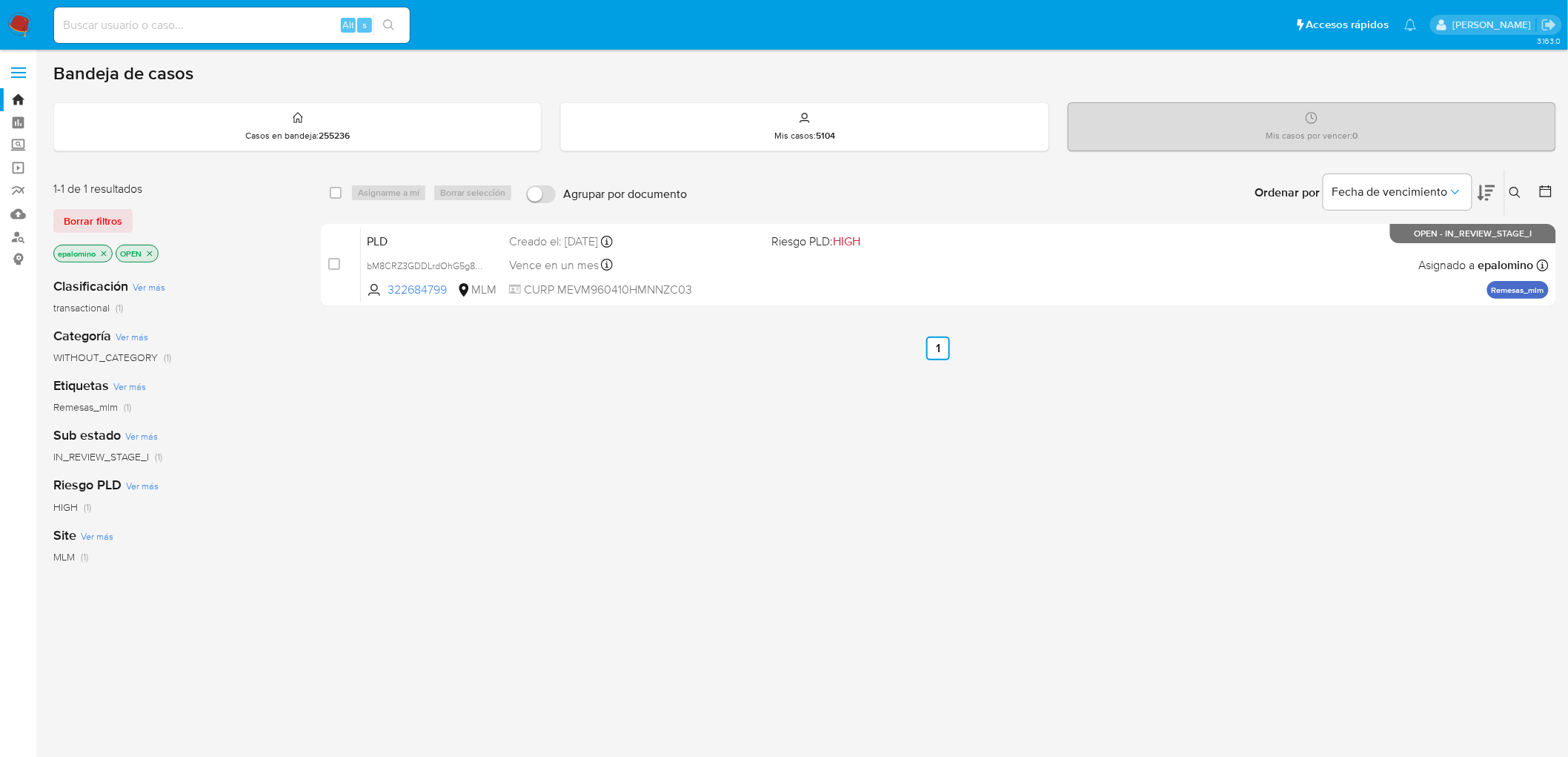
click at [92, 234] on div "1-1 de 1 resultados Borrar filtros epalomino OPEN" at bounding box center [172, 223] width 237 height 84
click at [110, 225] on span "Borrar filtros" at bounding box center [93, 221] width 59 height 21
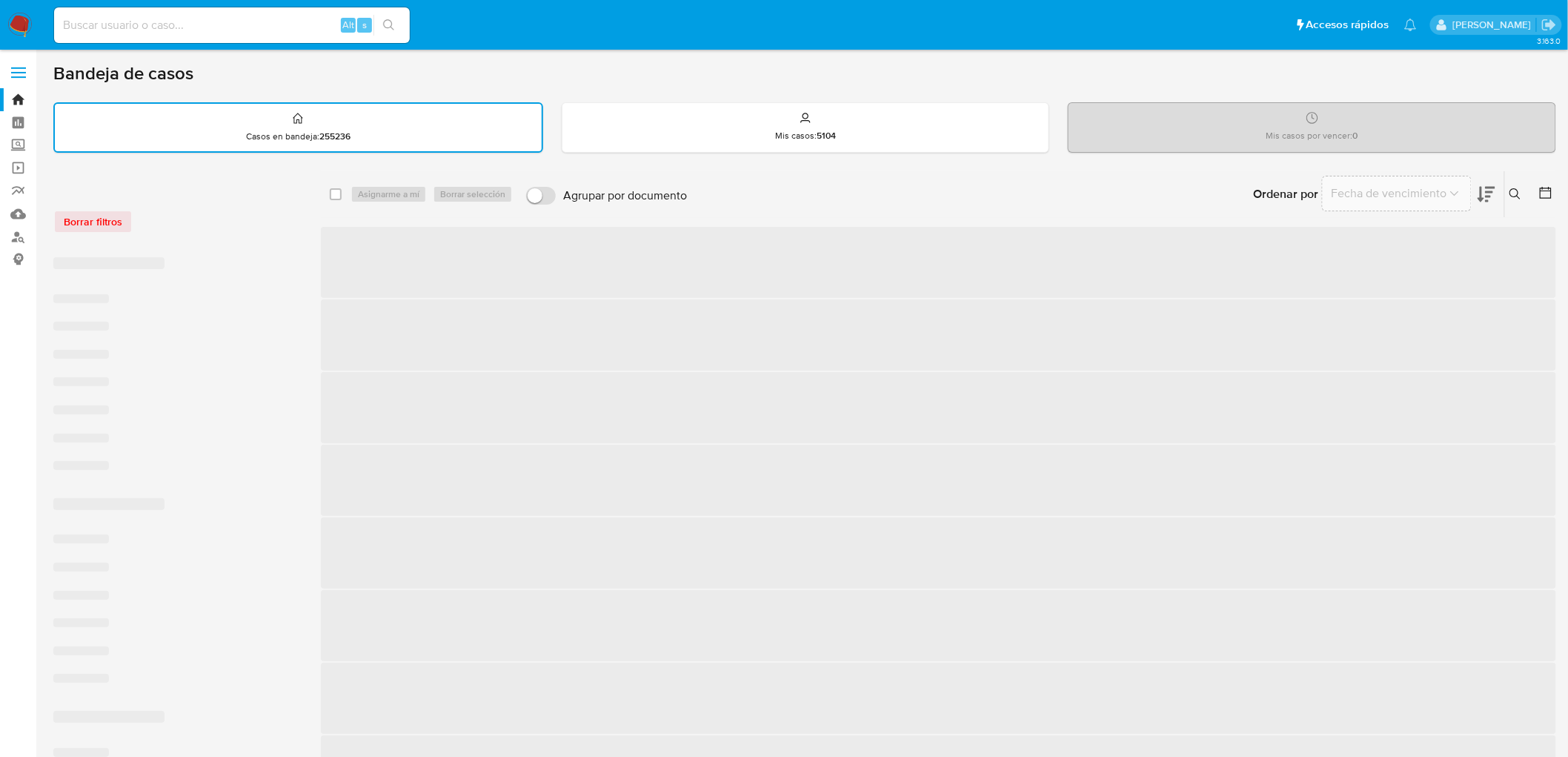
click at [286, 240] on div "Borrar filtros" at bounding box center [172, 213] width 237 height 63
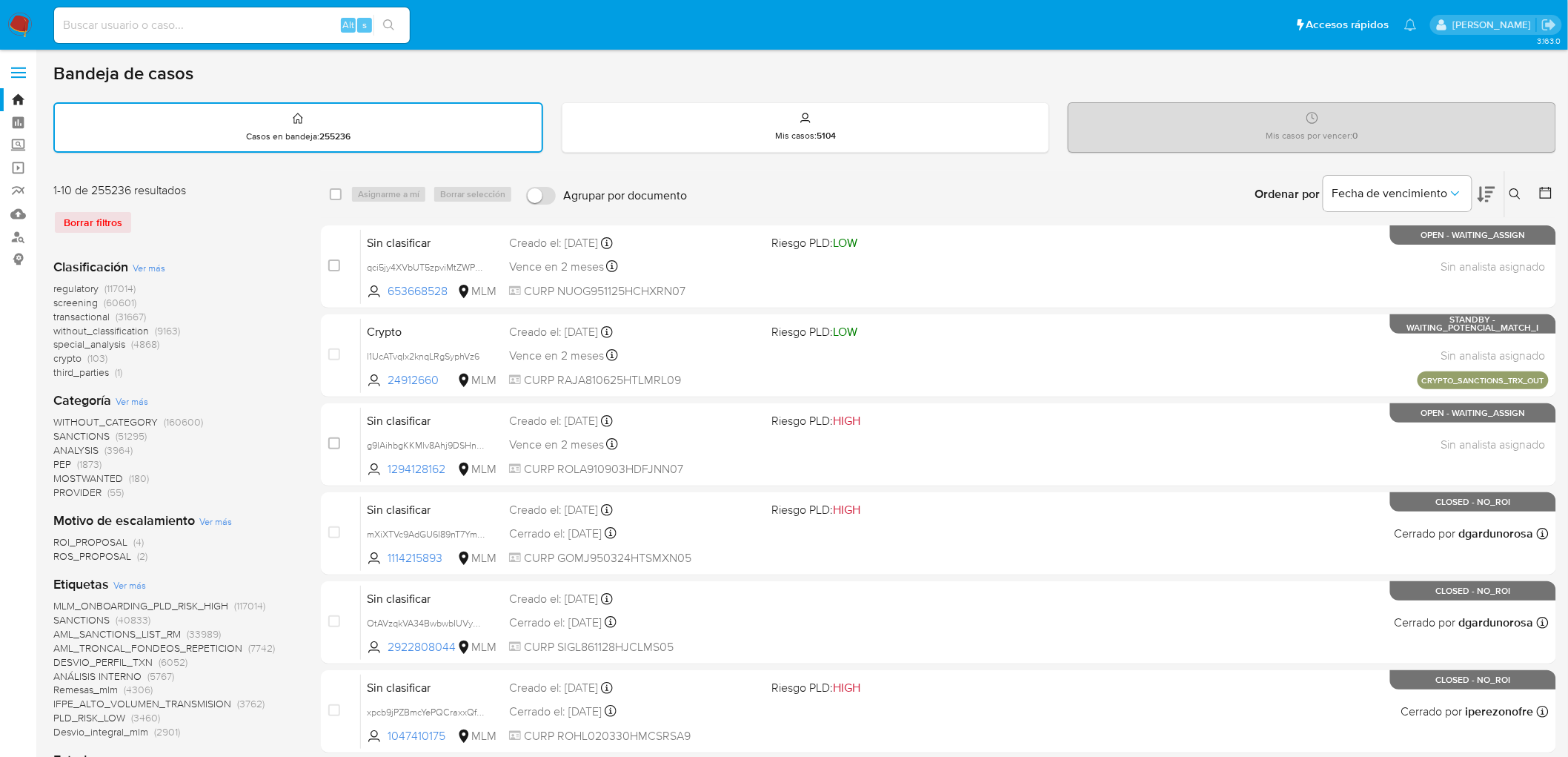
click at [27, 27] on img at bounding box center [20, 25] width 25 height 25
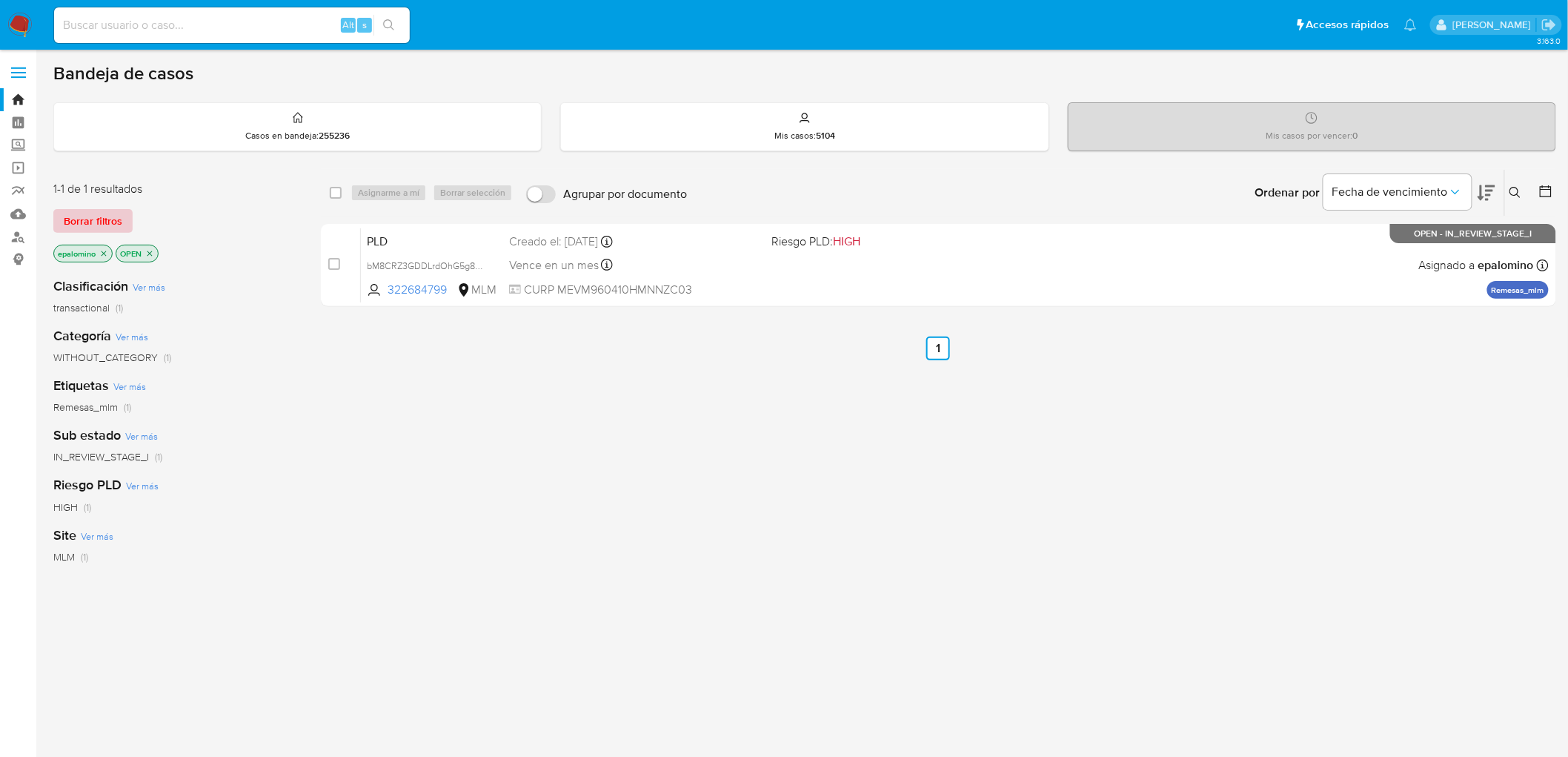
click at [90, 217] on span "Borrar filtros" at bounding box center [93, 221] width 59 height 21
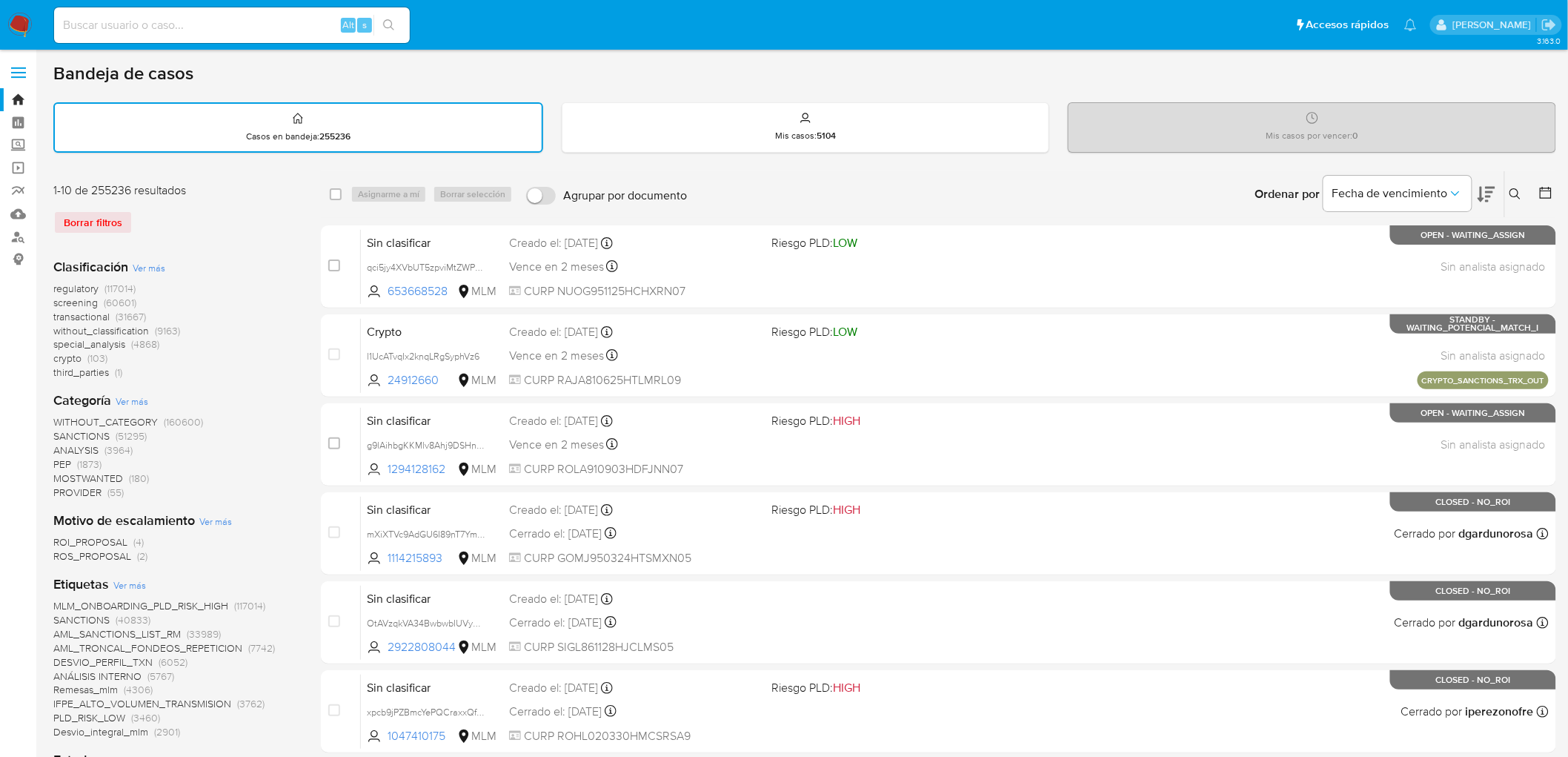
click at [16, 18] on img at bounding box center [20, 25] width 25 height 25
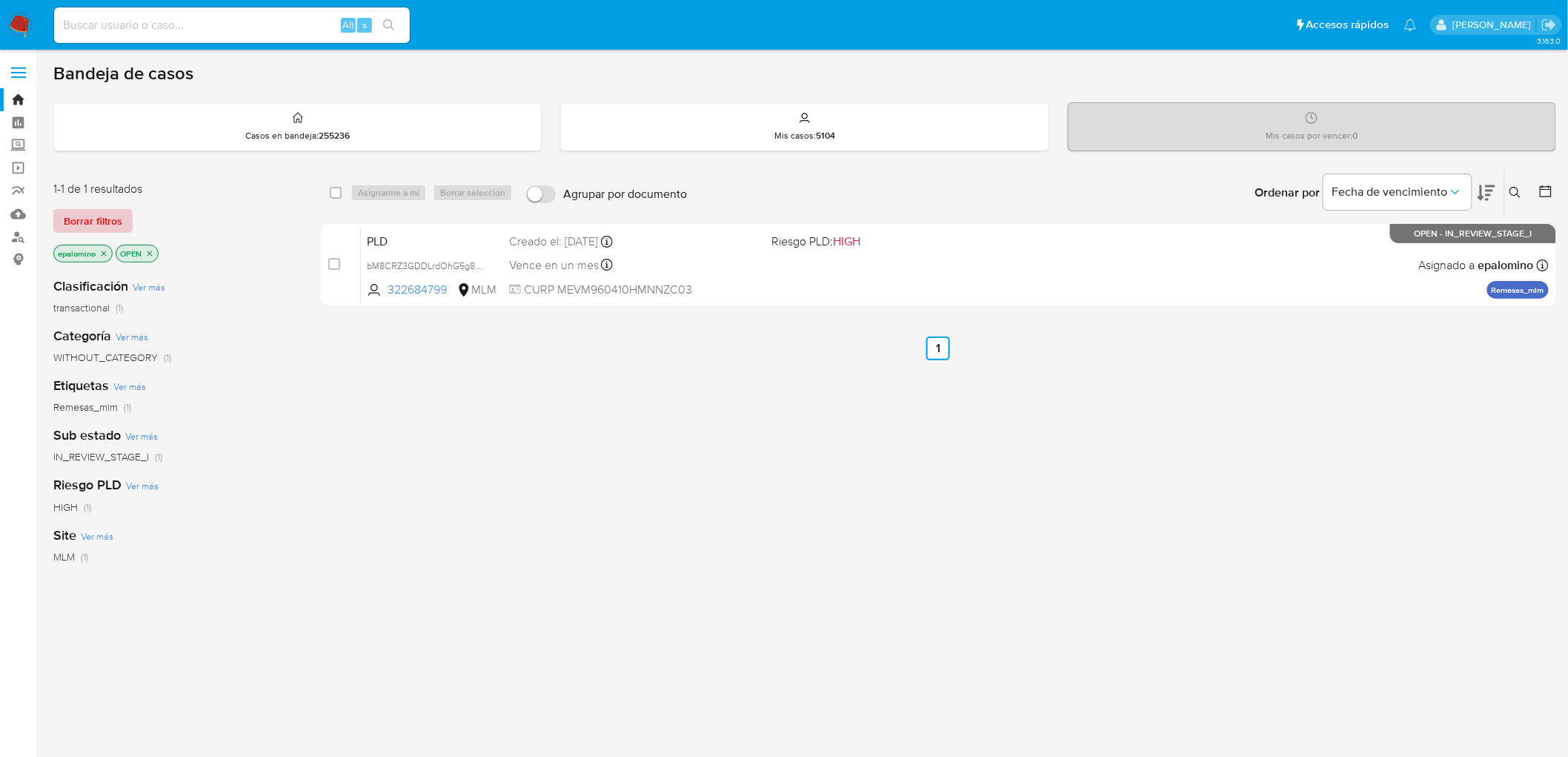
click at [89, 215] on span "Borrar filtros" at bounding box center [93, 221] width 59 height 21
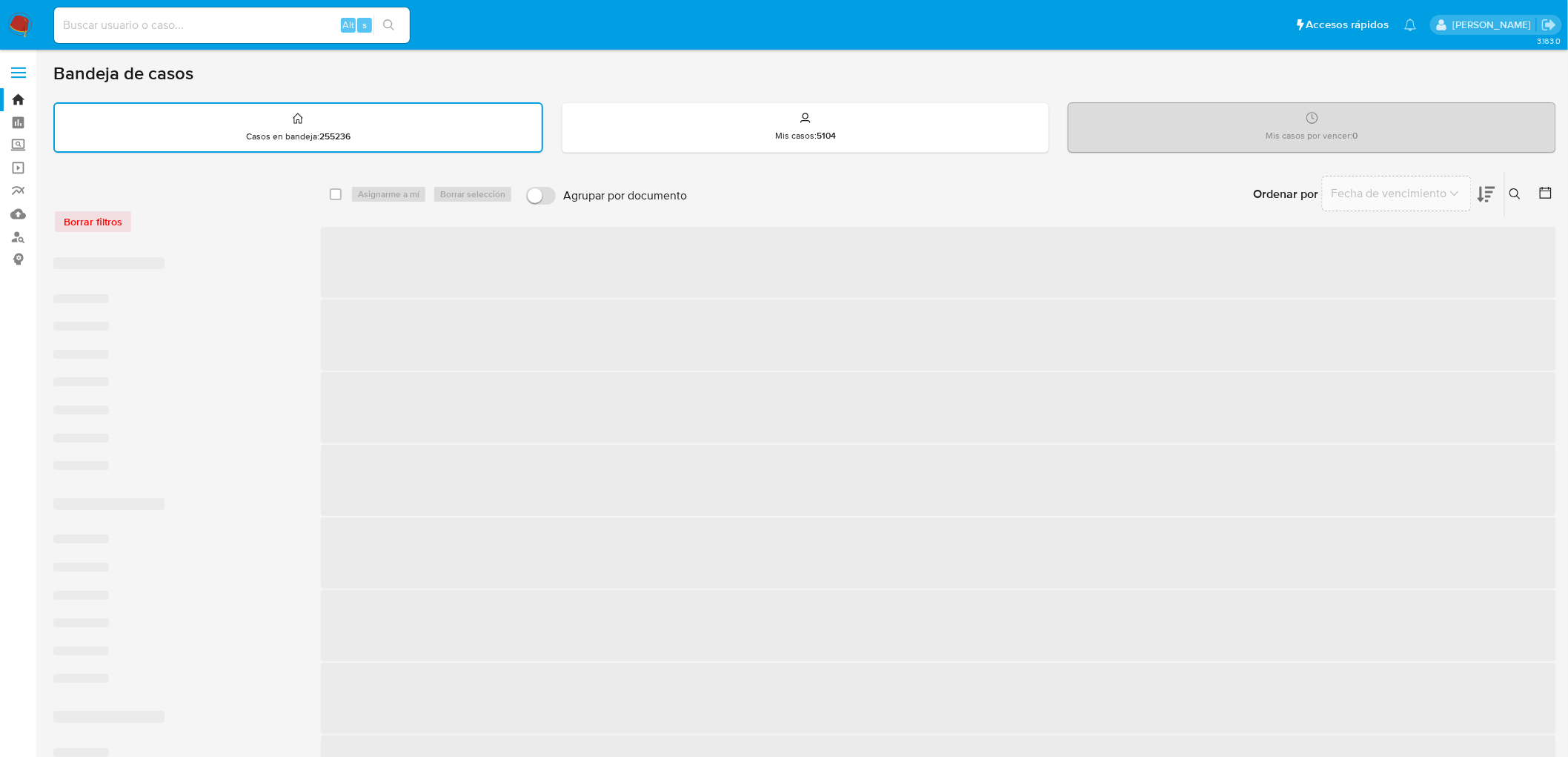
click at [211, 218] on div "Borrar filtros" at bounding box center [172, 222] width 237 height 24
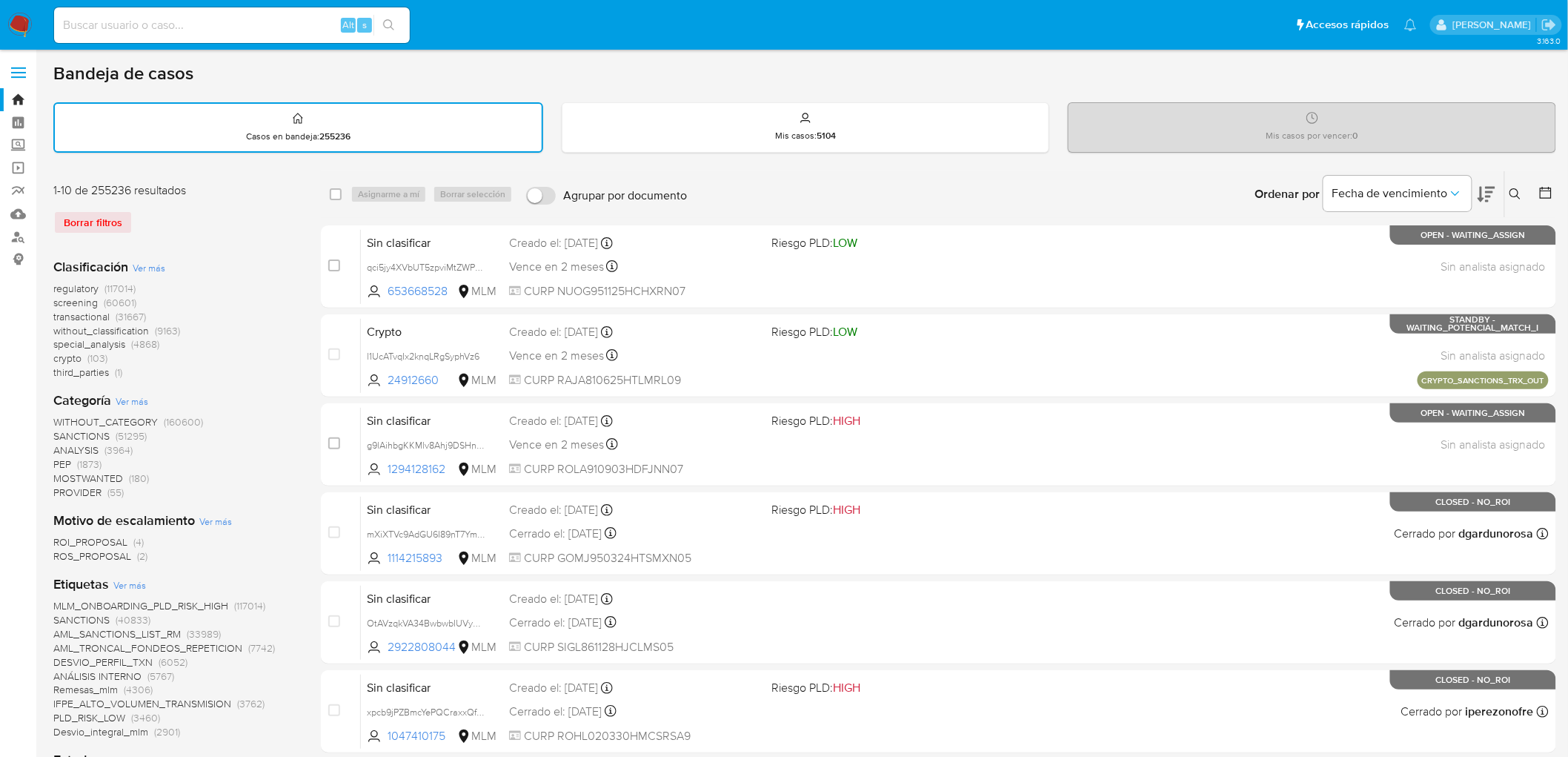
click at [5, 37] on nav "Pausado Ver notificaciones Alt s Accesos rápidos Presiona las siguientes teclas…" at bounding box center [784, 25] width 1568 height 49
click at [17, 28] on img at bounding box center [20, 25] width 25 height 25
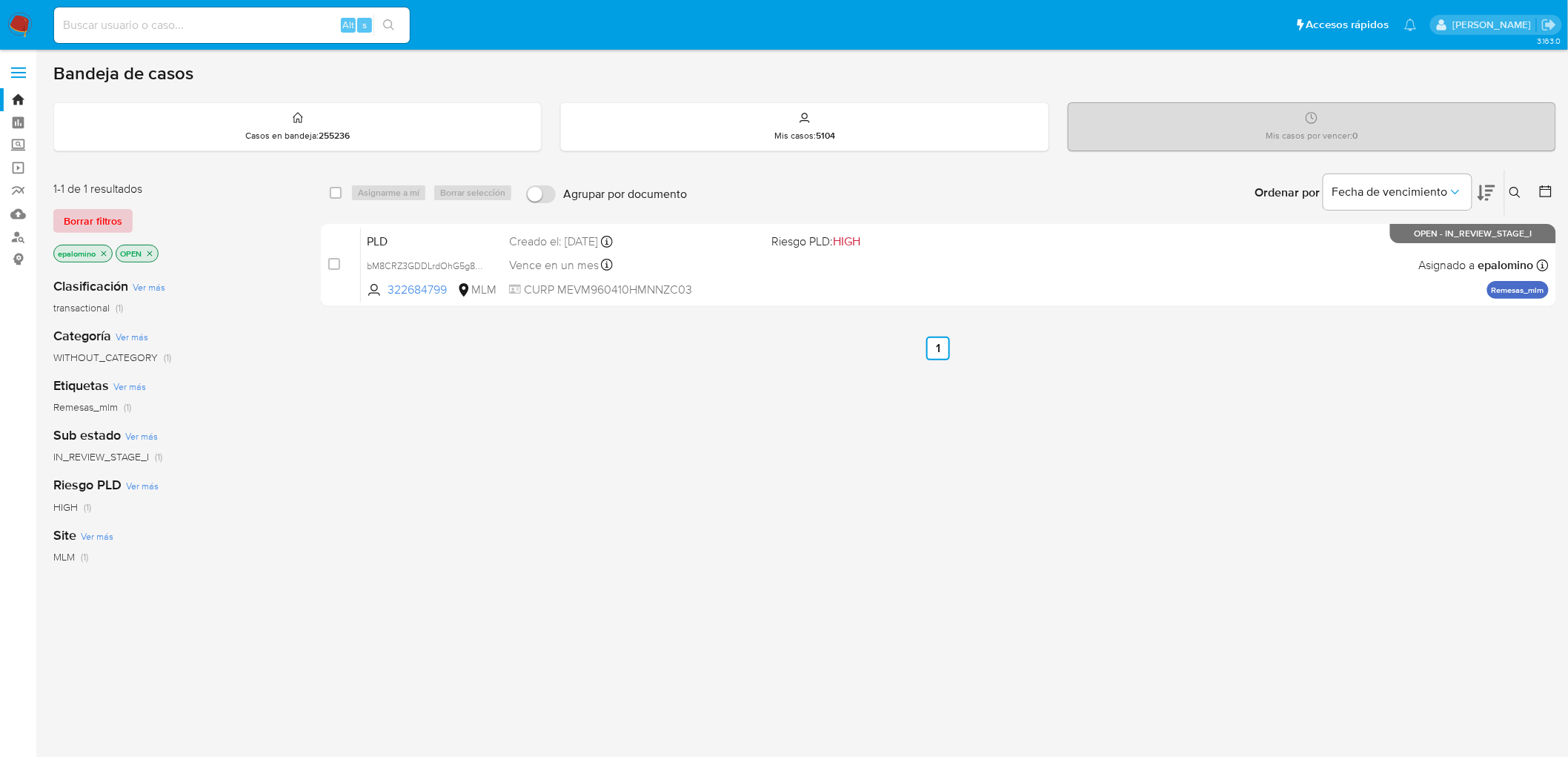
click at [125, 224] on button "Borrar filtros" at bounding box center [93, 221] width 80 height 24
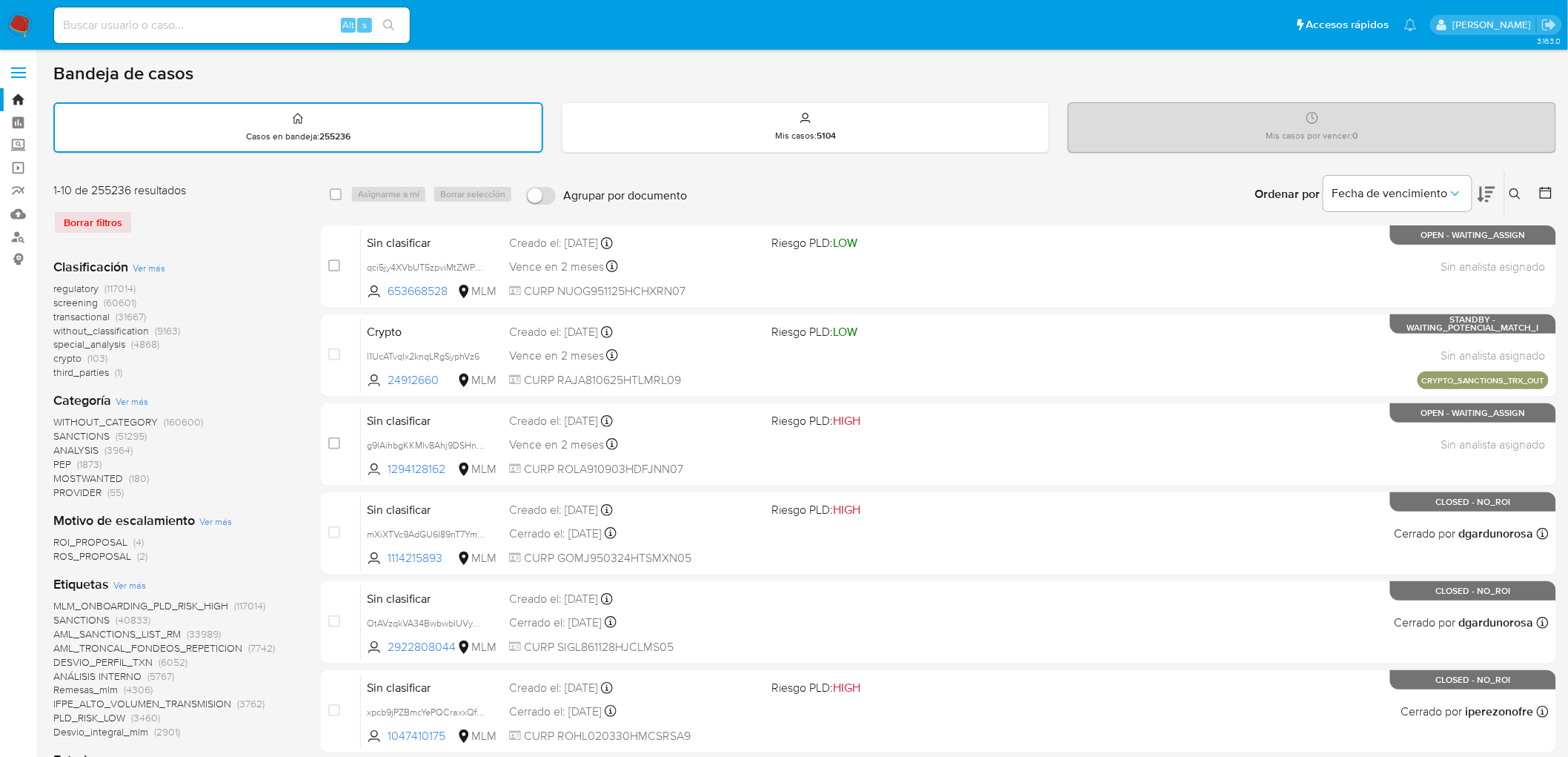
click at [1515, 189] on icon at bounding box center [1515, 194] width 12 height 12
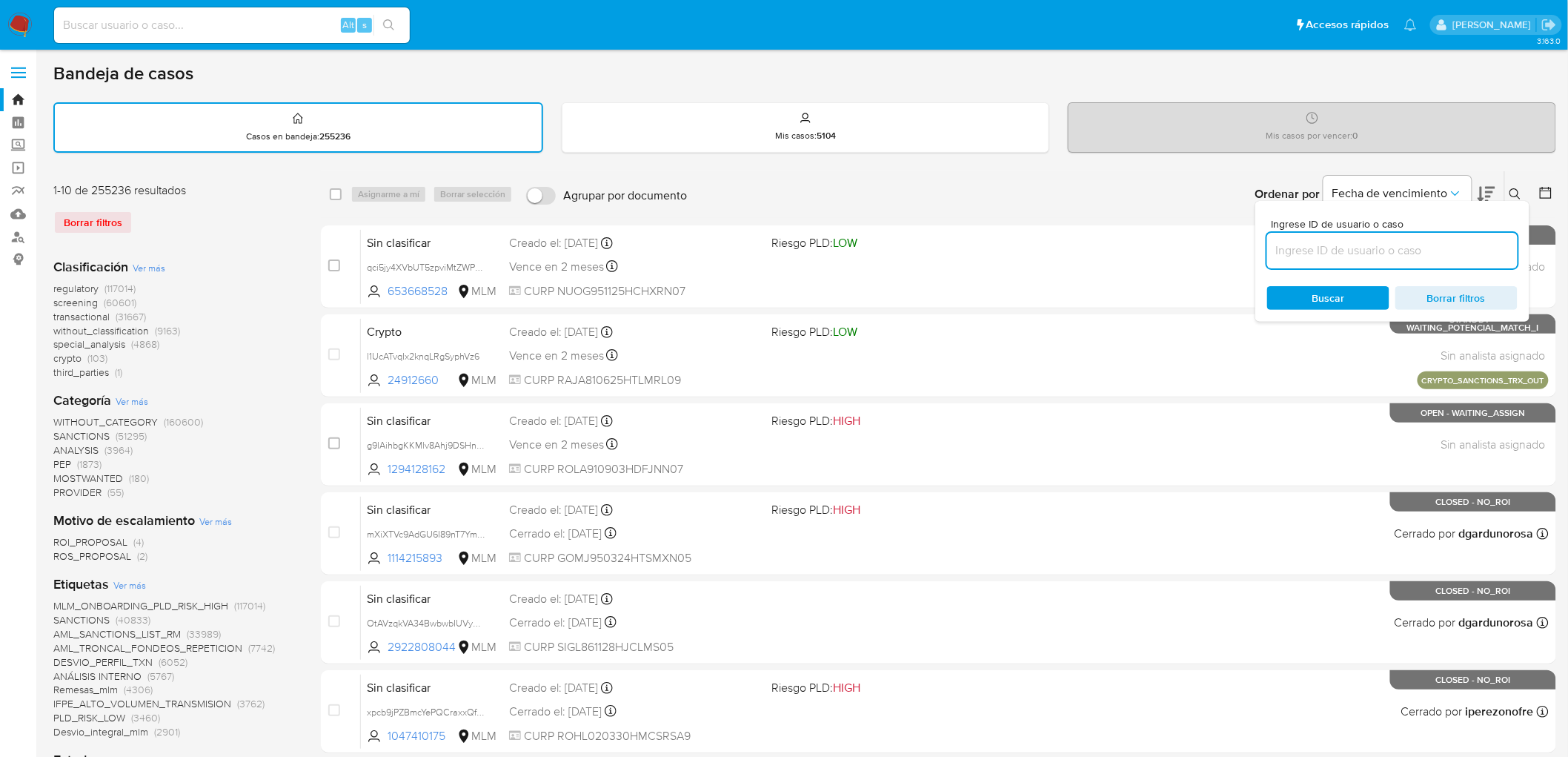
click at [1373, 243] on input at bounding box center [1392, 251] width 251 height 19
type input "322684799"
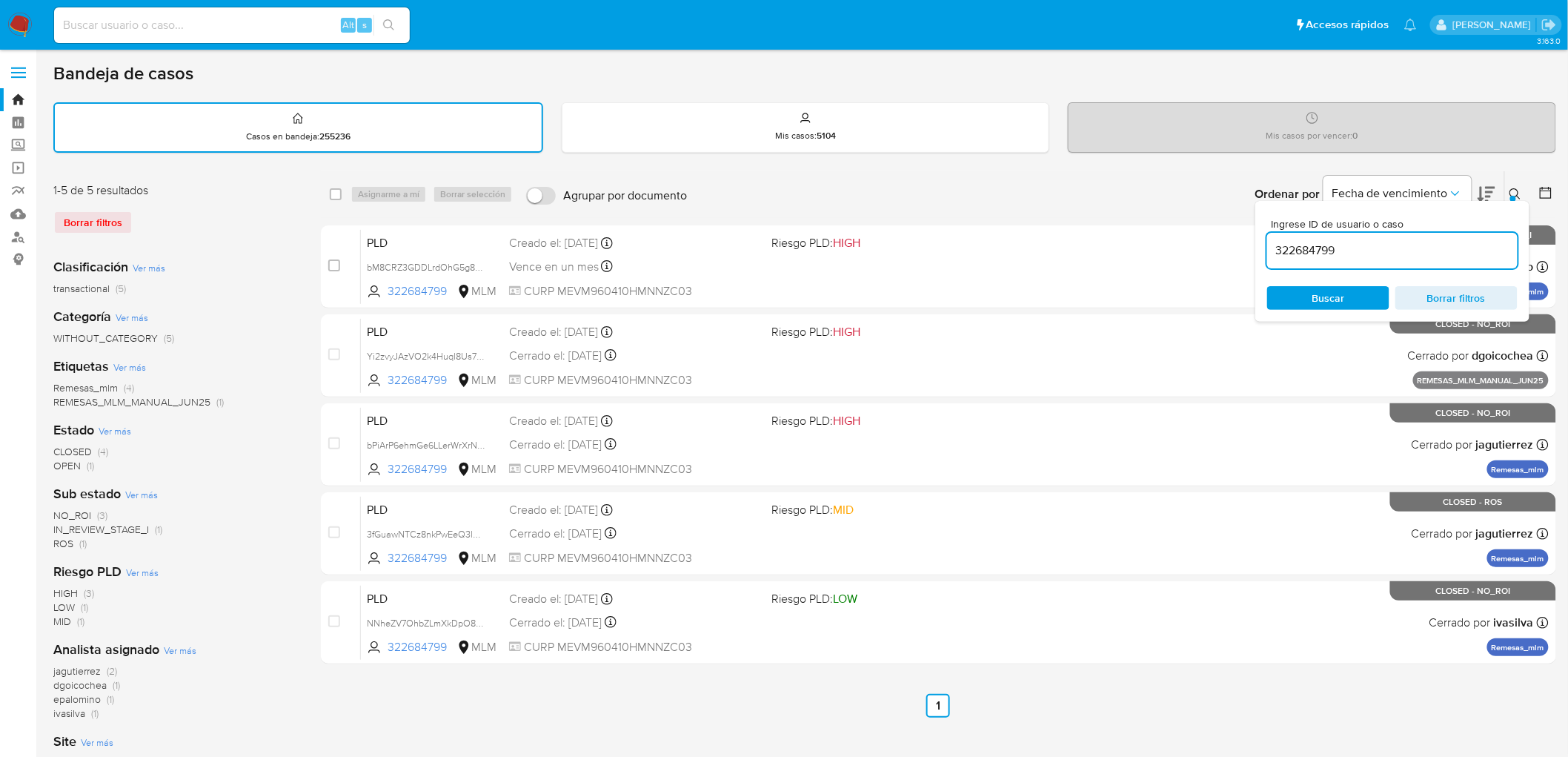
click at [1515, 189] on icon at bounding box center [1515, 194] width 12 height 12
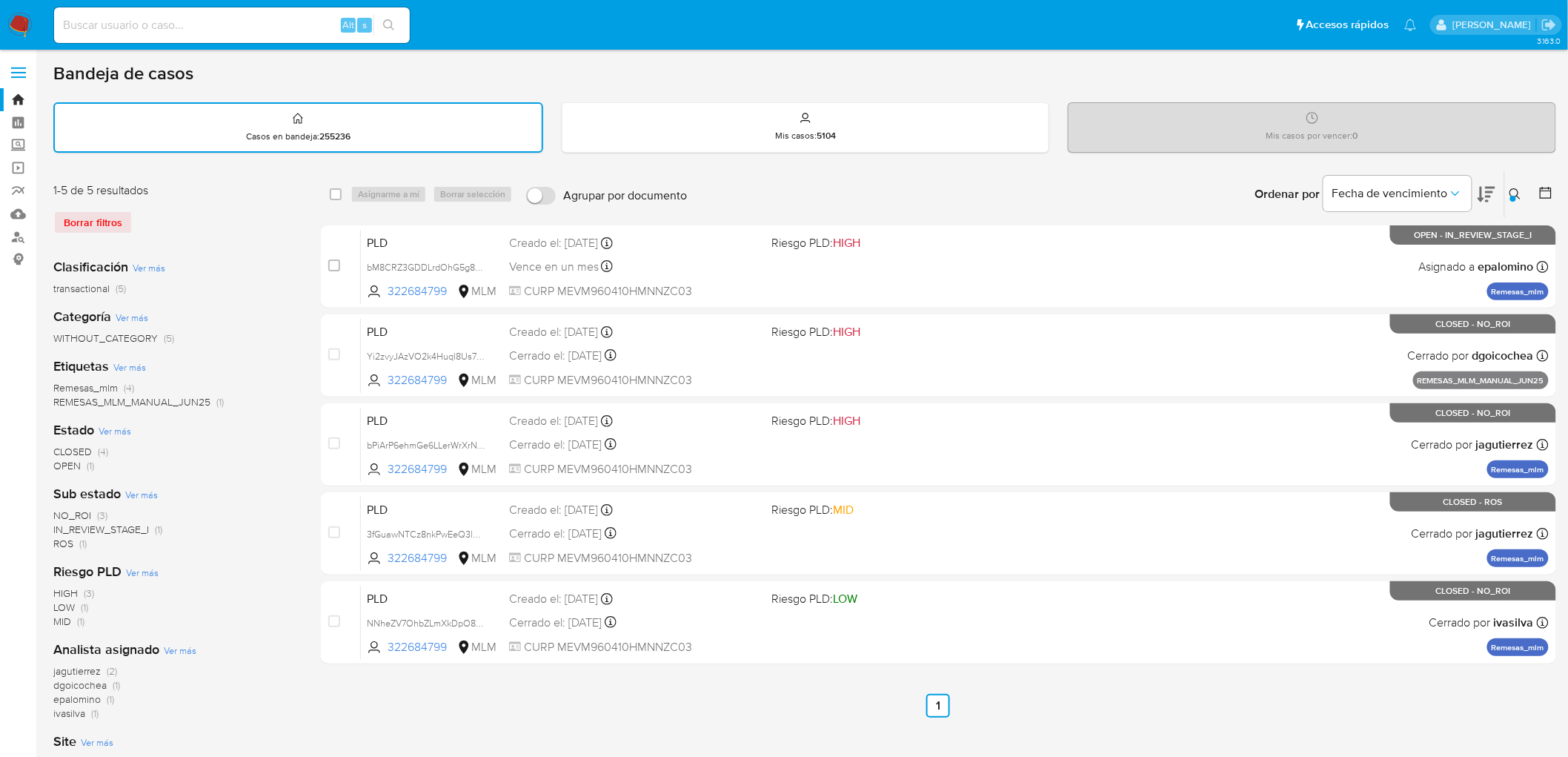
click at [20, 32] on img at bounding box center [20, 25] width 25 height 25
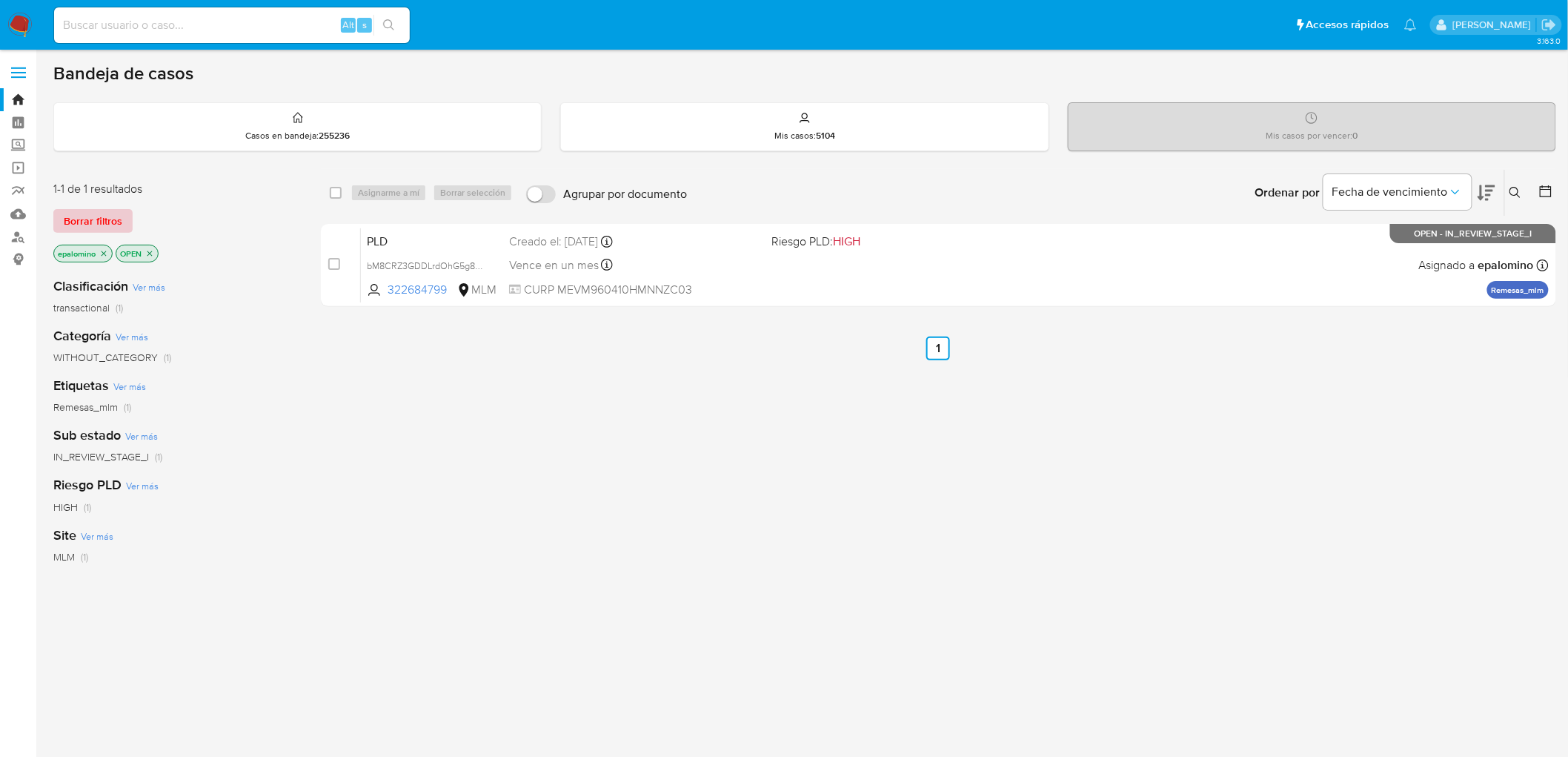
click at [105, 213] on span "Borrar filtros" at bounding box center [93, 221] width 59 height 21
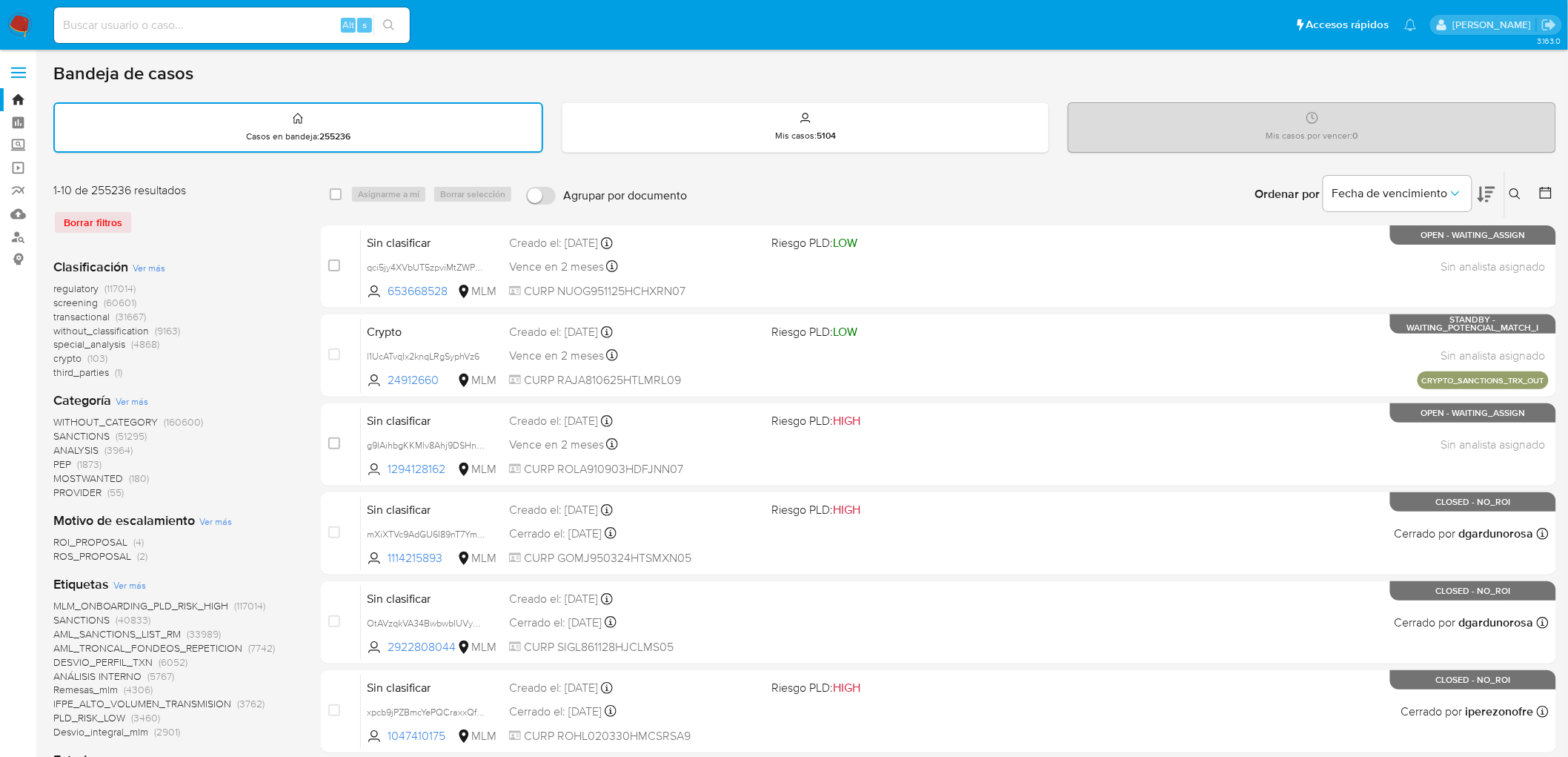
drag, startPoint x: 1515, startPoint y: 189, endPoint x: 1380, endPoint y: 248, distance: 147.3
click at [1515, 189] on icon at bounding box center [1515, 194] width 12 height 12
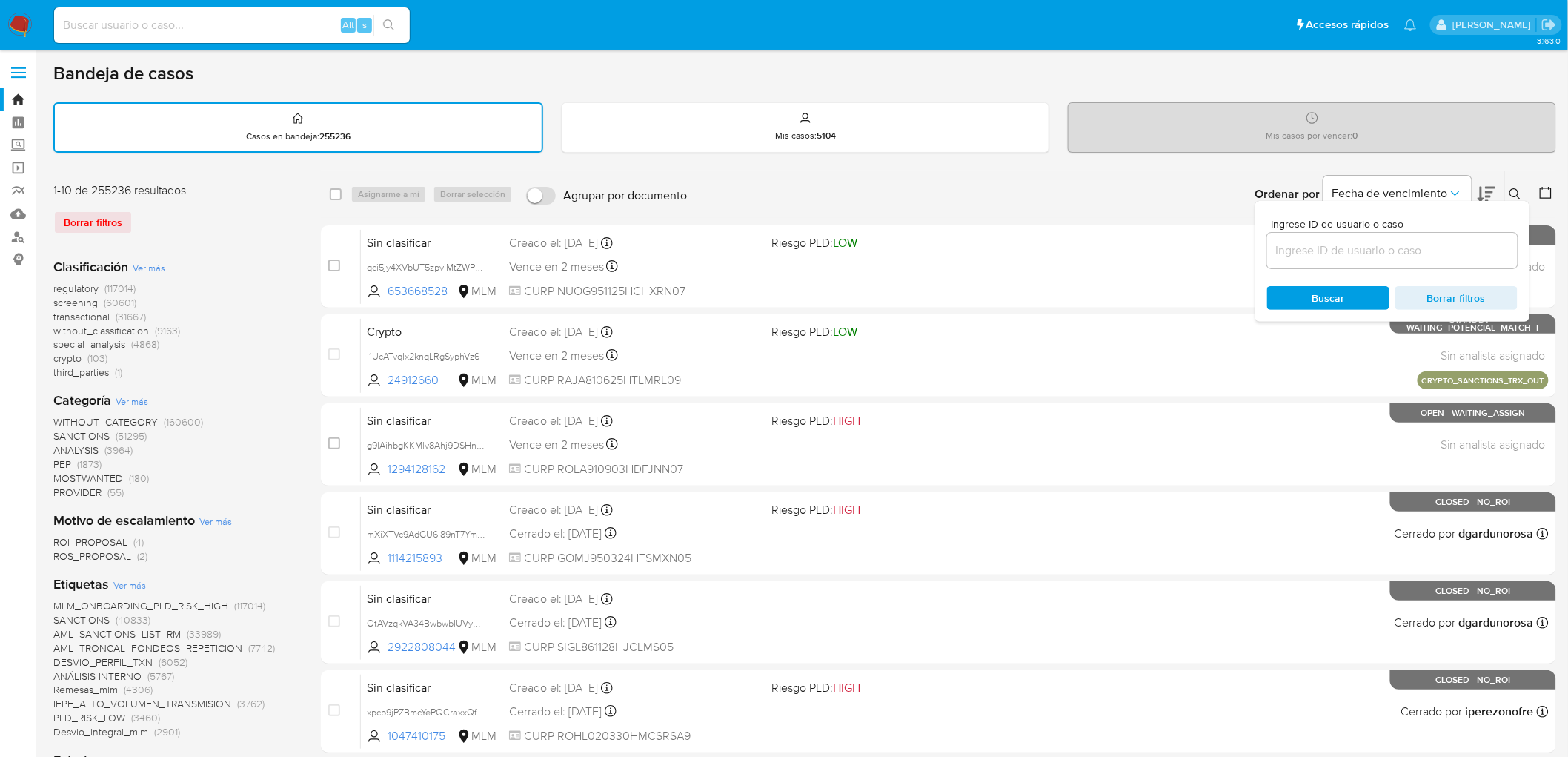
click at [1361, 252] on input at bounding box center [1392, 251] width 251 height 19
type input "322684799"
click at [1327, 298] on span "Buscar" at bounding box center [1329, 299] width 33 height 24
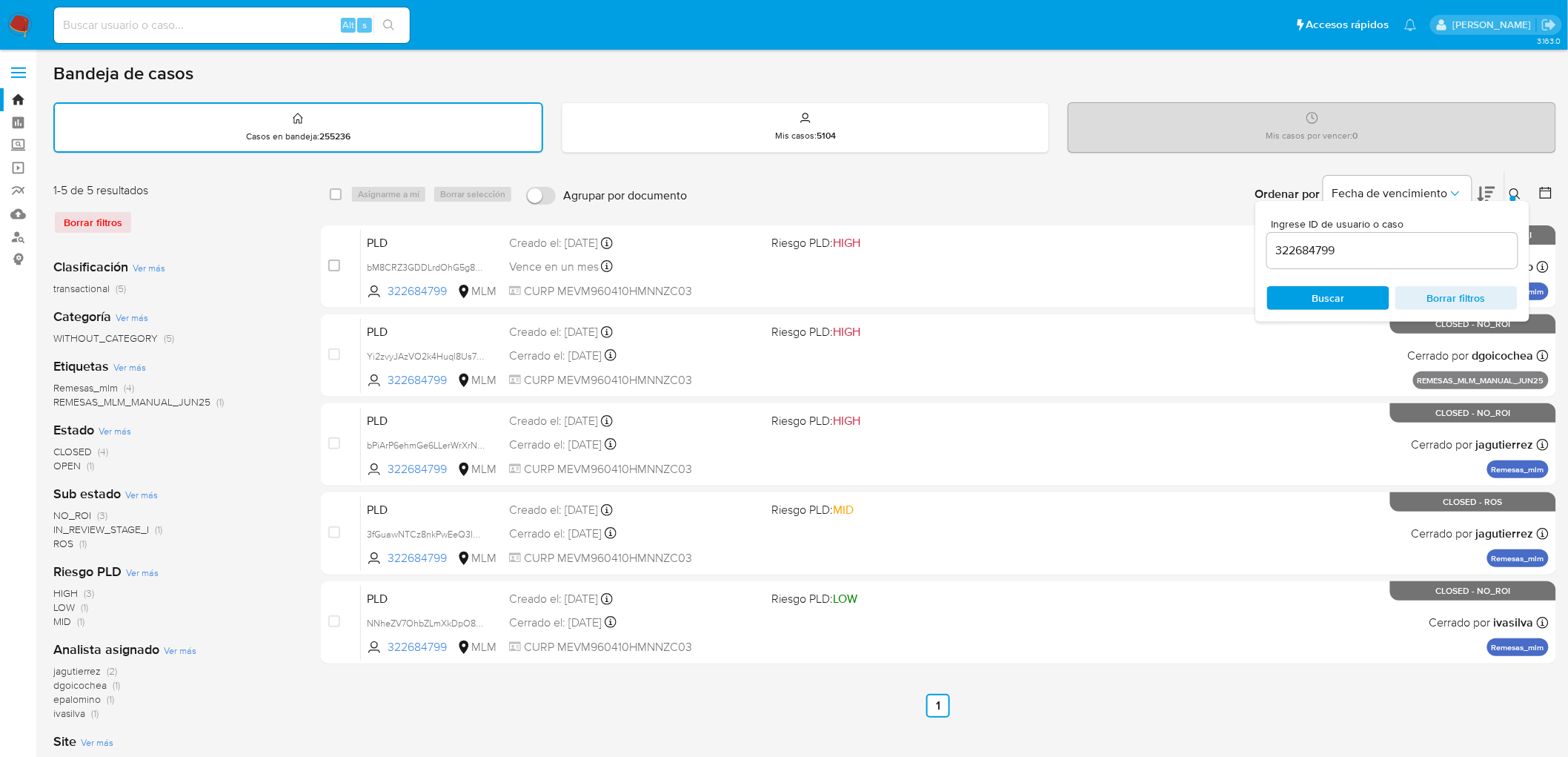
click at [1513, 196] on div at bounding box center [1513, 198] width 6 height 6
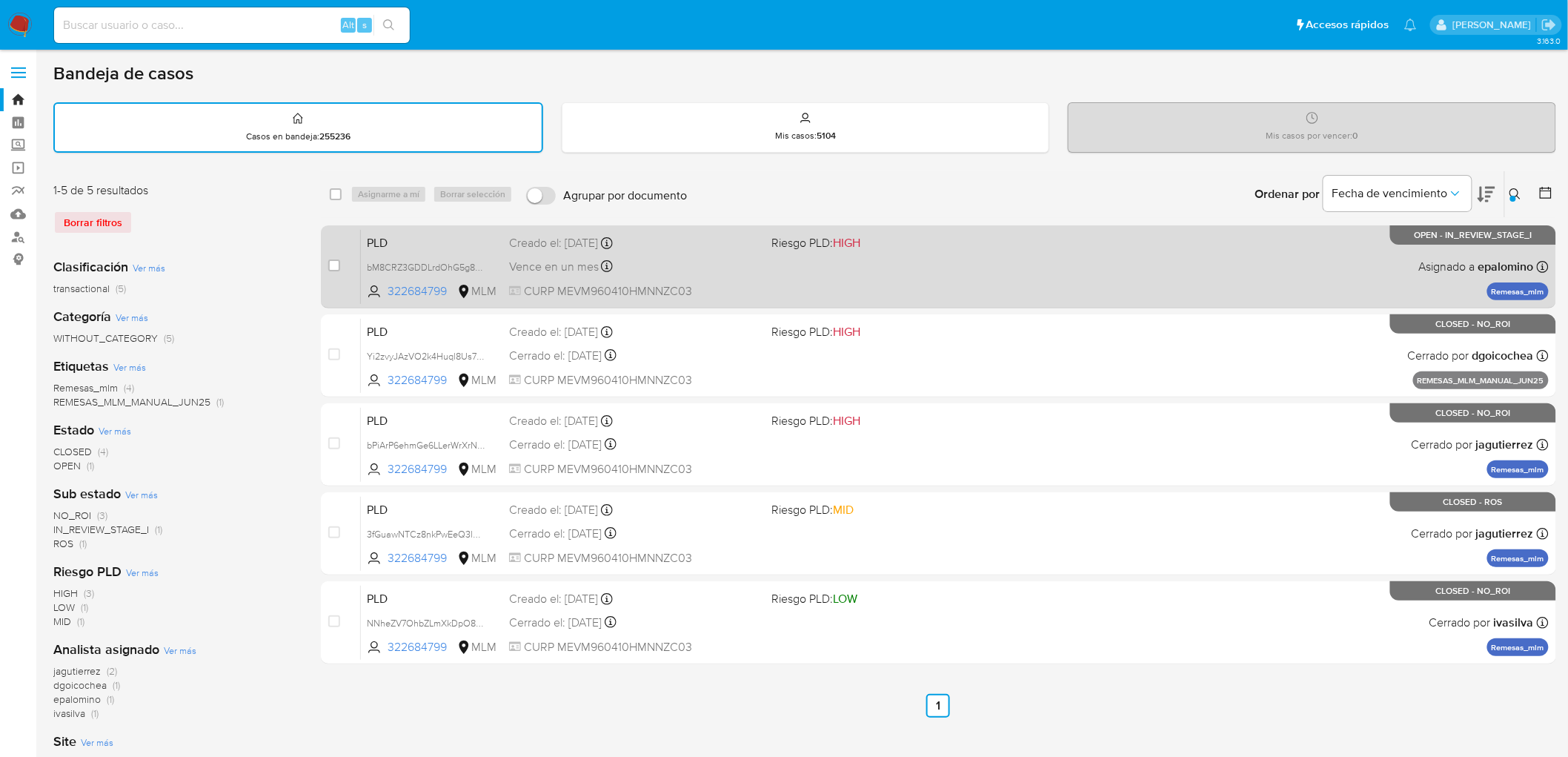
click at [381, 232] on span "PLD" at bounding box center [432, 242] width 130 height 19
click at [404, 244] on span "PLD" at bounding box center [432, 242] width 130 height 19
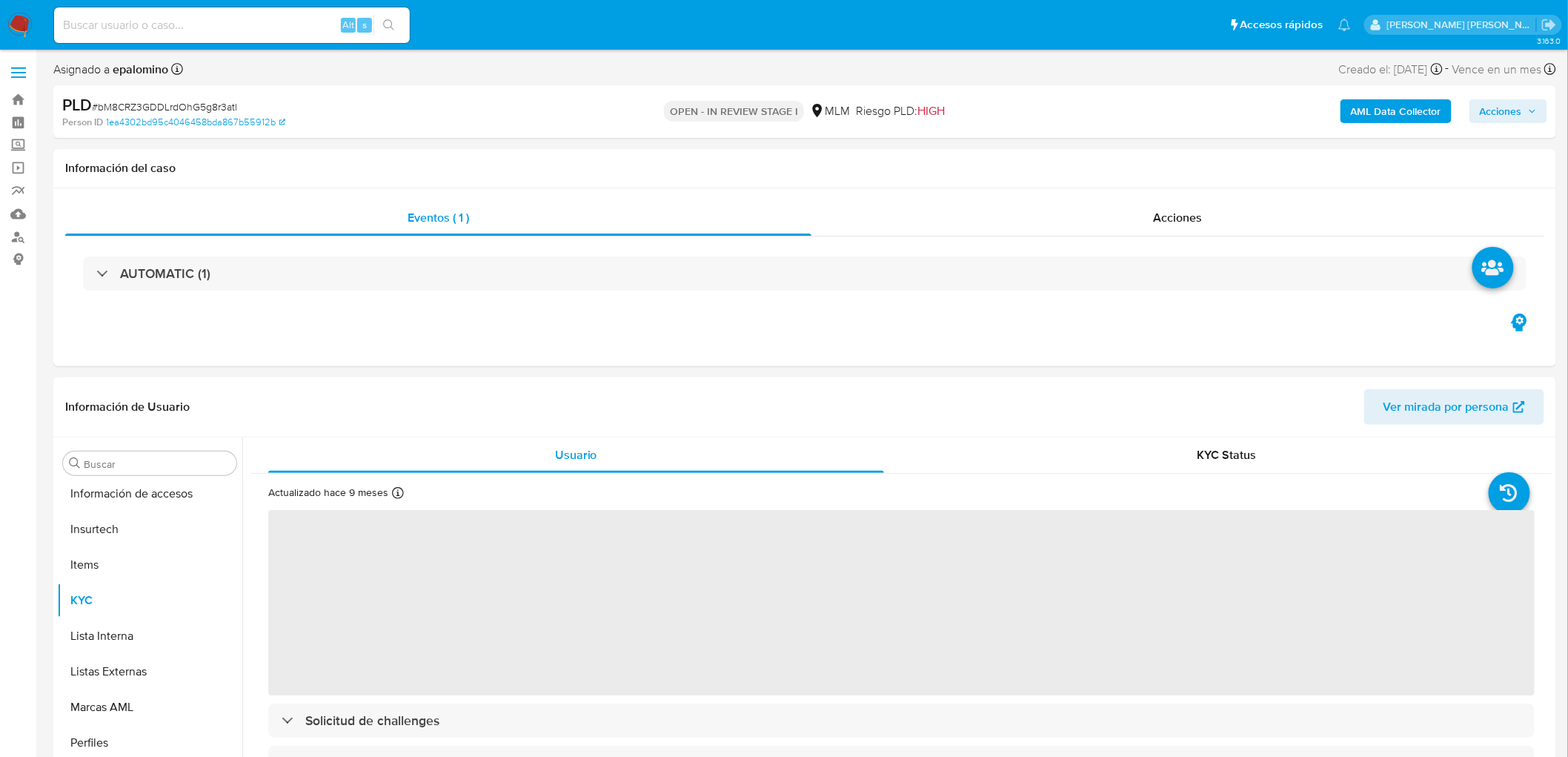
select select "10"
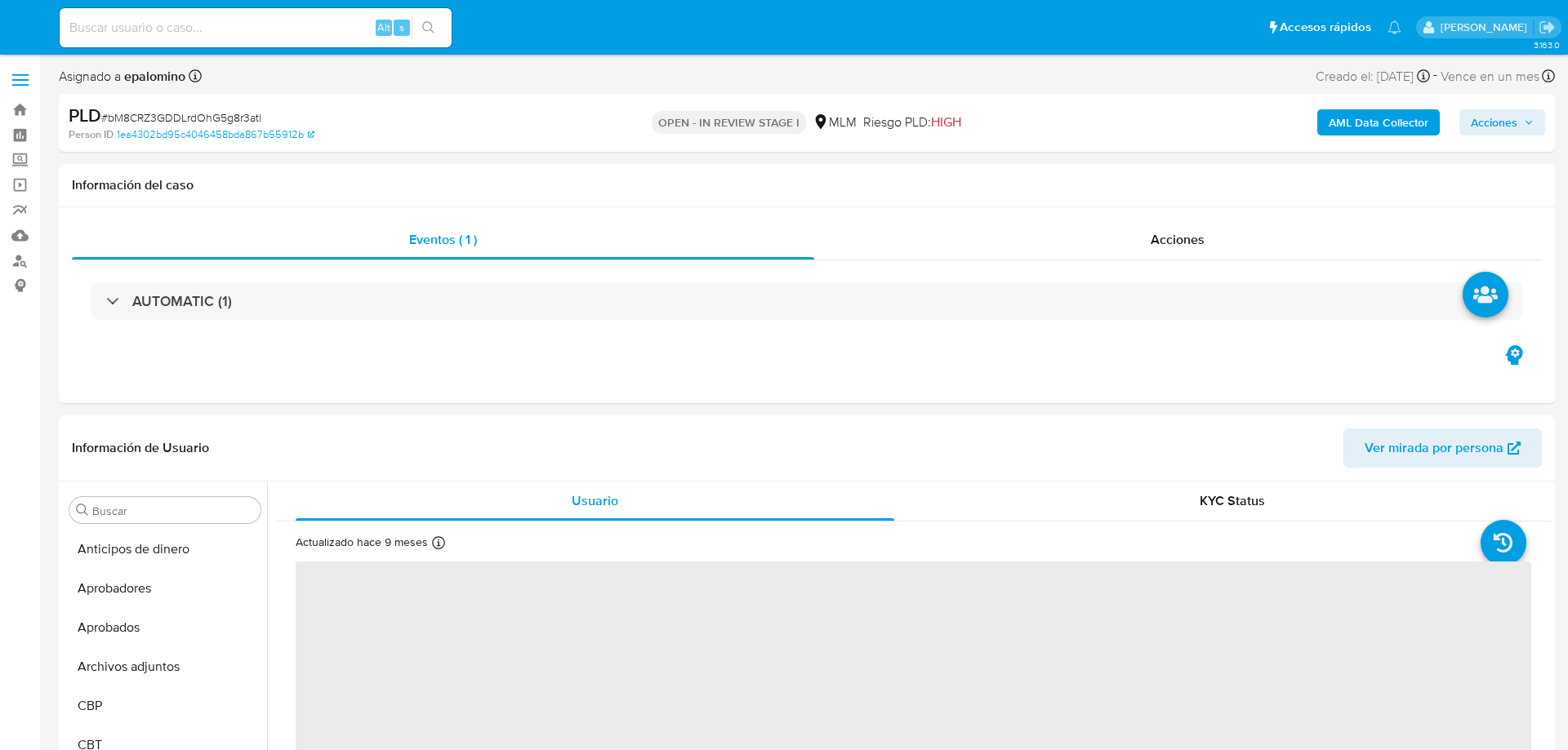
select select "10"
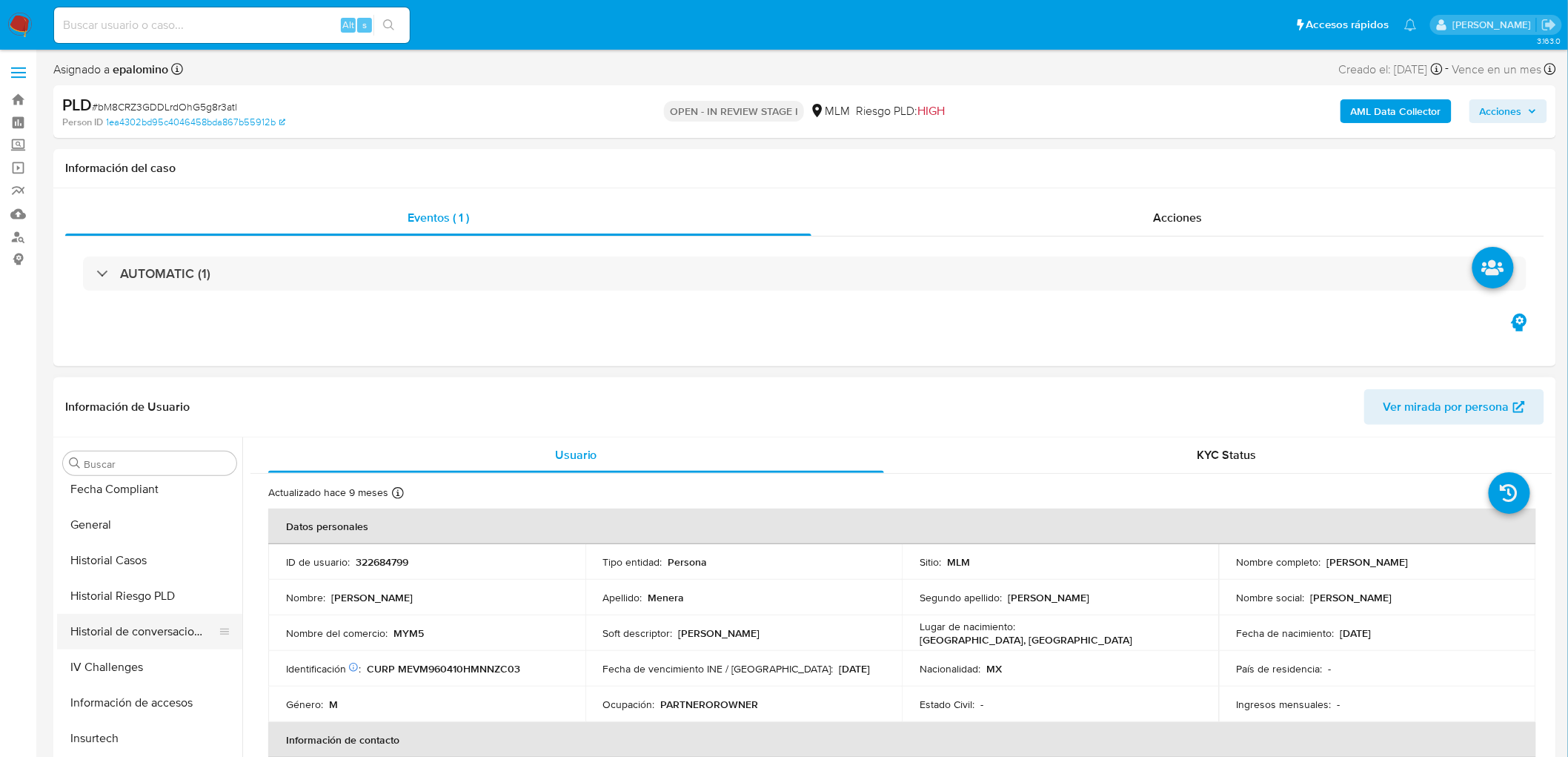
scroll to position [486, 0]
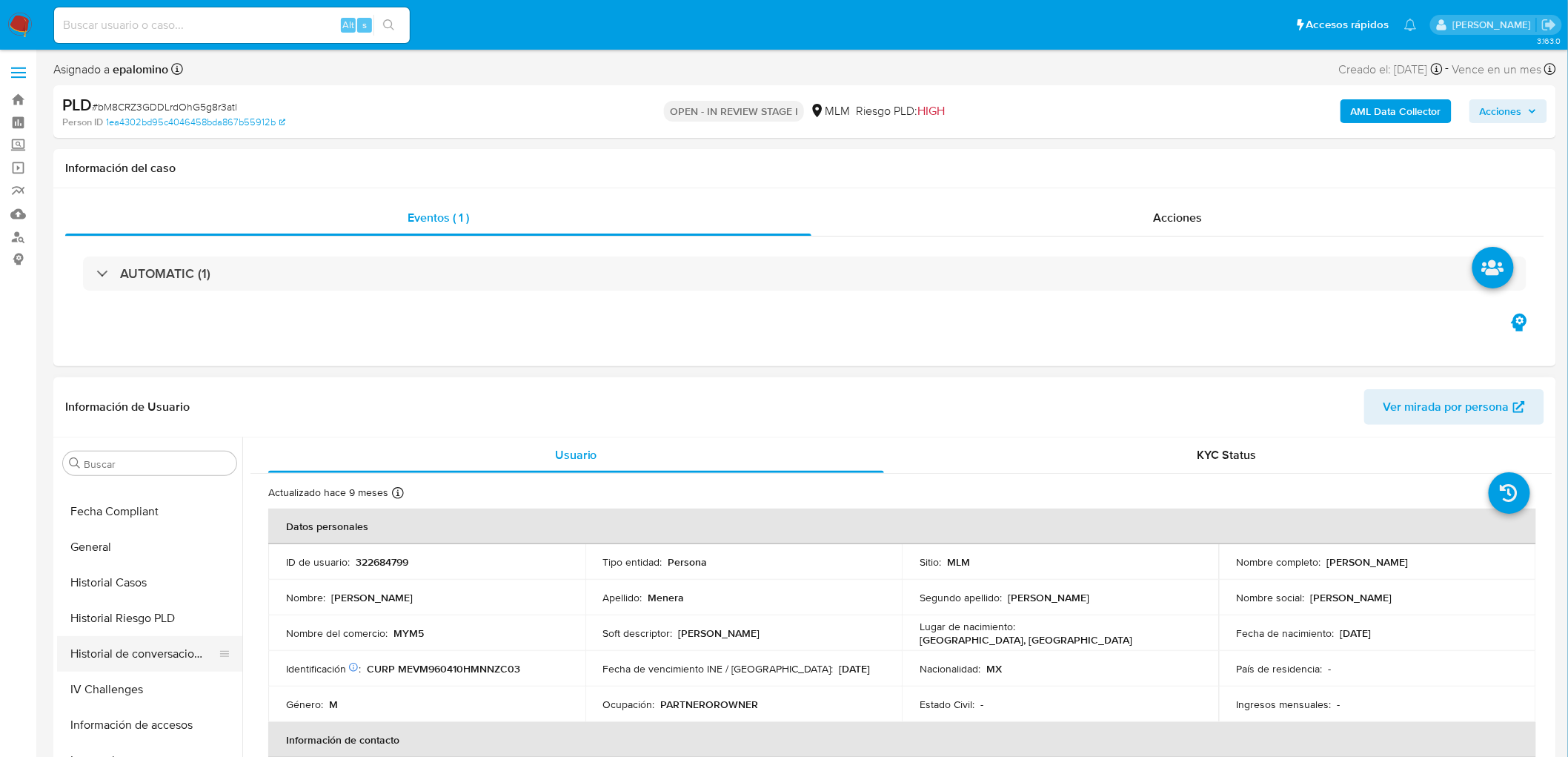
click at [186, 642] on button "Historial de conversaciones" at bounding box center [144, 654] width 173 height 36
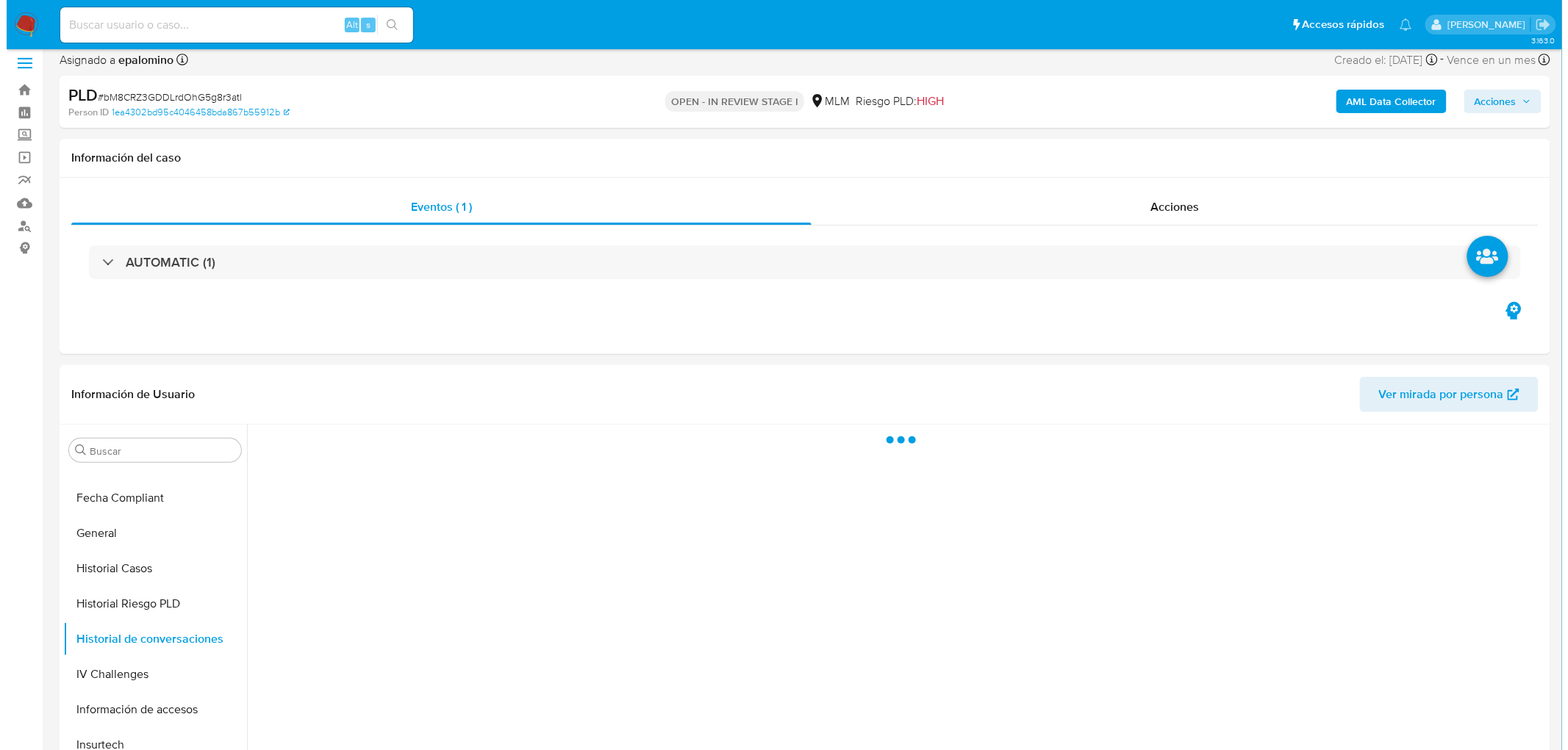
scroll to position [162, 0]
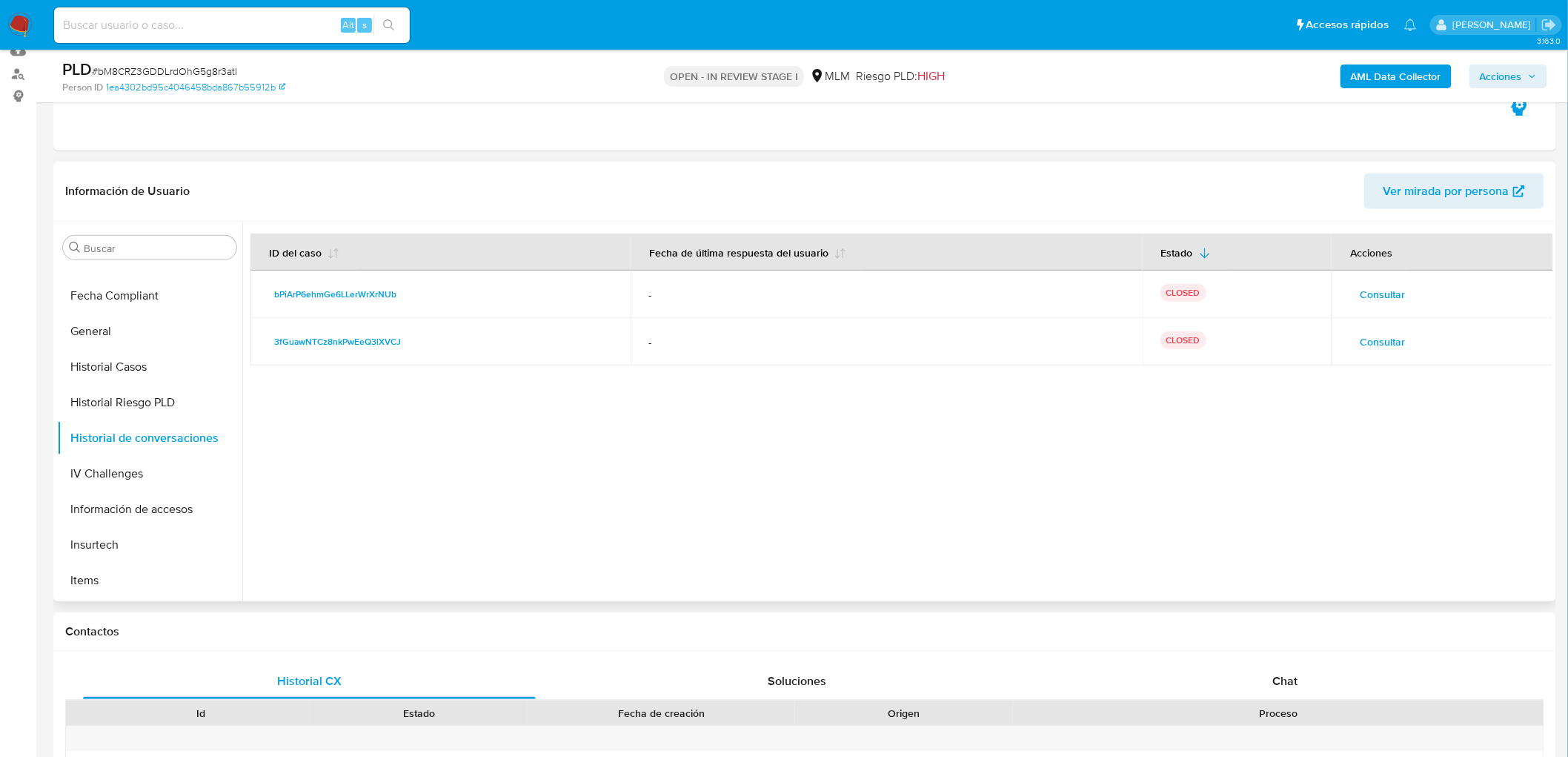
click at [1387, 298] on span "Consultar" at bounding box center [1383, 295] width 45 height 21
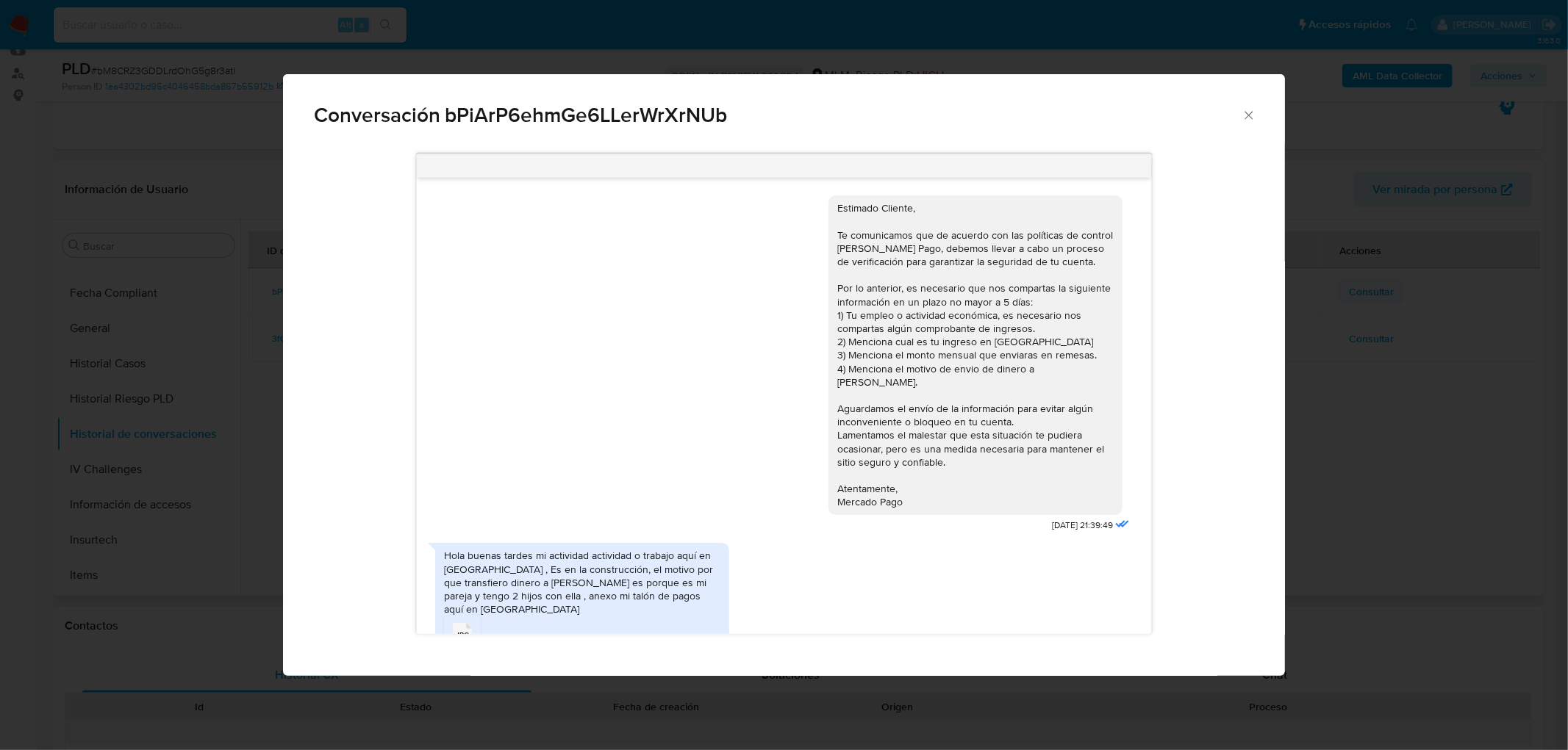
scroll to position [180, 0]
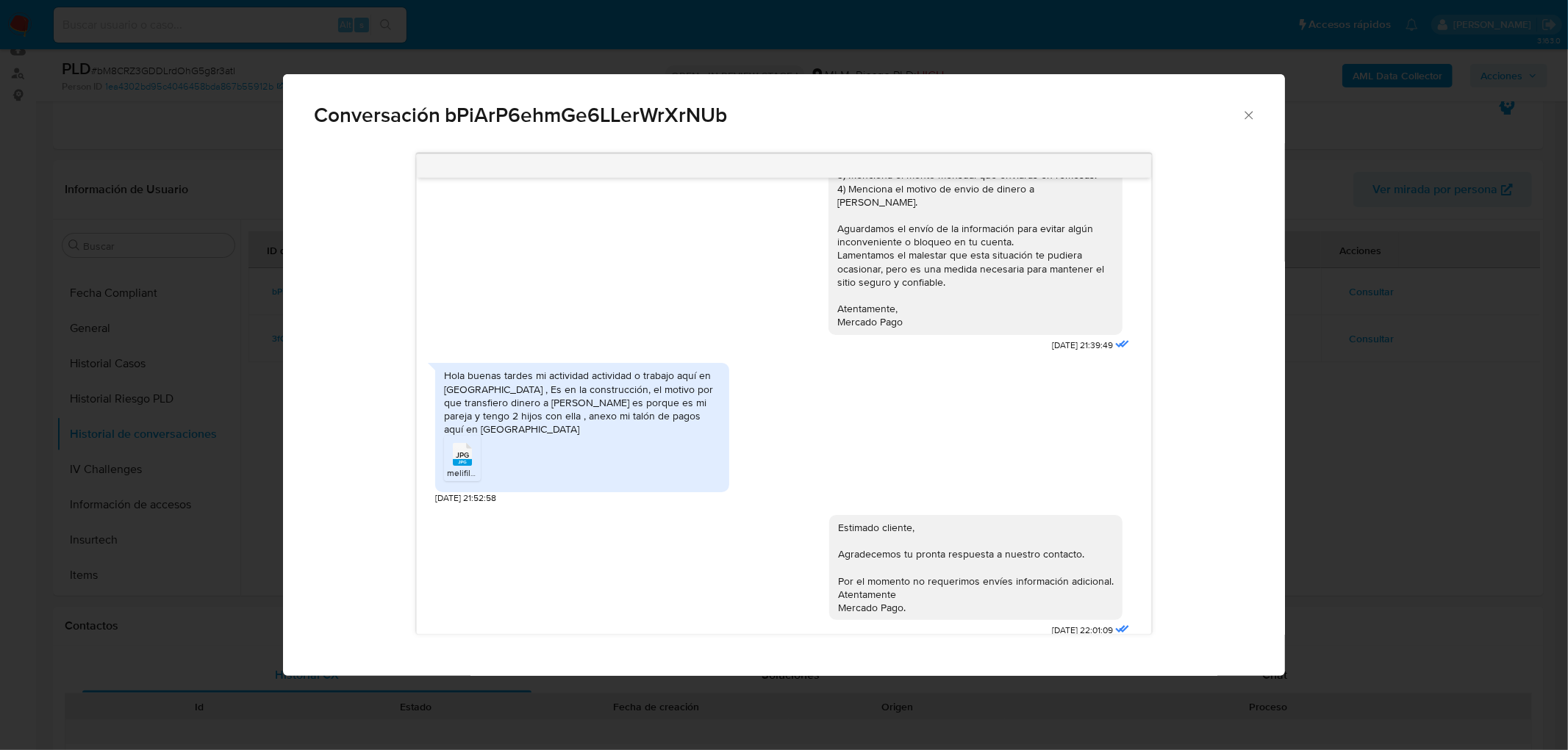
click at [474, 450] on div "JPG JPG" at bounding box center [462, 453] width 31 height 28
click at [1143, 114] on span "Conversación bPiArP6ehmGe6LLerWrXrNUb" at bounding box center [778, 115] width 928 height 21
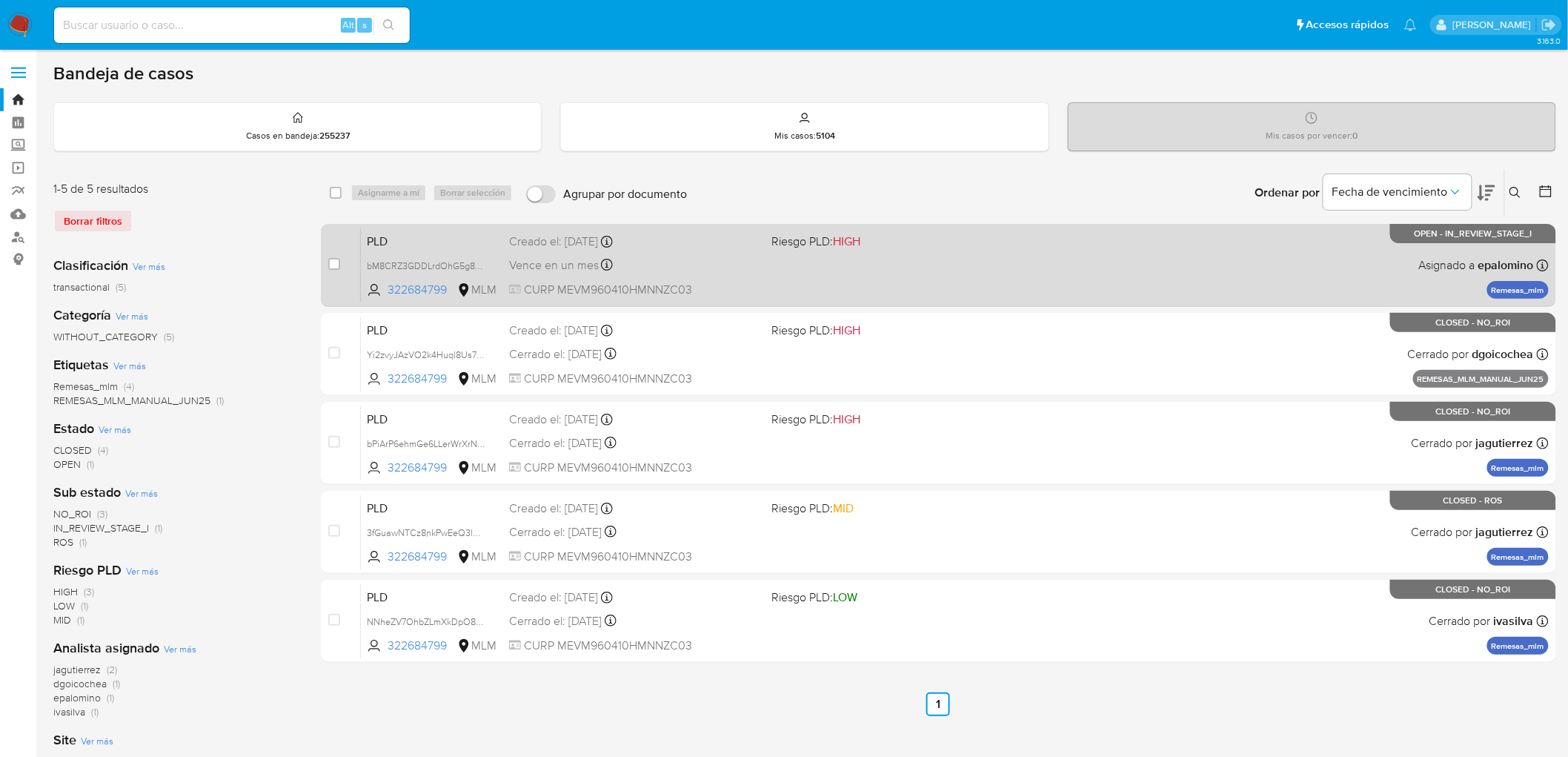
click at [400, 232] on span "PLD" at bounding box center [432, 240] width 130 height 19
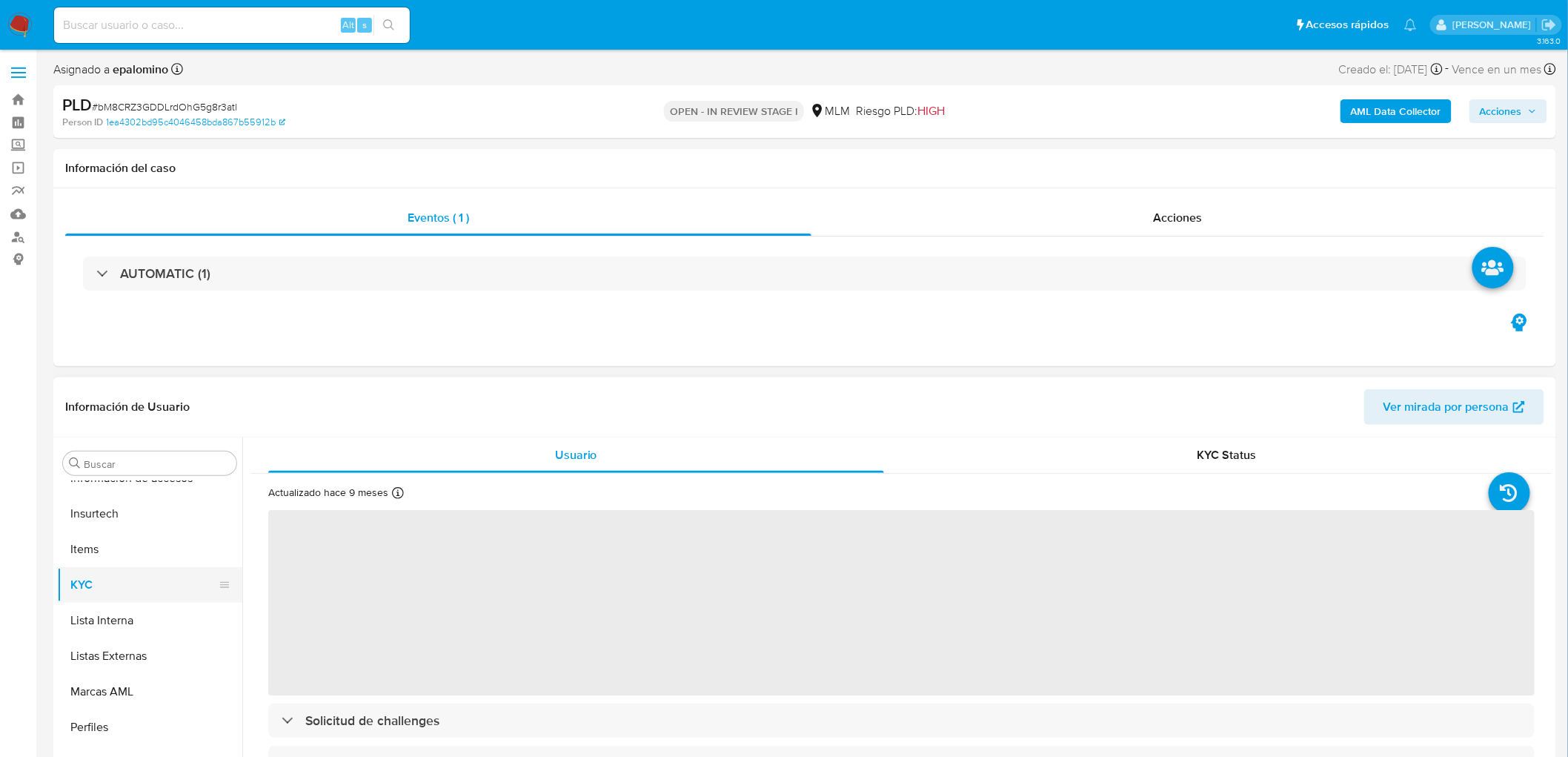
select select "10"
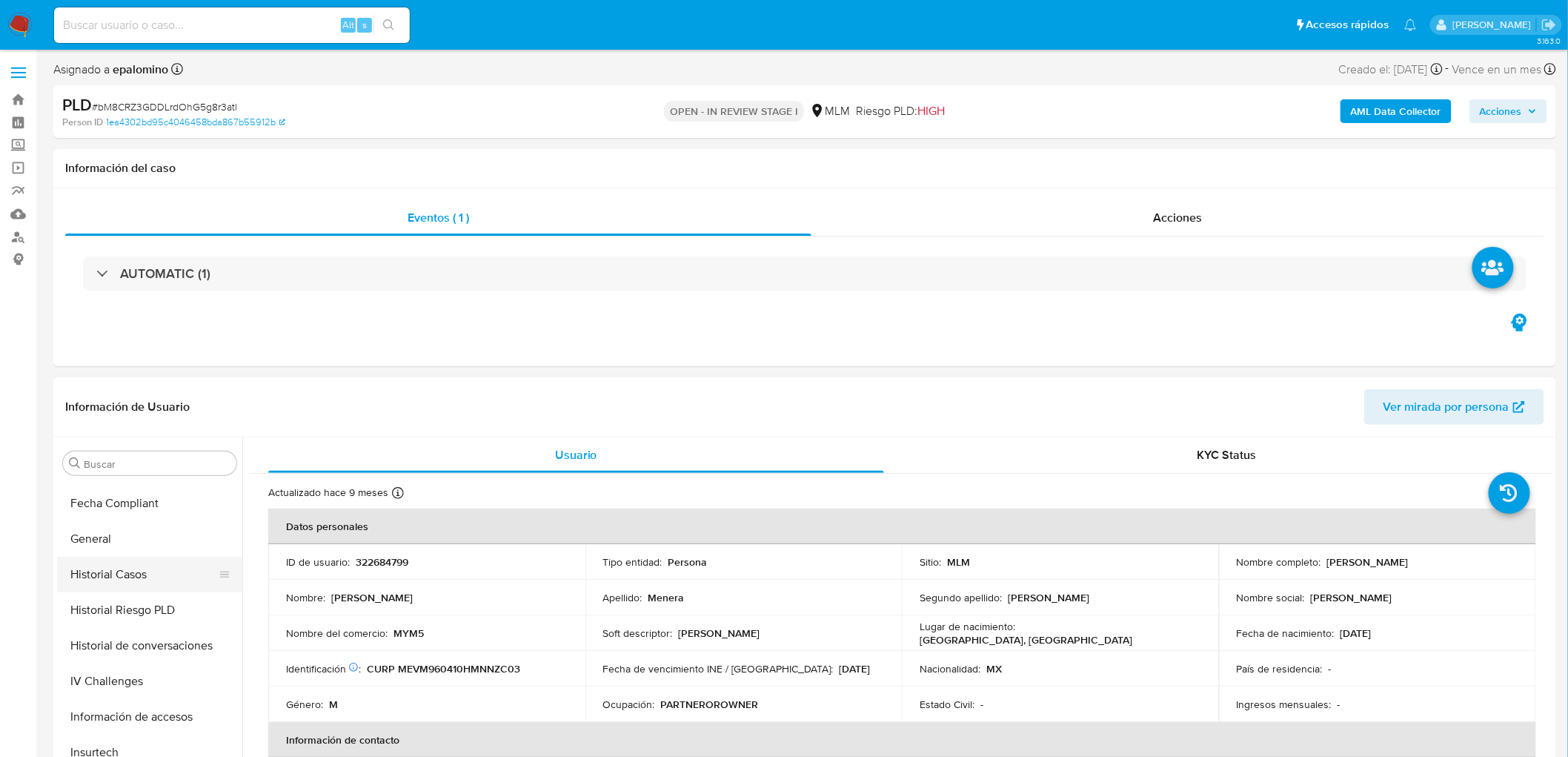
scroll to position [486, 0]
click at [190, 647] on button "Historial de conversaciones" at bounding box center [144, 654] width 173 height 36
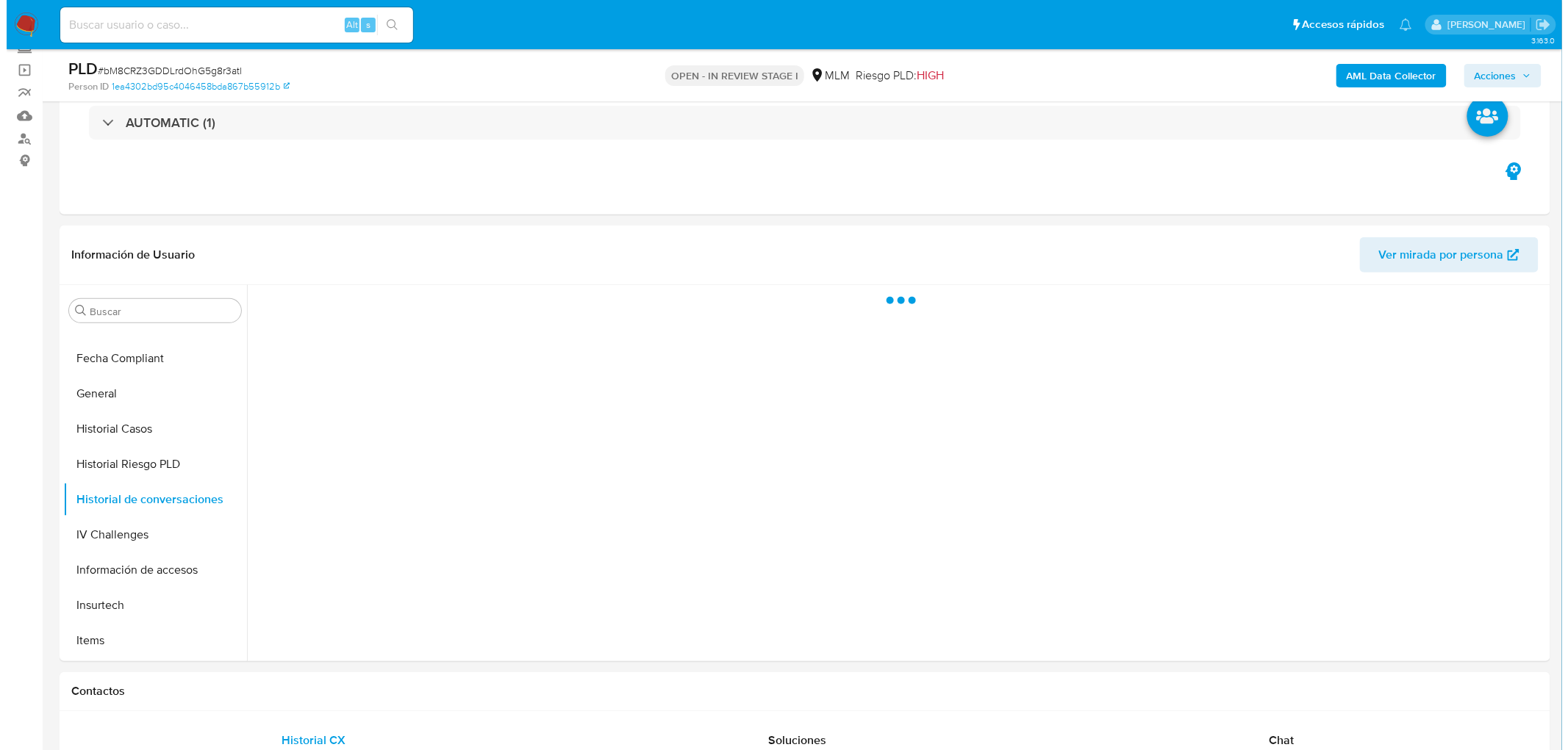
scroll to position [105, 0]
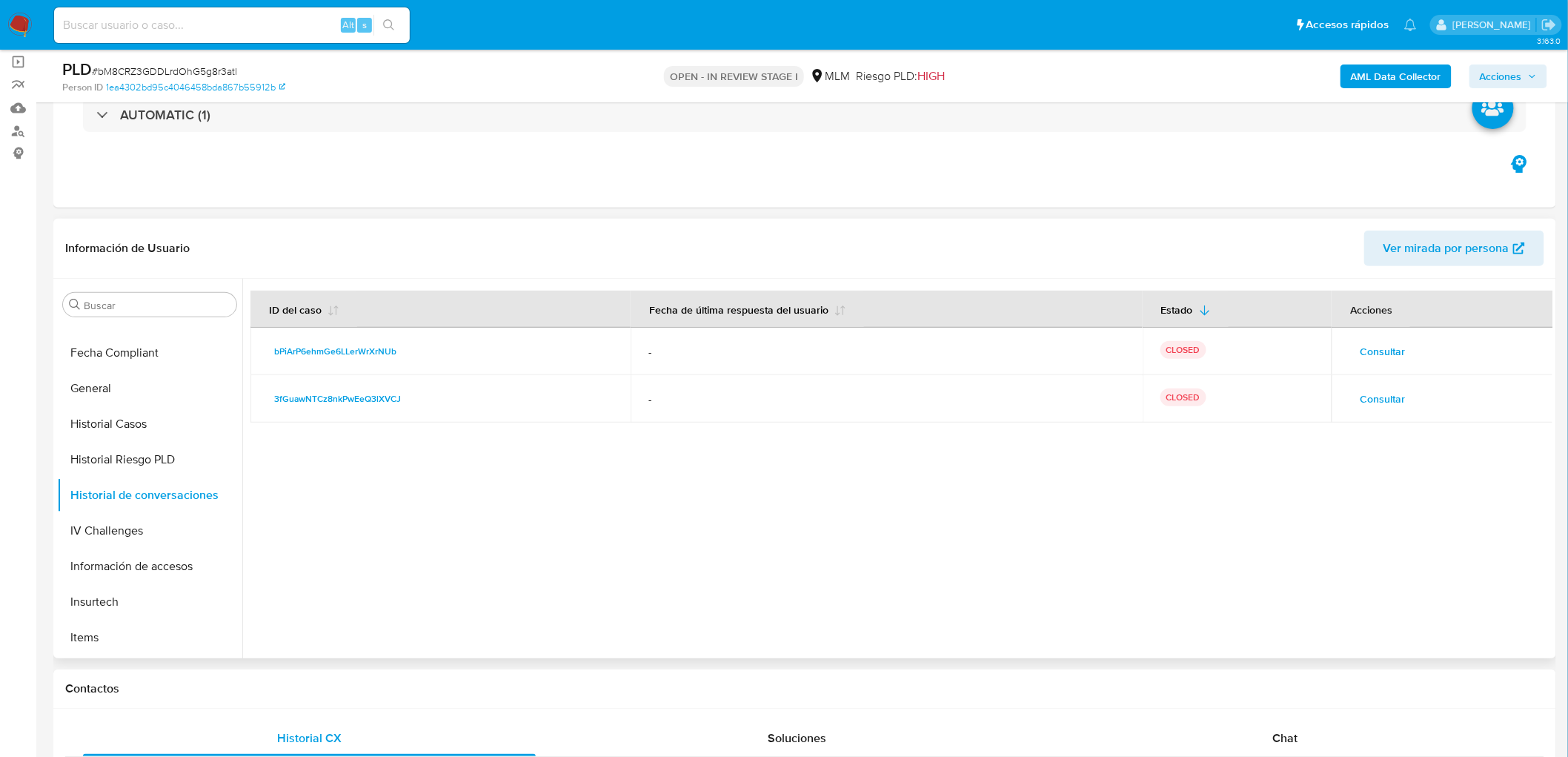
click at [1392, 396] on span "Consultar" at bounding box center [1383, 399] width 45 height 21
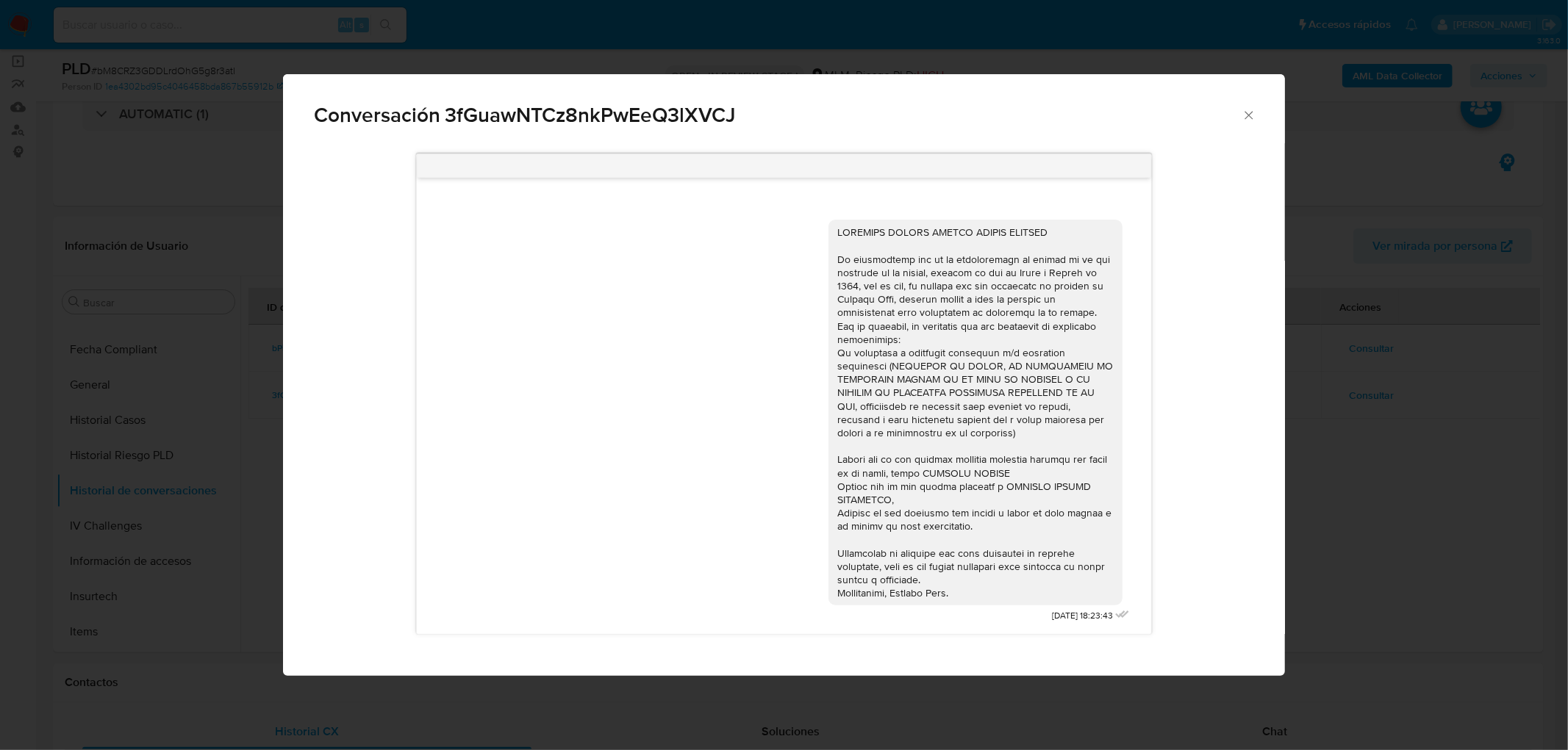
click at [1250, 109] on icon "Cerrar" at bounding box center [1249, 115] width 15 height 15
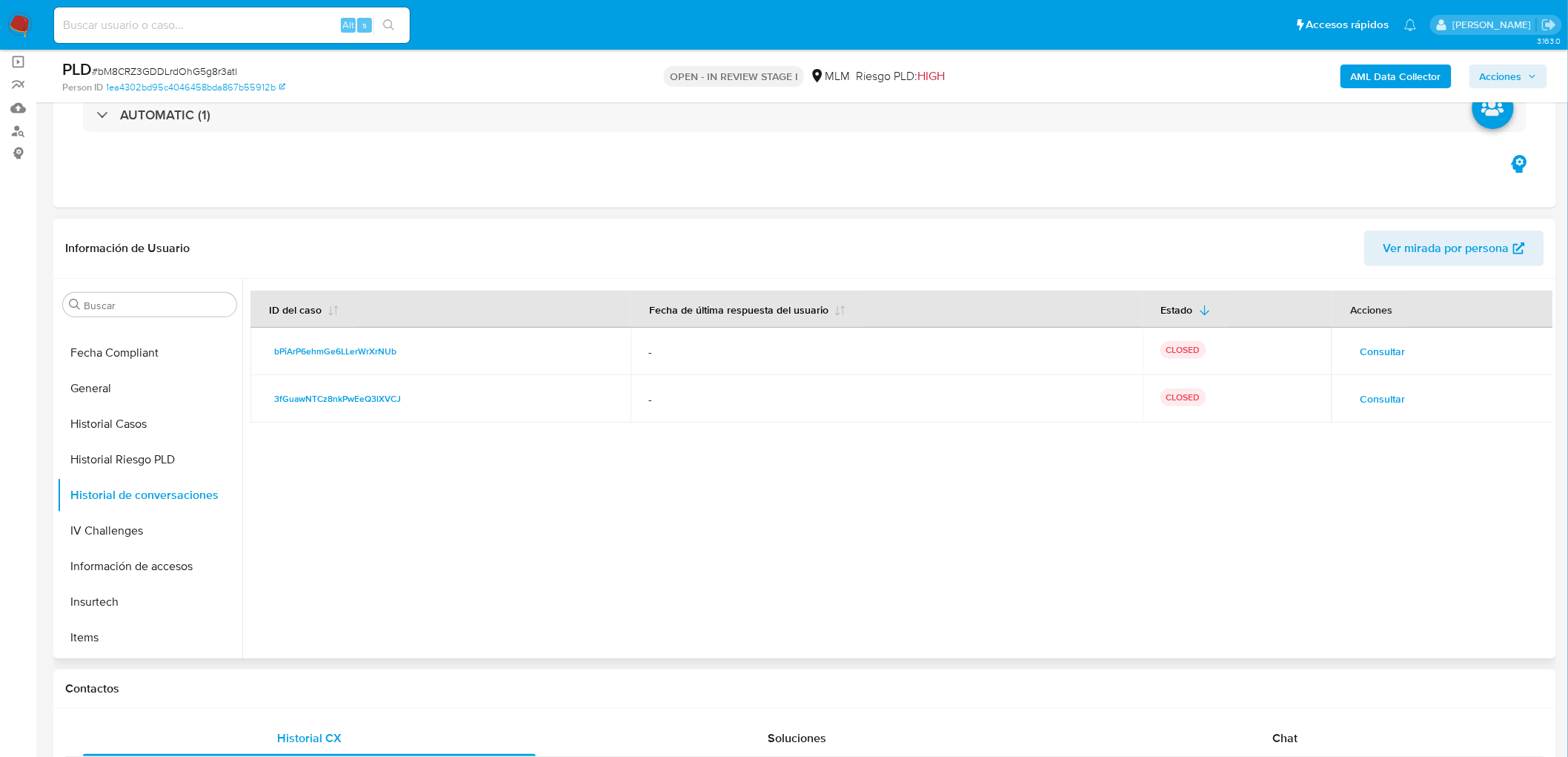
click at [1374, 353] on span "Consultar" at bounding box center [1383, 352] width 45 height 21
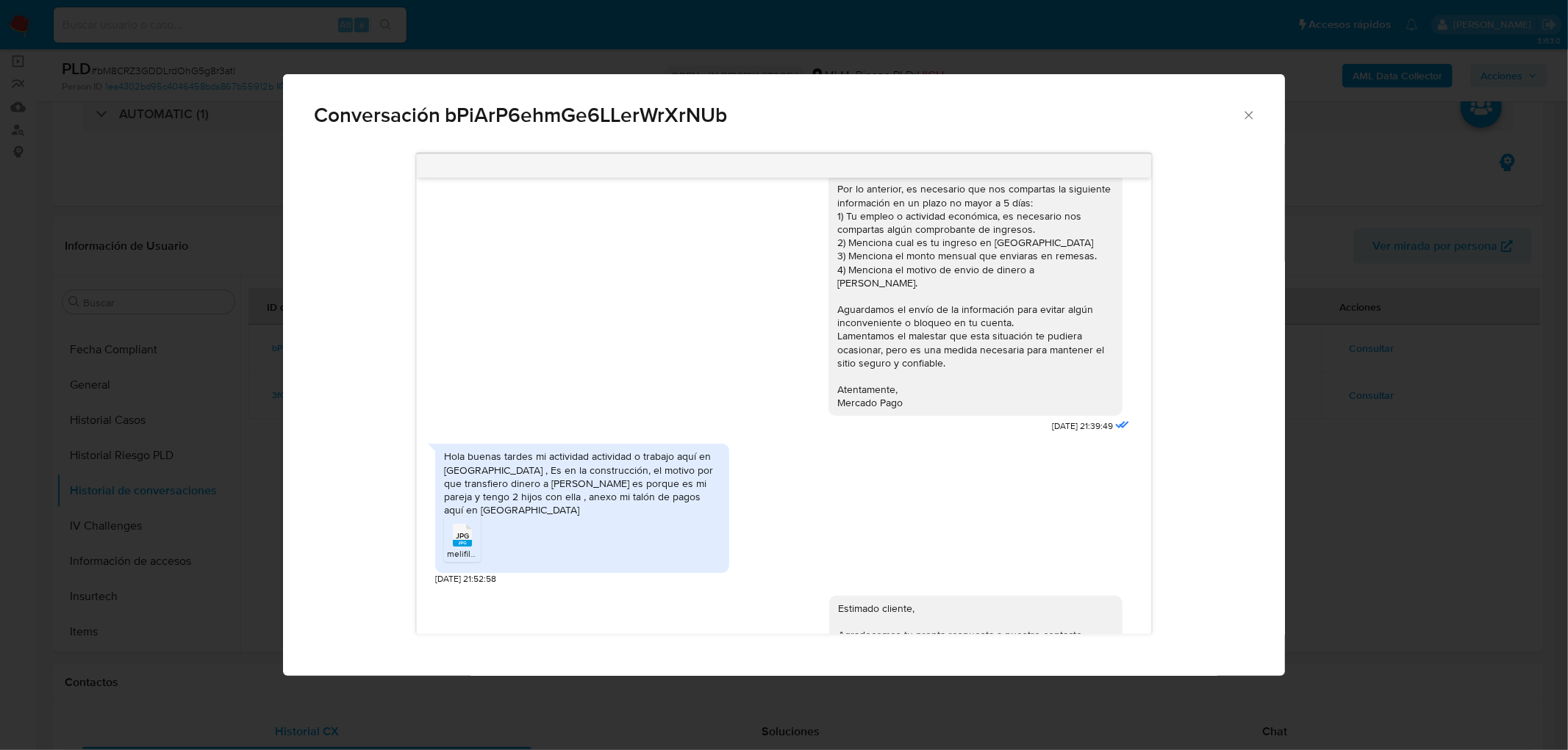
scroll to position [99, 0]
